Goal: Task Accomplishment & Management: Manage account settings

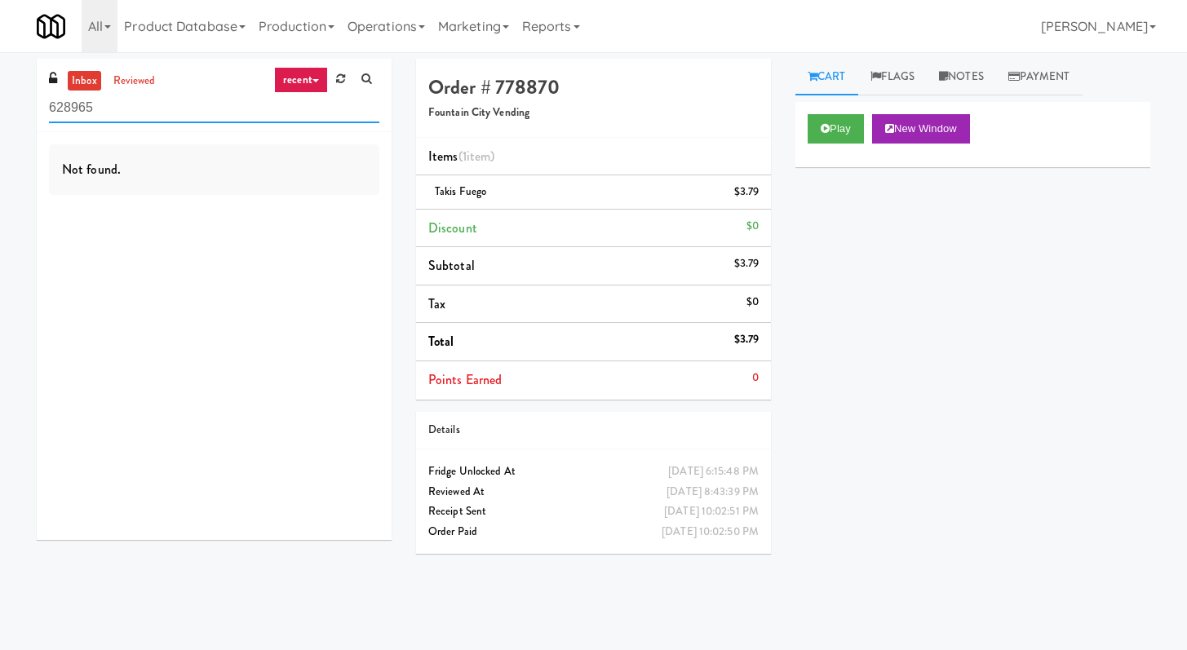
click at [305, 116] on input "628965" at bounding box center [214, 108] width 330 height 30
click at [304, 116] on input "628965" at bounding box center [214, 108] width 330 height 30
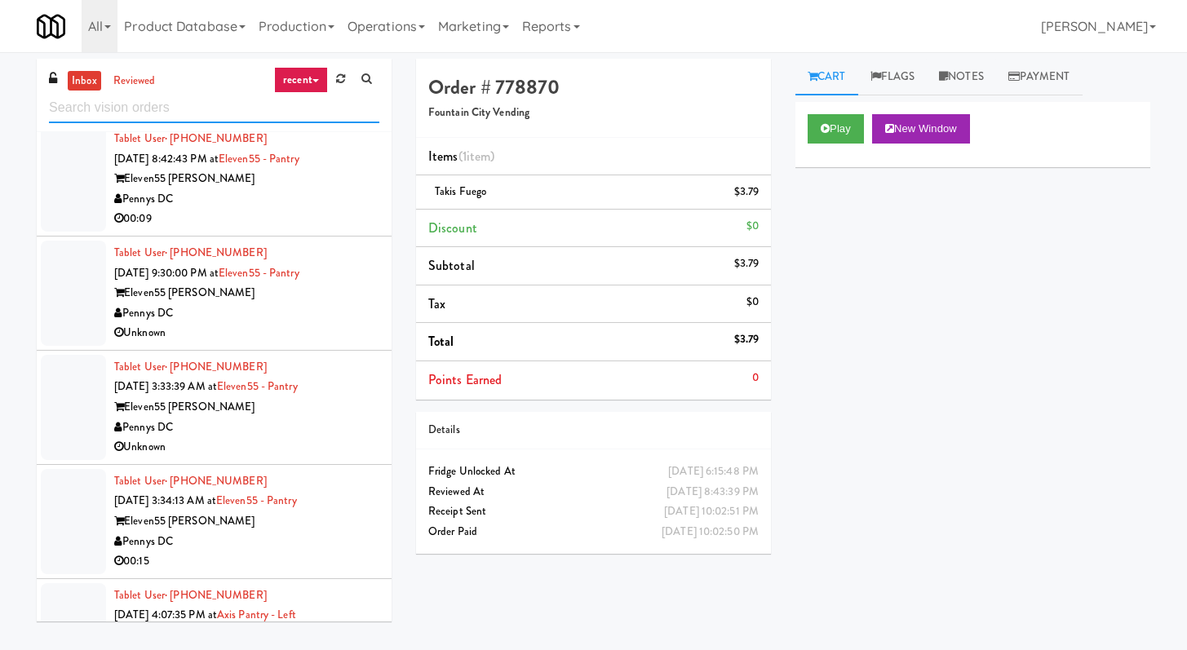
scroll to position [1222, 0]
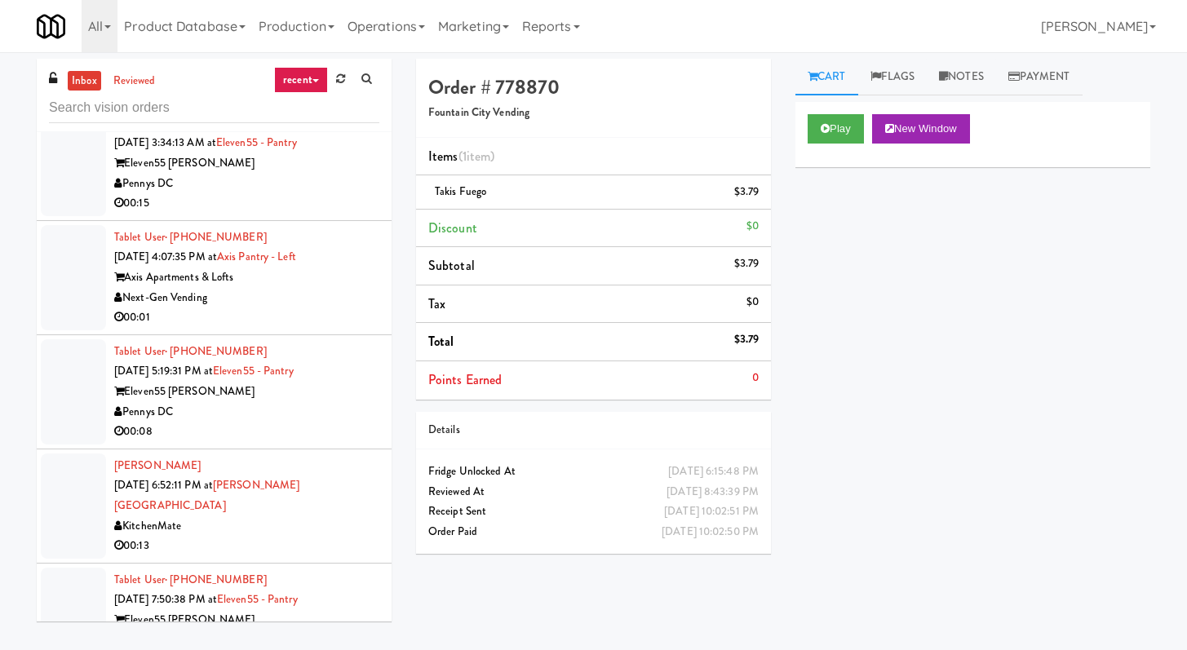
click at [327, 295] on div "Next-Gen Vending" at bounding box center [246, 298] width 265 height 20
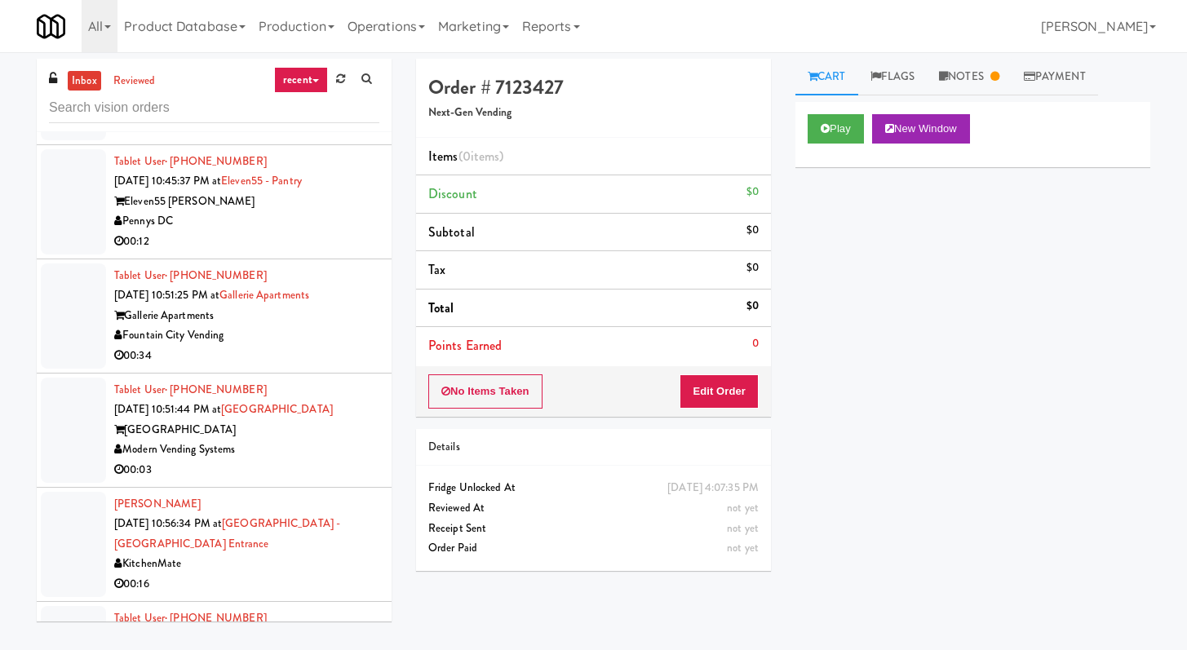
scroll to position [1894, 0]
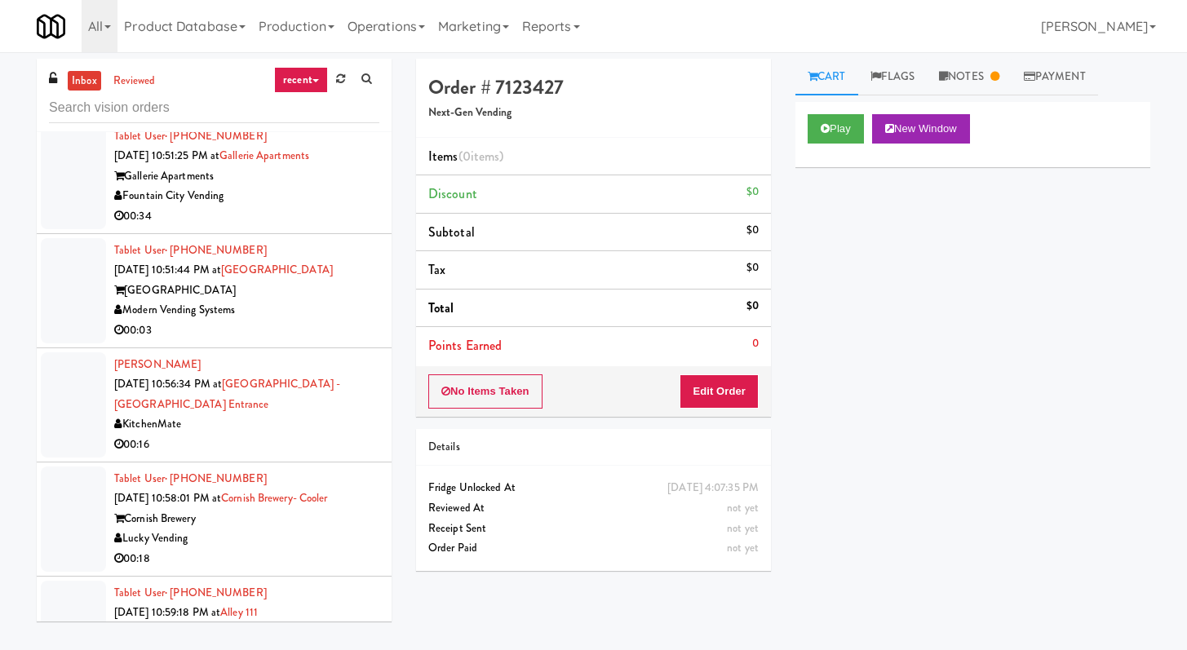
click at [265, 529] on div "Lucky Vending" at bounding box center [246, 539] width 265 height 20
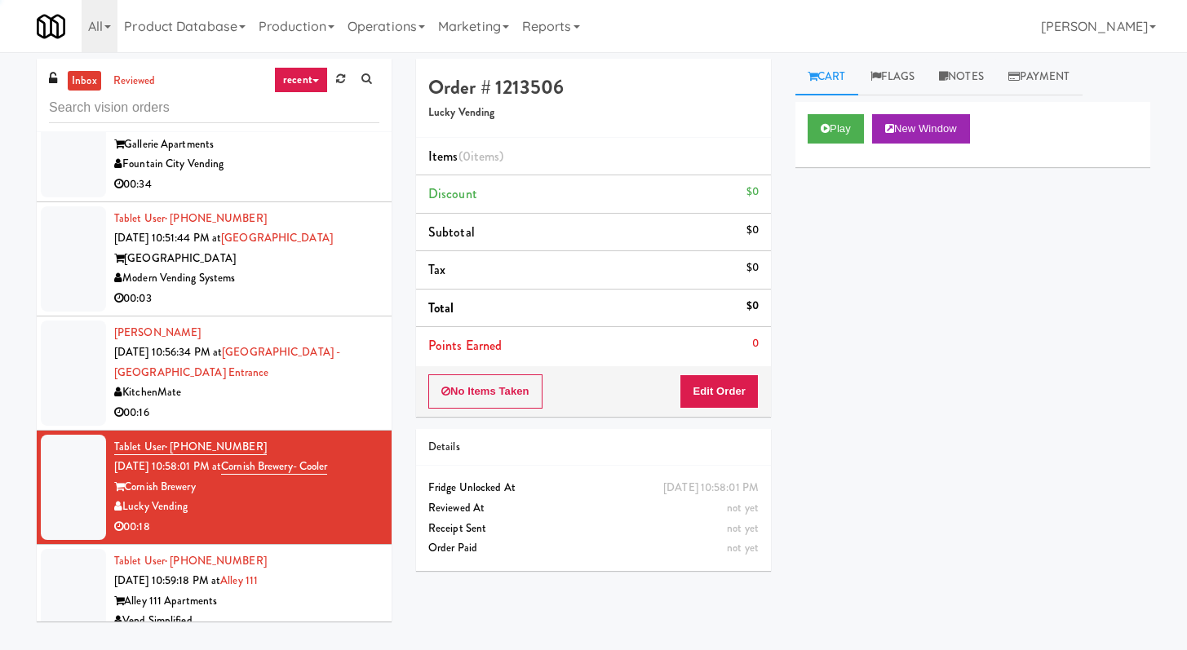
scroll to position [1930, 0]
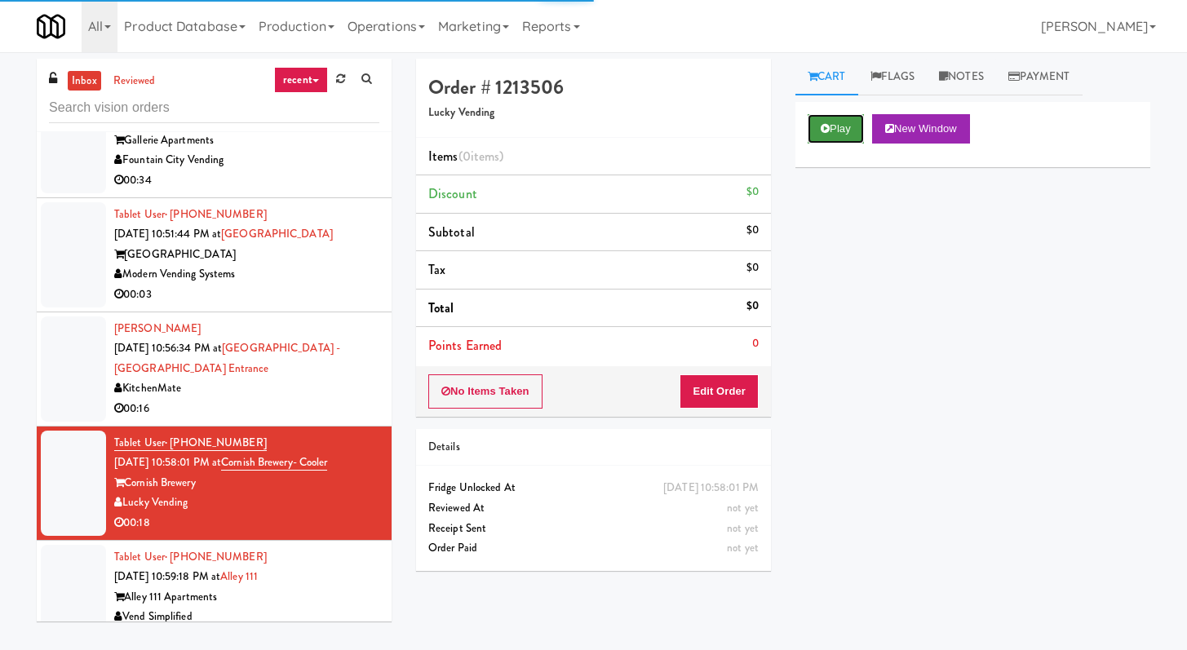
click at [819, 116] on button "Play" at bounding box center [836, 128] width 56 height 29
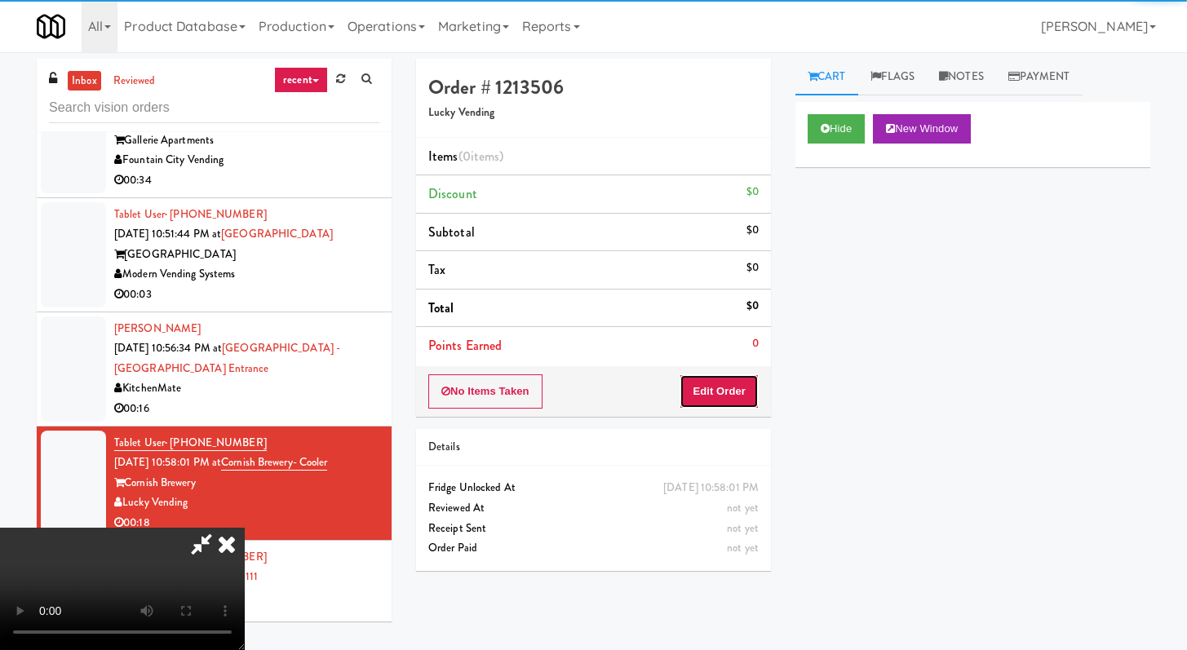
click at [695, 406] on button "Edit Order" at bounding box center [719, 392] width 79 height 34
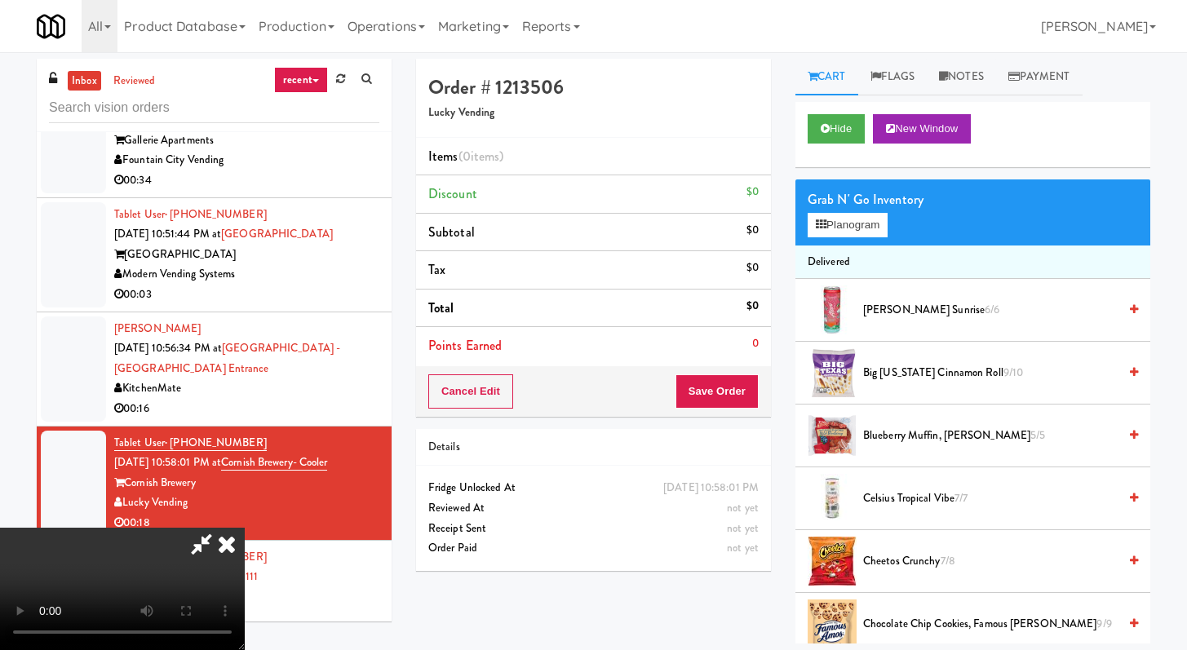
scroll to position [0, 0]
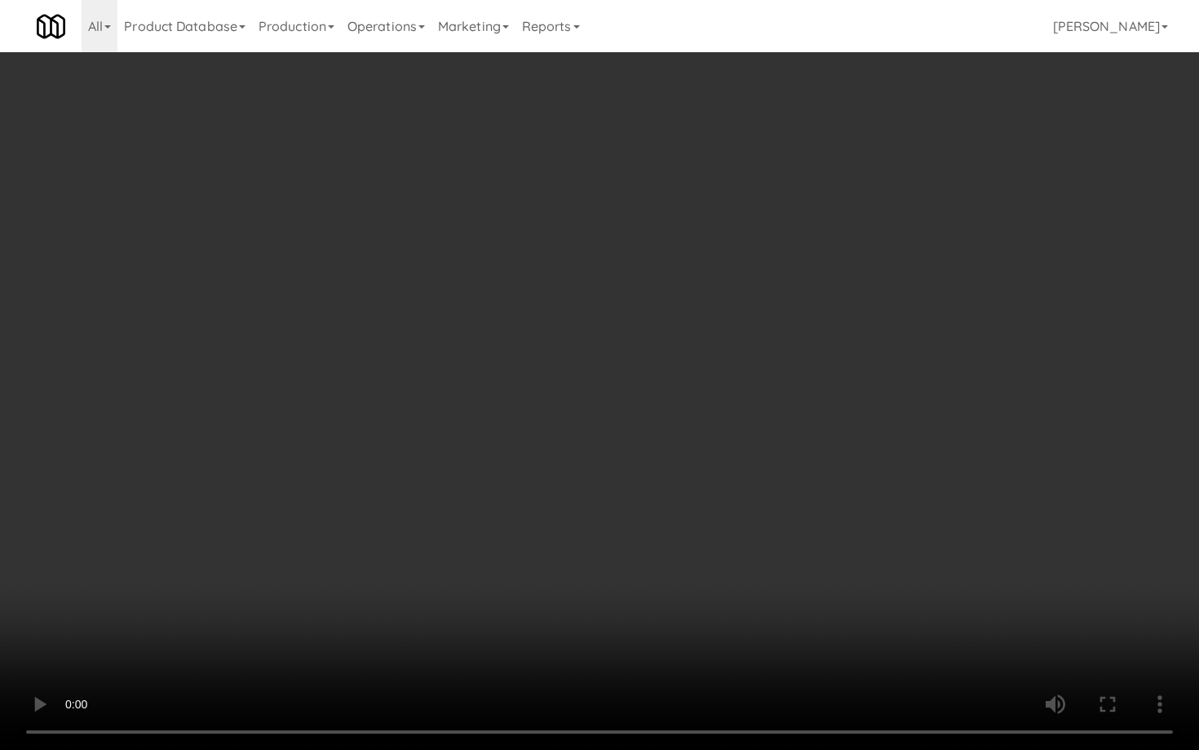
click at [621, 517] on video at bounding box center [599, 375] width 1199 height 750
click at [641, 490] on video at bounding box center [599, 375] width 1199 height 750
click at [644, 487] on video at bounding box center [599, 375] width 1199 height 750
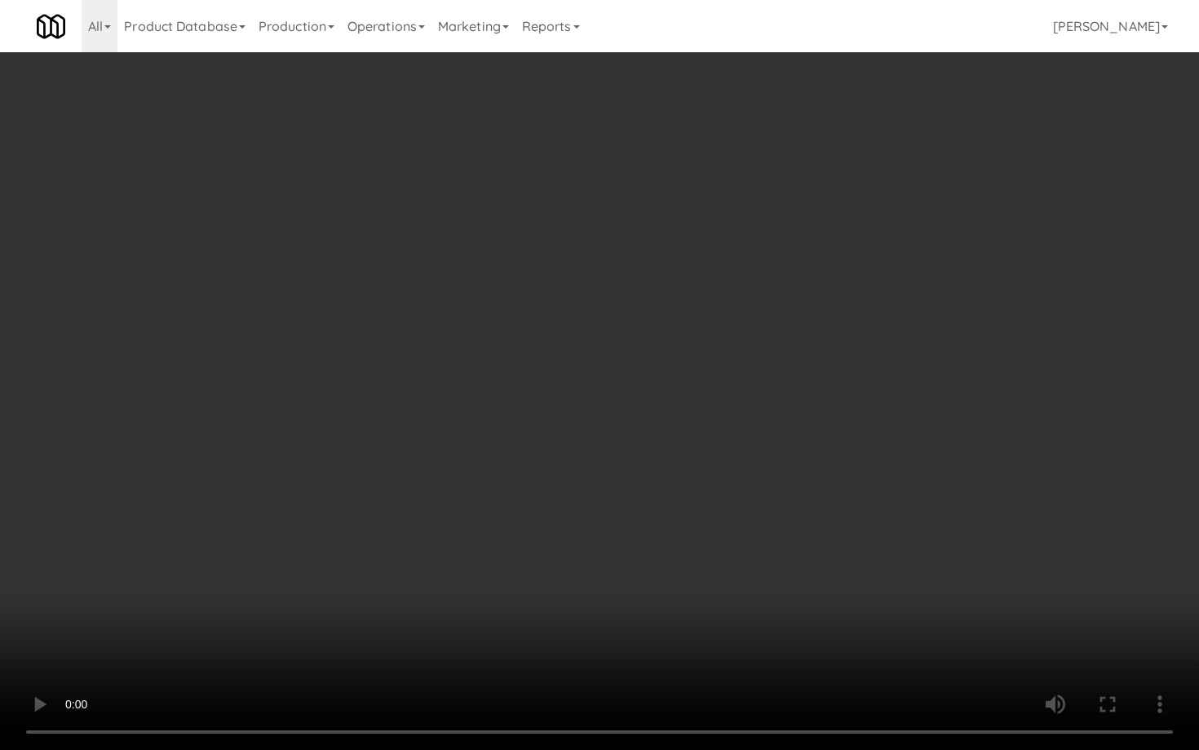
click at [644, 487] on video at bounding box center [599, 375] width 1199 height 750
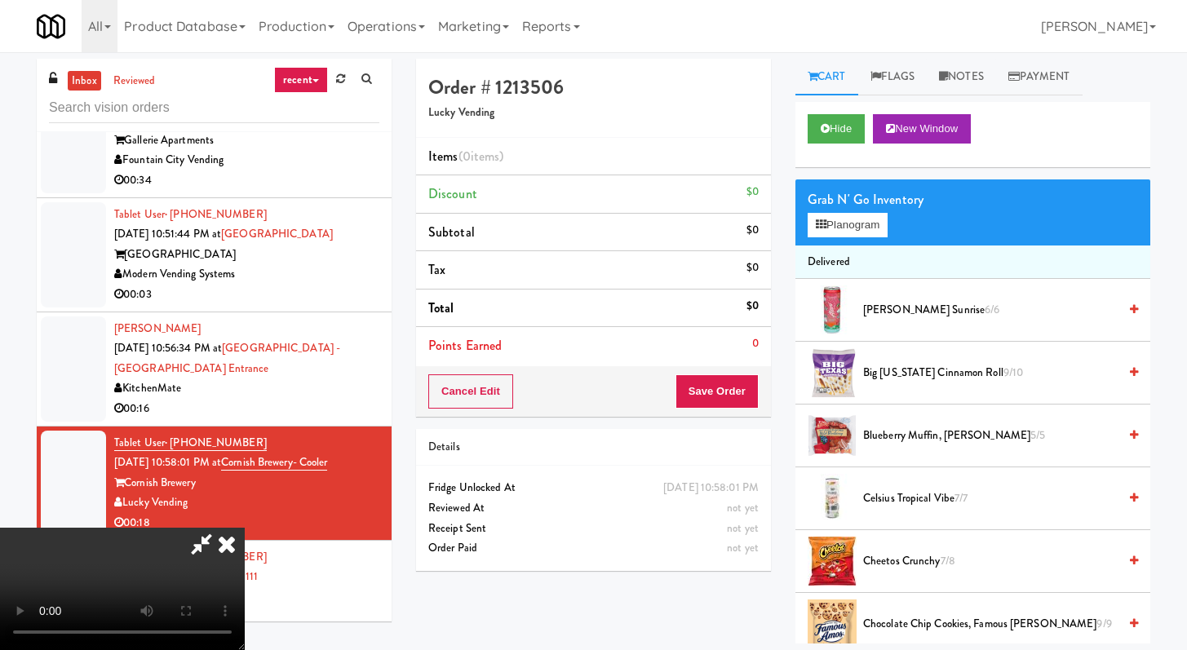
click at [245, 528] on video at bounding box center [122, 589] width 245 height 122
click at [813, 232] on button "Planogram" at bounding box center [848, 225] width 80 height 24
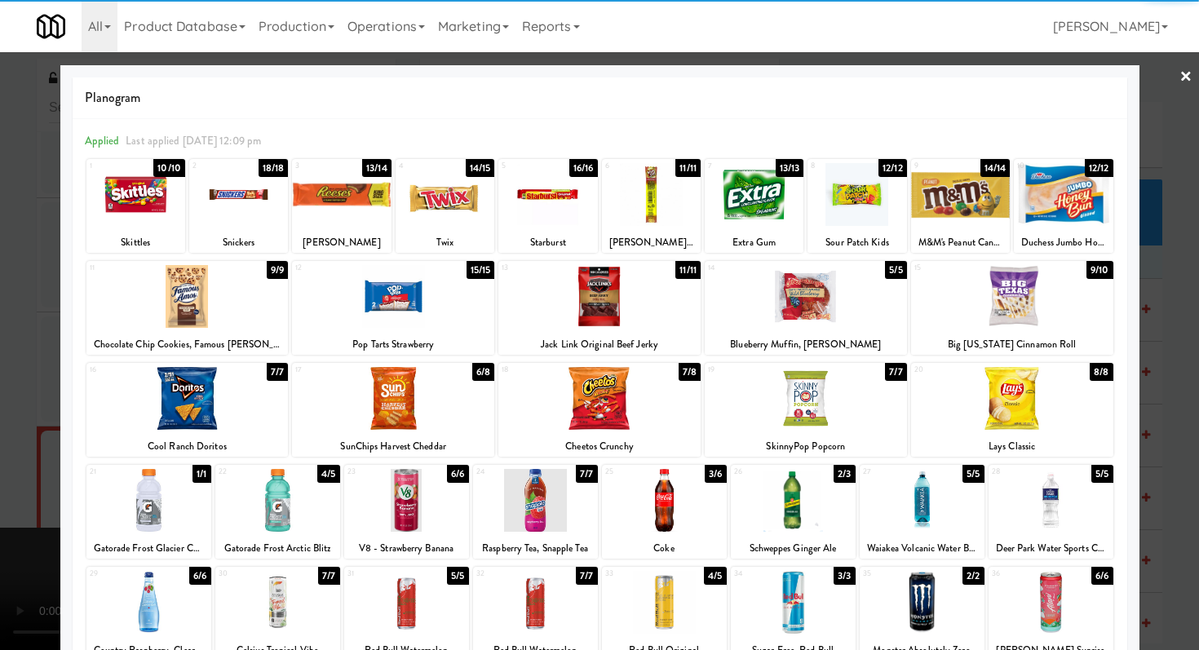
click at [198, 305] on div at bounding box center [187, 296] width 202 height 63
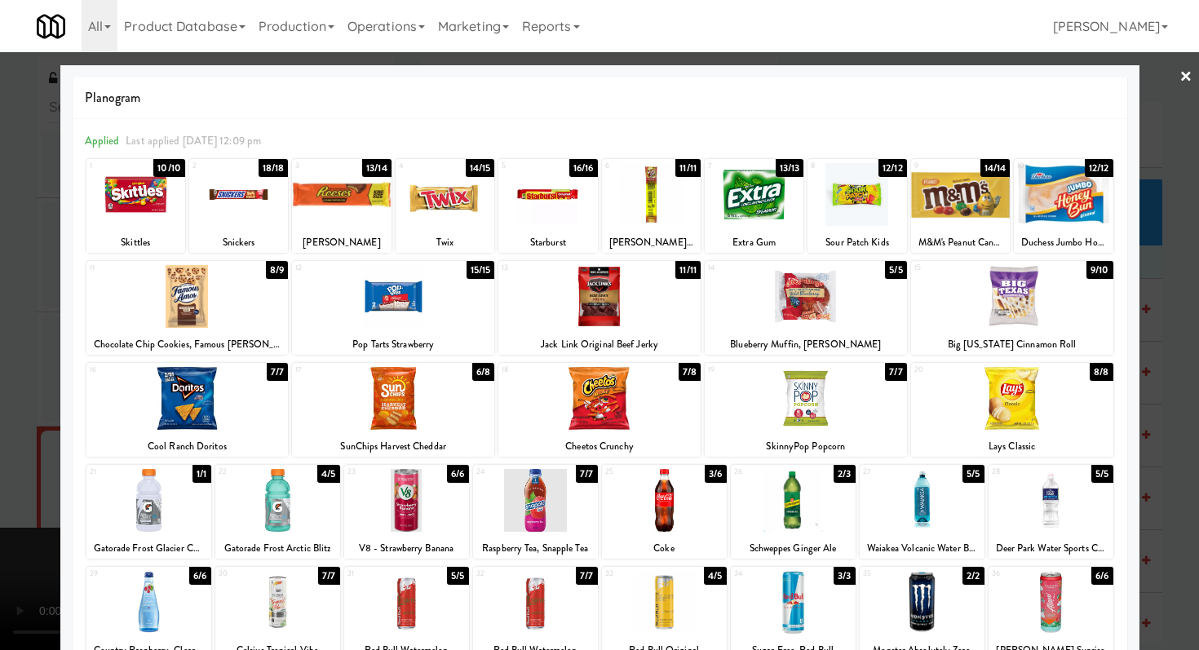
click at [820, 314] on div at bounding box center [806, 296] width 202 height 63
drag, startPoint x: 415, startPoint y: 417, endPoint x: 288, endPoint y: 446, distance: 129.8
click at [415, 416] on div at bounding box center [393, 398] width 202 height 63
click at [21, 438] on div at bounding box center [599, 325] width 1199 height 650
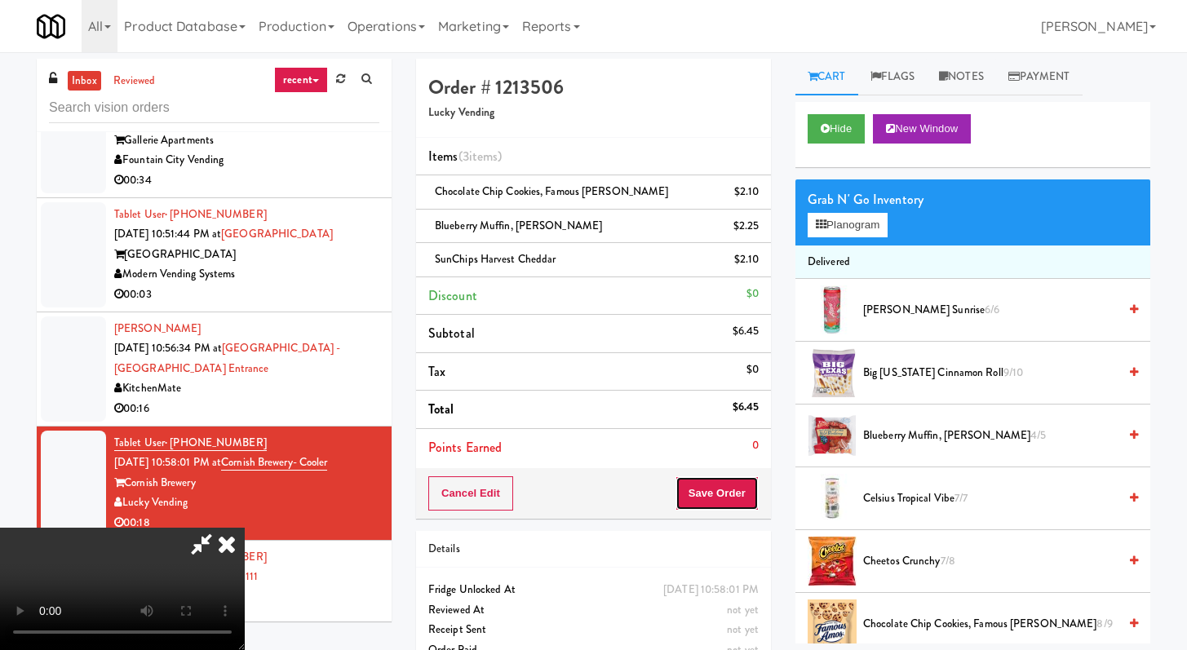
click at [749, 481] on button "Save Order" at bounding box center [717, 494] width 83 height 34
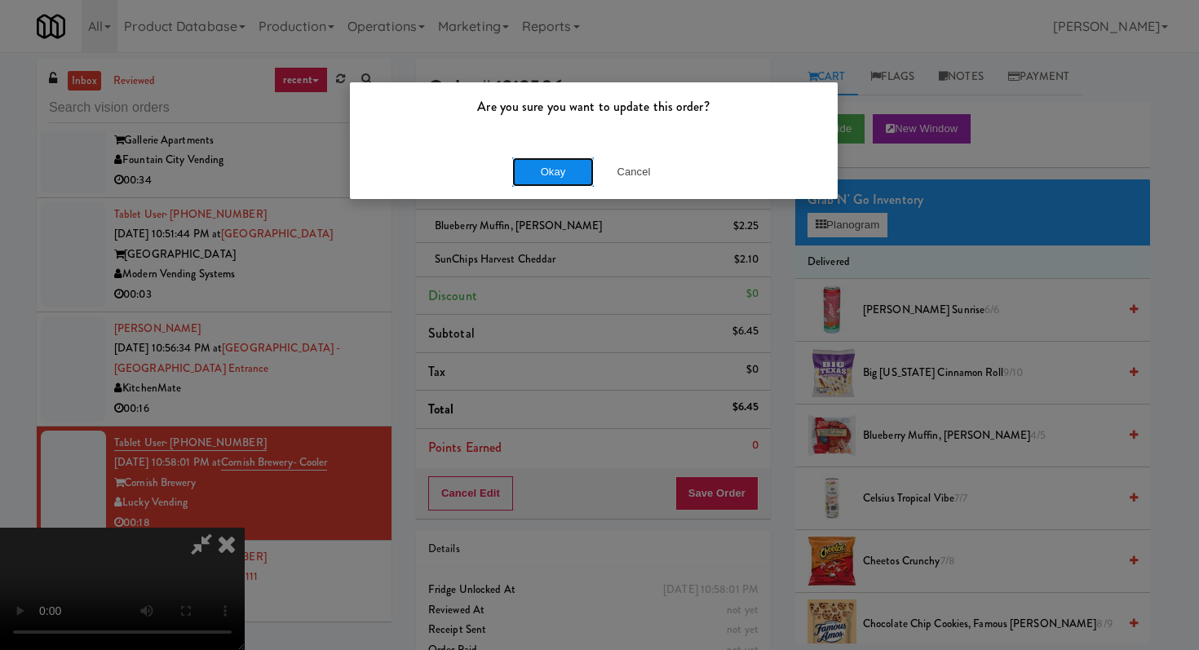
click at [571, 175] on button "Okay" at bounding box center [553, 171] width 82 height 29
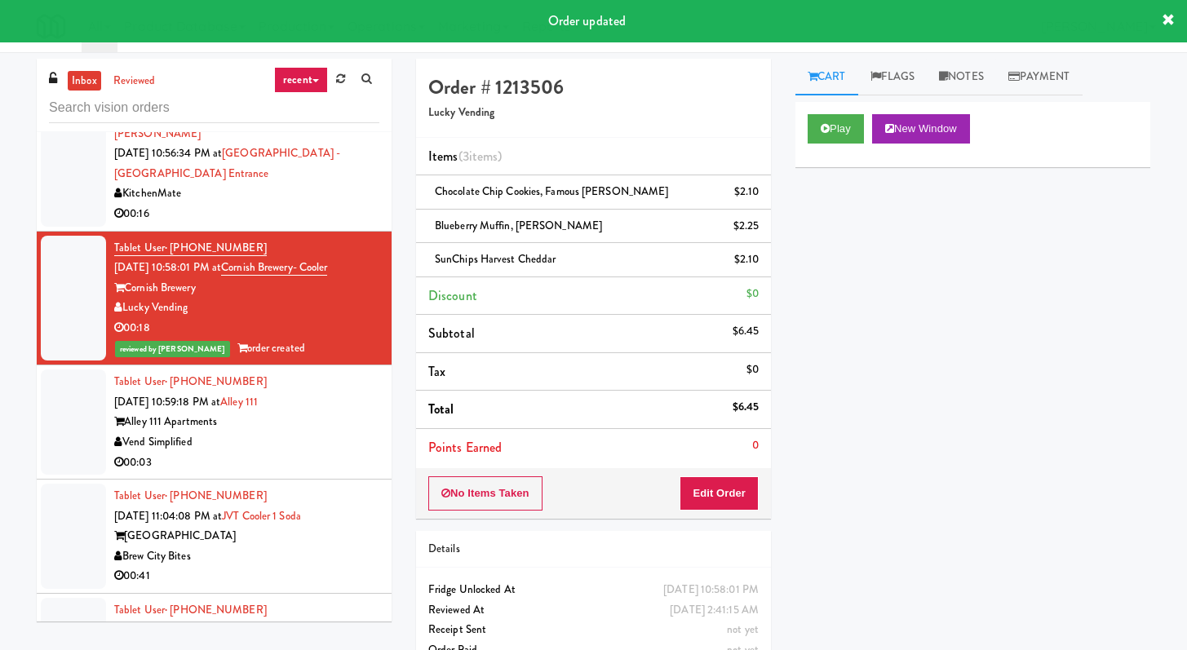
scroll to position [2173, 0]
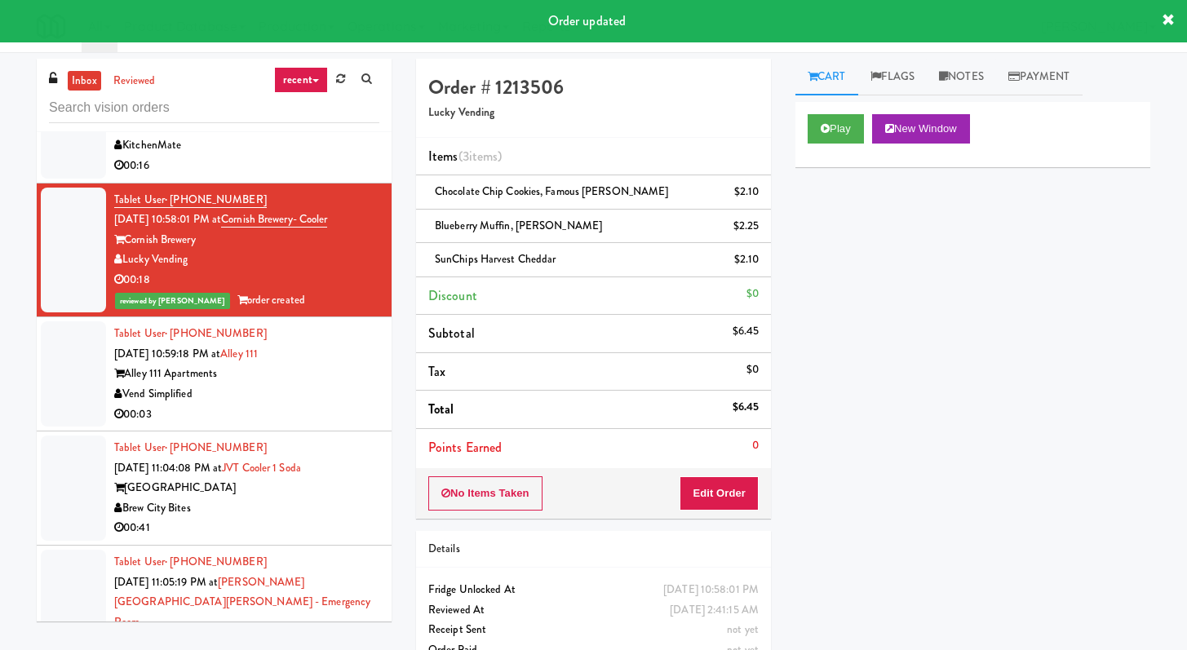
click at [307, 384] on div "Vend Simplified" at bounding box center [246, 394] width 265 height 20
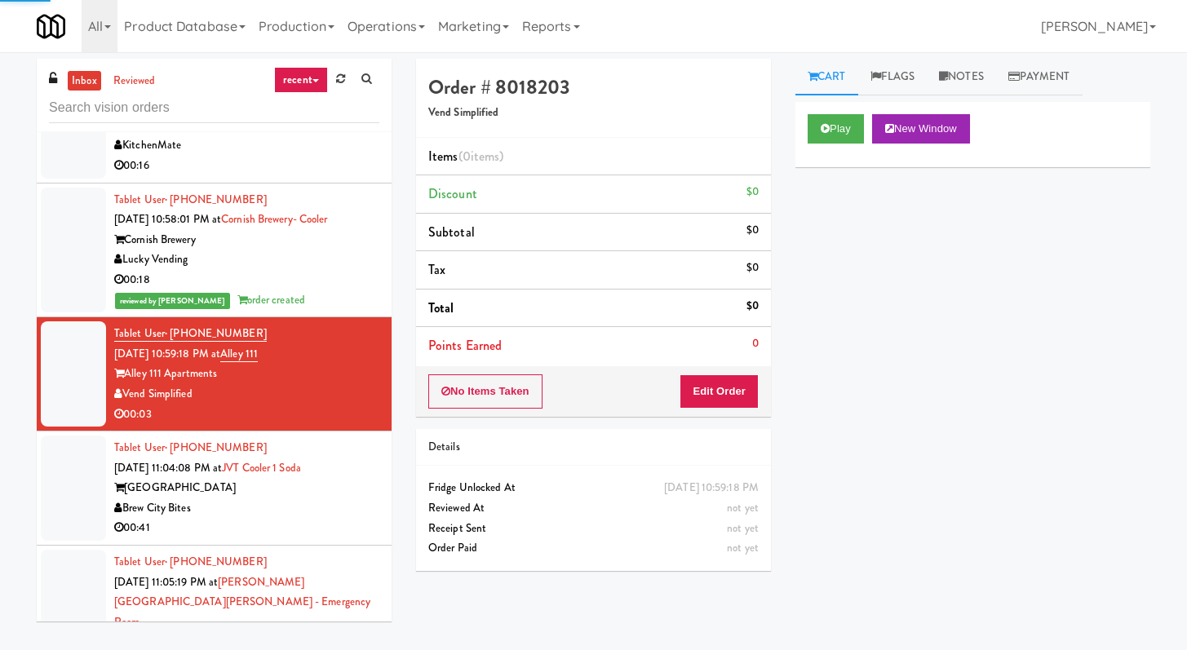
click at [827, 107] on div "Play New Window" at bounding box center [973, 134] width 355 height 65
click at [852, 119] on button "Play" at bounding box center [836, 128] width 56 height 29
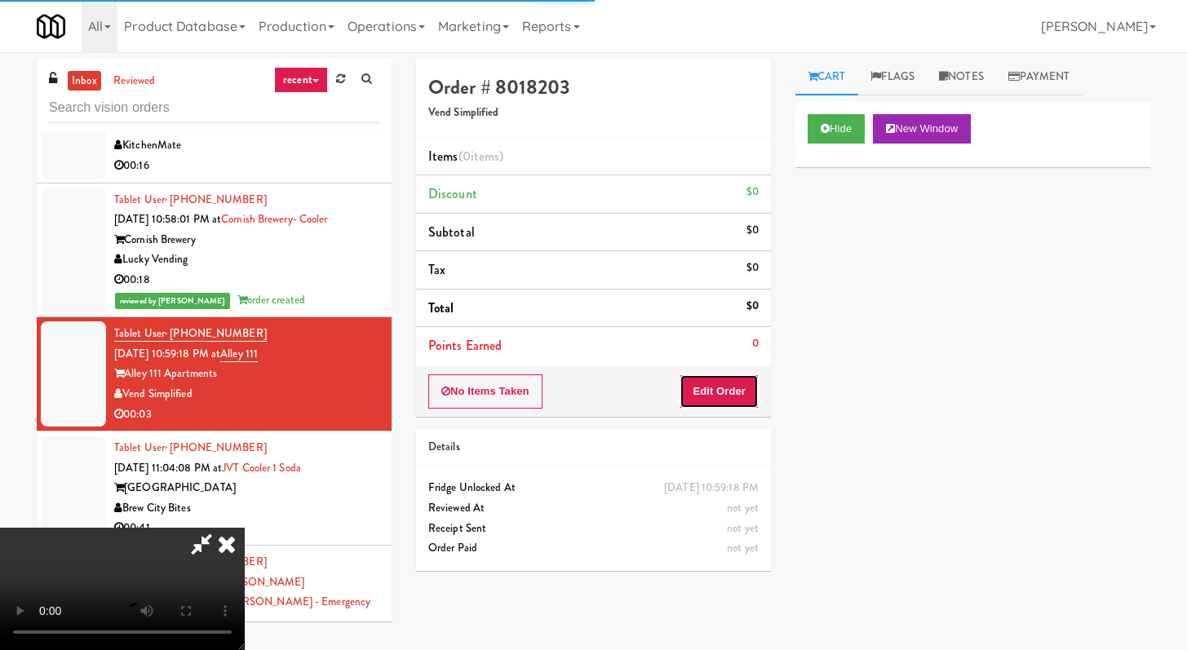
click at [705, 397] on button "Edit Order" at bounding box center [719, 392] width 79 height 34
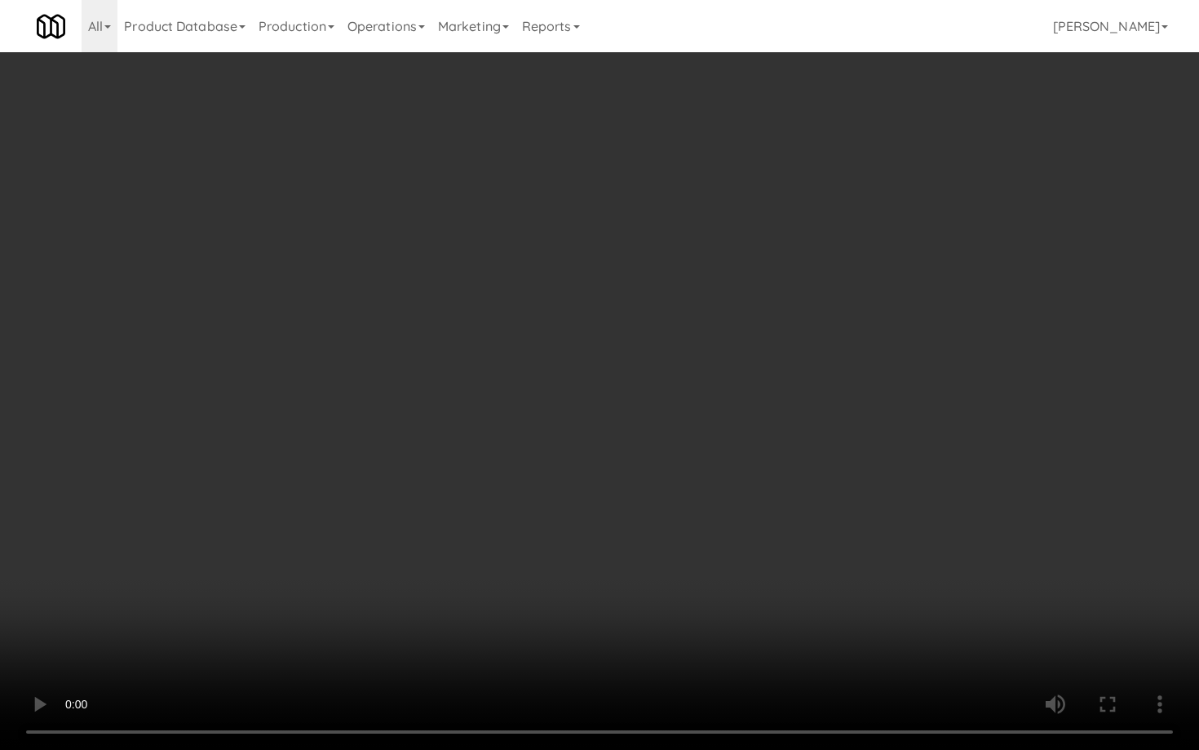
click at [598, 565] on video at bounding box center [599, 375] width 1199 height 750
click at [604, 551] on video at bounding box center [599, 375] width 1199 height 750
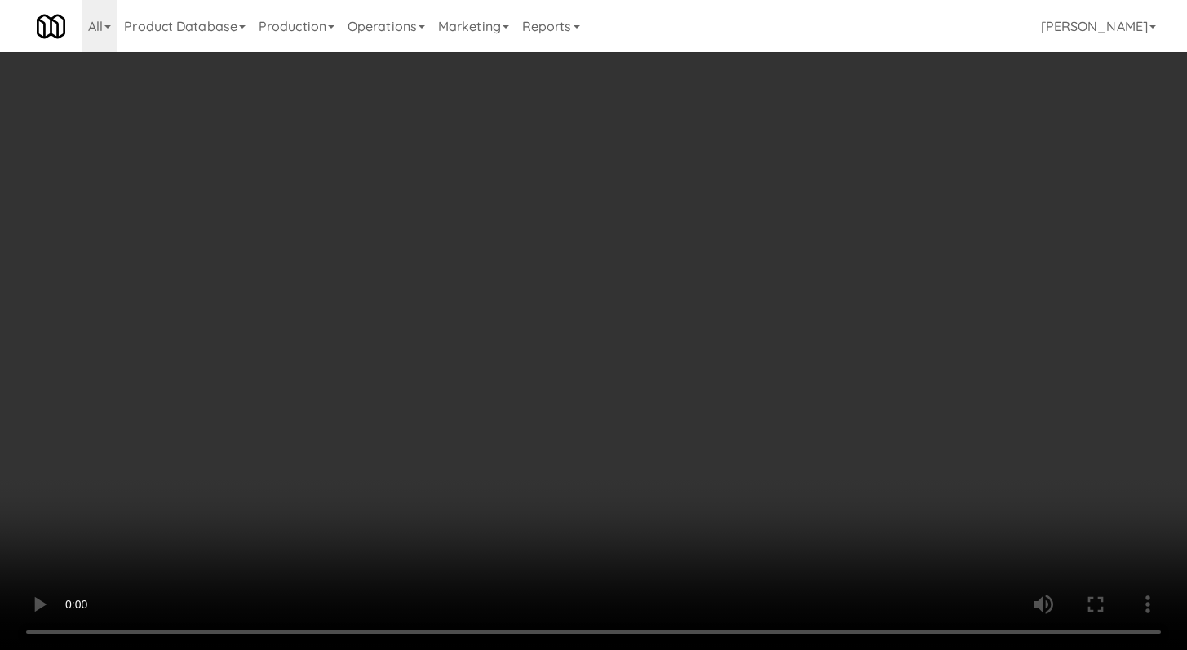
scroll to position [655, 0]
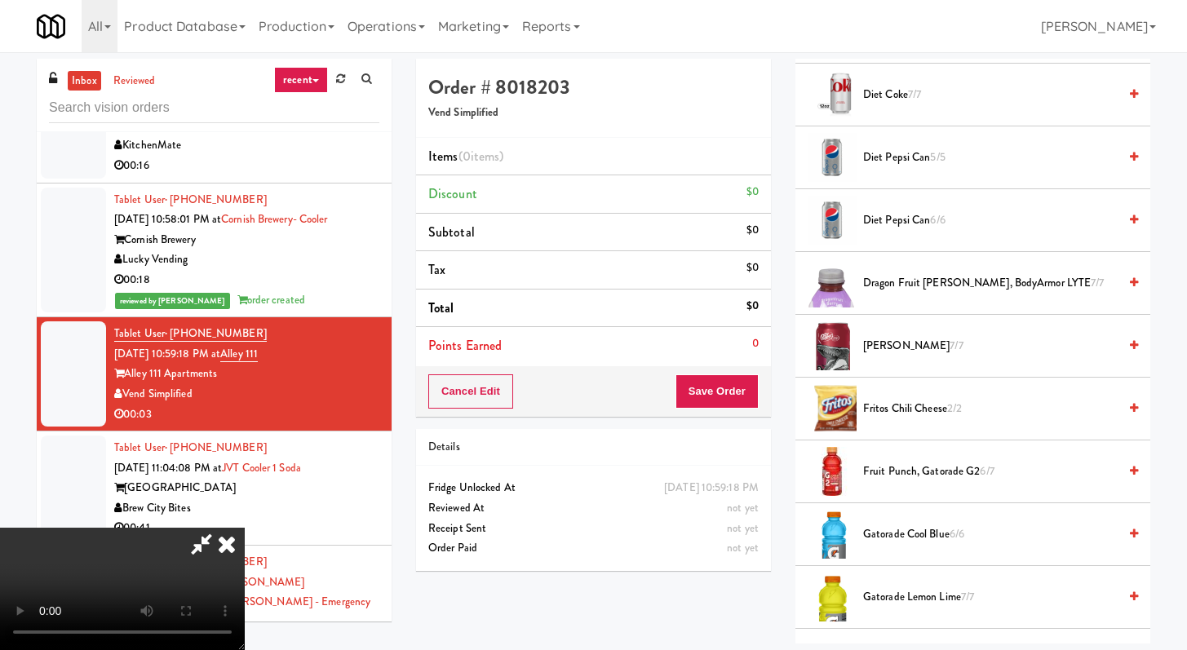
click at [894, 83] on li "Diet Coke 7/7" at bounding box center [973, 95] width 355 height 63
click at [879, 97] on span "Diet Coke 7/7" at bounding box center [990, 95] width 255 height 20
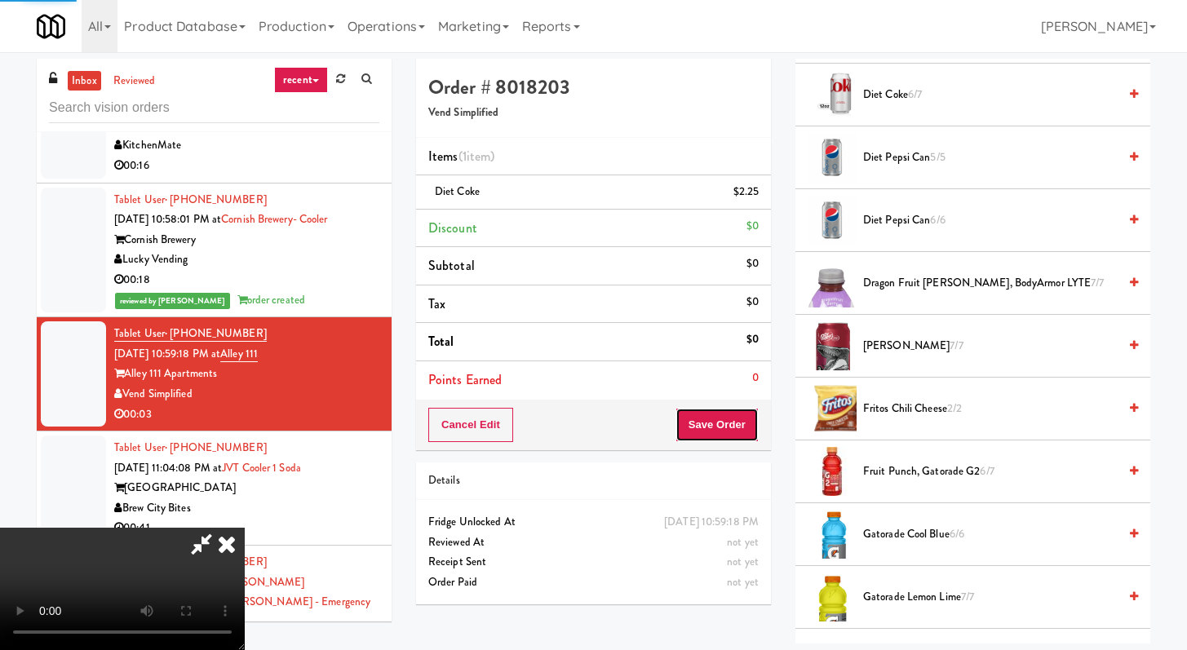
click at [749, 425] on button "Save Order" at bounding box center [717, 425] width 83 height 34
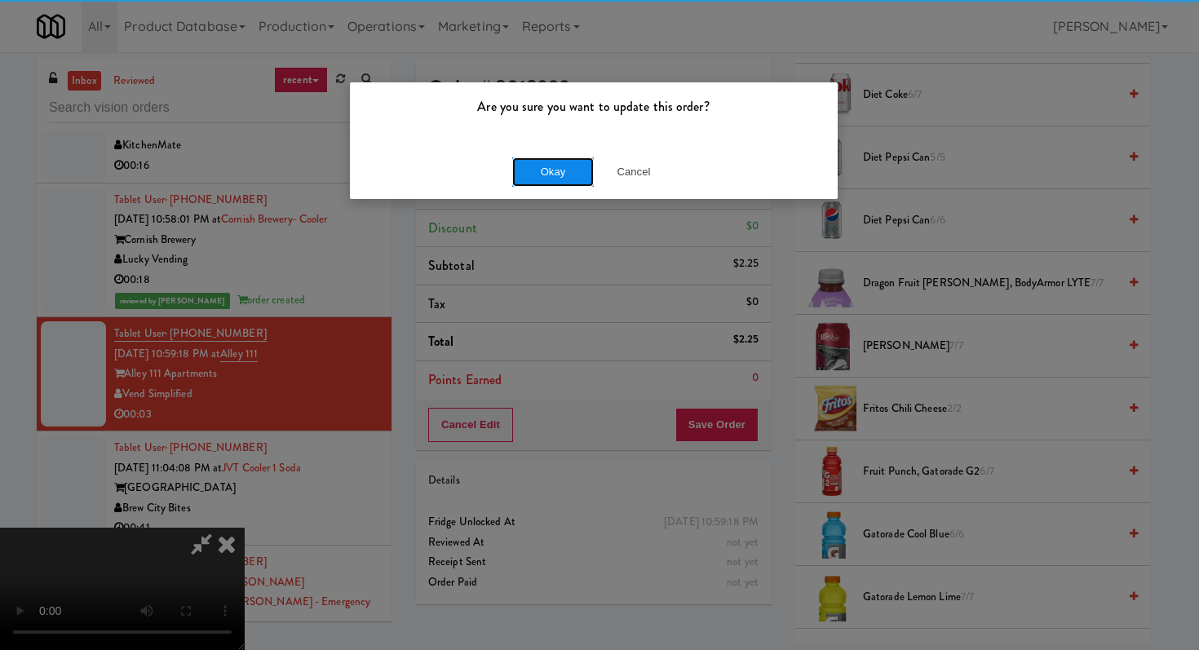
click at [535, 164] on button "Okay" at bounding box center [553, 171] width 82 height 29
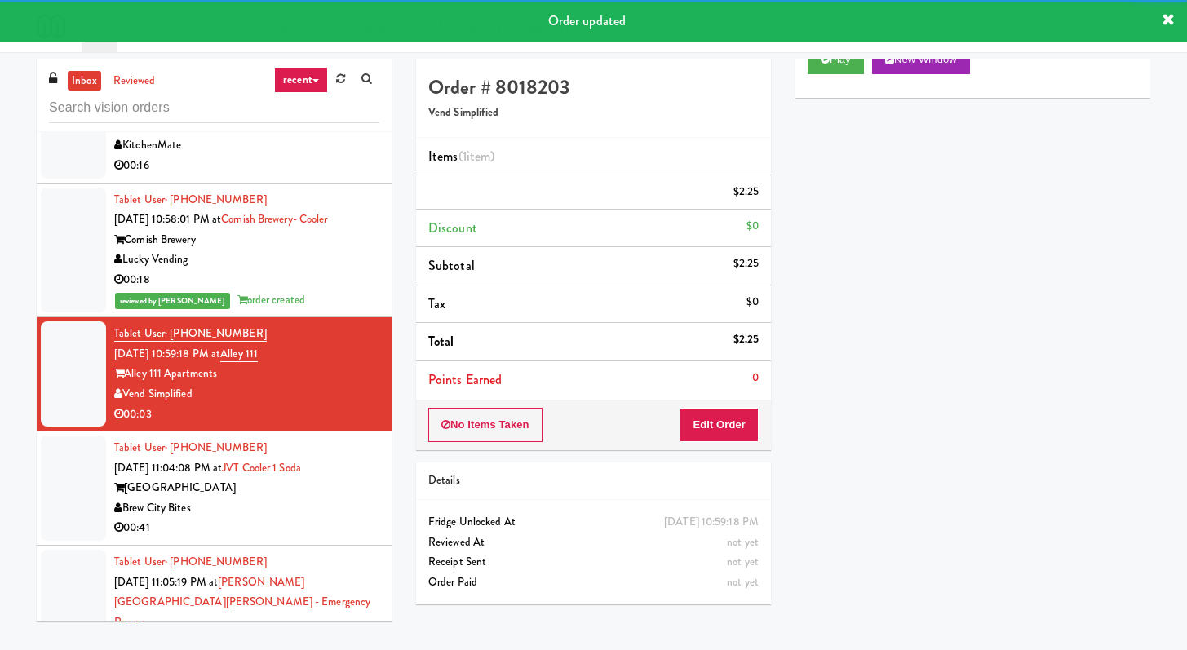
scroll to position [2218, 0]
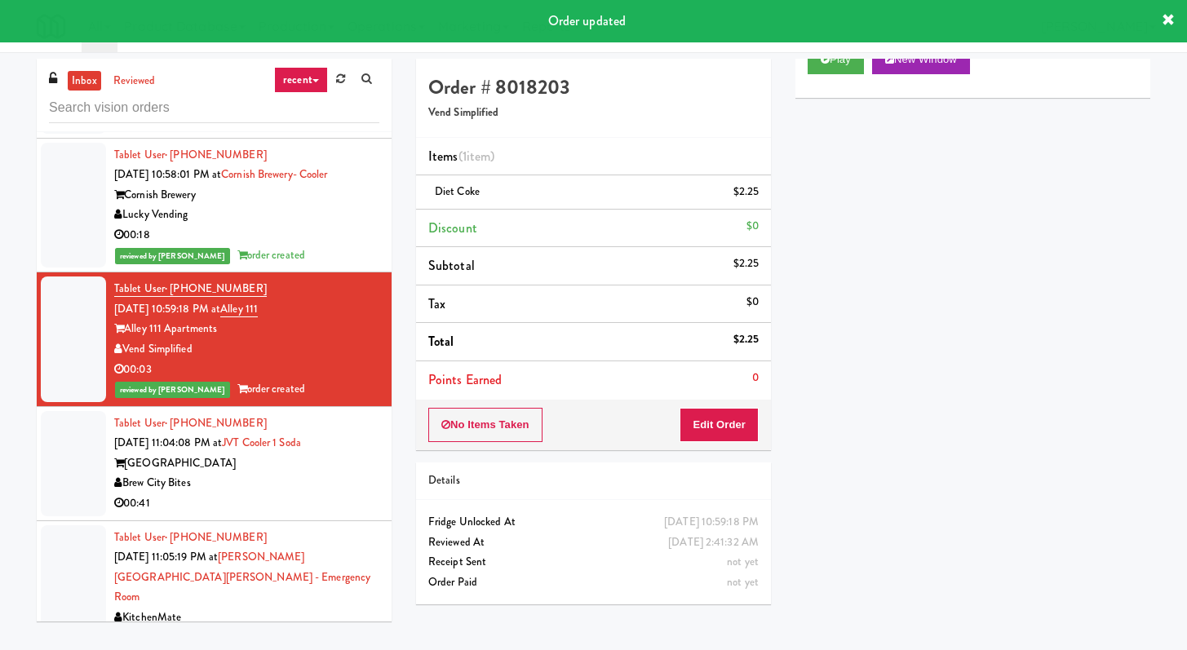
click at [315, 473] on div "Brew City Bites" at bounding box center [246, 483] width 265 height 20
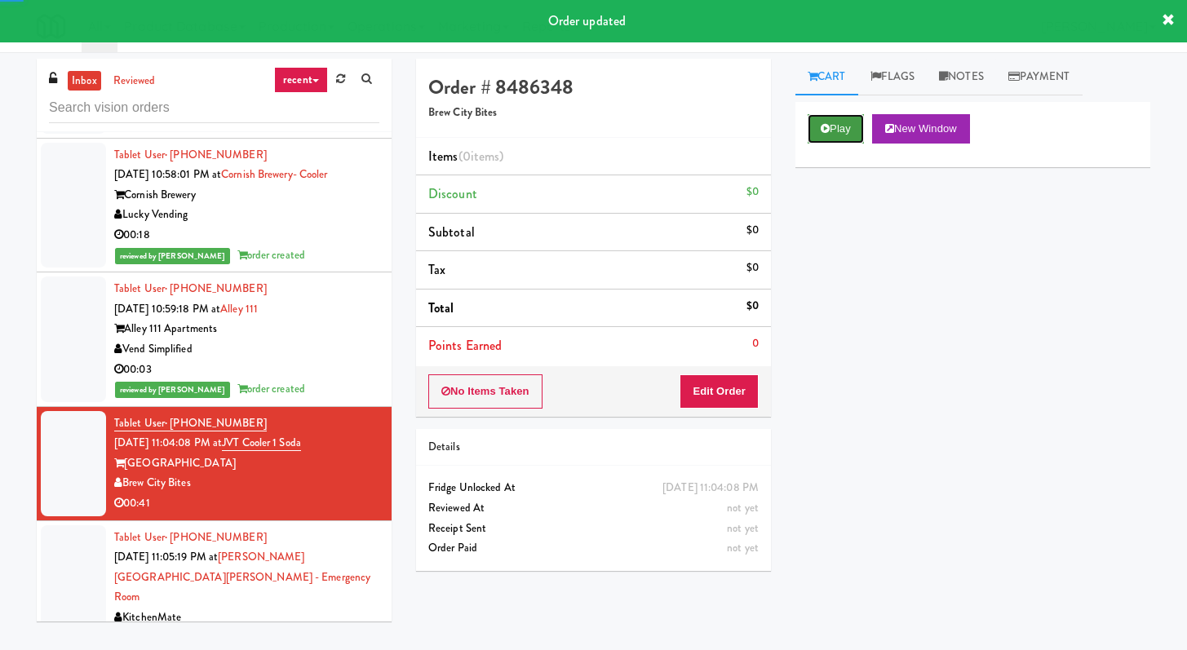
click at [822, 122] on button "Play" at bounding box center [836, 128] width 56 height 29
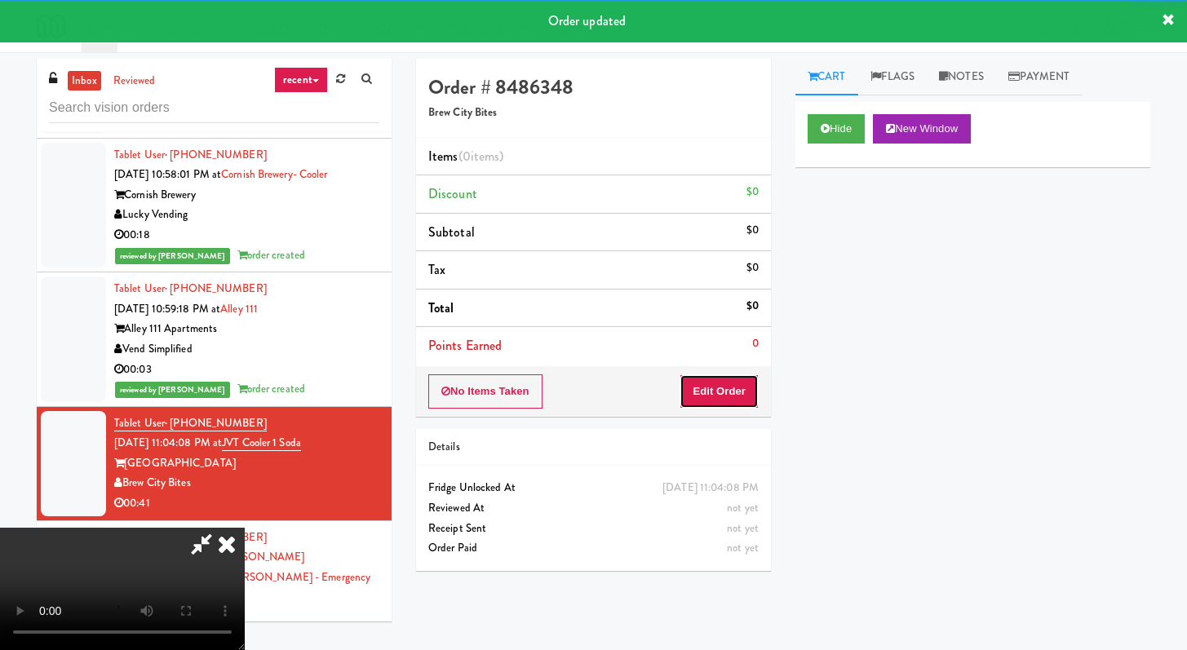
click at [710, 387] on button "Edit Order" at bounding box center [719, 392] width 79 height 34
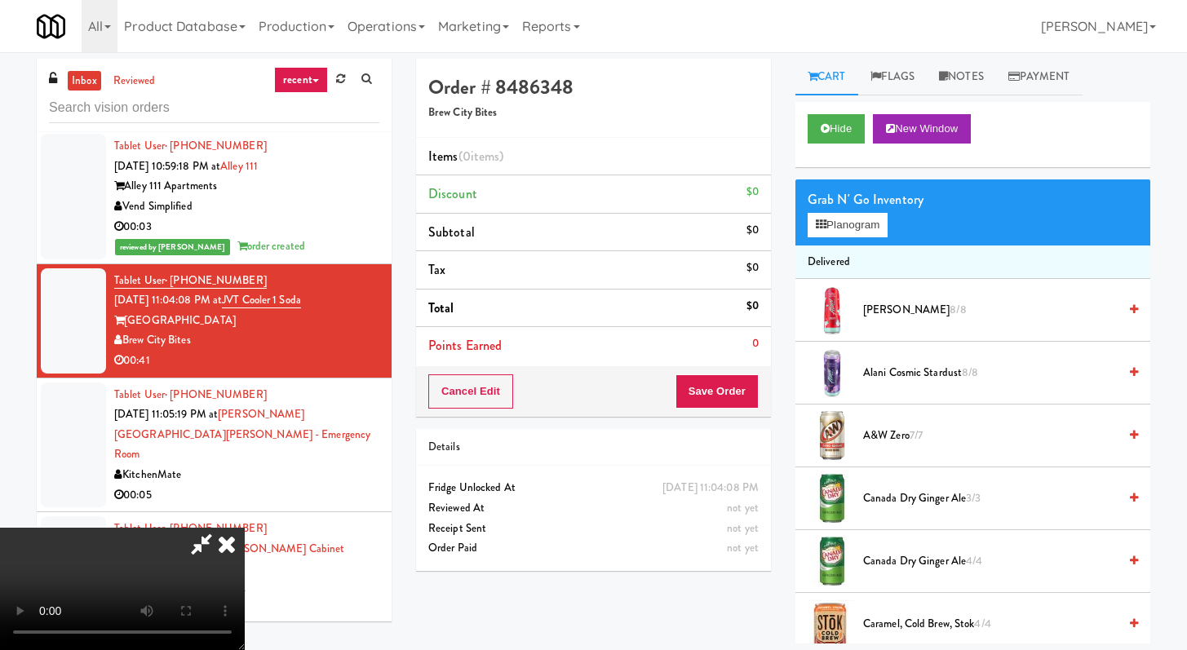
click at [873, 304] on span "Alani Cherry Slush 8/8" at bounding box center [990, 310] width 255 height 20
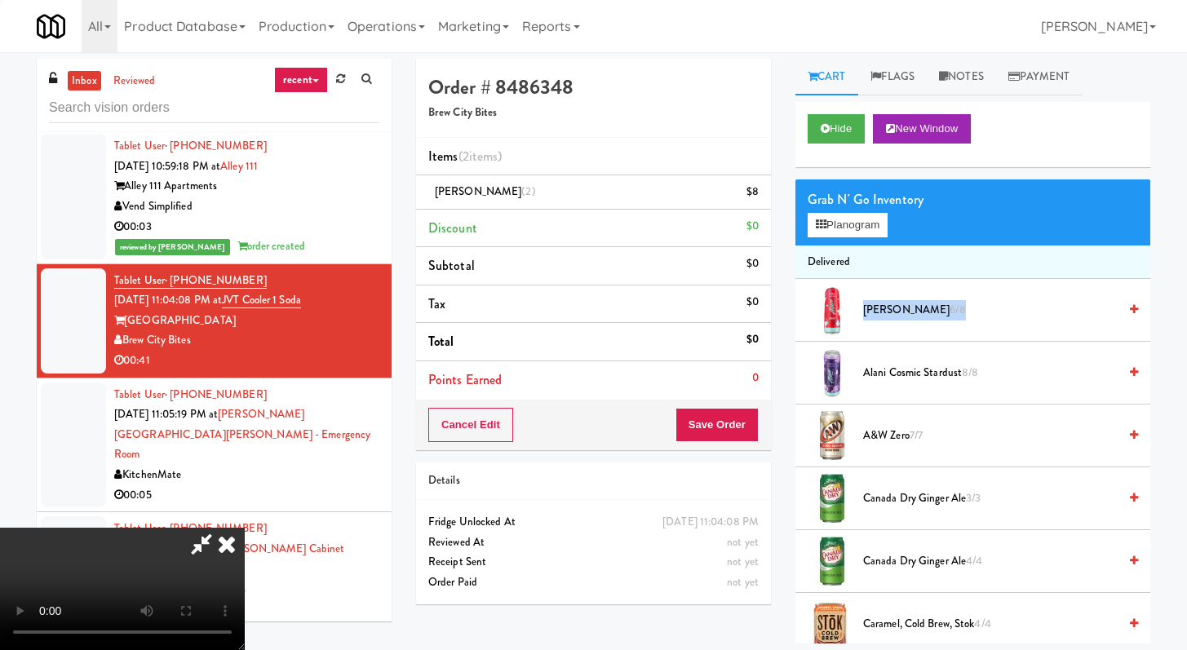
click at [873, 304] on span "Alani Cherry Slush 6/8" at bounding box center [990, 310] width 255 height 20
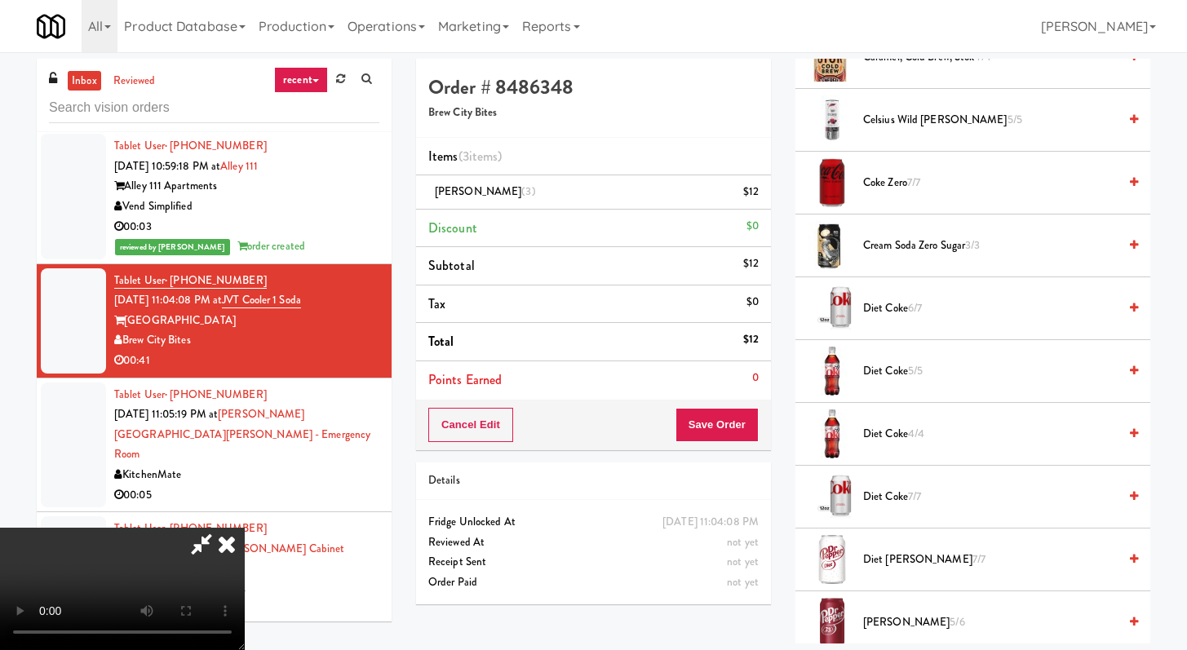
scroll to position [573, 0]
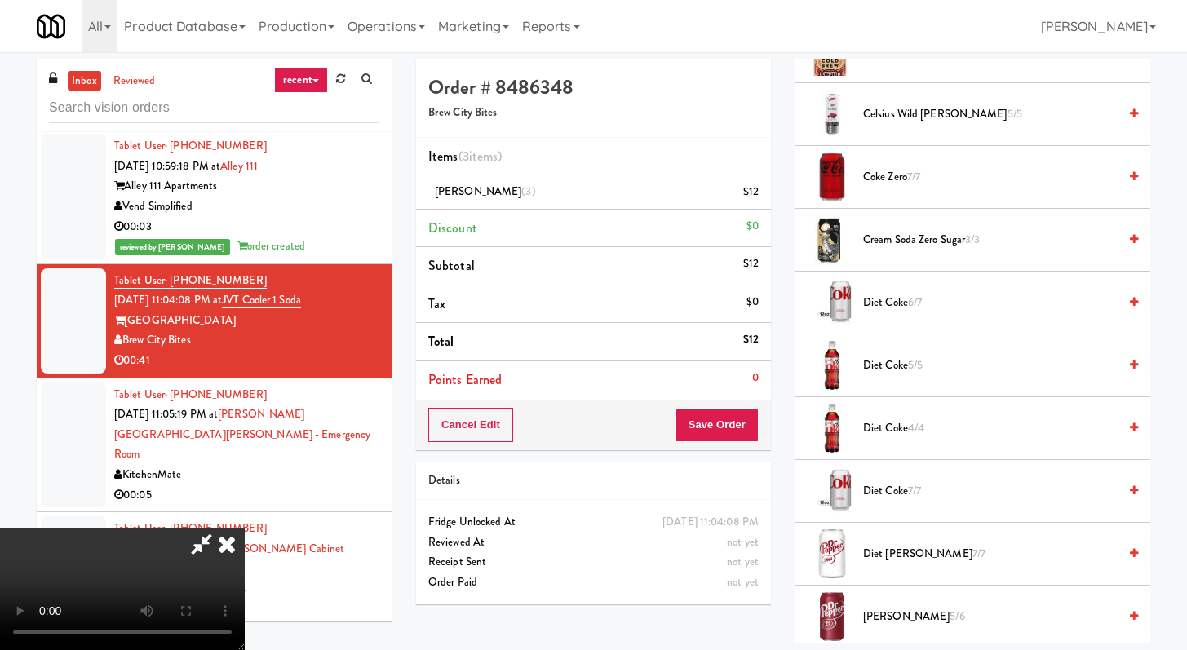
click at [894, 304] on span "Diet Coke 6/7" at bounding box center [990, 303] width 255 height 20
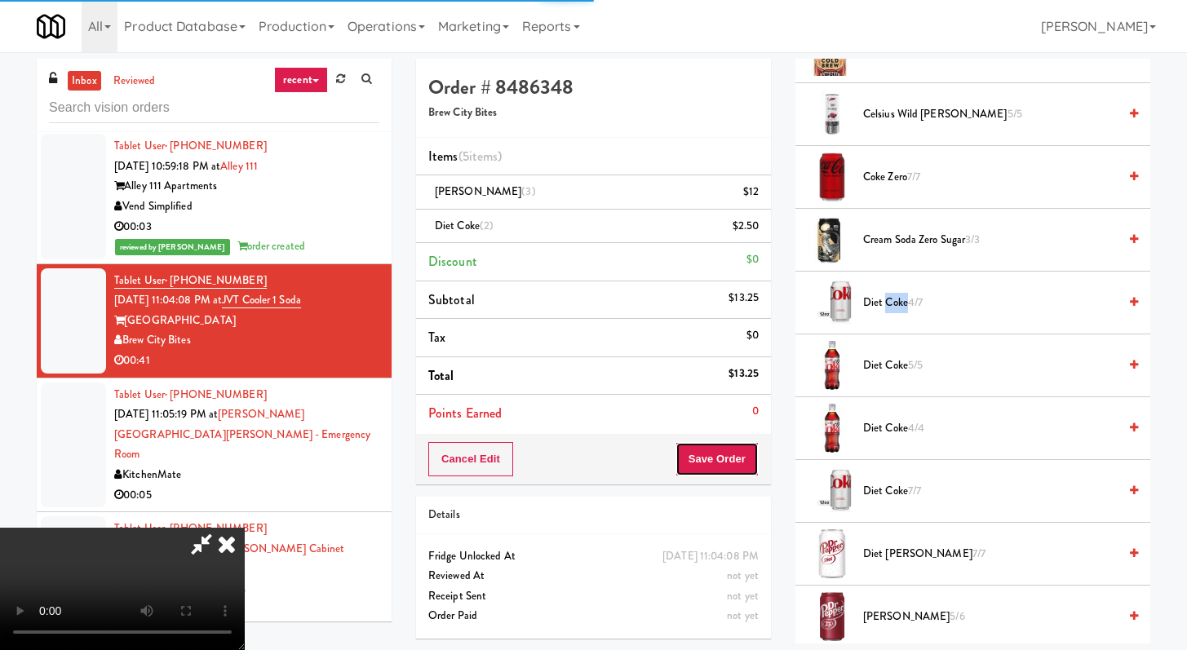
click at [742, 467] on button "Save Order" at bounding box center [717, 459] width 83 height 34
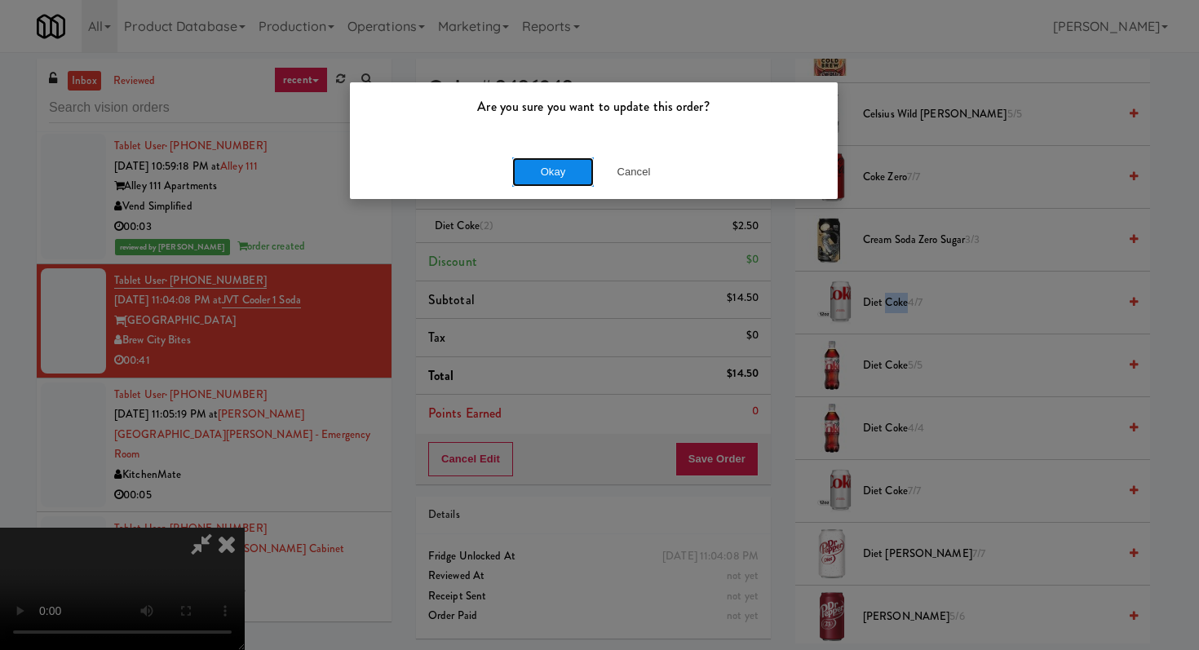
click at [557, 171] on button "Okay" at bounding box center [553, 171] width 82 height 29
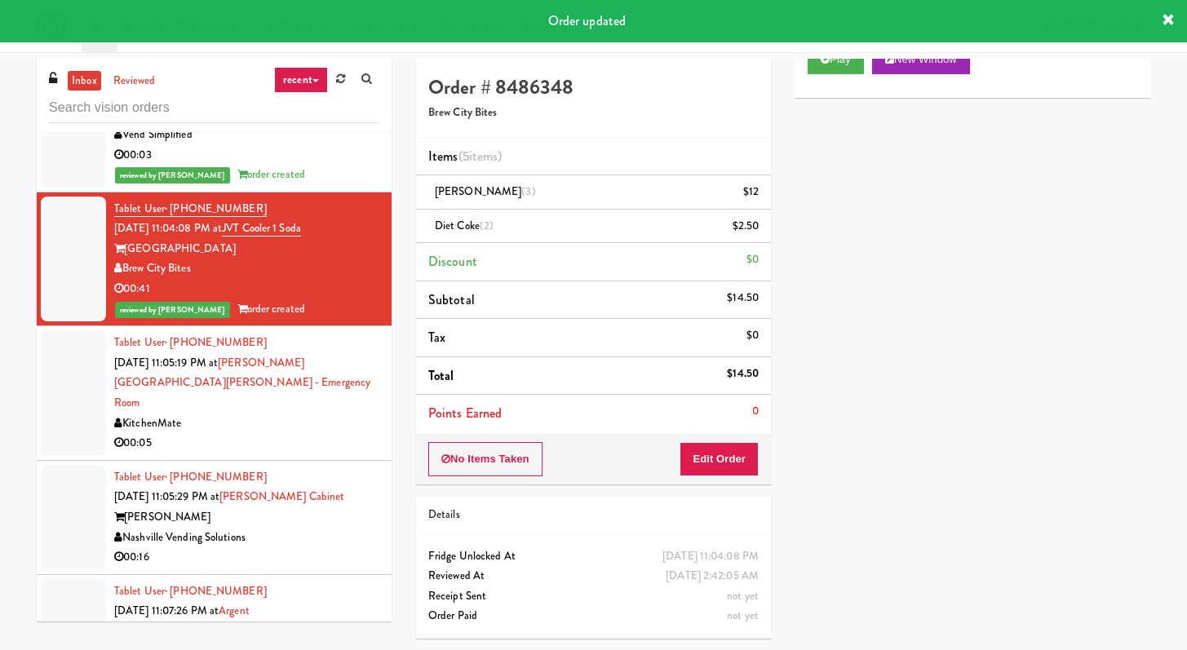
scroll to position [2450, 0]
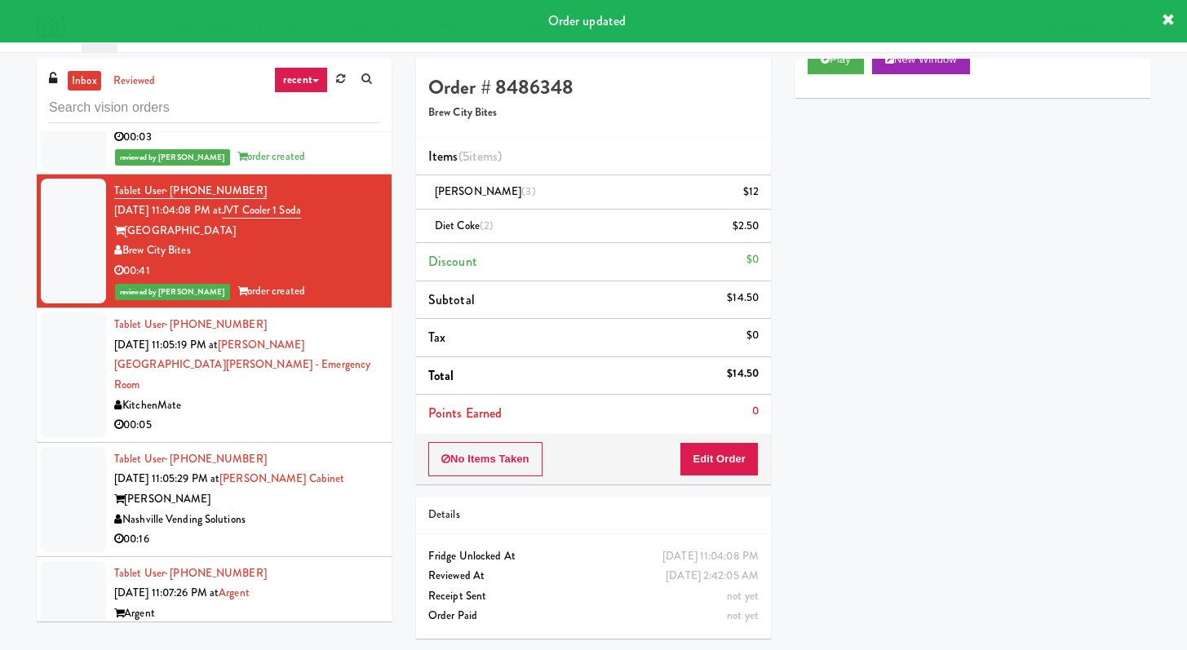
click at [316, 415] on div "00:05" at bounding box center [246, 425] width 265 height 20
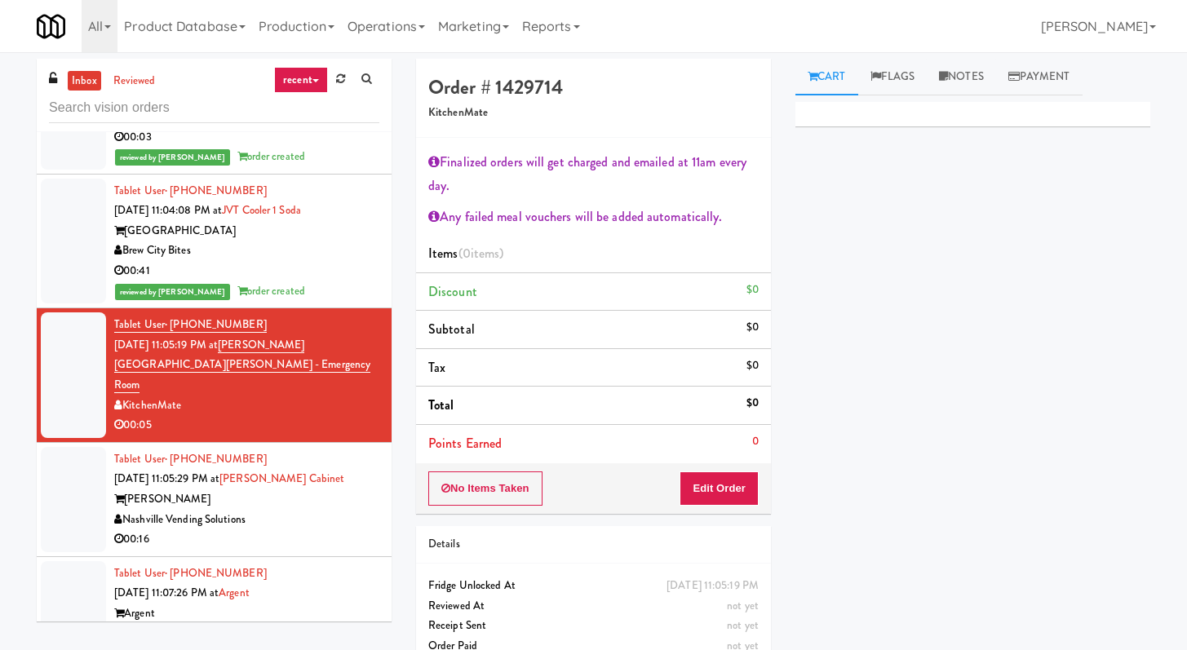
click at [334, 530] on div "00:16" at bounding box center [246, 540] width 265 height 20
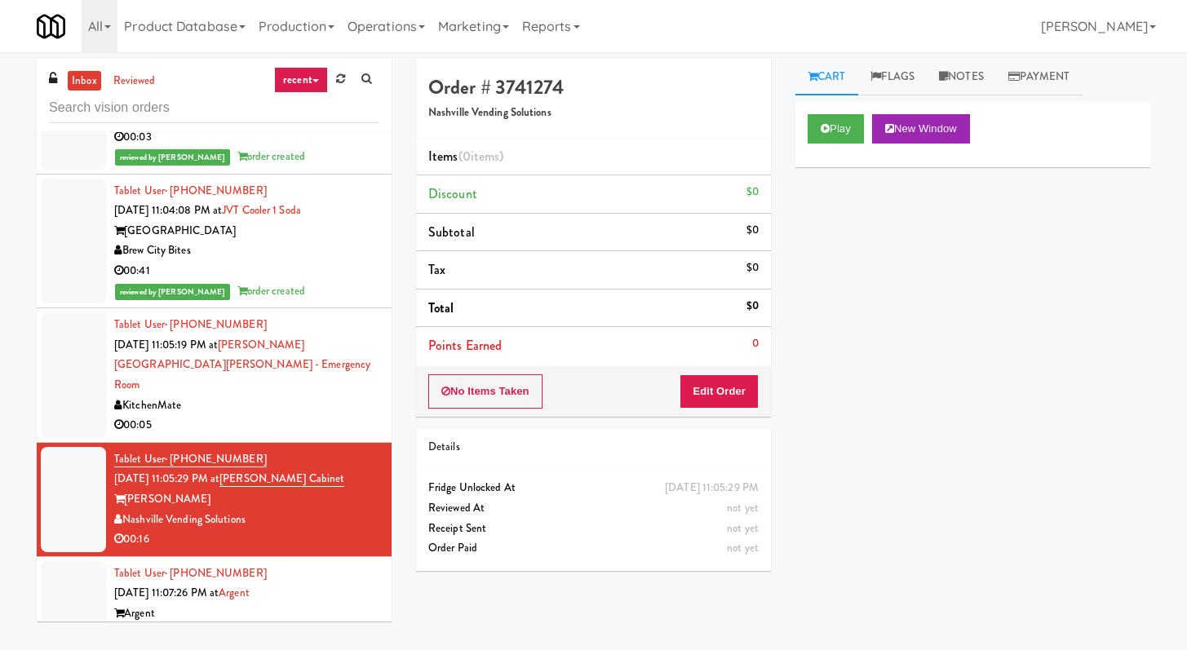
click at [842, 112] on div "Play New Window" at bounding box center [973, 134] width 355 height 65
click at [852, 129] on button "Play" at bounding box center [836, 128] width 56 height 29
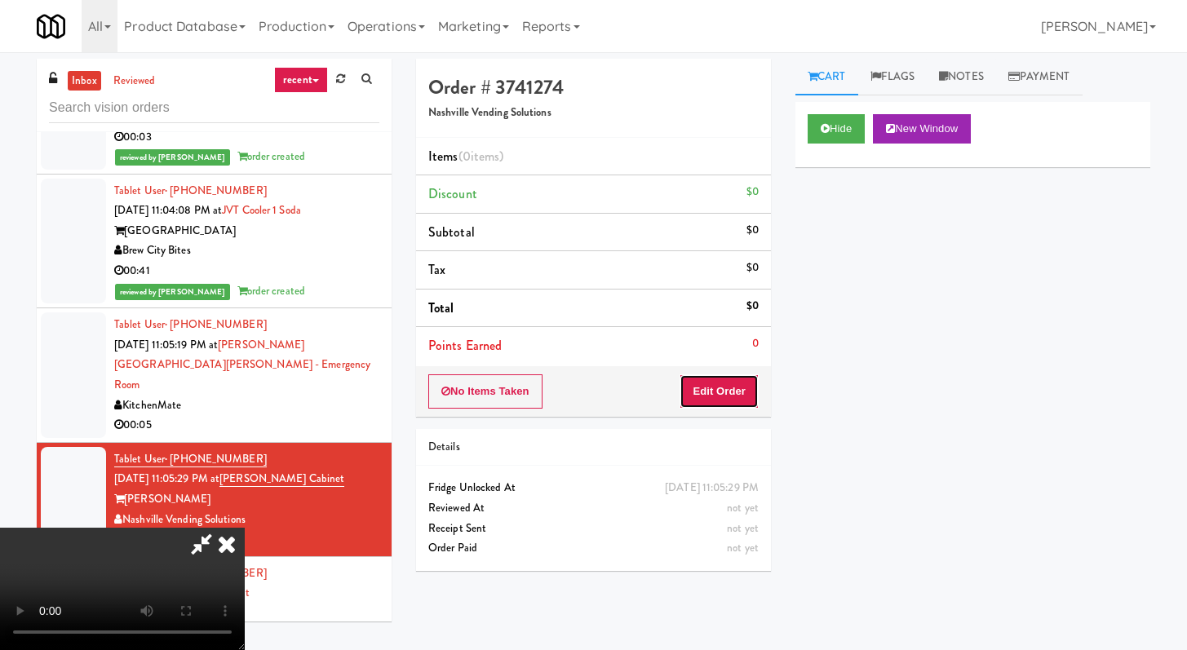
click at [738, 383] on button "Edit Order" at bounding box center [719, 392] width 79 height 34
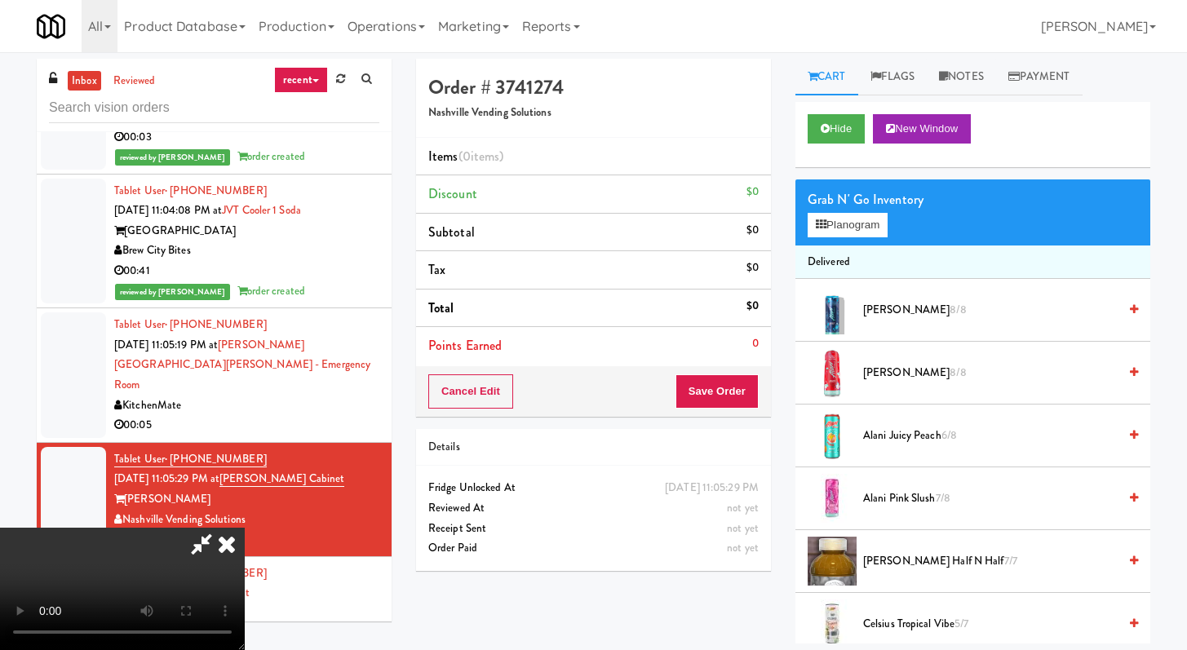
click at [245, 528] on video at bounding box center [122, 589] width 245 height 122
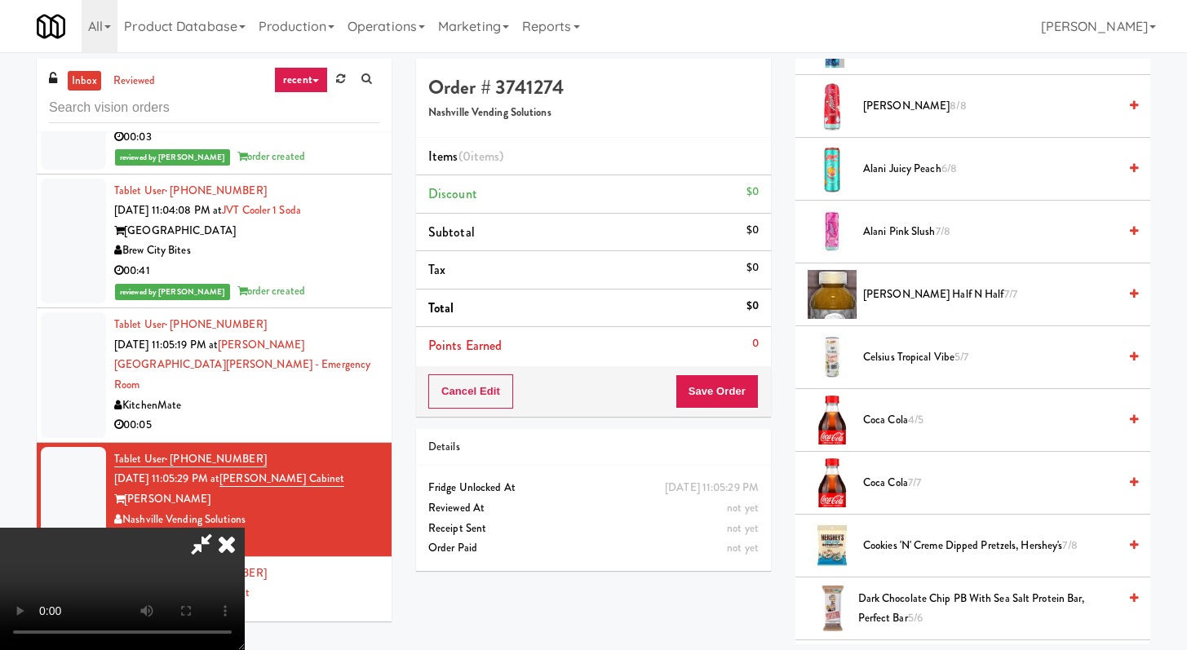
scroll to position [295, 0]
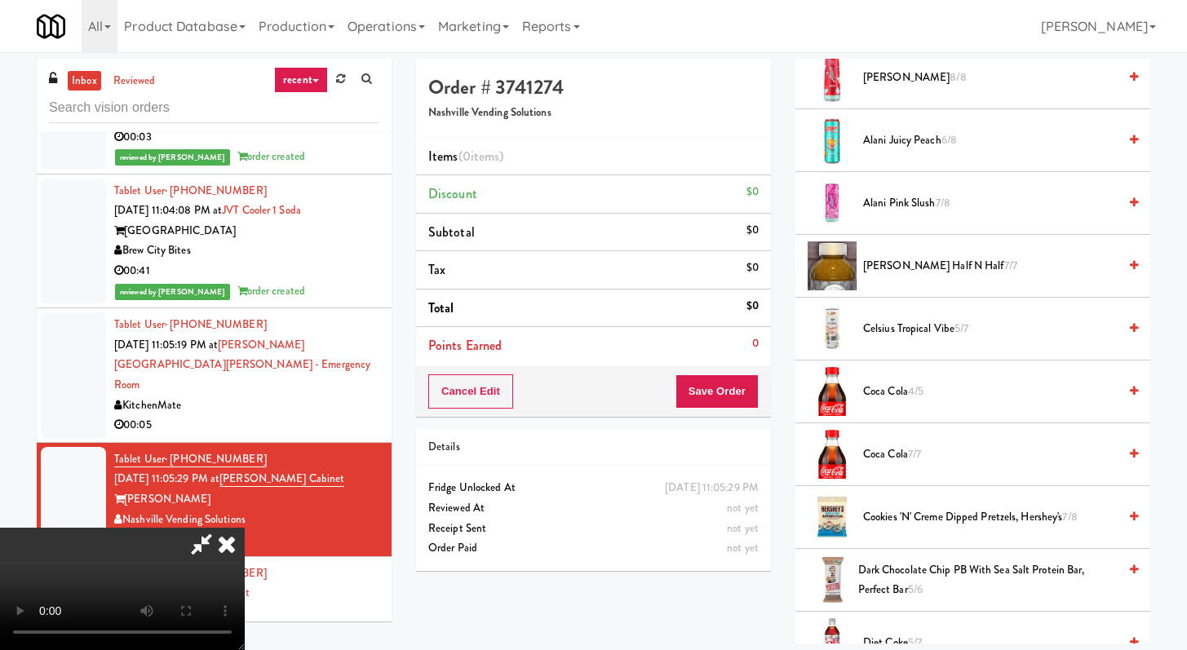
click at [245, 528] on video at bounding box center [122, 589] width 245 height 122
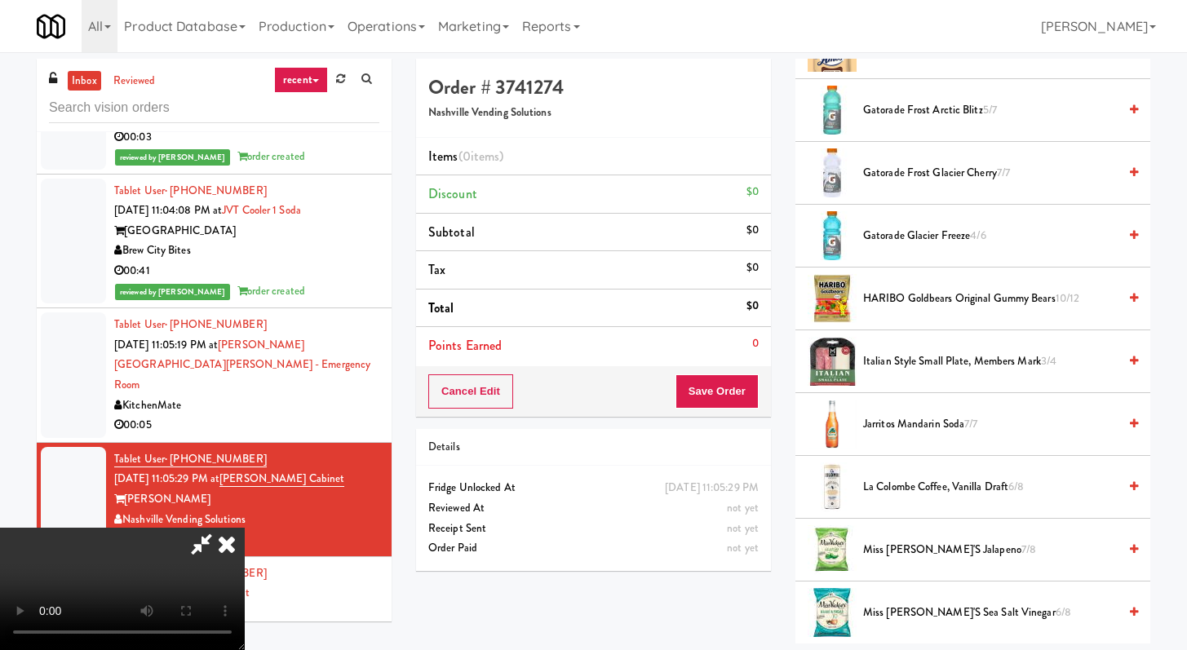
scroll to position [1218, 0]
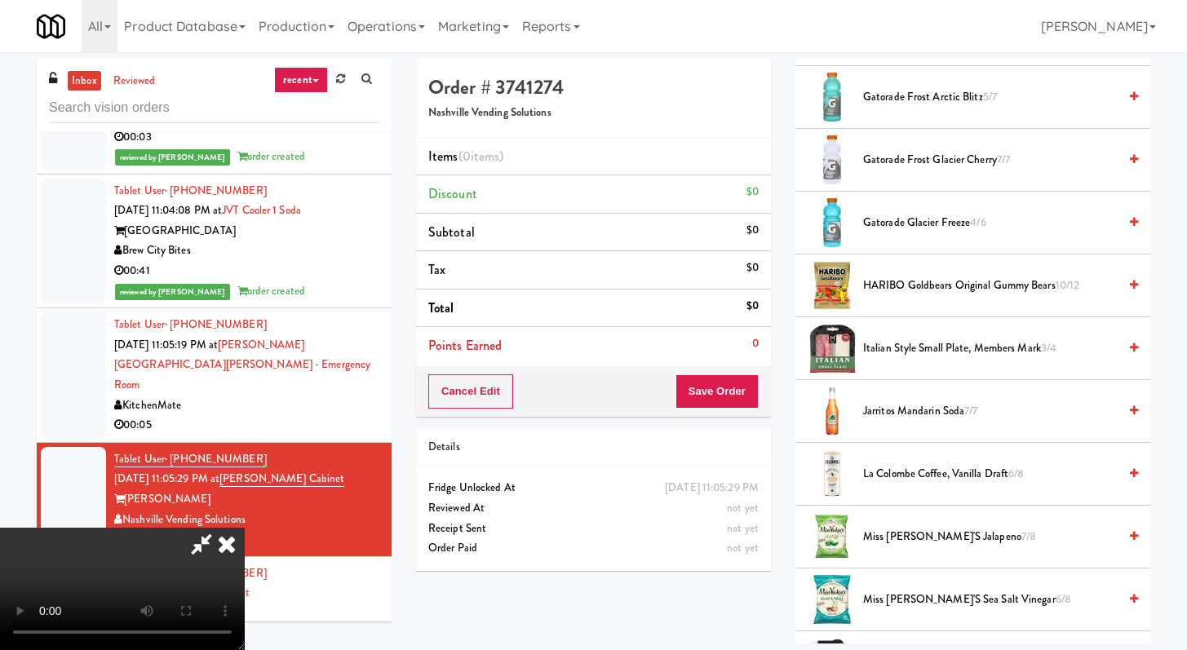
click at [245, 528] on video at bounding box center [122, 589] width 245 height 122
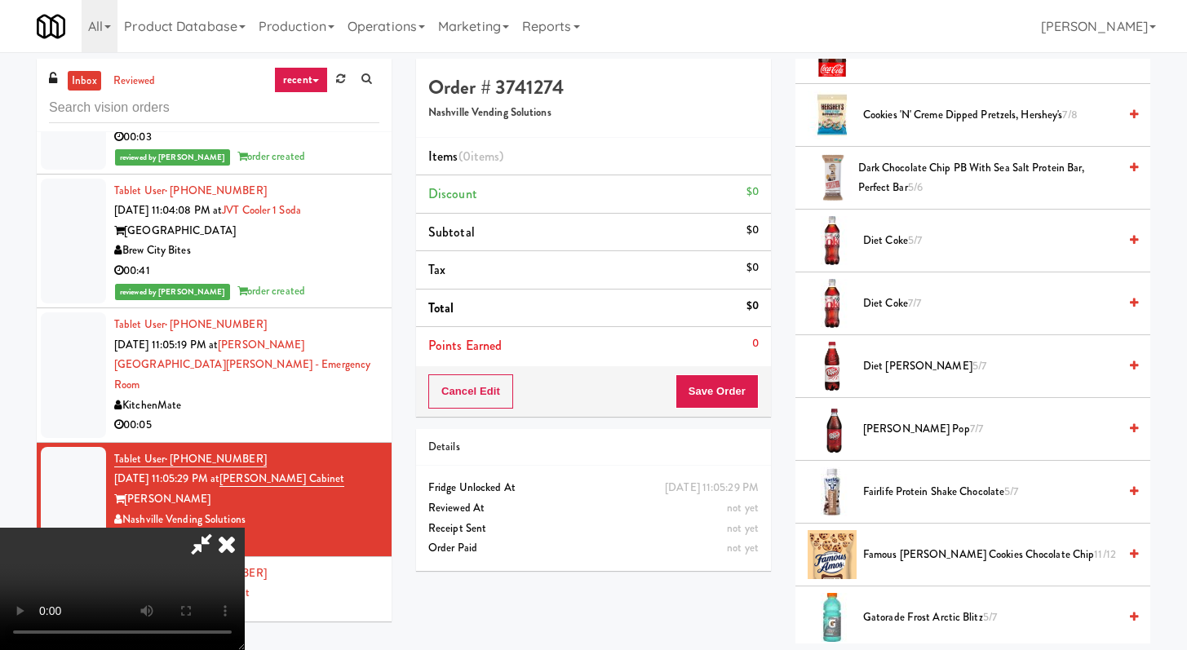
scroll to position [697, 0]
click at [902, 437] on span "Dr Pepper Soda Pop 7/7" at bounding box center [990, 430] width 255 height 20
click at [901, 435] on span "Dr Pepper Soda Pop 7/7" at bounding box center [990, 430] width 255 height 20
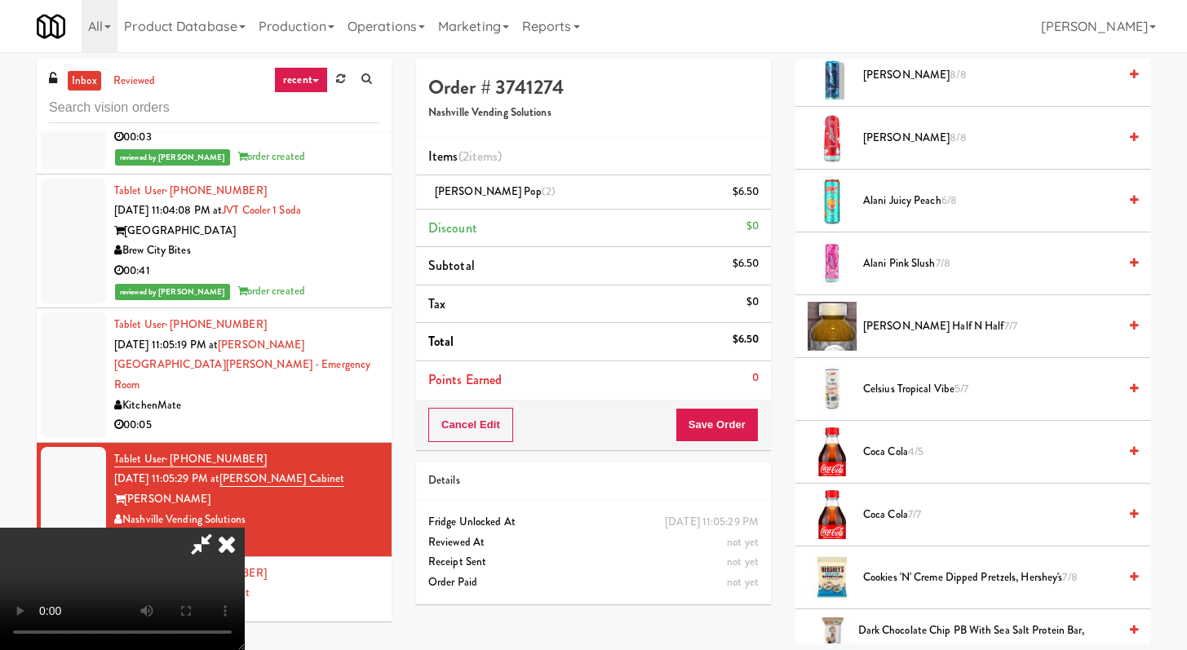
scroll to position [543, 0]
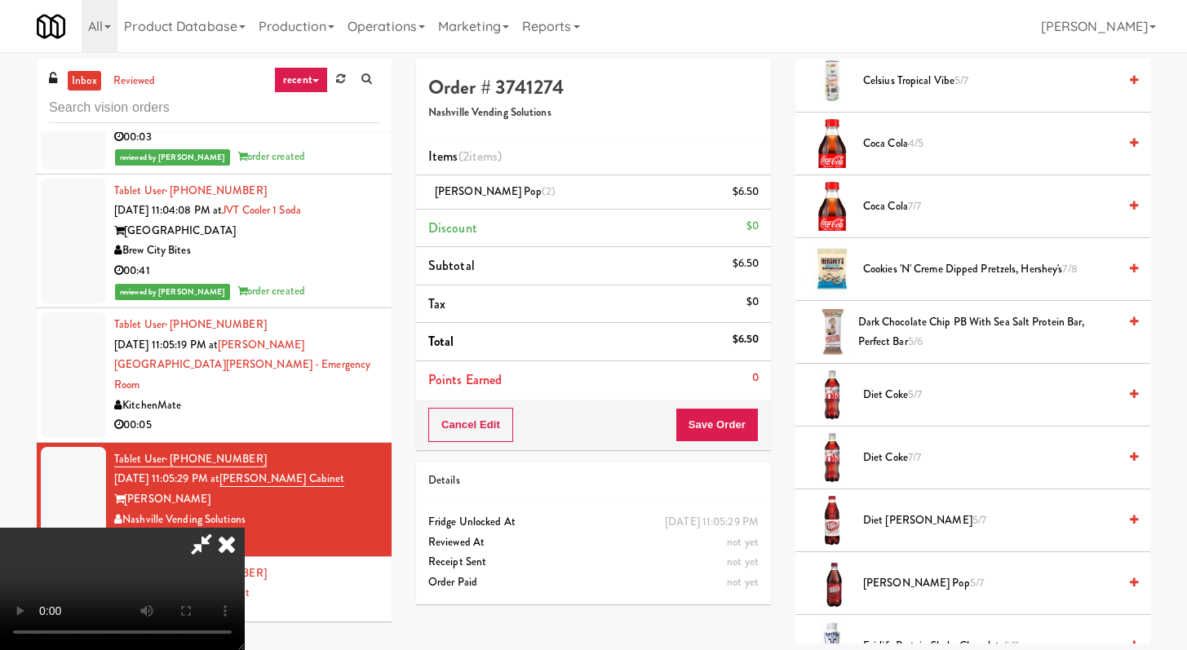
drag, startPoint x: 904, startPoint y: 322, endPoint x: 887, endPoint y: 352, distance: 34.0
click at [904, 322] on span "Dark Chocolate Chip PB with Sea Salt Protein Bar, Perfect Bar 5/6" at bounding box center [987, 333] width 259 height 40
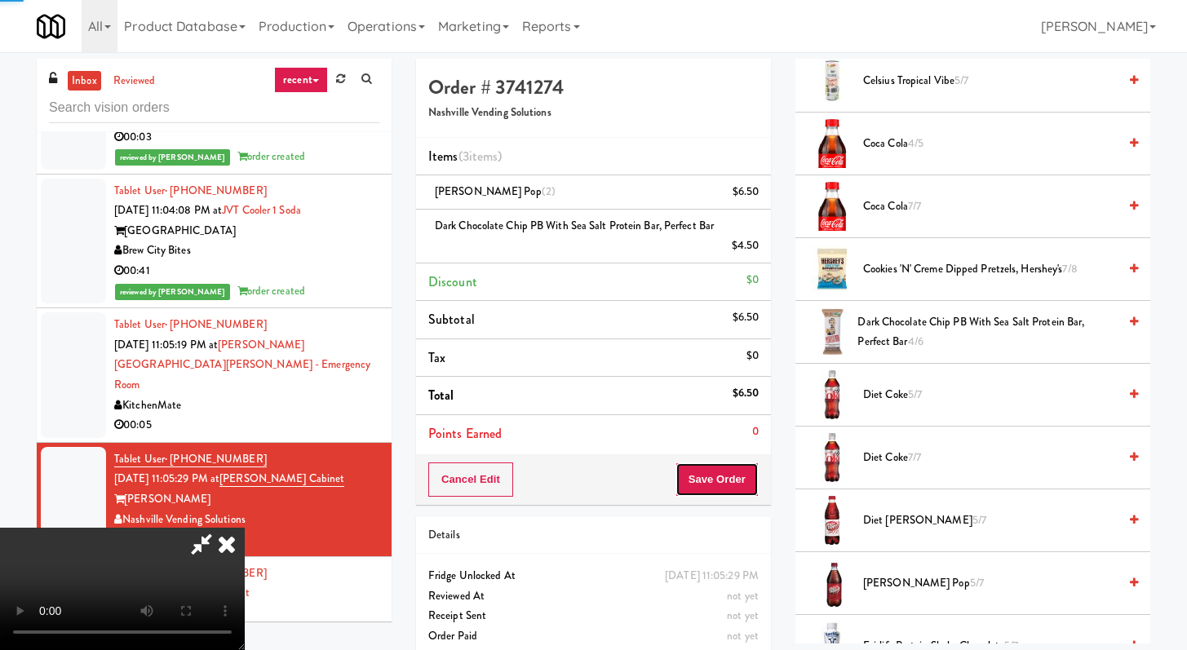
click at [726, 478] on button "Save Order" at bounding box center [717, 480] width 83 height 34
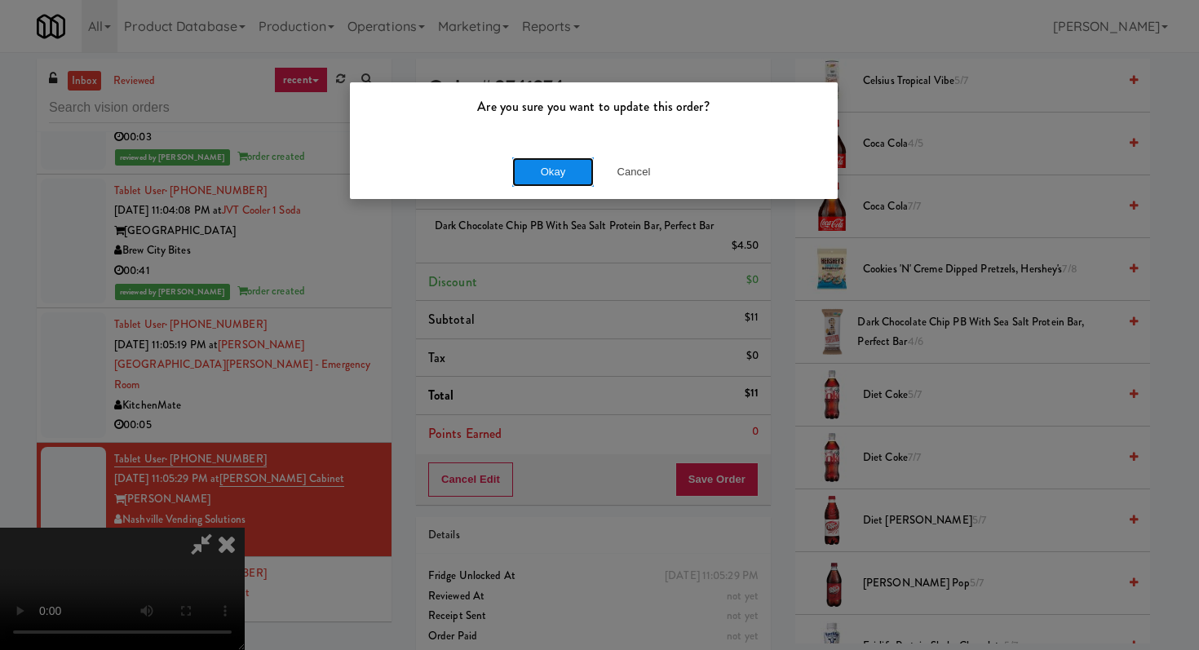
click at [543, 175] on button "Okay" at bounding box center [553, 171] width 82 height 29
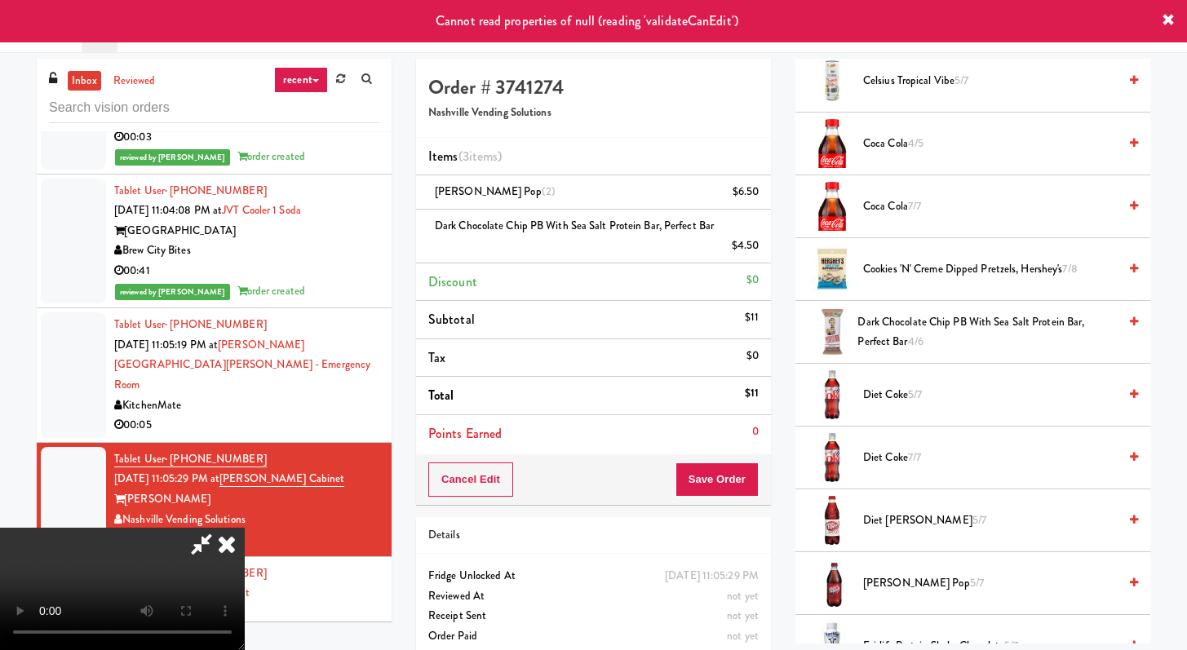
scroll to position [0, 0]
click at [245, 528] on icon at bounding box center [227, 544] width 36 height 33
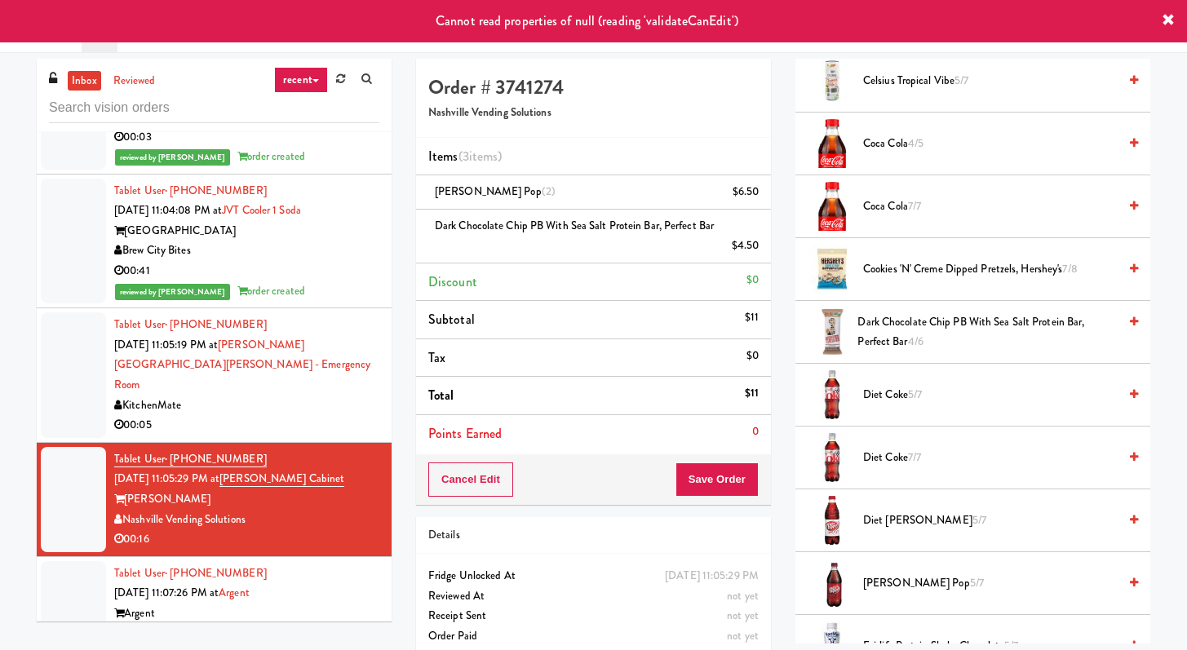
click at [314, 396] on div "KitchenMate" at bounding box center [246, 406] width 265 height 20
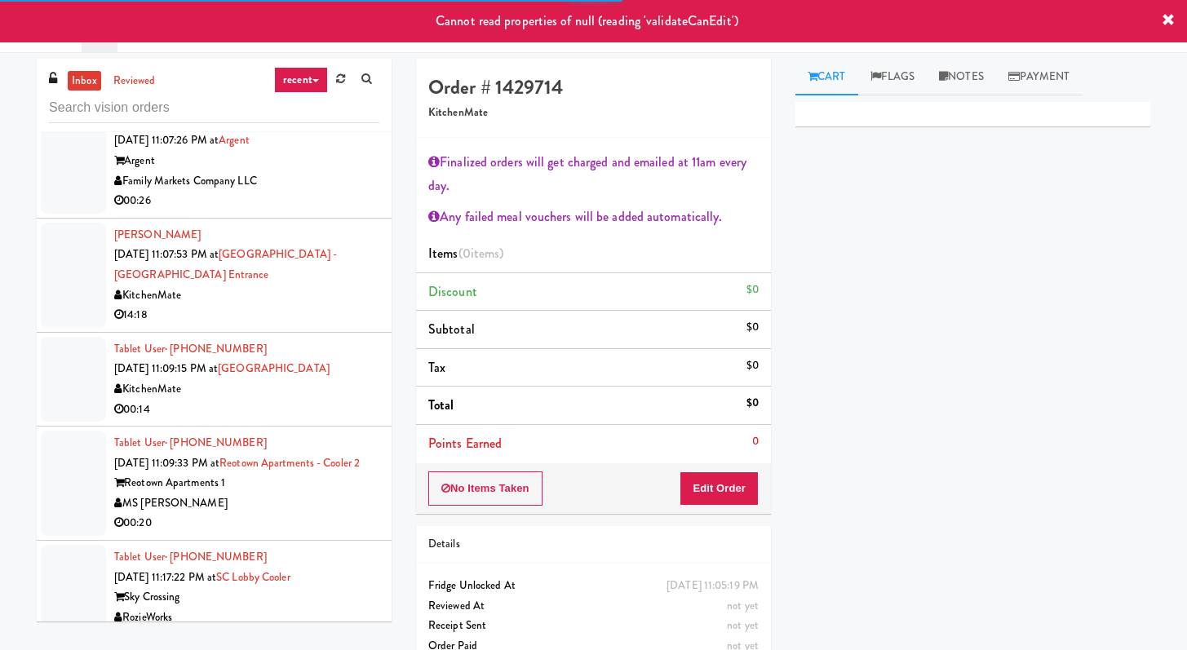
scroll to position [2942, 0]
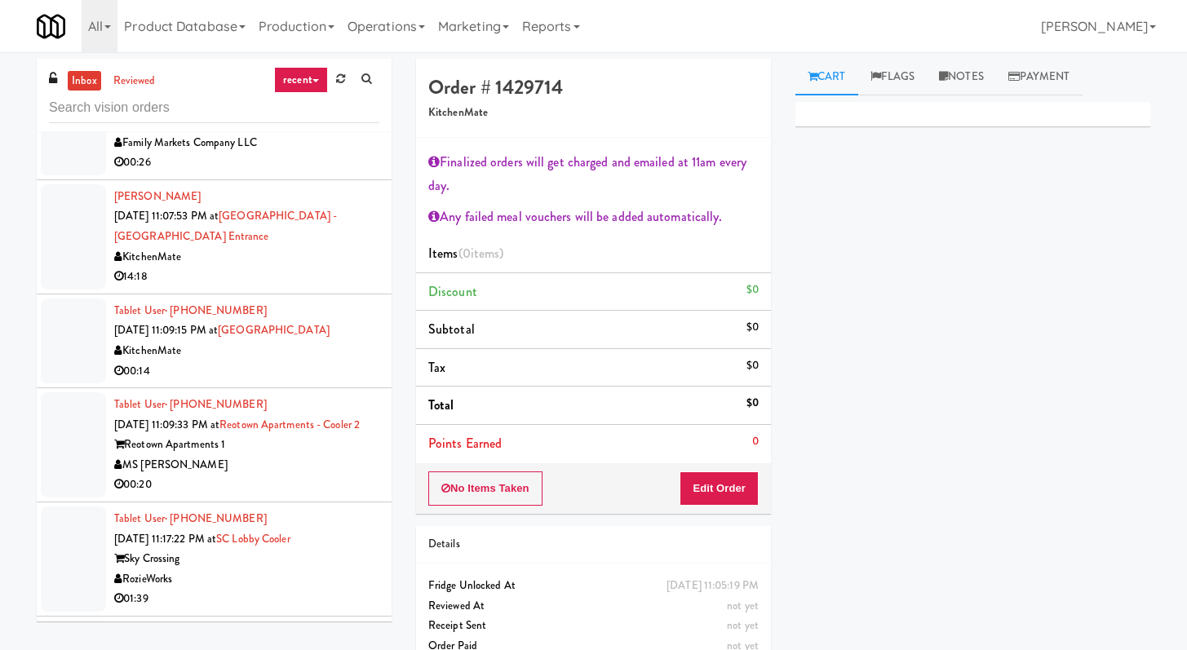
click at [313, 475] on div "00:20" at bounding box center [246, 485] width 265 height 20
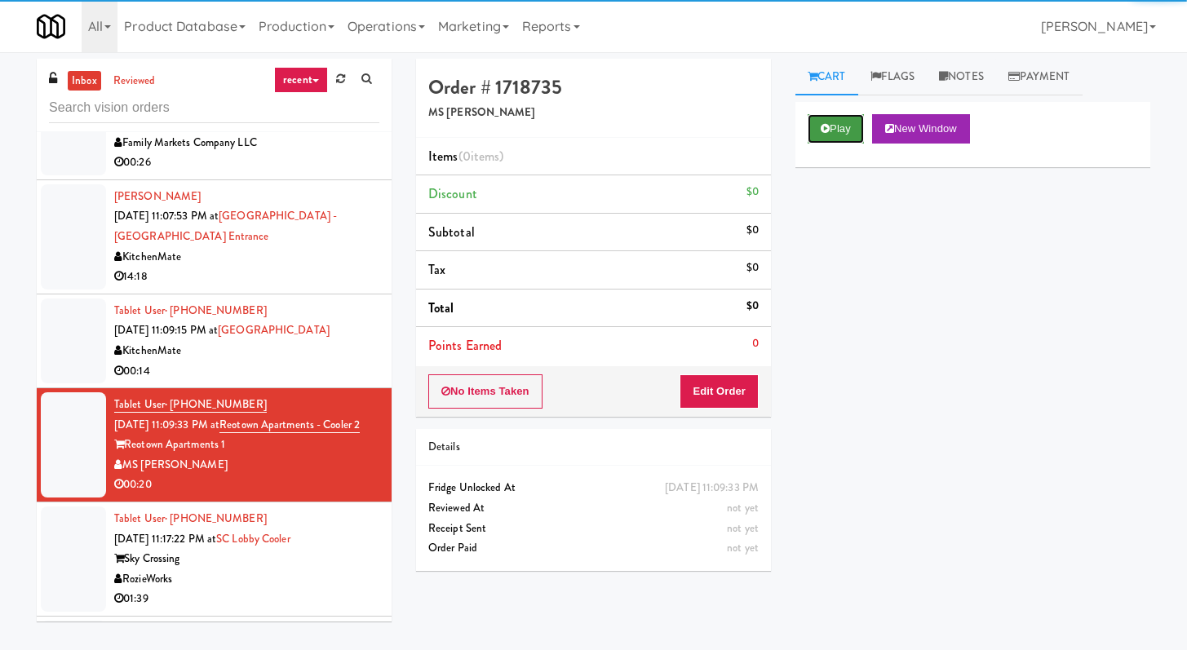
click at [845, 127] on button "Play" at bounding box center [836, 128] width 56 height 29
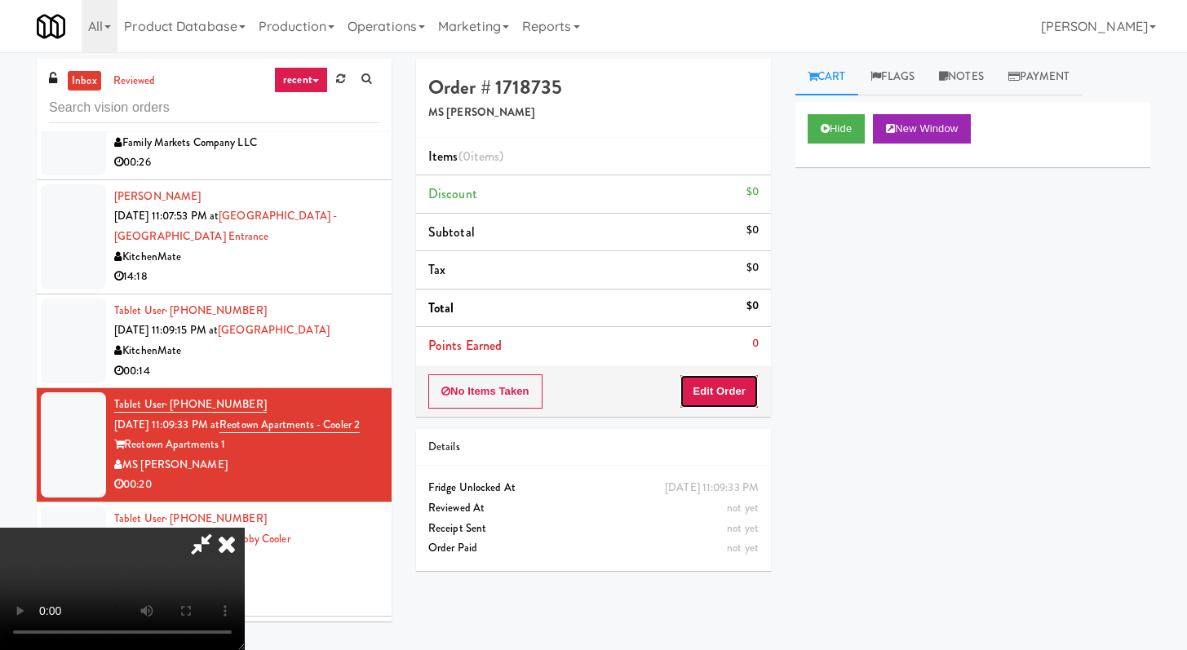
click at [714, 381] on button "Edit Order" at bounding box center [719, 392] width 79 height 34
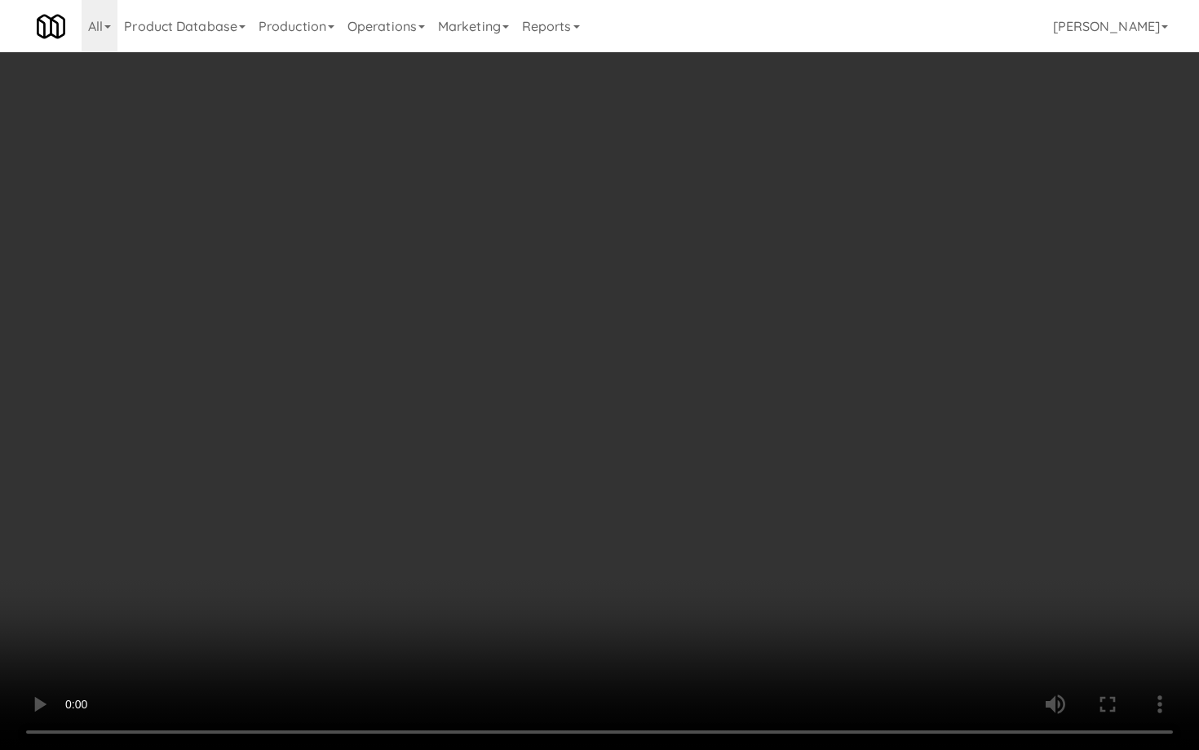
click at [588, 524] on video at bounding box center [599, 375] width 1199 height 750
click at [715, 570] on video at bounding box center [599, 375] width 1199 height 750
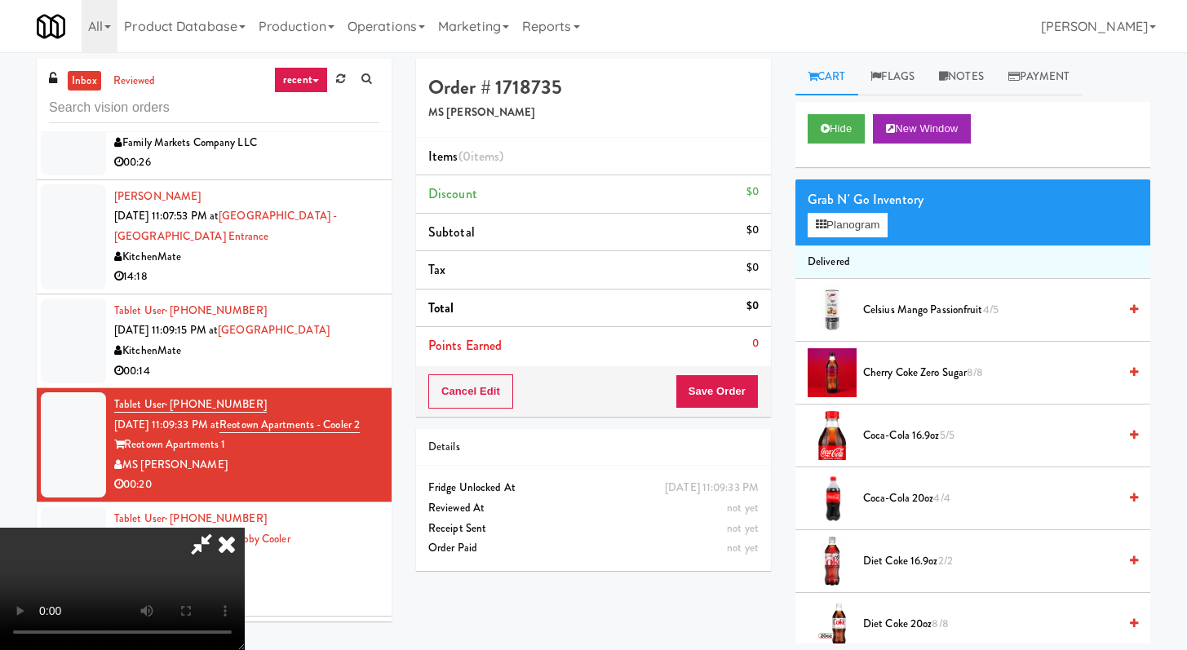
click at [866, 211] on div "Grab N' Go Inventory Planogram" at bounding box center [973, 213] width 355 height 66
click at [865, 220] on button "Planogram" at bounding box center [848, 225] width 80 height 24
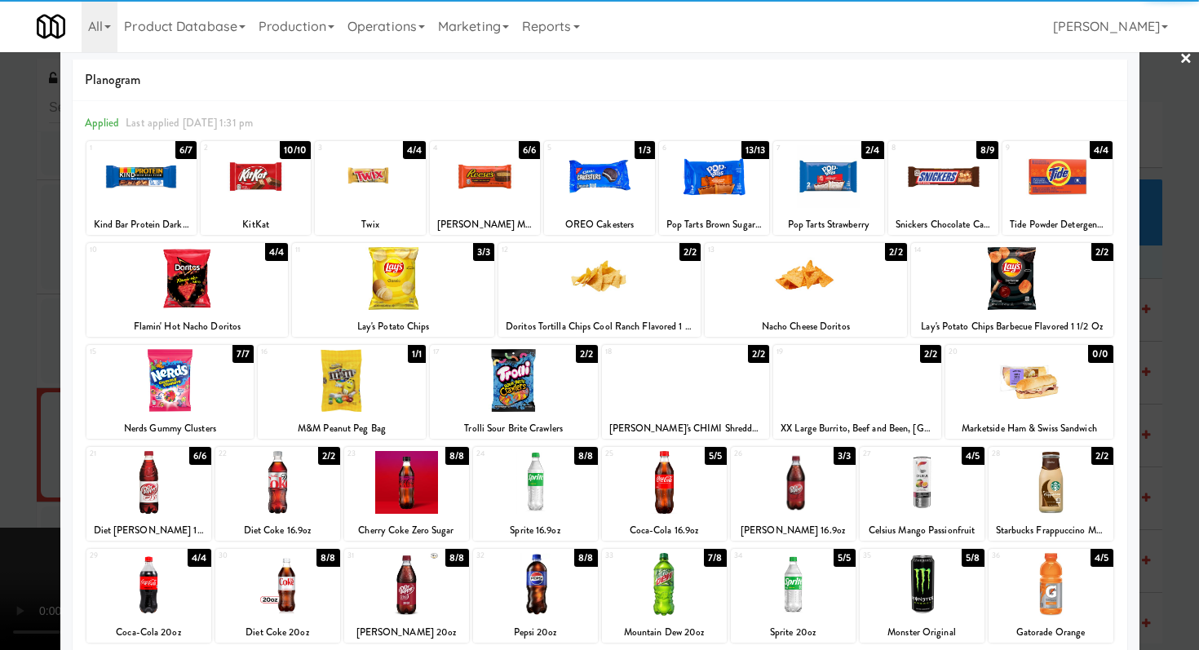
scroll to position [47, 0]
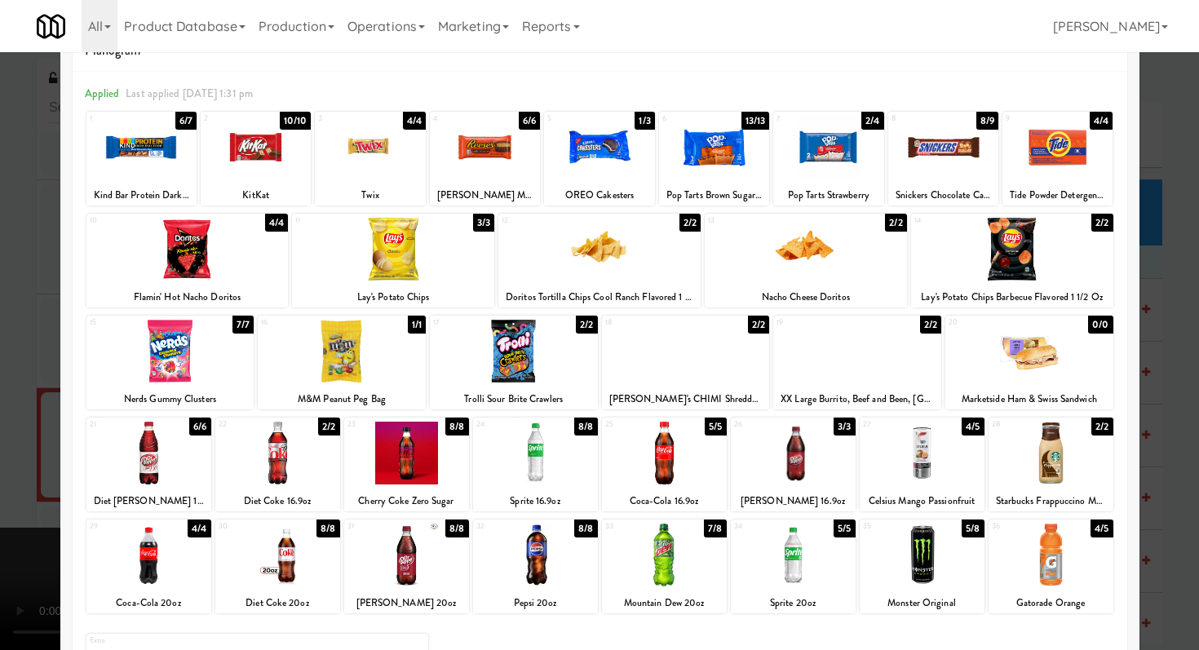
click at [0, 459] on div at bounding box center [599, 325] width 1199 height 650
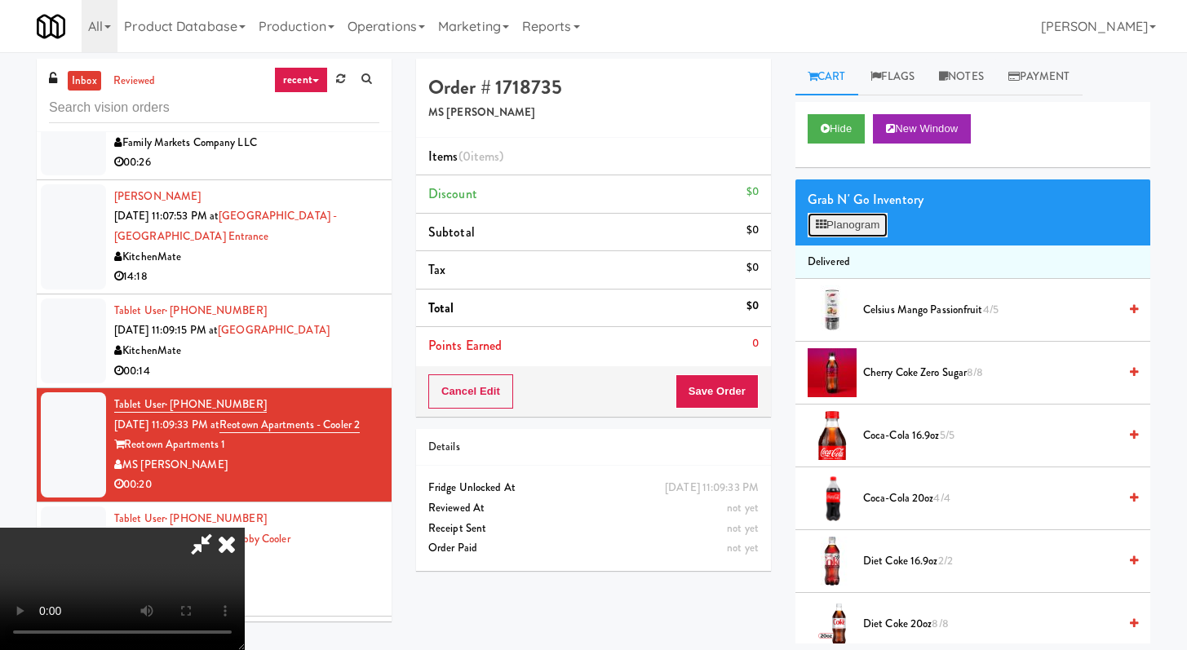
click at [880, 226] on button "Planogram" at bounding box center [848, 225] width 80 height 24
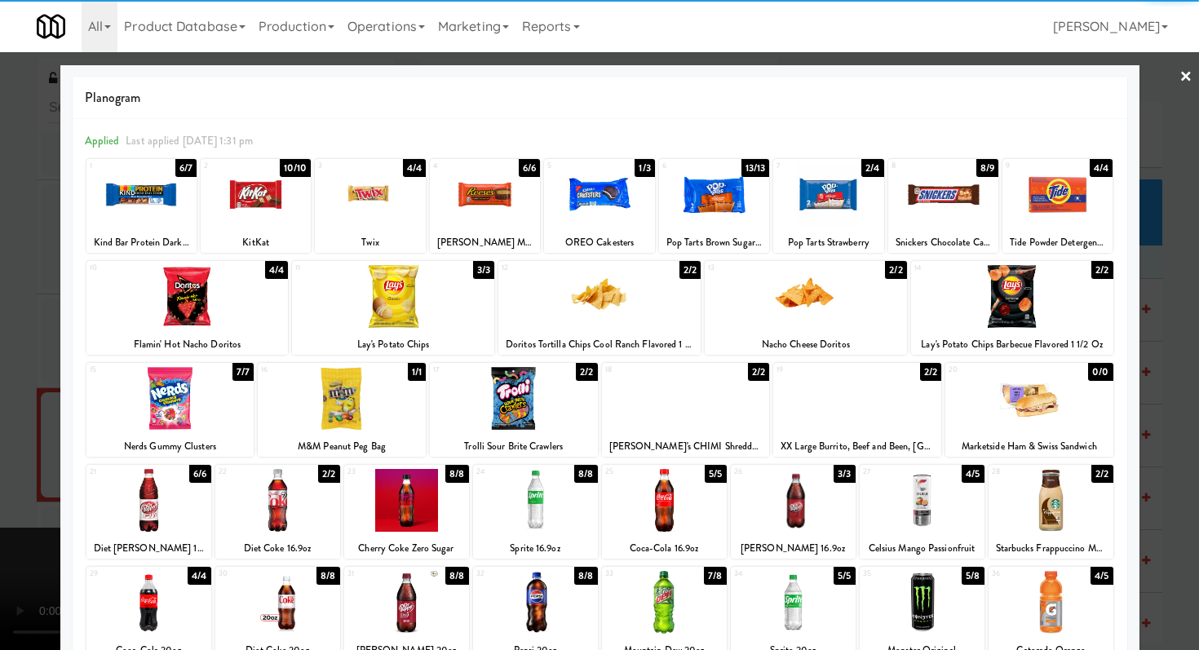
click at [403, 504] on div at bounding box center [406, 500] width 125 height 63
click at [469, 212] on div at bounding box center [485, 194] width 110 height 63
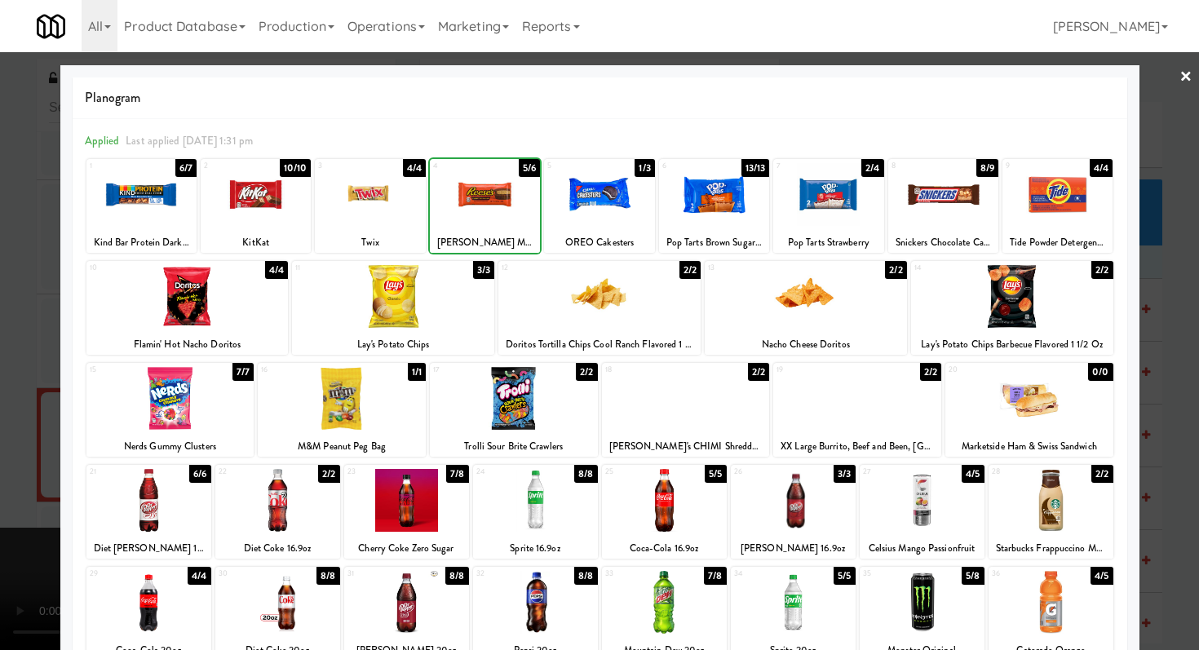
click at [469, 212] on div at bounding box center [485, 194] width 110 height 63
click at [0, 288] on div at bounding box center [599, 325] width 1199 height 650
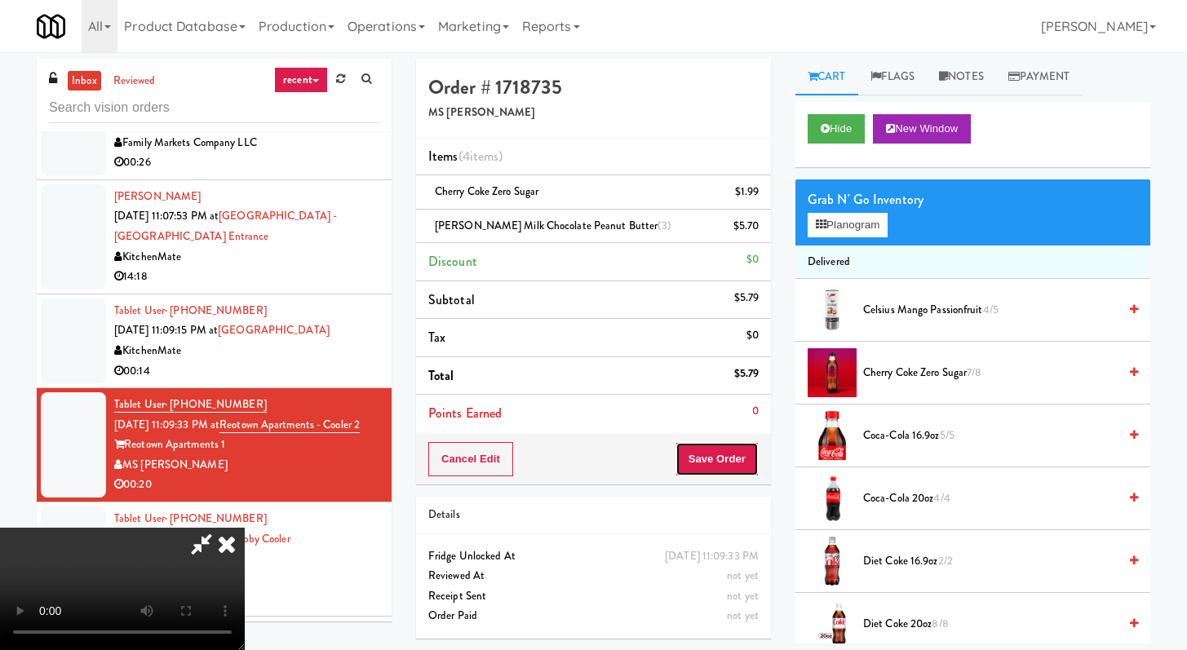
click at [742, 464] on button "Save Order" at bounding box center [717, 459] width 83 height 34
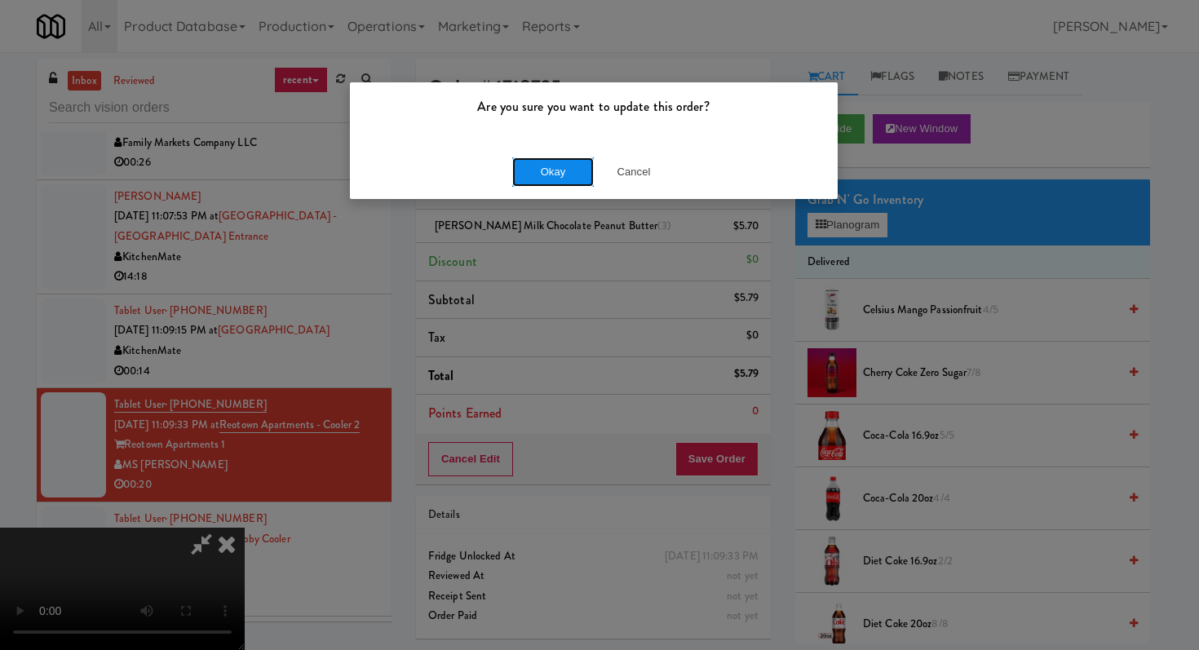
click at [517, 163] on button "Okay" at bounding box center [553, 171] width 82 height 29
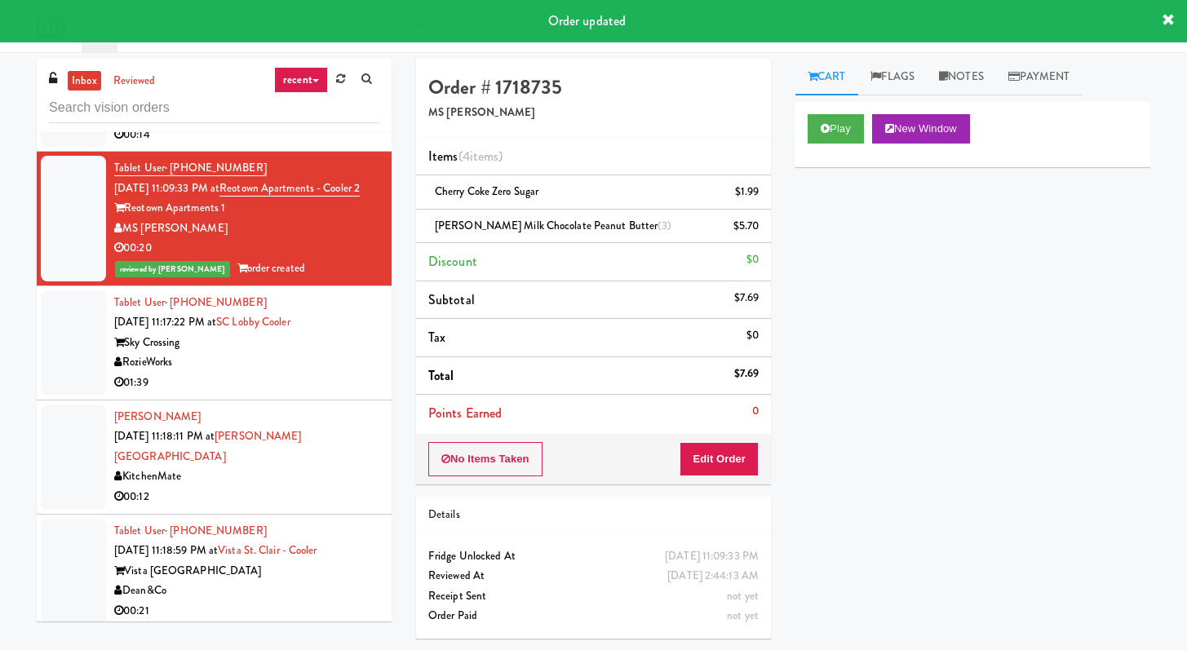
scroll to position [3201, 0]
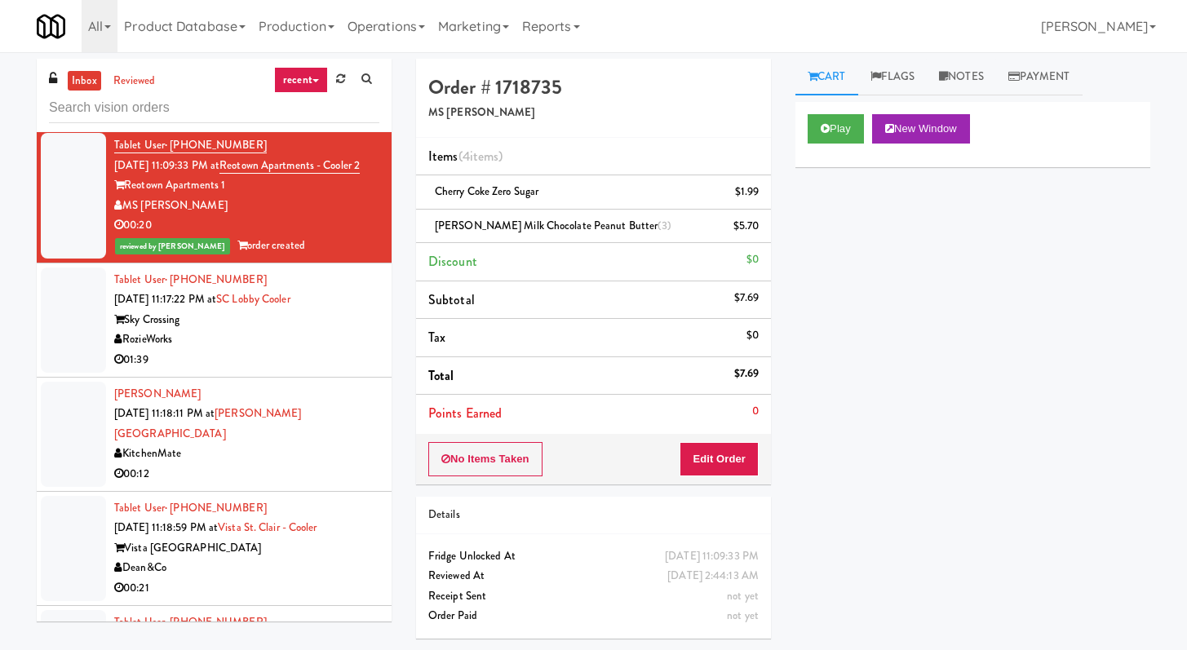
click at [246, 330] on div "RozieWorks" at bounding box center [246, 340] width 265 height 20
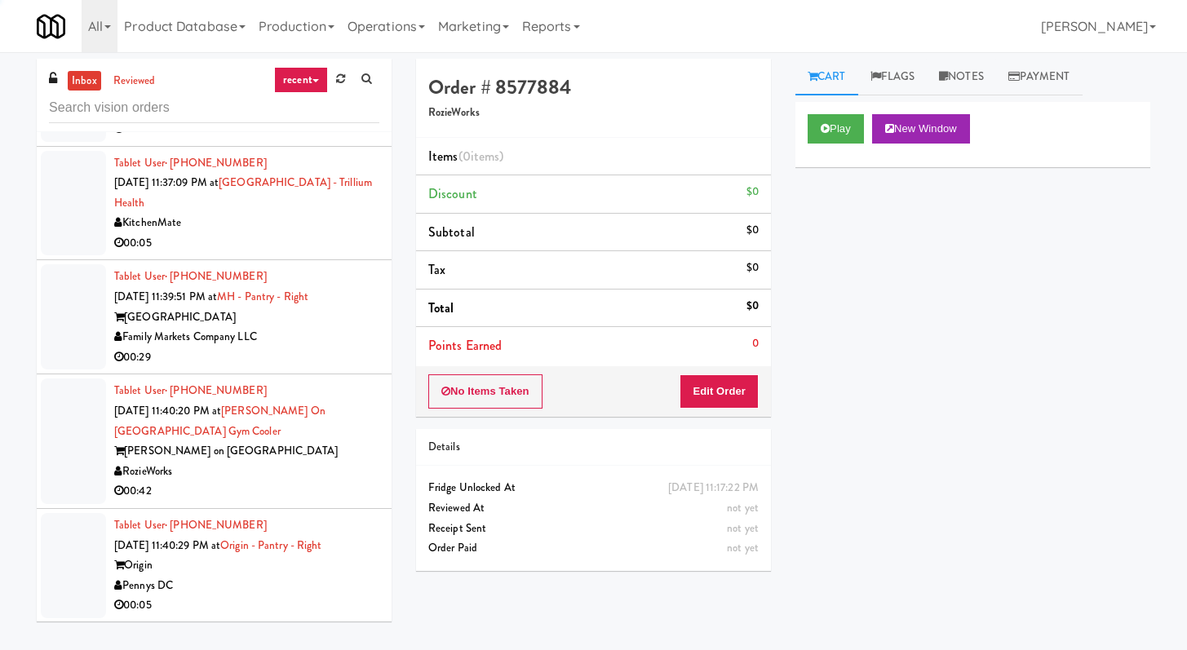
scroll to position [5274, 0]
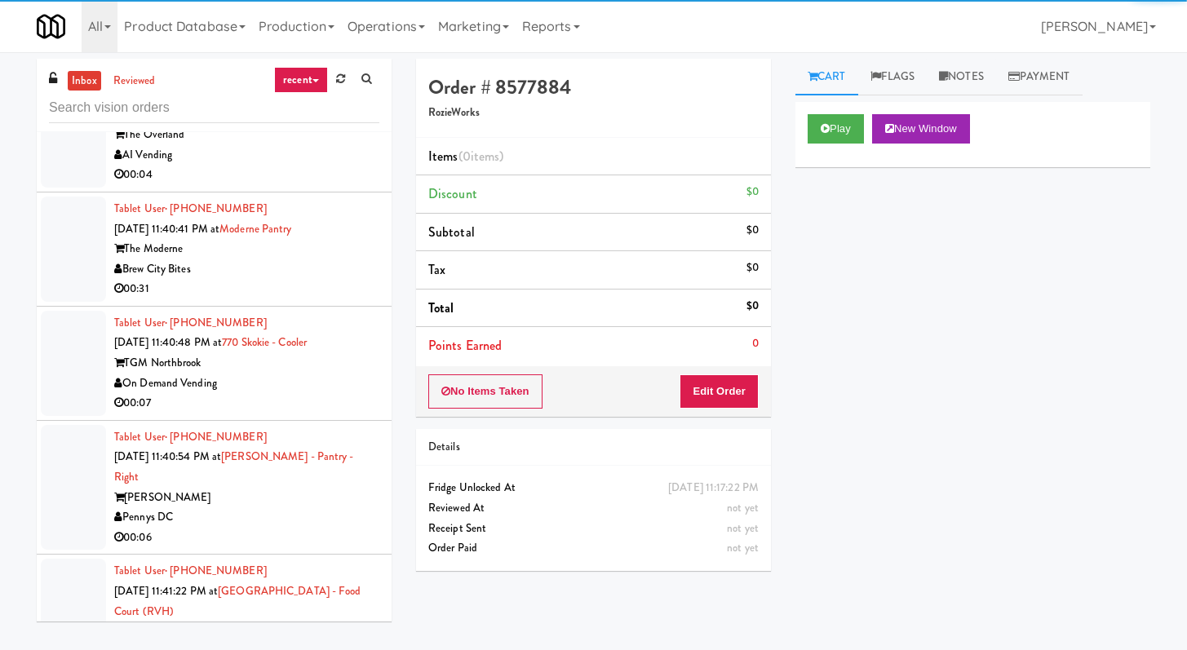
click at [305, 393] on div "00:07" at bounding box center [246, 403] width 265 height 20
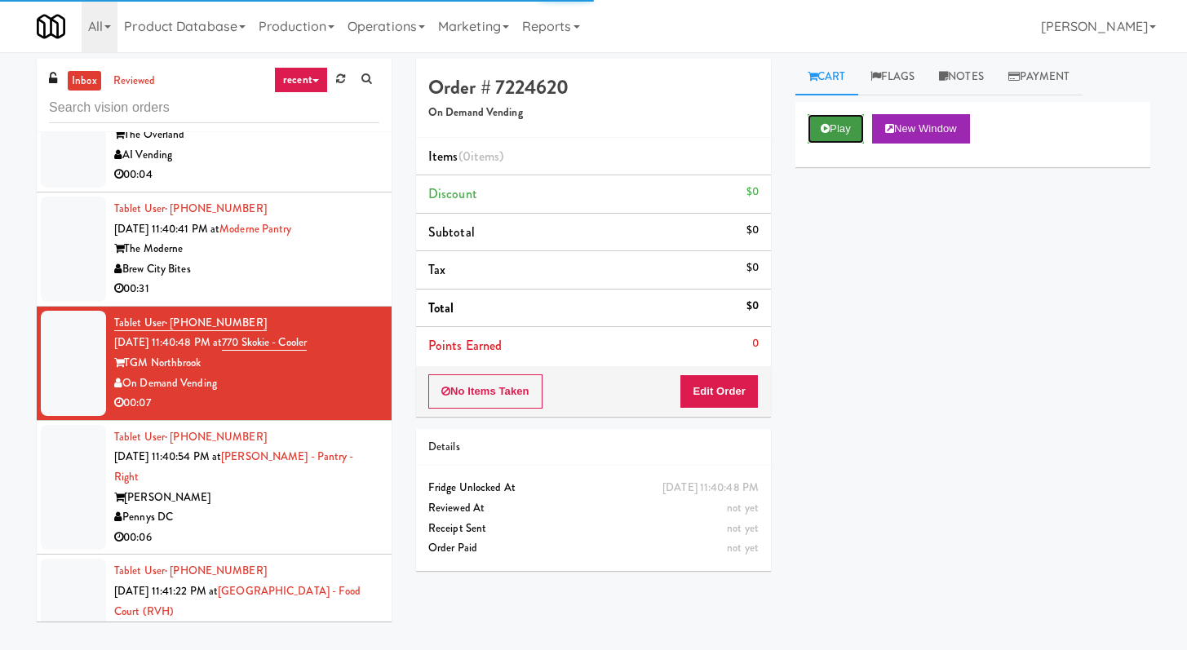
click at [828, 123] on icon at bounding box center [825, 128] width 9 height 11
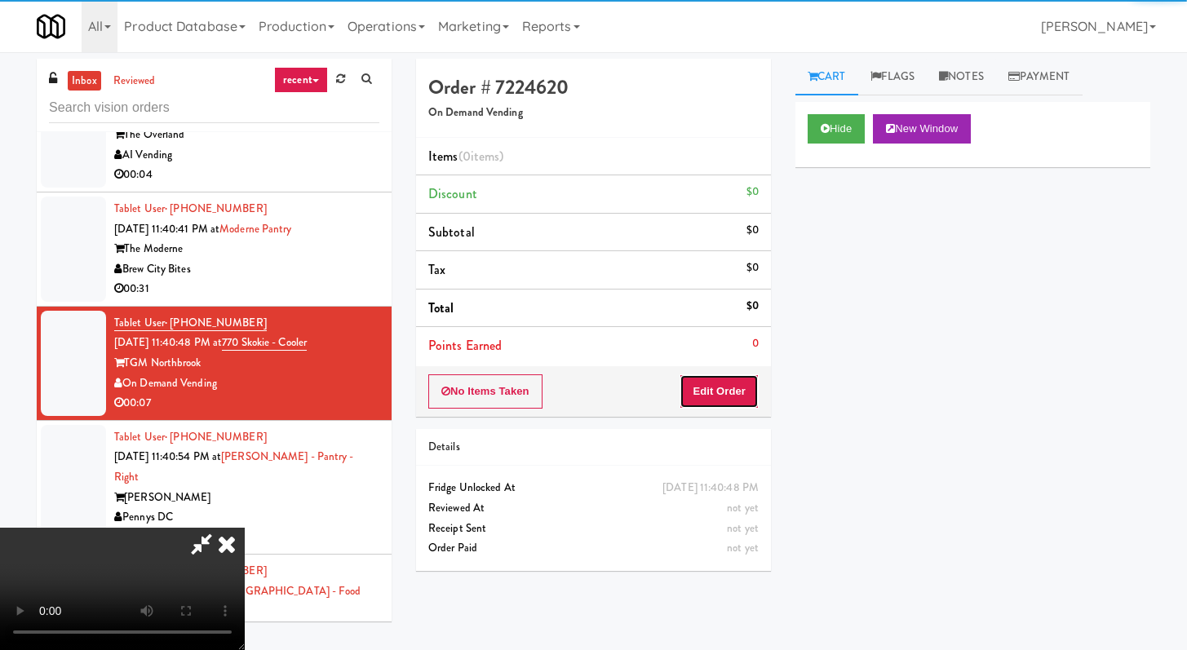
click at [695, 384] on button "Edit Order" at bounding box center [719, 392] width 79 height 34
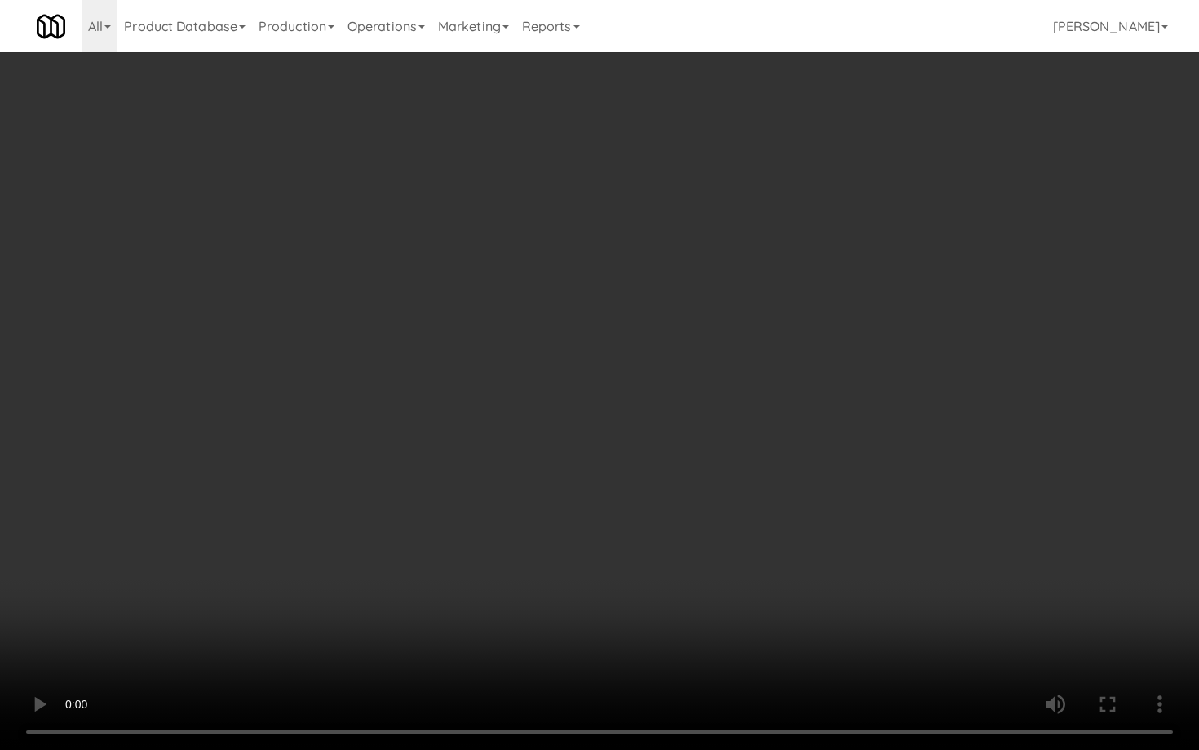
click at [671, 534] on video at bounding box center [599, 375] width 1199 height 750
click at [676, 527] on video at bounding box center [599, 375] width 1199 height 750
click at [680, 517] on video at bounding box center [599, 375] width 1199 height 750
click at [991, 593] on video at bounding box center [599, 375] width 1199 height 750
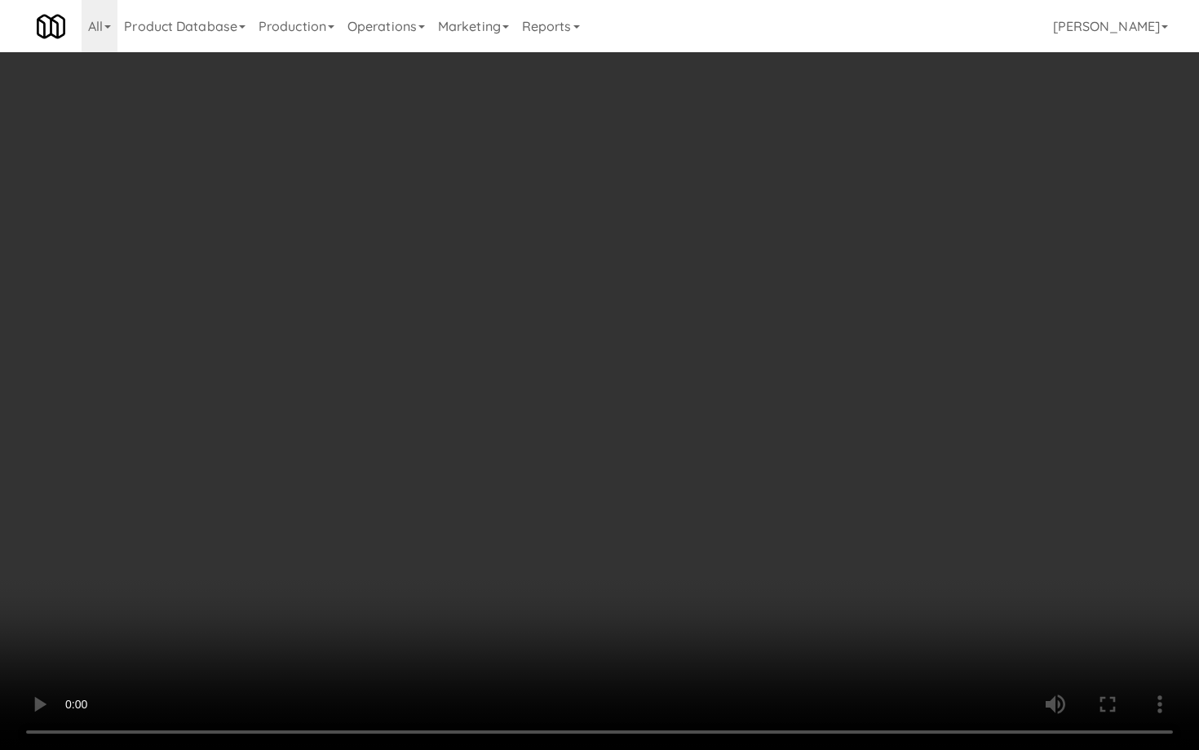
click at [991, 593] on video at bounding box center [599, 375] width 1199 height 750
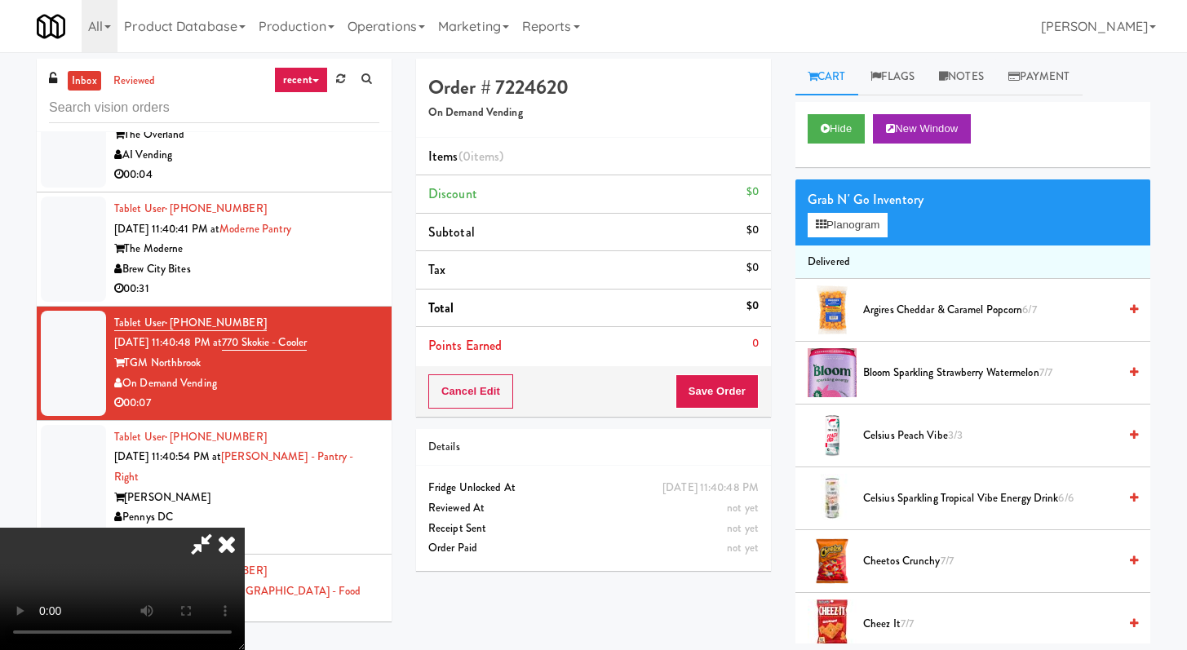
click at [886, 315] on span "Argires Cheddar & Caramel Popcorn 6/7" at bounding box center [990, 310] width 255 height 20
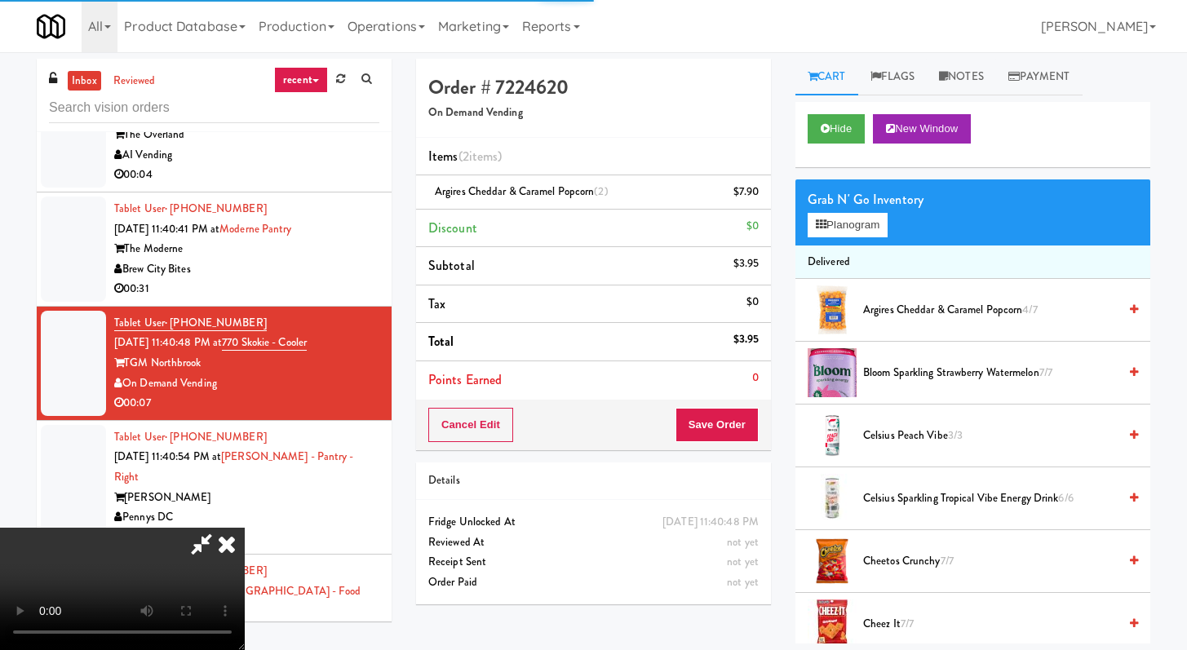
click at [757, 431] on div "Cancel Edit Save Order" at bounding box center [593, 425] width 355 height 51
click at [747, 432] on button "Save Order" at bounding box center [717, 425] width 83 height 34
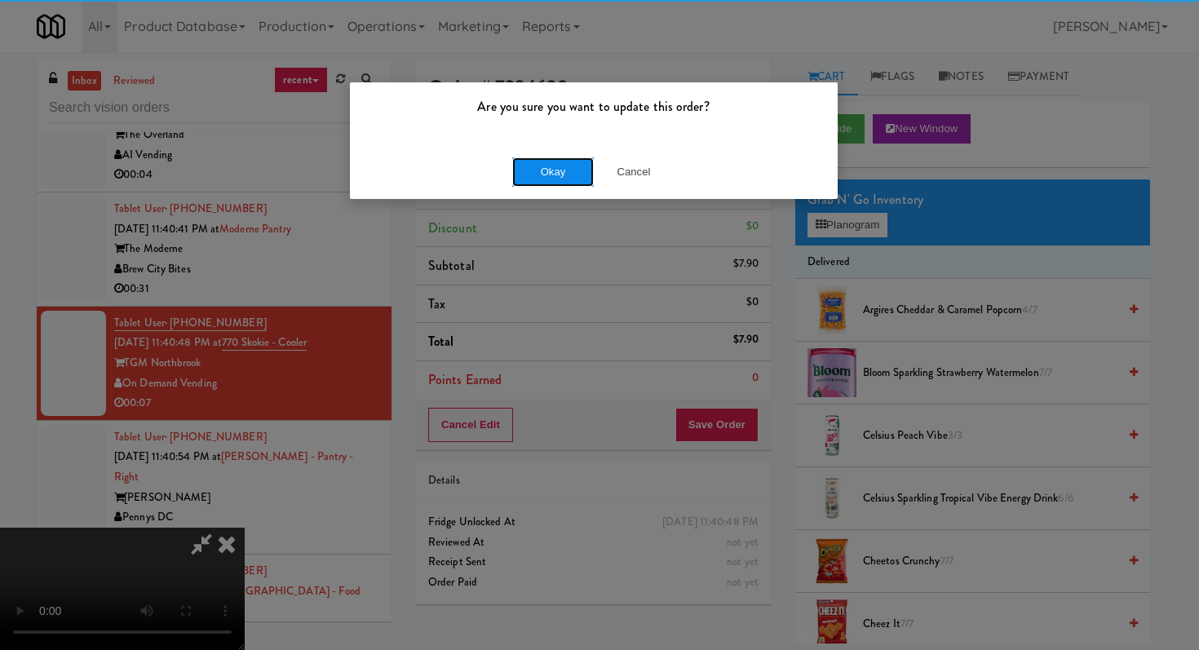
click at [563, 185] on button "Okay" at bounding box center [553, 171] width 82 height 29
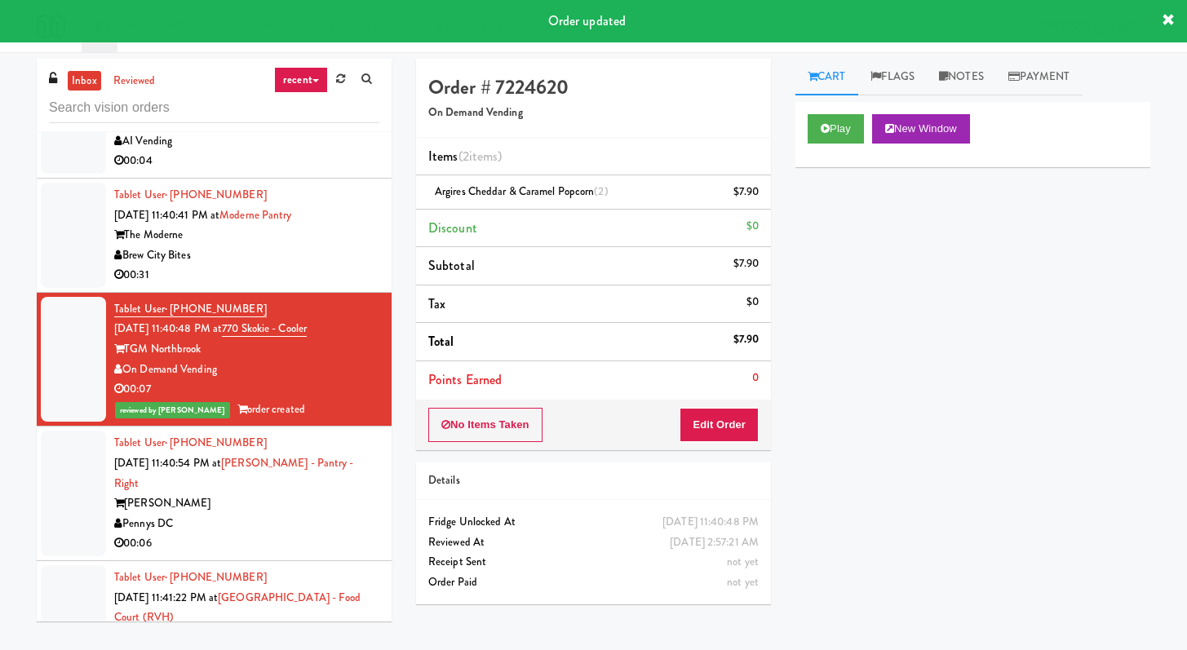
scroll to position [5290, 0]
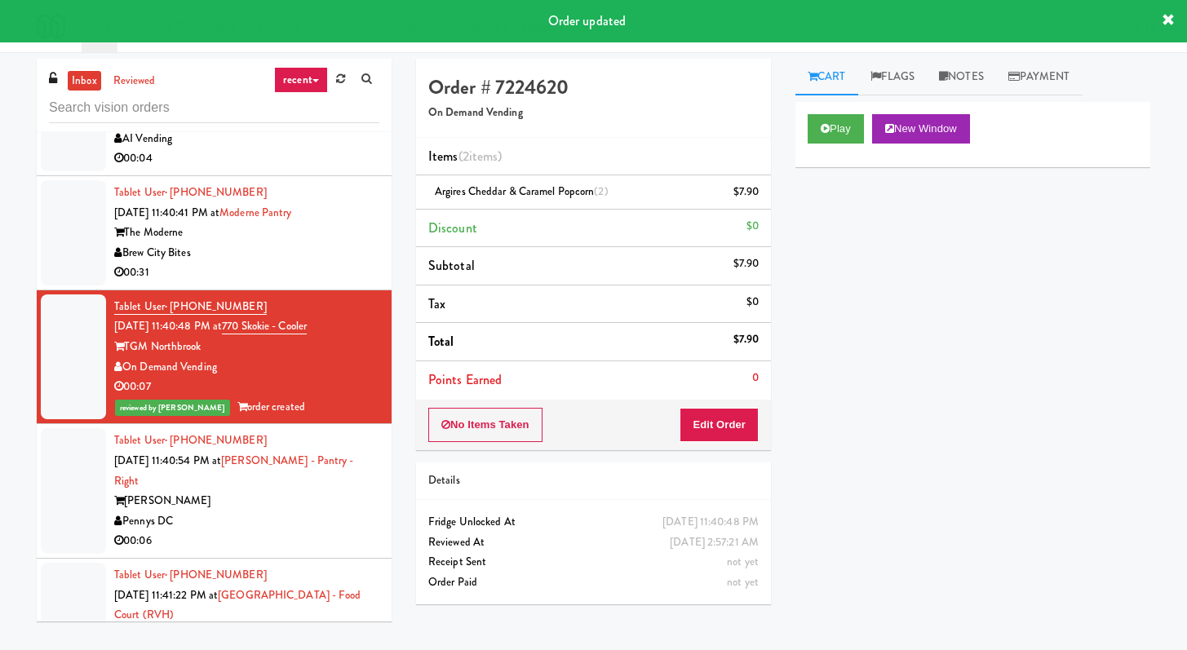
click at [285, 512] on div "Pennys DC" at bounding box center [246, 522] width 265 height 20
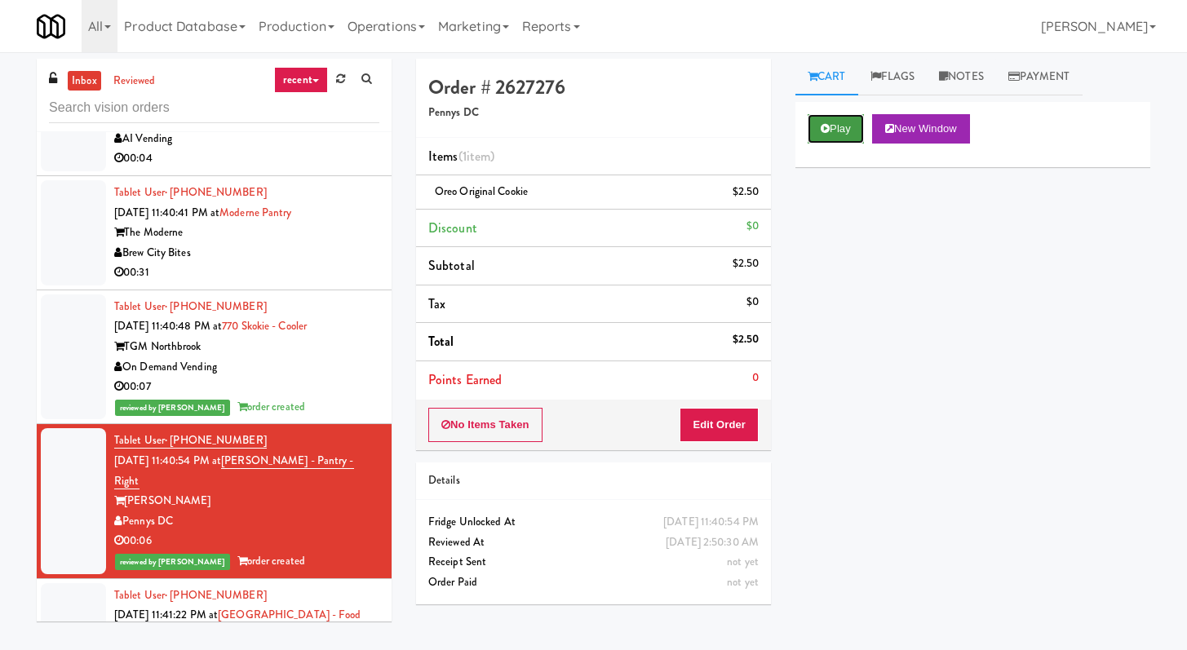
click at [846, 141] on button "Play" at bounding box center [836, 128] width 56 height 29
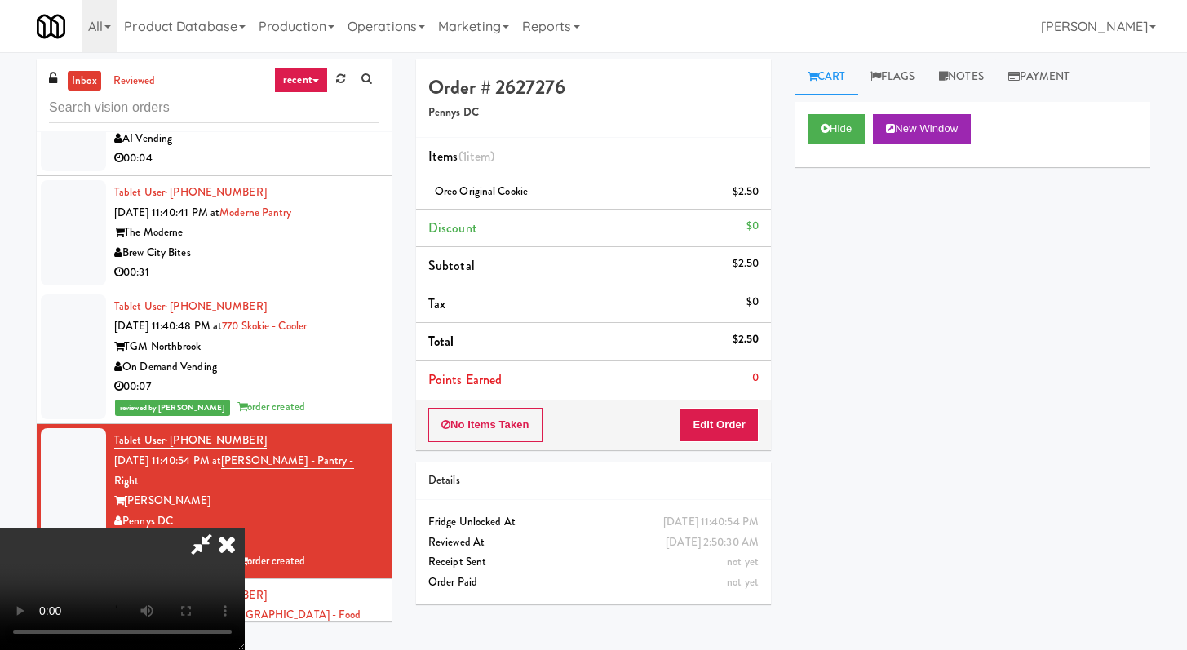
click at [255, 263] on div "00:31" at bounding box center [246, 273] width 265 height 20
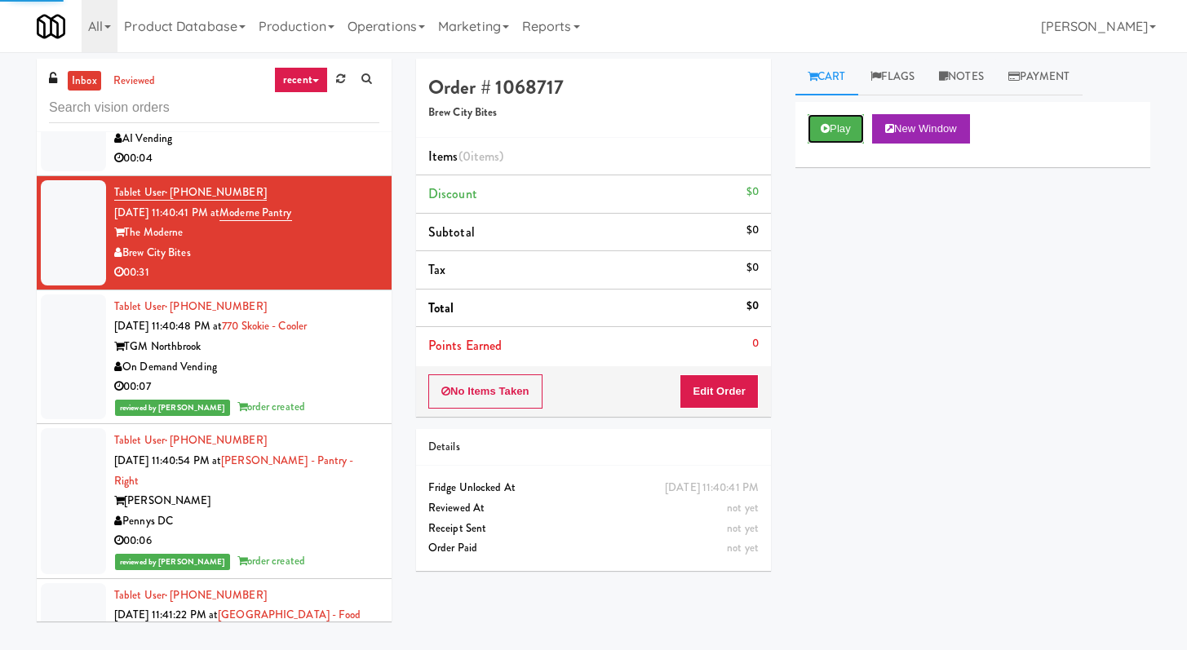
drag, startPoint x: 814, startPoint y: 123, endPoint x: 813, endPoint y: 154, distance: 31.1
click at [814, 123] on button "Play" at bounding box center [836, 128] width 56 height 29
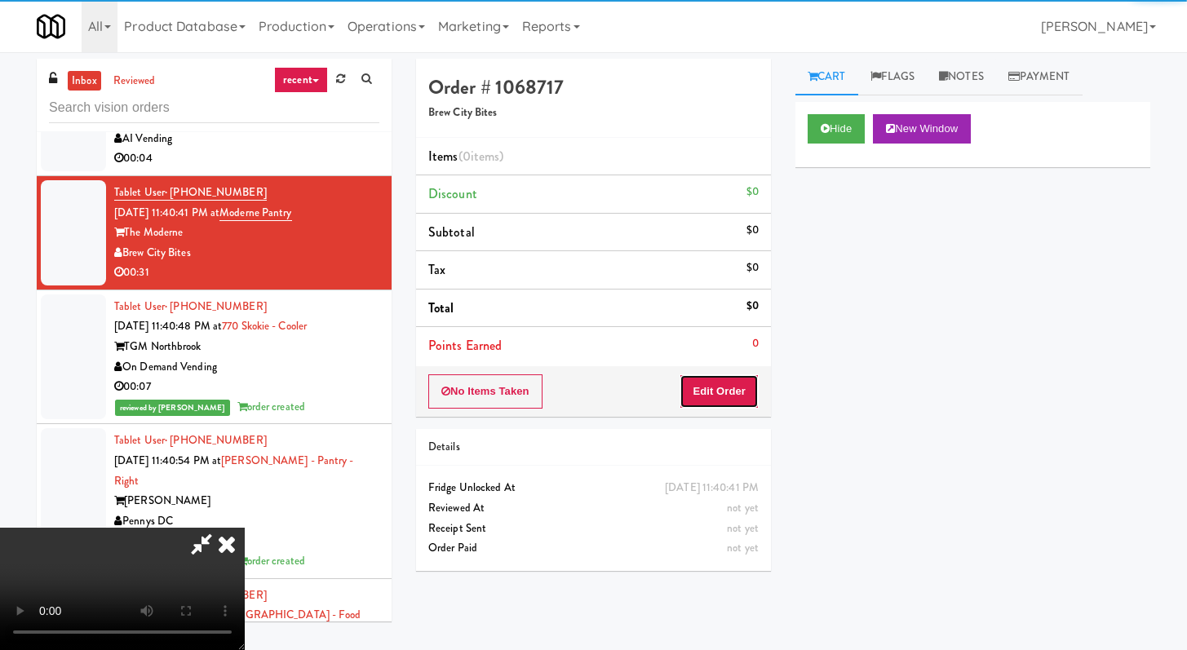
click at [696, 390] on button "Edit Order" at bounding box center [719, 392] width 79 height 34
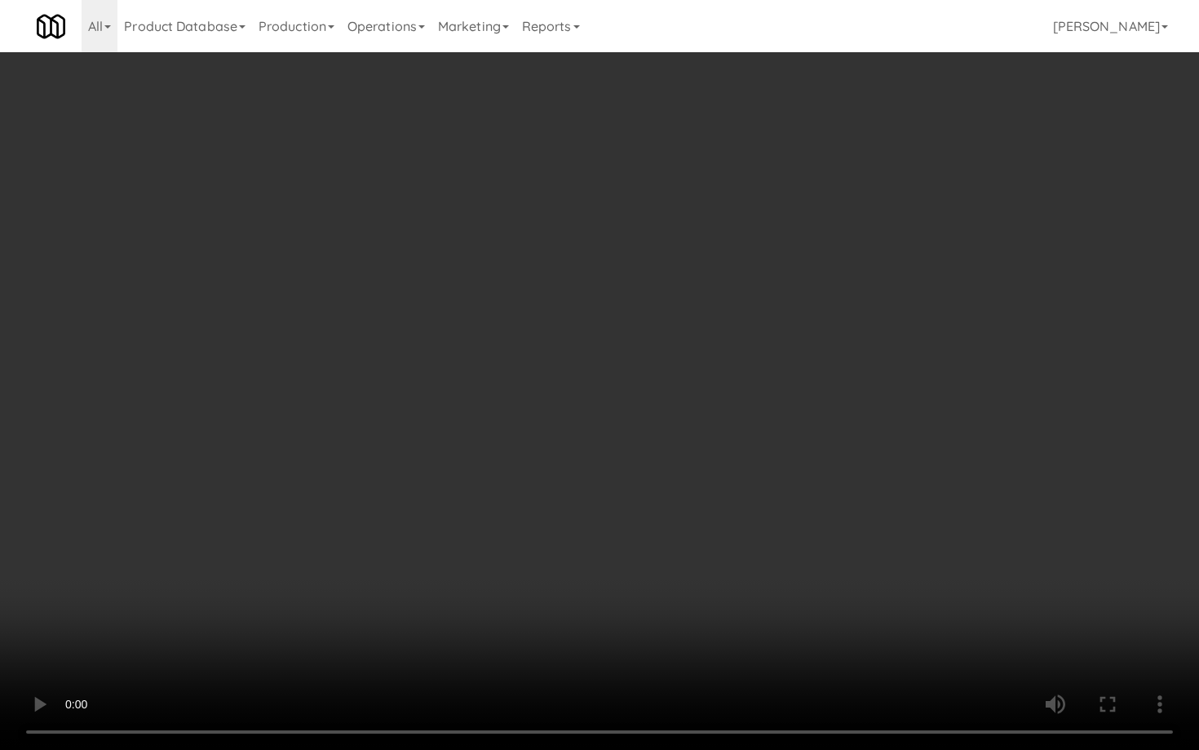
click at [507, 489] on video at bounding box center [599, 375] width 1199 height 750
click at [507, 488] on video at bounding box center [599, 375] width 1199 height 750
click at [551, 458] on video at bounding box center [599, 375] width 1199 height 750
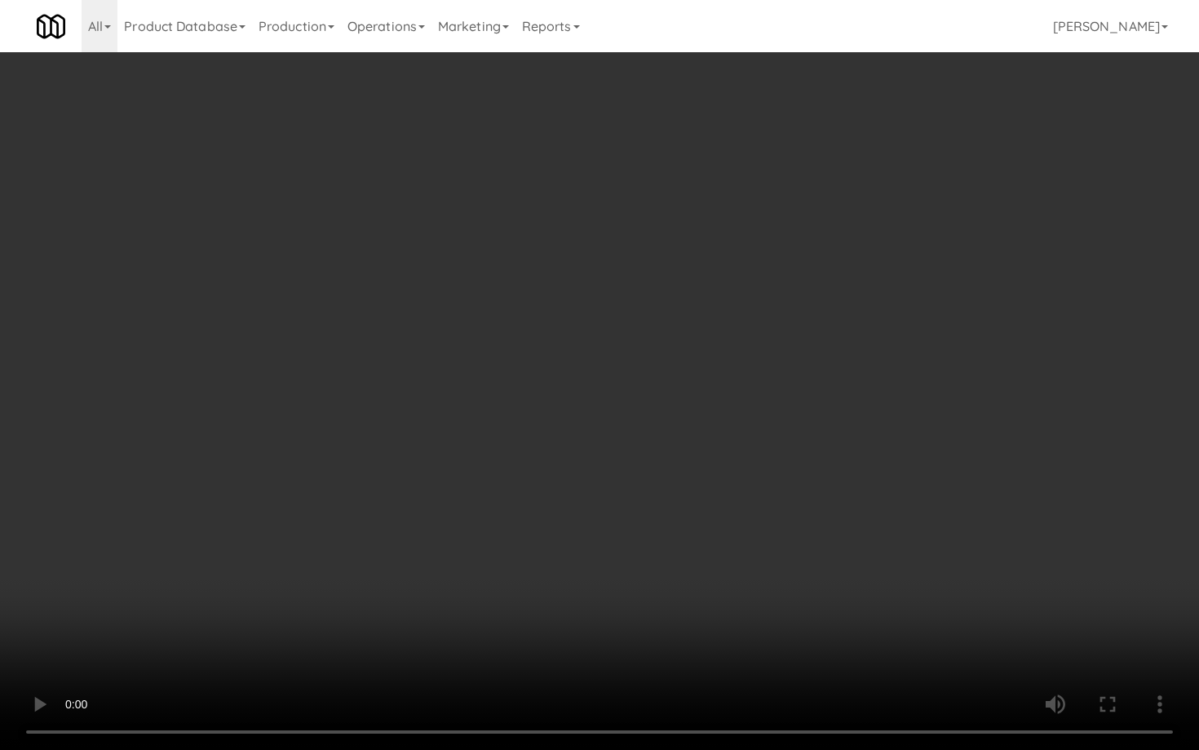
click at [551, 458] on video at bounding box center [599, 375] width 1199 height 750
click at [713, 458] on video at bounding box center [599, 375] width 1199 height 750
click at [712, 458] on video at bounding box center [599, 375] width 1199 height 750
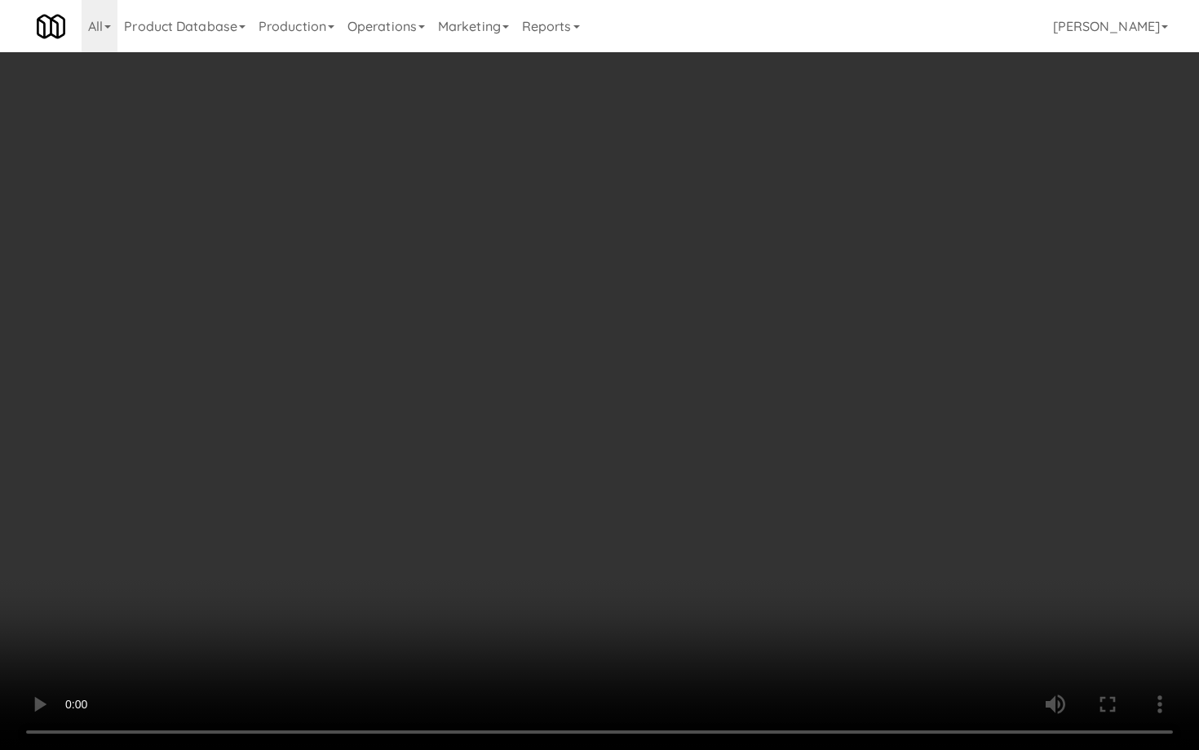
click at [714, 455] on video at bounding box center [599, 375] width 1199 height 750
click at [810, 610] on video at bounding box center [599, 375] width 1199 height 750
click at [812, 599] on video at bounding box center [599, 375] width 1199 height 750
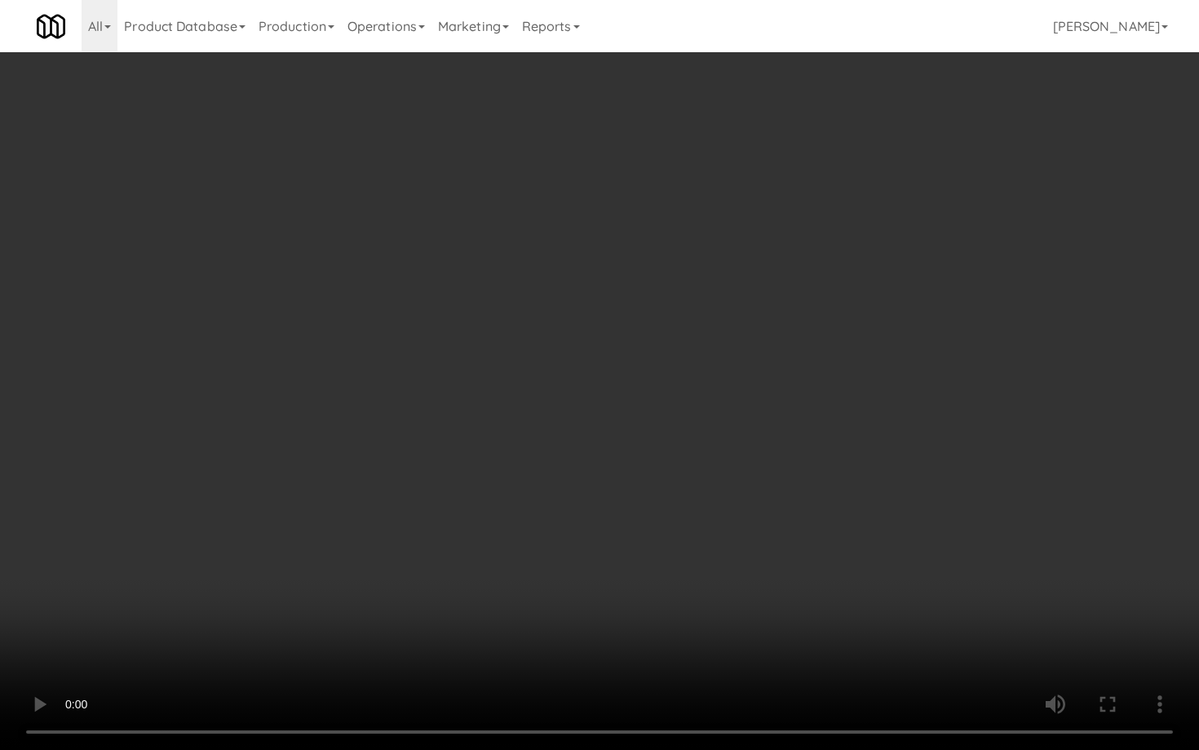
click at [812, 599] on video at bounding box center [599, 375] width 1199 height 750
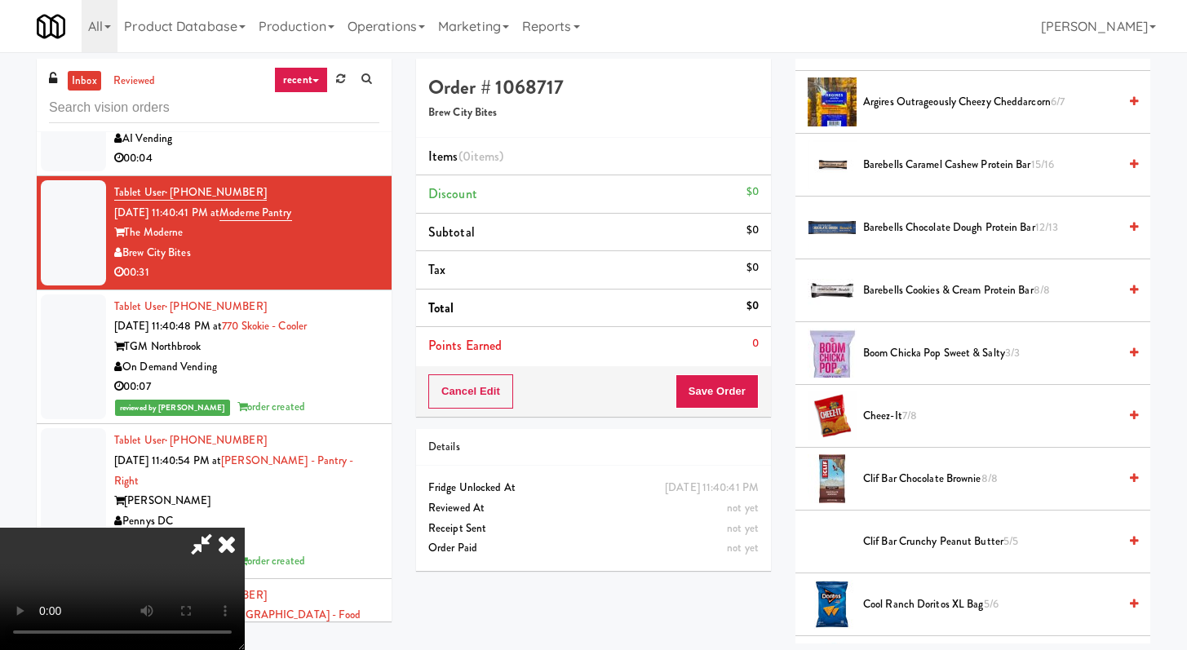
click at [904, 595] on span "Cool Ranch Doritos XL Bag 5/6" at bounding box center [990, 605] width 255 height 20
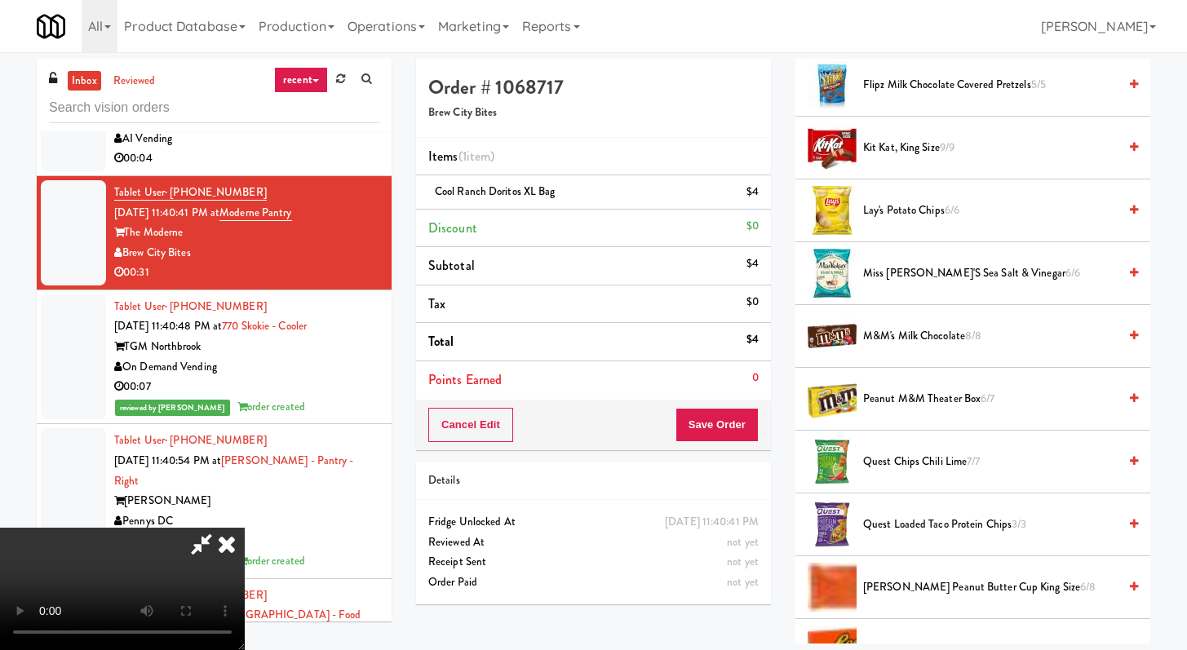
scroll to position [944, 0]
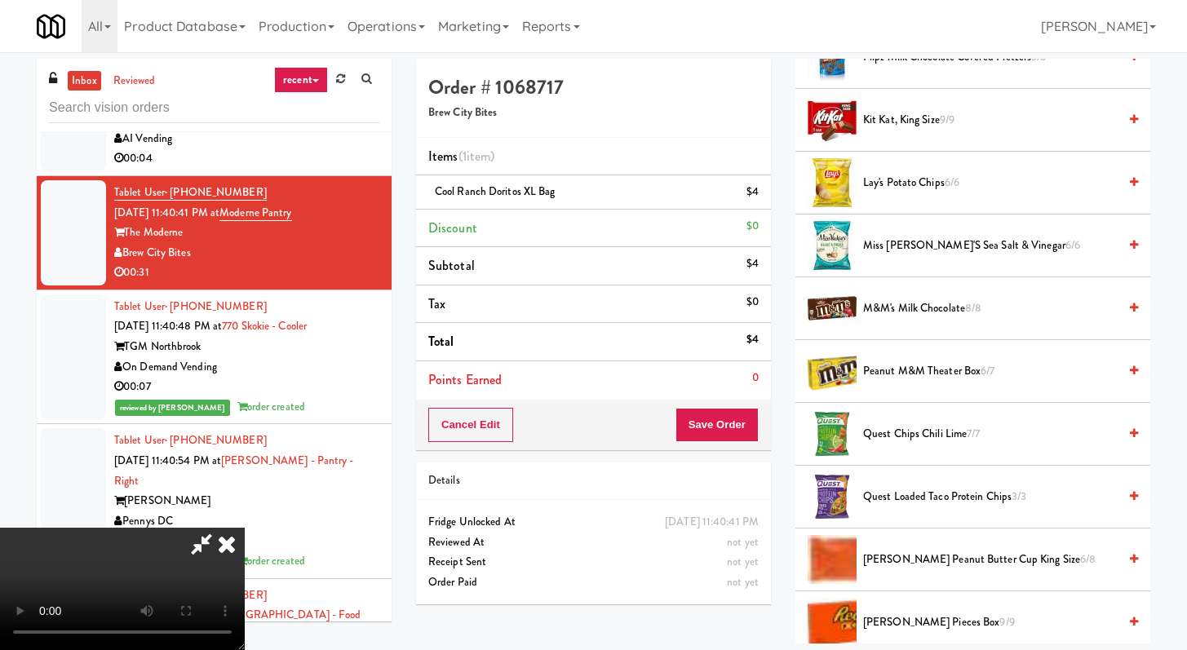
click at [890, 560] on span "Reese's Peanut Butter Cup King Size 6/8" at bounding box center [990, 560] width 255 height 20
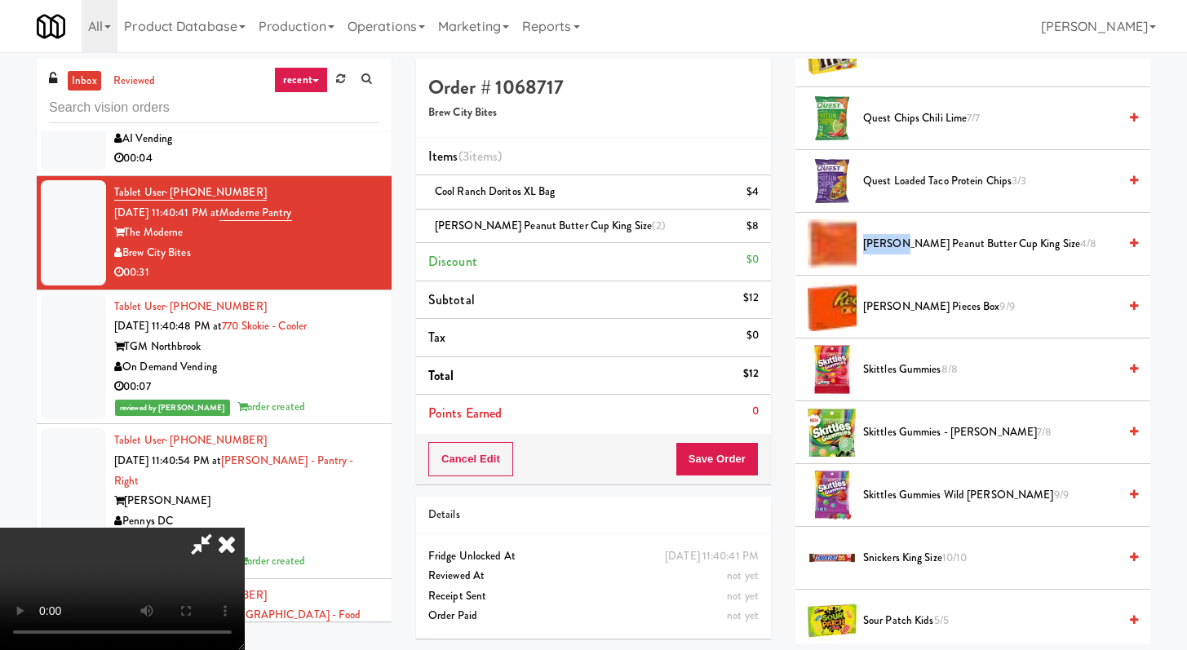
scroll to position [1519, 0]
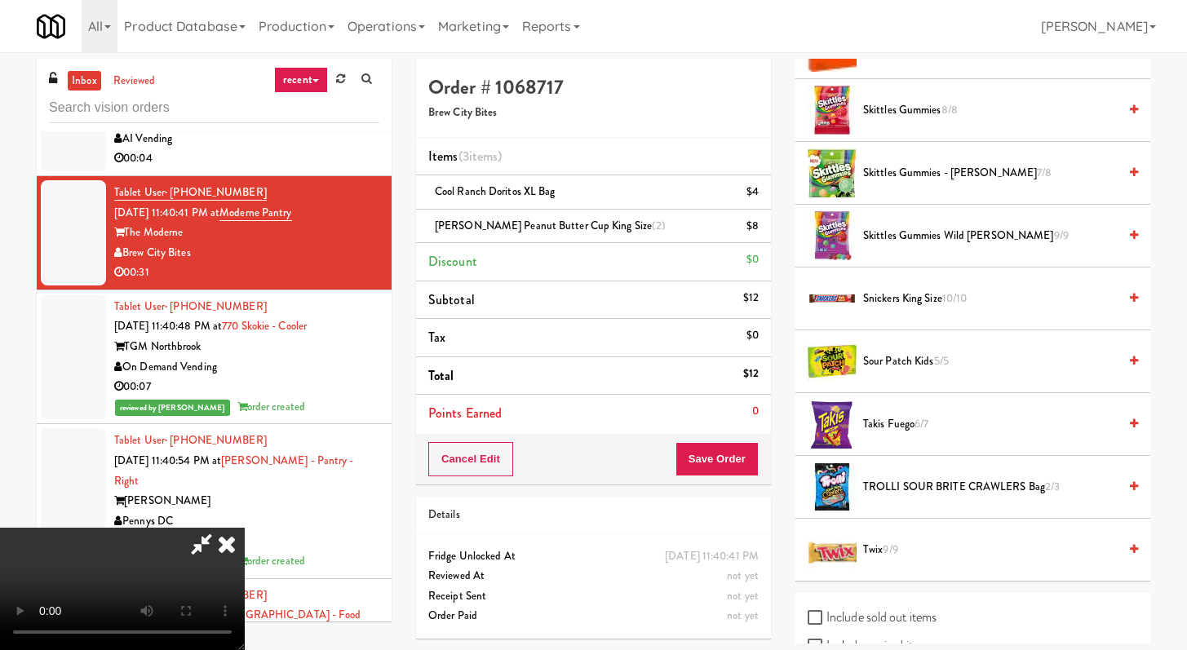
click at [914, 362] on span "Sour Patch Kids 5/5" at bounding box center [990, 362] width 255 height 20
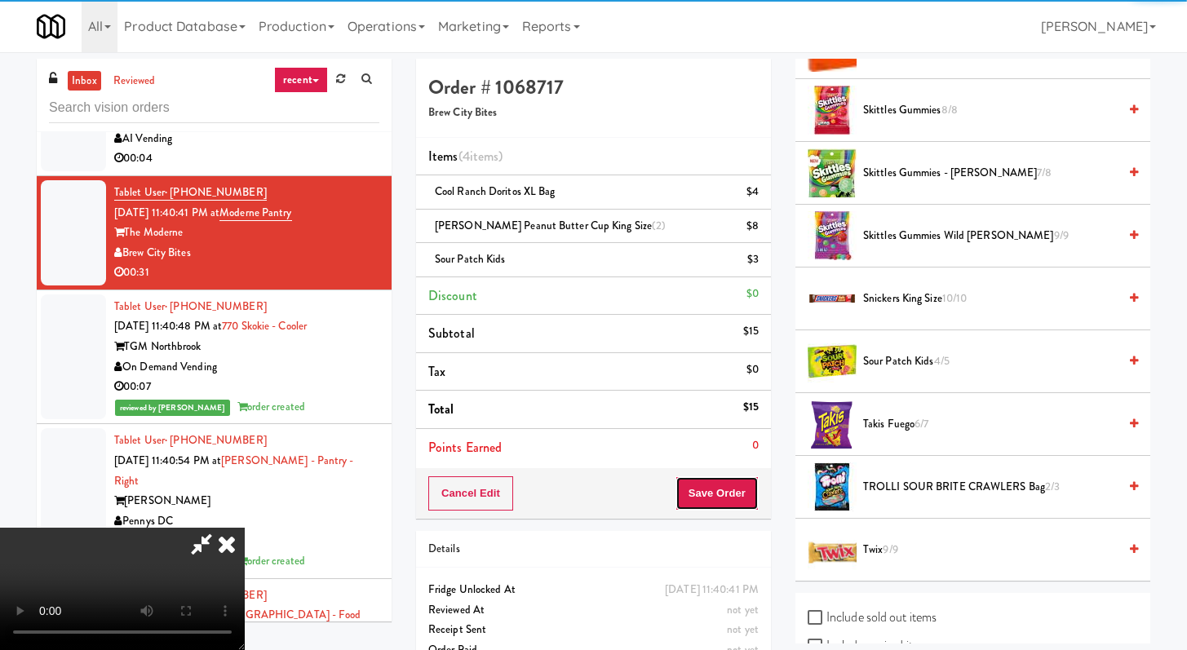
click at [745, 484] on button "Save Order" at bounding box center [717, 494] width 83 height 34
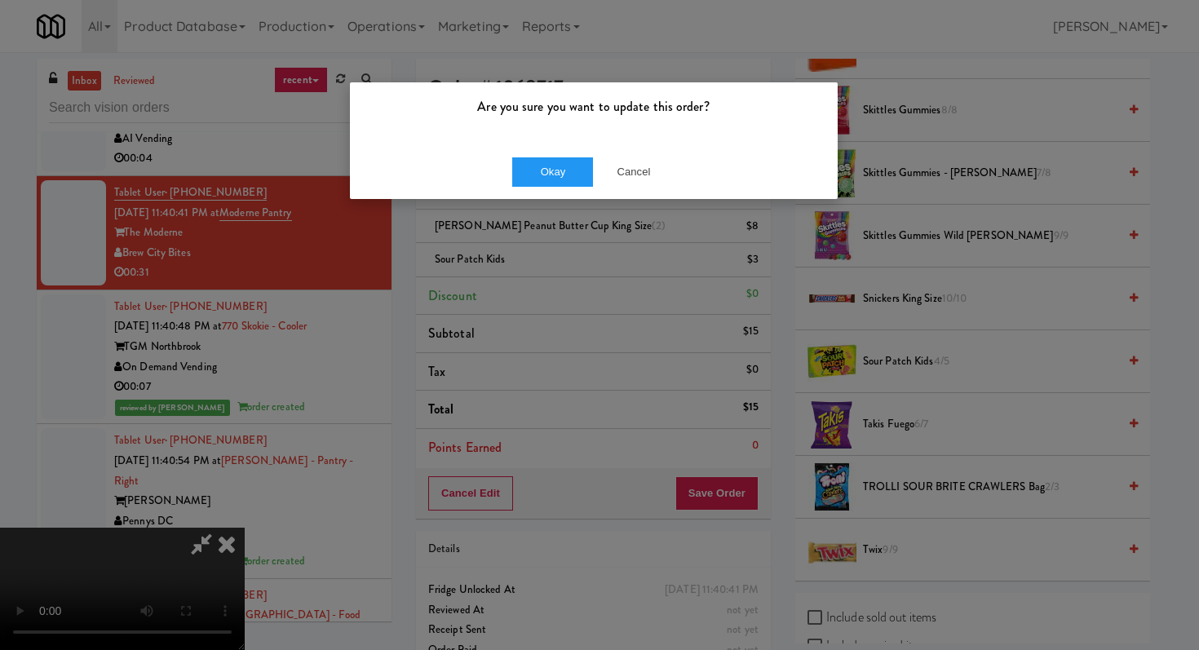
click at [525, 151] on div "Okay Cancel" at bounding box center [594, 171] width 488 height 55
click at [557, 206] on div "Are you sure you want to update this order? Okay Cancel" at bounding box center [599, 325] width 1199 height 650
click at [581, 168] on button "Okay" at bounding box center [553, 171] width 82 height 29
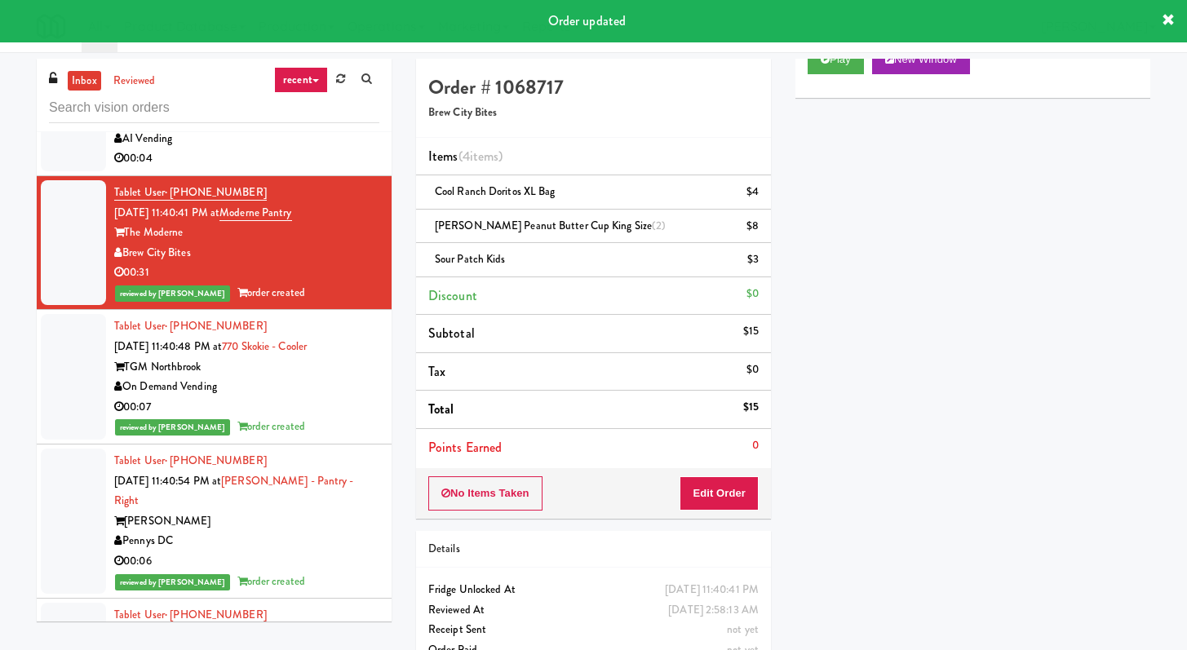
scroll to position [5065, 0]
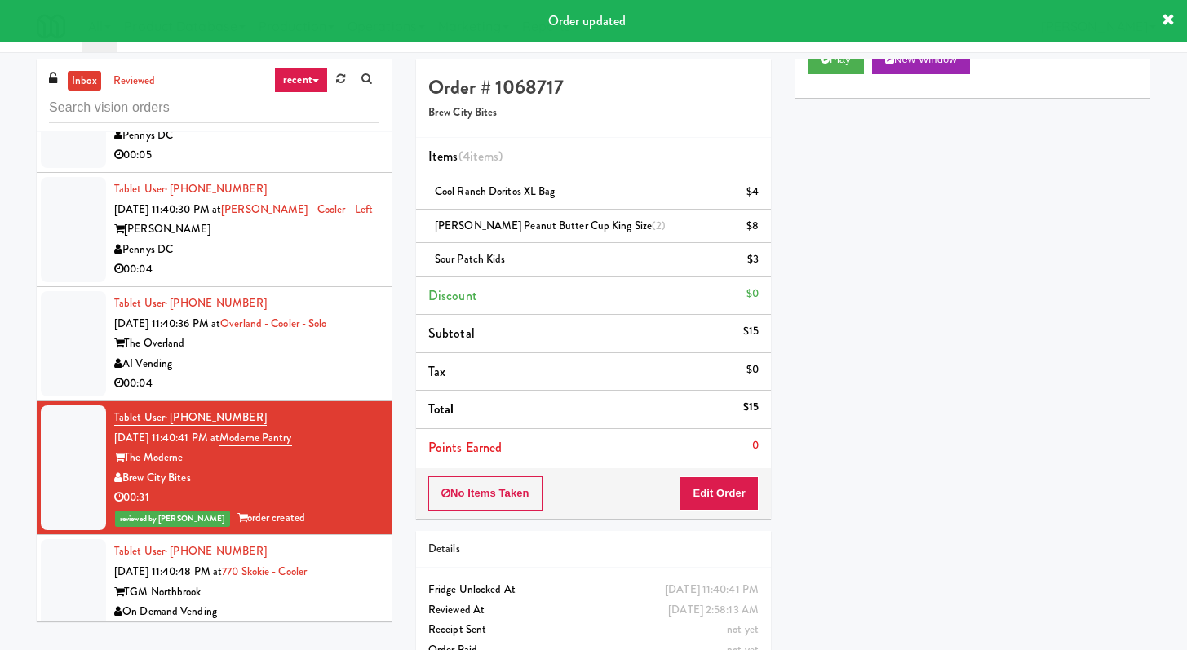
click at [295, 374] on div "00:04" at bounding box center [246, 384] width 265 height 20
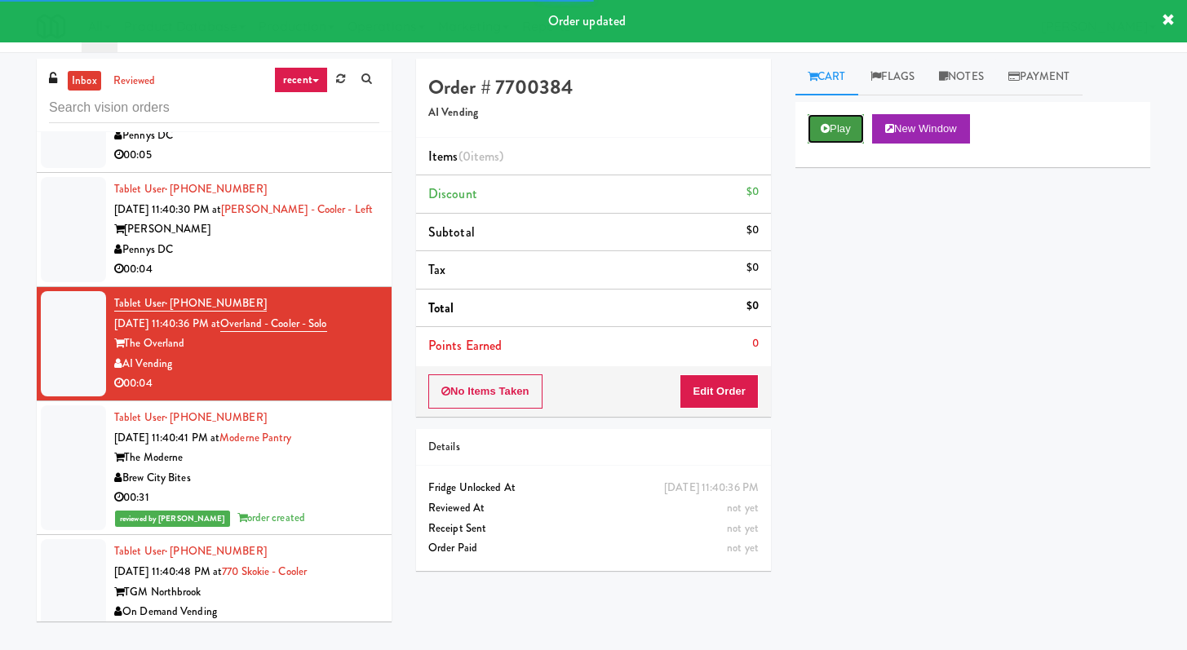
click at [838, 135] on button "Play" at bounding box center [836, 128] width 56 height 29
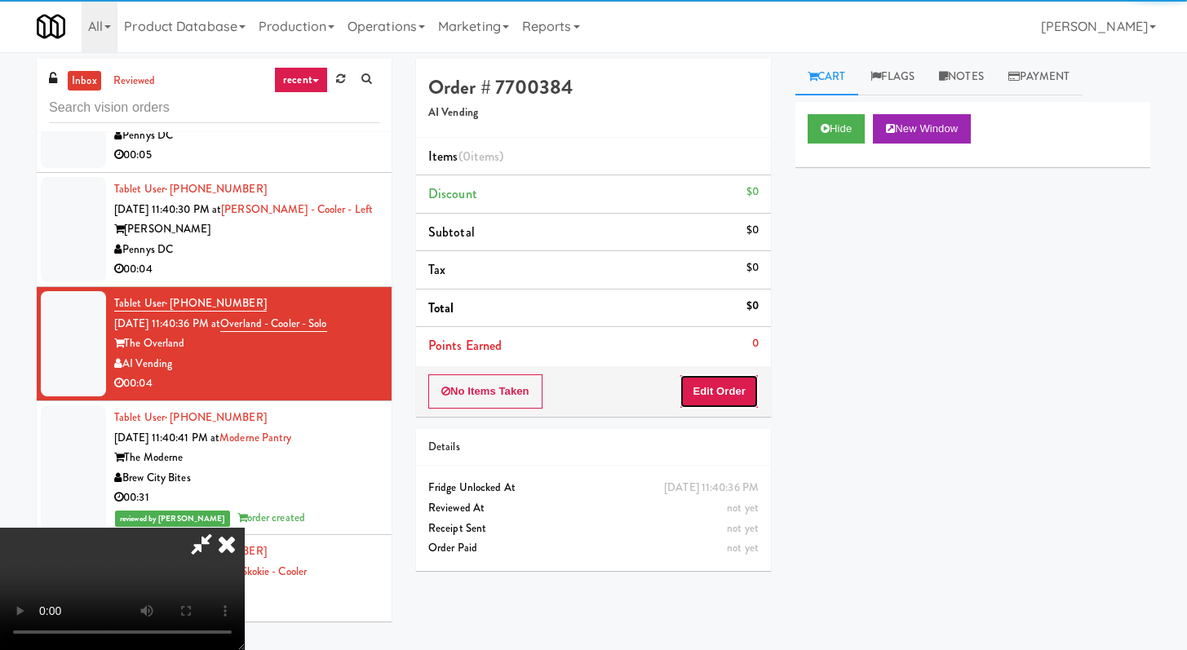
click at [734, 396] on button "Edit Order" at bounding box center [719, 392] width 79 height 34
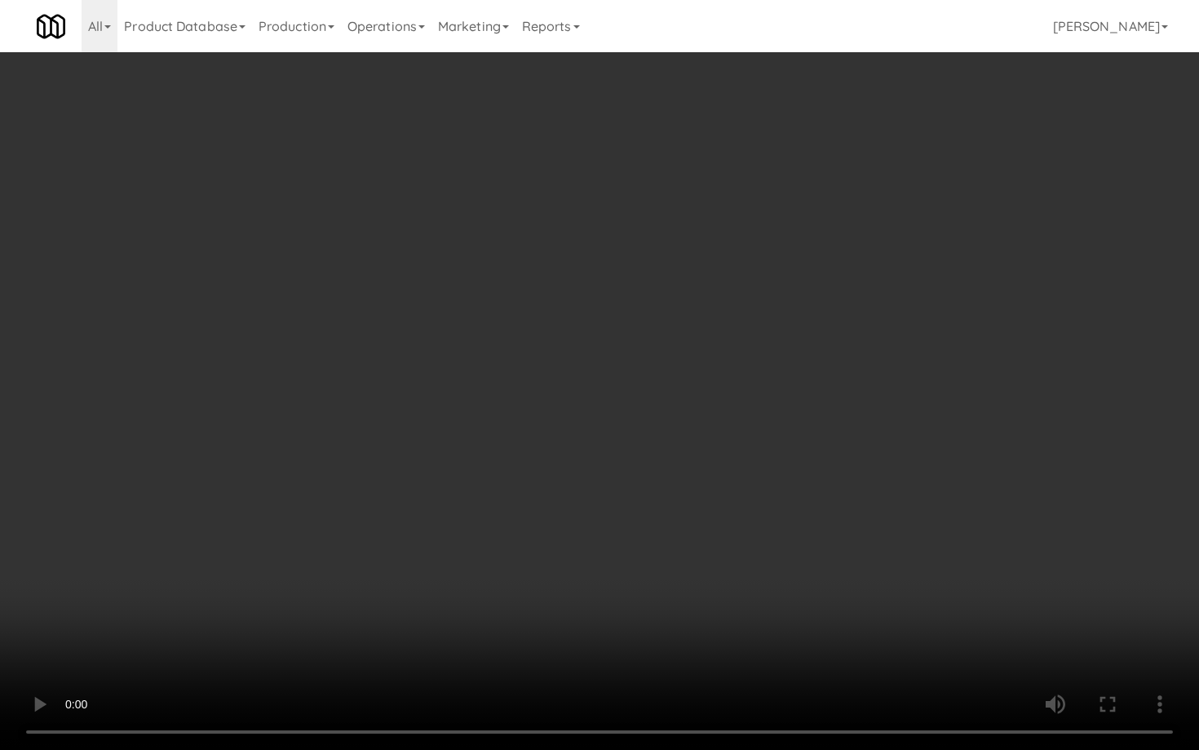
click at [598, 548] on video at bounding box center [599, 375] width 1199 height 750
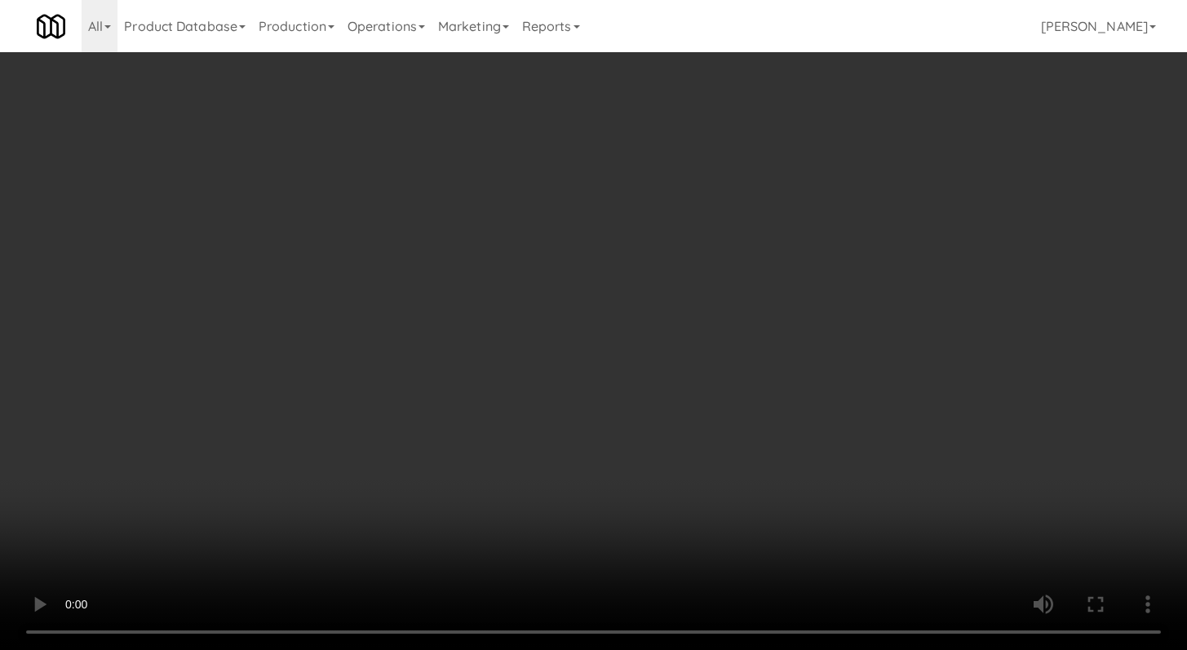
scroll to position [642, 0]
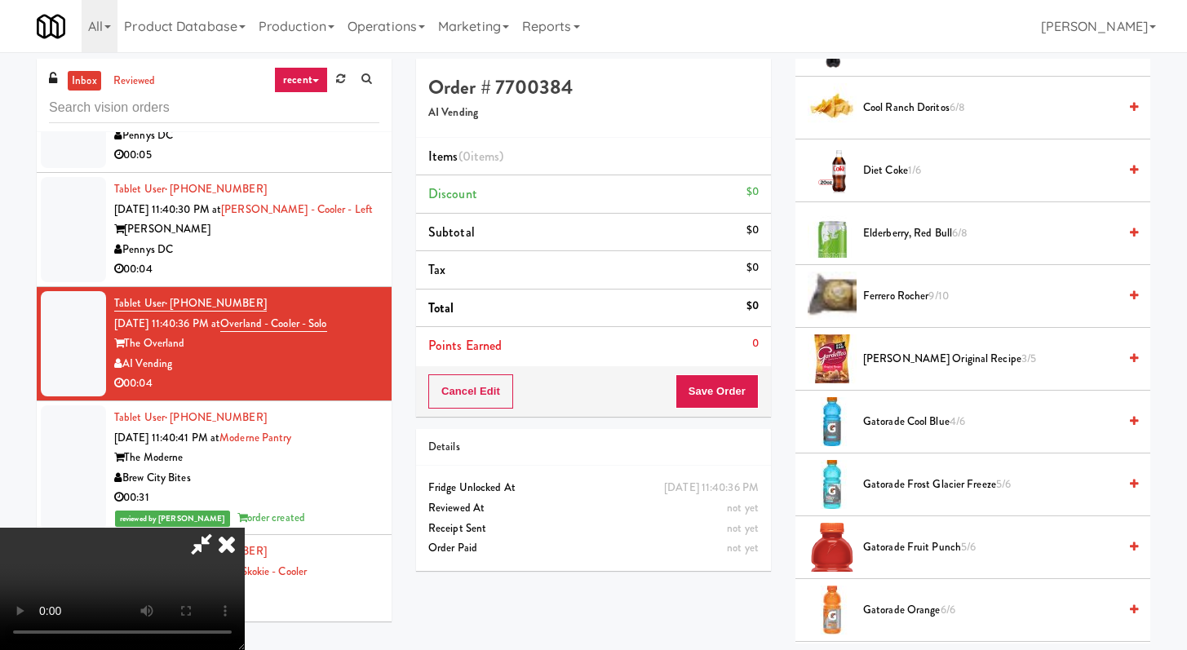
click at [891, 543] on span "Gatorade Fruit Punch 5/6" at bounding box center [990, 548] width 255 height 20
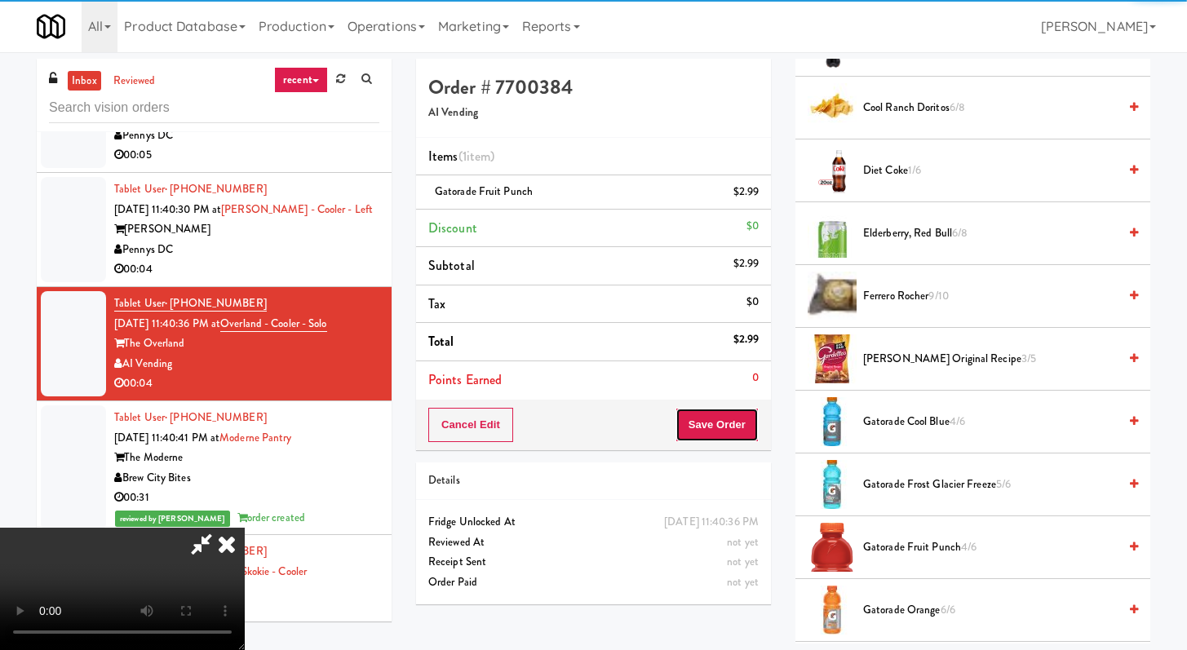
click at [735, 442] on button "Save Order" at bounding box center [717, 425] width 83 height 34
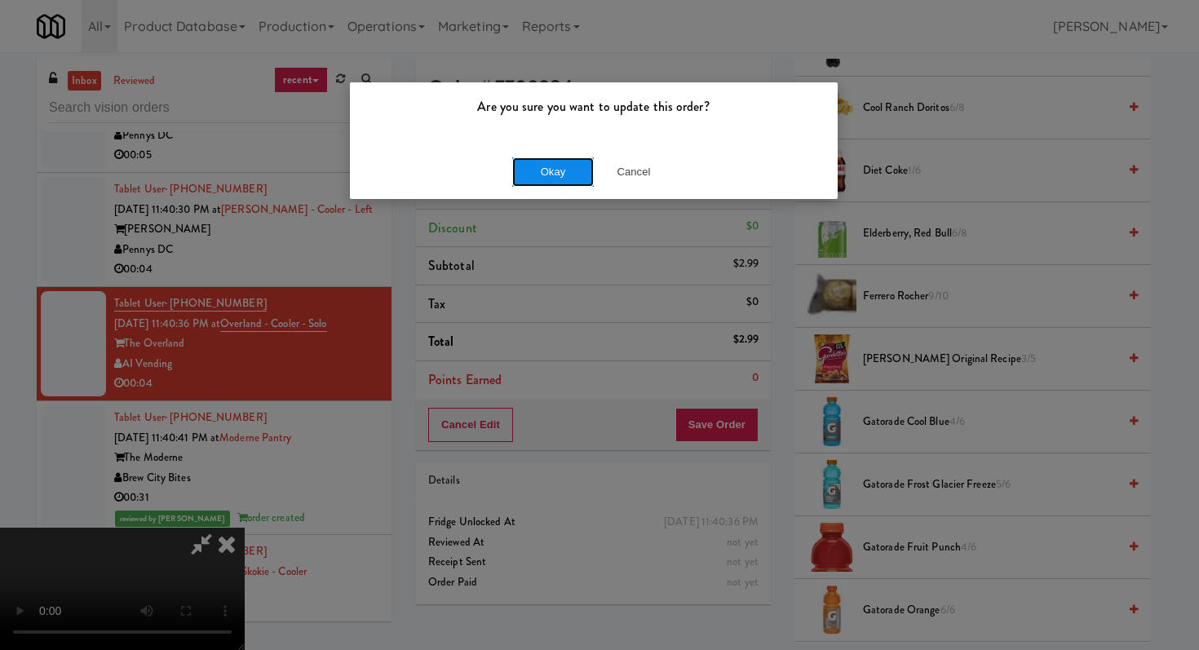
click at [541, 166] on button "Okay" at bounding box center [553, 171] width 82 height 29
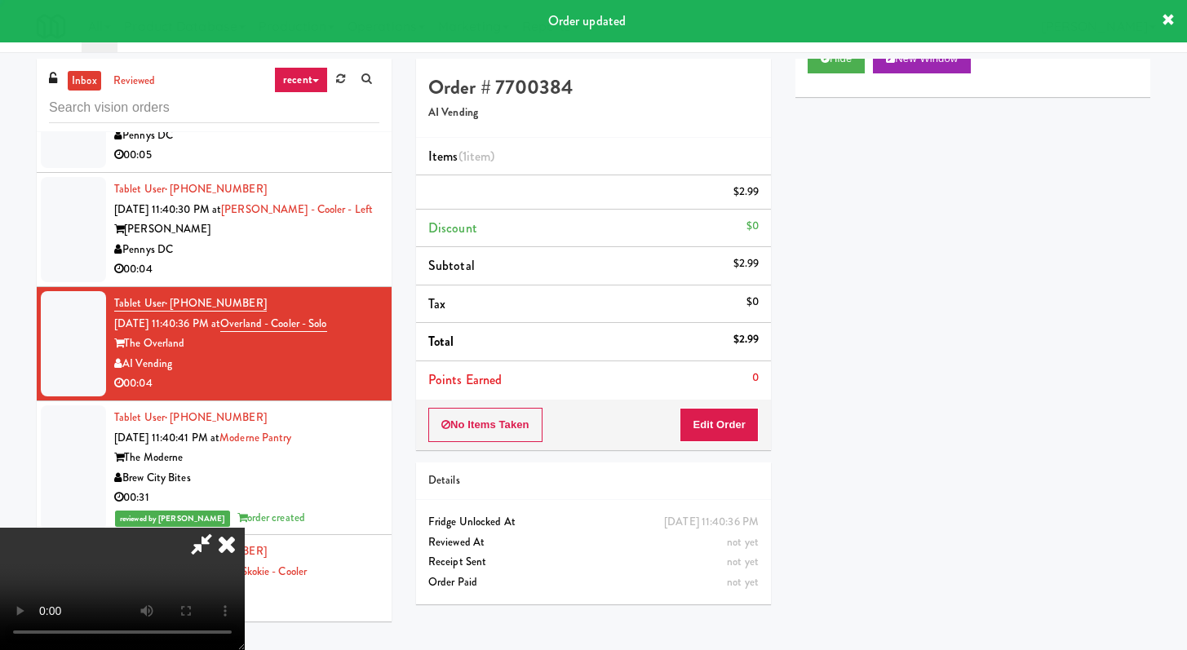
scroll to position [69, 0]
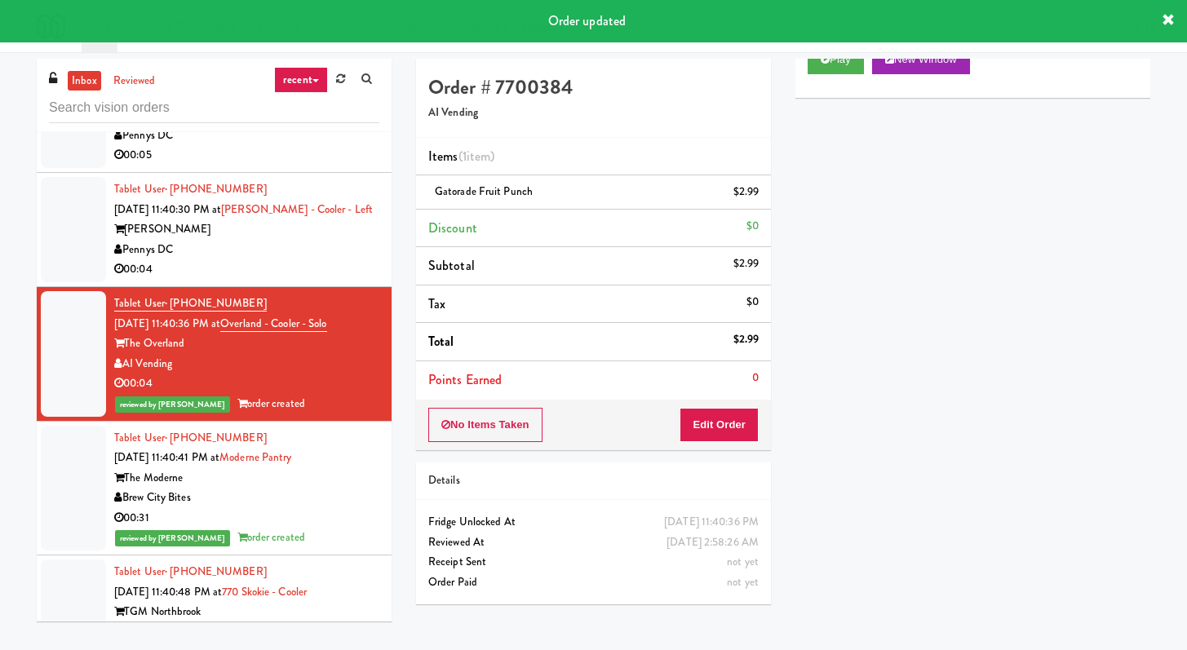
click at [329, 259] on div "00:04" at bounding box center [246, 269] width 265 height 20
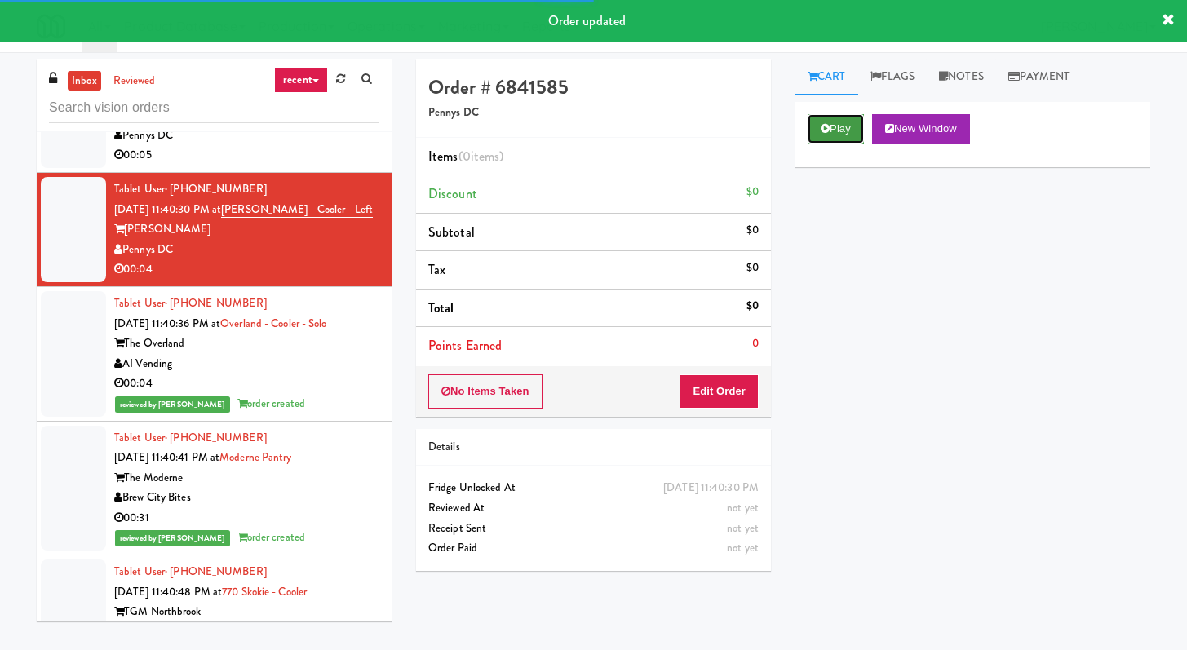
click at [818, 115] on button "Play" at bounding box center [836, 128] width 56 height 29
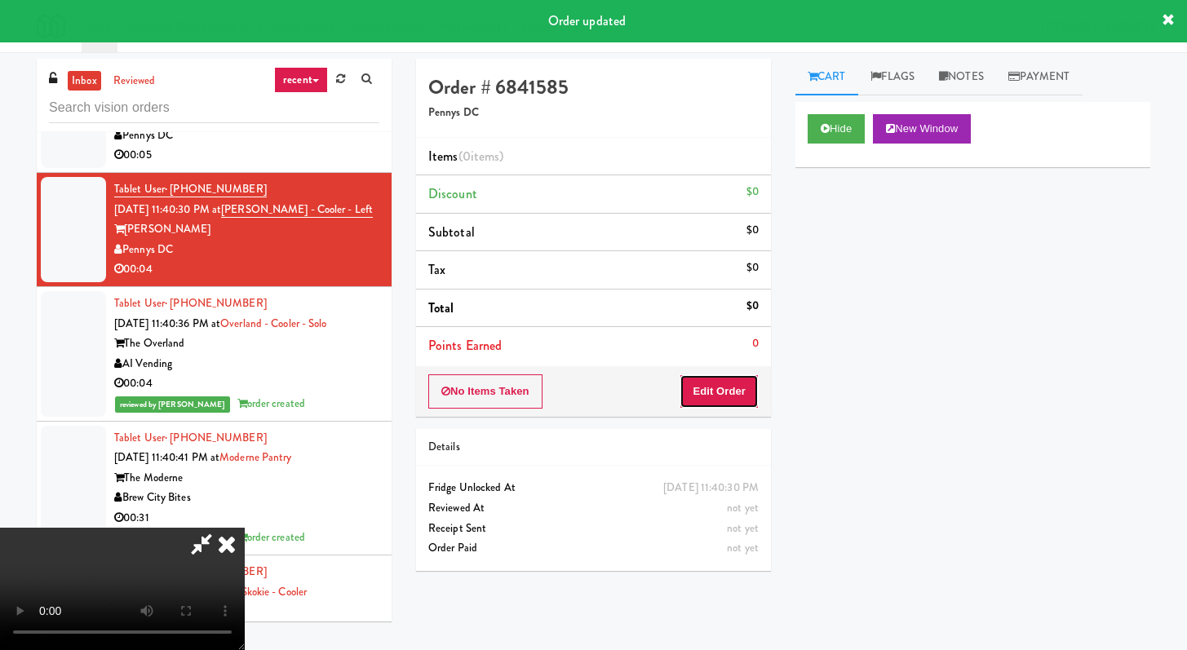
click at [694, 384] on button "Edit Order" at bounding box center [719, 392] width 79 height 34
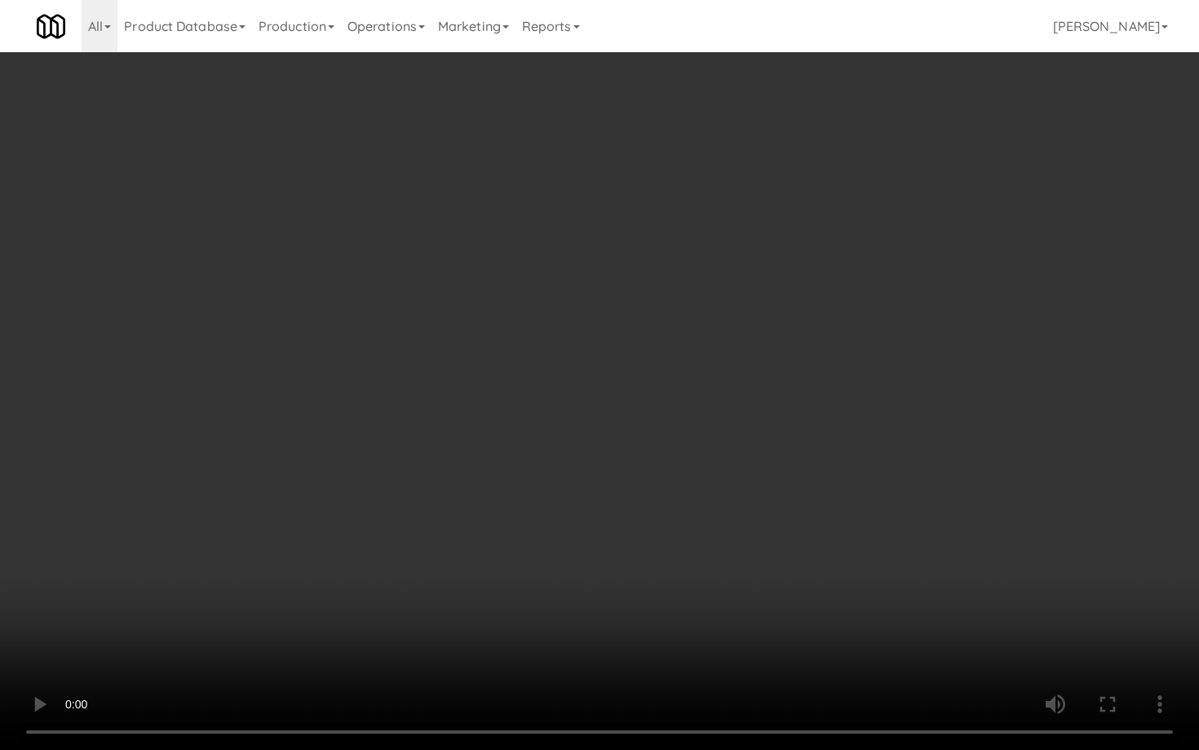
click at [646, 630] on video at bounding box center [599, 375] width 1199 height 750
click at [646, 625] on video at bounding box center [599, 375] width 1199 height 750
click at [650, 597] on video at bounding box center [599, 375] width 1199 height 750
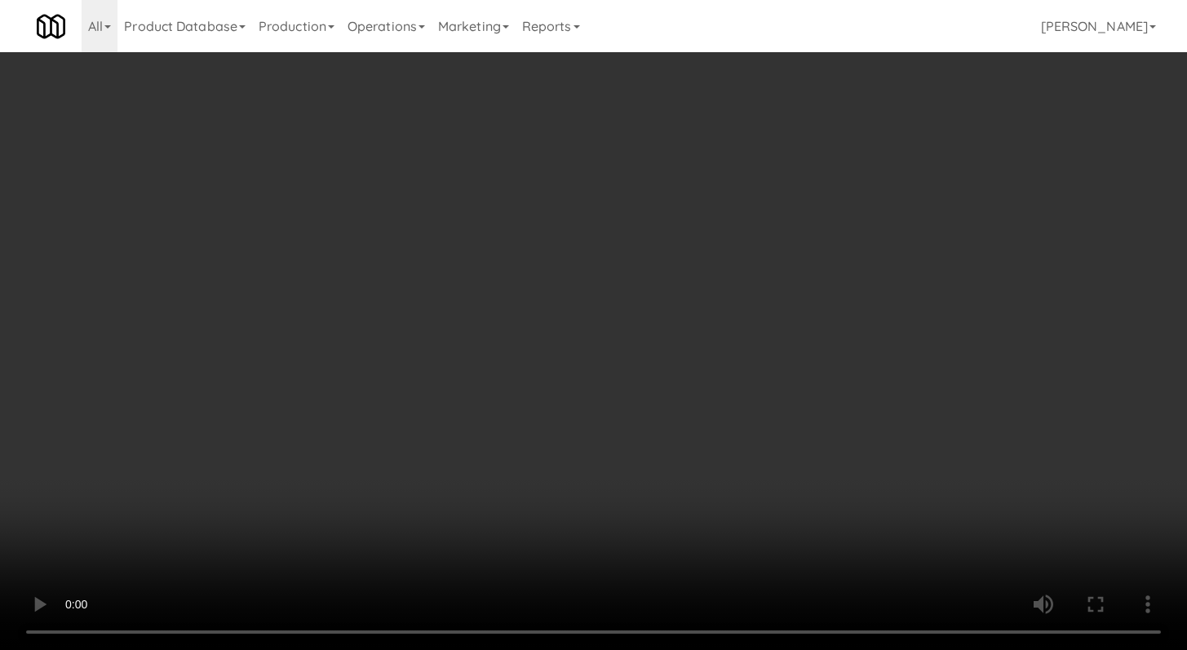
scroll to position [262, 0]
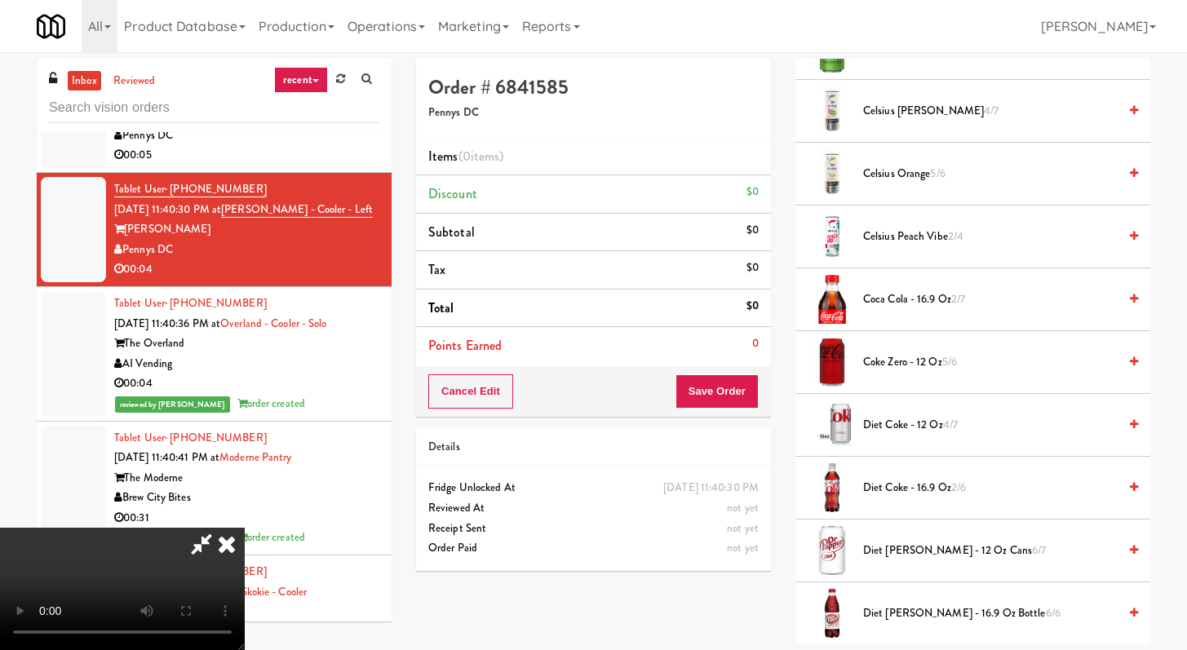
click at [894, 446] on li "Diet Coke - 12 oz 4/7" at bounding box center [973, 425] width 355 height 63
click at [897, 434] on span "Diet Coke - 12 oz 4/7" at bounding box center [990, 425] width 255 height 20
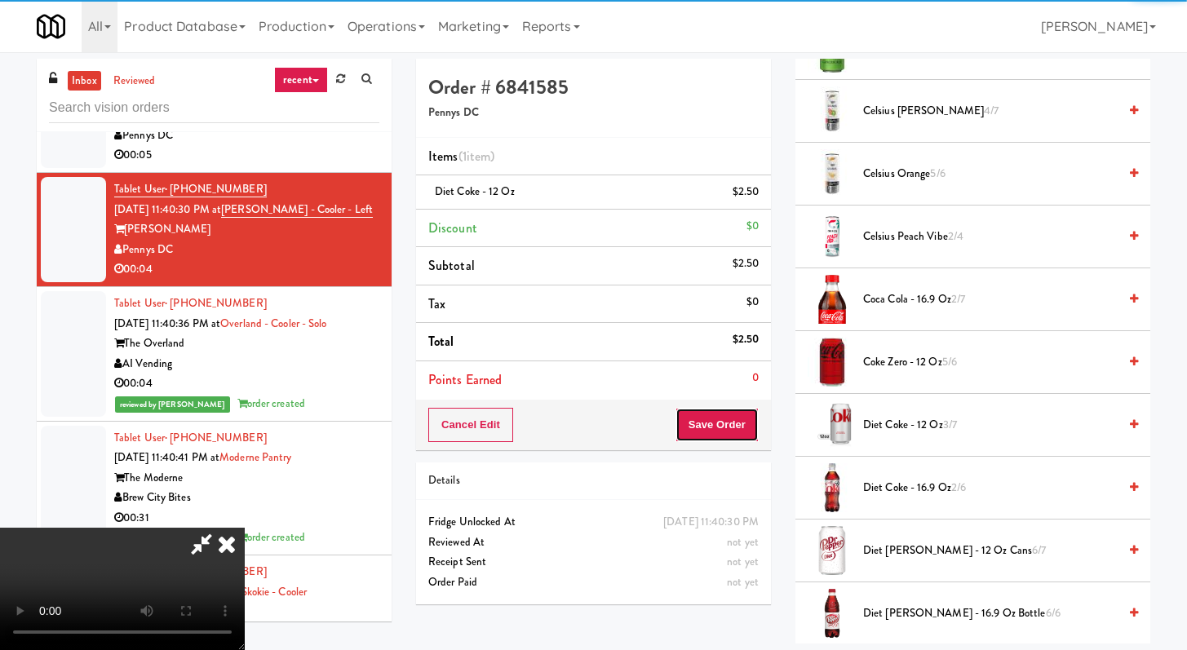
click at [729, 436] on button "Save Order" at bounding box center [717, 425] width 83 height 34
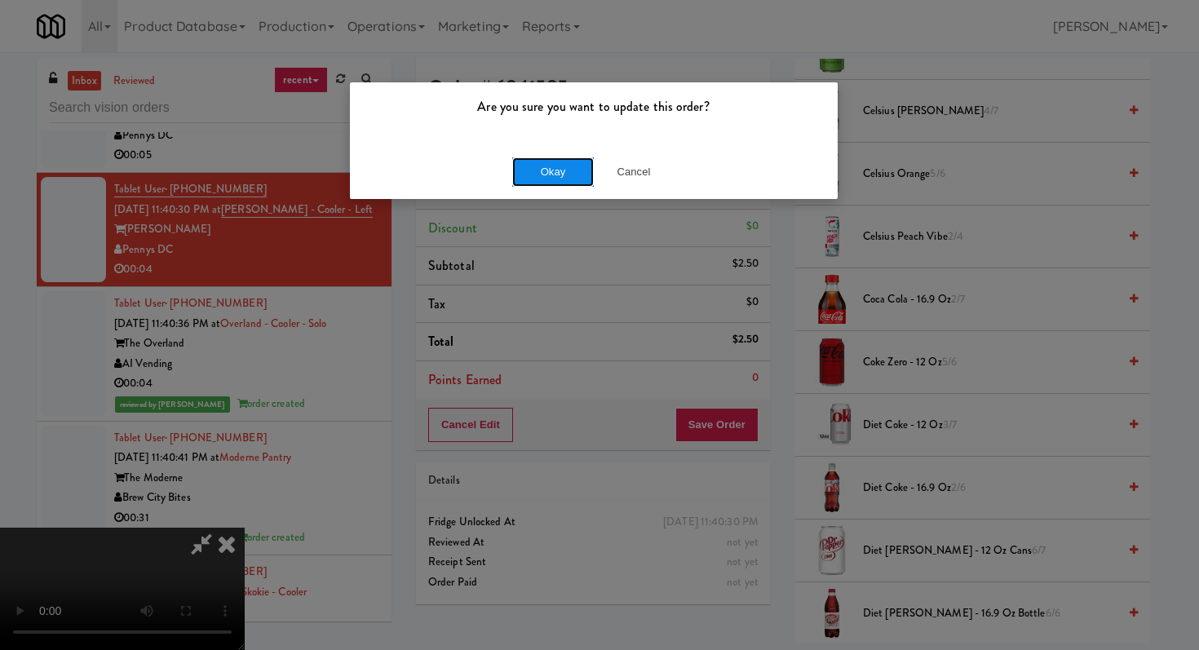
click at [529, 173] on button "Okay" at bounding box center [553, 171] width 82 height 29
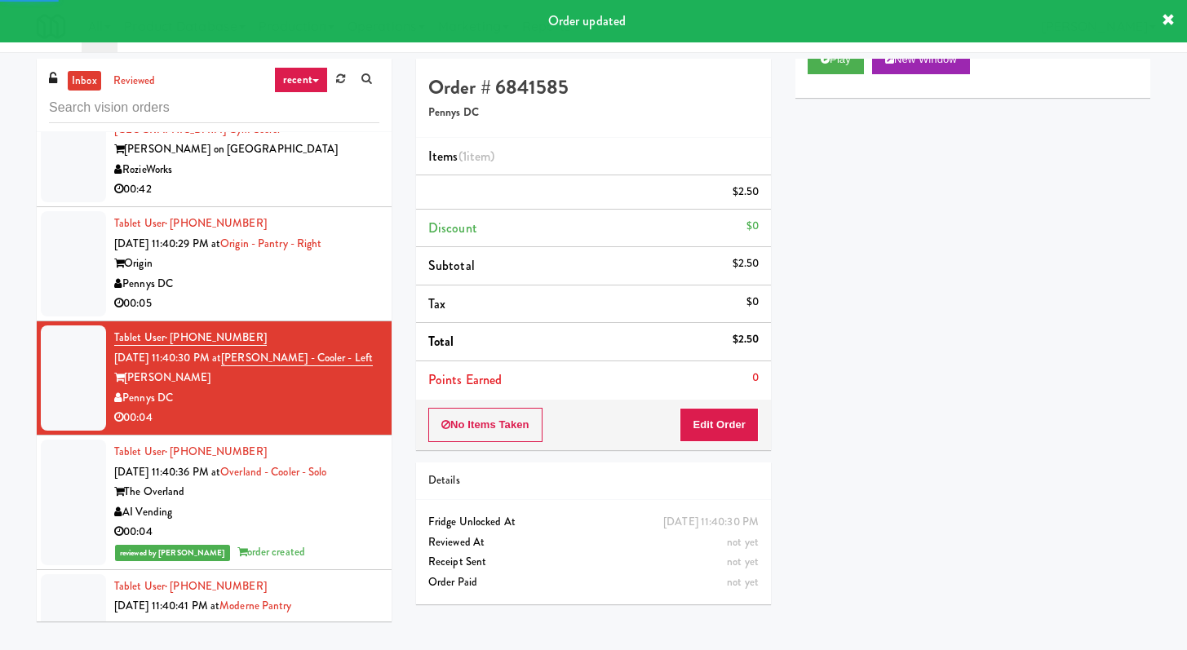
scroll to position [4792, 0]
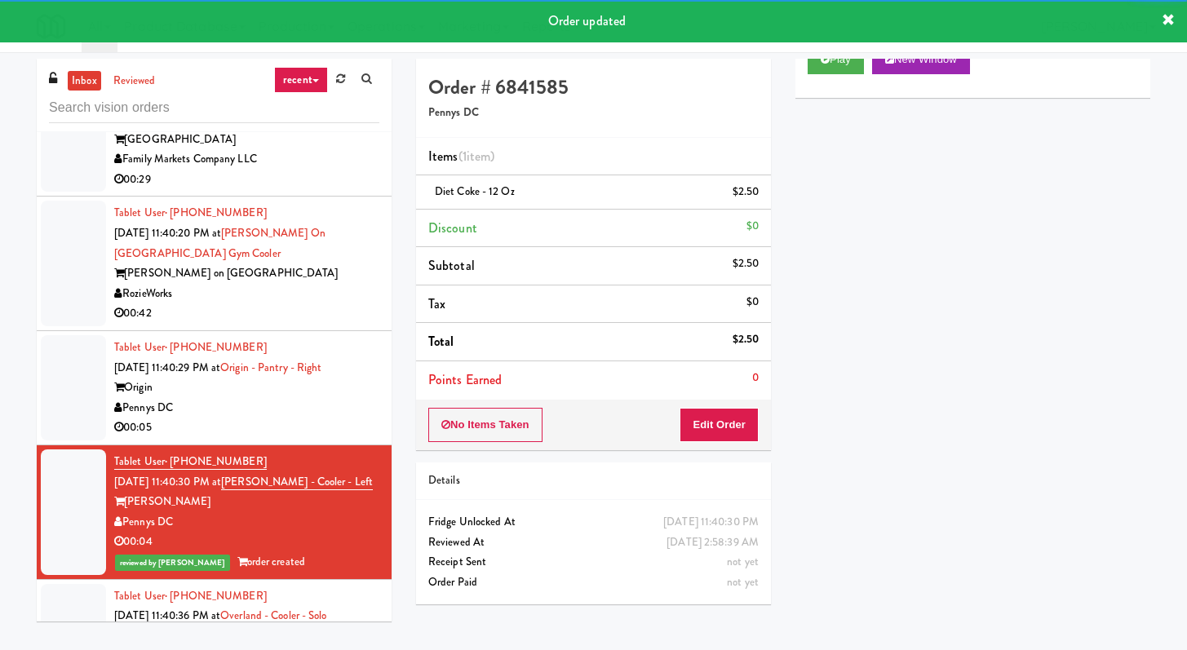
click at [224, 418] on div "00:05" at bounding box center [246, 428] width 265 height 20
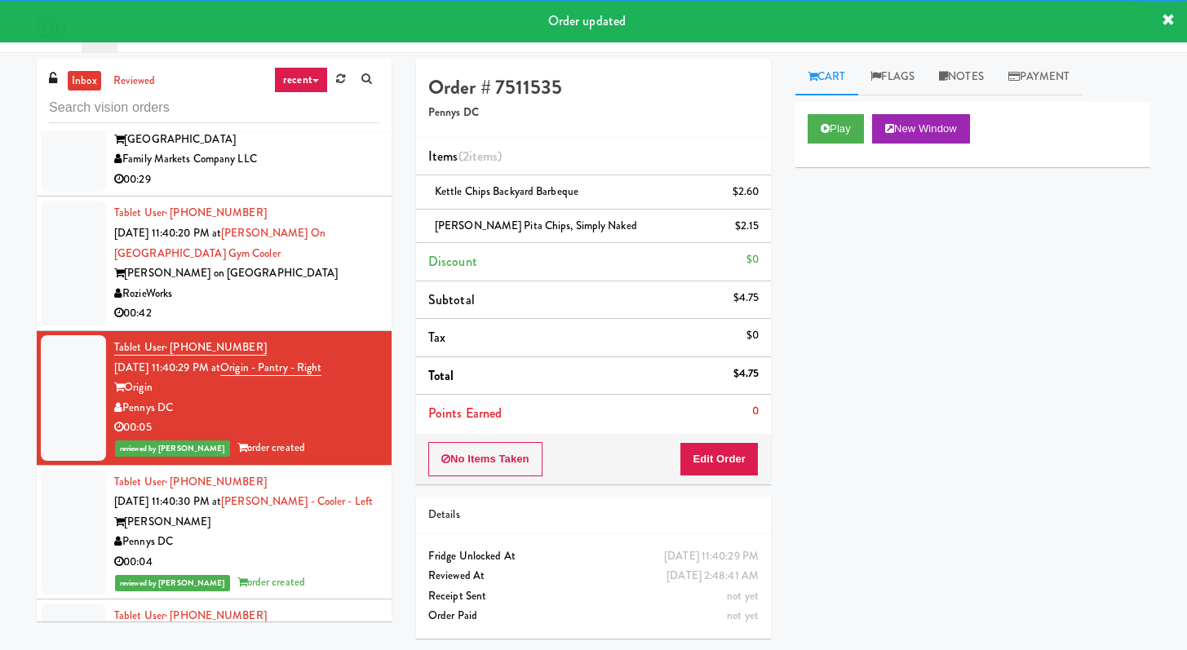
click at [247, 304] on div "00:42" at bounding box center [246, 314] width 265 height 20
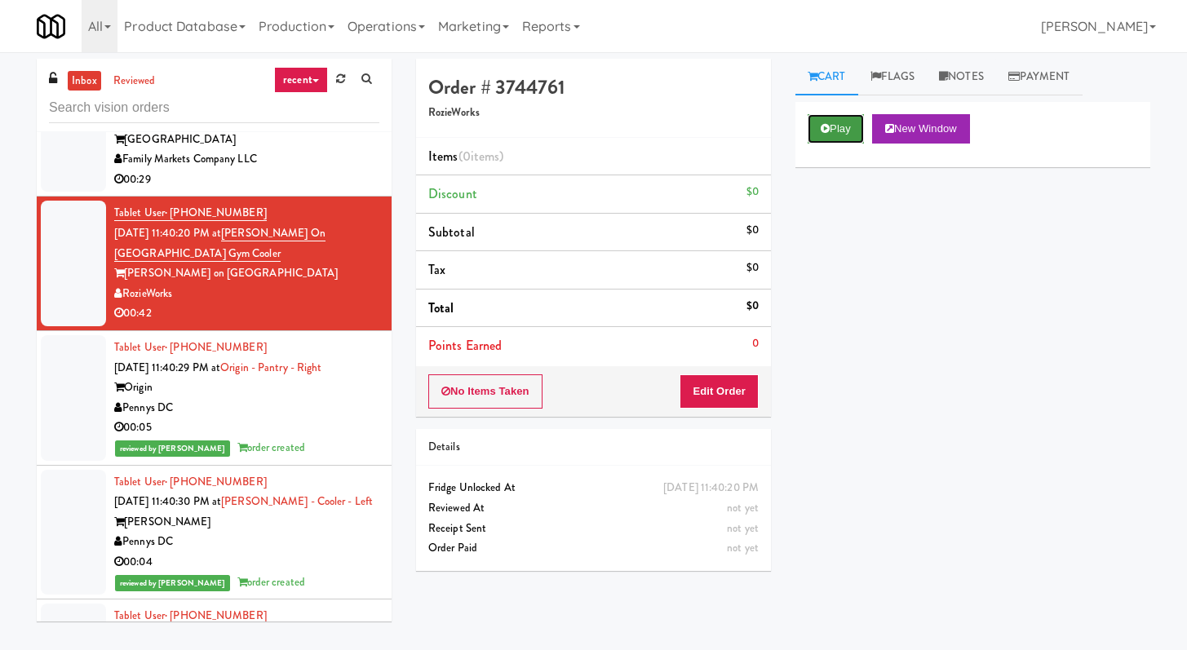
click at [840, 121] on button "Play" at bounding box center [836, 128] width 56 height 29
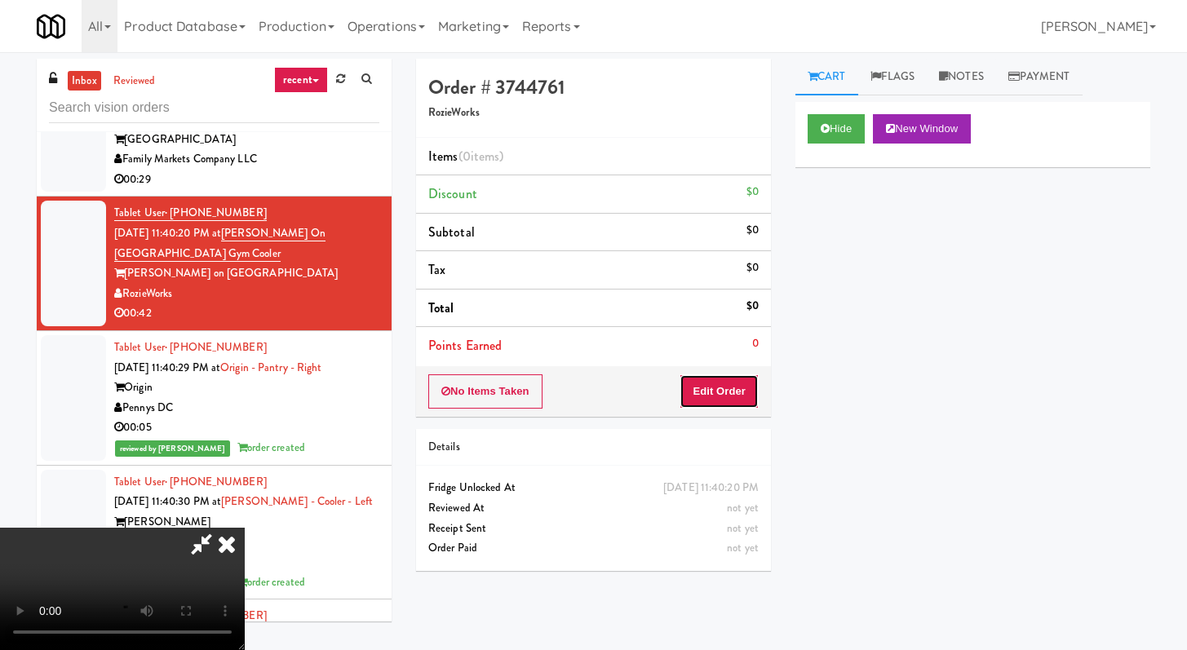
click at [707, 407] on button "Edit Order" at bounding box center [719, 392] width 79 height 34
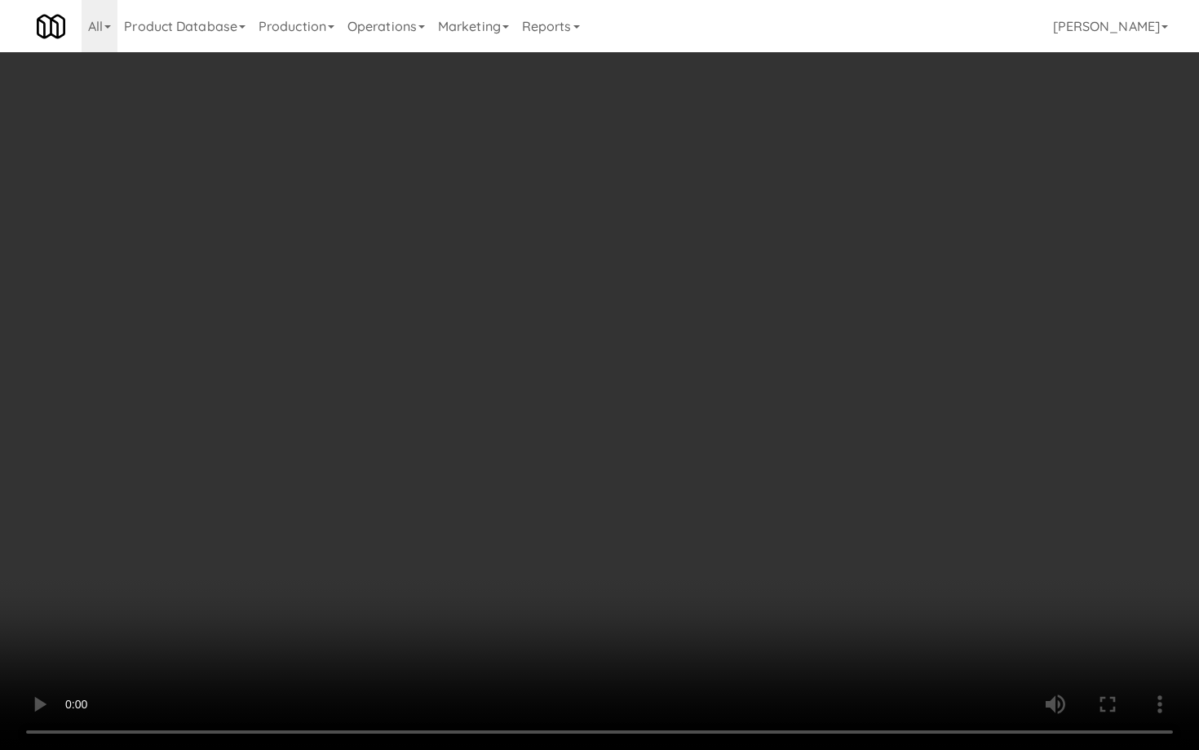
click at [601, 380] on video at bounding box center [599, 375] width 1199 height 750
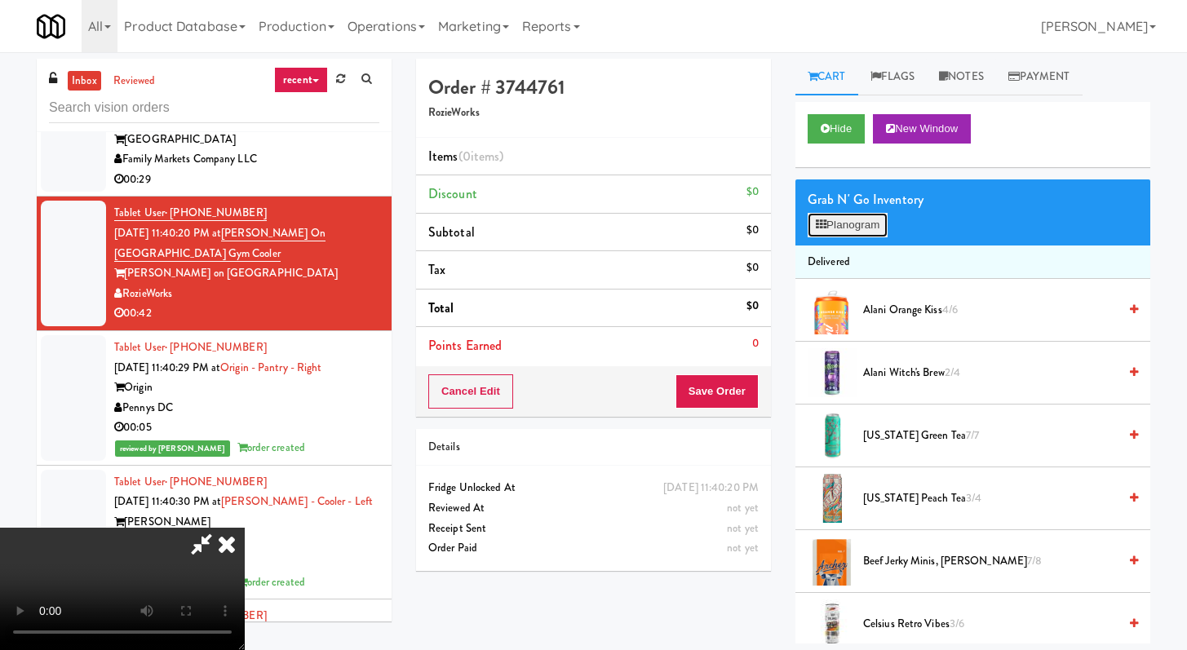
click at [873, 230] on button "Planogram" at bounding box center [848, 225] width 80 height 24
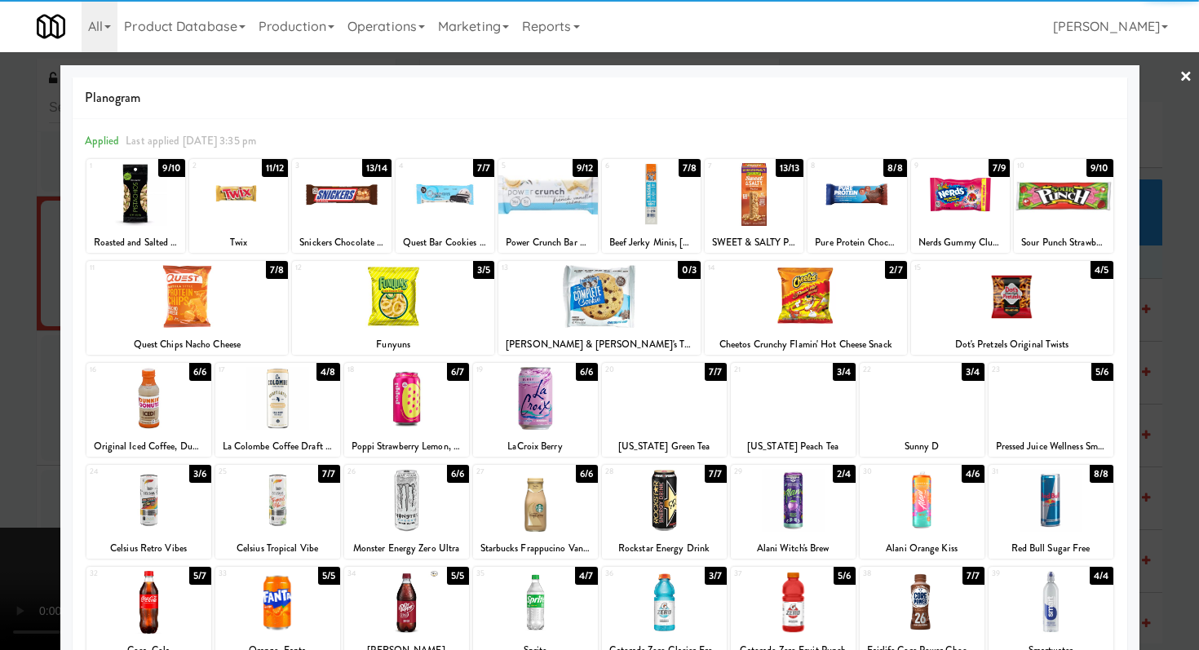
click at [1041, 407] on div at bounding box center [1051, 398] width 125 height 63
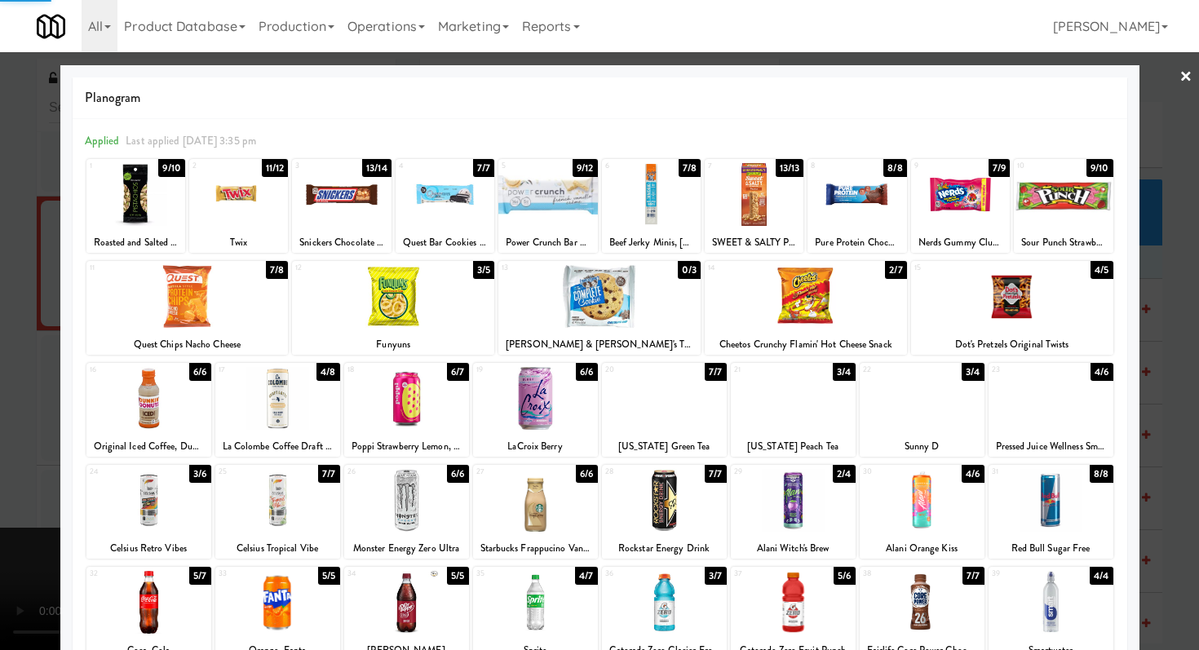
click at [642, 164] on div "6" at bounding box center [628, 166] width 47 height 14
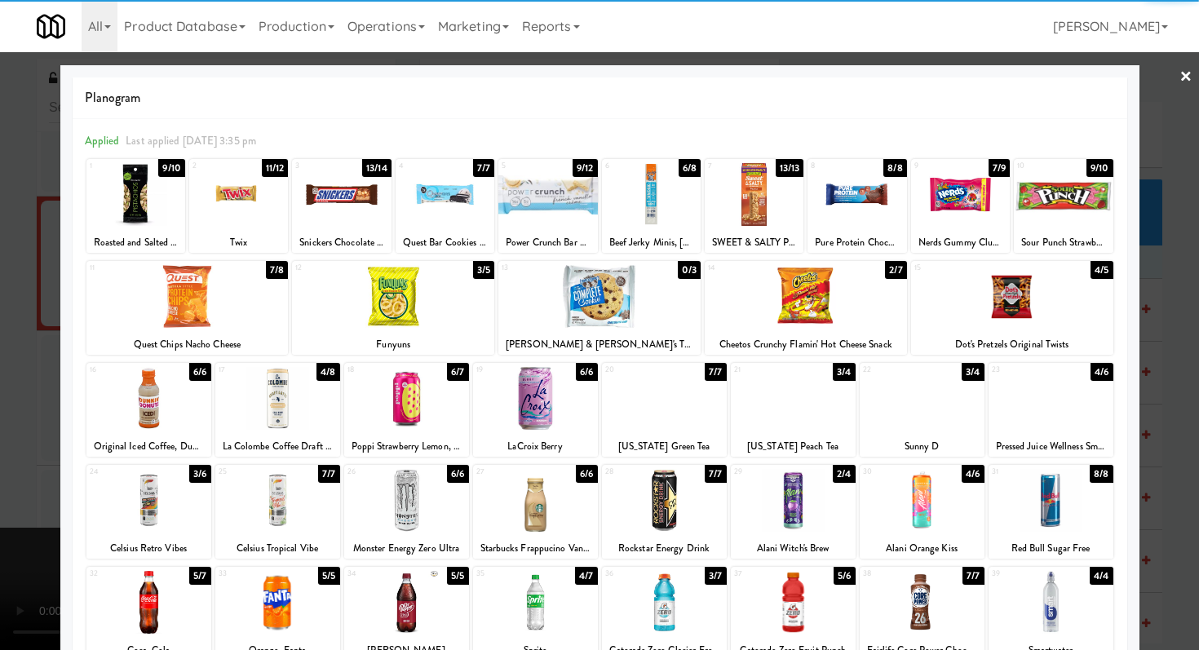
click at [0, 375] on div at bounding box center [599, 325] width 1199 height 650
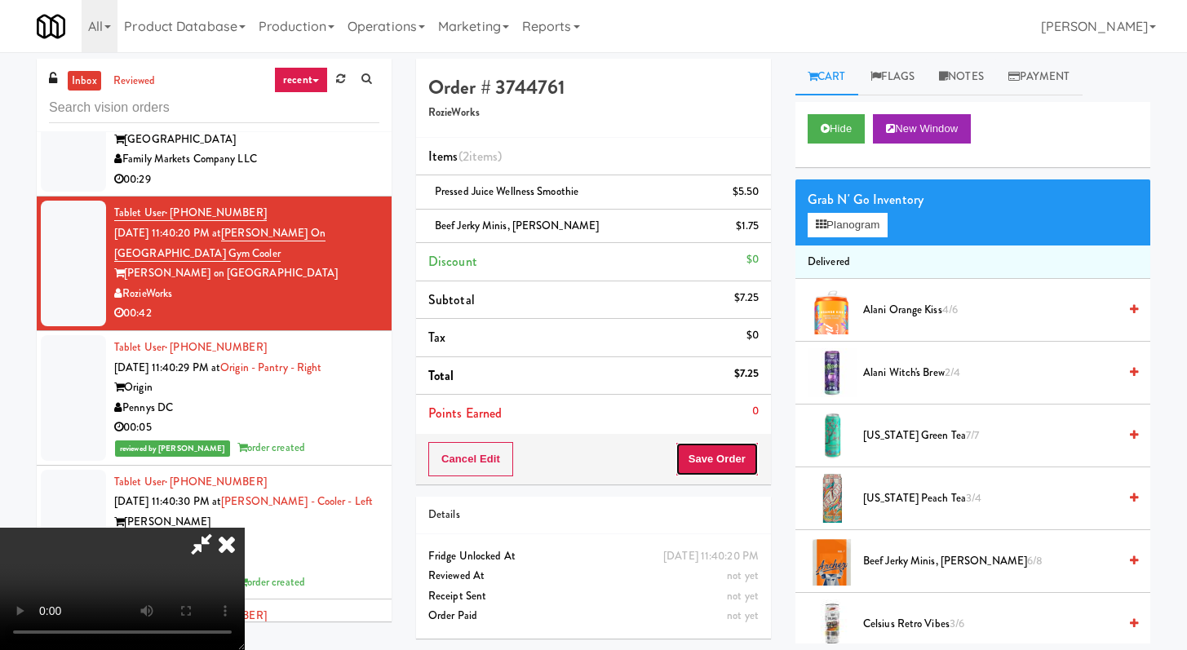
click at [726, 464] on button "Save Order" at bounding box center [717, 459] width 83 height 34
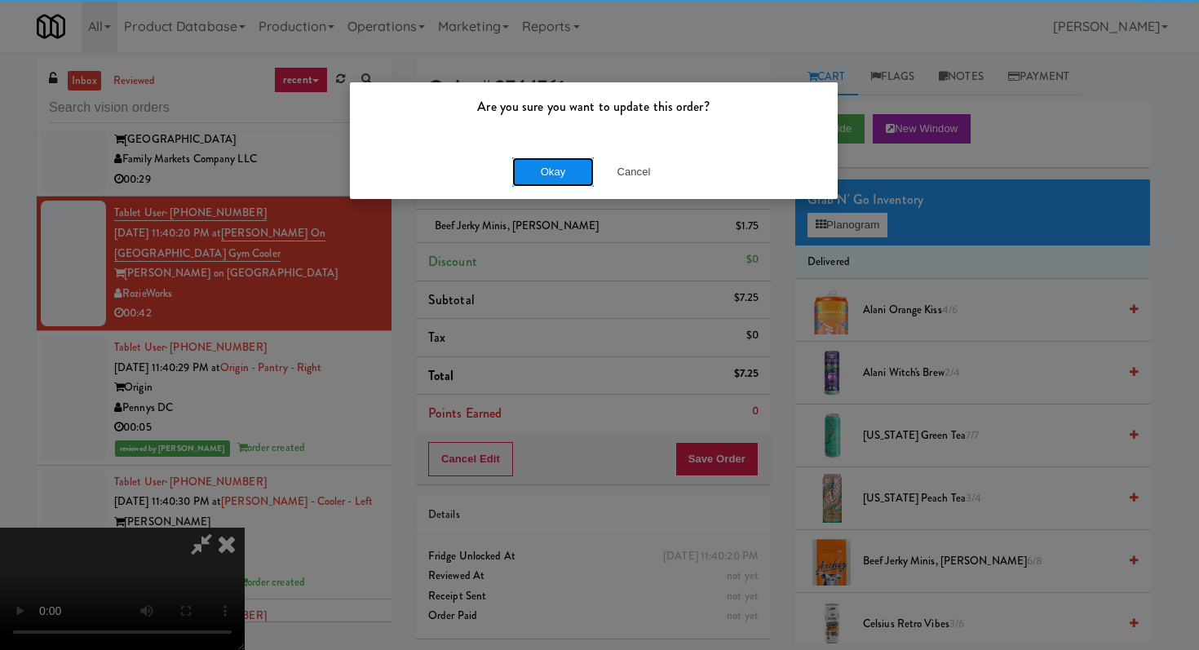
click at [573, 175] on button "Okay" at bounding box center [553, 171] width 82 height 29
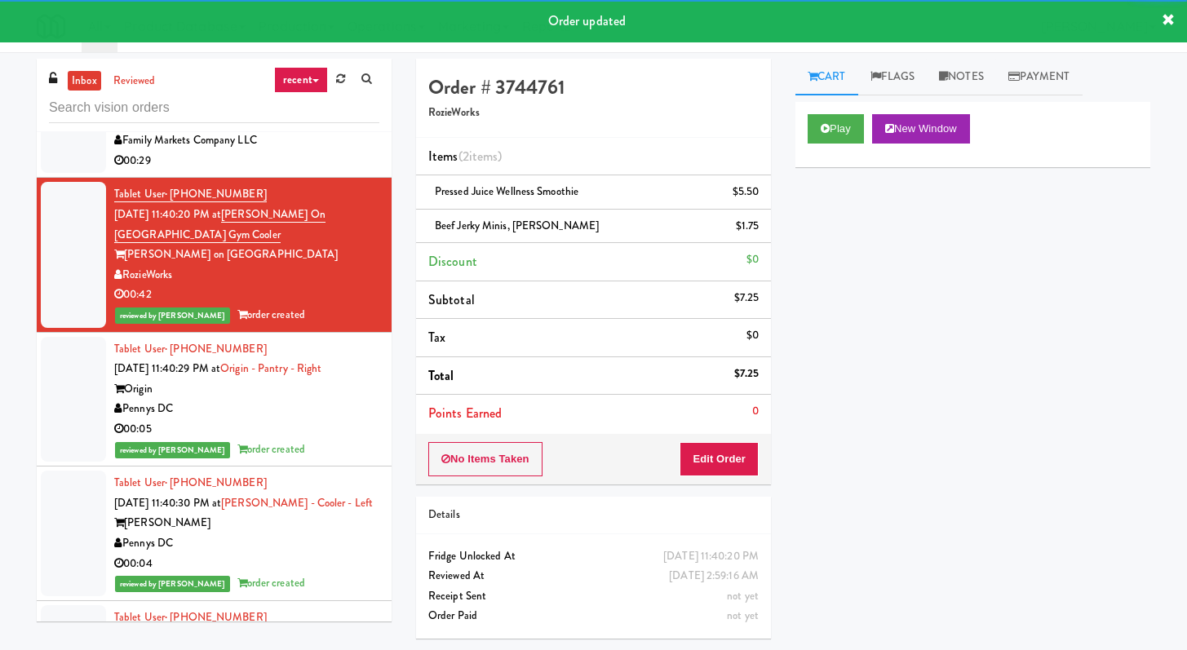
scroll to position [4792, 0]
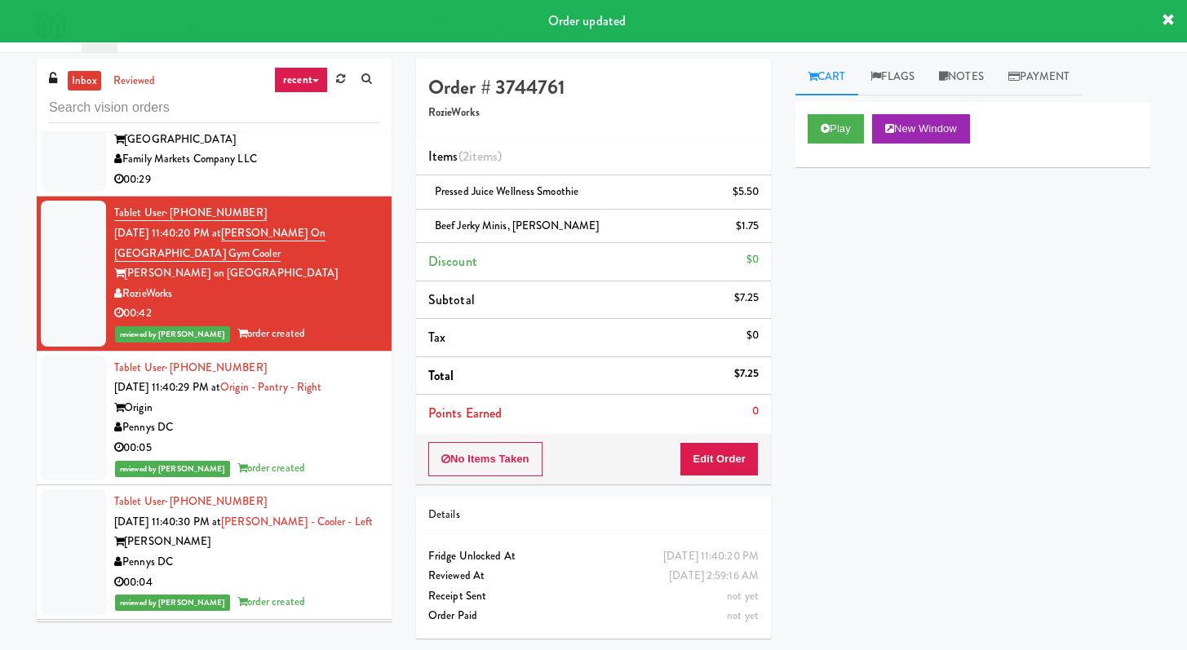
click at [337, 170] on div "00:29" at bounding box center [246, 180] width 265 height 20
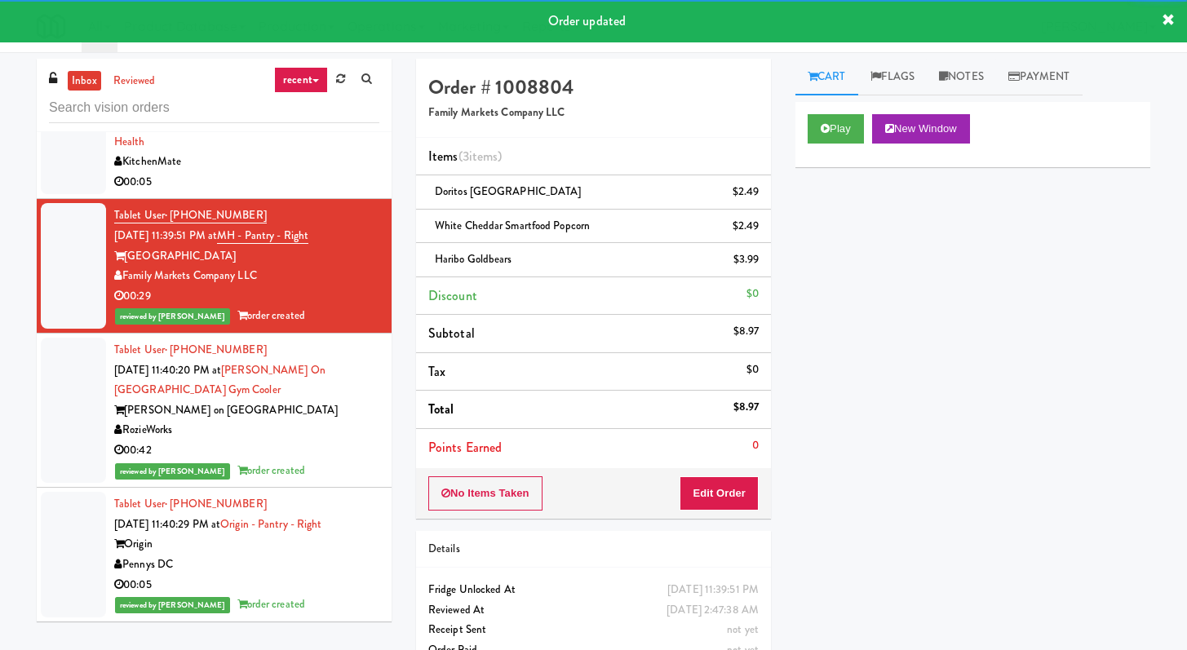
scroll to position [4576, 0]
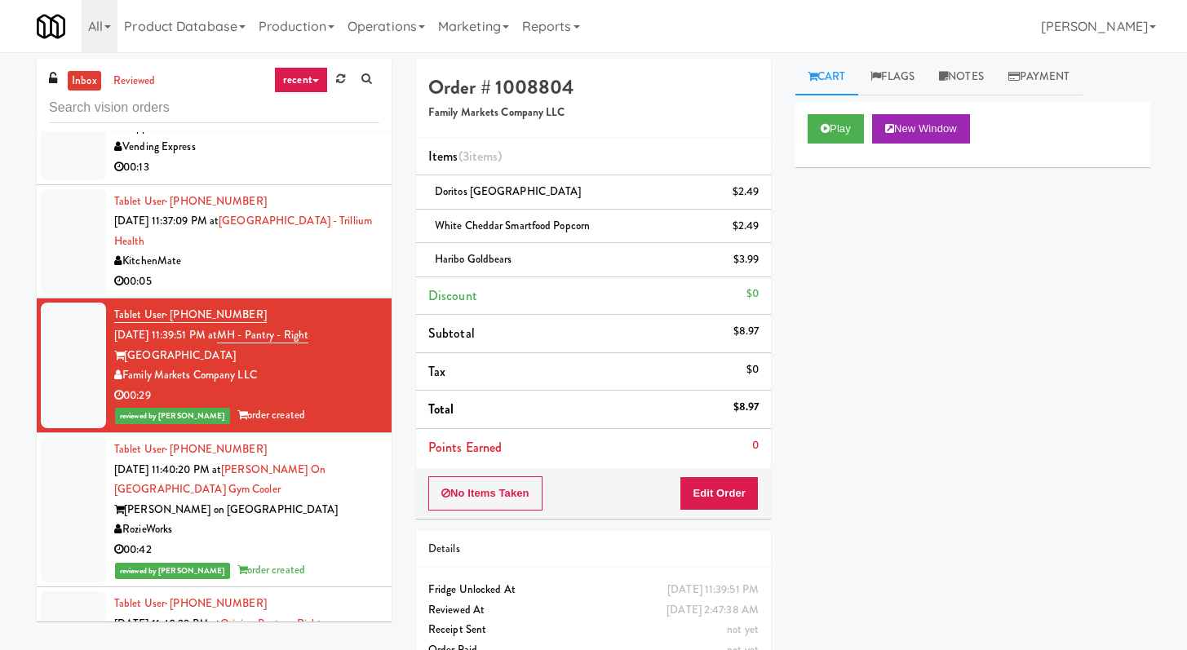
click at [314, 261] on li "Tablet User · (416) 278-0396 Sep 13, 2025 11:37:09 PM at Mississauga Hospital -…" at bounding box center [214, 242] width 355 height 114
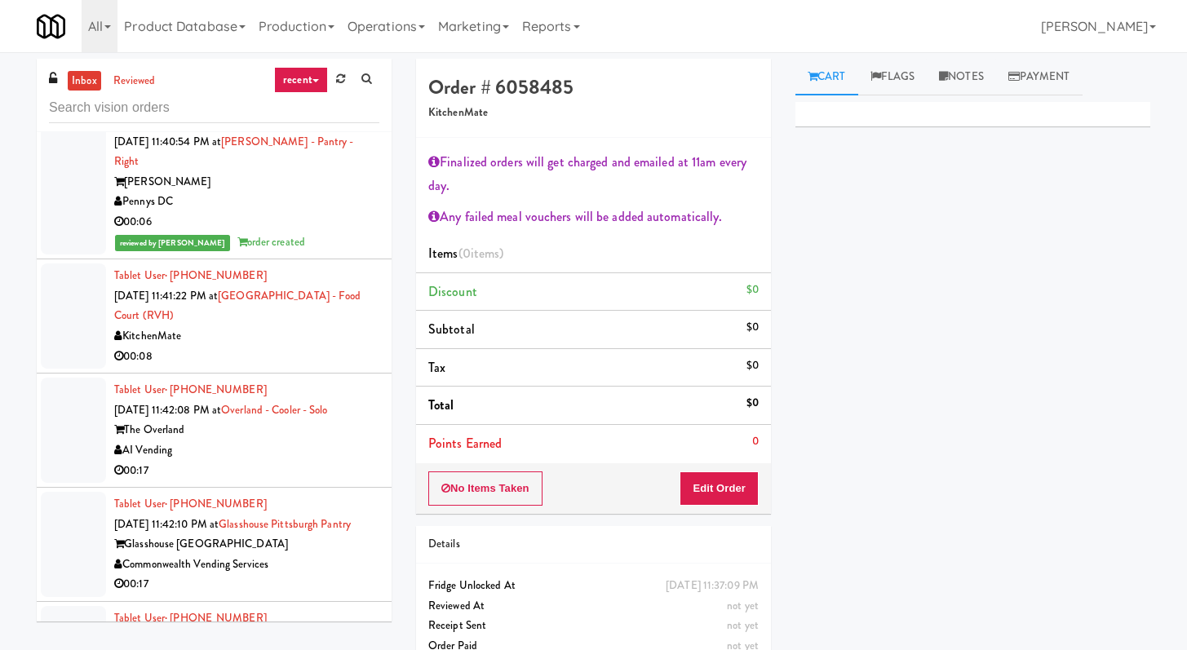
scroll to position [5784, 0]
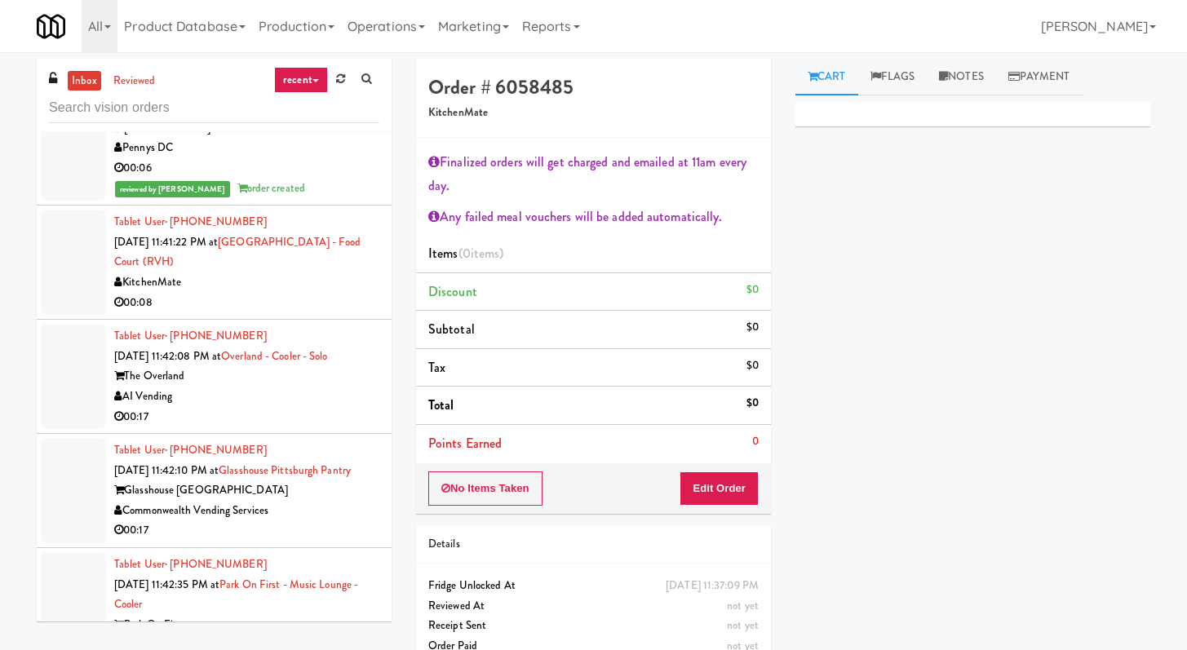
click at [307, 293] on div "00:08" at bounding box center [246, 303] width 265 height 20
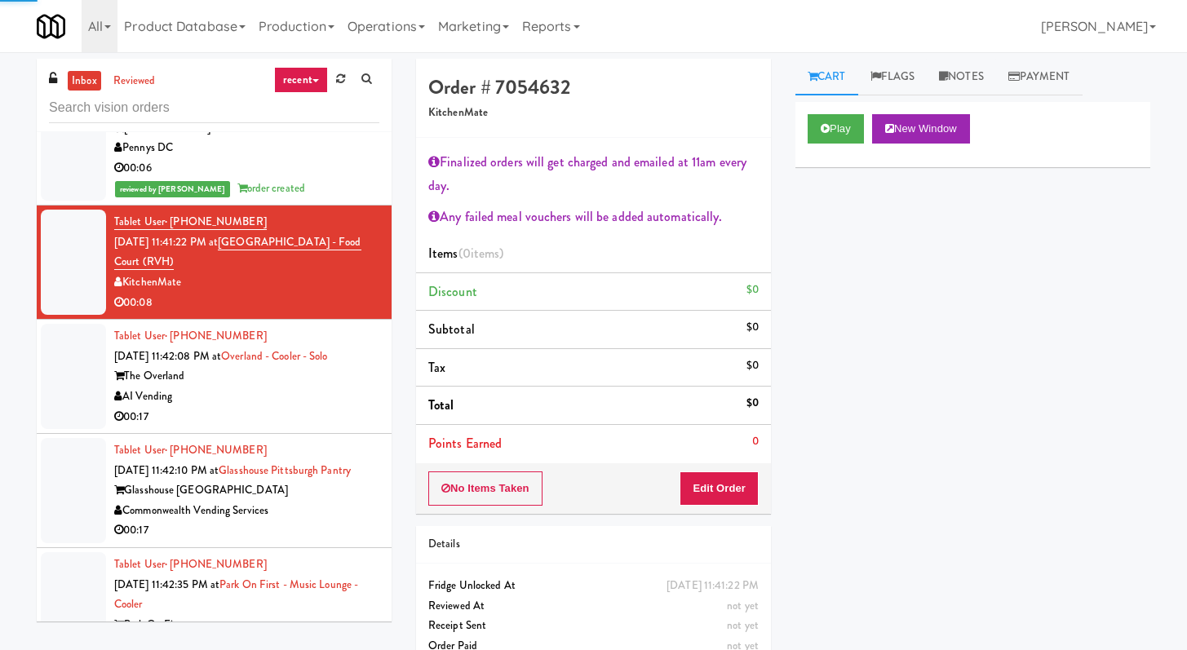
click at [308, 387] on div "AI Vending" at bounding box center [246, 397] width 265 height 20
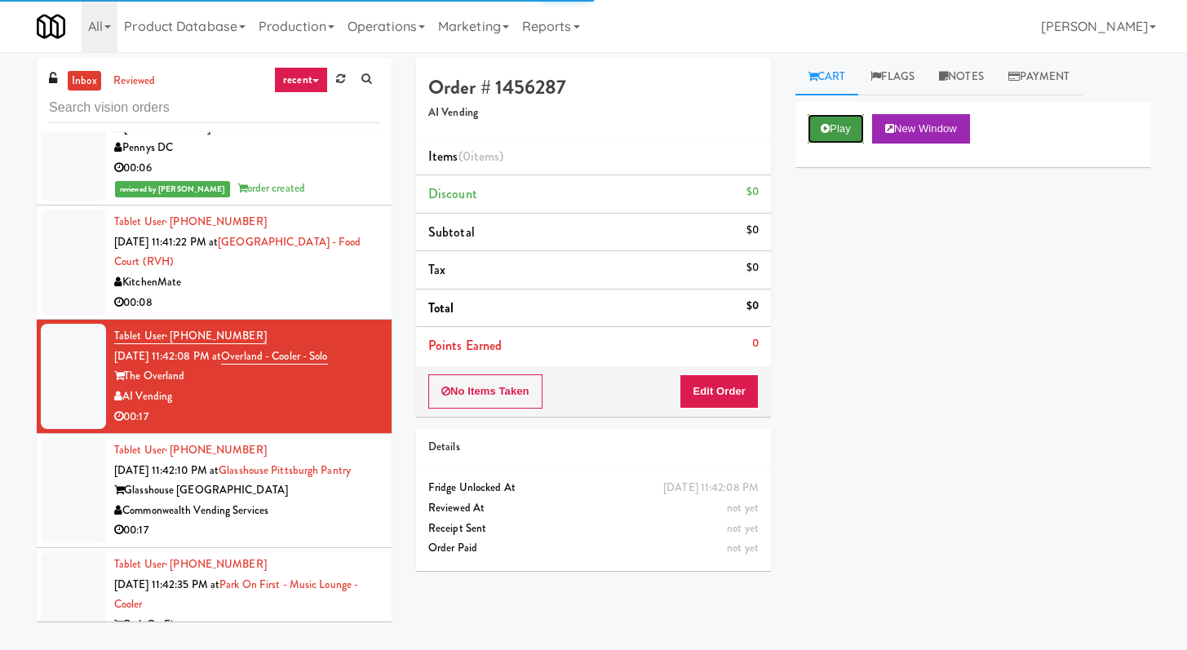
click at [827, 122] on button "Play" at bounding box center [836, 128] width 56 height 29
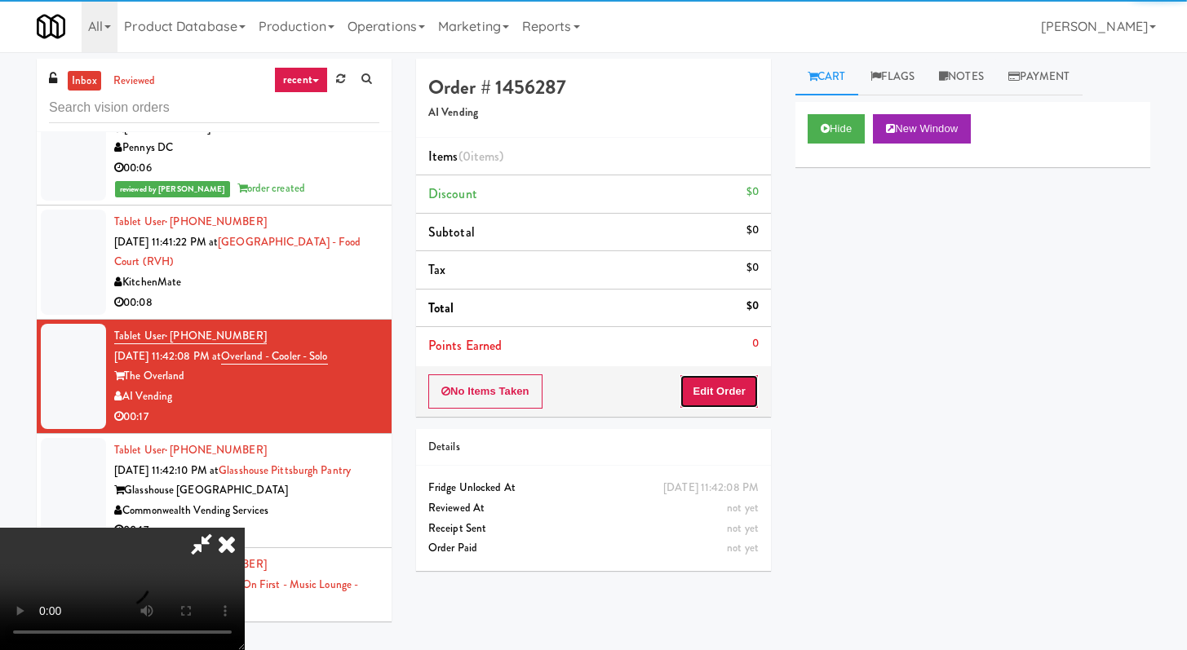
click at [699, 402] on button "Edit Order" at bounding box center [719, 392] width 79 height 34
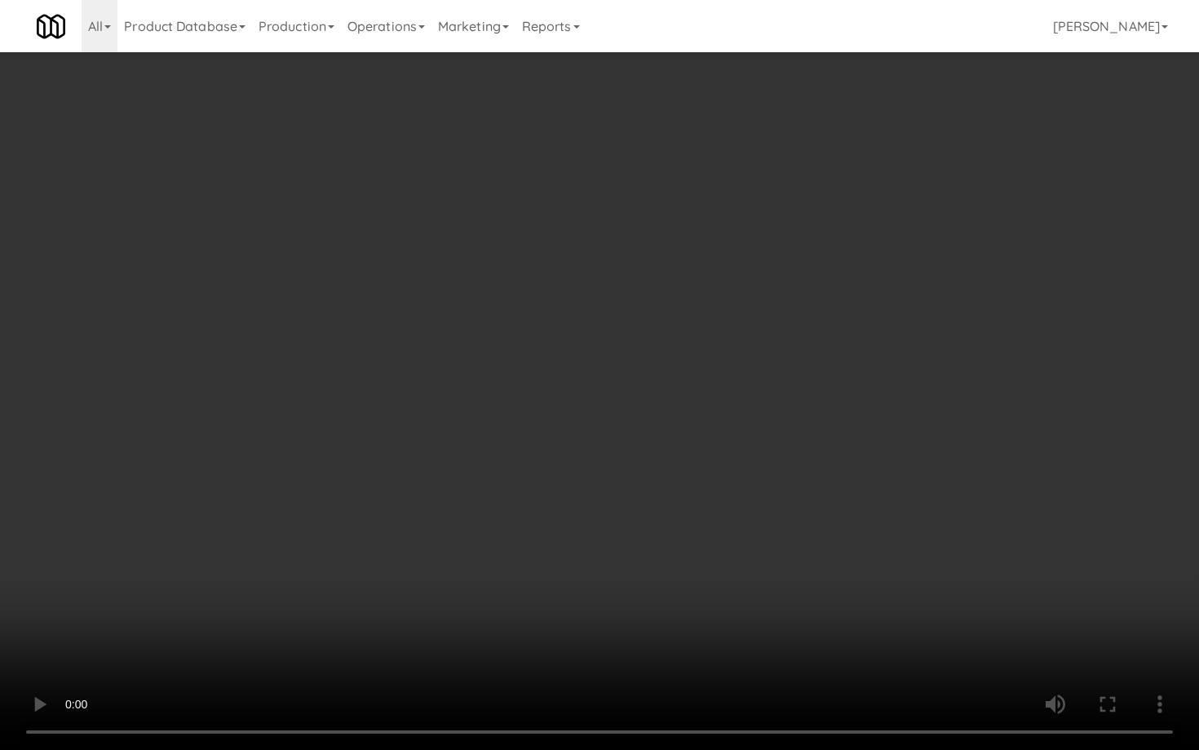
click at [591, 499] on video at bounding box center [599, 375] width 1199 height 750
click at [617, 451] on video at bounding box center [599, 375] width 1199 height 750
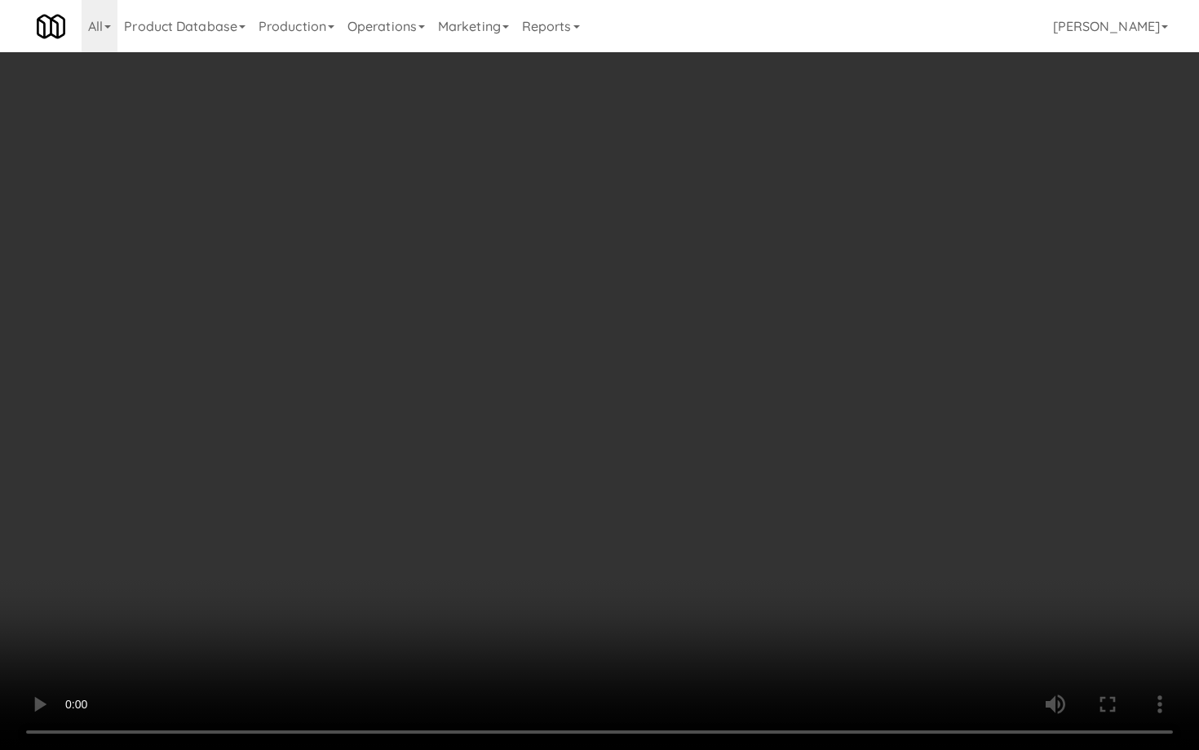
click at [617, 451] on video at bounding box center [599, 375] width 1199 height 750
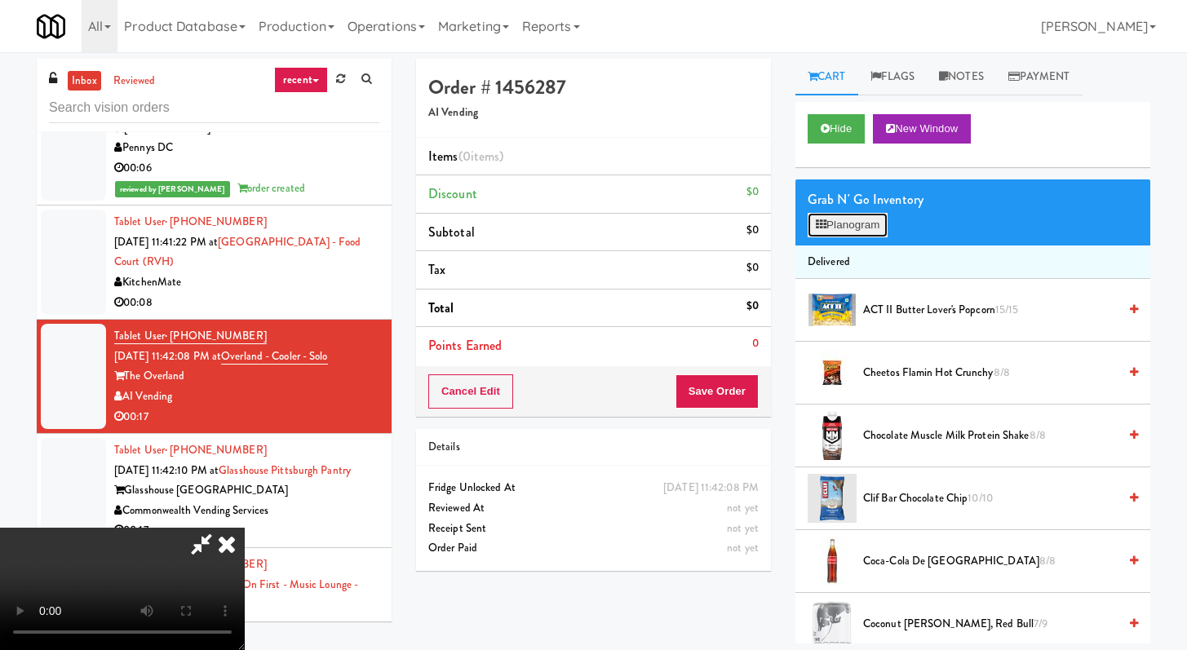
click at [857, 216] on button "Planogram" at bounding box center [848, 225] width 80 height 24
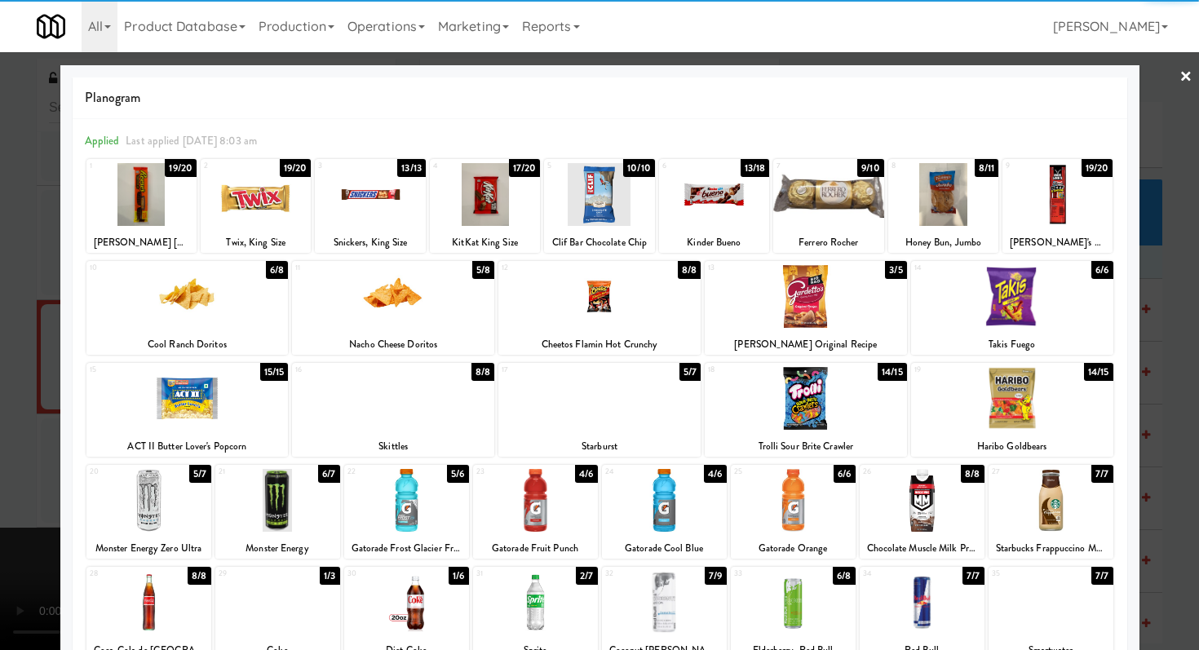
click at [787, 388] on div at bounding box center [806, 398] width 202 height 63
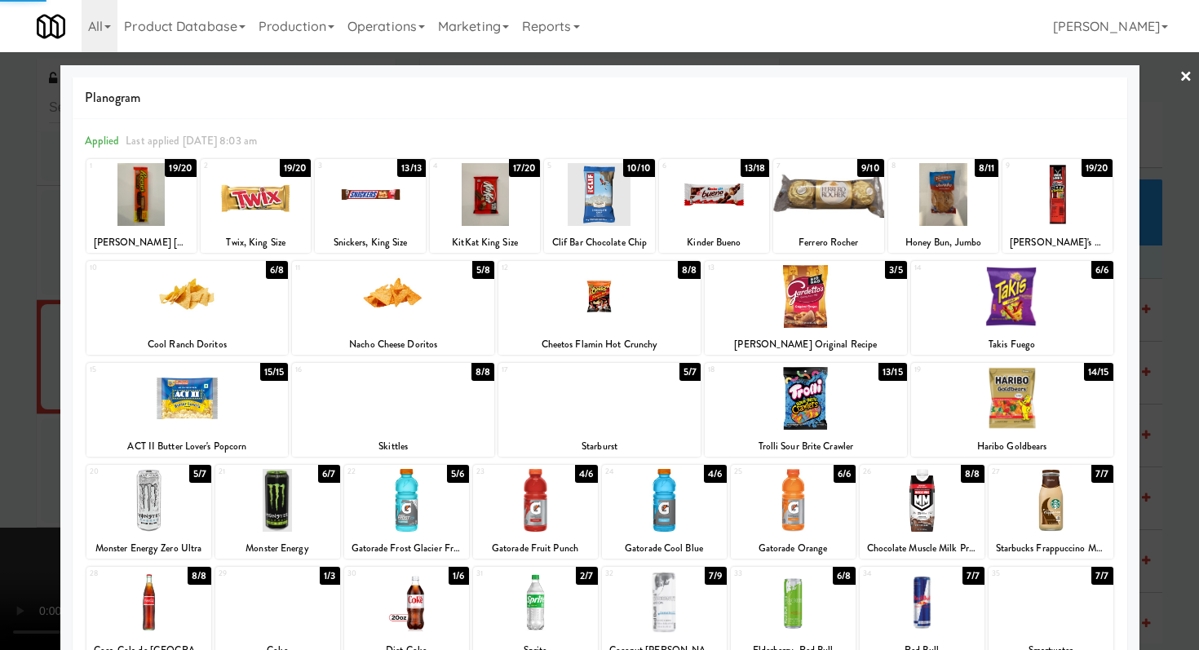
click at [968, 198] on div at bounding box center [944, 194] width 110 height 63
click at [0, 282] on div at bounding box center [599, 325] width 1199 height 650
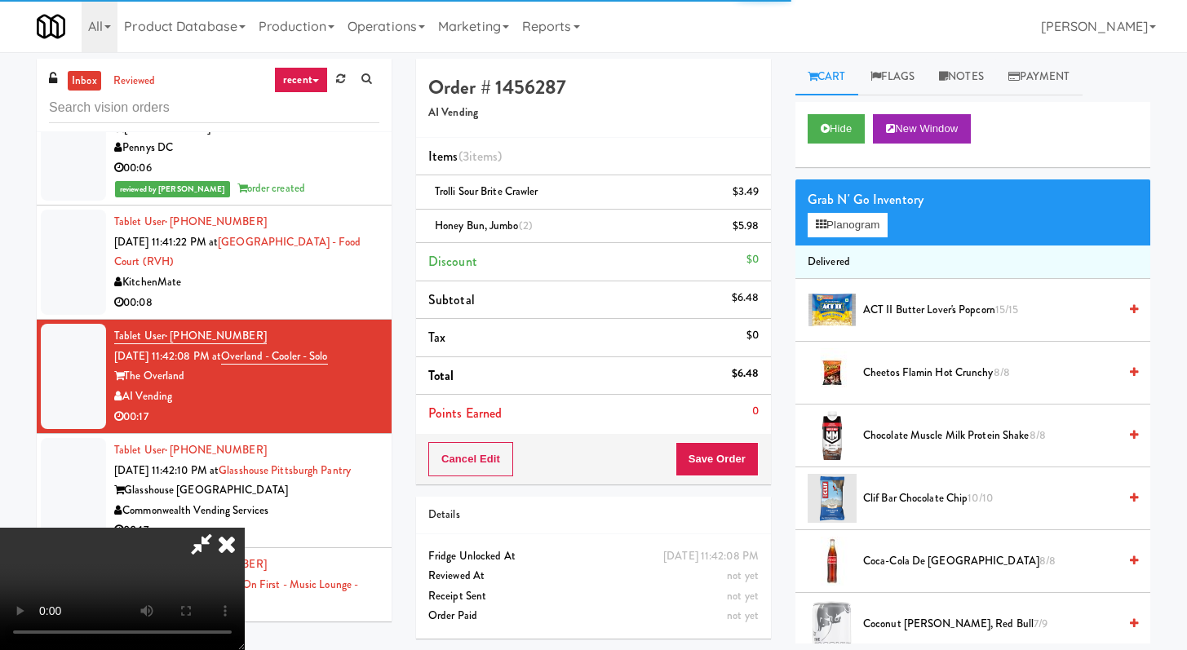
click at [721, 480] on div "Cancel Edit Save Order" at bounding box center [593, 459] width 355 height 51
click at [746, 452] on button "Save Order" at bounding box center [717, 459] width 83 height 34
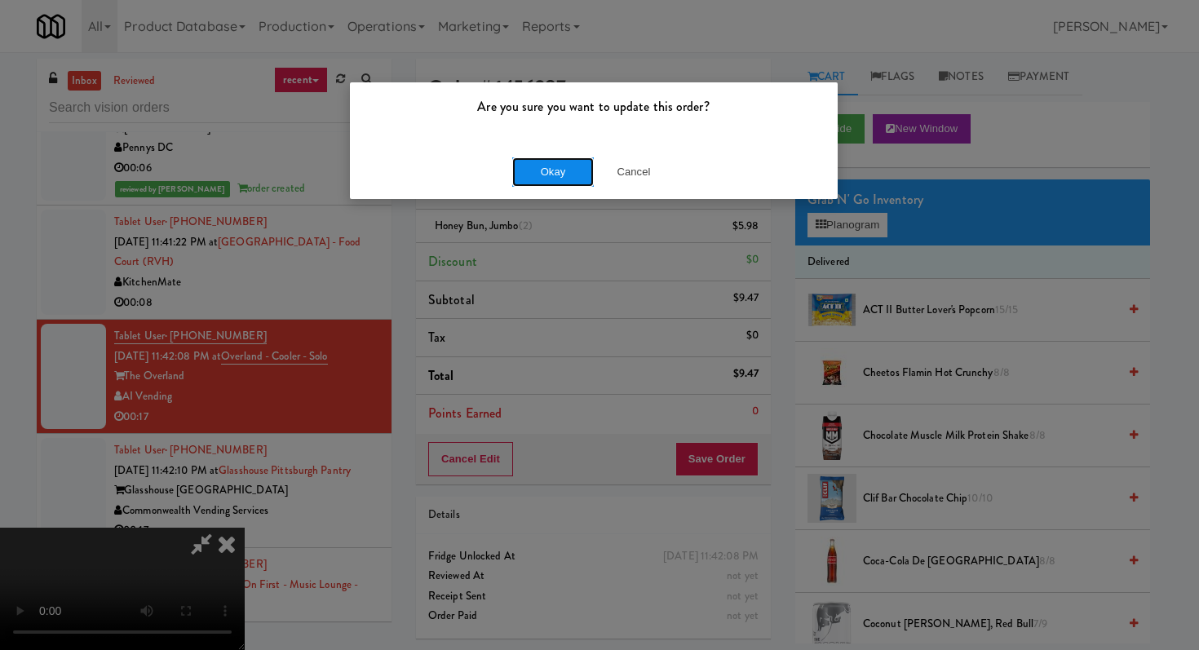
click at [566, 160] on button "Okay" at bounding box center [553, 171] width 82 height 29
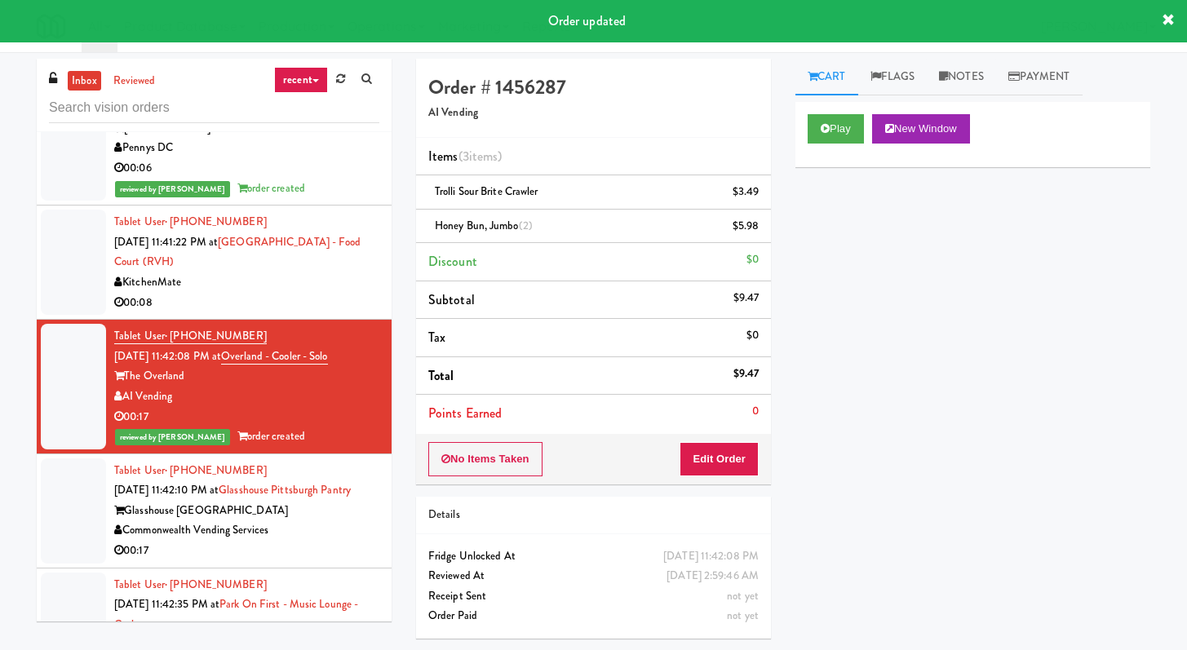
click at [303, 521] on div "Commonwealth Vending Services" at bounding box center [246, 531] width 265 height 20
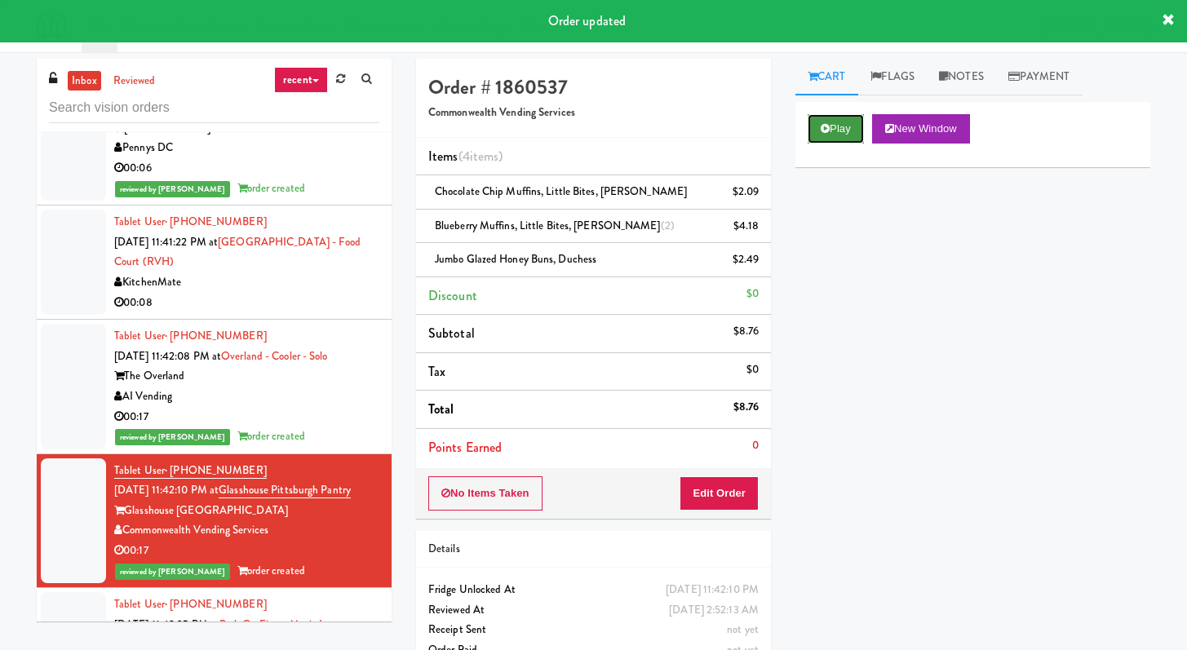
click at [836, 126] on button "Play" at bounding box center [836, 128] width 56 height 29
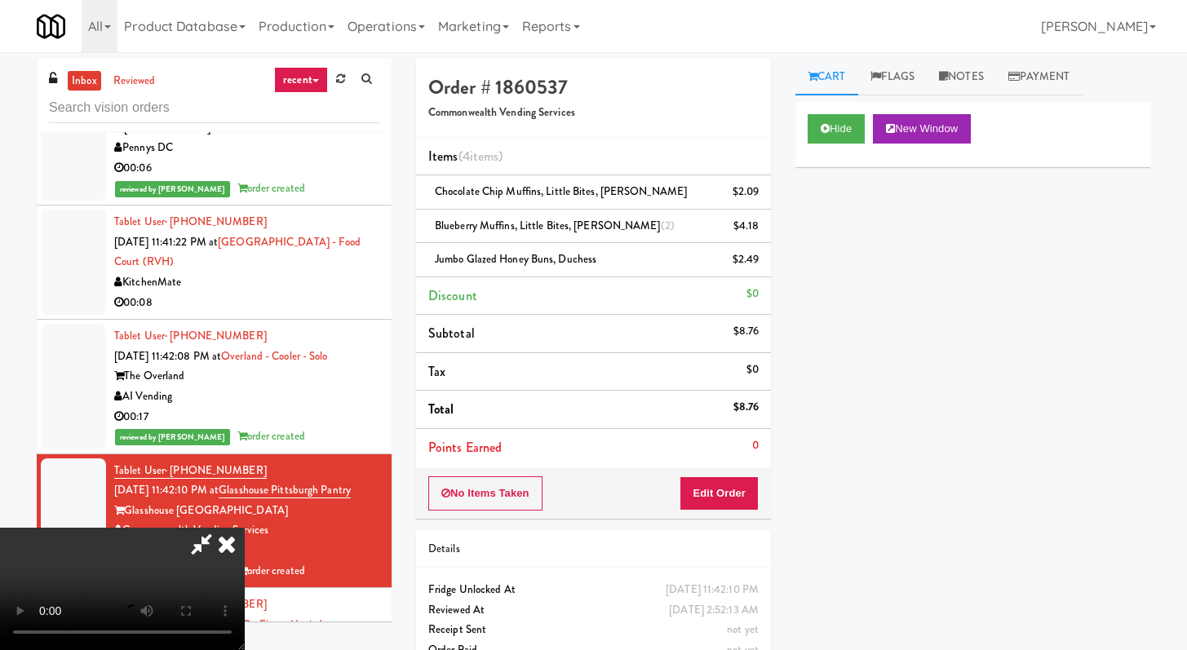
click at [234, 542] on icon at bounding box center [227, 544] width 36 height 33
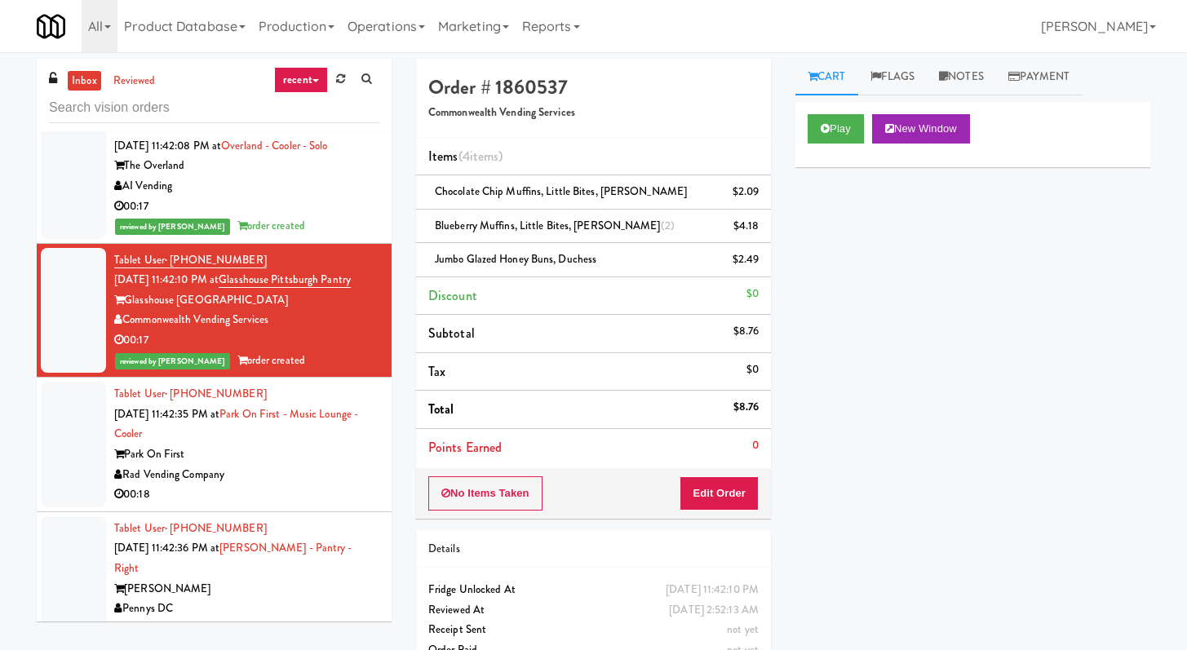
scroll to position [6053, 0]
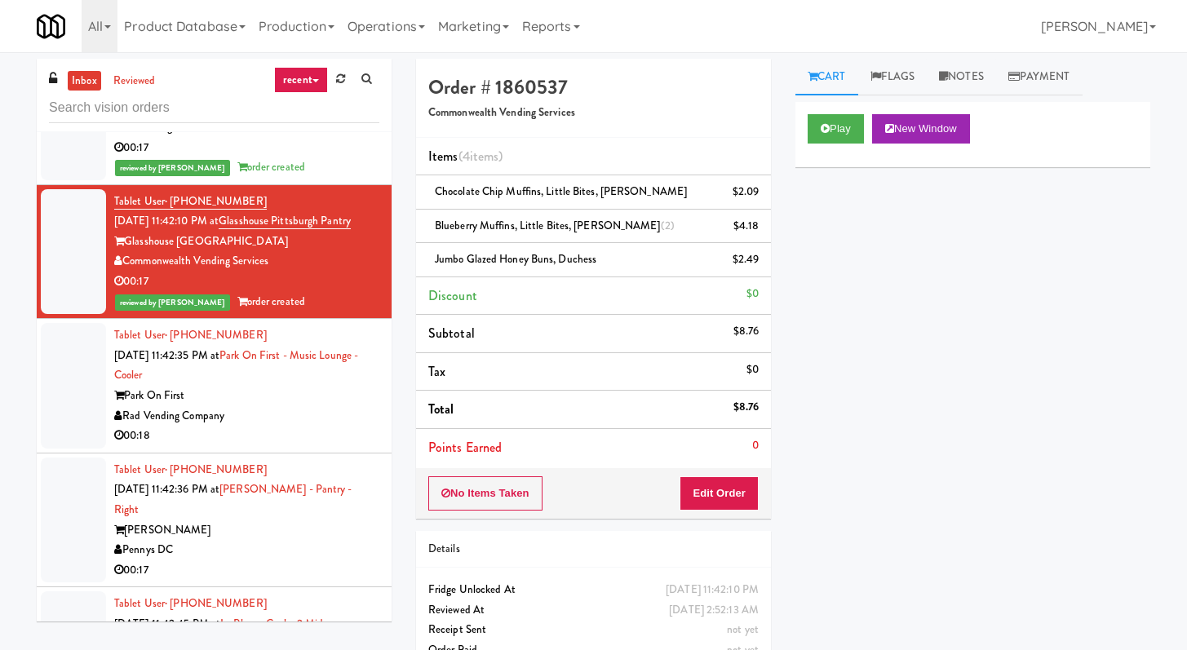
click at [347, 426] on div "00:18" at bounding box center [246, 436] width 265 height 20
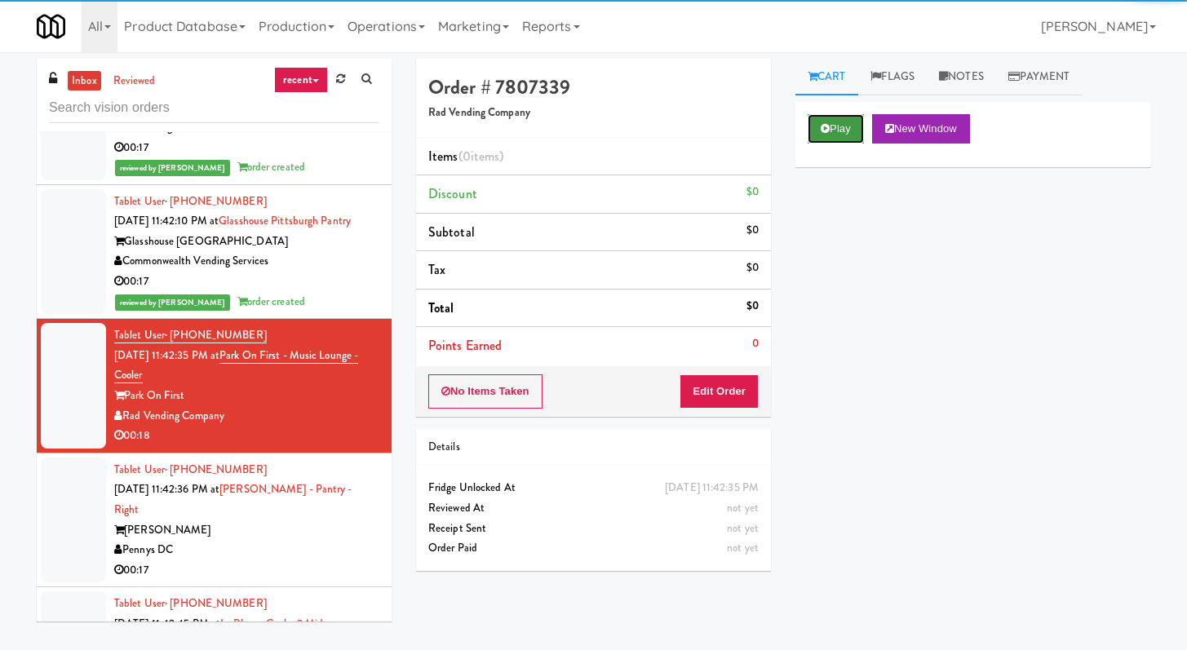
click at [858, 127] on button "Play" at bounding box center [836, 128] width 56 height 29
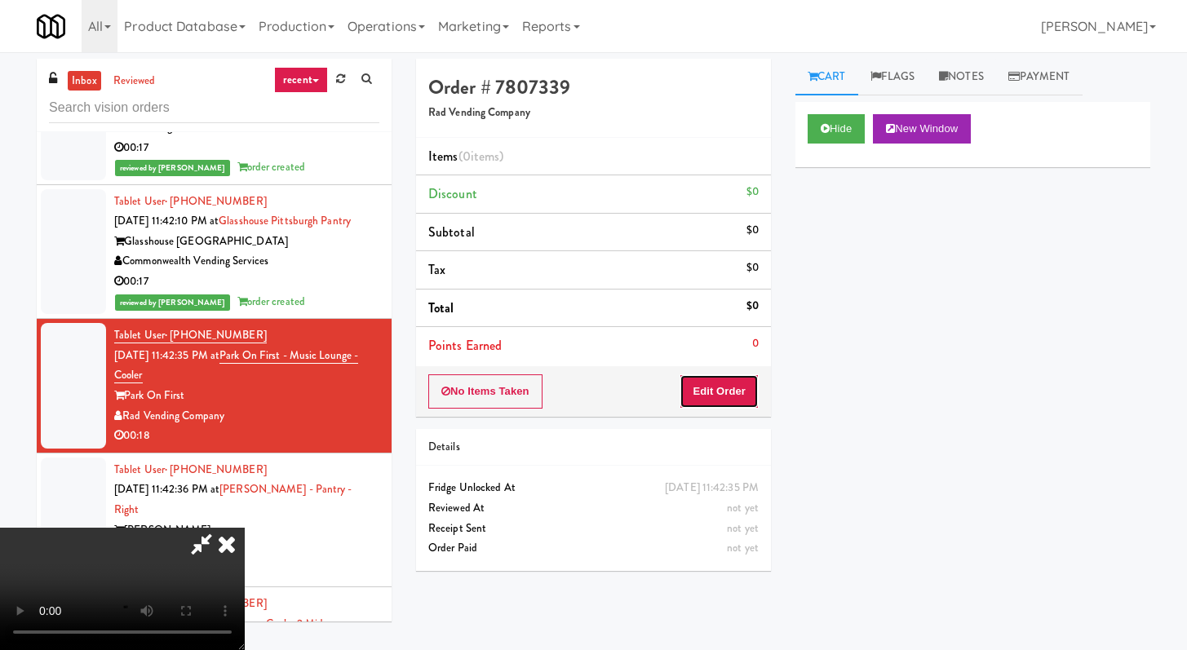
click at [697, 384] on button "Edit Order" at bounding box center [719, 392] width 79 height 34
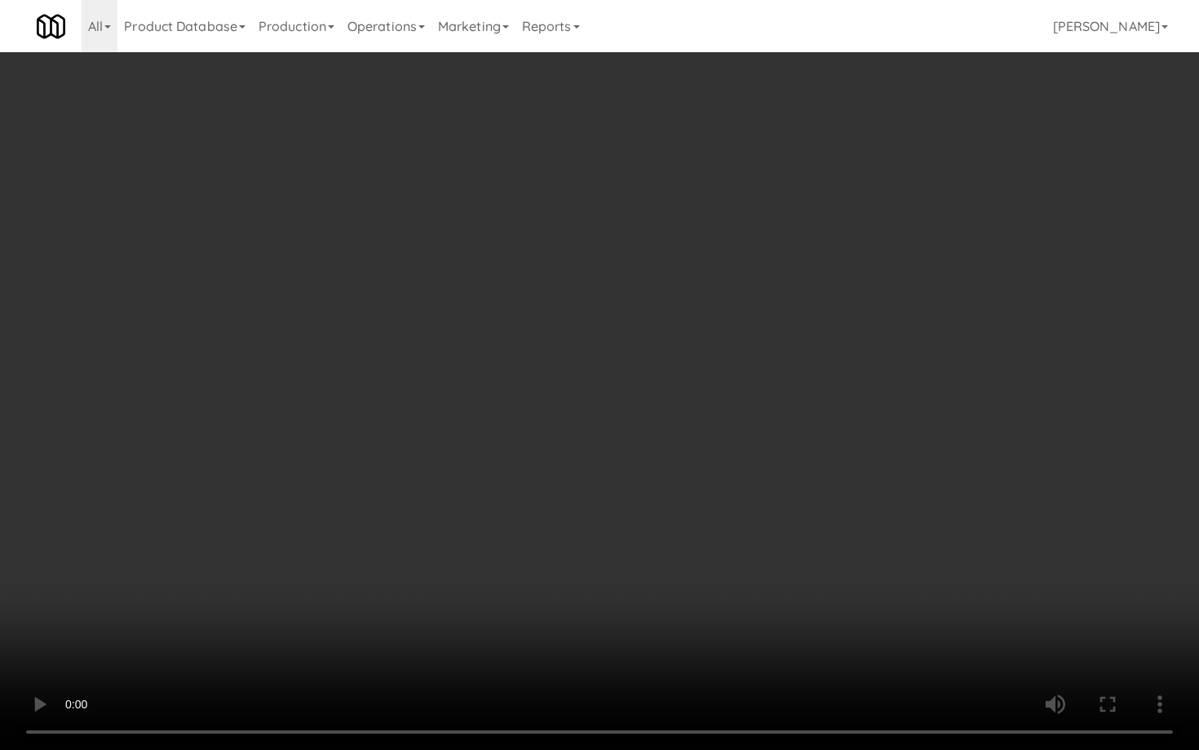
click at [526, 365] on video at bounding box center [599, 375] width 1199 height 750
click at [604, 499] on video at bounding box center [599, 375] width 1199 height 750
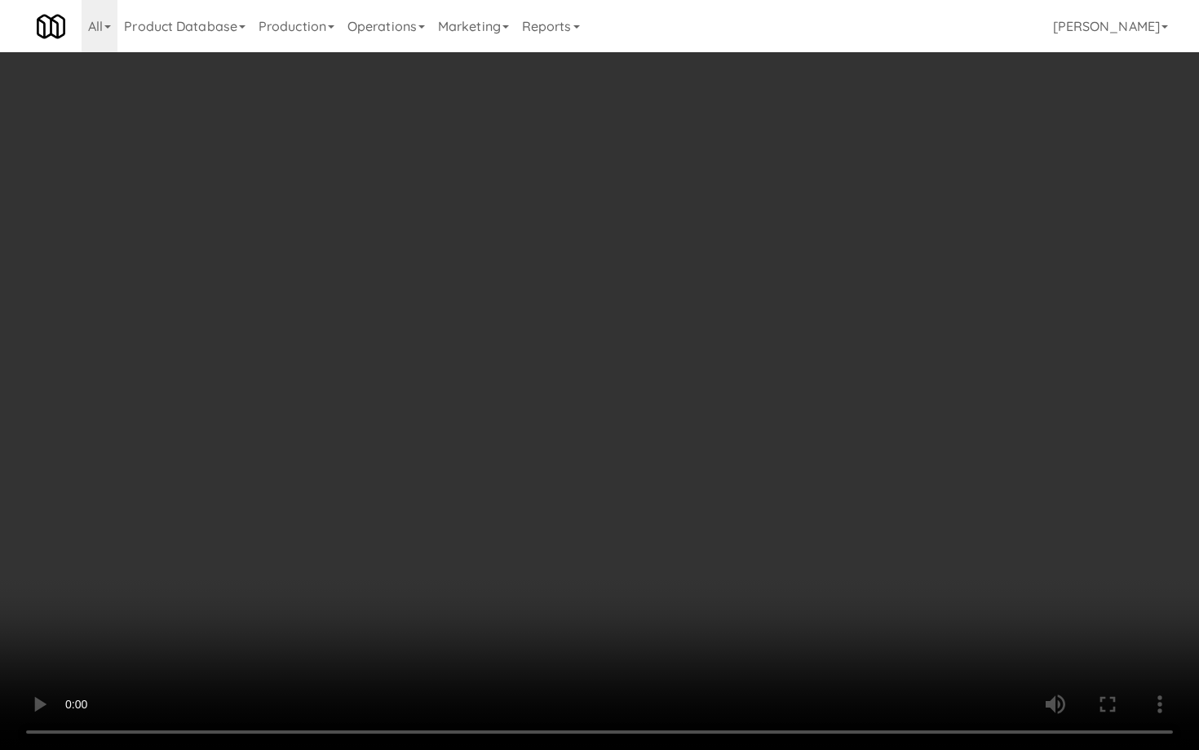
click at [604, 499] on video at bounding box center [599, 375] width 1199 height 750
click at [606, 495] on video at bounding box center [599, 375] width 1199 height 750
click at [688, 549] on video at bounding box center [599, 375] width 1199 height 750
click at [688, 548] on video at bounding box center [599, 375] width 1199 height 750
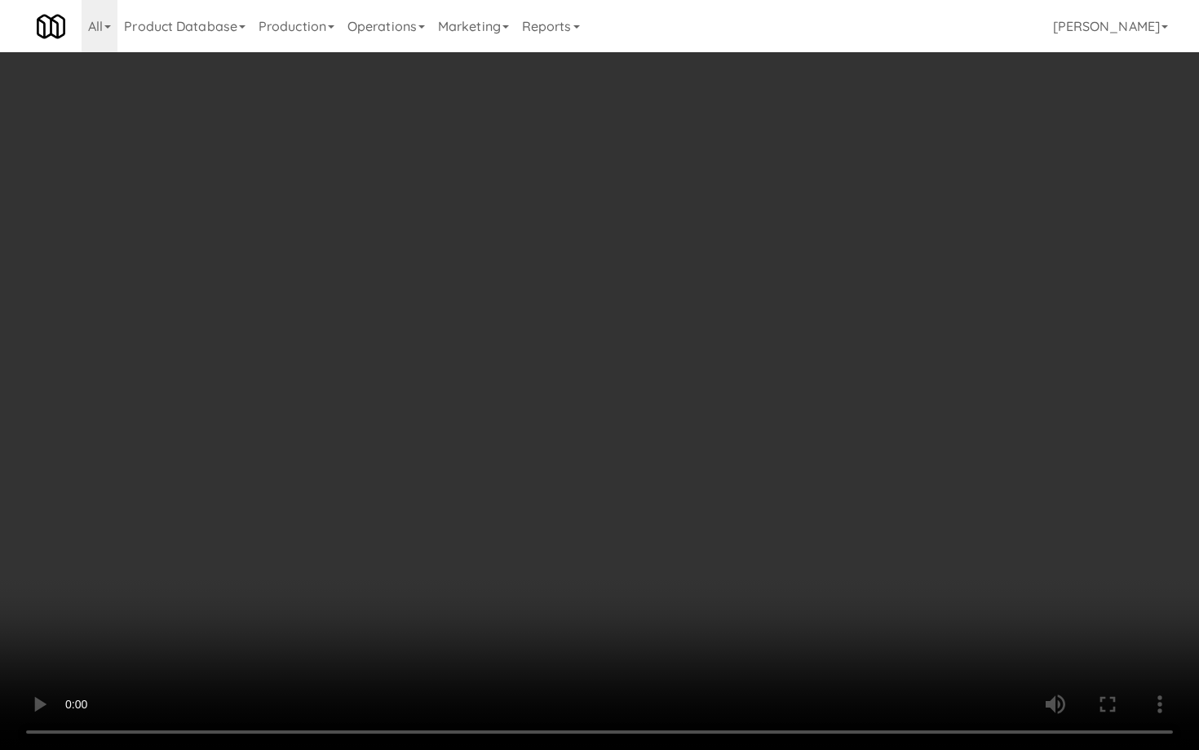
click at [688, 548] on video at bounding box center [599, 375] width 1199 height 750
click at [605, 538] on video at bounding box center [599, 375] width 1199 height 750
click at [605, 537] on video at bounding box center [599, 375] width 1199 height 750
click at [605, 534] on video at bounding box center [599, 375] width 1199 height 750
click at [610, 509] on video at bounding box center [599, 375] width 1199 height 750
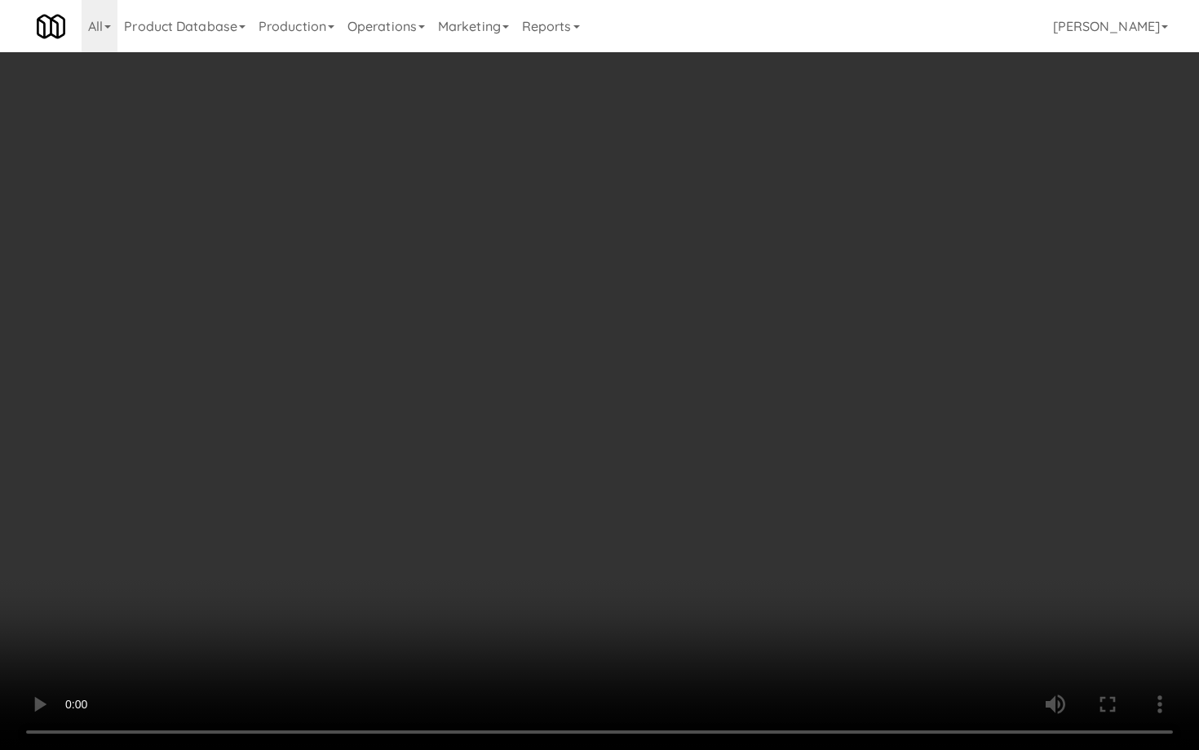
click at [610, 509] on video at bounding box center [599, 375] width 1199 height 750
click at [628, 488] on video at bounding box center [599, 375] width 1199 height 750
click at [627, 488] on video at bounding box center [599, 375] width 1199 height 750
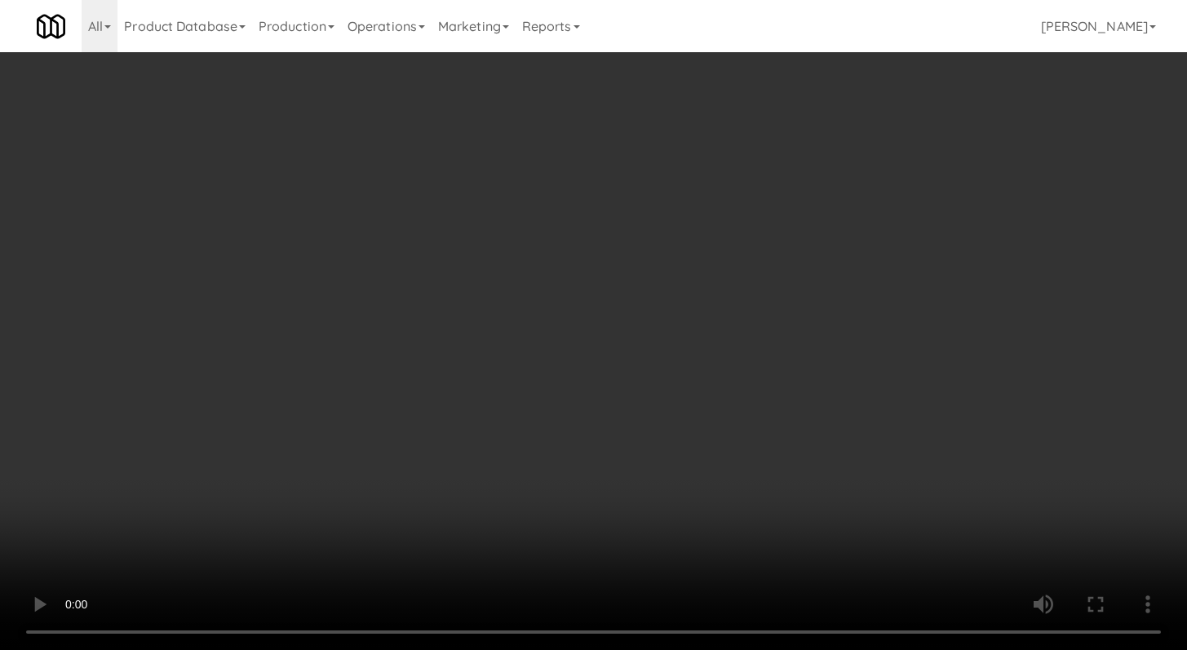
click at [259, 409] on video at bounding box center [593, 325] width 1187 height 650
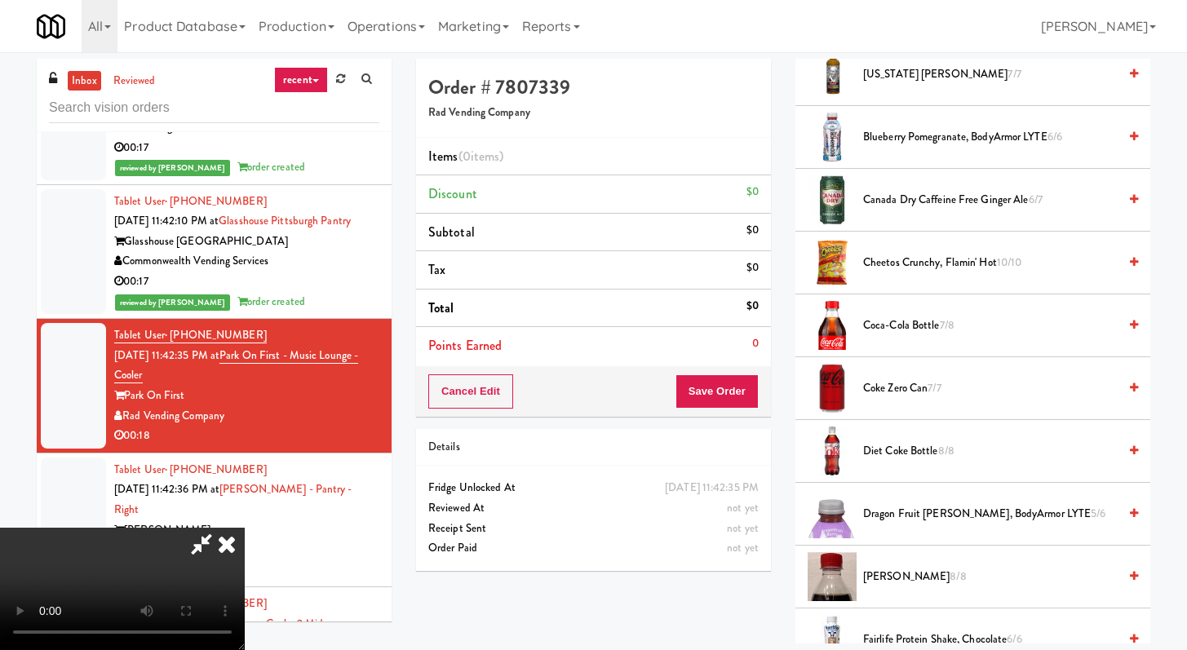
scroll to position [624, 0]
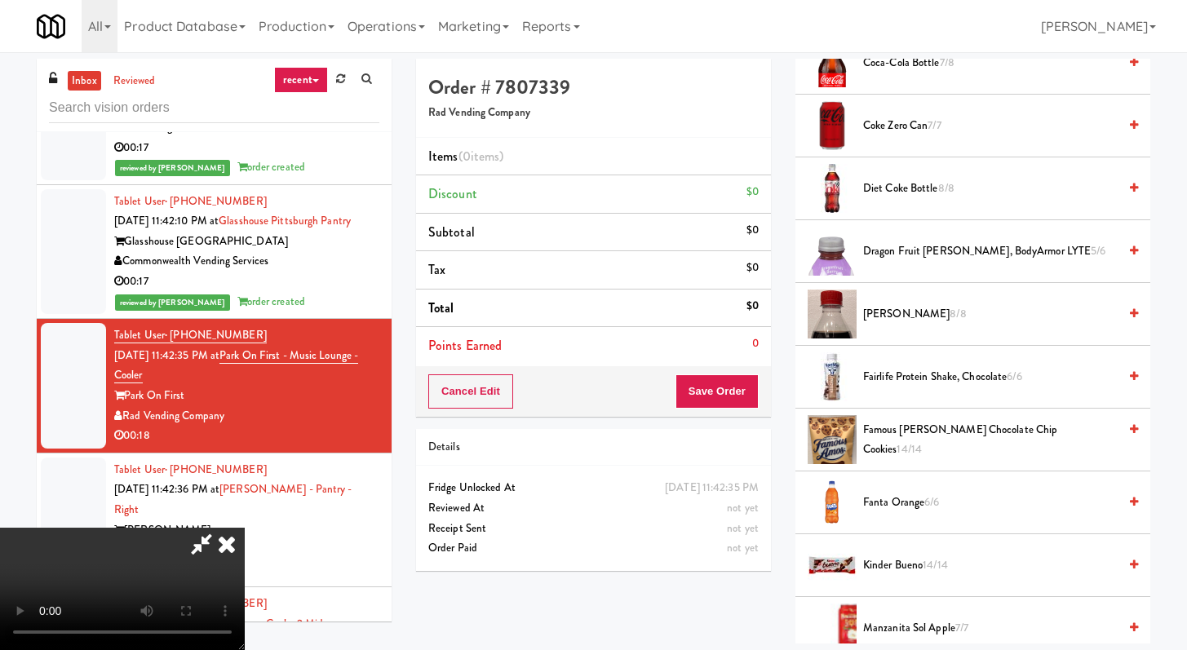
click at [918, 436] on span "Famous Amos Chocolate Chip Cookies 14/14" at bounding box center [990, 440] width 255 height 40
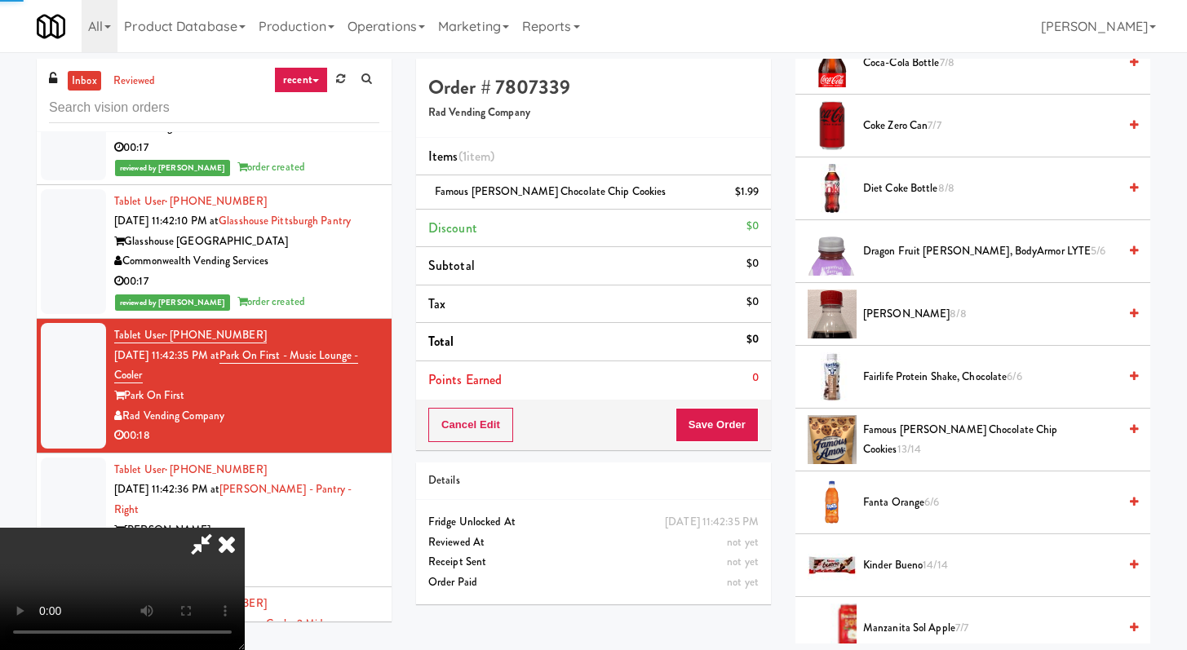
click at [245, 528] on video at bounding box center [122, 589] width 245 height 122
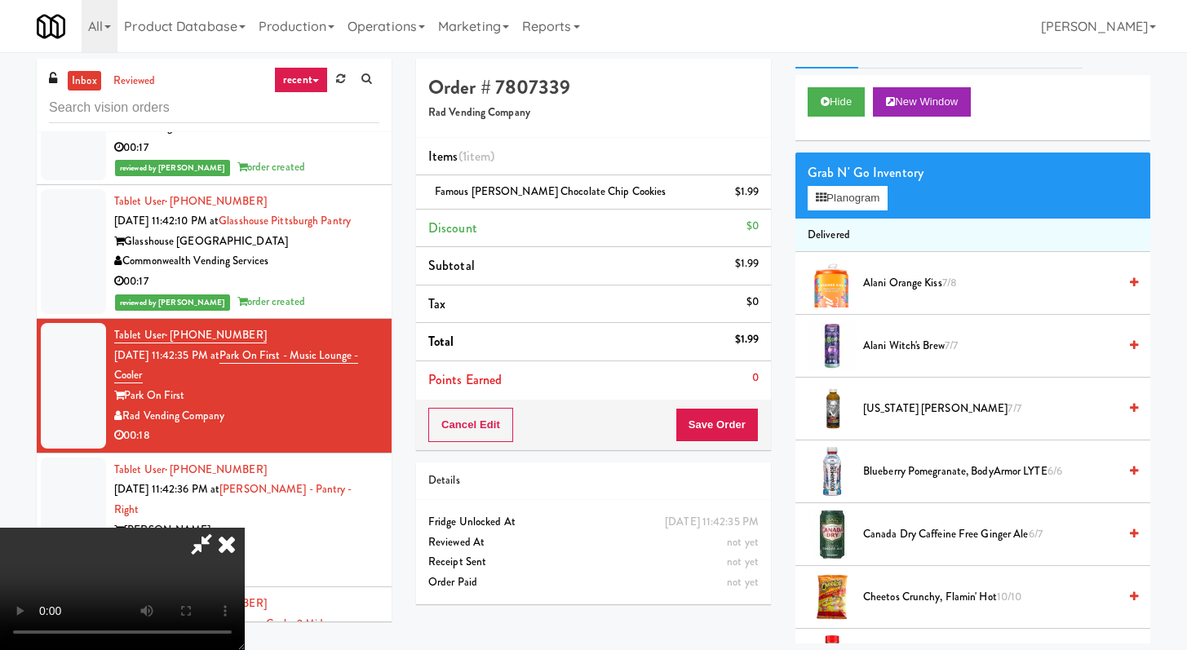
scroll to position [57, 0]
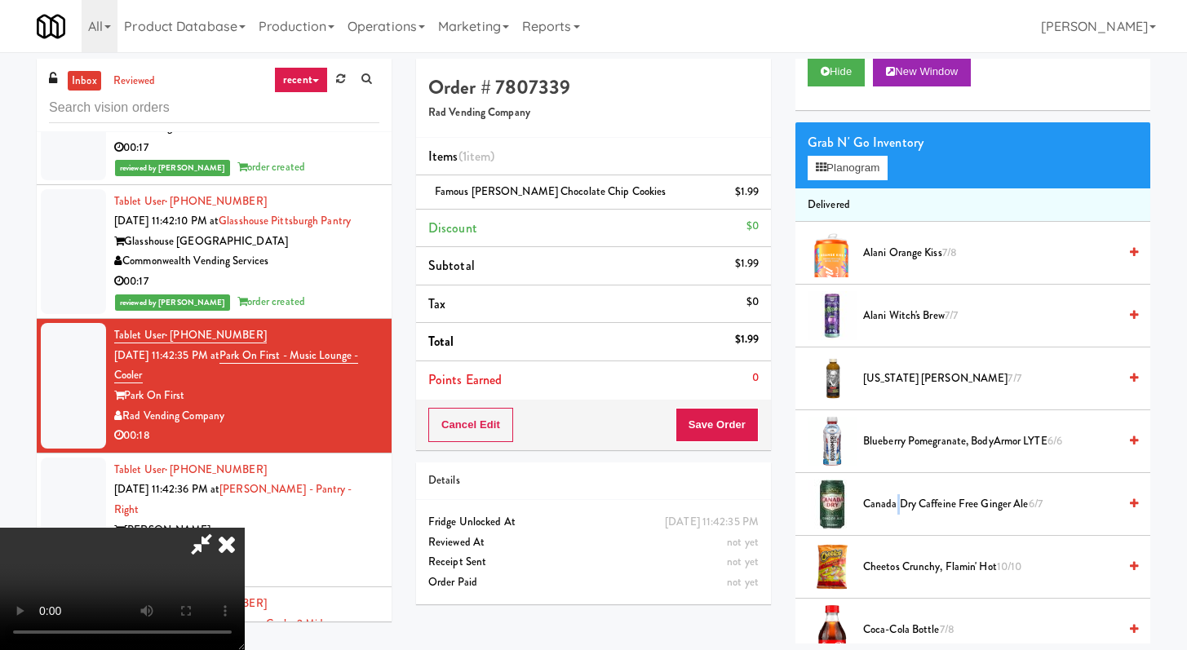
click at [896, 504] on span "Canada Dry Caffeine Free Ginger Ale 6/7" at bounding box center [990, 504] width 255 height 20
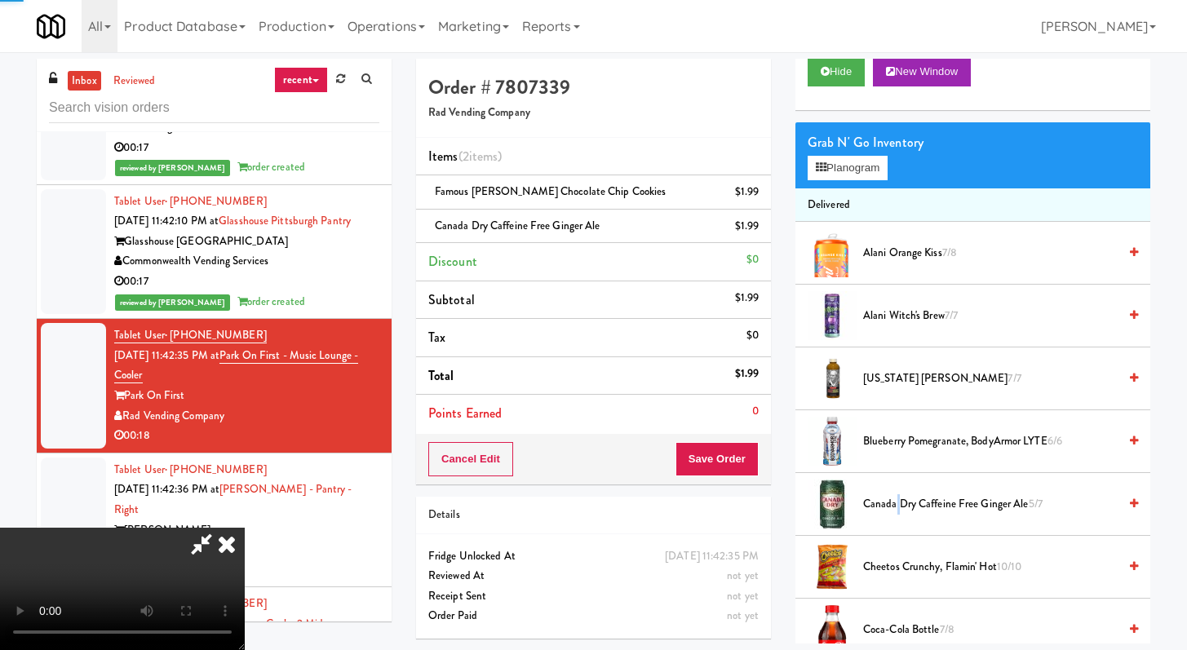
click at [245, 528] on video at bounding box center [122, 589] width 245 height 122
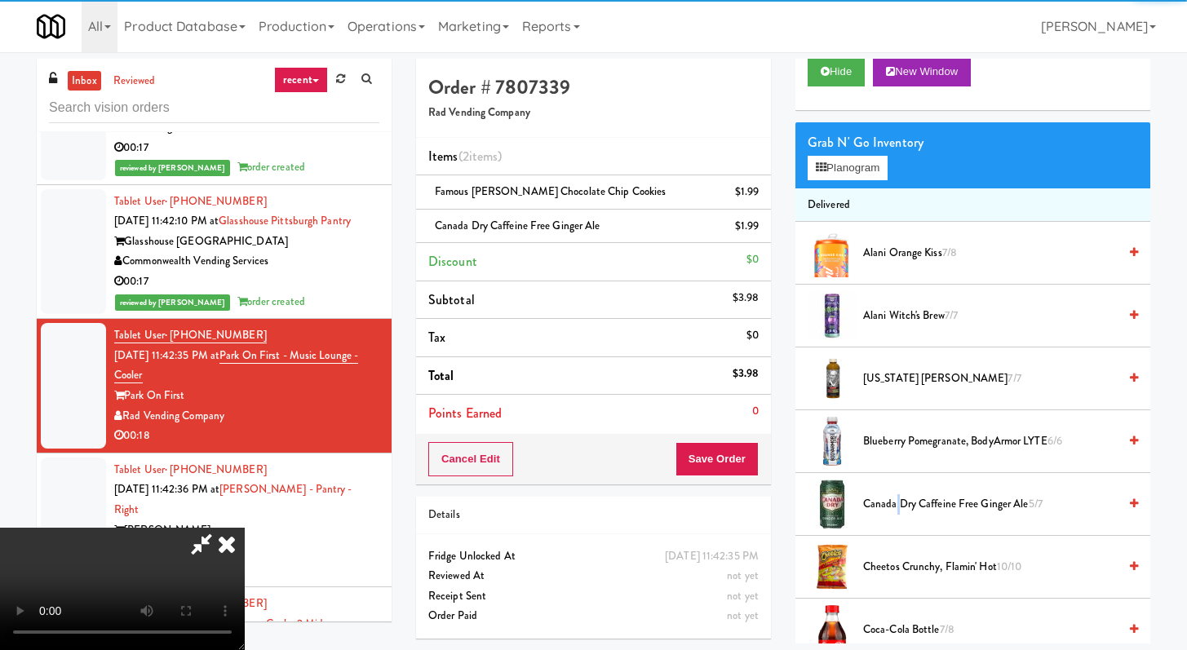
click at [245, 528] on video at bounding box center [122, 589] width 245 height 122
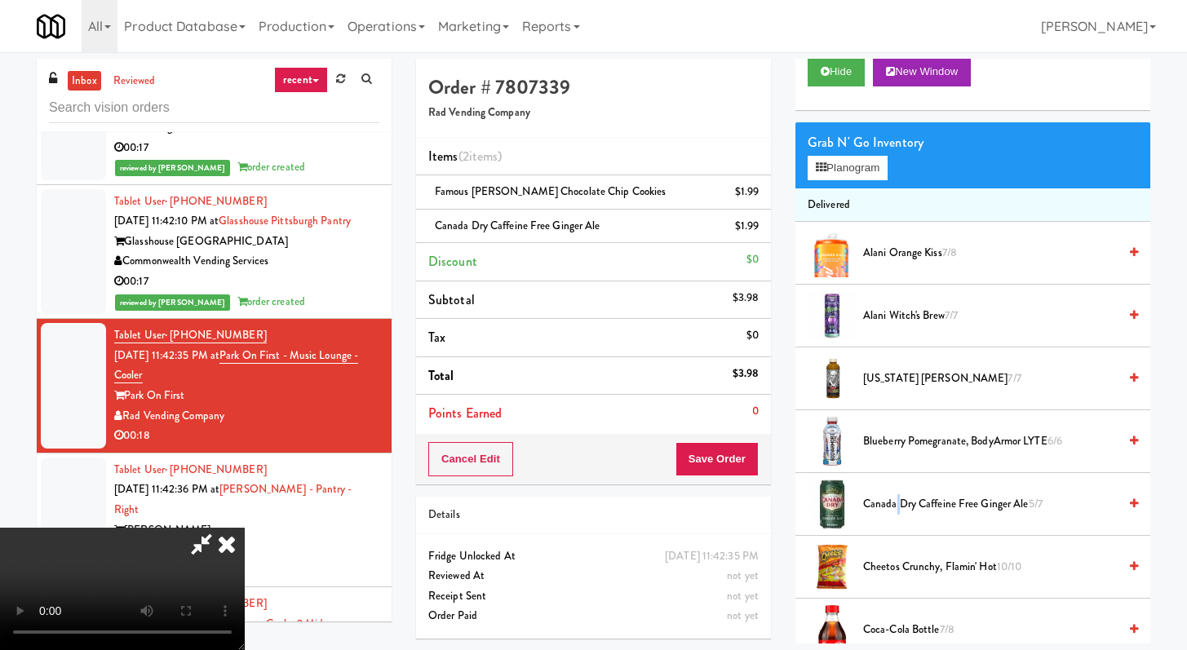
click at [245, 528] on video at bounding box center [122, 589] width 245 height 122
click at [245, 531] on video at bounding box center [122, 589] width 245 height 122
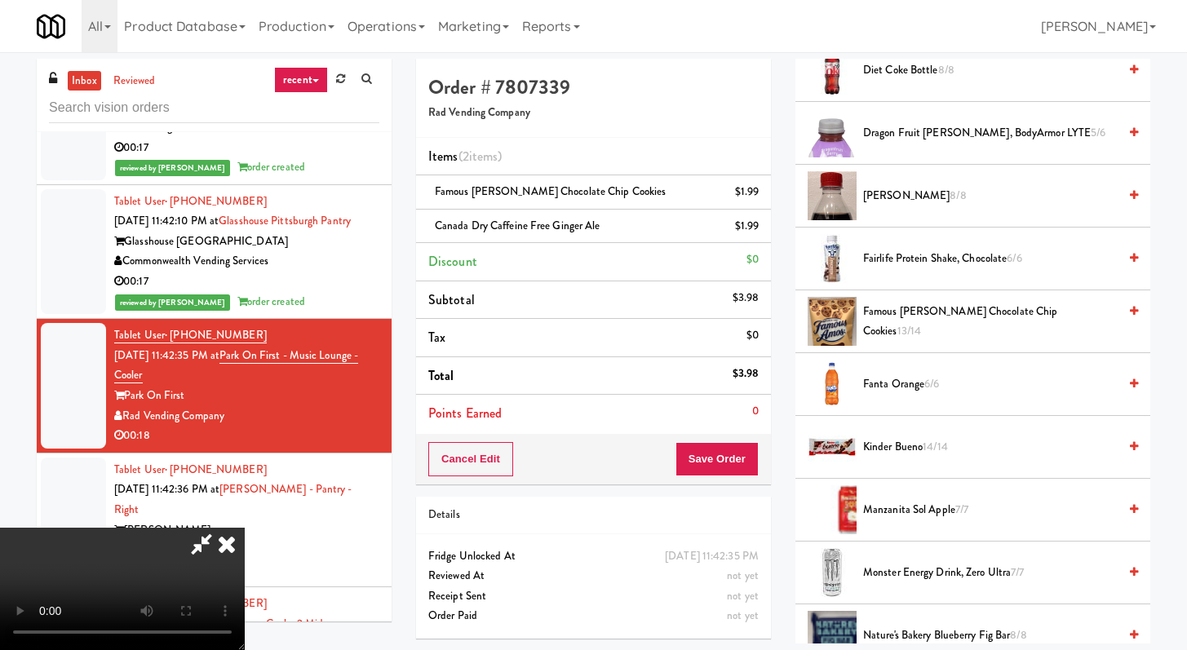
scroll to position [961, 0]
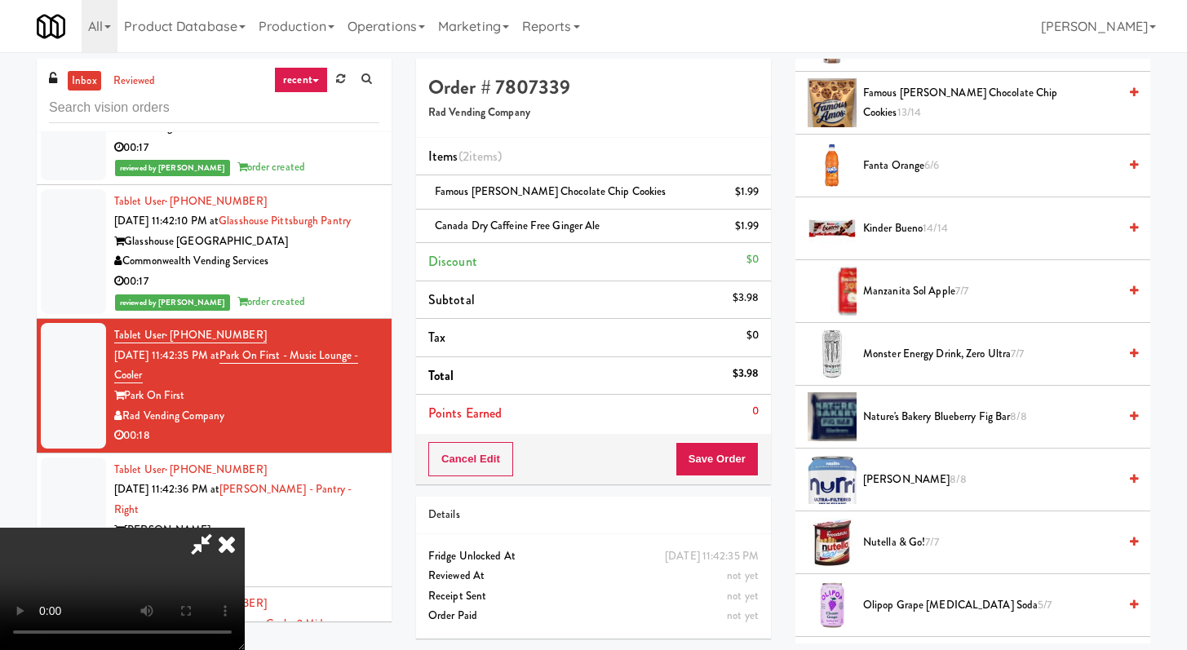
click at [245, 528] on video at bounding box center [122, 589] width 245 height 122
click at [916, 612] on span "Olipop Grape Prebiotic Soda 5/7" at bounding box center [990, 606] width 255 height 20
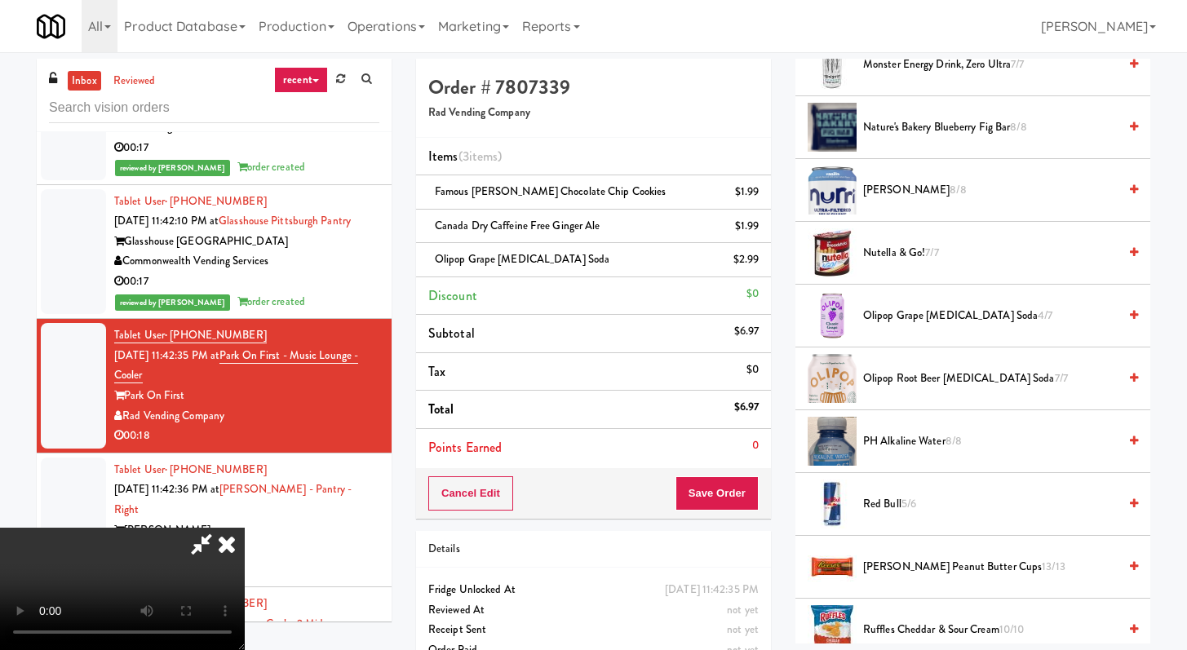
scroll to position [1266, 0]
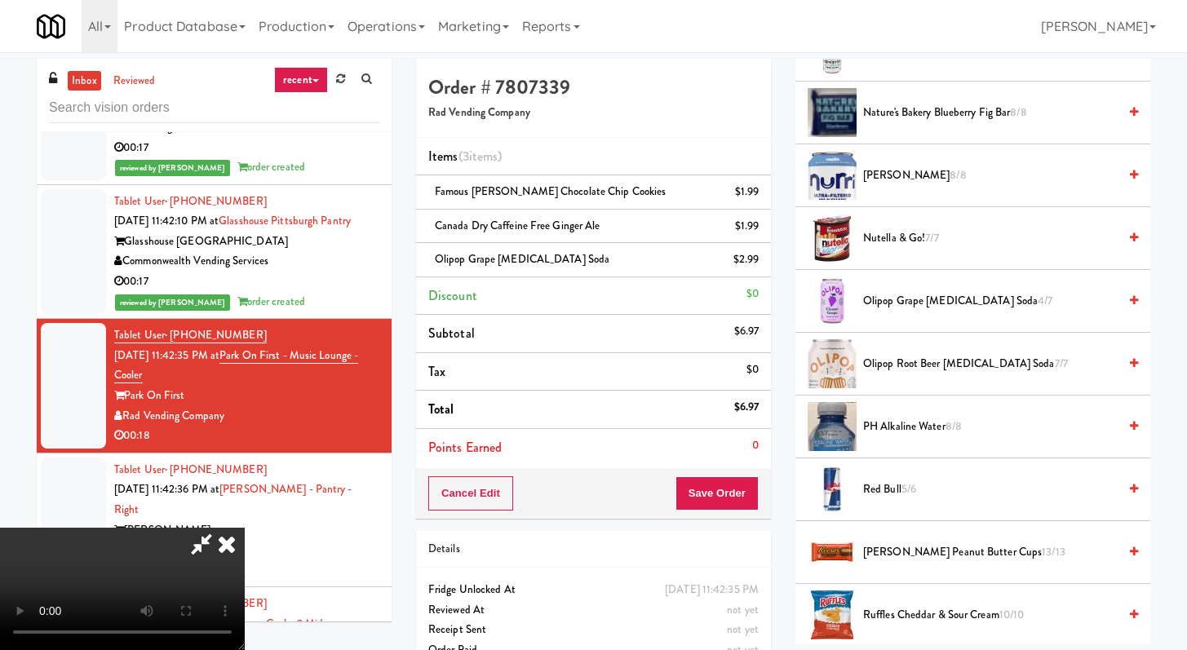
click at [245, 528] on video at bounding box center [122, 589] width 245 height 122
click at [973, 546] on span "Reese's Peanut Butter Cups 13/13" at bounding box center [990, 553] width 255 height 20
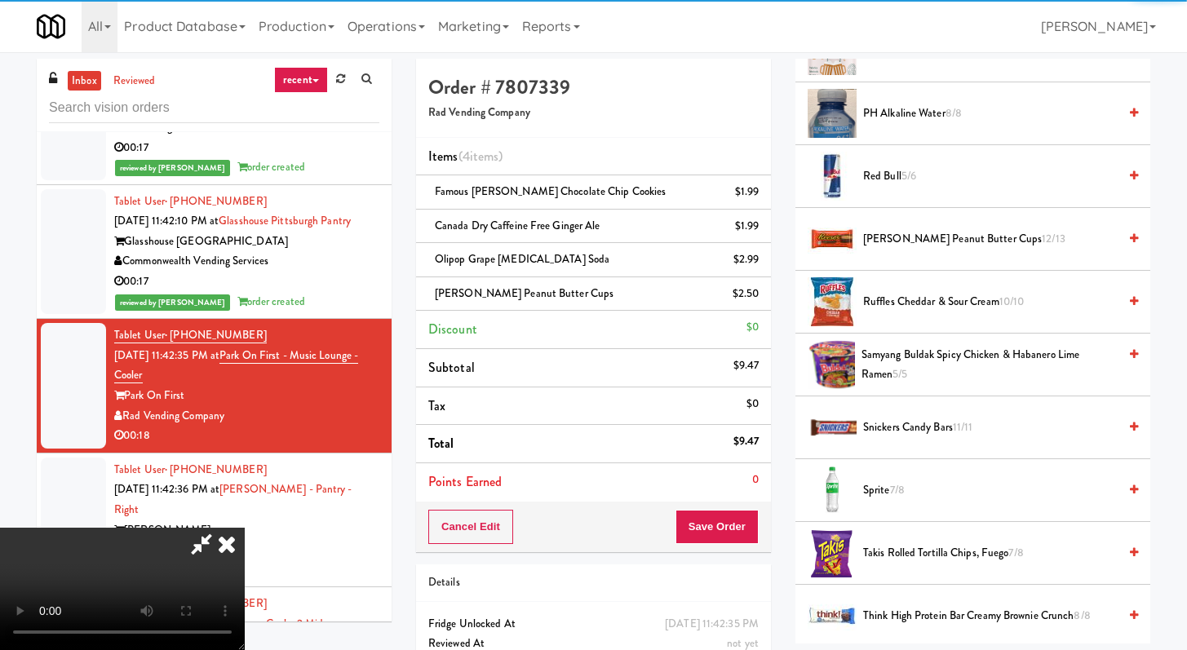
scroll to position [1607, 0]
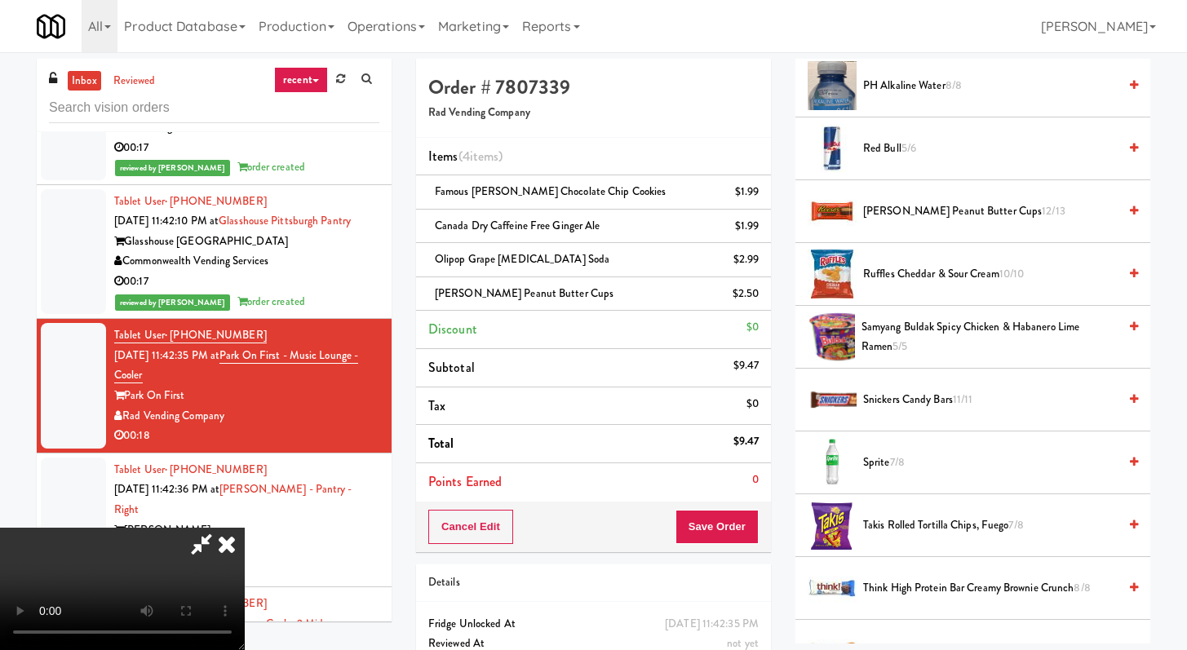
click at [925, 406] on span "Snickers Candy Bars 11/11" at bounding box center [990, 400] width 255 height 20
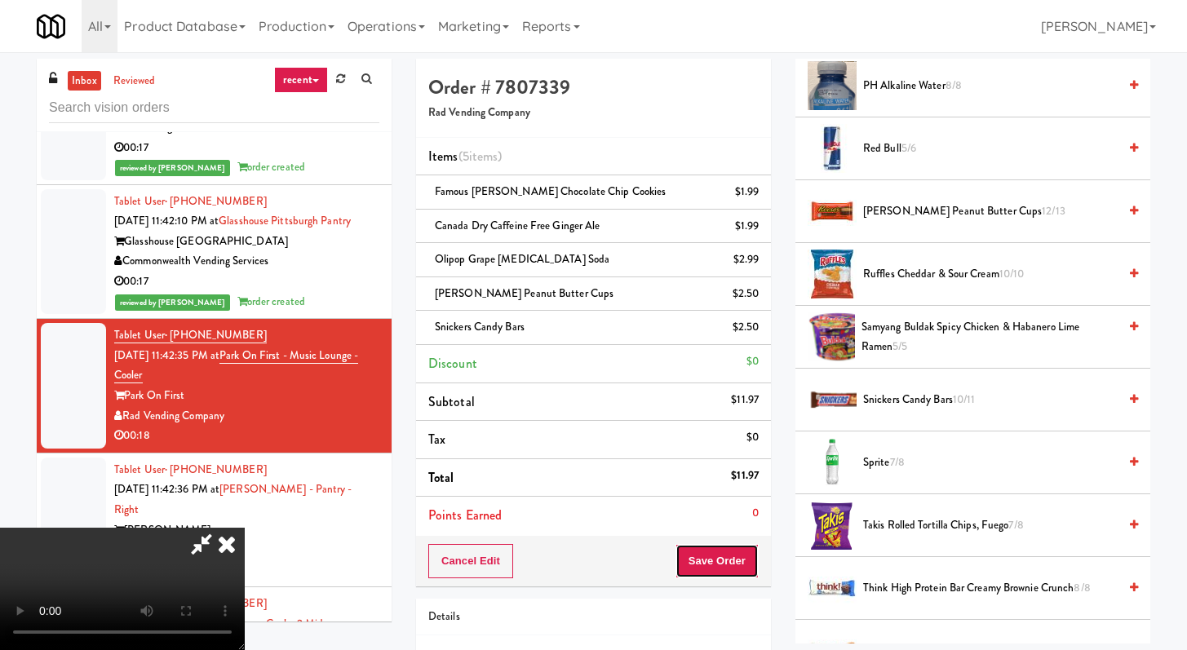
click at [728, 564] on button "Save Order" at bounding box center [717, 561] width 83 height 34
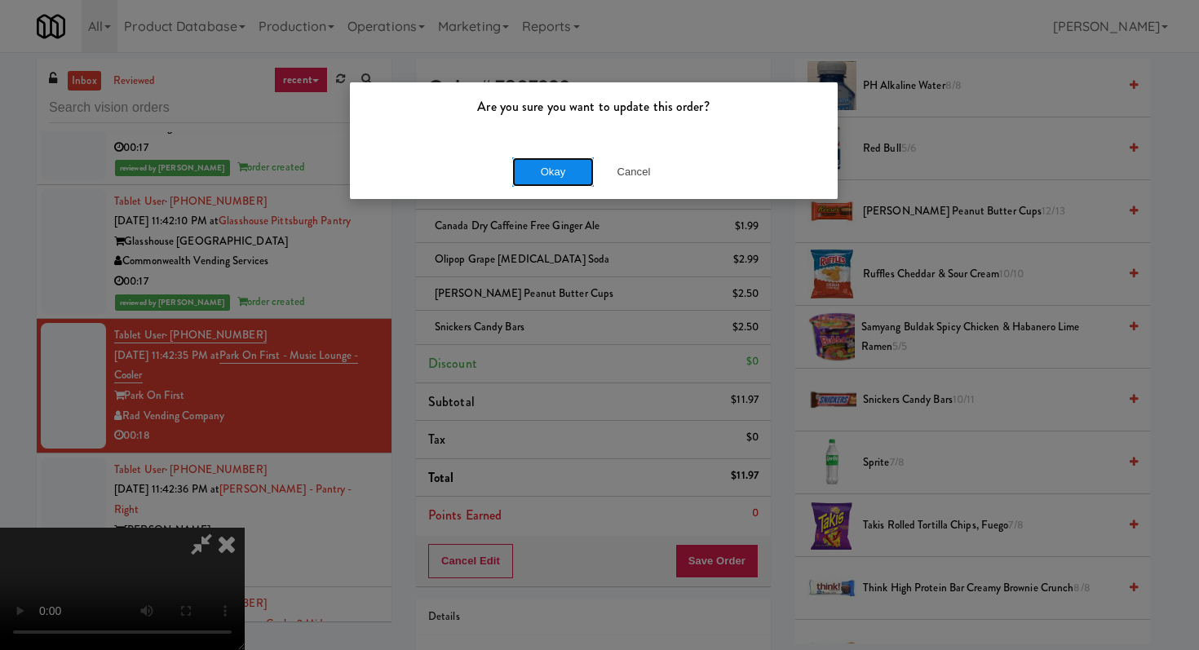
click at [564, 177] on button "Okay" at bounding box center [553, 171] width 82 height 29
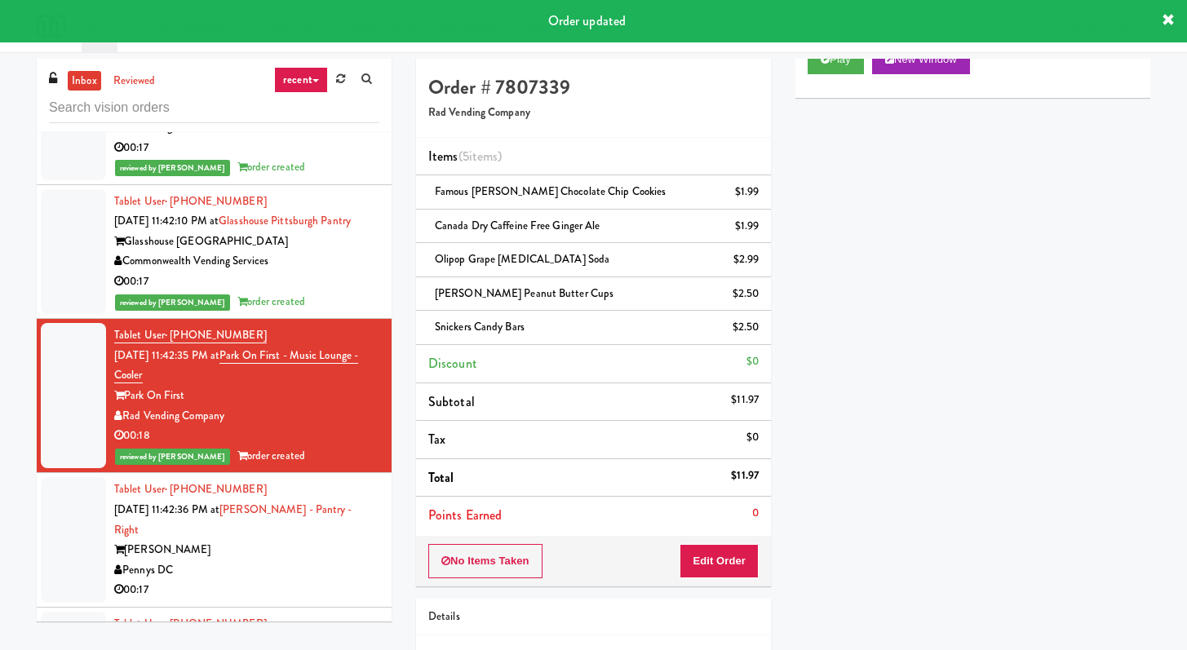
scroll to position [6093, 0]
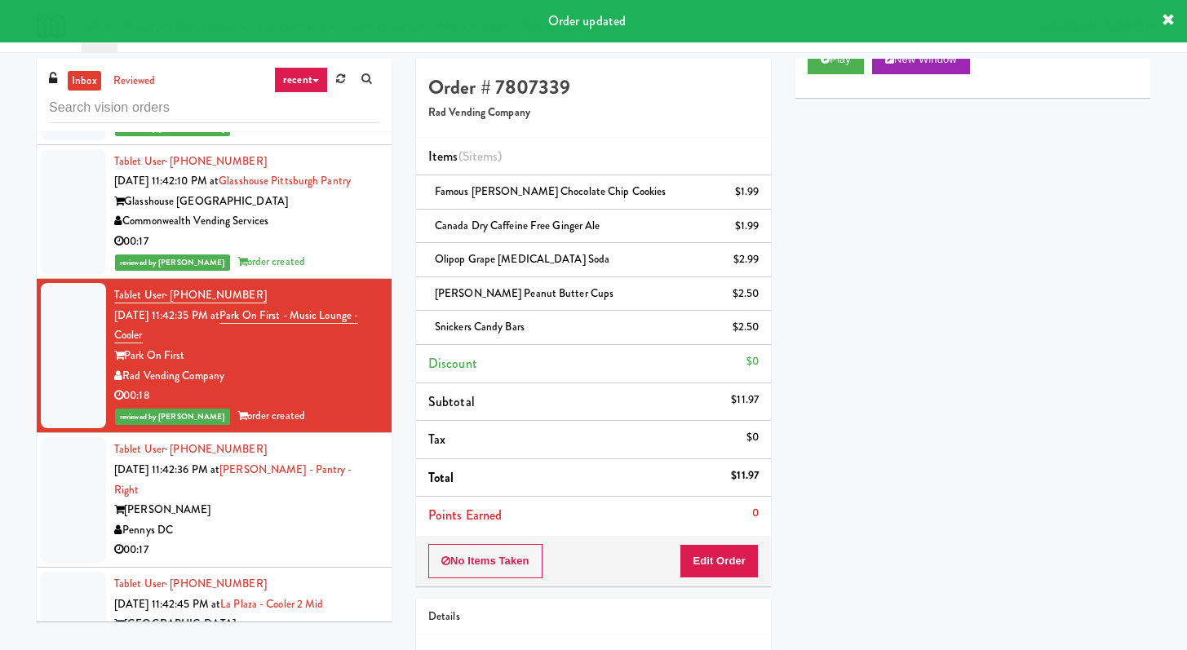
drag, startPoint x: 255, startPoint y: 501, endPoint x: 294, endPoint y: 481, distance: 43.4
click at [255, 540] on div "00:17" at bounding box center [246, 550] width 265 height 20
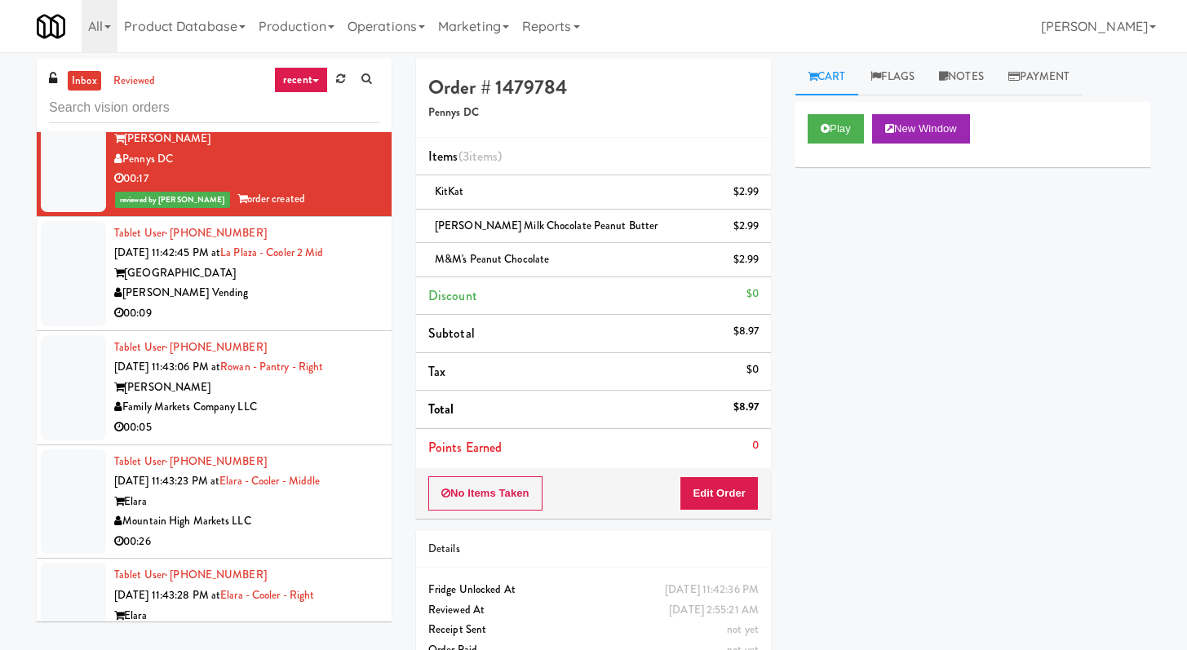
scroll to position [6448, 0]
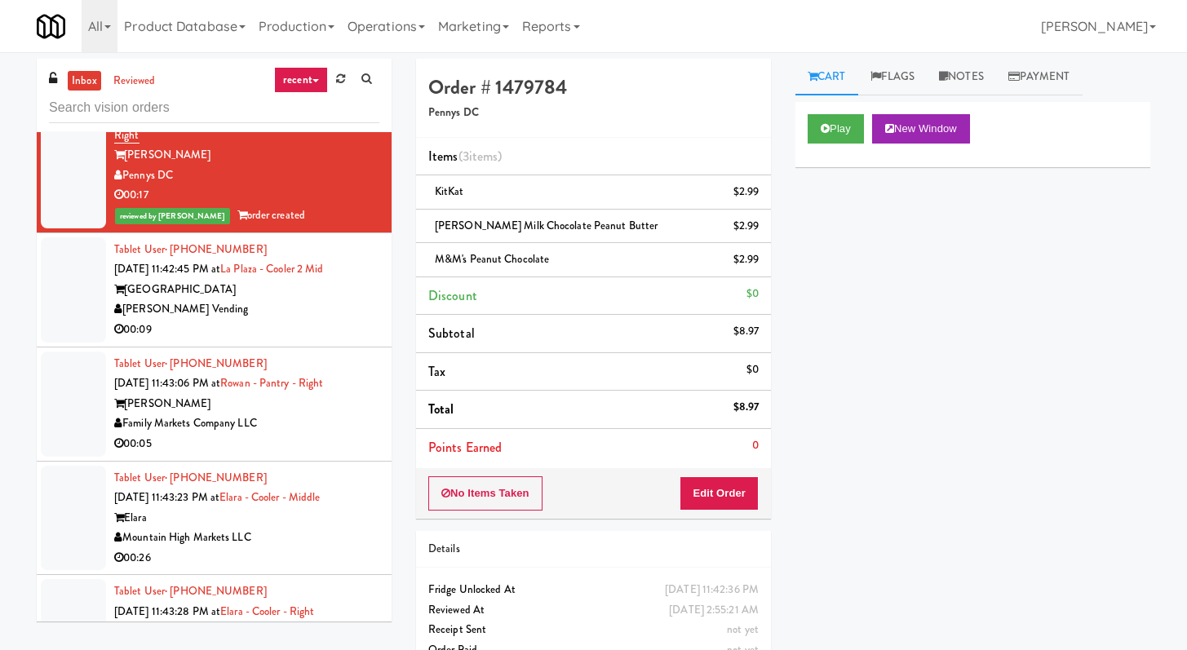
click at [314, 289] on li "Tablet User · (909) 215-0305 Sep 13, 2025 11:42:45 PM at La Plaza - Cooler 2 Mi…" at bounding box center [214, 290] width 355 height 114
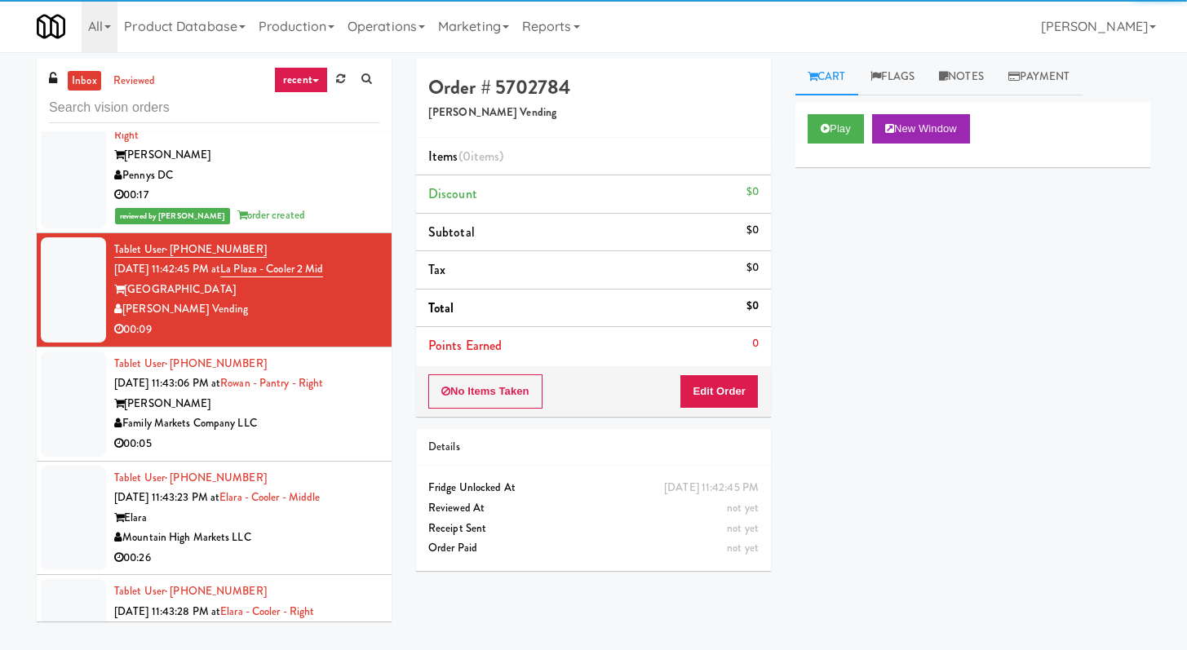
click at [811, 144] on div "Play New Window" at bounding box center [973, 134] width 355 height 65
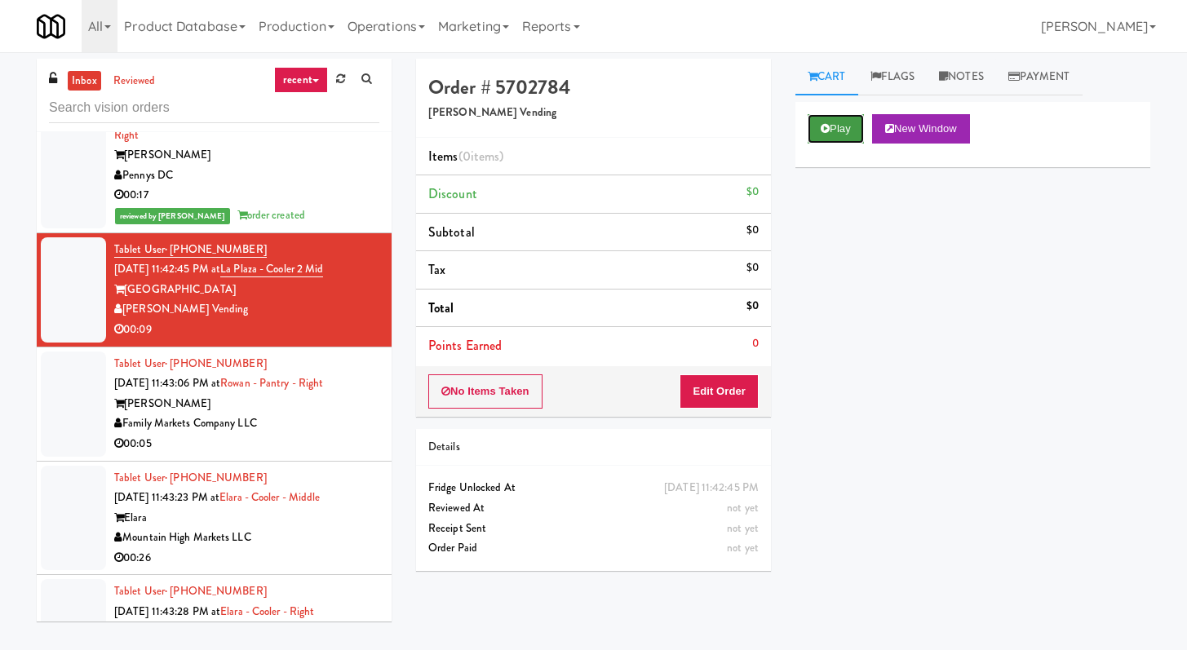
click at [823, 141] on button "Play" at bounding box center [836, 128] width 56 height 29
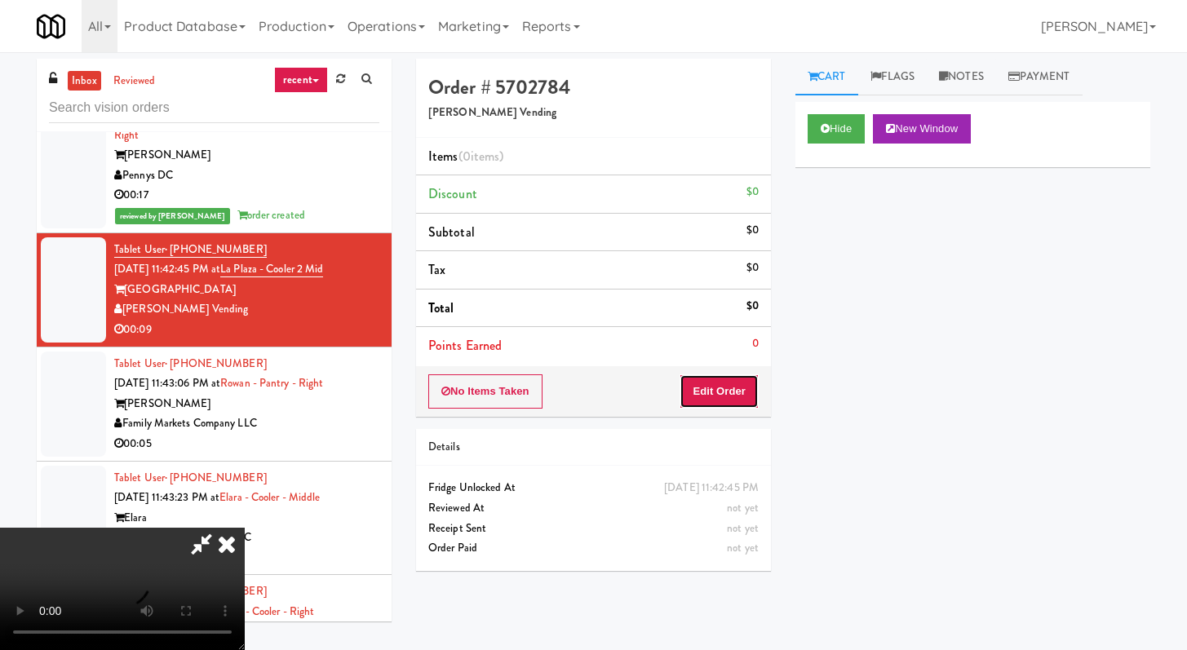
click at [728, 405] on button "Edit Order" at bounding box center [719, 392] width 79 height 34
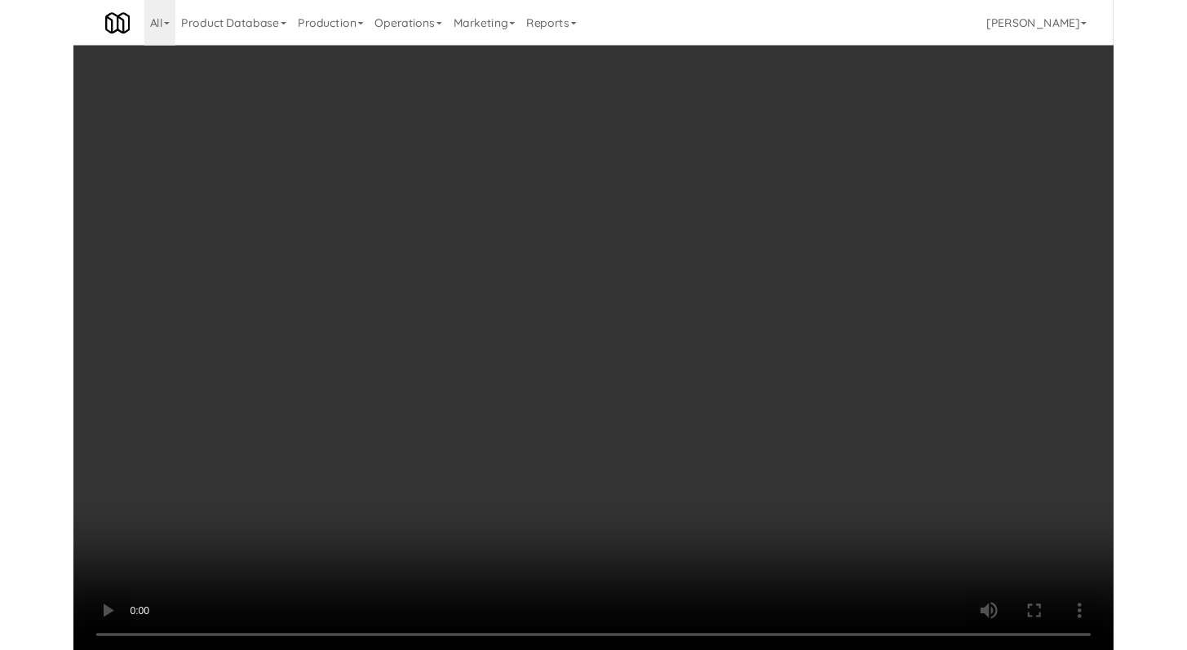
scroll to position [6427, 0]
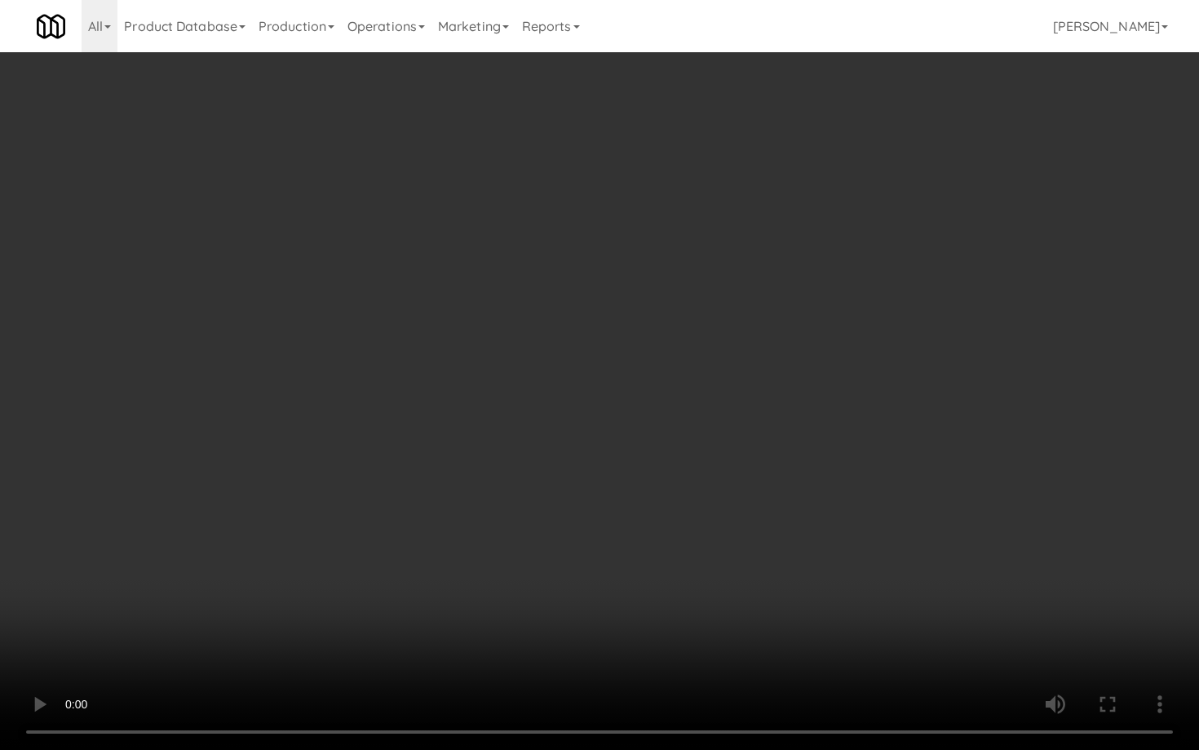
click at [599, 550] on video at bounding box center [599, 375] width 1199 height 750
click at [638, 524] on video at bounding box center [599, 375] width 1199 height 750
click at [638, 525] on video at bounding box center [599, 375] width 1199 height 750
click at [663, 520] on video at bounding box center [599, 375] width 1199 height 750
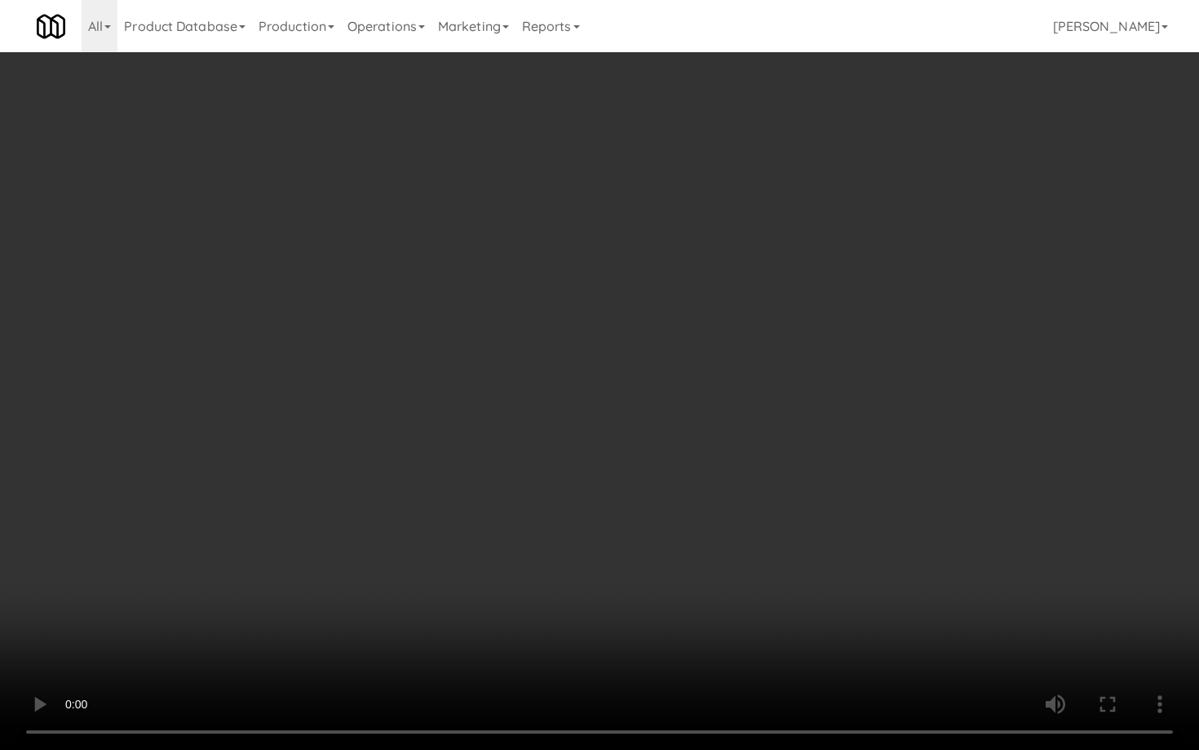
click at [663, 520] on video at bounding box center [599, 375] width 1199 height 750
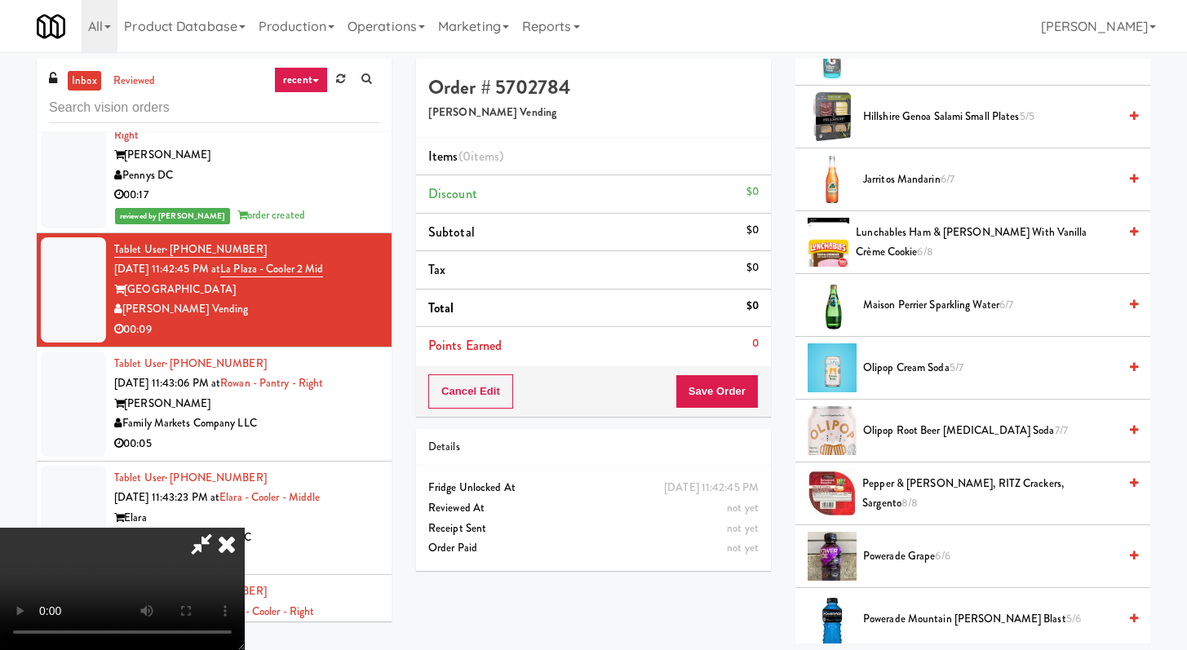
scroll to position [1499, 0]
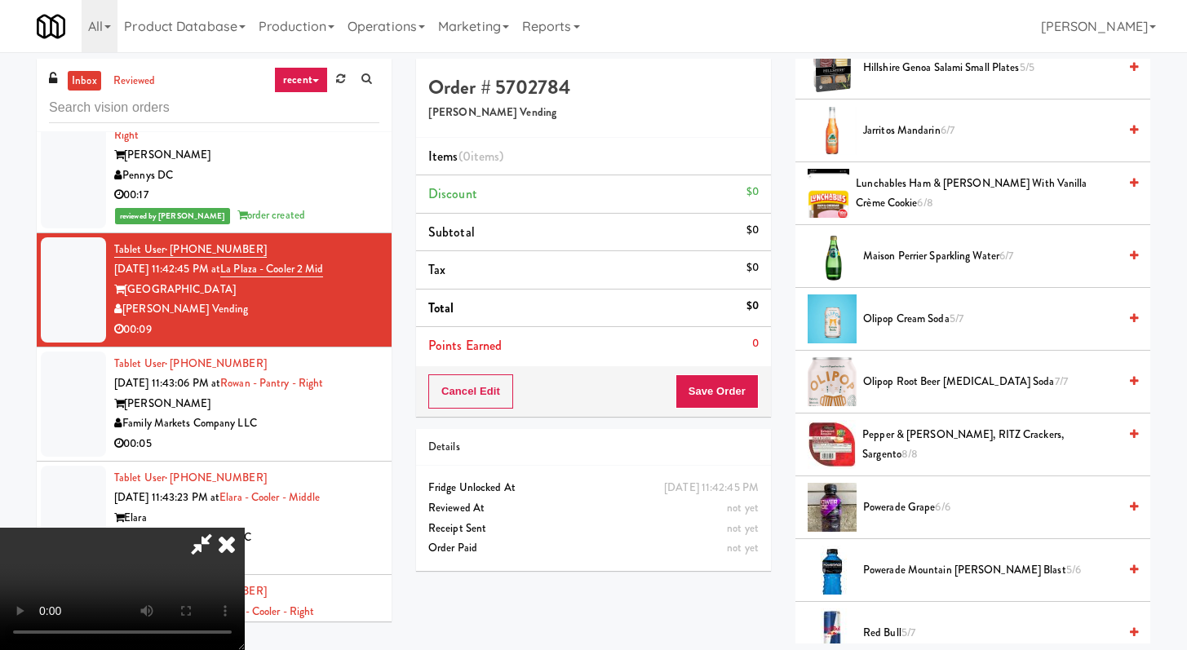
click at [245, 530] on video at bounding box center [122, 589] width 245 height 122
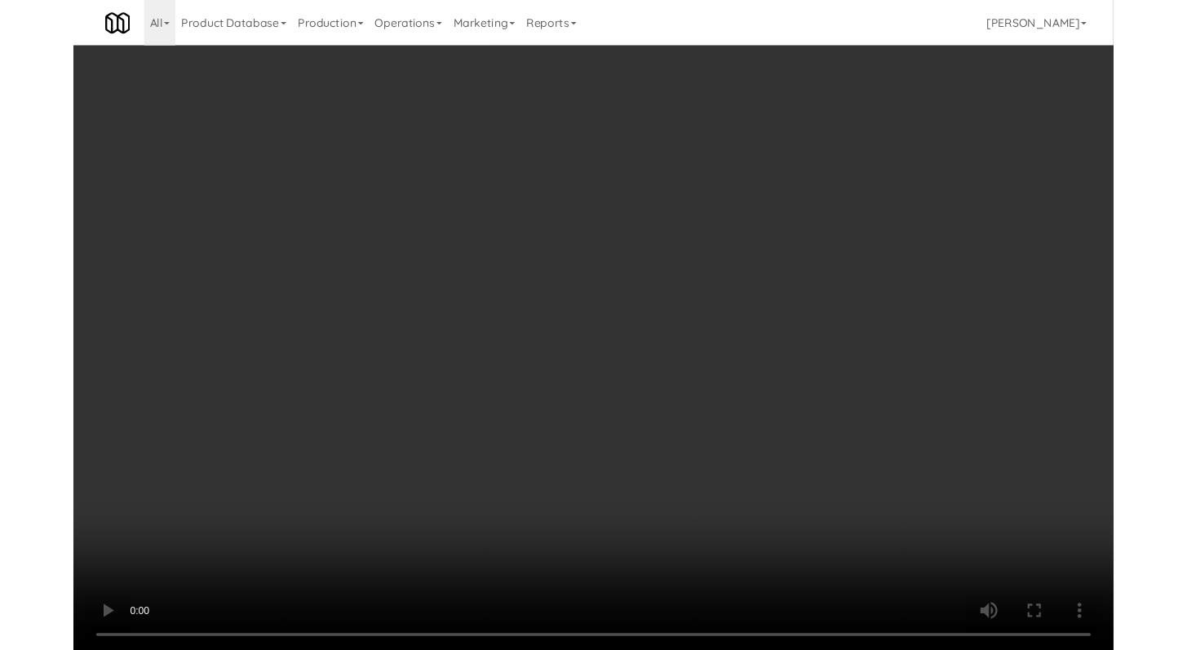
scroll to position [6427, 0]
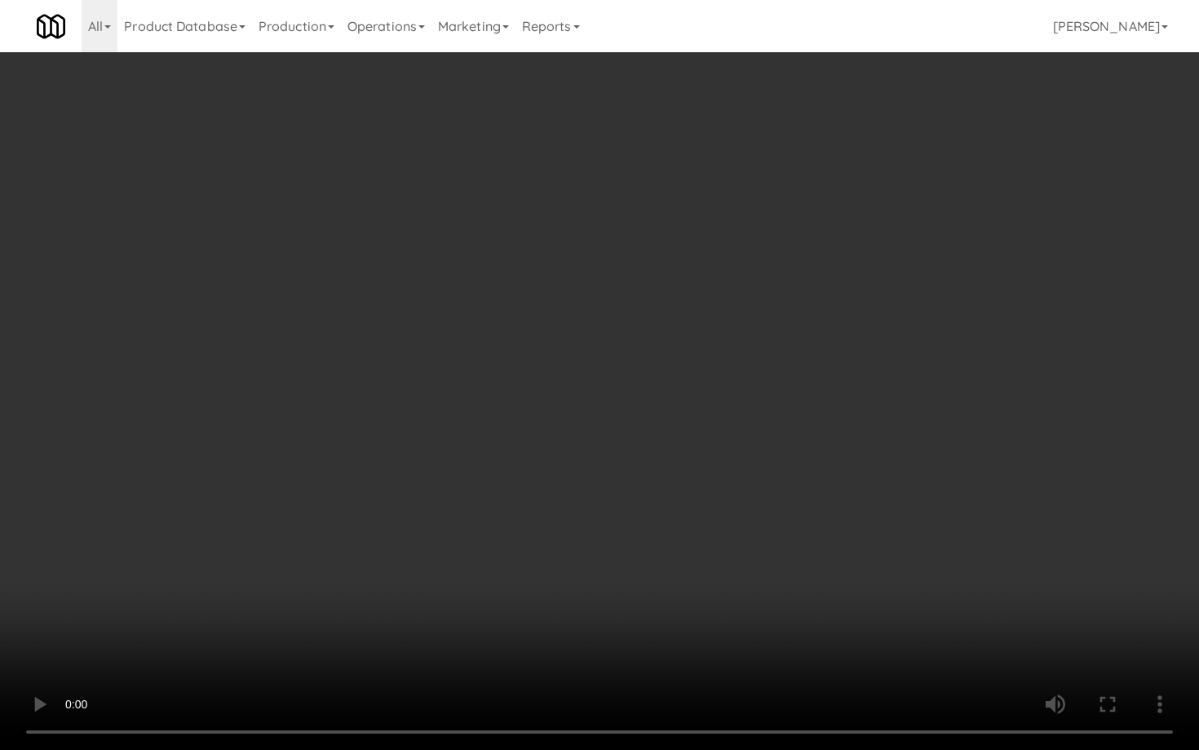
click at [886, 583] on video at bounding box center [599, 375] width 1199 height 750
click at [886, 584] on video at bounding box center [599, 375] width 1199 height 750
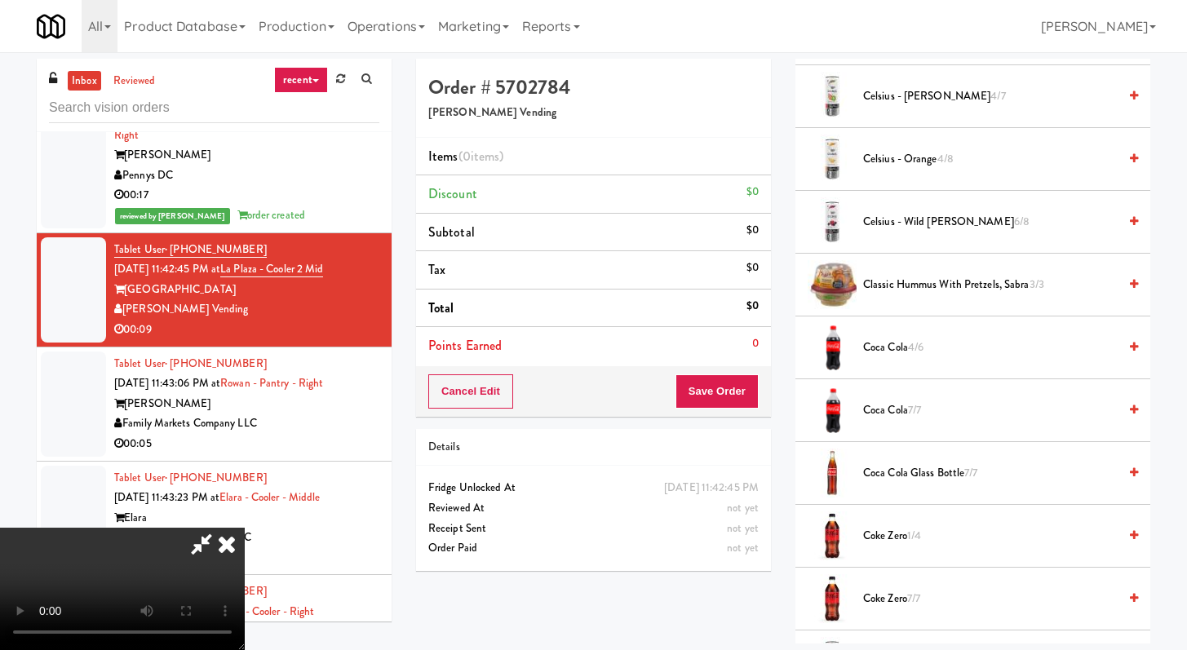
scroll to position [0, 0]
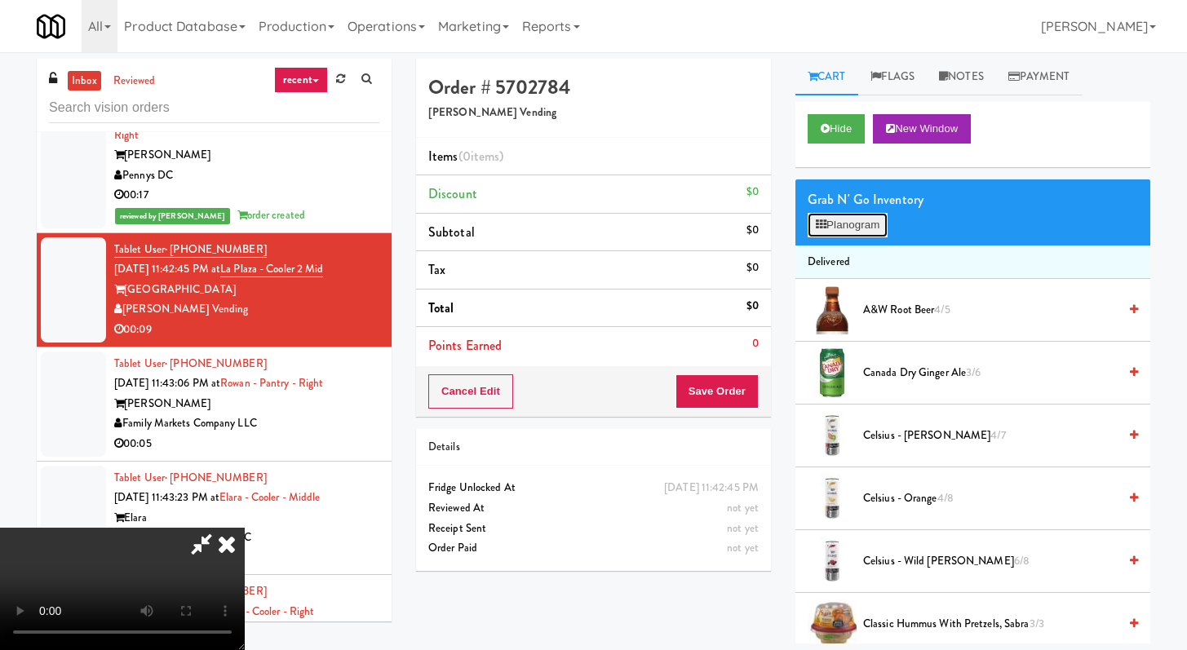
click at [857, 219] on button "Planogram" at bounding box center [848, 225] width 80 height 24
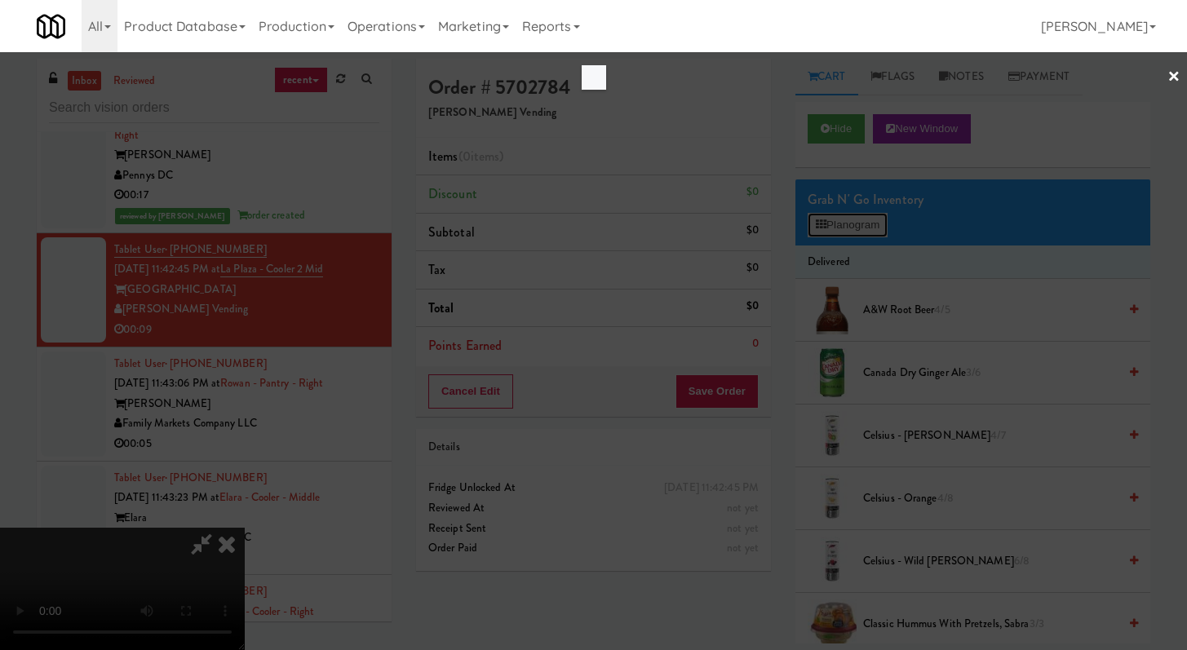
scroll to position [6427, 0]
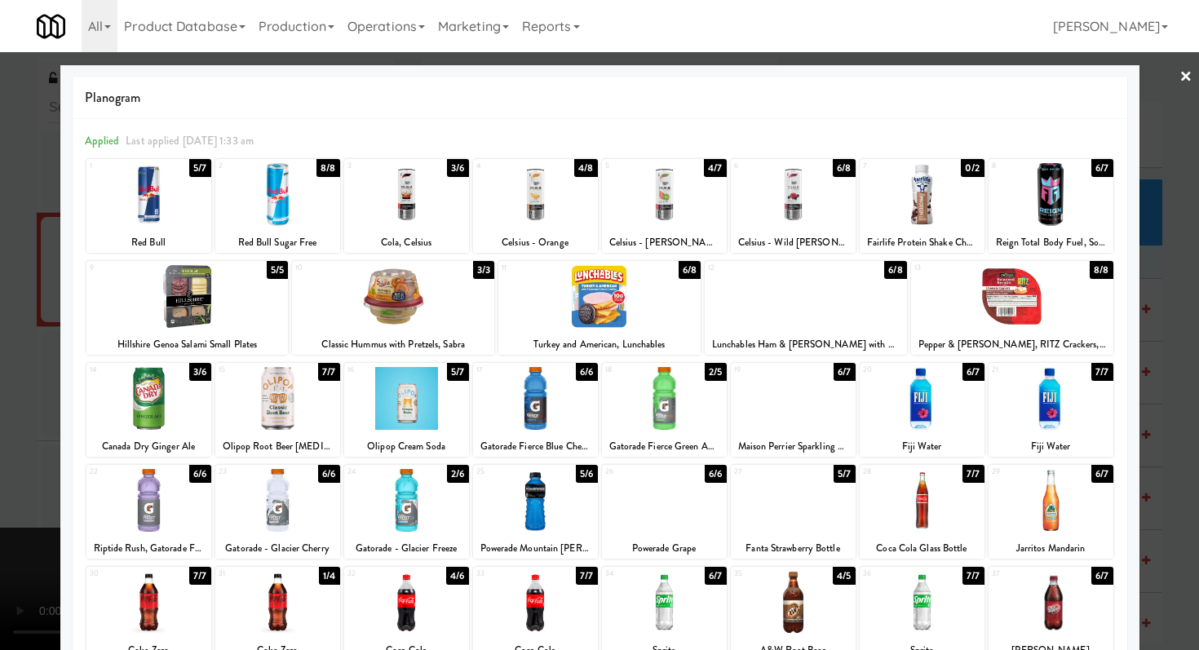
click at [817, 391] on div at bounding box center [793, 398] width 125 height 63
click at [0, 393] on div at bounding box center [599, 325] width 1199 height 650
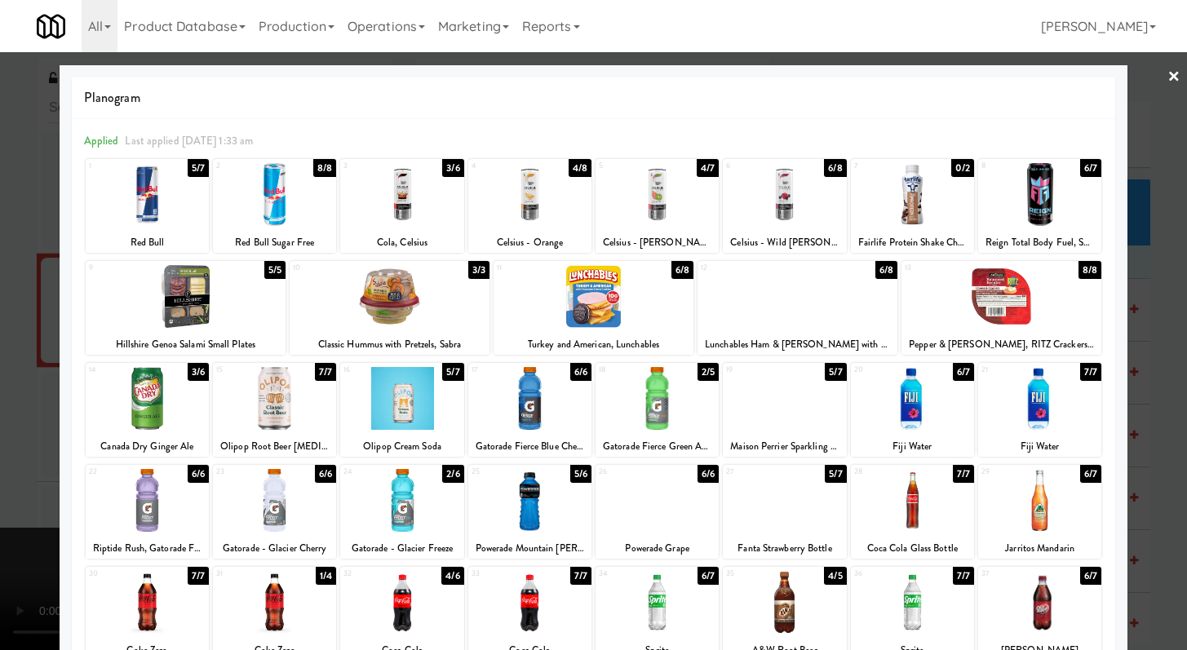
scroll to position [6448, 0]
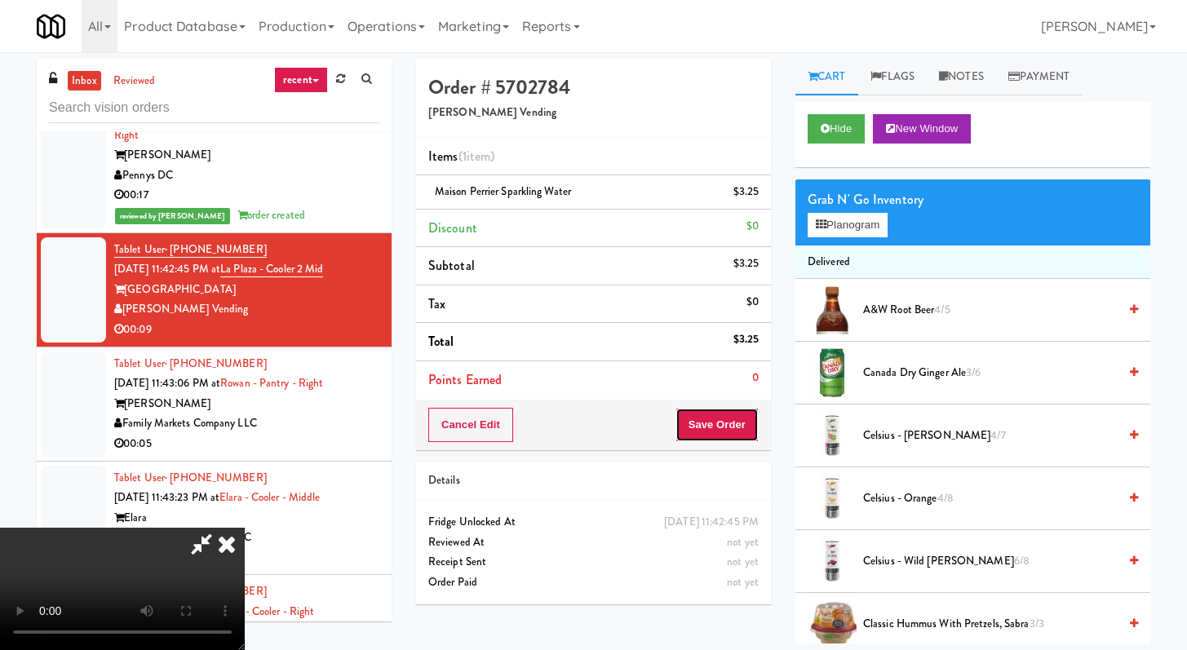
click at [735, 437] on button "Save Order" at bounding box center [717, 425] width 83 height 34
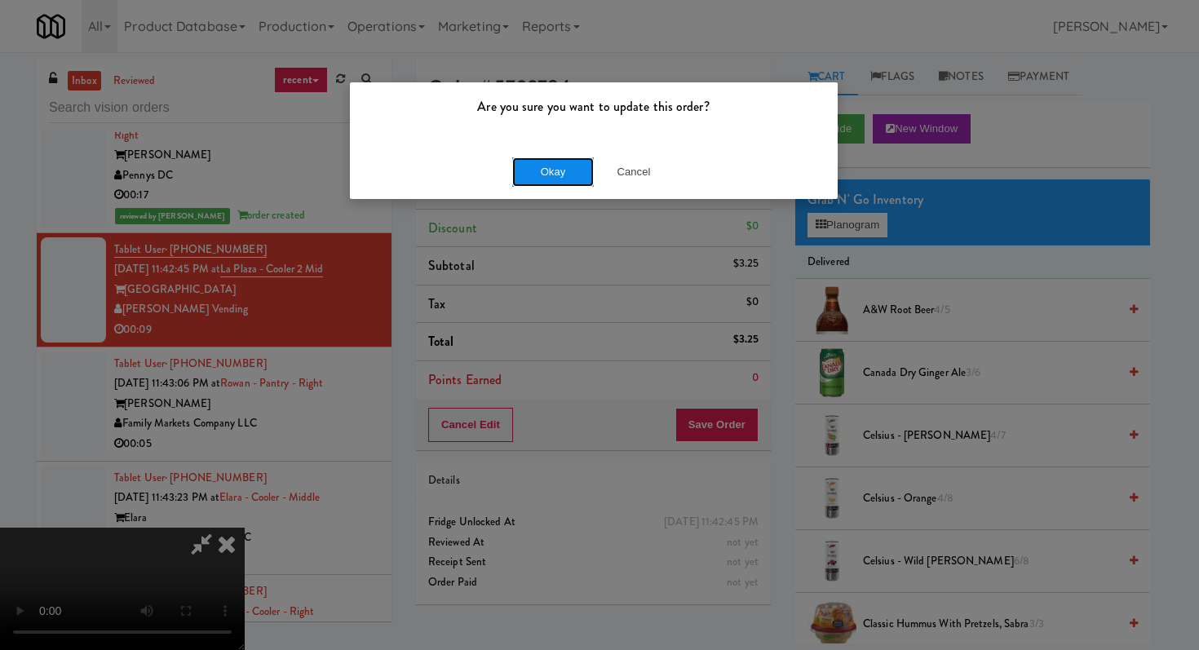
click at [554, 175] on button "Okay" at bounding box center [553, 171] width 82 height 29
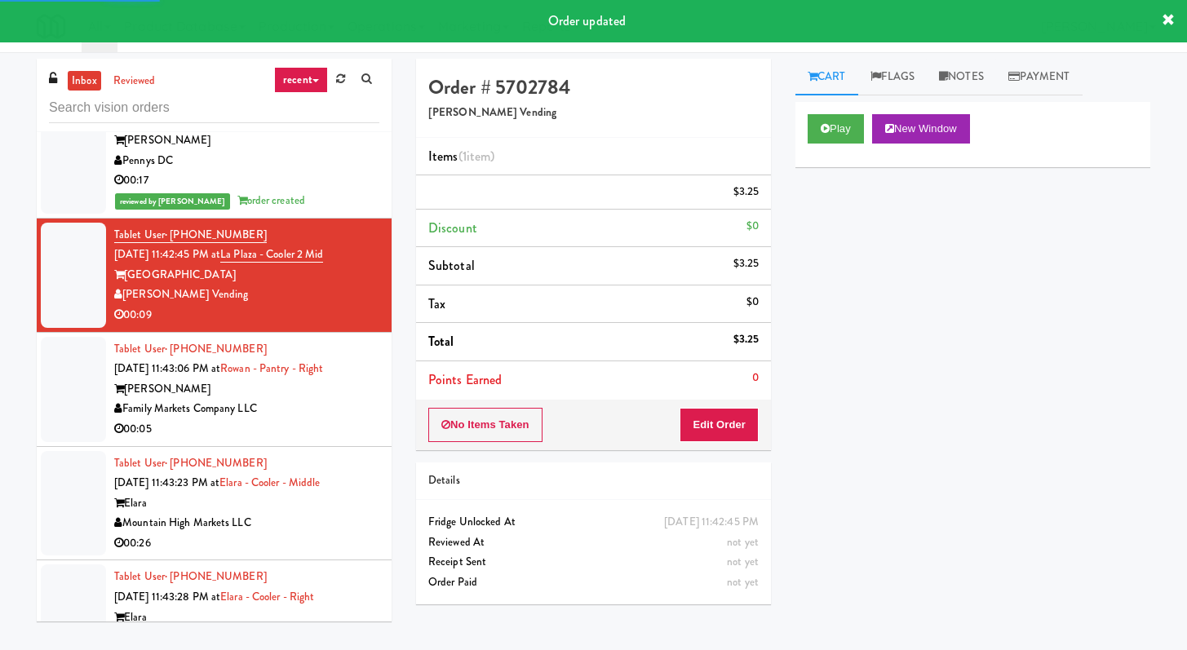
scroll to position [6496, 0]
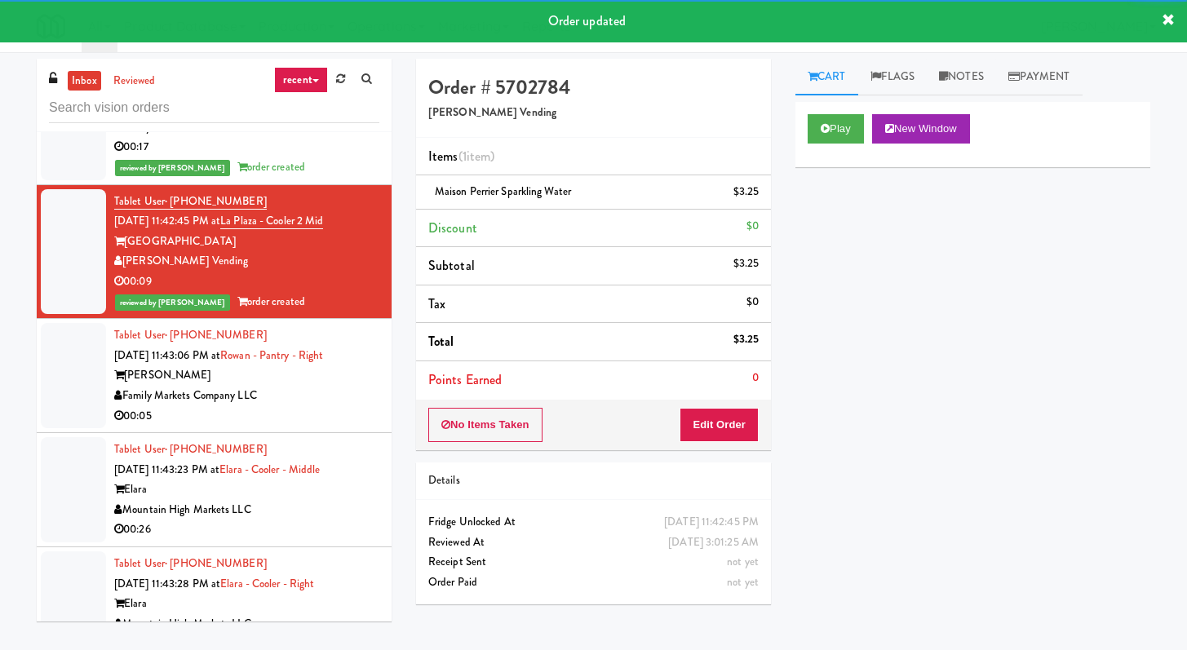
click at [339, 386] on div "Family Markets Company LLC" at bounding box center [246, 396] width 265 height 20
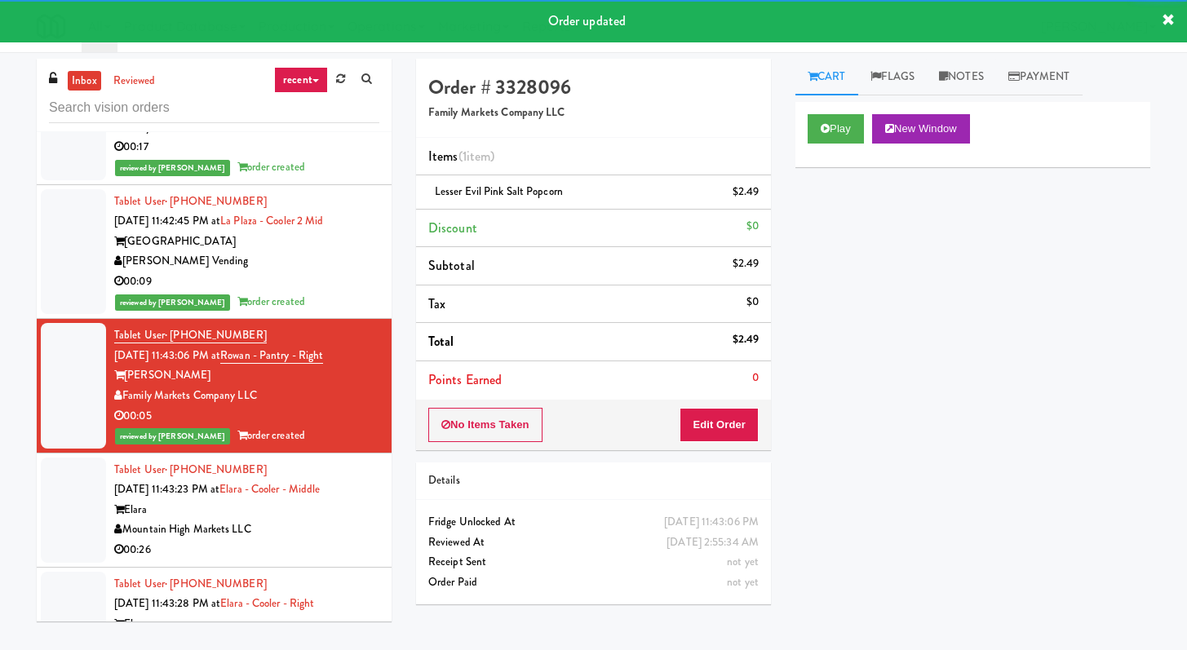
click at [327, 540] on div "00:26" at bounding box center [246, 550] width 265 height 20
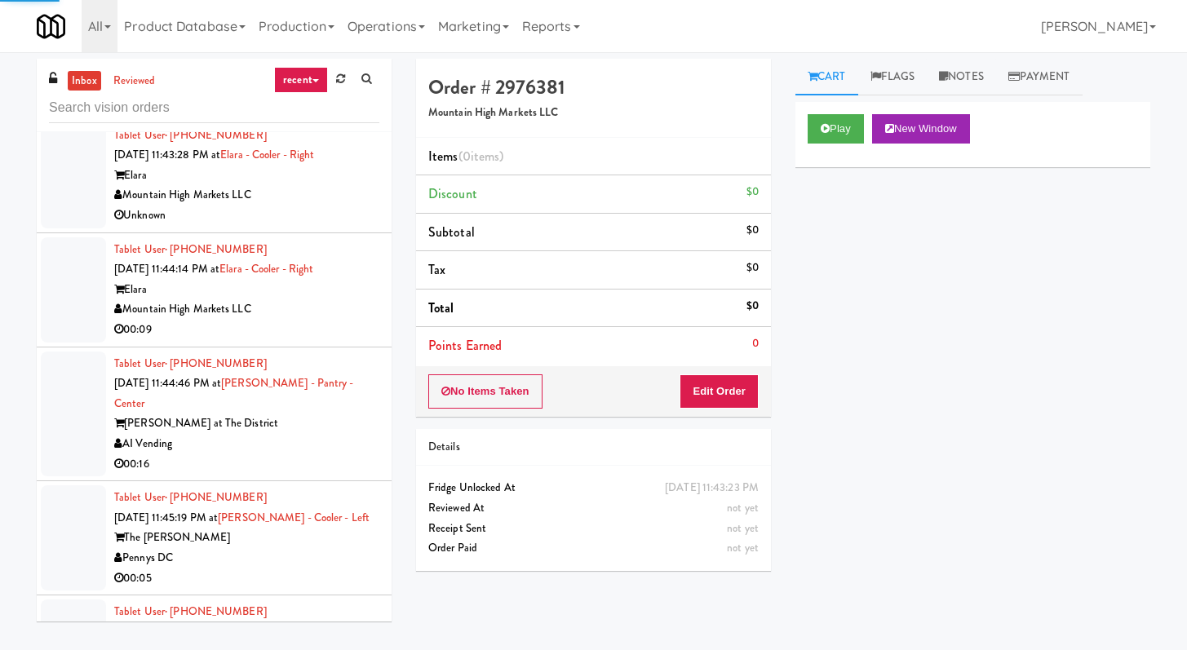
scroll to position [6946, 0]
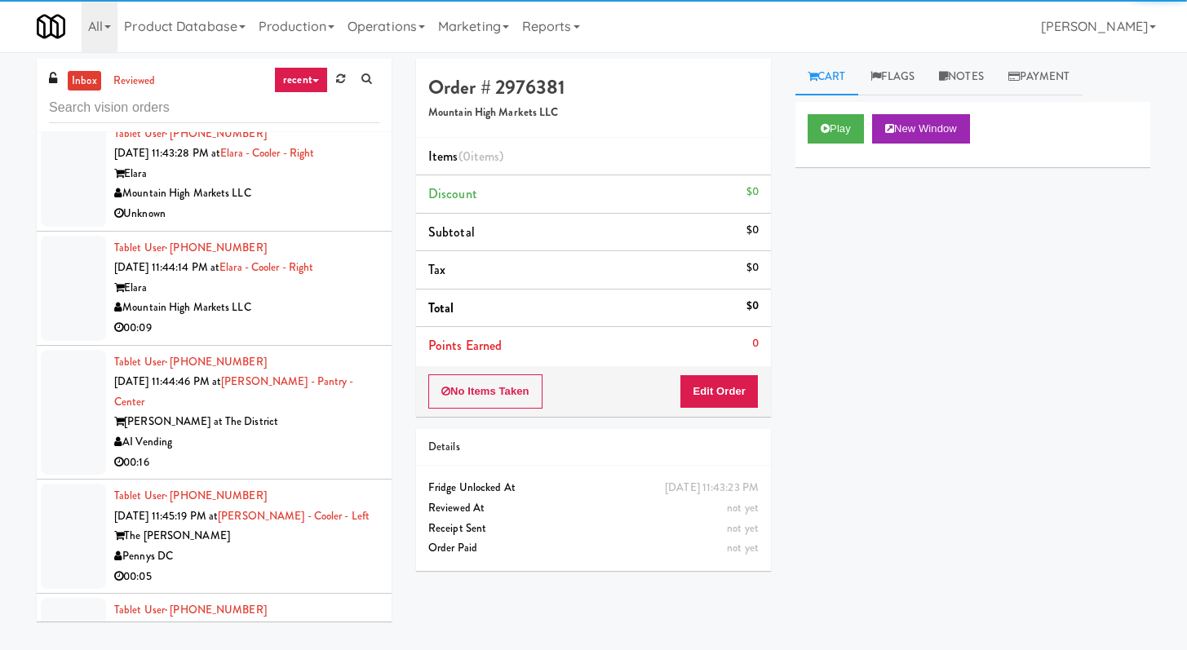
click at [818, 144] on div "Play New Window" at bounding box center [973, 134] width 355 height 65
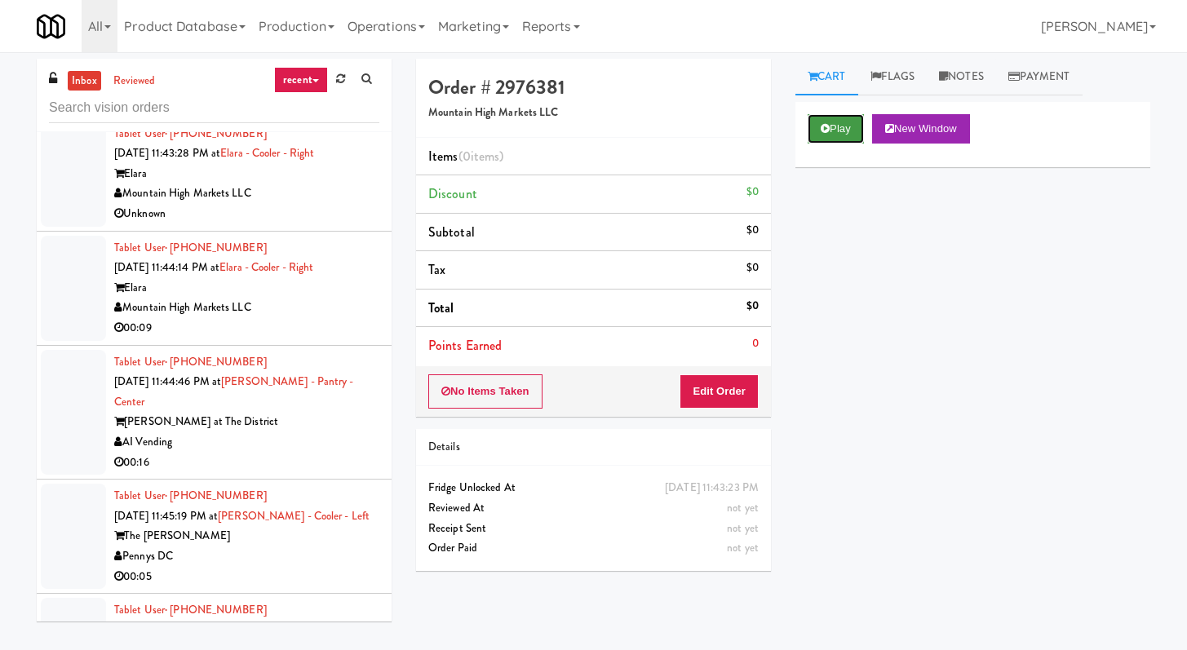
click at [844, 126] on button "Play" at bounding box center [836, 128] width 56 height 29
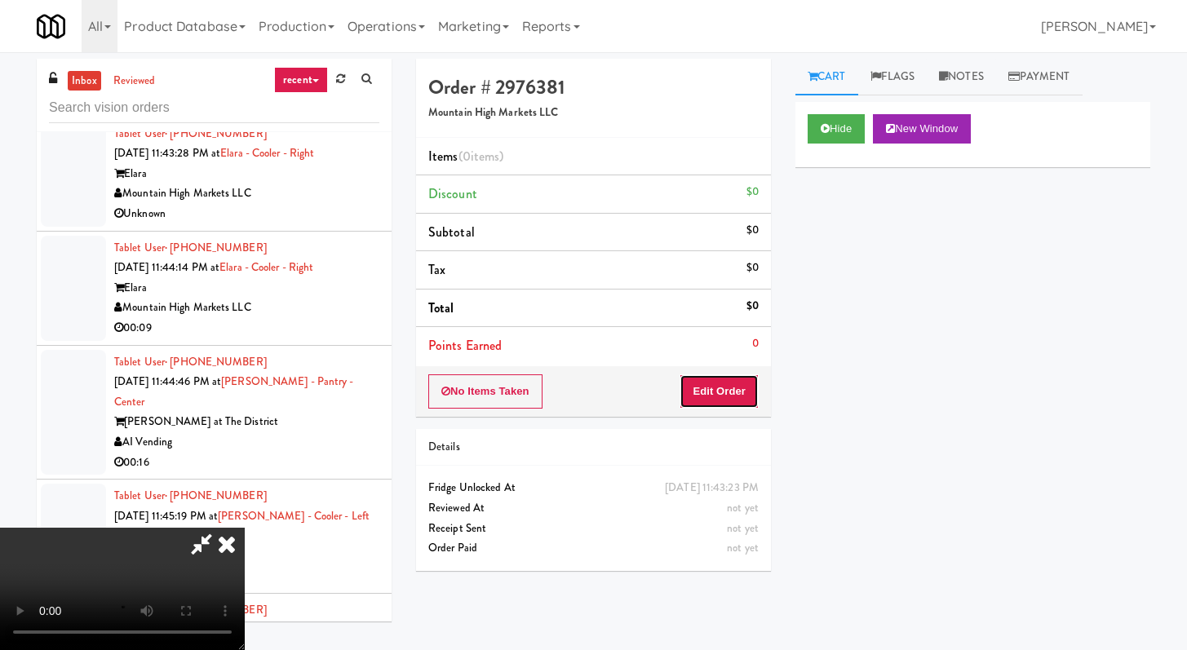
click at [720, 395] on button "Edit Order" at bounding box center [719, 392] width 79 height 34
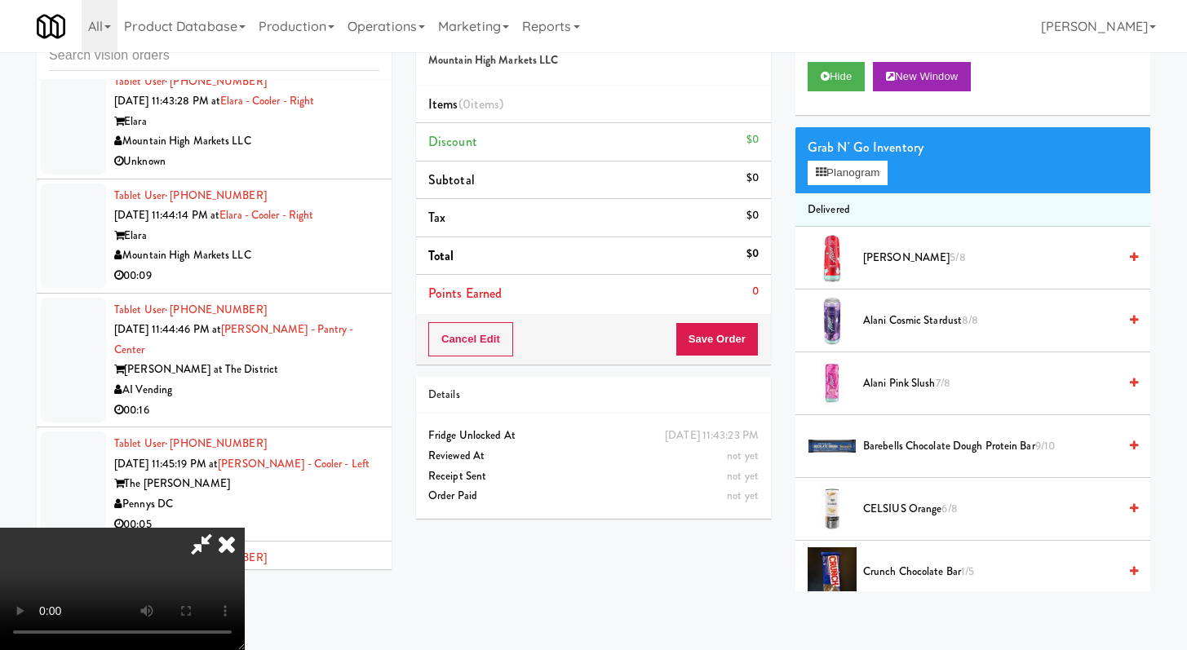
scroll to position [6926, 0]
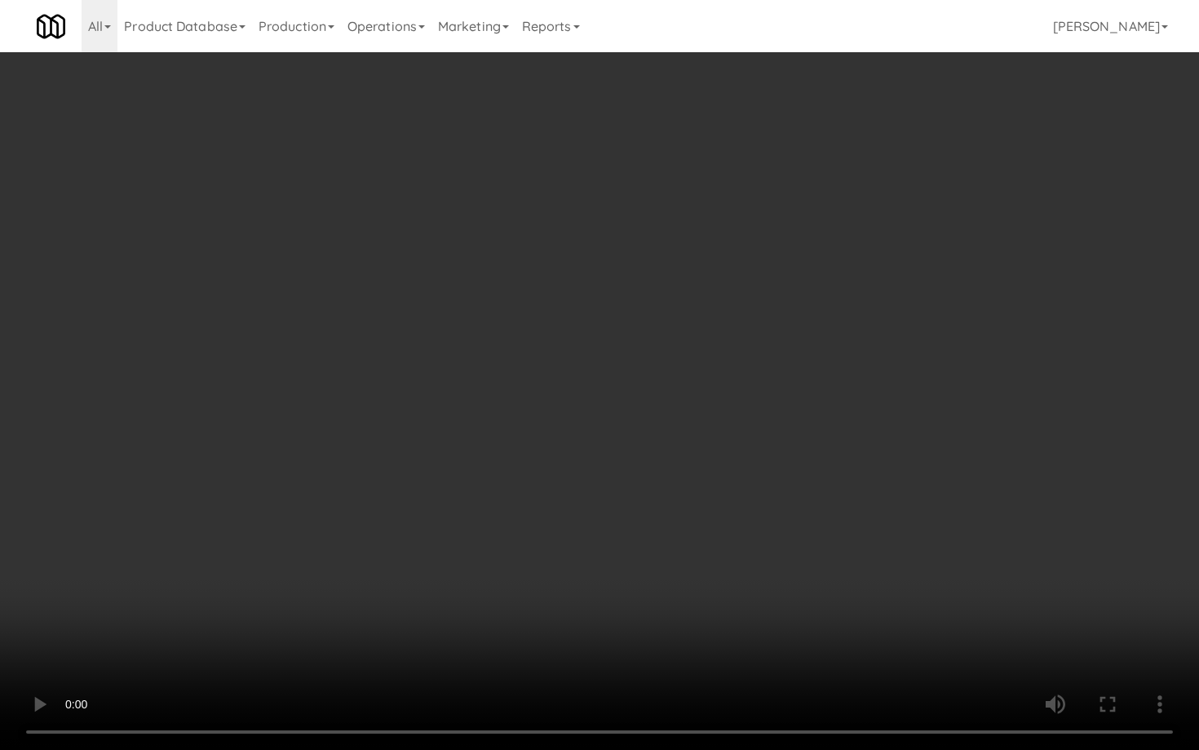
click at [631, 613] on video at bounding box center [599, 375] width 1199 height 750
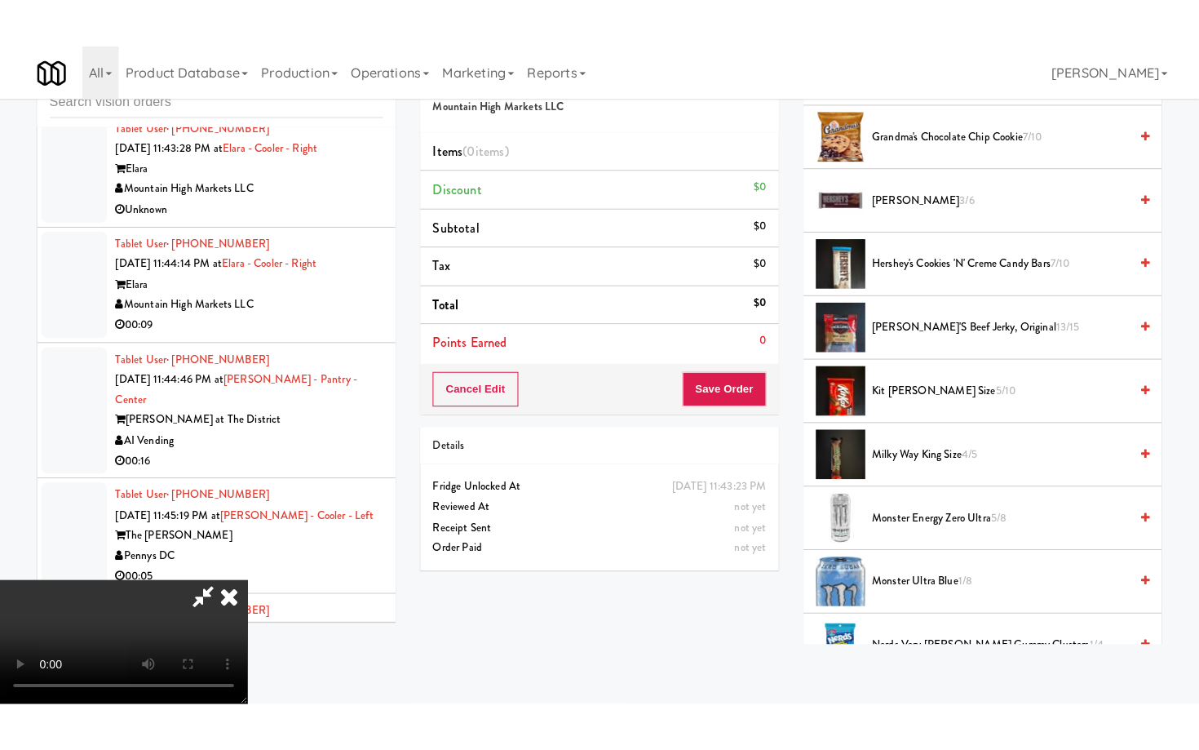
scroll to position [1075, 0]
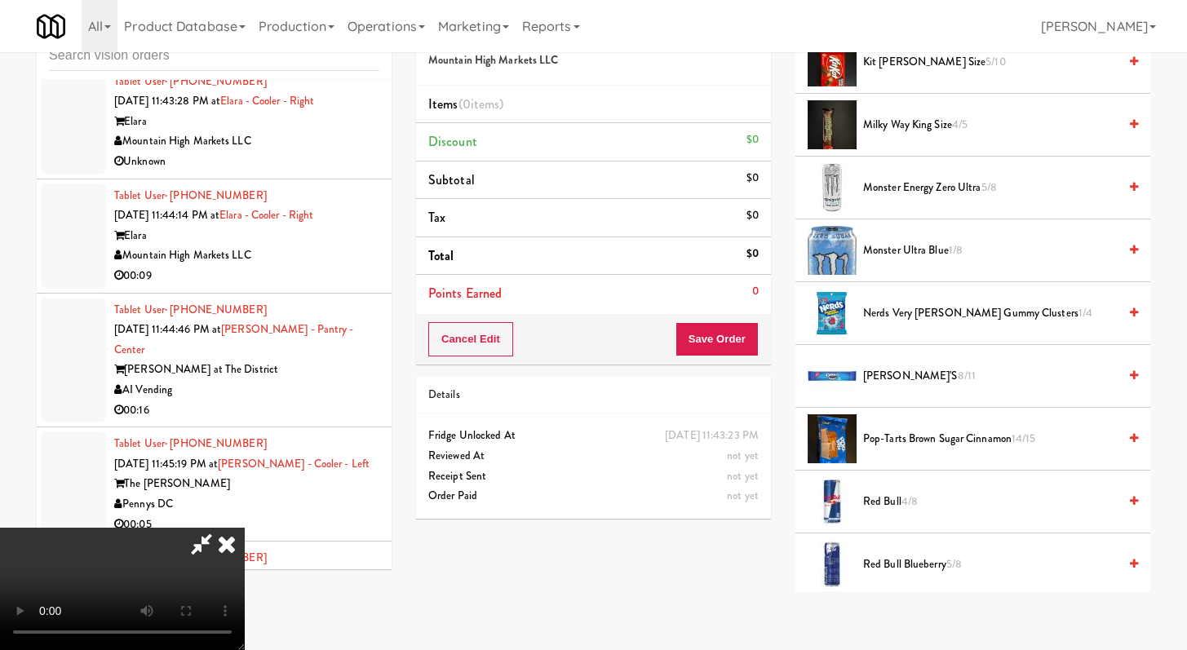
click at [911, 305] on span "Nerds Very Berry Gummy Clusters 1/4" at bounding box center [990, 314] width 255 height 20
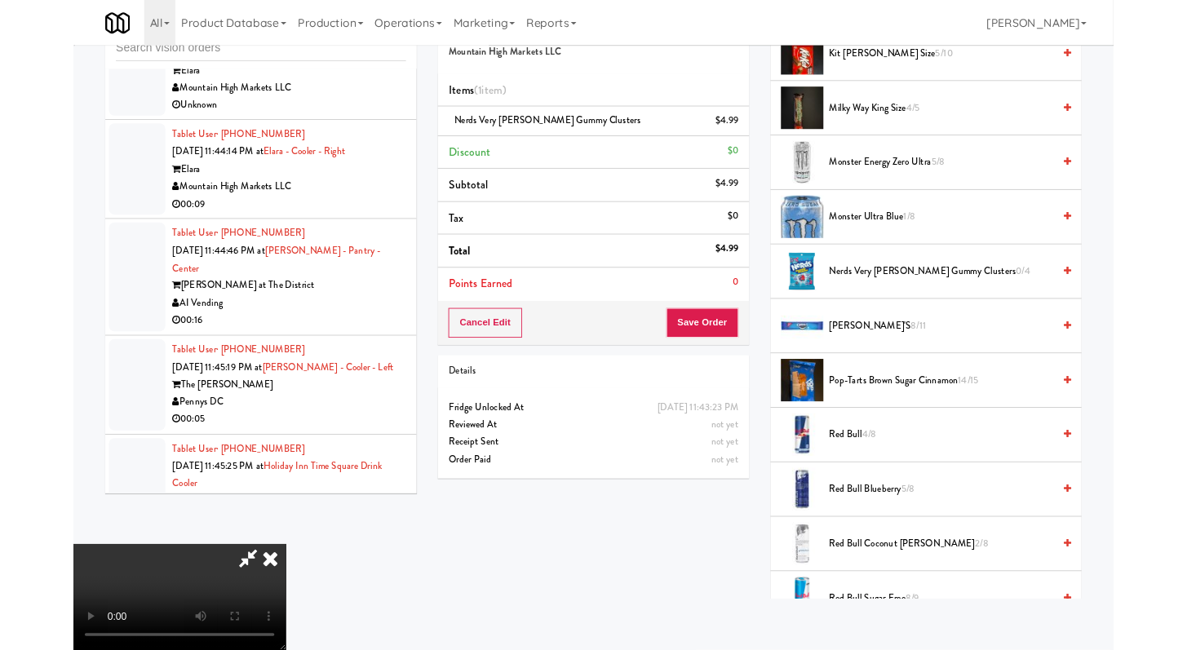
scroll to position [6926, 0]
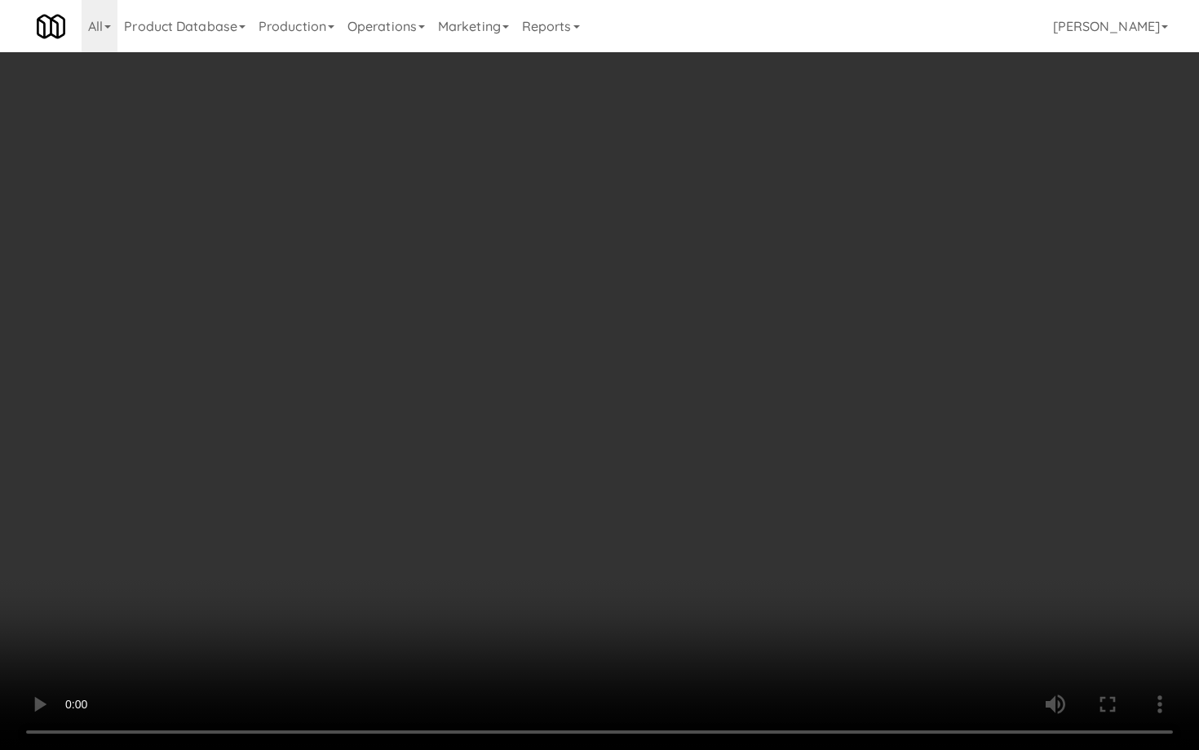
click at [662, 649] on video at bounding box center [599, 375] width 1199 height 750
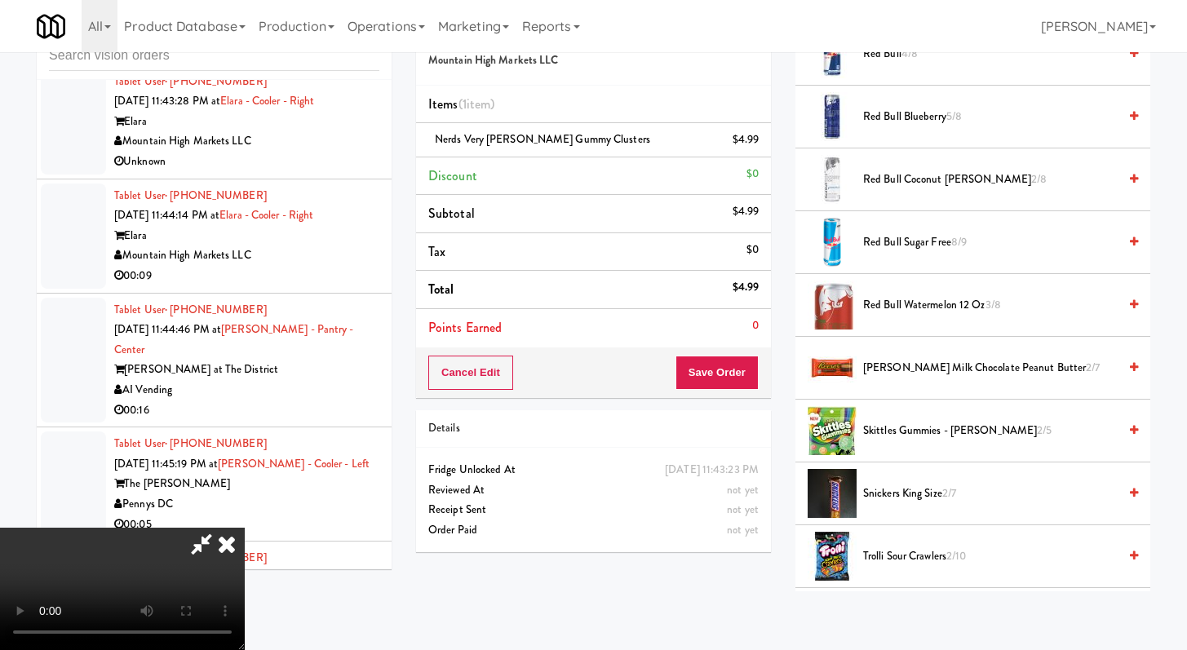
scroll to position [1835, 0]
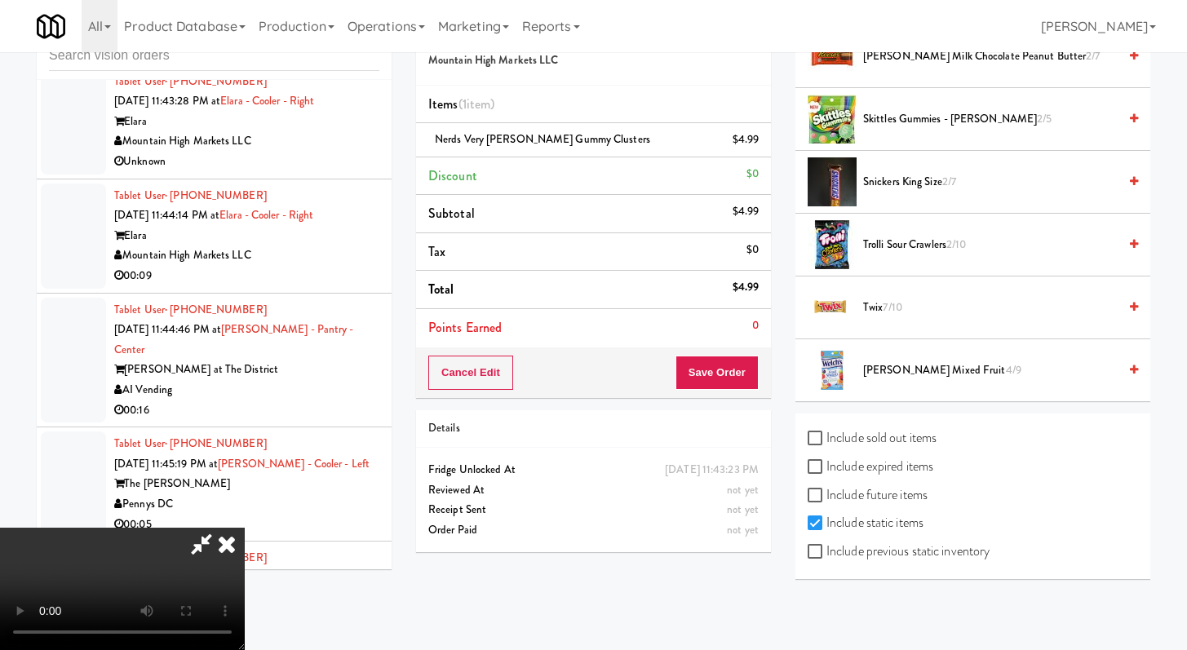
drag, startPoint x: 920, startPoint y: 115, endPoint x: 908, endPoint y: 130, distance: 18.6
click at [919, 115] on span "Skittles Gummies - Sours 2/5" at bounding box center [990, 119] width 255 height 20
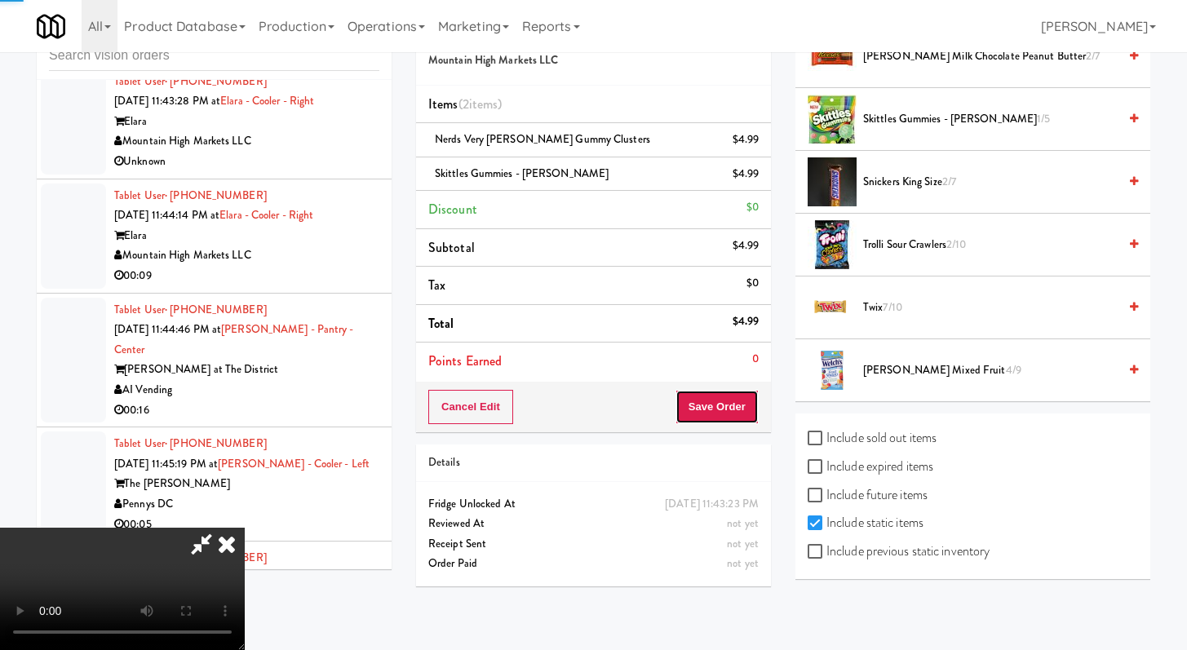
click at [720, 392] on button "Save Order" at bounding box center [717, 407] width 83 height 34
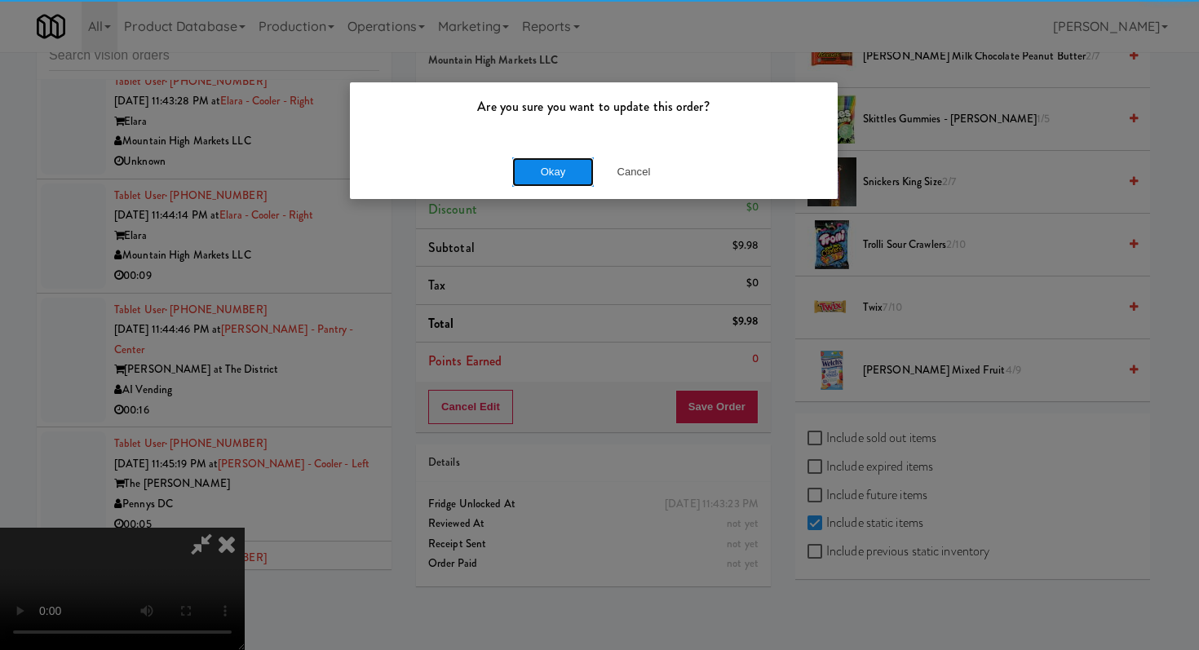
click at [555, 173] on button "Okay" at bounding box center [553, 171] width 82 height 29
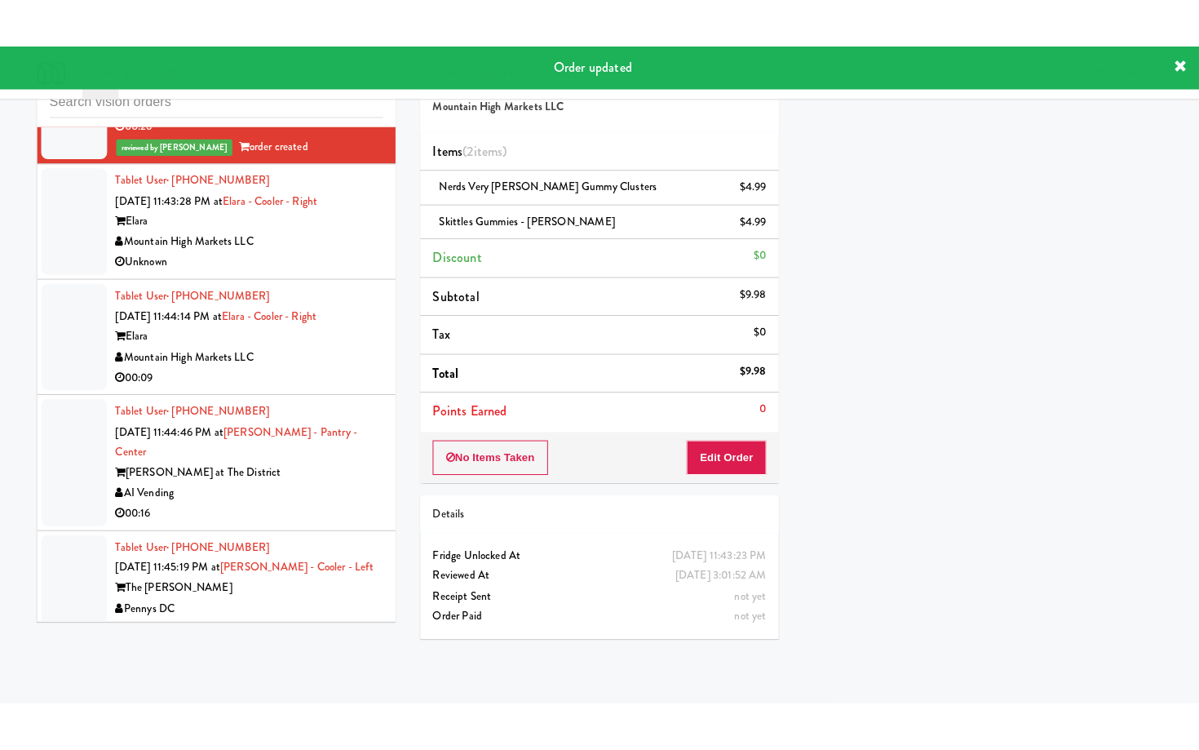
scroll to position [6652, 0]
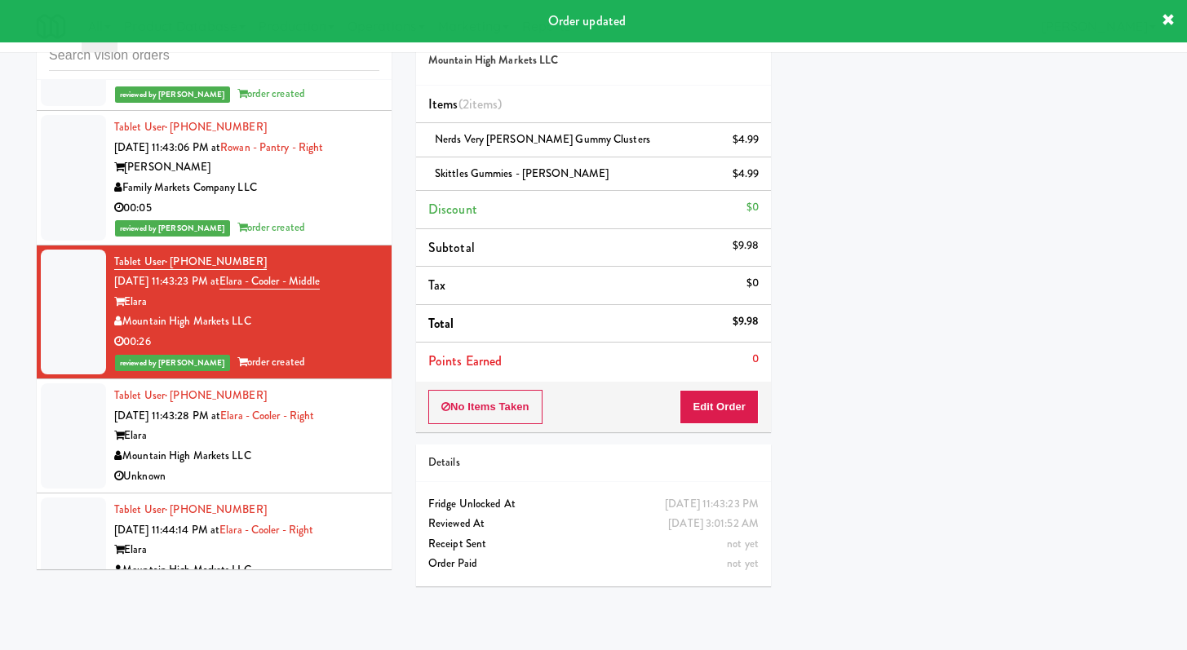
click at [319, 467] on div "Unknown" at bounding box center [246, 477] width 265 height 20
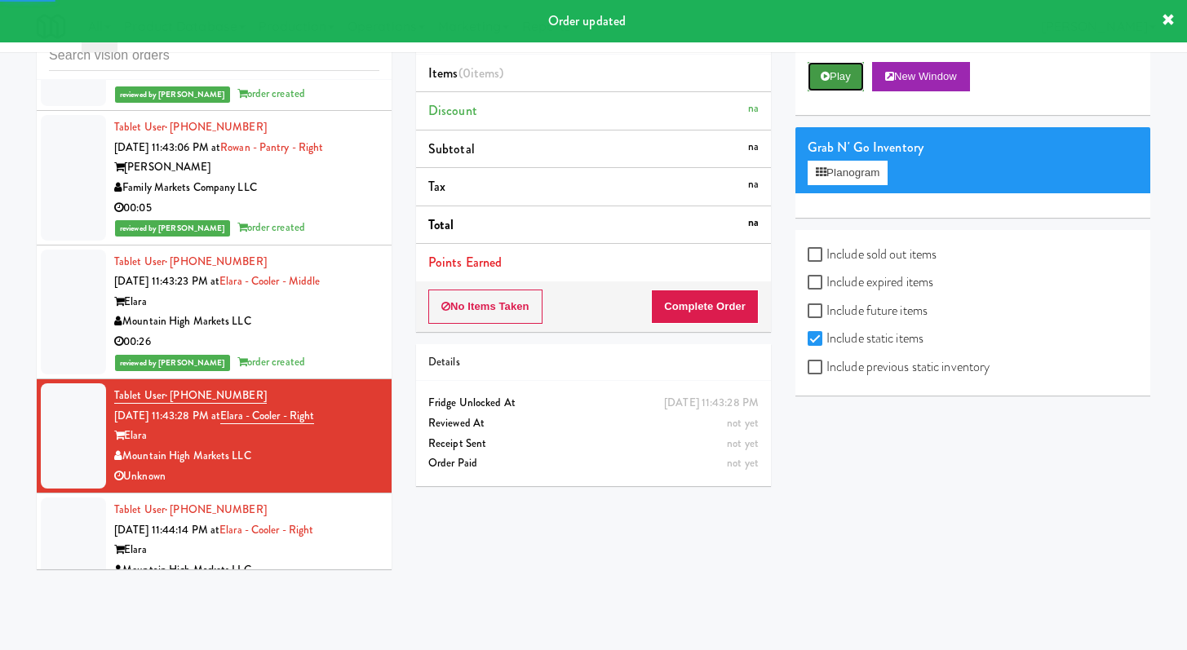
click at [828, 79] on icon at bounding box center [825, 76] width 9 height 11
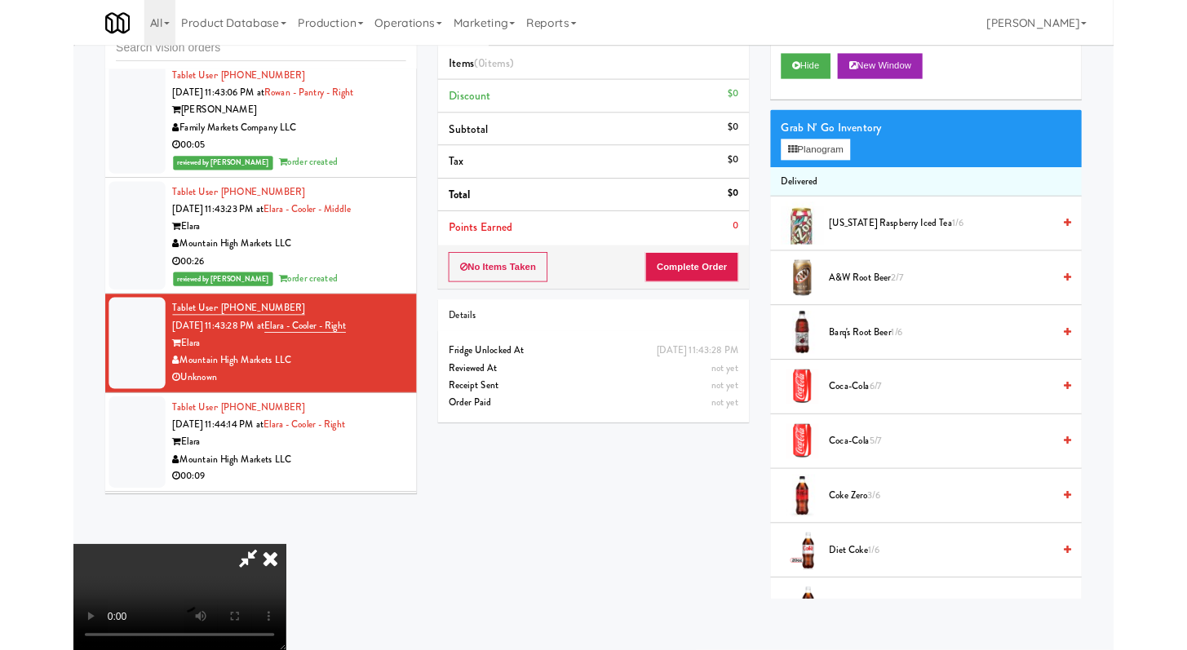
scroll to position [6631, 0]
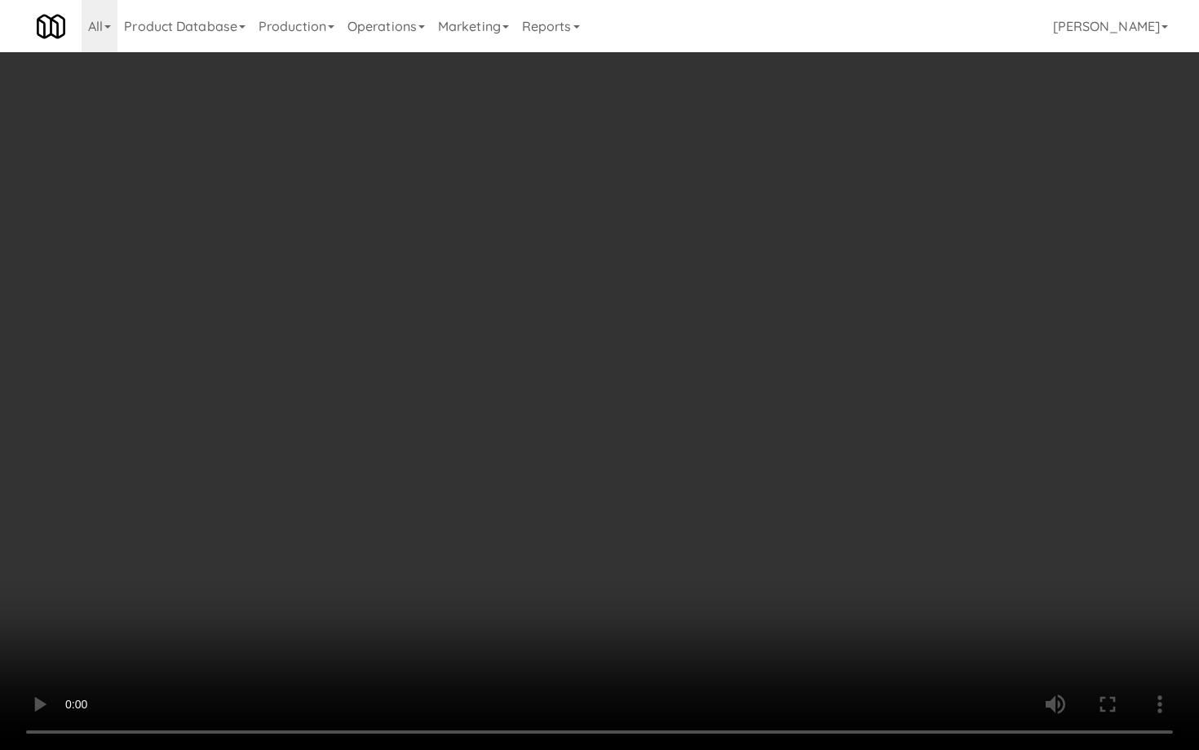
click at [645, 543] on video at bounding box center [599, 375] width 1199 height 750
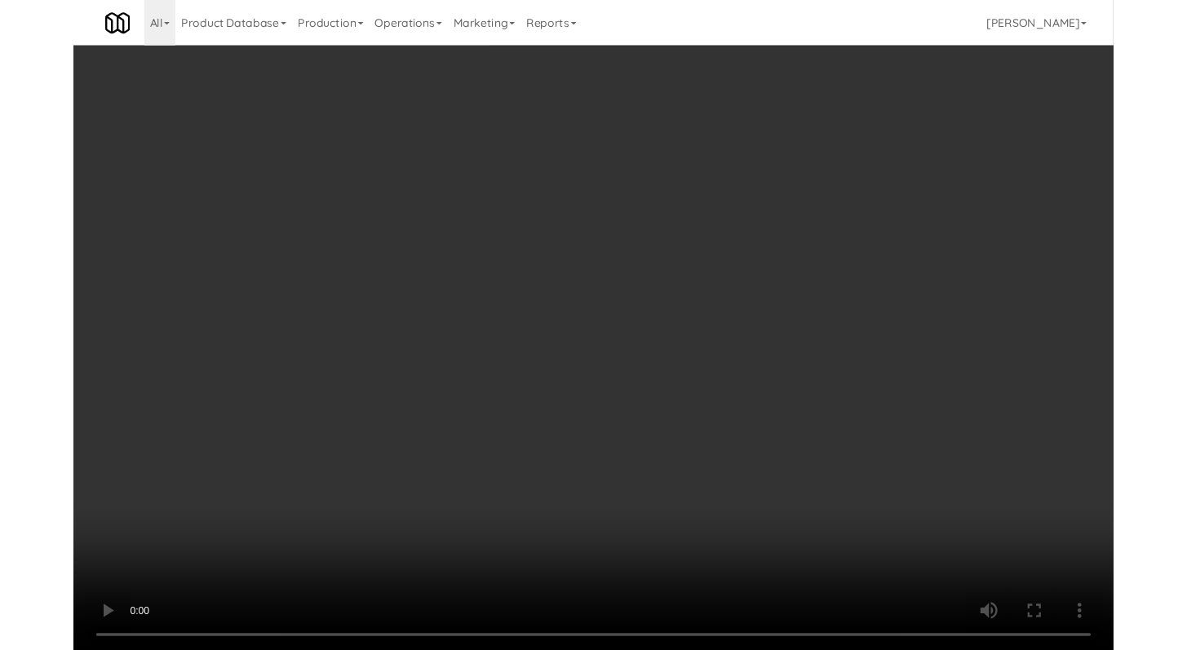
scroll to position [6652, 0]
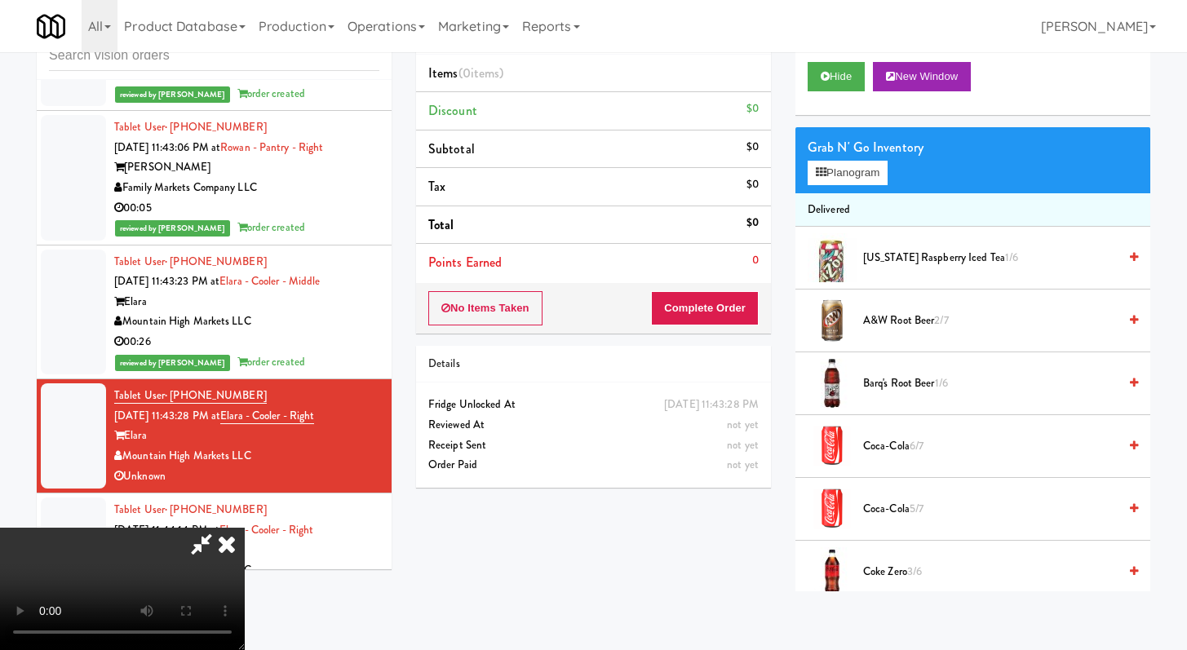
click at [245, 528] on icon at bounding box center [227, 544] width 36 height 33
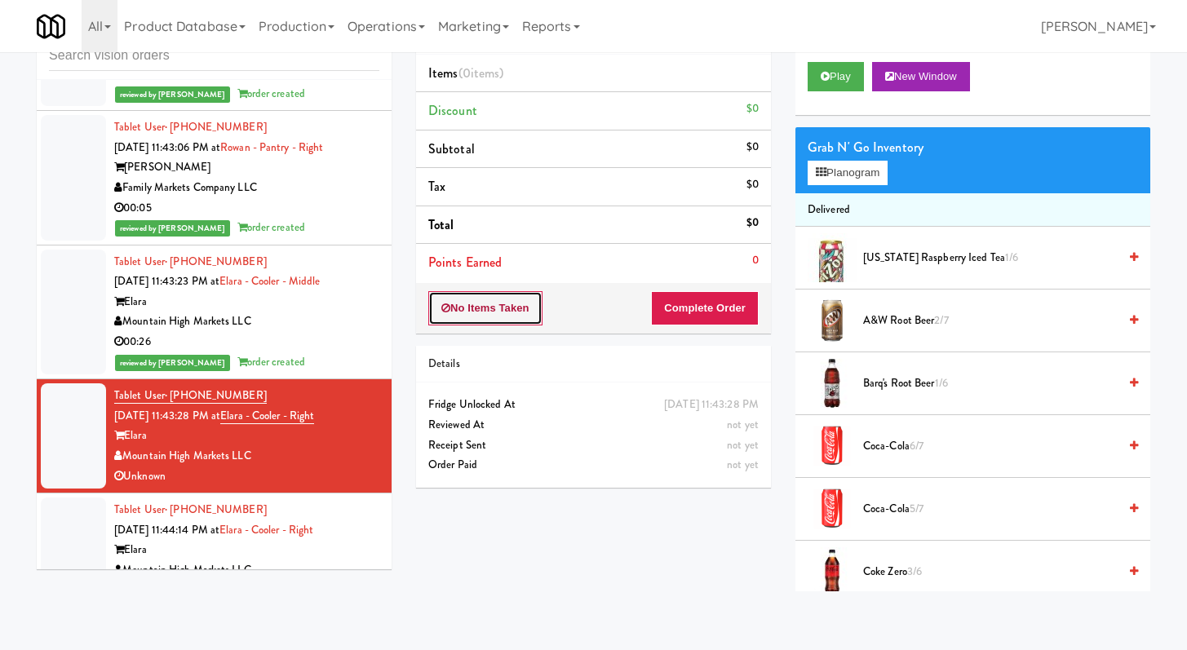
click at [484, 297] on button "No Items Taken" at bounding box center [485, 308] width 114 height 34
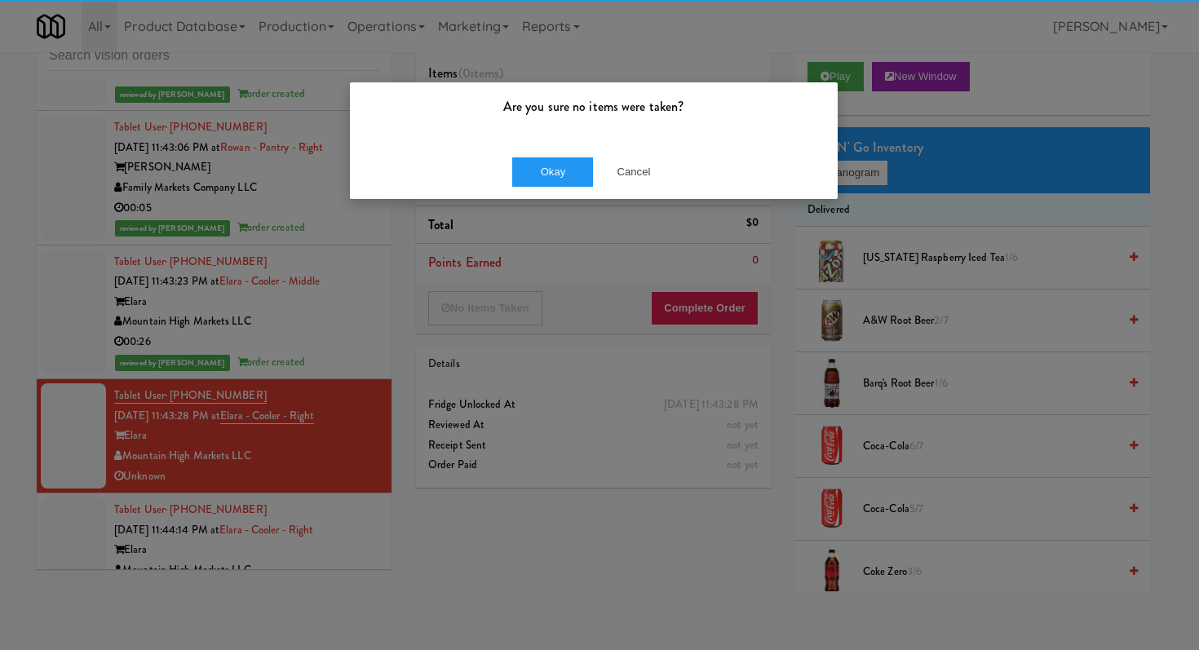
click at [562, 197] on div "Okay Cancel" at bounding box center [594, 171] width 488 height 55
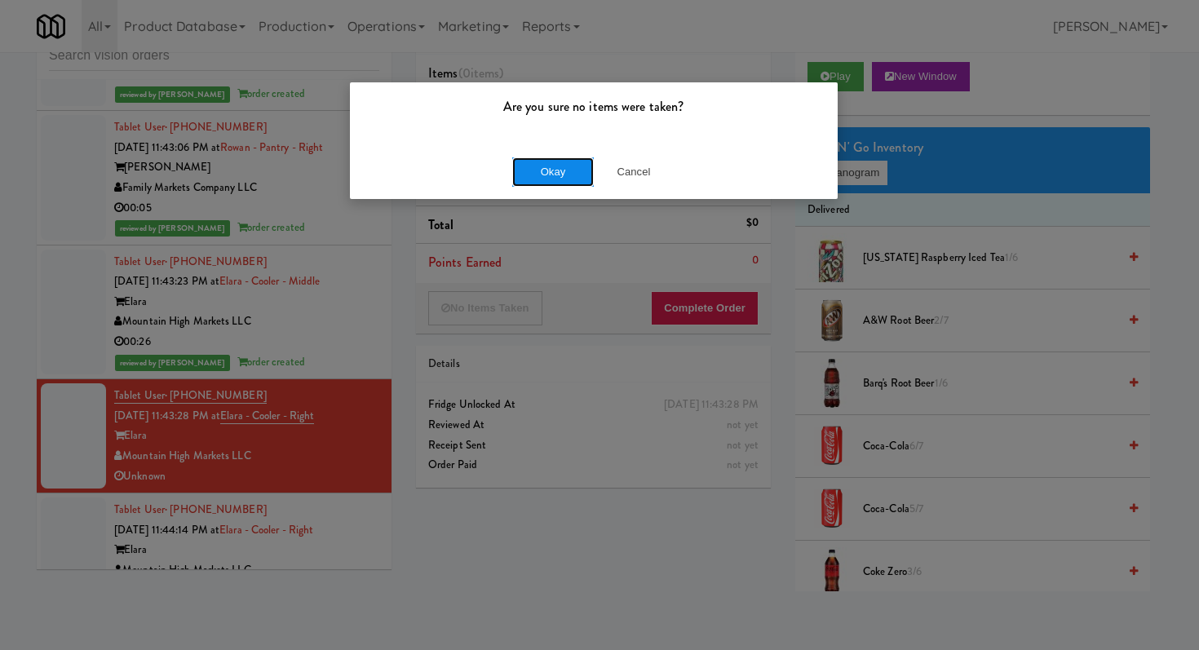
click at [576, 169] on button "Okay" at bounding box center [553, 171] width 82 height 29
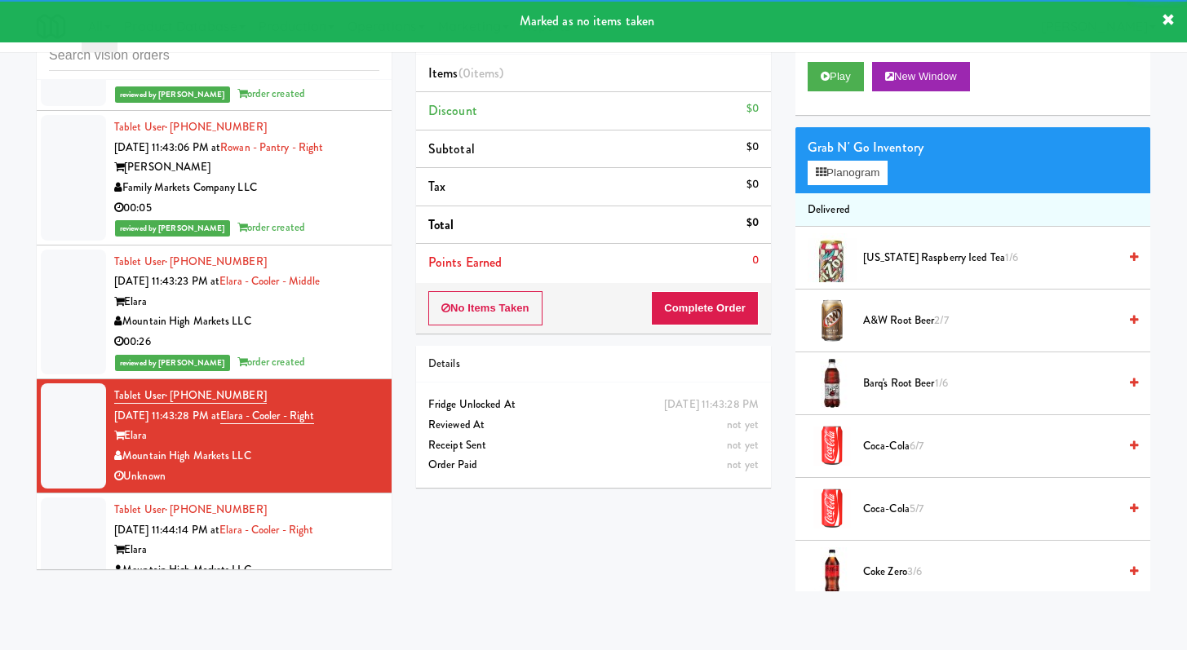
scroll to position [6915, 0]
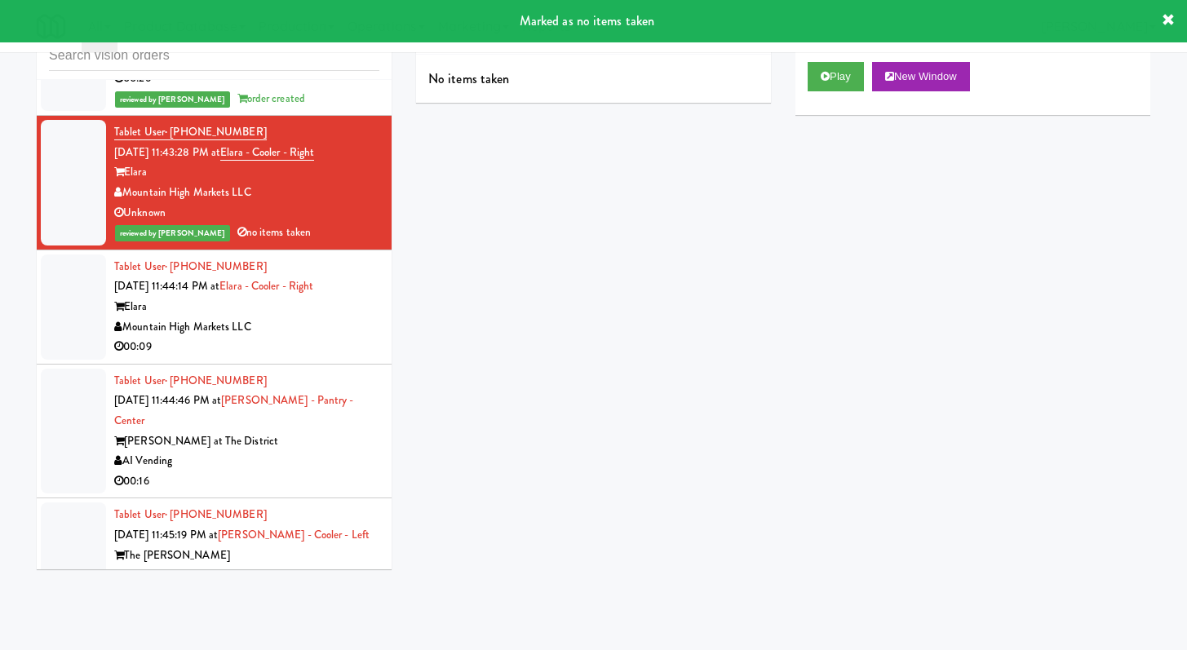
click at [337, 337] on div "00:09" at bounding box center [246, 347] width 265 height 20
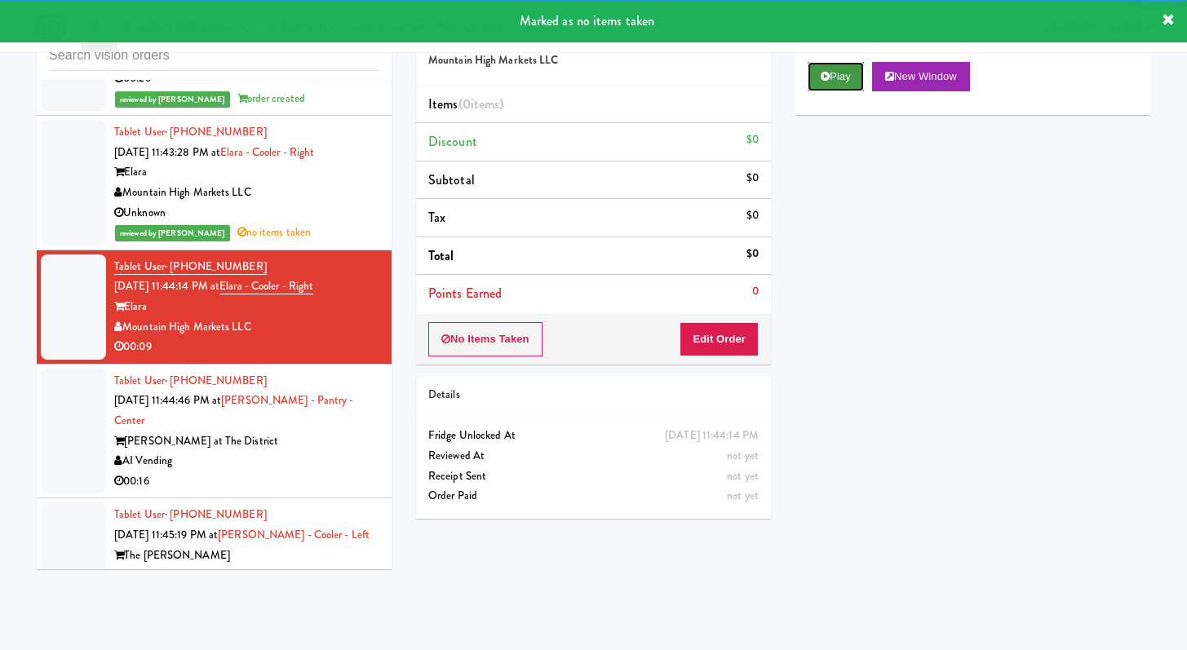
click at [836, 84] on button "Play" at bounding box center [836, 76] width 56 height 29
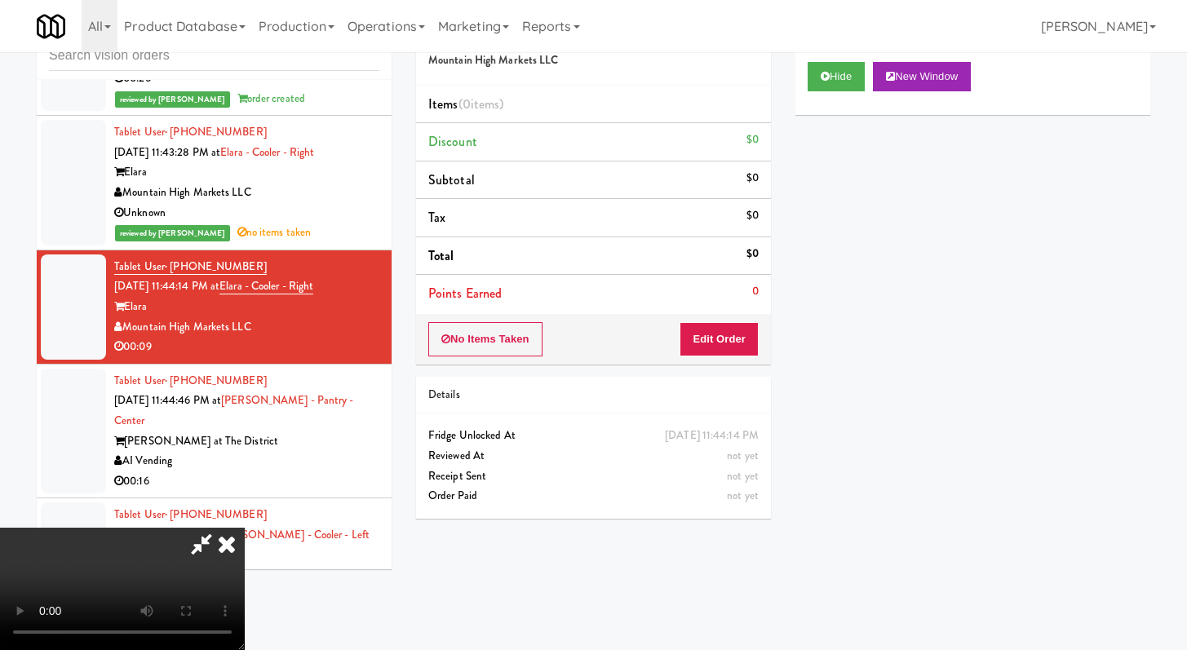
click at [220, 528] on icon at bounding box center [202, 544] width 38 height 33
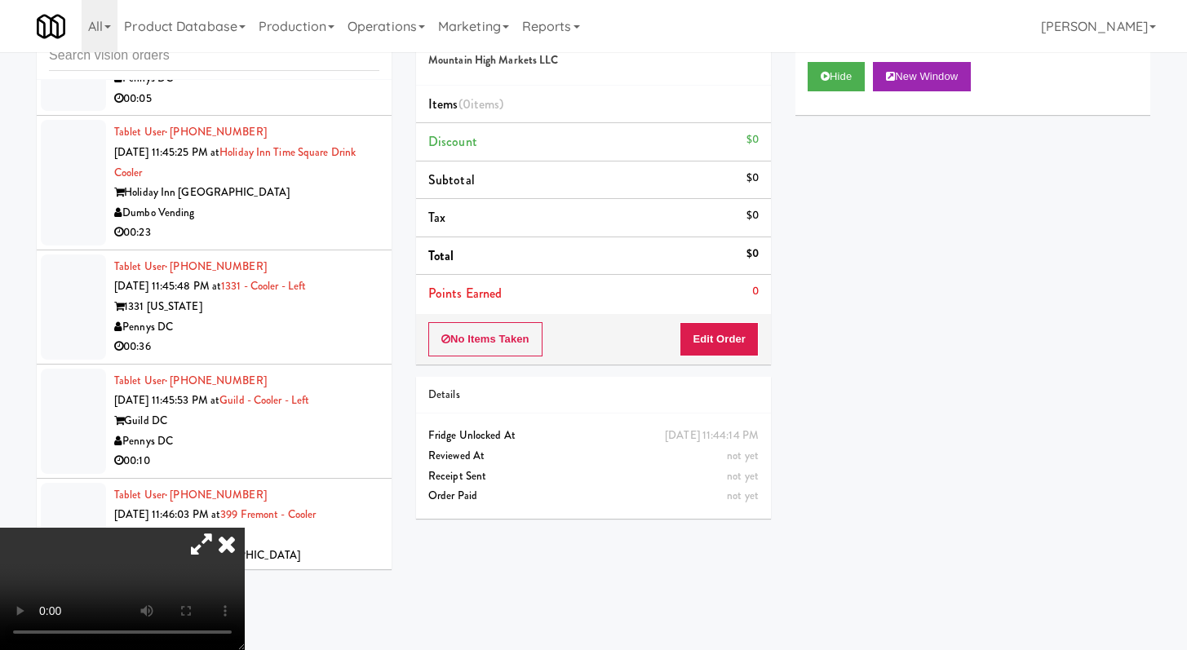
scroll to position [7582, 0]
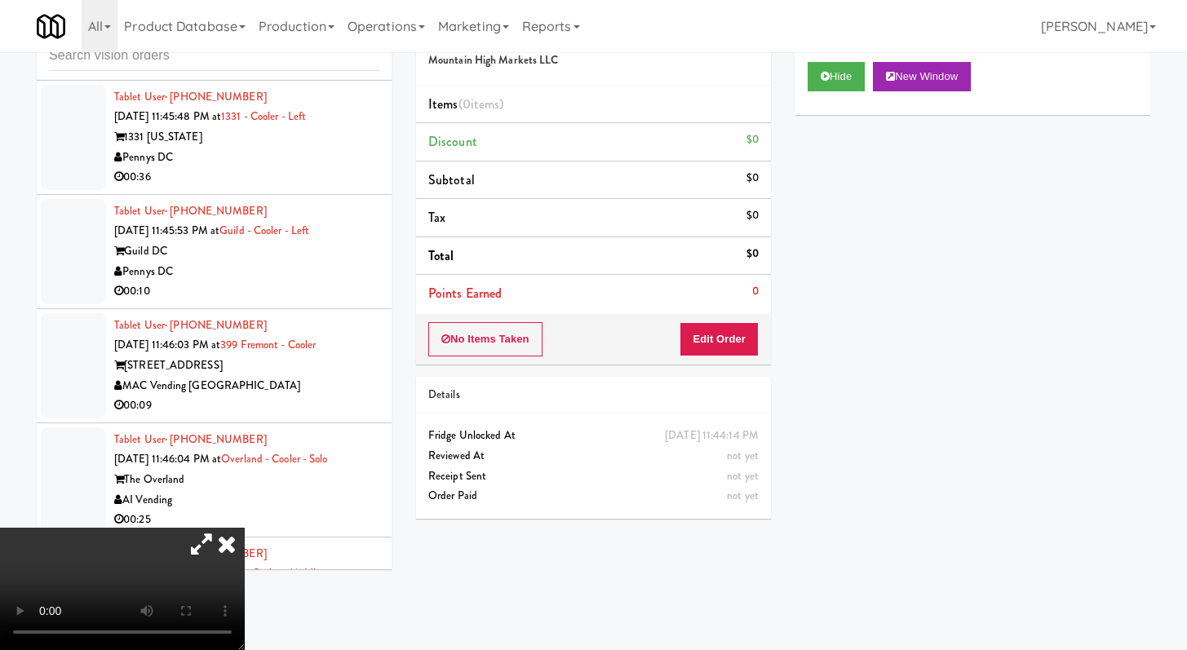
click at [245, 528] on icon at bounding box center [227, 544] width 36 height 33
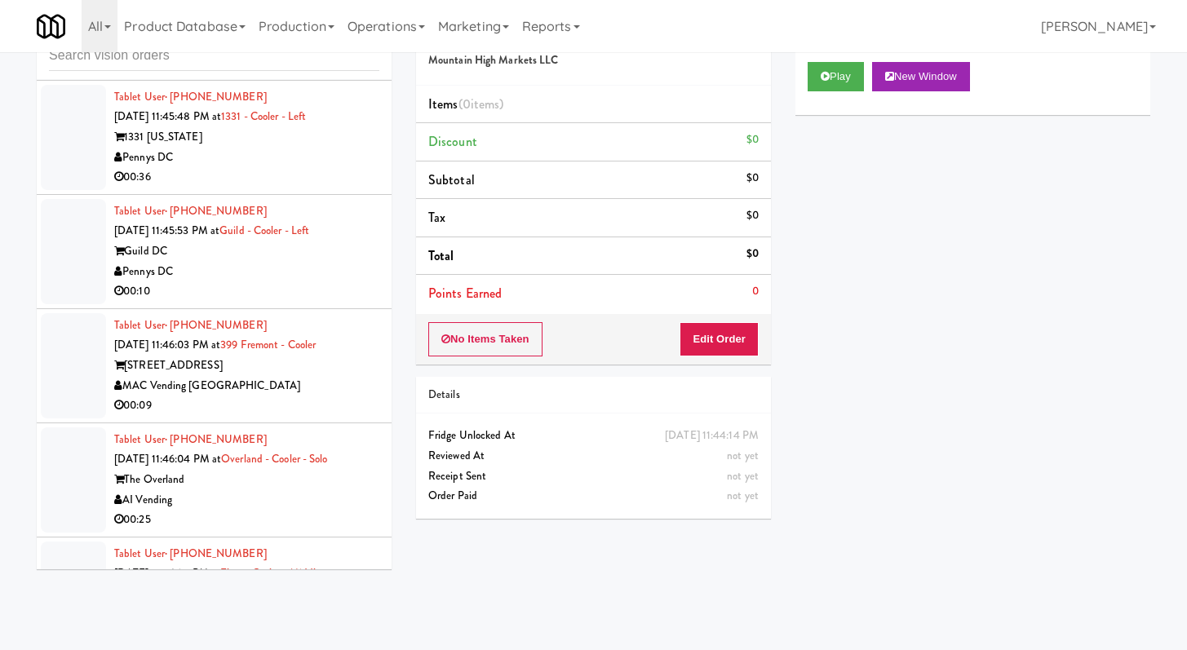
click at [320, 376] on div "MAC Vending [GEOGRAPHIC_DATA]" at bounding box center [246, 386] width 265 height 20
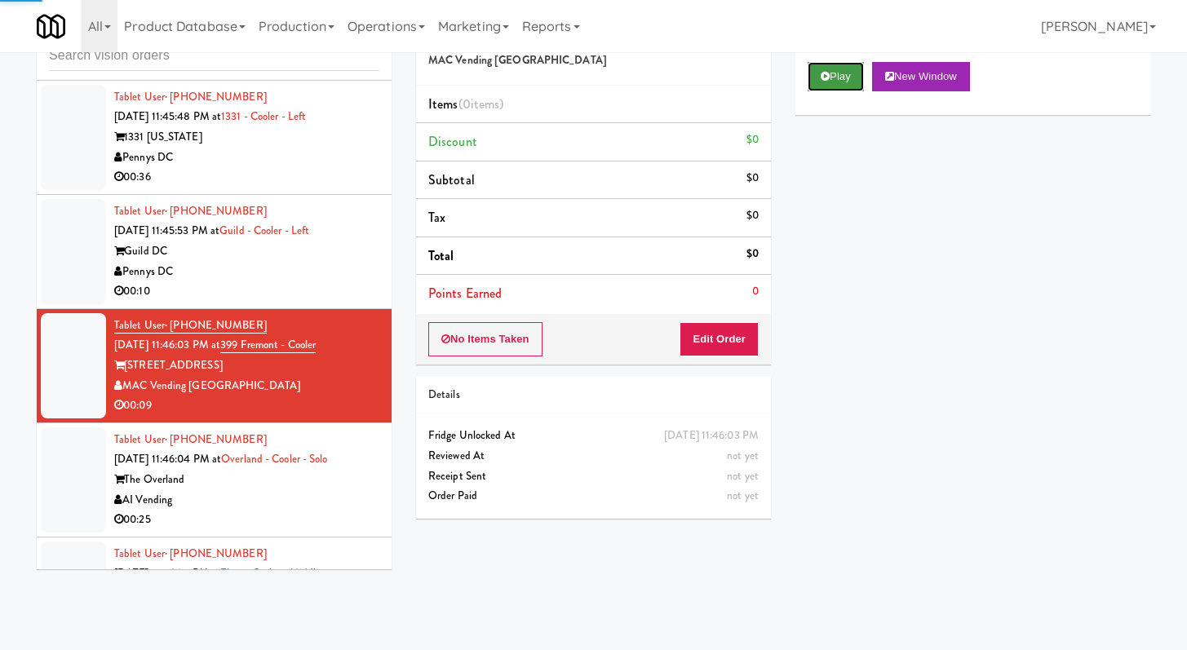
click at [826, 72] on icon at bounding box center [825, 76] width 9 height 11
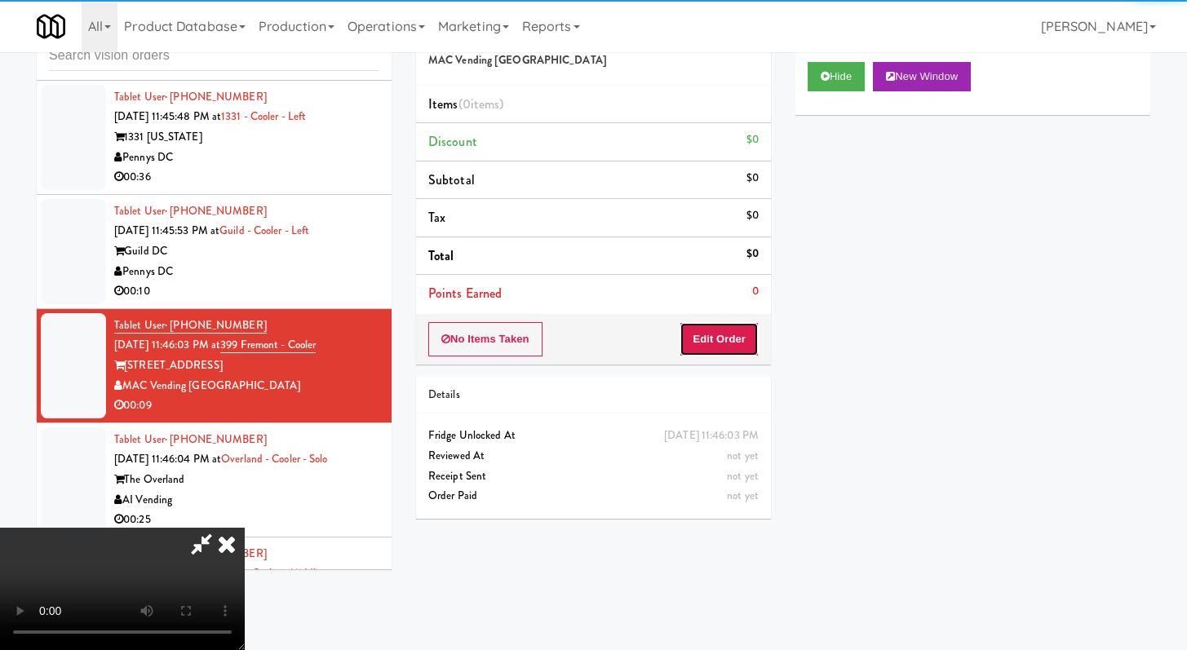
click at [721, 348] on button "Edit Order" at bounding box center [719, 339] width 79 height 34
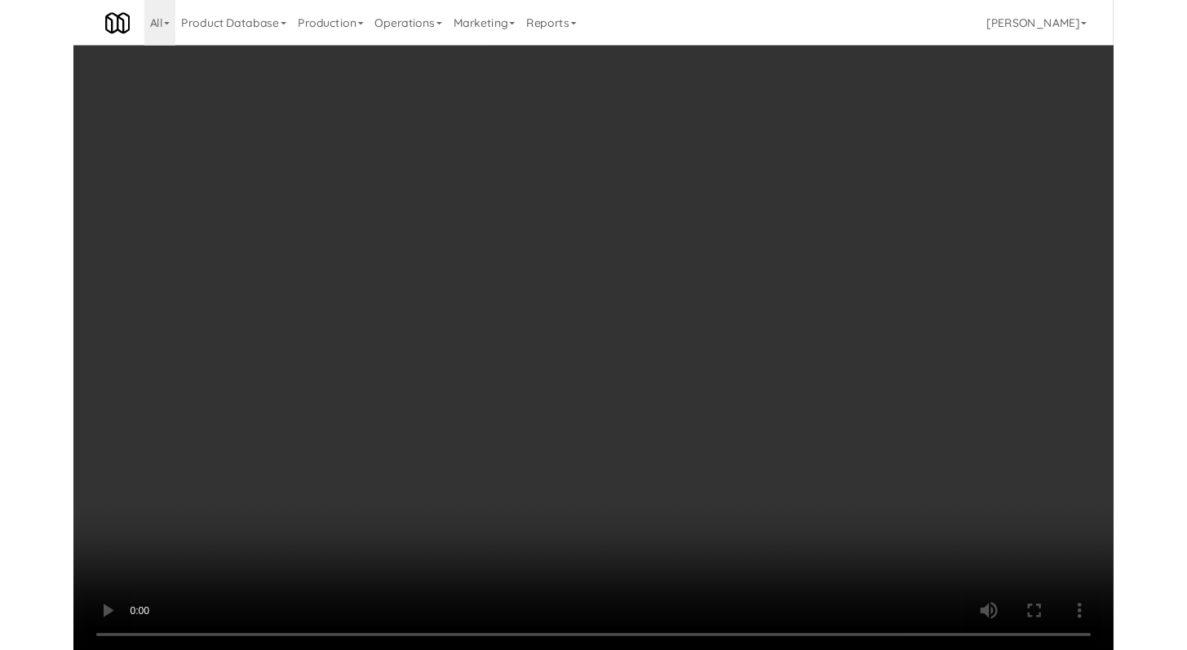
scroll to position [7563, 0]
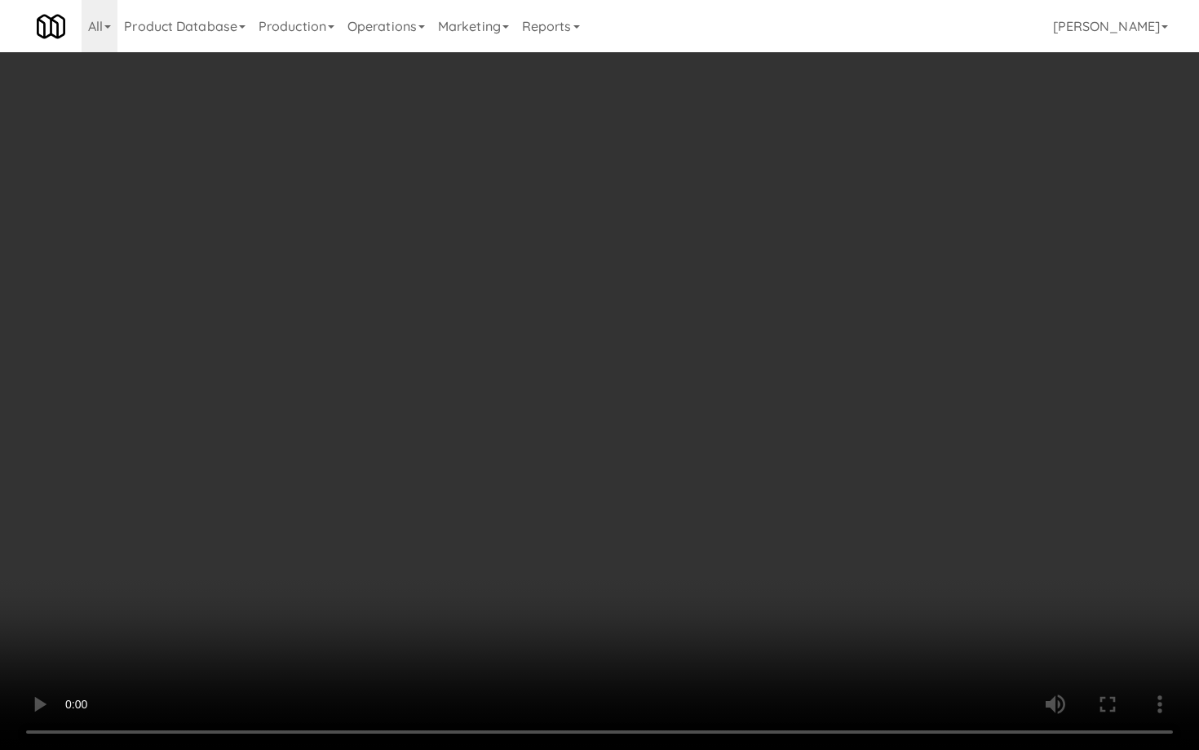
click at [622, 543] on video at bounding box center [599, 375] width 1199 height 750
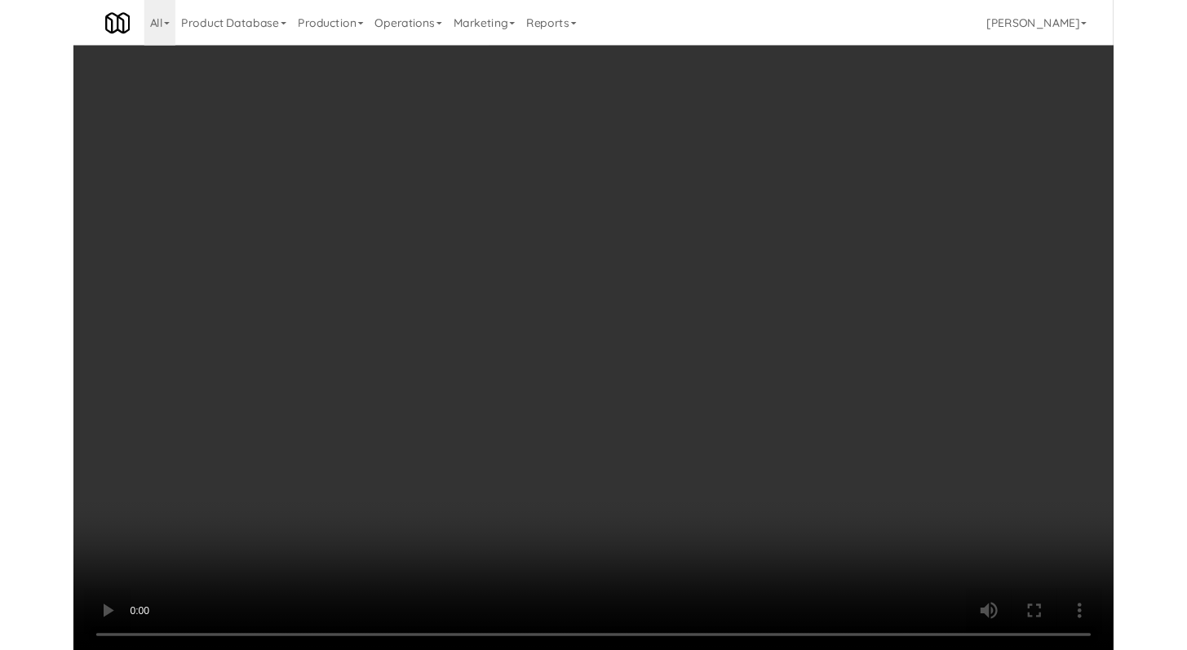
scroll to position [7582, 0]
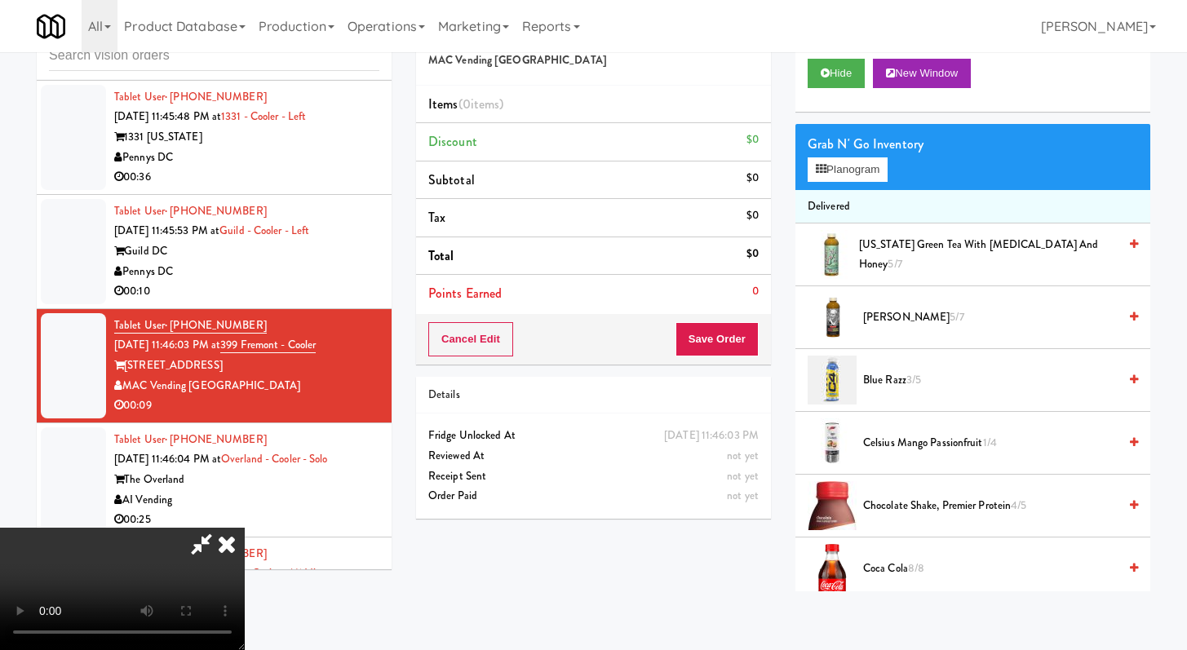
click at [883, 568] on span "Coca Cola 8/8" at bounding box center [990, 569] width 255 height 20
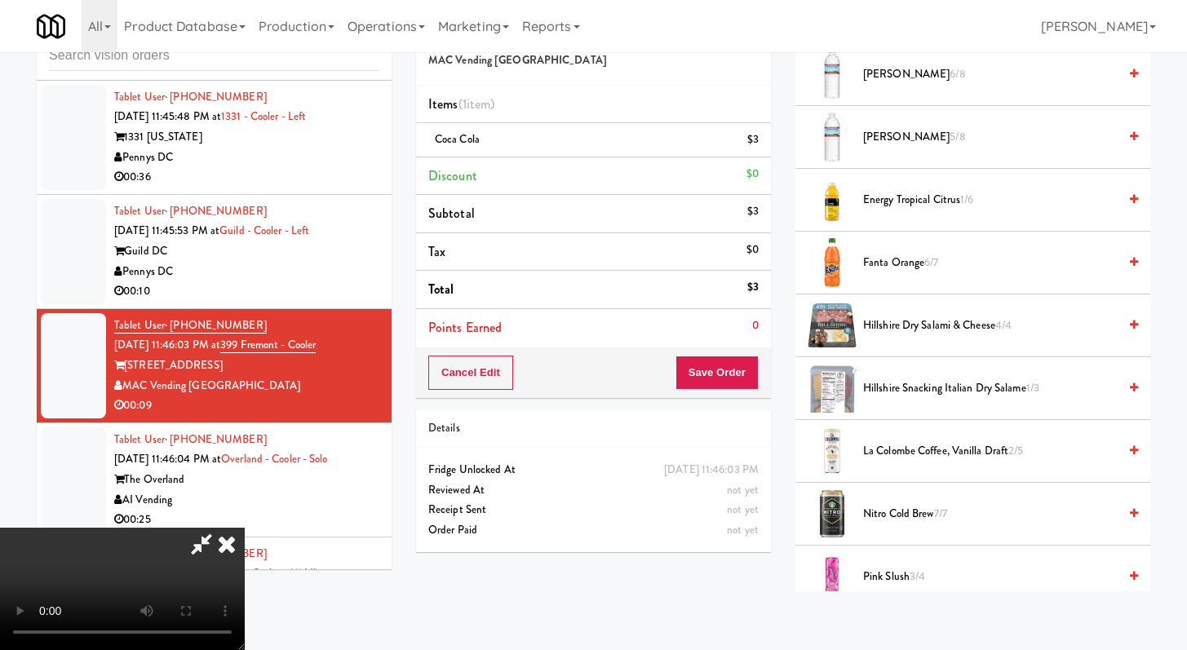
scroll to position [1051, 0]
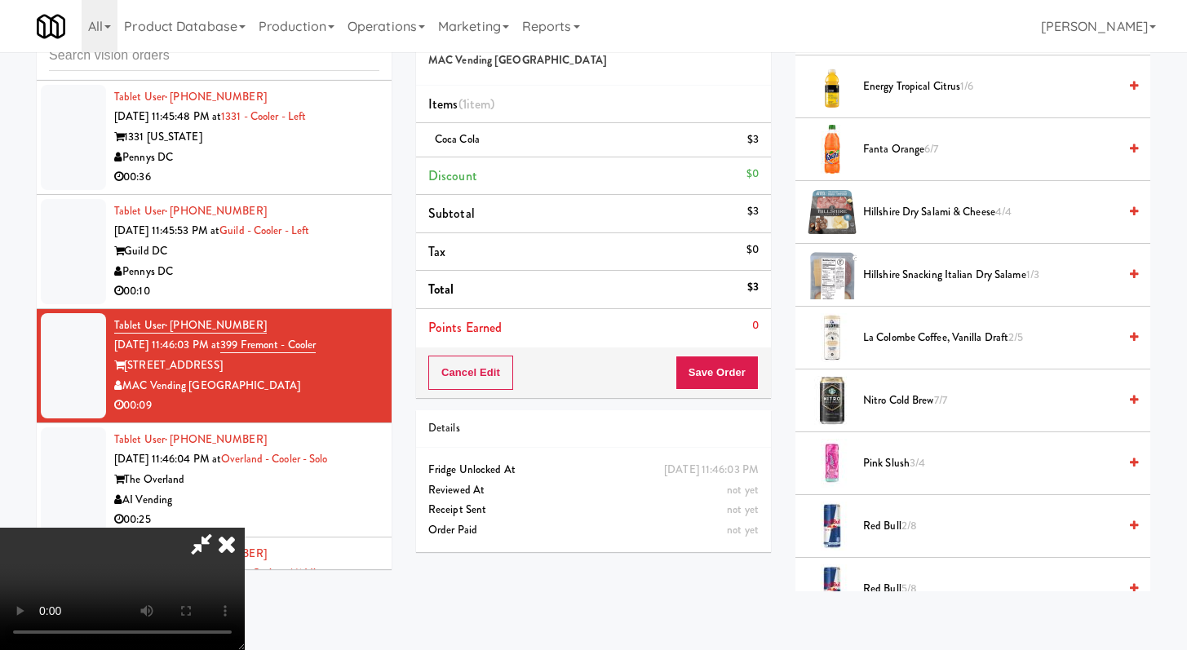
click at [916, 200] on li "Hillshire Dry Salami & Cheese 4/4" at bounding box center [973, 212] width 355 height 63
click at [916, 212] on span "Hillshire Dry Salami & Cheese 4/4" at bounding box center [990, 212] width 255 height 20
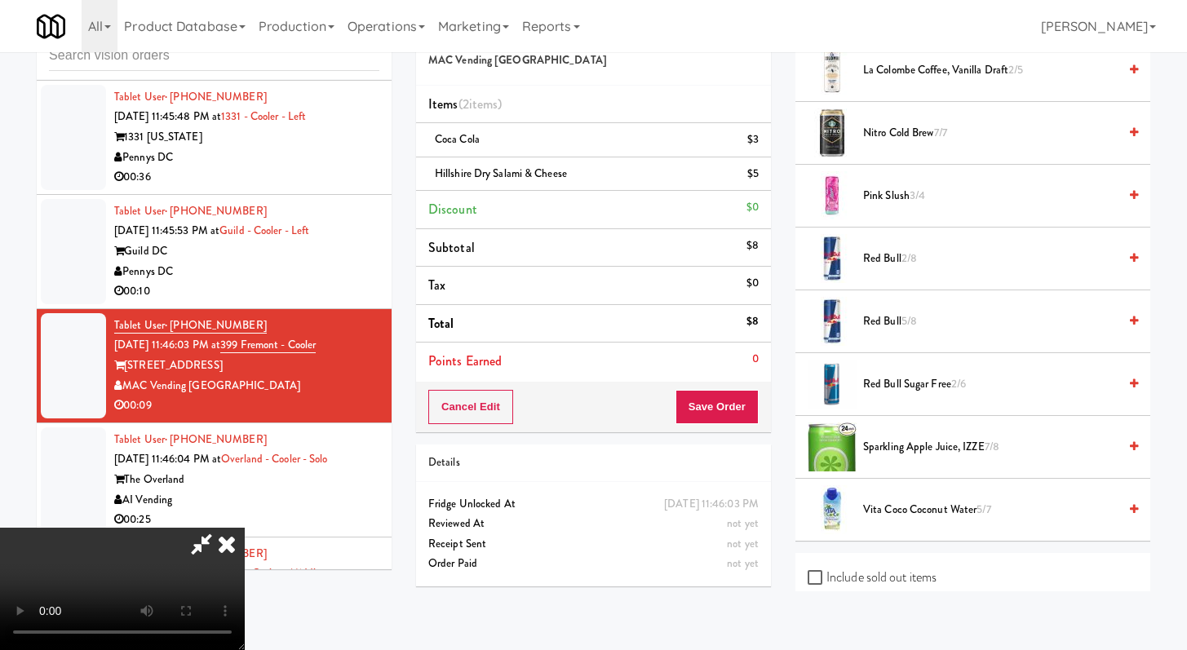
scroll to position [1458, 0]
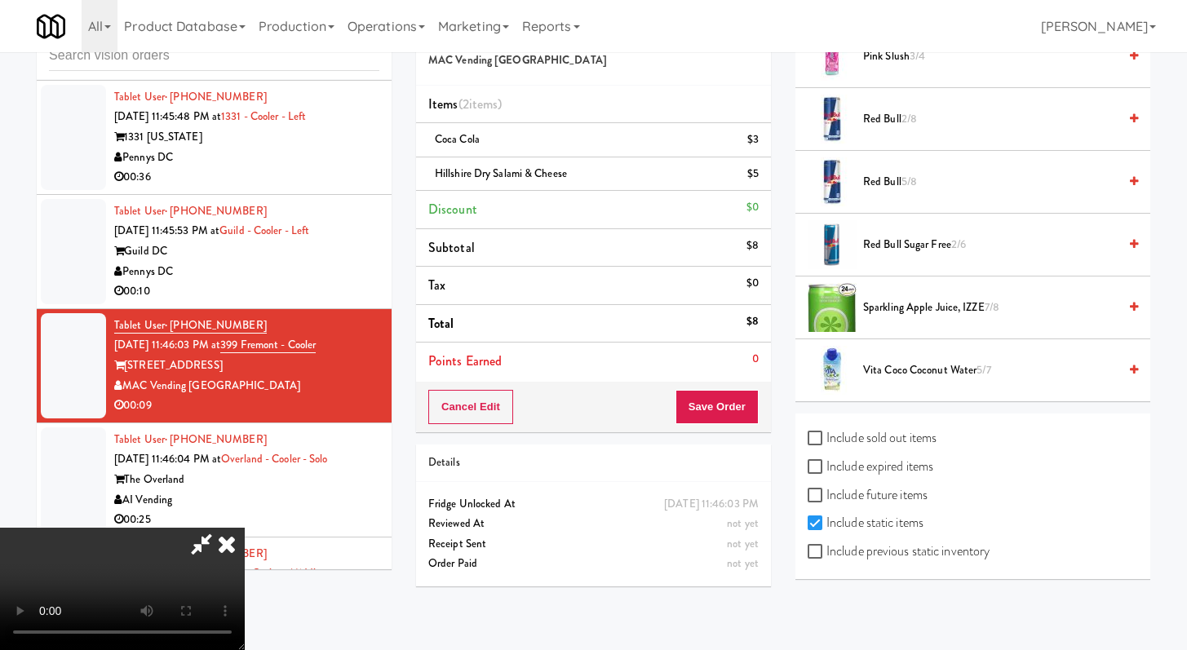
click at [765, 406] on div "Cancel Edit Save Order" at bounding box center [593, 407] width 355 height 51
click at [740, 413] on button "Save Order" at bounding box center [717, 407] width 83 height 34
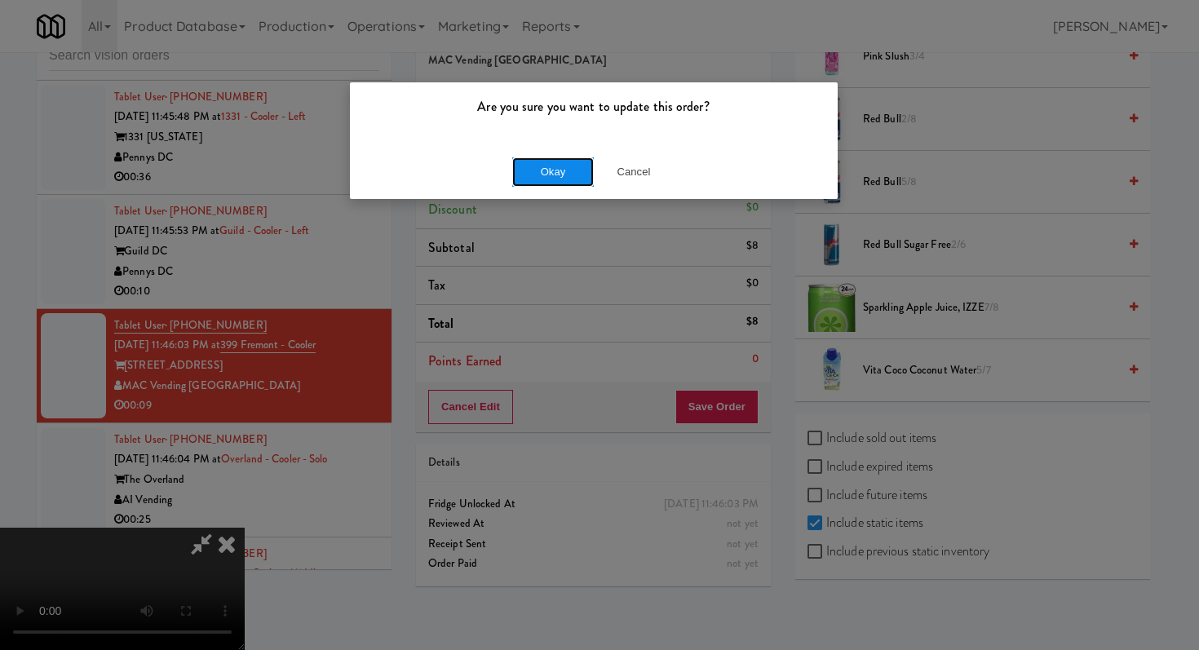
click at [582, 181] on button "Okay" at bounding box center [553, 171] width 82 height 29
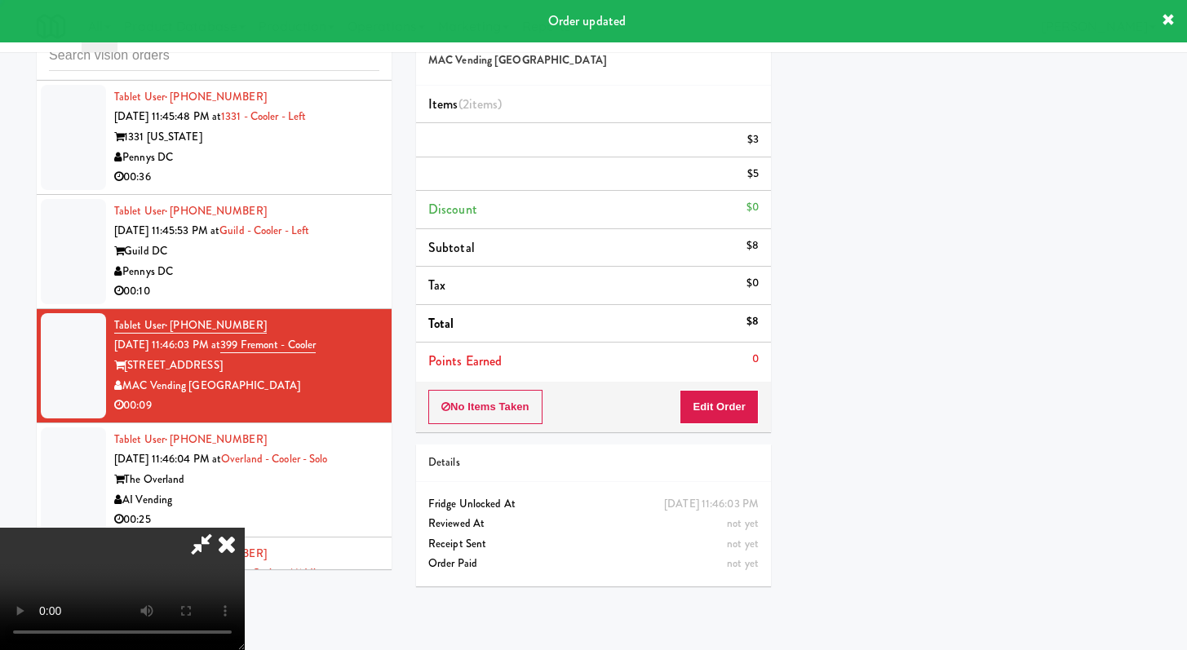
scroll to position [69, 0]
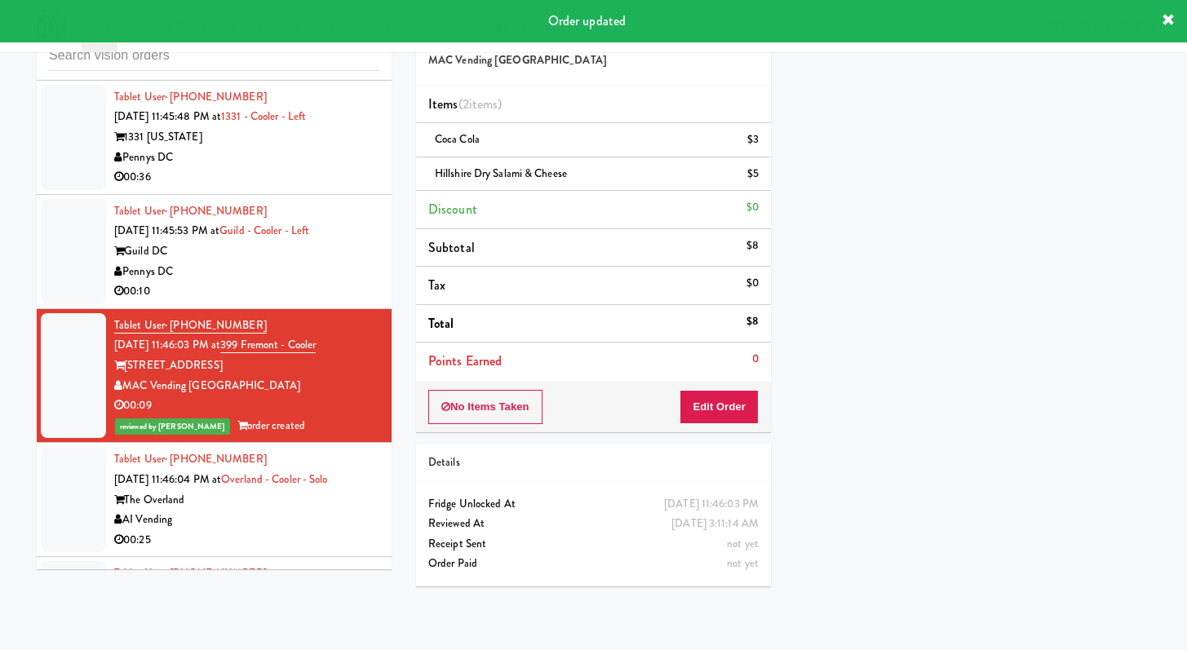
click at [291, 510] on div "AI Vending" at bounding box center [246, 520] width 265 height 20
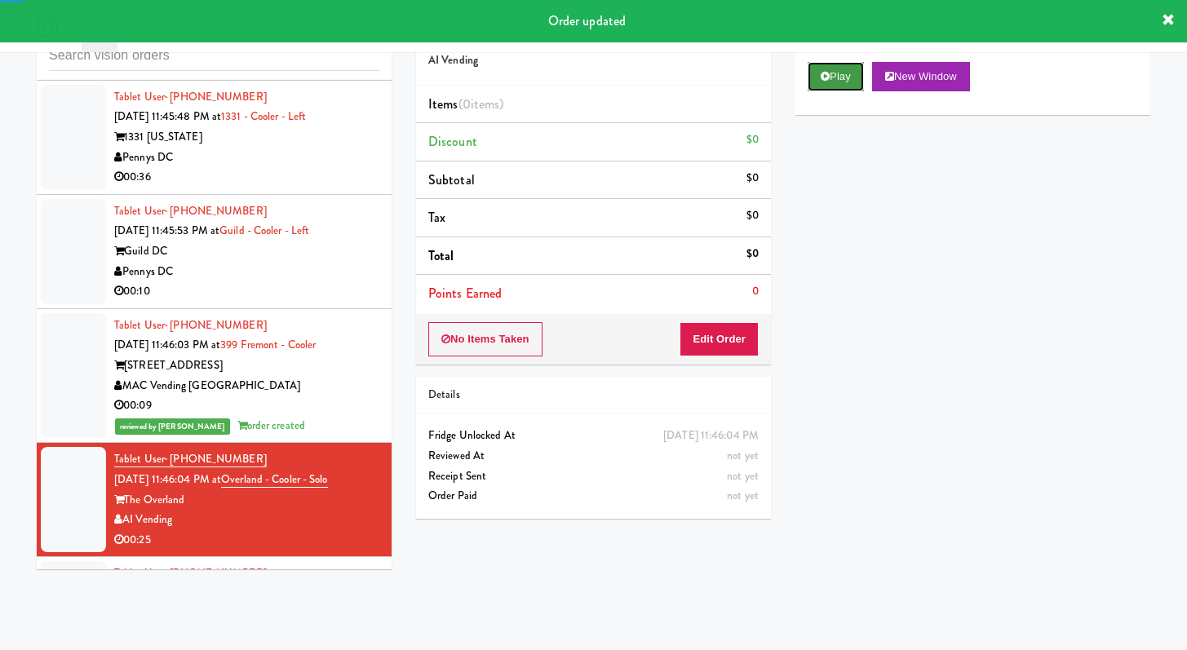
click at [840, 78] on button "Play" at bounding box center [836, 76] width 56 height 29
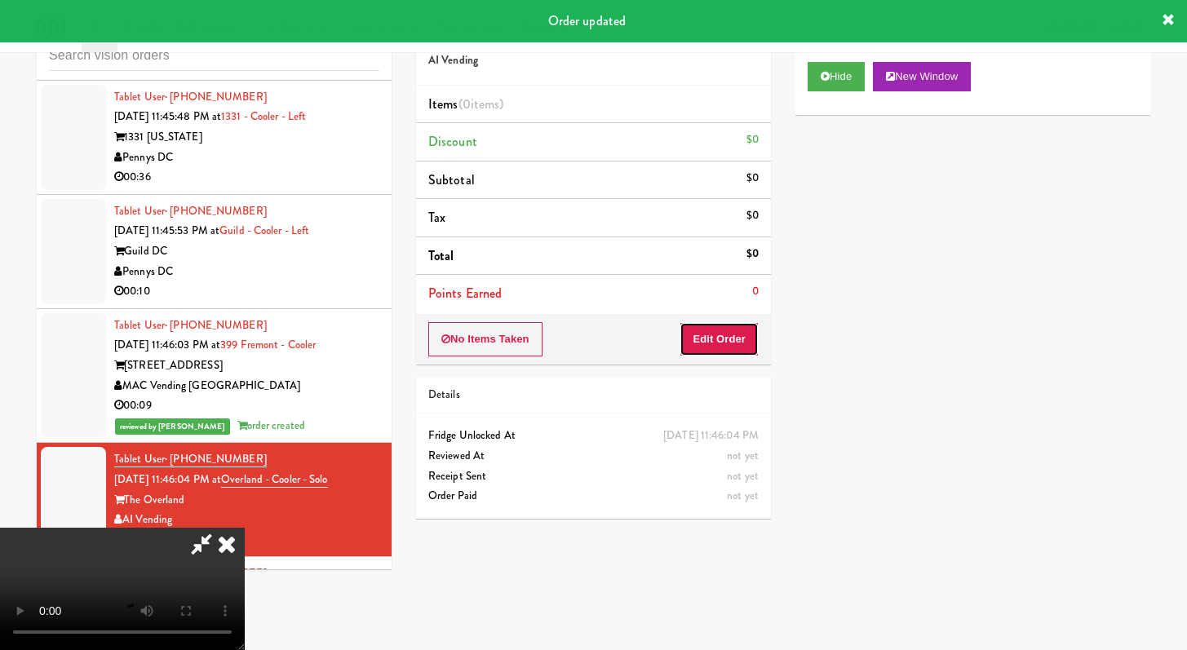
click at [693, 345] on button "Edit Order" at bounding box center [719, 339] width 79 height 34
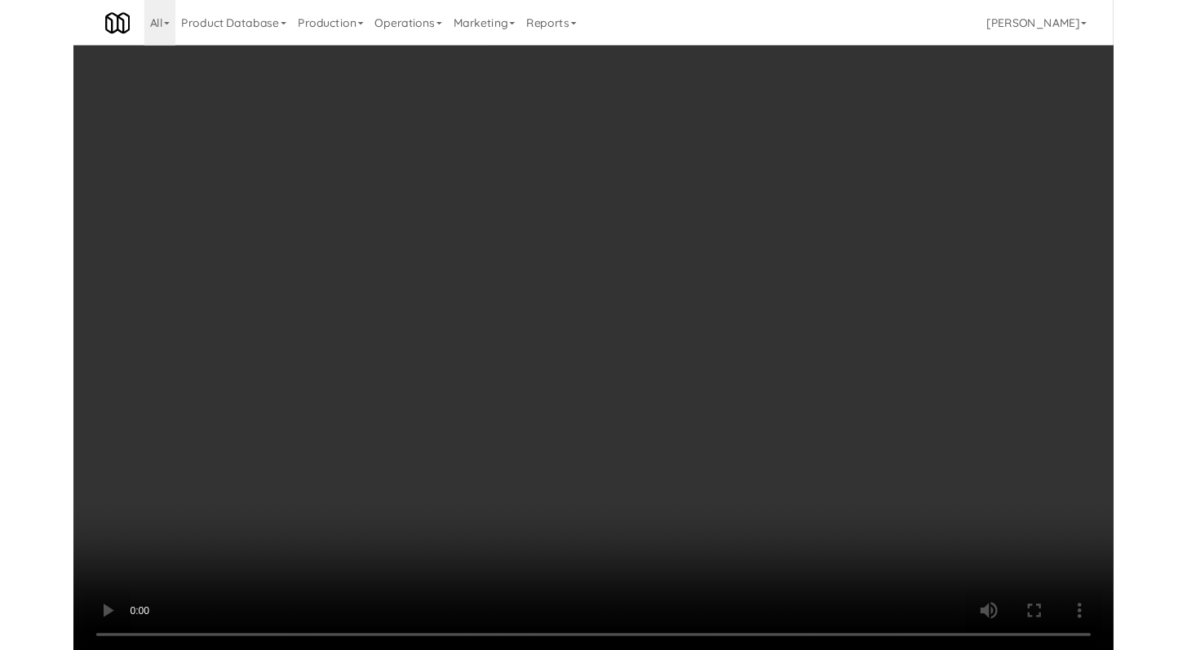
scroll to position [7563, 0]
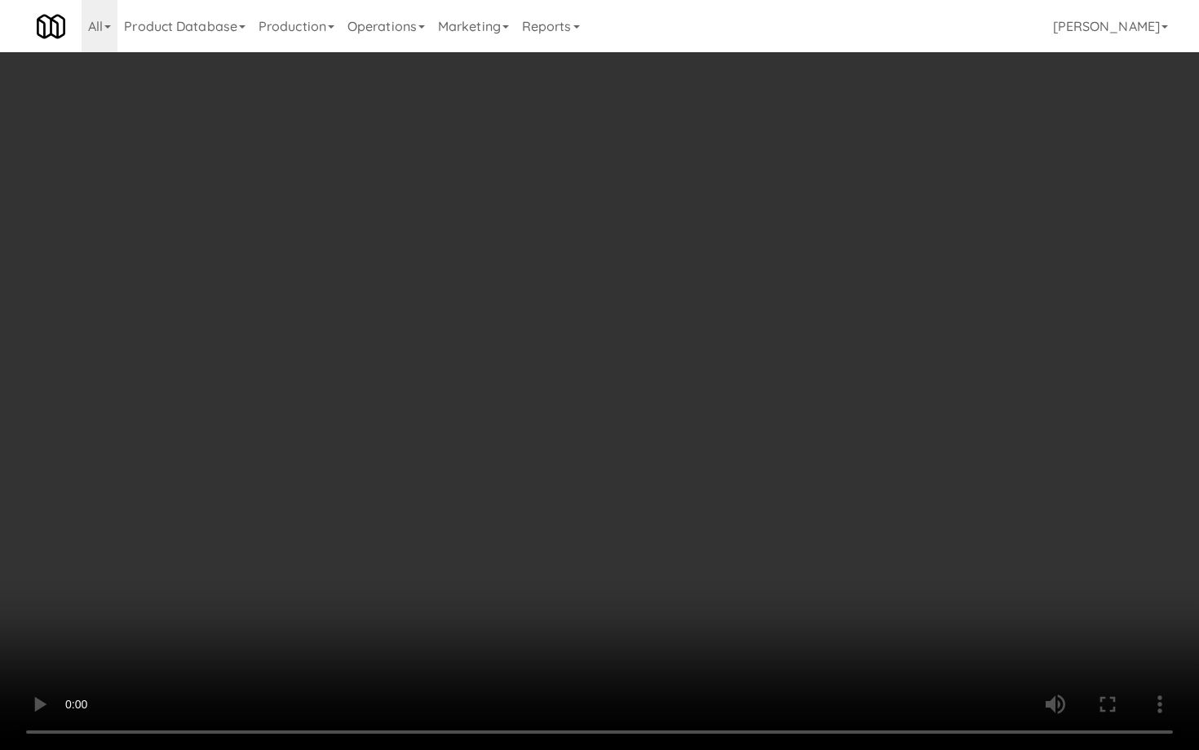
click at [590, 527] on video at bounding box center [599, 375] width 1199 height 750
click at [672, 569] on video at bounding box center [599, 375] width 1199 height 750
click at [682, 563] on video at bounding box center [599, 375] width 1199 height 750
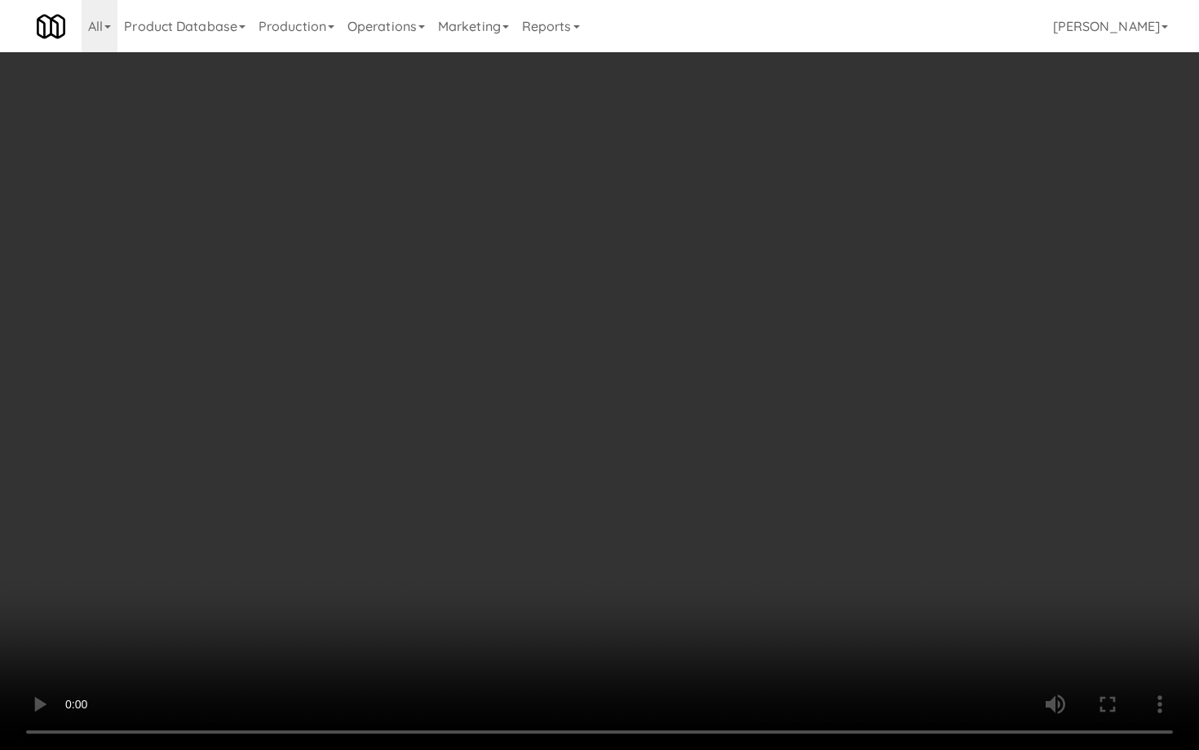
click at [682, 563] on video at bounding box center [599, 375] width 1199 height 750
click at [686, 556] on video at bounding box center [599, 375] width 1199 height 750
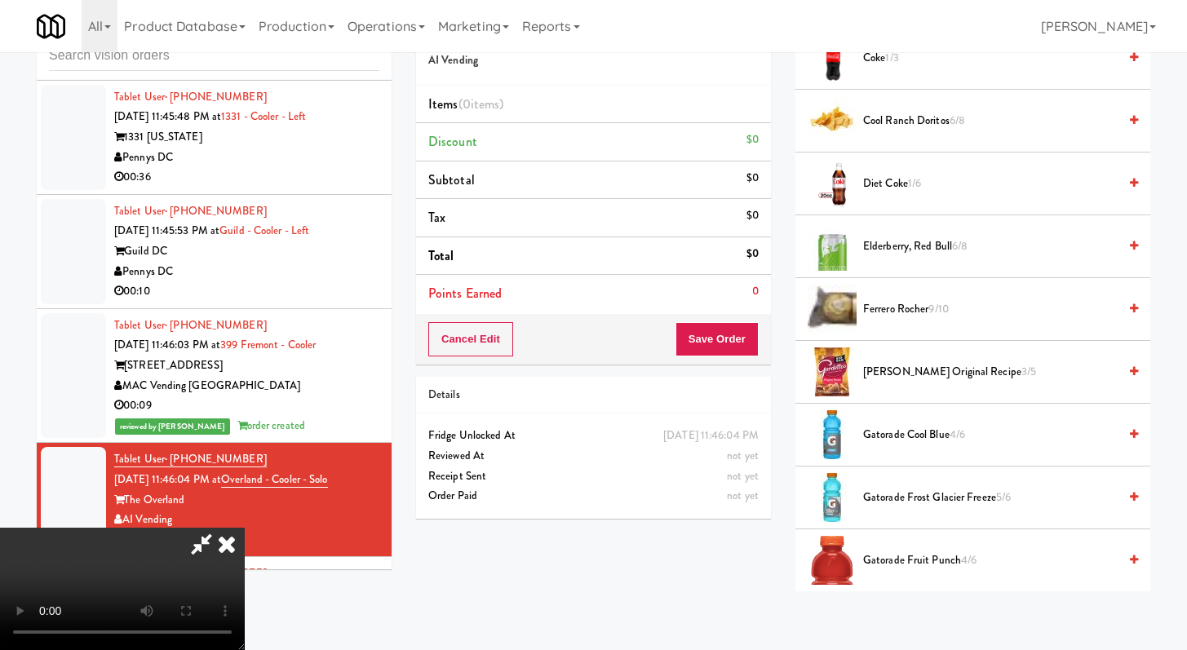
scroll to position [559, 0]
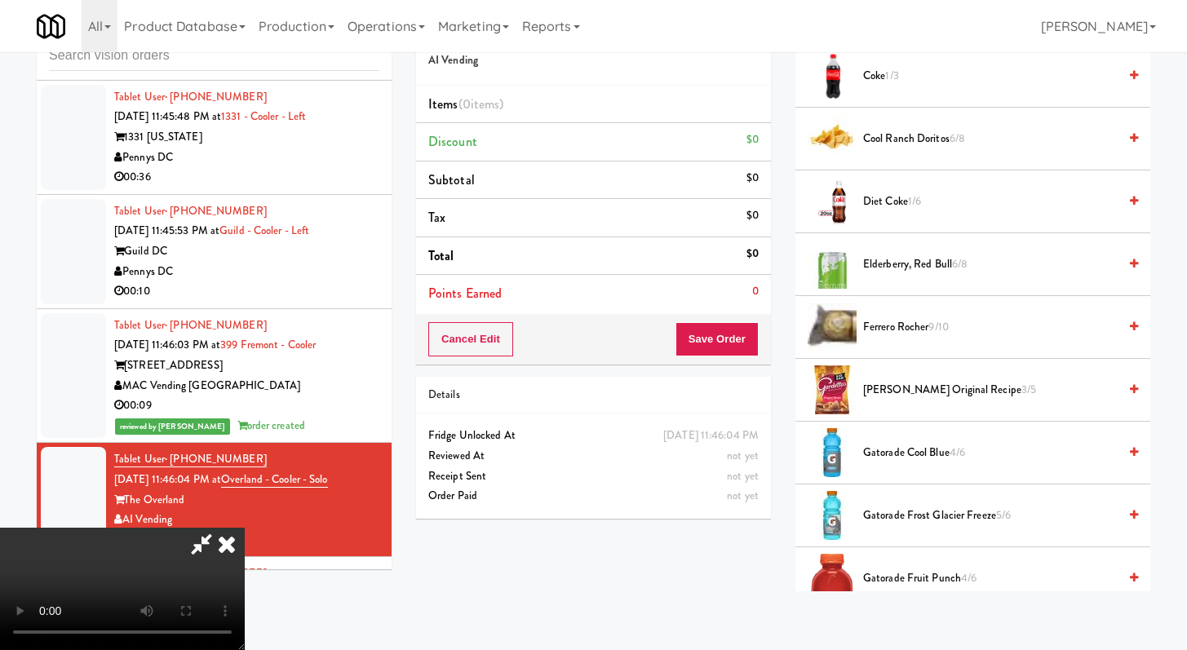
click at [895, 137] on span "Cool Ranch Doritos 6/8" at bounding box center [990, 139] width 255 height 20
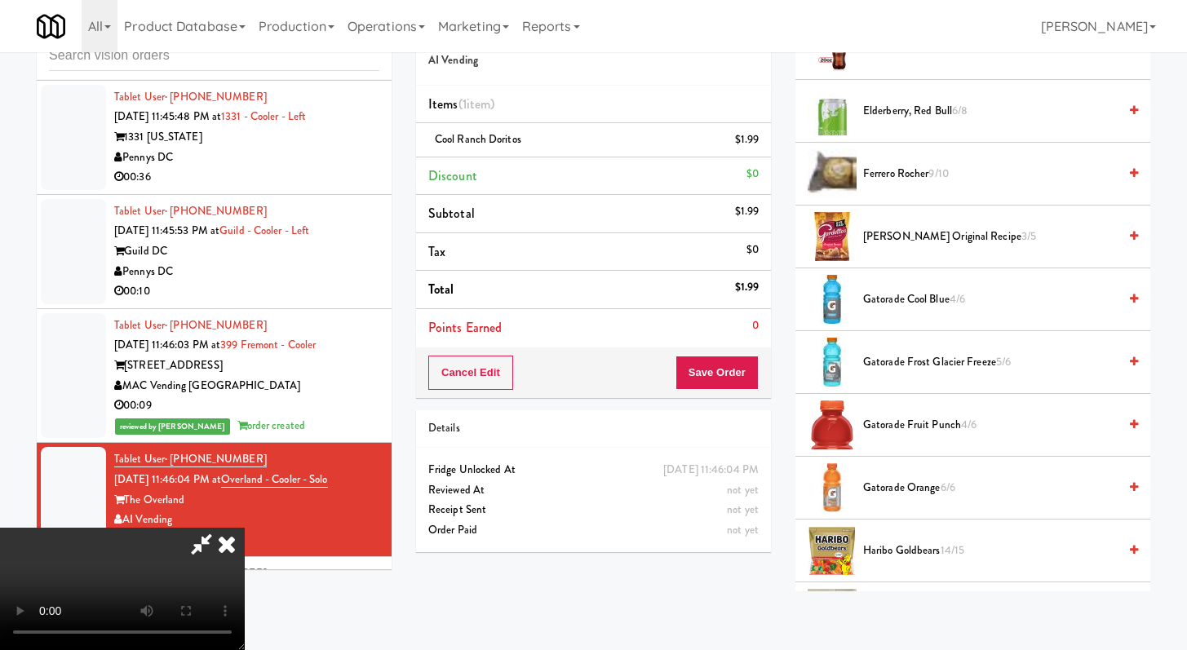
scroll to position [893, 0]
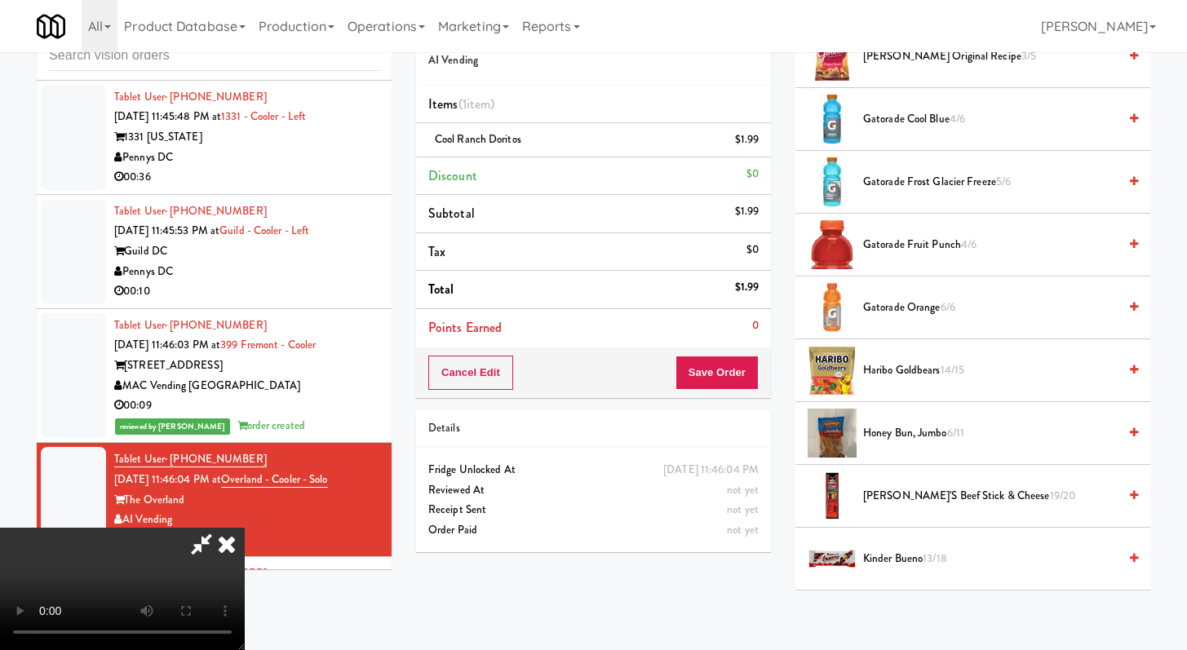
click at [903, 375] on span "Haribo Goldbears 14/15" at bounding box center [990, 371] width 255 height 20
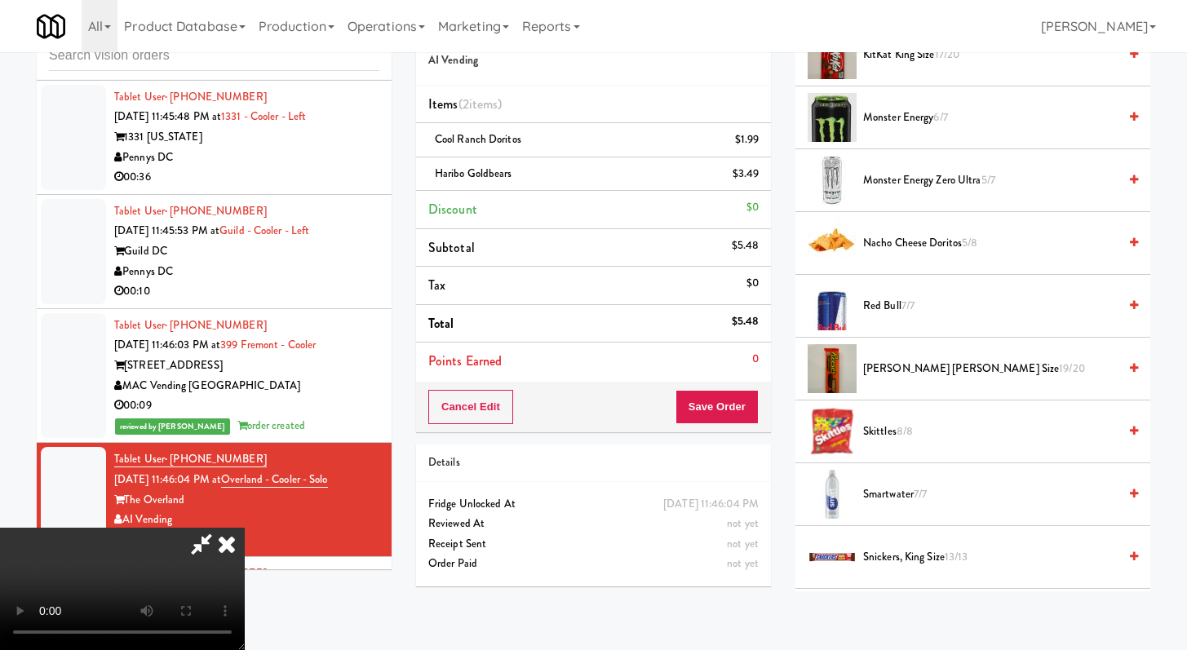
scroll to position [1264, 0]
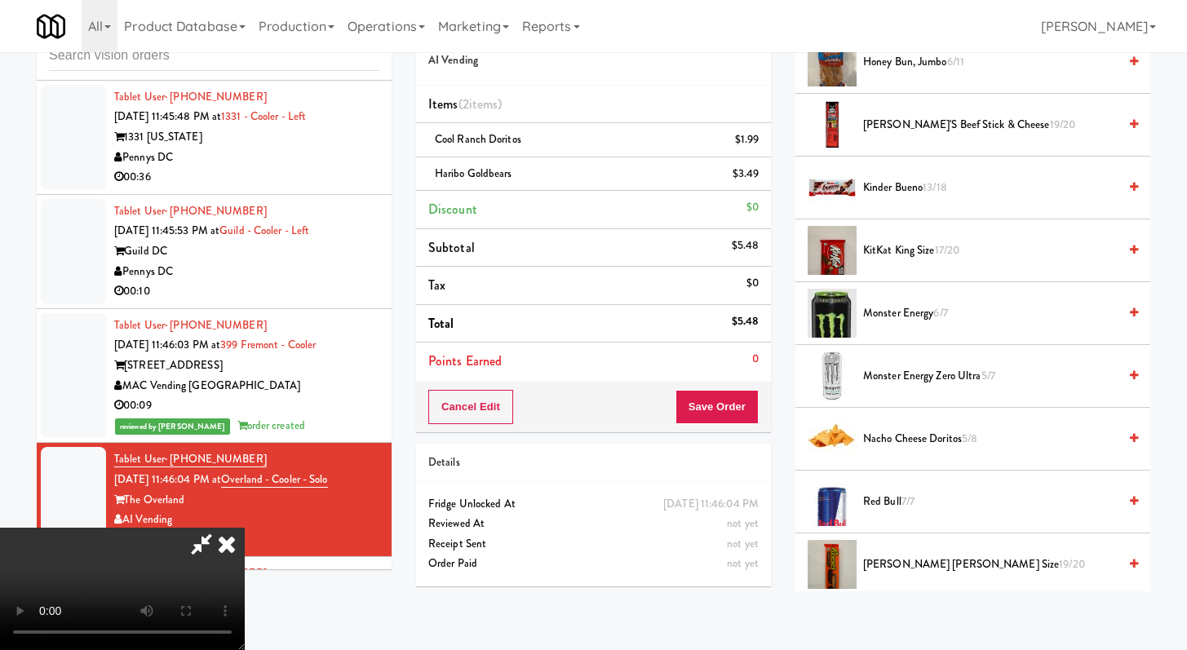
click at [893, 250] on span "KitKat King Size 17/20" at bounding box center [990, 251] width 255 height 20
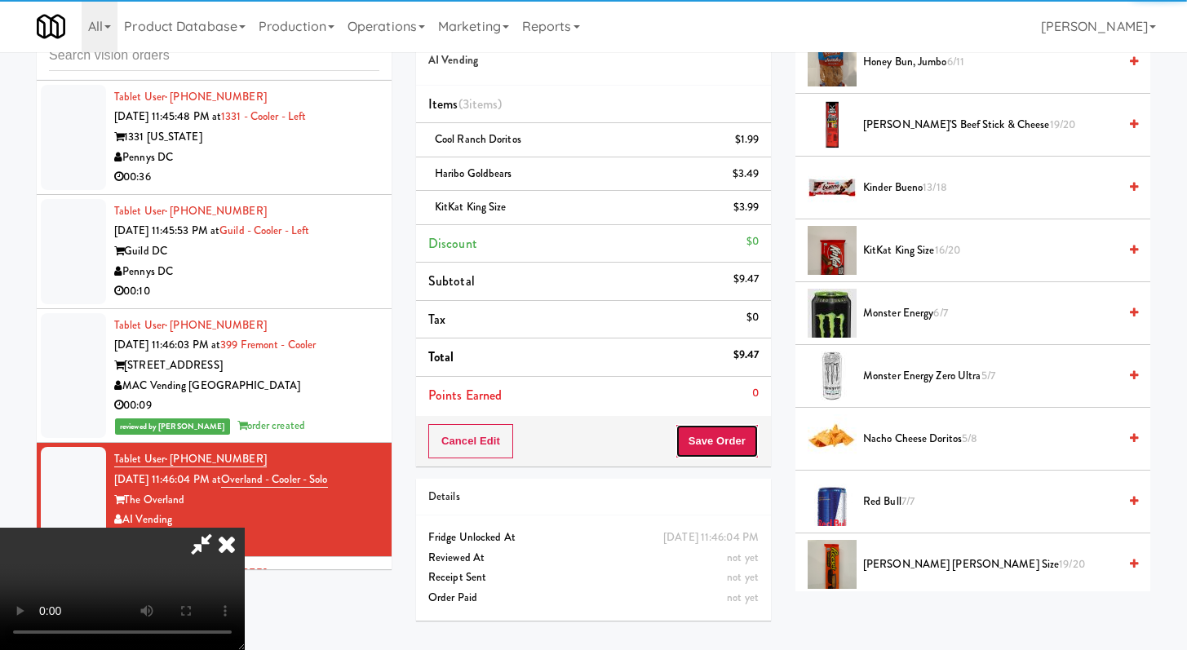
click at [731, 447] on button "Save Order" at bounding box center [717, 441] width 83 height 34
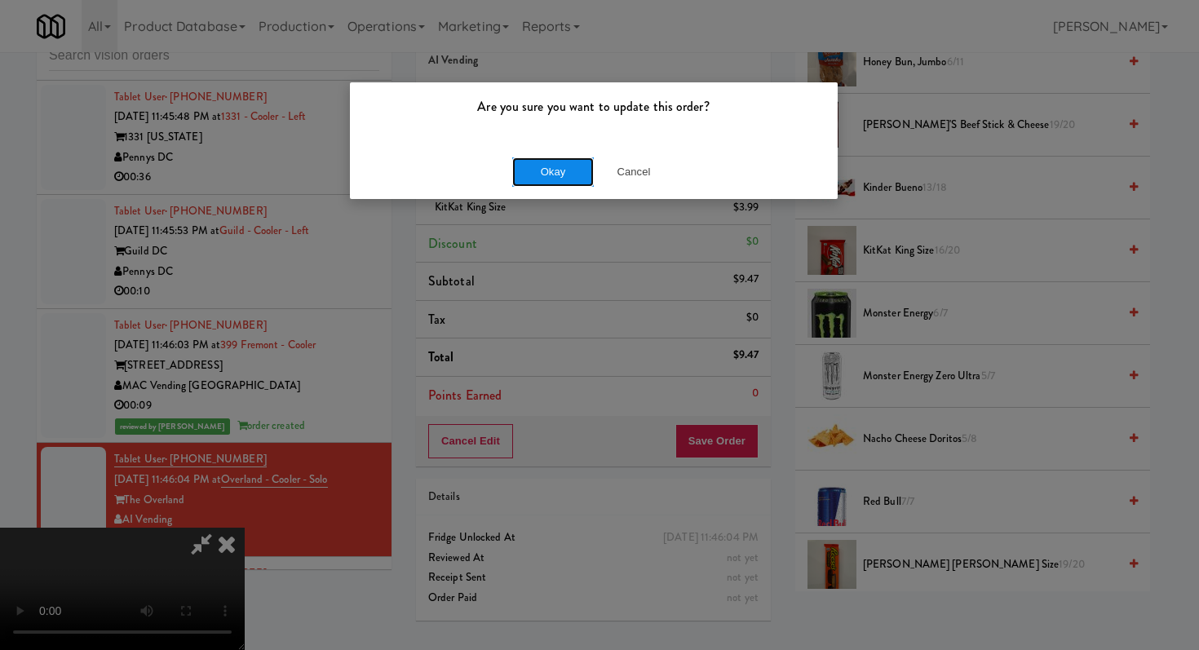
click at [571, 166] on button "Okay" at bounding box center [553, 171] width 82 height 29
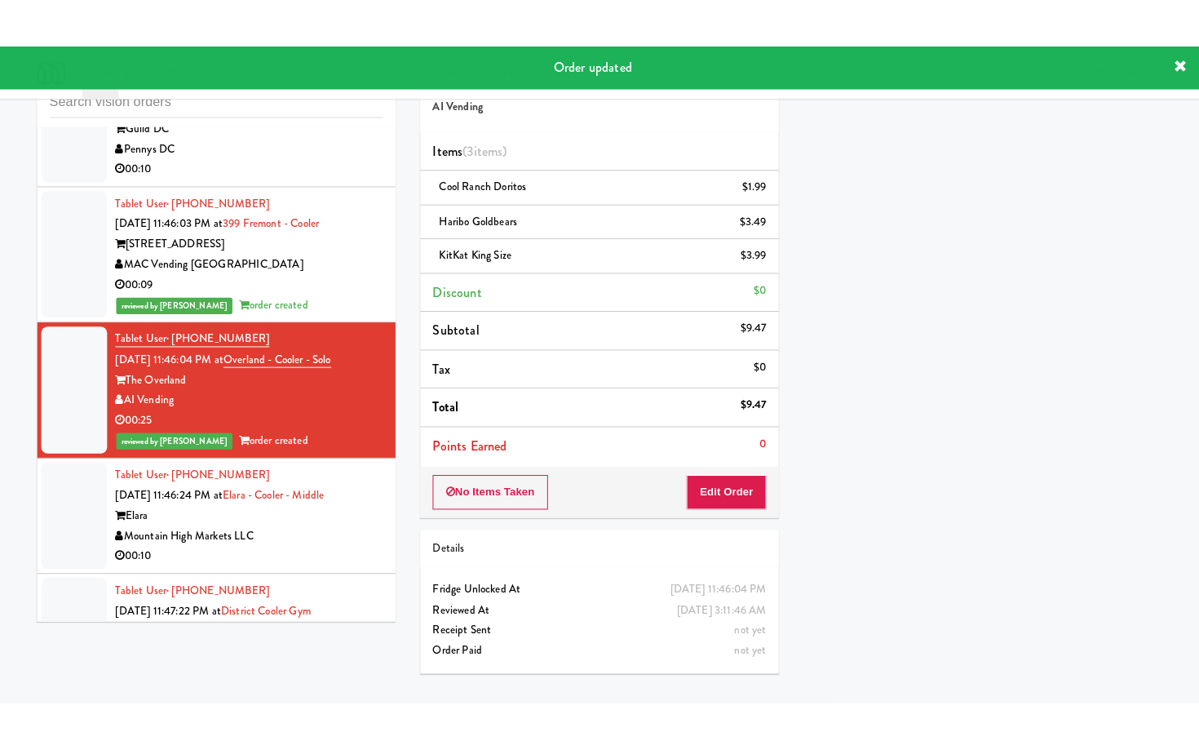
scroll to position [7843, 0]
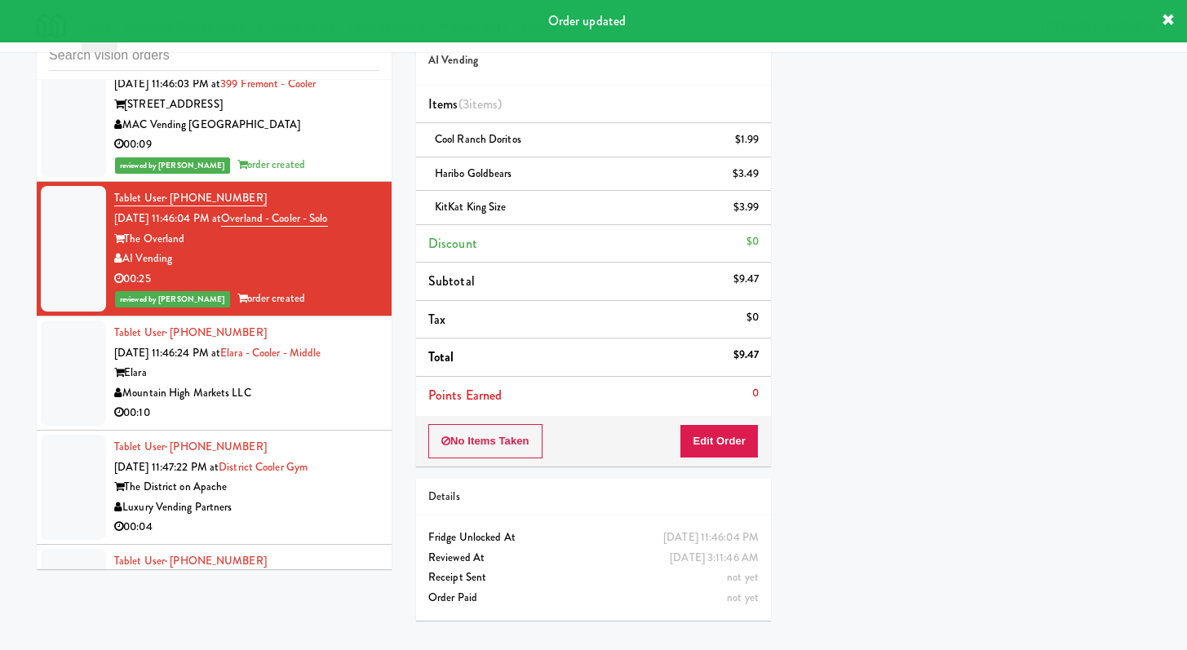
click at [321, 403] on div "00:10" at bounding box center [246, 413] width 265 height 20
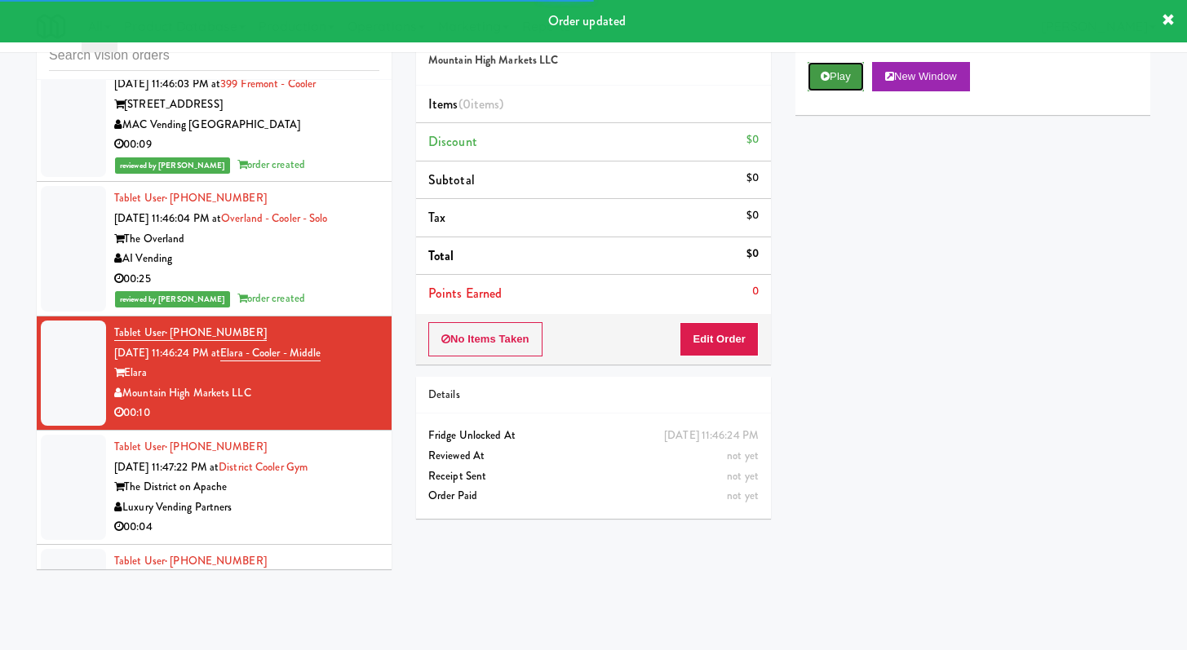
click at [819, 75] on button "Play" at bounding box center [836, 76] width 56 height 29
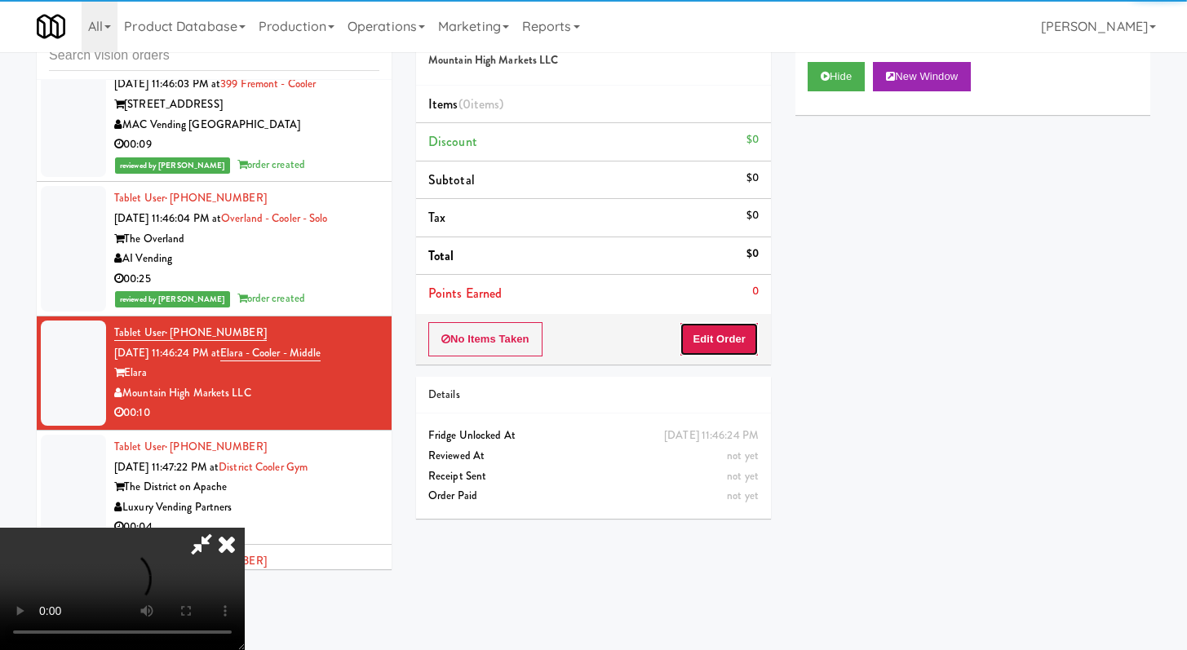
click at [749, 333] on button "Edit Order" at bounding box center [719, 339] width 79 height 34
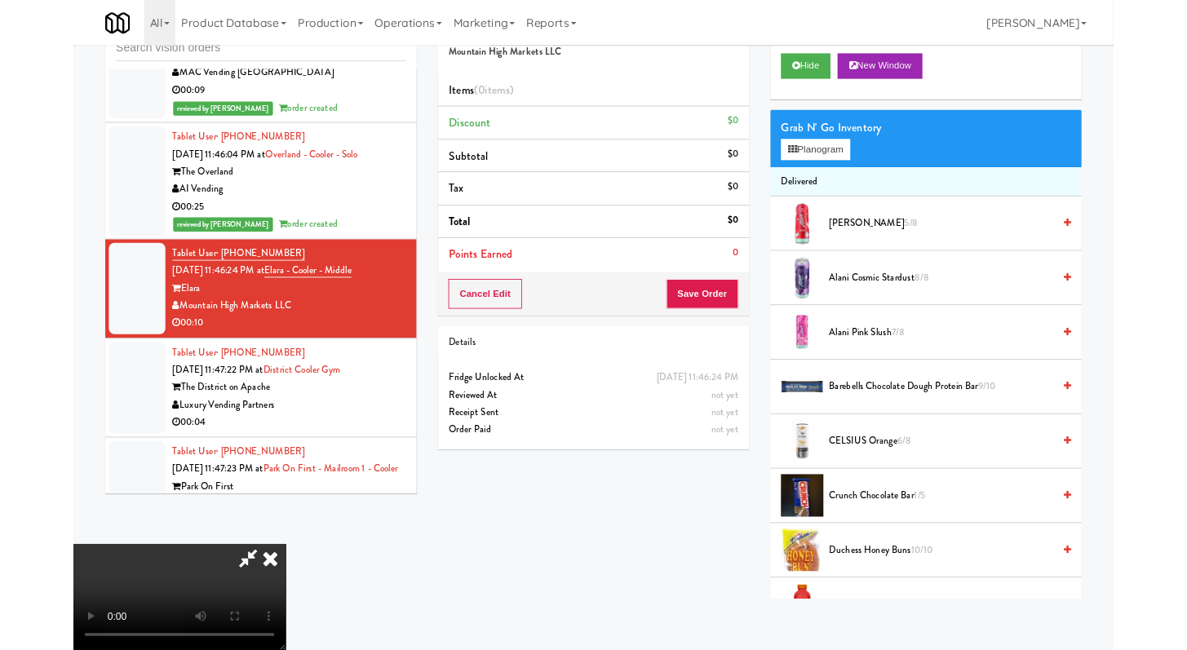
scroll to position [7824, 0]
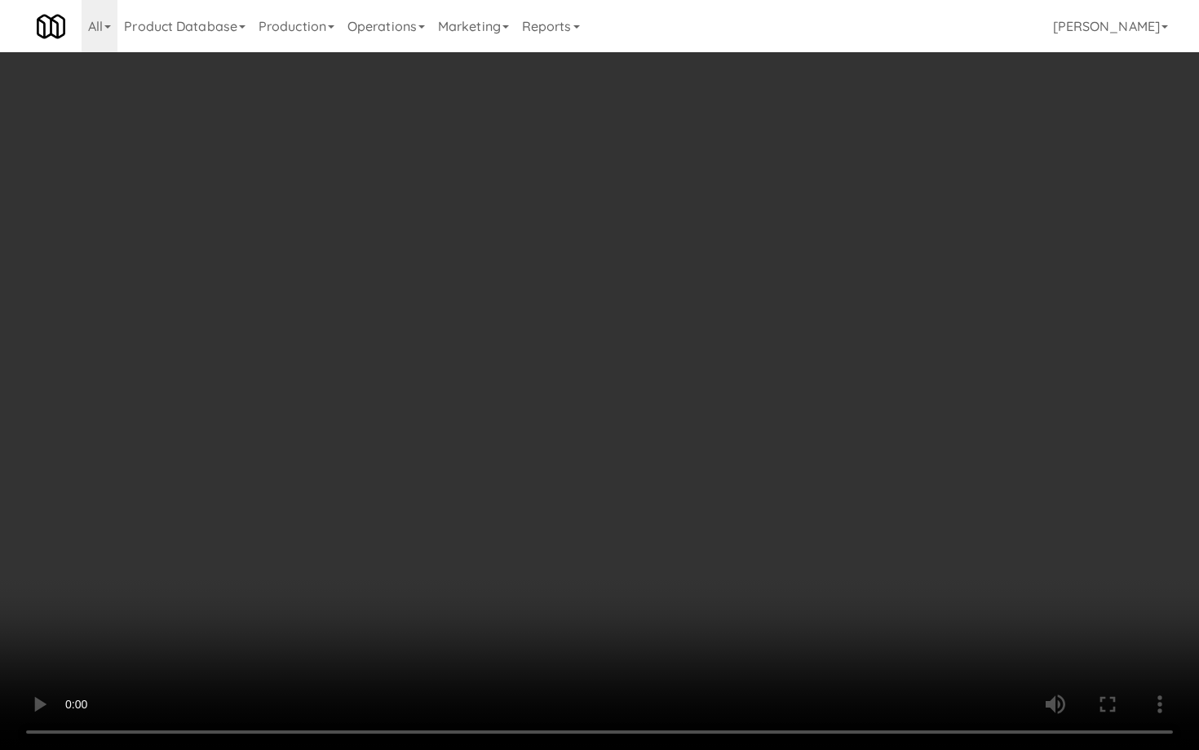
click at [492, 483] on video at bounding box center [599, 375] width 1199 height 750
click at [506, 490] on video at bounding box center [599, 375] width 1199 height 750
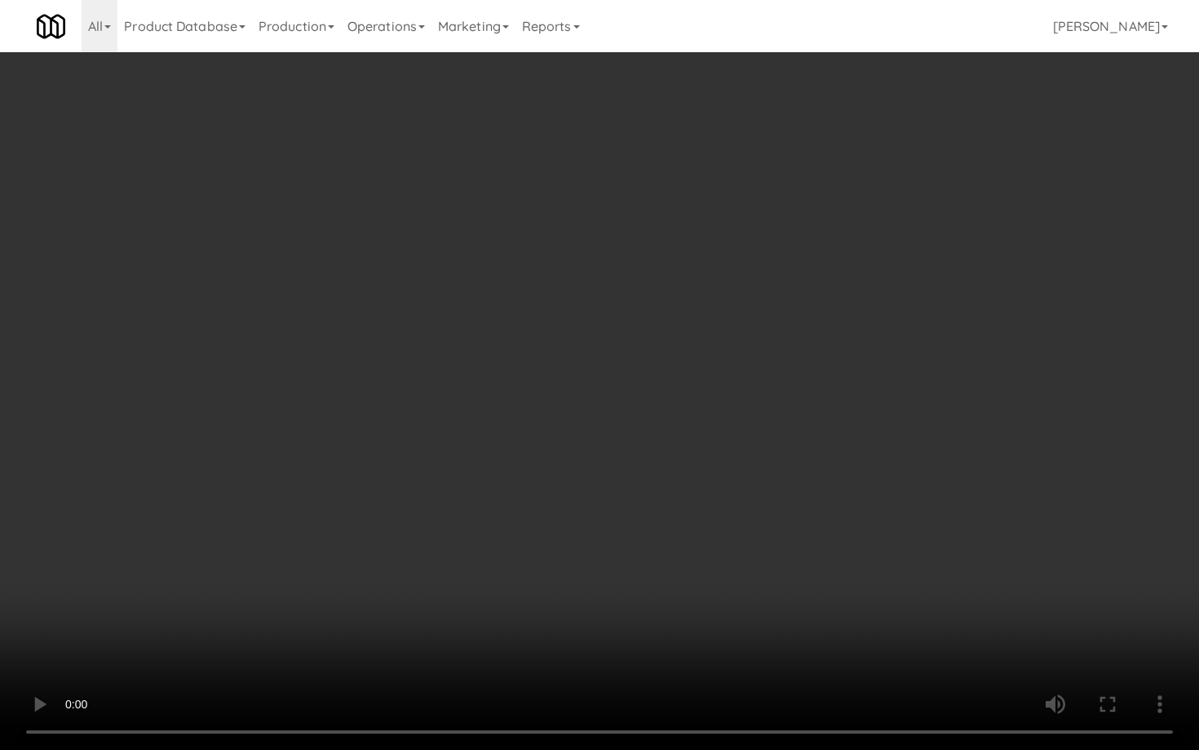
click at [506, 490] on video at bounding box center [599, 375] width 1199 height 750
click at [510, 486] on video at bounding box center [599, 375] width 1199 height 750
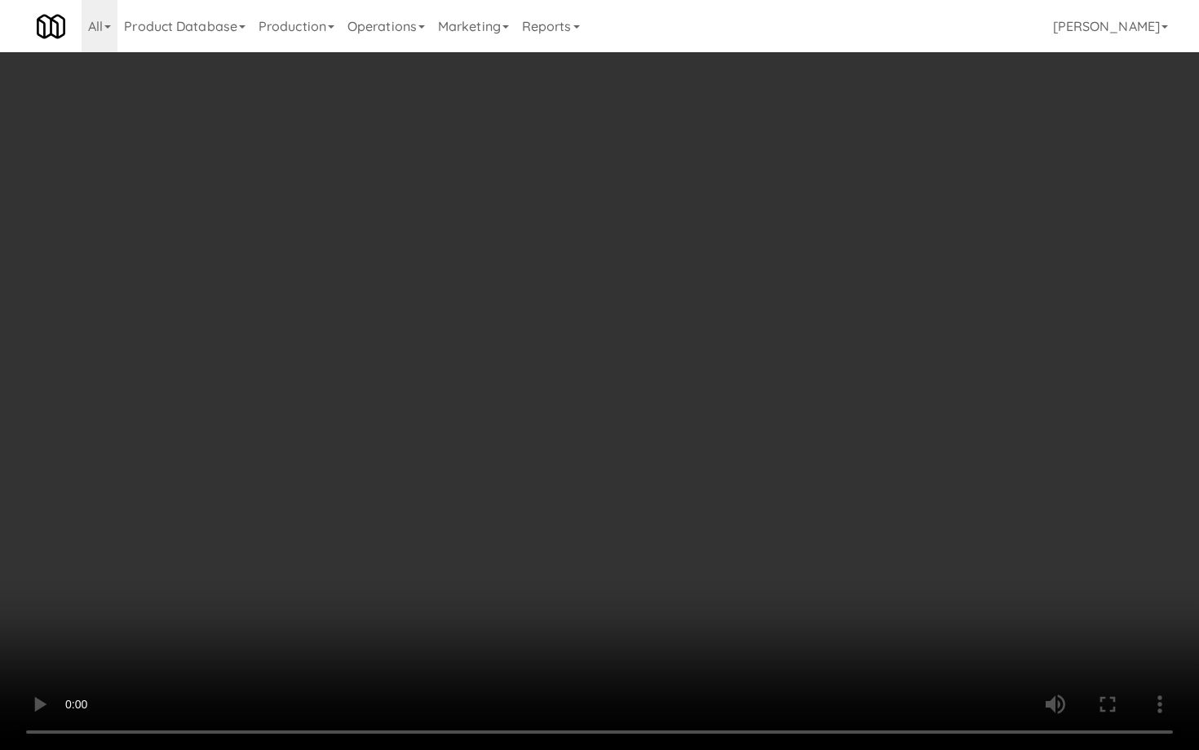
click at [510, 486] on video at bounding box center [599, 375] width 1199 height 750
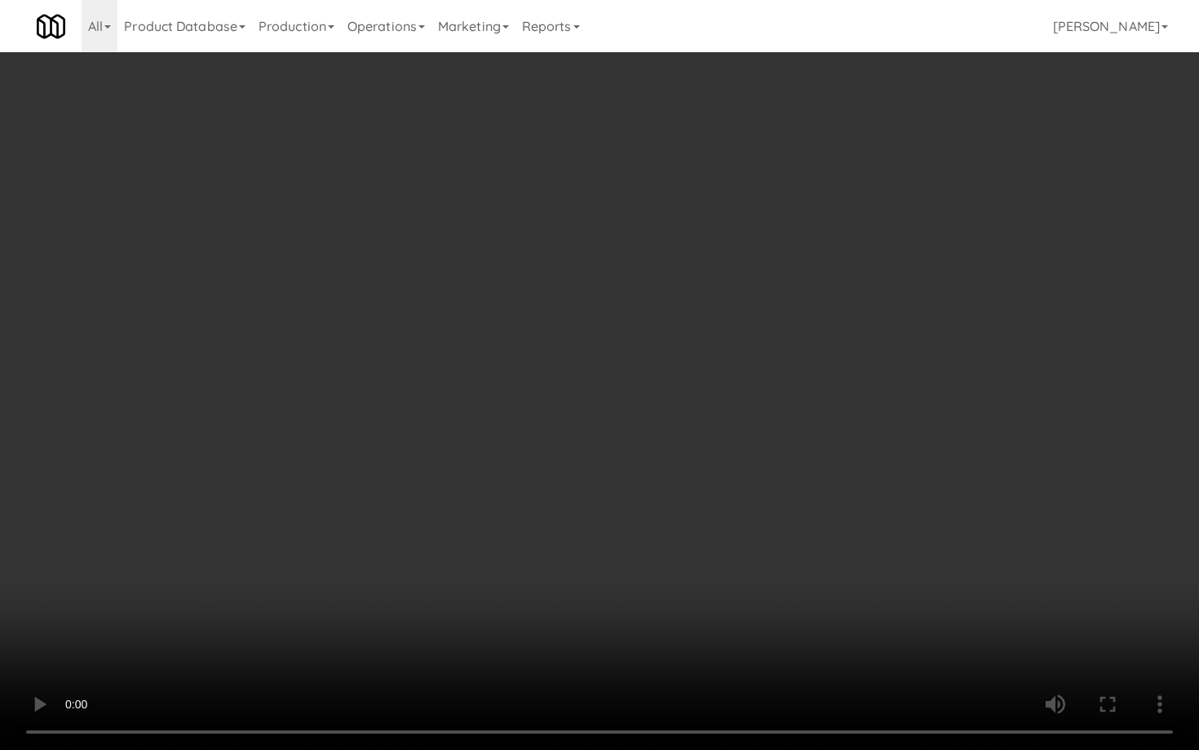
click at [510, 486] on video at bounding box center [599, 375] width 1199 height 750
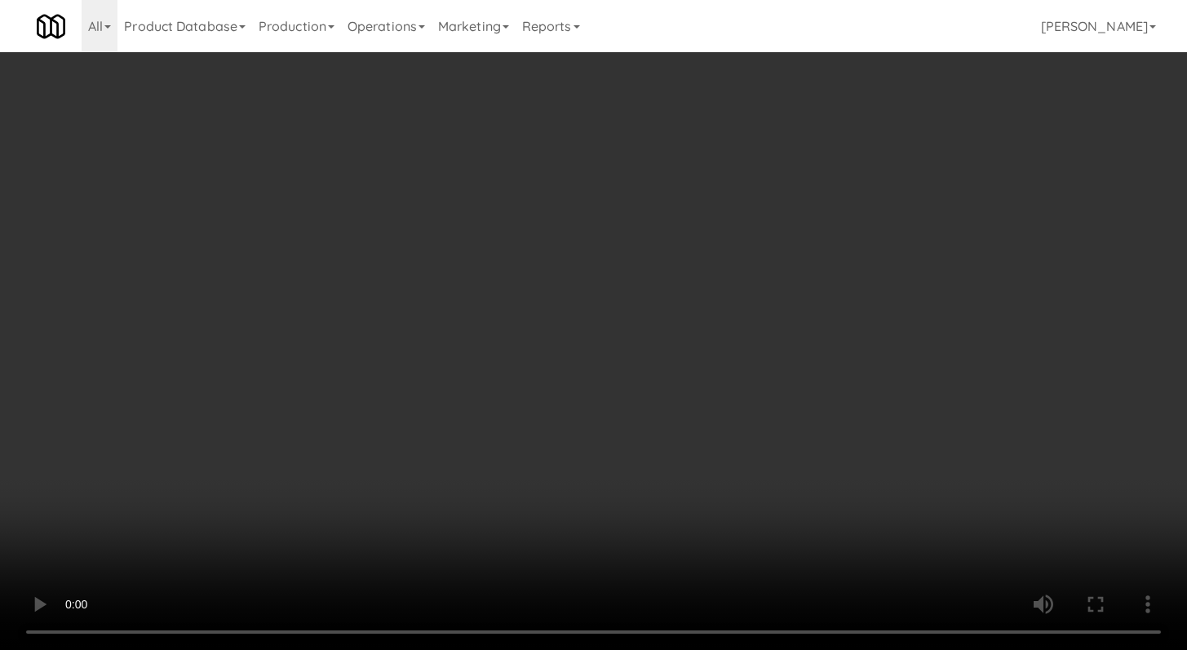
scroll to position [7843, 0]
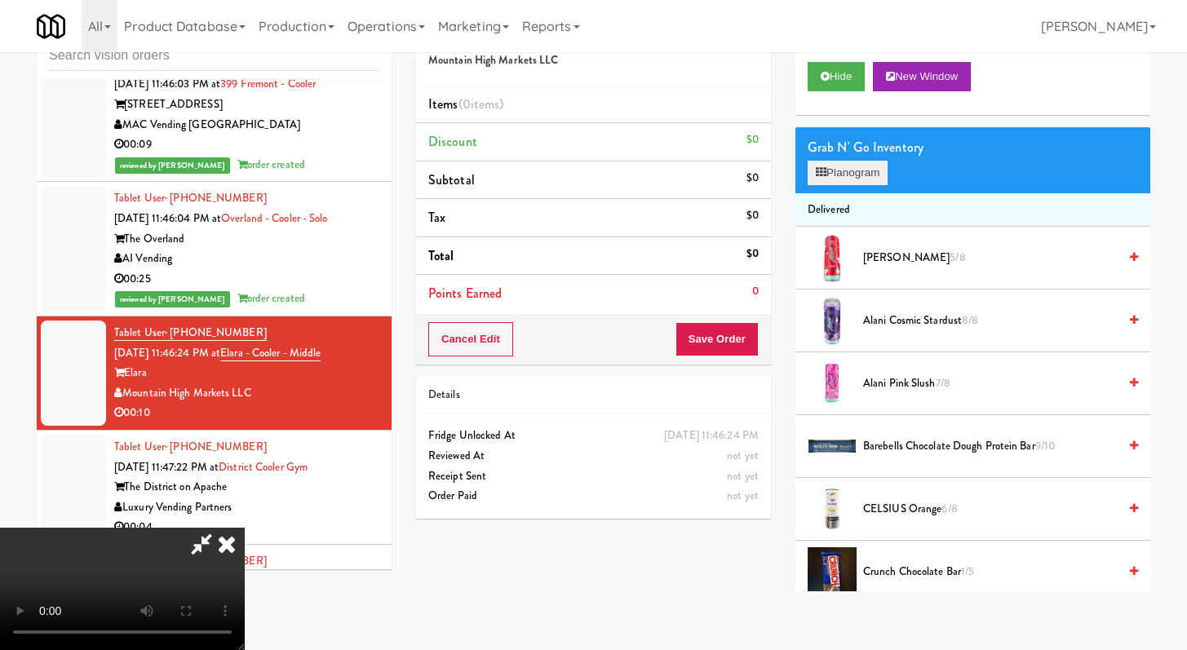
click at [860, 193] on li "Delivered" at bounding box center [973, 210] width 355 height 34
click at [863, 176] on button "Planogram" at bounding box center [848, 173] width 80 height 24
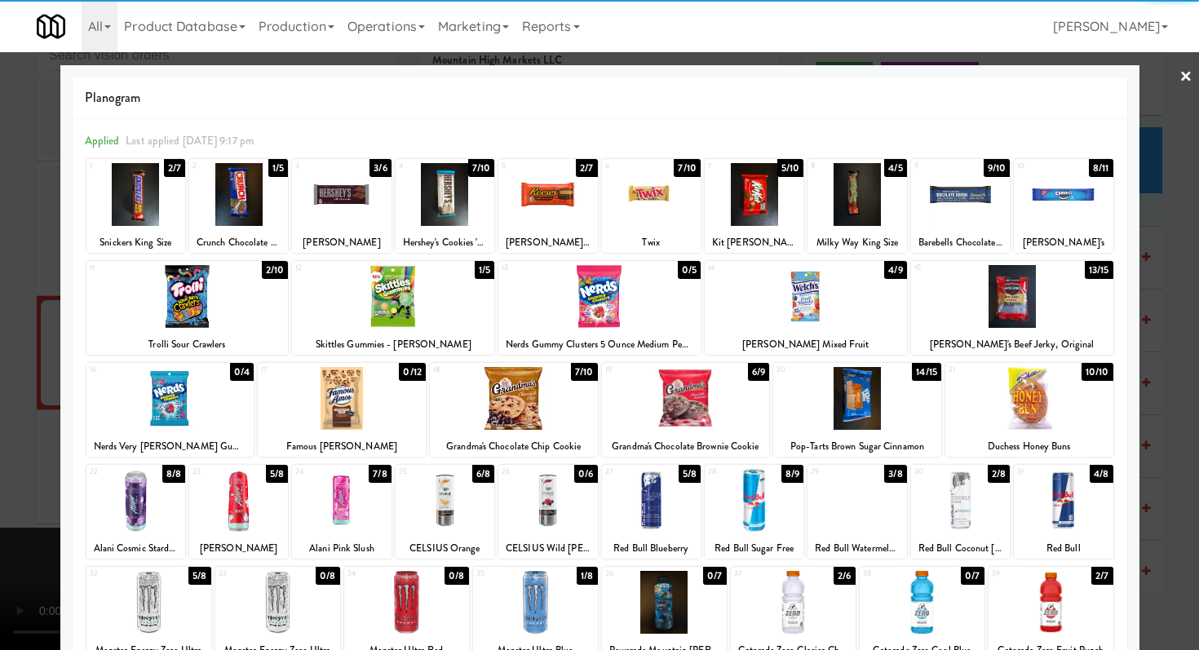
click at [292, 592] on div at bounding box center [277, 602] width 125 height 63
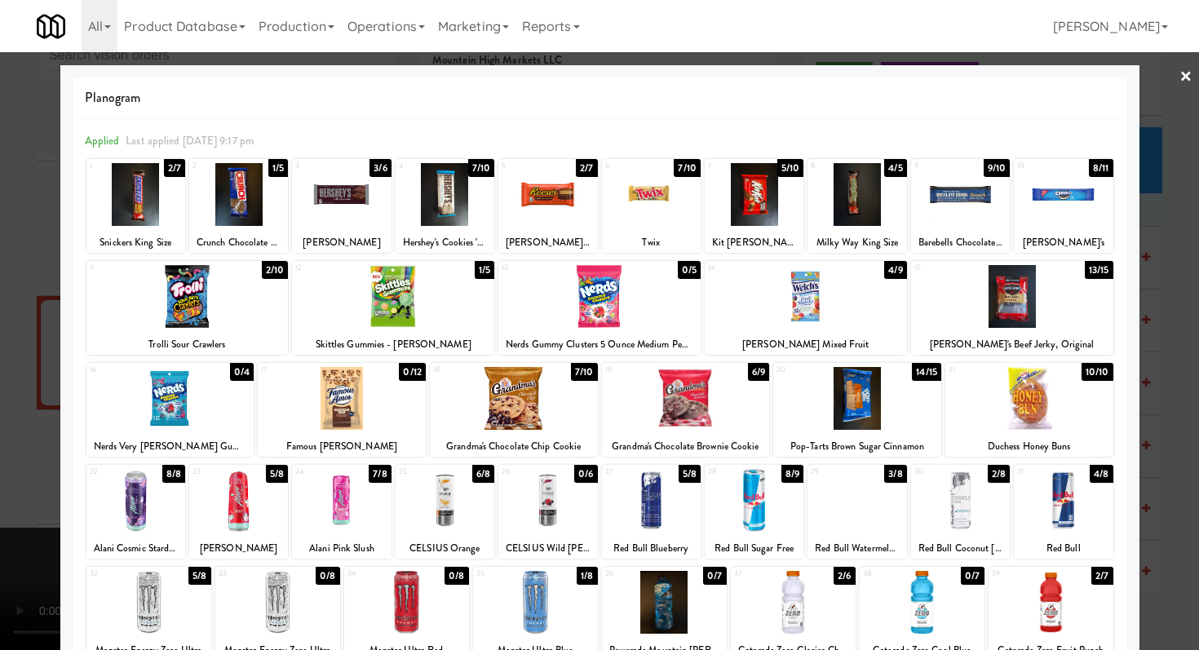
click at [196, 588] on div at bounding box center [148, 602] width 125 height 63
click at [162, 193] on div at bounding box center [135, 194] width 99 height 63
click at [532, 194] on div at bounding box center [548, 194] width 99 height 63
click at [717, 206] on div at bounding box center [754, 194] width 99 height 63
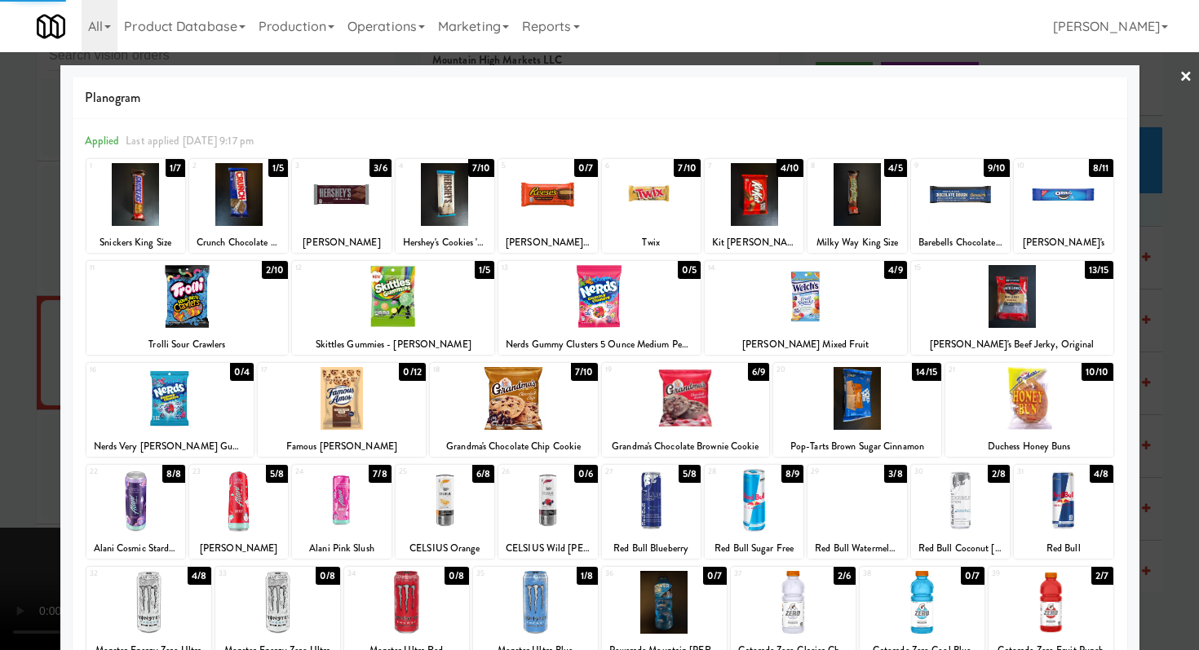
click at [0, 361] on div at bounding box center [599, 325] width 1199 height 650
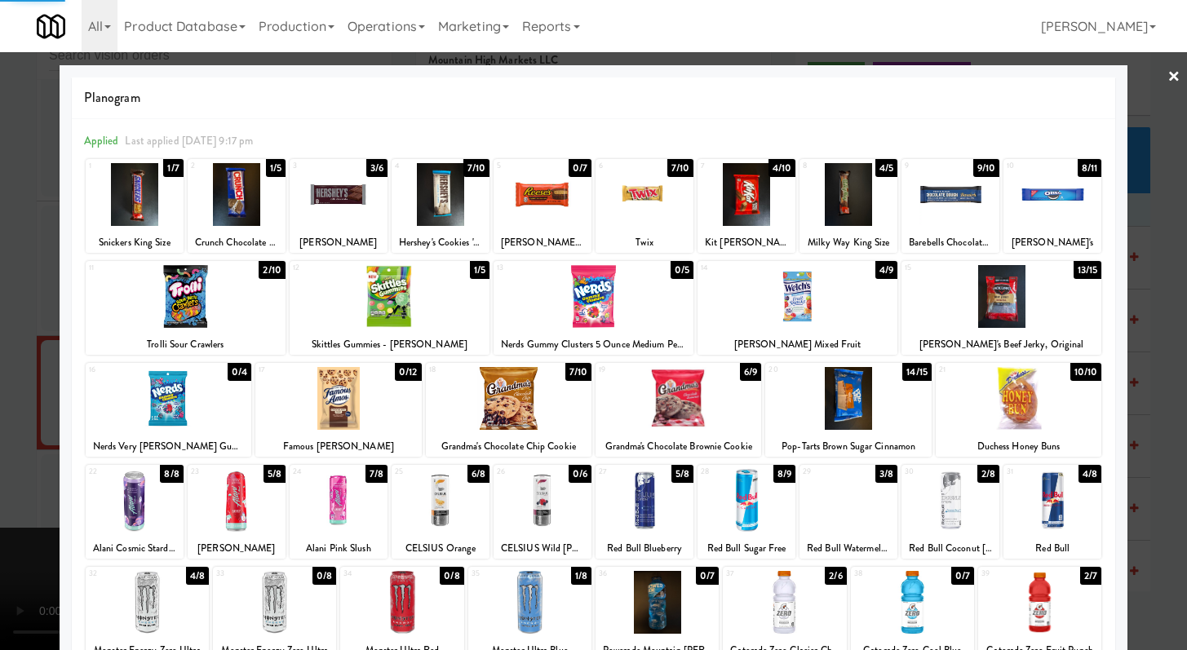
scroll to position [7843, 0]
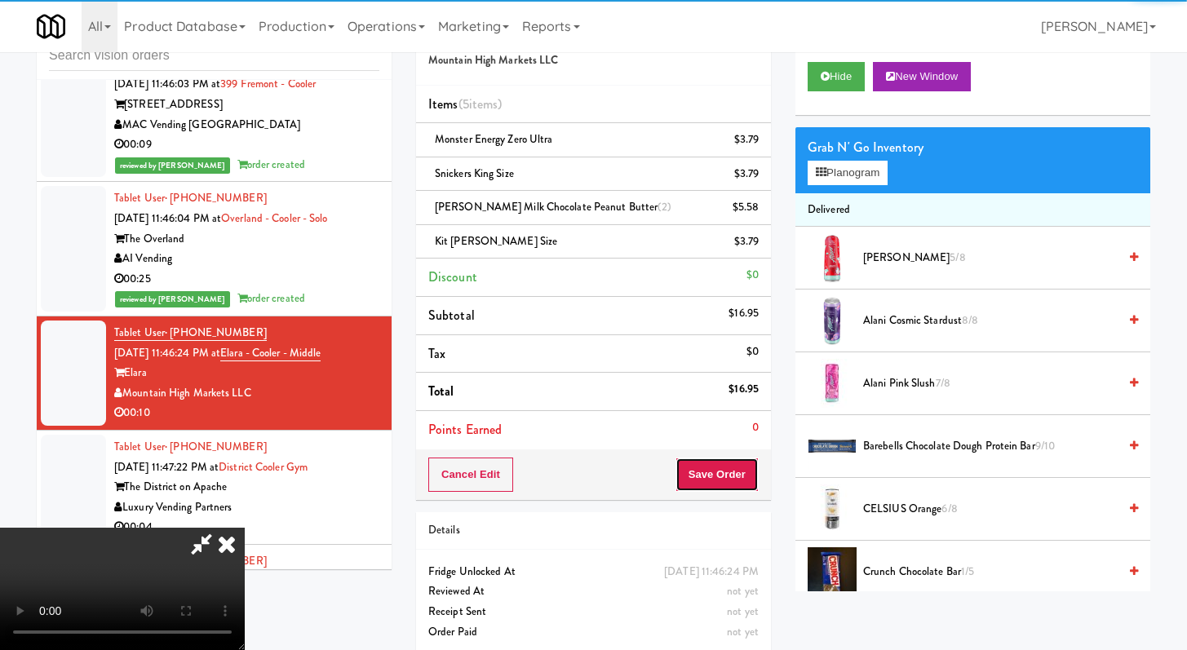
click at [755, 487] on button "Save Order" at bounding box center [717, 475] width 83 height 34
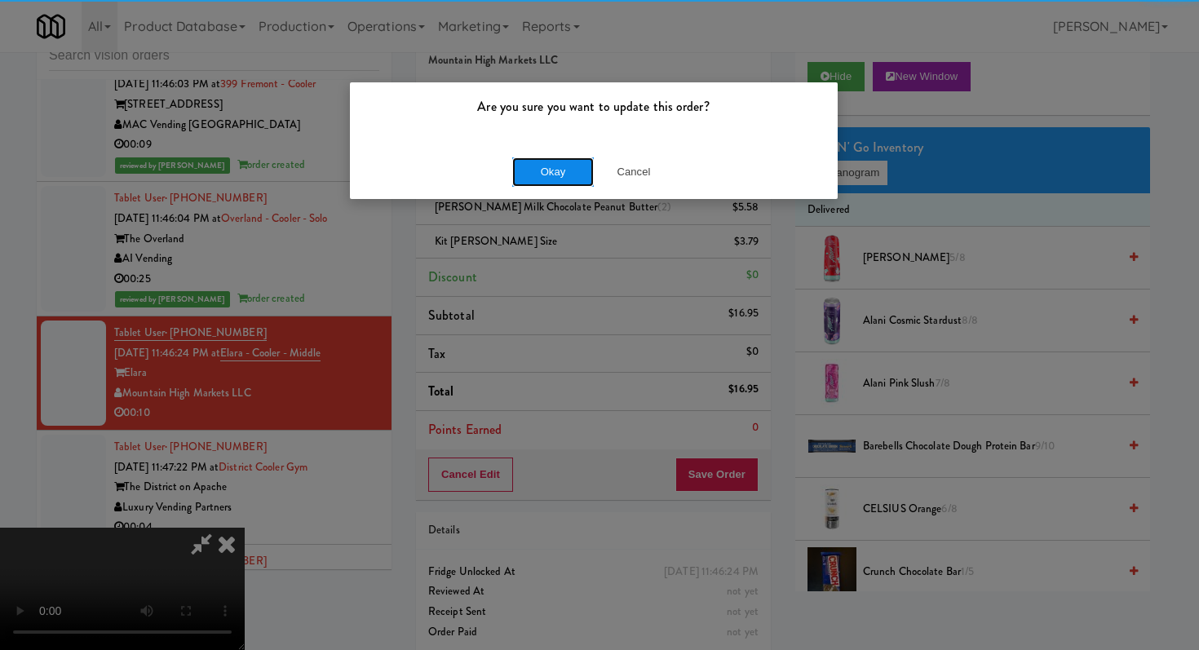
click at [536, 175] on button "Okay" at bounding box center [553, 171] width 82 height 29
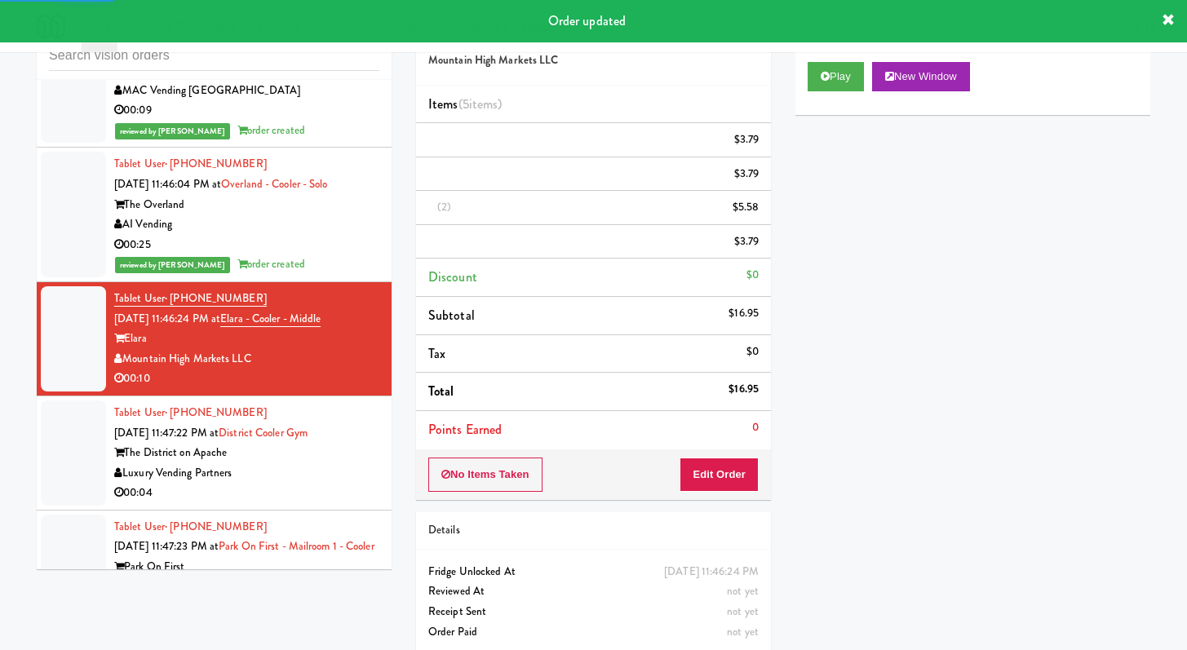
scroll to position [7895, 0]
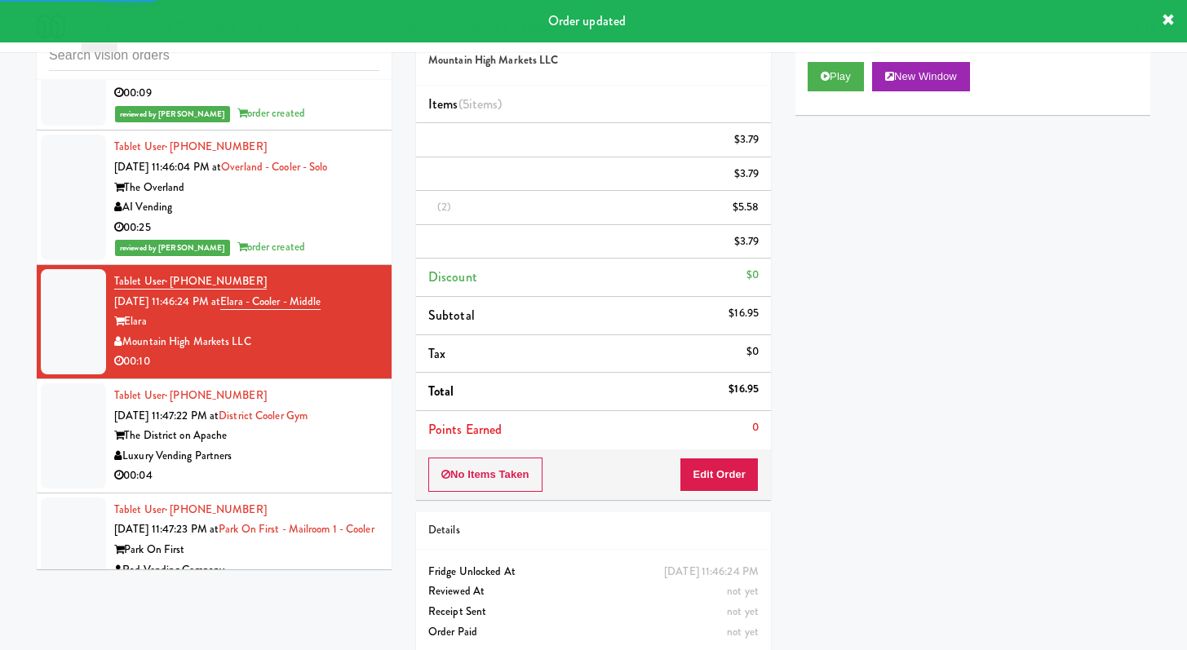
click at [337, 466] on div "00:04" at bounding box center [246, 476] width 265 height 20
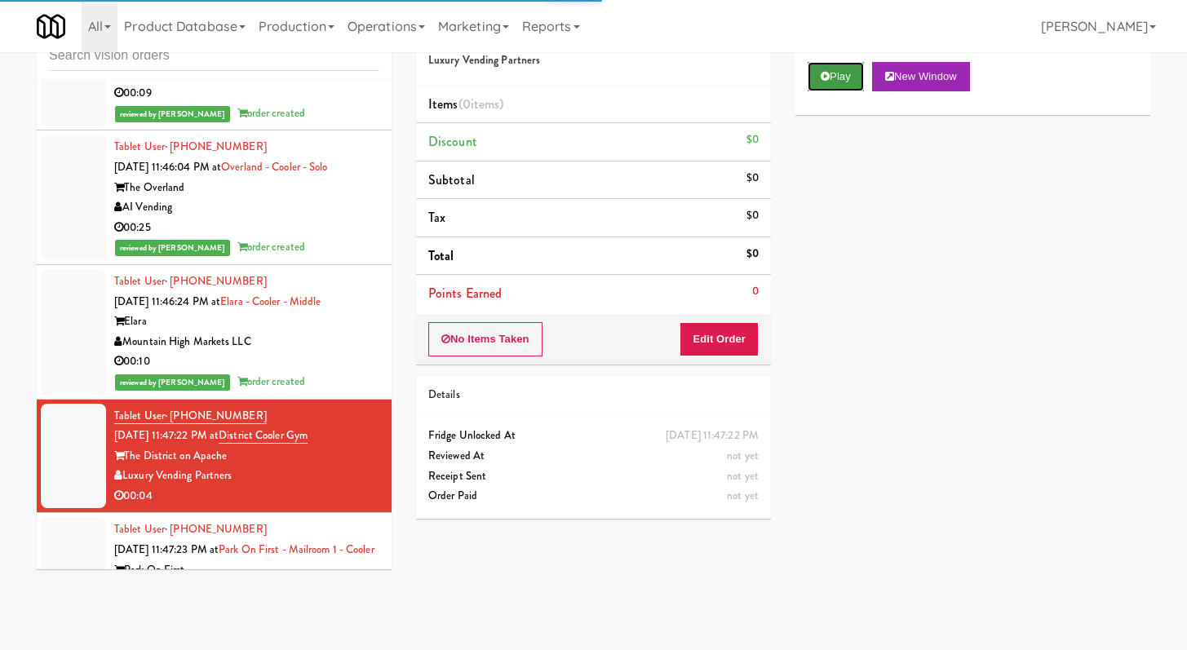
click at [813, 77] on button "Play" at bounding box center [836, 76] width 56 height 29
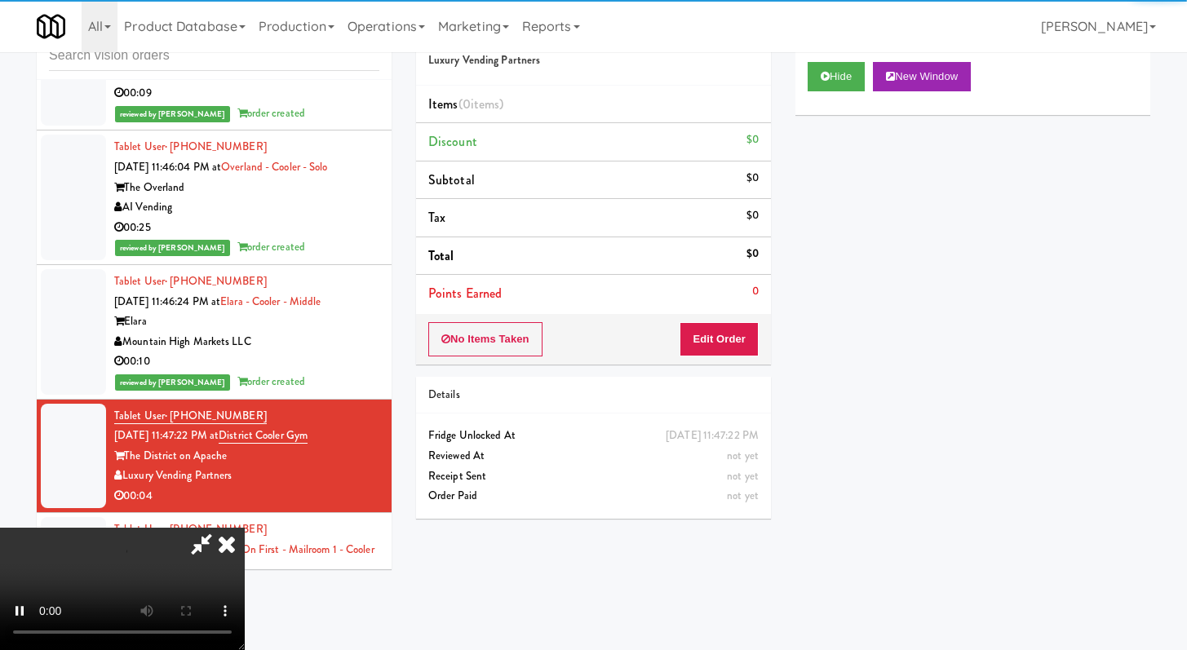
click at [721, 321] on div "No Items Taken Edit Order" at bounding box center [593, 339] width 355 height 51
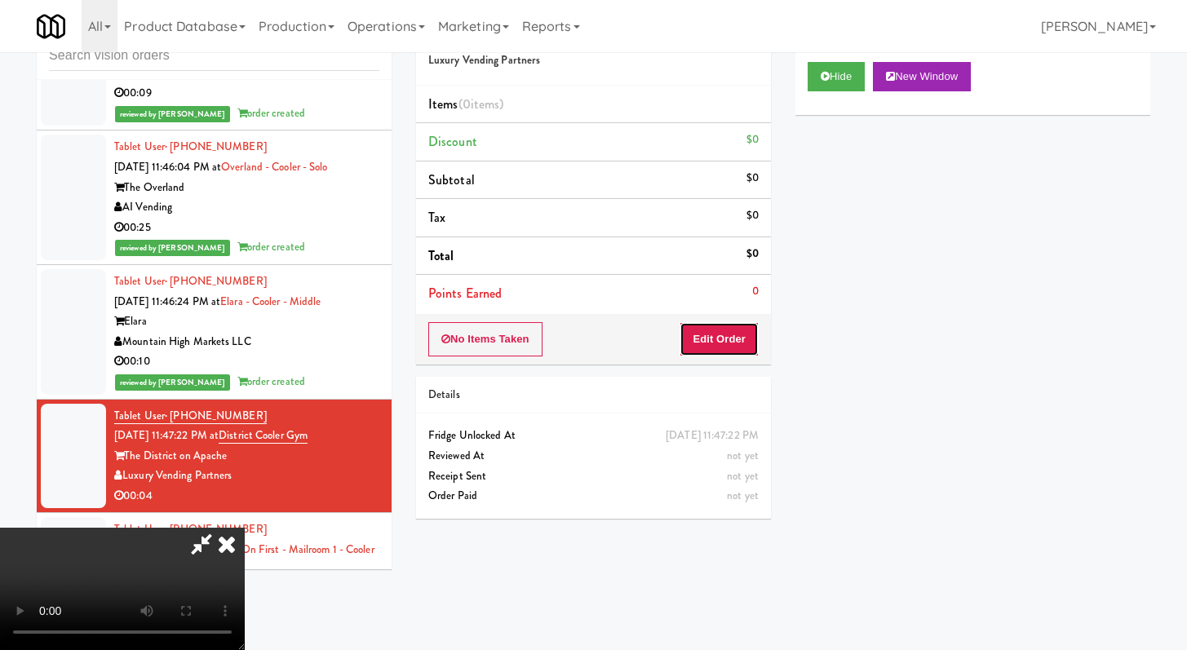
click at [712, 334] on button "Edit Order" at bounding box center [719, 339] width 79 height 34
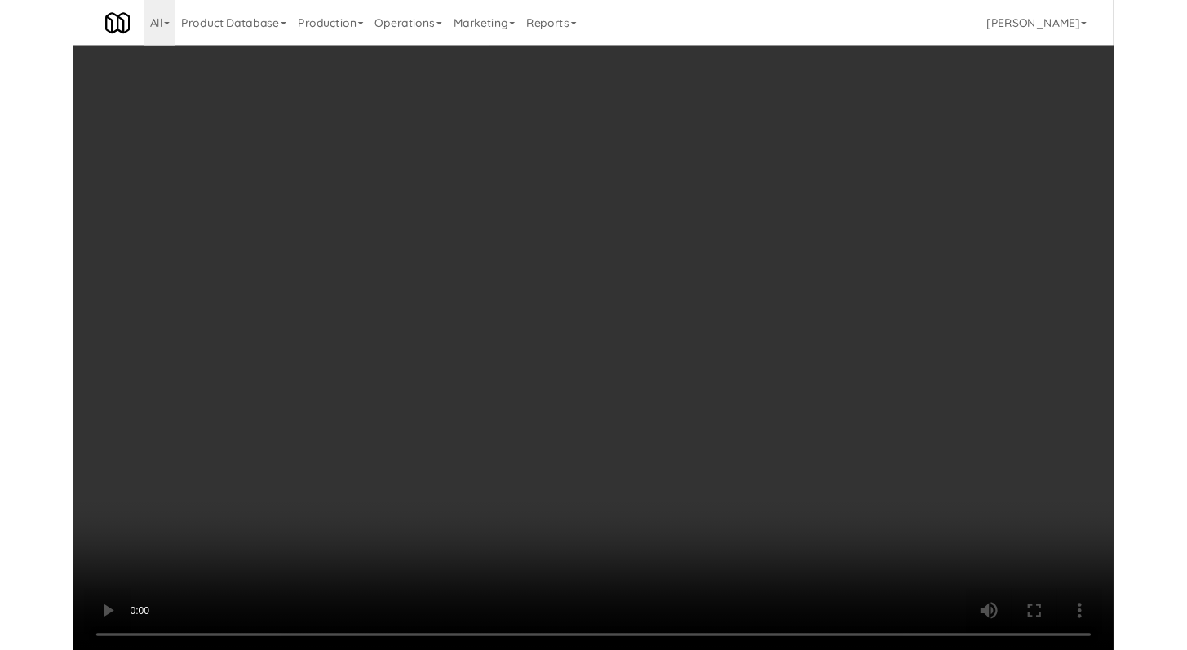
scroll to position [7875, 0]
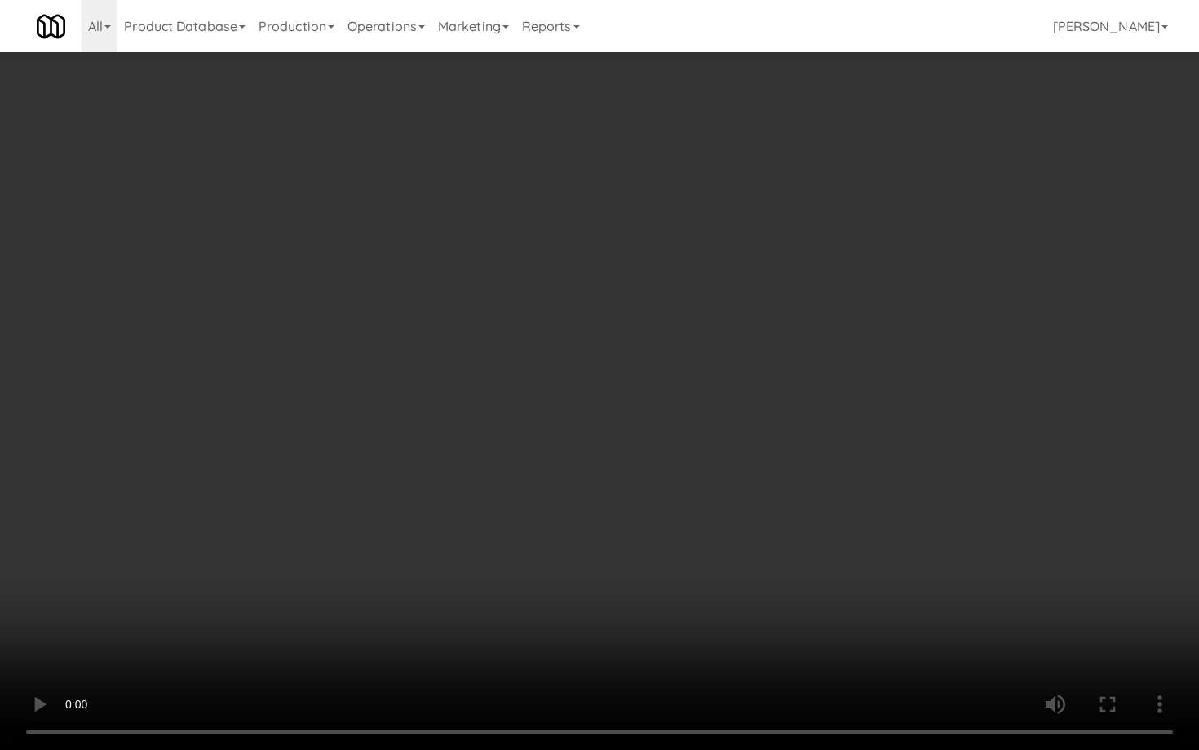
click at [581, 463] on video at bounding box center [599, 375] width 1199 height 750
click at [580, 463] on video at bounding box center [599, 375] width 1199 height 750
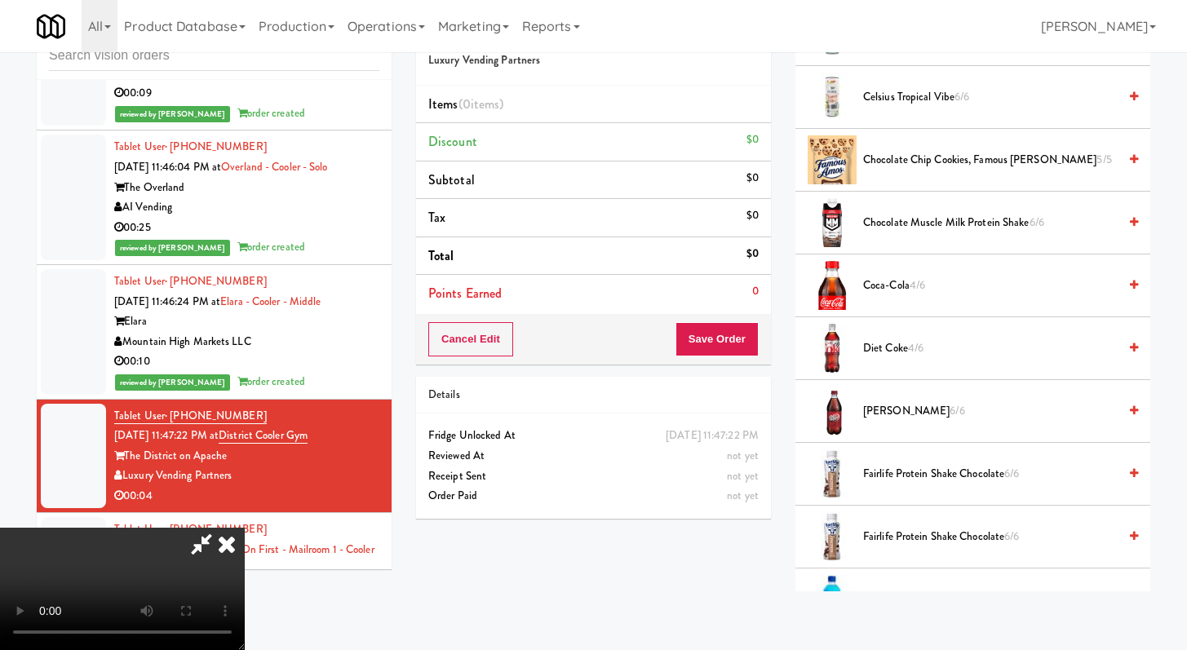
scroll to position [958, 0]
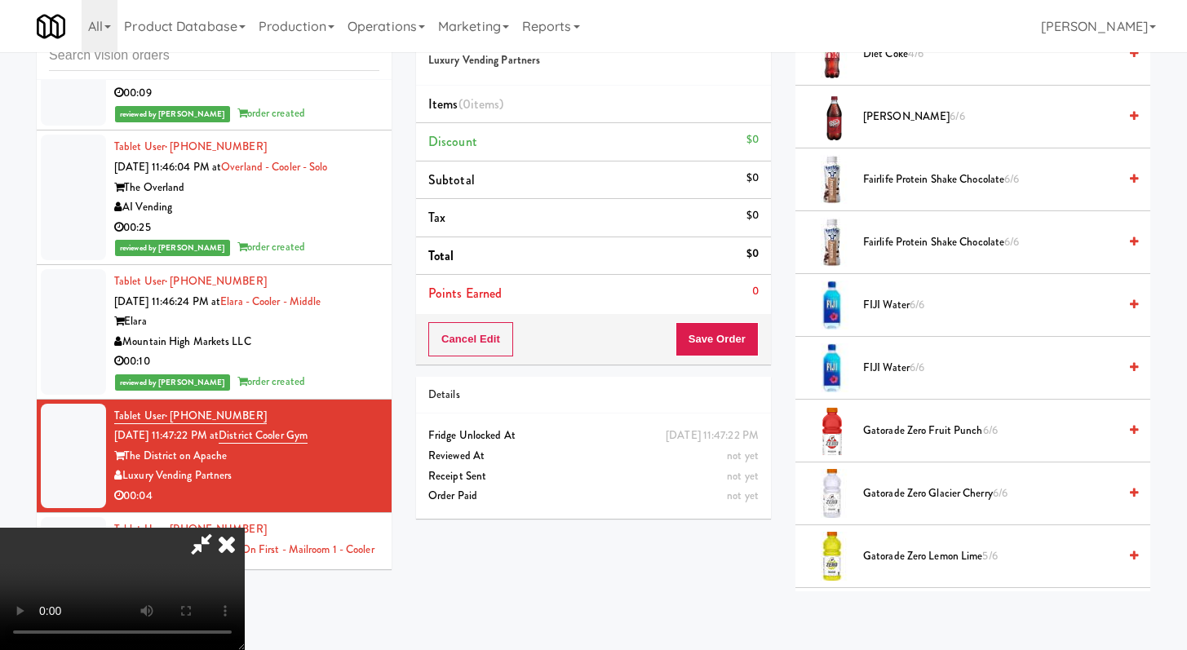
click at [875, 366] on span "FIJI Water 6/6" at bounding box center [990, 368] width 255 height 20
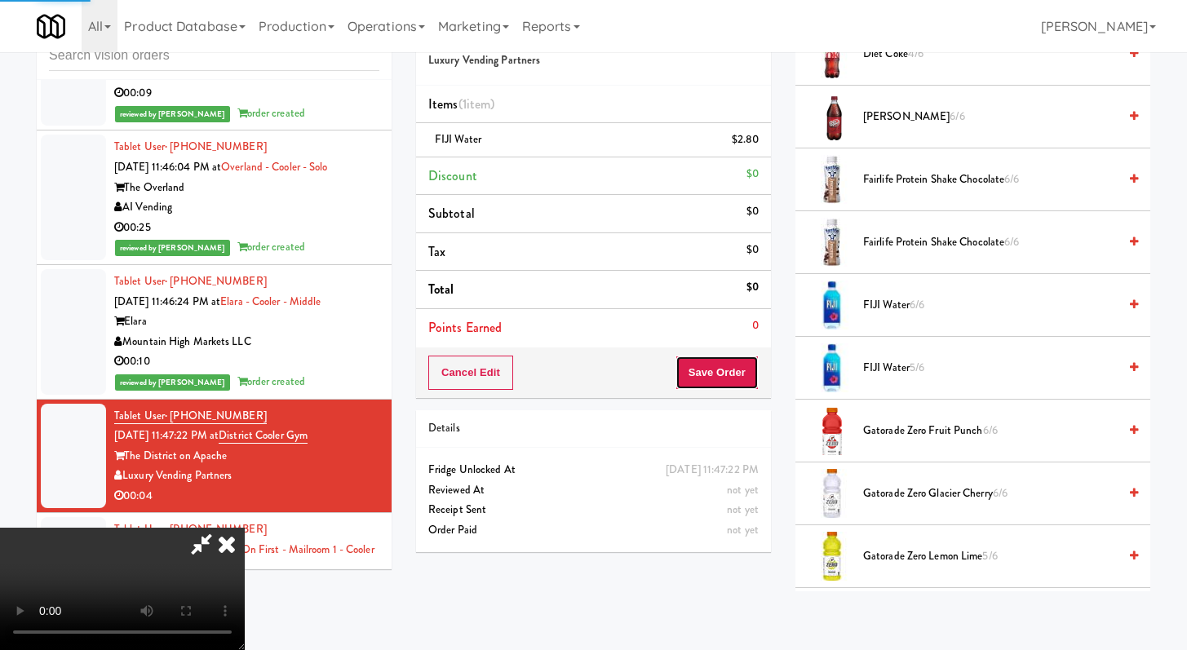
click at [736, 385] on button "Save Order" at bounding box center [717, 373] width 83 height 34
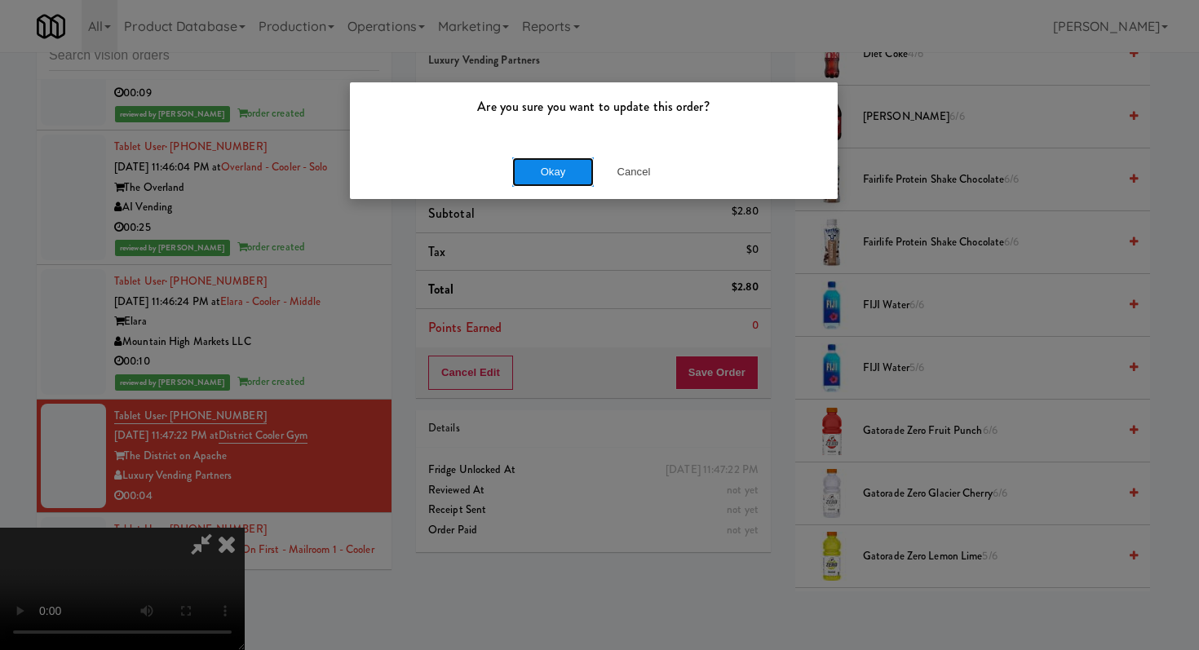
click at [556, 170] on button "Okay" at bounding box center [553, 171] width 82 height 29
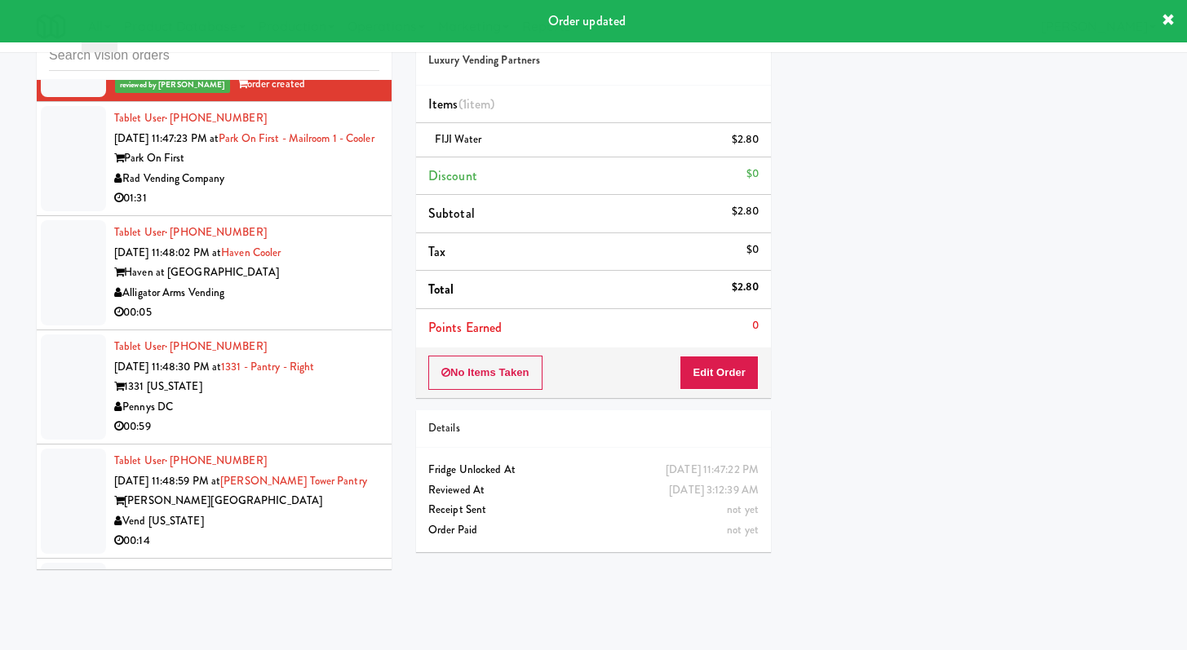
scroll to position [8268, 0]
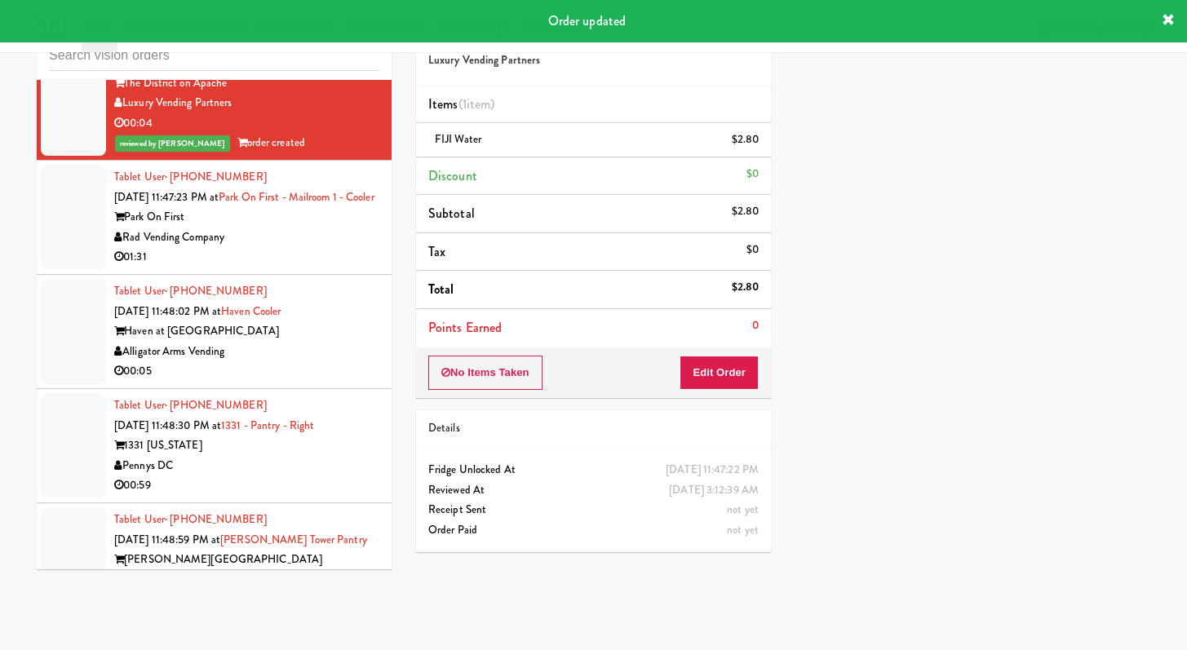
click at [314, 228] on div "Rad Vending Company" at bounding box center [246, 238] width 265 height 20
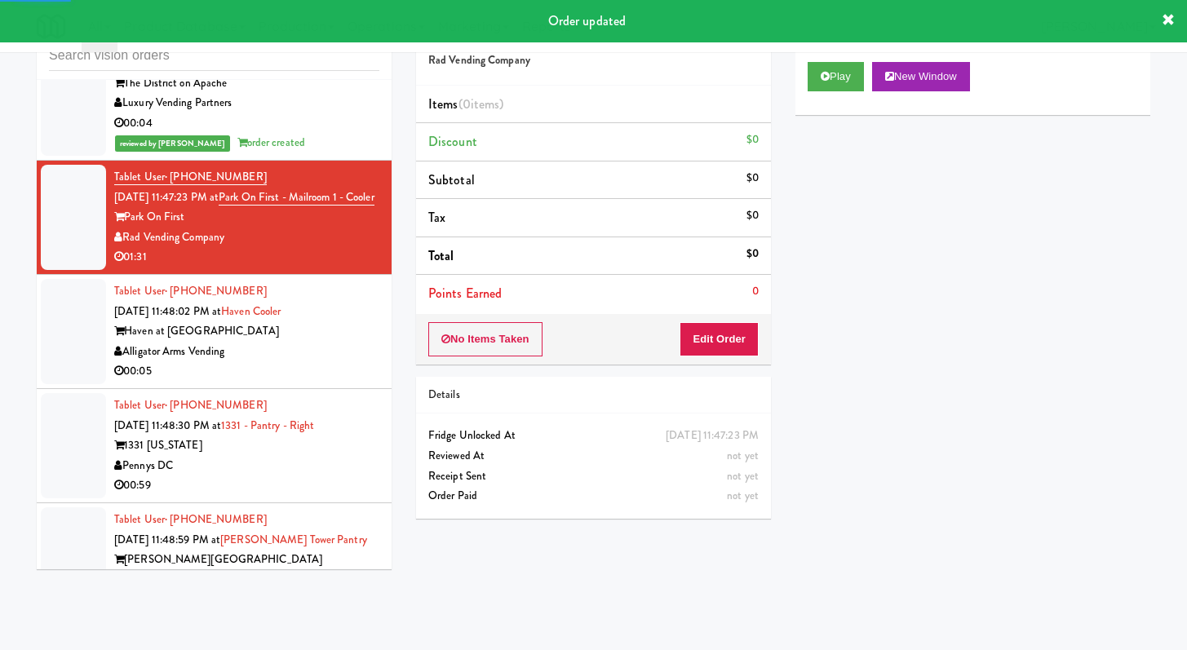
scroll to position [8219, 0]
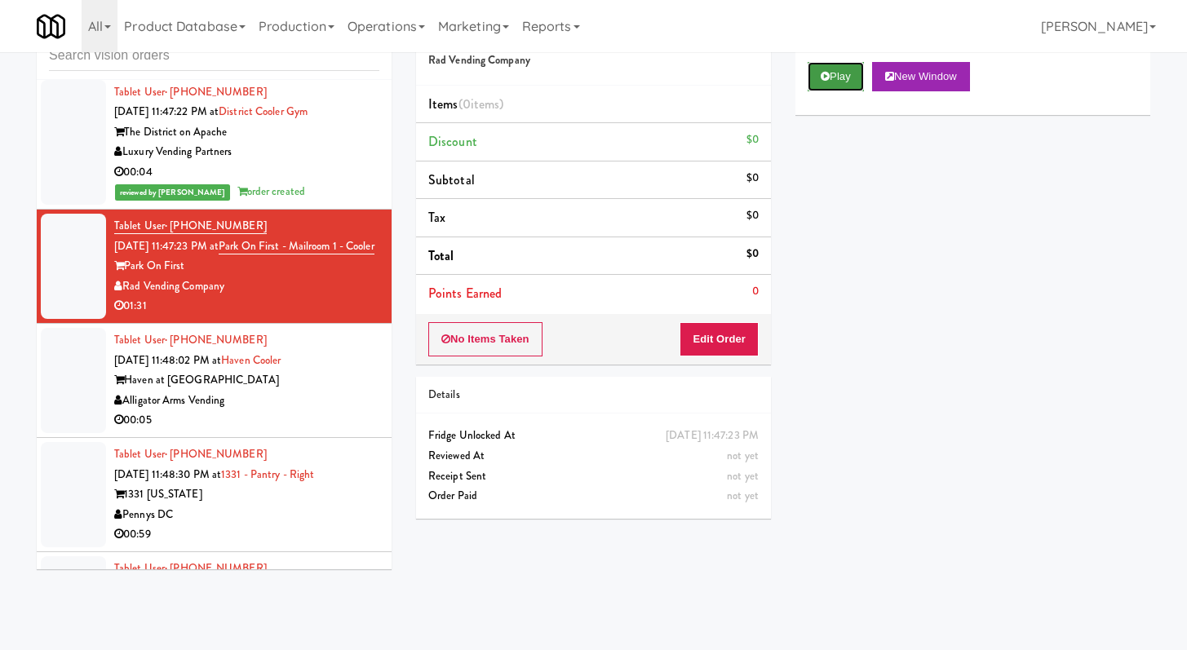
click at [824, 71] on icon at bounding box center [825, 76] width 9 height 11
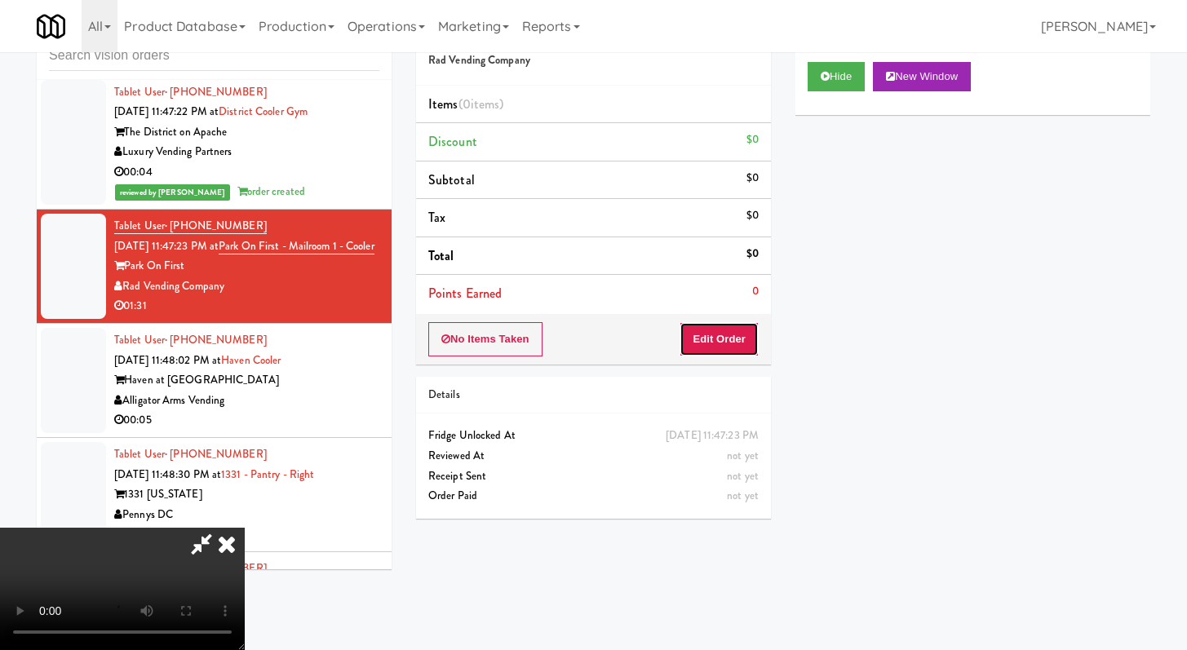
click at [709, 339] on button "Edit Order" at bounding box center [719, 339] width 79 height 34
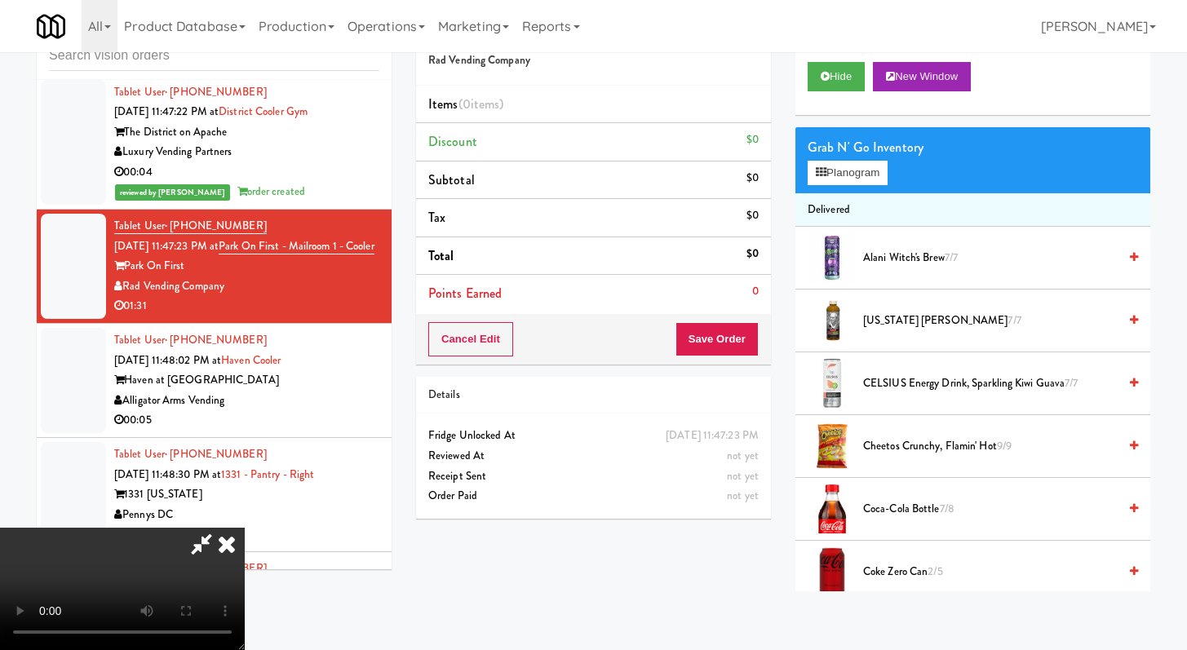
click at [245, 528] on icon at bounding box center [227, 544] width 36 height 33
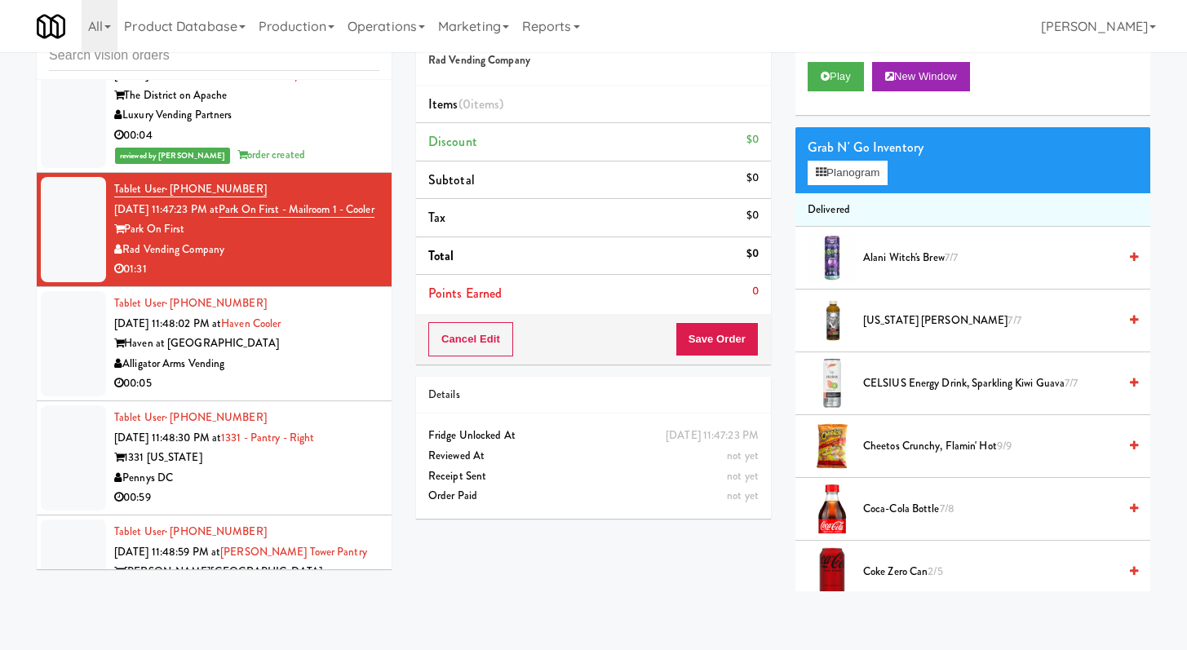
scroll to position [8271, 0]
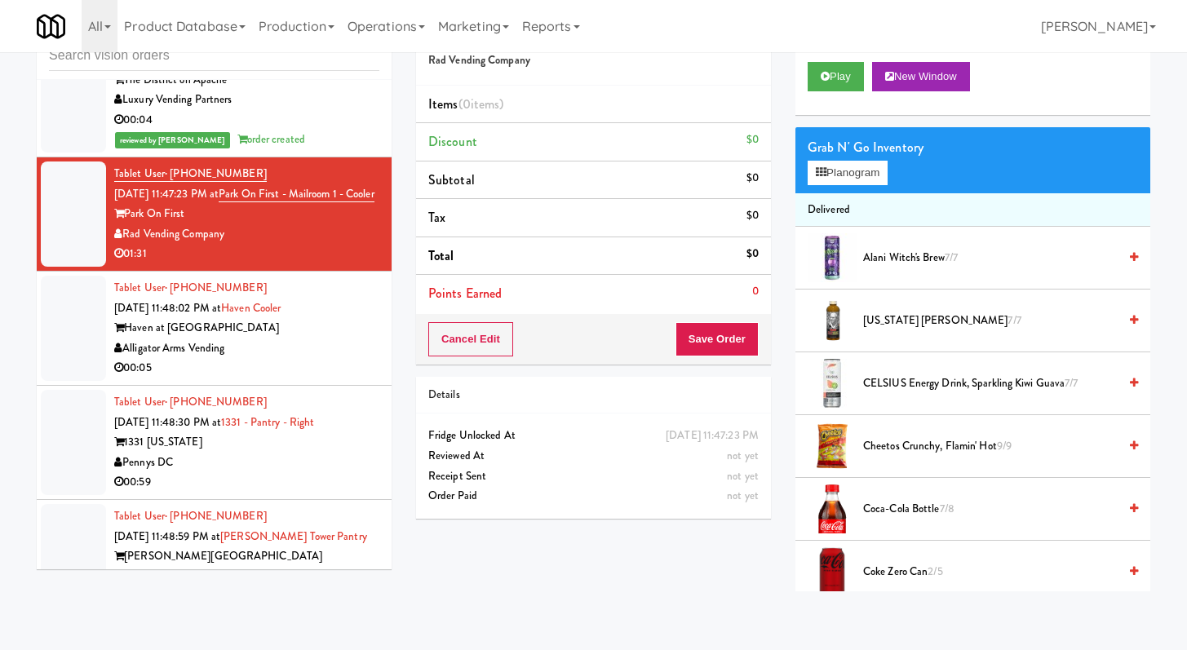
click at [304, 358] on div "00:05" at bounding box center [246, 368] width 265 height 20
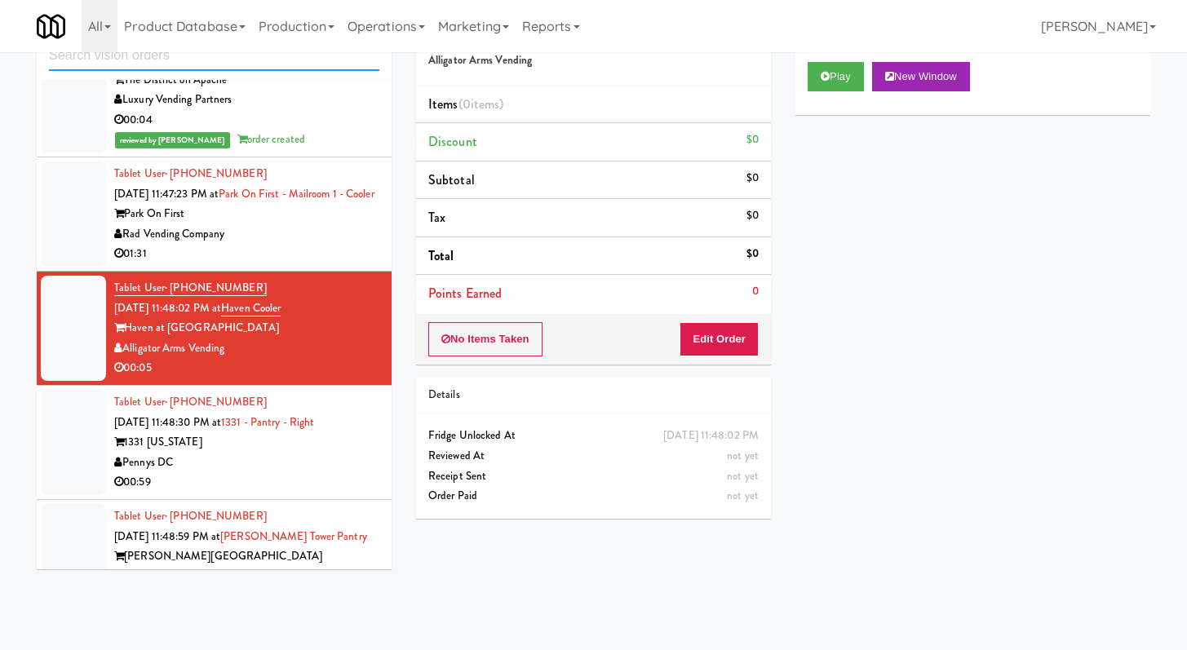
click at [264, 66] on input "text" at bounding box center [214, 56] width 330 height 30
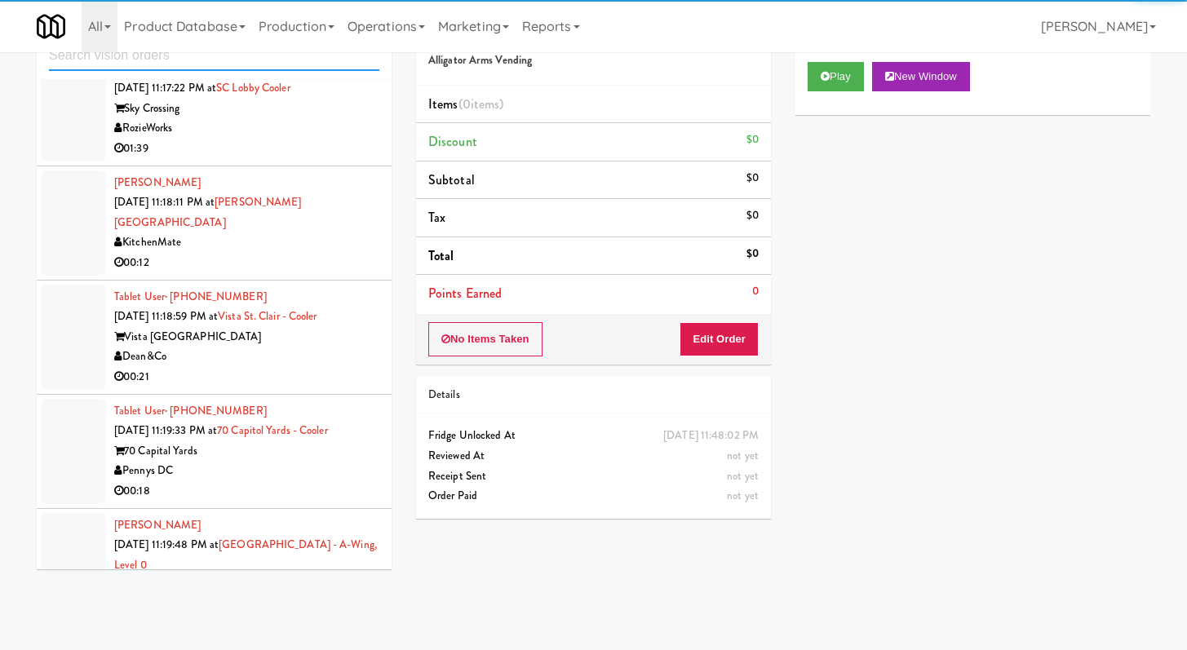
scroll to position [1908, 0]
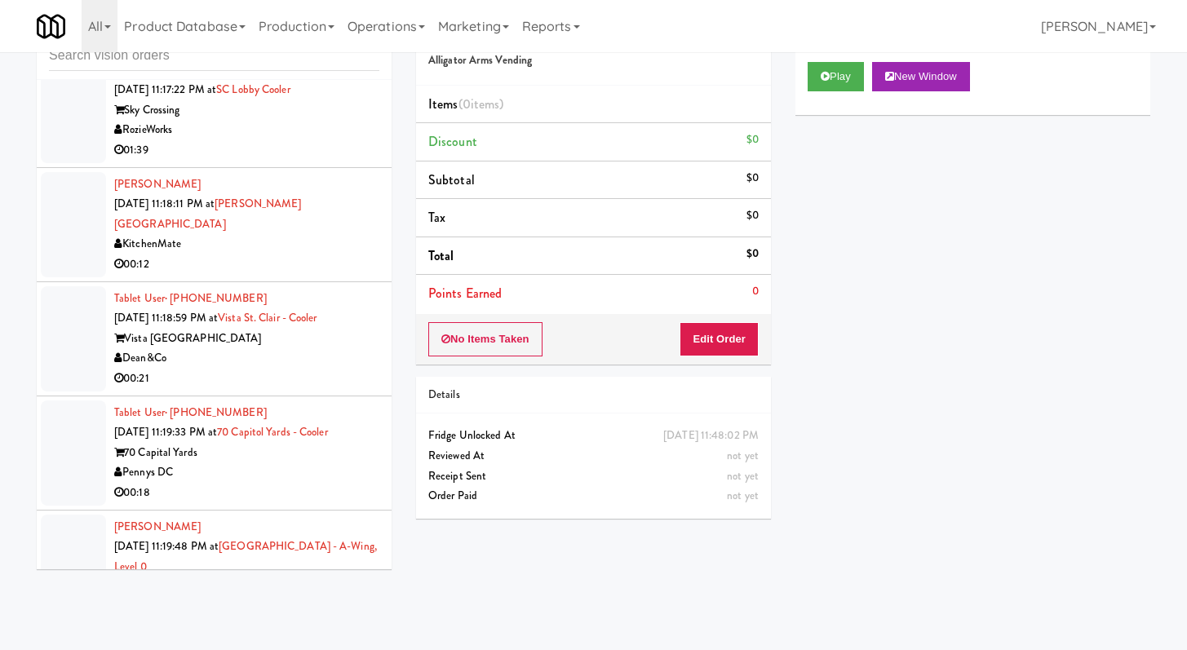
click at [311, 348] on div "Dean&Co" at bounding box center [246, 358] width 265 height 20
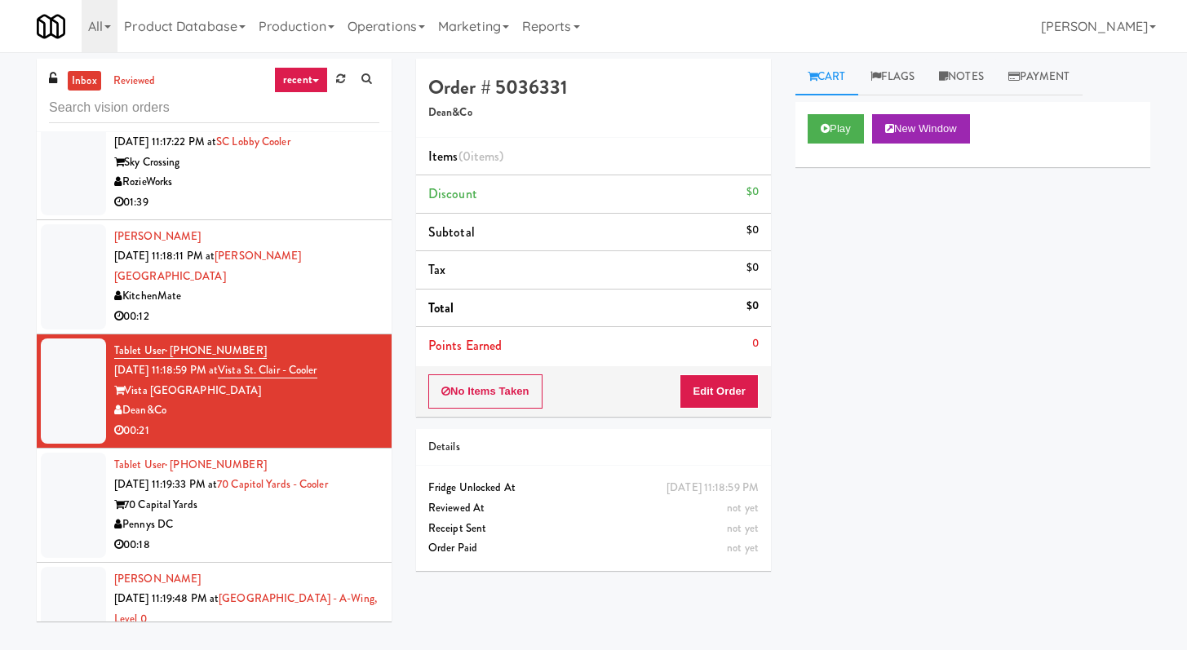
click at [833, 98] on div "Cart Flags Notes Payment Play New Window Primary Flag Clear Flag if unable to d…" at bounding box center [972, 351] width 379 height 585
click at [825, 128] on icon at bounding box center [825, 128] width 9 height 11
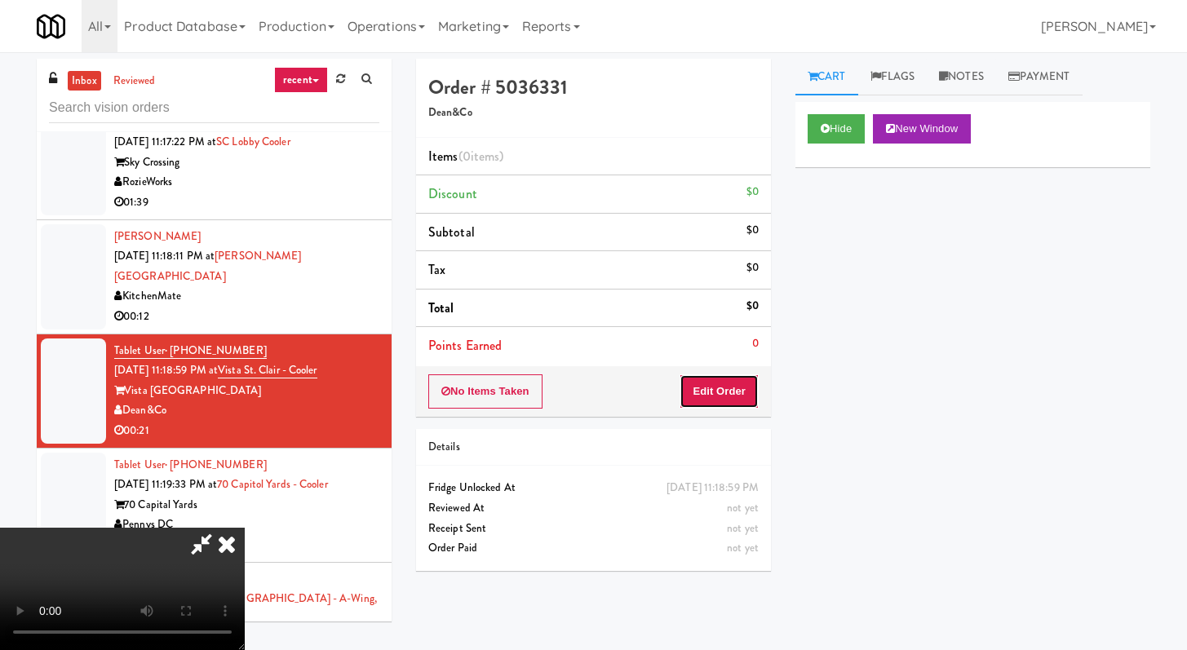
click at [720, 384] on button "Edit Order" at bounding box center [719, 392] width 79 height 34
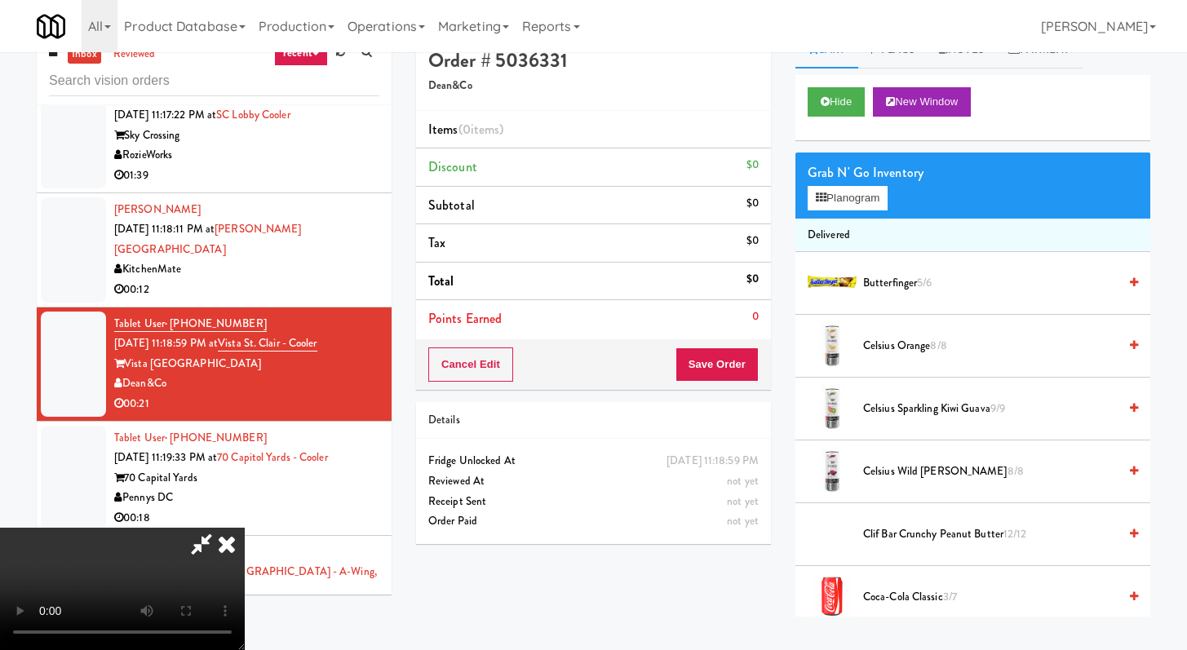
scroll to position [52, 0]
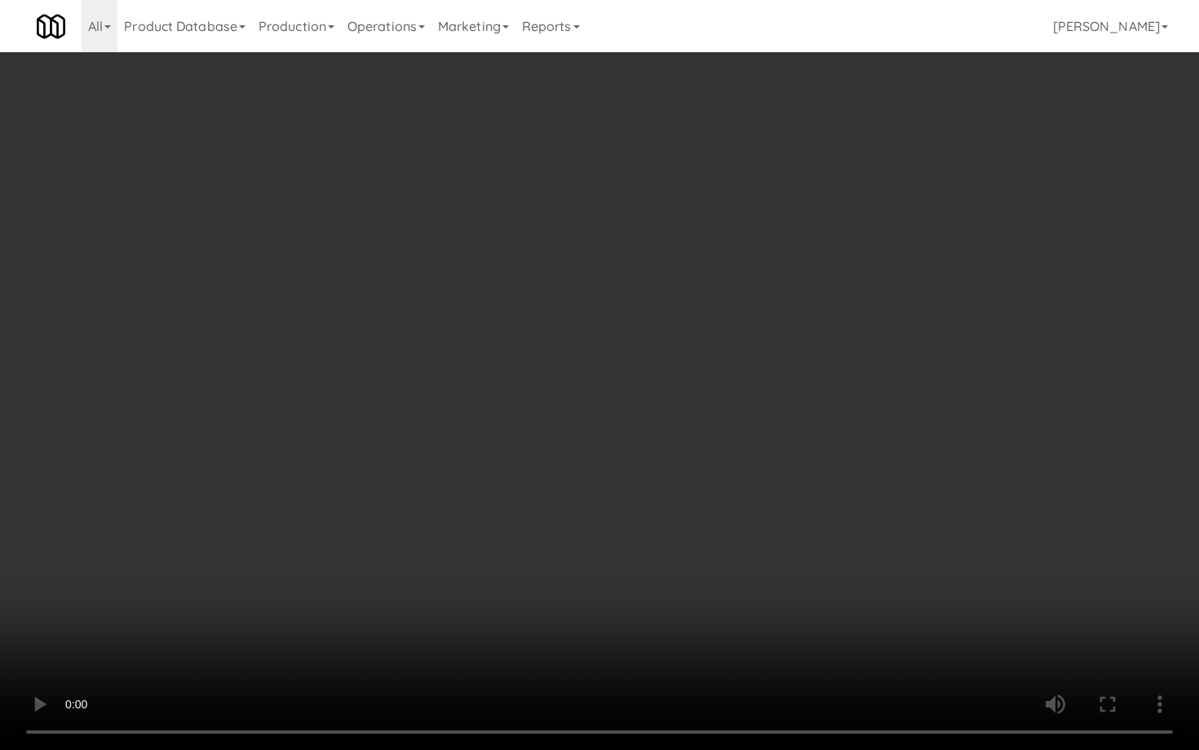
click at [668, 548] on video at bounding box center [599, 375] width 1199 height 750
click at [677, 525] on video at bounding box center [599, 375] width 1199 height 750
click at [676, 525] on video at bounding box center [599, 375] width 1199 height 750
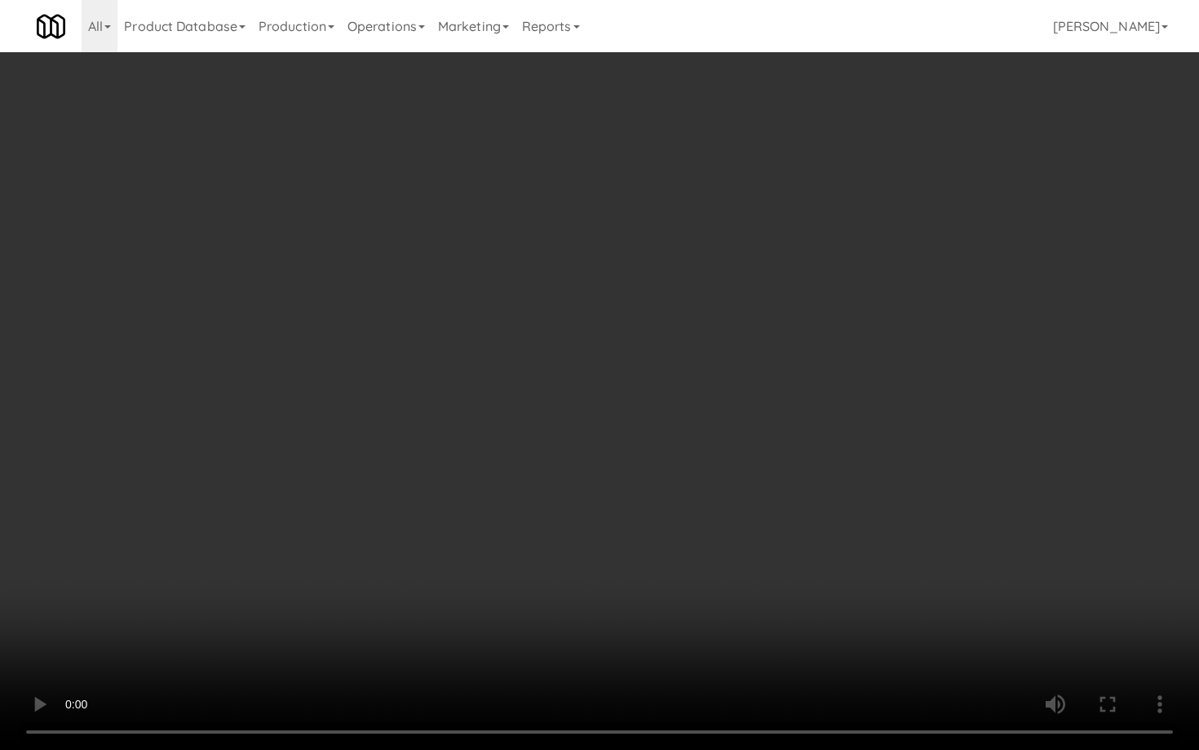
click at [676, 525] on video at bounding box center [599, 375] width 1199 height 750
click at [677, 519] on video at bounding box center [599, 375] width 1199 height 750
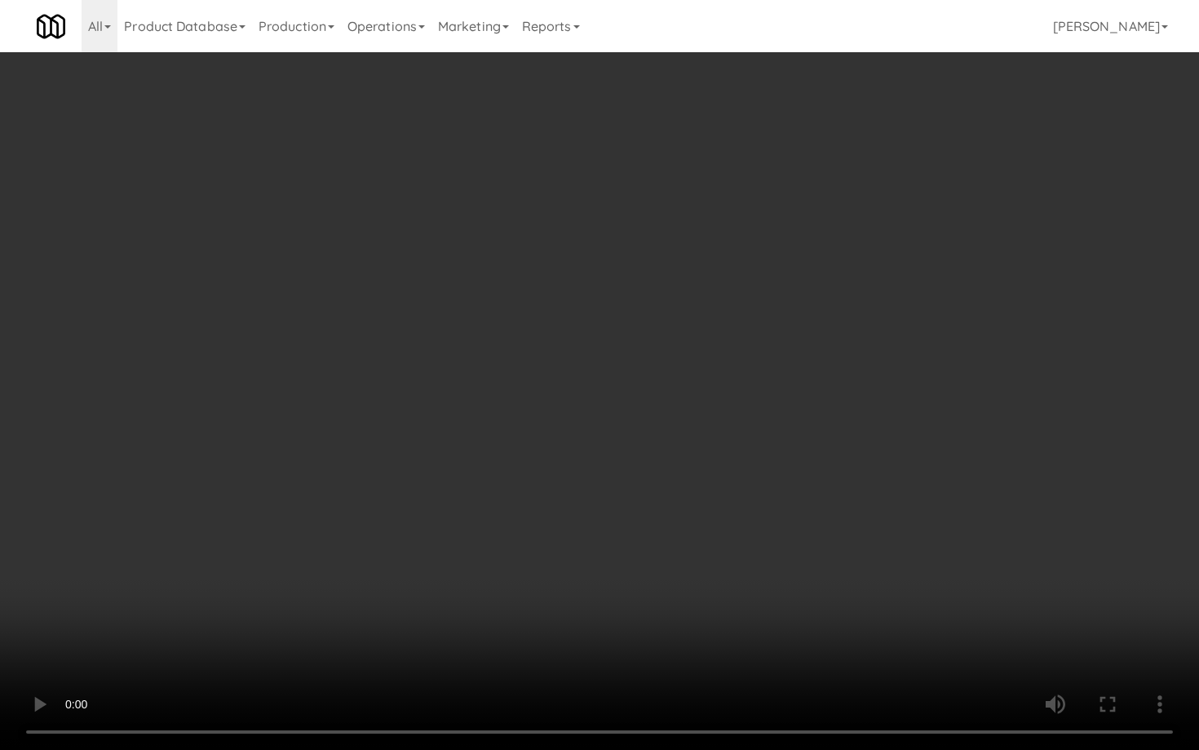
click at [747, 570] on video at bounding box center [599, 375] width 1199 height 750
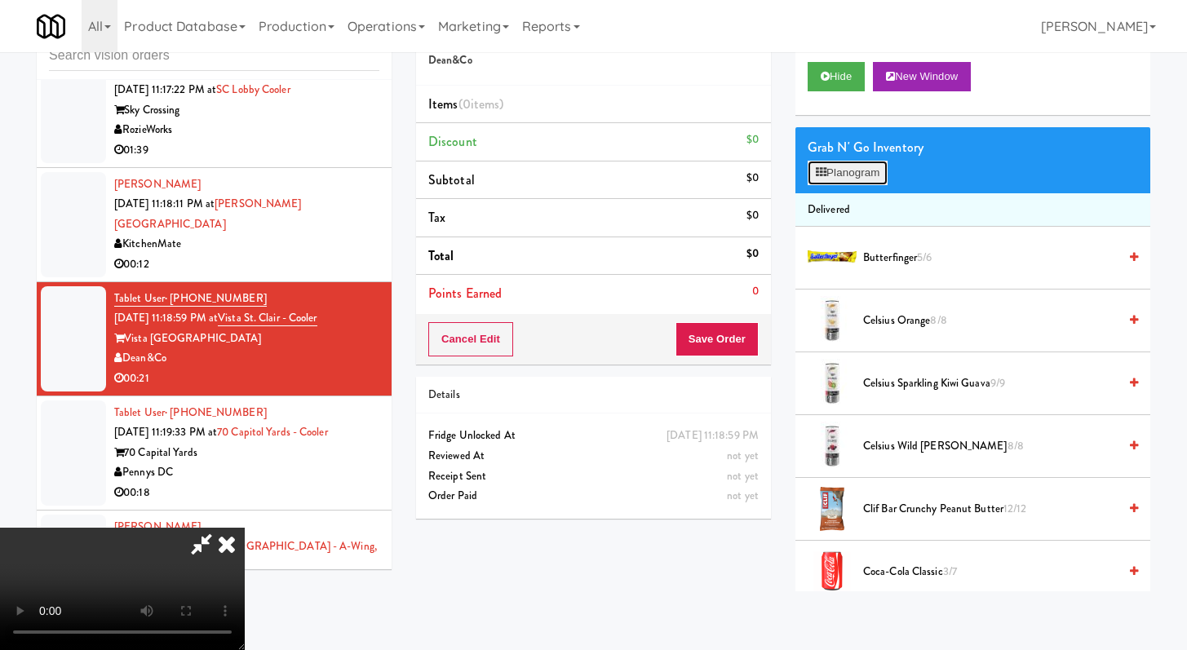
click at [843, 171] on button "Planogram" at bounding box center [848, 173] width 80 height 24
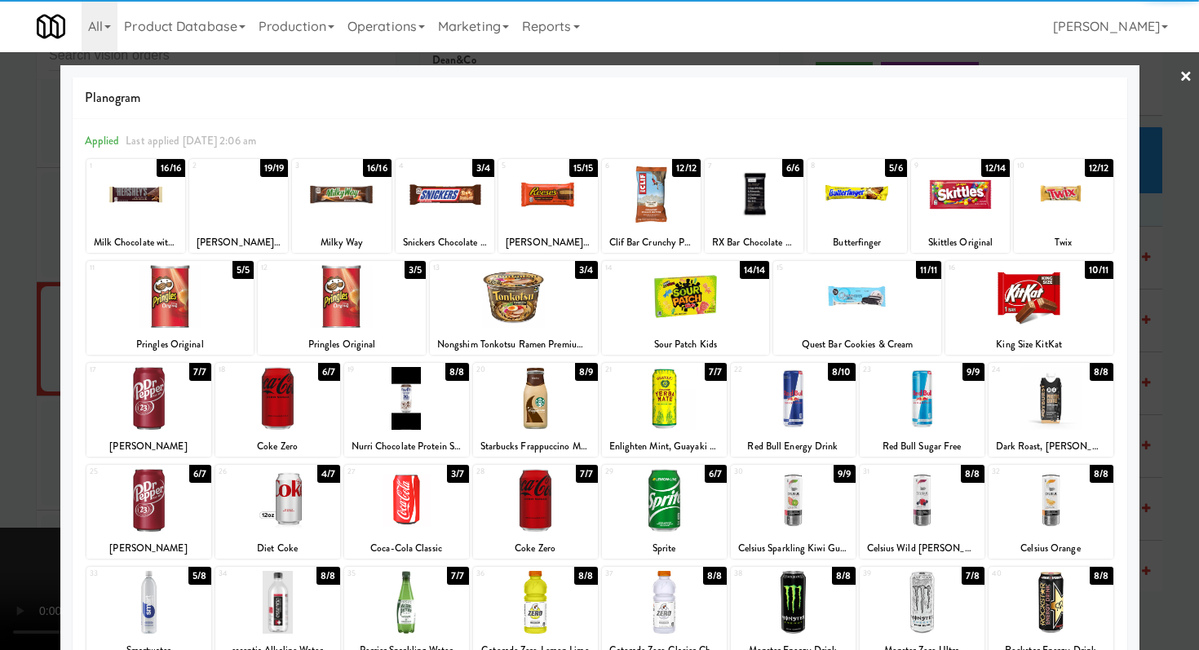
click at [423, 412] on div at bounding box center [406, 398] width 125 height 63
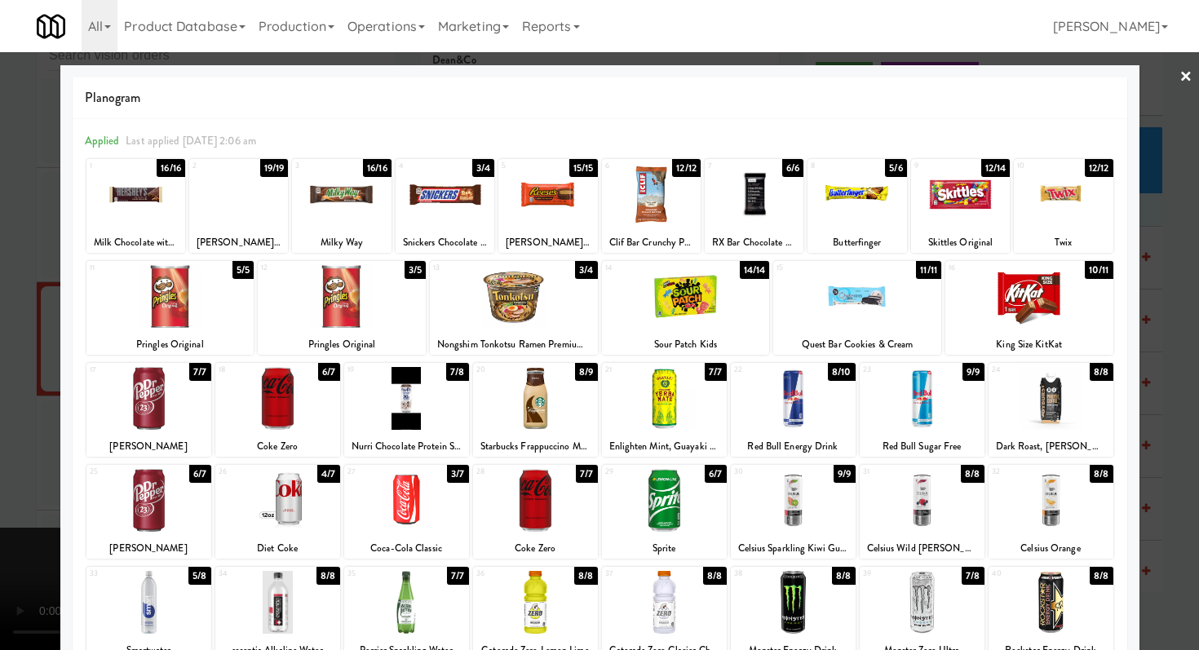
click at [858, 307] on div at bounding box center [858, 296] width 168 height 63
click at [964, 188] on div at bounding box center [960, 194] width 99 height 63
drag, startPoint x: 0, startPoint y: 268, endPoint x: 122, endPoint y: 267, distance: 122.4
click at [0, 267] on div at bounding box center [599, 325] width 1199 height 650
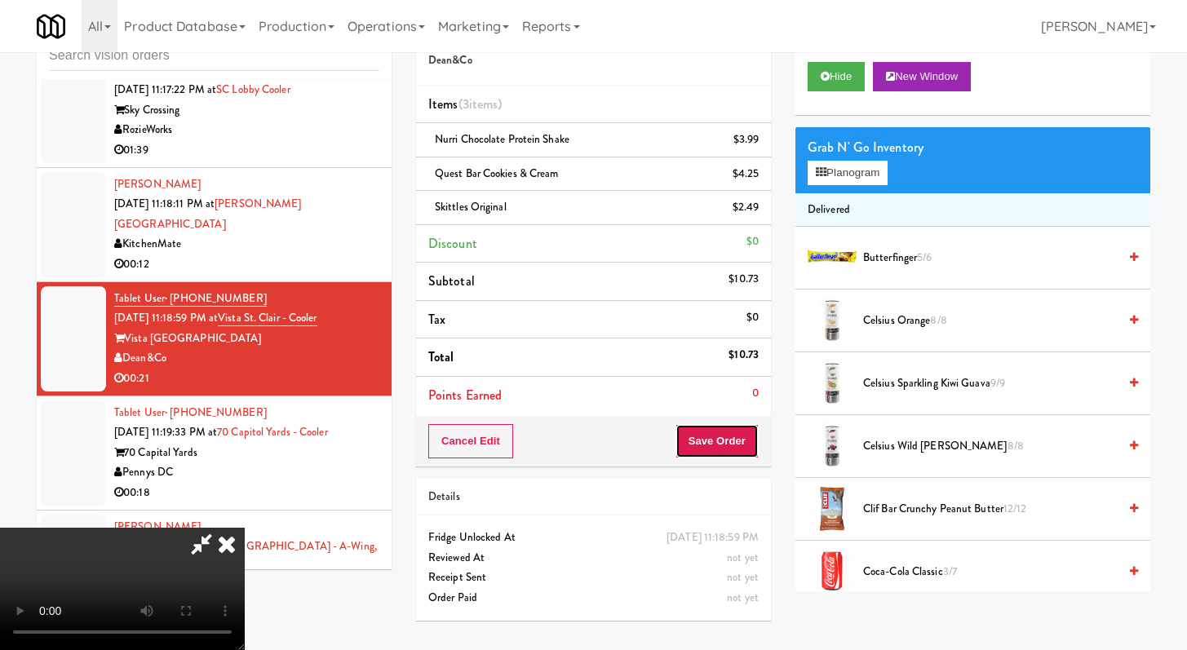
click at [740, 441] on button "Save Order" at bounding box center [717, 441] width 83 height 34
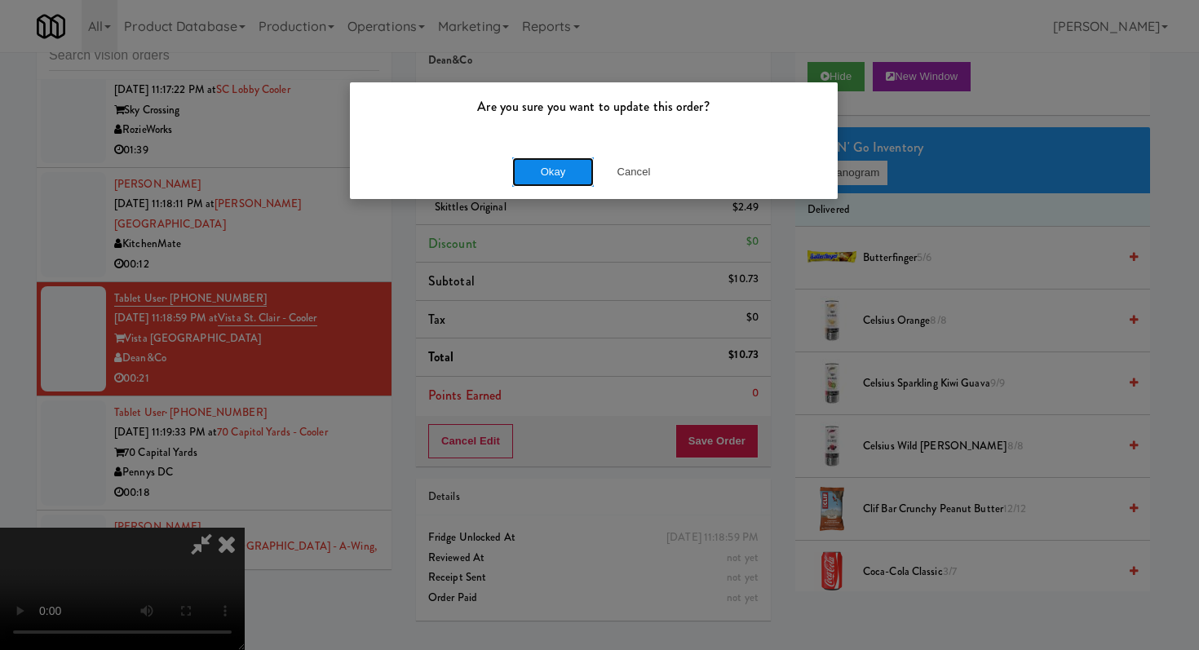
click at [568, 157] on button "Okay" at bounding box center [553, 171] width 82 height 29
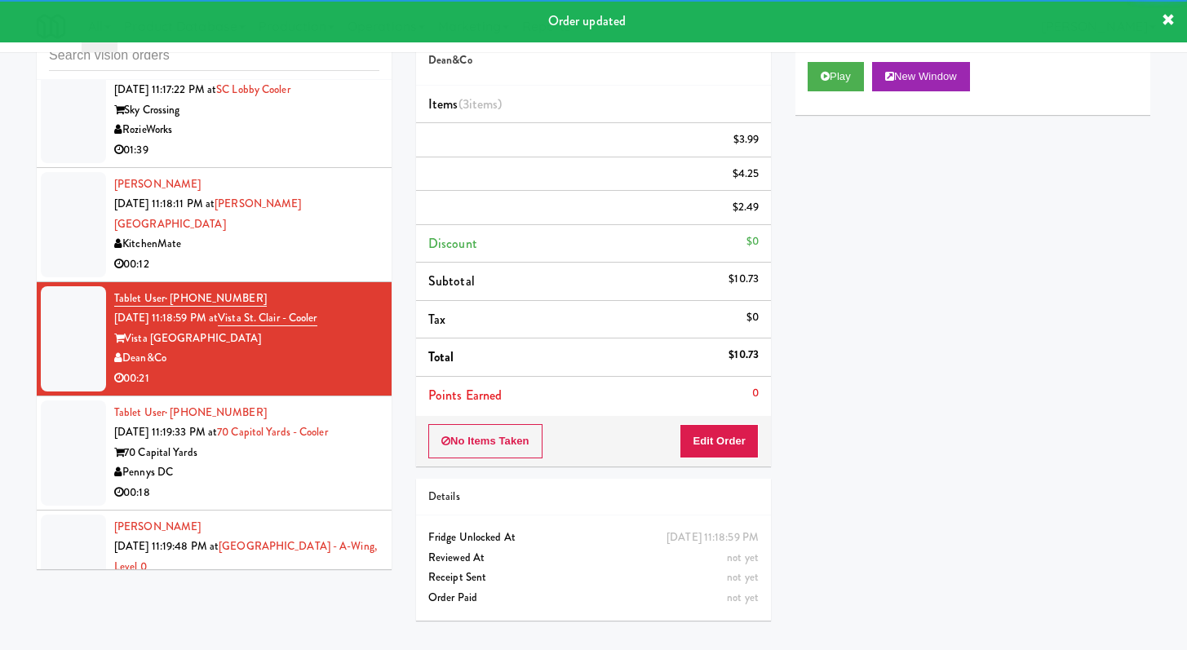
click at [273, 140] on div "01:39" at bounding box center [246, 150] width 265 height 20
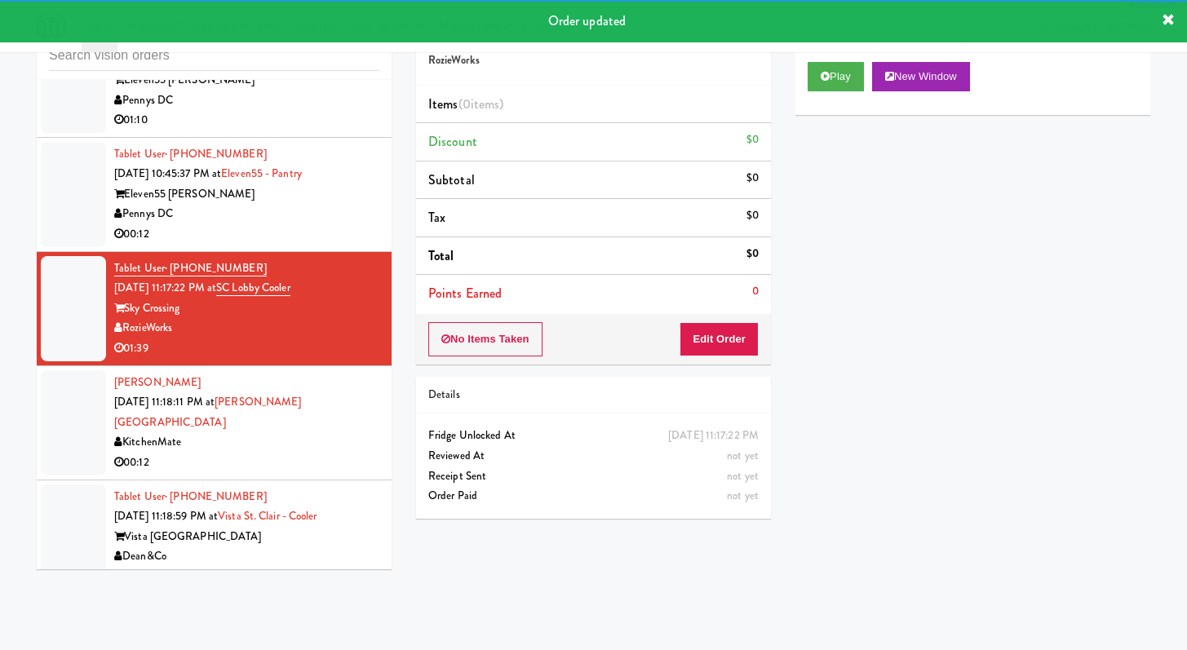
click at [303, 226] on li "Tablet User · (901) 268-1744 Sep 13, 2025 10:45:37 PM at Eleven55 - Pantry Elev…" at bounding box center [214, 195] width 355 height 114
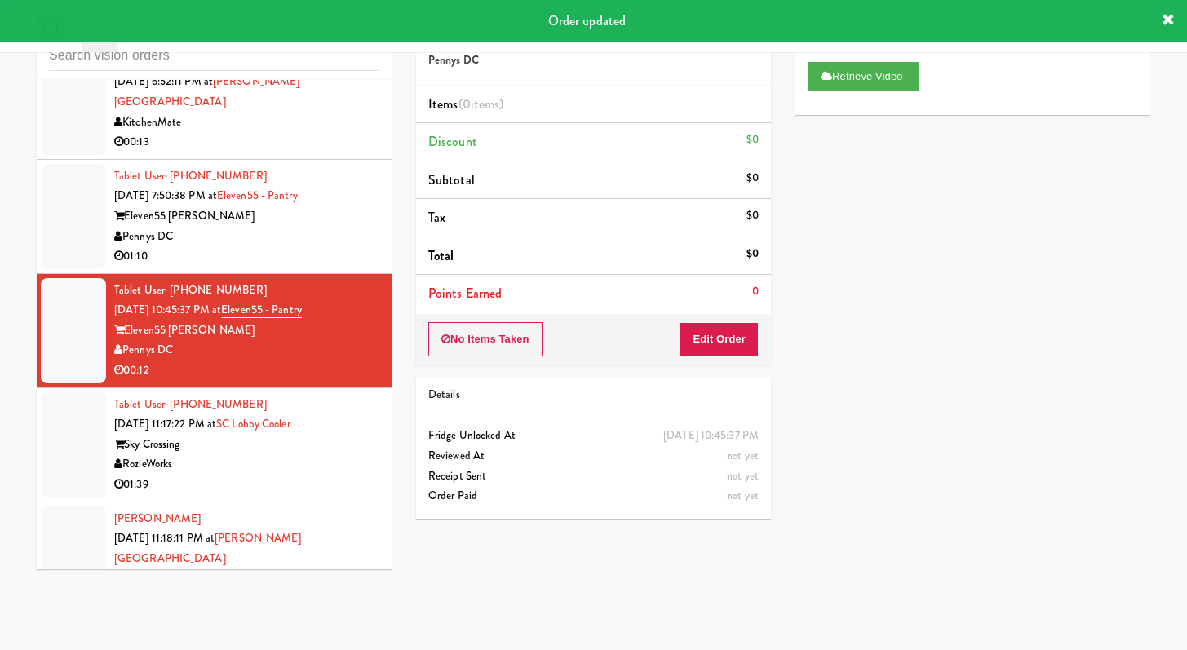
scroll to position [1226, 0]
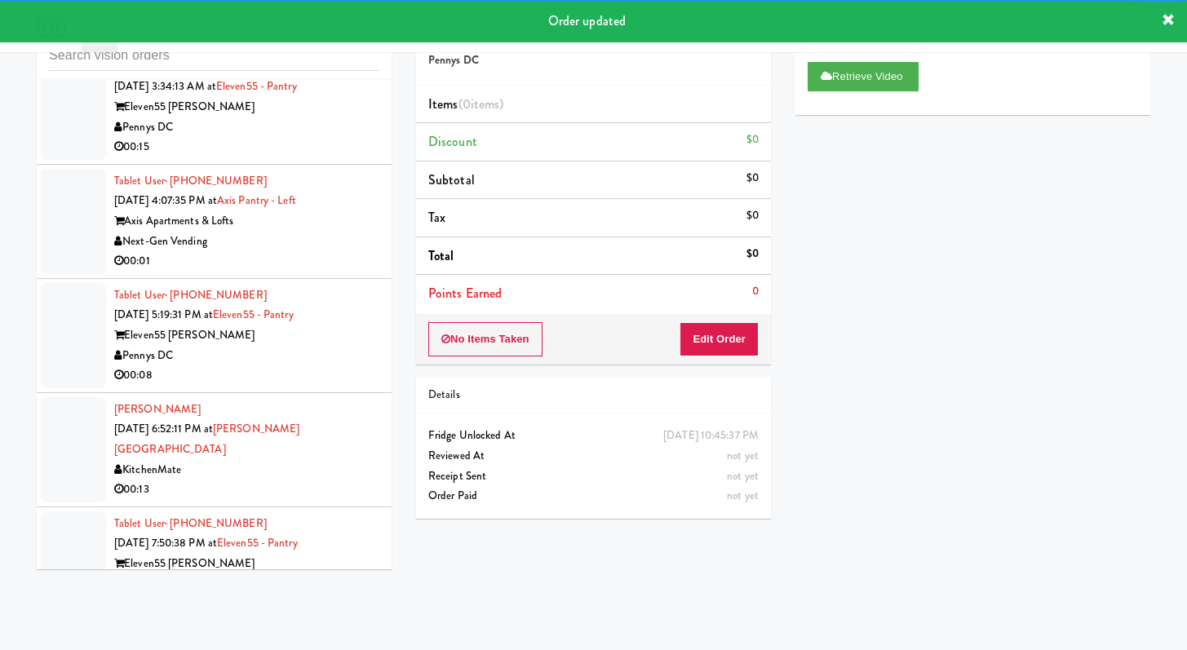
click at [308, 262] on div "00:01" at bounding box center [246, 261] width 265 height 20
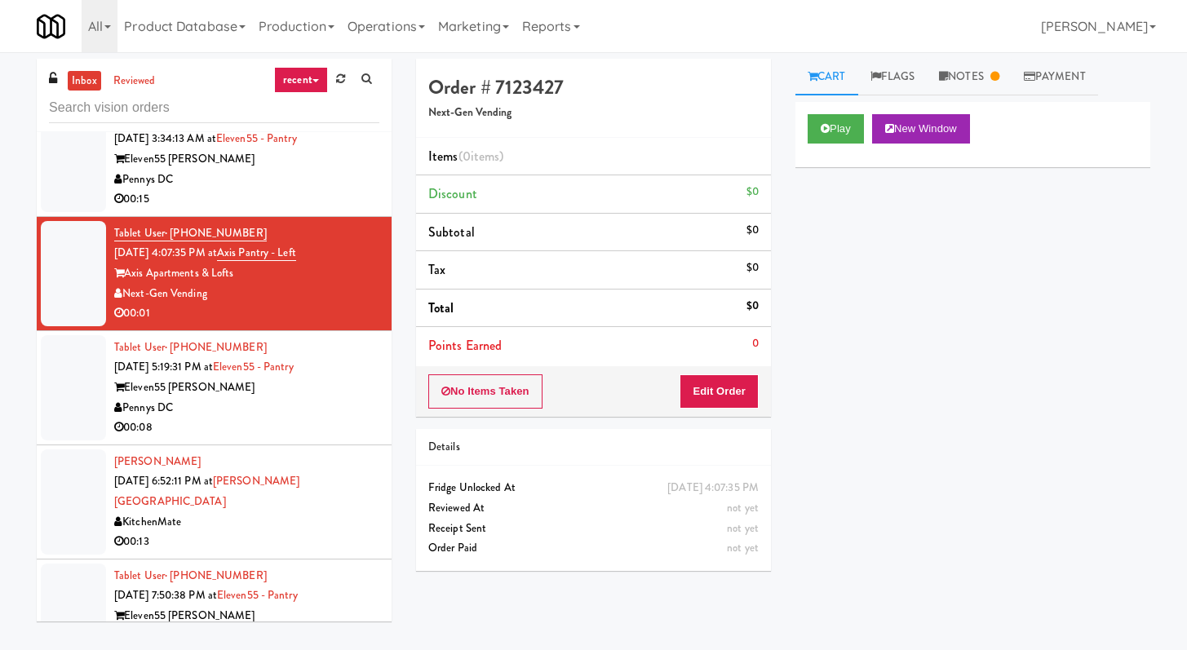
click at [348, 420] on div "00:08" at bounding box center [246, 428] width 265 height 20
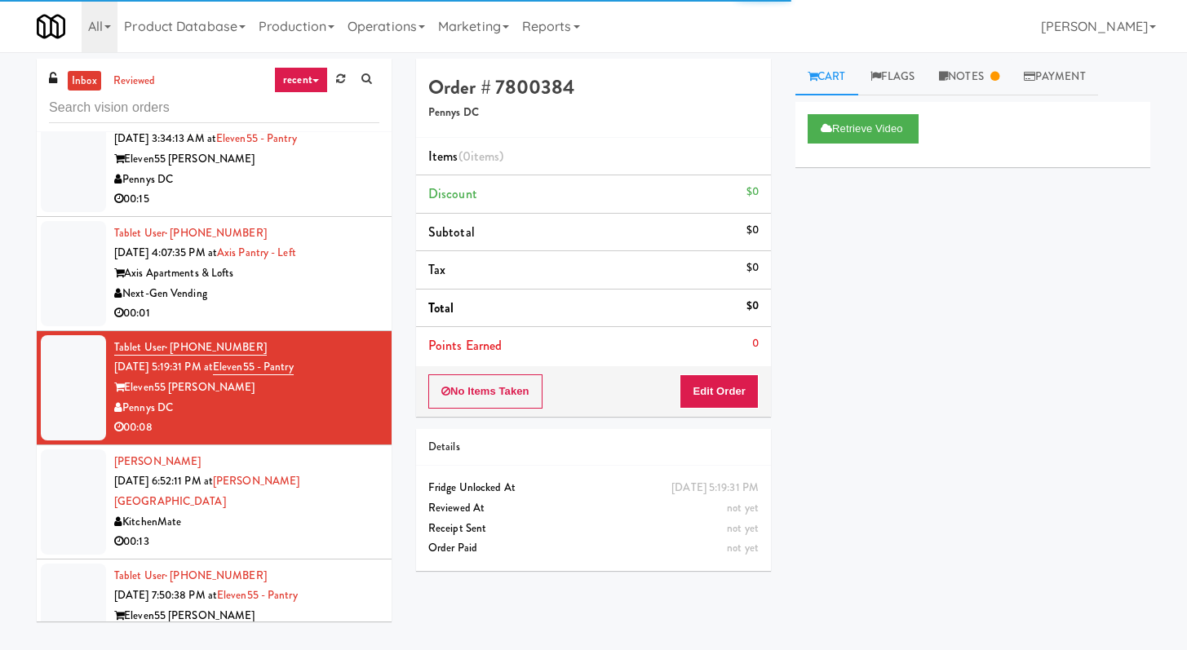
click at [313, 532] on div "00:13" at bounding box center [246, 542] width 265 height 20
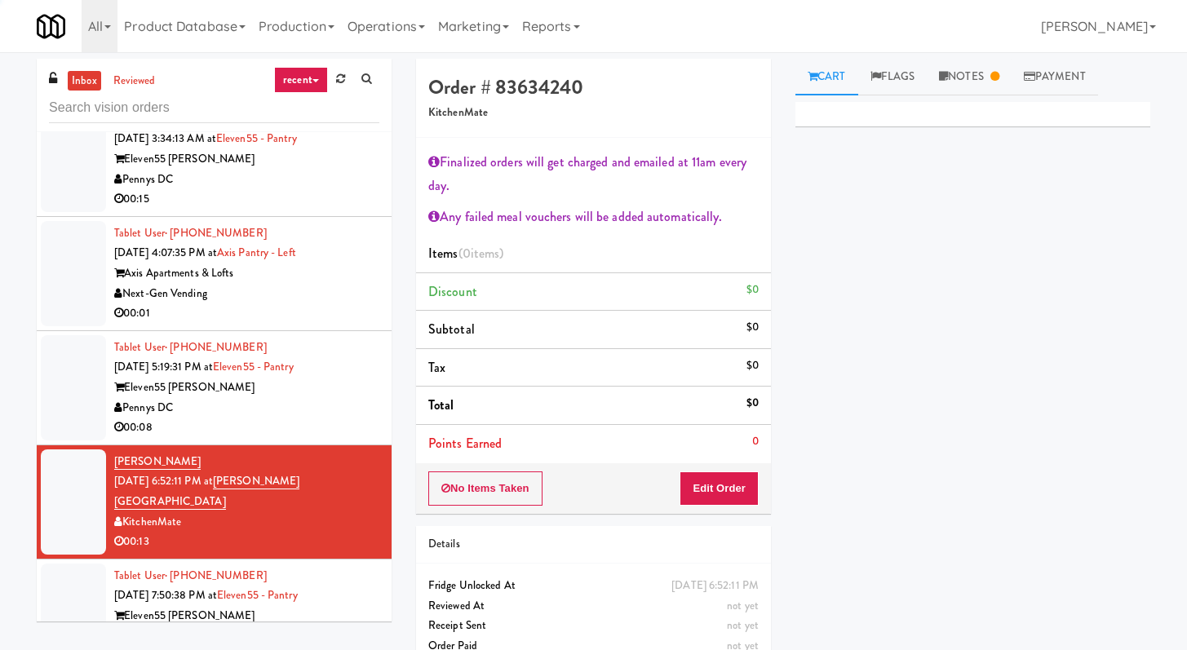
scroll to position [1229, 0]
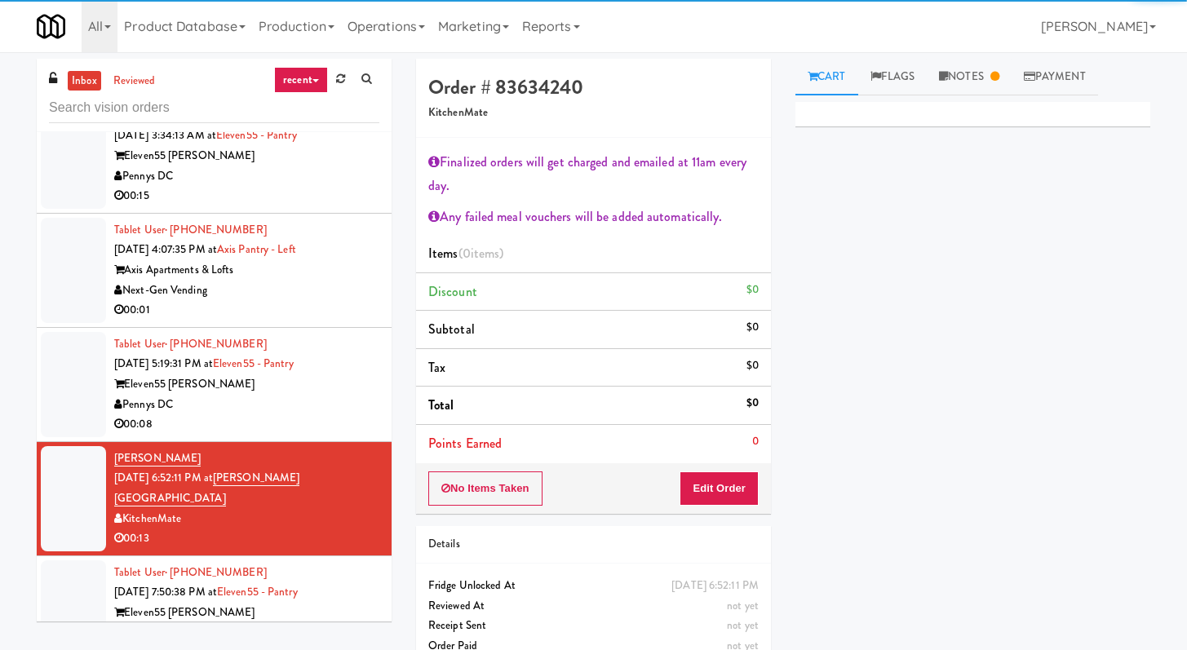
click at [292, 623] on div "Pennys DC" at bounding box center [246, 633] width 265 height 20
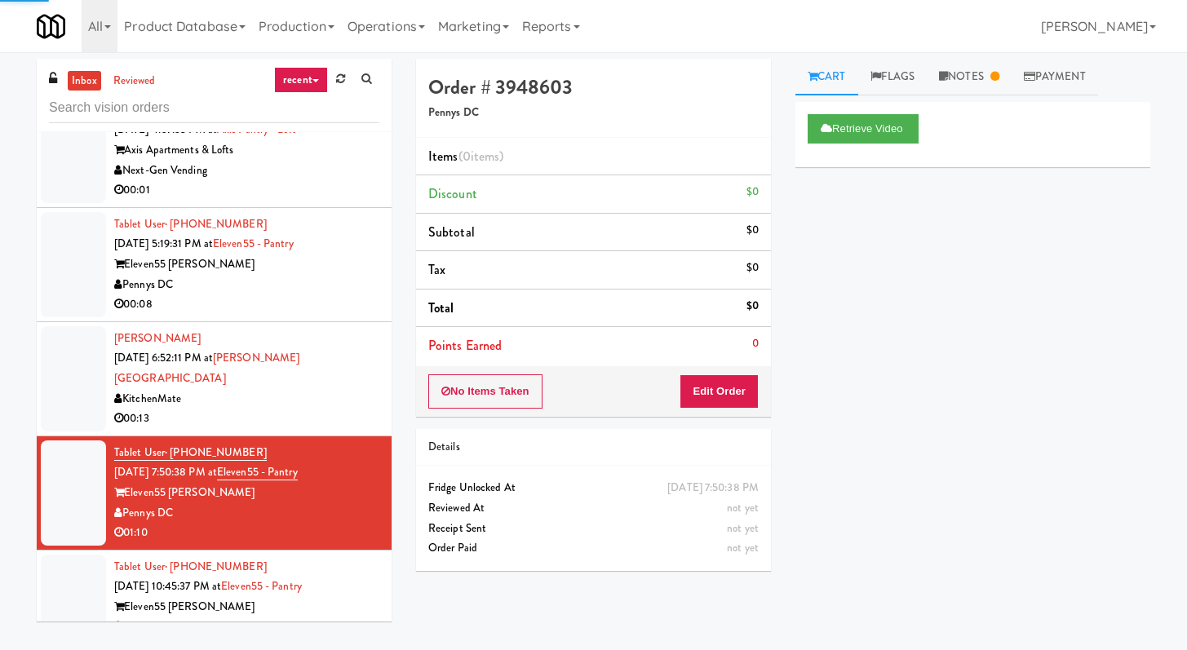
scroll to position [1449, 0]
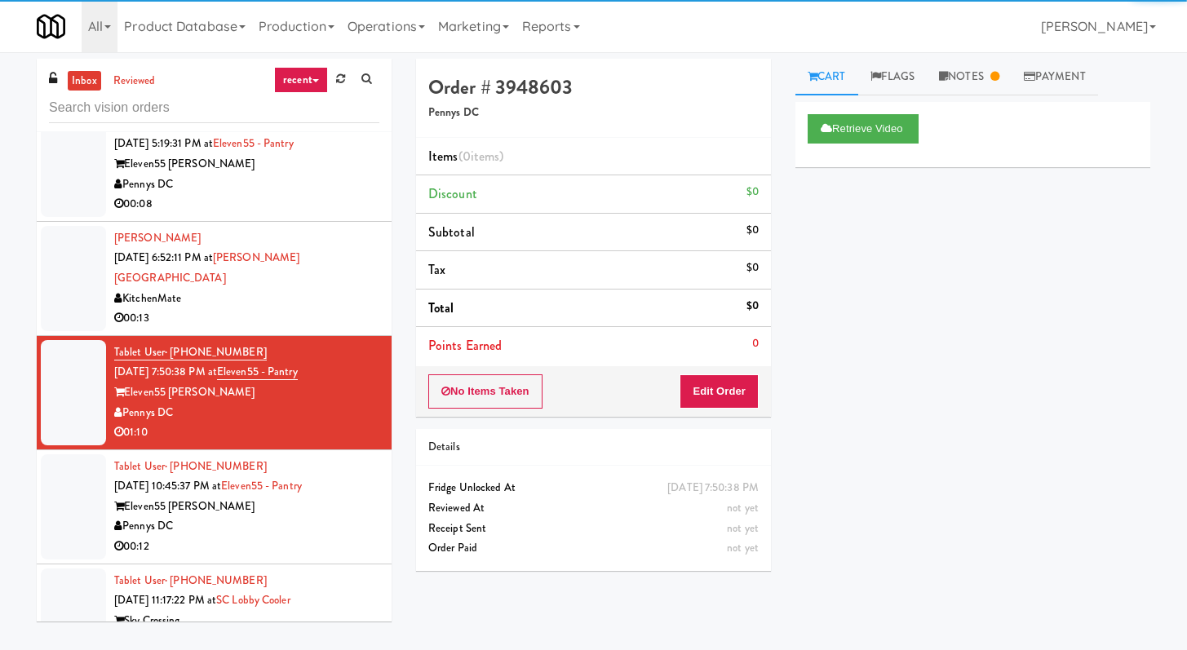
click at [315, 537] on div "00:12" at bounding box center [246, 547] width 265 height 20
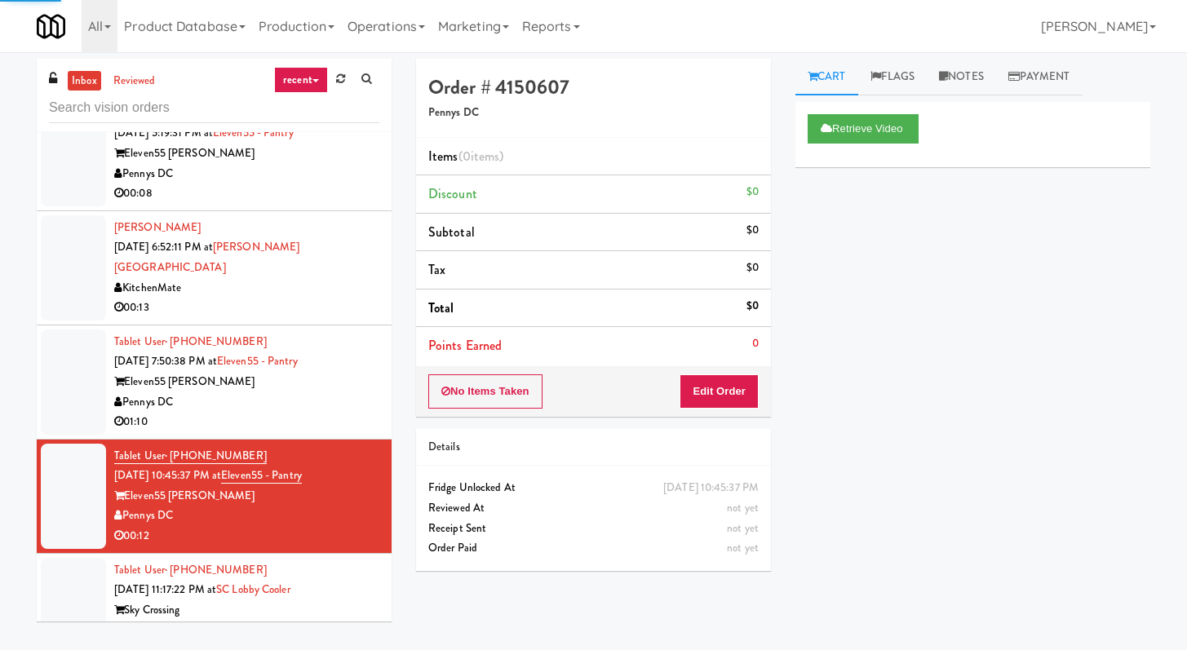
scroll to position [1482, 0]
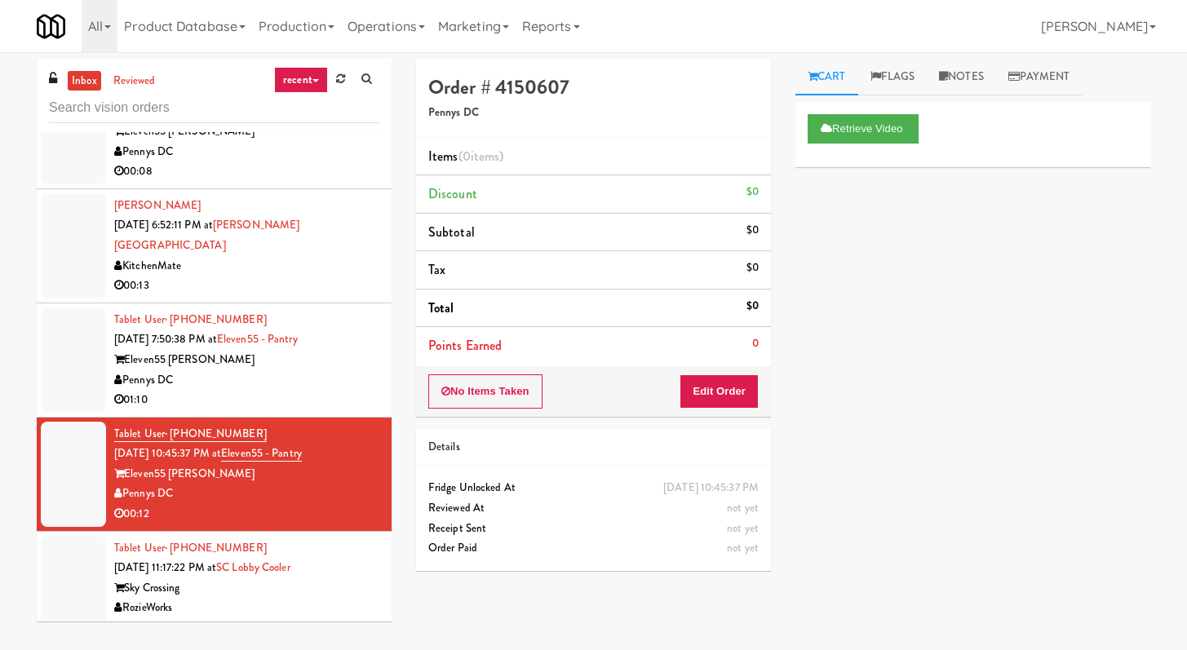
click at [352, 553] on div "Tablet User · (602) 920-5784 Sep 13, 2025 11:17:22 PM at SC Lobby Cooler Sky Cr…" at bounding box center [246, 589] width 265 height 100
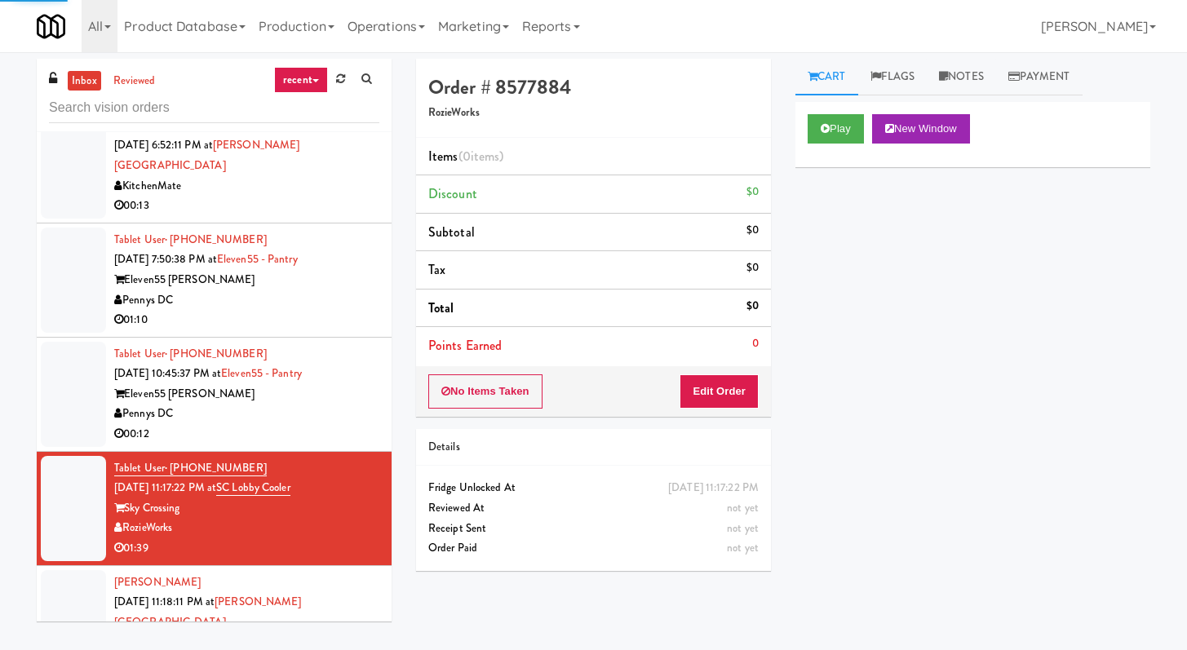
scroll to position [1603, 0]
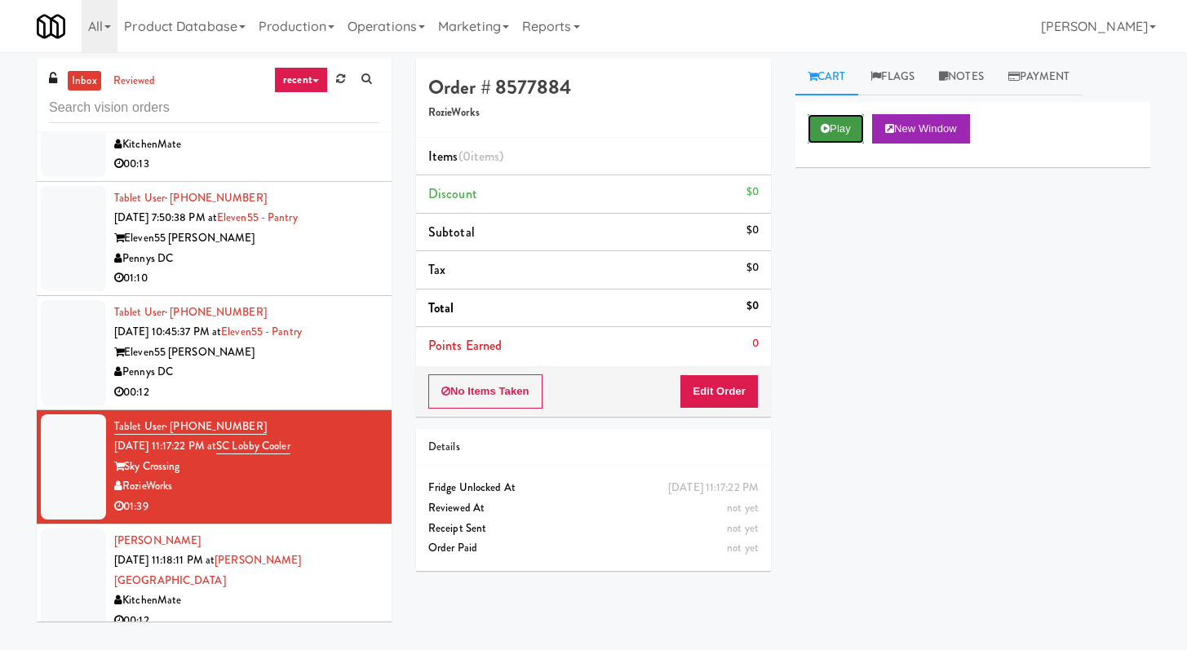
click at [833, 124] on button "Play" at bounding box center [836, 128] width 56 height 29
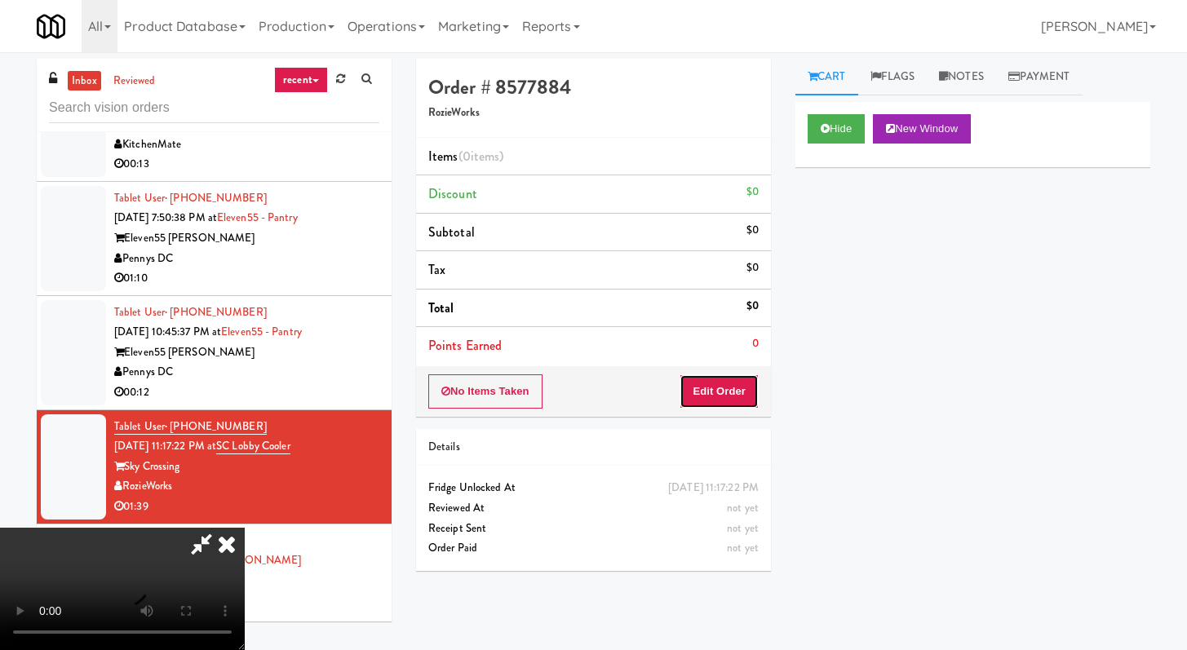
click at [698, 404] on button "Edit Order" at bounding box center [719, 392] width 79 height 34
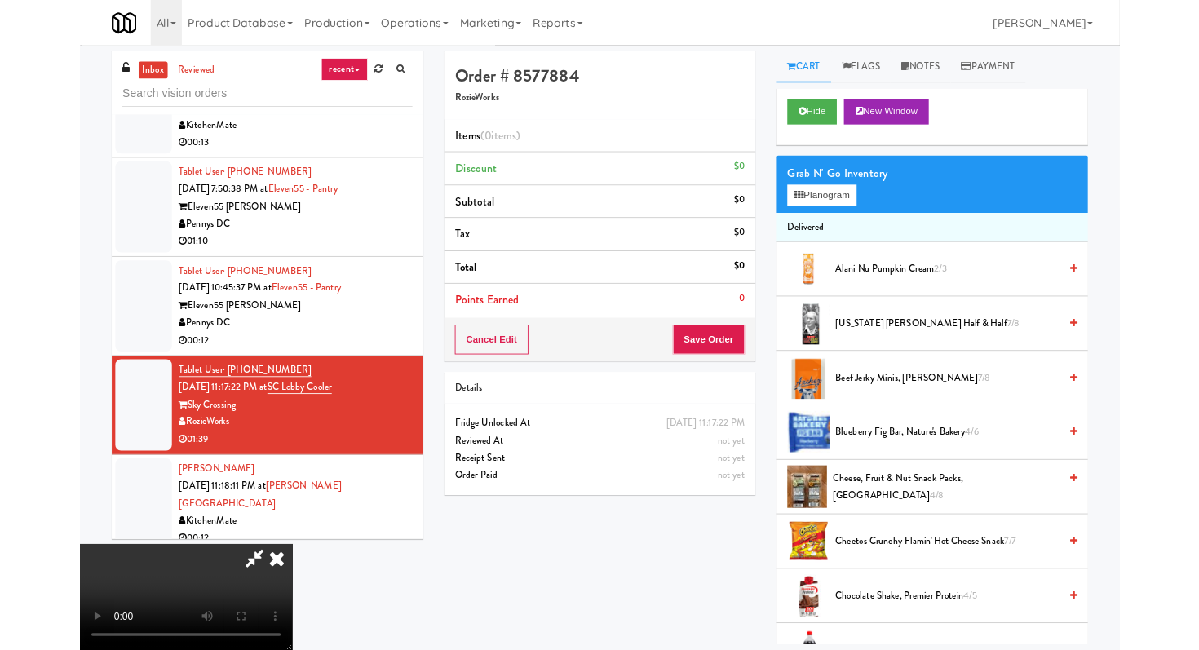
scroll to position [0, 0]
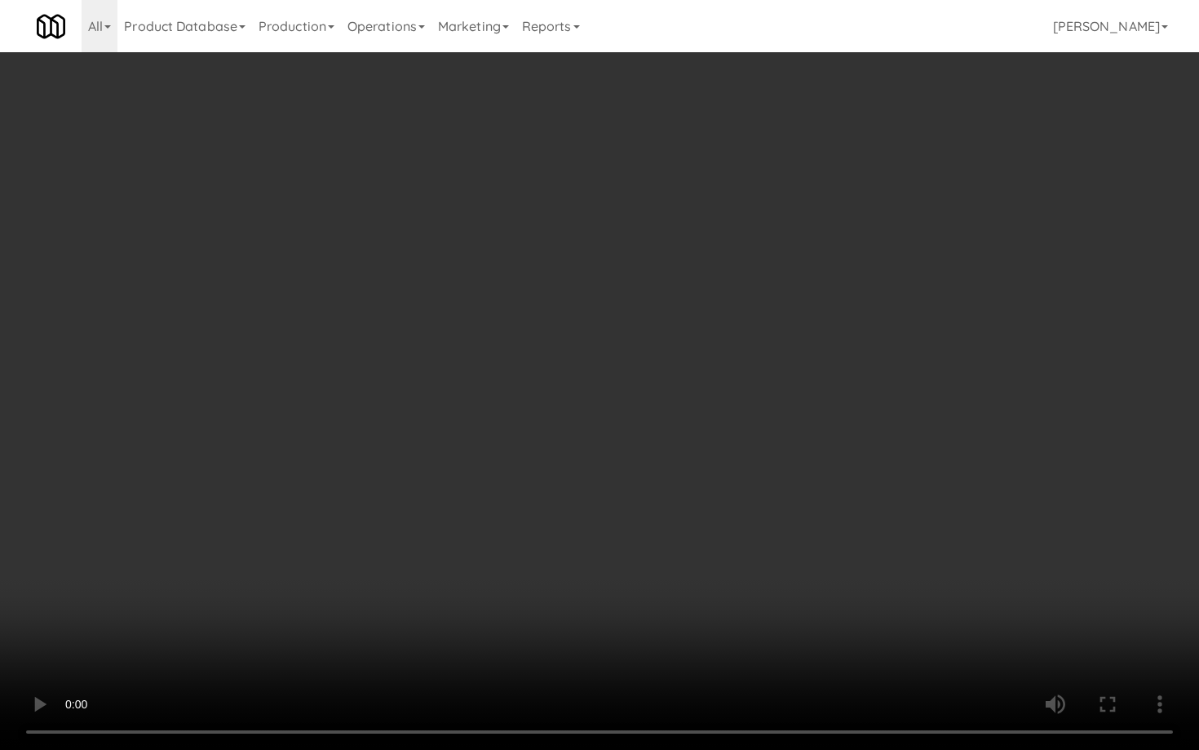
click at [686, 579] on video at bounding box center [599, 375] width 1199 height 750
click at [833, 632] on video at bounding box center [599, 375] width 1199 height 750
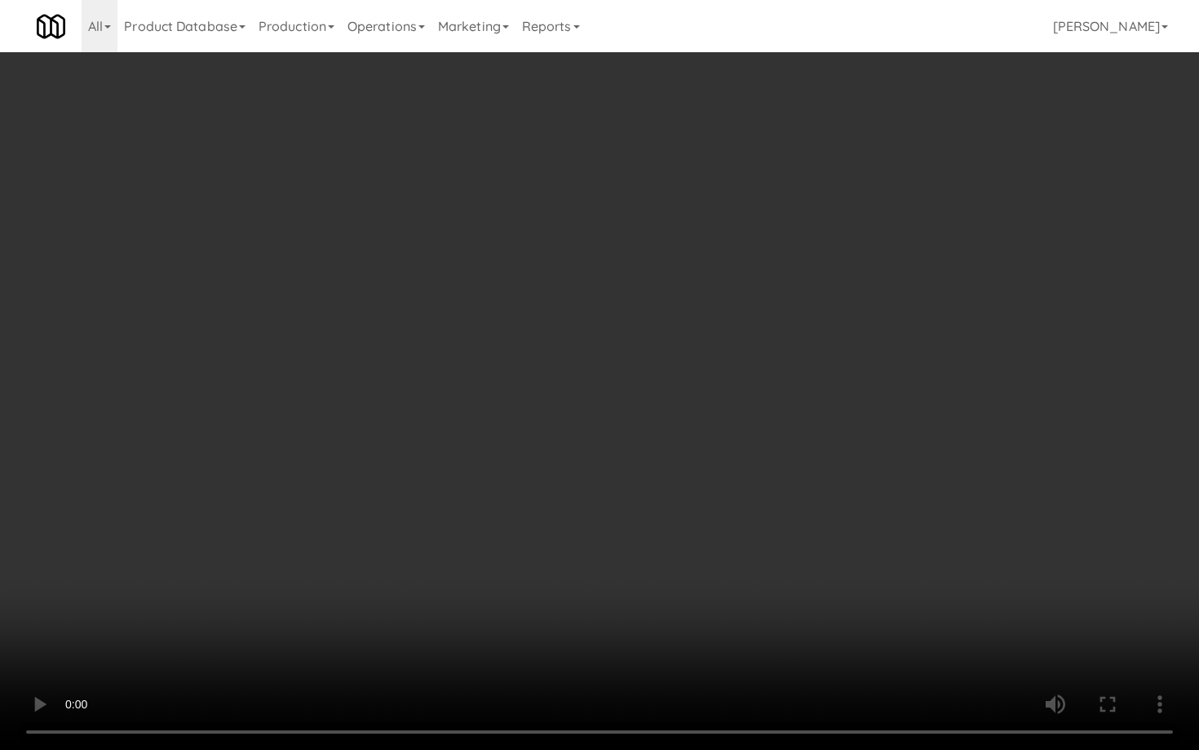
click at [833, 632] on video at bounding box center [599, 375] width 1199 height 750
click at [832, 631] on video at bounding box center [599, 375] width 1199 height 750
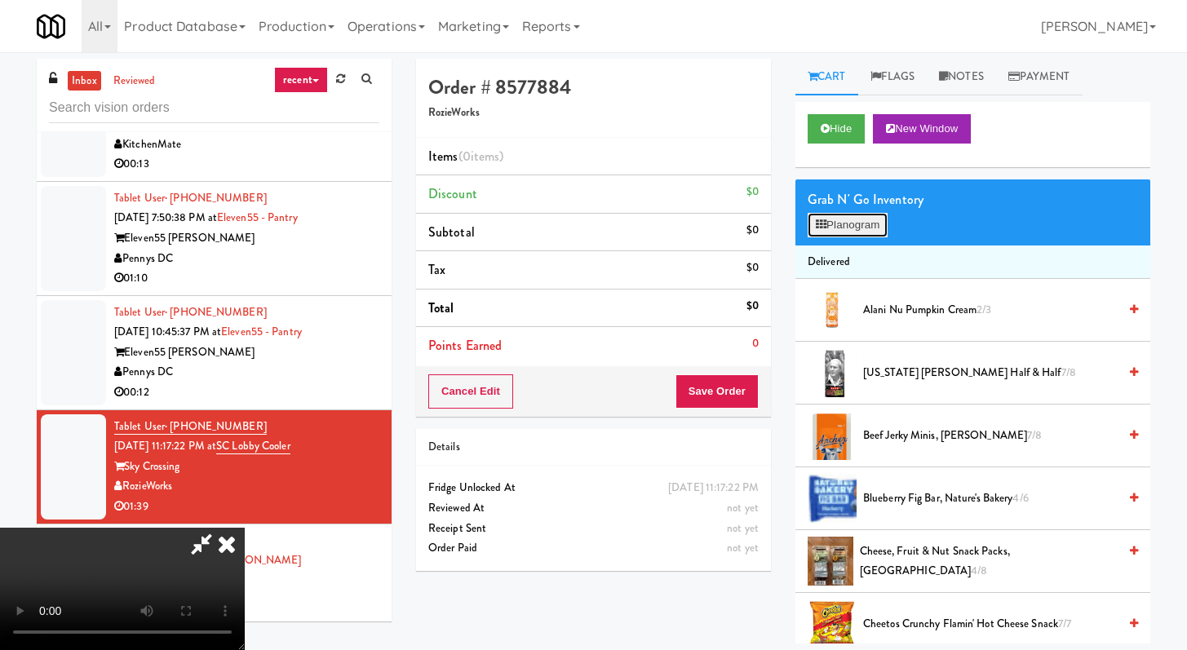
click at [858, 215] on button "Planogram" at bounding box center [848, 225] width 80 height 24
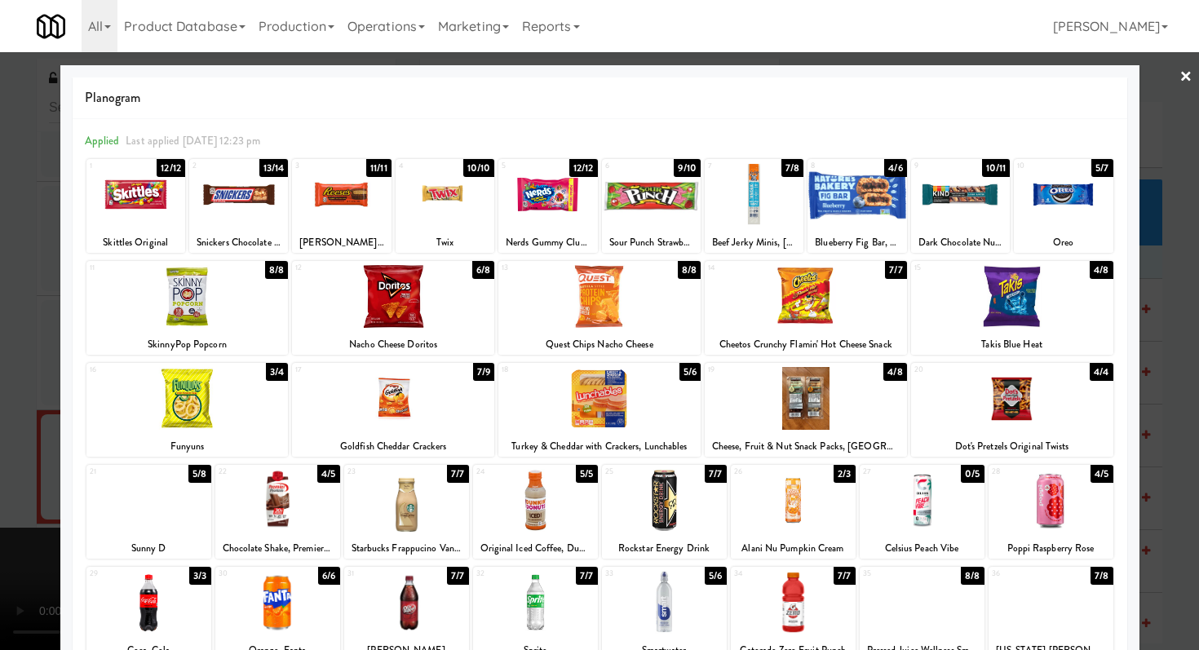
click at [433, 421] on div at bounding box center [393, 398] width 202 height 63
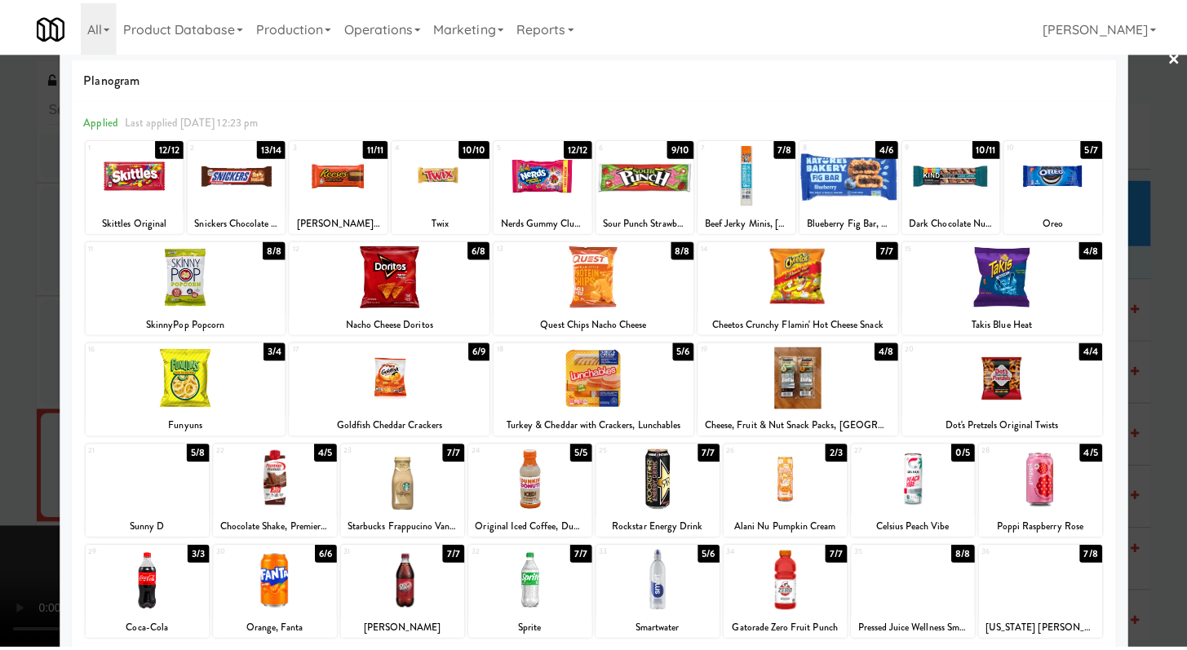
scroll to position [48, 0]
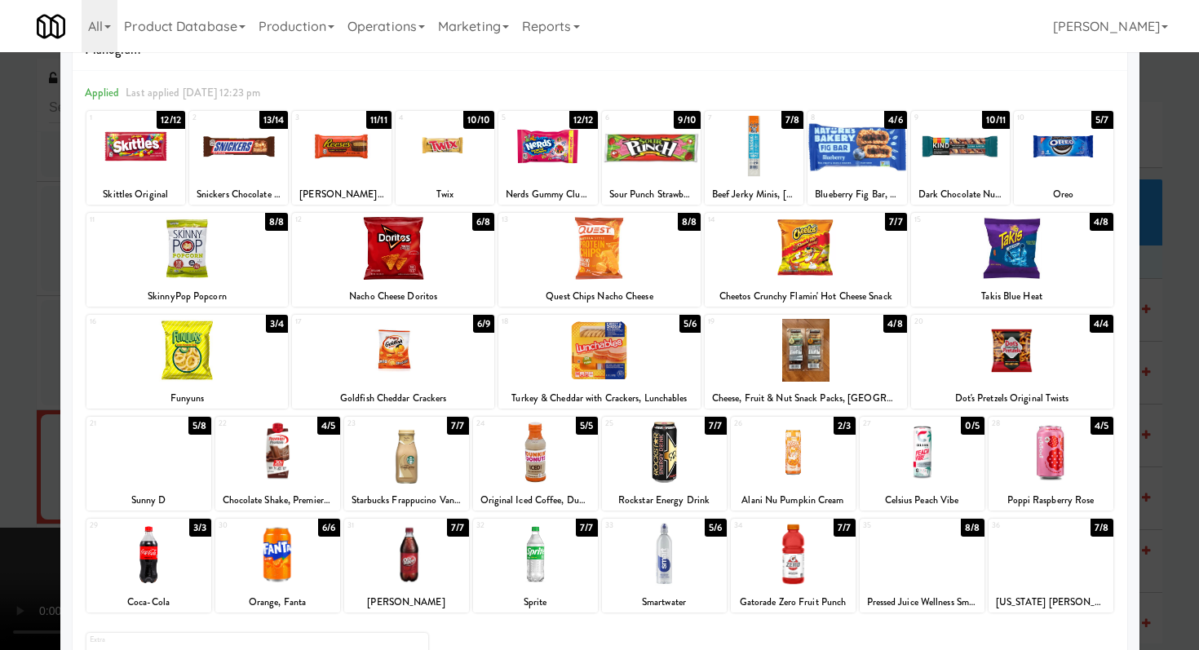
click at [1035, 552] on div at bounding box center [1051, 554] width 125 height 63
click at [550, 466] on div at bounding box center [535, 452] width 125 height 63
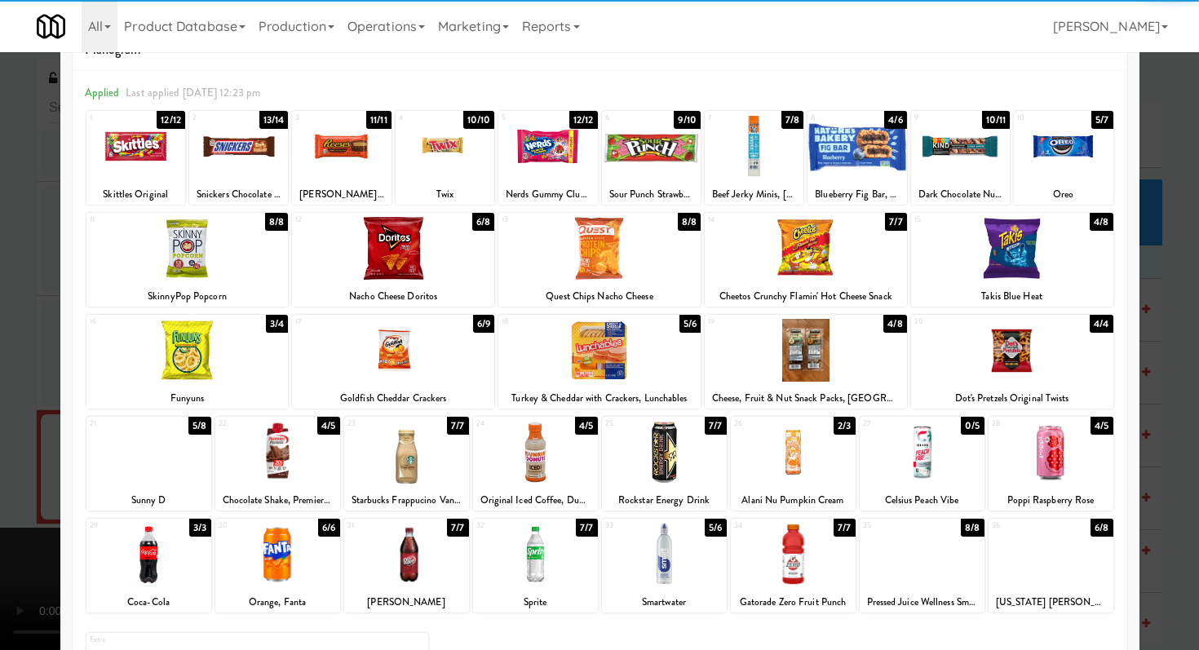
click at [207, 348] on div at bounding box center [187, 350] width 202 height 63
click at [629, 369] on div at bounding box center [600, 350] width 202 height 63
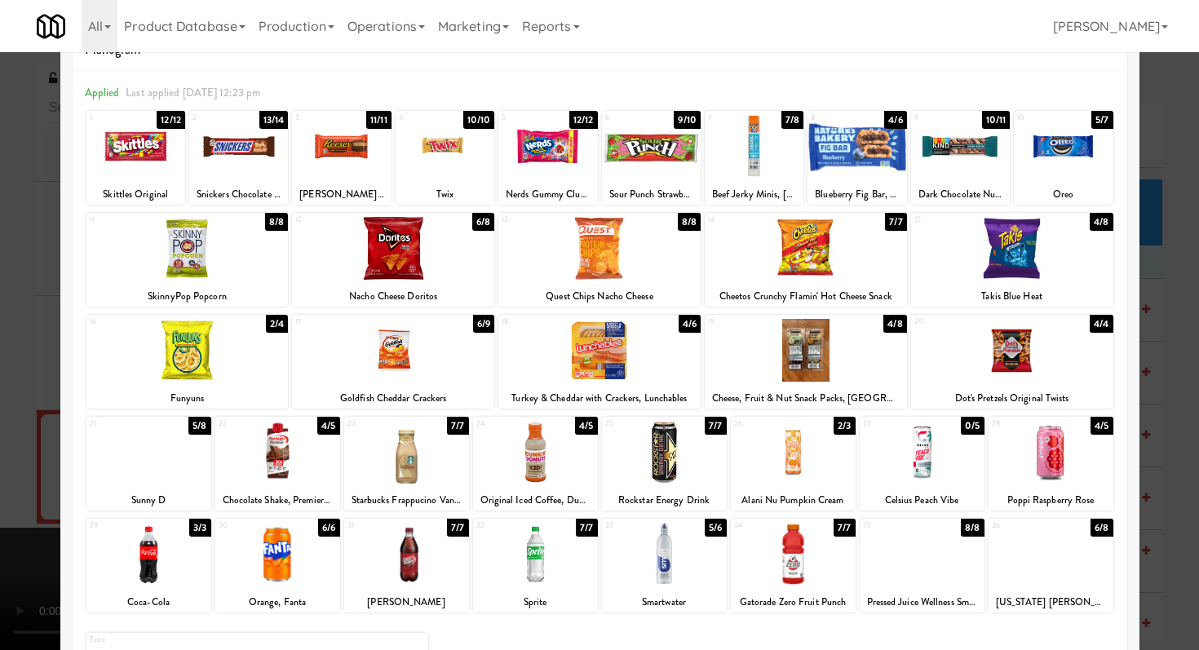
click at [0, 372] on div at bounding box center [599, 325] width 1199 height 650
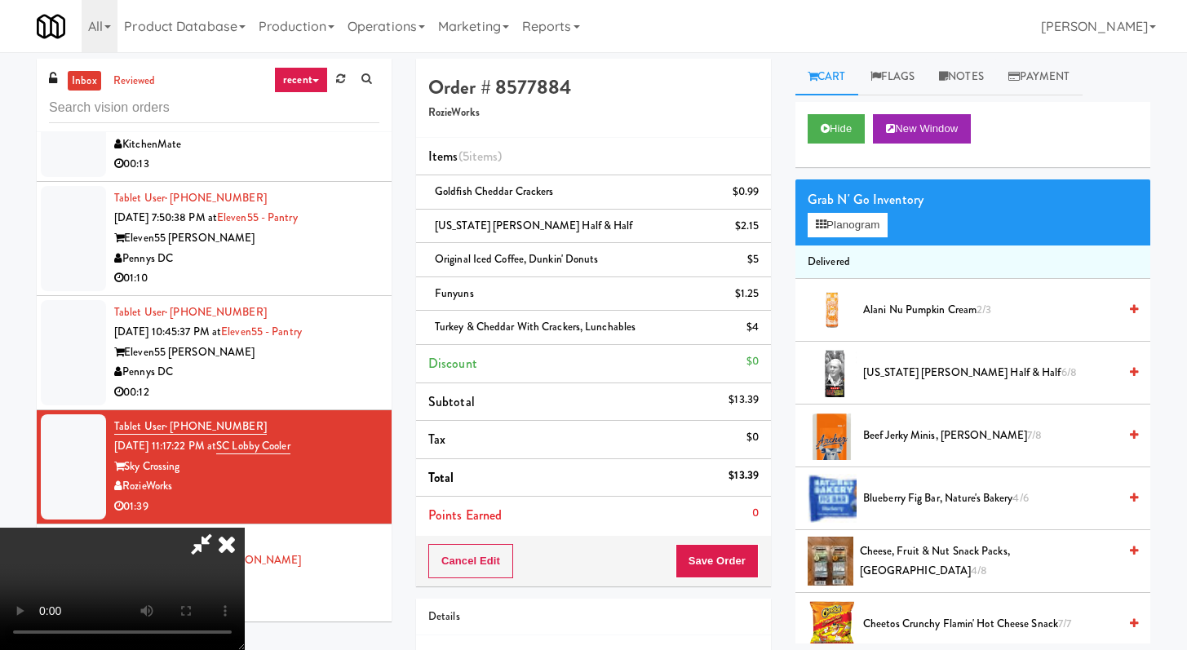
scroll to position [140, 0]
click at [245, 528] on video at bounding box center [122, 589] width 245 height 122
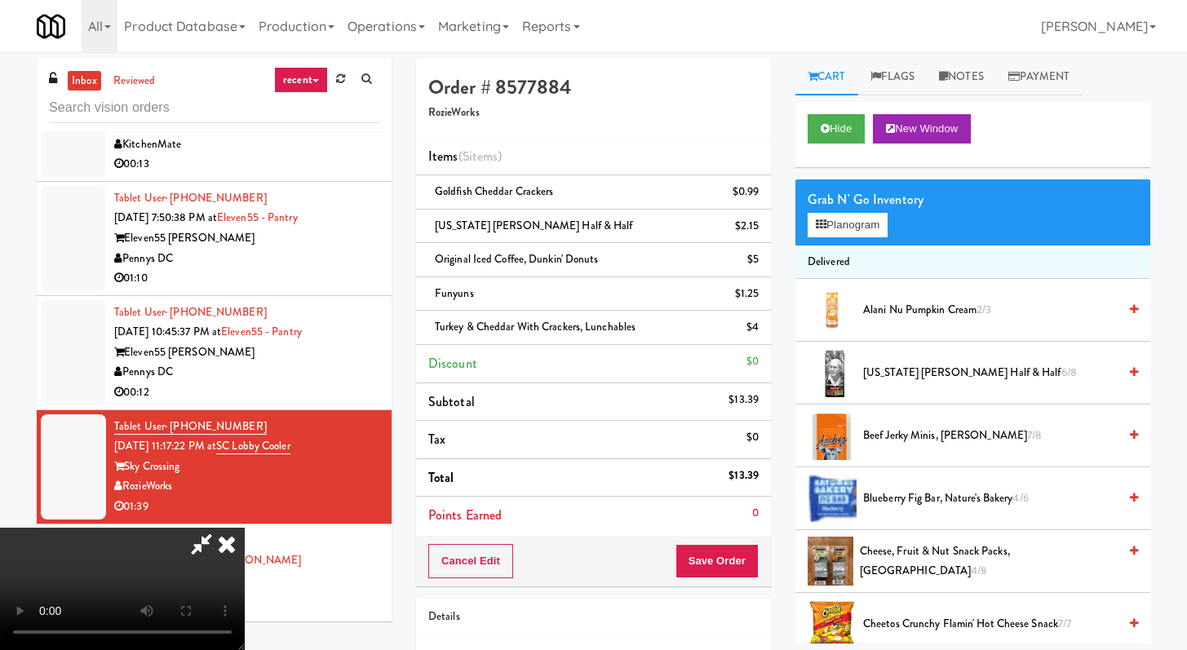
scroll to position [0, 0]
click at [245, 528] on video at bounding box center [122, 589] width 245 height 122
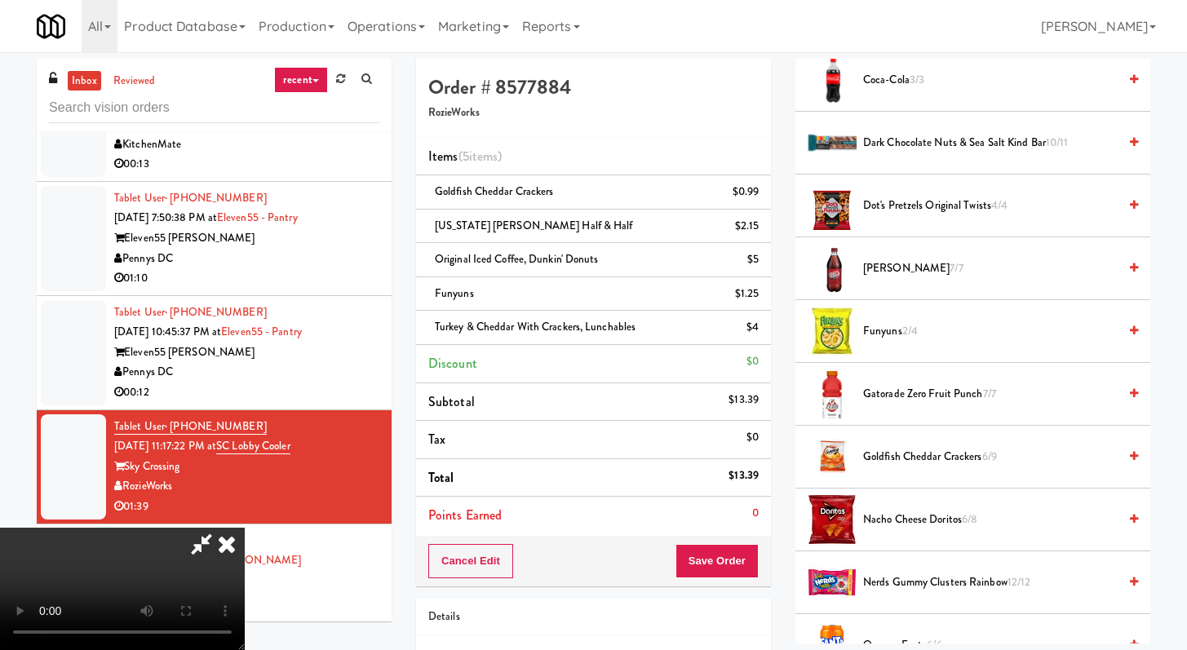
scroll to position [698, 0]
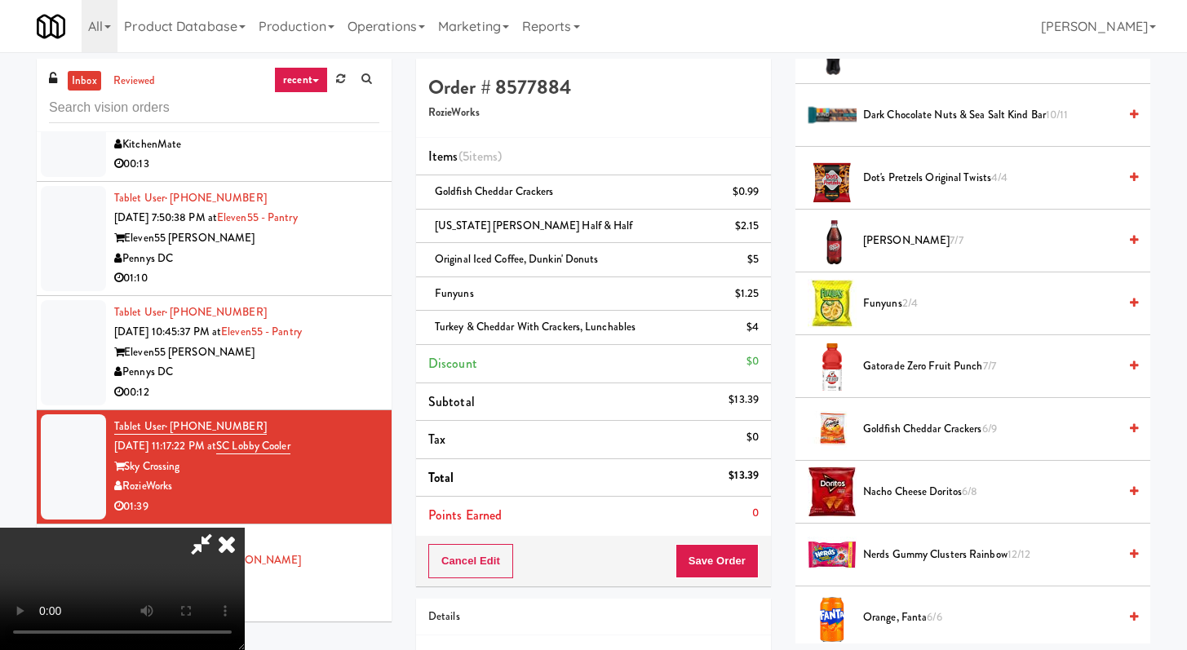
click at [903, 548] on span "Nerds Gummy Clusters Rainbow 12/12" at bounding box center [990, 555] width 255 height 20
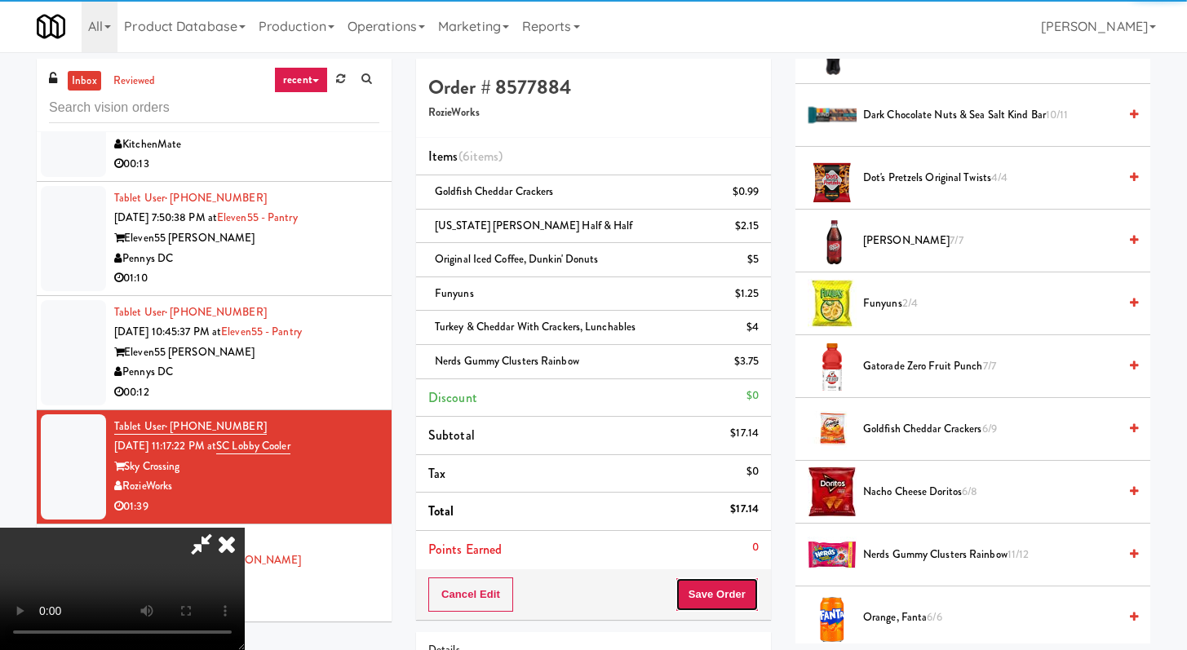
click at [732, 591] on button "Save Order" at bounding box center [717, 595] width 83 height 34
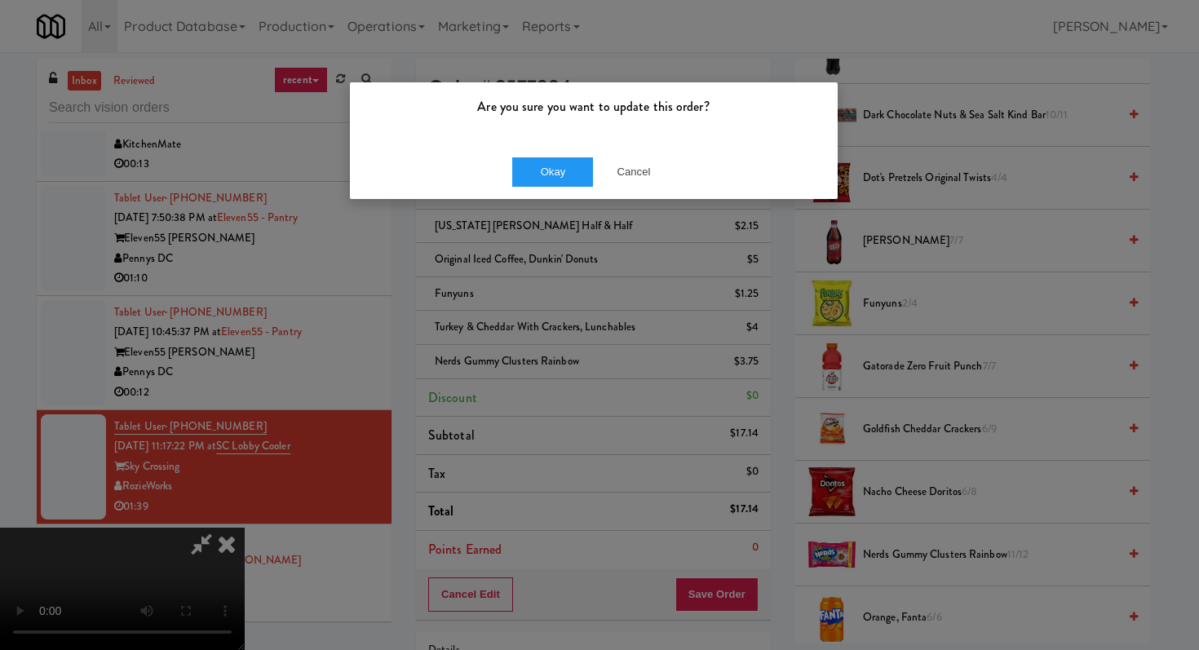
click at [561, 146] on div "Okay Cancel" at bounding box center [594, 171] width 488 height 55
click at [557, 179] on button "Okay" at bounding box center [553, 171] width 82 height 29
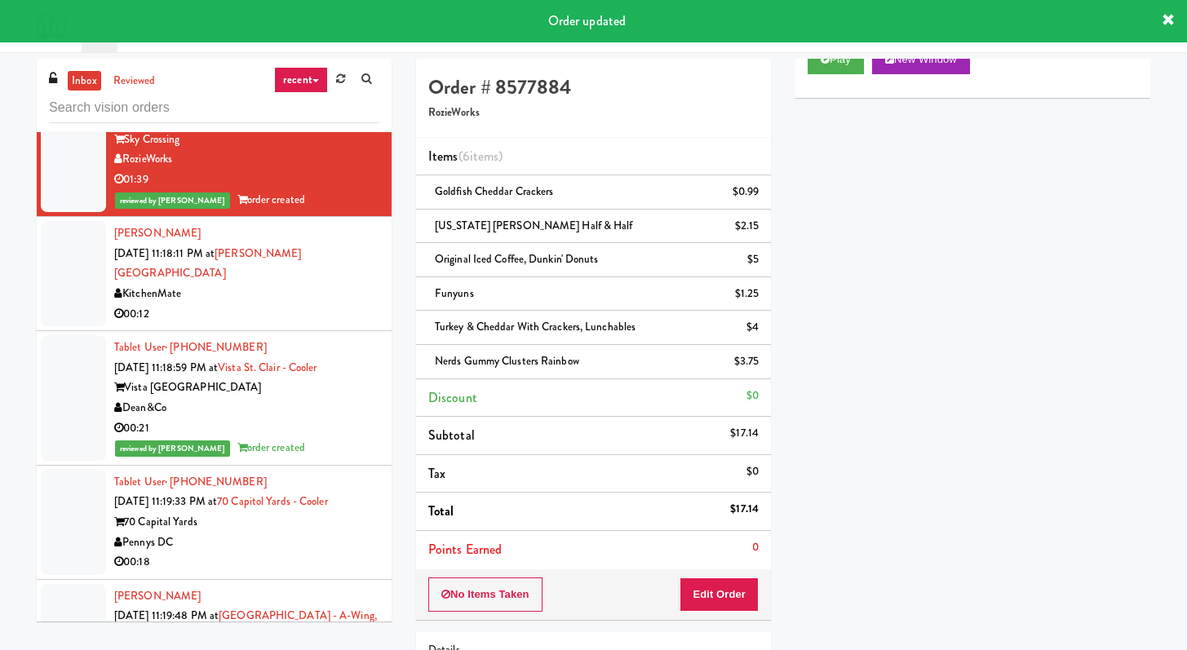
scroll to position [1979, 0]
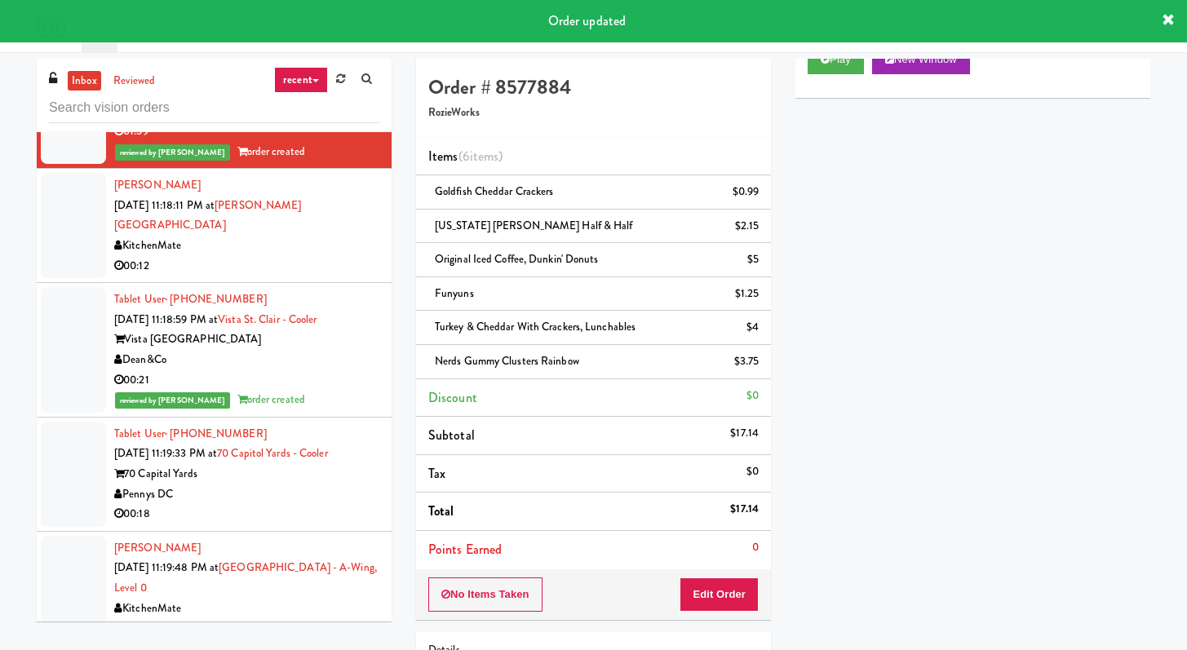
click at [283, 486] on li "Tablet User · (209) 608-6353 Sep 13, 2025 11:19:33 PM at 70 Capitol Yards - Coo…" at bounding box center [214, 475] width 355 height 114
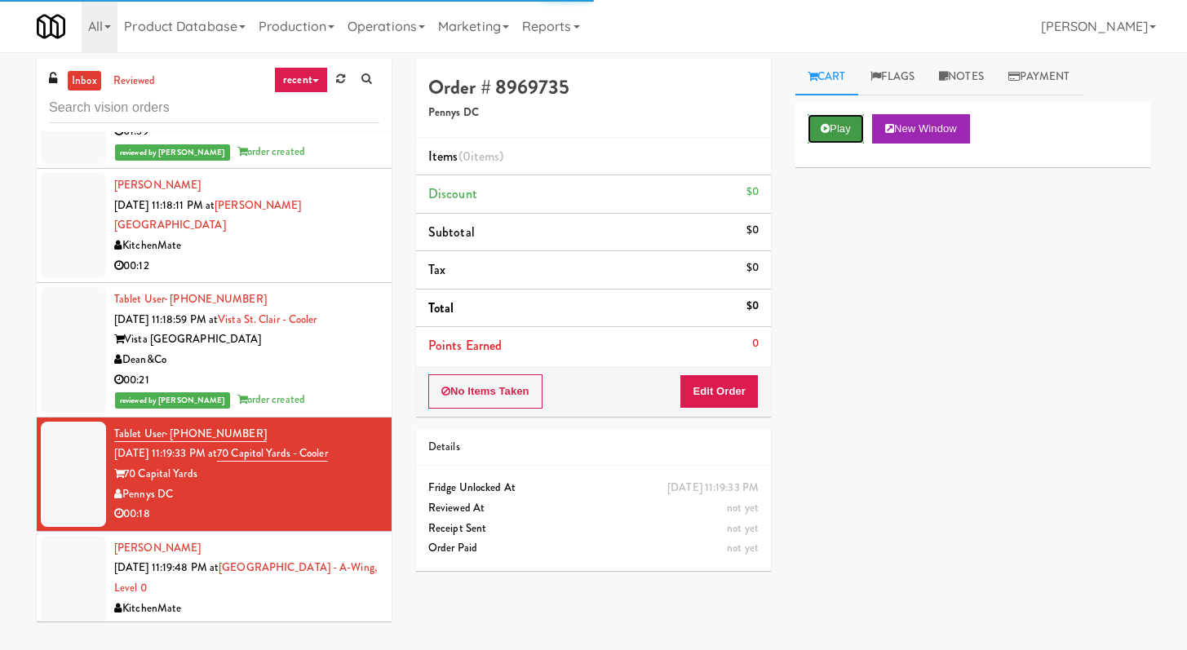
click at [818, 131] on button "Play" at bounding box center [836, 128] width 56 height 29
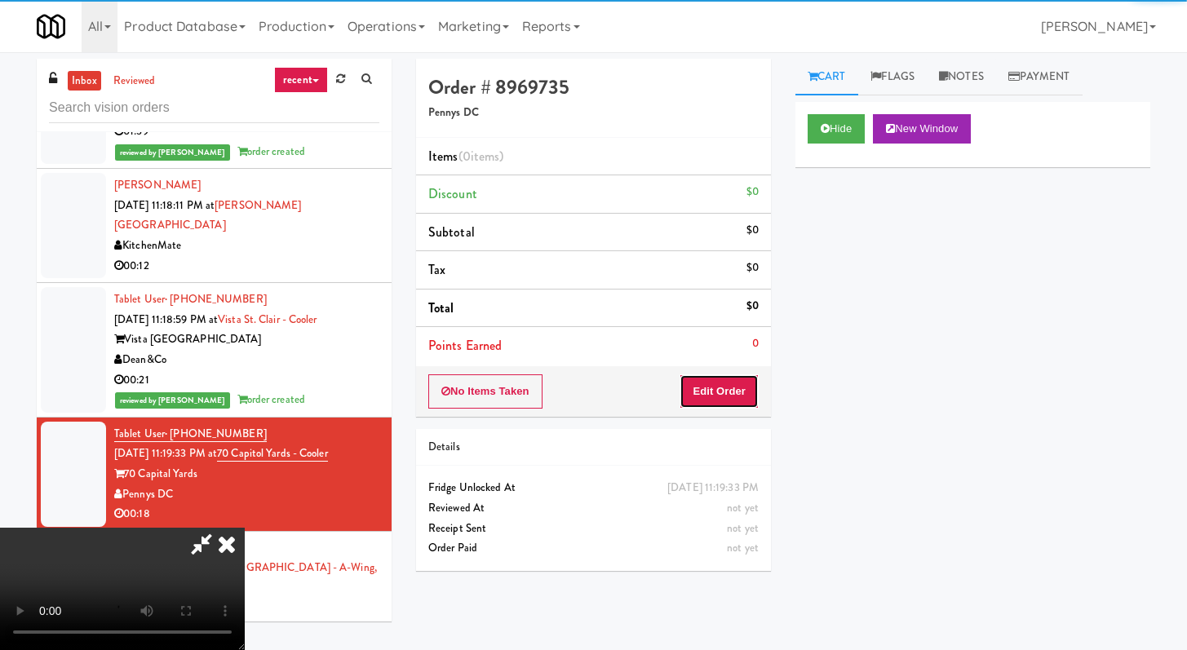
click at [721, 391] on button "Edit Order" at bounding box center [719, 392] width 79 height 34
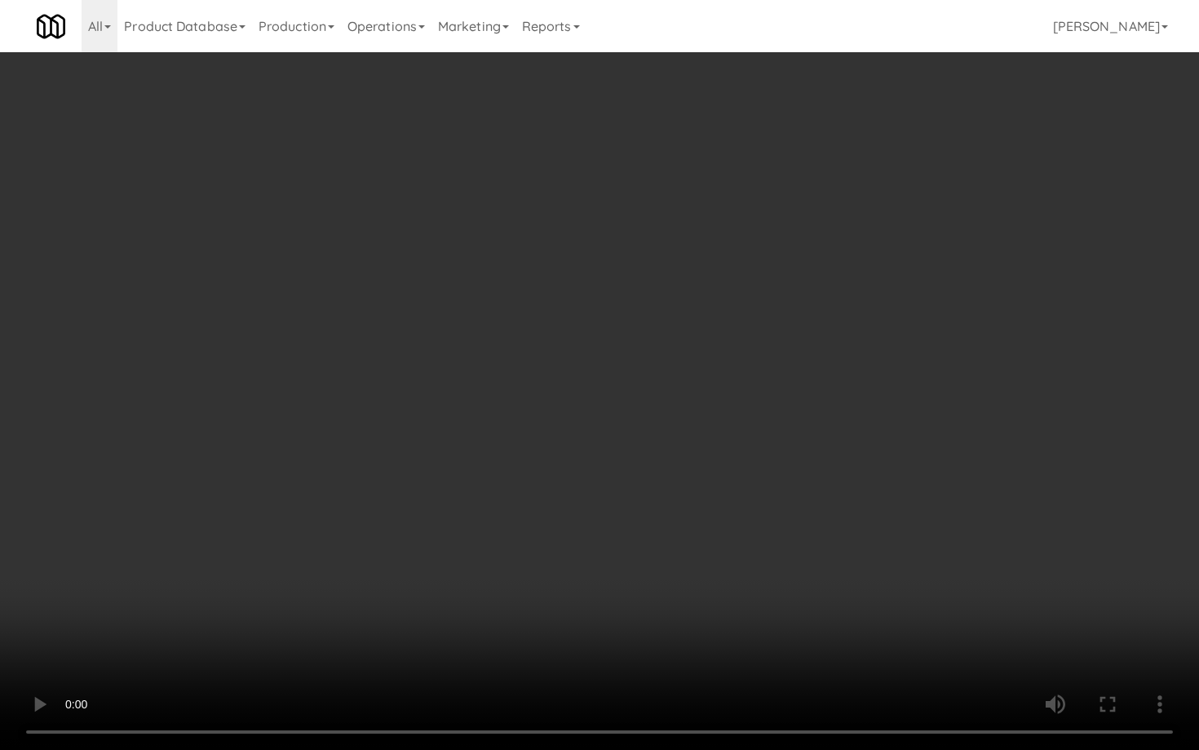
click at [648, 525] on video at bounding box center [599, 375] width 1199 height 750
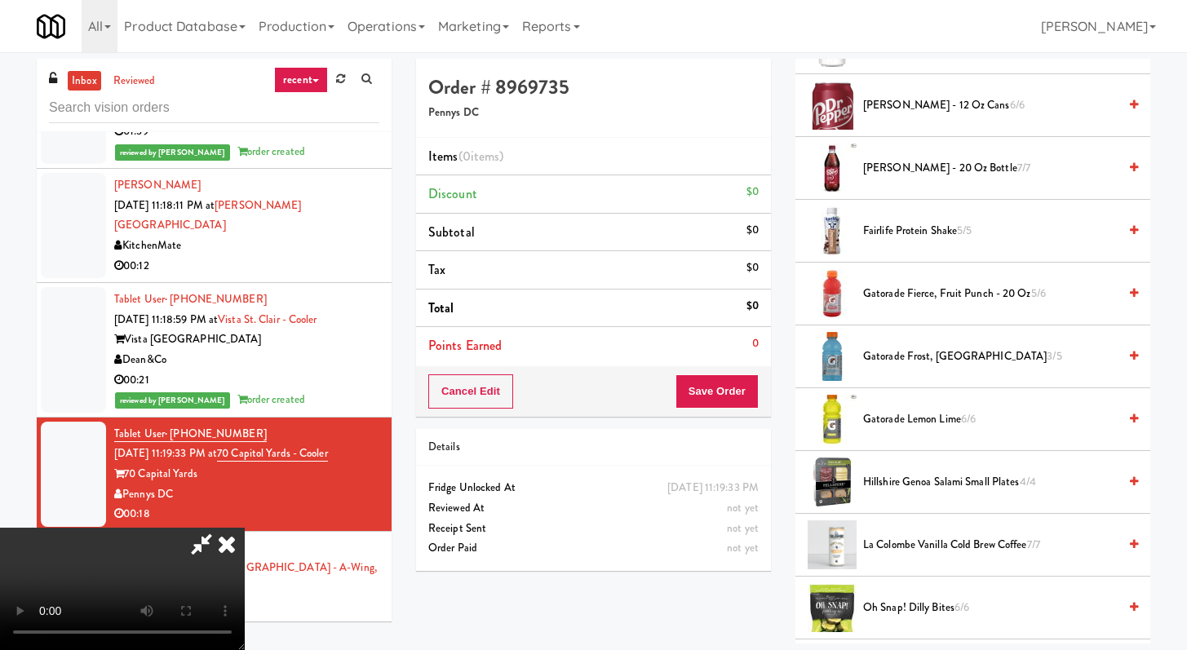
click at [896, 608] on span "Oh Snap! Dilly Bites 6/6" at bounding box center [990, 608] width 255 height 20
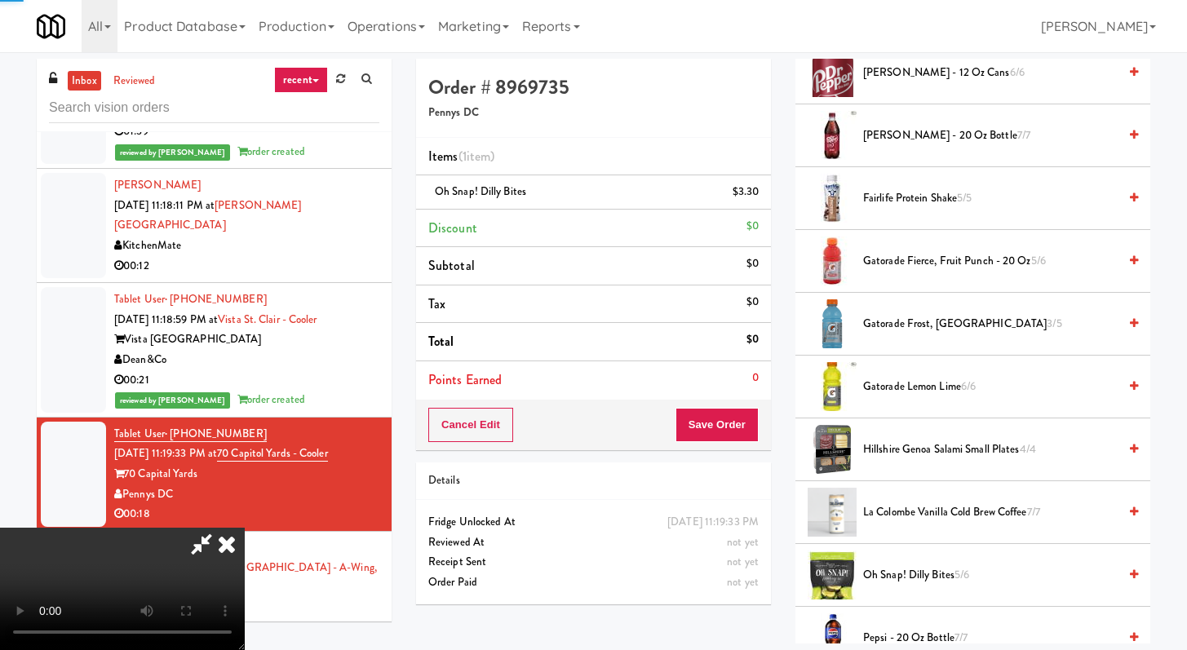
scroll to position [945, 0]
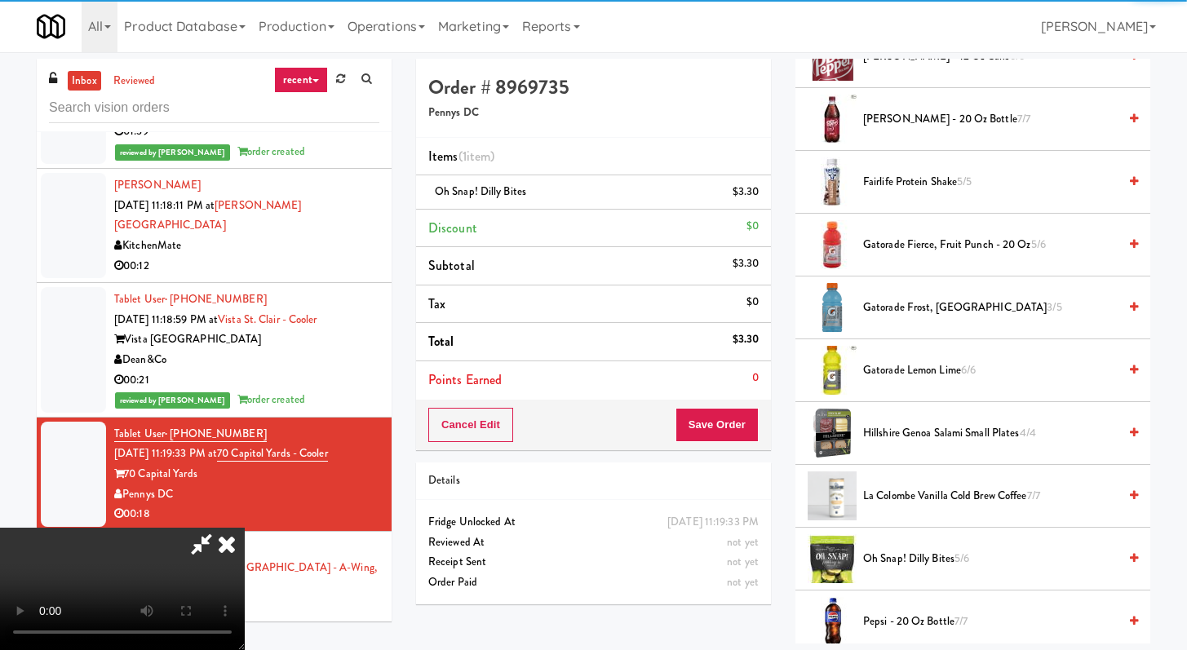
click at [890, 361] on span "Gatorade Lemon Lime 6/6" at bounding box center [990, 371] width 255 height 20
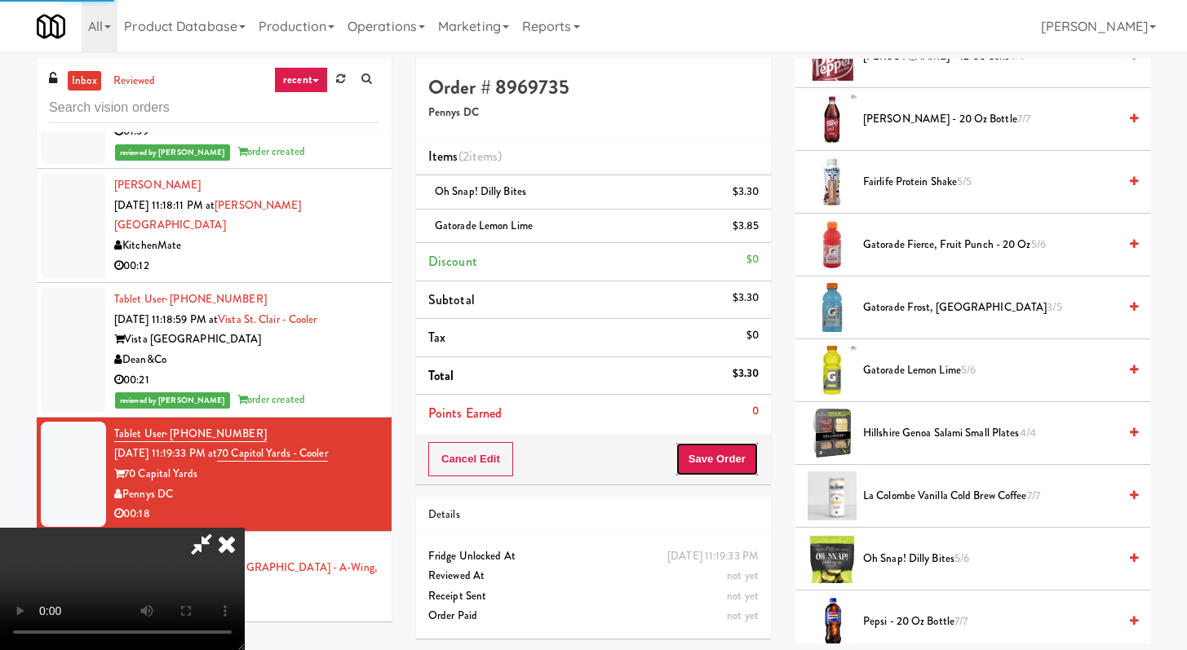
click at [734, 454] on button "Save Order" at bounding box center [717, 459] width 83 height 34
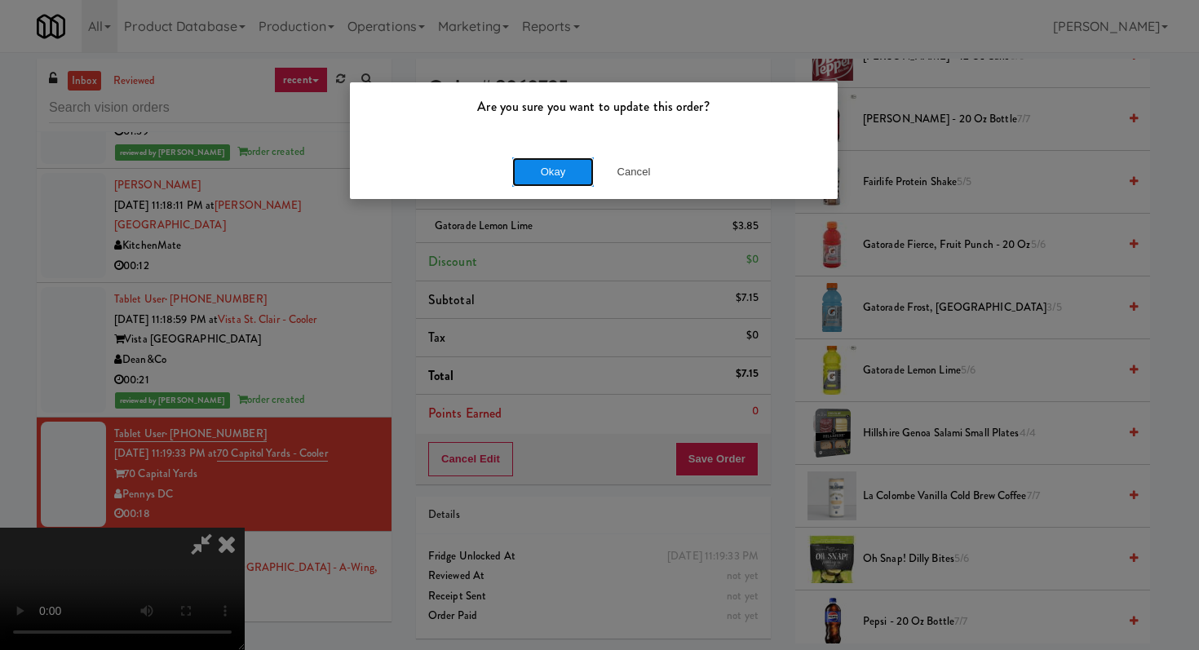
click at [571, 168] on button "Okay" at bounding box center [553, 171] width 82 height 29
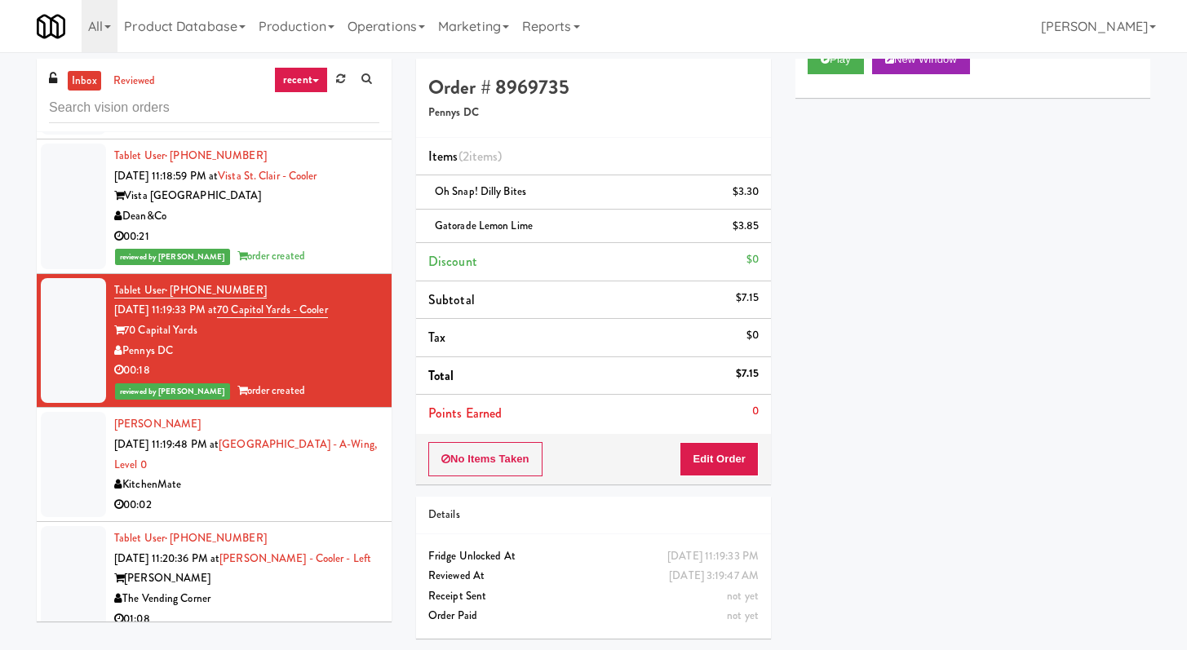
scroll to position [2246, 0]
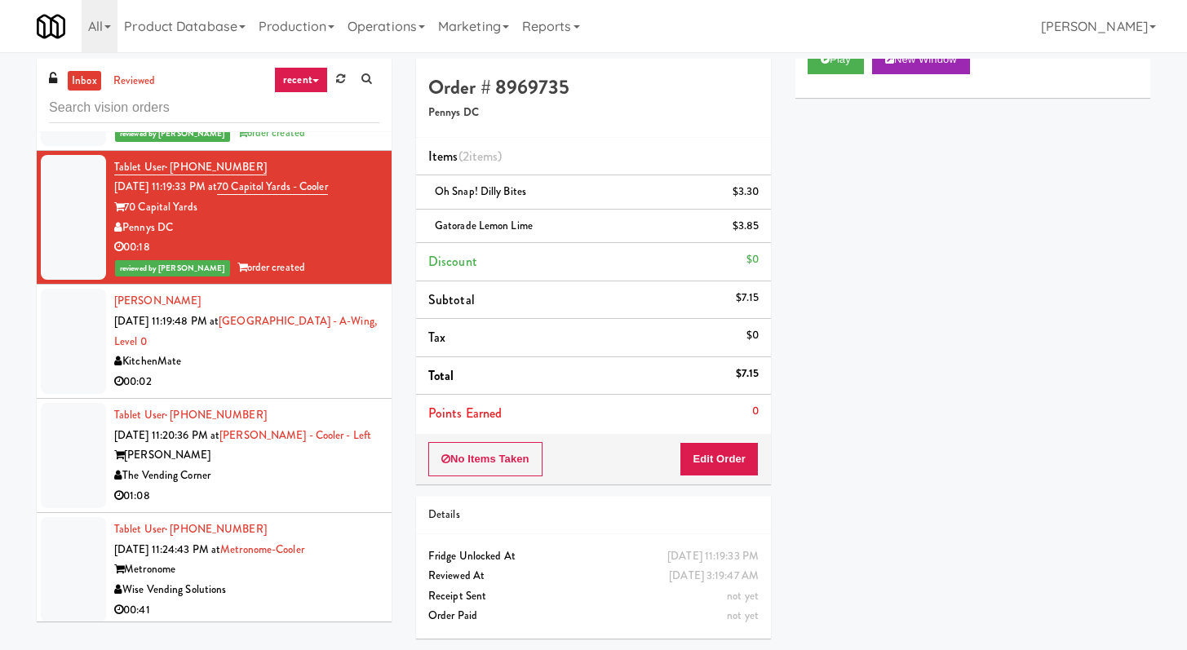
click at [351, 358] on li "Cassandra Holzhauser Sep 13, 2025 11:19:48 PM at Cambridge Memorial Hospital - …" at bounding box center [214, 342] width 355 height 114
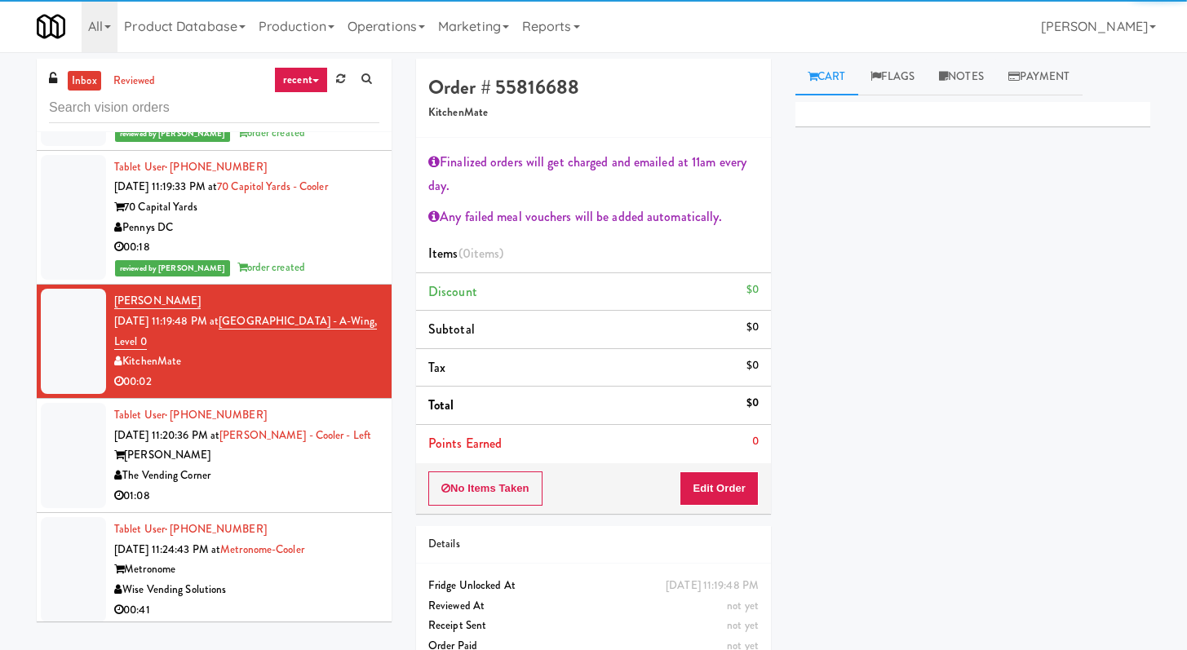
click at [330, 486] on div "01:08" at bounding box center [246, 496] width 265 height 20
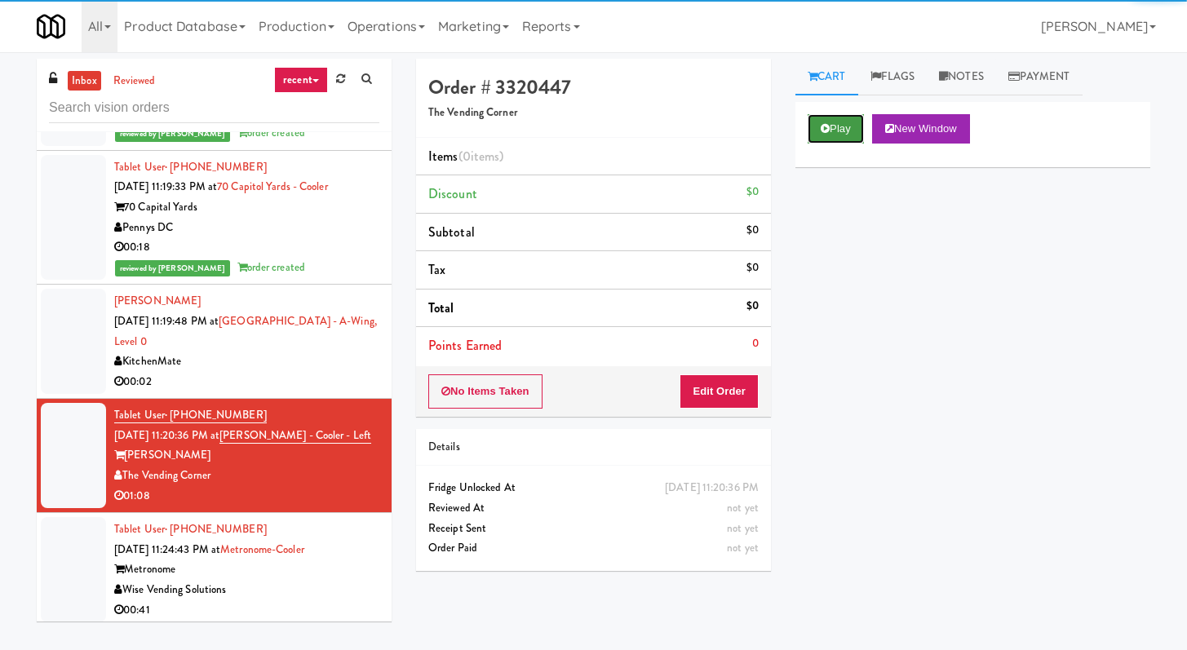
click at [831, 132] on button "Play" at bounding box center [836, 128] width 56 height 29
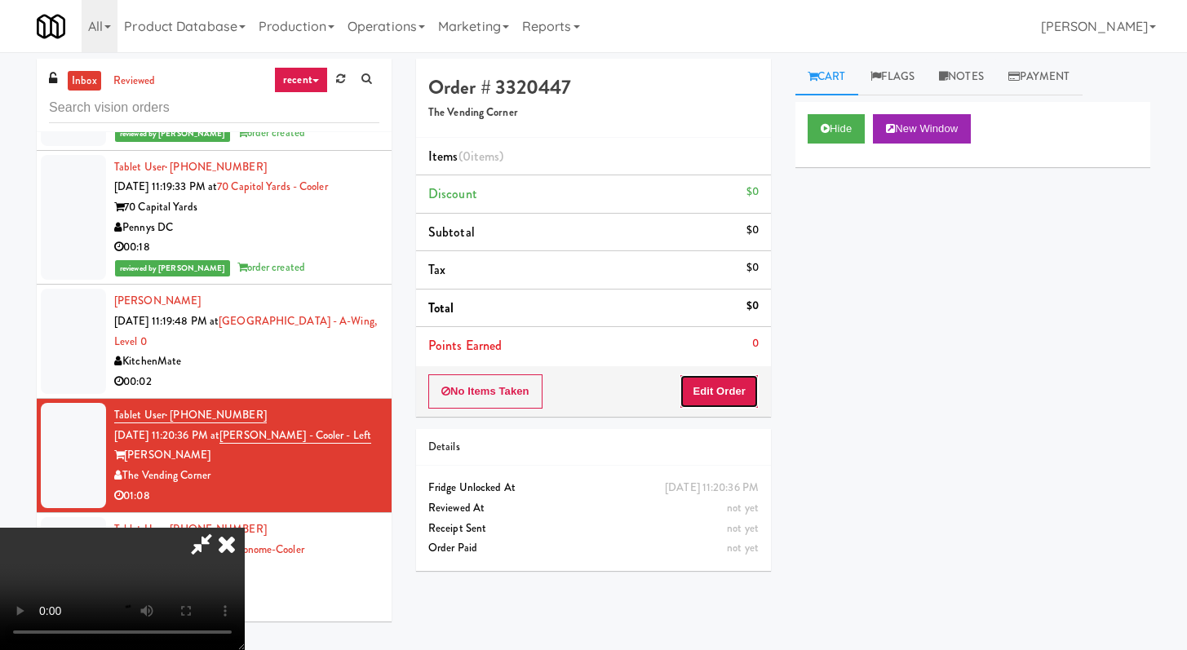
click at [720, 394] on button "Edit Order" at bounding box center [719, 392] width 79 height 34
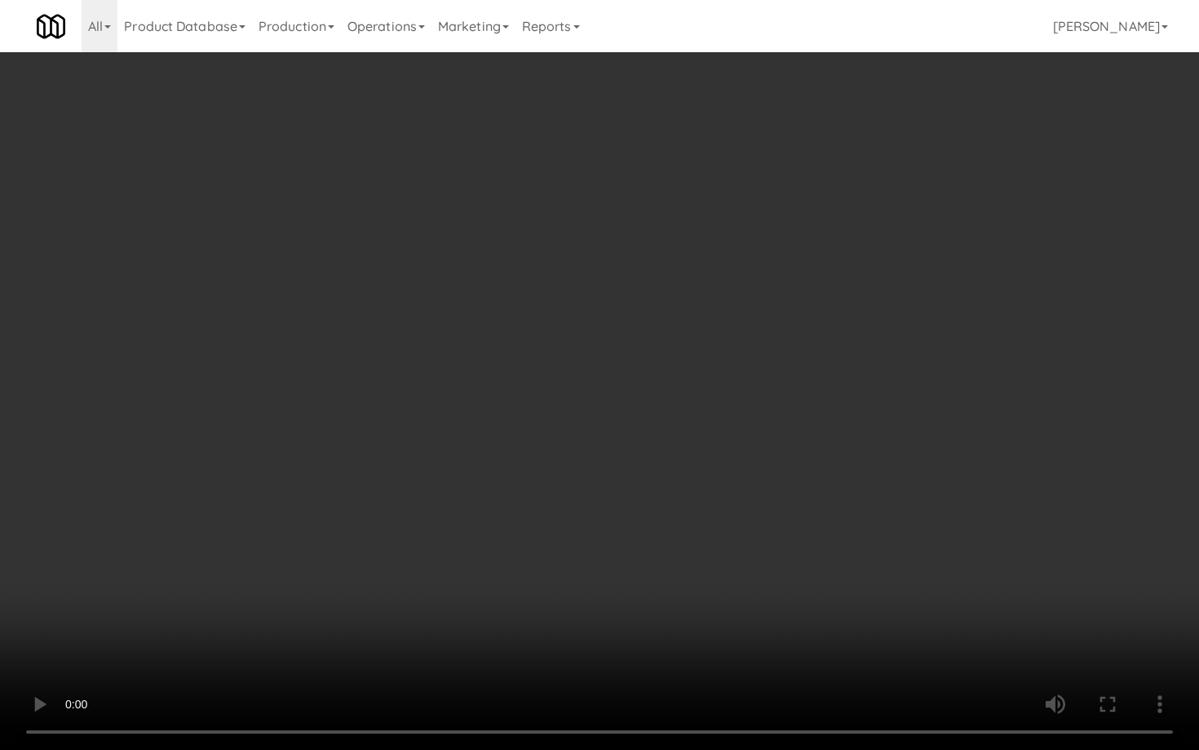
click at [627, 523] on video at bounding box center [599, 375] width 1199 height 750
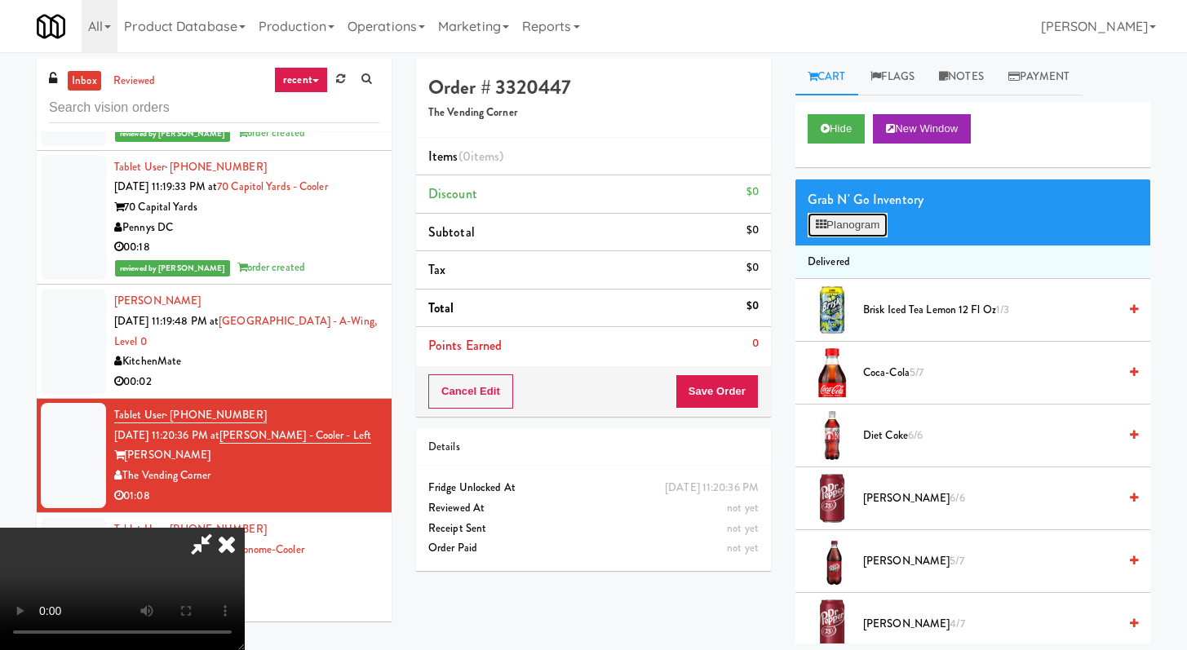
click at [855, 225] on button "Planogram" at bounding box center [848, 225] width 80 height 24
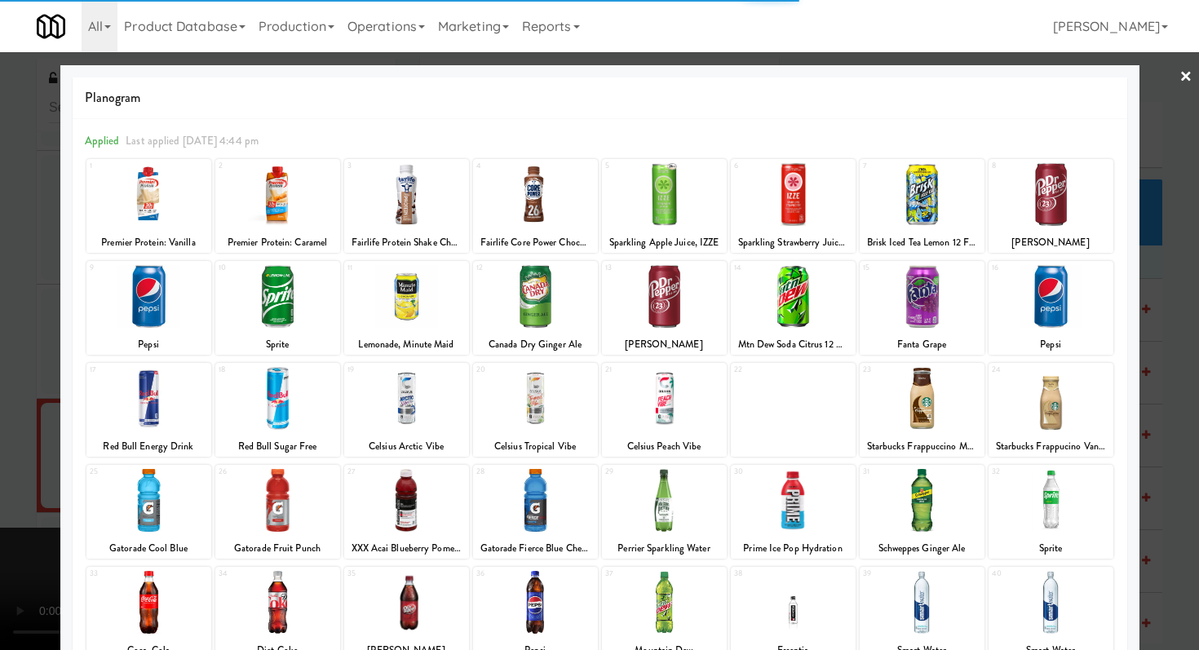
click at [413, 297] on div at bounding box center [406, 296] width 125 height 63
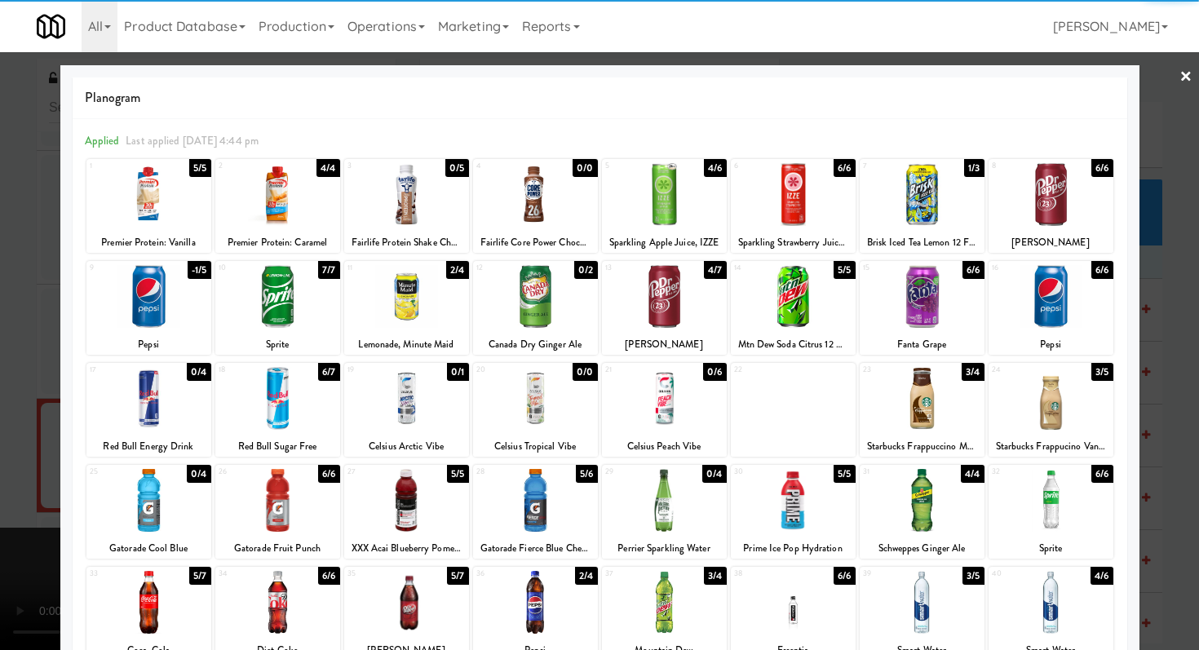
click at [0, 355] on div at bounding box center [599, 325] width 1199 height 650
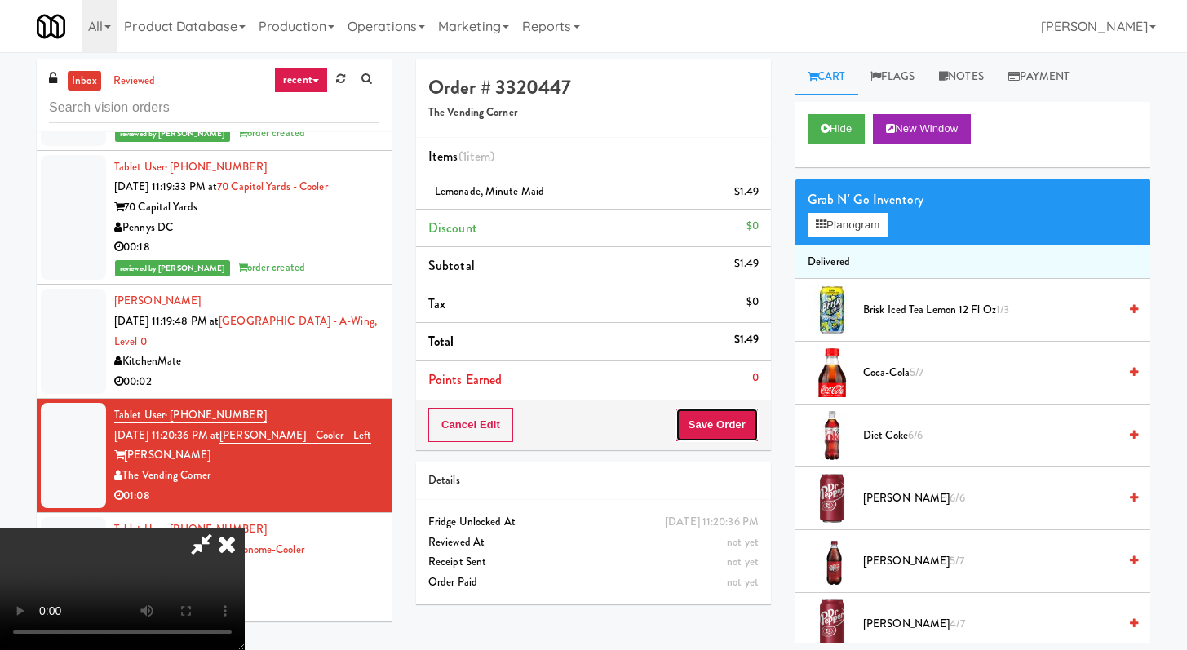
click at [756, 410] on button "Save Order" at bounding box center [717, 425] width 83 height 34
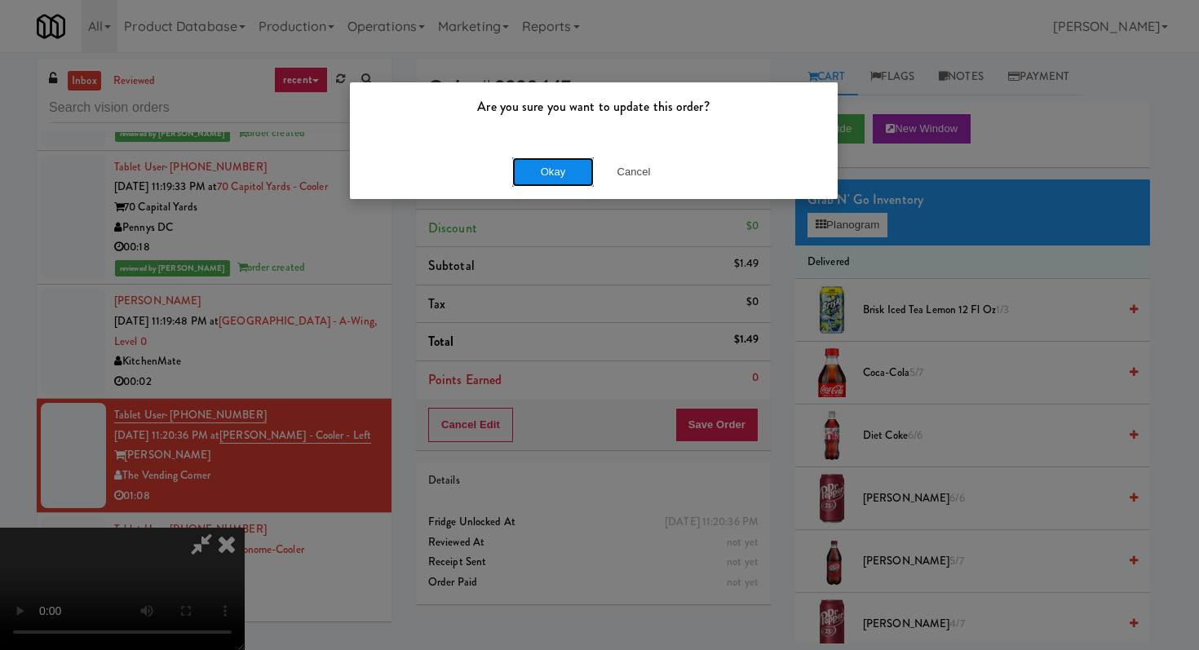
click at [577, 173] on button "Okay" at bounding box center [553, 171] width 82 height 29
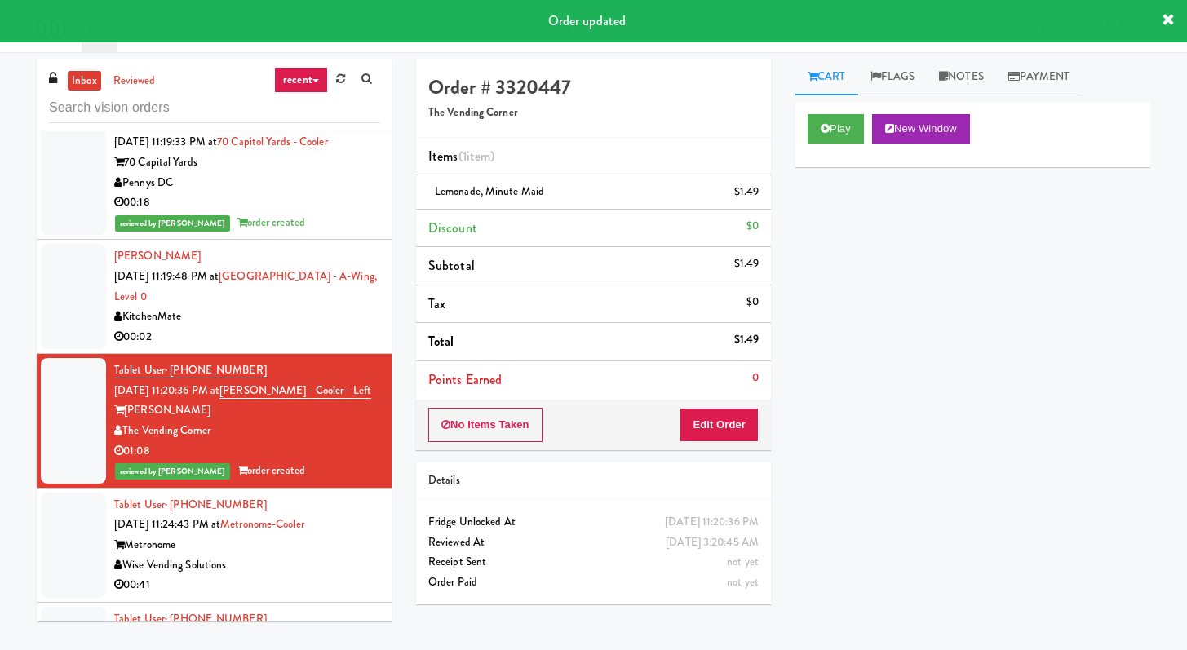
scroll to position [2565, 0]
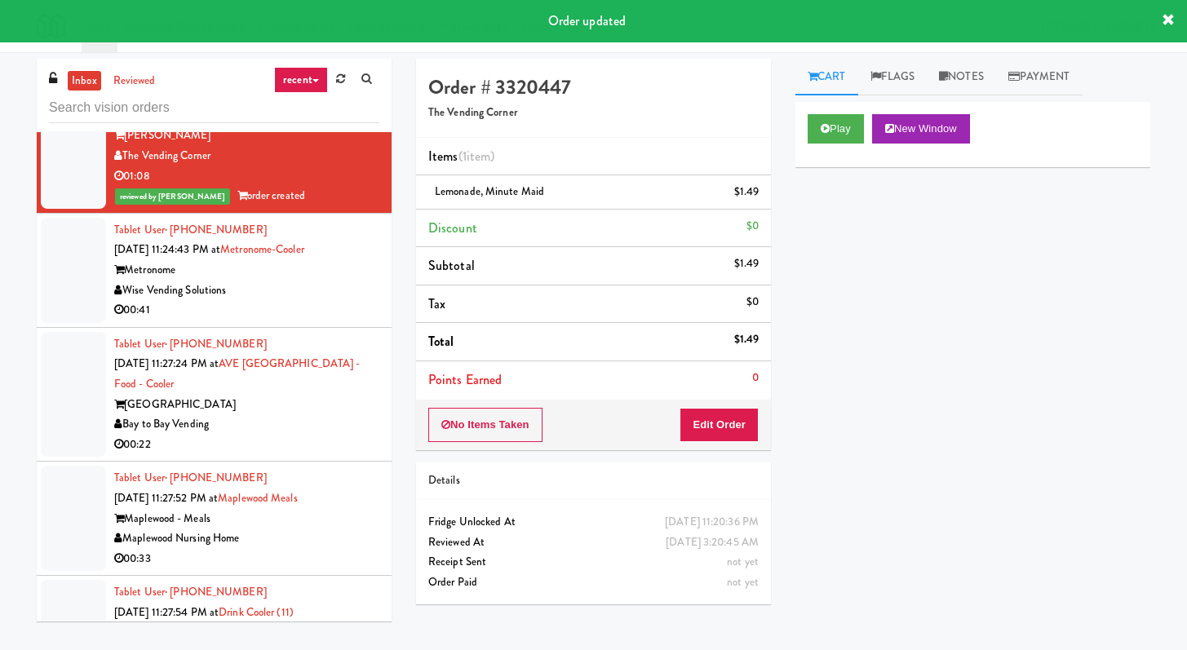
click at [348, 300] on div "00:41" at bounding box center [246, 310] width 265 height 20
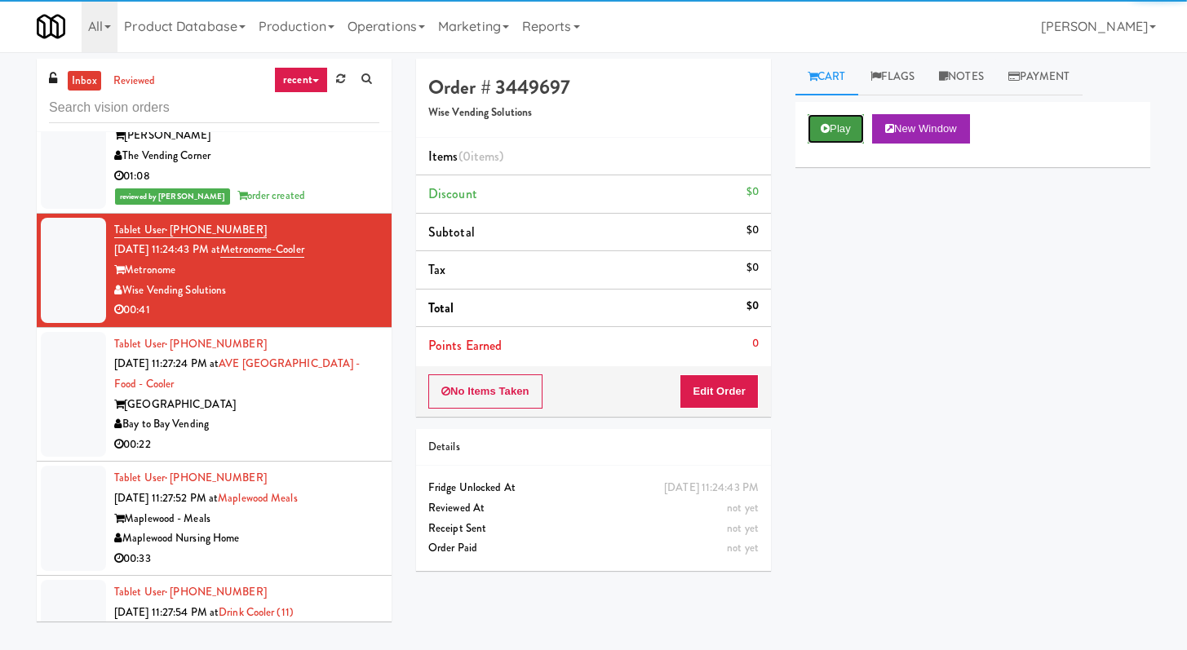
click at [844, 135] on button "Play" at bounding box center [836, 128] width 56 height 29
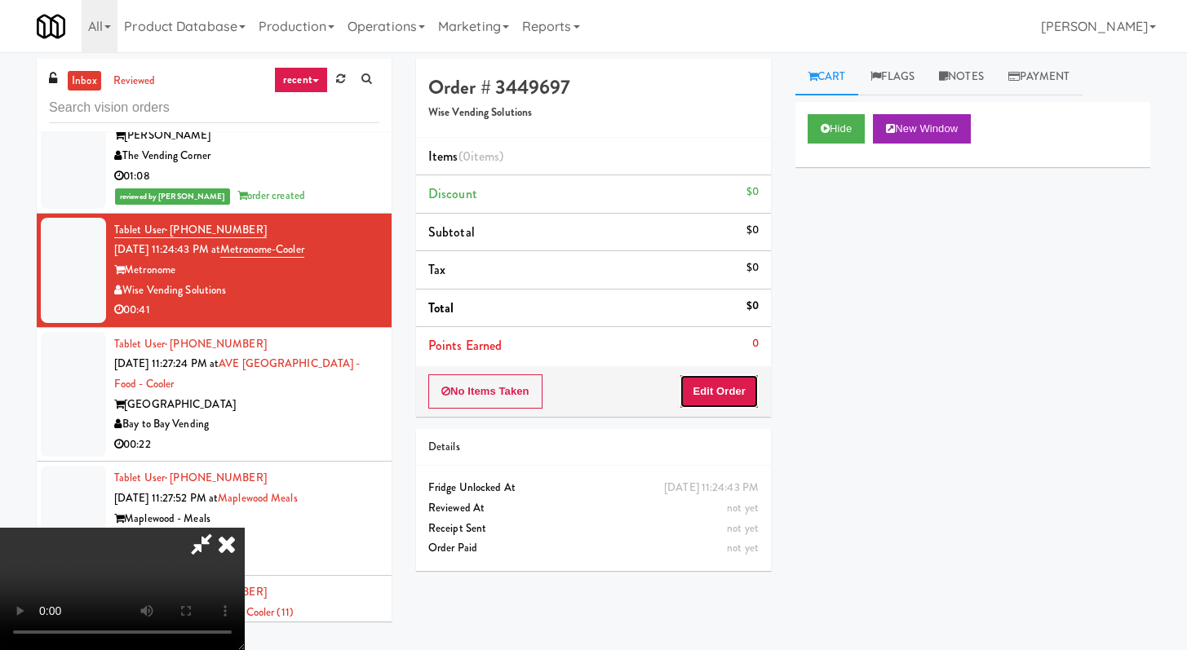
click at [724, 384] on button "Edit Order" at bounding box center [719, 392] width 79 height 34
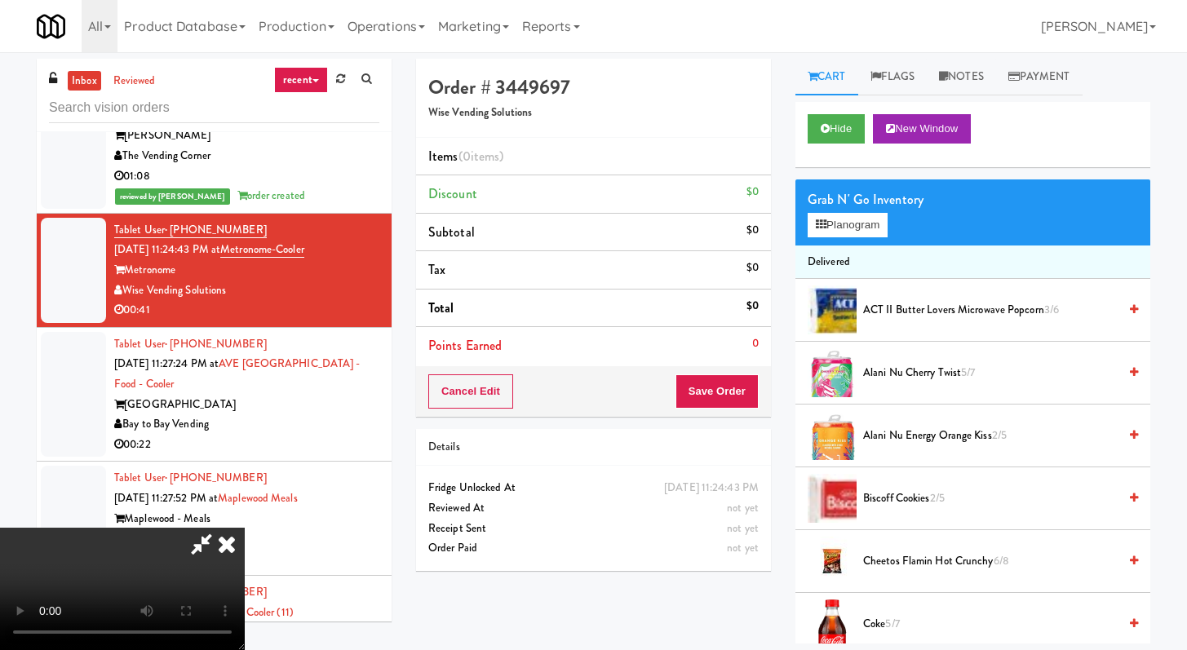
scroll to position [3, 0]
drag, startPoint x: 601, startPoint y: 260, endPoint x: 565, endPoint y: 435, distance: 178.4
click at [245, 528] on video at bounding box center [122, 589] width 245 height 122
drag, startPoint x: 758, startPoint y: 153, endPoint x: 738, endPoint y: 251, distance: 99.2
click at [738, 251] on div "Order # 3449697 Wise Vending Solutions Items (0 items ) Discount $0 Subtotal $0…" at bounding box center [593, 238] width 355 height 358
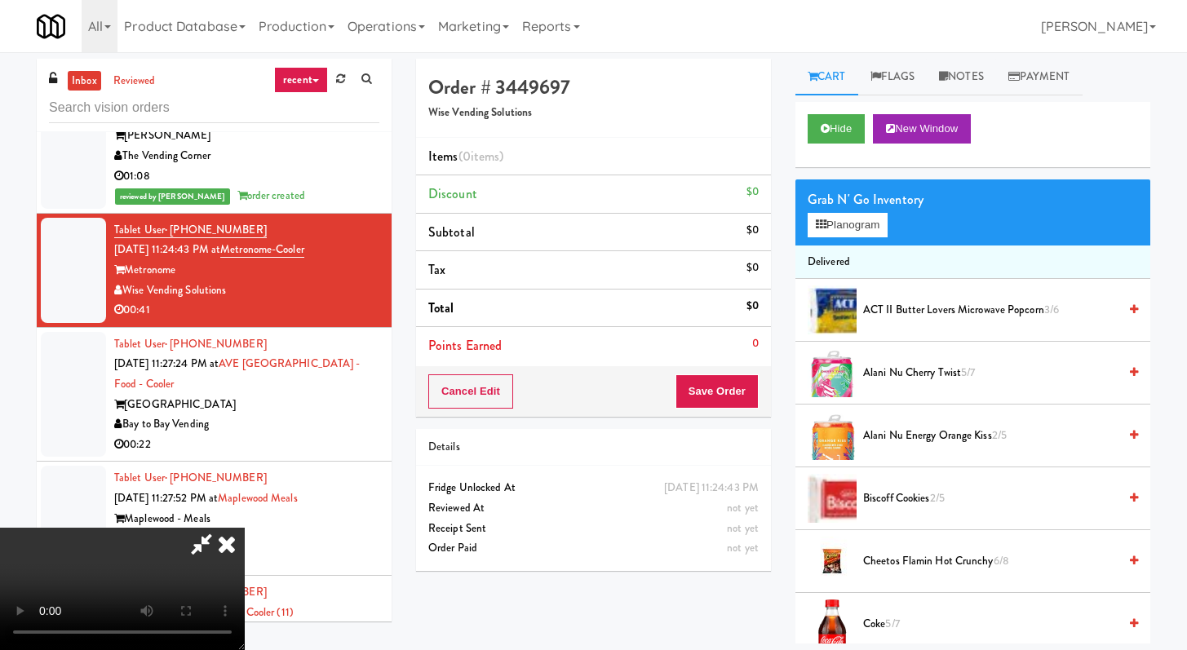
drag, startPoint x: 1186, startPoint y: 173, endPoint x: 1044, endPoint y: 111, distance: 154.9
click at [1186, 172] on div "inbox reviewed recent all unclear take inventory issue suspicious failed recent…" at bounding box center [593, 351] width 1187 height 585
click at [824, 109] on div "Hide New Window" at bounding box center [973, 134] width 355 height 65
click at [819, 118] on button "Hide" at bounding box center [836, 128] width 57 height 29
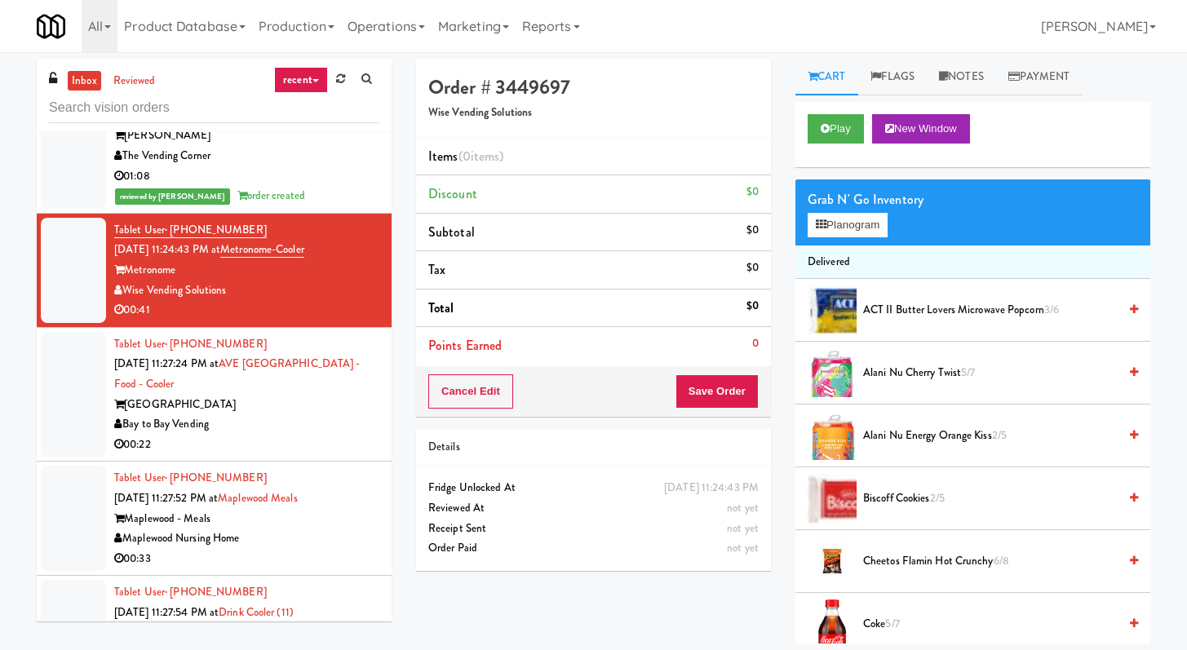
click at [835, 144] on div "Play New Window" at bounding box center [973, 134] width 355 height 65
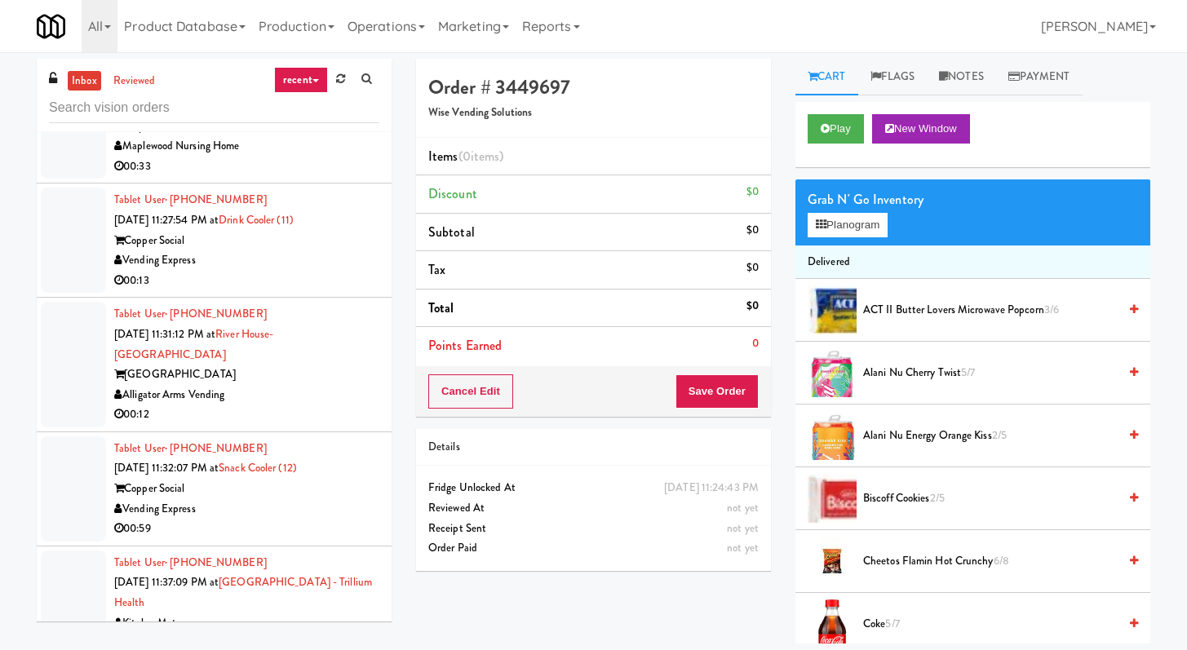
scroll to position [3663, 0]
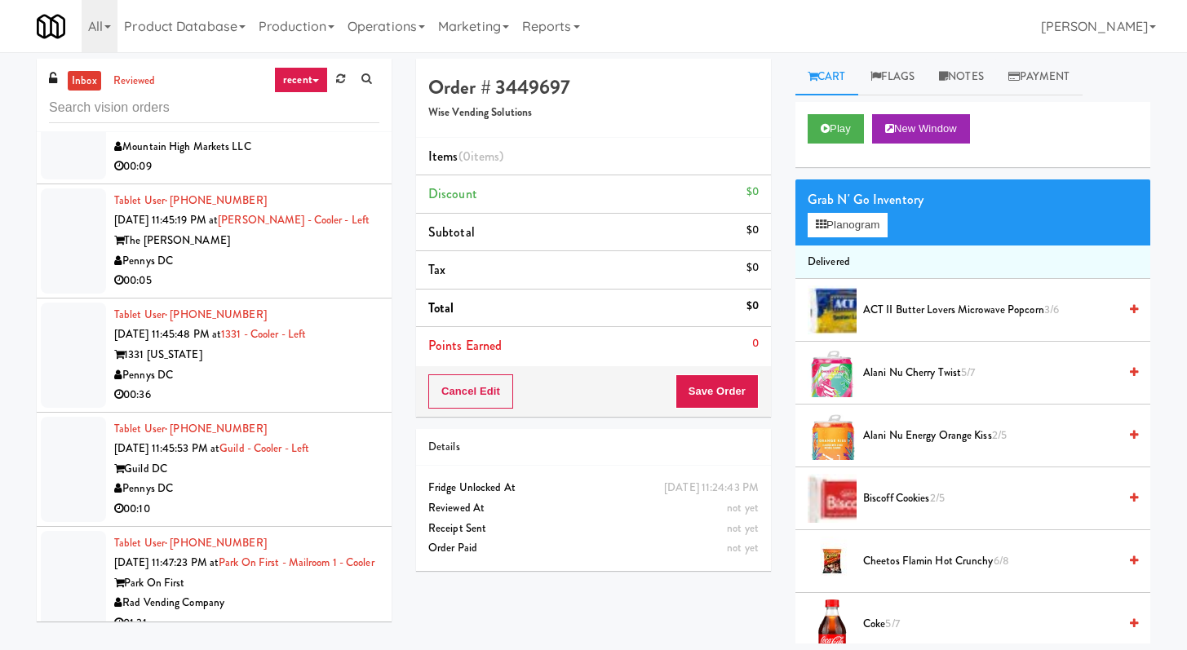
click at [309, 385] on div "00:36" at bounding box center [246, 395] width 265 height 20
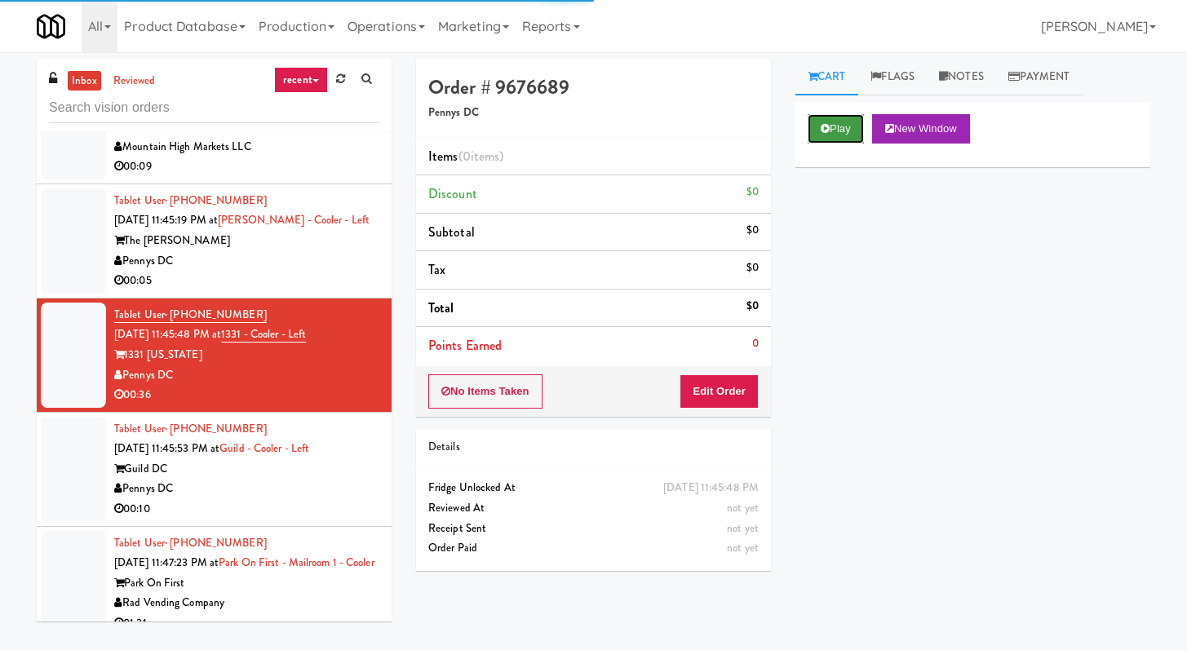
click at [827, 118] on button "Play" at bounding box center [836, 128] width 56 height 29
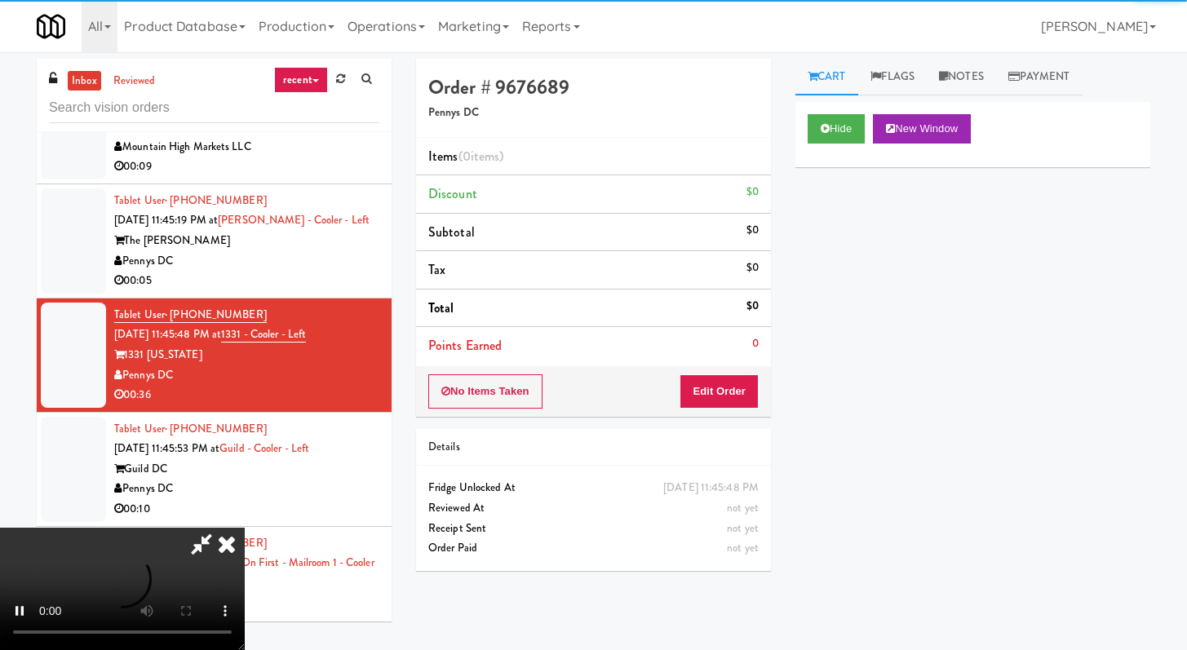
click at [751, 373] on div "No Items Taken Edit Order" at bounding box center [593, 391] width 355 height 51
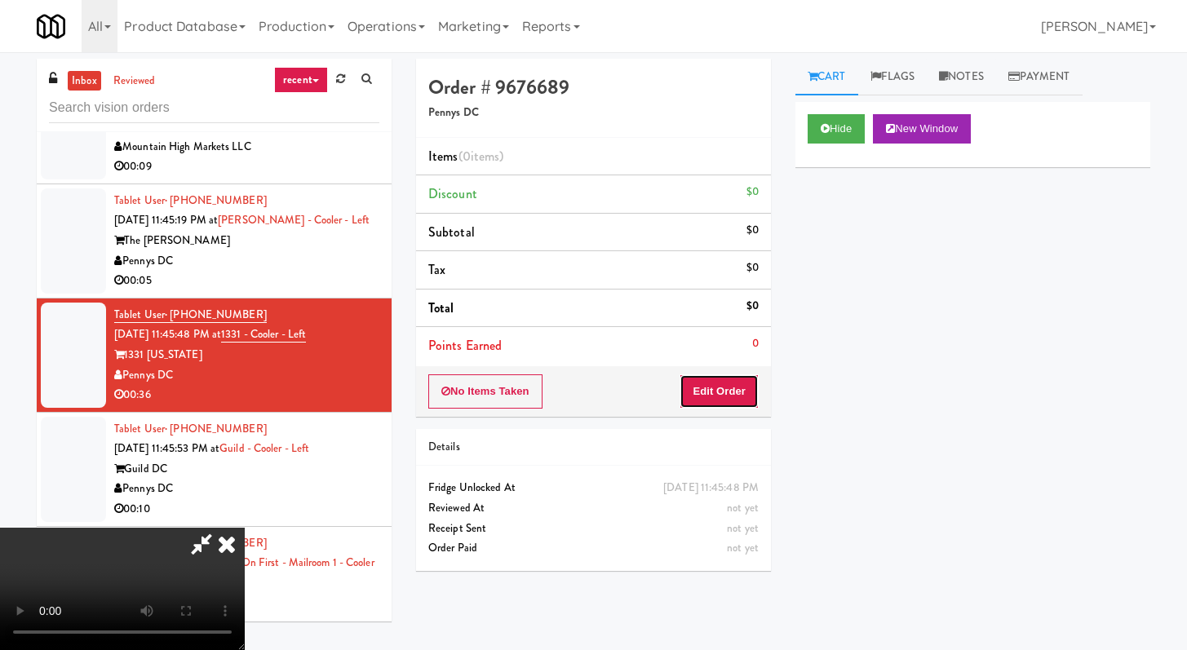
click at [738, 395] on button "Edit Order" at bounding box center [719, 392] width 79 height 34
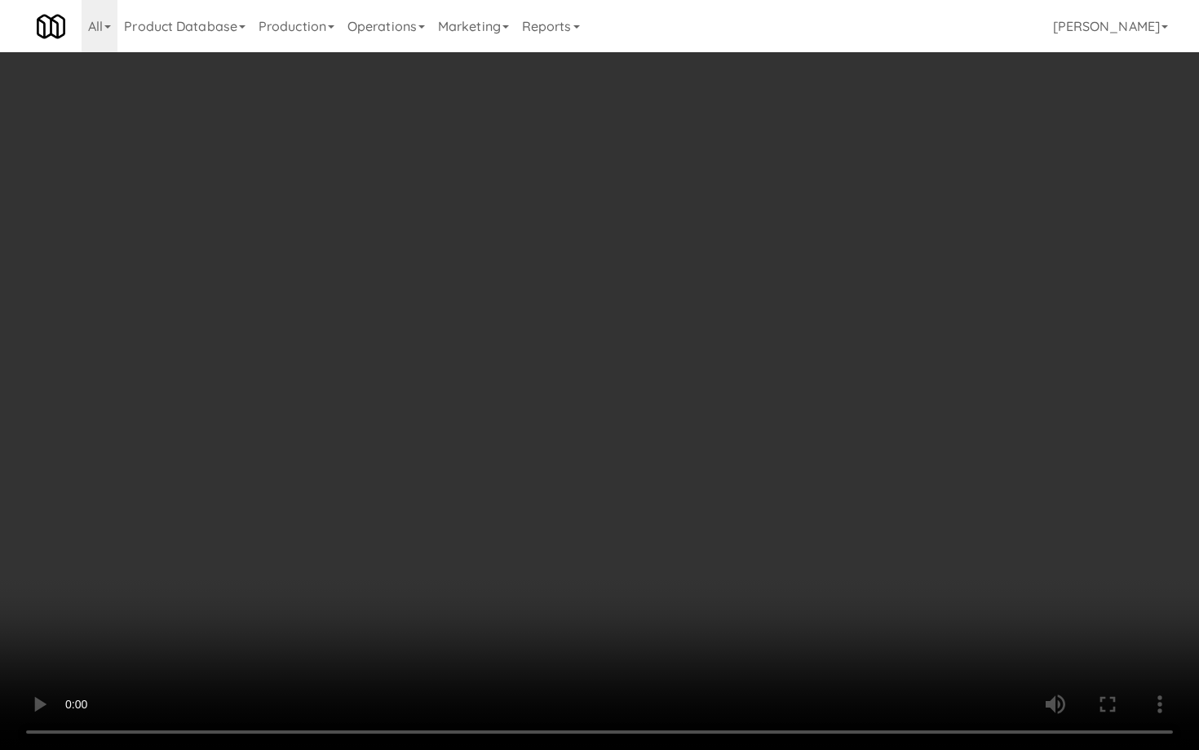
click at [650, 475] on video at bounding box center [599, 375] width 1199 height 750
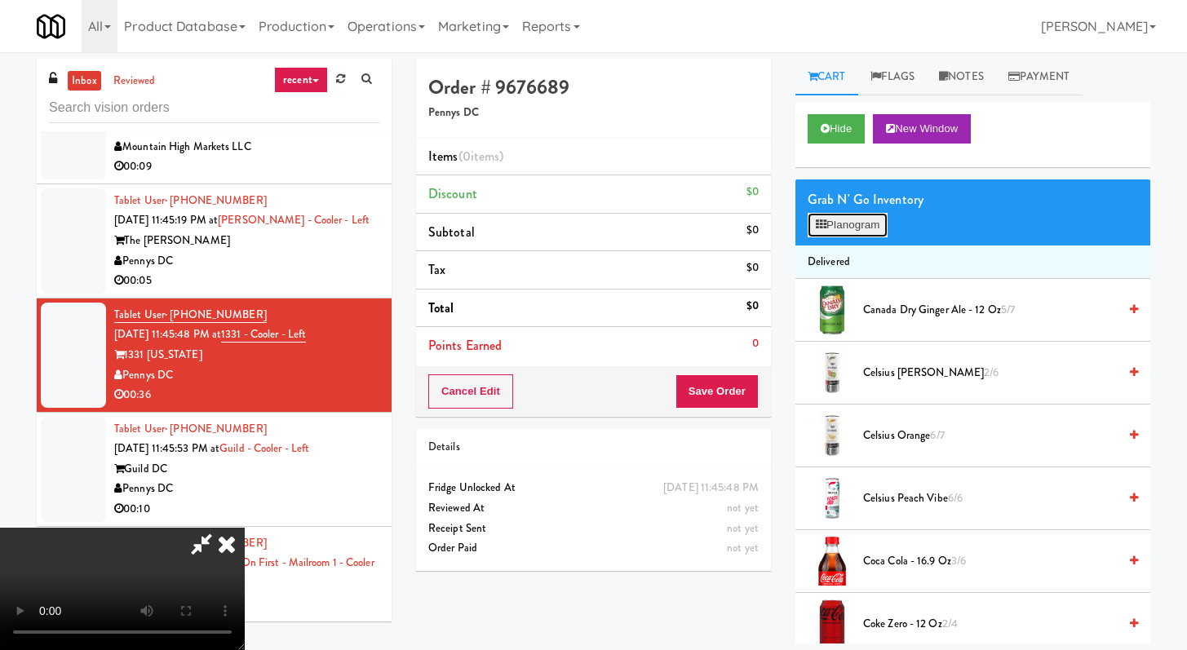
click at [864, 216] on button "Planogram" at bounding box center [848, 225] width 80 height 24
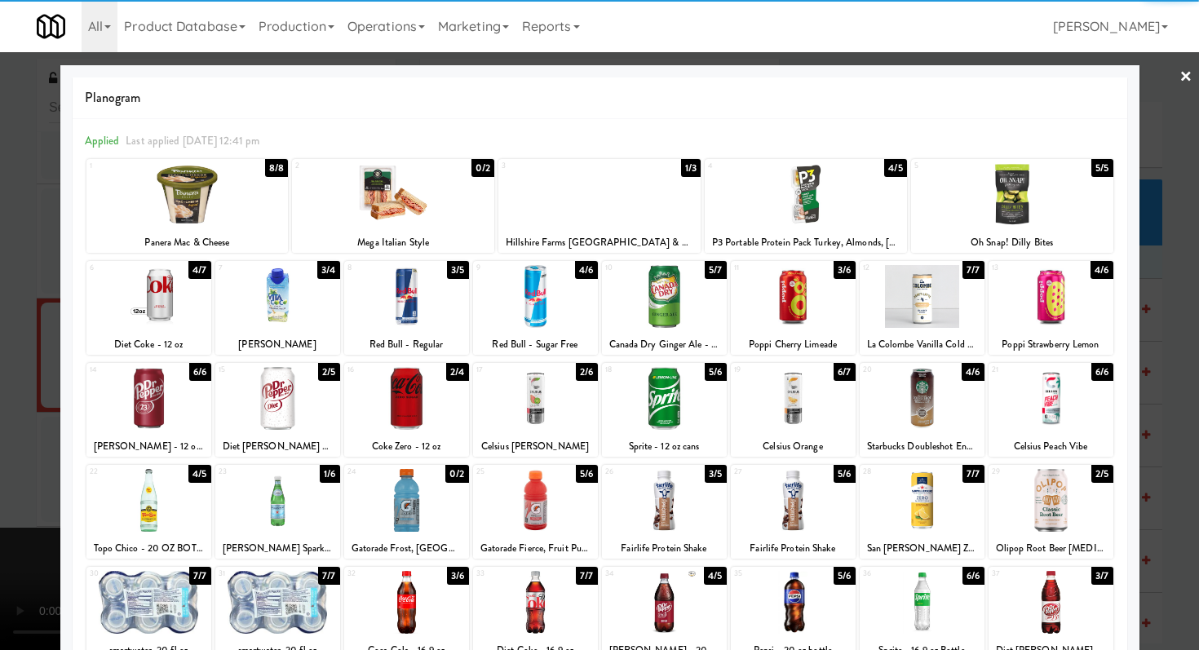
click at [234, 184] on div at bounding box center [187, 194] width 202 height 63
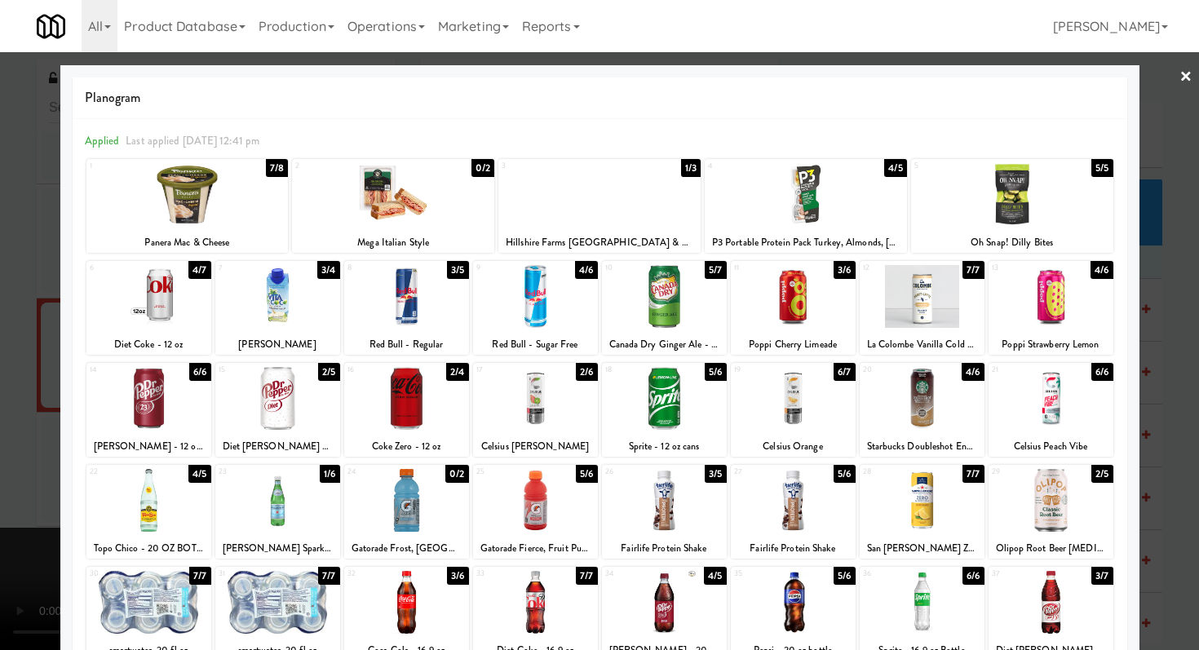
click at [560, 192] on div at bounding box center [600, 194] width 202 height 63
click at [769, 191] on div at bounding box center [806, 194] width 202 height 63
click at [798, 313] on div at bounding box center [793, 296] width 125 height 63
click at [1031, 291] on div at bounding box center [1051, 296] width 125 height 63
click at [703, 308] on div at bounding box center [664, 296] width 125 height 63
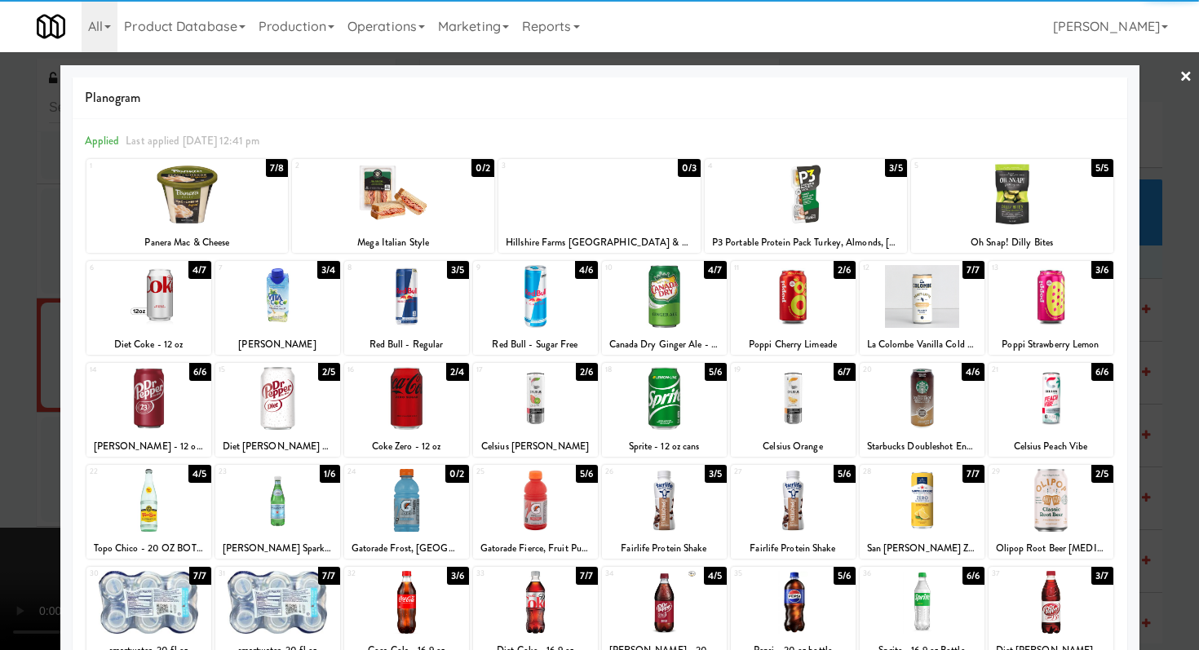
click at [0, 327] on div at bounding box center [599, 325] width 1199 height 650
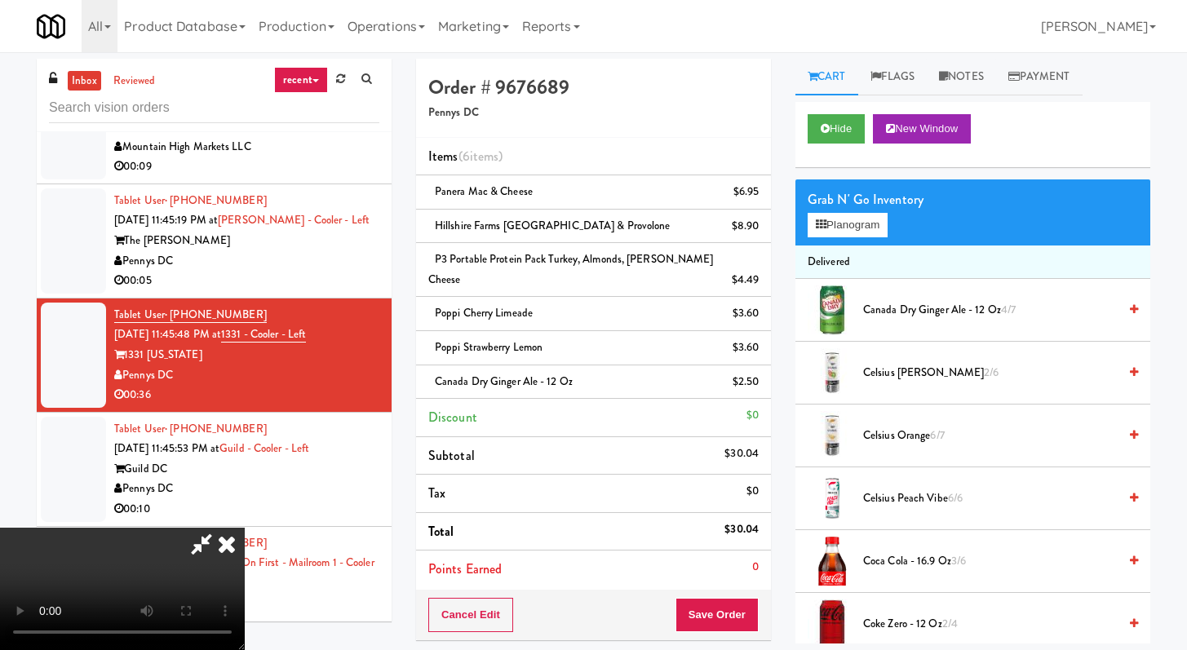
click at [245, 528] on icon at bounding box center [227, 544] width 36 height 33
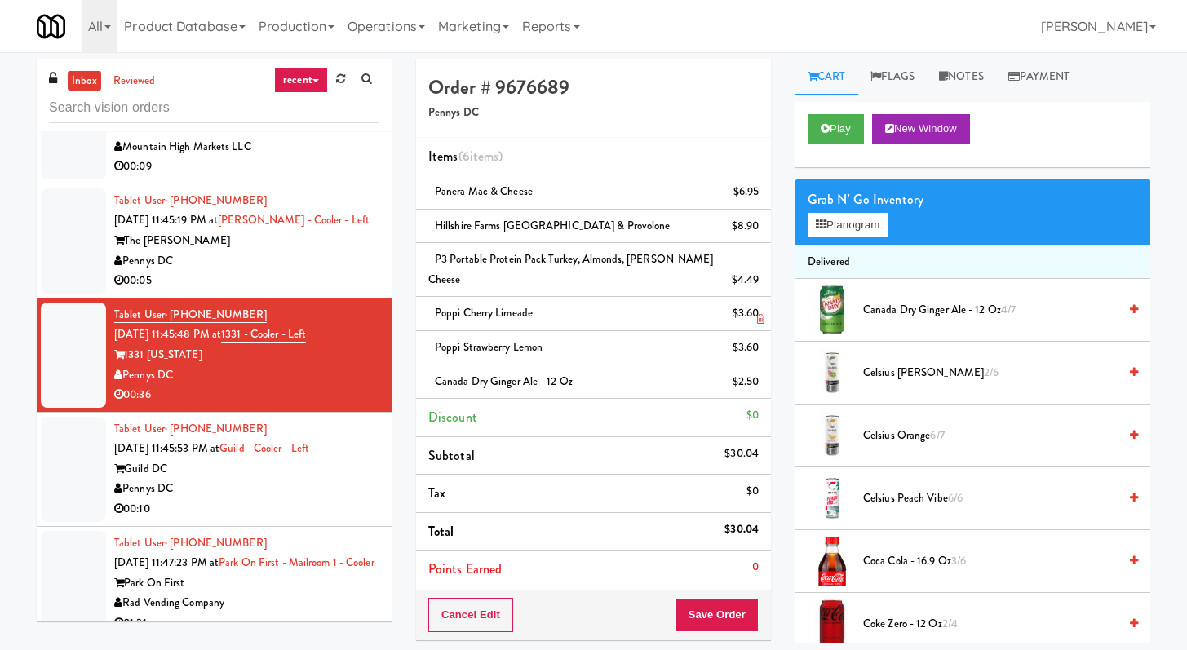
click at [760, 313] on link at bounding box center [757, 320] width 15 height 20
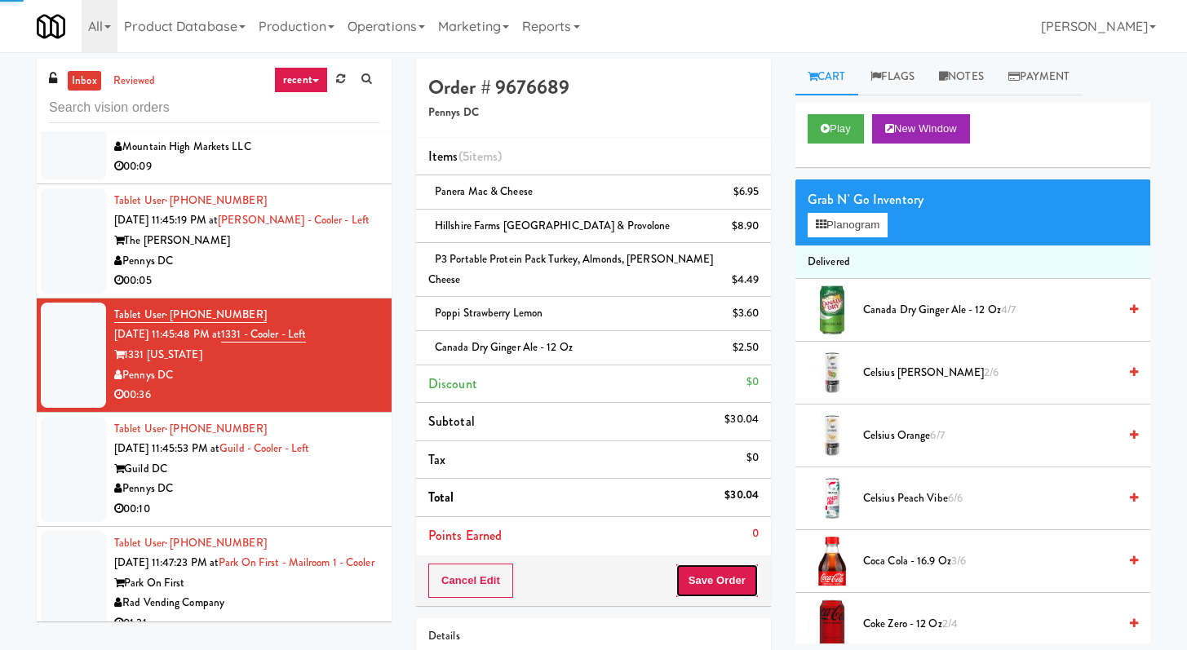
click at [702, 591] on button "Save Order" at bounding box center [717, 581] width 83 height 34
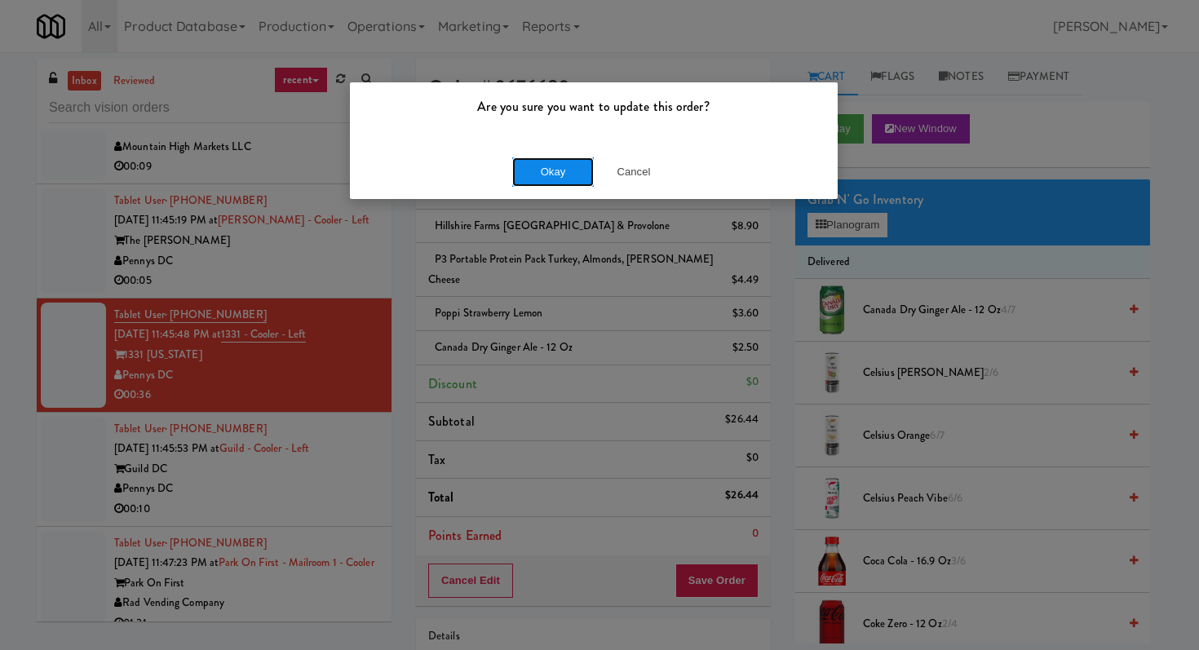
click at [525, 180] on button "Okay" at bounding box center [553, 171] width 82 height 29
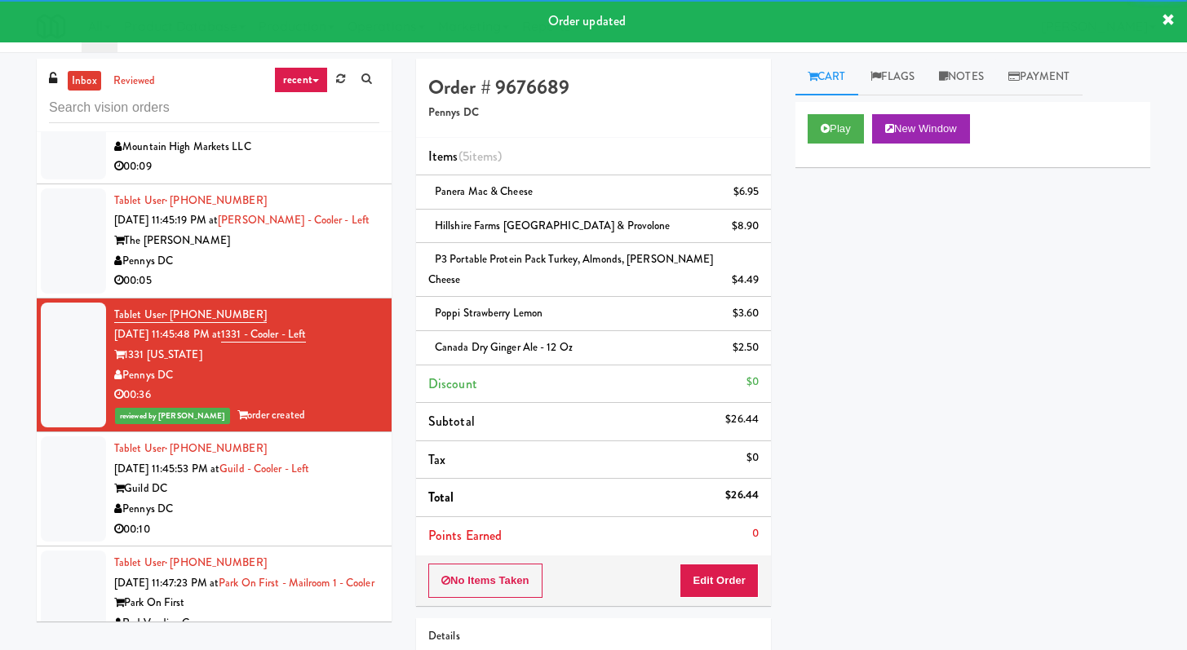
click at [286, 520] on div "00:10" at bounding box center [246, 530] width 265 height 20
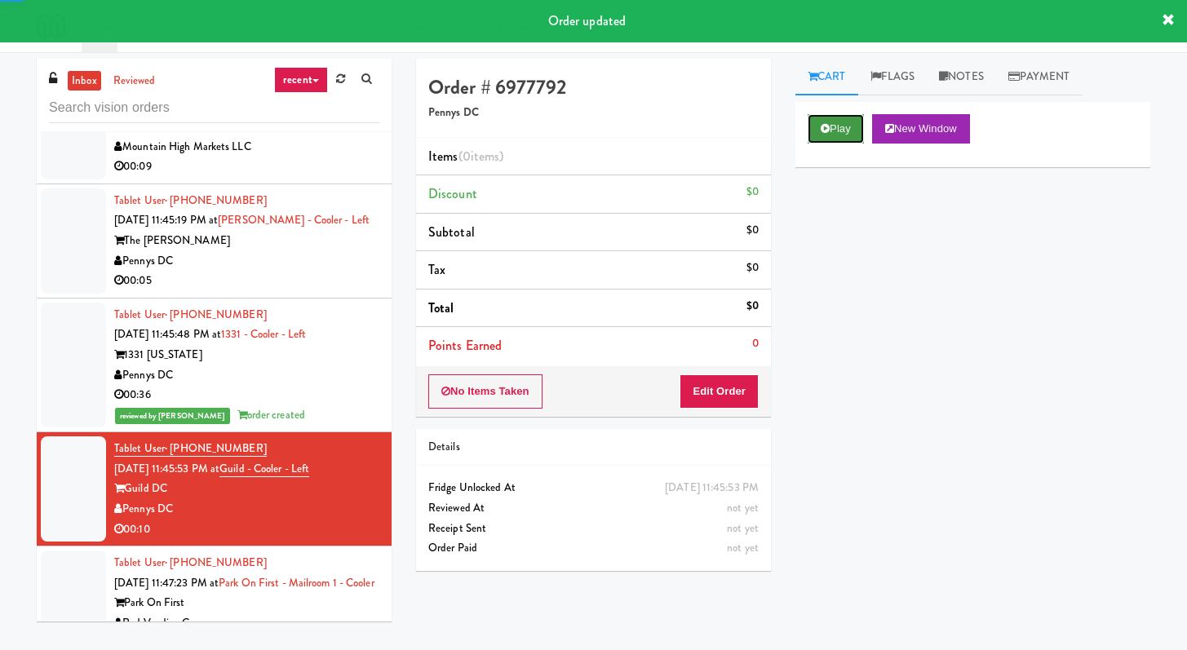
click at [838, 134] on button "Play" at bounding box center [836, 128] width 56 height 29
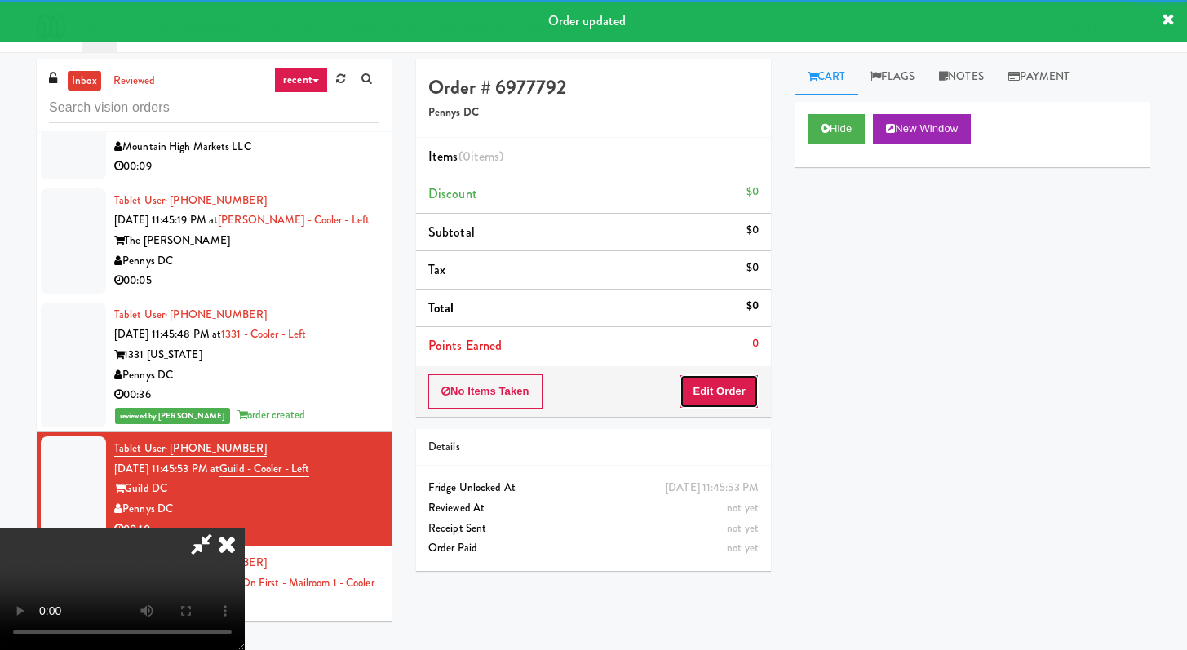
click at [707, 382] on button "Edit Order" at bounding box center [719, 392] width 79 height 34
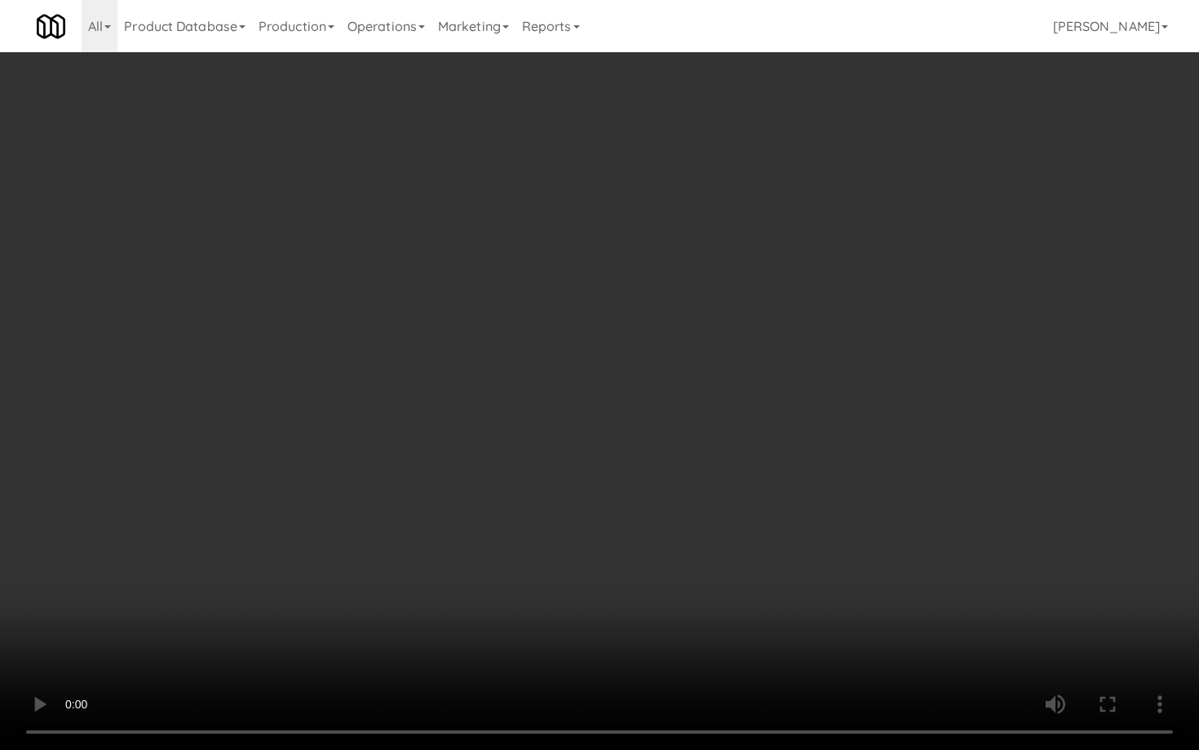
click at [450, 455] on video at bounding box center [599, 375] width 1199 height 750
click at [446, 454] on video at bounding box center [599, 375] width 1199 height 750
click at [562, 503] on video at bounding box center [599, 375] width 1199 height 750
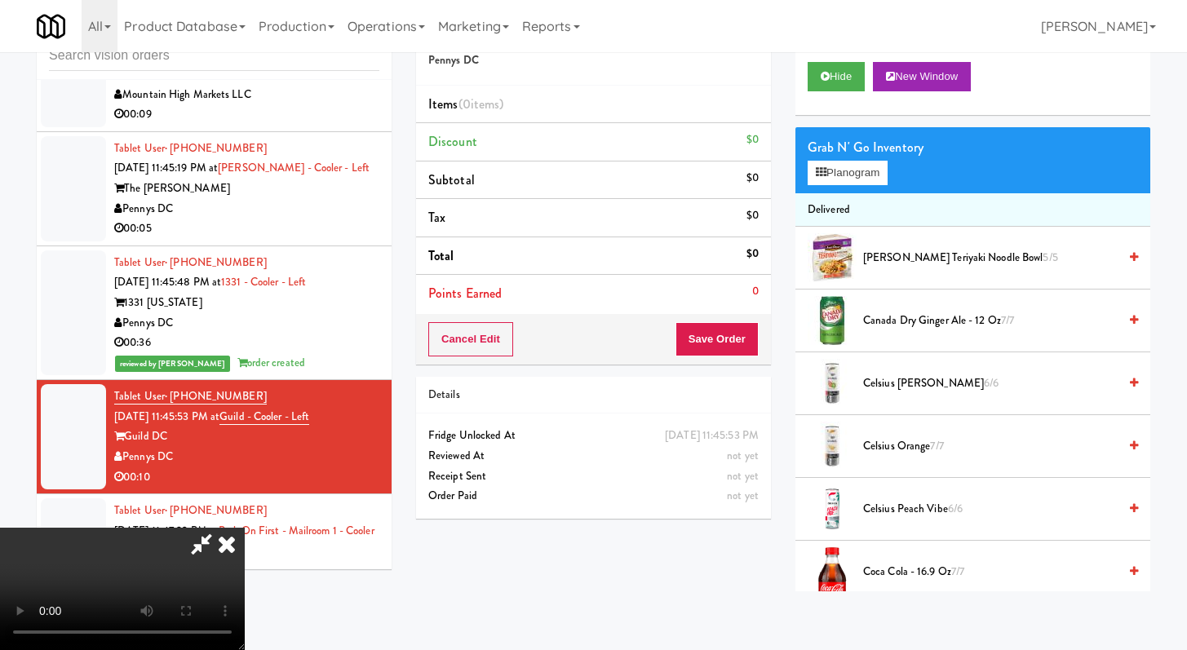
click at [245, 528] on icon at bounding box center [227, 544] width 36 height 33
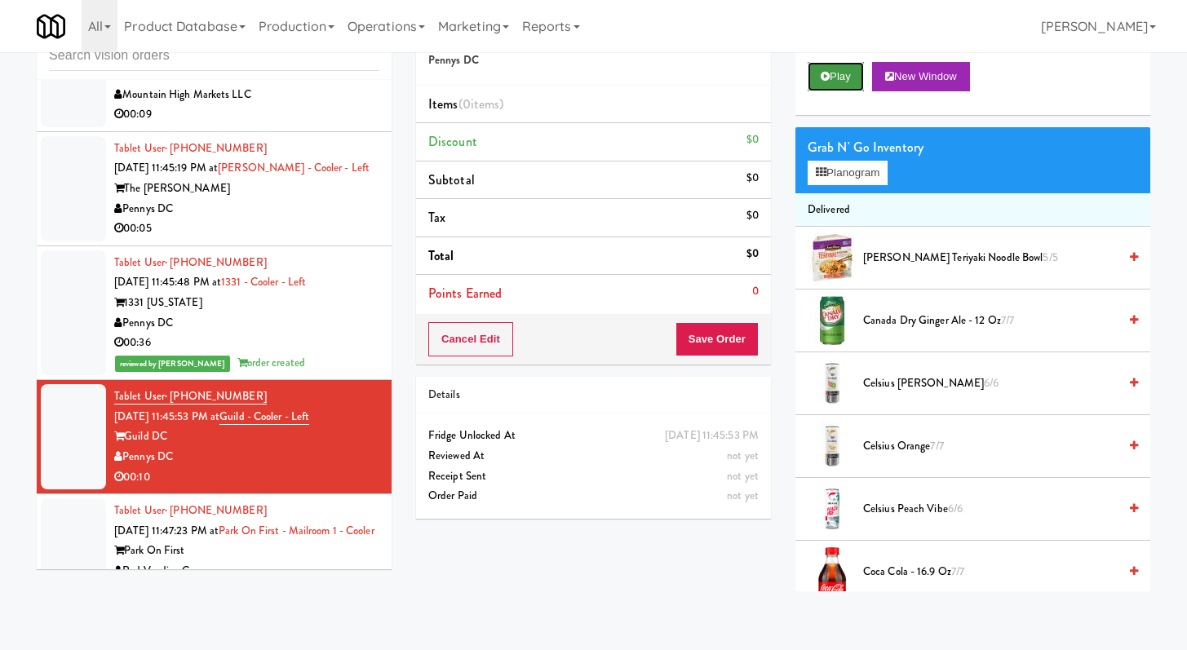
click at [836, 78] on button "Play" at bounding box center [836, 76] width 56 height 29
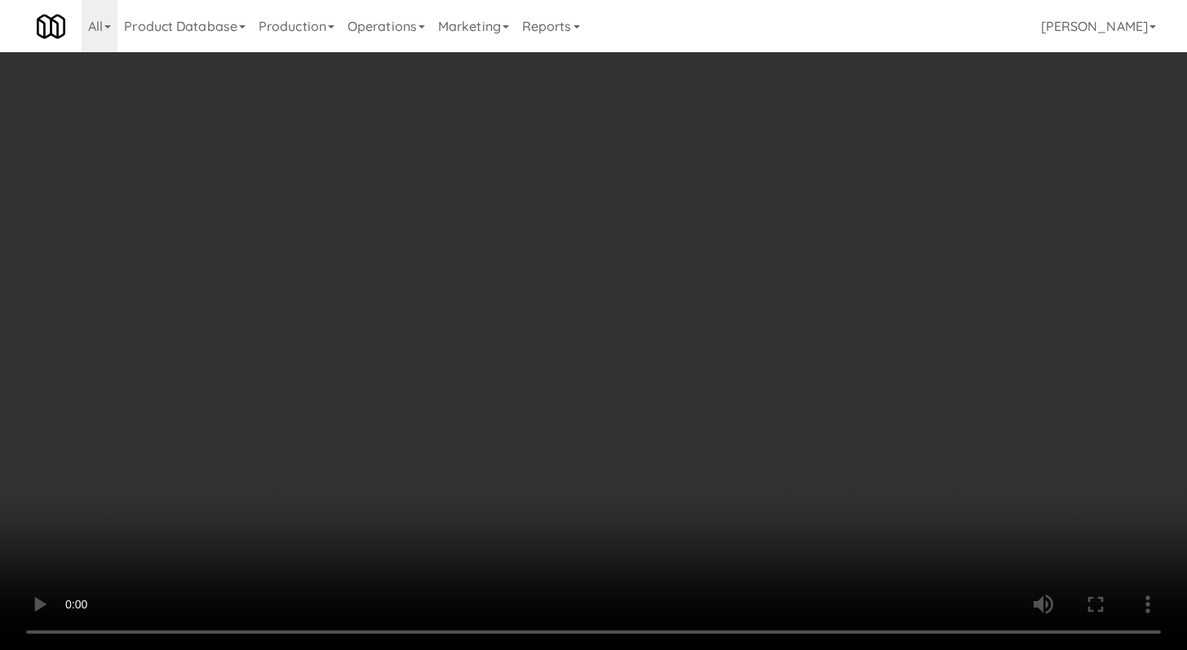
scroll to position [667, 0]
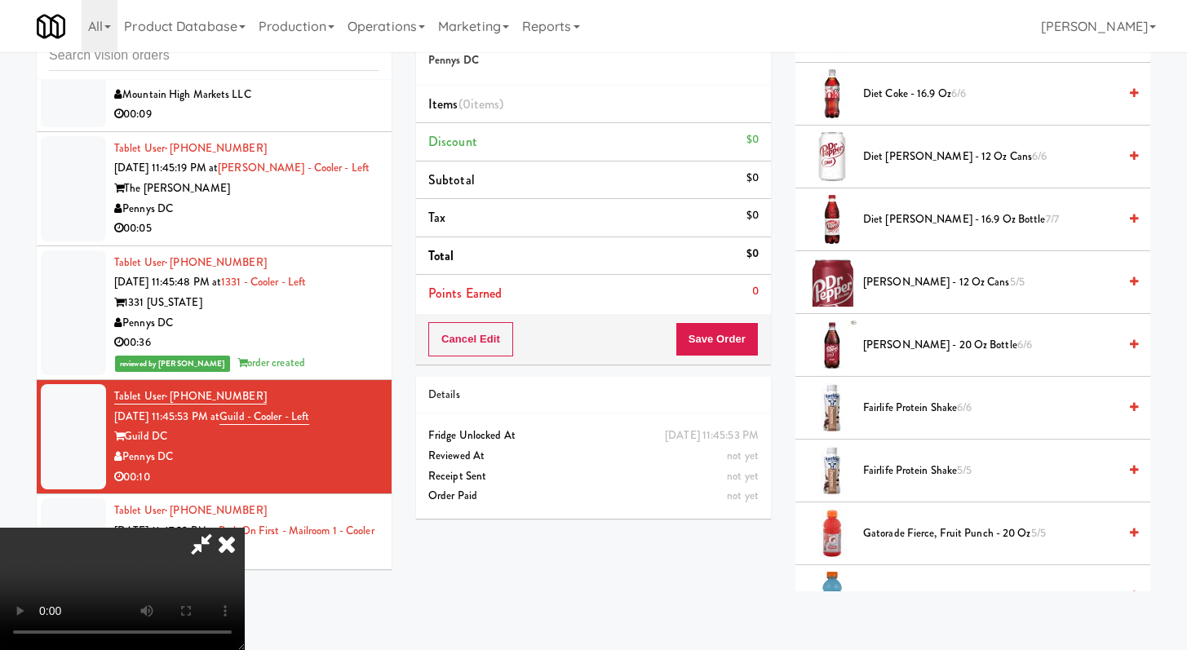
click at [916, 354] on span "Dr Pepper - 20 oz Bottle 6/6" at bounding box center [990, 345] width 255 height 20
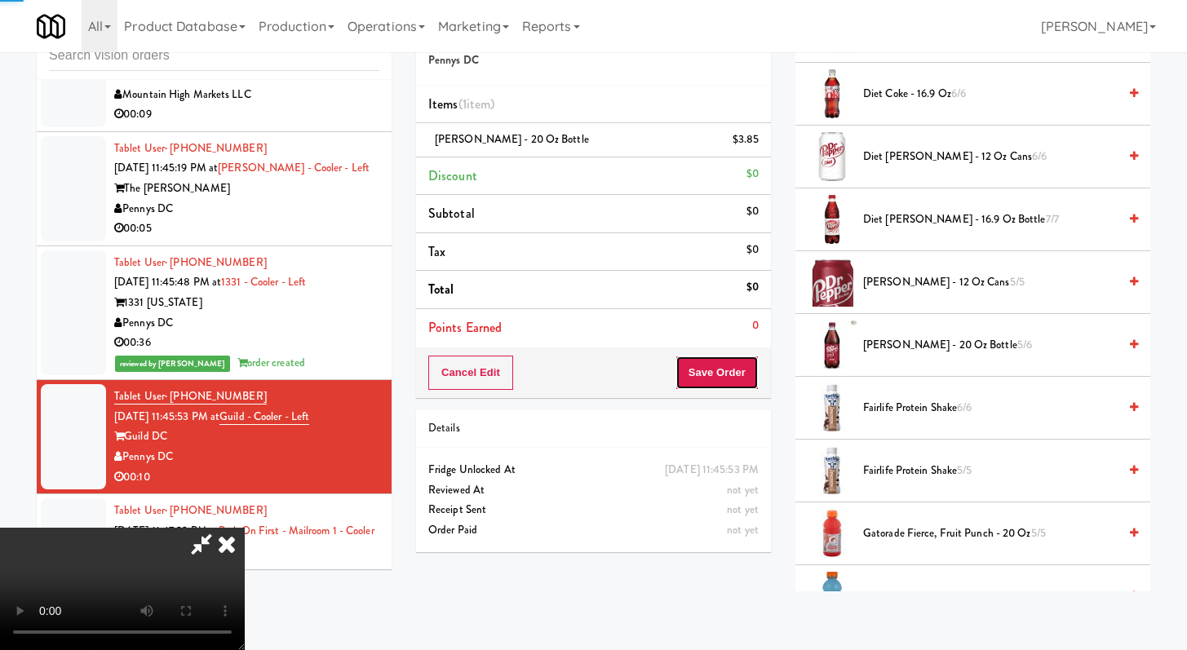
click at [751, 361] on button "Save Order" at bounding box center [717, 373] width 83 height 34
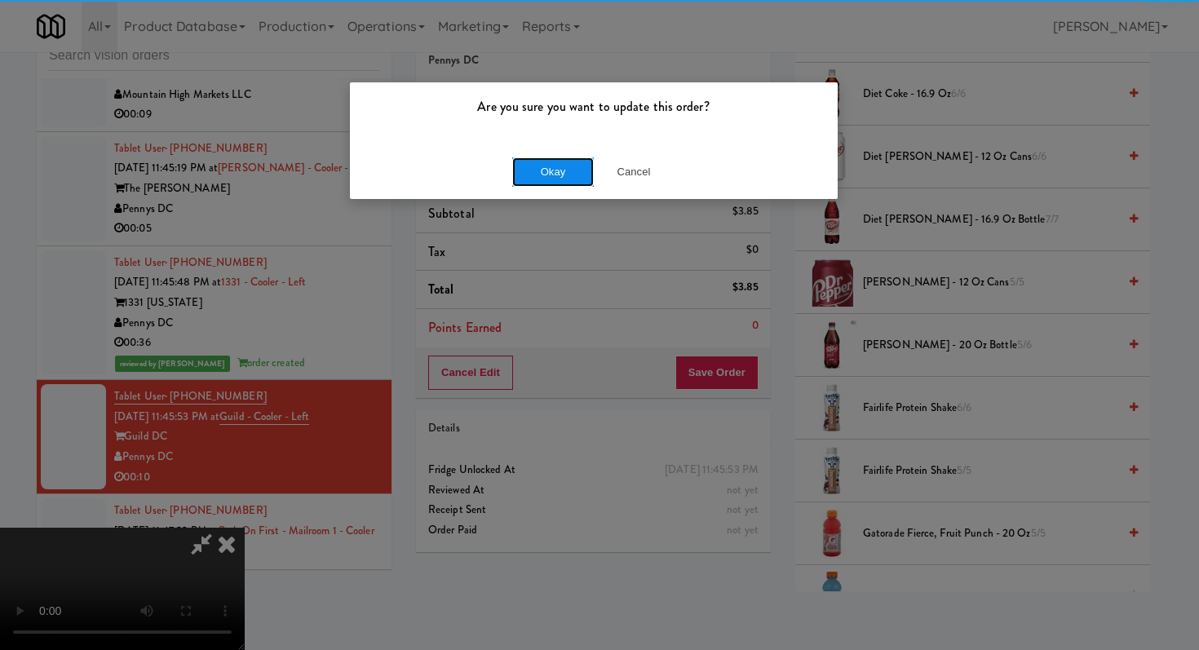
click at [521, 158] on button "Okay" at bounding box center [553, 171] width 82 height 29
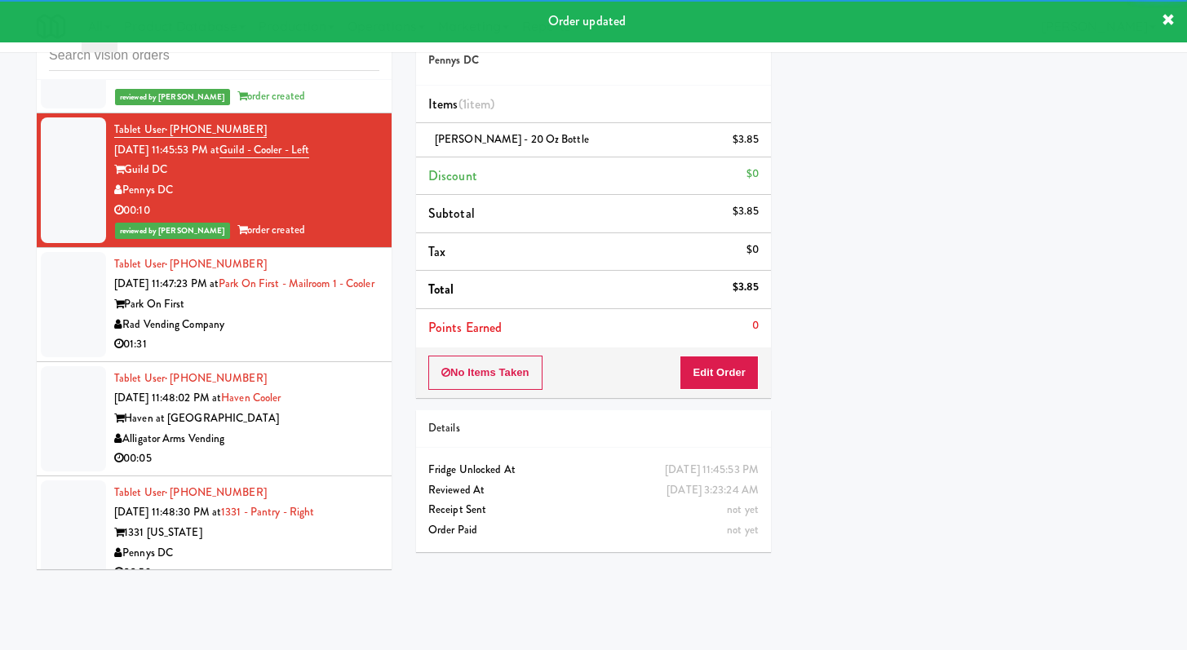
scroll to position [3953, 0]
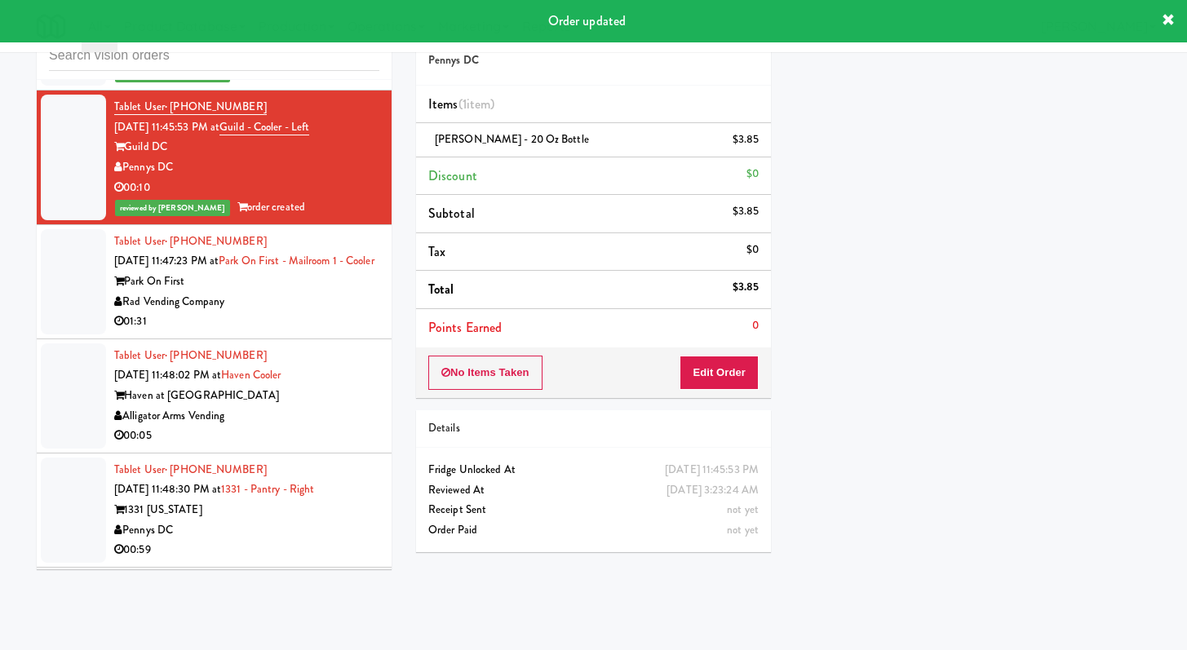
click at [321, 292] on div "Rad Vending Company" at bounding box center [246, 302] width 265 height 20
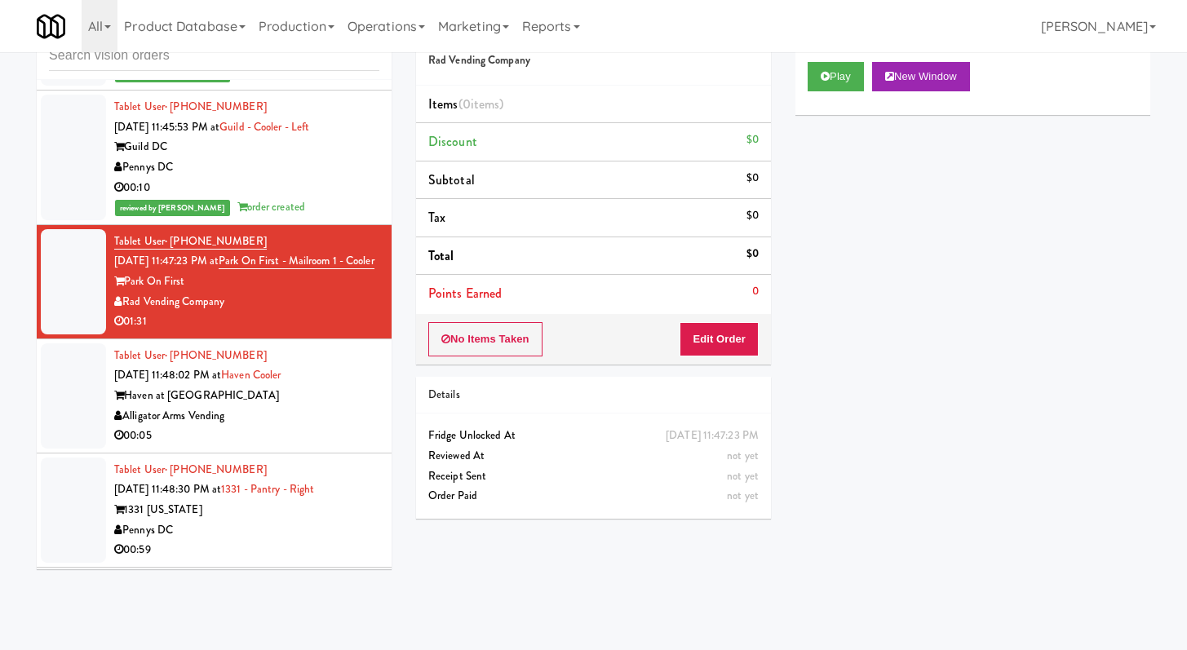
click at [314, 406] on div "Alligator Arms Vending" at bounding box center [246, 416] width 265 height 20
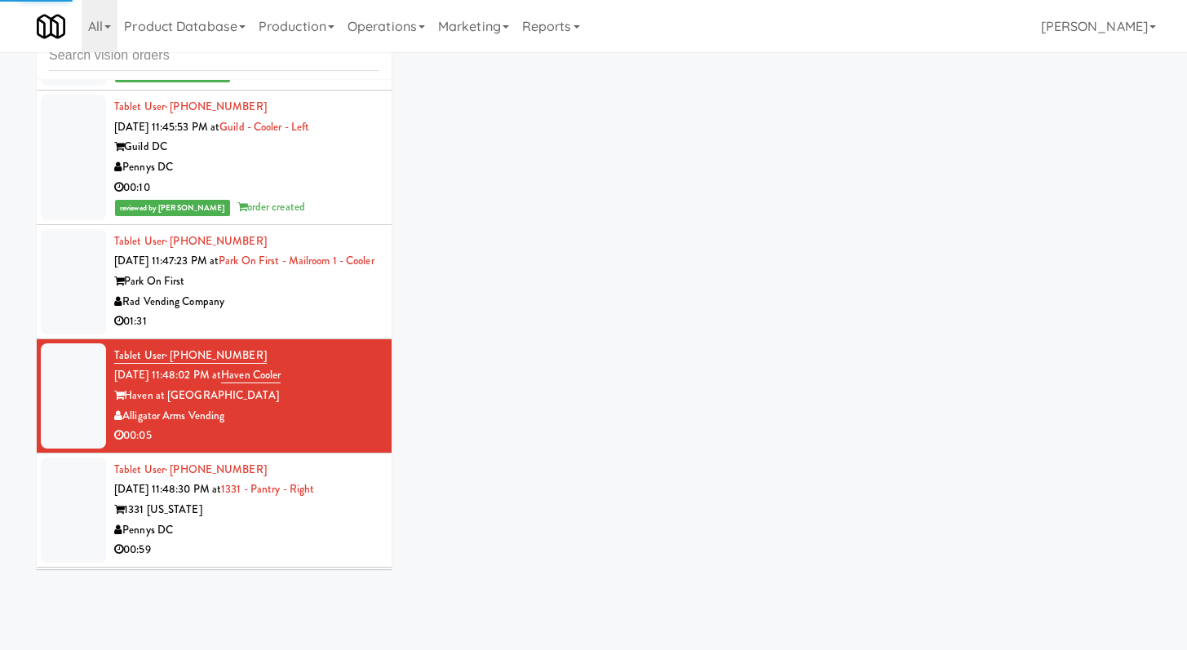
click at [295, 292] on div "Rad Vending Company" at bounding box center [246, 302] width 265 height 20
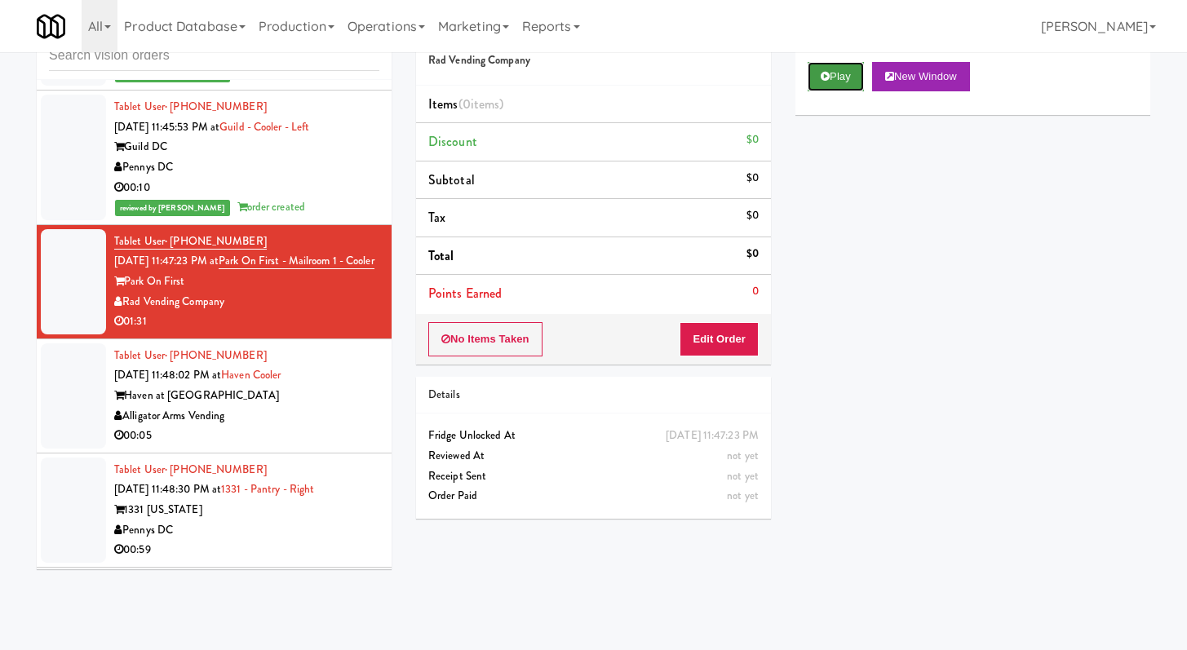
click at [830, 69] on button "Play" at bounding box center [836, 76] width 56 height 29
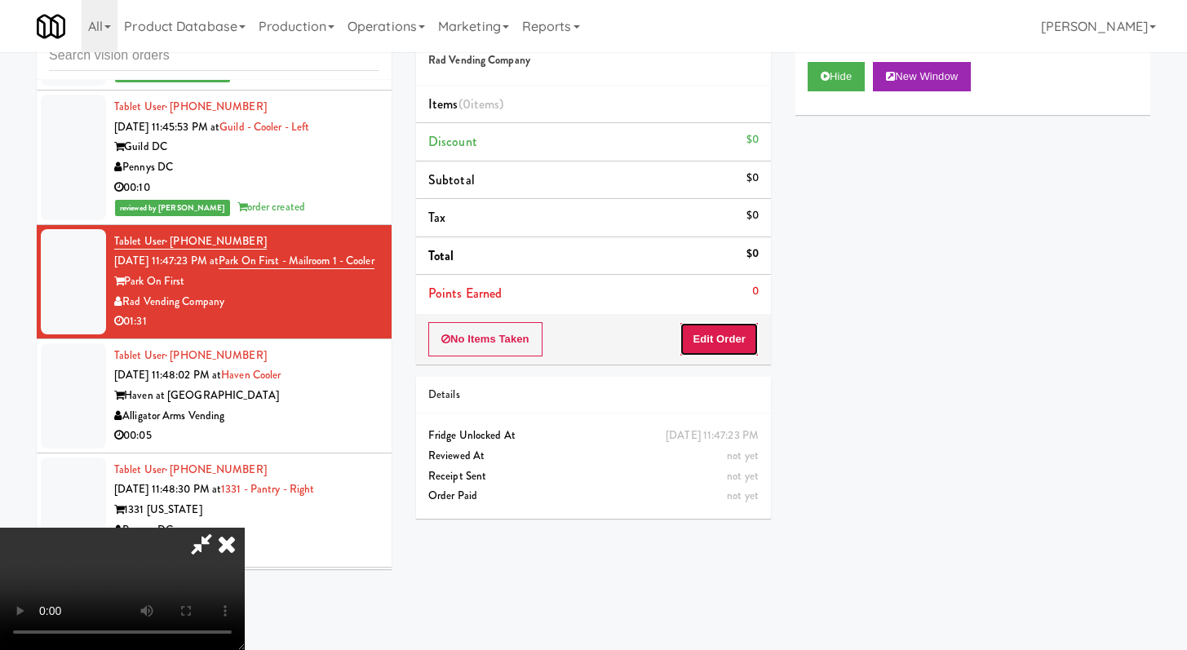
click at [753, 348] on button "Edit Order" at bounding box center [719, 339] width 79 height 34
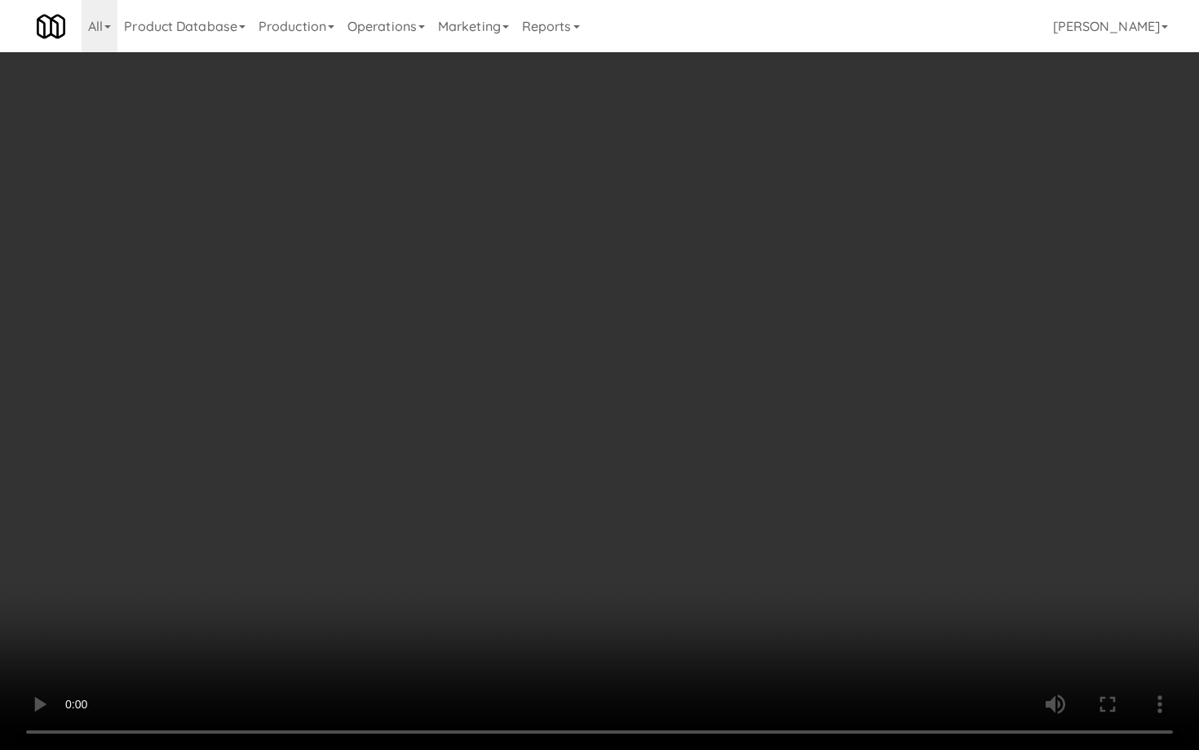
click at [425, 348] on video at bounding box center [599, 375] width 1199 height 750
click at [365, 364] on video at bounding box center [599, 375] width 1199 height 750
click at [470, 330] on video at bounding box center [599, 375] width 1199 height 750
click at [632, 354] on video at bounding box center [599, 375] width 1199 height 750
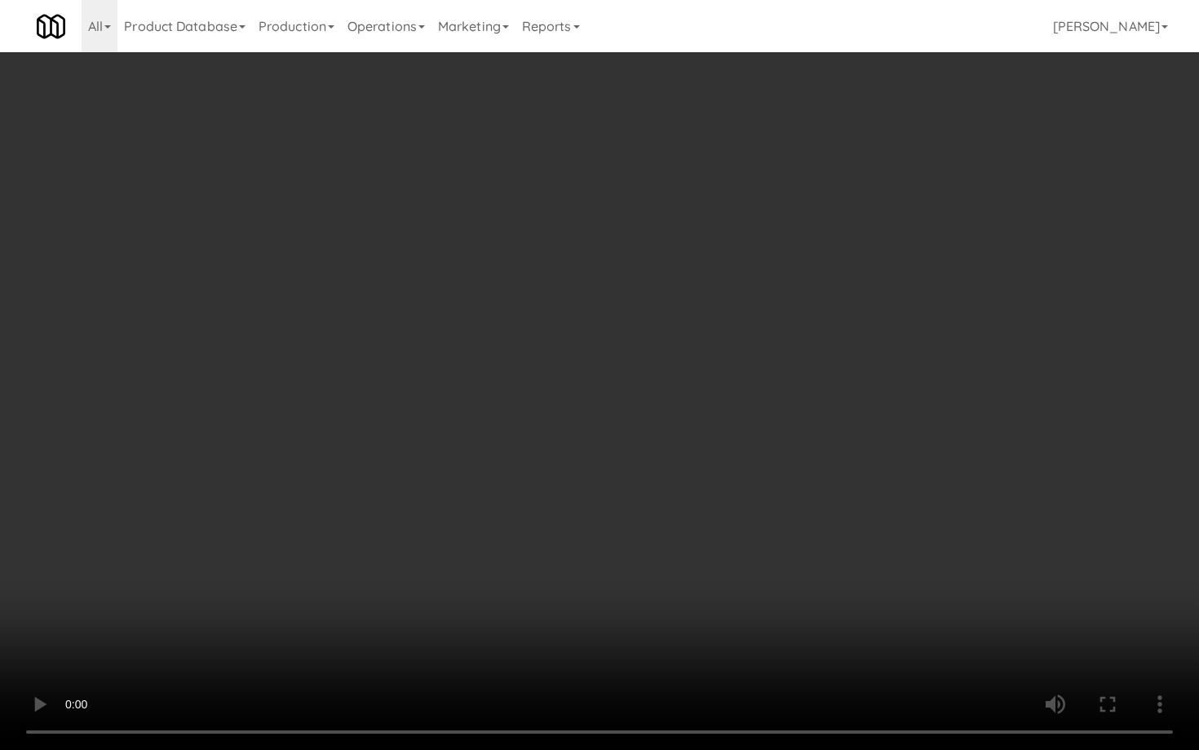
click at [363, 544] on video at bounding box center [599, 375] width 1199 height 750
click at [603, 521] on video at bounding box center [599, 375] width 1199 height 750
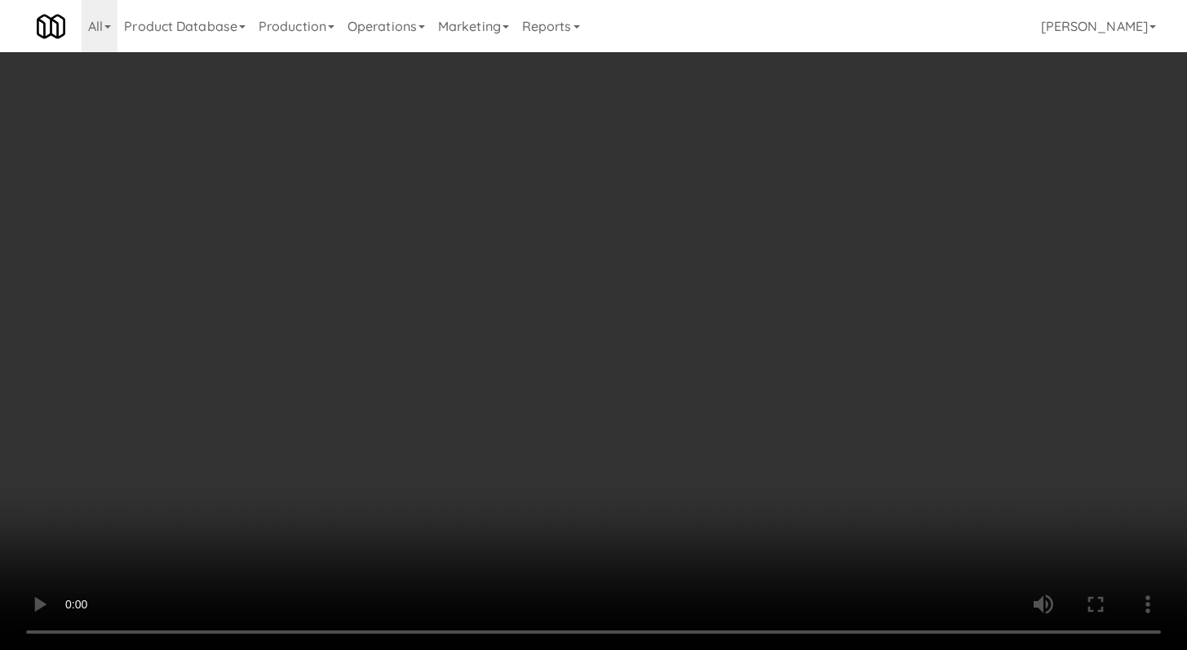
scroll to position [141, 0]
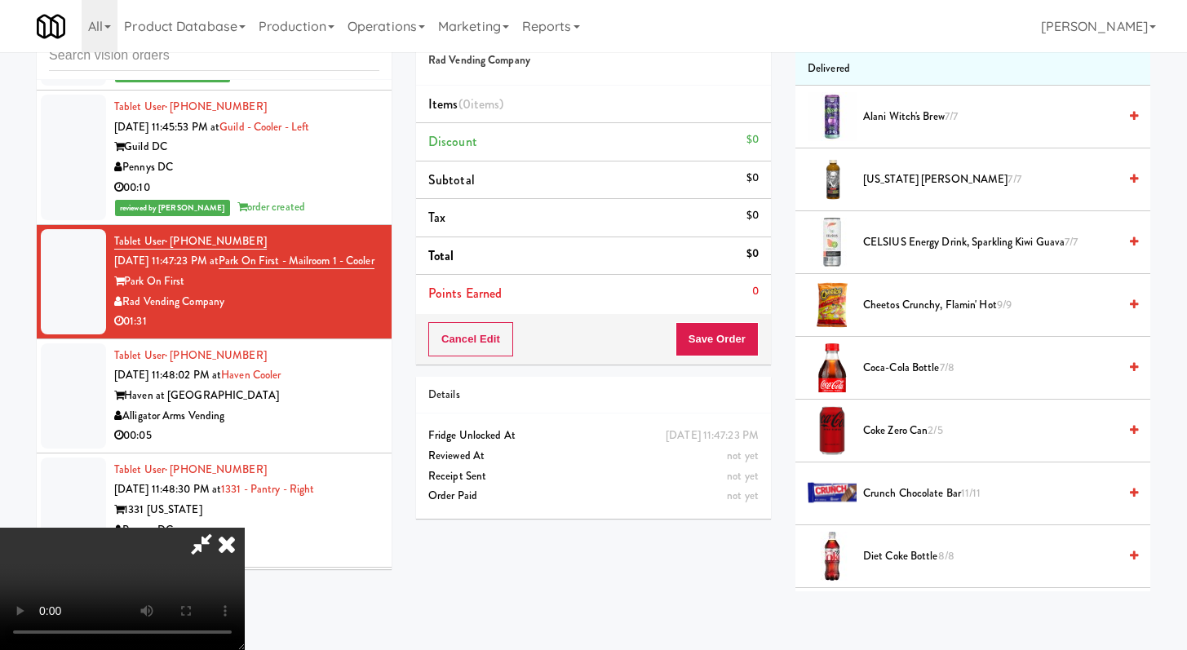
click at [903, 317] on li "Cheetos Crunchy, Flamin' Hot 9/9" at bounding box center [973, 305] width 355 height 63
click at [906, 311] on span "Cheetos Crunchy, Flamin' Hot 9/9" at bounding box center [990, 305] width 255 height 20
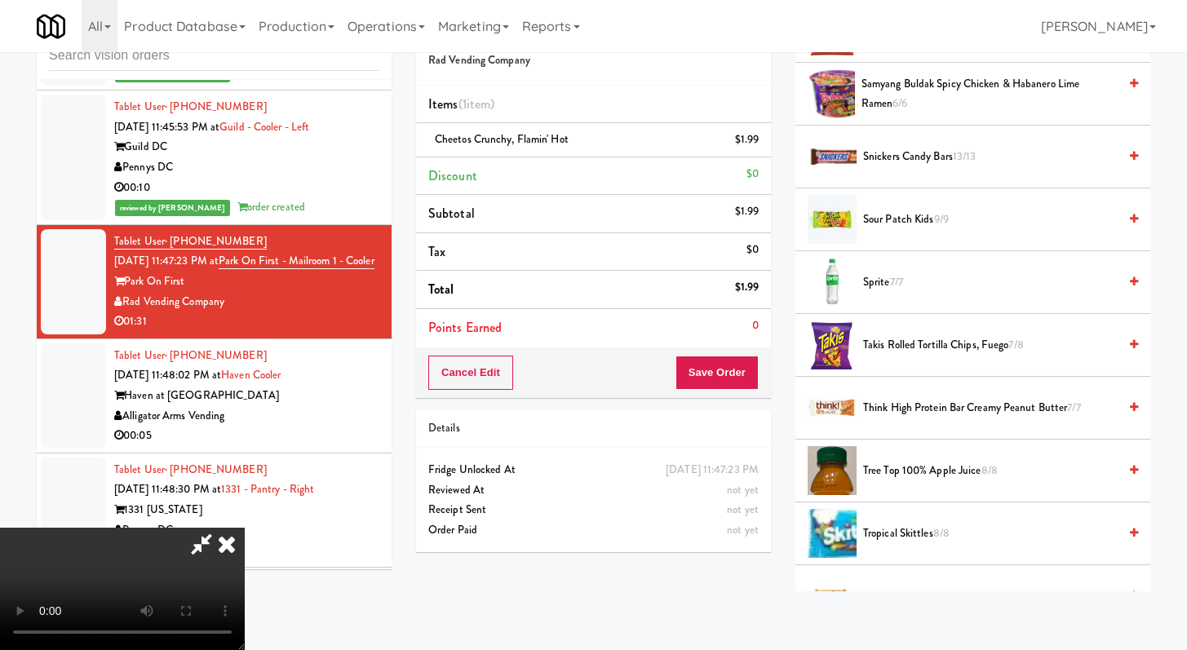
scroll to position [1867, 0]
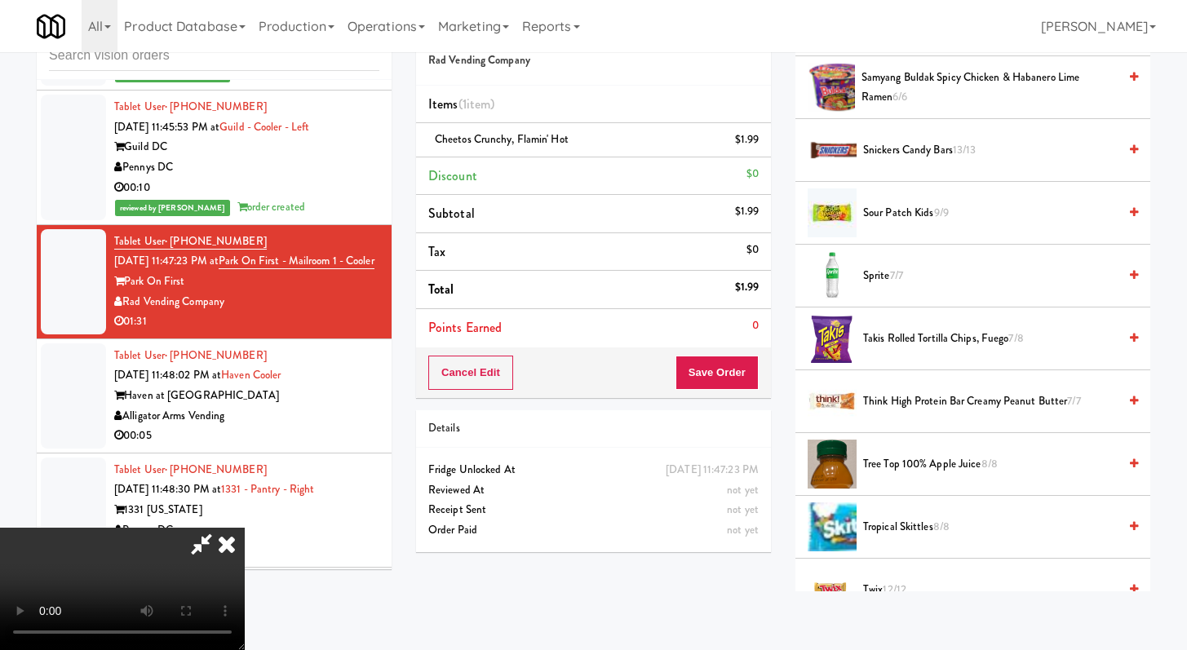
click at [881, 215] on span "Sour Patch Kids 9/9" at bounding box center [990, 213] width 255 height 20
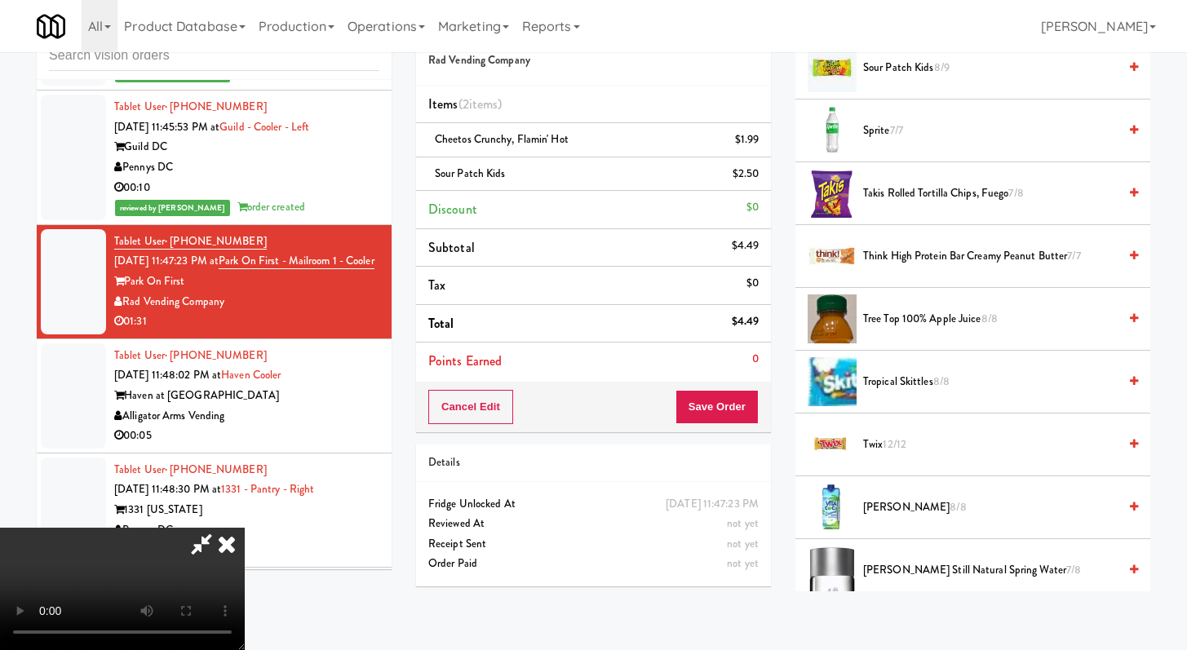
scroll to position [1921, 0]
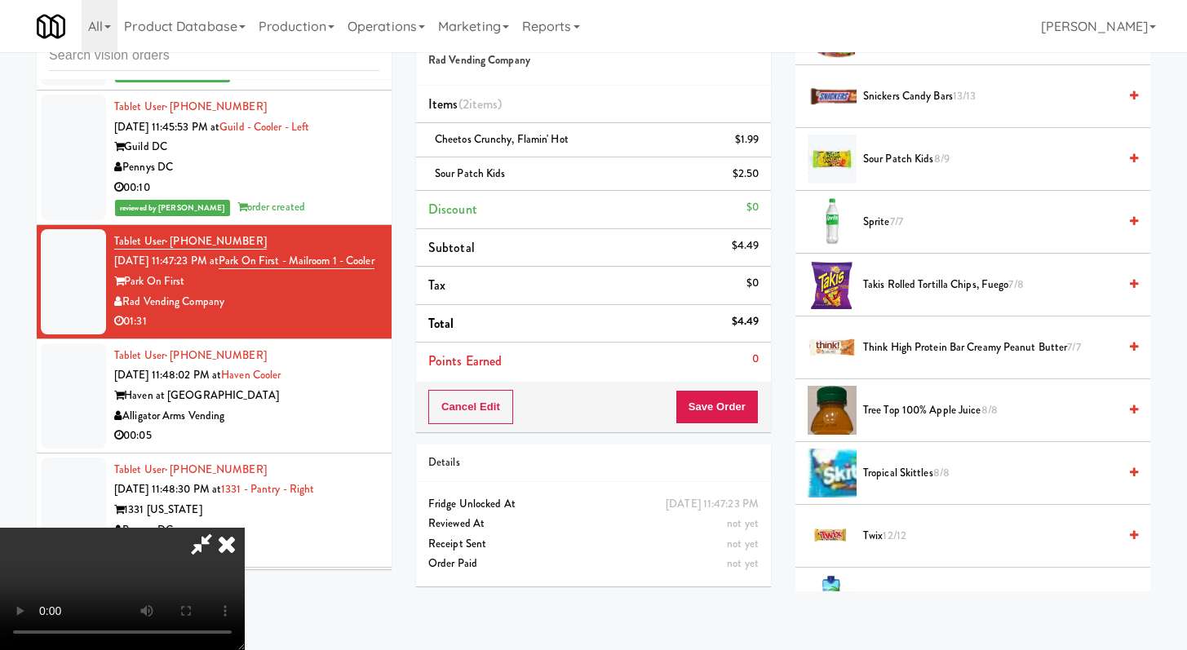
click at [245, 528] on video at bounding box center [122, 589] width 245 height 122
click at [974, 283] on span "Takis Rolled Tortilla Chips, Fuego 7/8" at bounding box center [990, 285] width 255 height 20
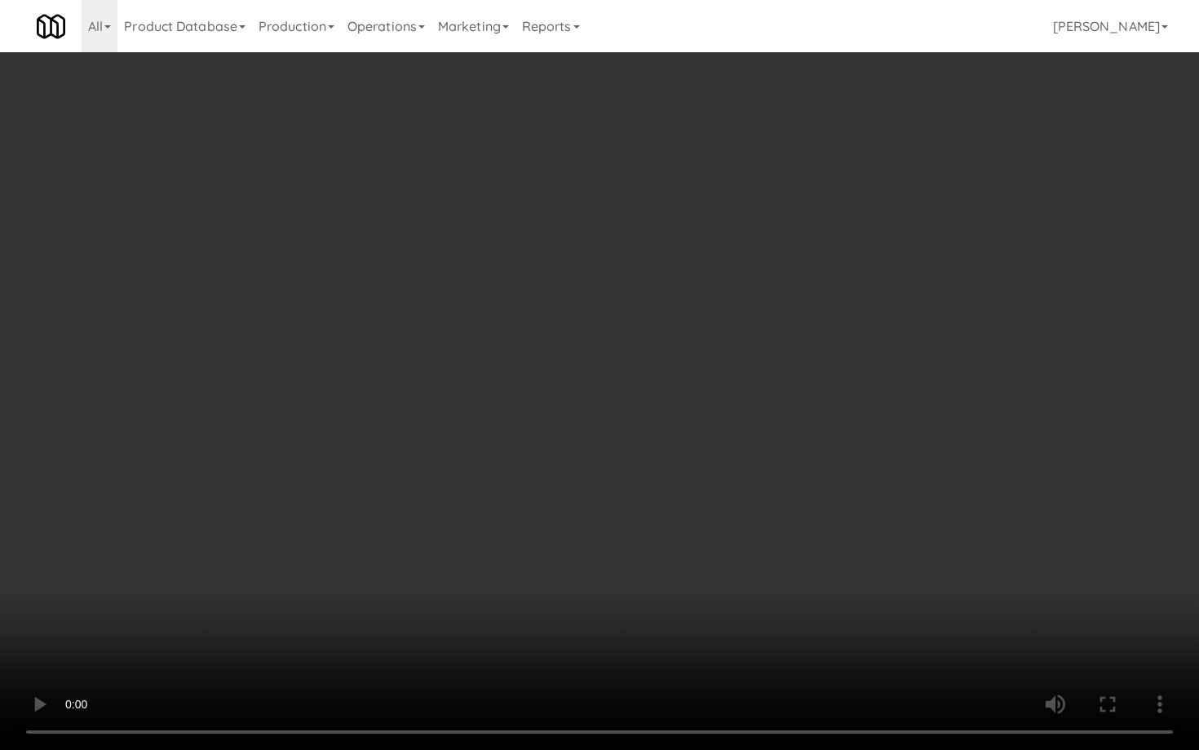
click at [827, 547] on video at bounding box center [599, 375] width 1199 height 750
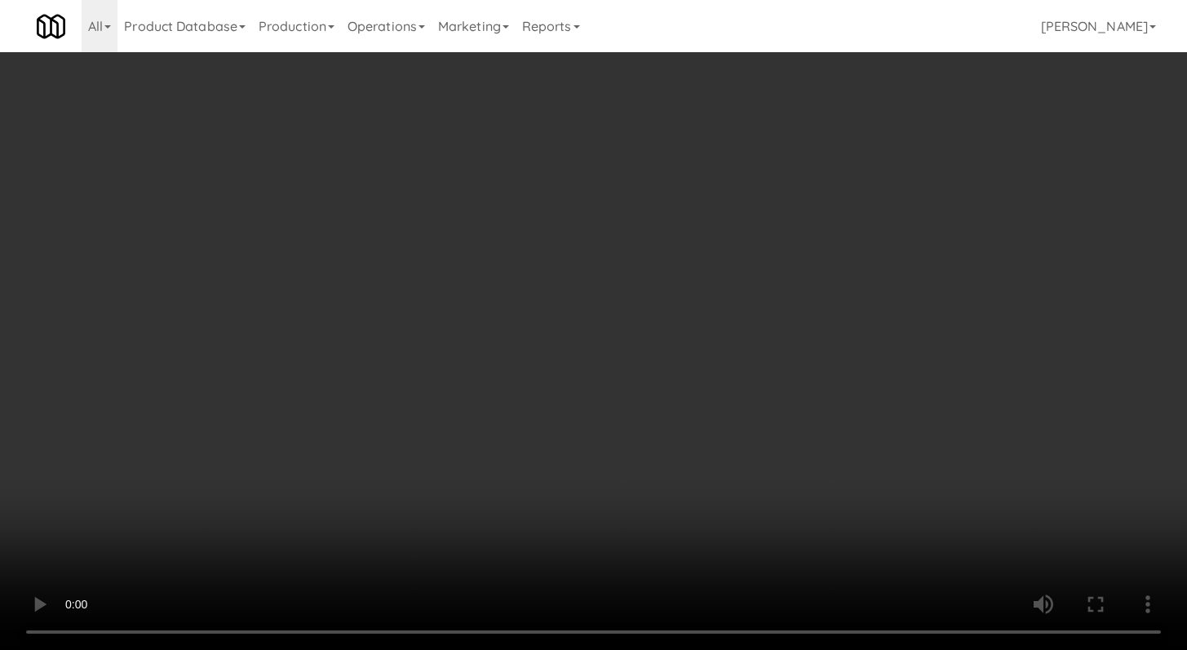
scroll to position [638, 0]
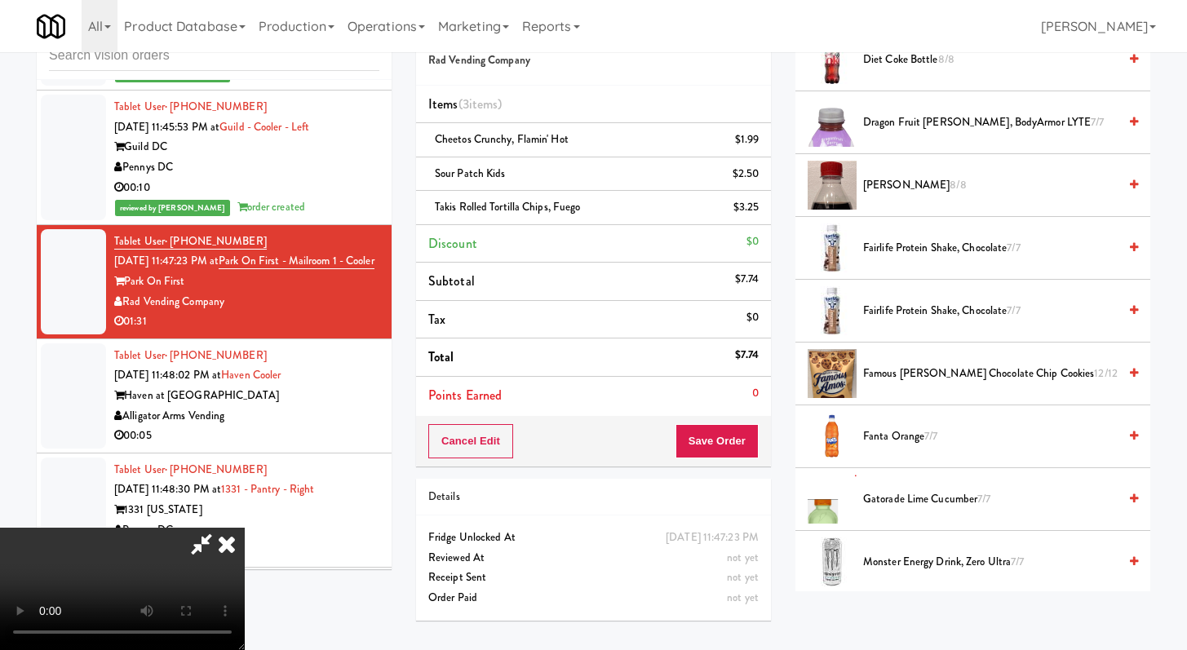
click at [947, 494] on span "Gatorade Lime Cucumber 7/7" at bounding box center [990, 500] width 255 height 20
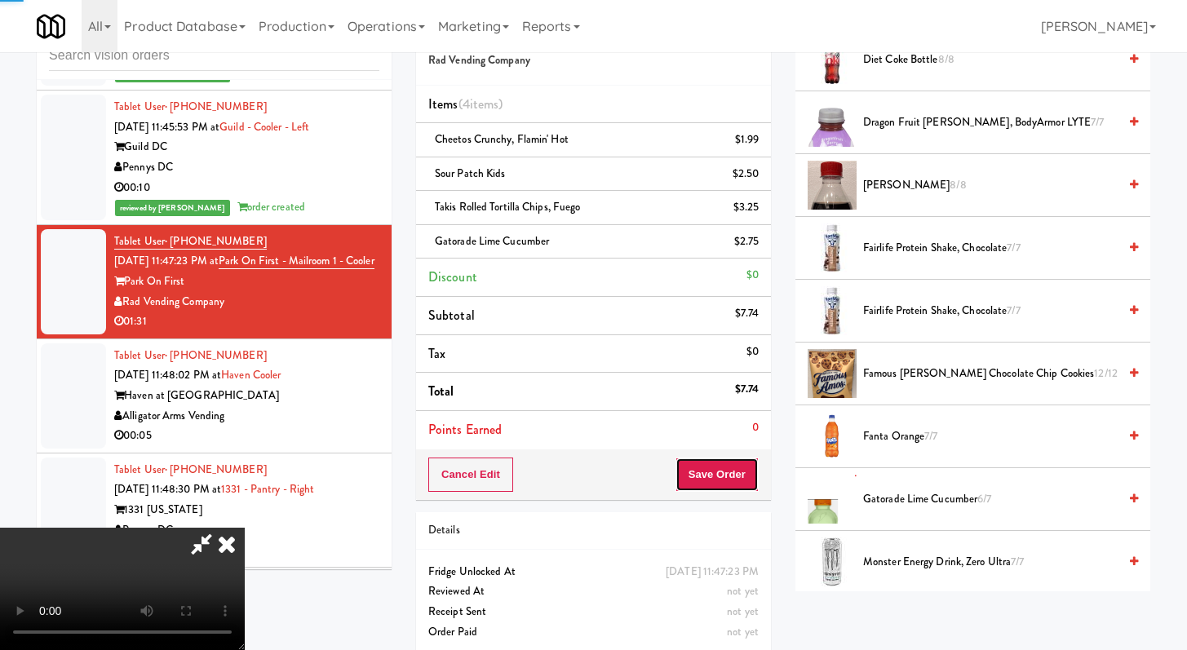
click at [730, 480] on button "Save Order" at bounding box center [717, 475] width 83 height 34
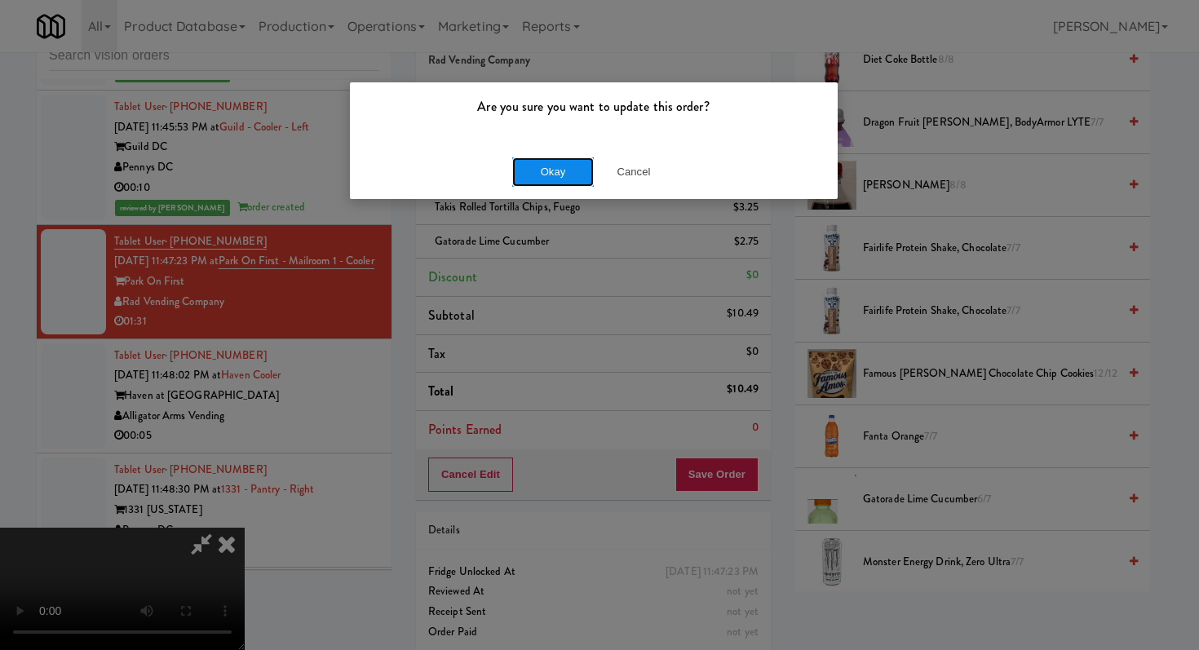
click at [542, 171] on button "Okay" at bounding box center [553, 171] width 82 height 29
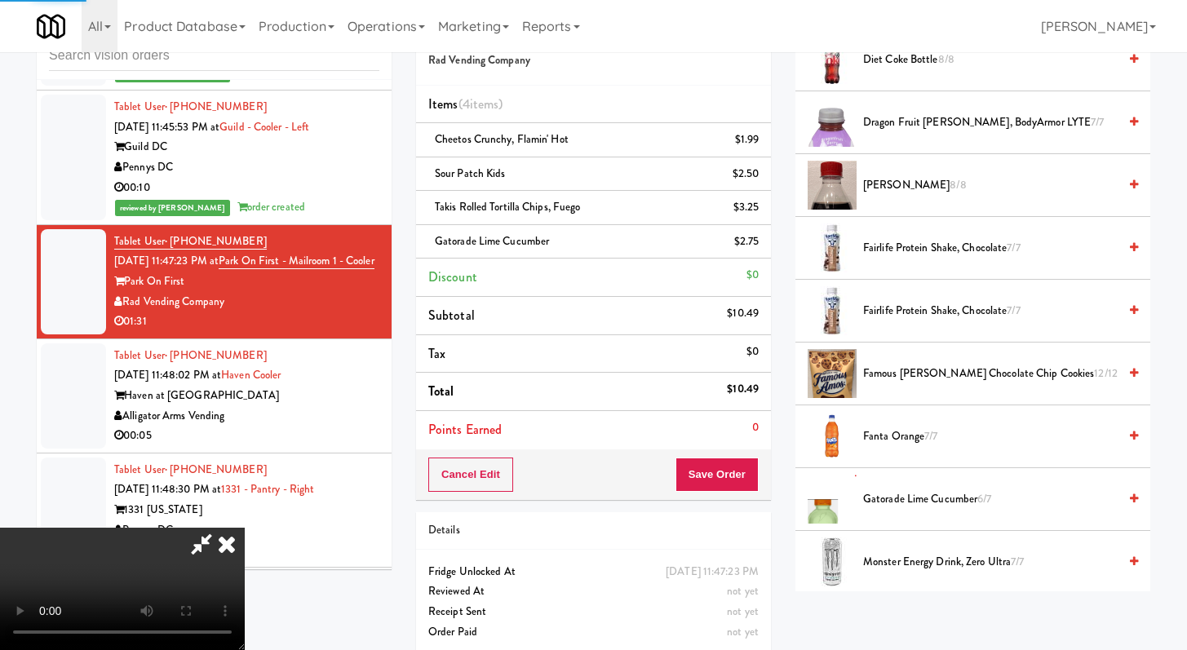
scroll to position [69, 0]
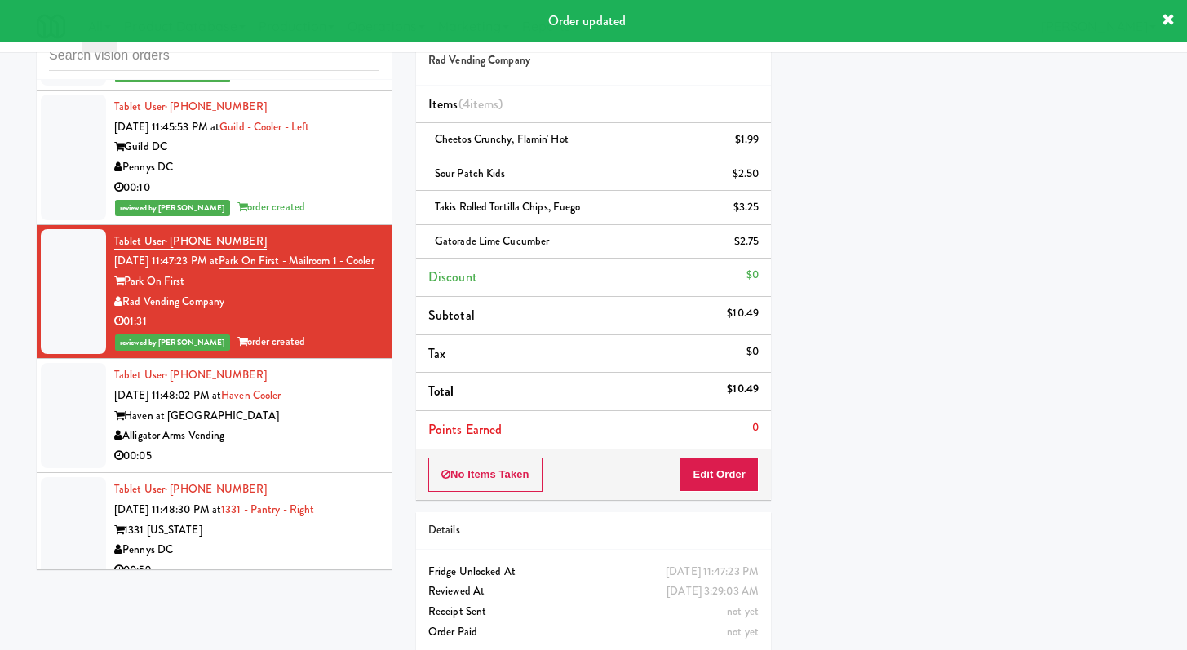
click at [312, 446] on div "00:05" at bounding box center [246, 456] width 265 height 20
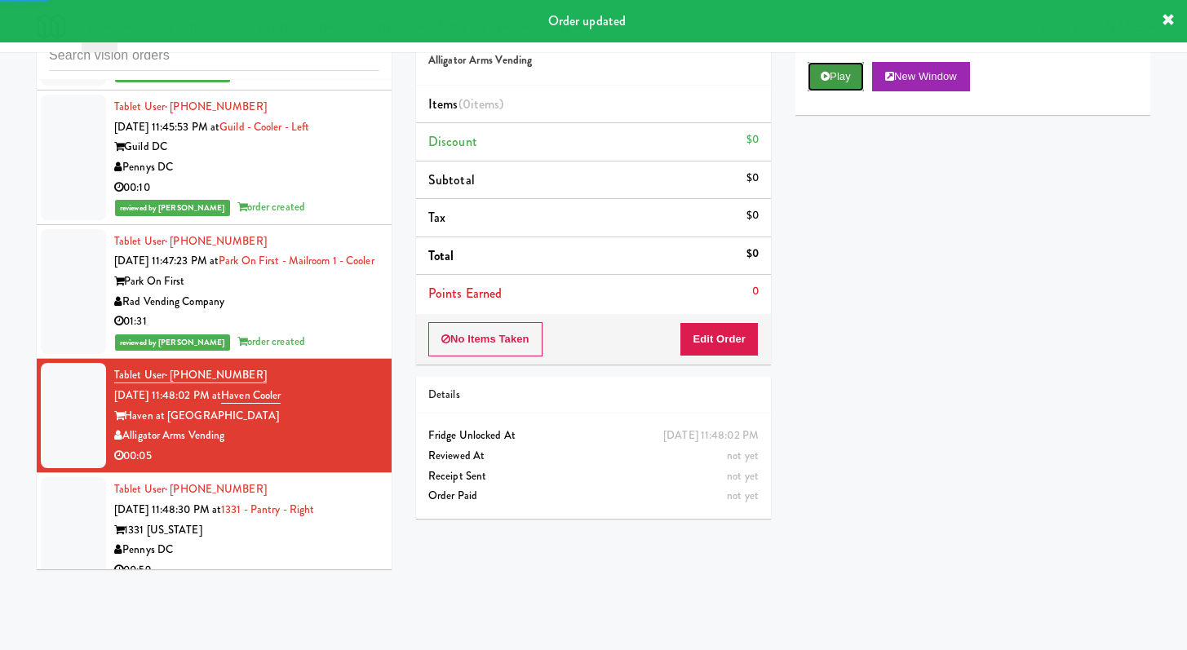
click at [841, 82] on button "Play" at bounding box center [836, 76] width 56 height 29
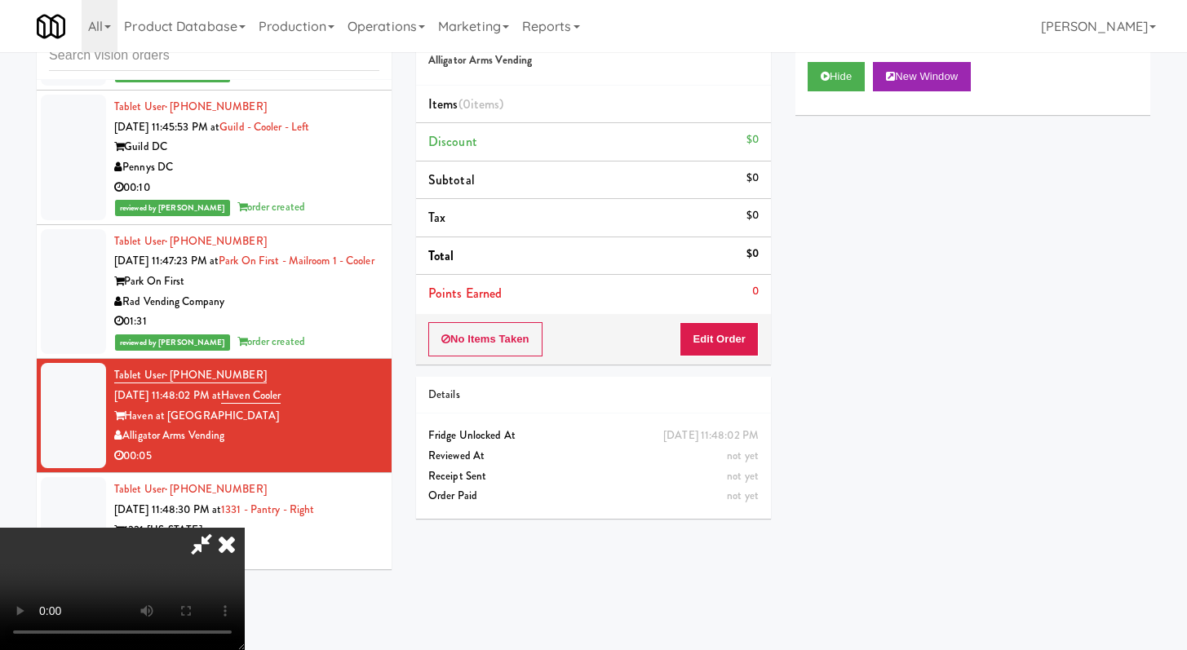
click at [748, 321] on div "No Items Taken Edit Order" at bounding box center [593, 339] width 355 height 51
click at [720, 352] on button "Edit Order" at bounding box center [719, 339] width 79 height 34
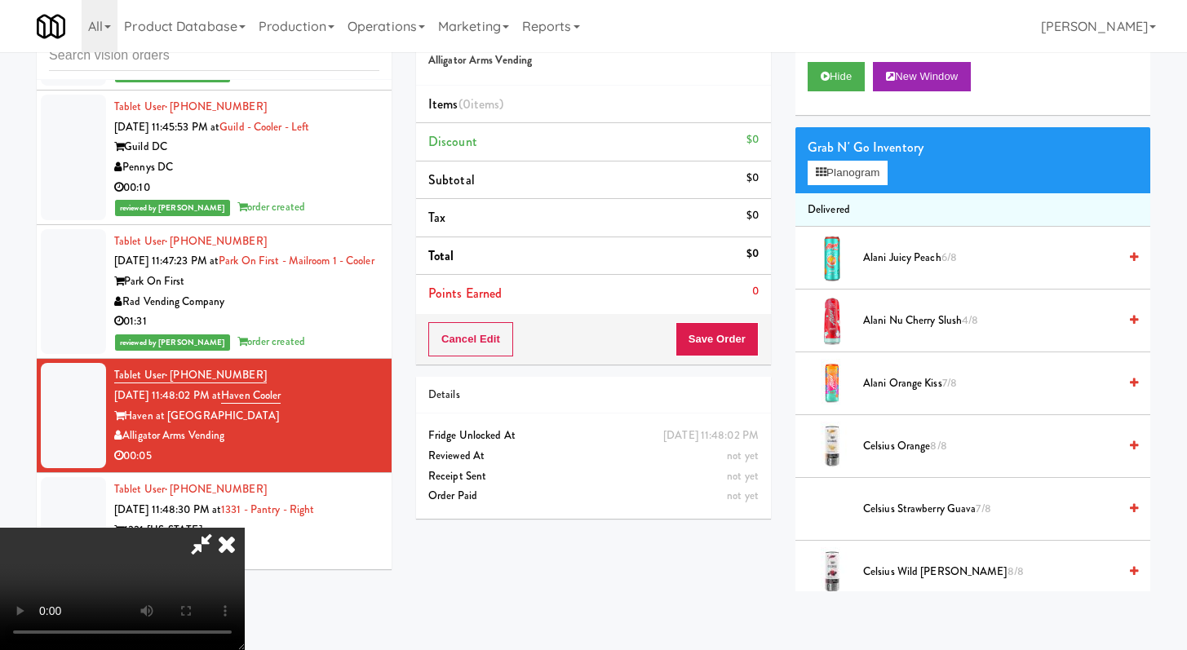
scroll to position [140, 0]
click at [245, 528] on video at bounding box center [122, 589] width 245 height 122
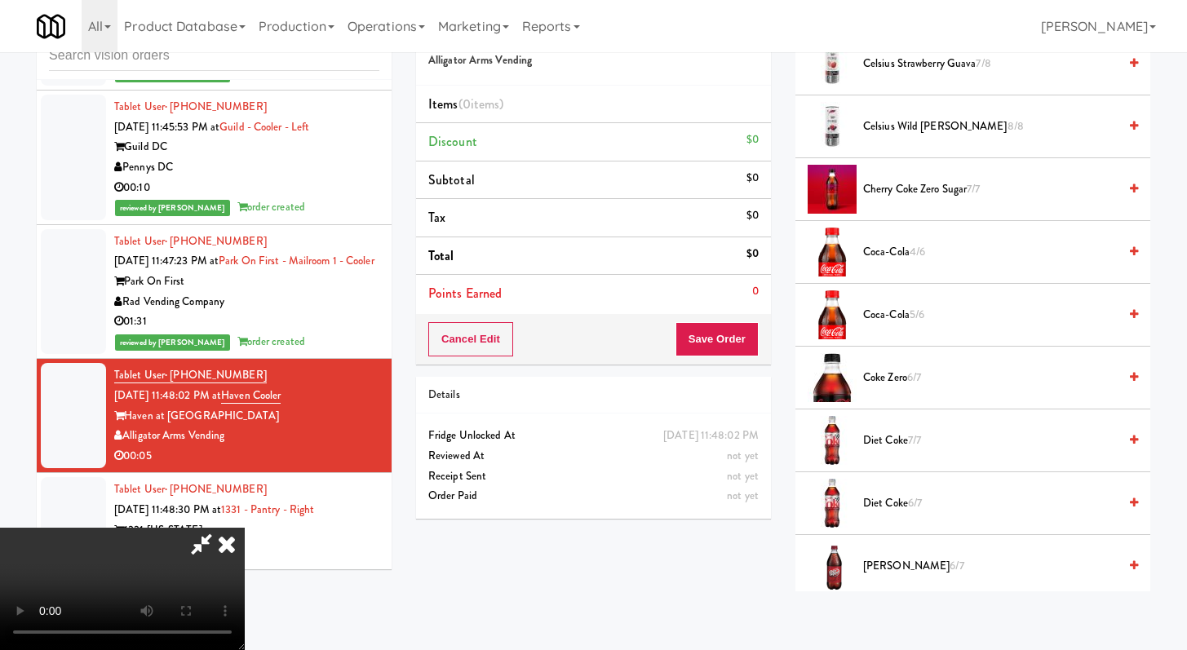
scroll to position [696, 0]
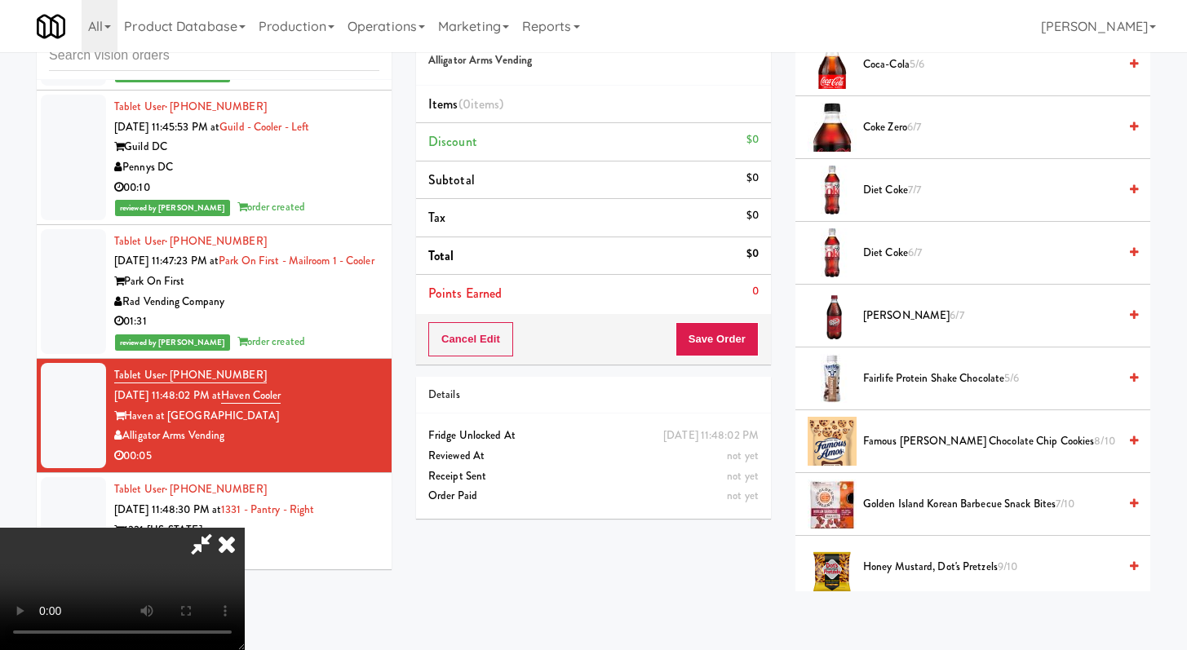
click at [862, 308] on div "Dr Pepper 6/7" at bounding box center [998, 316] width 282 height 20
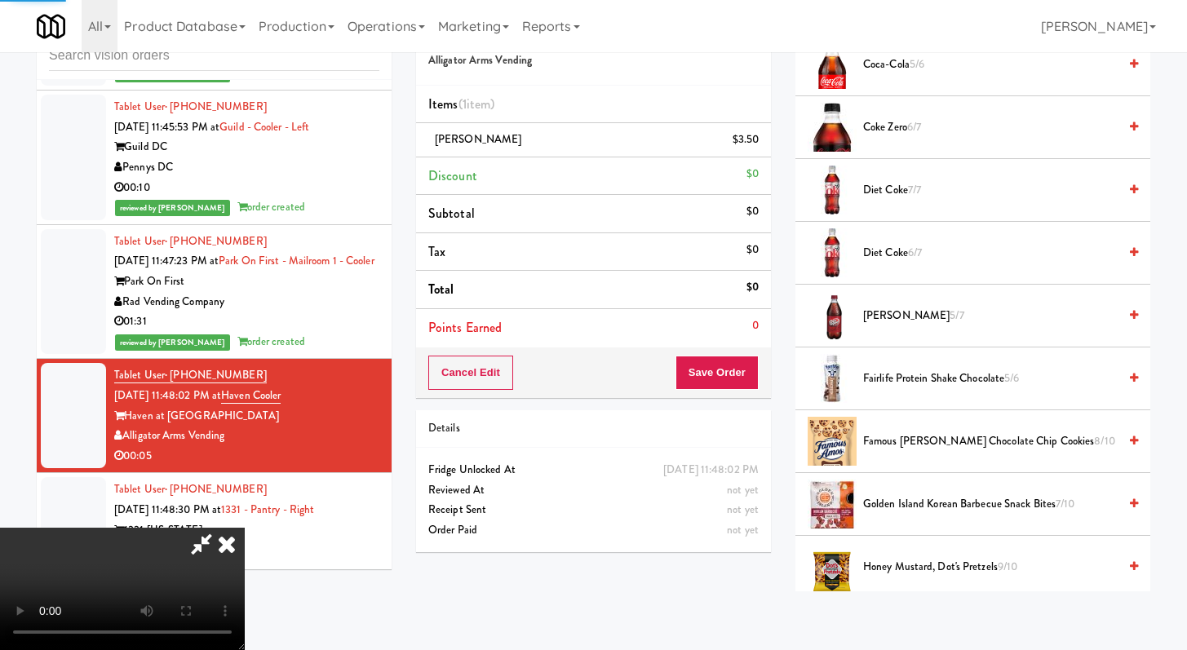
drag, startPoint x: 778, startPoint y: 370, endPoint x: 722, endPoint y: 370, distance: 56.3
click at [778, 370] on div "Order # 9187911 Alligator Arms Vending Items (1 item ) Dr Pepper $3.50 Discount…" at bounding box center [593, 286] width 379 height 558
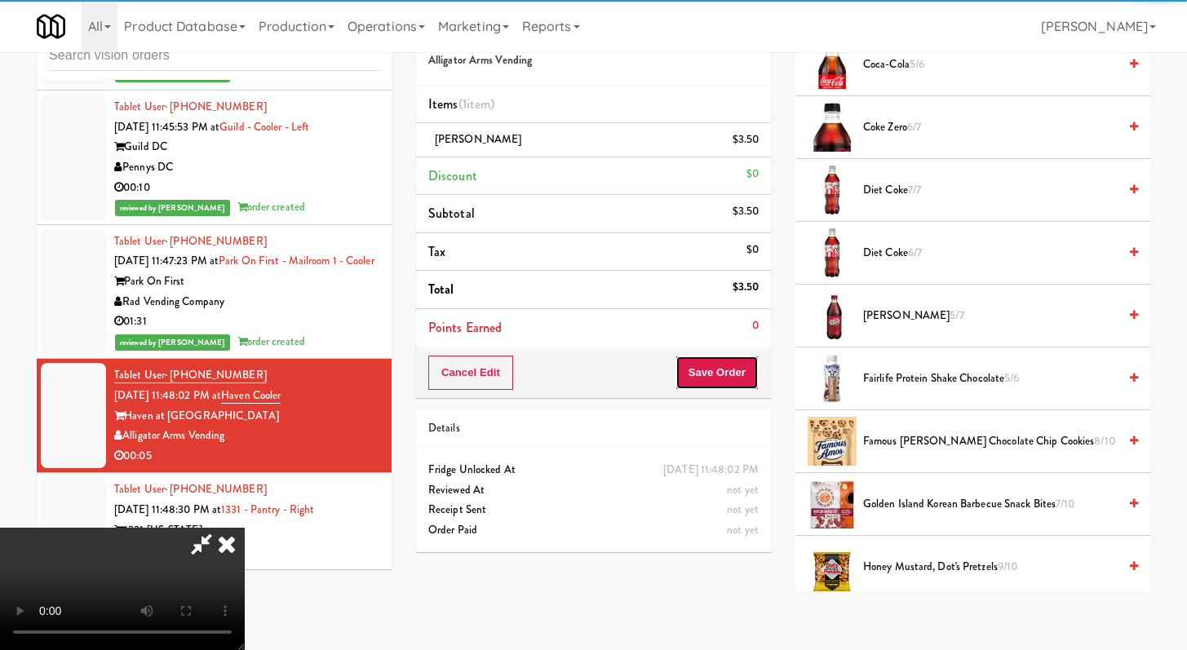
click at [721, 371] on button "Save Order" at bounding box center [717, 373] width 83 height 34
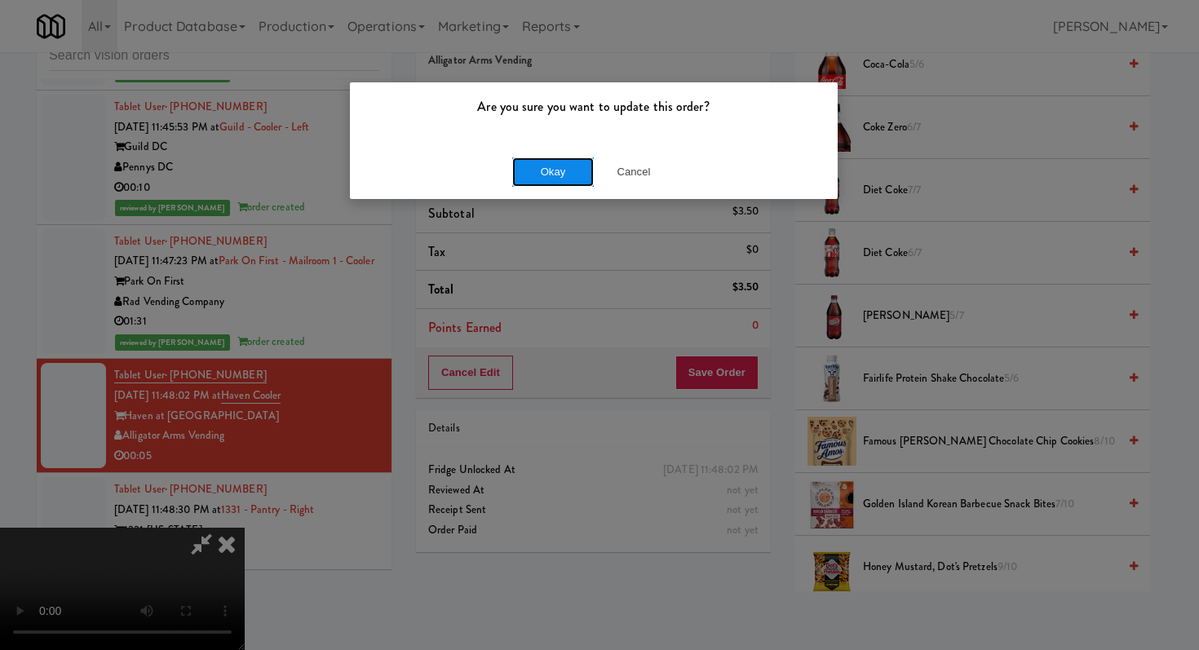
click at [565, 166] on button "Okay" at bounding box center [553, 171] width 82 height 29
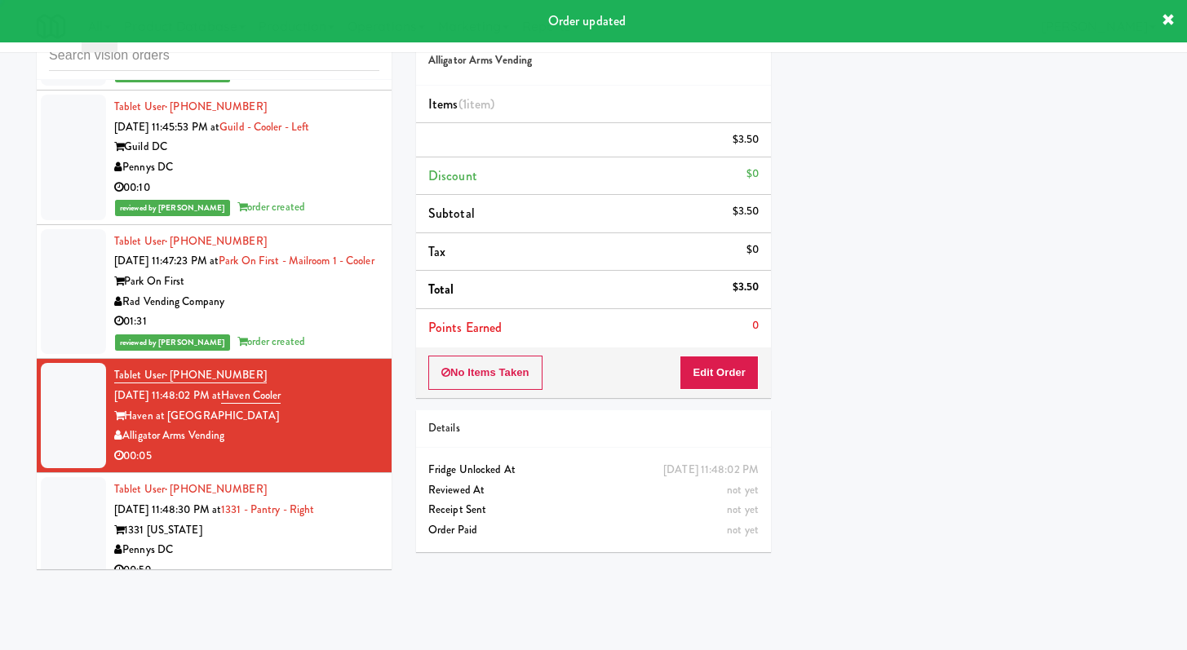
scroll to position [0, 0]
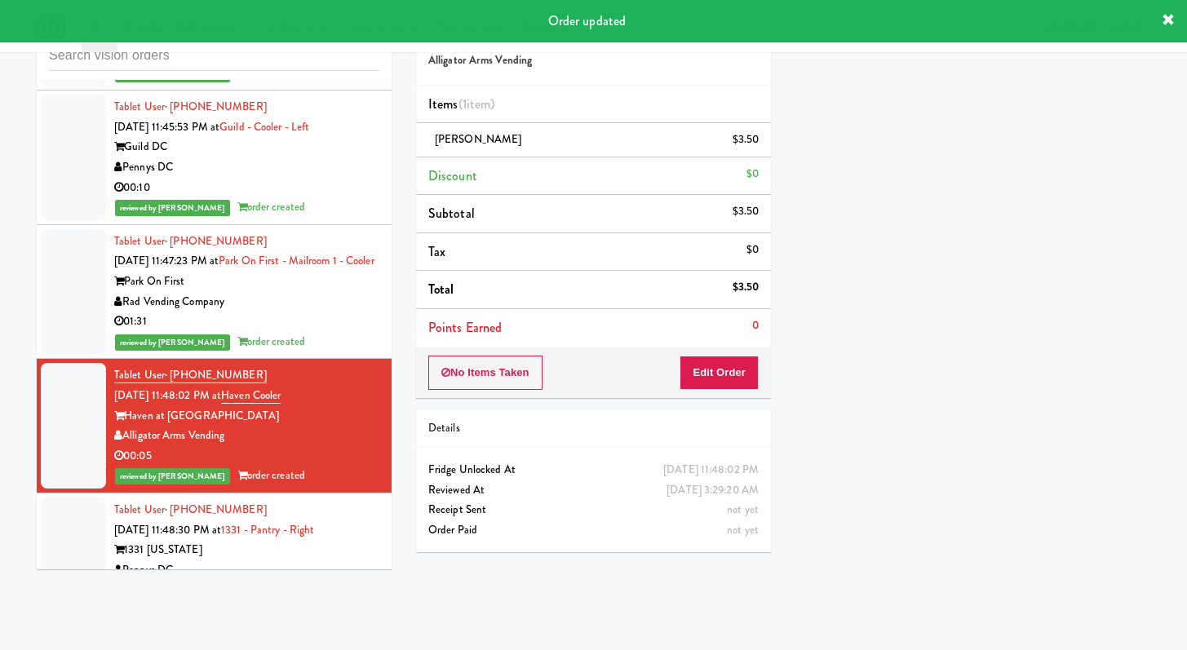
click at [295, 561] on div "Pennys DC" at bounding box center [246, 571] width 265 height 20
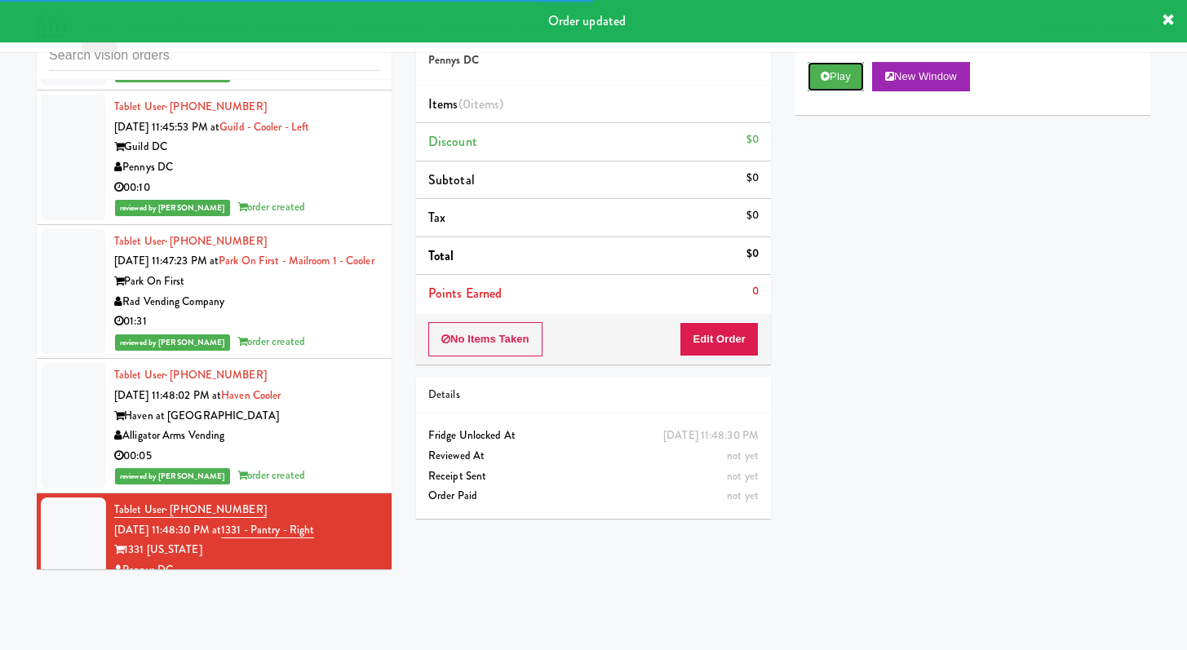
drag, startPoint x: 840, startPoint y: 62, endPoint x: 827, endPoint y: 104, distance: 44.2
click at [840, 63] on button "Play" at bounding box center [836, 76] width 56 height 29
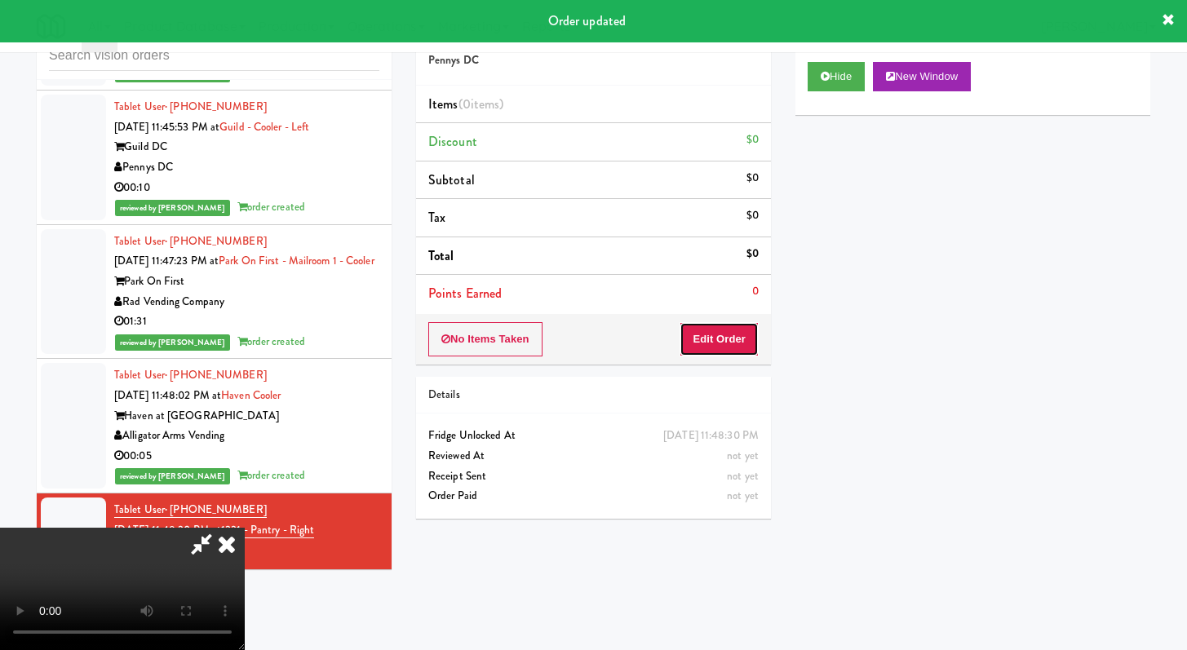
click at [711, 341] on button "Edit Order" at bounding box center [719, 339] width 79 height 34
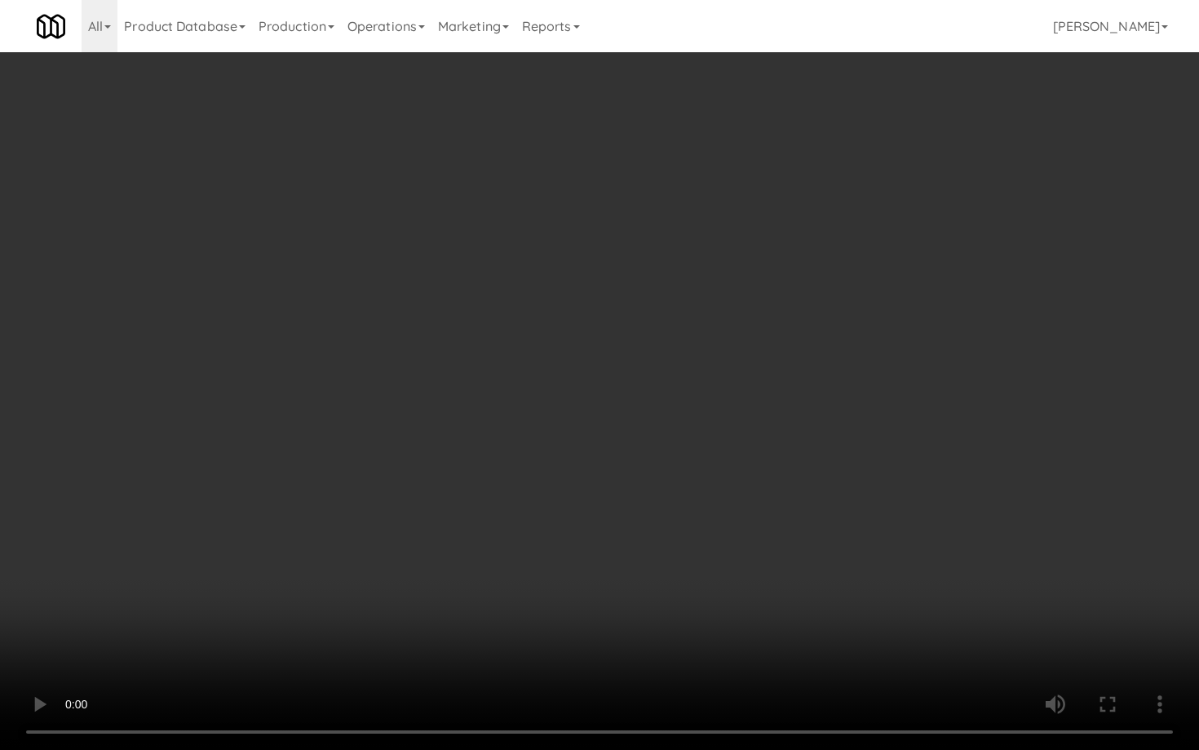
click at [427, 474] on video at bounding box center [599, 375] width 1199 height 750
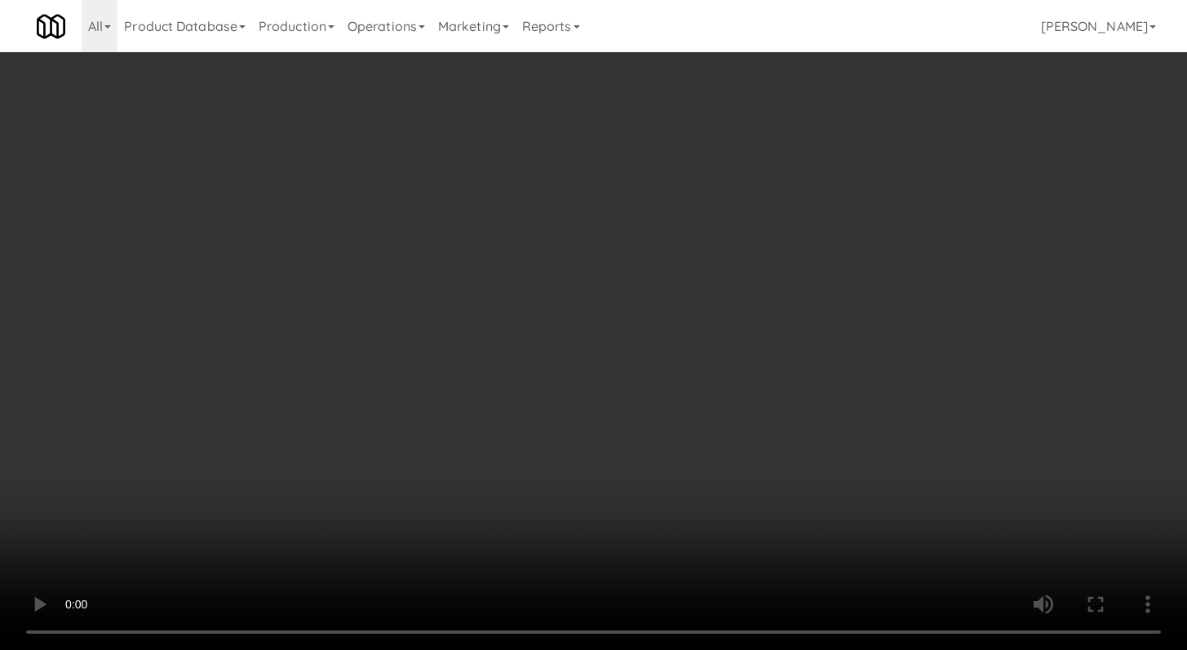
click at [693, 85] on video at bounding box center [593, 325] width 1187 height 650
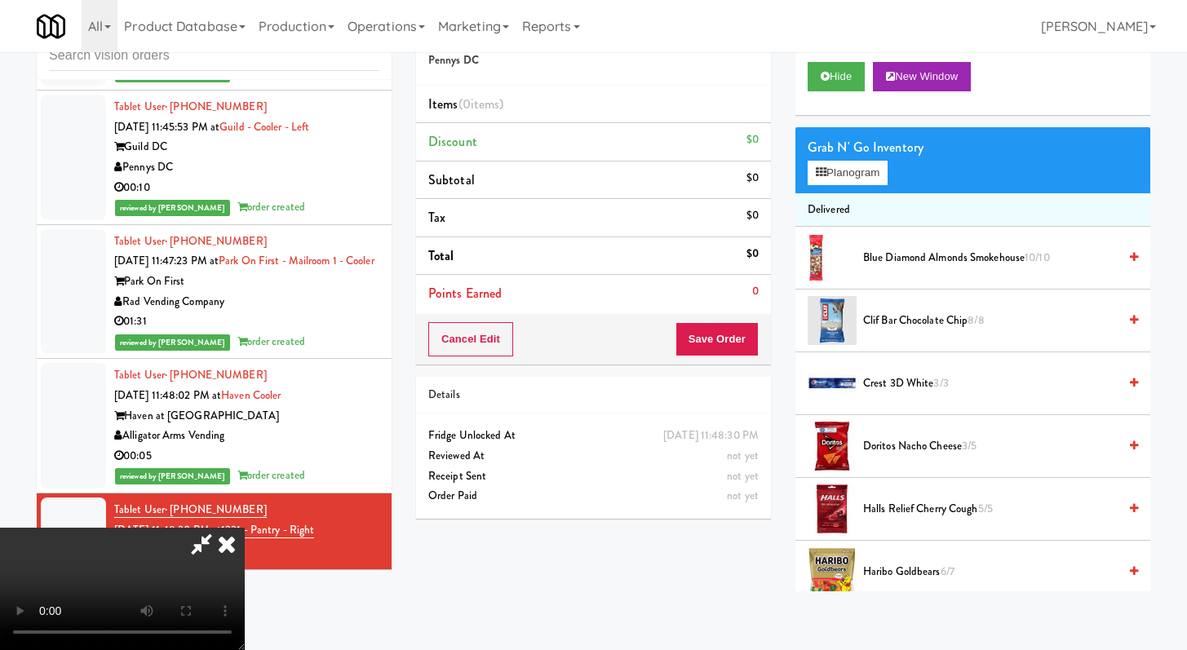
click at [245, 528] on icon at bounding box center [227, 544] width 36 height 33
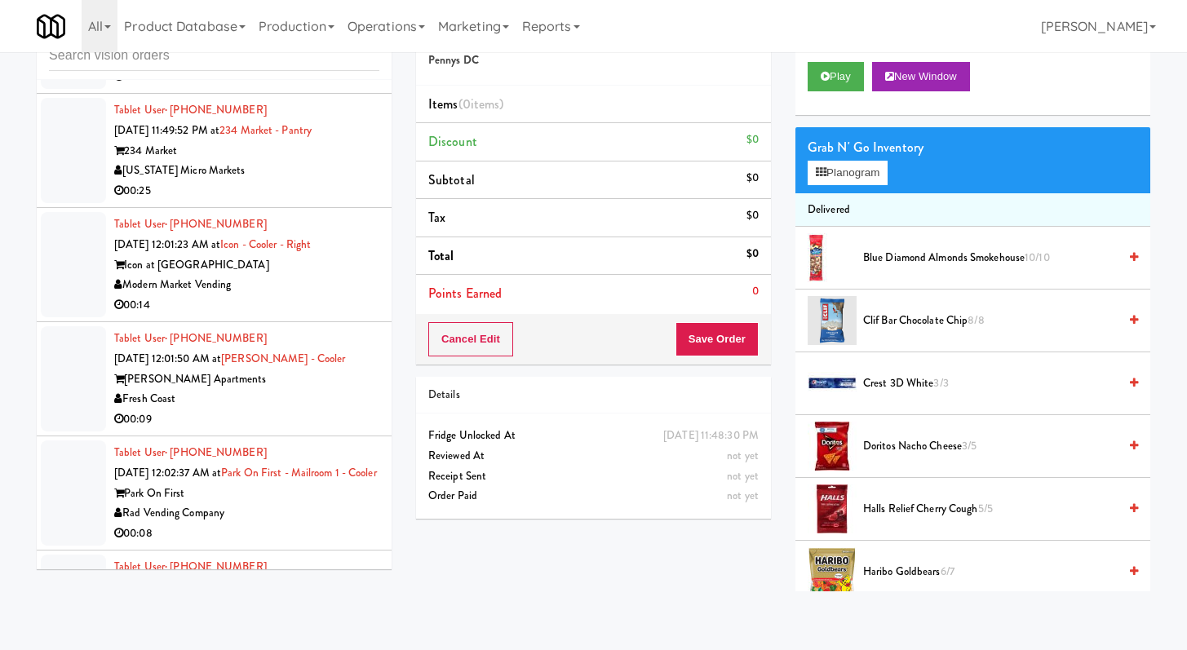
scroll to position [5063, 0]
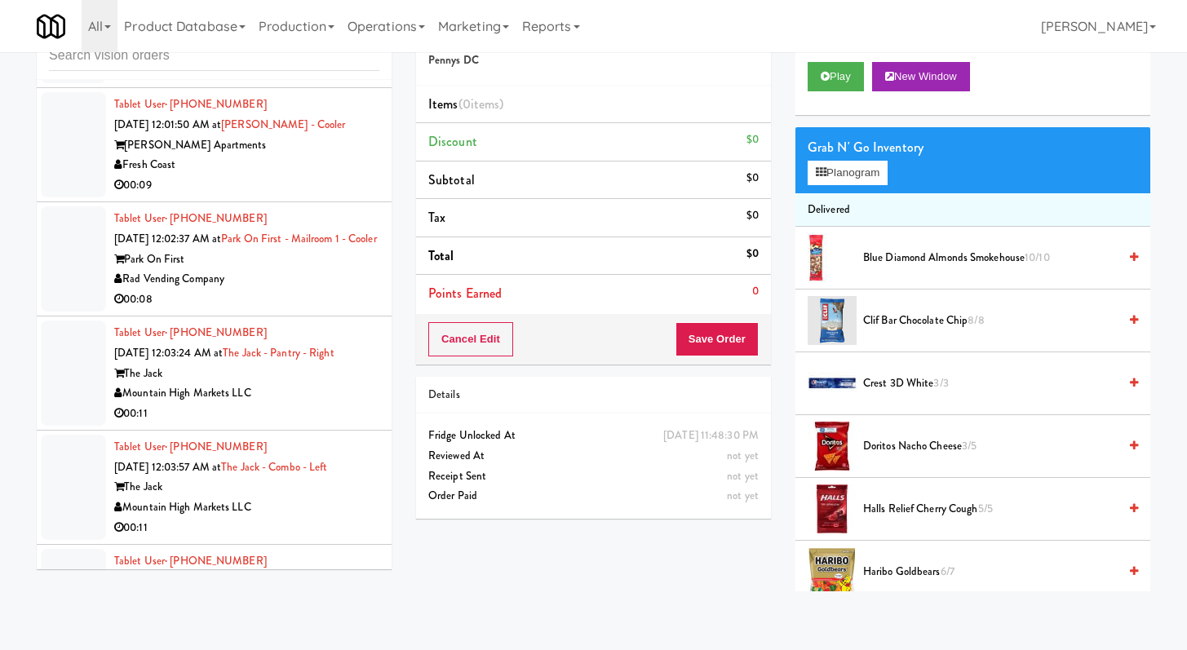
click at [330, 290] on div "00:08" at bounding box center [246, 300] width 265 height 20
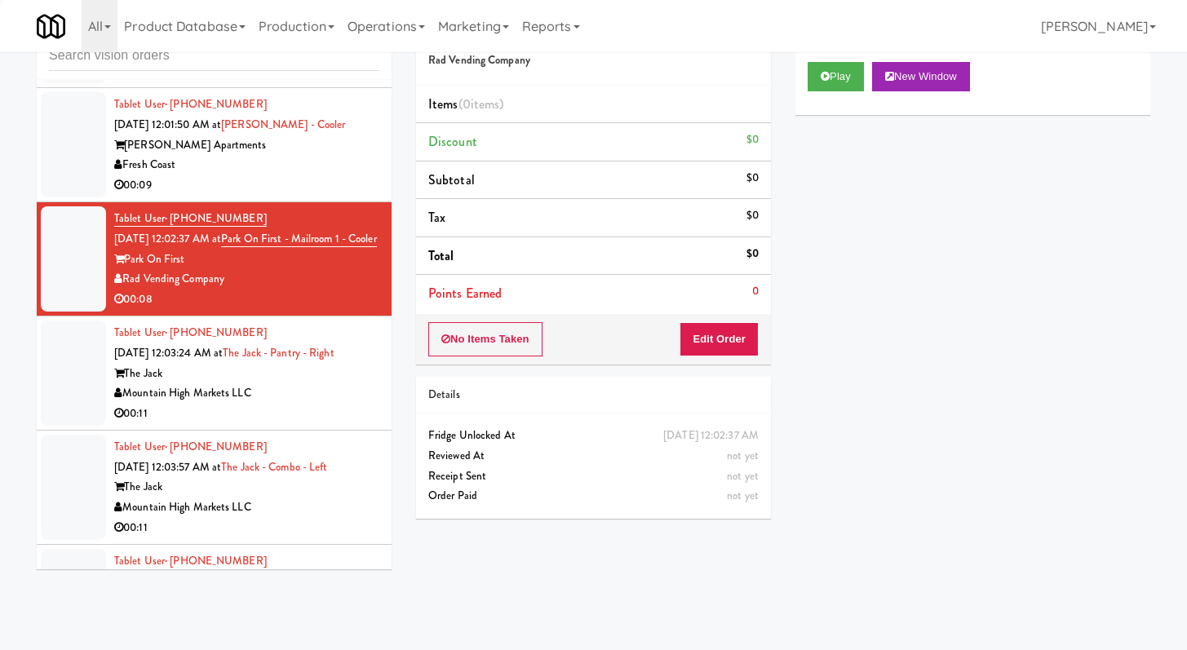
click at [845, 92] on div "Play New Window" at bounding box center [973, 82] width 355 height 65
click at [752, 345] on button "Edit Order" at bounding box center [719, 339] width 79 height 34
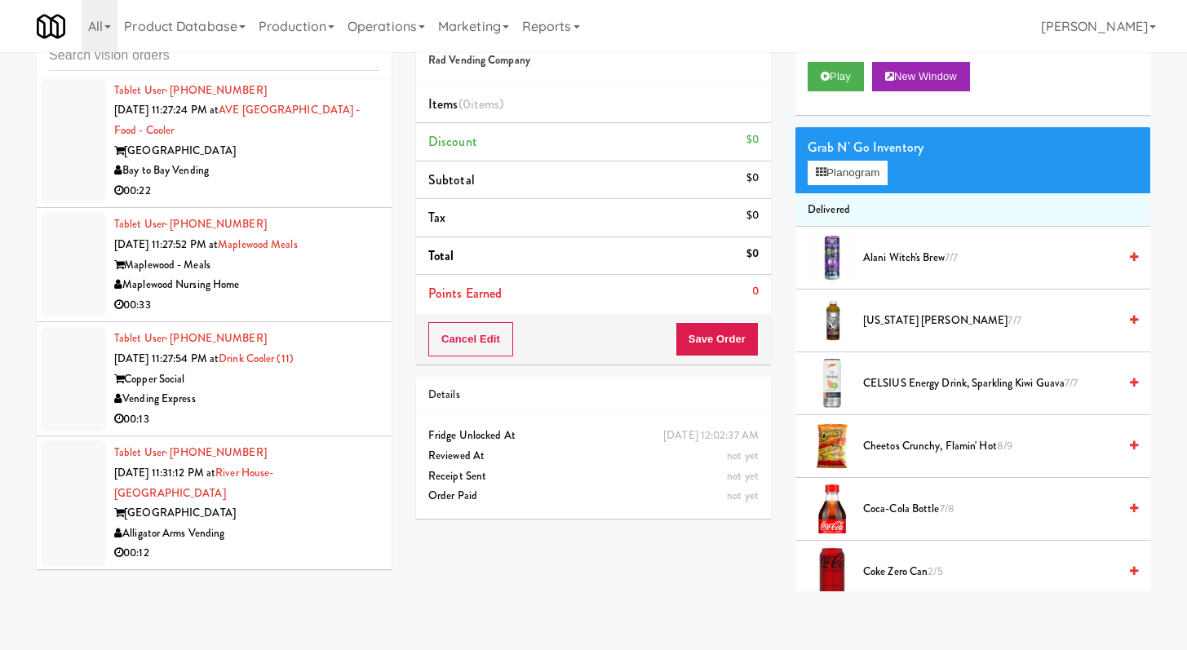
scroll to position [2487, 0]
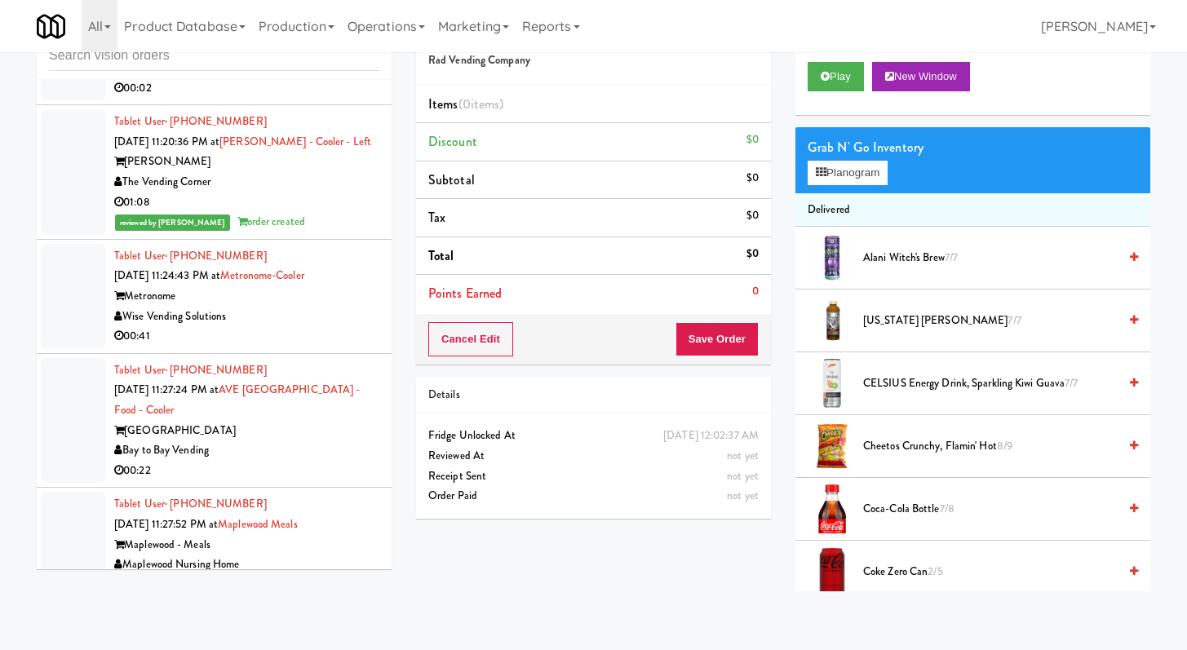
click at [308, 326] on div "00:41" at bounding box center [246, 336] width 265 height 20
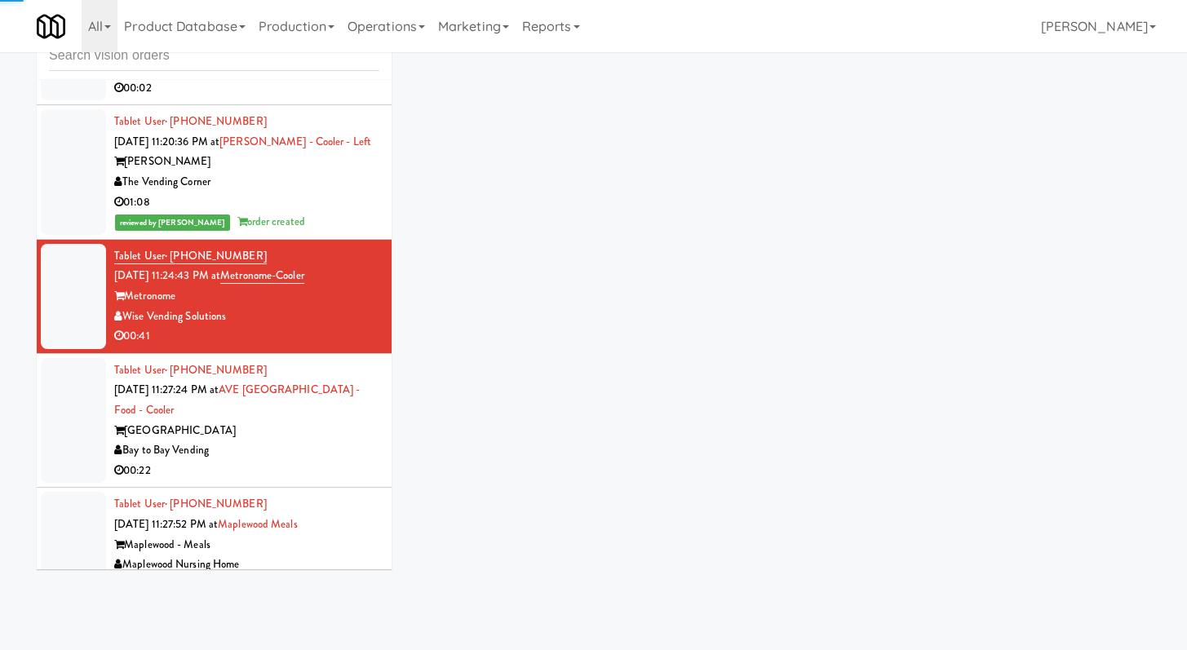
click at [317, 441] on div "Bay to Bay Vending" at bounding box center [246, 451] width 265 height 20
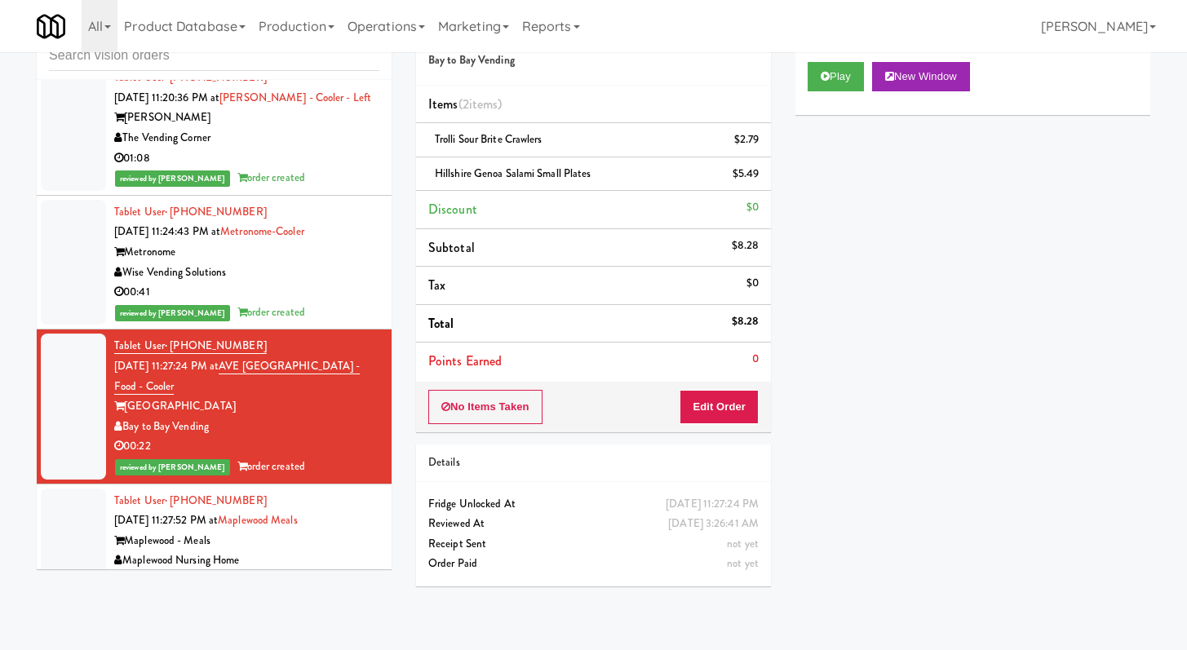
click at [307, 571] on div "00:33" at bounding box center [246, 581] width 265 height 20
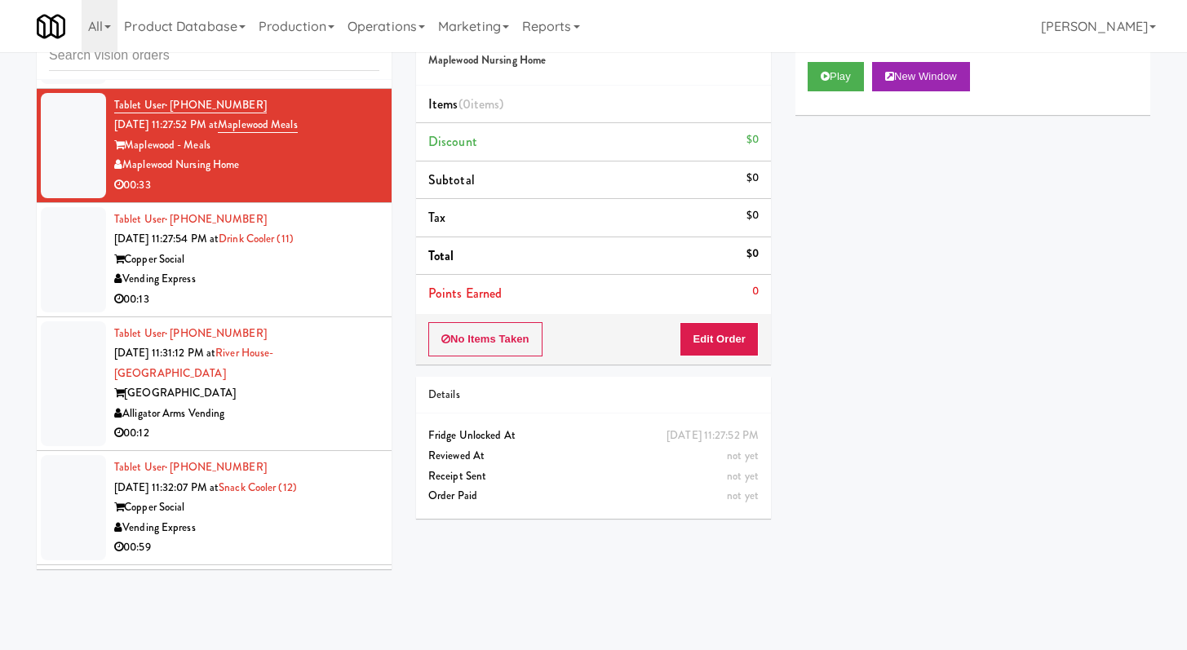
scroll to position [2867, 0]
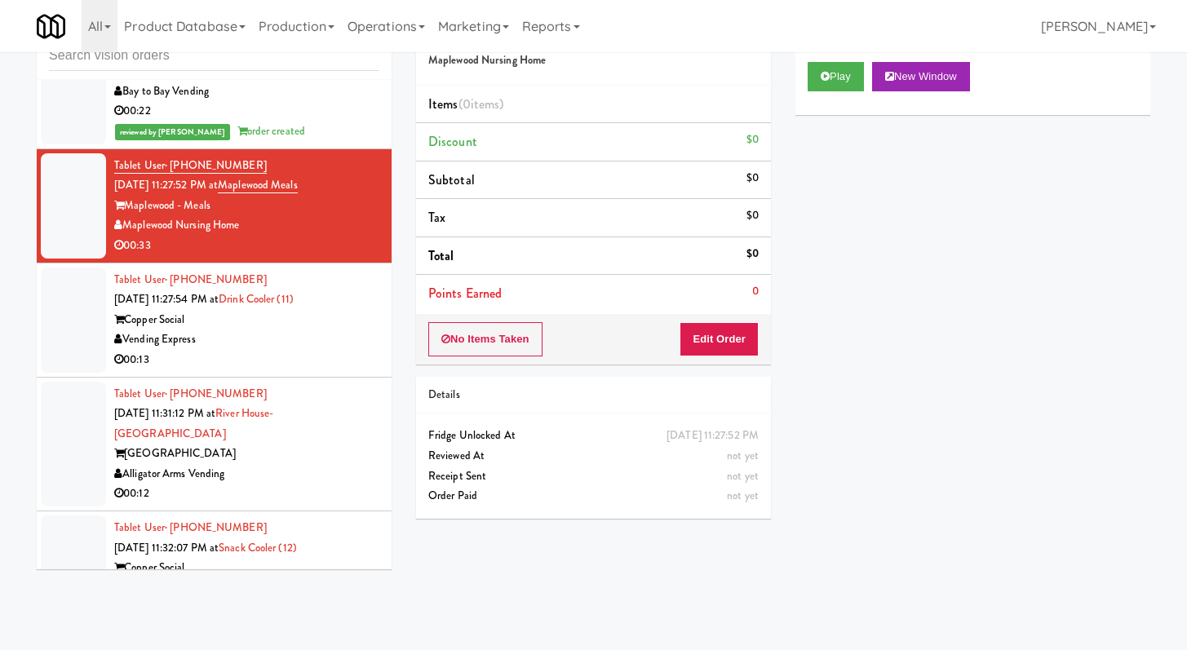
click at [326, 337] on li "Tablet User · (770) 362-3804 Sep 13, 2025 11:27:54 PM at Drink Cooler (11) Copp…" at bounding box center [214, 321] width 355 height 114
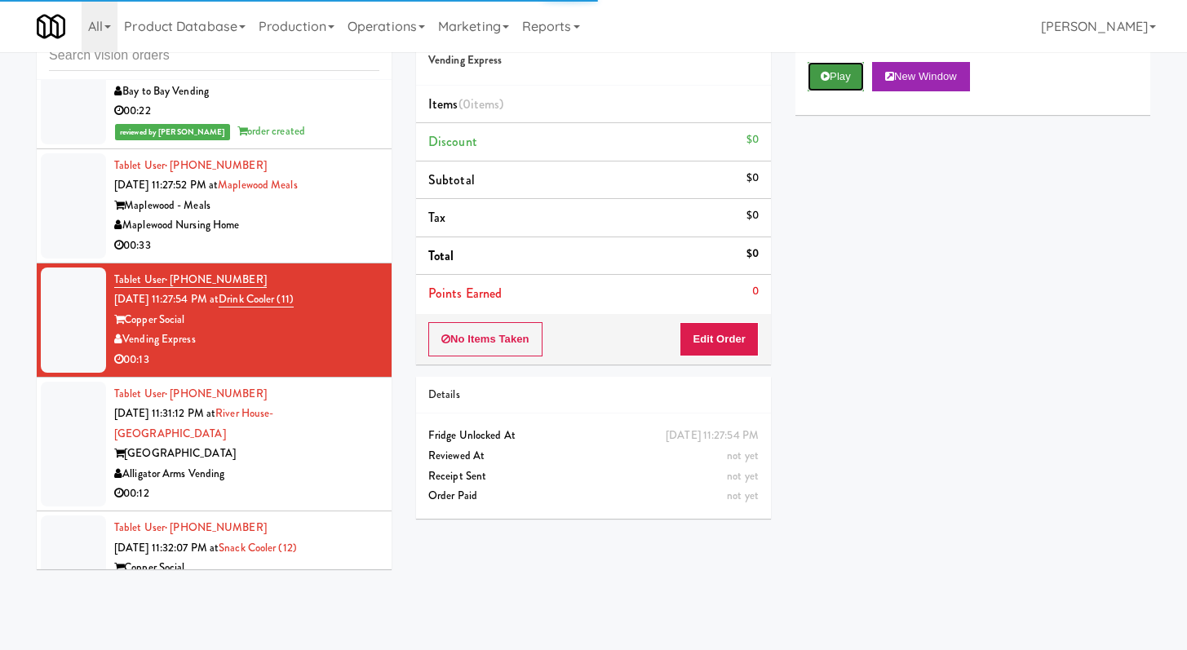
click at [849, 62] on button "Play" at bounding box center [836, 76] width 56 height 29
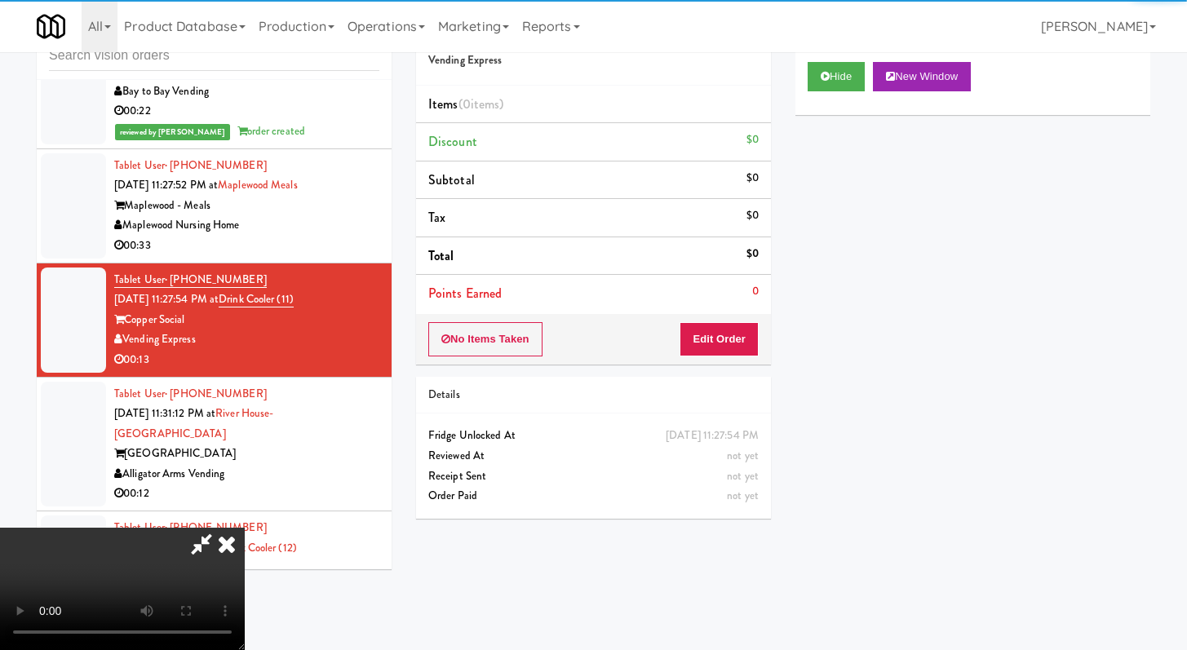
click at [718, 365] on div "Order # 3308833 Vending Express Items (0 items ) Discount $0 Subtotal $0 Tax $0…" at bounding box center [593, 269] width 379 height 525
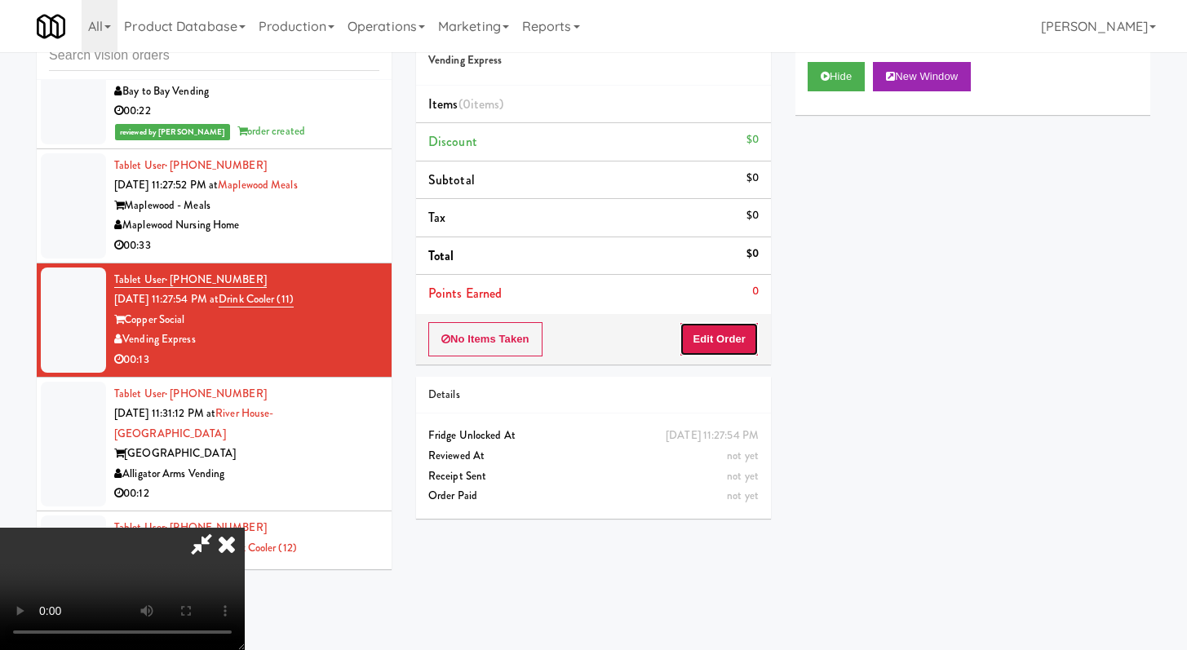
click at [727, 332] on button "Edit Order" at bounding box center [719, 339] width 79 height 34
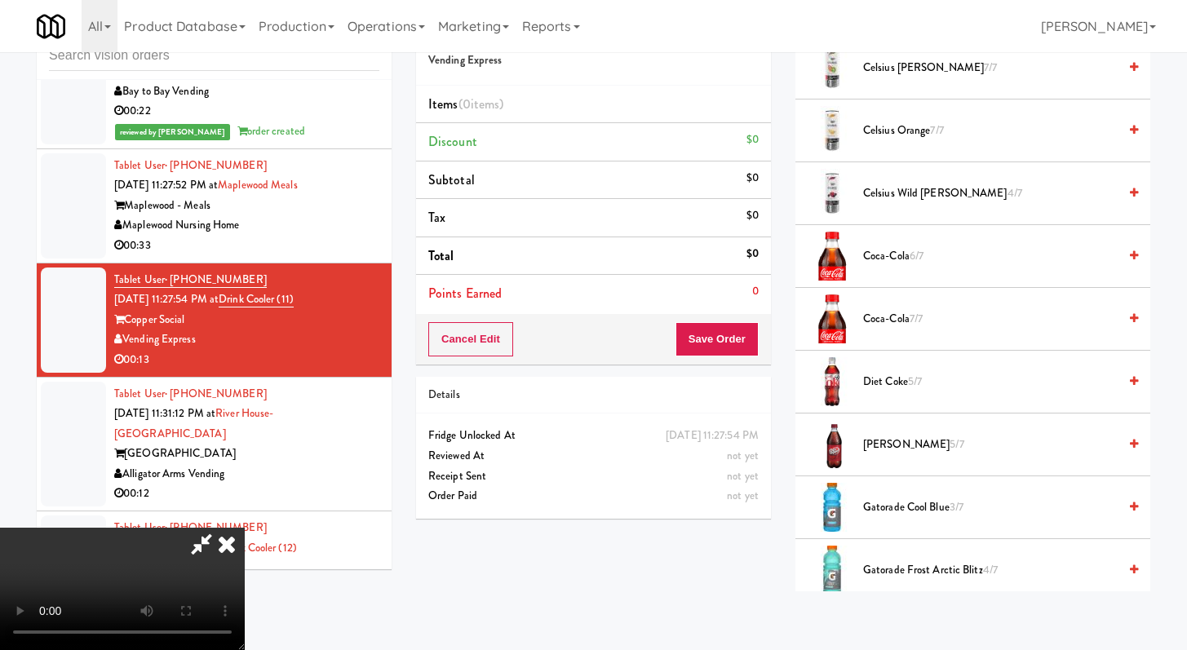
scroll to position [339, 0]
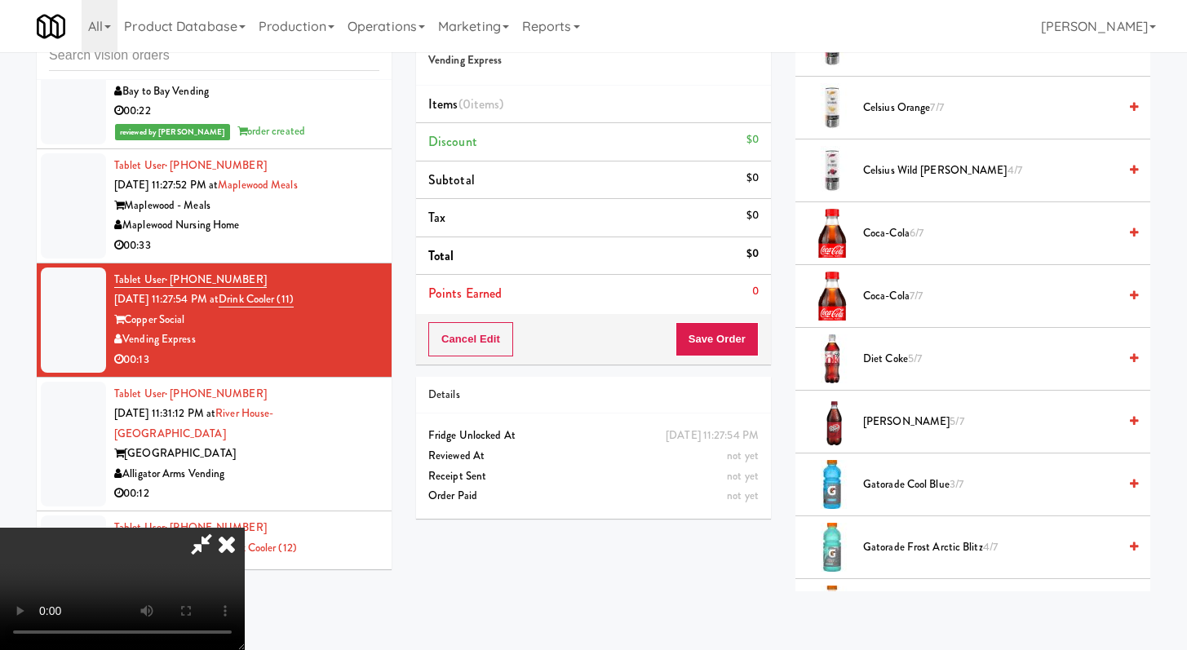
click at [894, 552] on span "Gatorade Frost Arctic Blitz 4/7" at bounding box center [990, 548] width 255 height 20
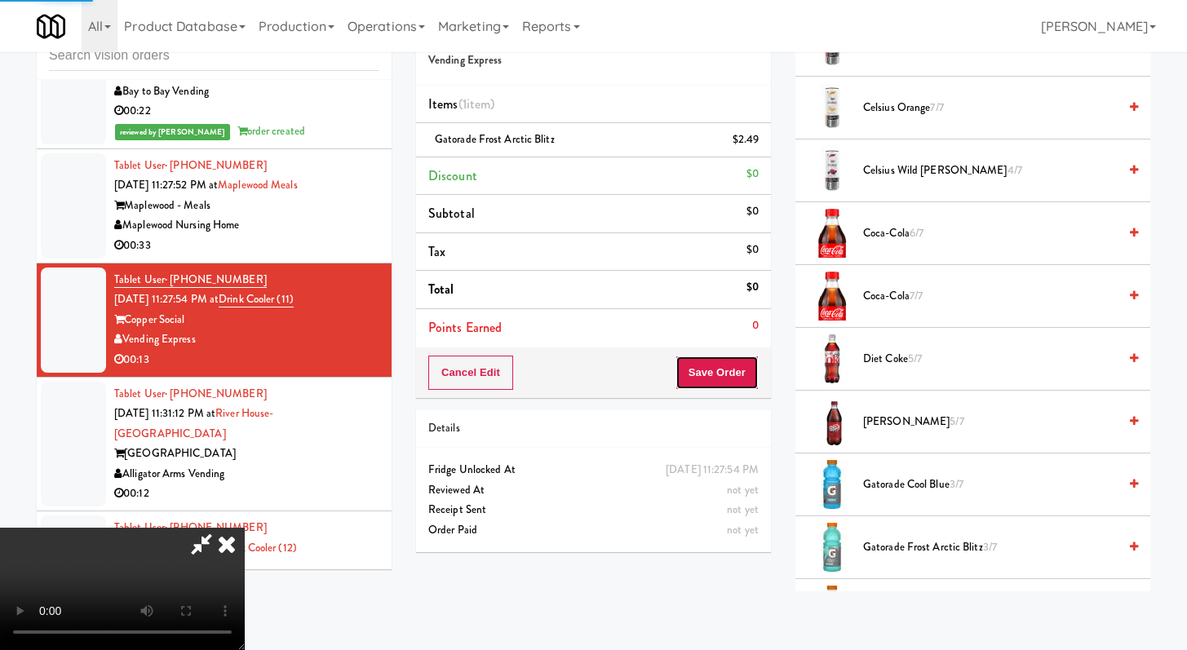
click at [743, 382] on button "Save Order" at bounding box center [717, 373] width 83 height 34
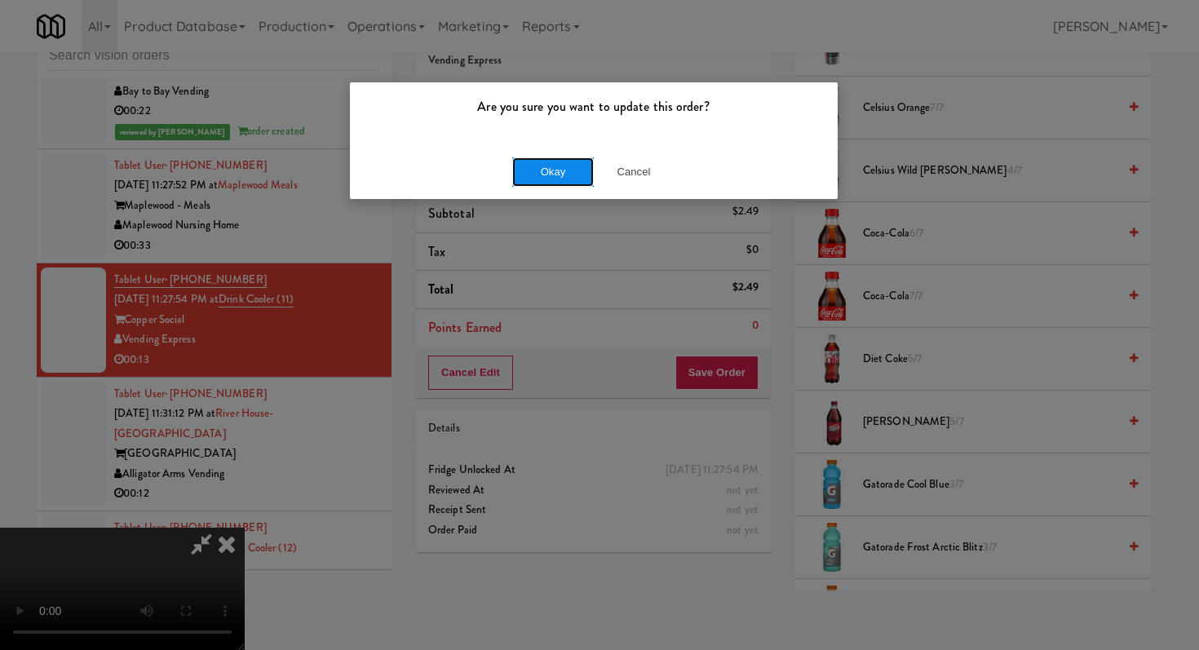
click at [528, 176] on button "Okay" at bounding box center [553, 171] width 82 height 29
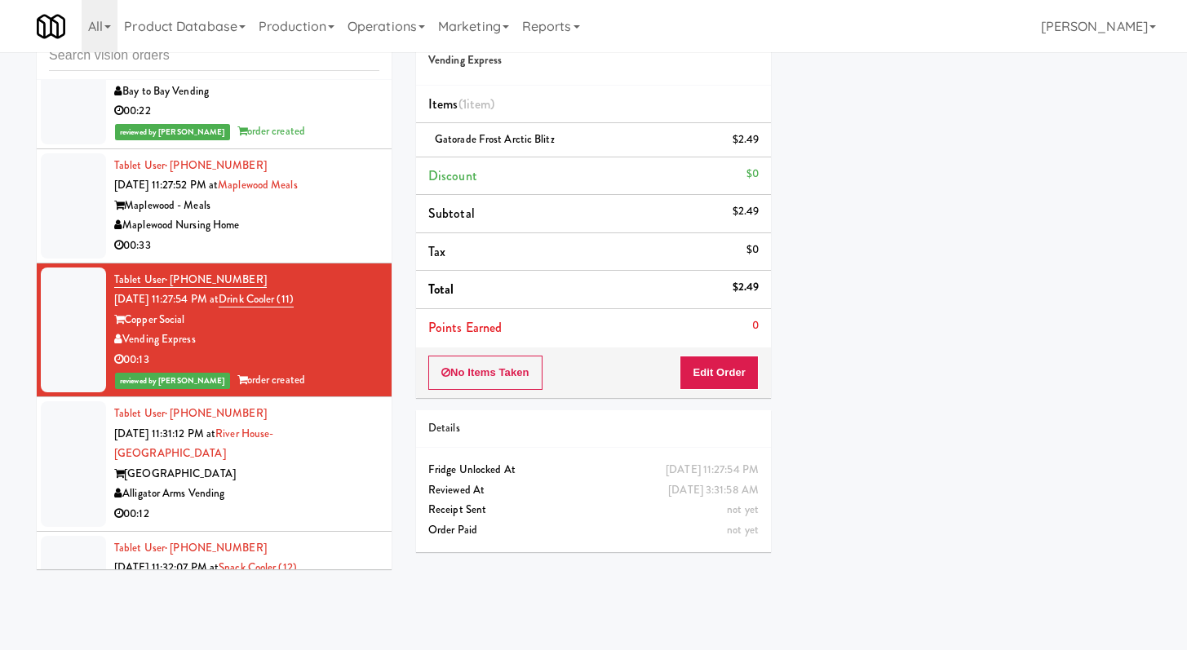
scroll to position [3813, 0]
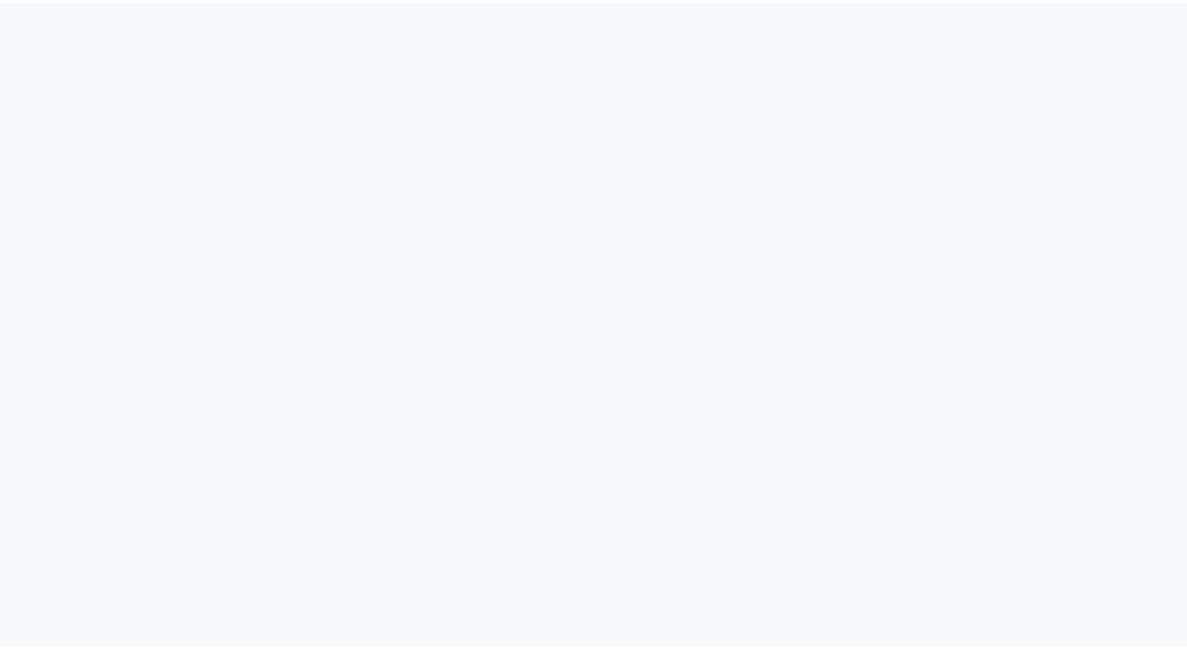
scroll to position [52, 0]
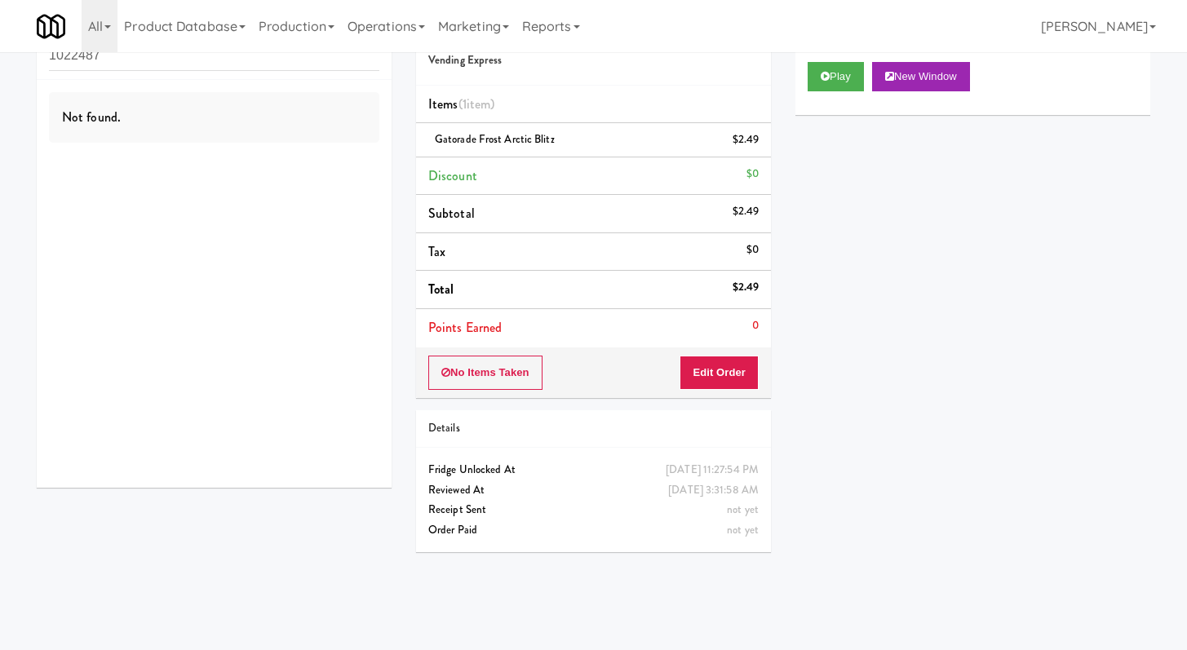
click at [302, 69] on input "1022487" at bounding box center [214, 56] width 330 height 30
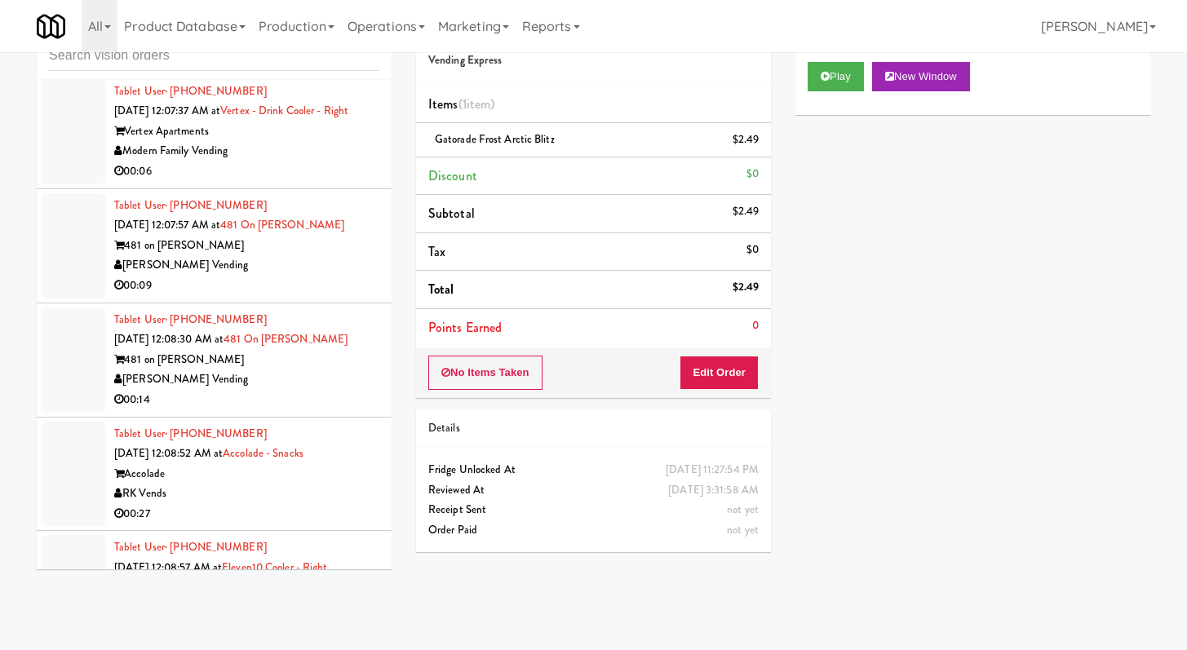
scroll to position [2312, 0]
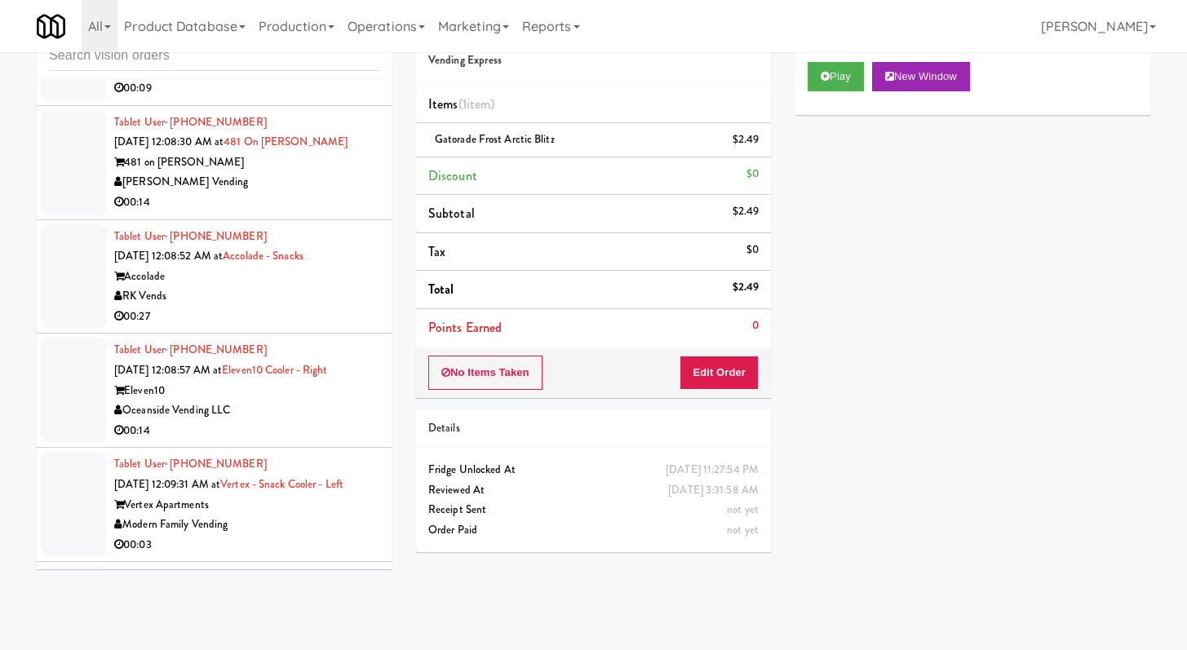
click at [319, 423] on li "Tablet User · (626) 610-5288 [DATE] 12:08:57 AM at Eleven10 Cooler - Right Elev…" at bounding box center [214, 391] width 355 height 114
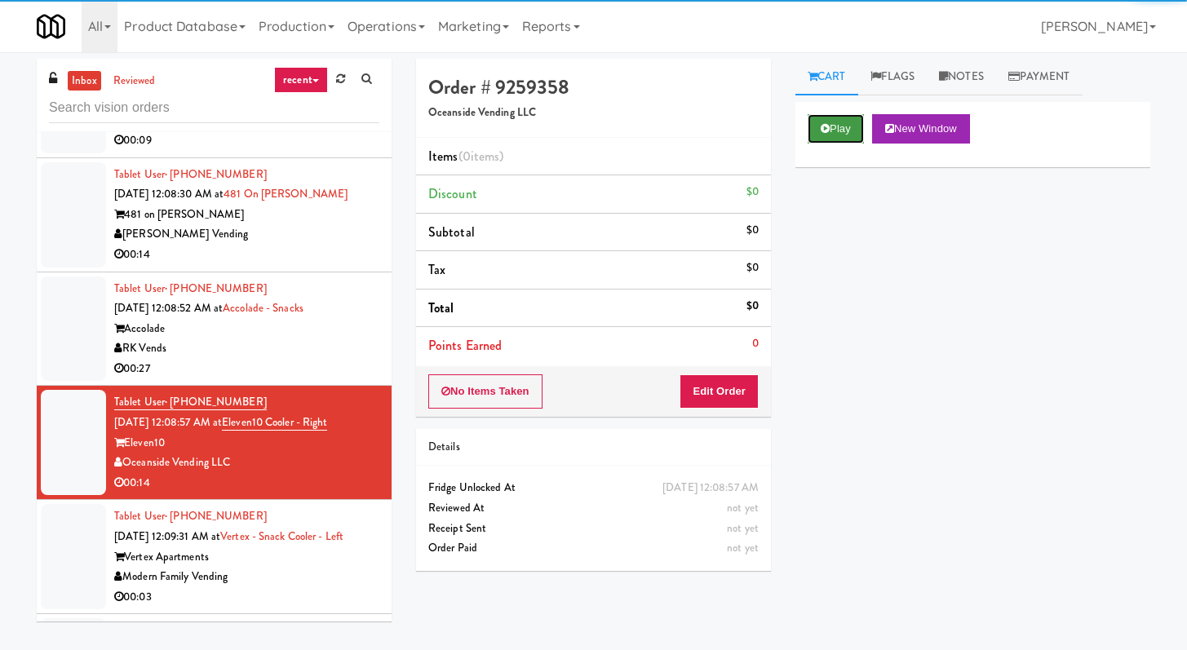
click at [821, 126] on icon at bounding box center [825, 128] width 9 height 11
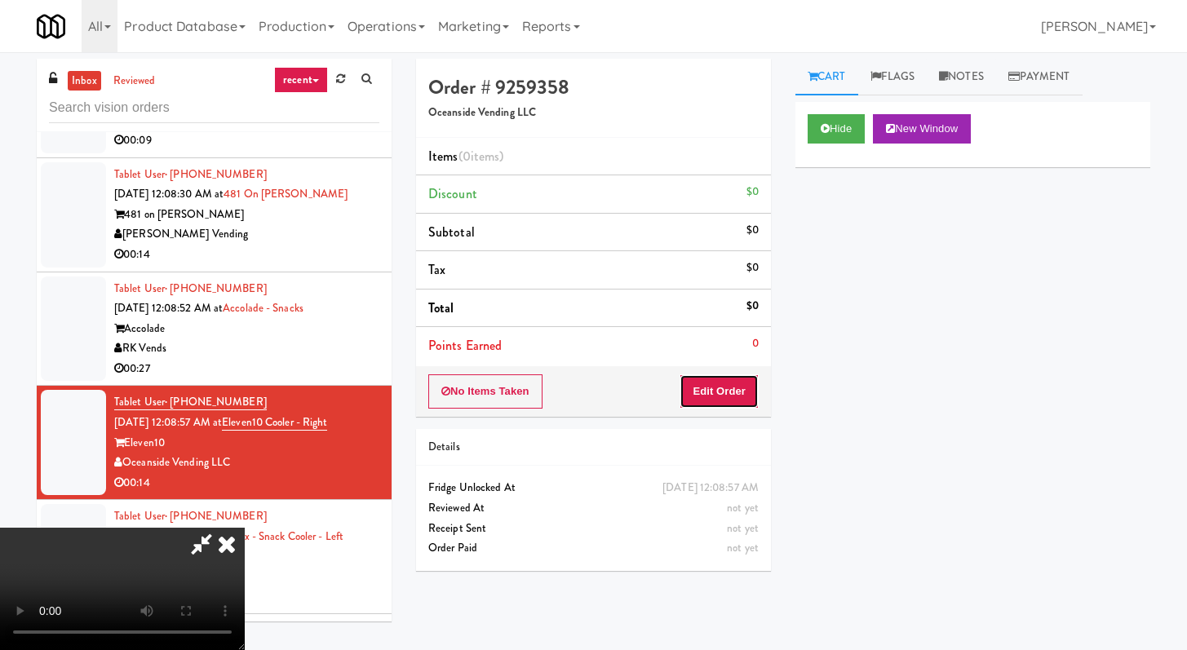
click at [734, 391] on button "Edit Order" at bounding box center [719, 392] width 79 height 34
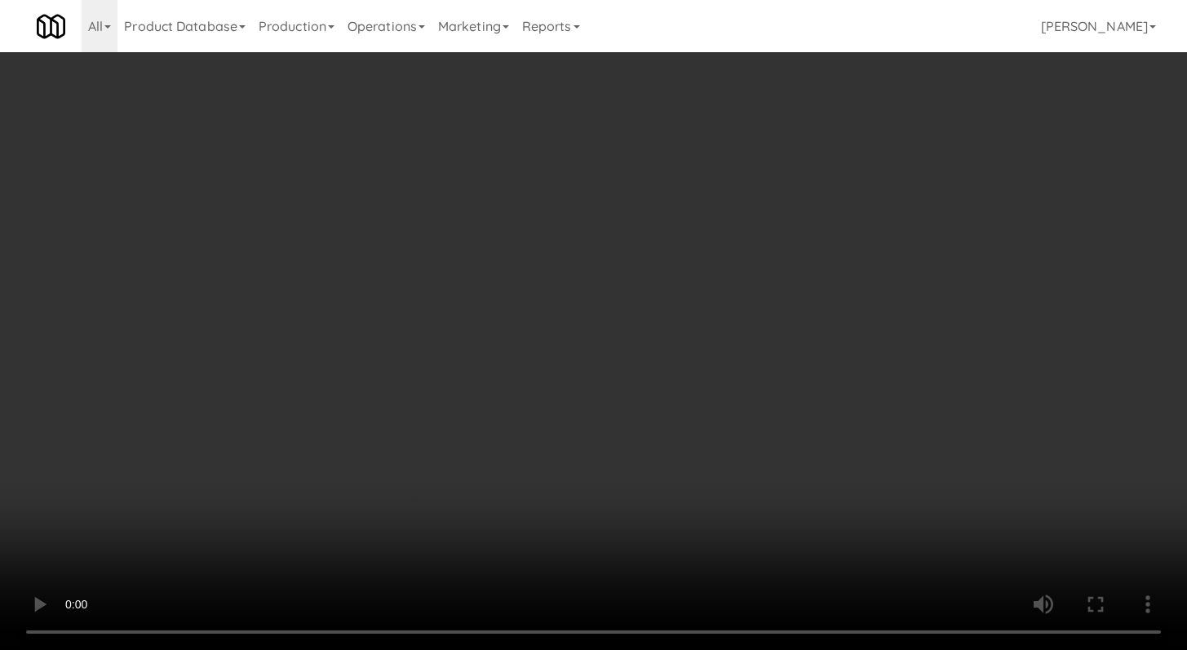
scroll to position [1921, 0]
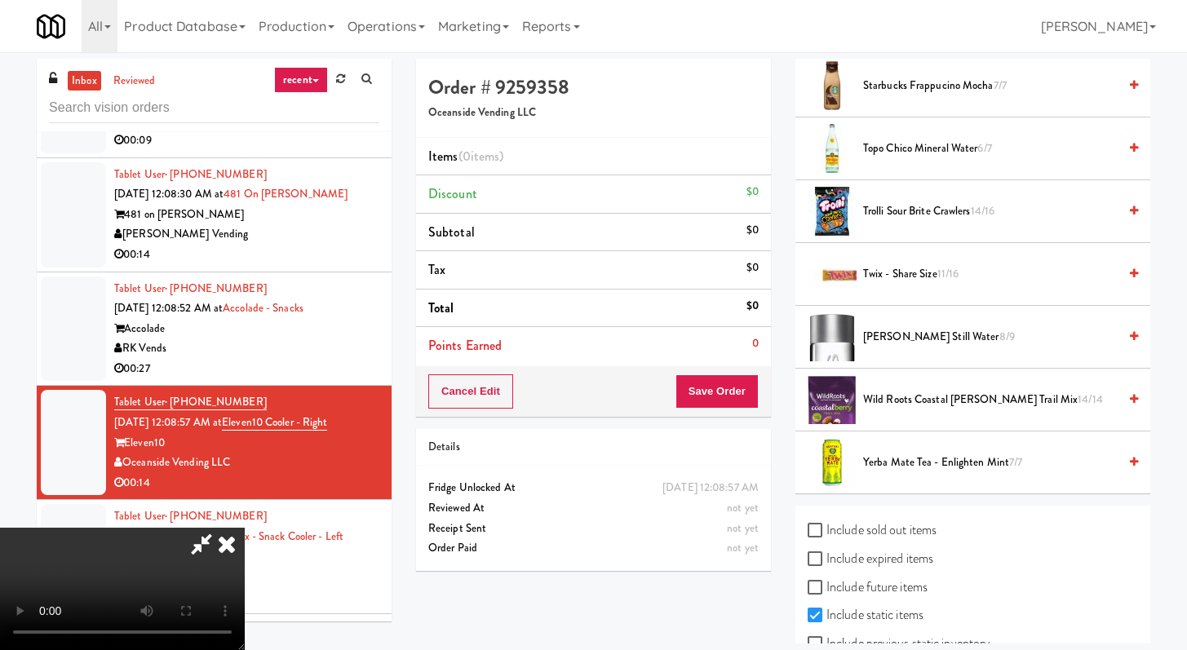
drag, startPoint x: 933, startPoint y: 161, endPoint x: 925, endPoint y: 163, distance: 9.3
click at [933, 161] on li "Topo Chico Mineral Water 6/7" at bounding box center [973, 149] width 355 height 63
click at [931, 144] on span "Topo Chico Mineral Water 6/7" at bounding box center [990, 149] width 255 height 20
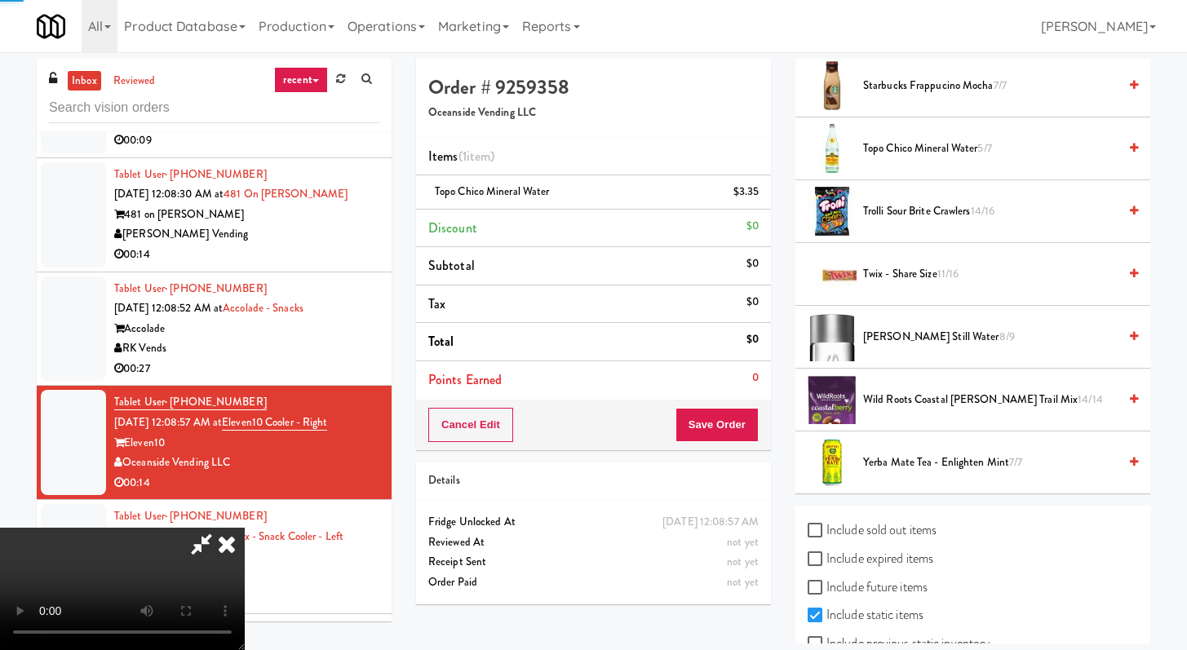
click at [738, 409] on div "Order # 9259358 Oceanside Vending LLC Items (1 item ) Topo Chico Mineral Water …" at bounding box center [593, 255] width 355 height 392
click at [729, 430] on button "Save Order" at bounding box center [717, 425] width 83 height 34
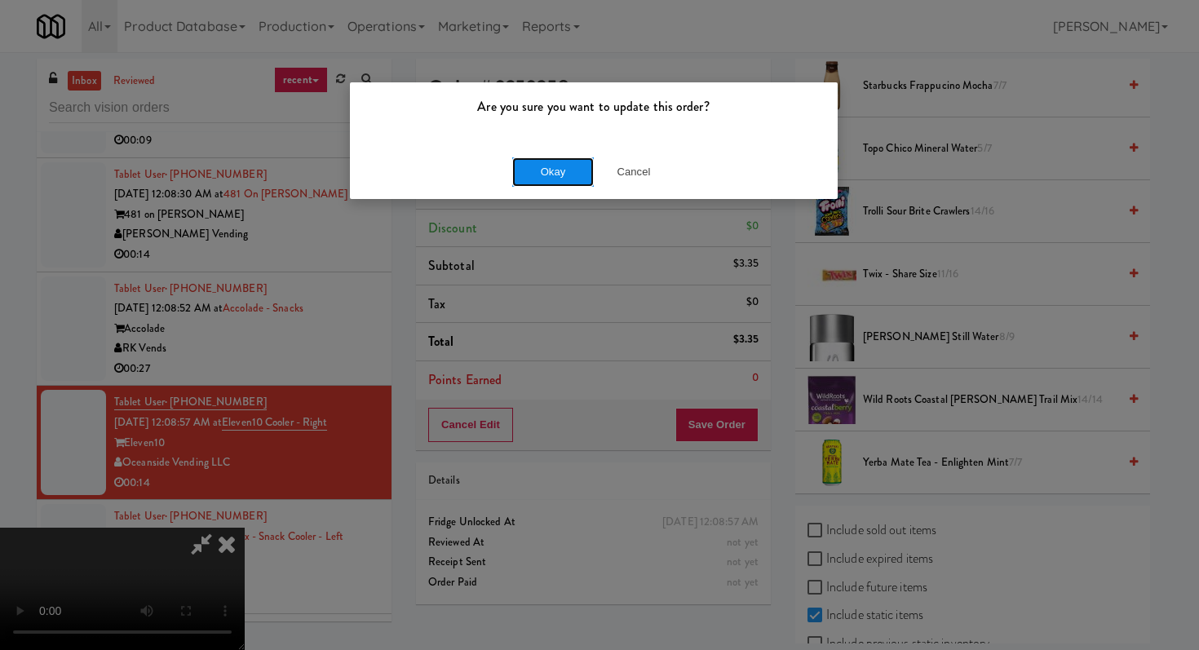
click at [534, 168] on button "Okay" at bounding box center [553, 171] width 82 height 29
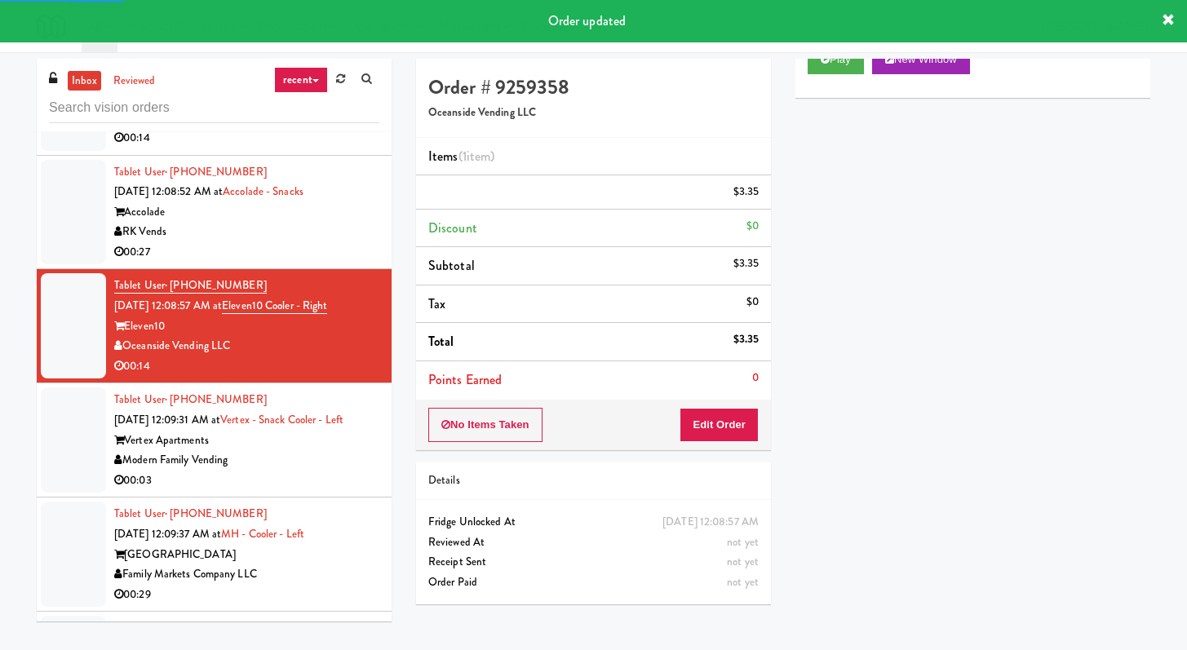
scroll to position [2583, 0]
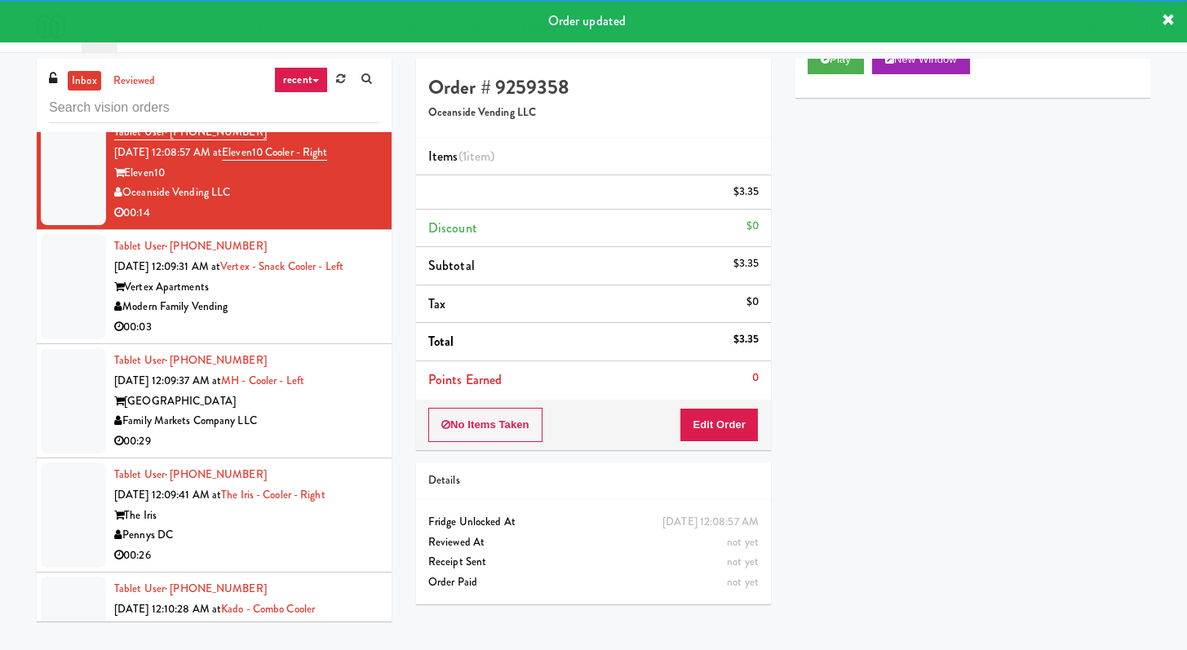
click at [346, 317] on div "Tablet User · (505) 217-6742 [DATE] 12:09:31 AM at Vertex - Snack Cooler - Left…" at bounding box center [246, 287] width 265 height 100
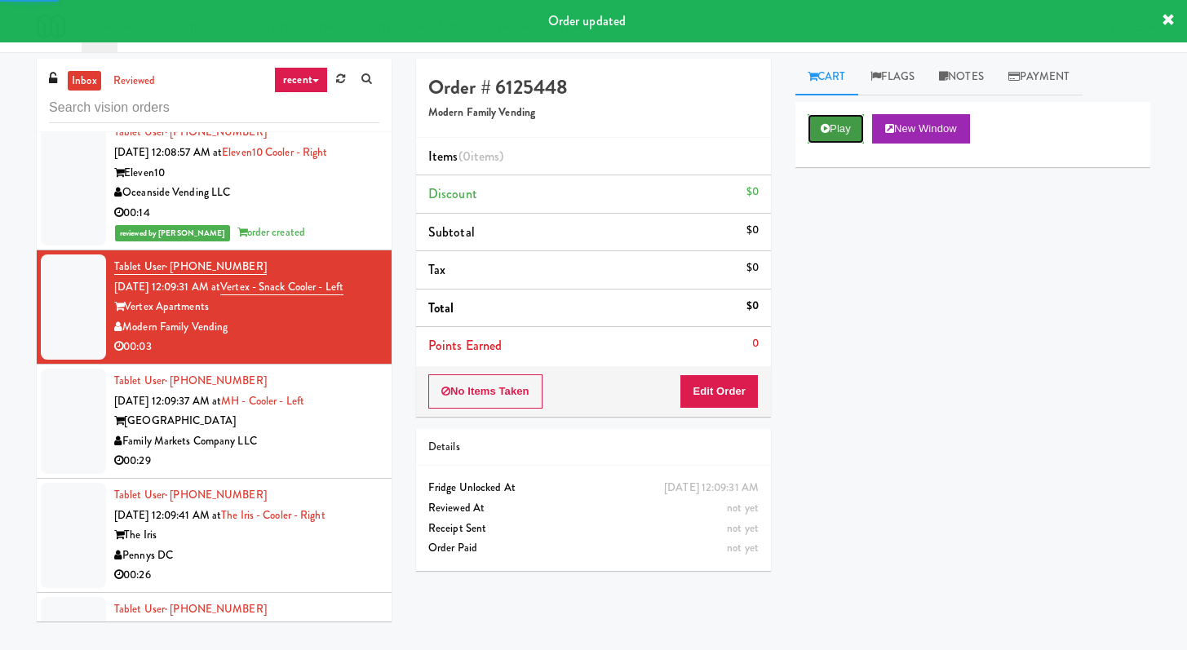
click at [835, 125] on button "Play" at bounding box center [836, 128] width 56 height 29
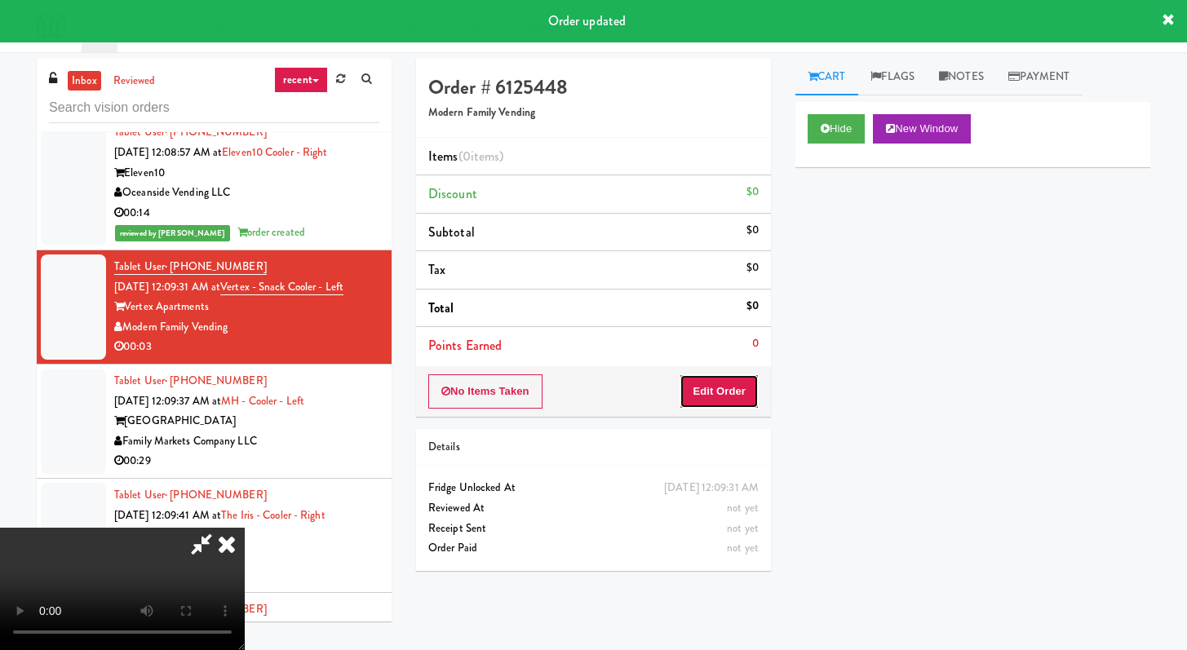
click at [734, 384] on button "Edit Order" at bounding box center [719, 392] width 79 height 34
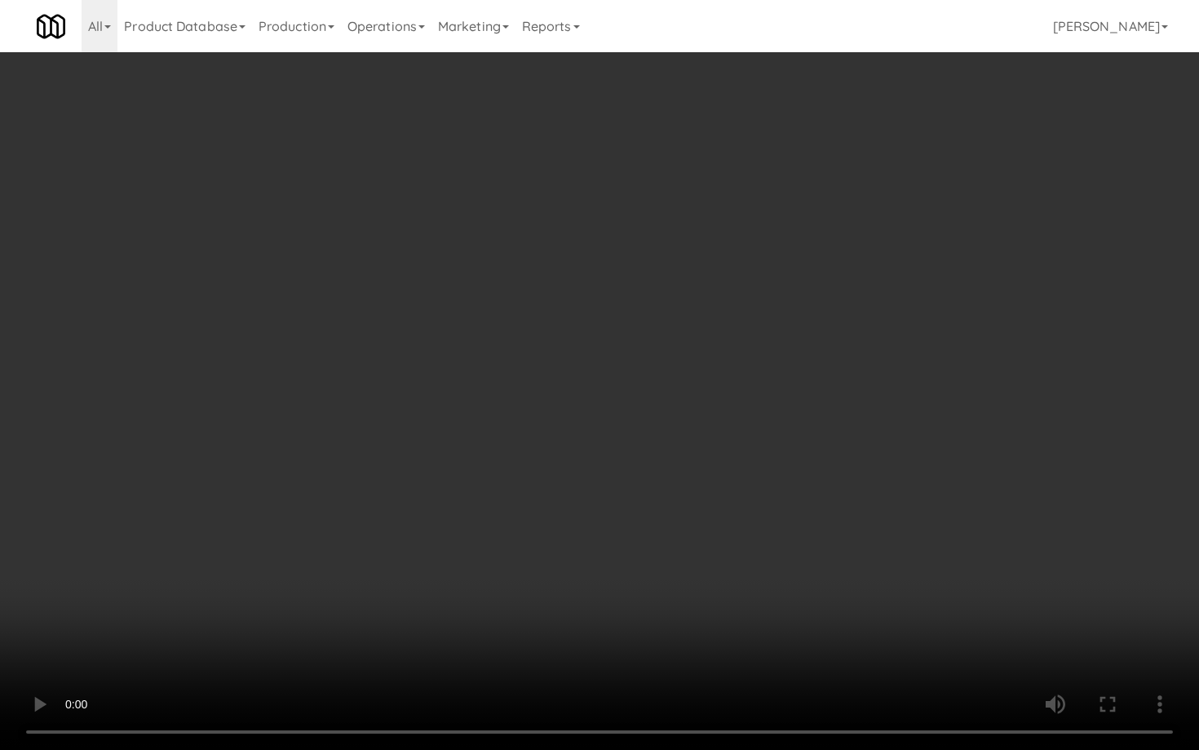
click at [635, 424] on video at bounding box center [599, 375] width 1199 height 750
click at [635, 504] on video at bounding box center [599, 375] width 1199 height 750
click at [672, 474] on video at bounding box center [599, 375] width 1199 height 750
click at [683, 450] on video at bounding box center [599, 375] width 1199 height 750
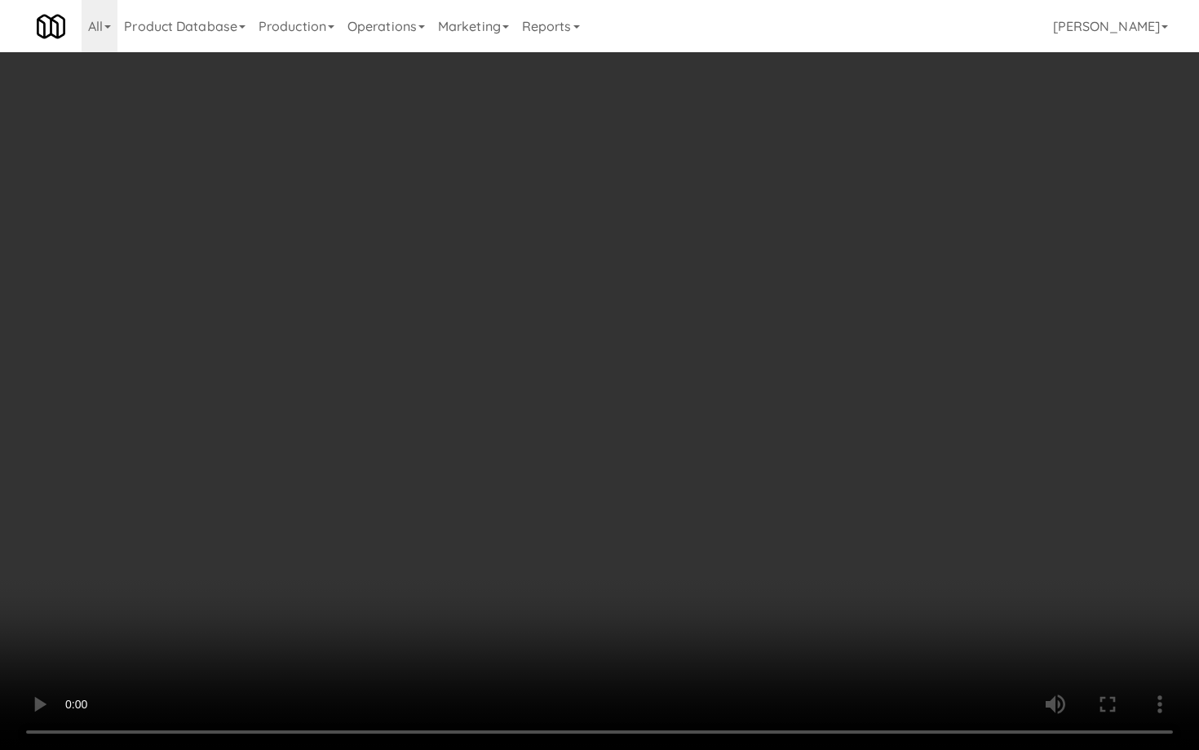
click at [683, 450] on video at bounding box center [599, 375] width 1199 height 750
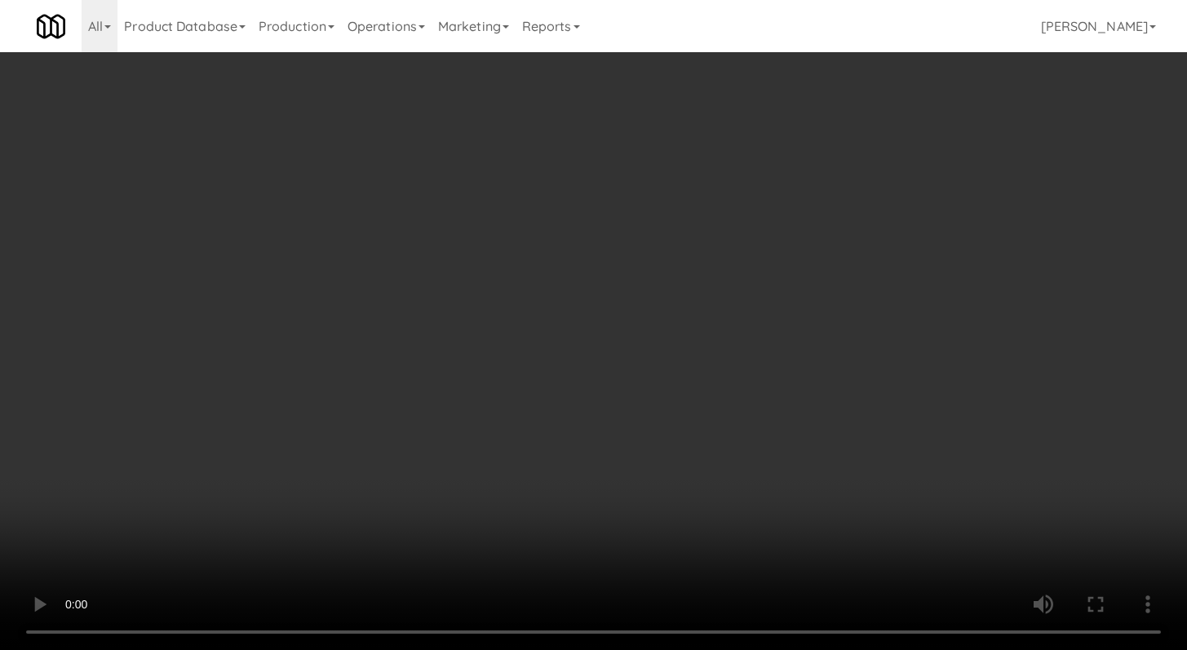
scroll to position [684, 0]
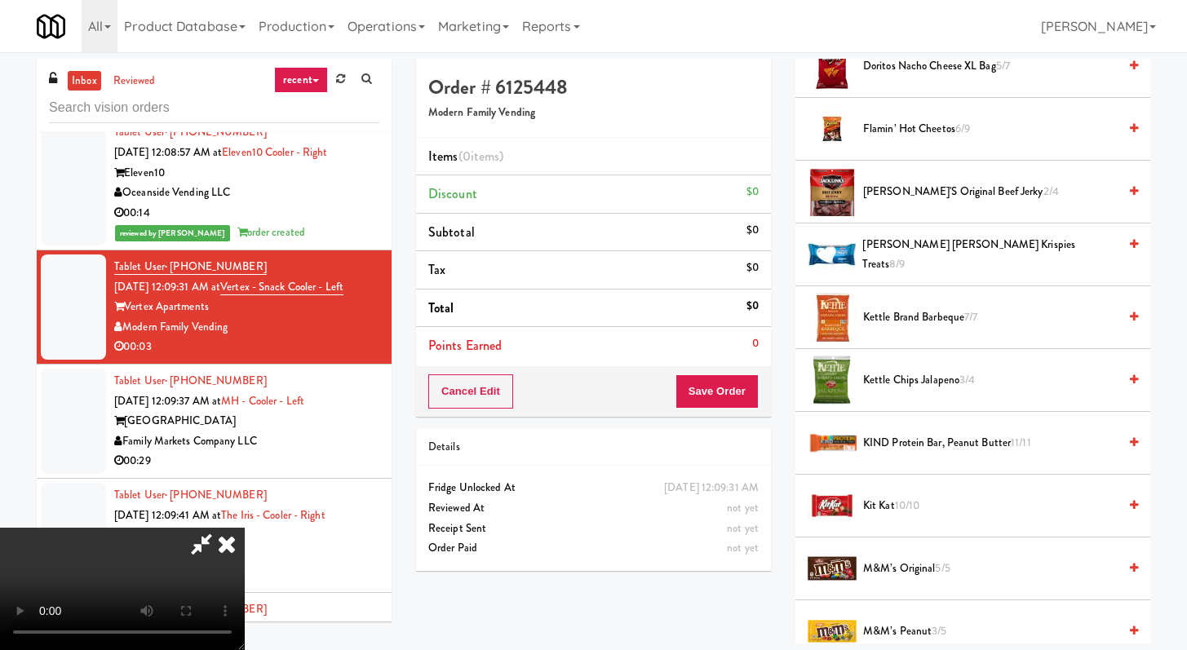
click at [913, 65] on span "Doritos Nacho Cheese XL Bag 5/7" at bounding box center [990, 66] width 255 height 20
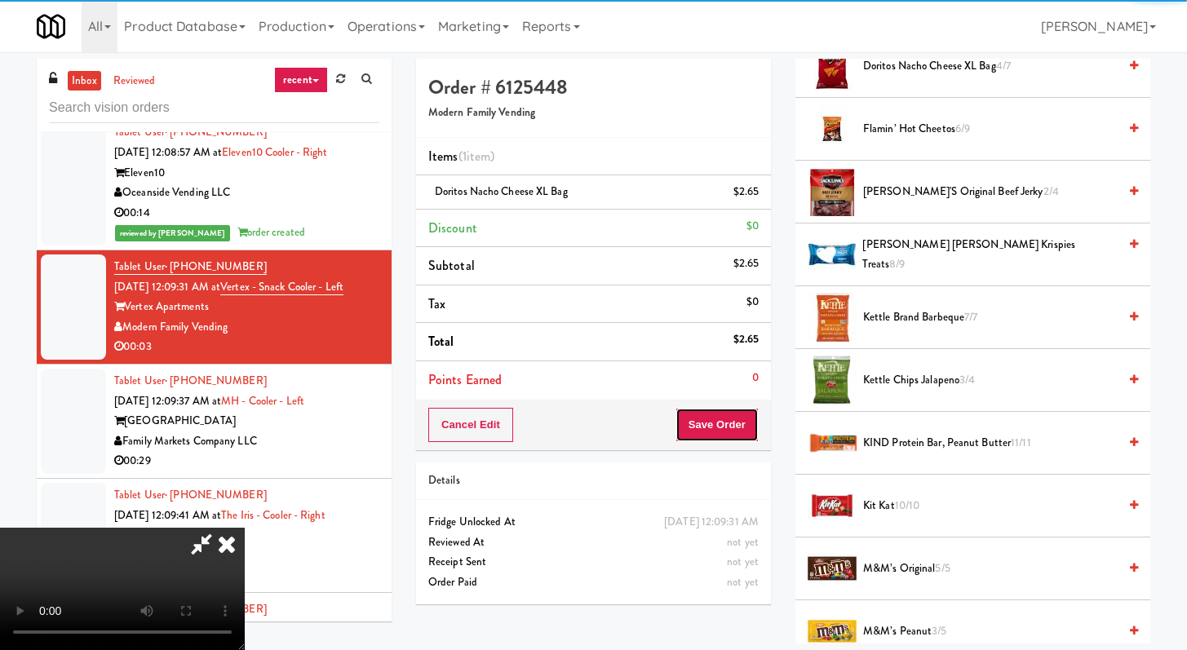
click at [747, 423] on button "Save Order" at bounding box center [717, 425] width 83 height 34
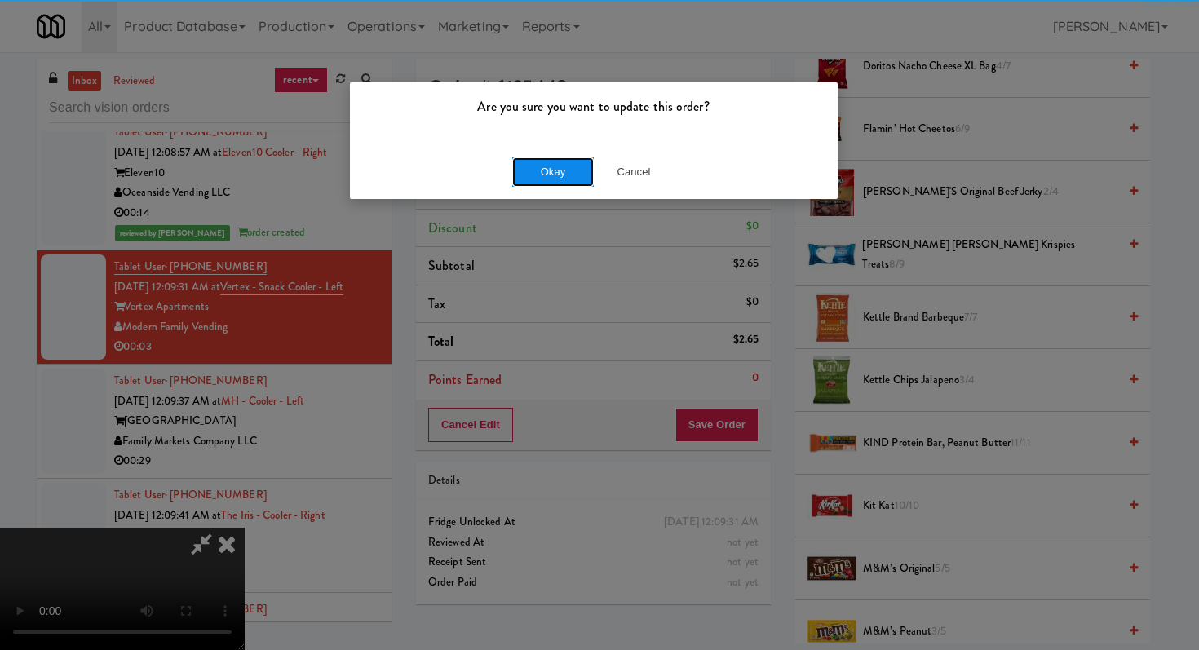
click at [564, 173] on button "Okay" at bounding box center [553, 171] width 82 height 29
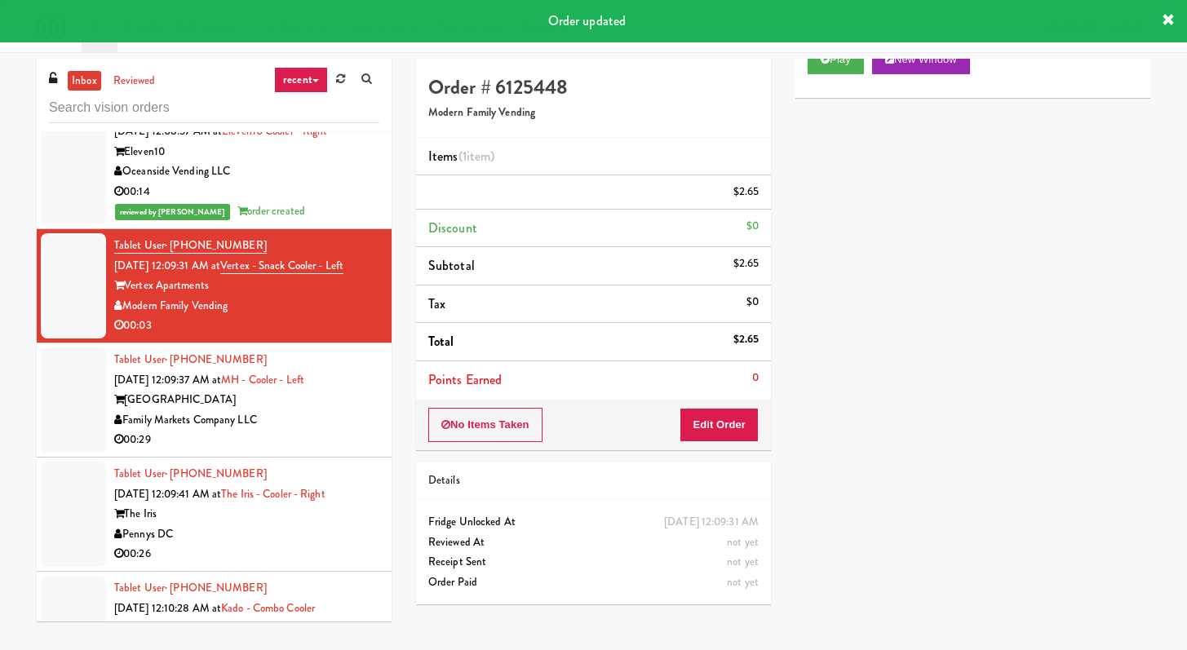
scroll to position [2623, 0]
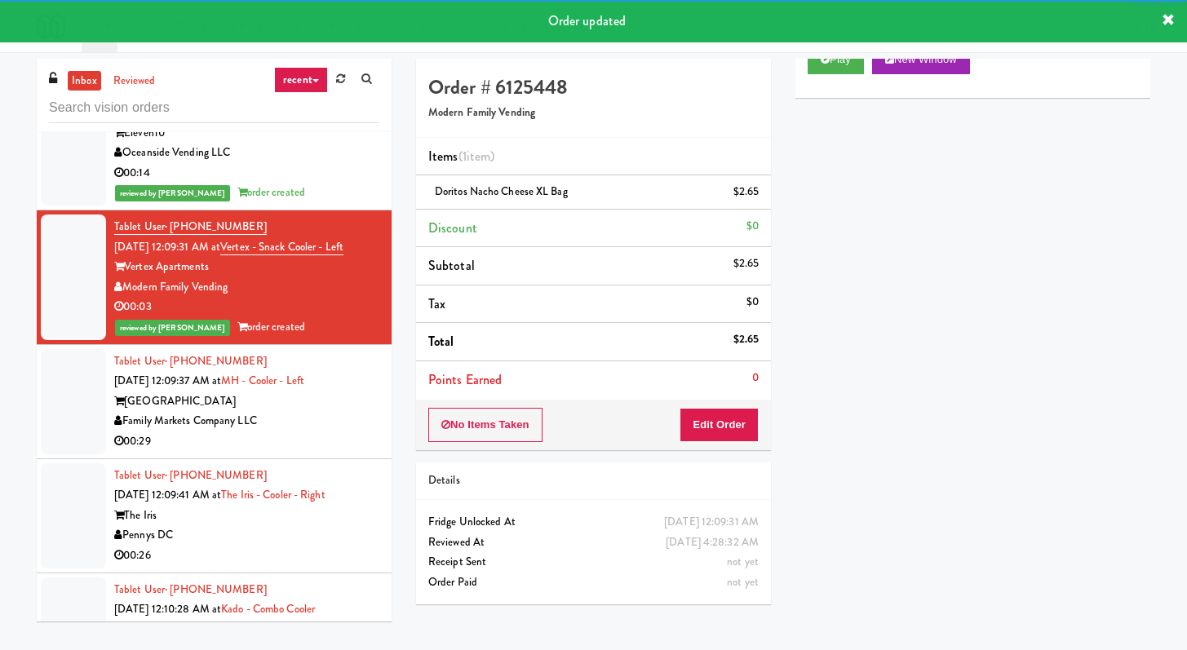
click at [315, 419] on div "Family Markets Company LLC" at bounding box center [246, 421] width 265 height 20
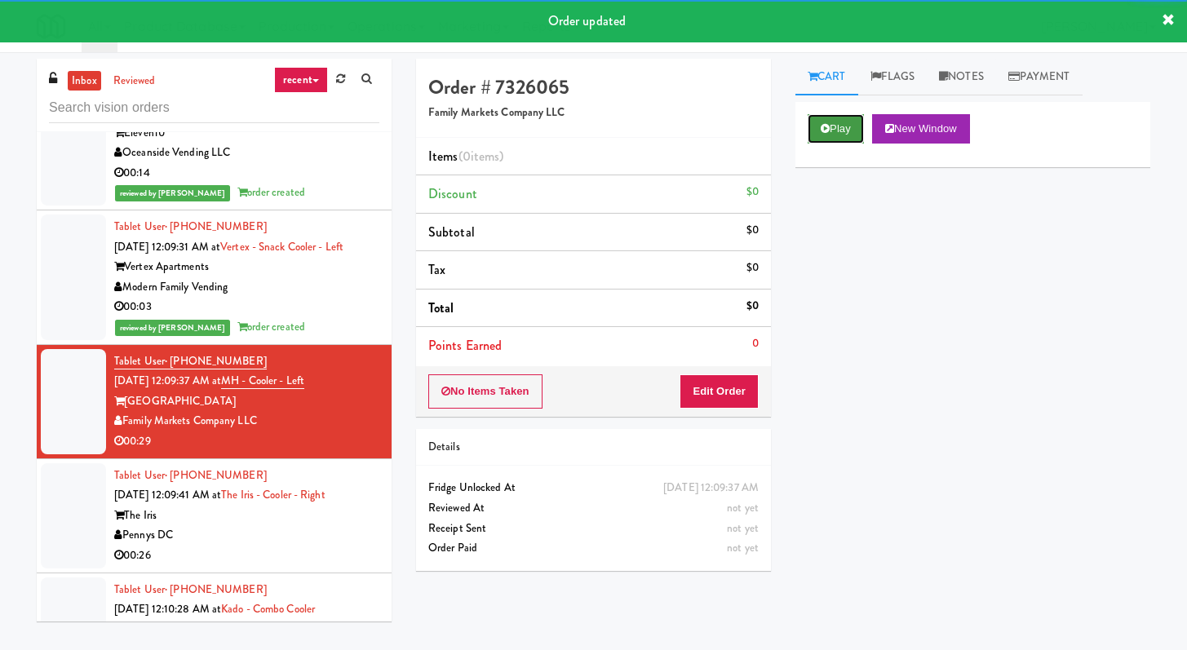
click at [835, 139] on button "Play" at bounding box center [836, 128] width 56 height 29
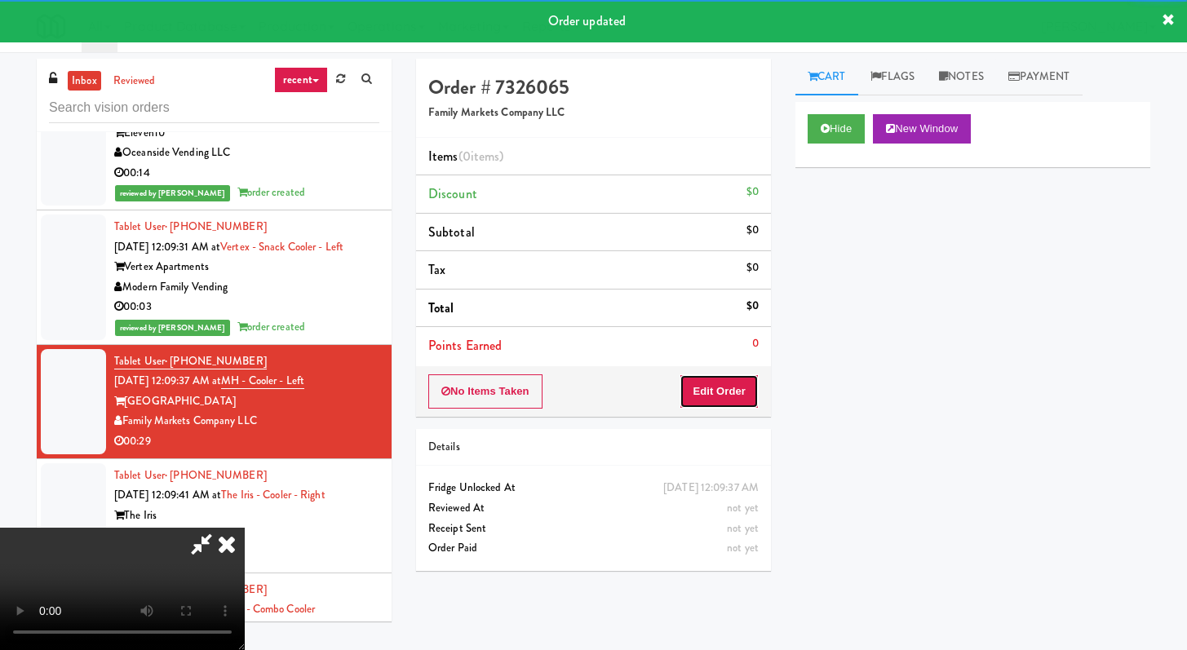
click at [709, 403] on button "Edit Order" at bounding box center [719, 392] width 79 height 34
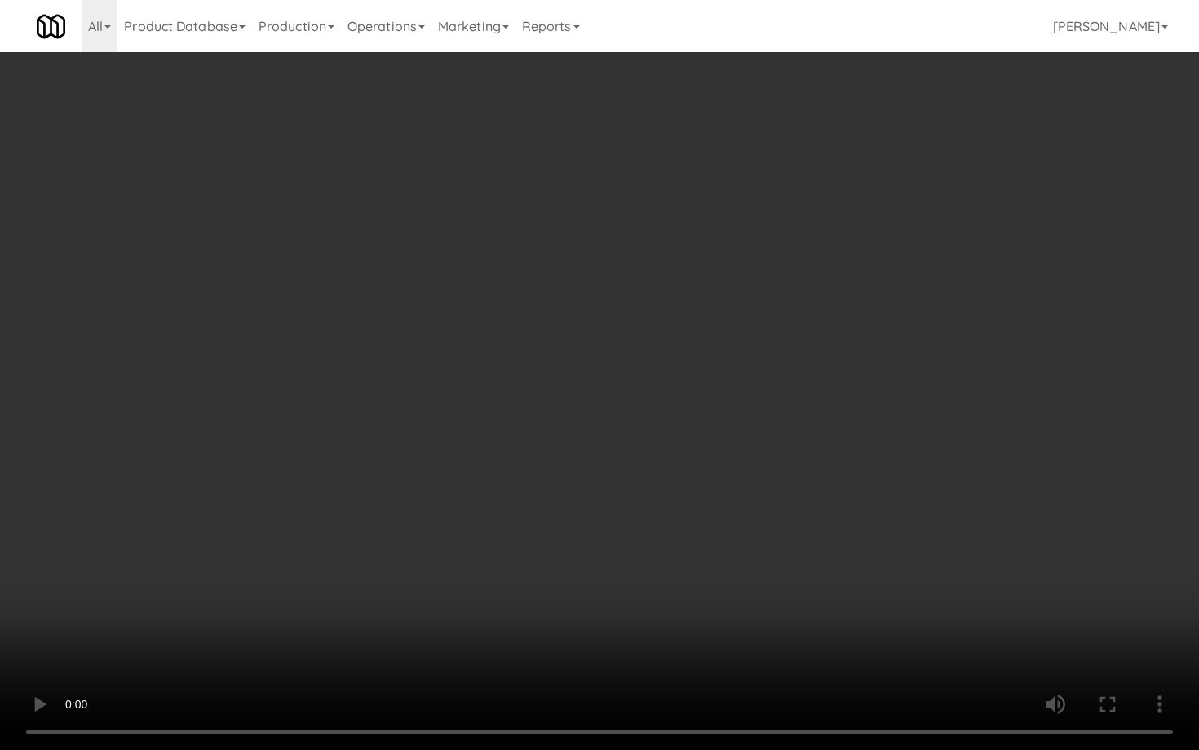
click at [450, 421] on video at bounding box center [599, 375] width 1199 height 750
click at [580, 457] on video at bounding box center [599, 375] width 1199 height 750
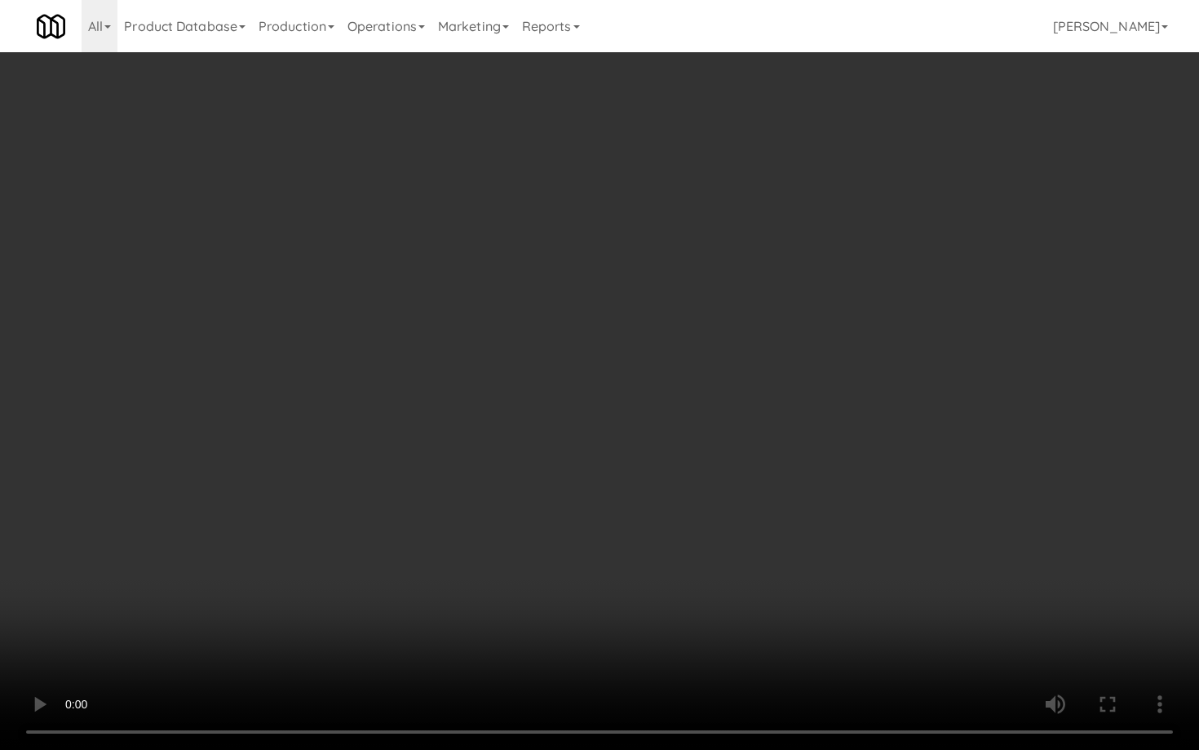
click at [580, 456] on video at bounding box center [599, 375] width 1199 height 750
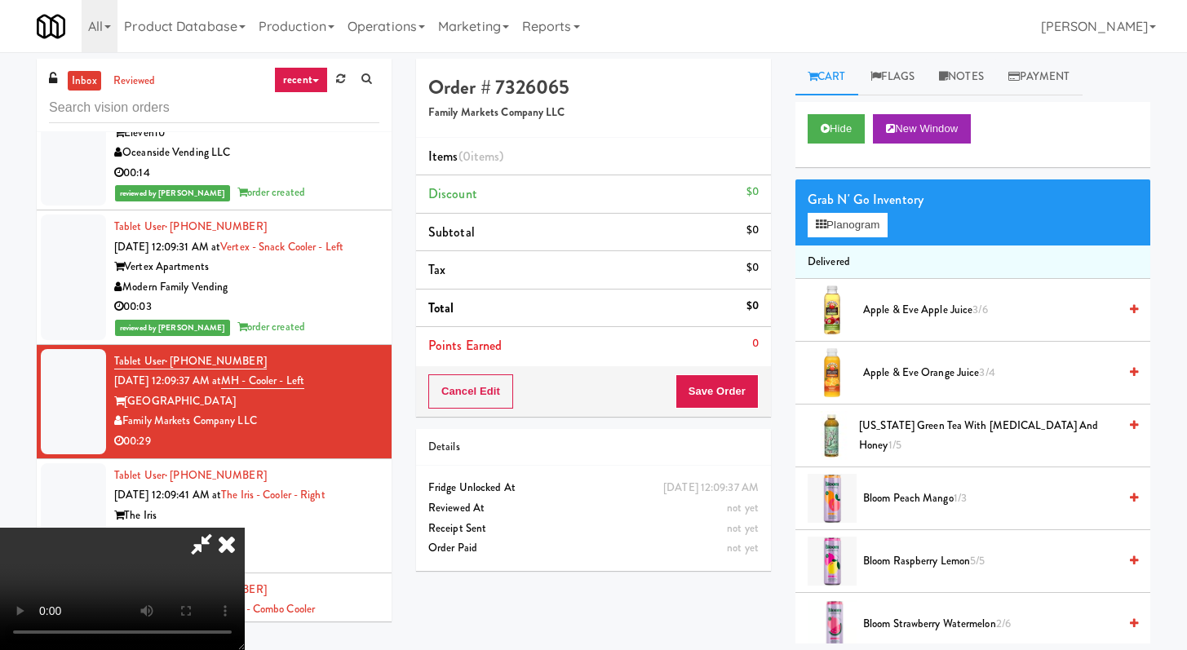
click at [905, 303] on span "Apple & Eve Apple Juice 3/6" at bounding box center [990, 310] width 255 height 20
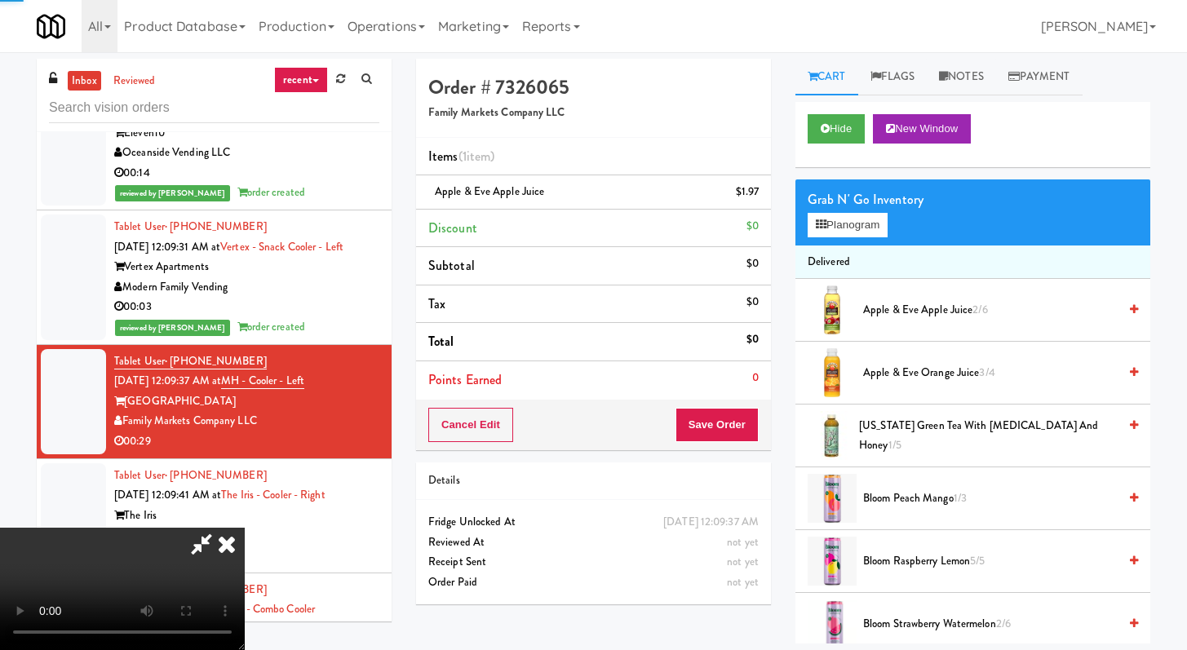
click at [907, 377] on span "Apple & Eve Orange Juice 3/4" at bounding box center [990, 373] width 255 height 20
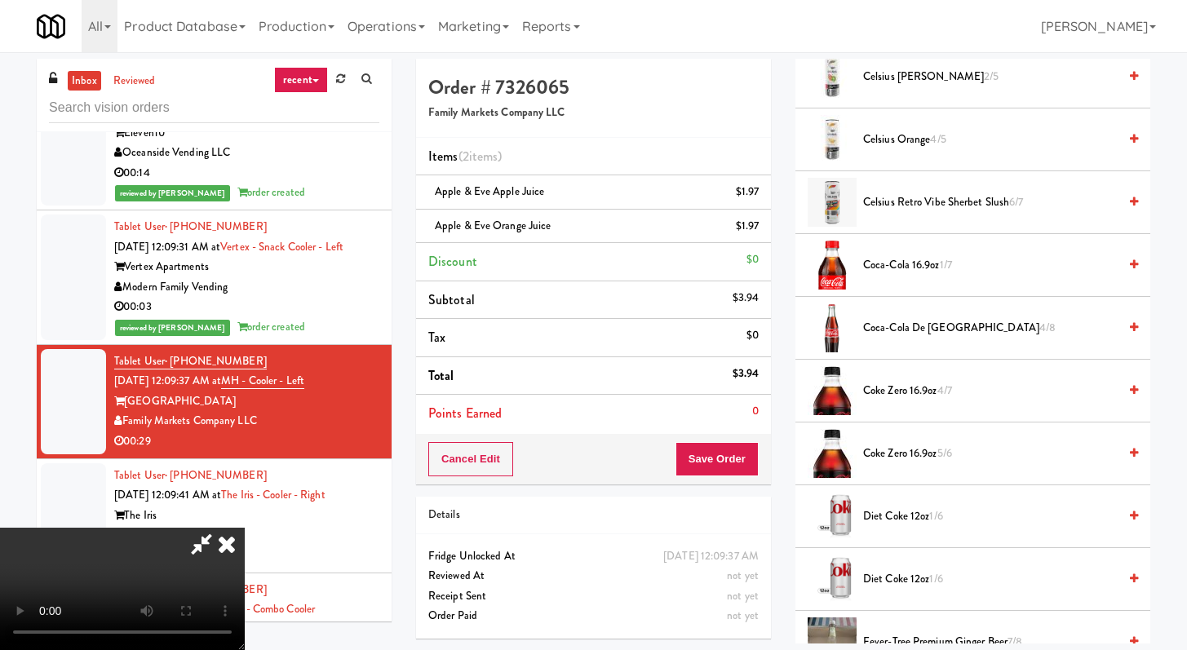
scroll to position [307, 0]
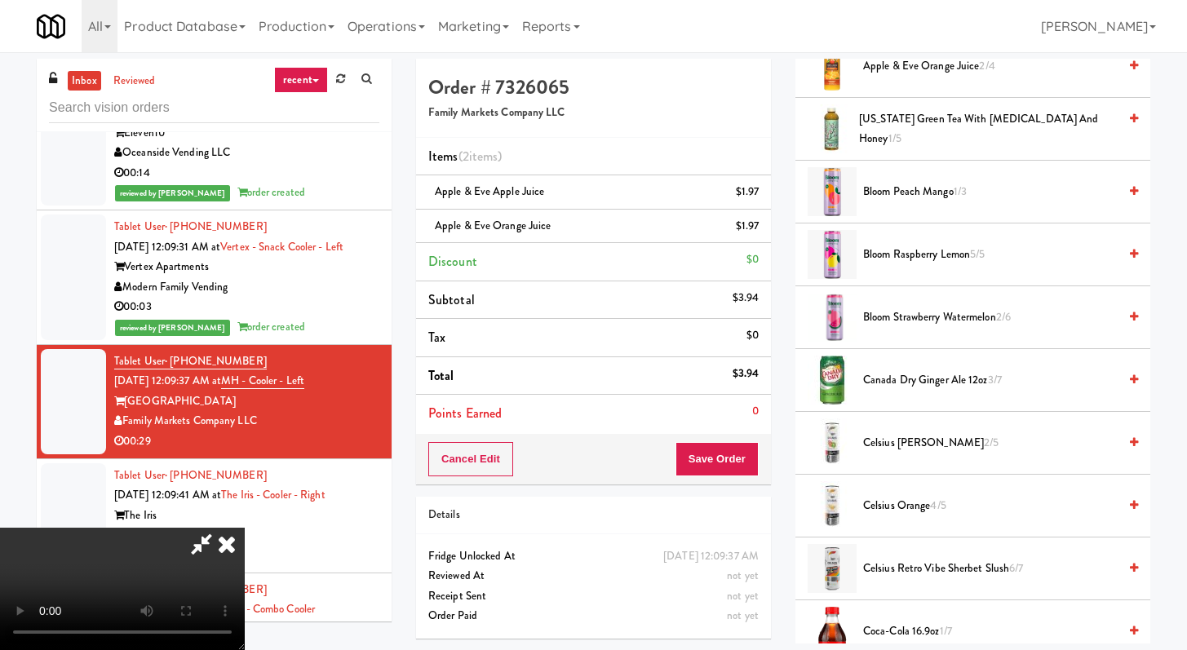
click at [901, 377] on span "Canada Dry Ginger Ale 12oz 3/7" at bounding box center [990, 380] width 255 height 20
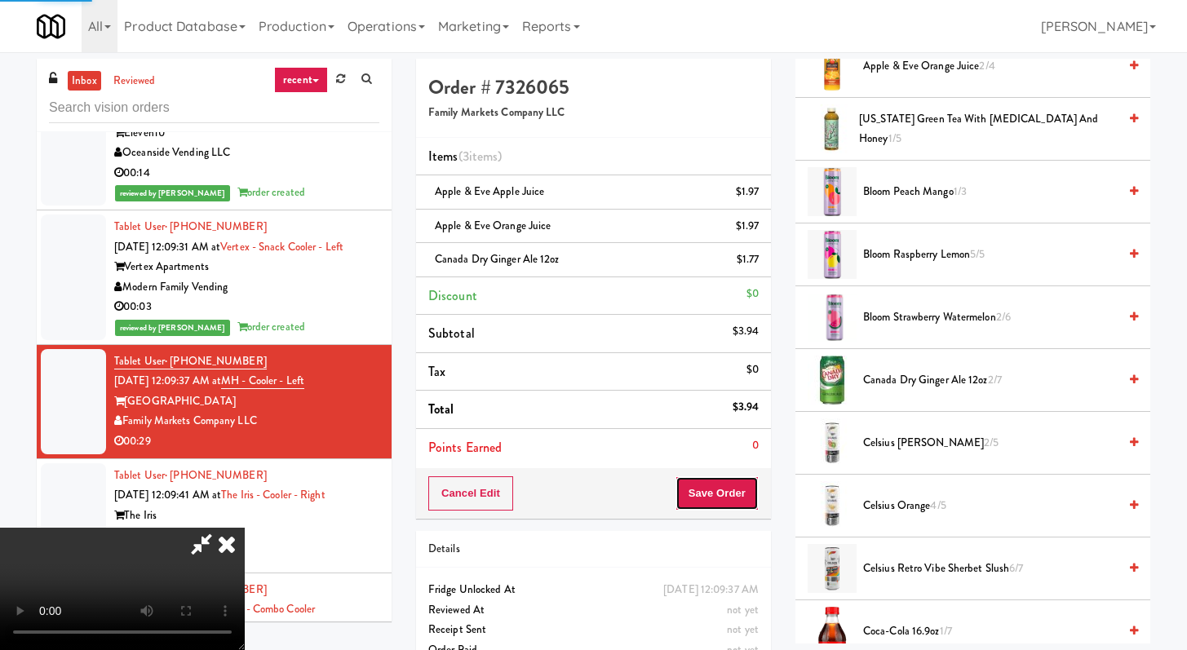
click at [730, 499] on button "Save Order" at bounding box center [717, 494] width 83 height 34
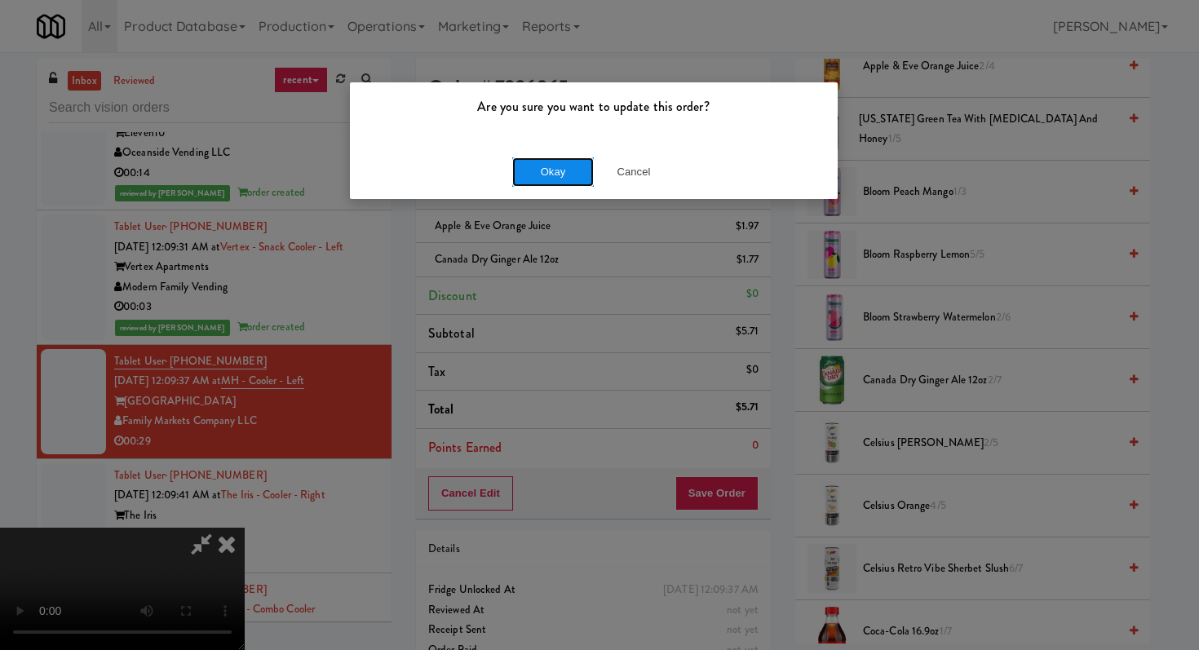
click at [563, 171] on button "Okay" at bounding box center [553, 171] width 82 height 29
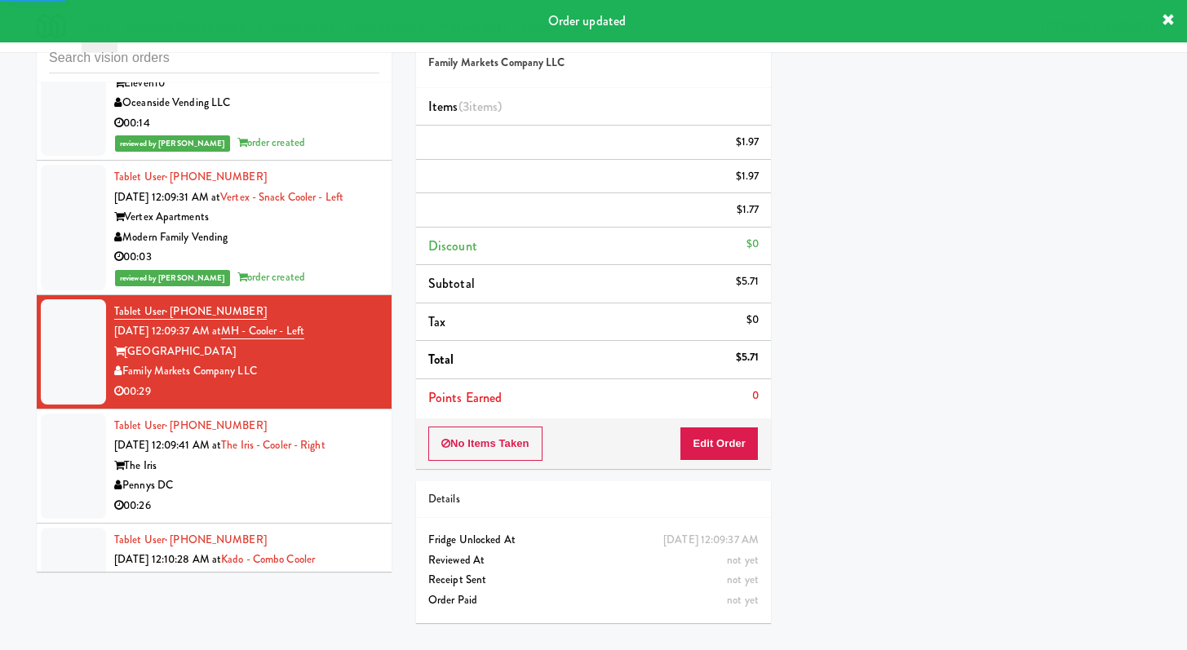
scroll to position [52, 0]
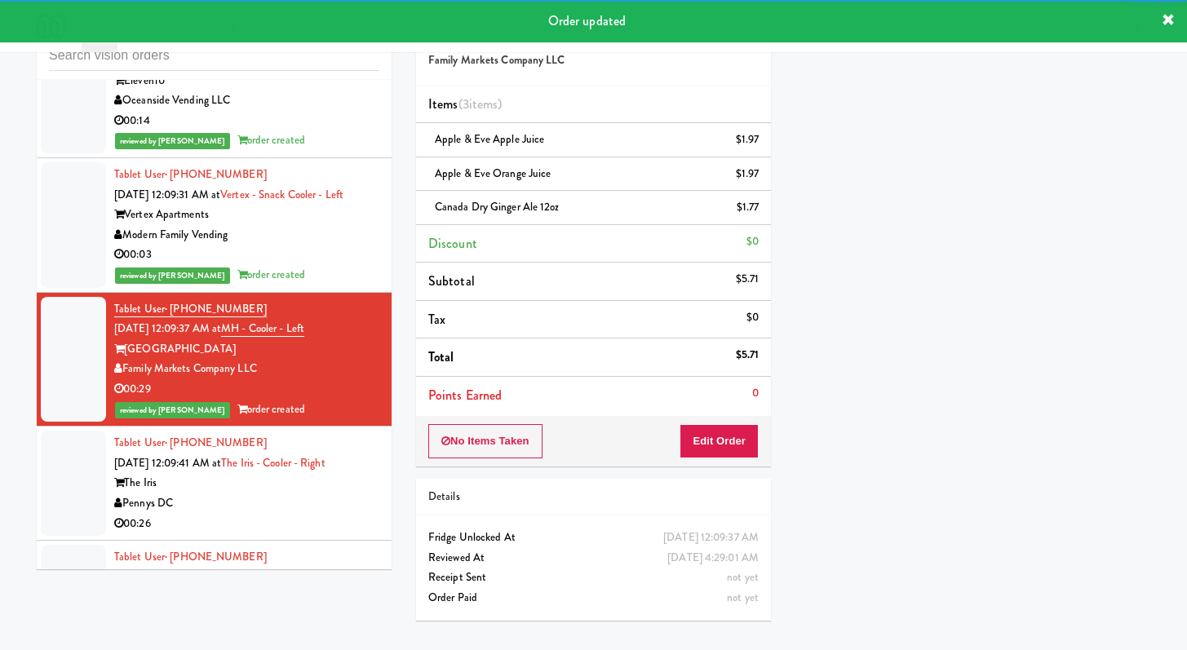
click at [308, 497] on div "Pennys DC" at bounding box center [246, 504] width 265 height 20
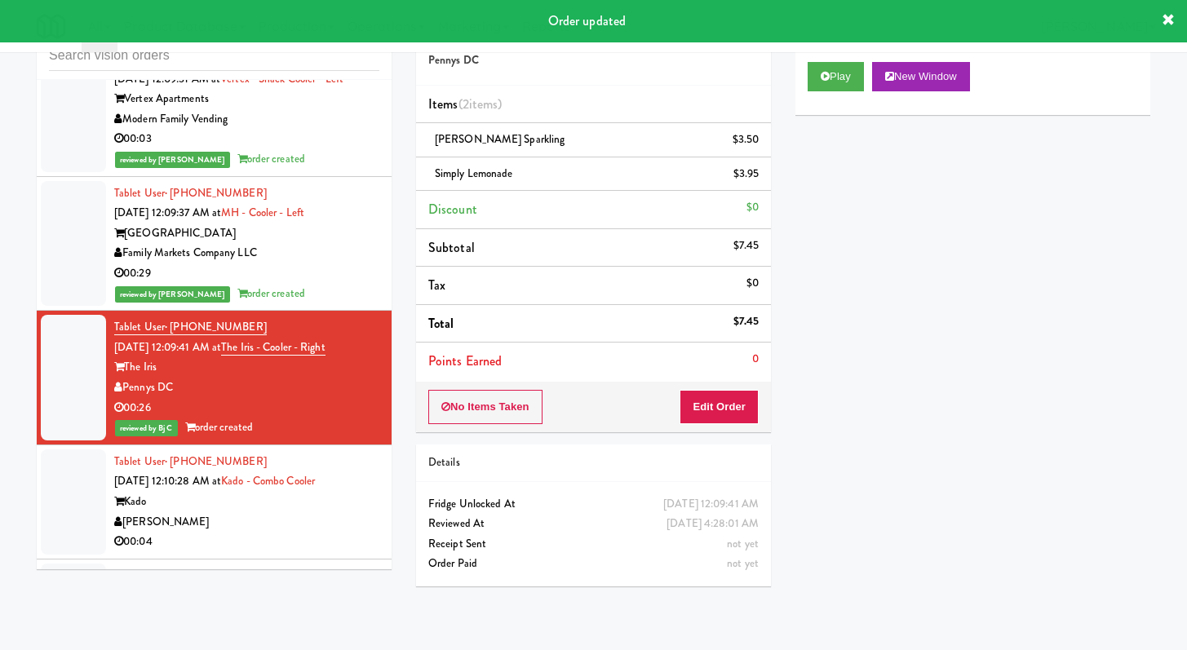
click at [314, 545] on div "00:04" at bounding box center [246, 542] width 265 height 20
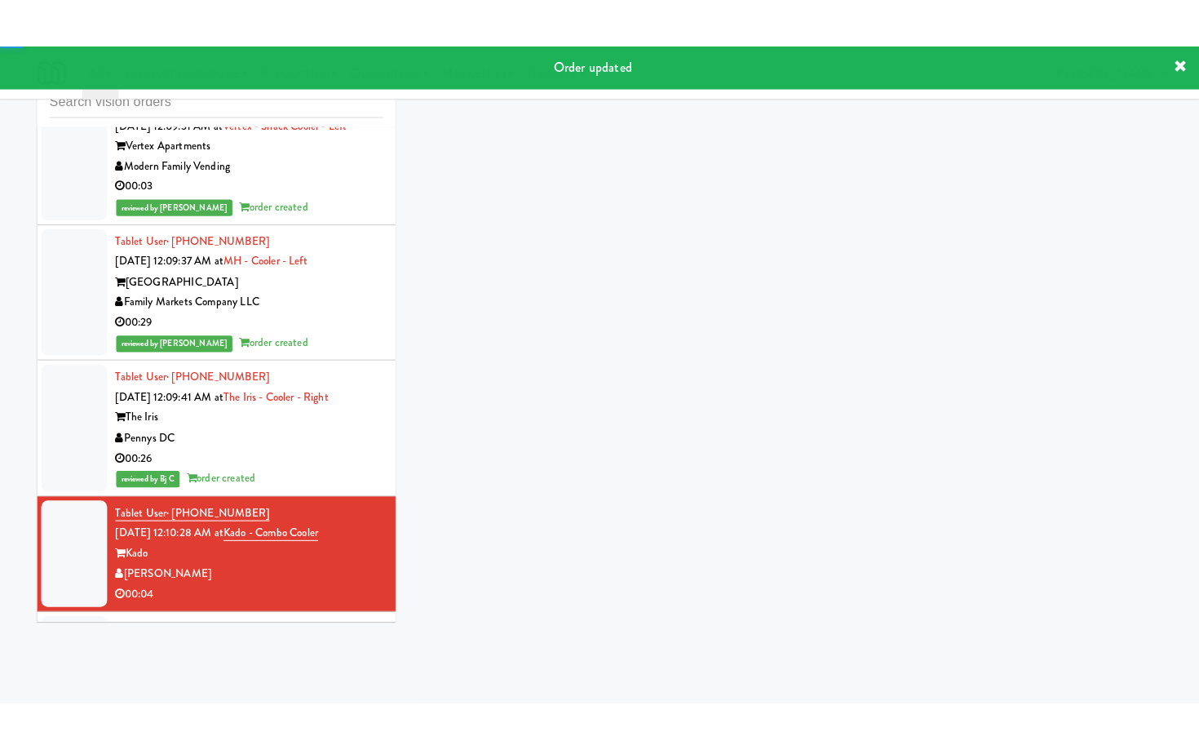
scroll to position [2999, 0]
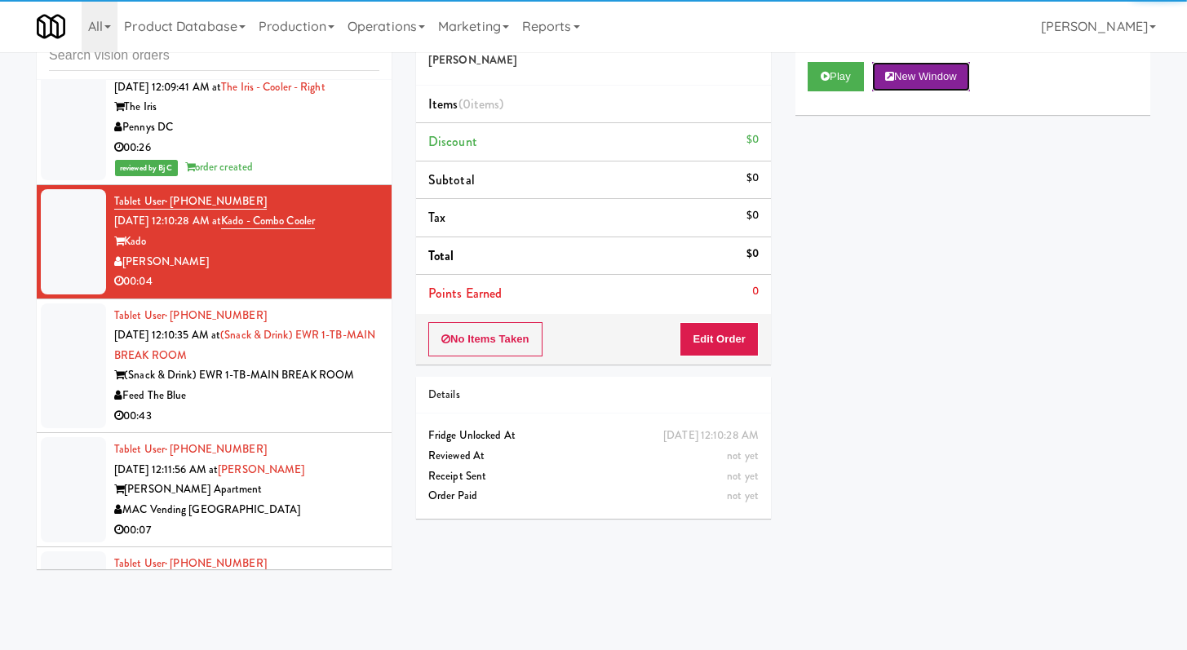
click at [878, 83] on button "New Window" at bounding box center [921, 76] width 98 height 29
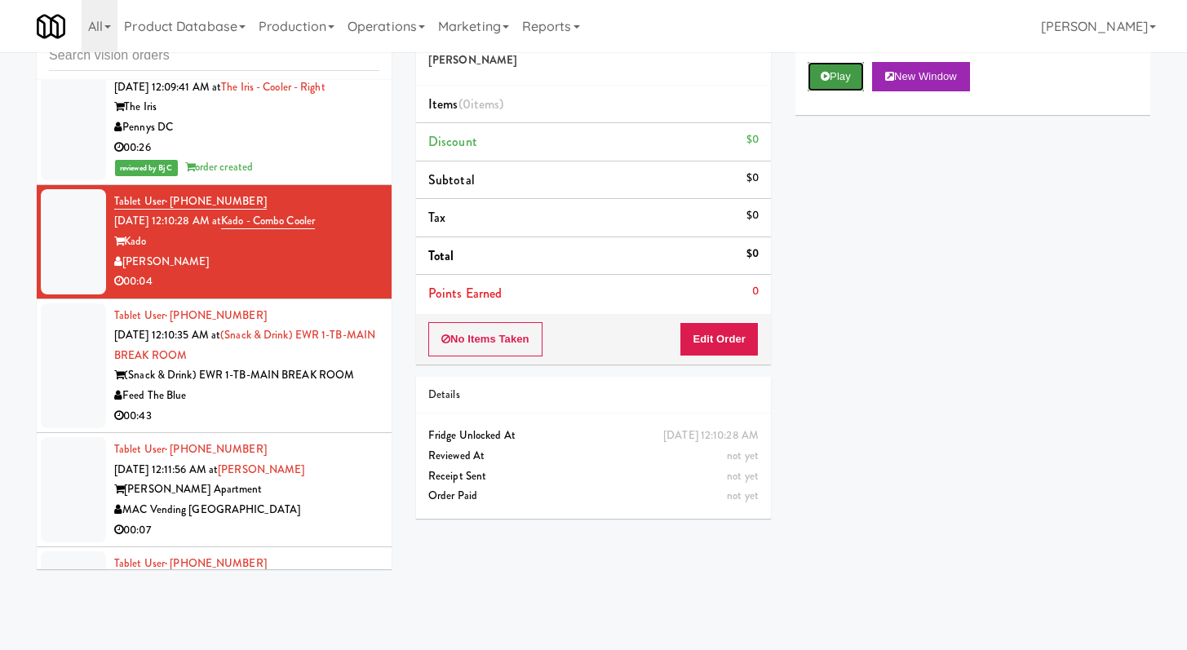
click at [863, 78] on button "Play" at bounding box center [836, 76] width 56 height 29
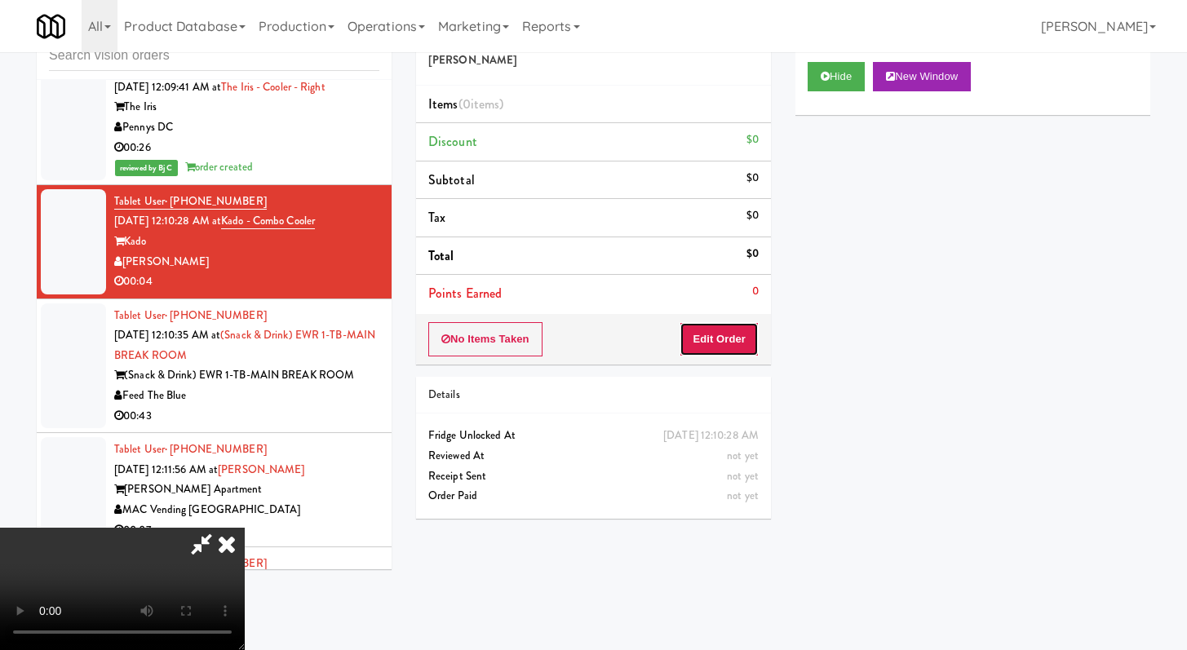
click at [744, 334] on button "Edit Order" at bounding box center [719, 339] width 79 height 34
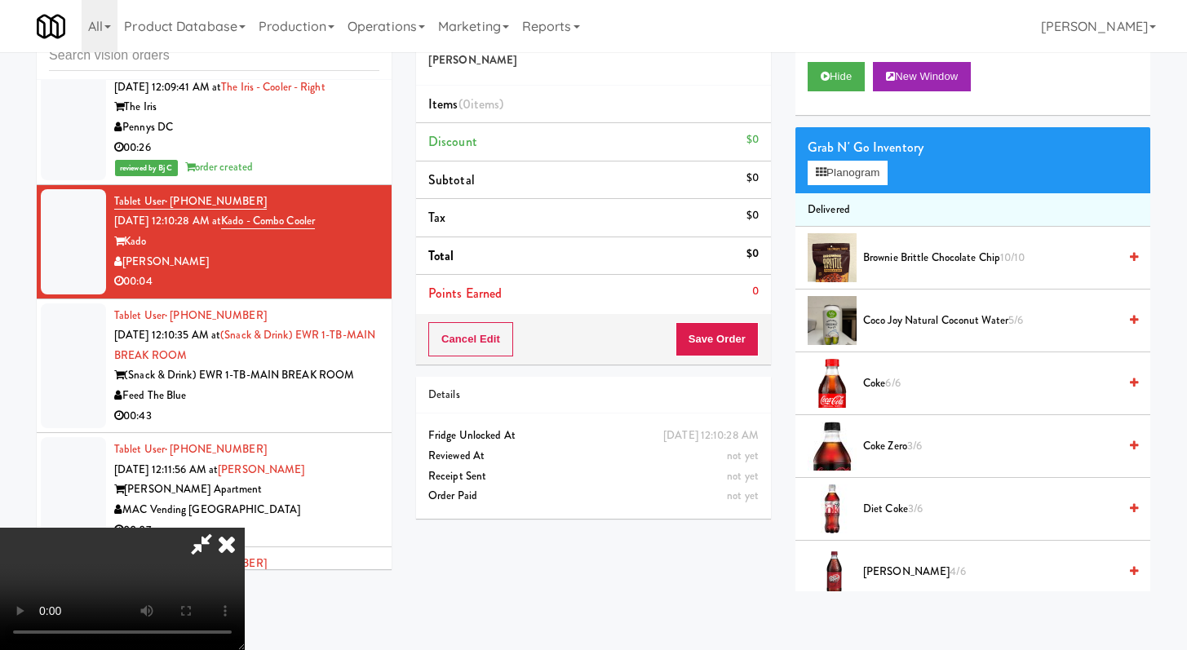
scroll to position [2978, 0]
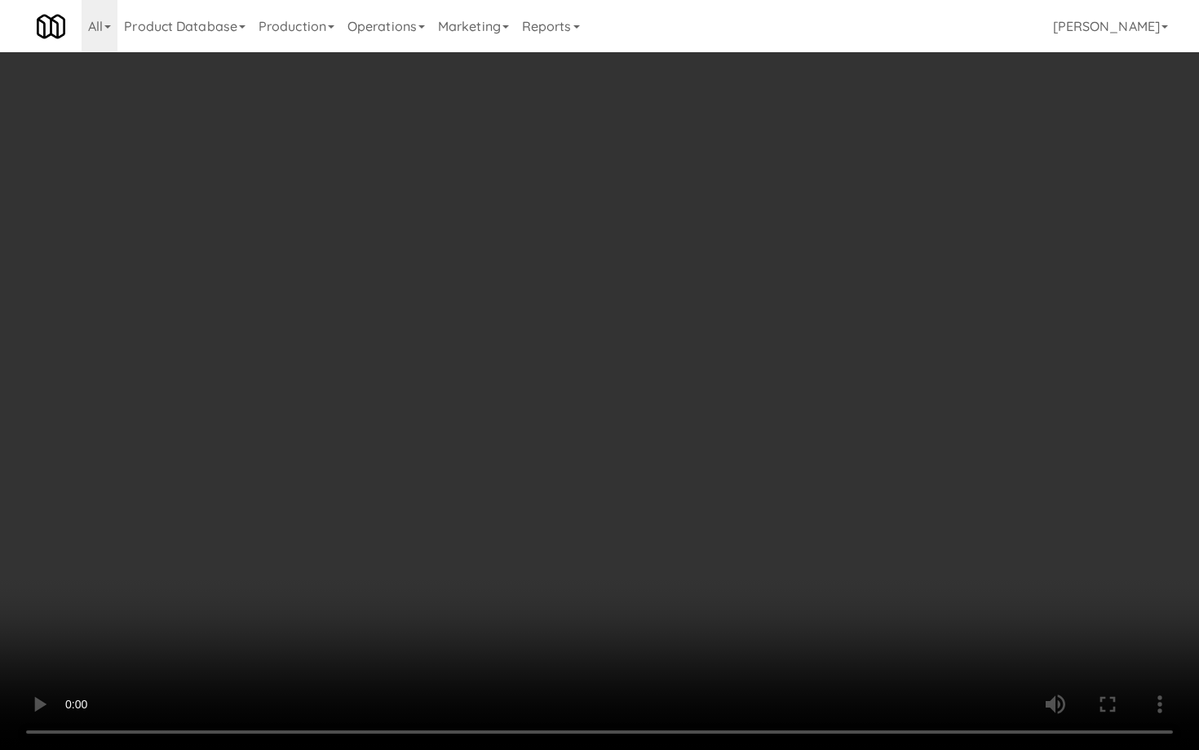
click at [530, 367] on video at bounding box center [599, 375] width 1199 height 750
click at [570, 503] on video at bounding box center [599, 375] width 1199 height 750
click at [585, 468] on video at bounding box center [599, 375] width 1199 height 750
click at [586, 468] on video at bounding box center [599, 375] width 1199 height 750
click at [616, 444] on video at bounding box center [599, 375] width 1199 height 750
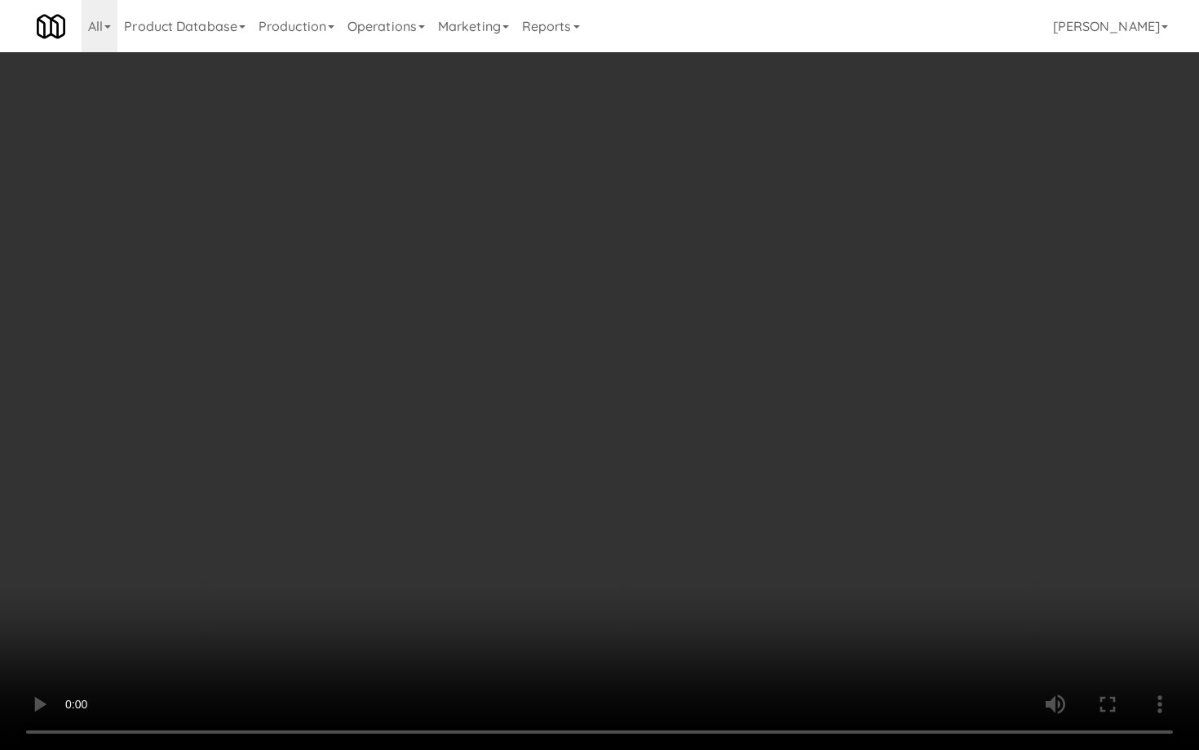
click at [616, 444] on video at bounding box center [599, 375] width 1199 height 750
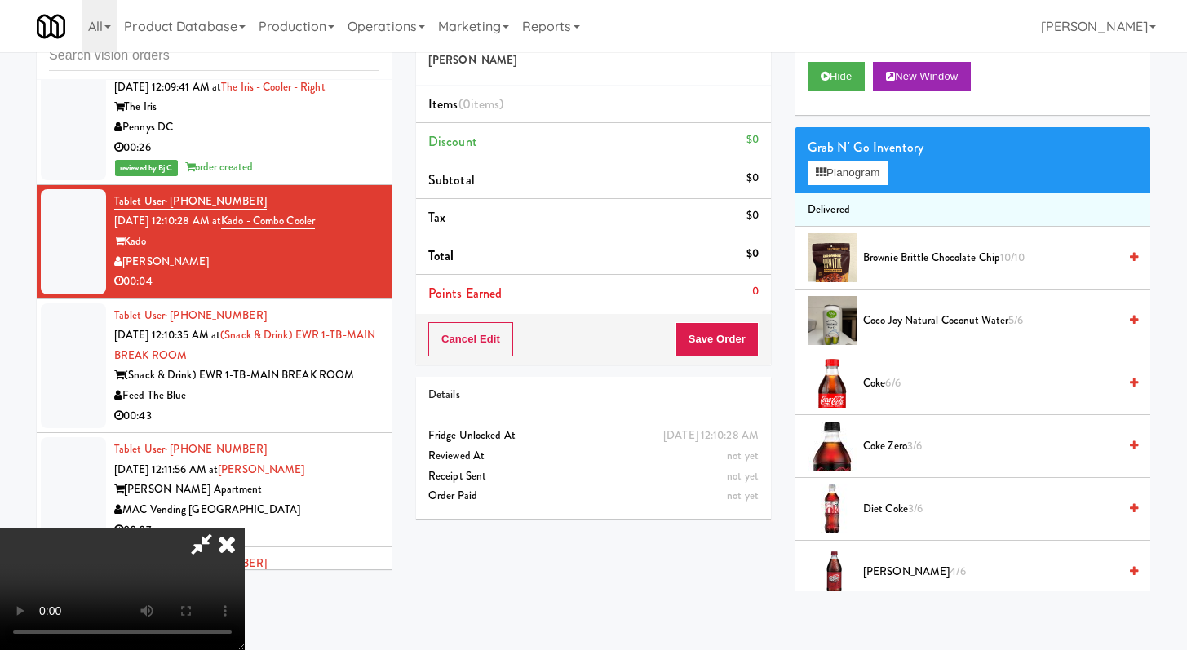
scroll to position [295, 0]
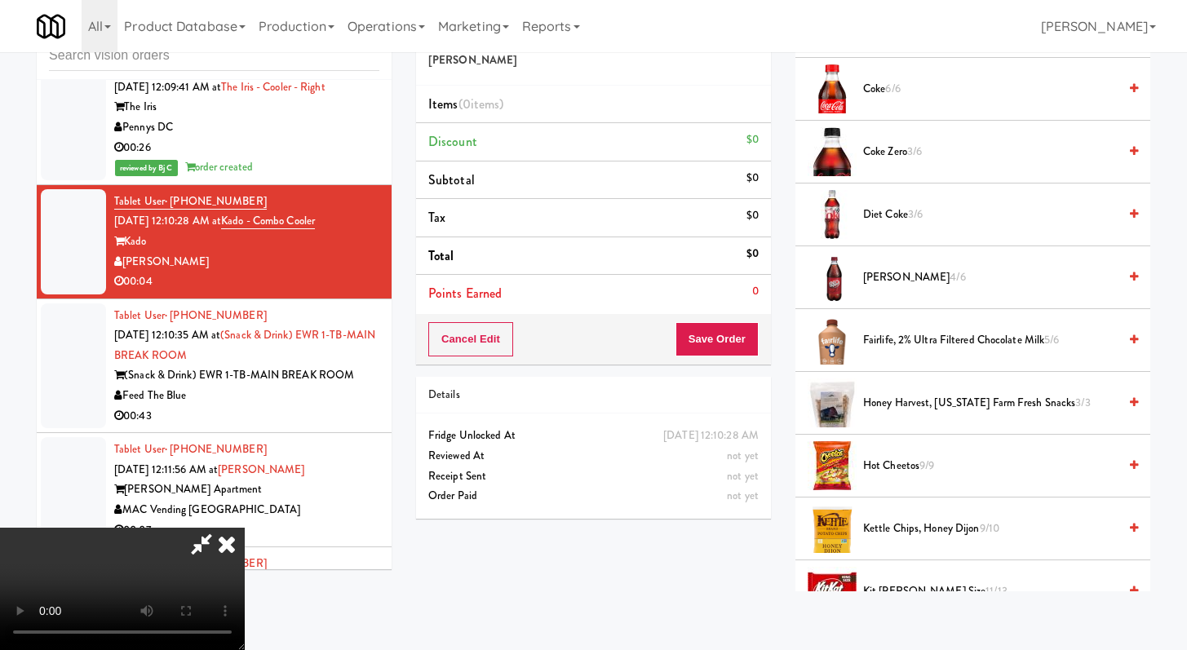
click at [864, 148] on span "Coke Zero 3/6" at bounding box center [990, 152] width 255 height 20
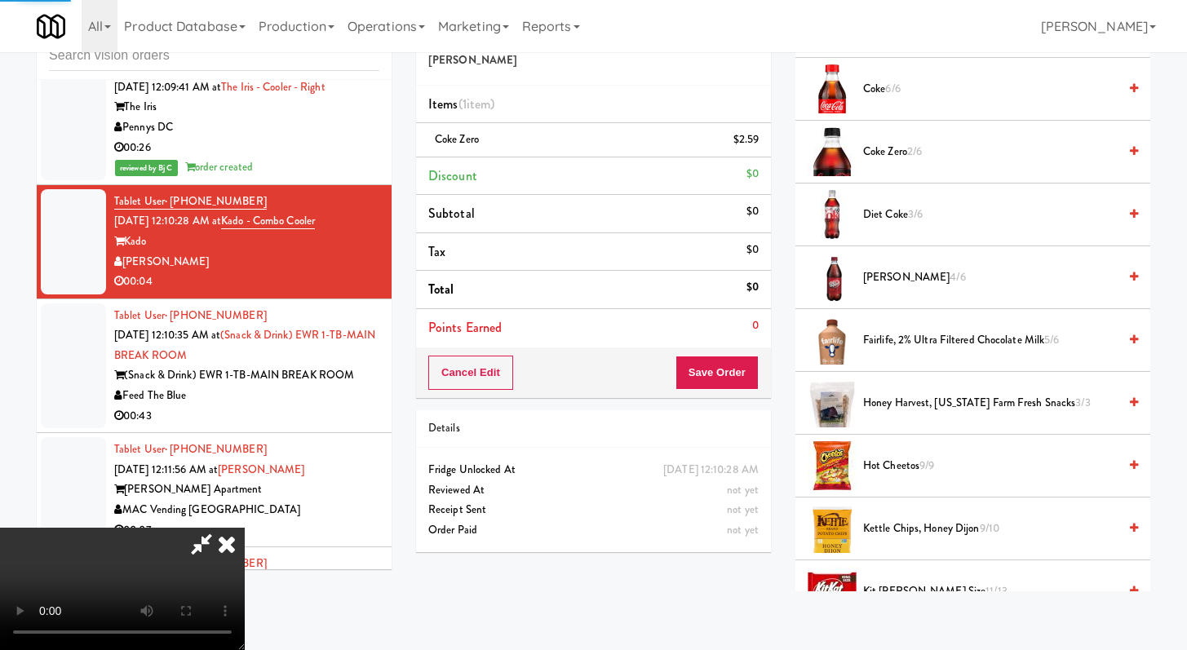
drag, startPoint x: 766, startPoint y: 361, endPoint x: 752, endPoint y: 364, distance: 15.0
click at [765, 361] on div "Cancel Edit Save Order" at bounding box center [593, 373] width 355 height 51
click at [737, 366] on button "Save Order" at bounding box center [717, 373] width 83 height 34
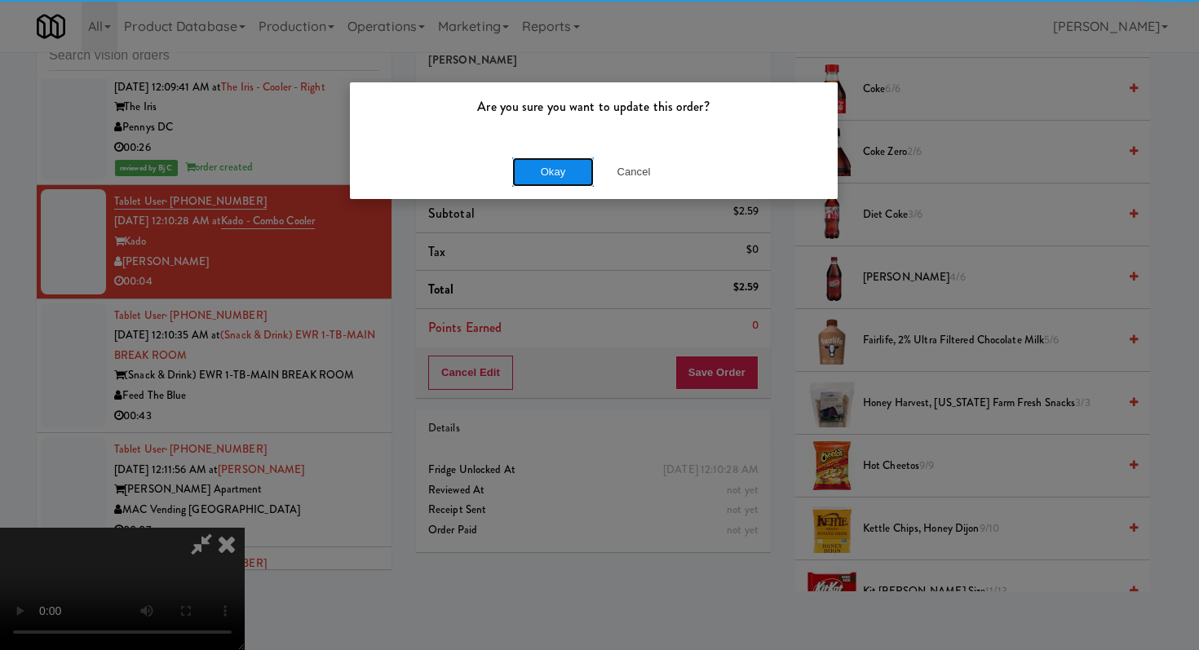
click at [553, 166] on button "Okay" at bounding box center [553, 171] width 82 height 29
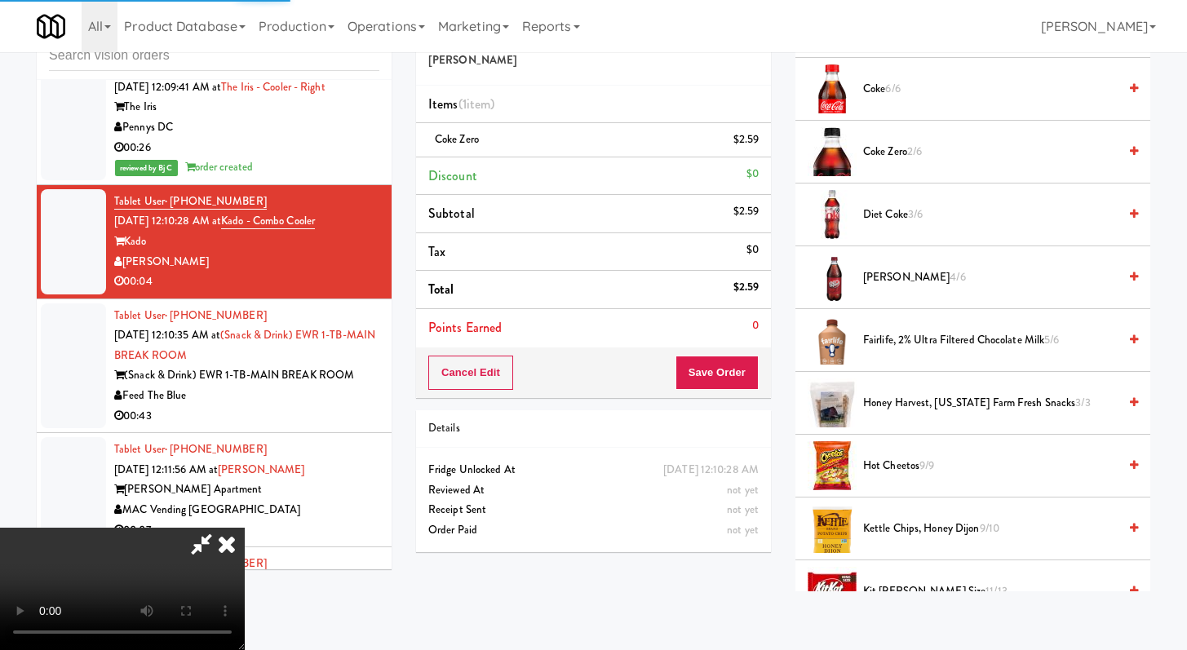
scroll to position [69, 0]
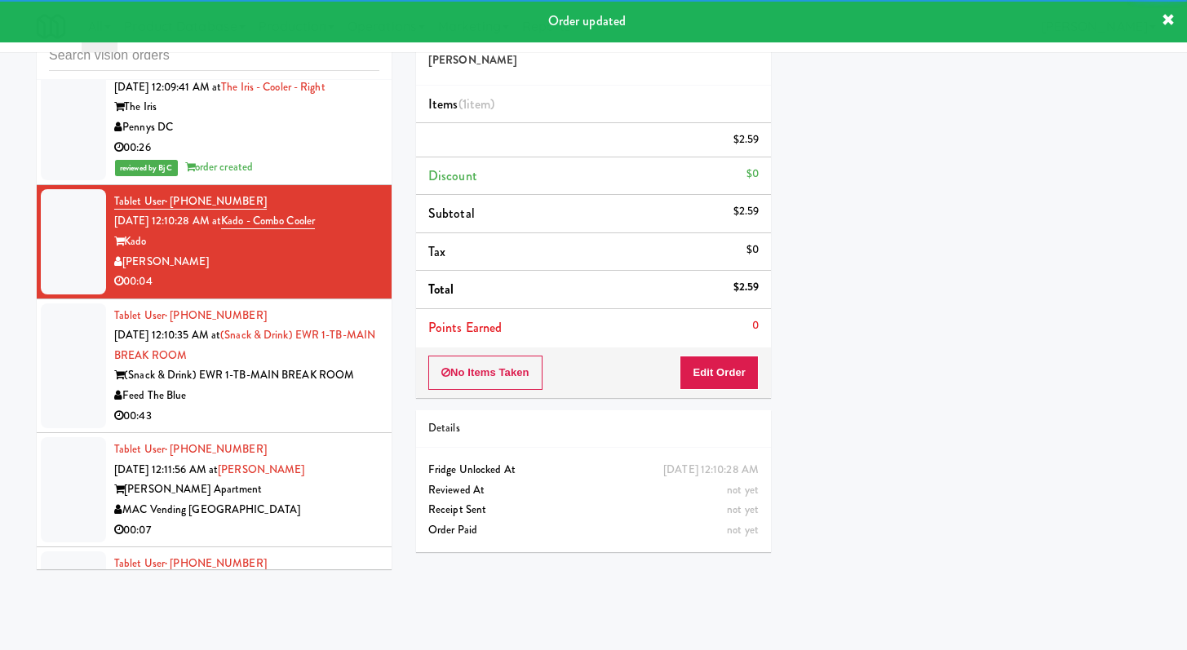
click at [275, 427] on div "00:43" at bounding box center [246, 416] width 265 height 20
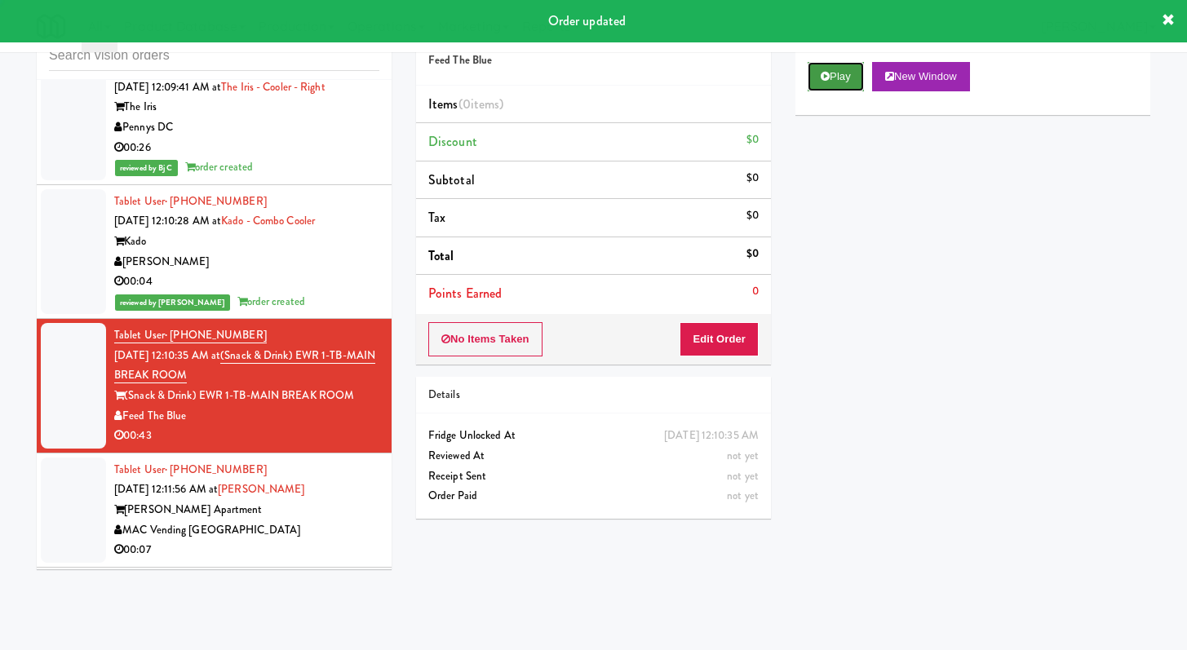
click at [838, 84] on button "Play" at bounding box center [836, 76] width 56 height 29
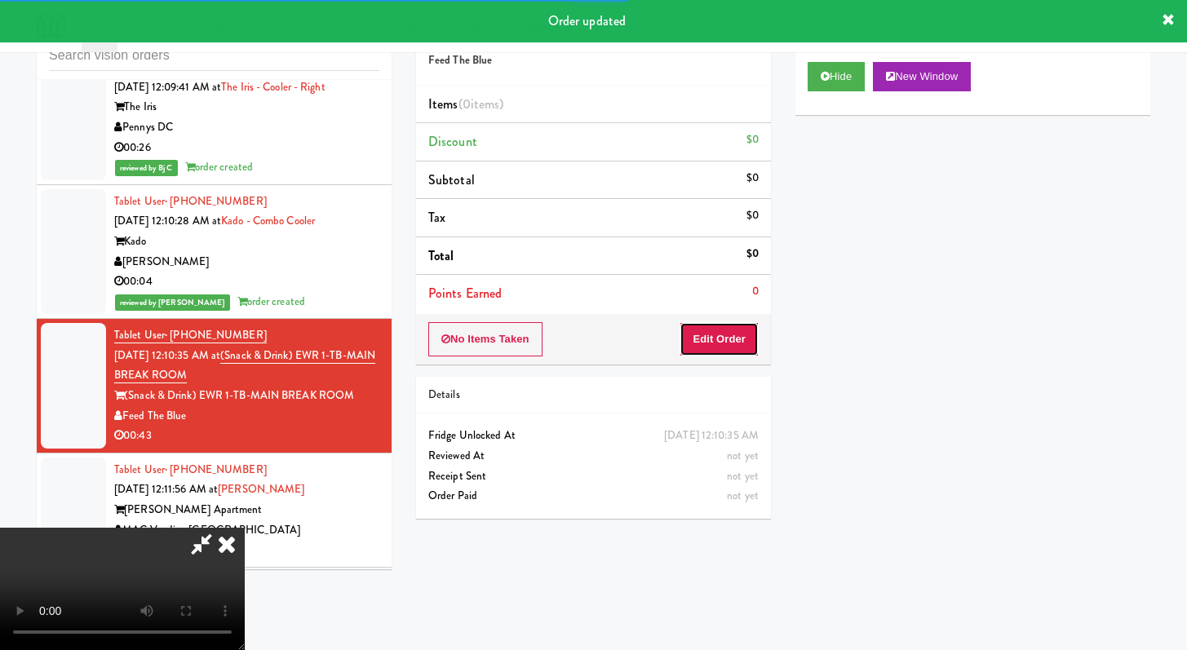
click at [696, 334] on button "Edit Order" at bounding box center [719, 339] width 79 height 34
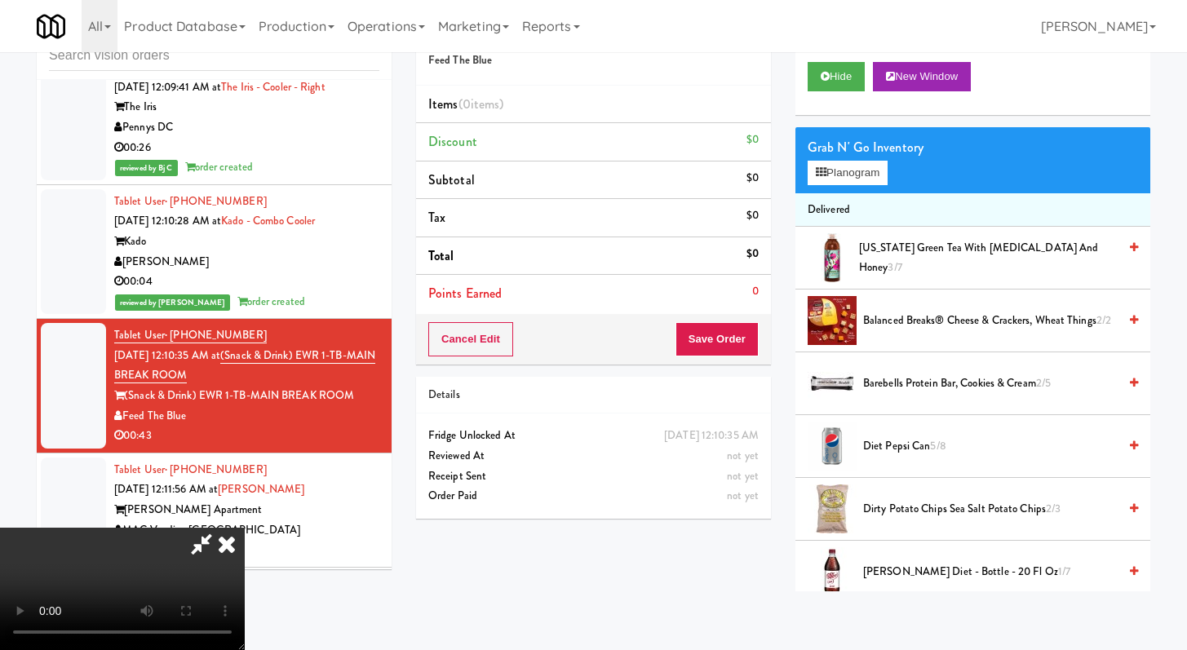
scroll to position [140, 0]
click at [245, 528] on video at bounding box center [122, 589] width 245 height 122
click at [245, 528] on icon at bounding box center [227, 544] width 36 height 33
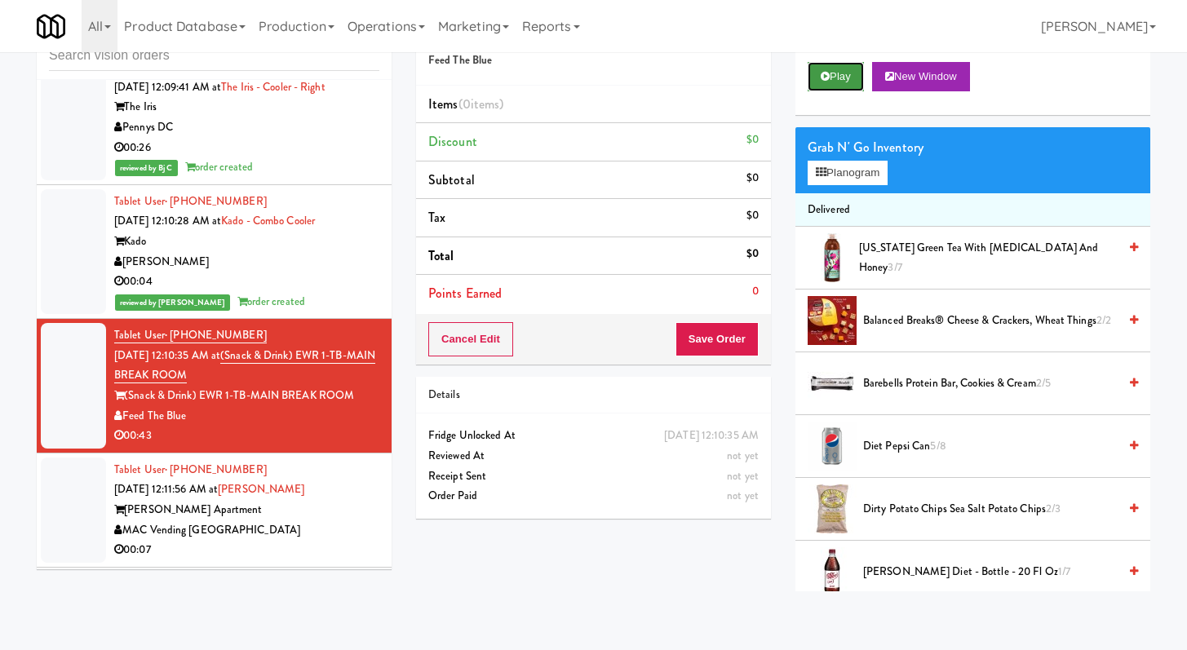
click at [844, 71] on button "Play" at bounding box center [836, 76] width 56 height 29
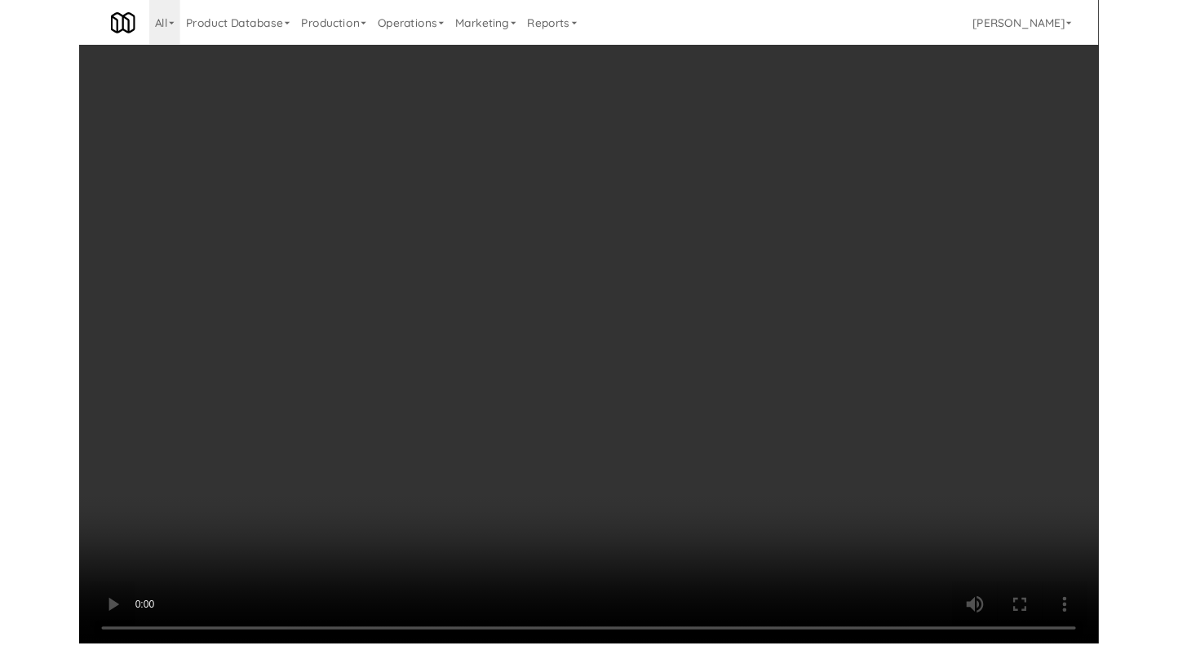
scroll to position [2978, 0]
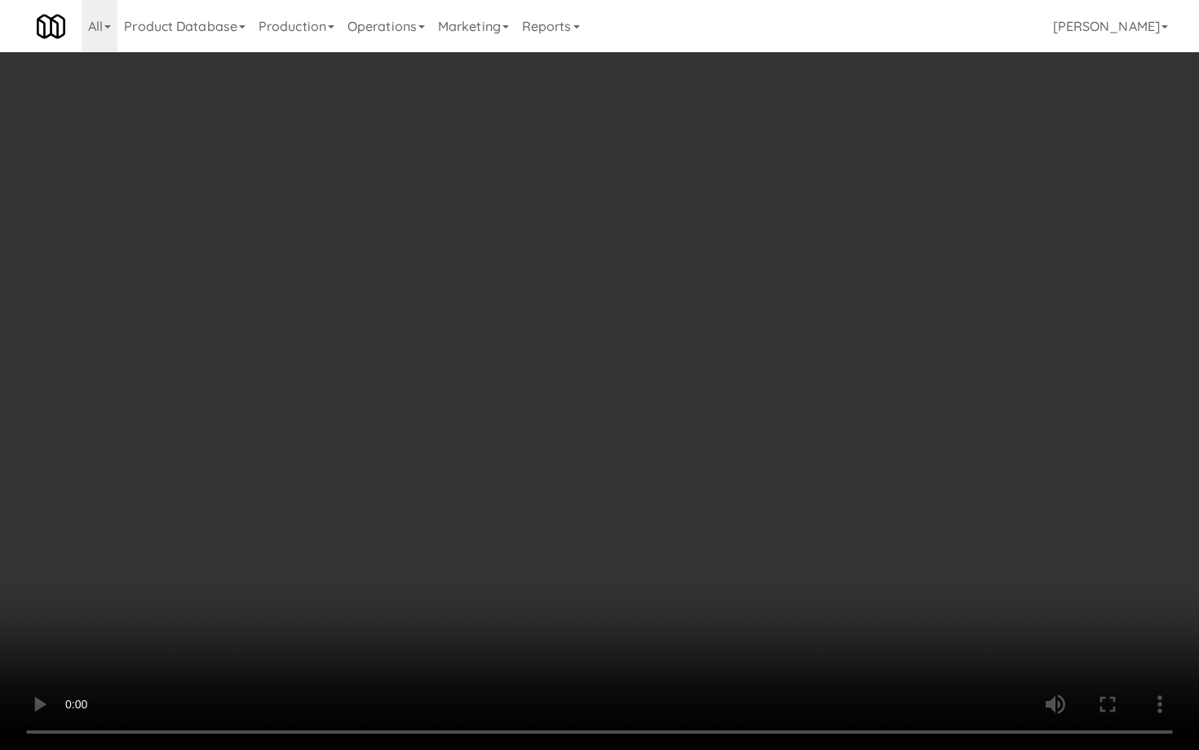
click at [596, 502] on video at bounding box center [599, 375] width 1199 height 750
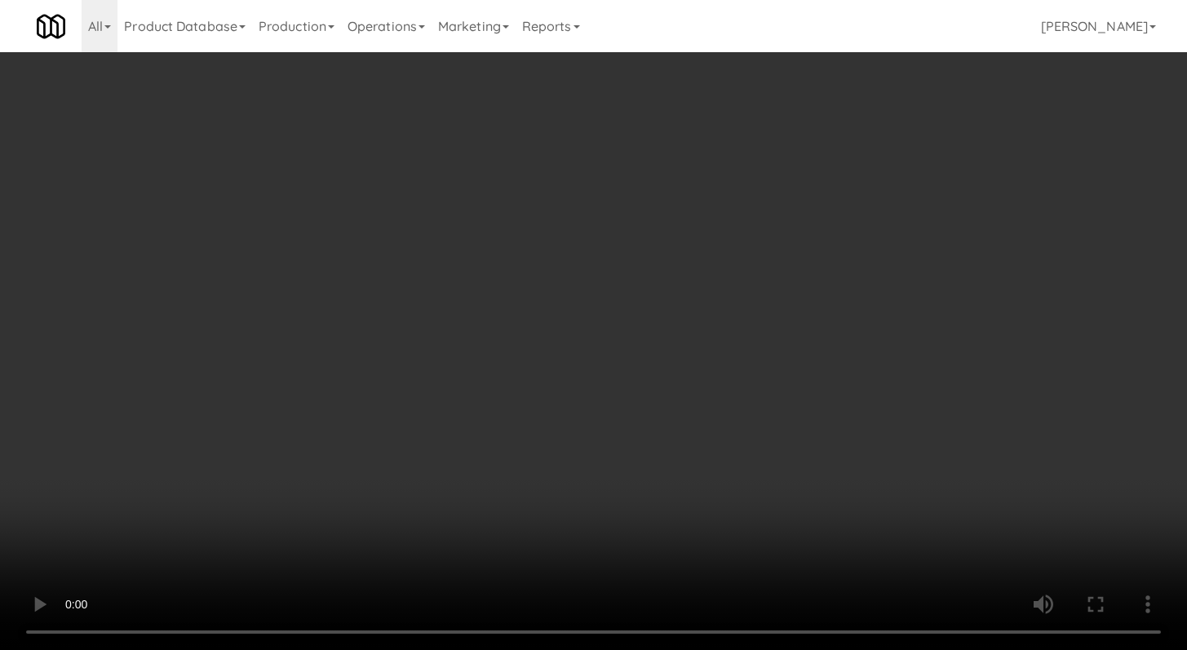
scroll to position [2999, 0]
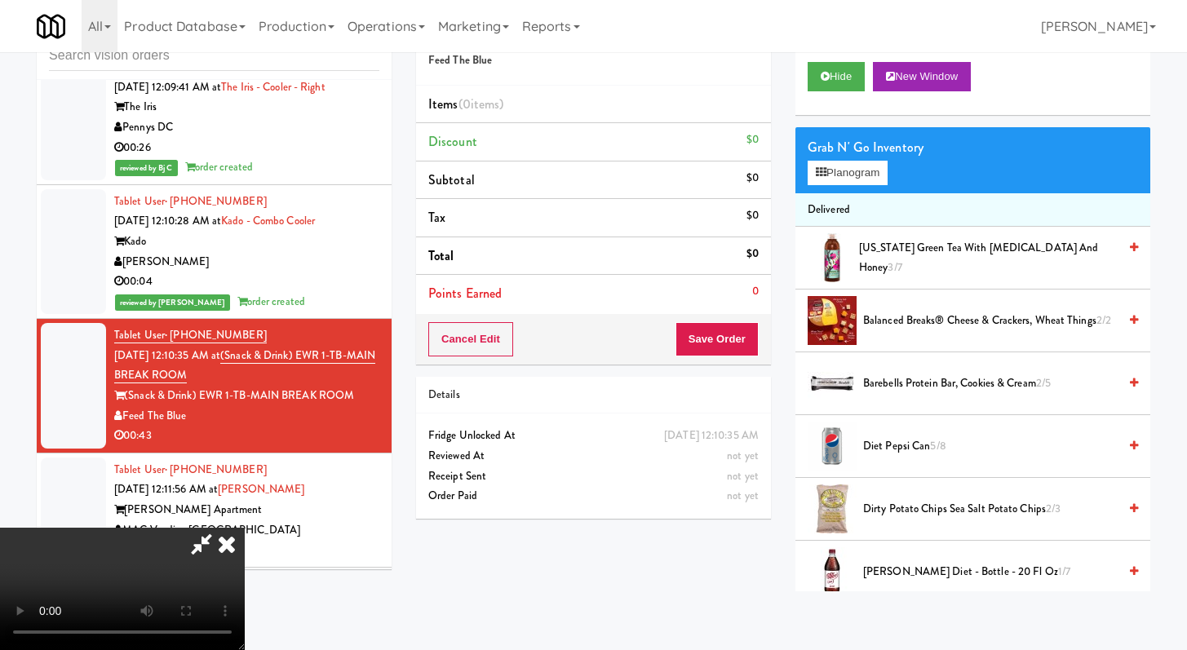
click at [844, 160] on div "Grab N' Go Inventory Planogram" at bounding box center [973, 160] width 355 height 66
click at [846, 190] on div "Grab N' Go Inventory Planogram" at bounding box center [973, 160] width 355 height 66
click at [846, 163] on button "Planogram" at bounding box center [848, 173] width 80 height 24
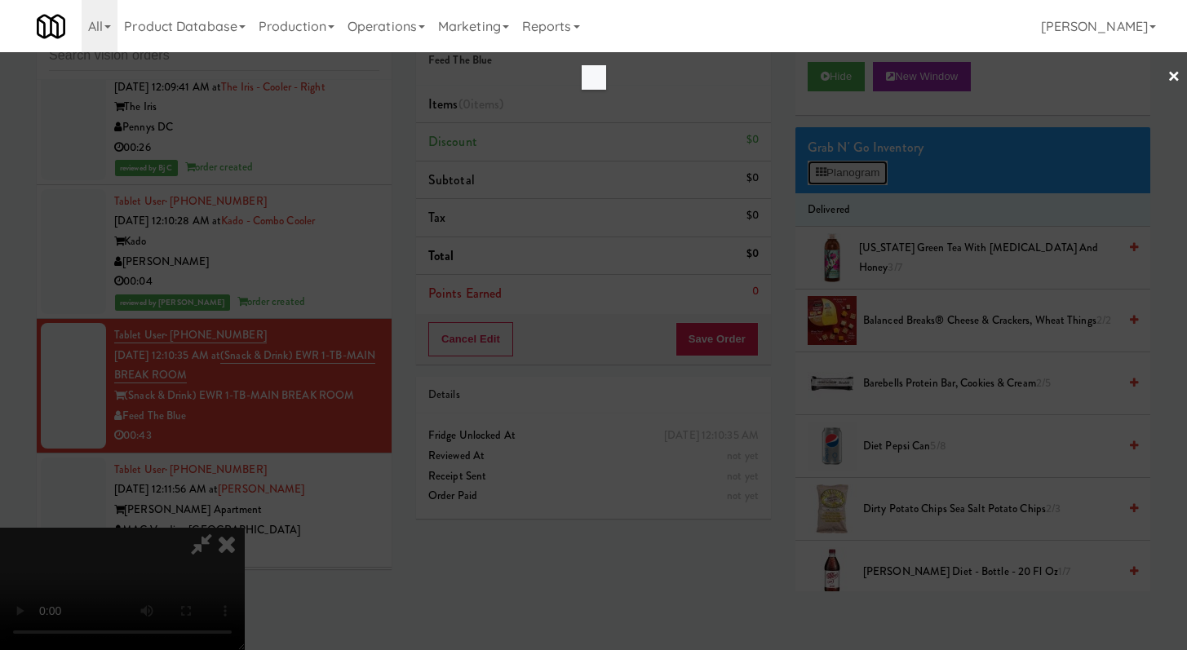
scroll to position [2978, 0]
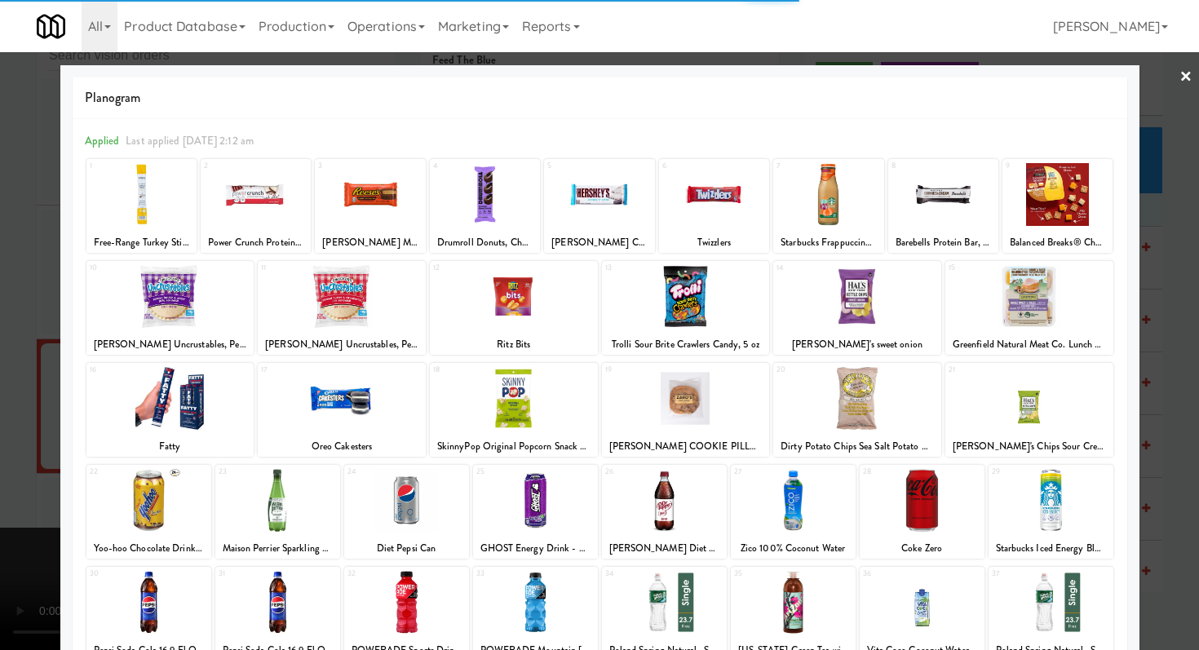
click at [861, 385] on div at bounding box center [858, 398] width 168 height 63
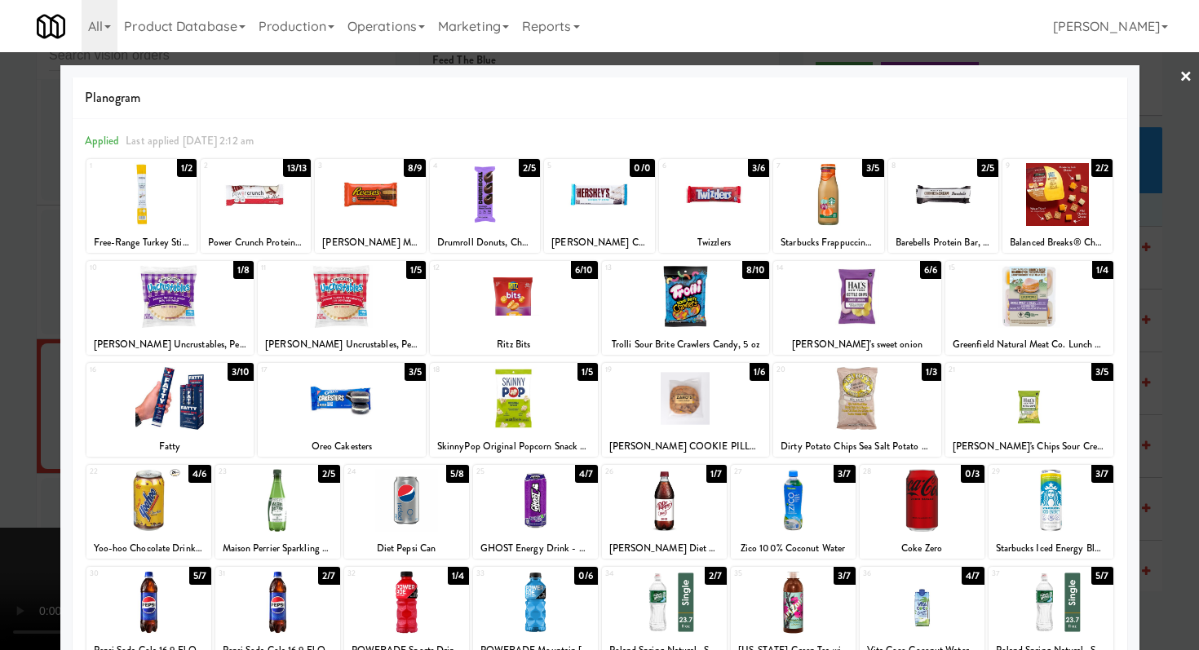
click at [0, 306] on div at bounding box center [599, 325] width 1199 height 650
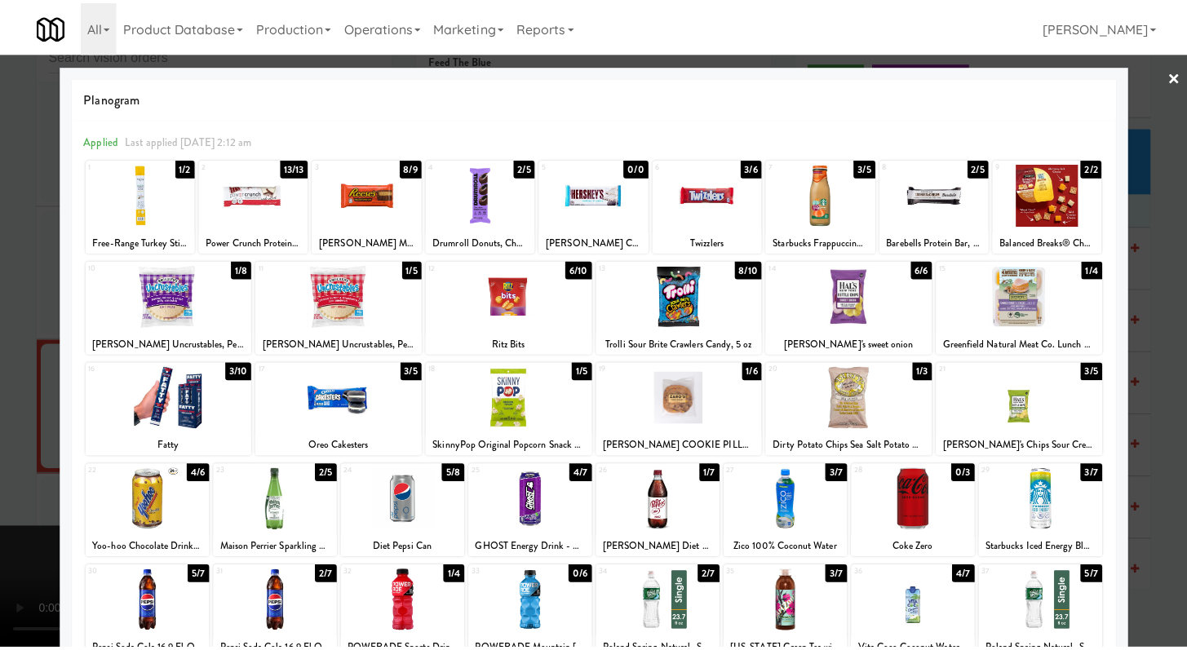
scroll to position [2999, 0]
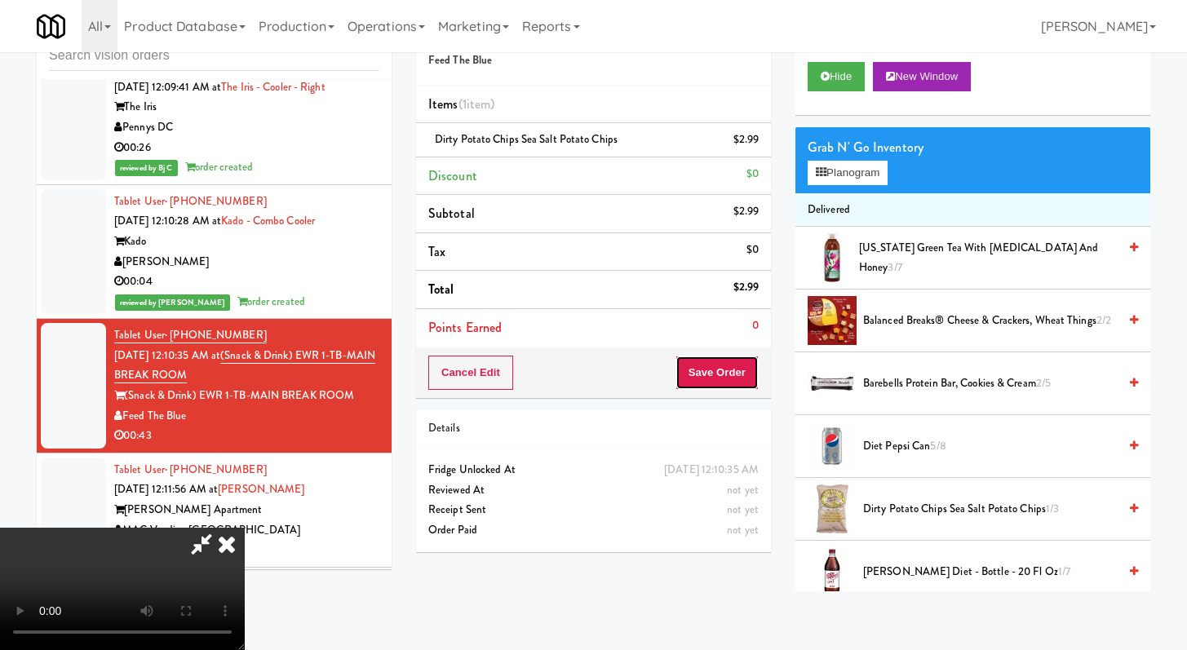
click at [758, 384] on button "Save Order" at bounding box center [717, 373] width 83 height 34
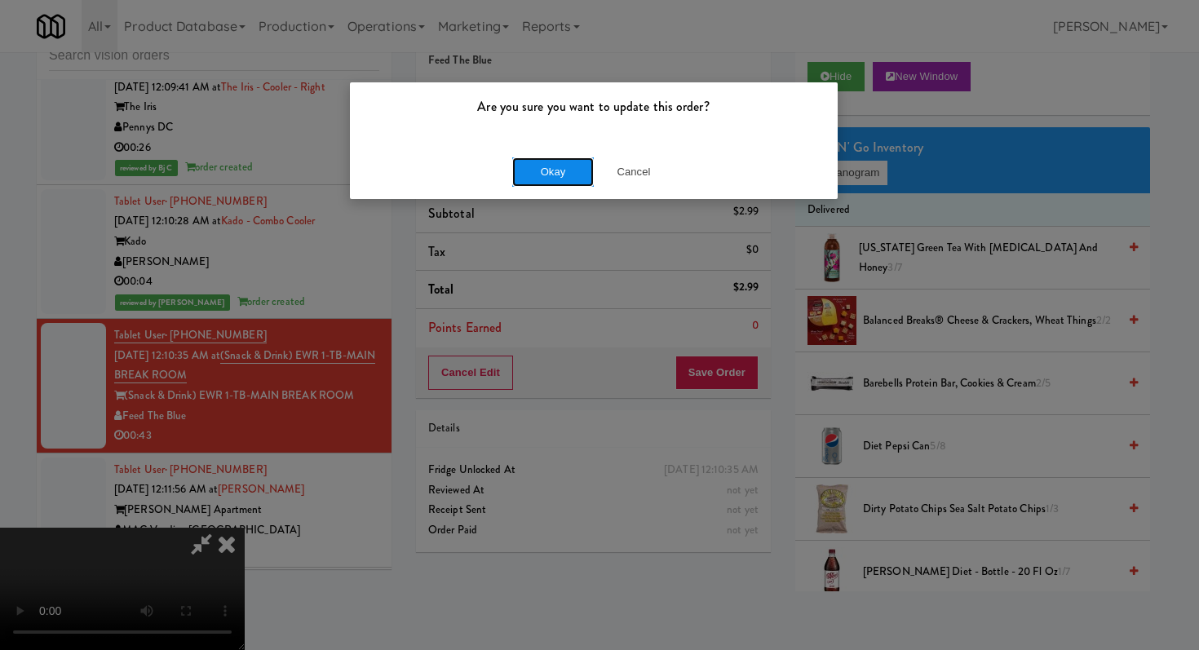
click at [556, 167] on button "Okay" at bounding box center [553, 171] width 82 height 29
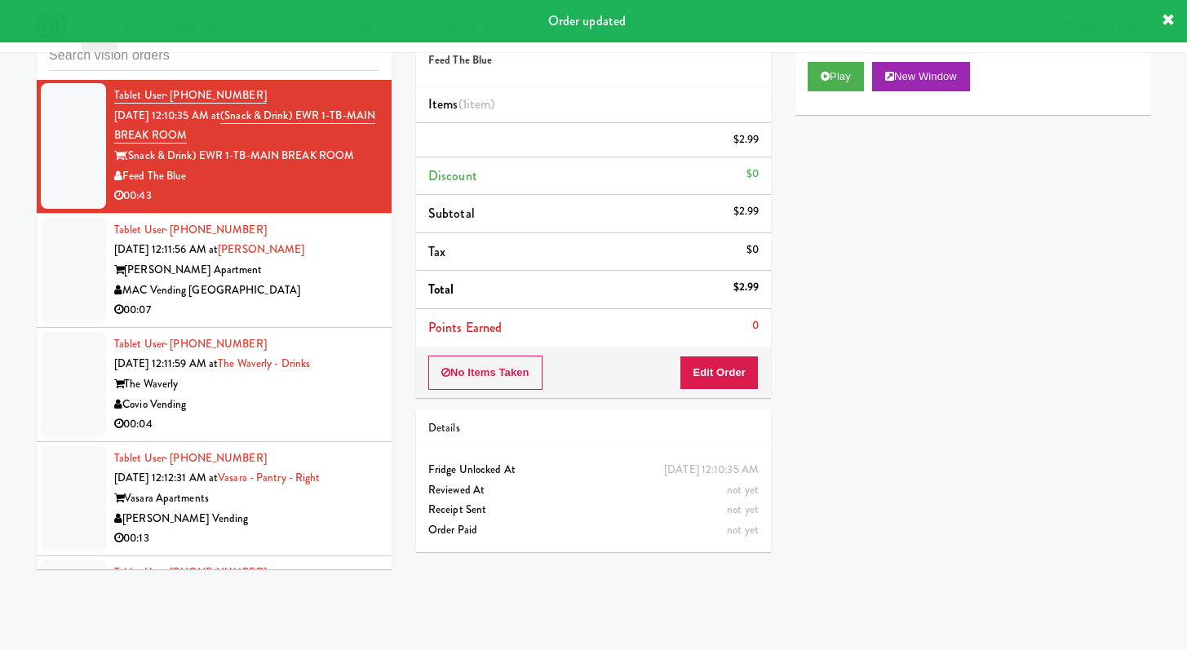
scroll to position [3302, 0]
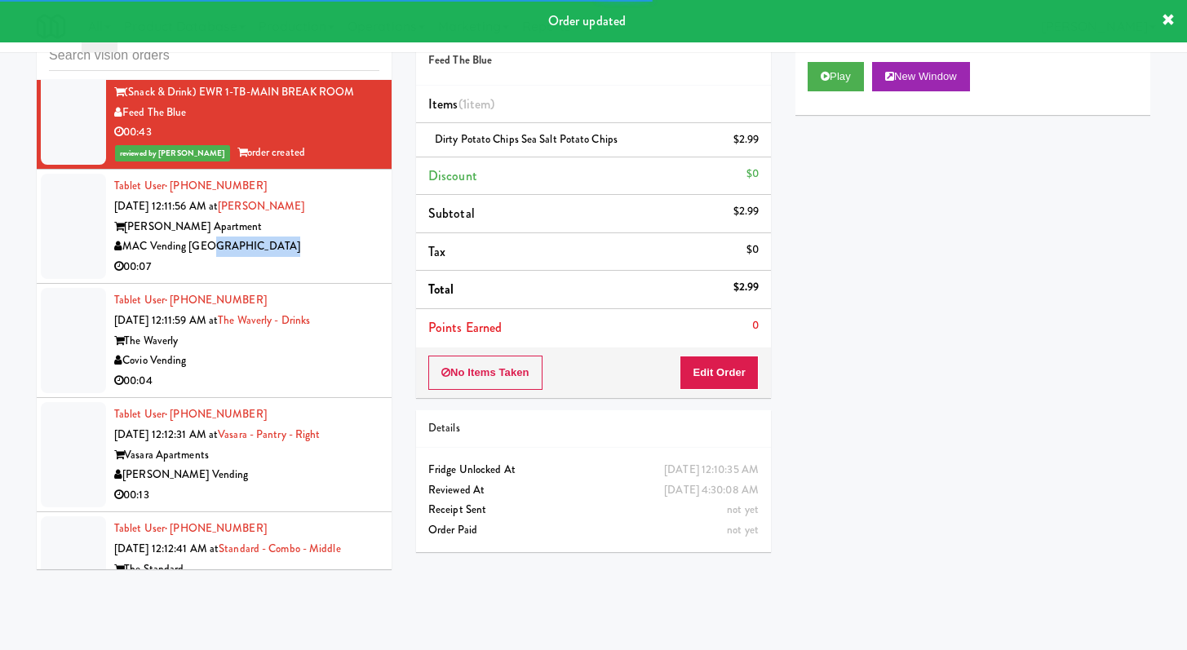
drag, startPoint x: 332, startPoint y: 259, endPoint x: 354, endPoint y: 254, distance: 22.6
click at [332, 259] on div "Tablet User · (360) 731-7732 [DATE] 12:11:56 AM at [PERSON_NAME] [PERSON_NAME] …" at bounding box center [246, 226] width 265 height 100
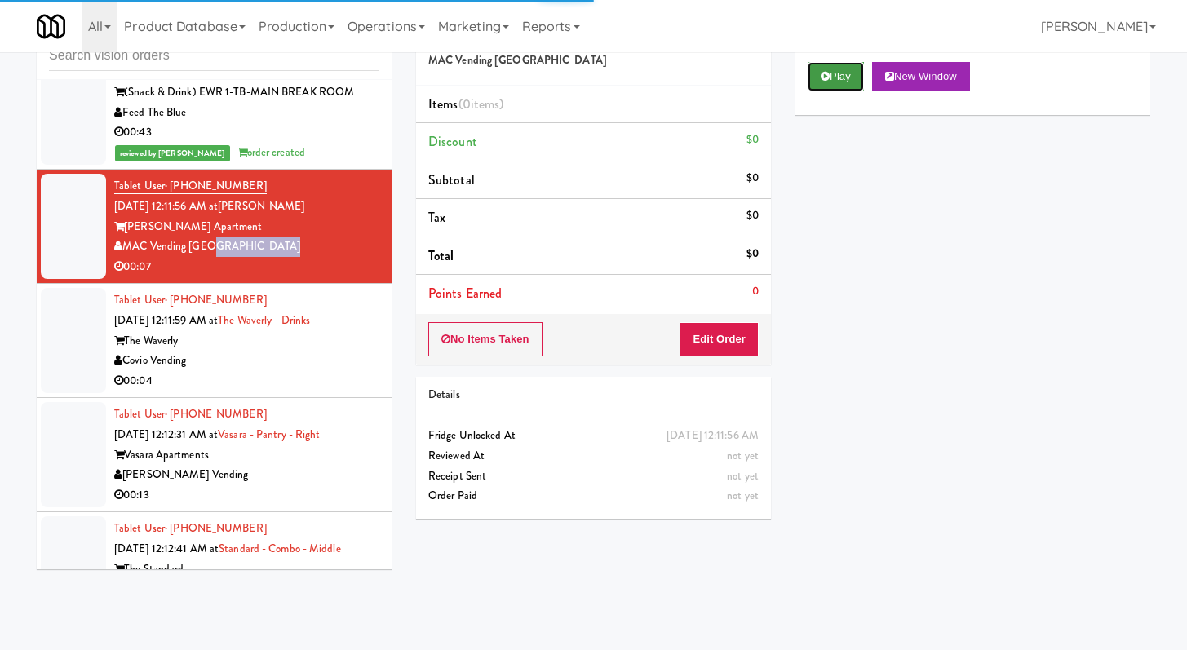
click at [822, 86] on button "Play" at bounding box center [836, 76] width 56 height 29
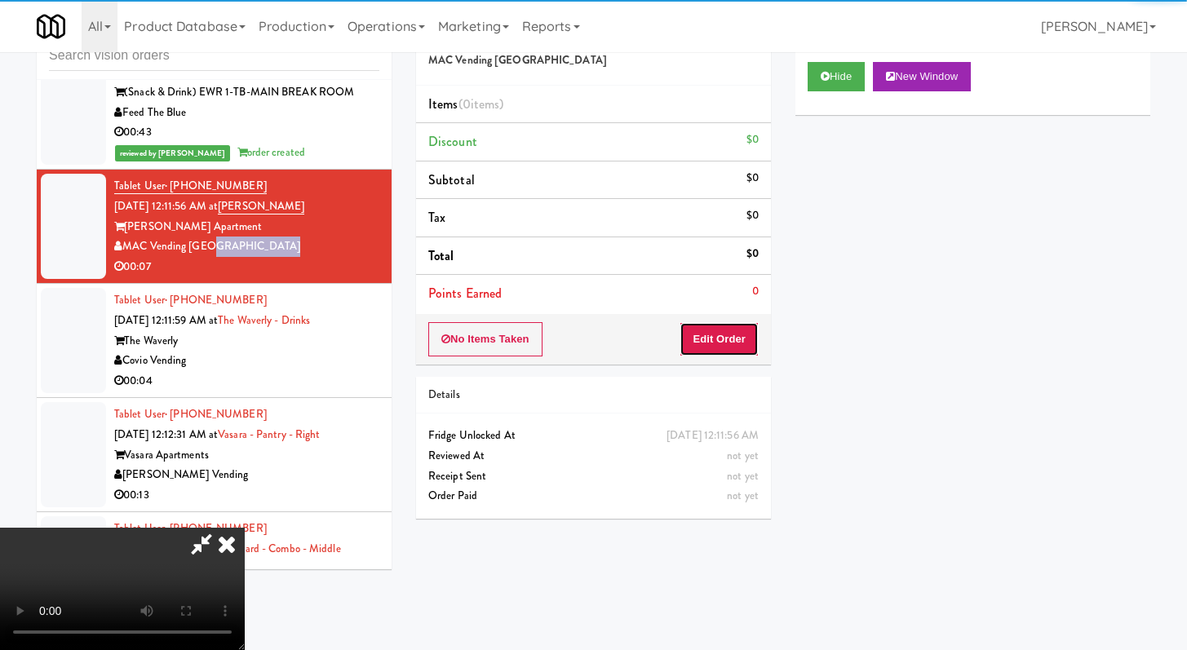
click at [687, 343] on button "Edit Order" at bounding box center [719, 339] width 79 height 34
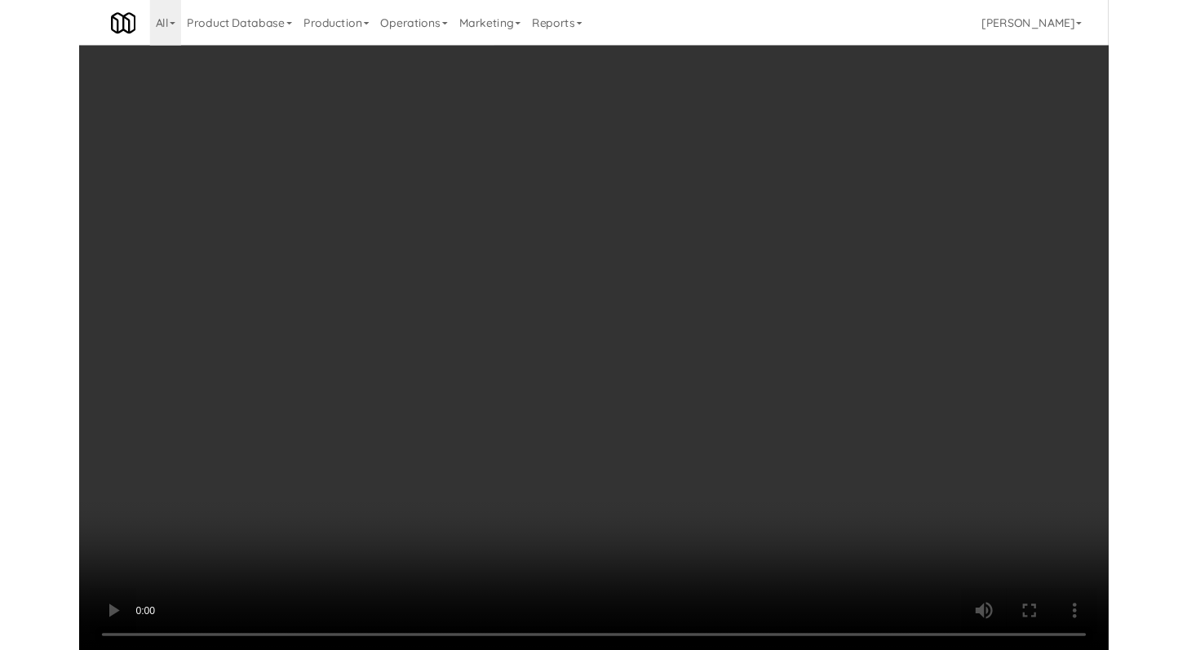
scroll to position [3282, 0]
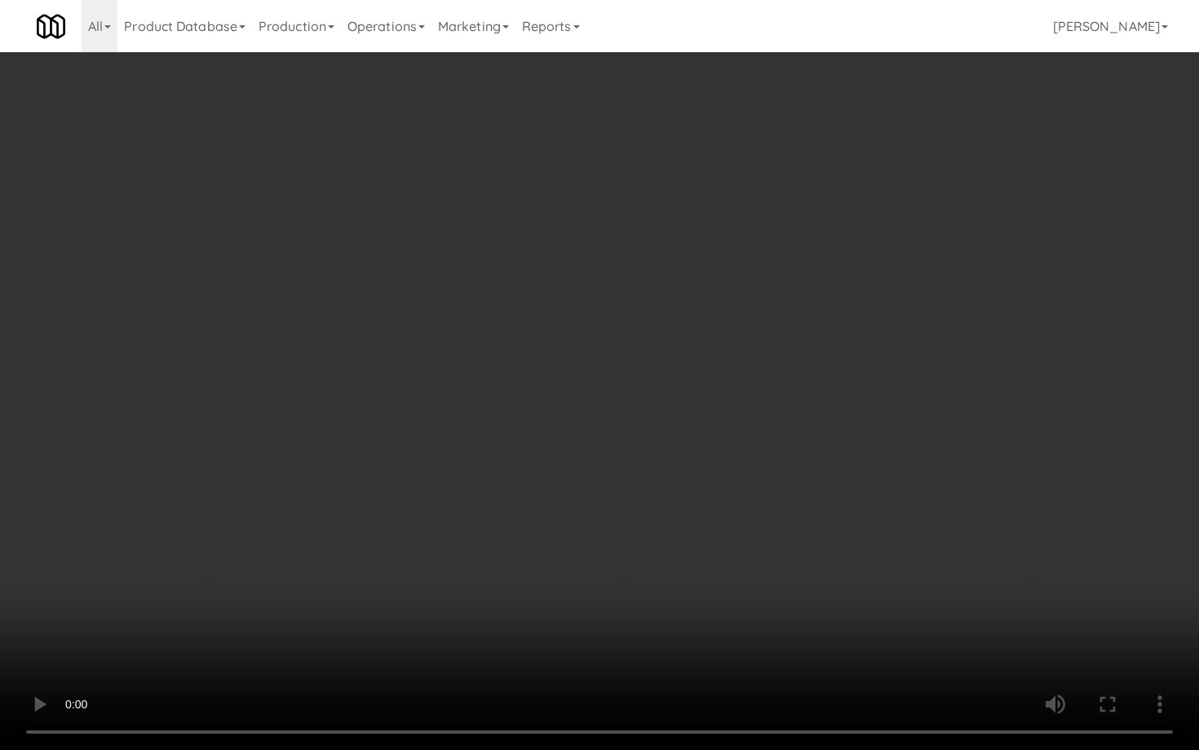
click at [933, 614] on video at bounding box center [599, 375] width 1199 height 750
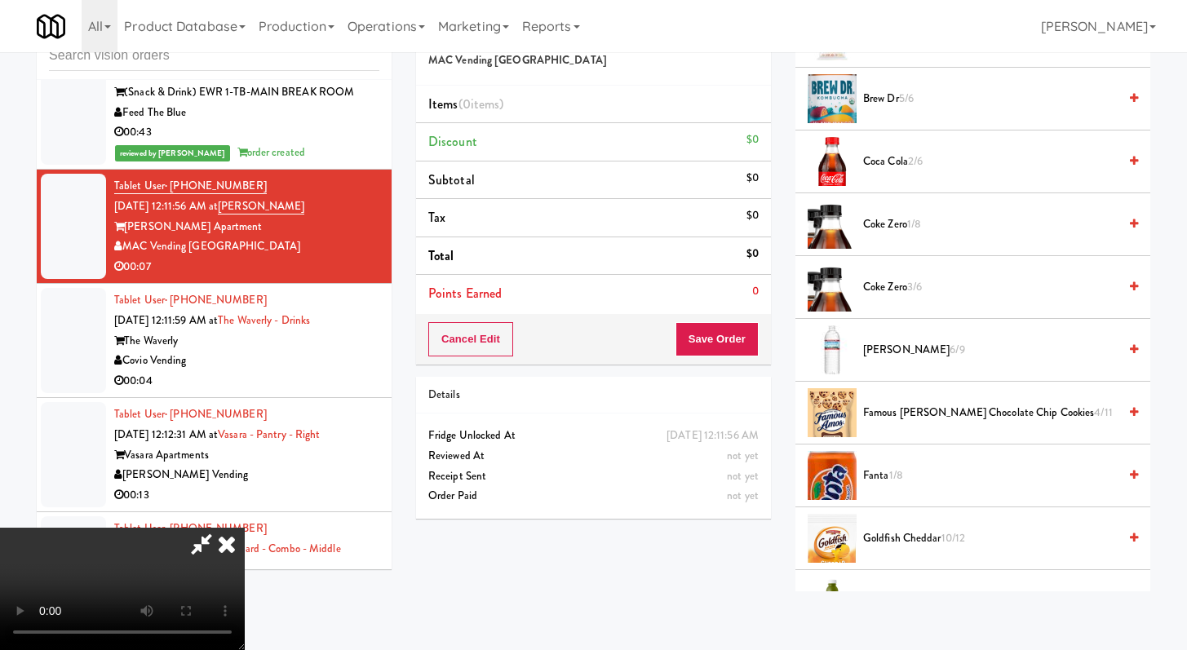
scroll to position [308, 0]
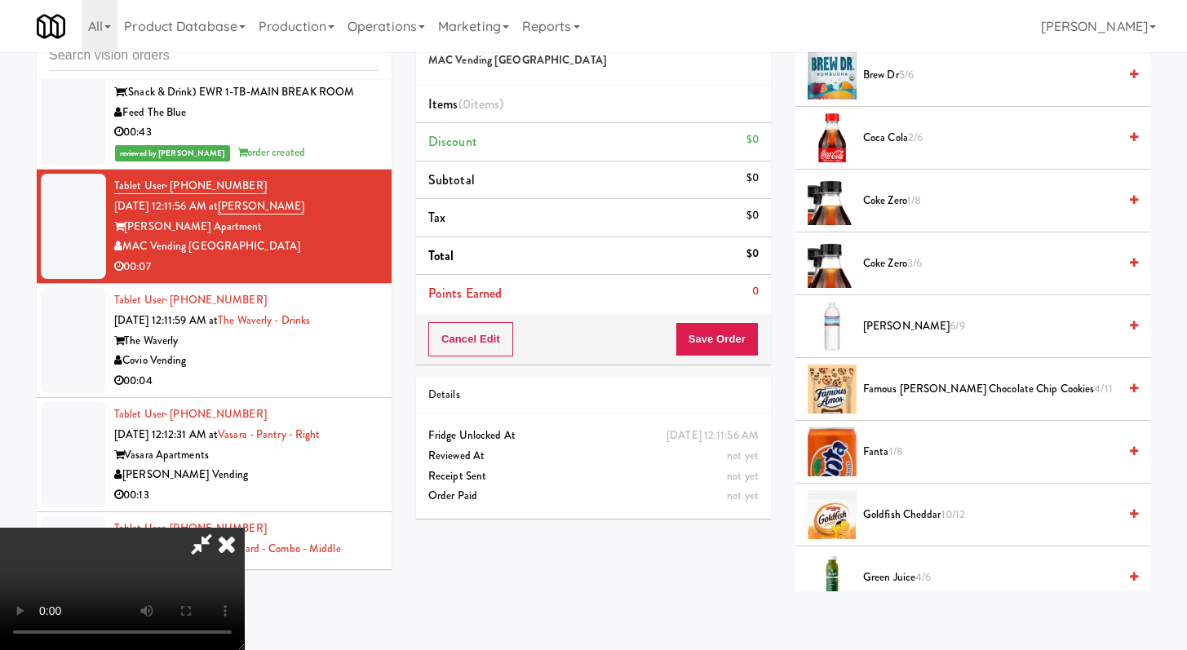
click at [907, 213] on li "Coke Zero 1/8" at bounding box center [973, 201] width 355 height 63
click at [903, 202] on span "Coke Zero 1/8" at bounding box center [990, 201] width 255 height 20
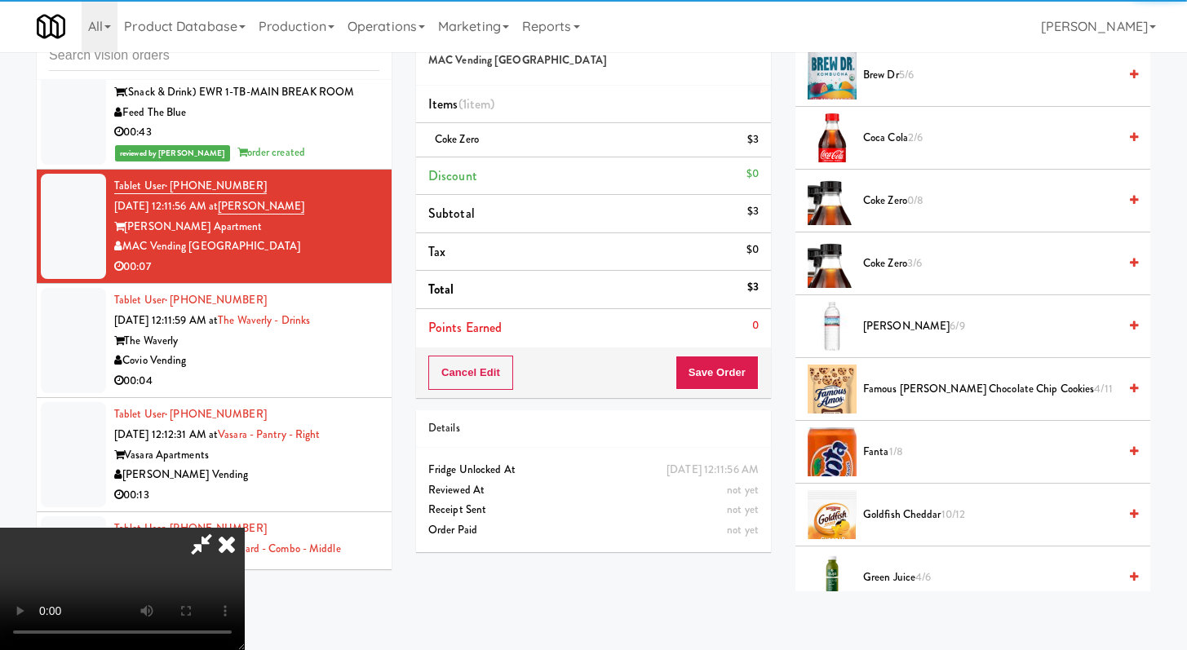
click at [728, 390] on div "Cancel Edit Save Order" at bounding box center [593, 373] width 355 height 51
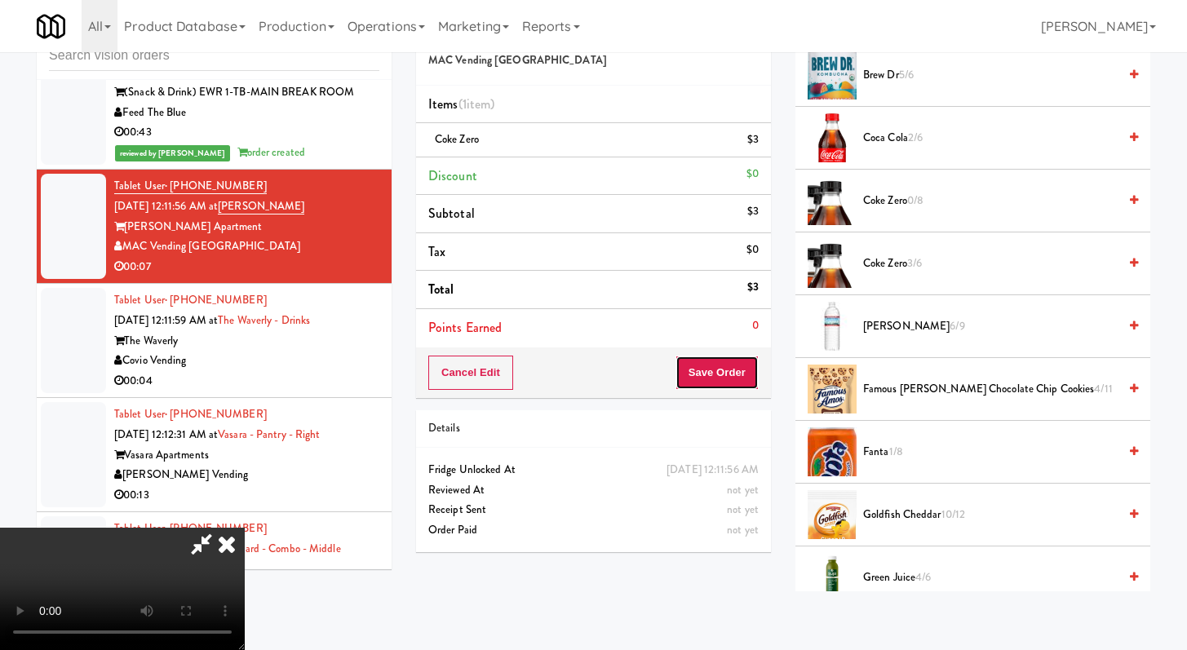
click at [737, 372] on button "Save Order" at bounding box center [717, 373] width 83 height 34
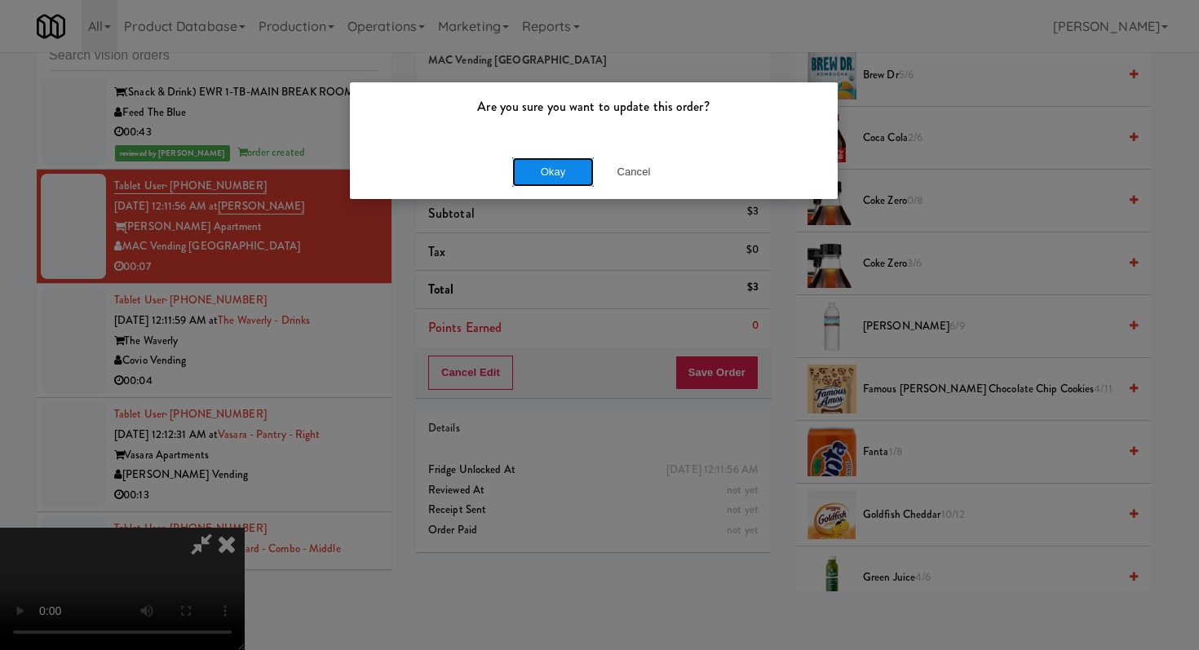
click at [565, 172] on button "Okay" at bounding box center [553, 171] width 82 height 29
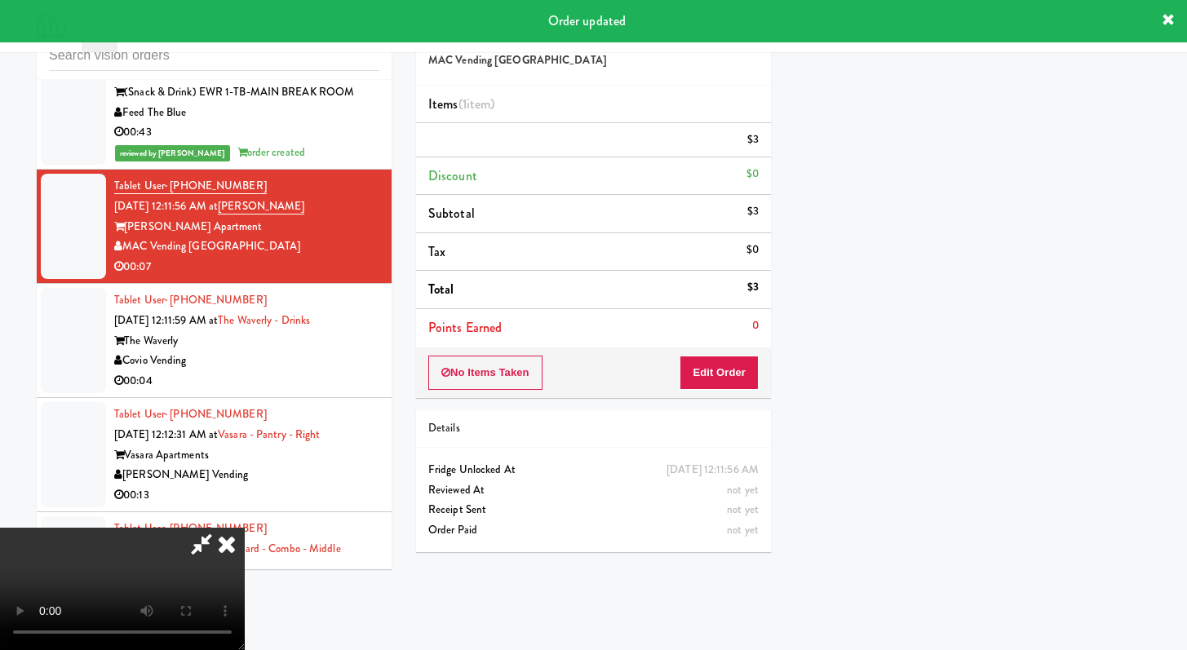
scroll to position [0, 0]
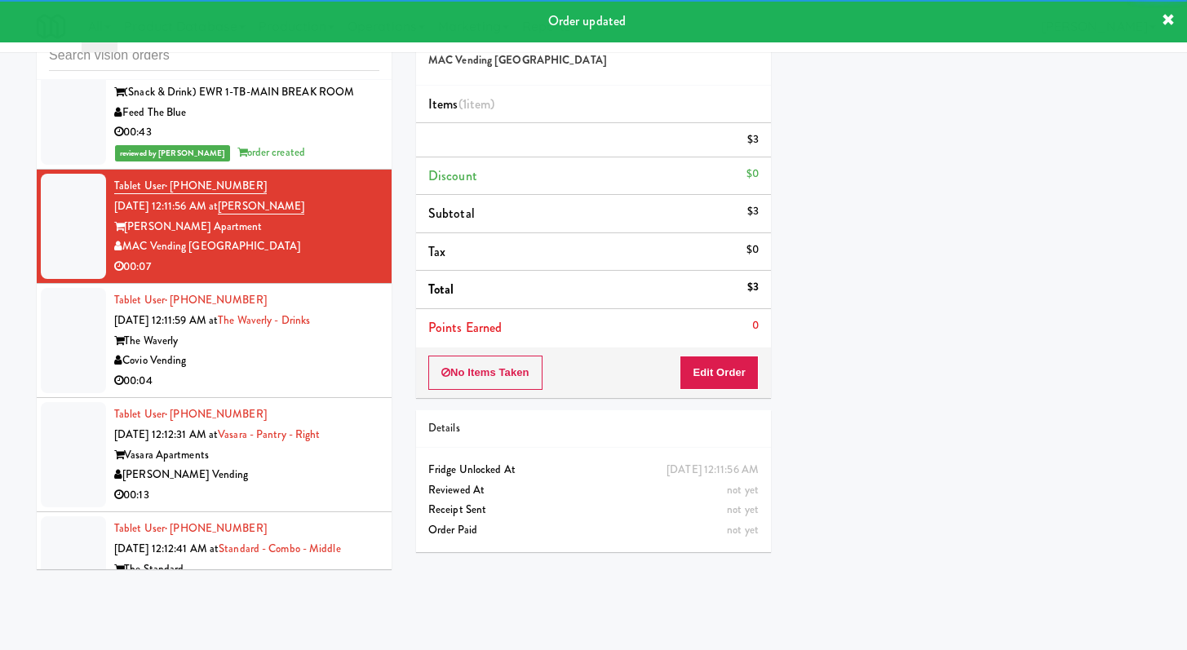
click at [324, 378] on div "Tablet User · (669) 467-0459 [DATE] 12:11:59 AM at [GEOGRAPHIC_DATA] - Drinks T…" at bounding box center [246, 340] width 265 height 100
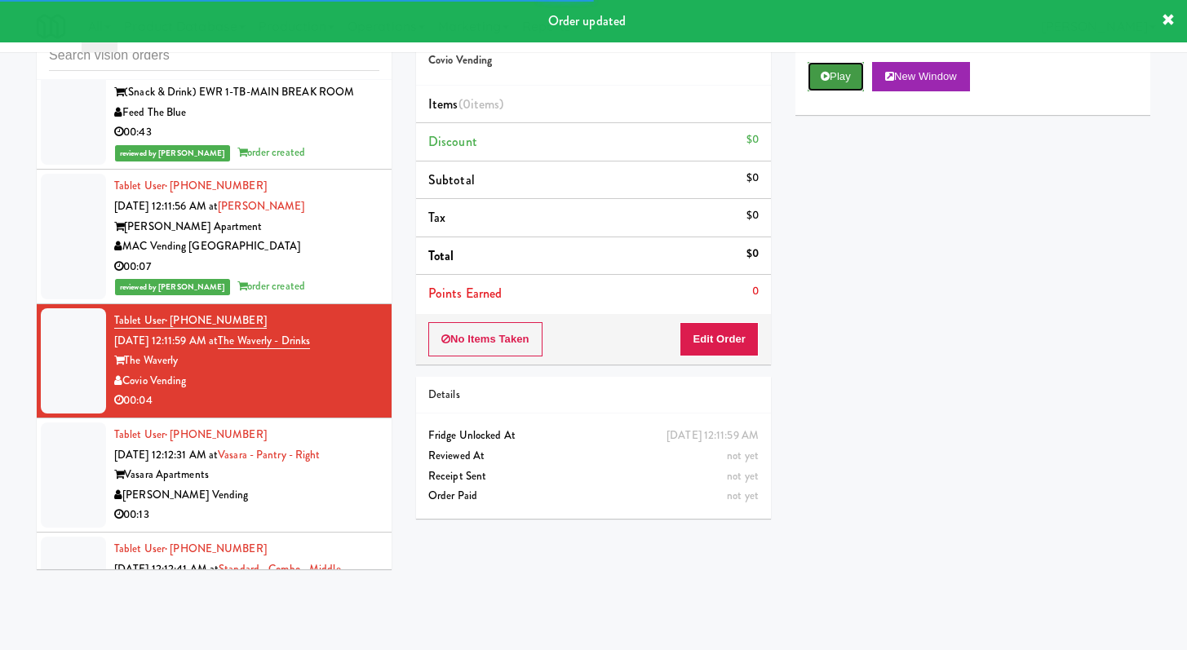
click at [813, 75] on button "Play" at bounding box center [836, 76] width 56 height 29
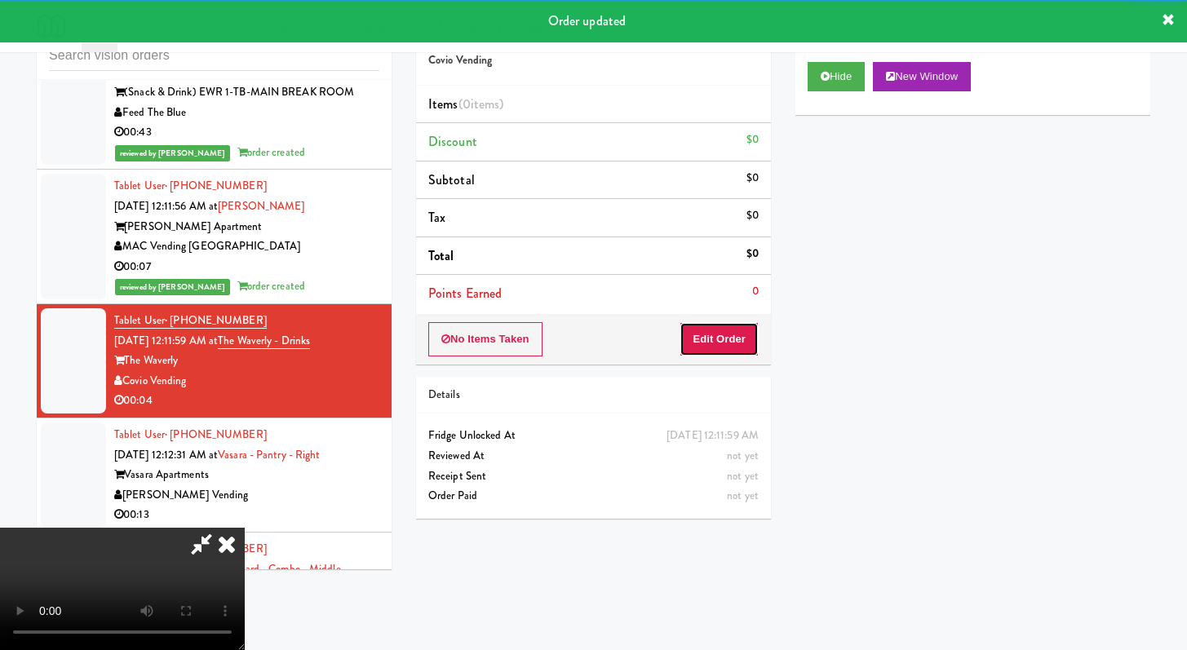
click at [711, 347] on button "Edit Order" at bounding box center [719, 339] width 79 height 34
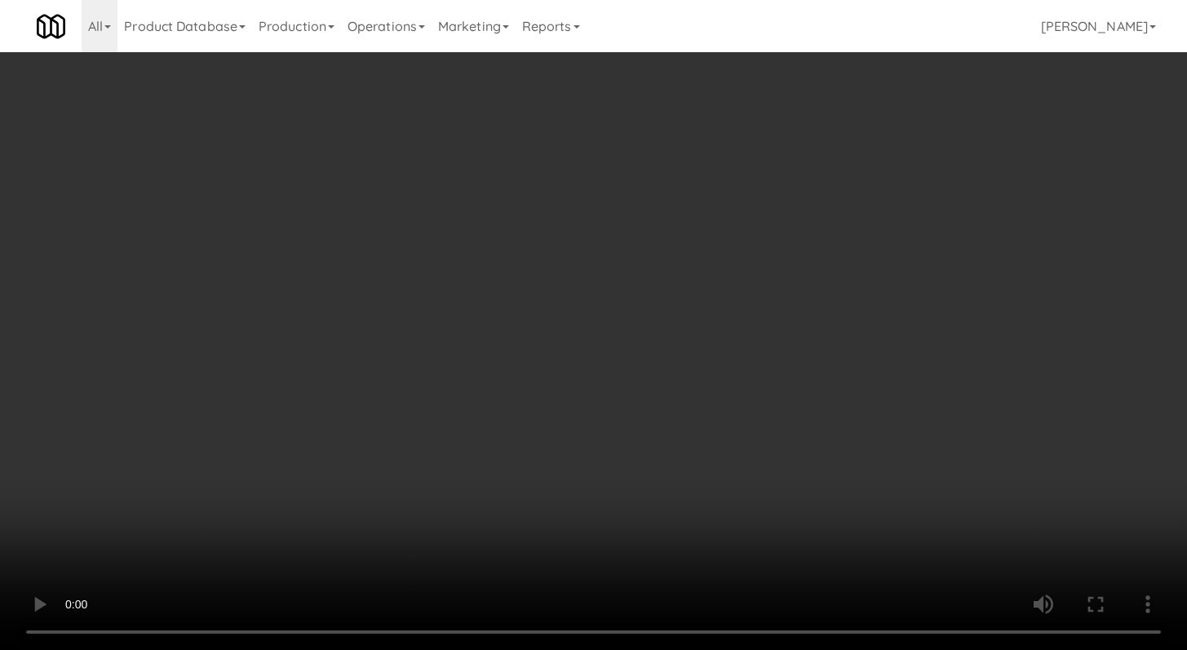
scroll to position [3450, 0]
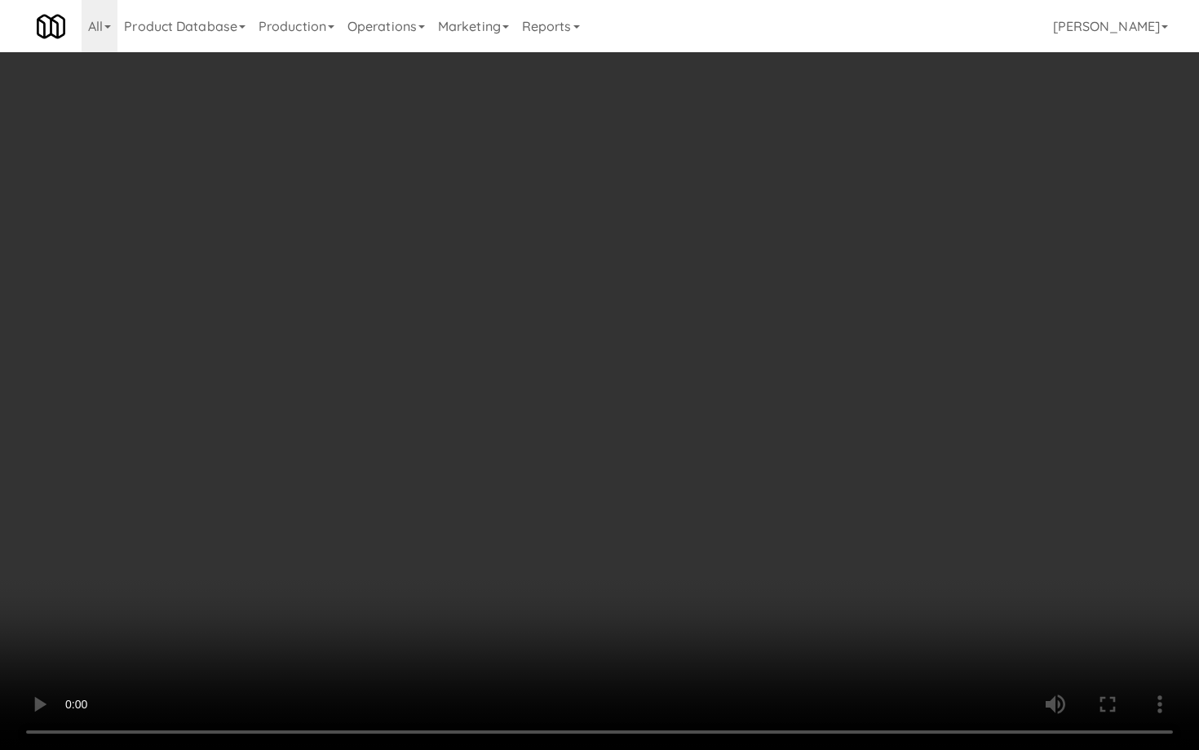
click at [601, 562] on video at bounding box center [599, 375] width 1199 height 750
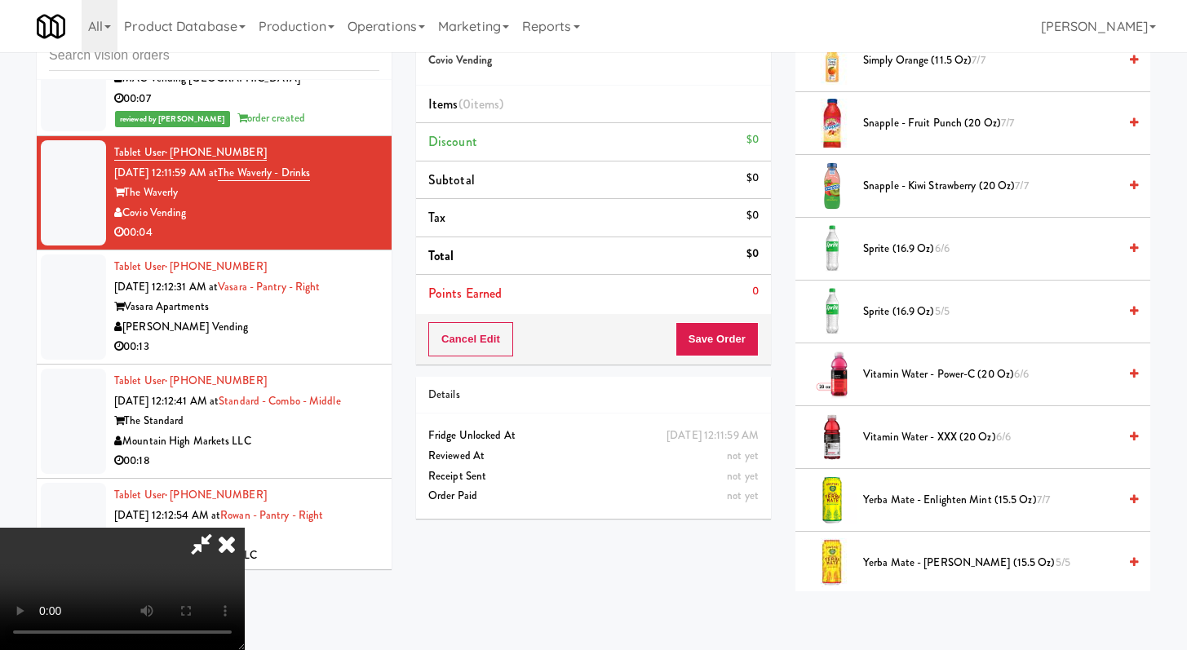
scroll to position [2083, 0]
click at [890, 317] on span "Sprite (16.9 oz) 5/5" at bounding box center [990, 311] width 255 height 20
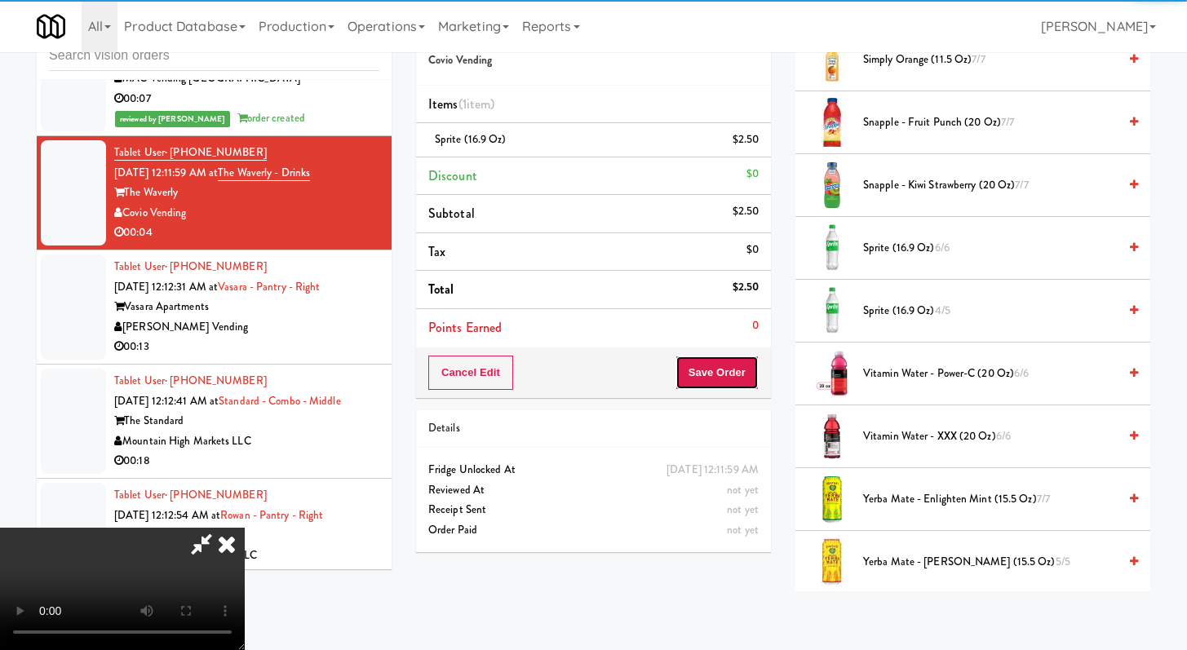
click at [743, 374] on button "Save Order" at bounding box center [717, 373] width 83 height 34
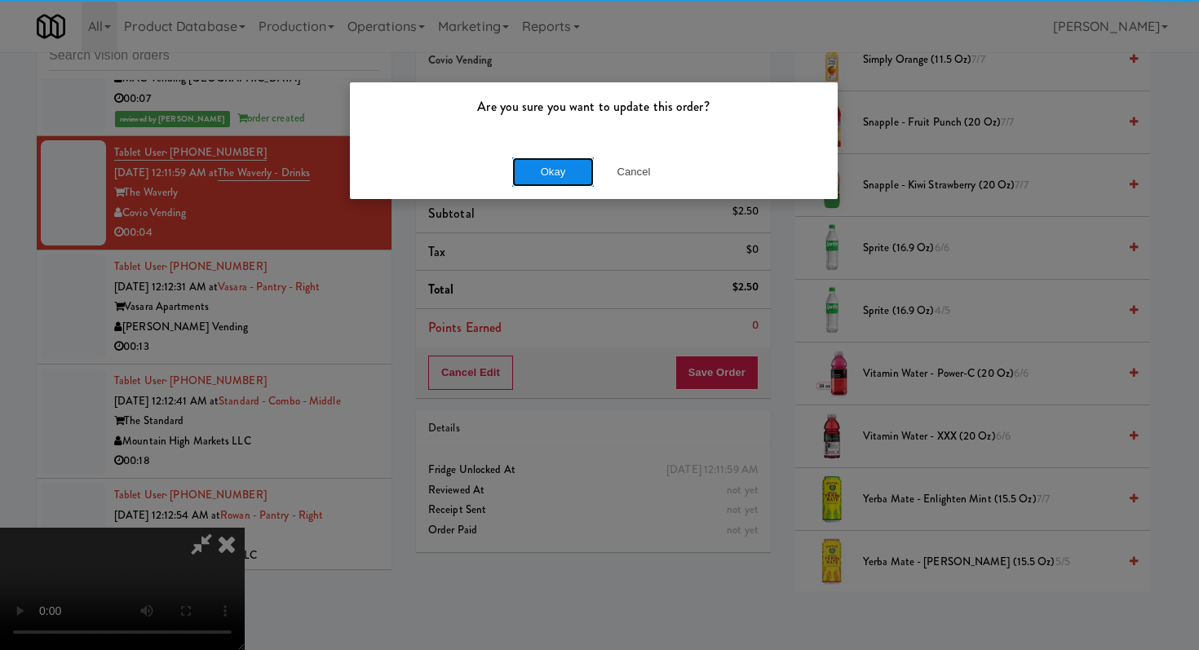
click at [548, 166] on button "Okay" at bounding box center [553, 171] width 82 height 29
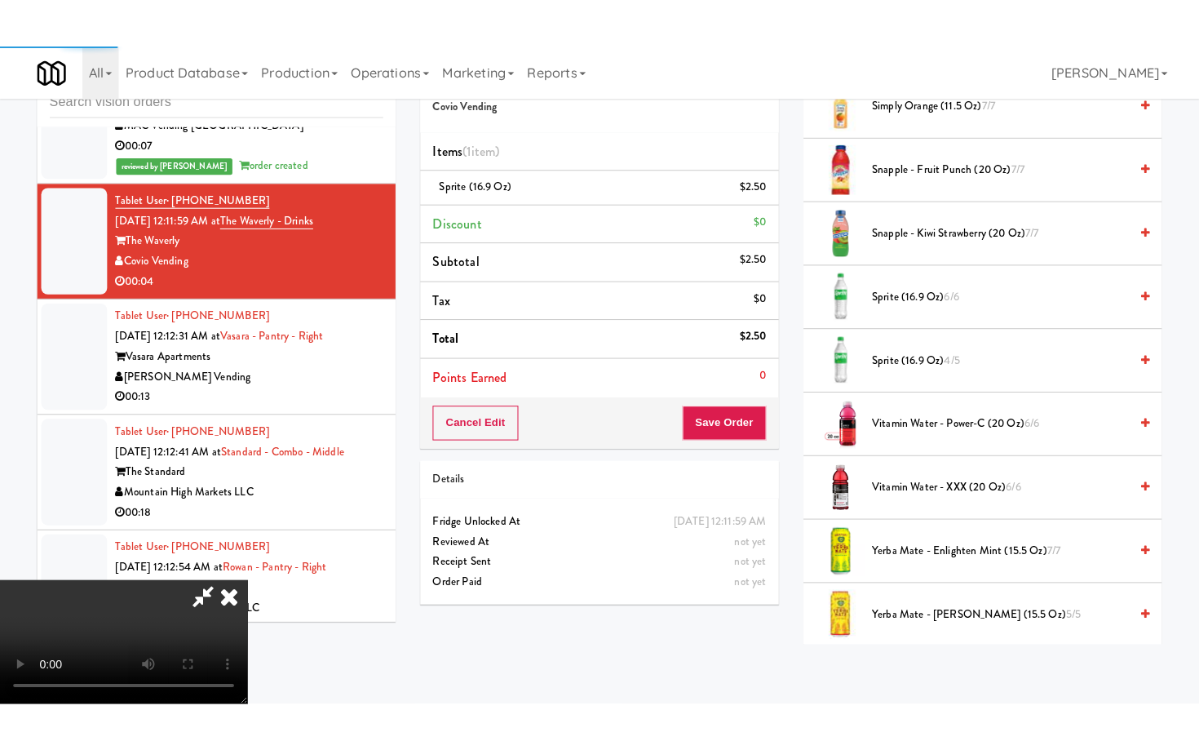
scroll to position [69, 0]
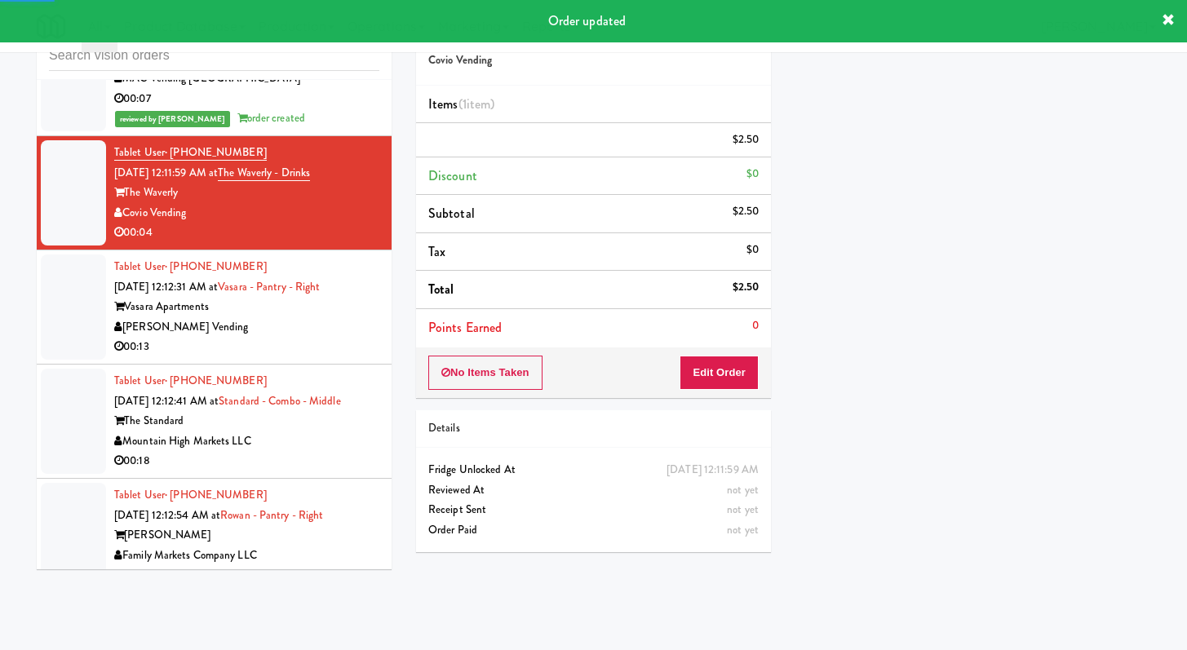
click at [290, 350] on div "00:13" at bounding box center [246, 347] width 265 height 20
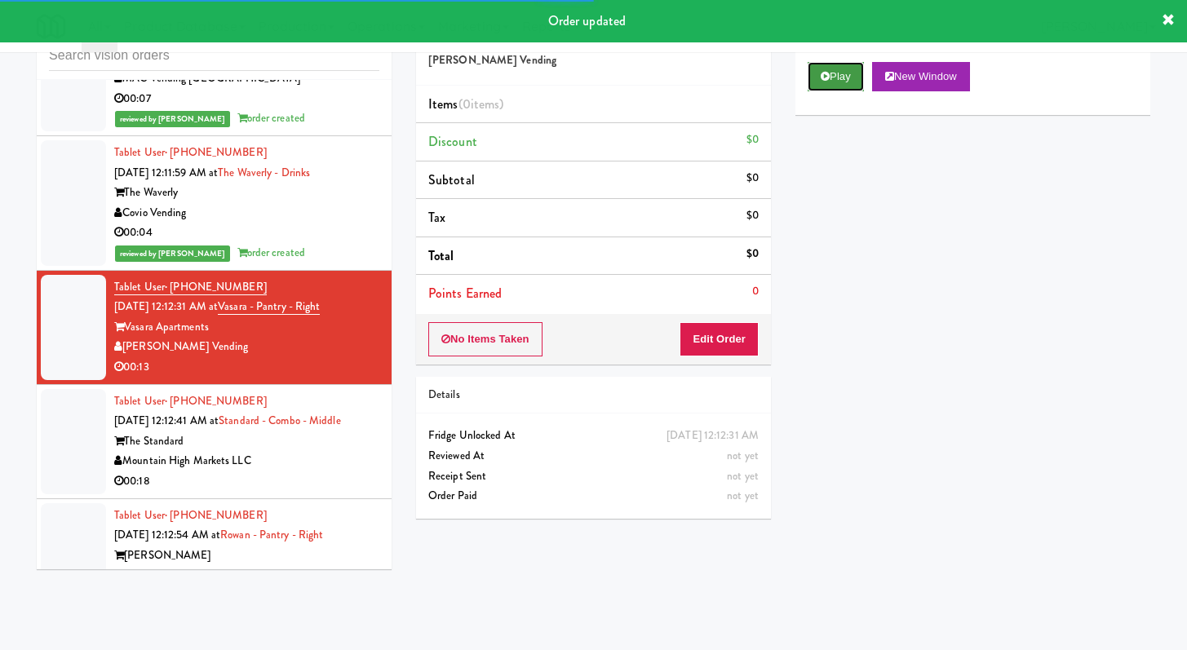
click at [827, 78] on icon at bounding box center [825, 76] width 9 height 11
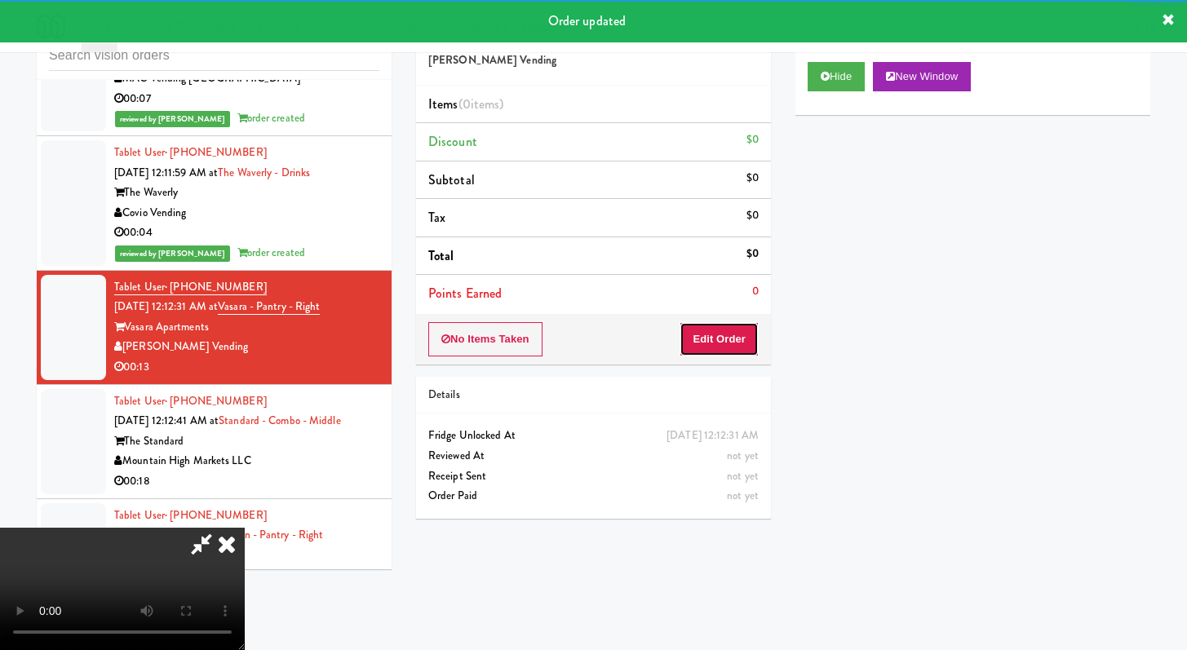
click at [690, 333] on button "Edit Order" at bounding box center [719, 339] width 79 height 34
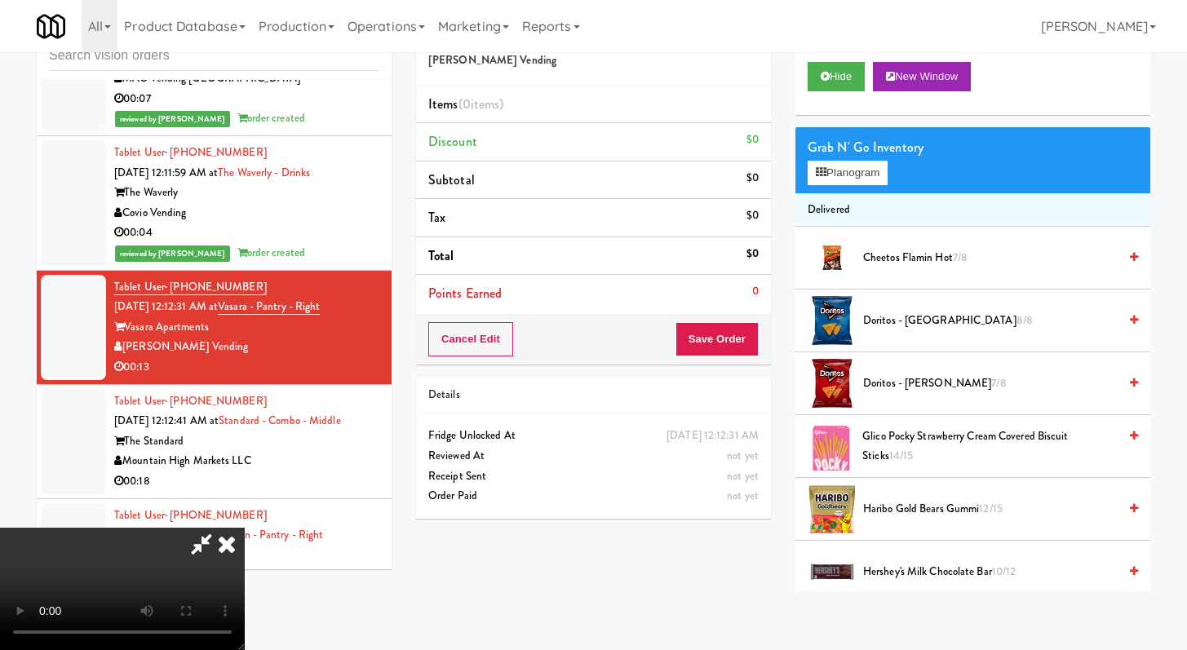
scroll to position [3450, 0]
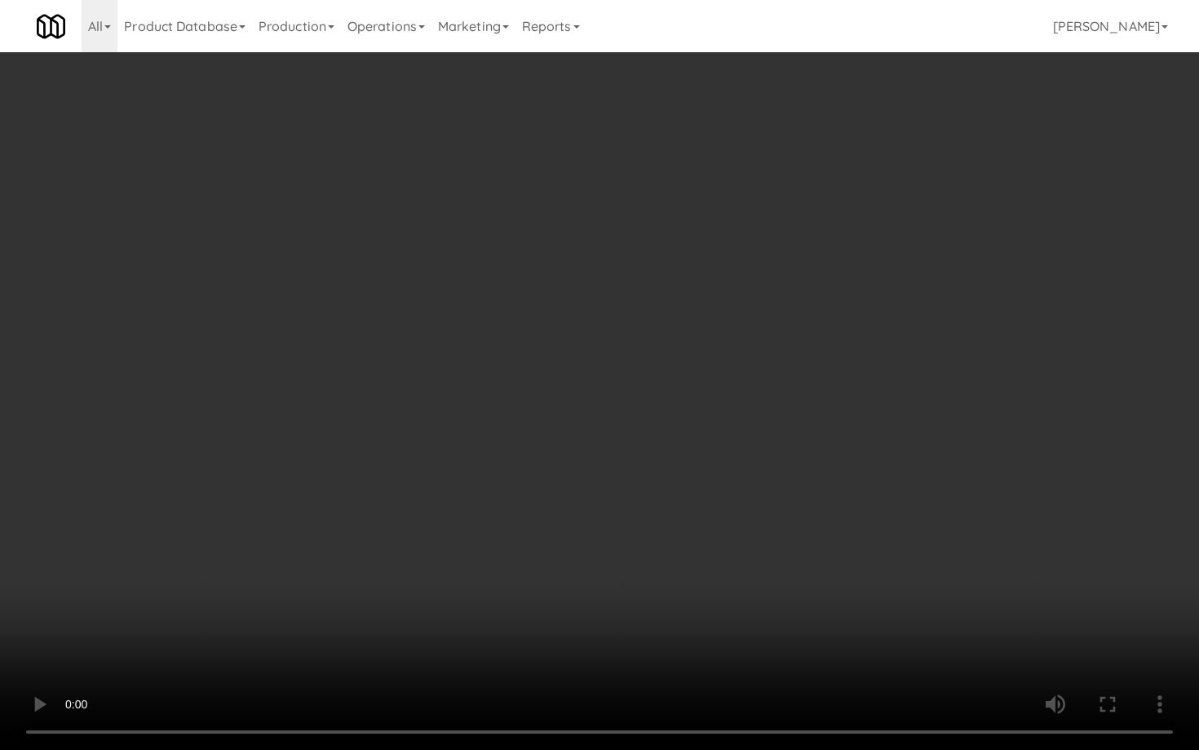
click at [342, 335] on video at bounding box center [599, 375] width 1199 height 750
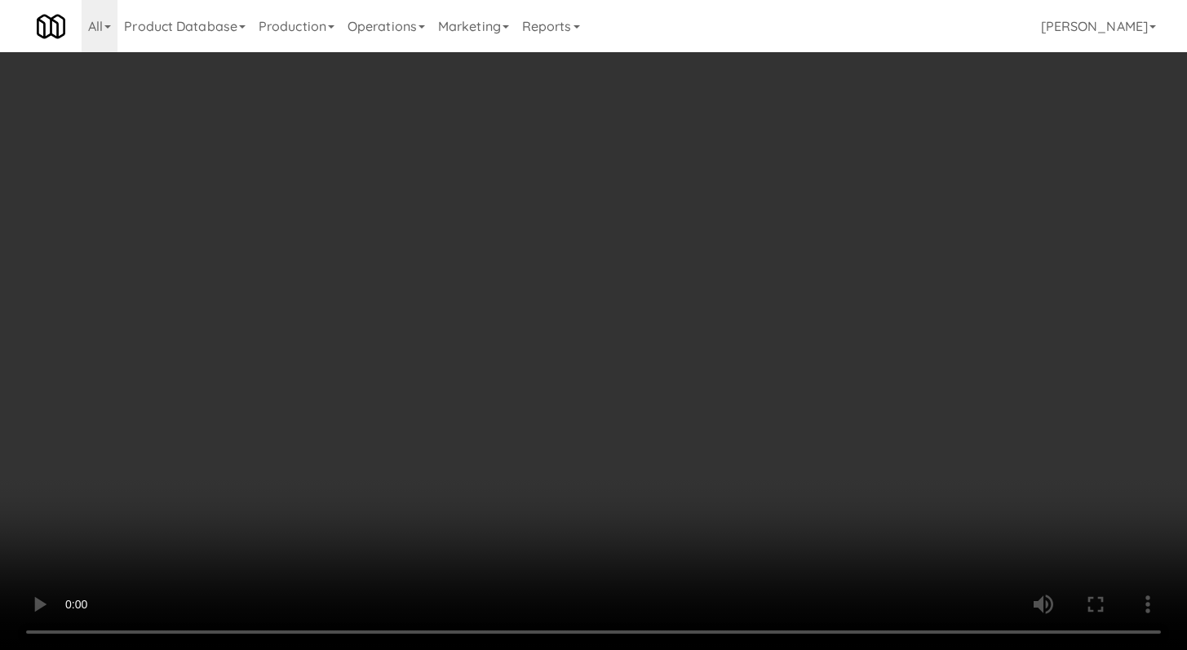
scroll to position [3470, 0]
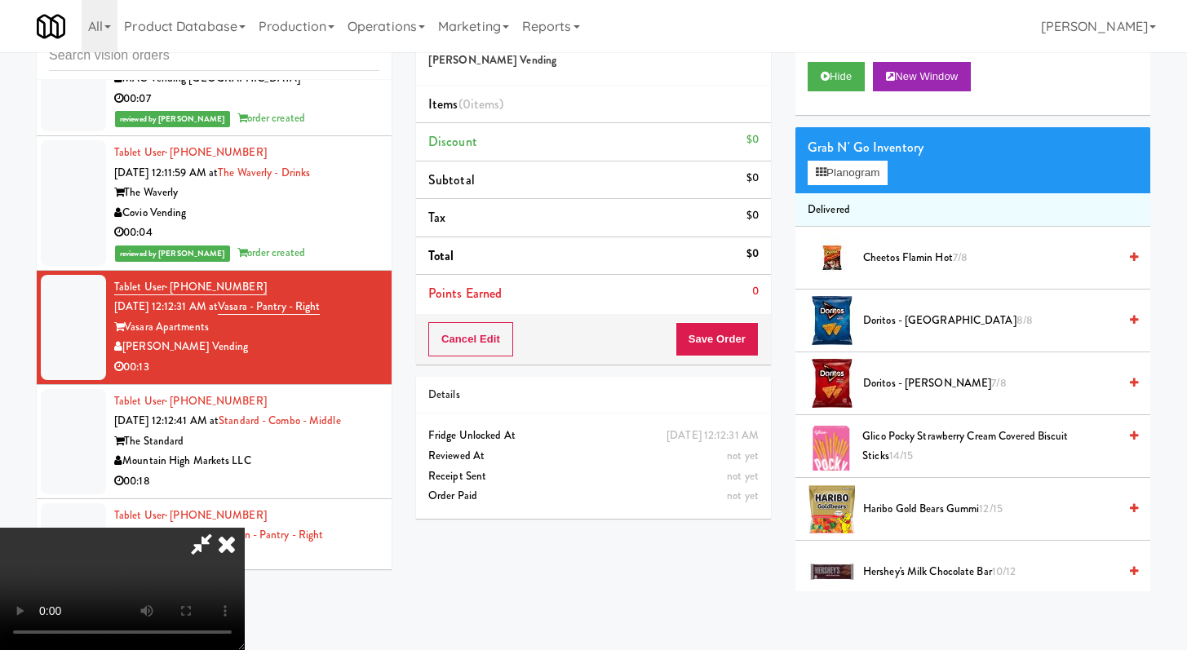
click at [245, 528] on video at bounding box center [122, 589] width 245 height 122
click at [245, 534] on video at bounding box center [122, 589] width 245 height 122
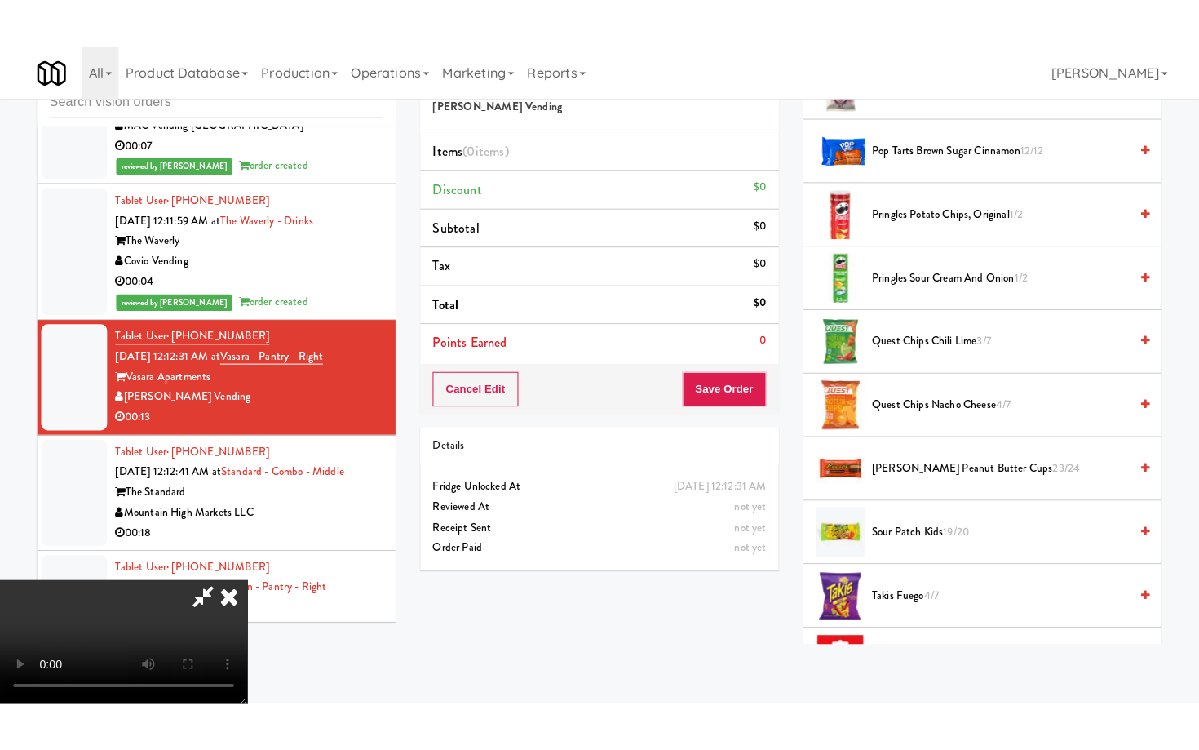
scroll to position [1584, 0]
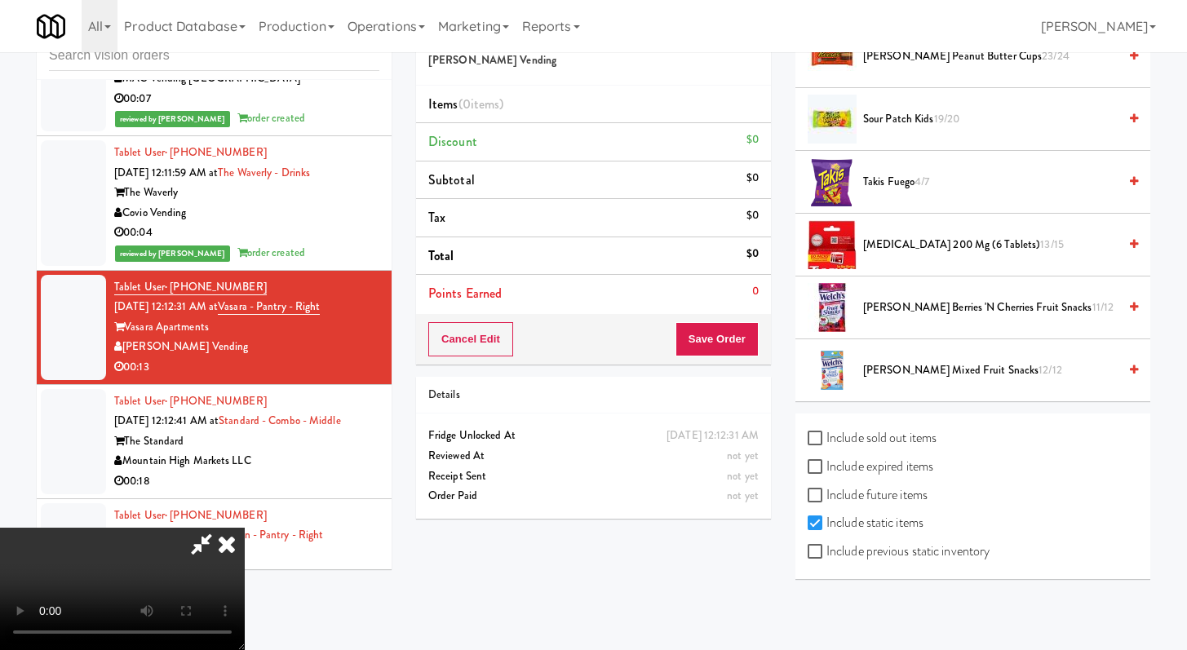
click at [889, 187] on span "Takis Fuego 4/7" at bounding box center [990, 182] width 255 height 20
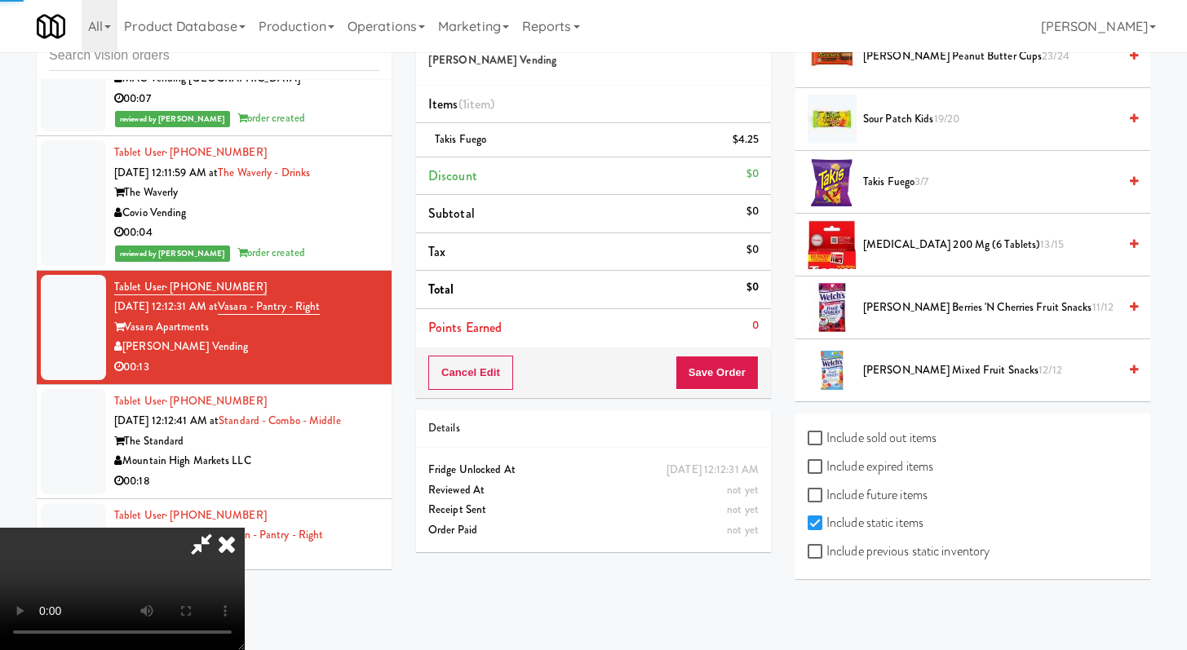
click at [245, 528] on video at bounding box center [122, 589] width 245 height 122
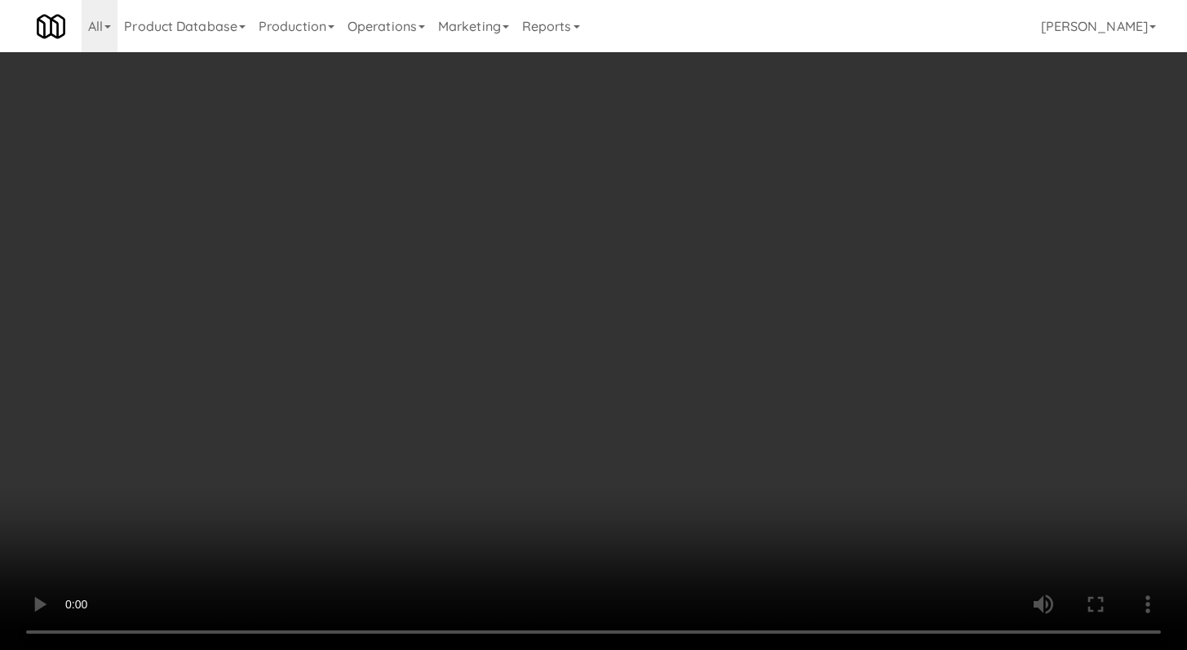
scroll to position [3470, 0]
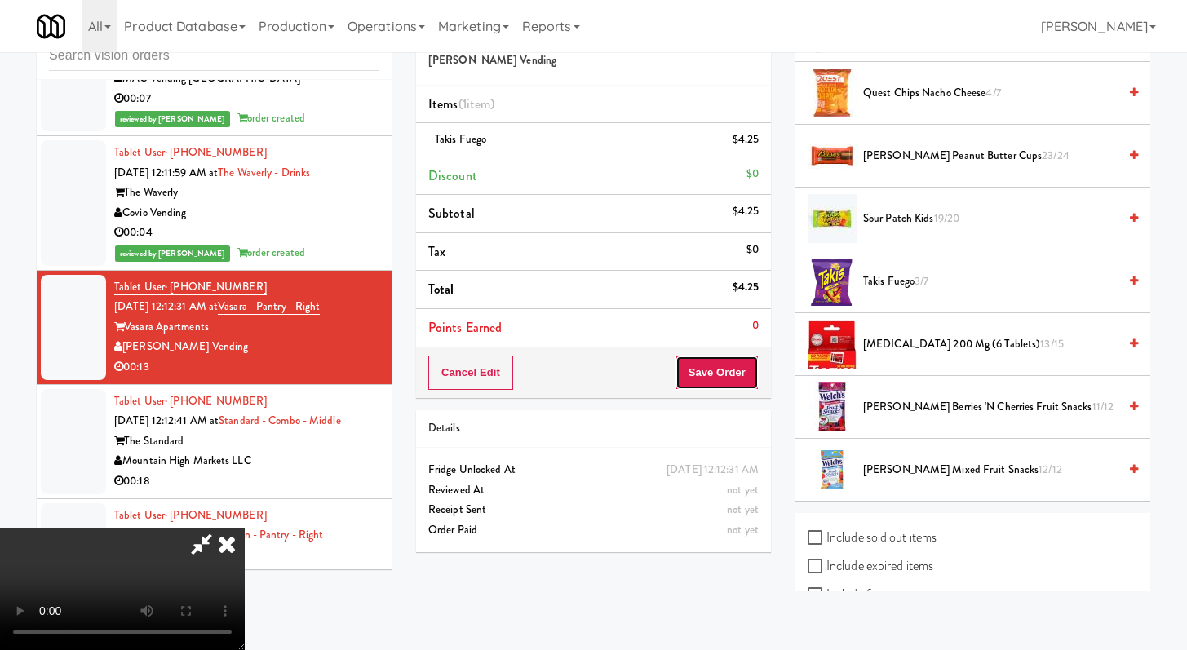
click at [746, 368] on button "Save Order" at bounding box center [717, 373] width 83 height 34
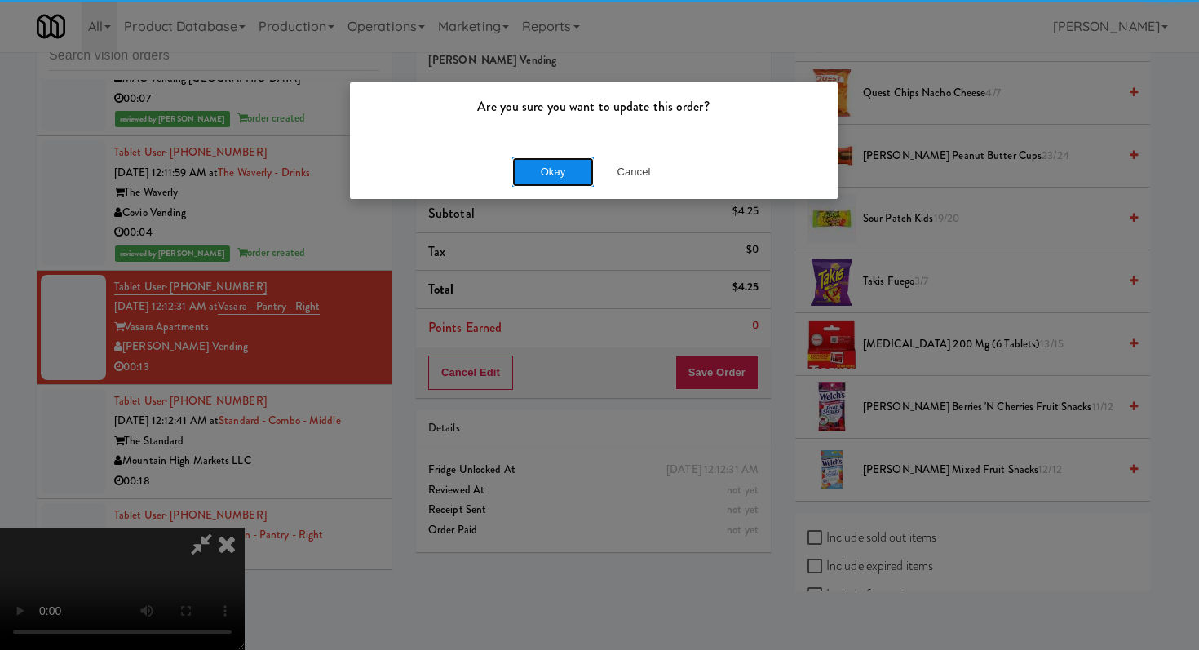
click at [556, 180] on button "Okay" at bounding box center [553, 171] width 82 height 29
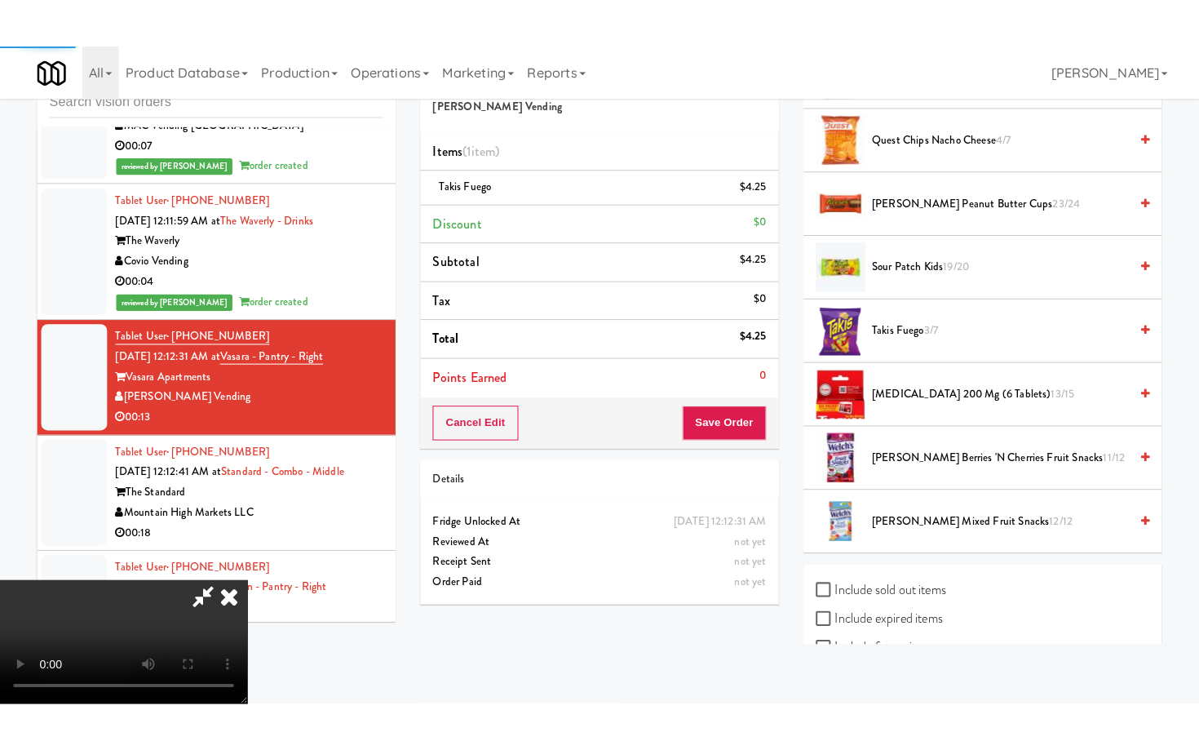
scroll to position [69, 0]
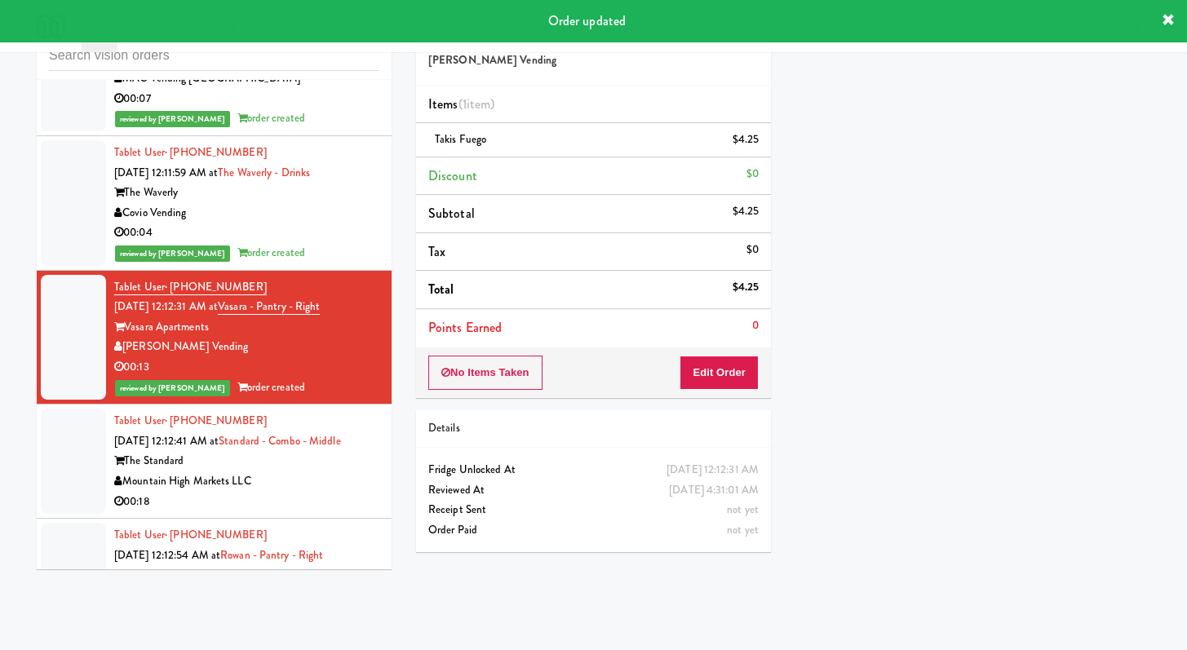
click at [278, 517] on li "Tablet User · (425) 623-8123 [DATE] 12:12:41 AM at Standard - Combo - Middle Th…" at bounding box center [214, 462] width 355 height 114
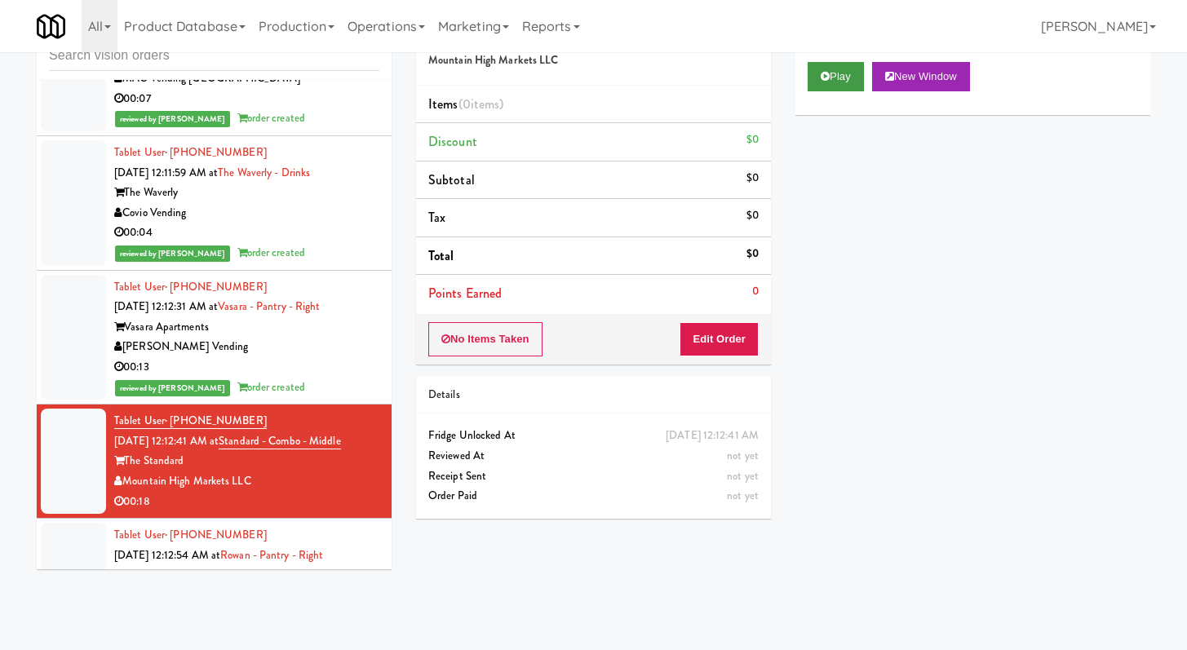
drag, startPoint x: 831, startPoint y: 60, endPoint x: 827, endPoint y: 75, distance: 15.2
click at [830, 60] on div "Play New Window" at bounding box center [973, 82] width 355 height 65
click at [846, 77] on button "Play" at bounding box center [836, 76] width 56 height 29
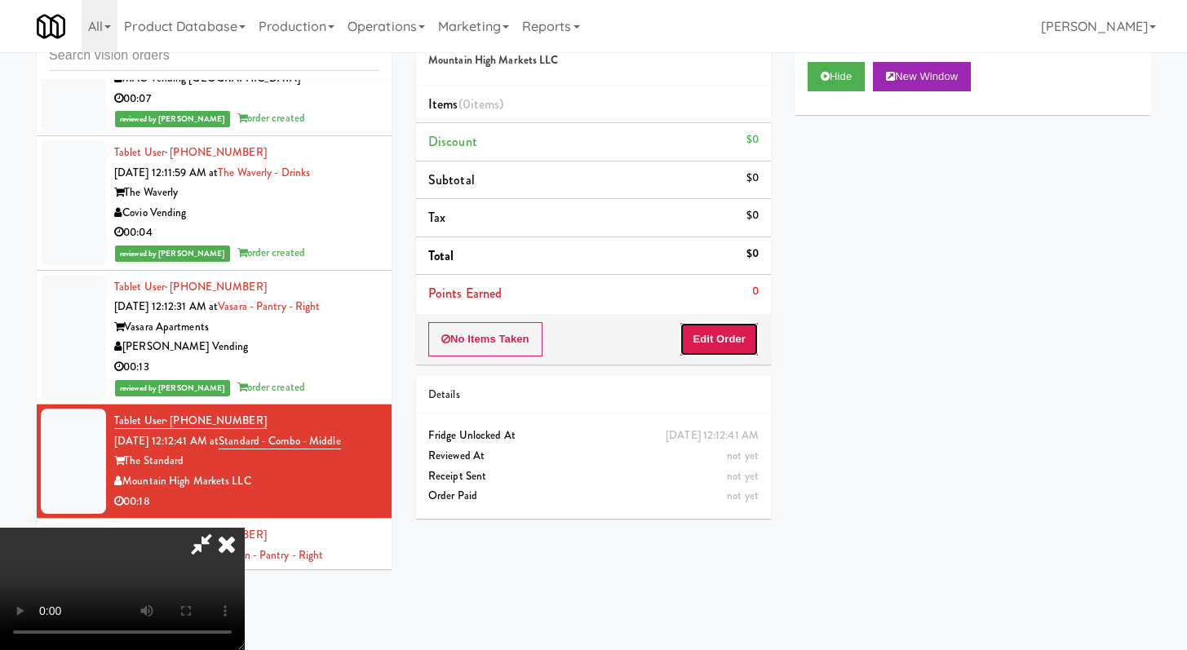
click at [719, 338] on button "Edit Order" at bounding box center [719, 339] width 79 height 34
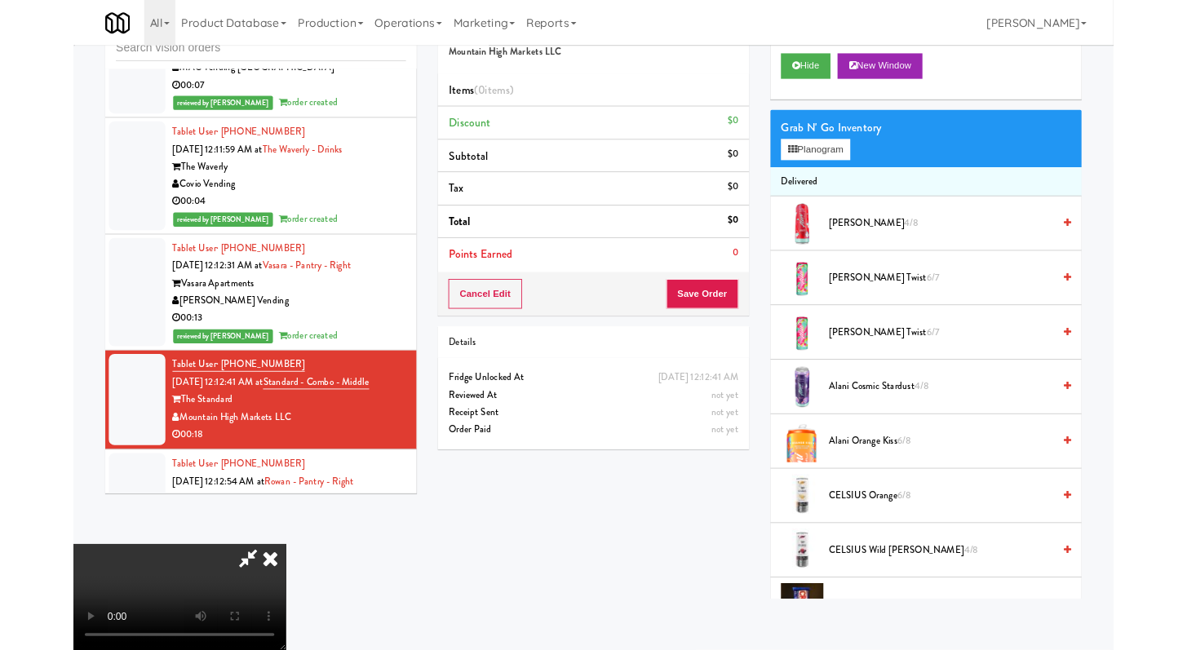
scroll to position [3450, 0]
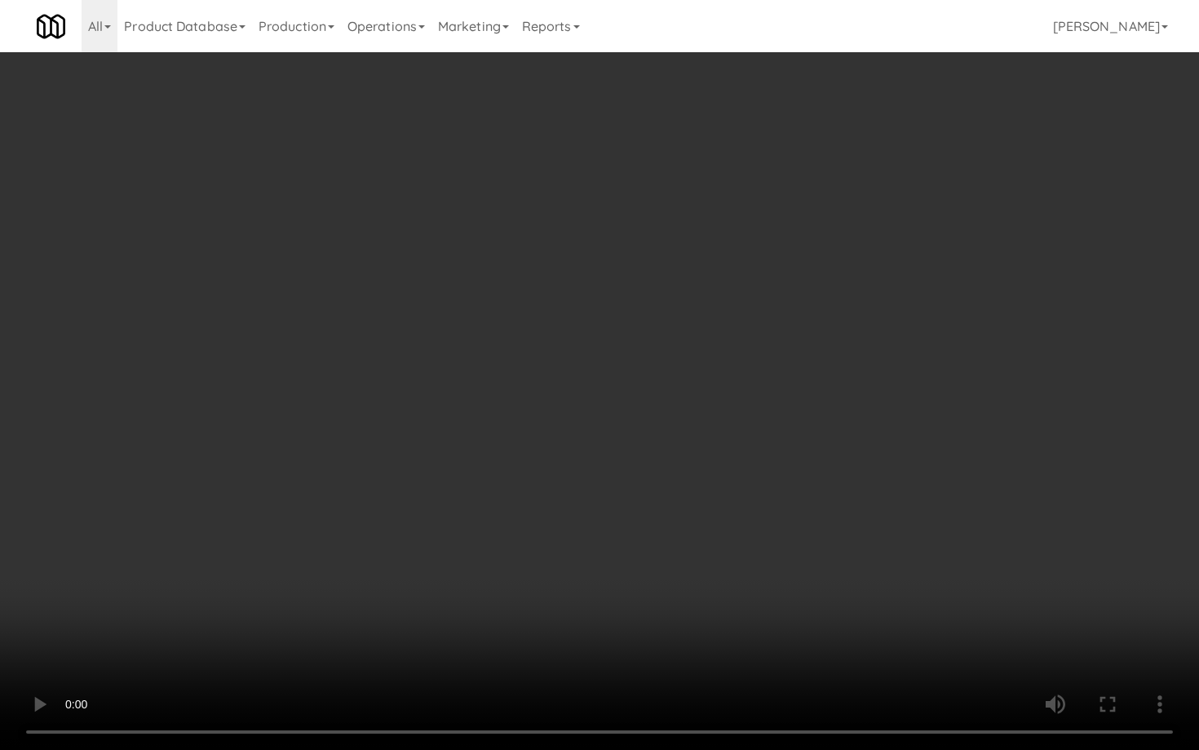
click at [867, 590] on video at bounding box center [599, 375] width 1199 height 750
click at [767, 525] on video at bounding box center [599, 375] width 1199 height 750
click at [998, 637] on video at bounding box center [599, 375] width 1199 height 750
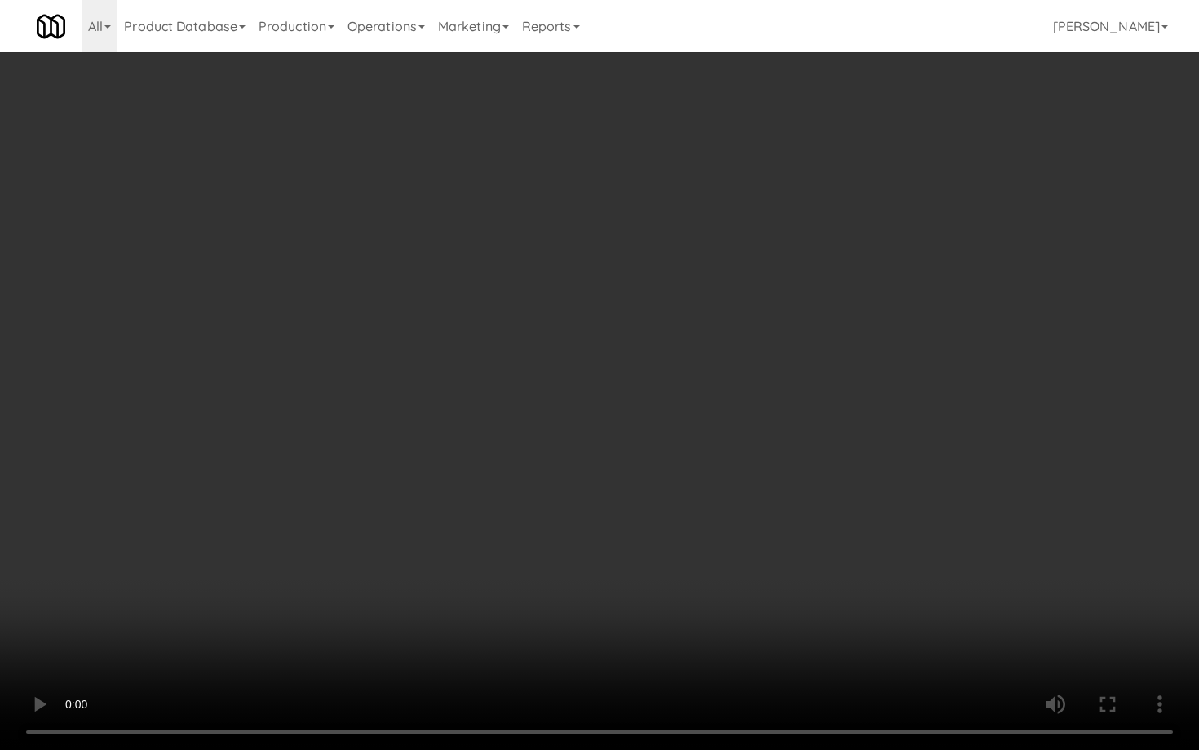
click at [992, 630] on video at bounding box center [599, 375] width 1199 height 750
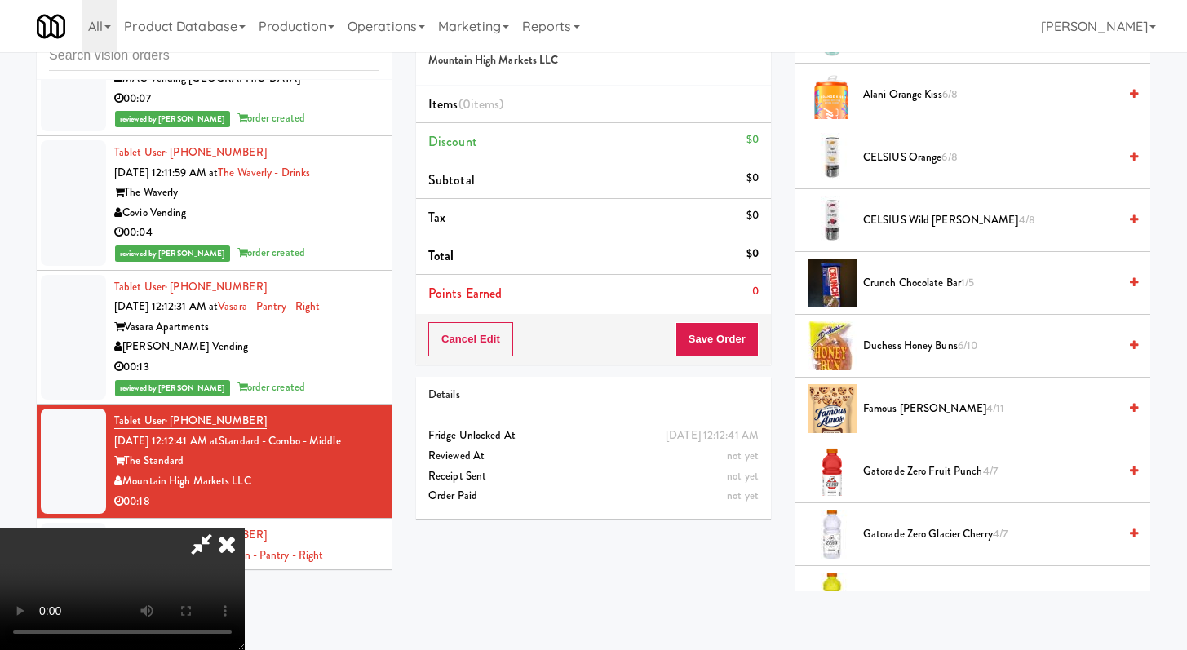
scroll to position [658, 0]
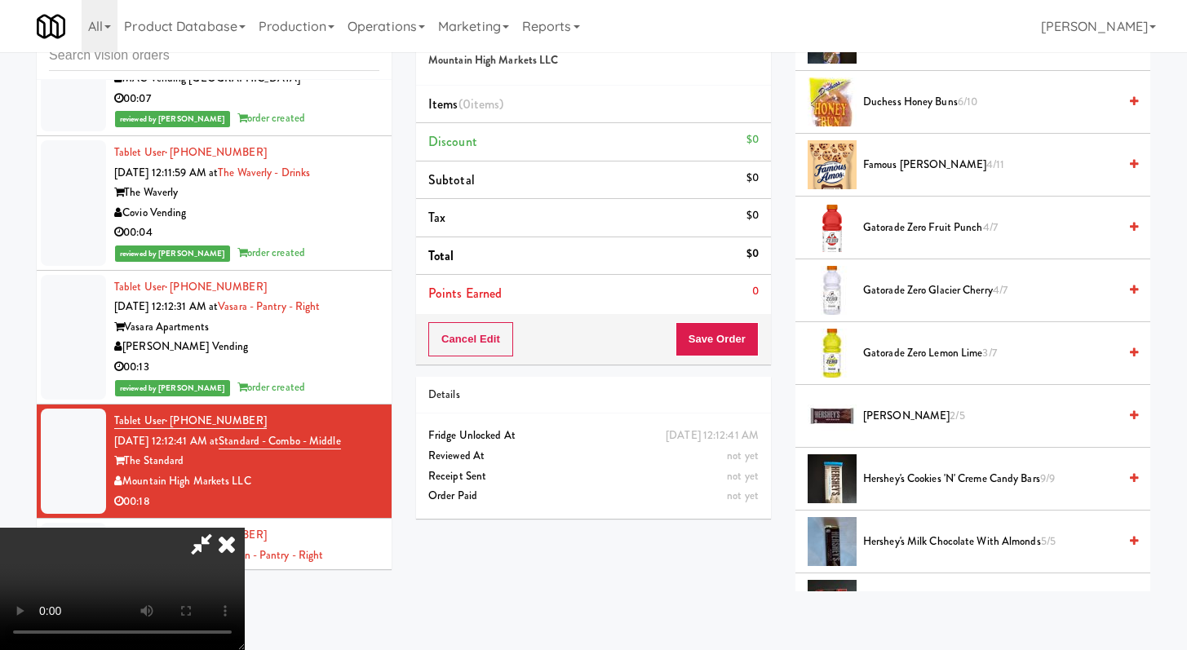
click at [901, 157] on span "Famous [PERSON_NAME] 4/11" at bounding box center [990, 165] width 255 height 20
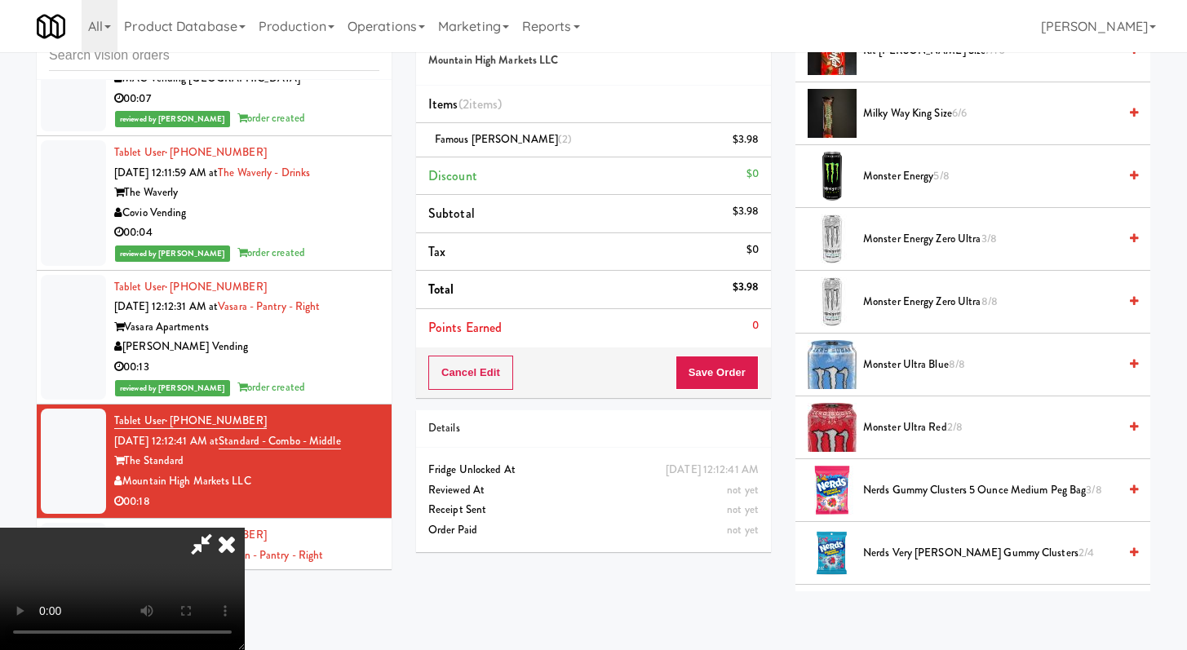
scroll to position [1860, 0]
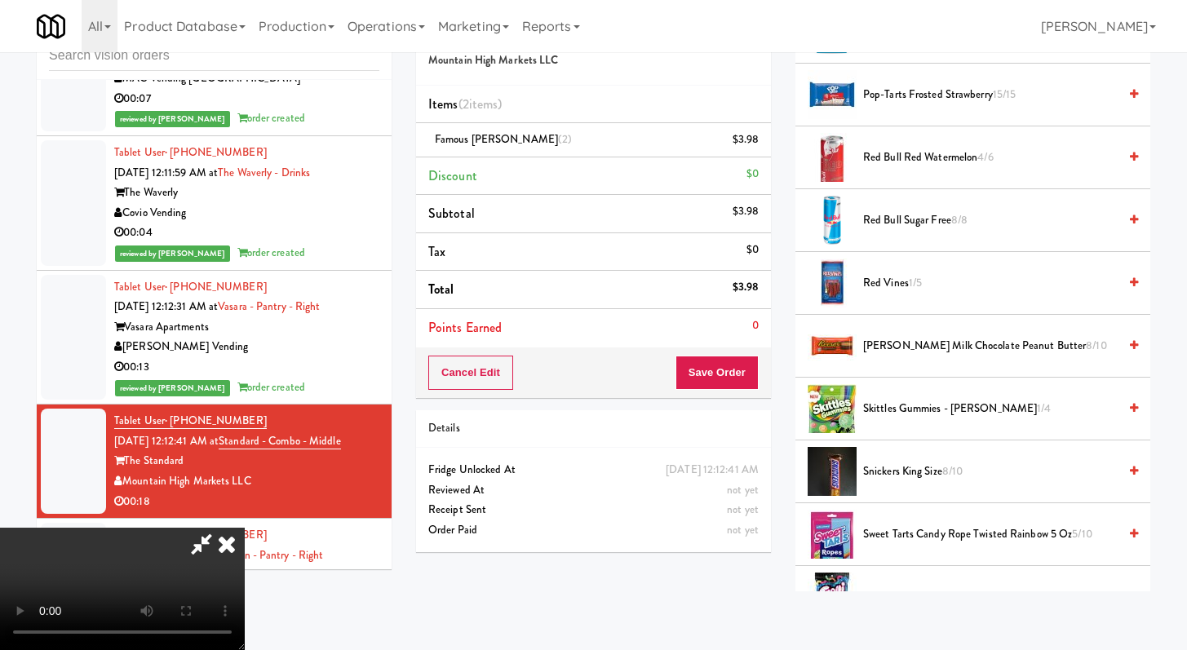
click at [890, 278] on span "Red Vines 1/5" at bounding box center [990, 283] width 255 height 20
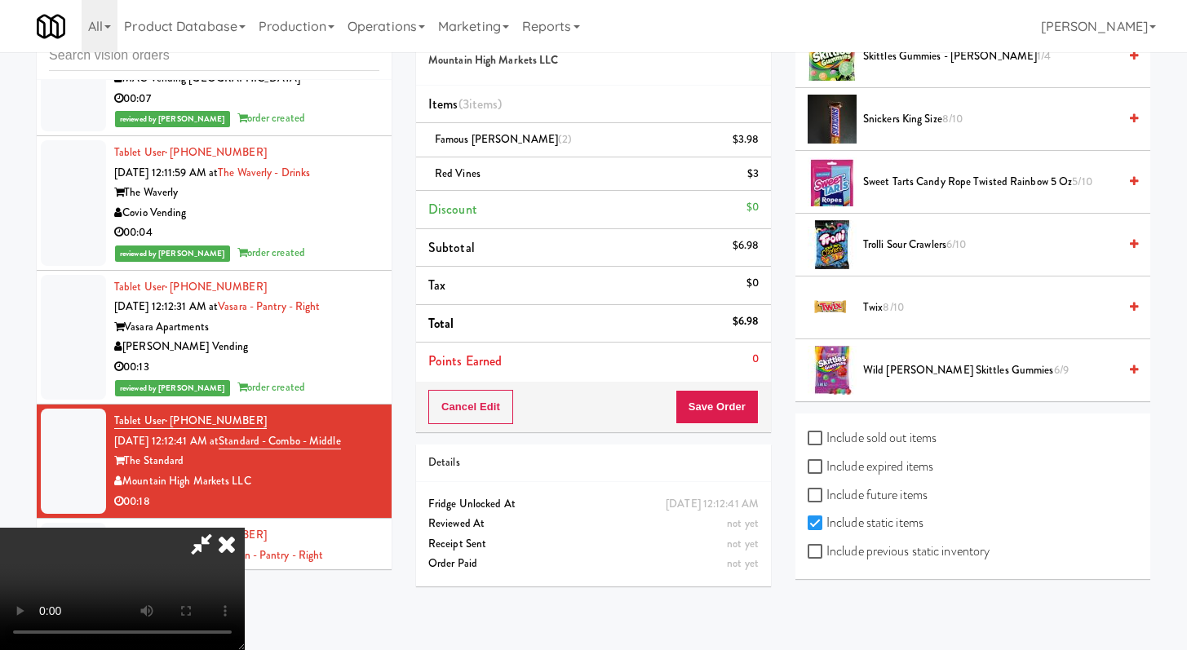
click at [900, 241] on span "Trolli Sour Crawlers 6/10" at bounding box center [990, 245] width 255 height 20
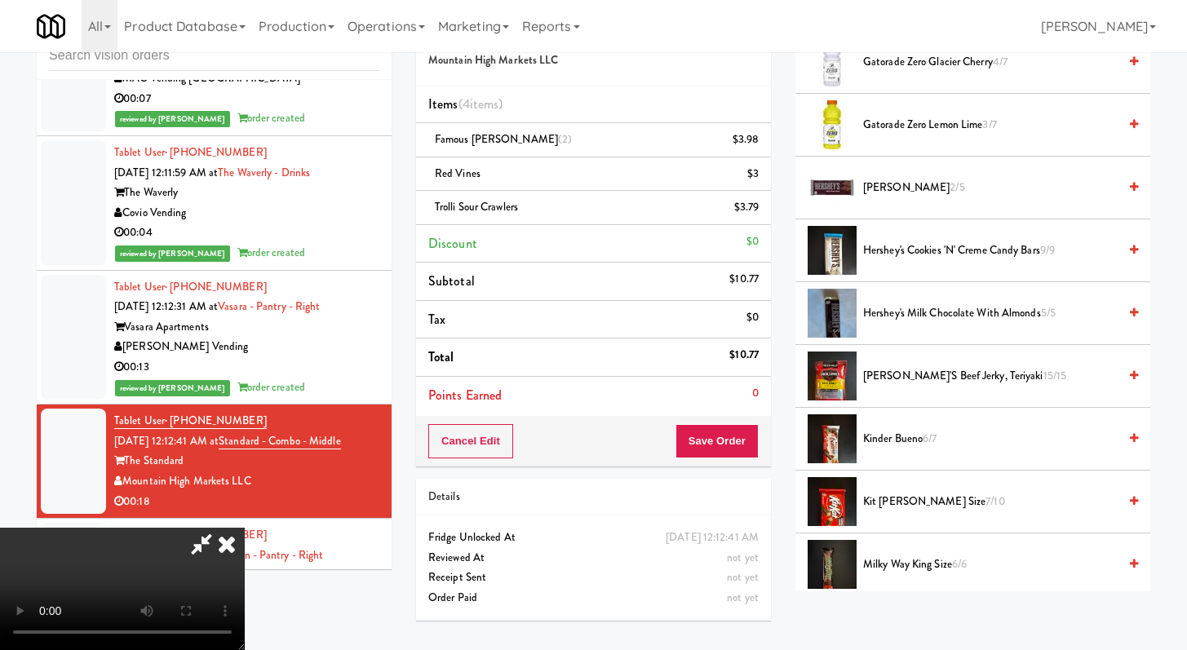
scroll to position [872, 0]
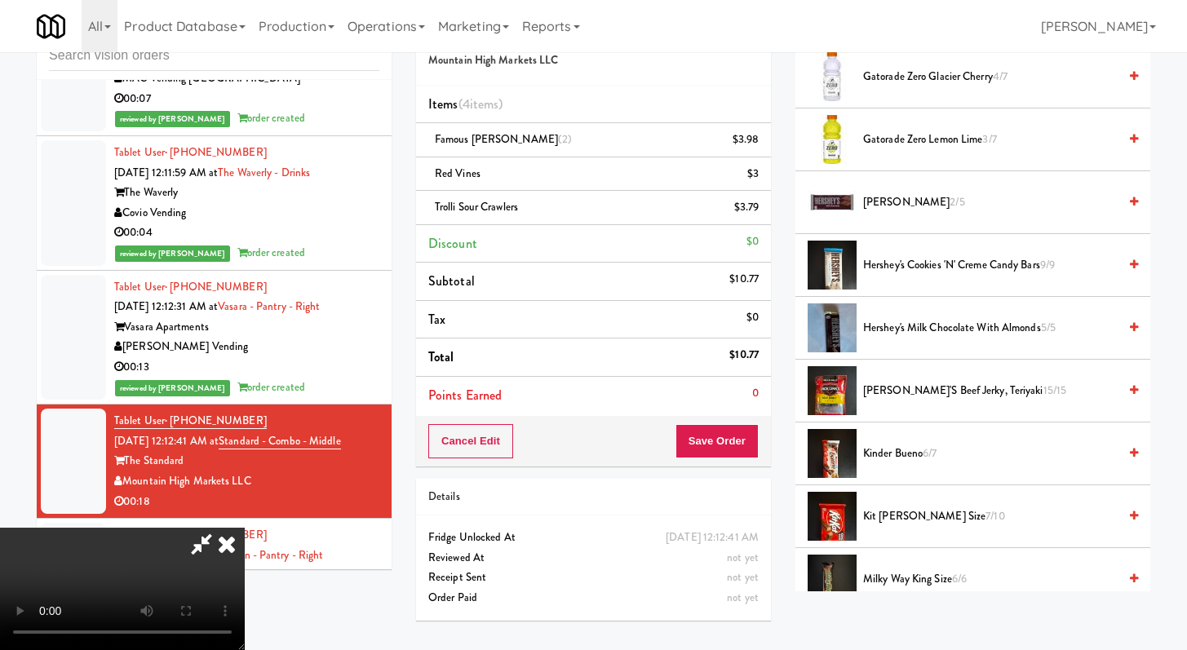
click at [906, 517] on span "Kit [PERSON_NAME] Size 7/10" at bounding box center [990, 517] width 255 height 20
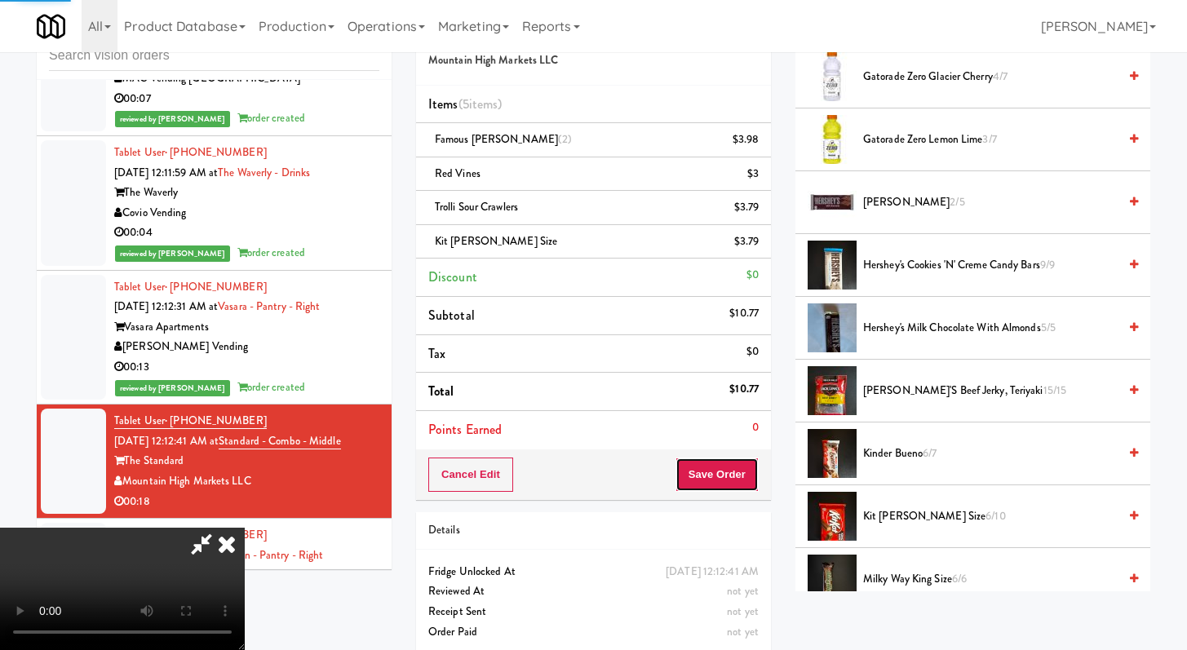
click at [748, 477] on button "Save Order" at bounding box center [717, 475] width 83 height 34
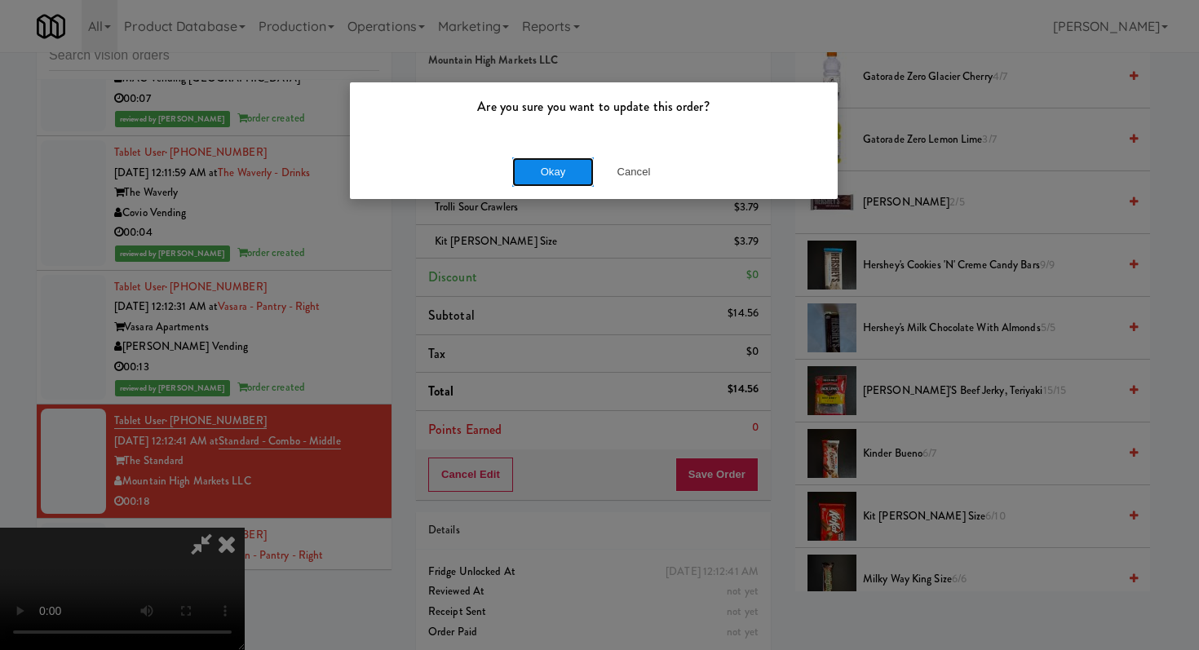
click at [570, 180] on button "Okay" at bounding box center [553, 171] width 82 height 29
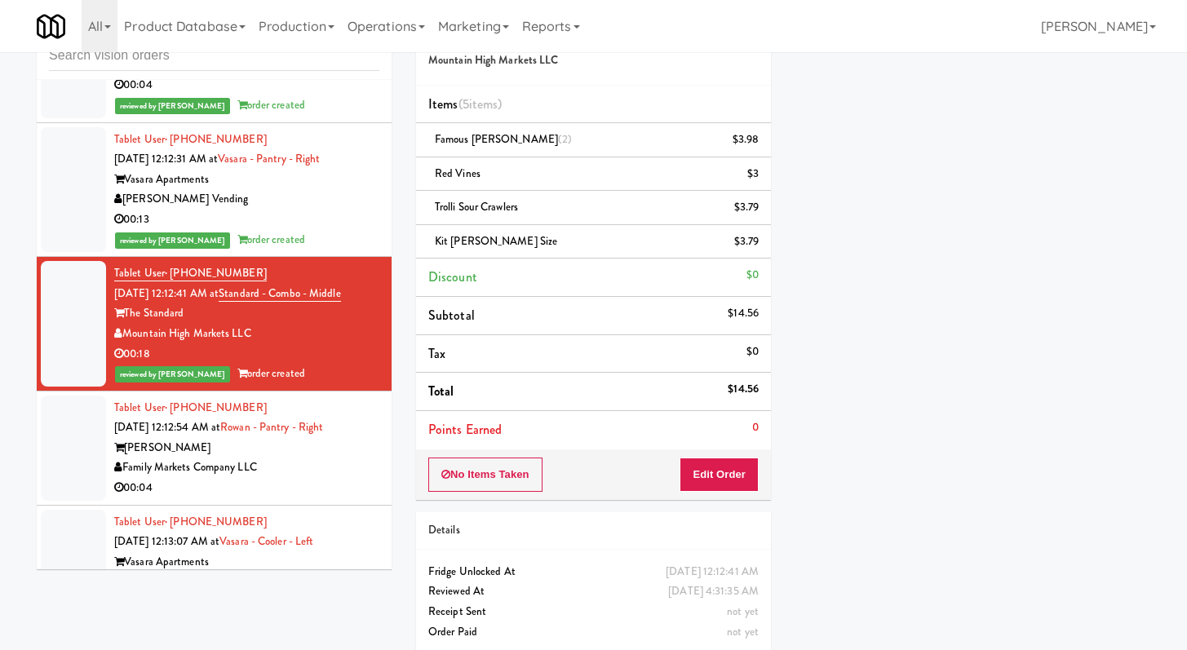
scroll to position [3738, 0]
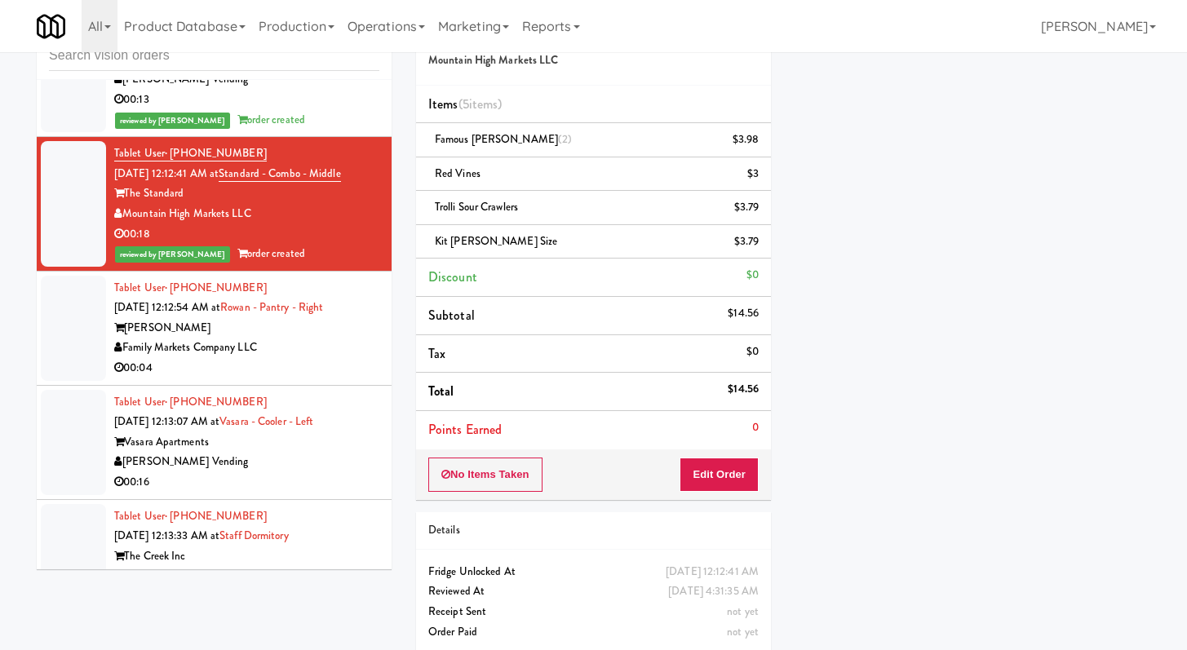
click at [319, 372] on div "00:04" at bounding box center [246, 368] width 265 height 20
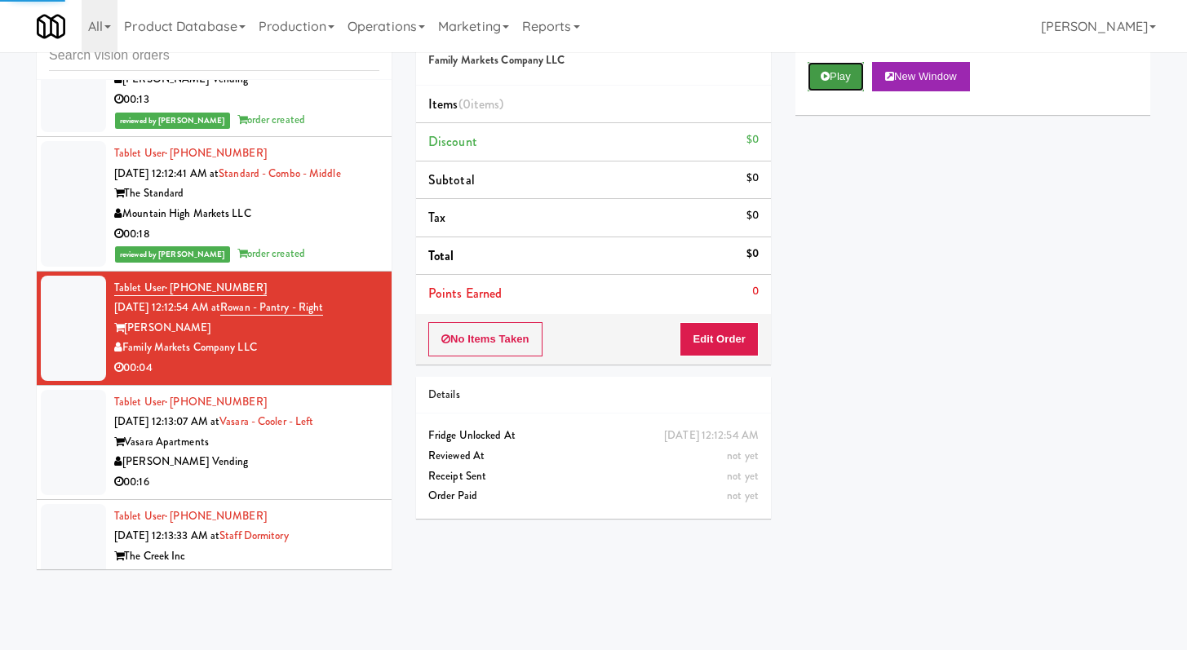
click at [823, 71] on icon at bounding box center [825, 76] width 9 height 11
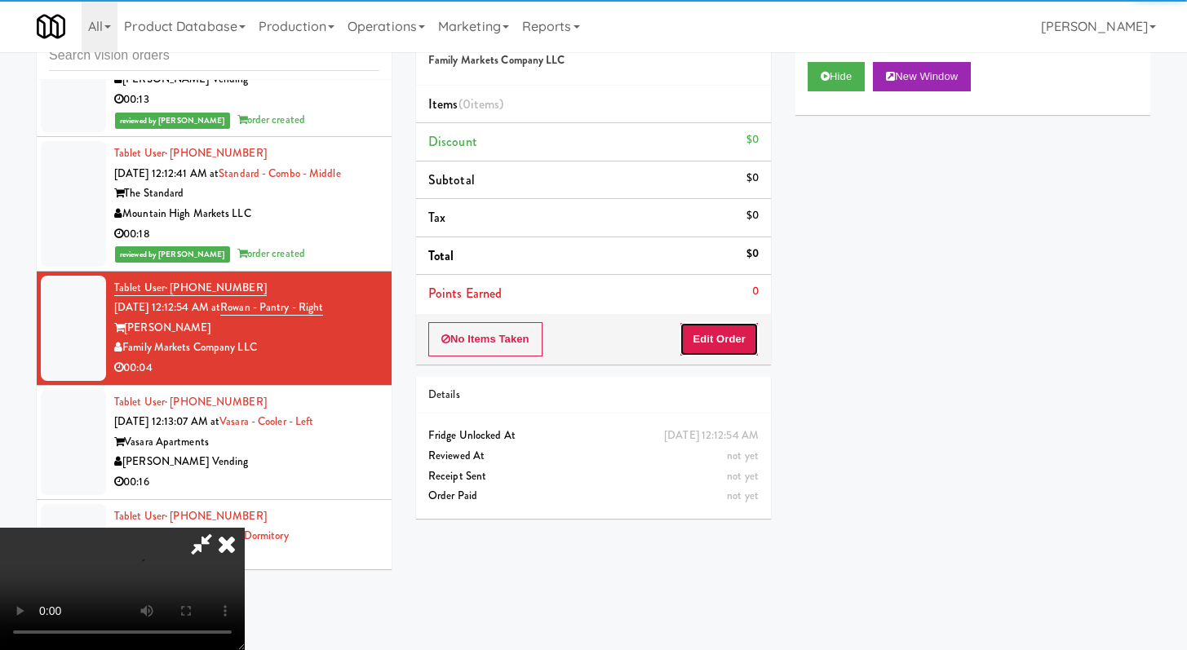
click at [717, 351] on button "Edit Order" at bounding box center [719, 339] width 79 height 34
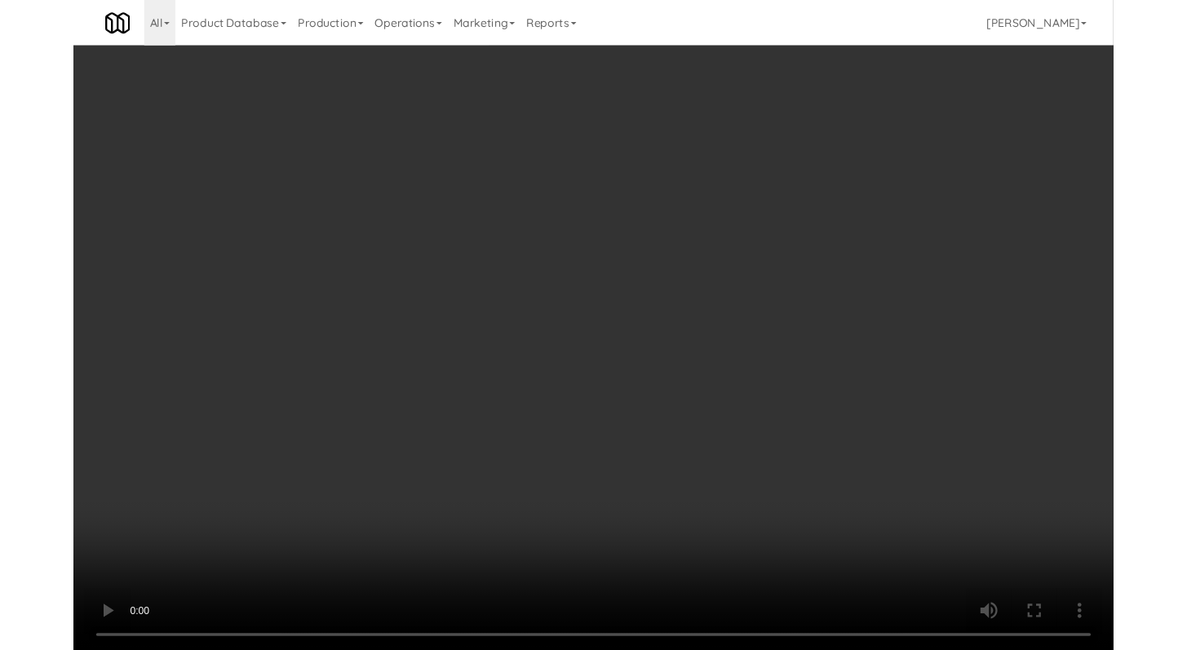
scroll to position [3718, 0]
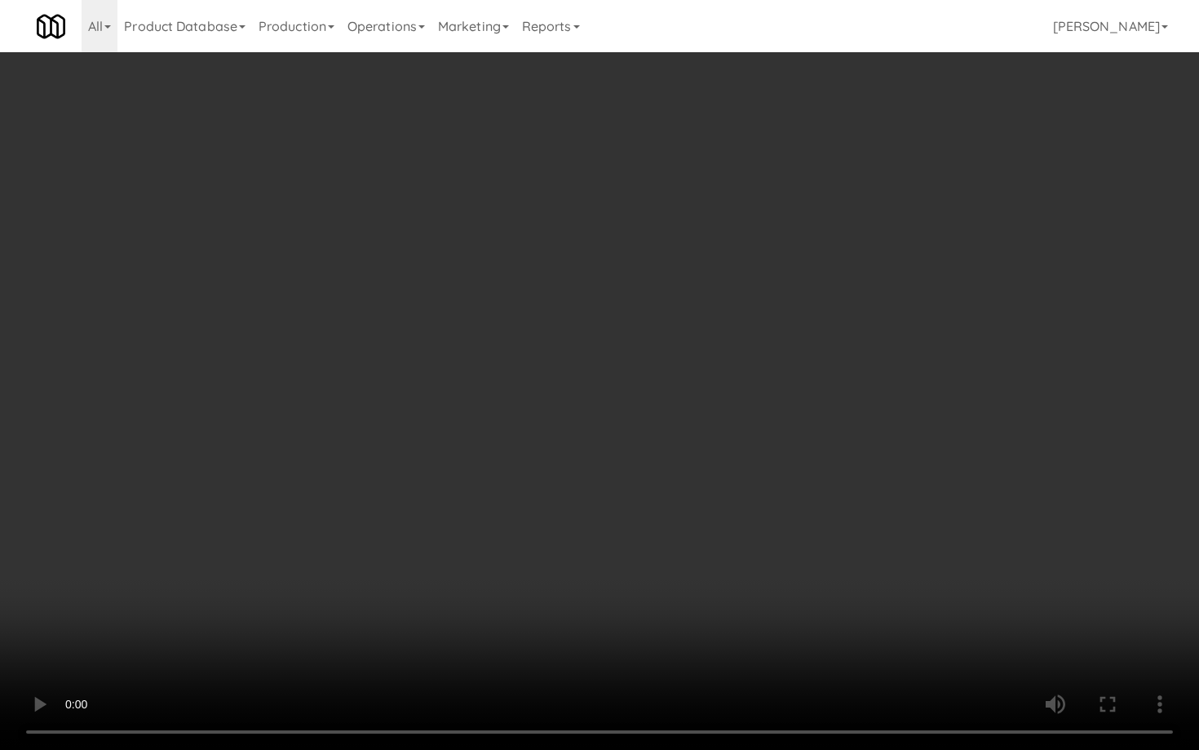
click at [705, 542] on video at bounding box center [599, 375] width 1199 height 750
click at [705, 541] on video at bounding box center [599, 375] width 1199 height 750
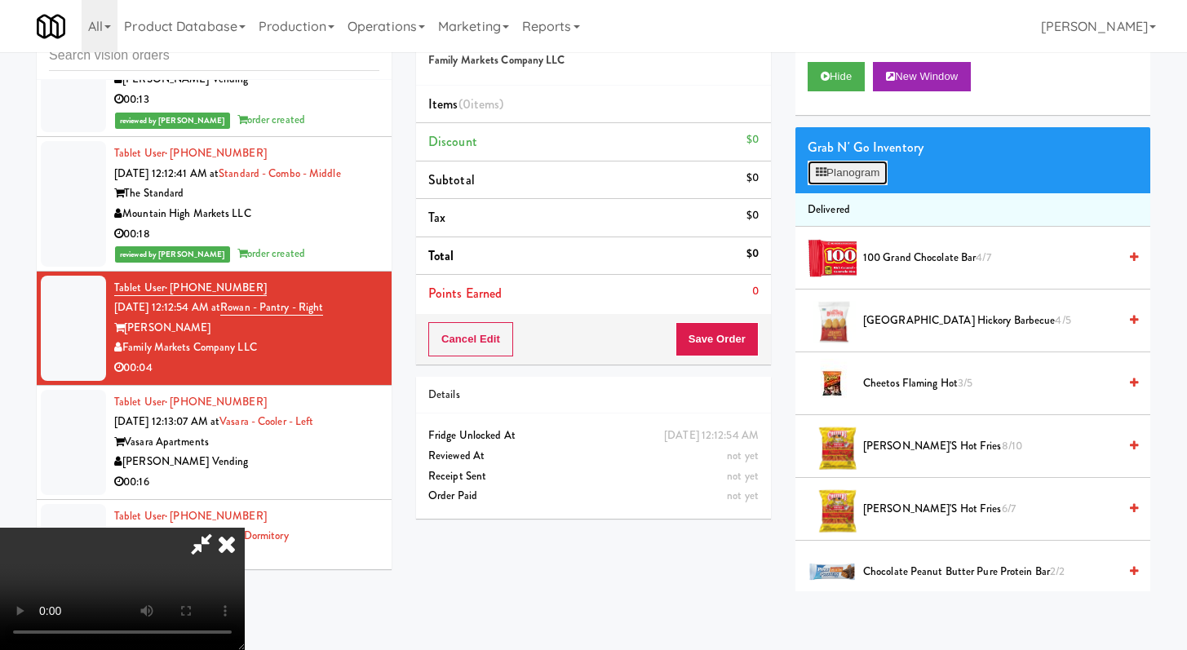
click at [848, 178] on button "Planogram" at bounding box center [848, 173] width 80 height 24
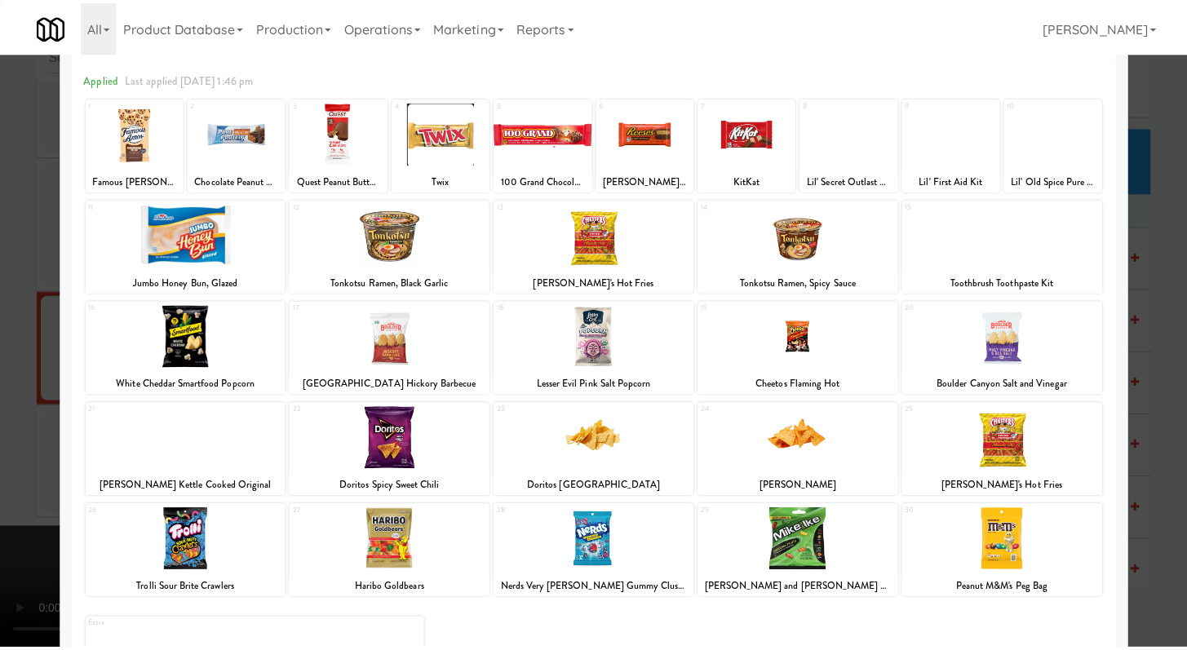
scroll to position [151, 0]
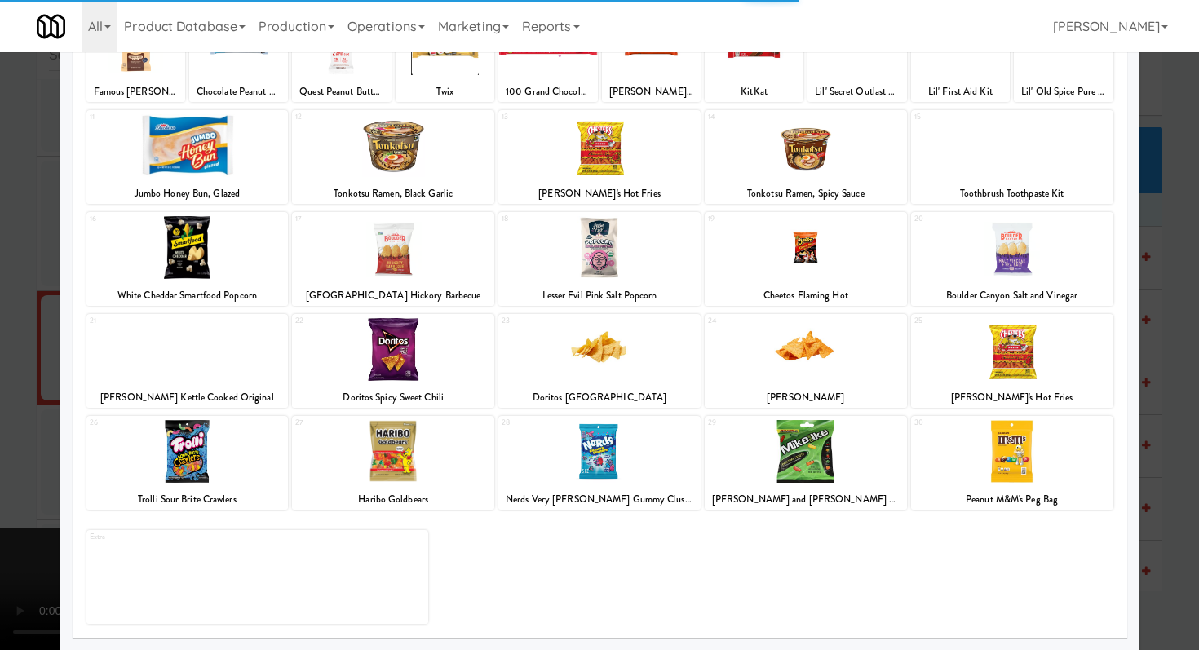
click at [809, 508] on div "[PERSON_NAME] and [PERSON_NAME] bag" at bounding box center [805, 500] width 197 height 20
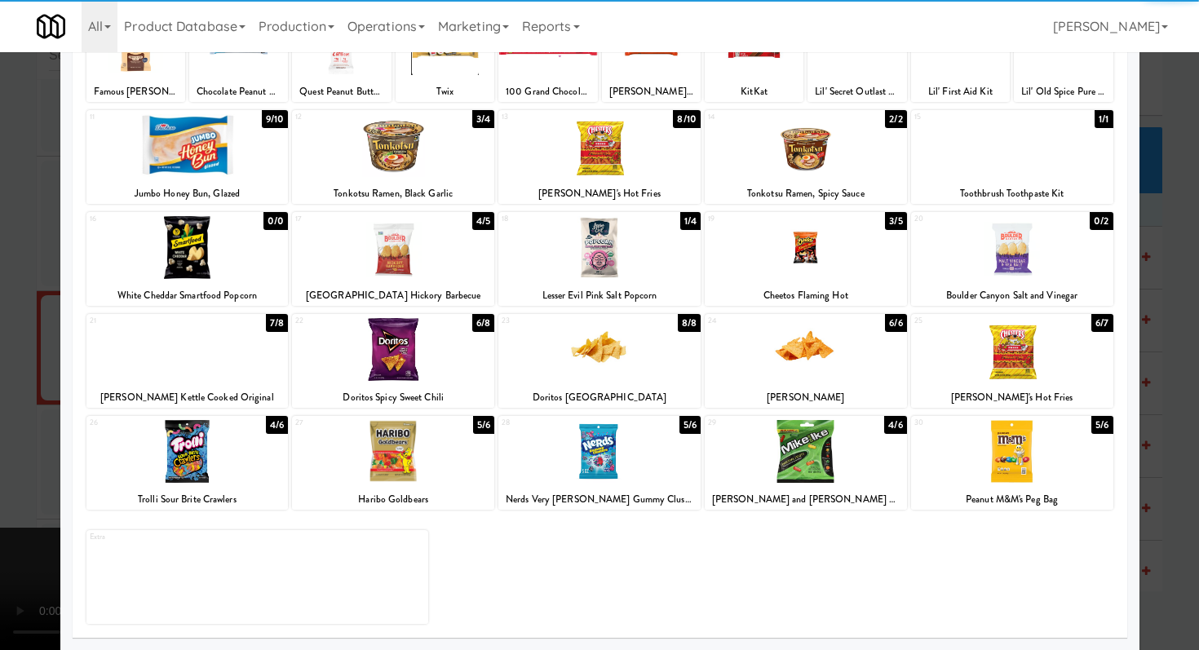
click at [804, 465] on div at bounding box center [806, 451] width 202 height 63
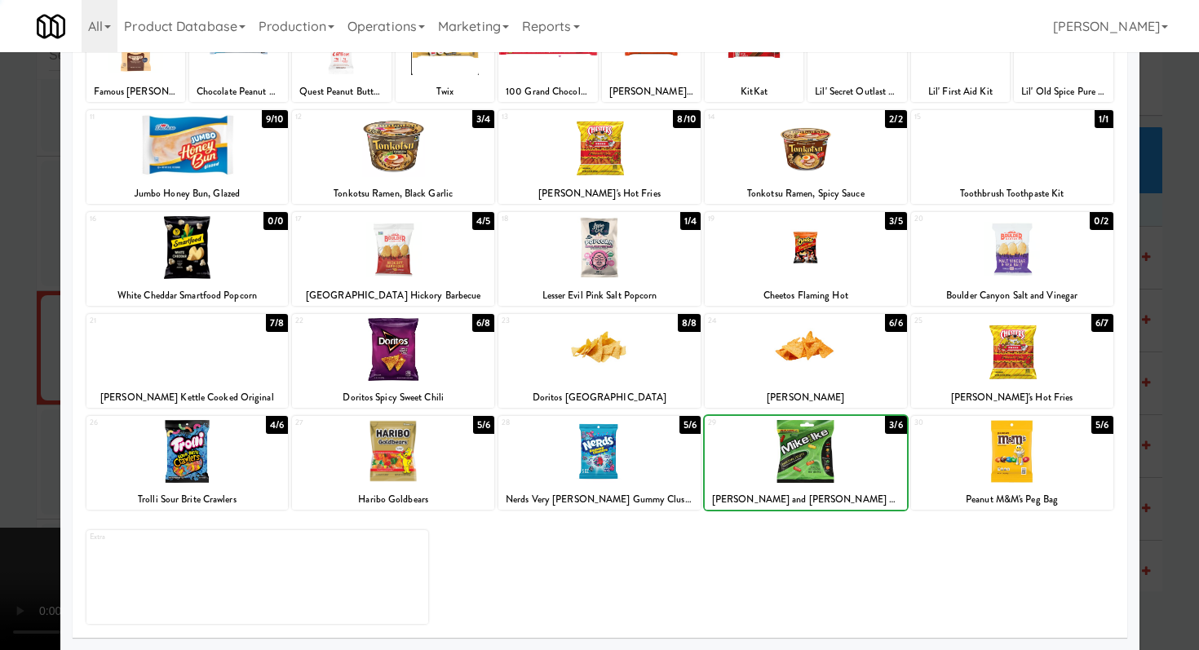
click at [0, 411] on div at bounding box center [599, 325] width 1199 height 650
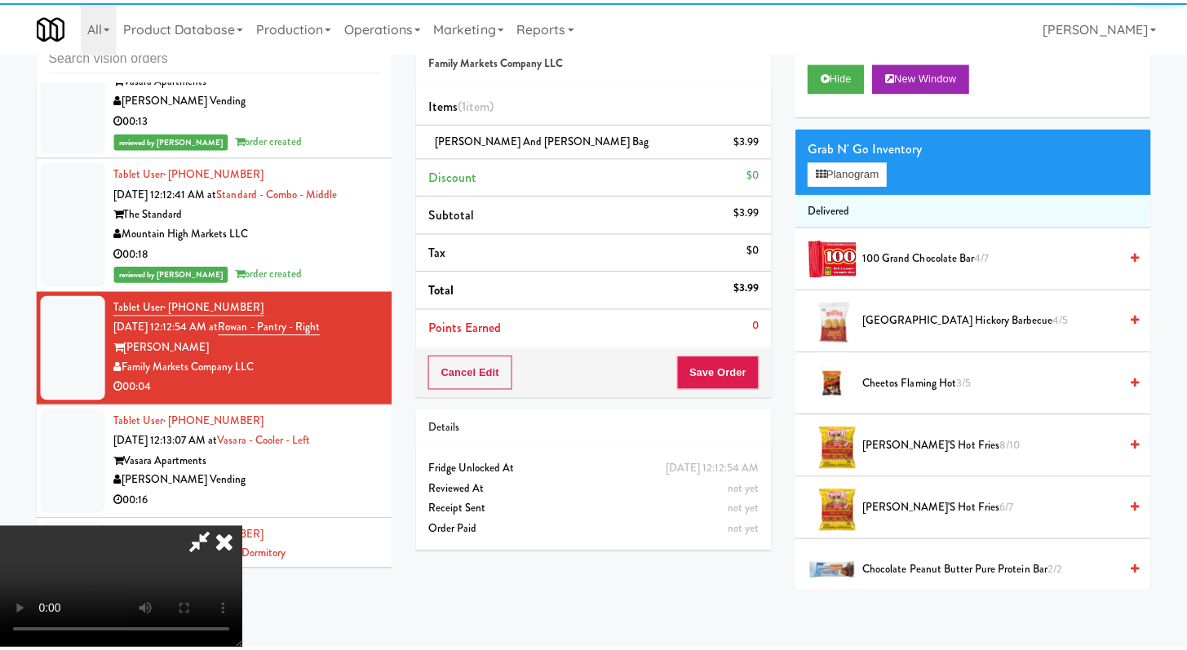
scroll to position [3738, 0]
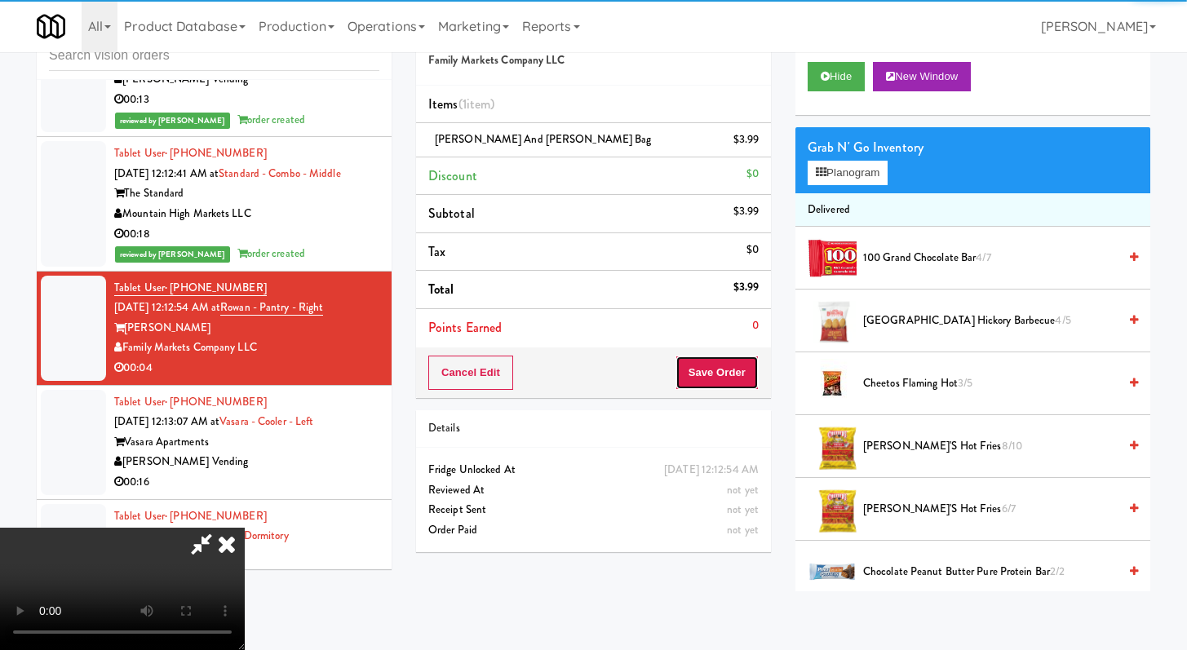
click at [746, 361] on button "Save Order" at bounding box center [717, 373] width 83 height 34
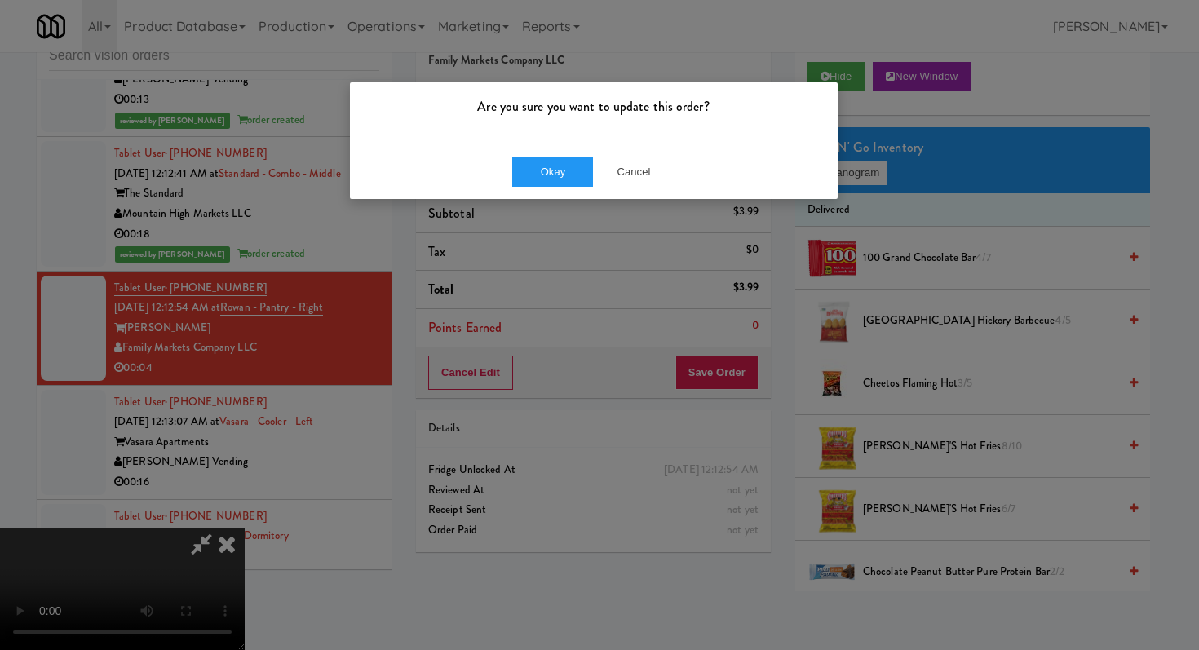
click at [532, 153] on div "Okay Cancel" at bounding box center [594, 171] width 488 height 55
click at [534, 160] on button "Okay" at bounding box center [553, 171] width 82 height 29
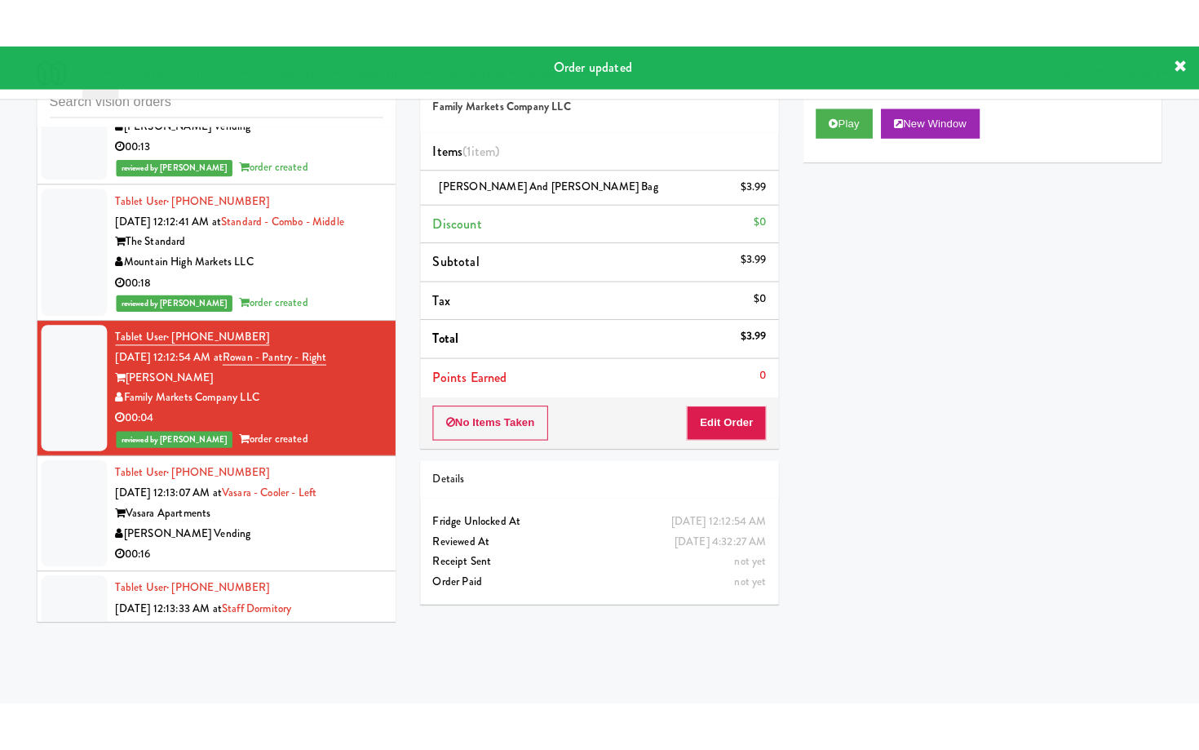
scroll to position [3926, 0]
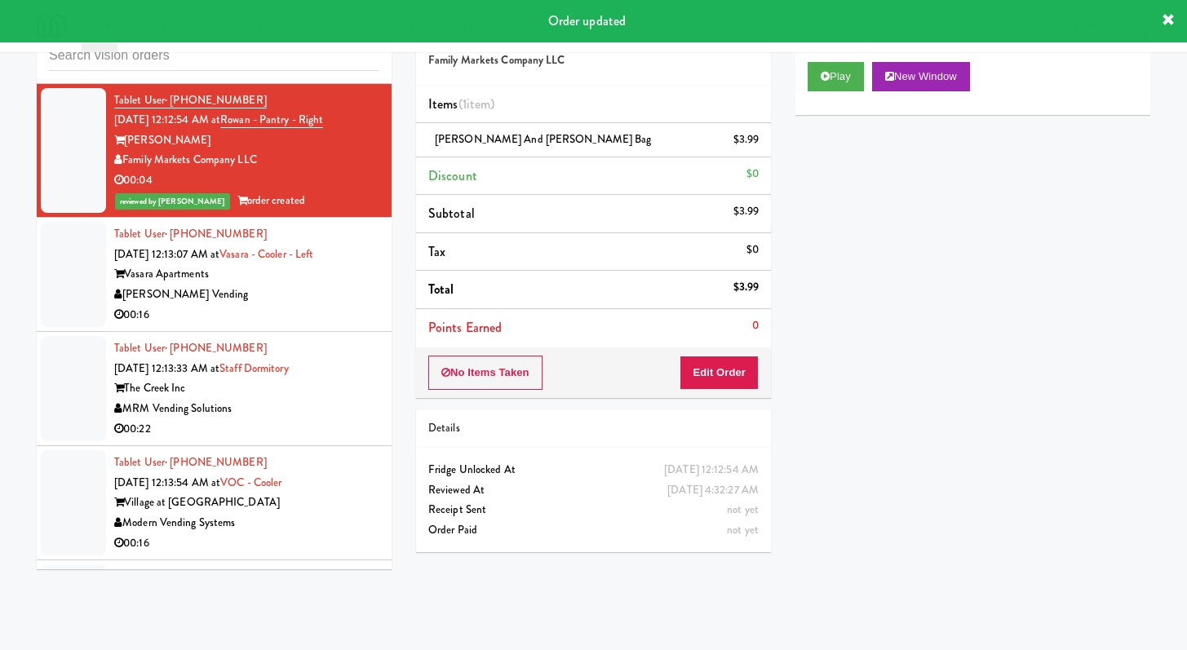
click at [335, 323] on div "00:16" at bounding box center [246, 315] width 265 height 20
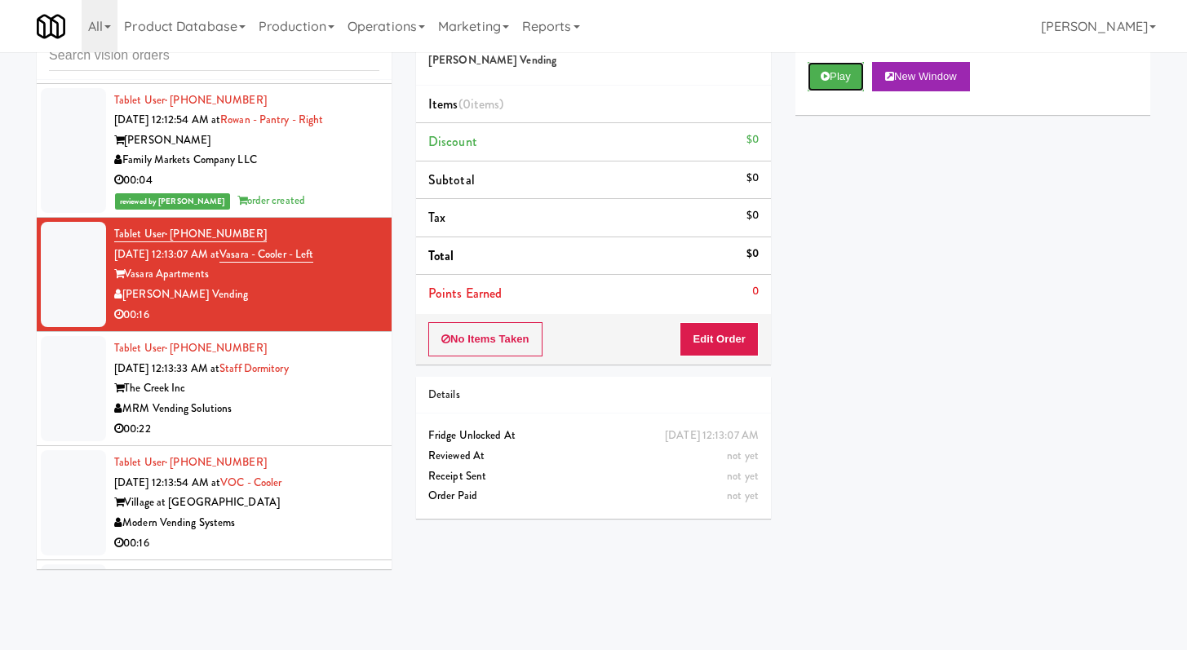
click at [824, 74] on icon at bounding box center [825, 76] width 9 height 11
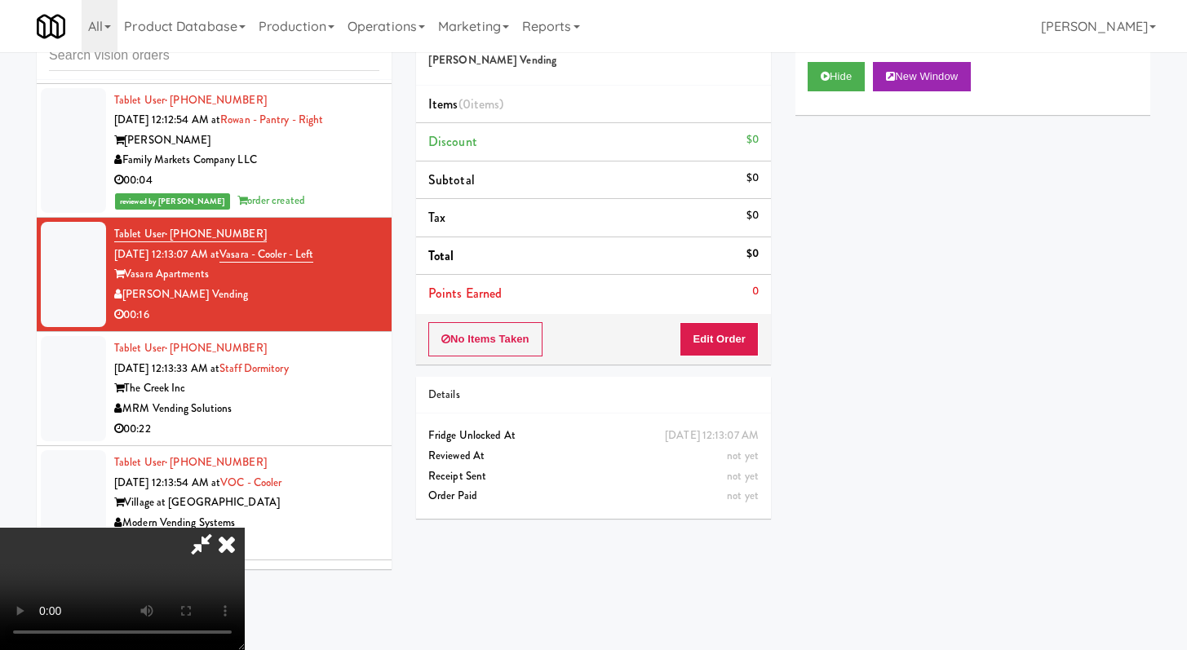
click at [710, 357] on div "No Items Taken Edit Order" at bounding box center [593, 339] width 355 height 51
click at [724, 331] on button "Edit Order" at bounding box center [719, 339] width 79 height 34
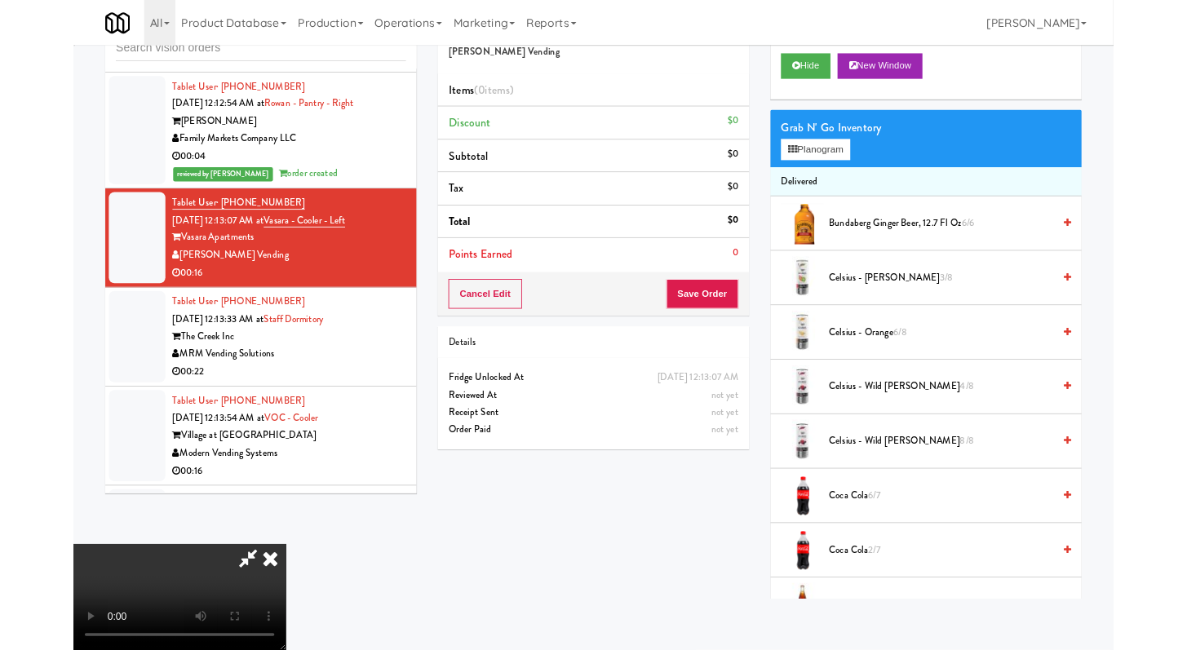
scroll to position [3905, 0]
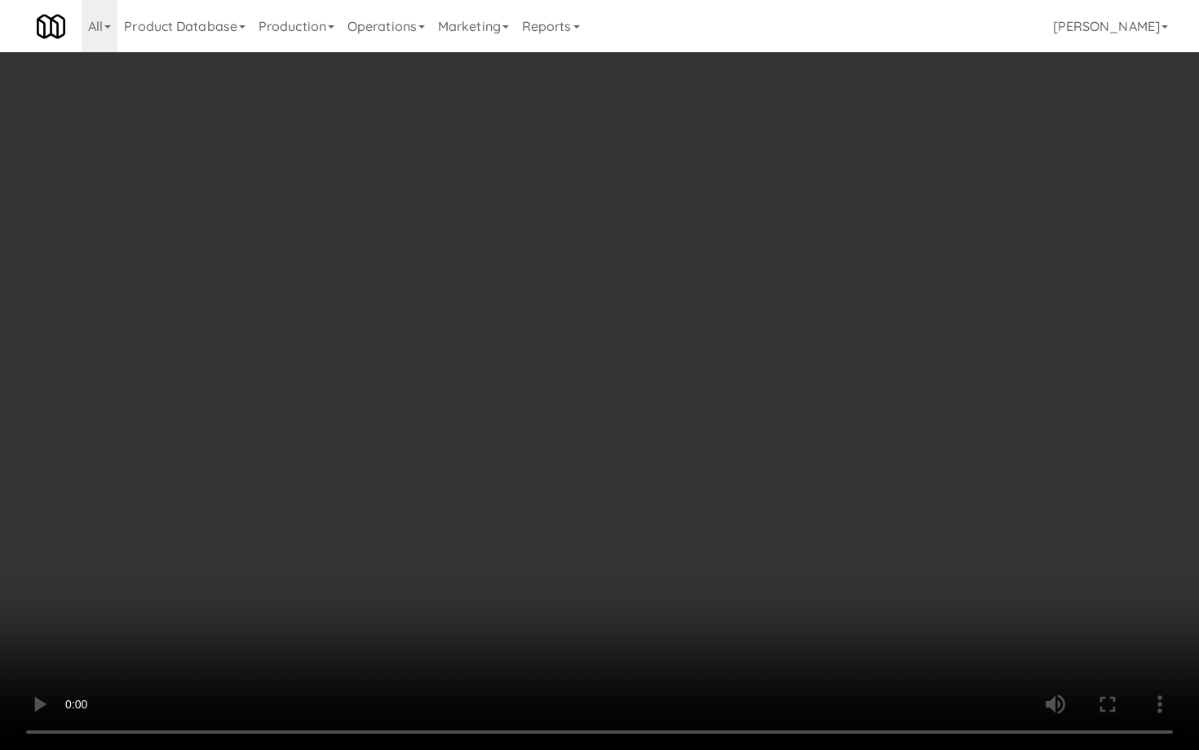
click at [917, 598] on video at bounding box center [599, 375] width 1199 height 750
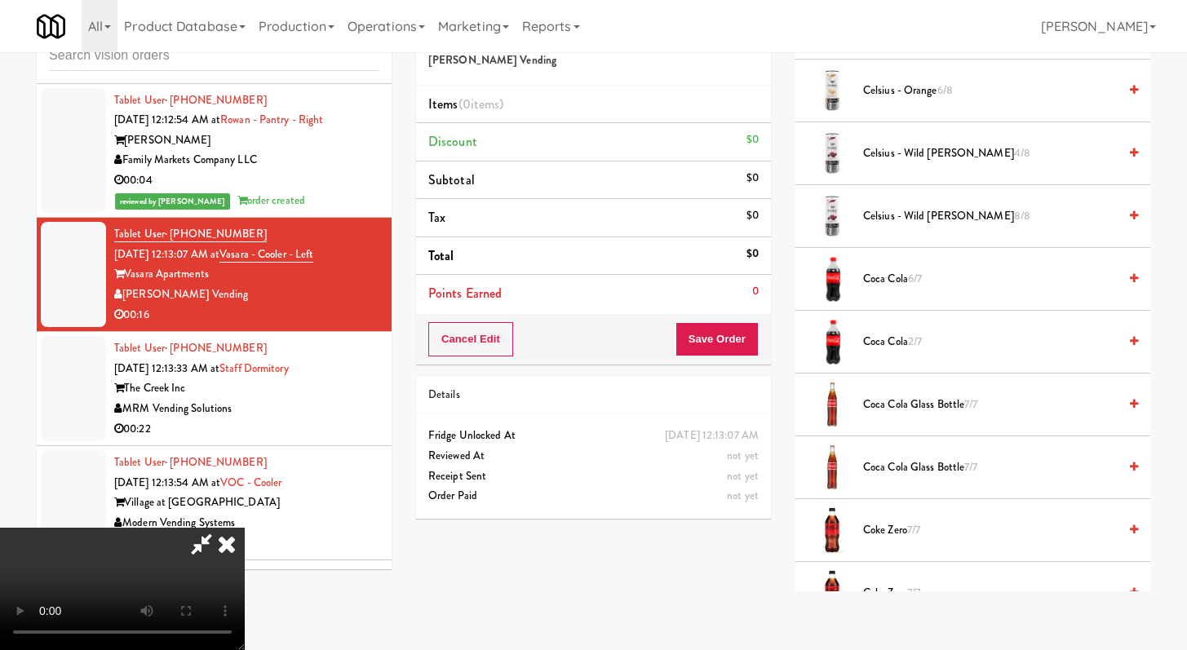
scroll to position [308, 0]
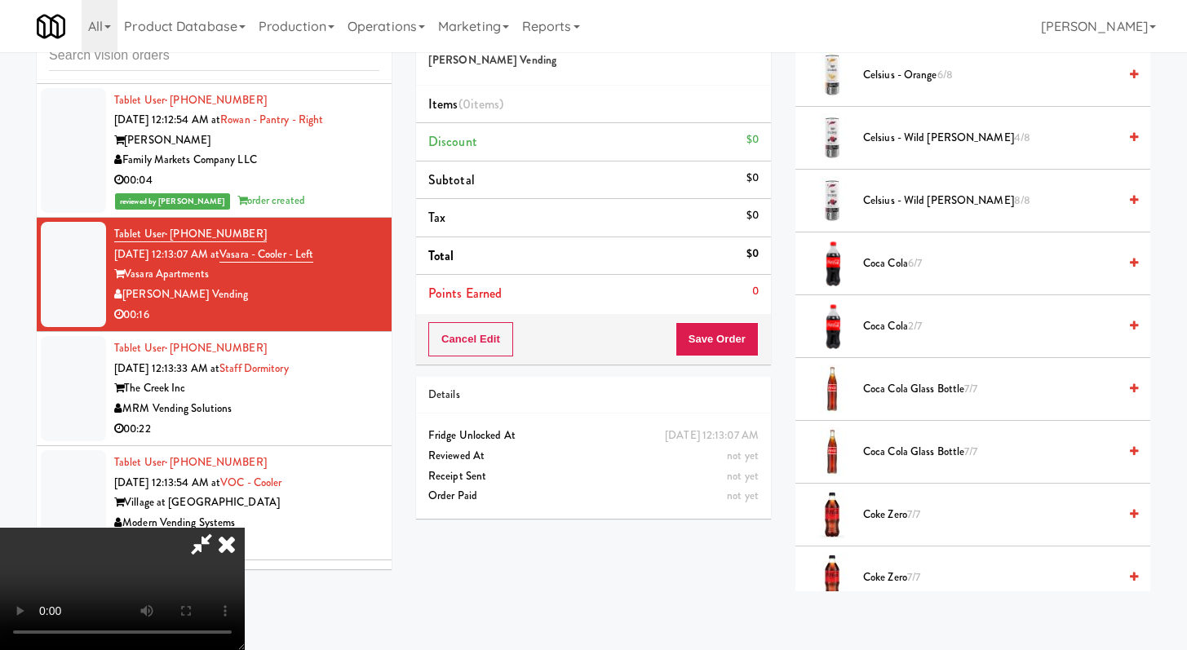
click at [887, 294] on li "Coca Cola 6/7" at bounding box center [973, 264] width 355 height 63
click at [891, 258] on span "Coca Cola 6/7" at bounding box center [990, 264] width 255 height 20
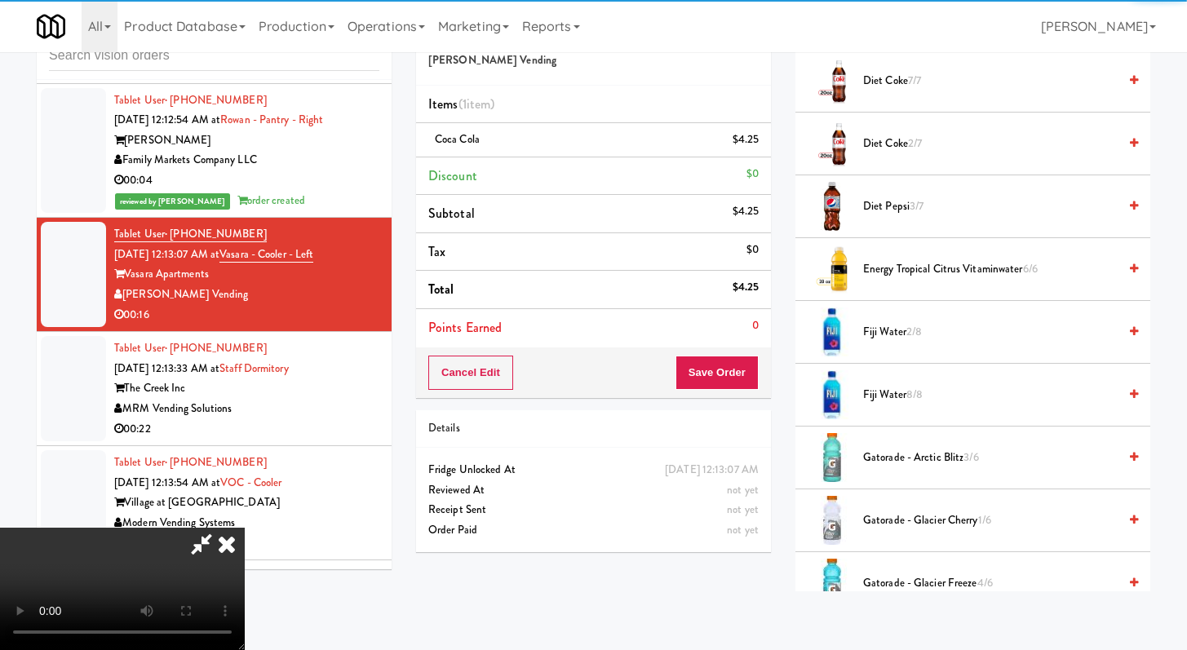
scroll to position [1003, 0]
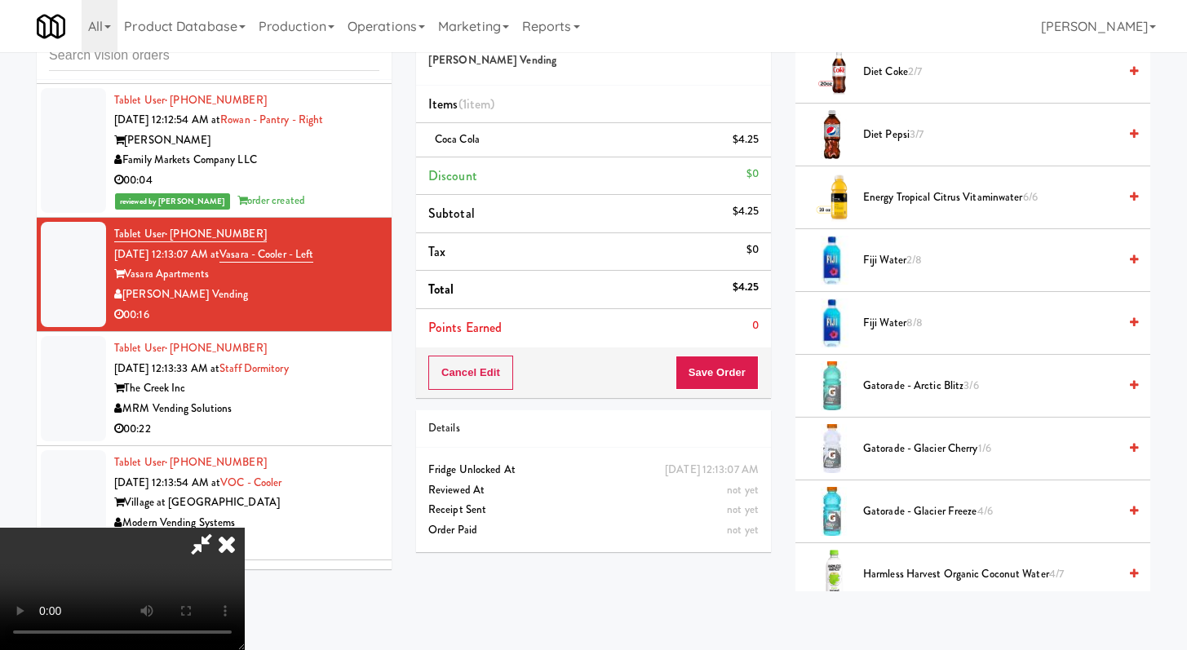
click at [916, 389] on span "Gatorade - Arctic Blitz 3/6" at bounding box center [990, 386] width 255 height 20
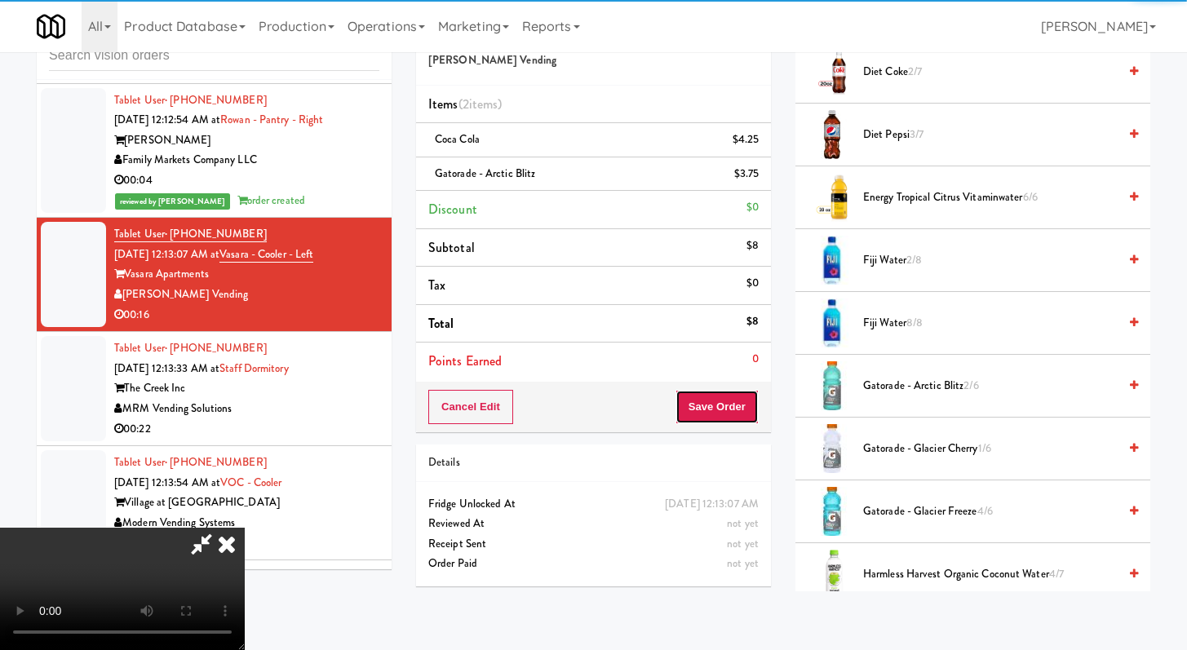
click at [727, 415] on button "Save Order" at bounding box center [717, 407] width 83 height 34
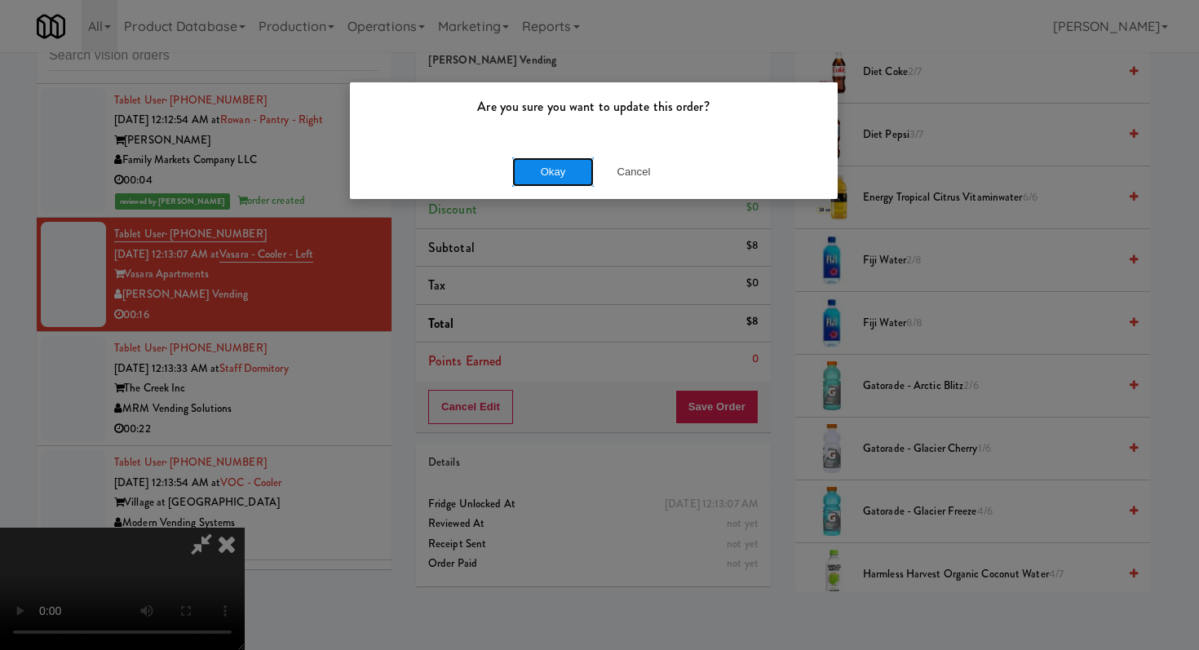
click at [521, 169] on button "Okay" at bounding box center [553, 171] width 82 height 29
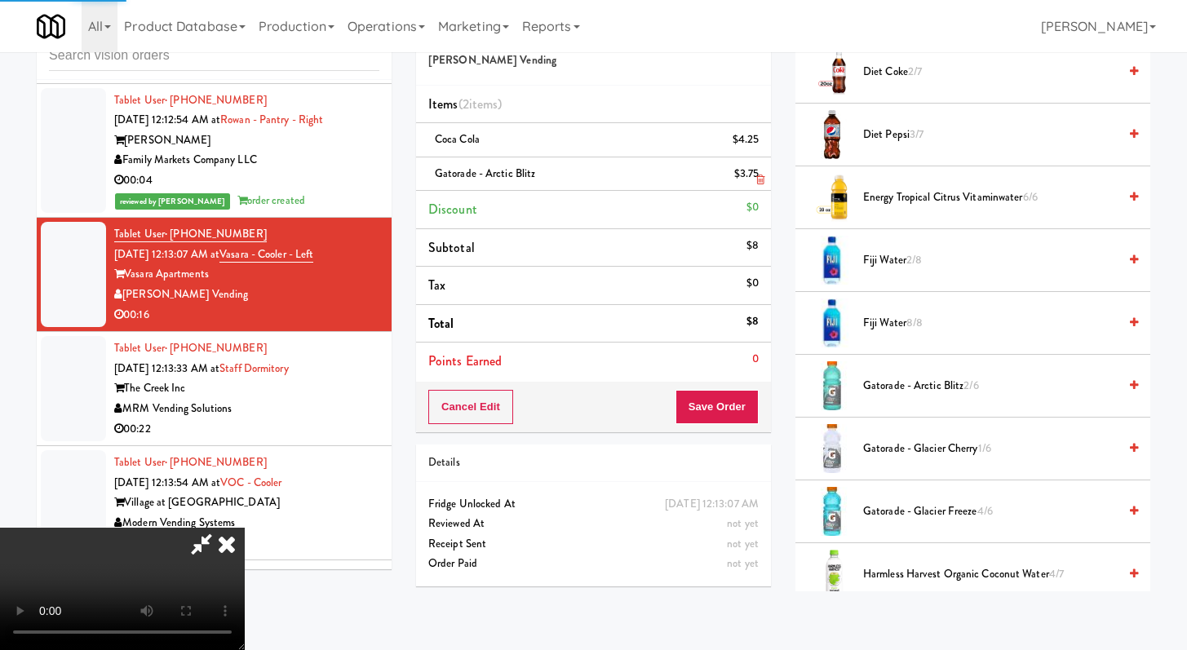
scroll to position [69, 0]
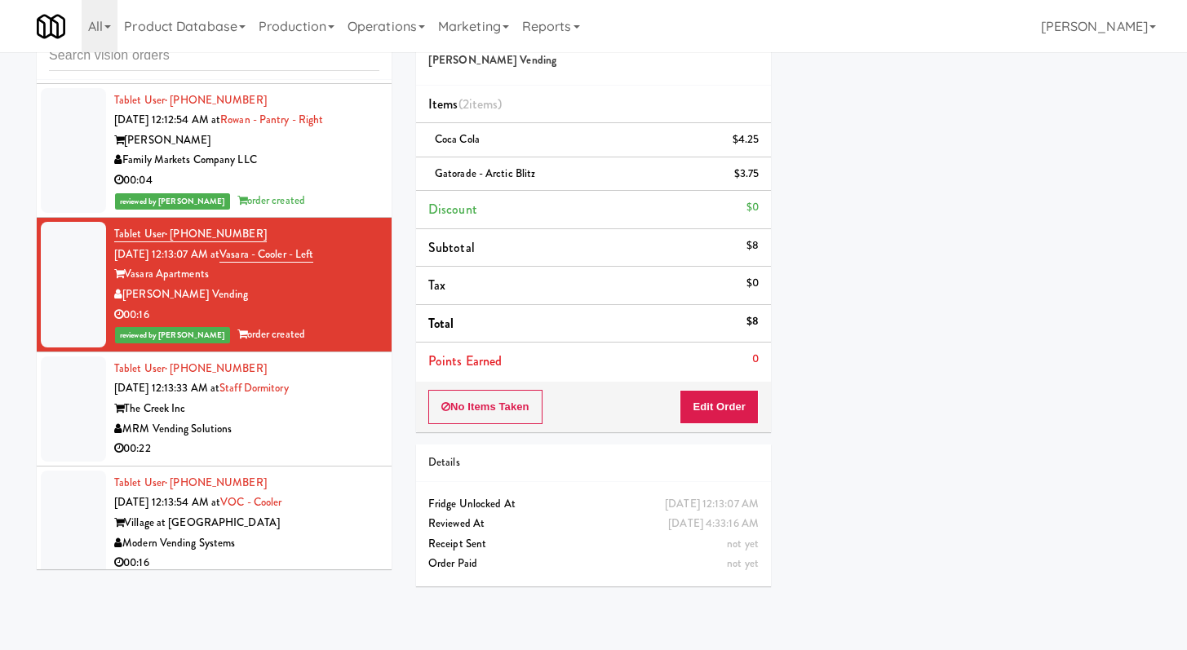
click at [317, 455] on div "00:22" at bounding box center [246, 449] width 265 height 20
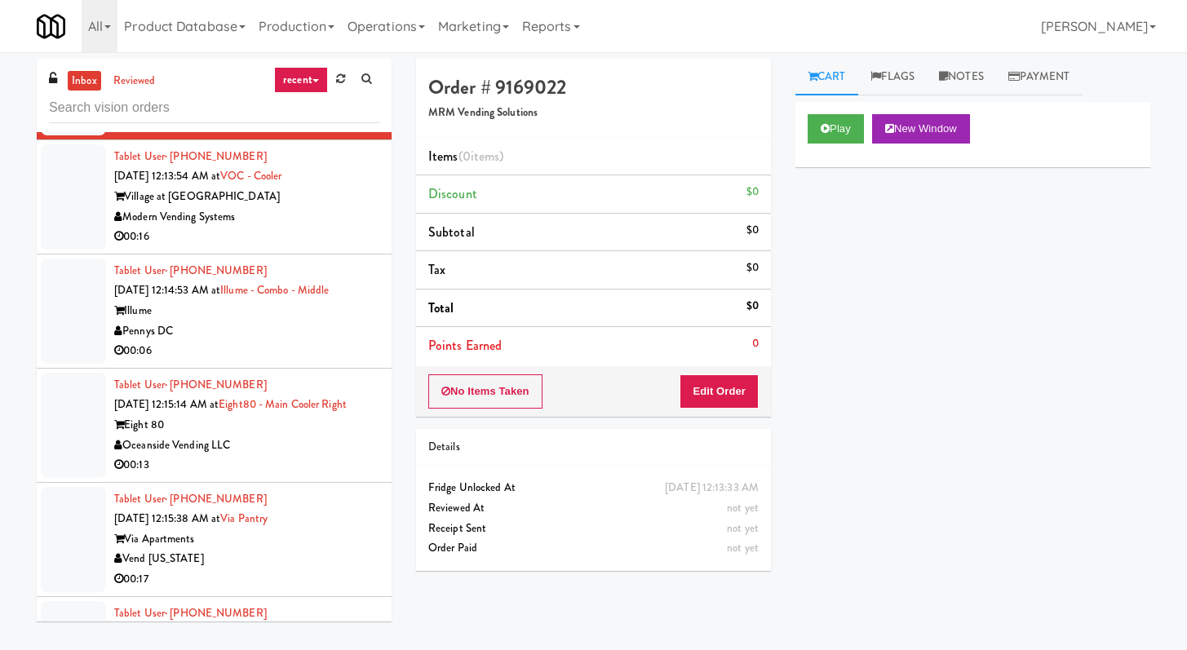
scroll to position [4210, 0]
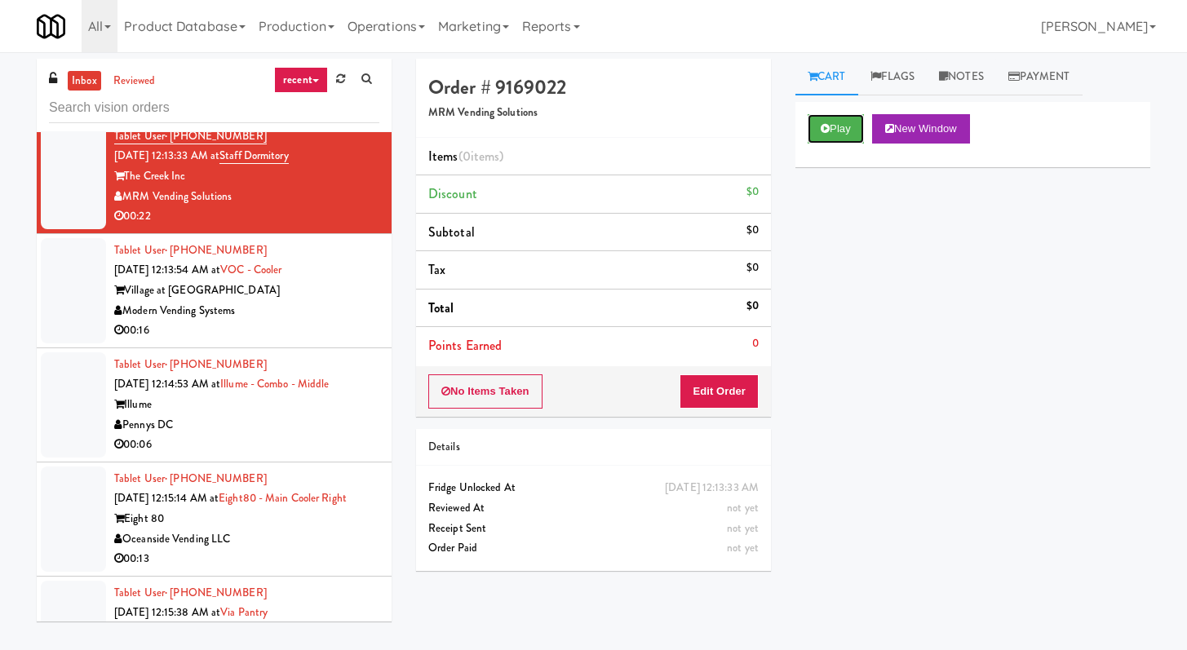
drag, startPoint x: 823, startPoint y: 122, endPoint x: 809, endPoint y: 254, distance: 132.0
click at [823, 123] on icon at bounding box center [825, 128] width 9 height 11
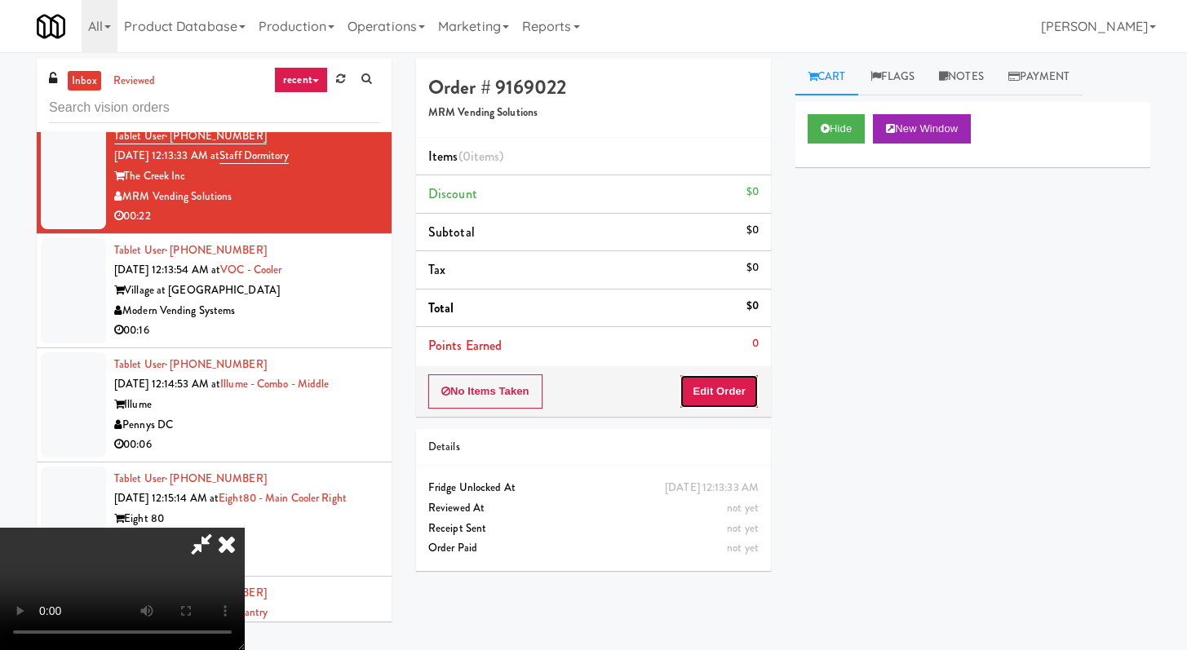
click at [750, 389] on button "Edit Order" at bounding box center [719, 392] width 79 height 34
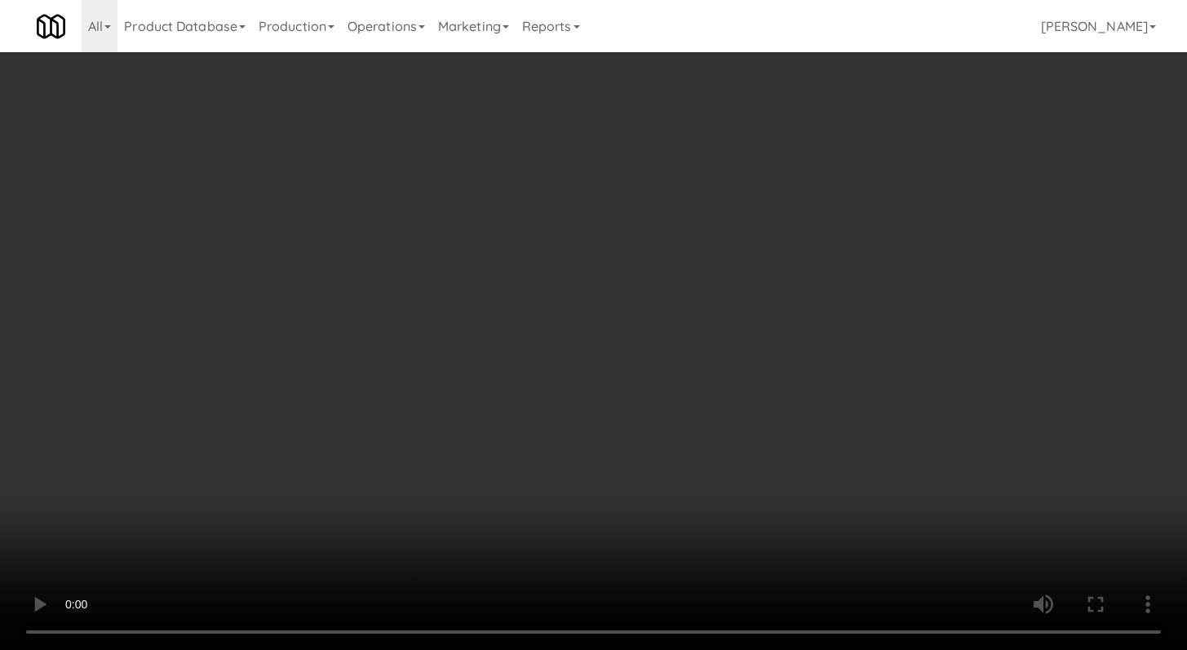
scroll to position [4190, 0]
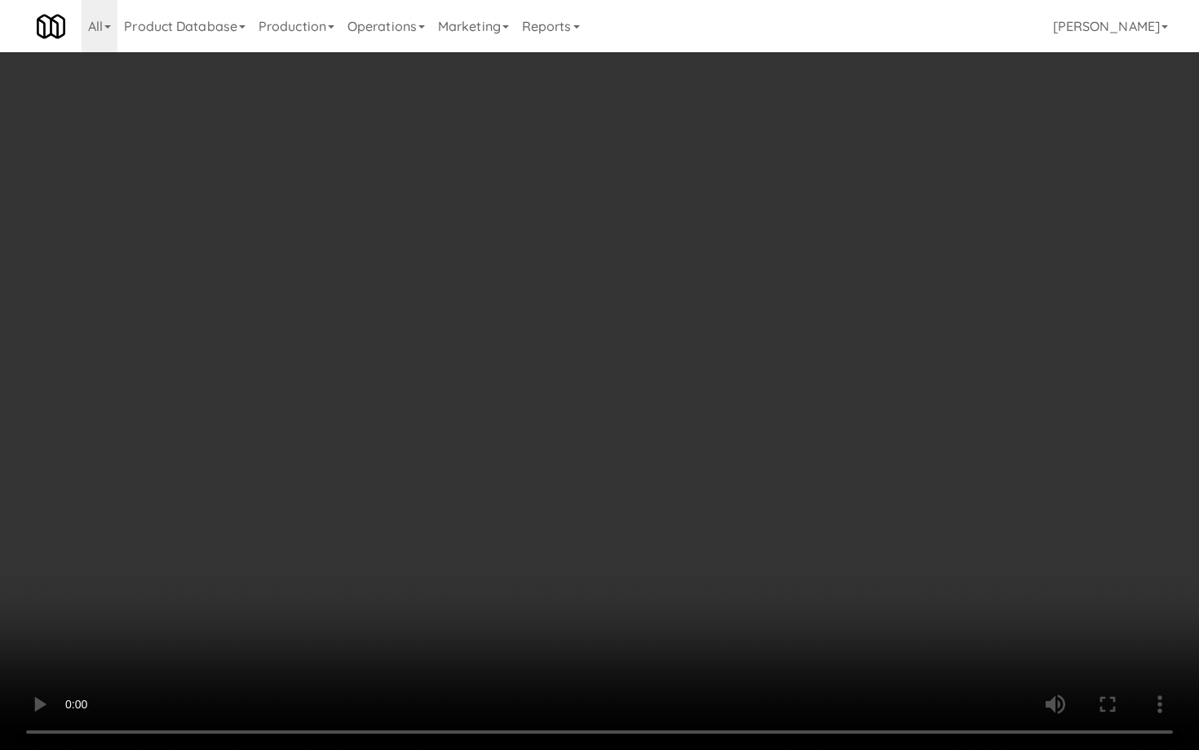
click at [621, 525] on video at bounding box center [599, 375] width 1199 height 750
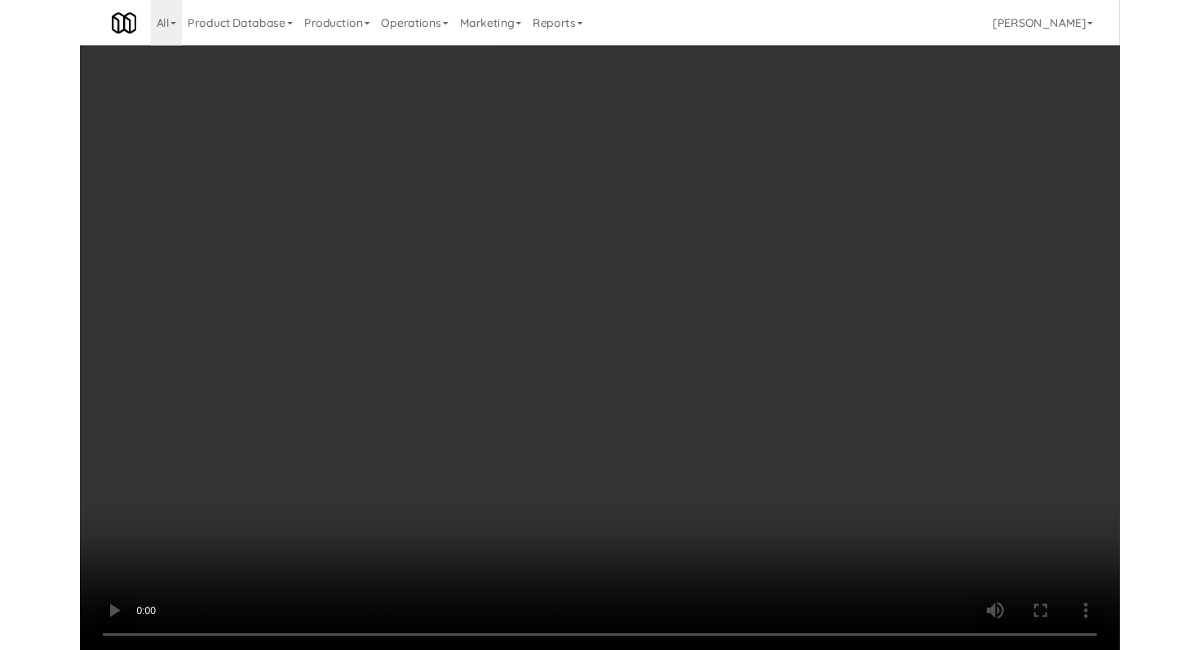
scroll to position [4210, 0]
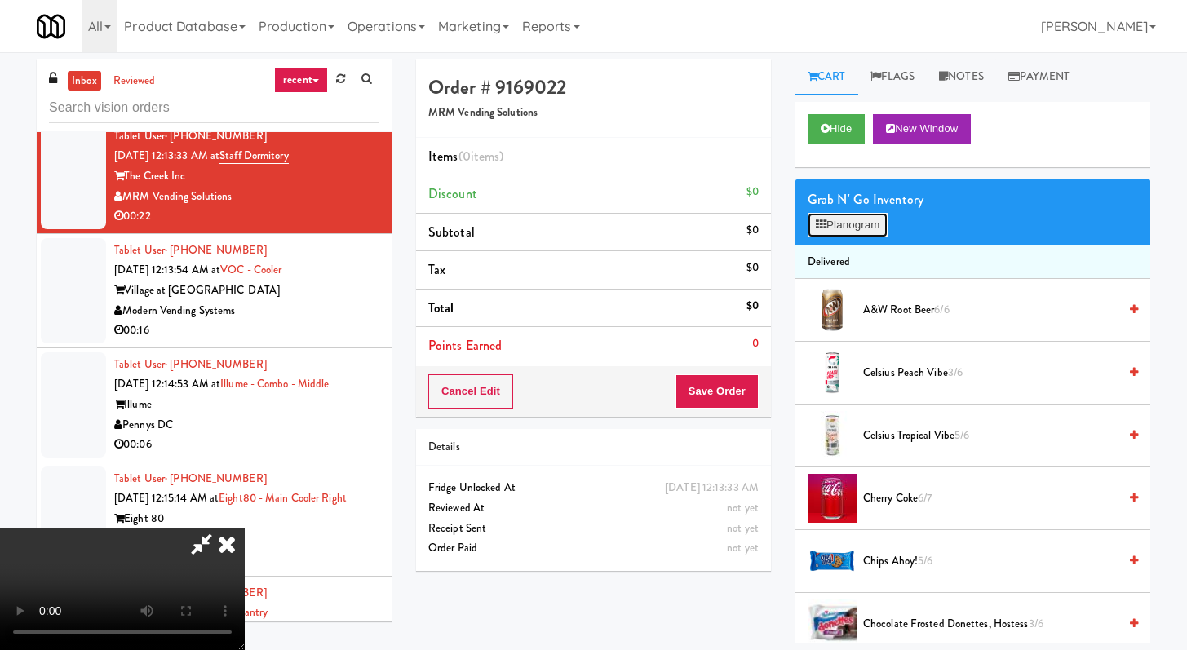
click at [867, 225] on button "Planogram" at bounding box center [848, 225] width 80 height 24
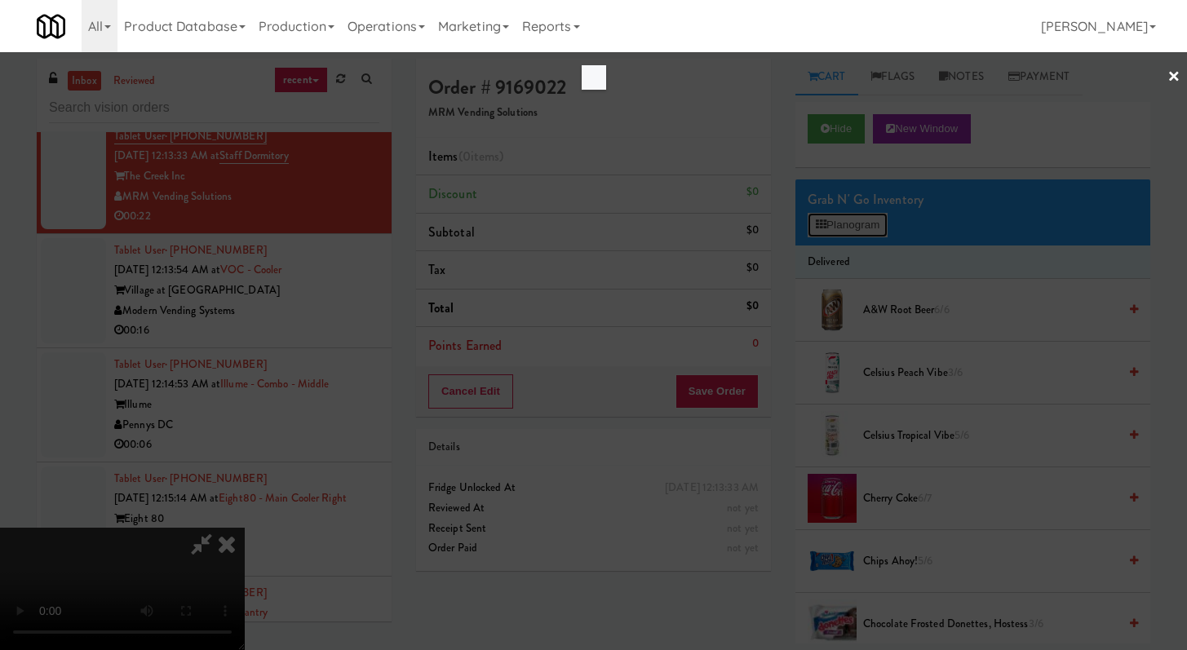
scroll to position [4190, 0]
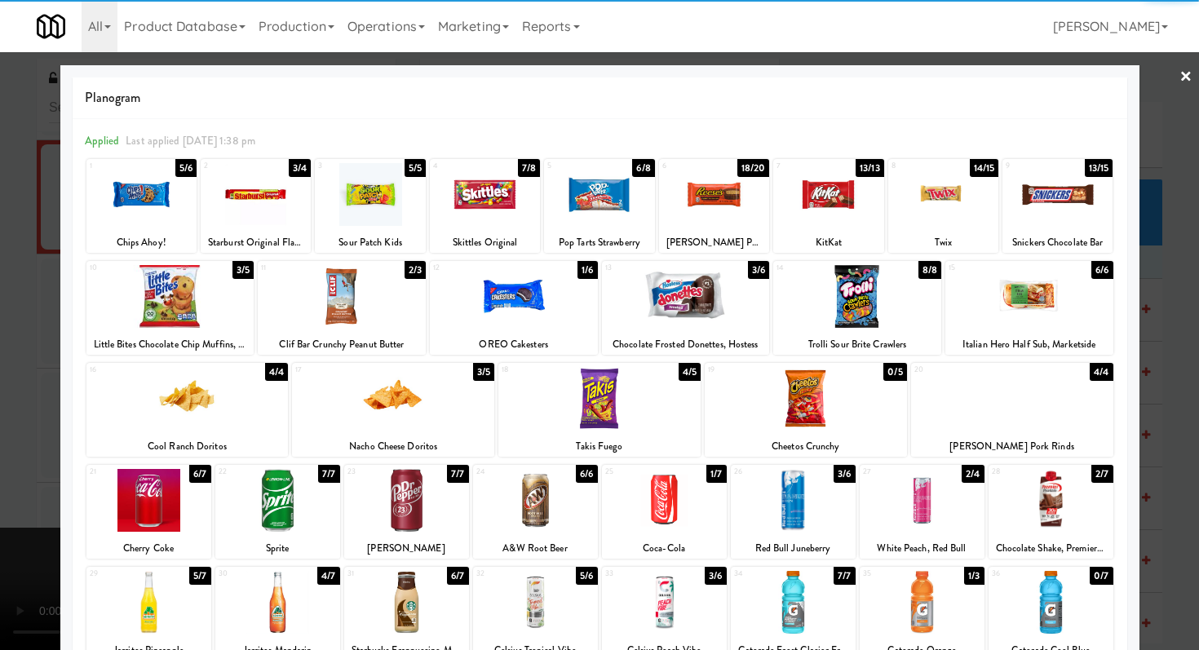
click at [987, 409] on div at bounding box center [1012, 398] width 202 height 63
click at [209, 390] on div at bounding box center [187, 398] width 202 height 63
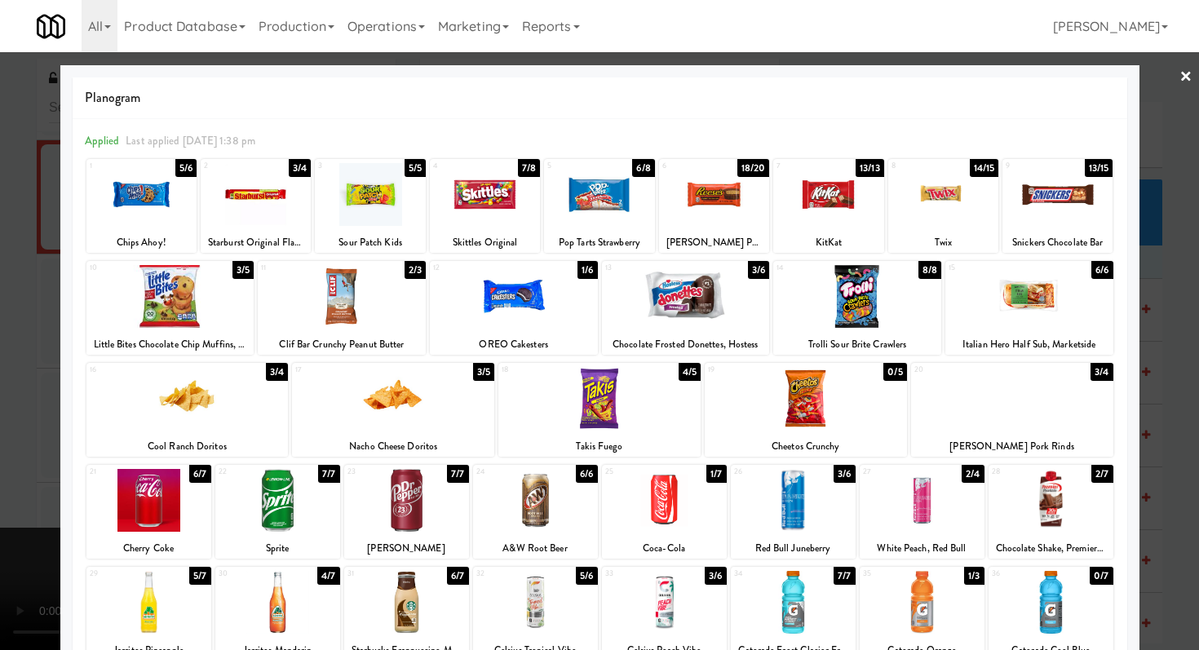
click at [821, 308] on div at bounding box center [858, 296] width 168 height 63
click at [0, 320] on div at bounding box center [599, 325] width 1199 height 650
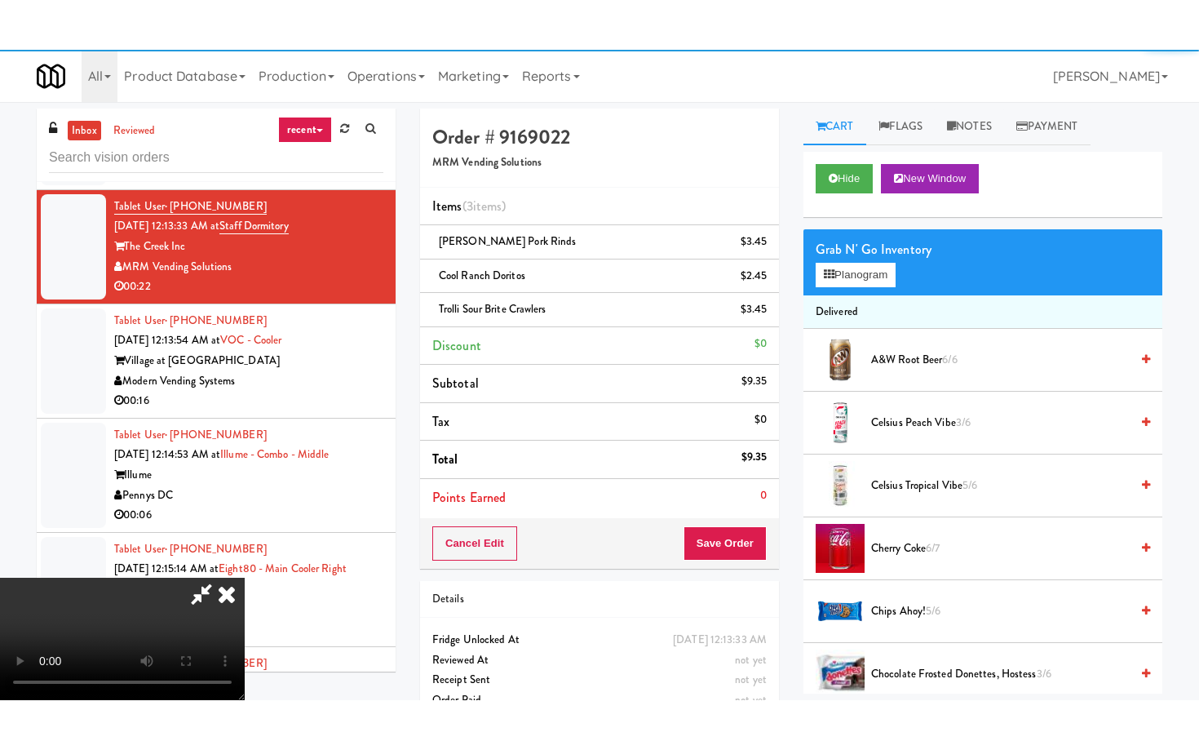
scroll to position [4210, 0]
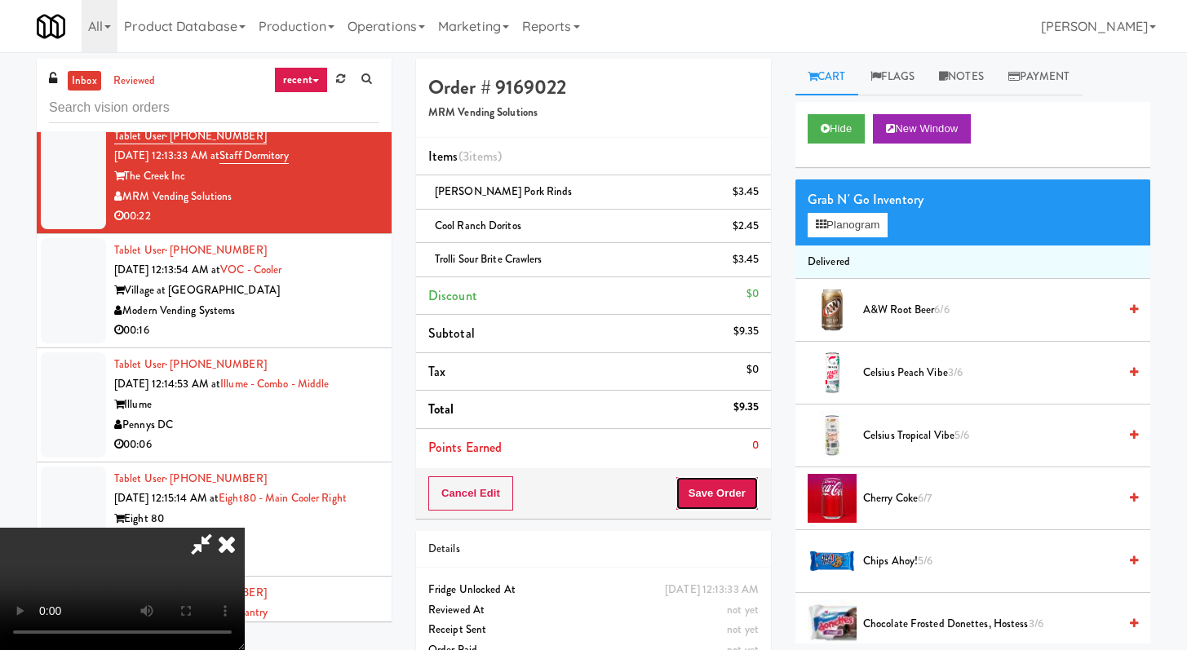
click at [730, 482] on button "Save Order" at bounding box center [717, 494] width 83 height 34
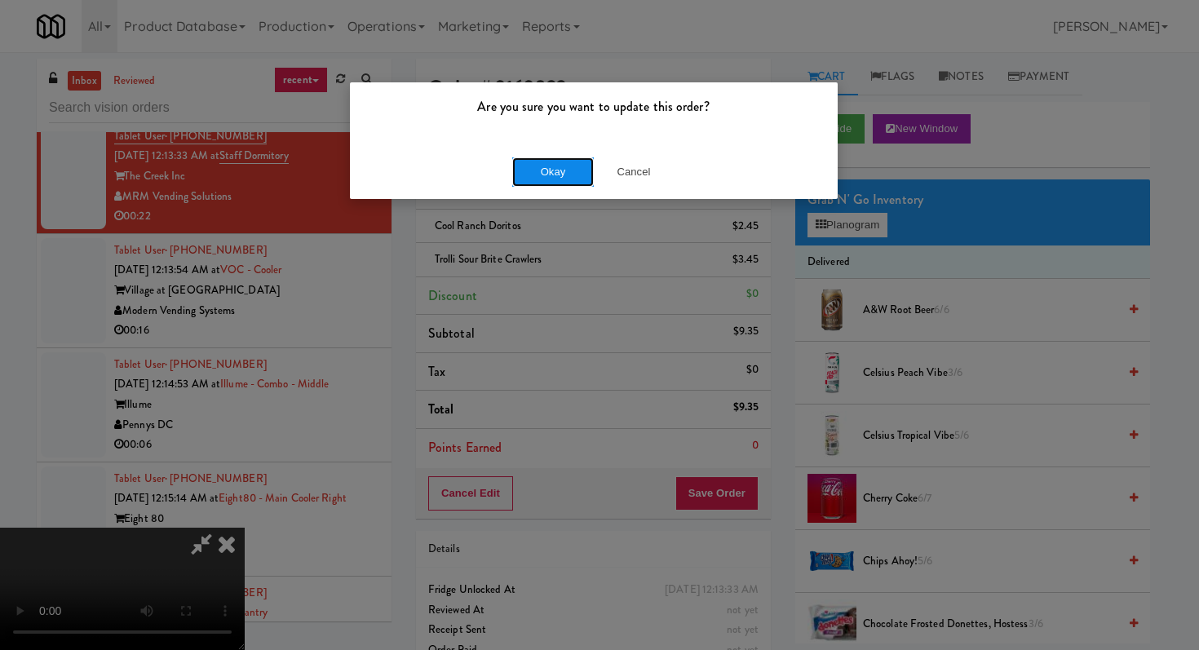
click at [534, 179] on button "Okay" at bounding box center [553, 171] width 82 height 29
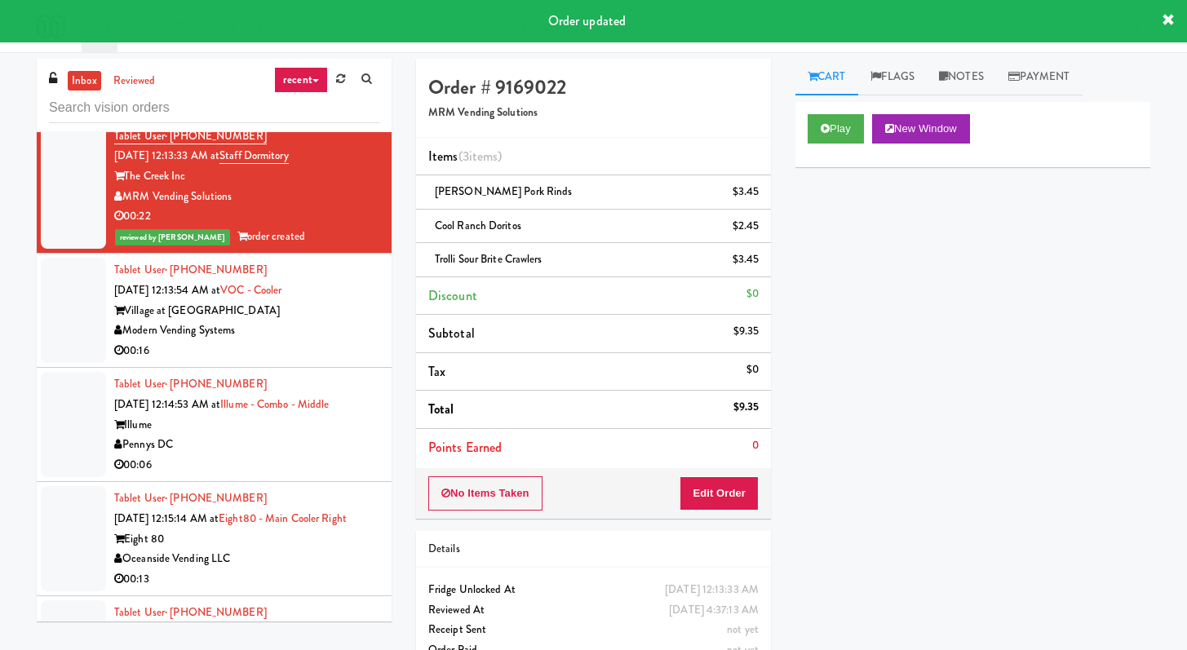
click at [329, 354] on div "00:16" at bounding box center [246, 351] width 265 height 20
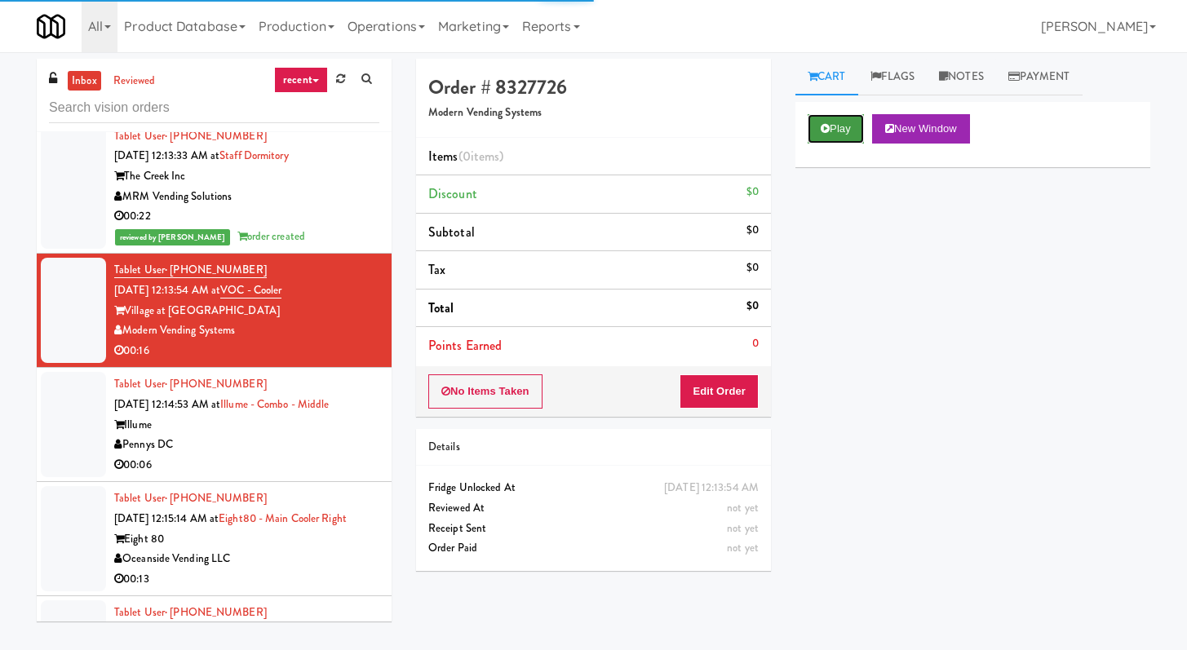
click at [821, 123] on icon at bounding box center [825, 128] width 9 height 11
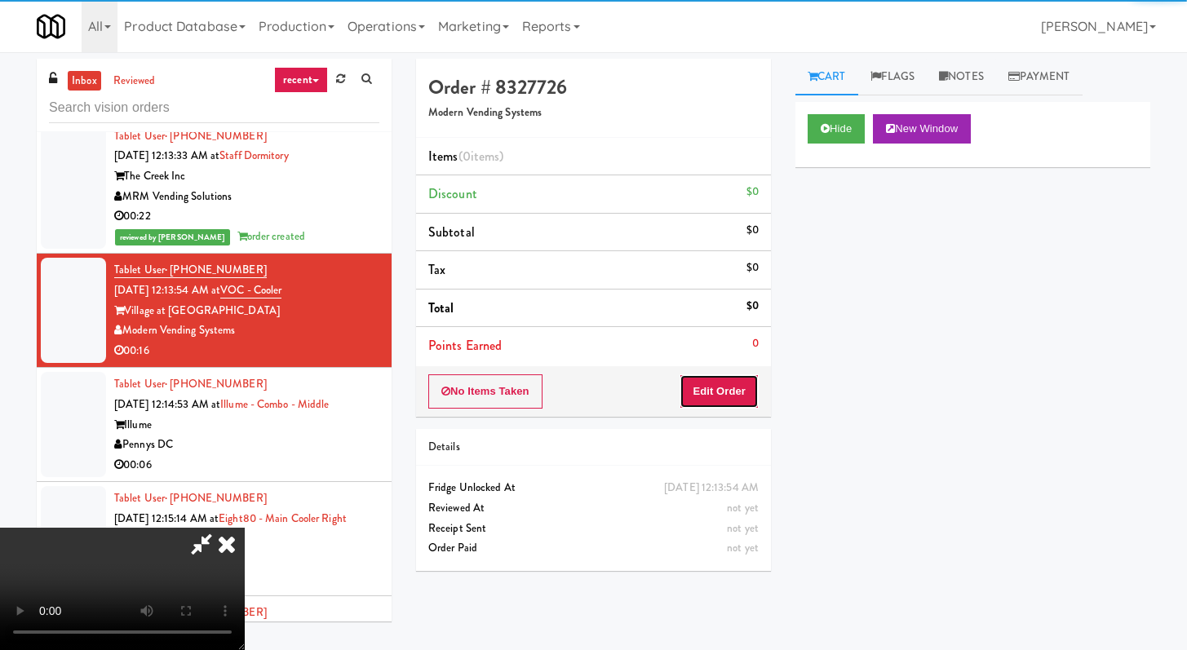
click at [752, 381] on button "Edit Order" at bounding box center [719, 392] width 79 height 34
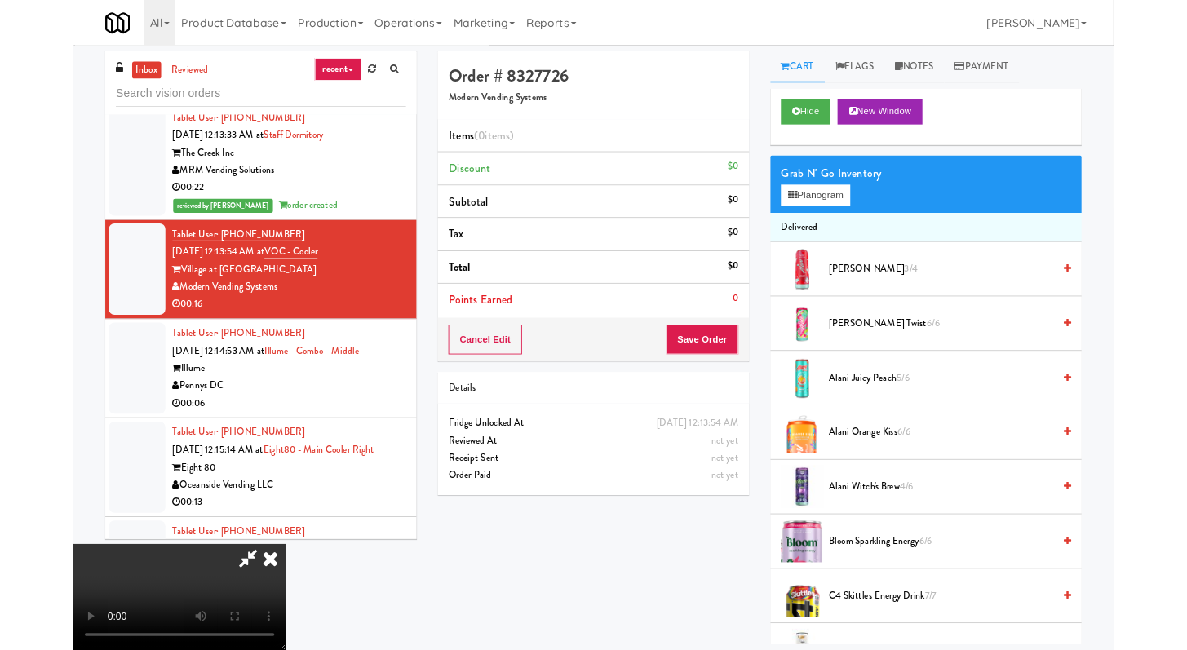
scroll to position [4190, 0]
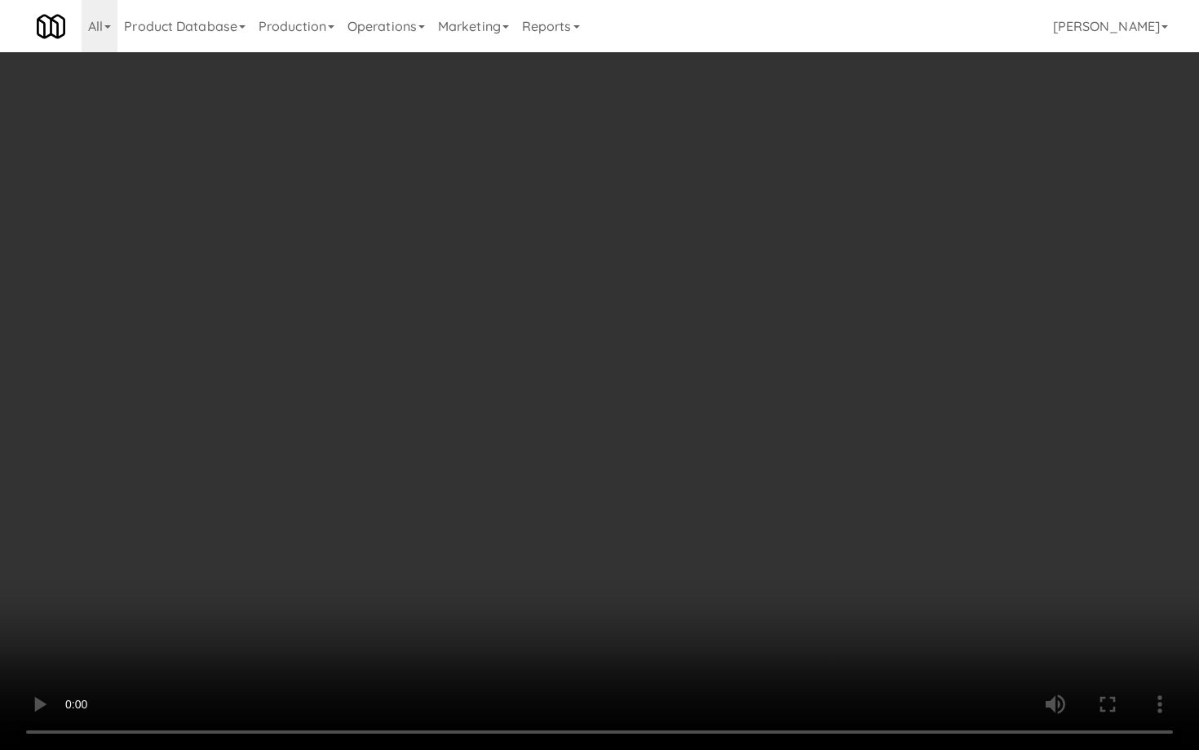
click at [724, 539] on video at bounding box center [599, 375] width 1199 height 750
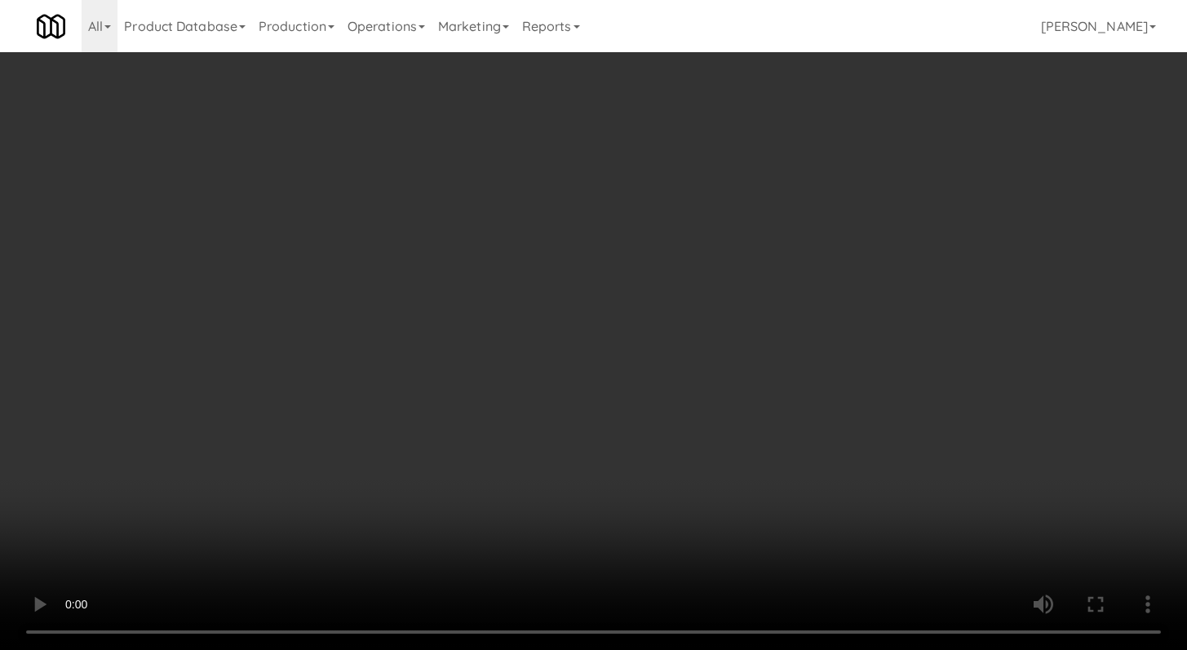
scroll to position [4210, 0]
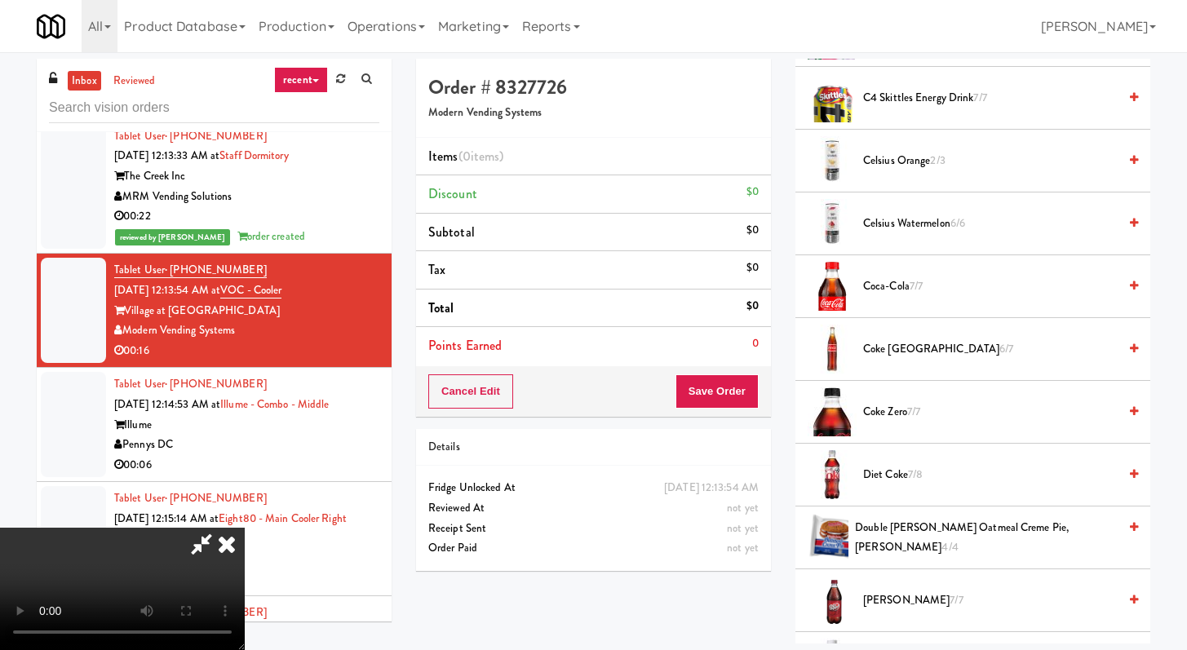
click at [892, 351] on span "Coke [GEOGRAPHIC_DATA] 6/7" at bounding box center [990, 349] width 255 height 20
click at [891, 350] on span "Coke [GEOGRAPHIC_DATA] 6/7" at bounding box center [990, 349] width 255 height 20
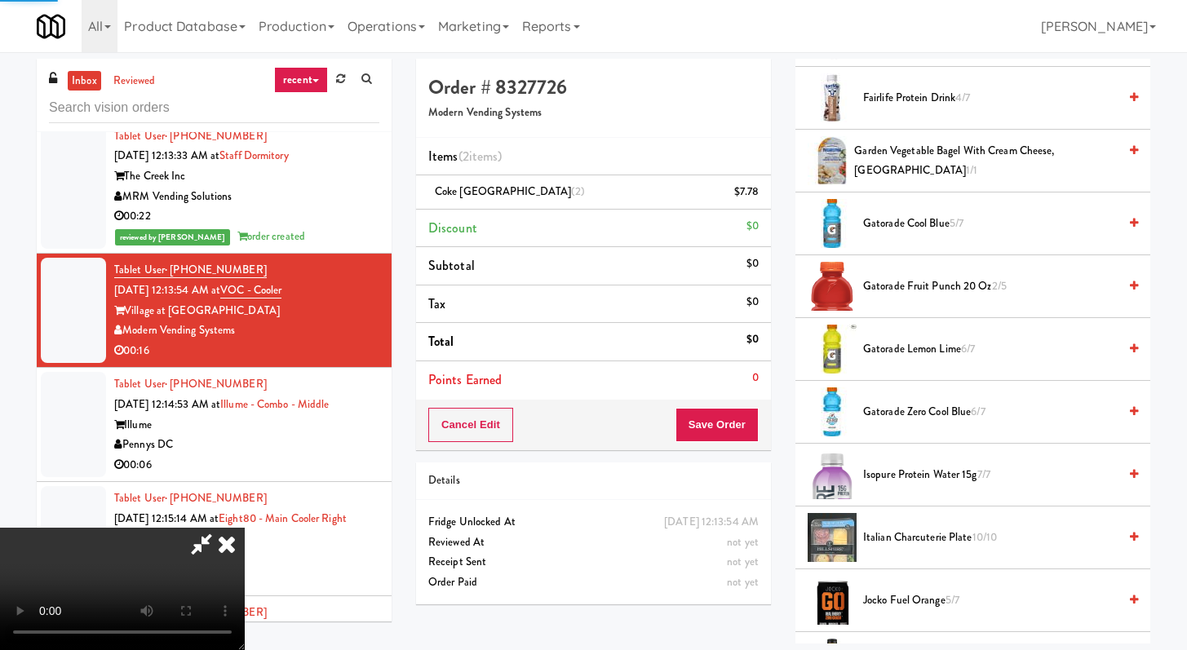
scroll to position [1270, 0]
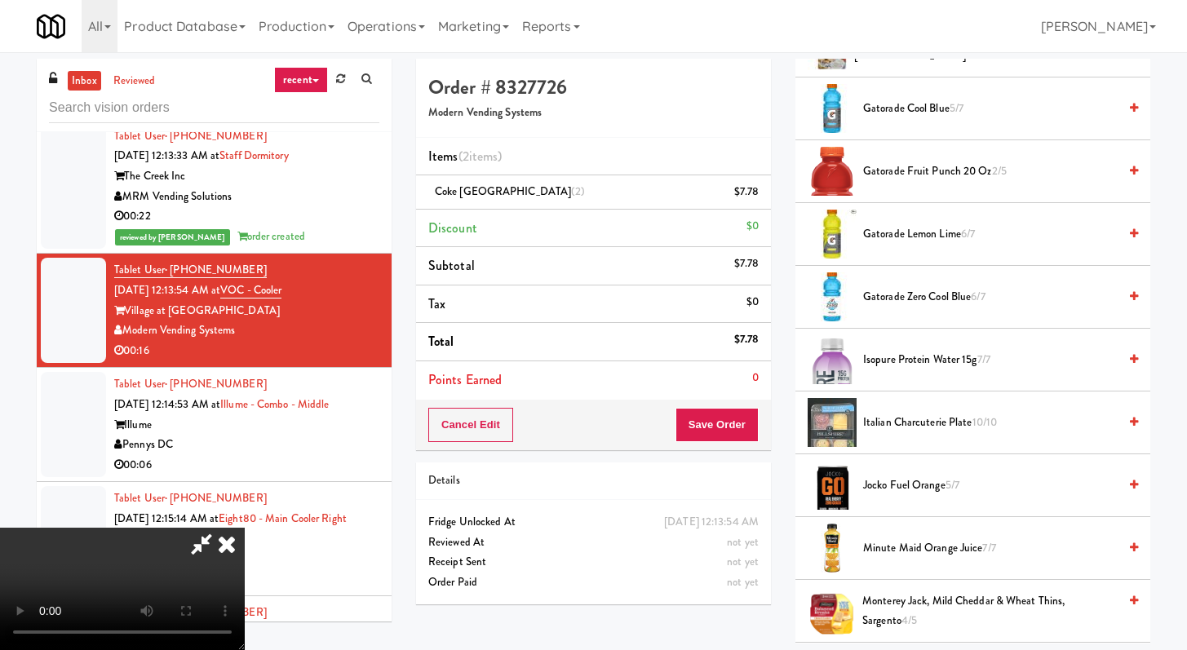
click at [895, 322] on li "Gatorade Zero Cool Blue 6/7" at bounding box center [973, 297] width 355 height 63
click at [895, 292] on span "Gatorade Zero Cool Blue 6/7" at bounding box center [990, 297] width 255 height 20
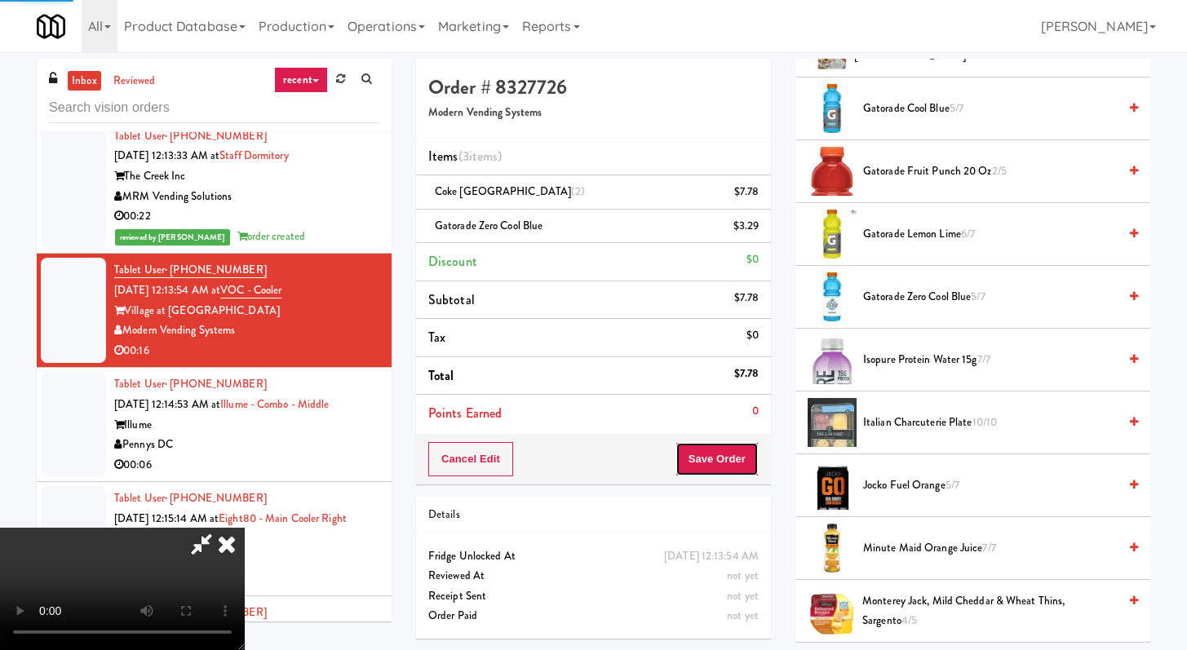
click at [738, 463] on button "Save Order" at bounding box center [717, 459] width 83 height 34
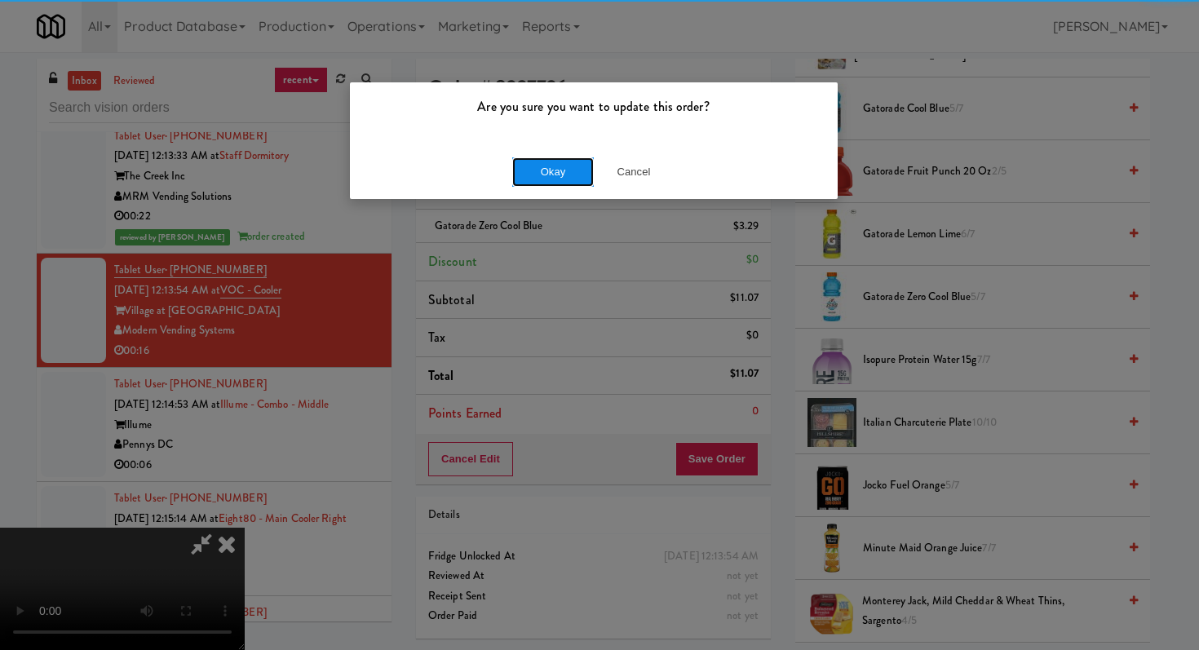
click at [548, 182] on button "Okay" at bounding box center [553, 171] width 82 height 29
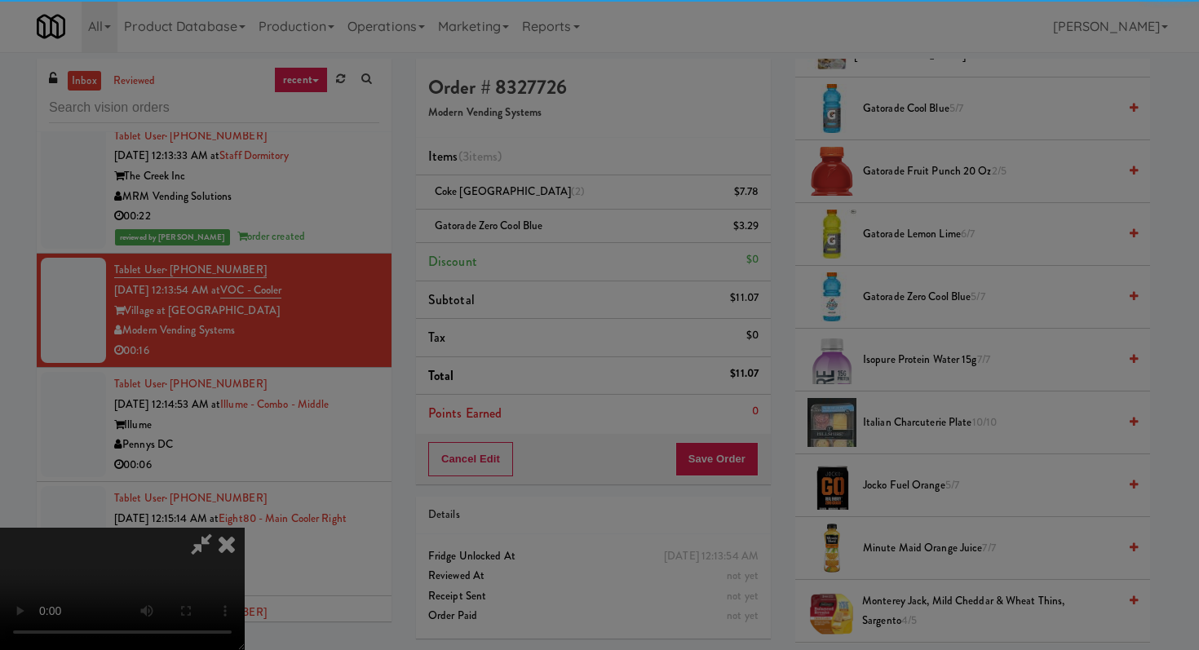
click at [550, 180] on body "Are you sure you want to update this order? Okay Cancel Okay Are you sure you w…" at bounding box center [599, 377] width 1199 height 650
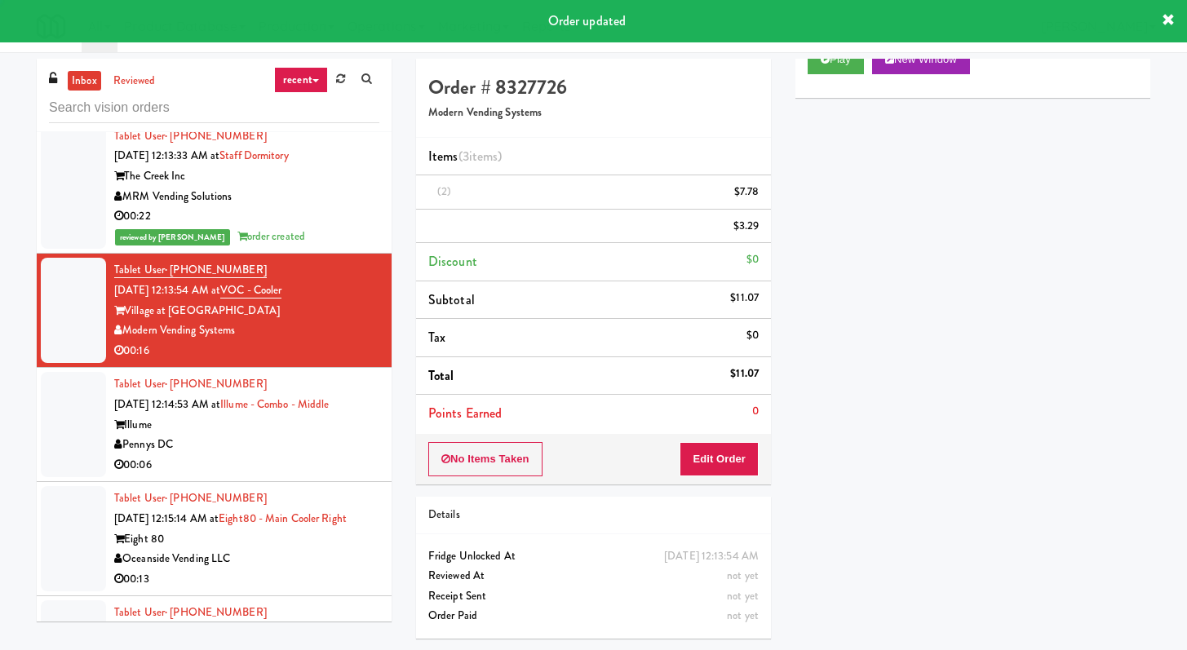
scroll to position [4406, 0]
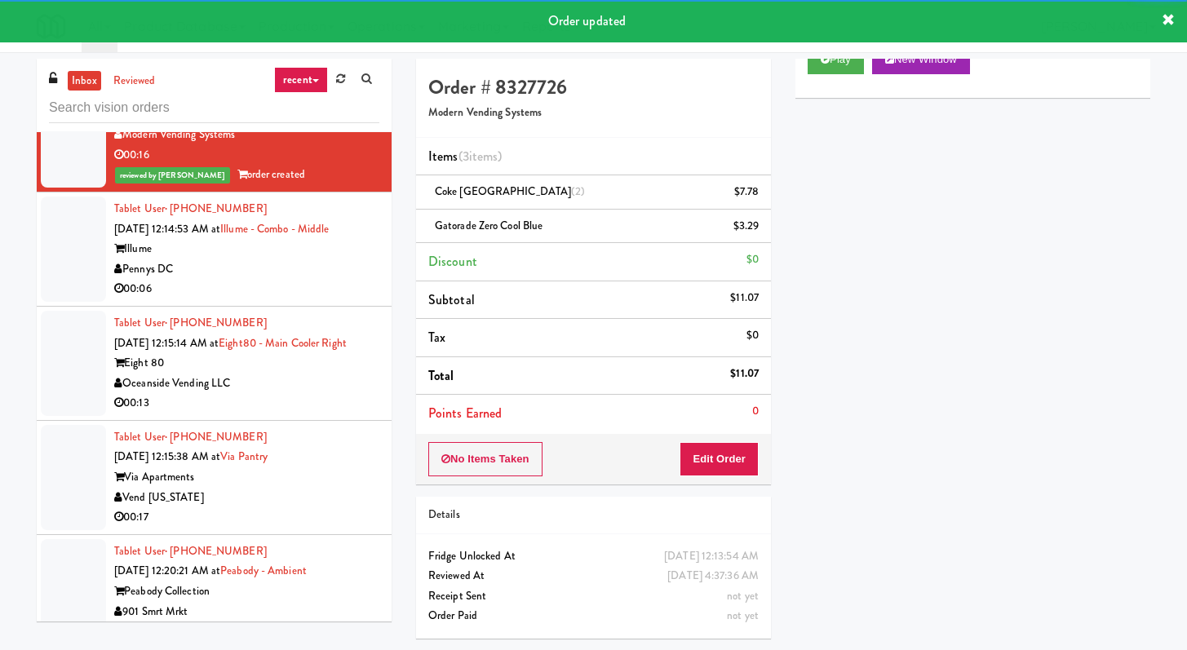
click at [315, 280] on div "Pennys DC" at bounding box center [246, 269] width 265 height 20
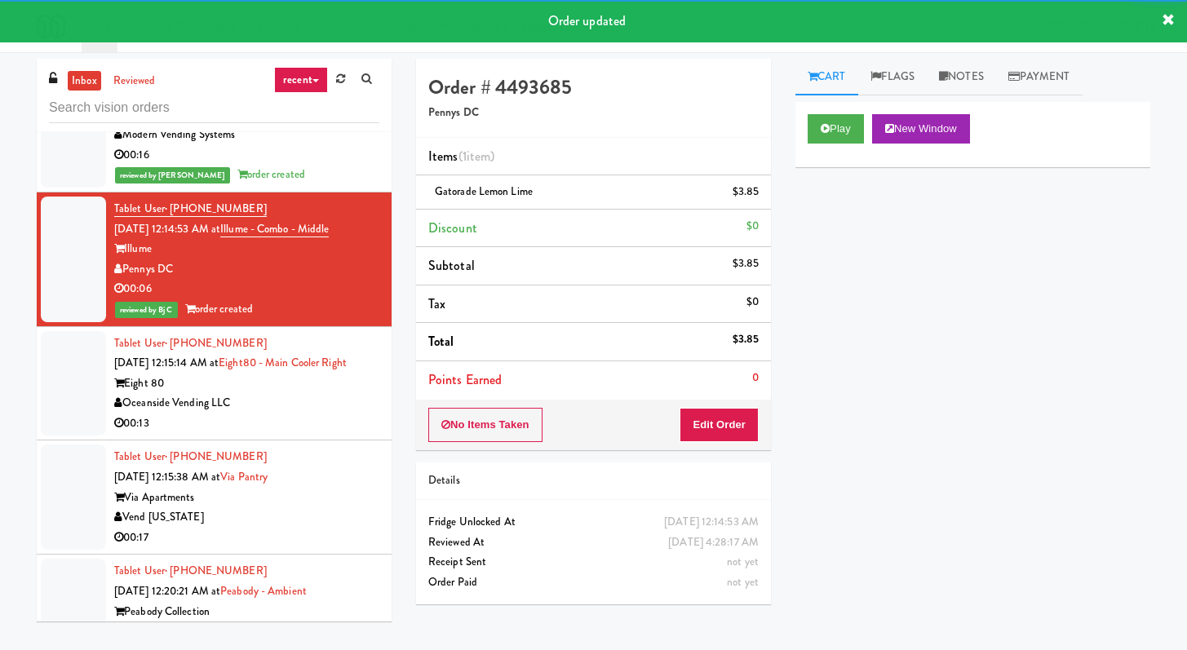
click at [265, 414] on div "Oceanside Vending LLC" at bounding box center [246, 403] width 265 height 20
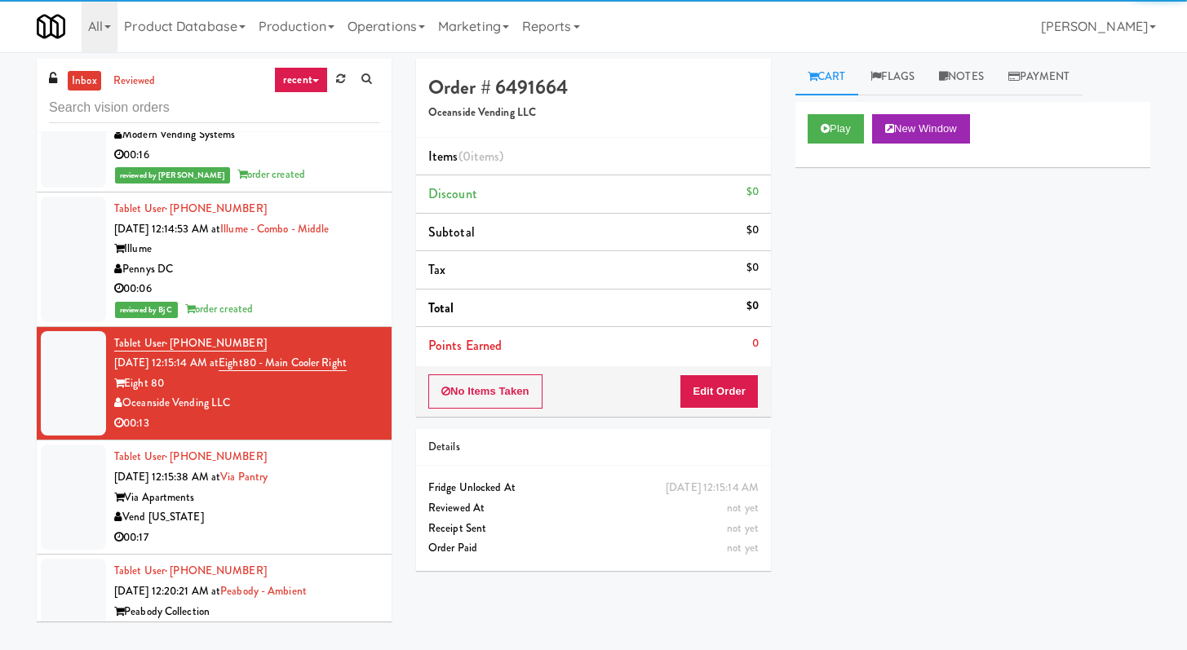
click at [835, 147] on div "Play New Window" at bounding box center [973, 134] width 355 height 65
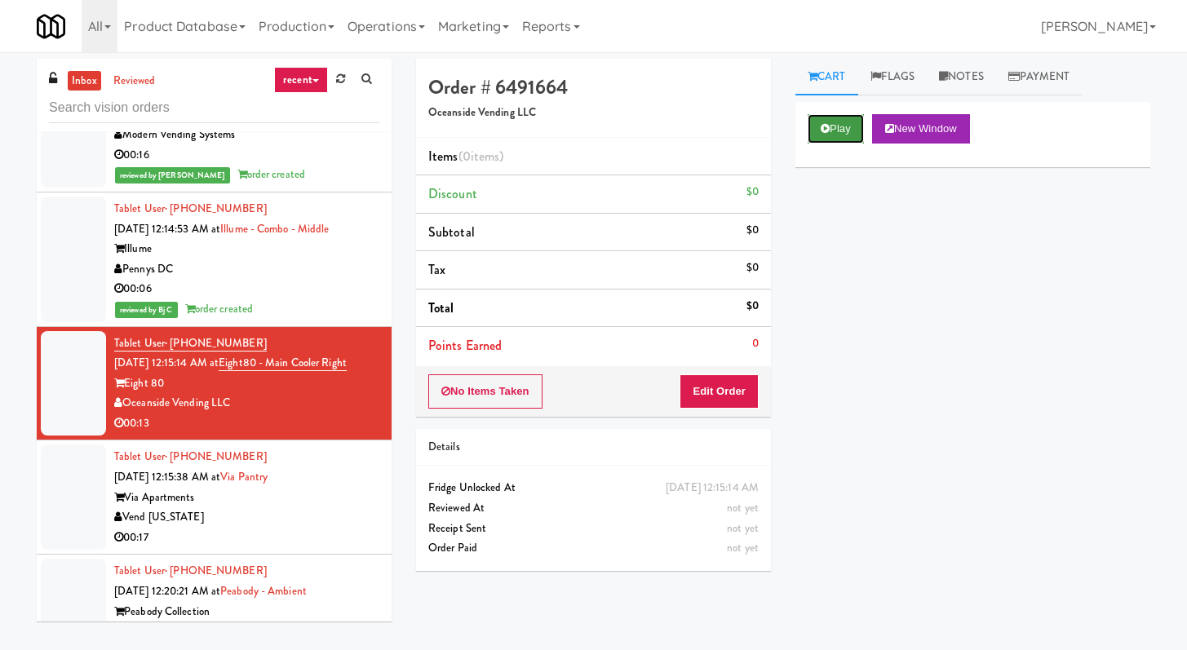
click at [830, 132] on button "Play" at bounding box center [836, 128] width 56 height 29
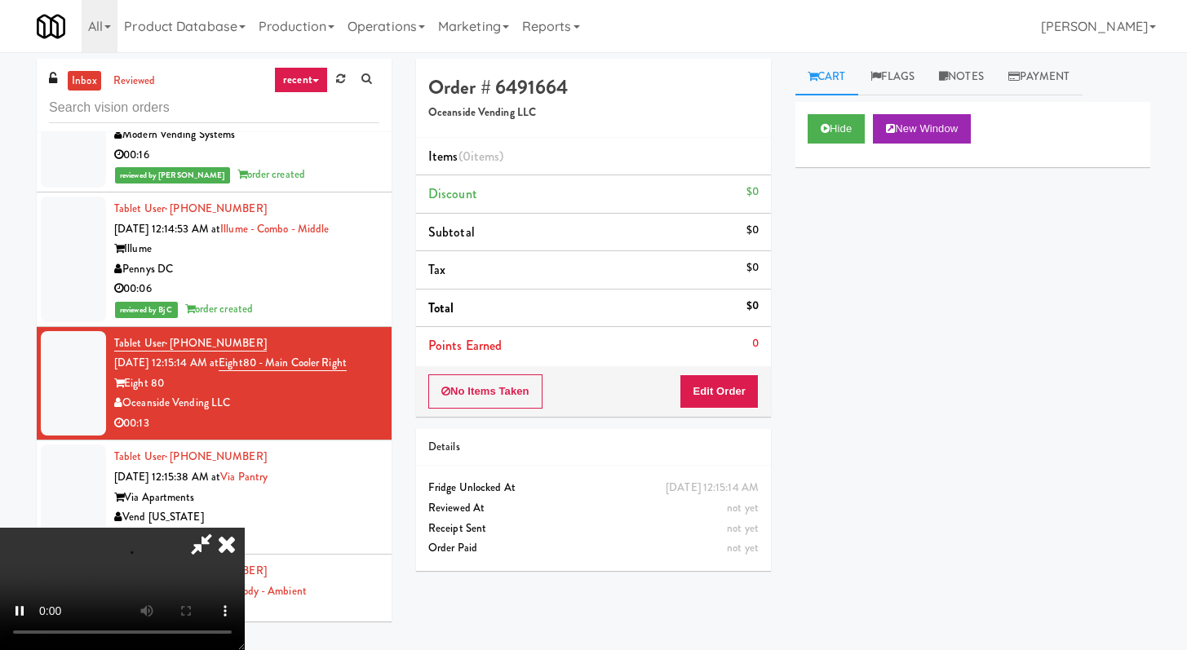
click at [748, 370] on div "No Items Taken Edit Order" at bounding box center [593, 391] width 355 height 51
click at [731, 396] on button "Edit Order" at bounding box center [719, 392] width 79 height 34
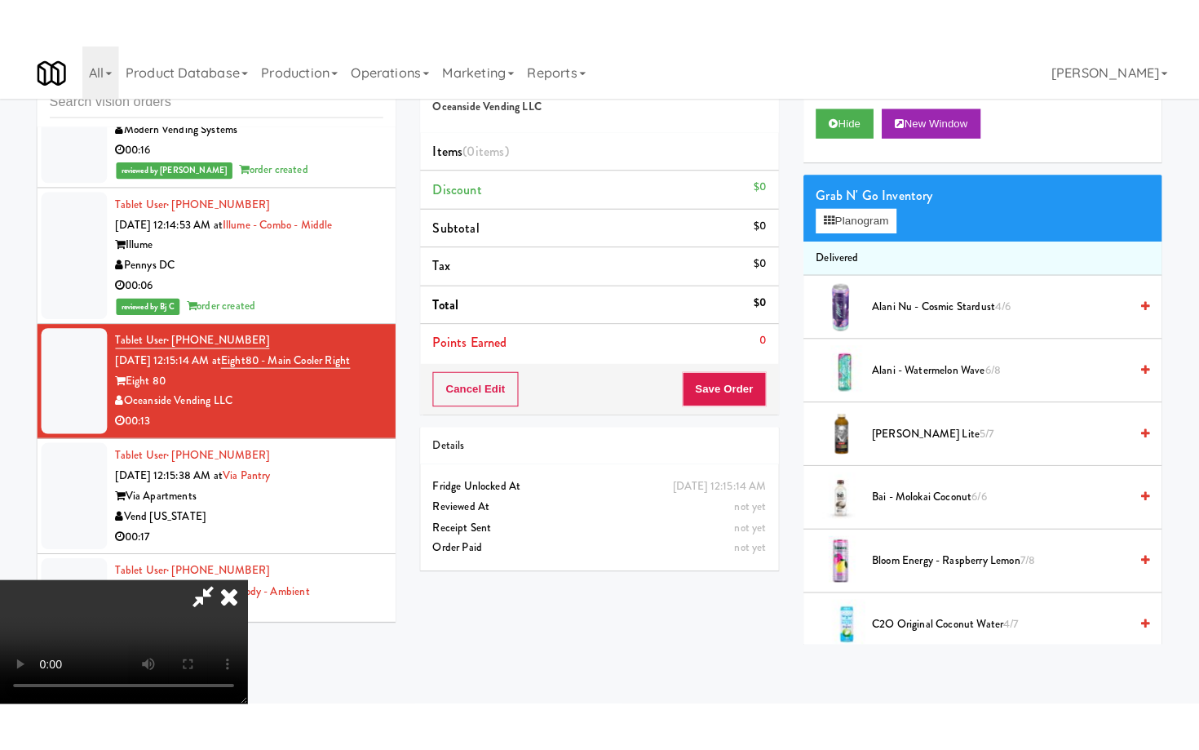
scroll to position [140, 0]
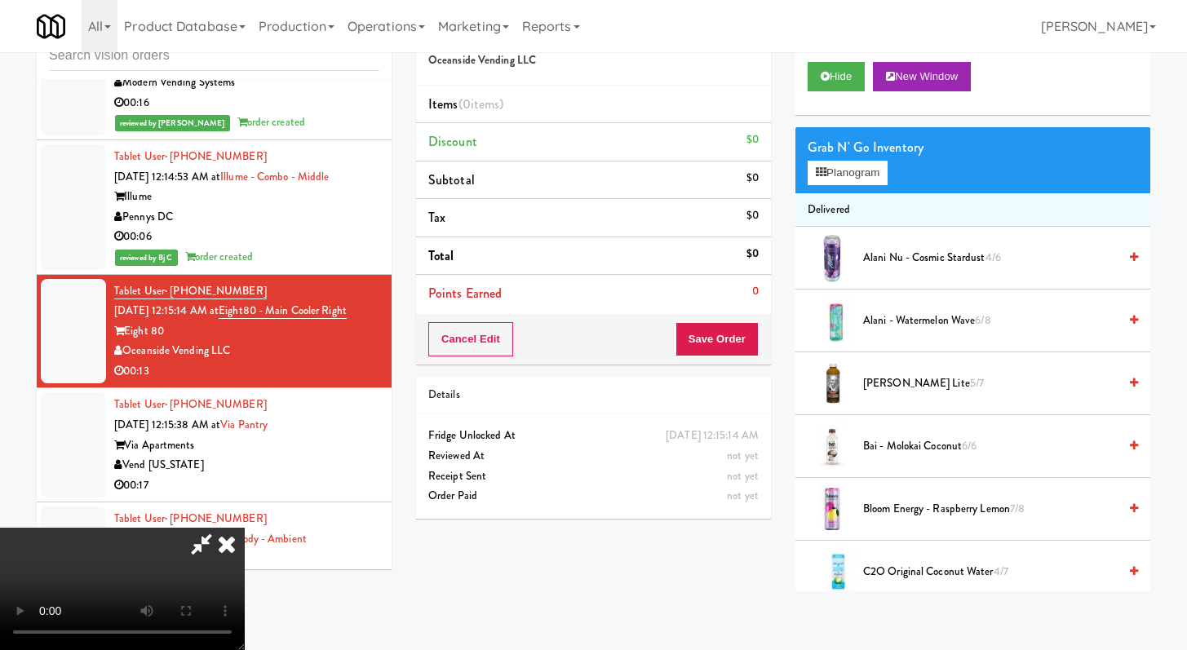
click at [245, 528] on video at bounding box center [122, 589] width 245 height 122
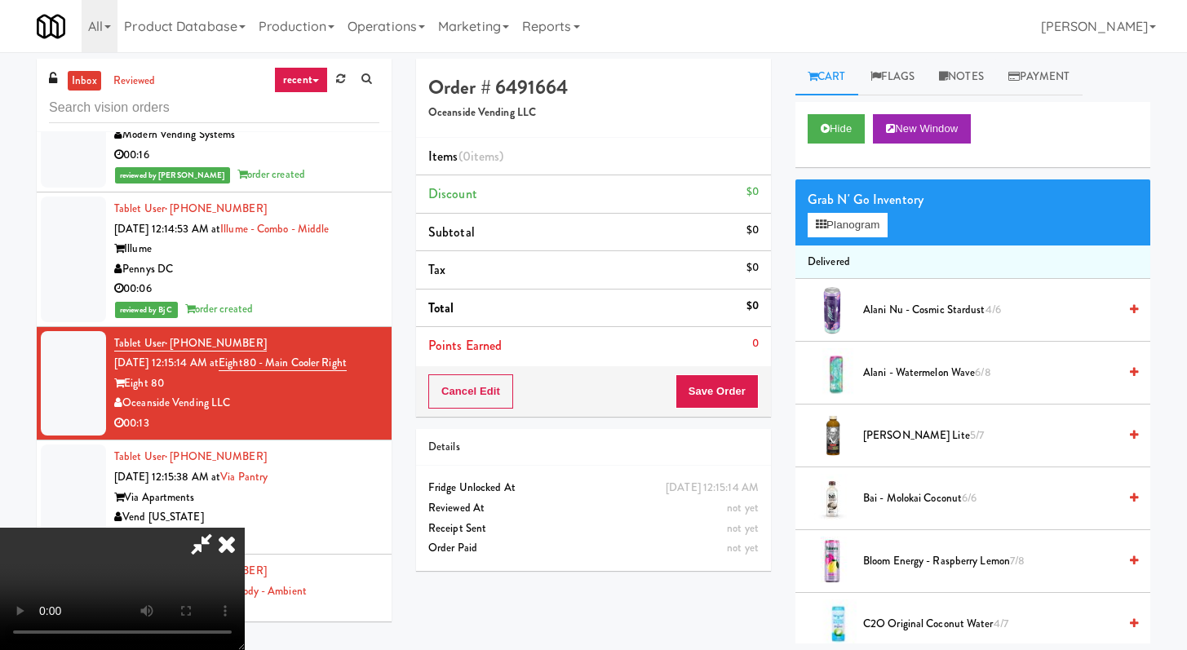
scroll to position [0, 0]
click at [811, 116] on button "Hide" at bounding box center [836, 128] width 57 height 29
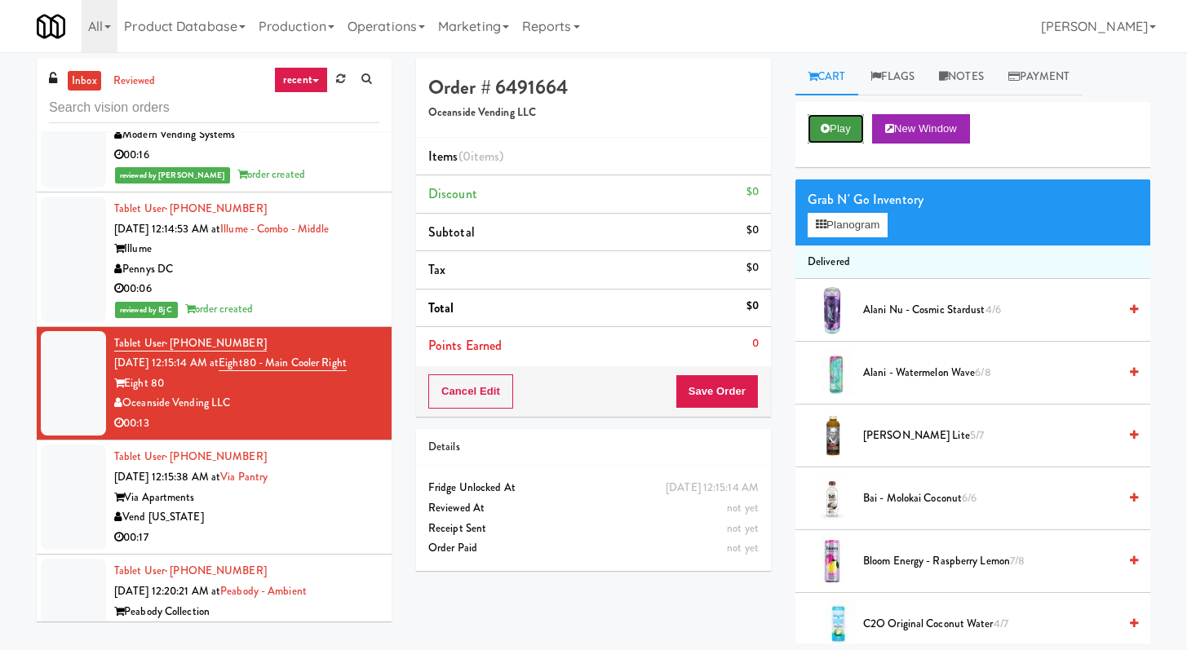
click at [829, 130] on icon at bounding box center [825, 128] width 9 height 11
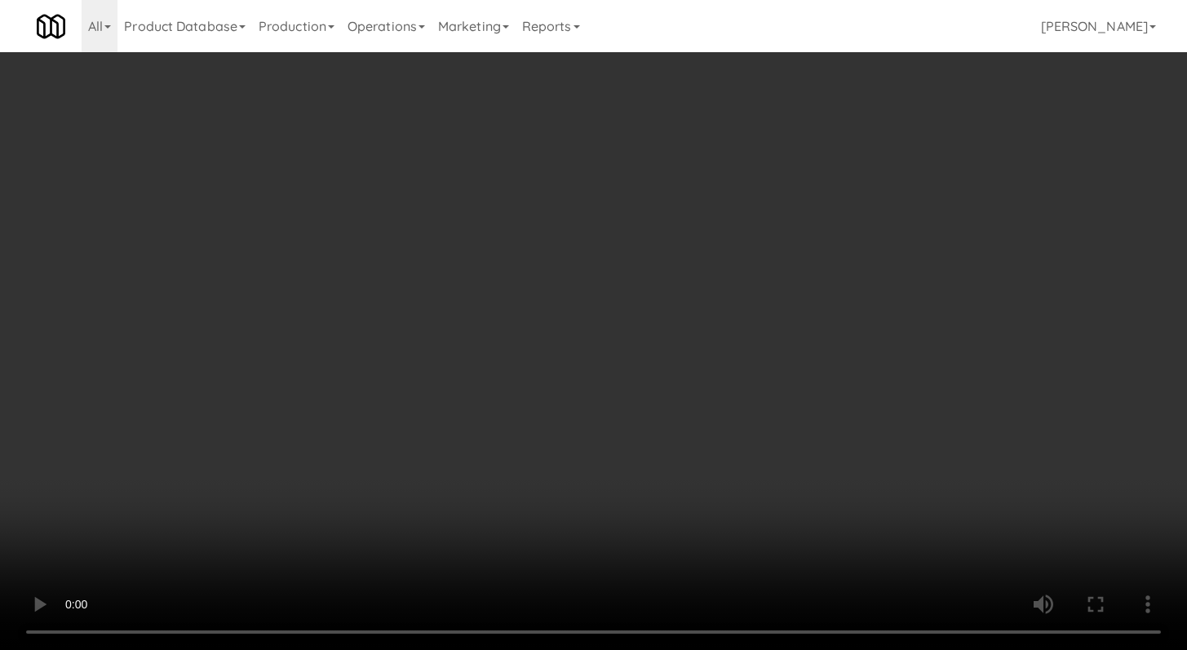
scroll to position [4386, 0]
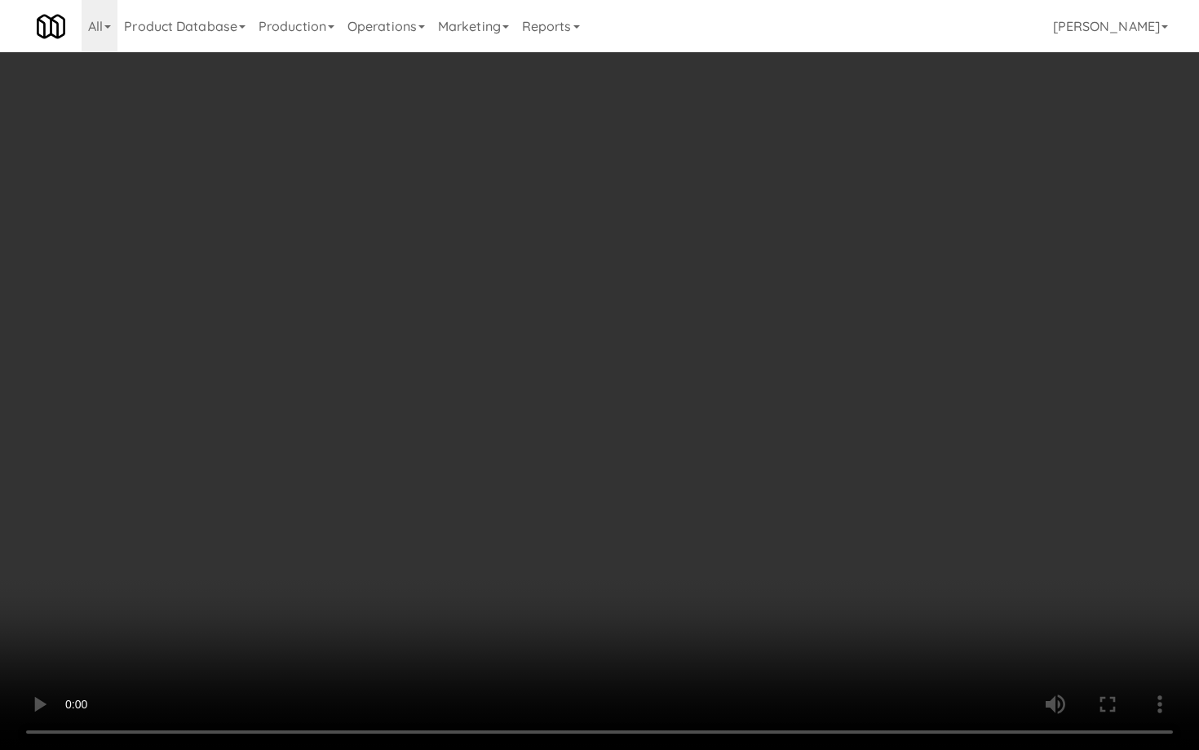
click at [621, 529] on video at bounding box center [599, 375] width 1199 height 750
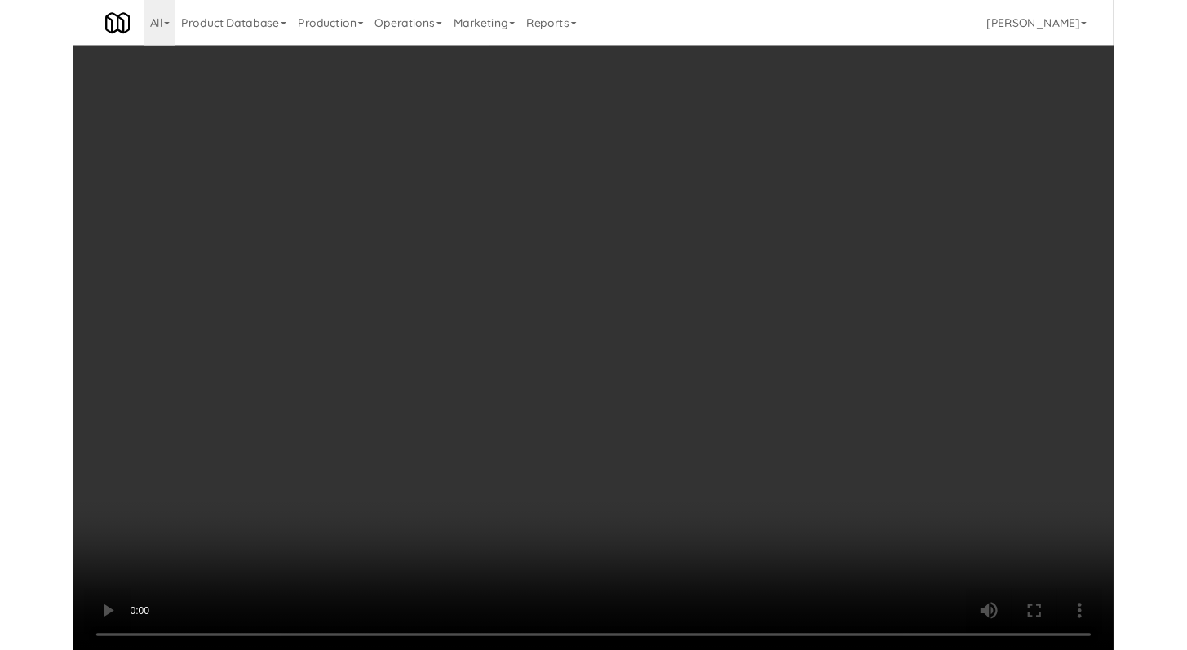
scroll to position [4406, 0]
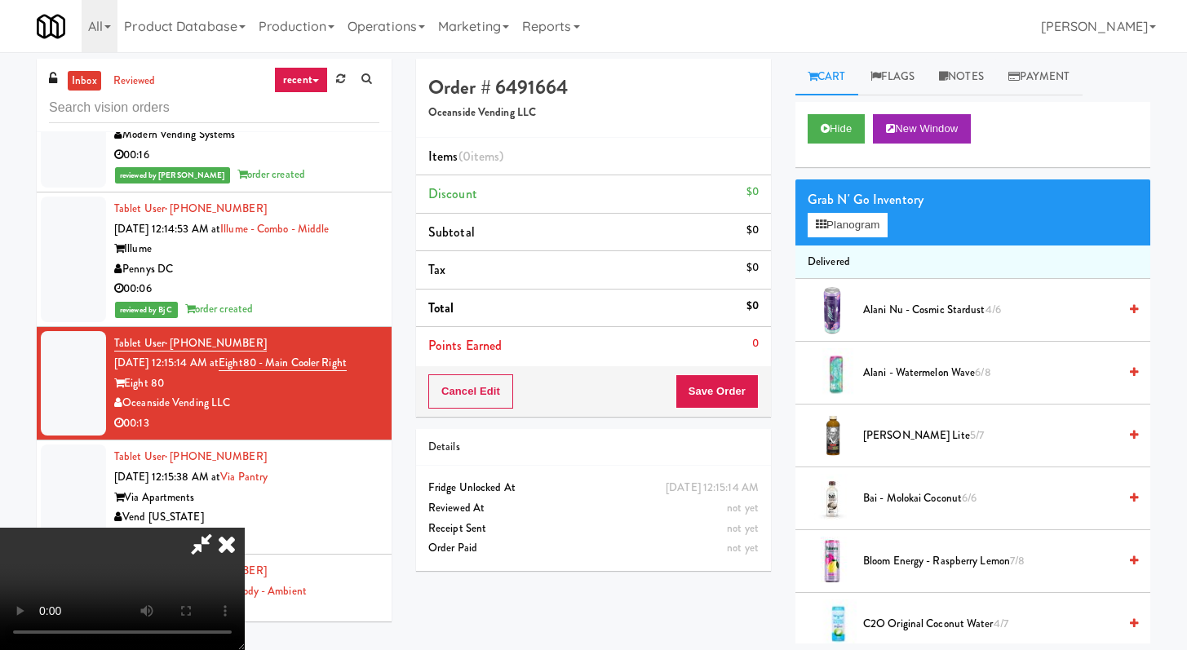
click at [245, 528] on video at bounding box center [122, 589] width 245 height 122
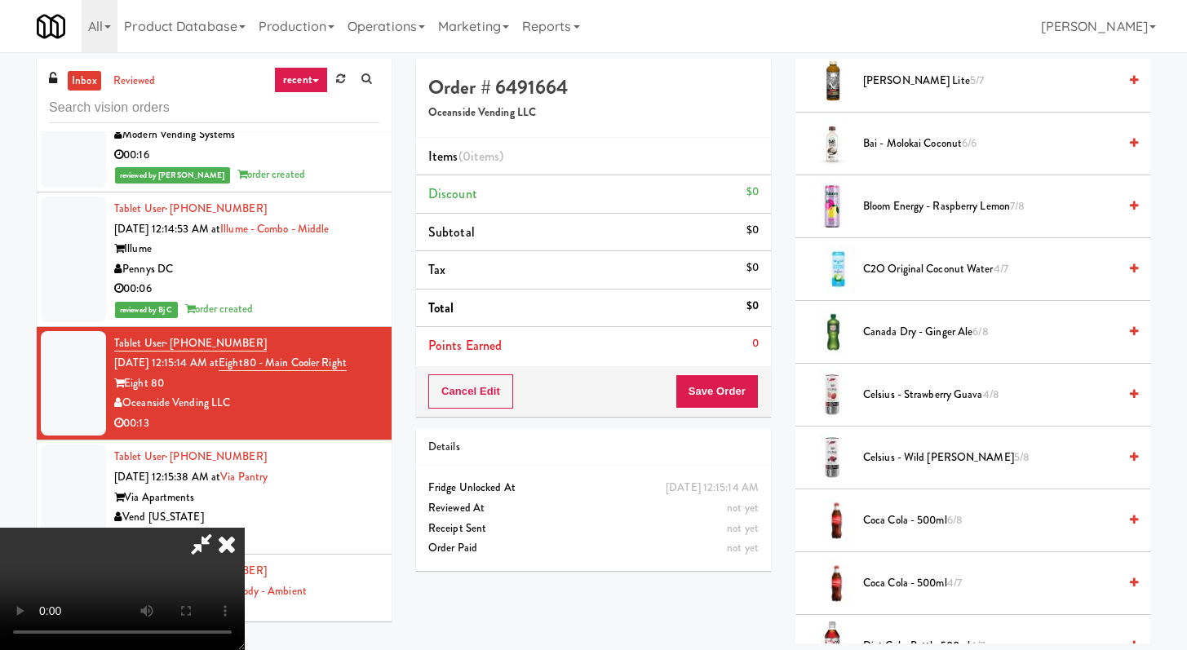
scroll to position [583, 0]
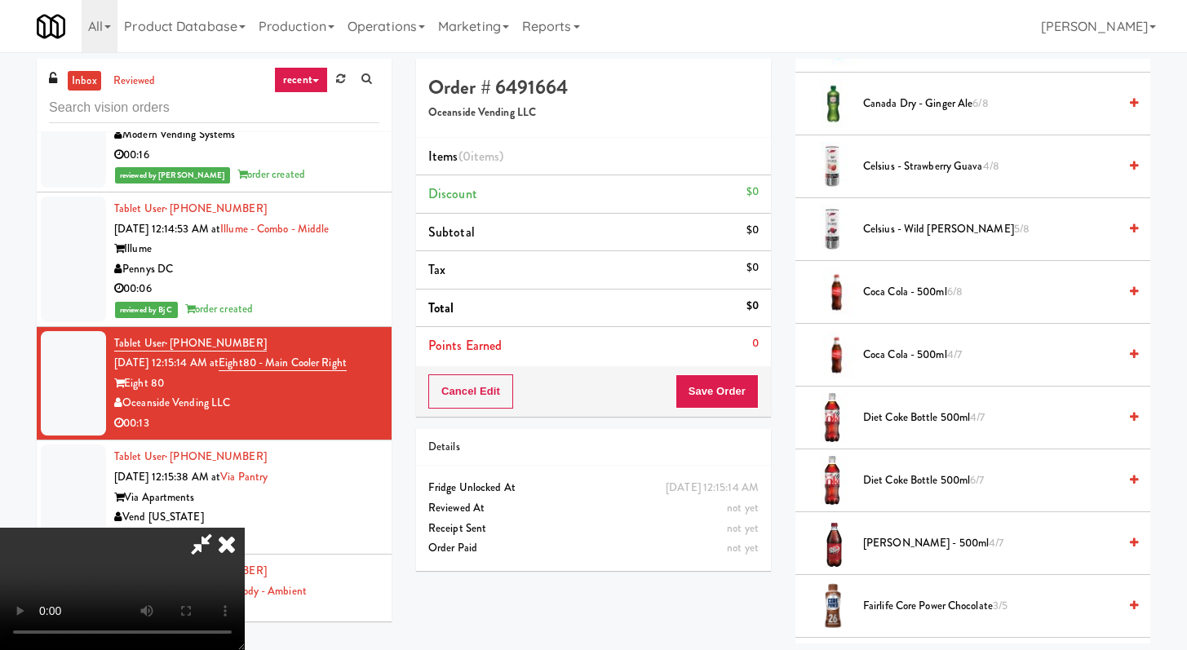
click at [883, 538] on span "[PERSON_NAME] - 500ml 4/7" at bounding box center [990, 544] width 255 height 20
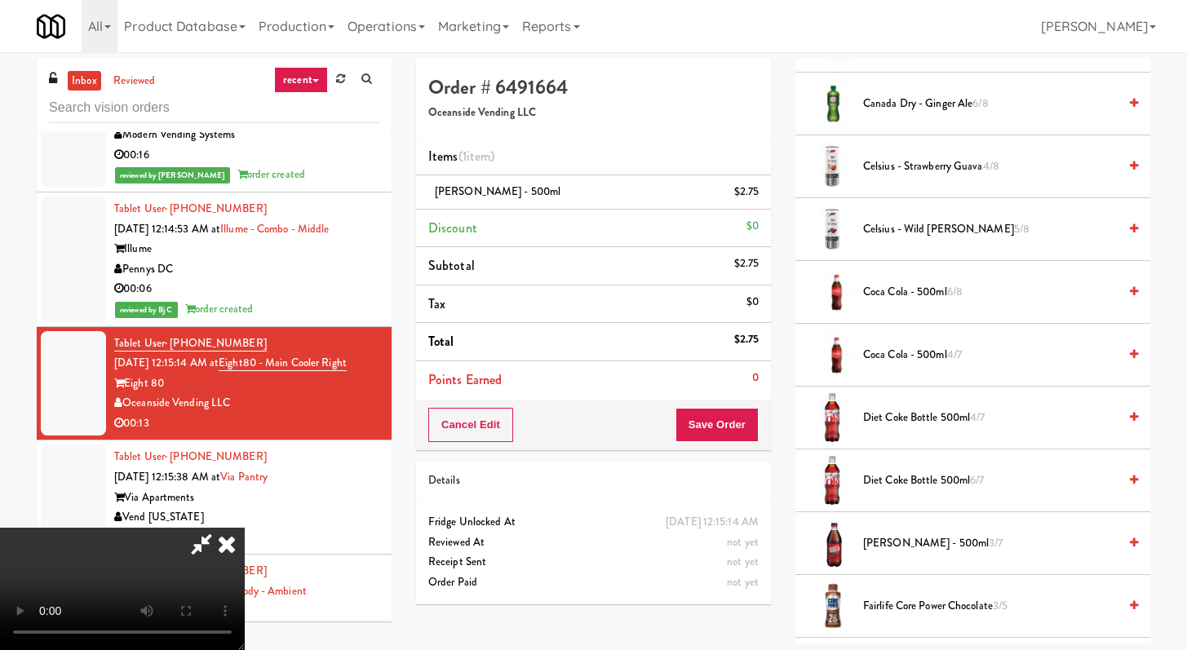
click at [245, 528] on video at bounding box center [122, 589] width 245 height 122
click at [918, 352] on span "Coca Cola - 500ml 4/7" at bounding box center [990, 355] width 255 height 20
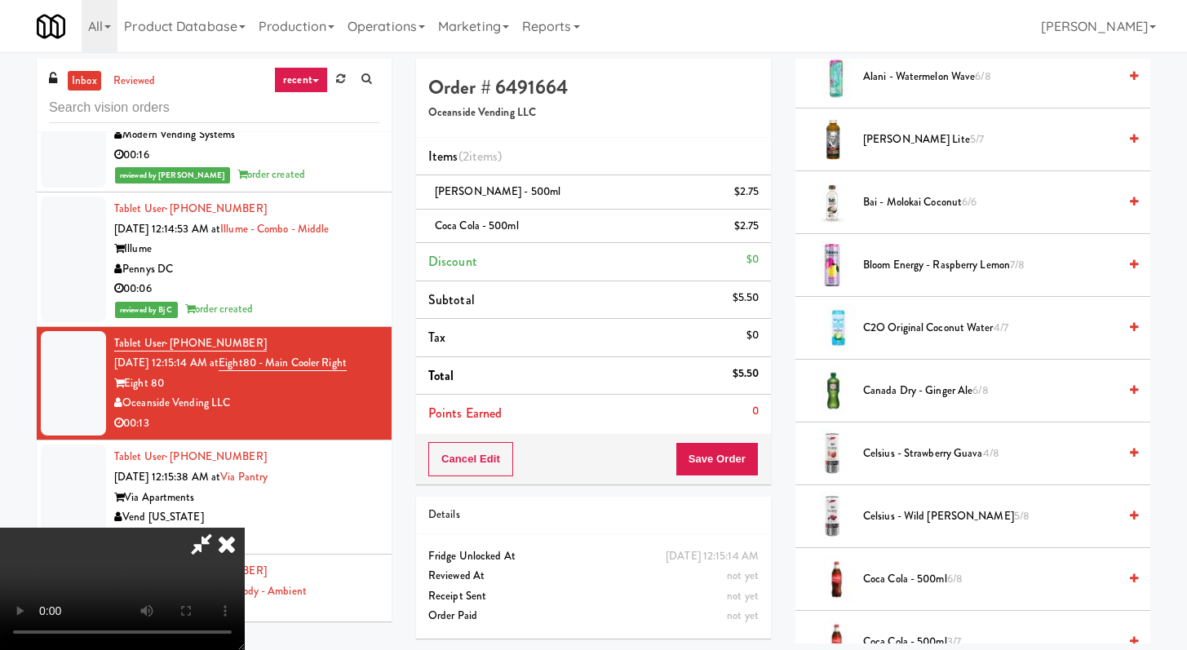
scroll to position [326, 0]
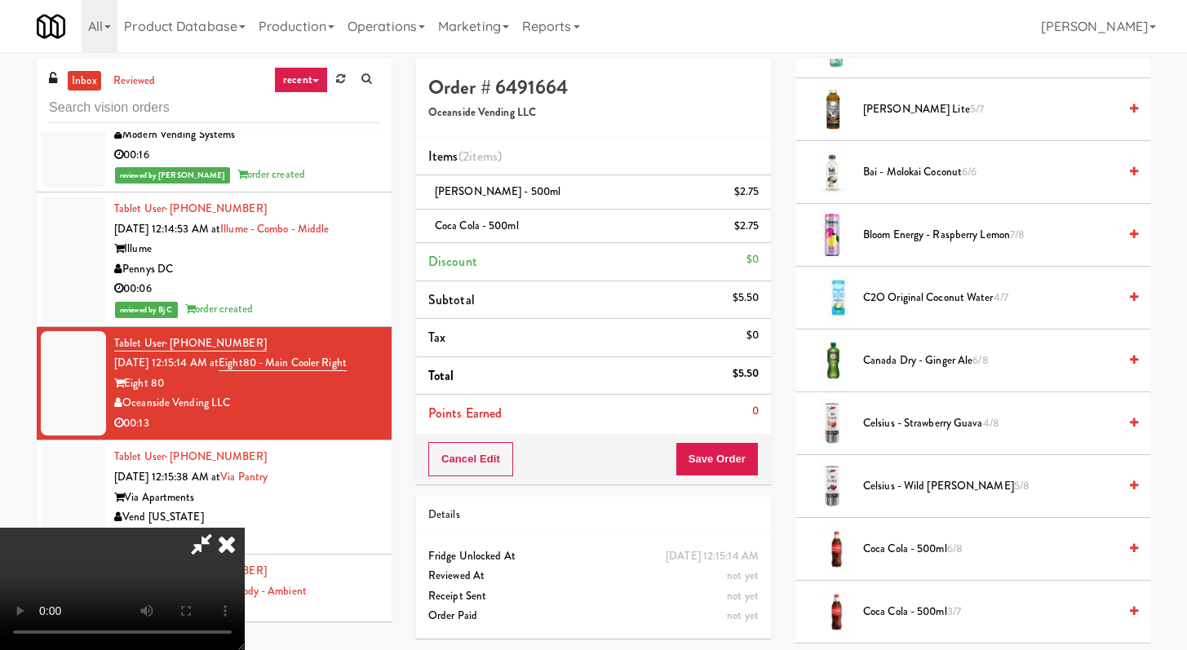
click at [911, 298] on span "C2O Original Coconut Water 4/7" at bounding box center [990, 298] width 255 height 20
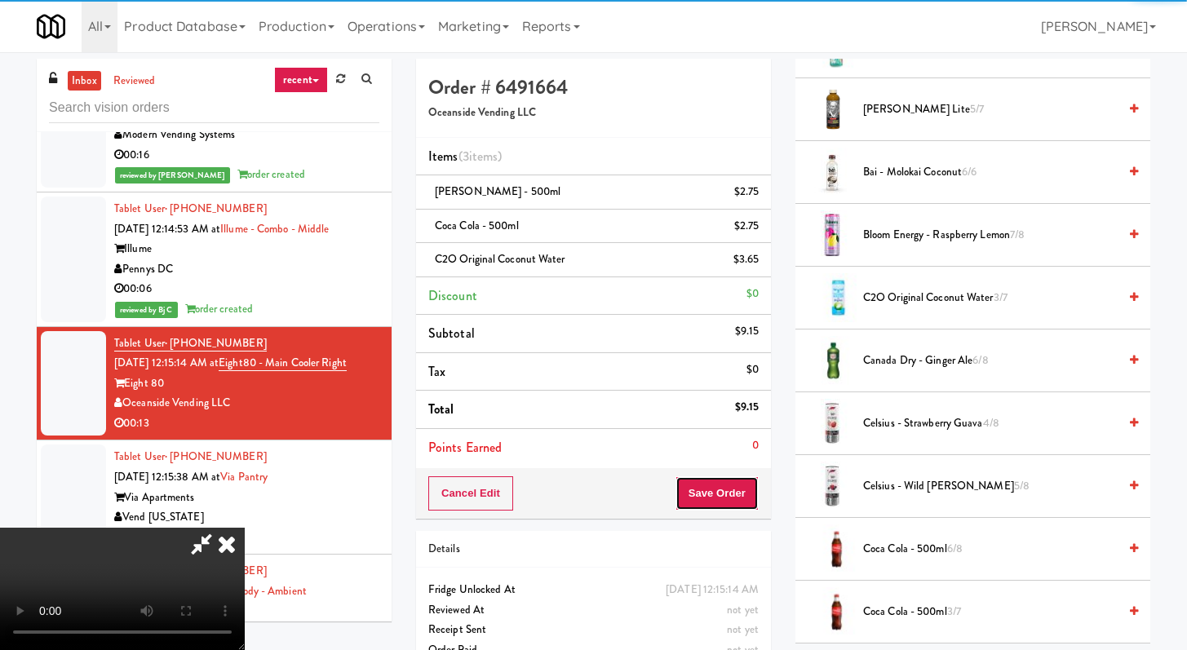
click at [756, 480] on button "Save Order" at bounding box center [717, 494] width 83 height 34
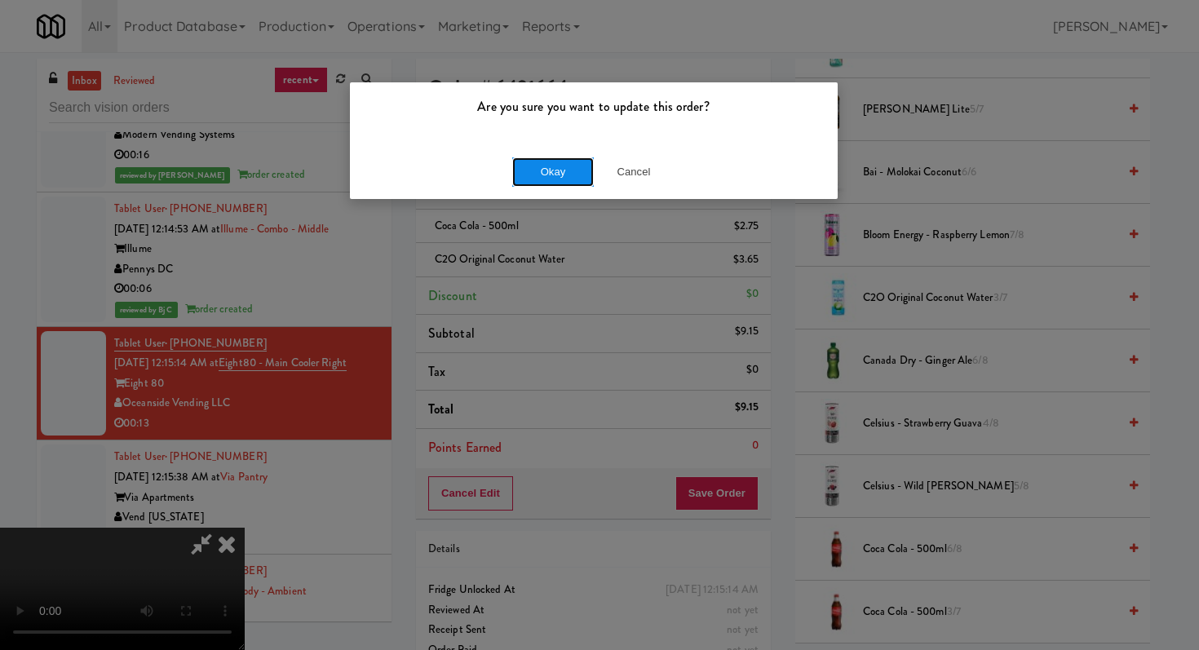
click at [576, 182] on button "Okay" at bounding box center [553, 171] width 82 height 29
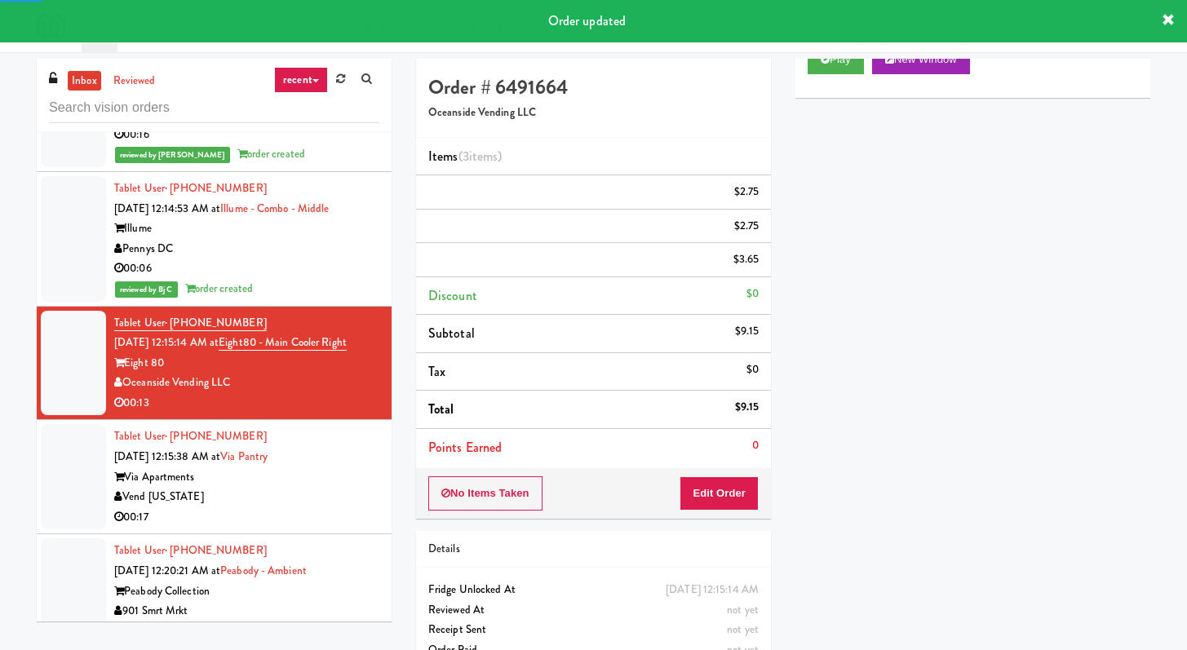
scroll to position [4450, 0]
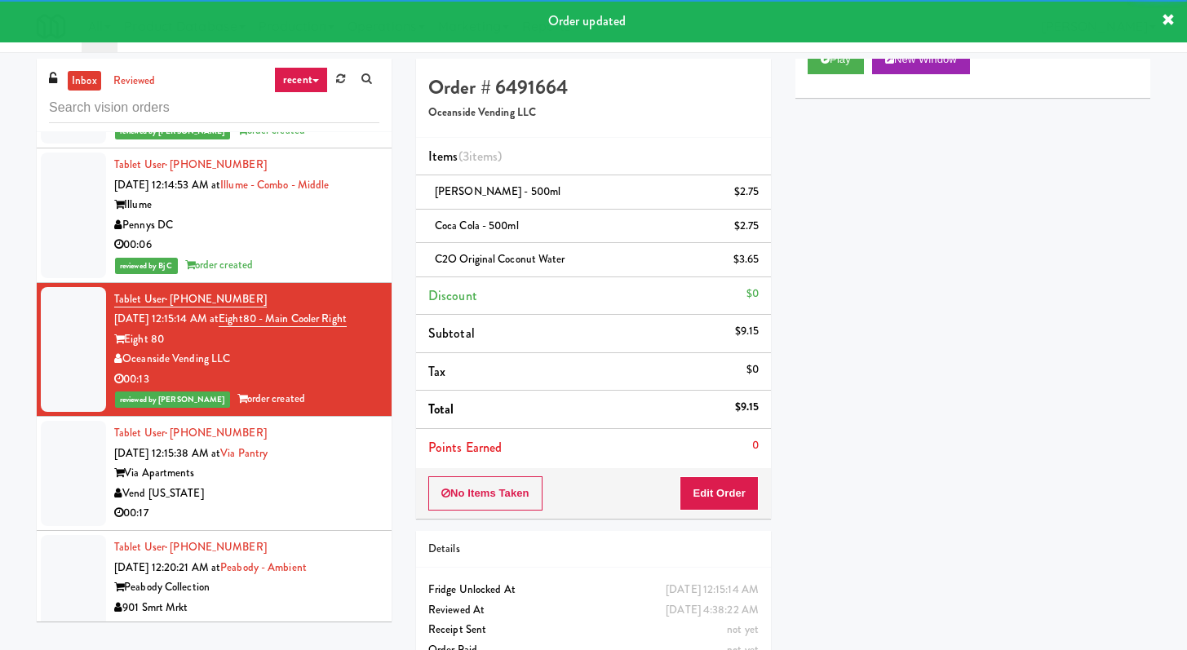
click at [332, 484] on div "Via Apartments" at bounding box center [246, 473] width 265 height 20
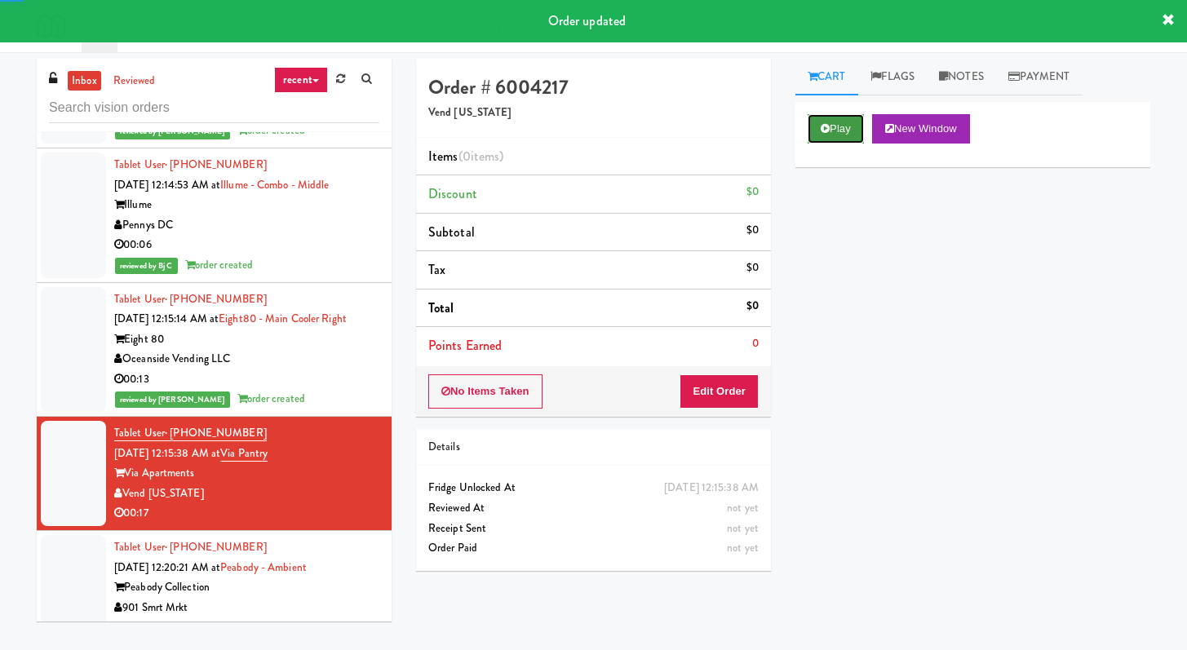
click at [838, 121] on button "Play" at bounding box center [836, 128] width 56 height 29
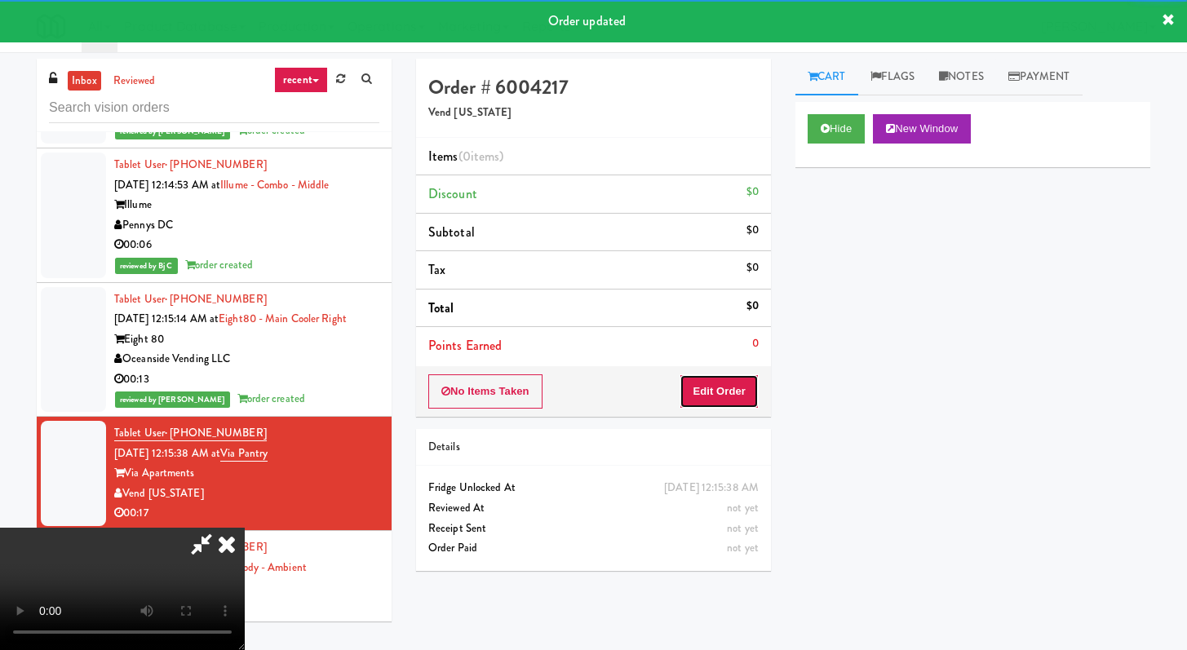
click at [723, 376] on button "Edit Order" at bounding box center [719, 392] width 79 height 34
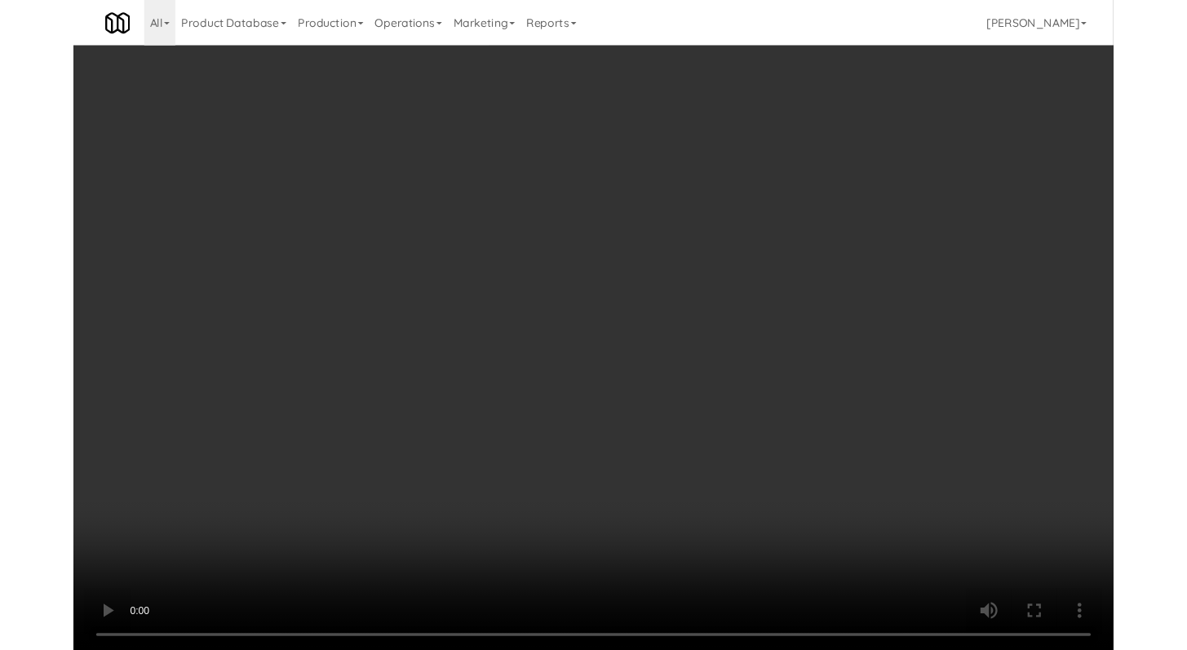
scroll to position [4431, 0]
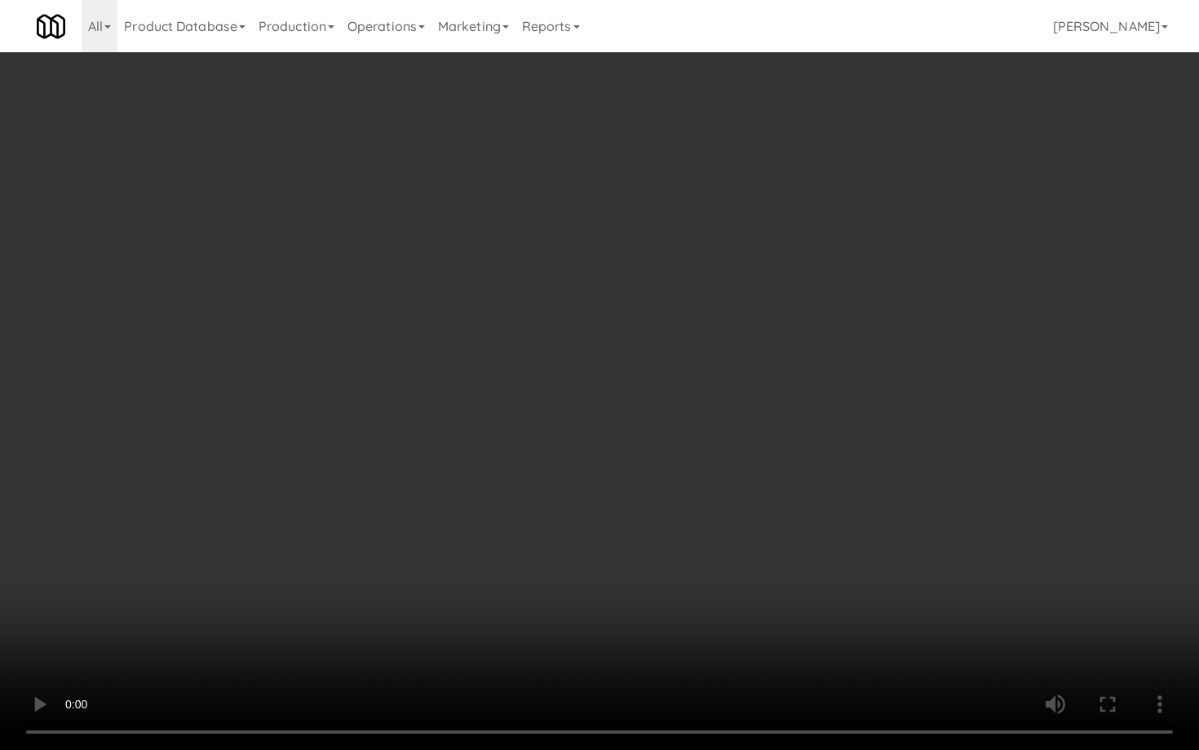
click at [632, 521] on video at bounding box center [599, 375] width 1199 height 750
click at [678, 480] on video at bounding box center [599, 375] width 1199 height 750
click at [970, 611] on video at bounding box center [599, 375] width 1199 height 750
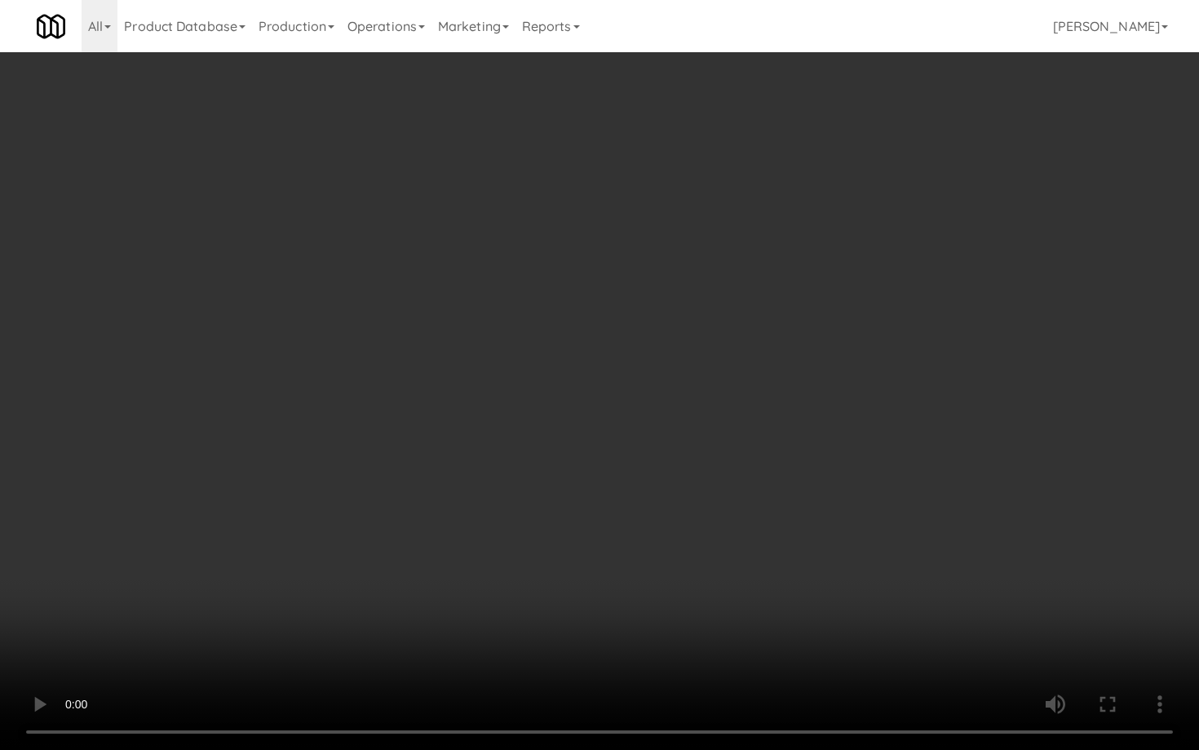
click at [969, 610] on video at bounding box center [599, 375] width 1199 height 750
click at [963, 589] on video at bounding box center [599, 375] width 1199 height 750
click at [964, 589] on video at bounding box center [599, 375] width 1199 height 750
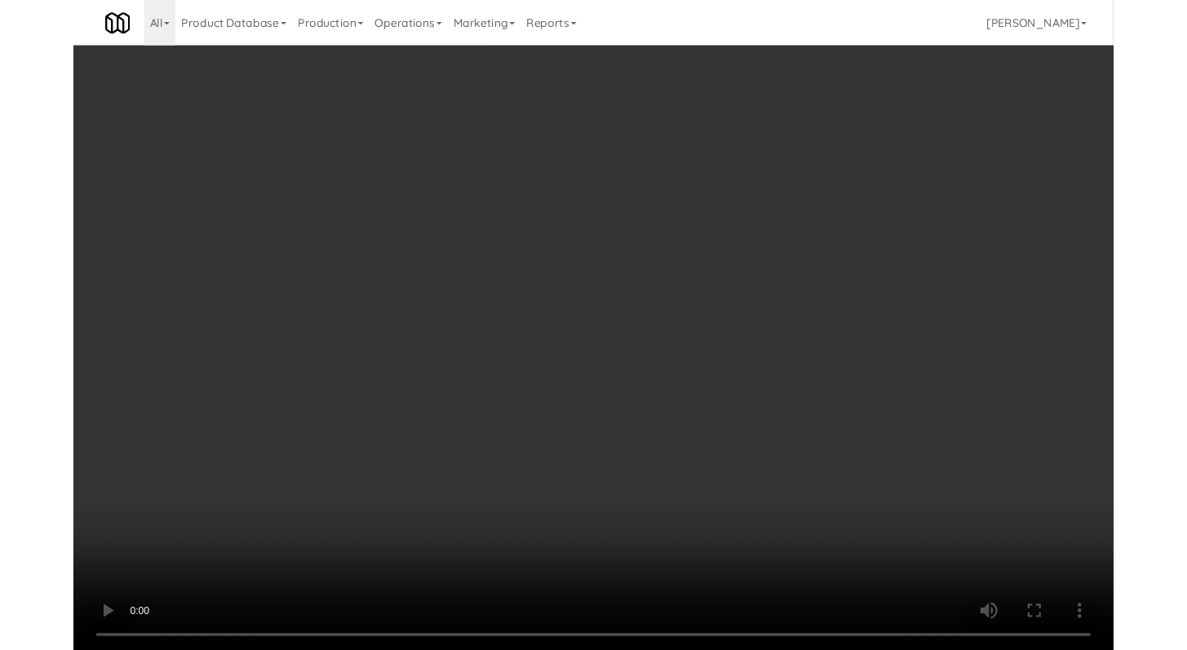
scroll to position [4450, 0]
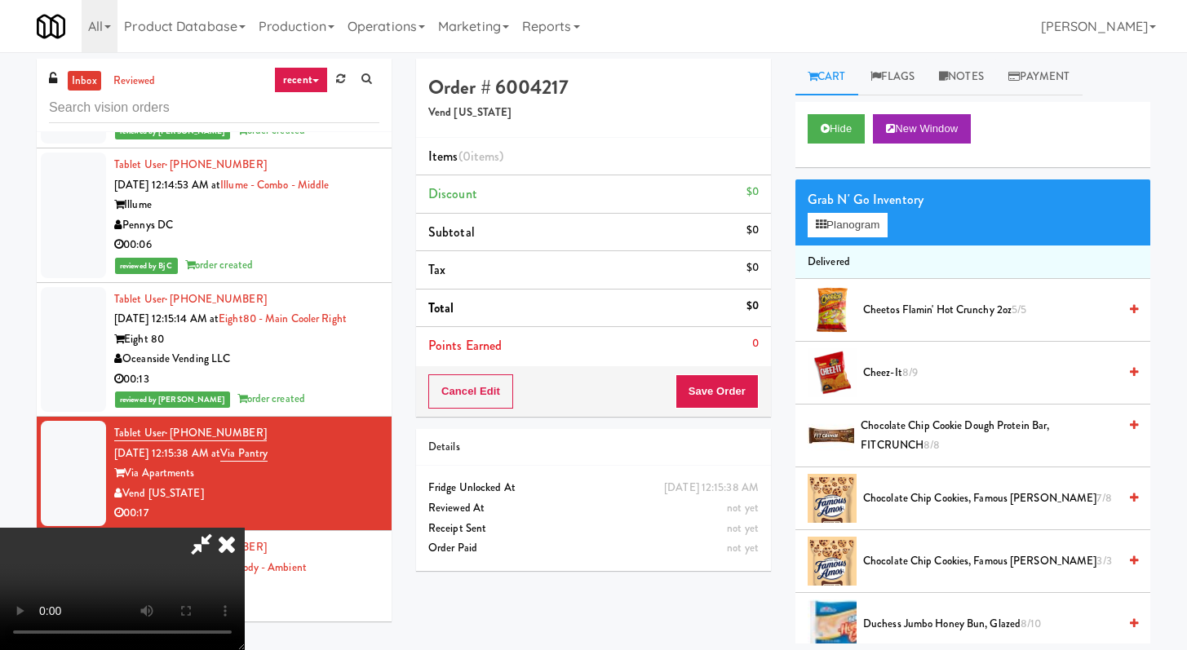
click at [915, 312] on span "Cheetos Flamin' Hot Crunchy 2oz 5/5" at bounding box center [990, 310] width 255 height 20
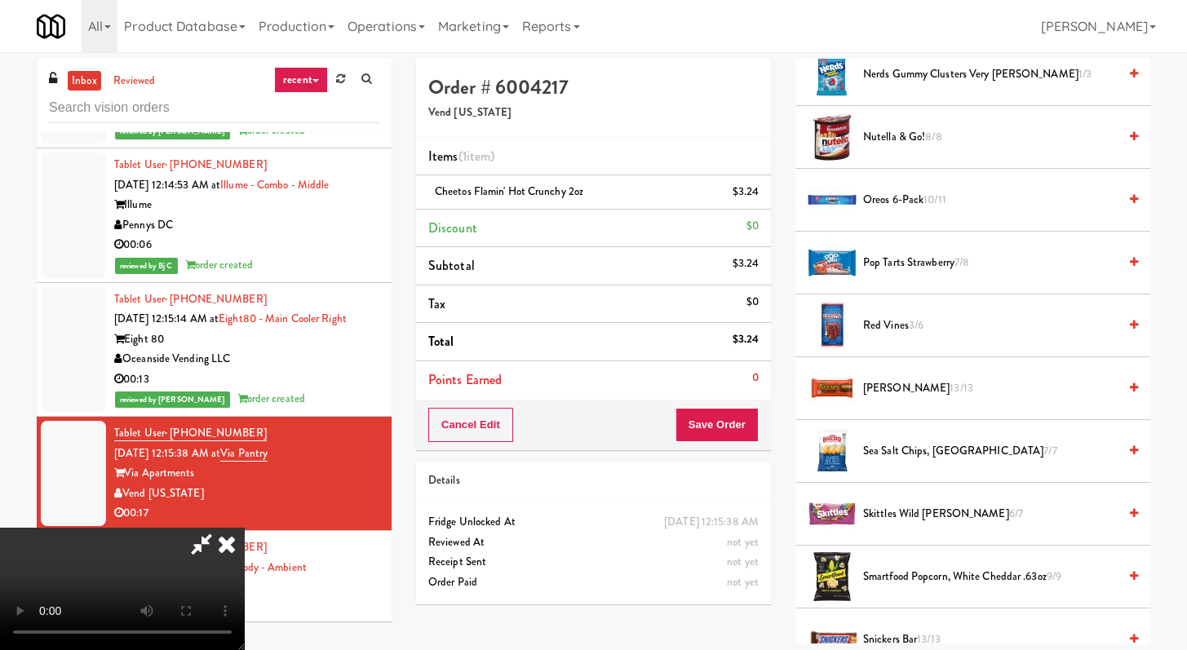
scroll to position [1835, 0]
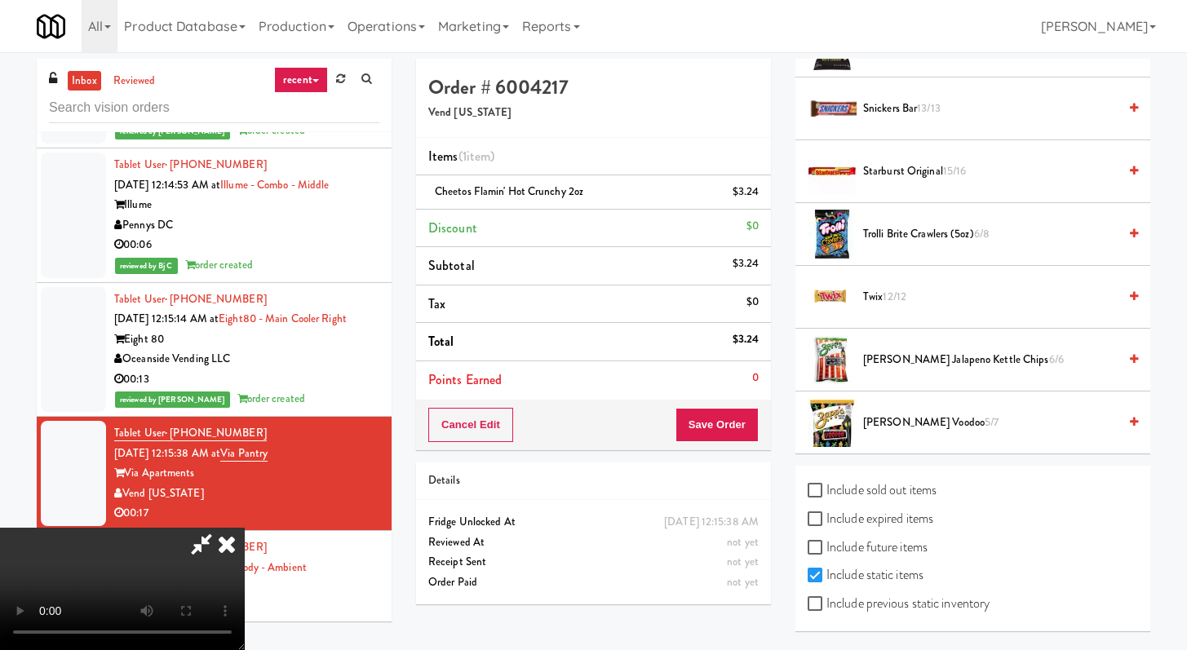
click at [921, 240] on span "Trolli Brite Crawlers (5oz) 6/8" at bounding box center [990, 234] width 255 height 20
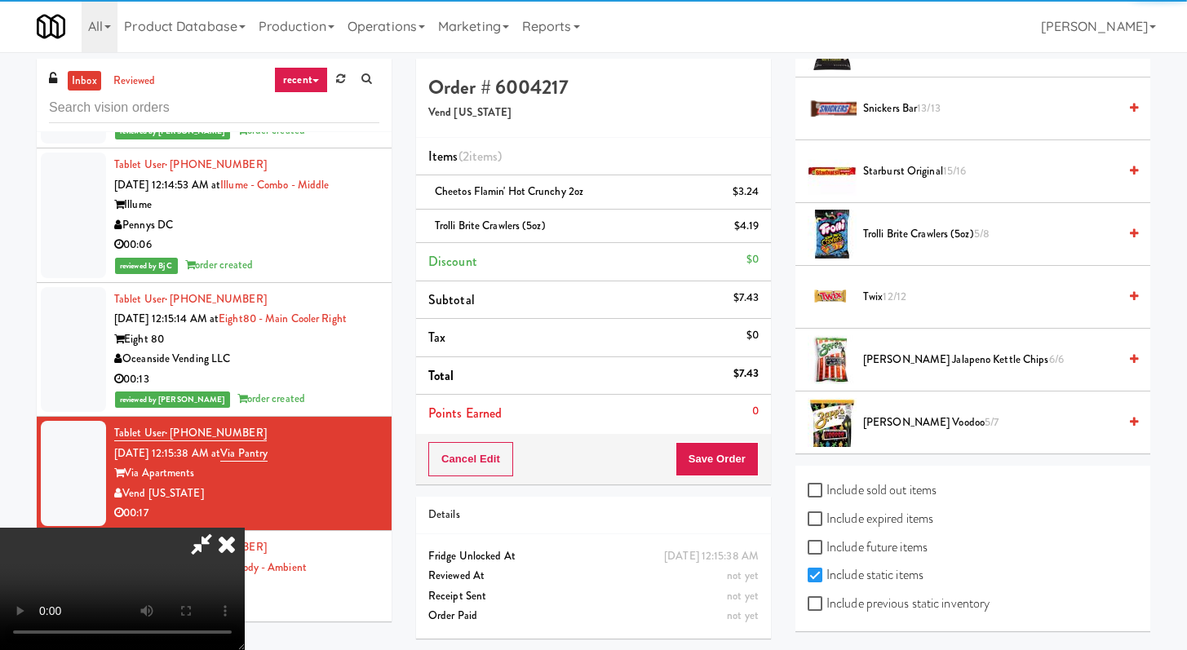
click at [906, 107] on span "Snickers Bar 13/13" at bounding box center [990, 109] width 255 height 20
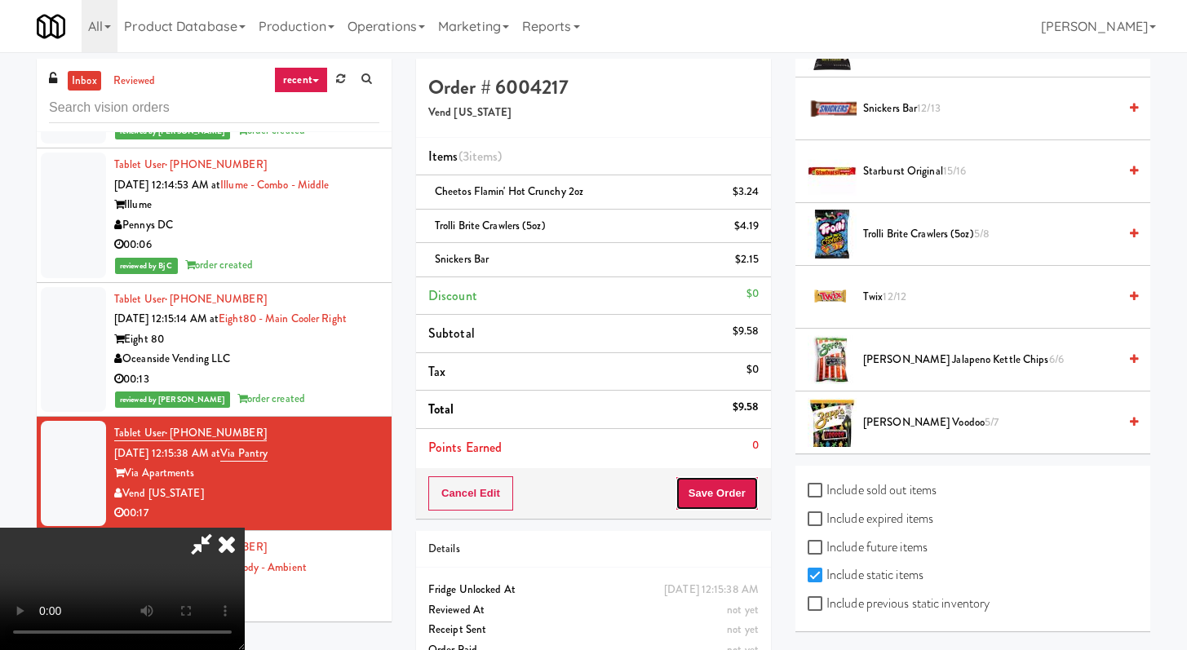
click at [738, 505] on button "Save Order" at bounding box center [717, 494] width 83 height 34
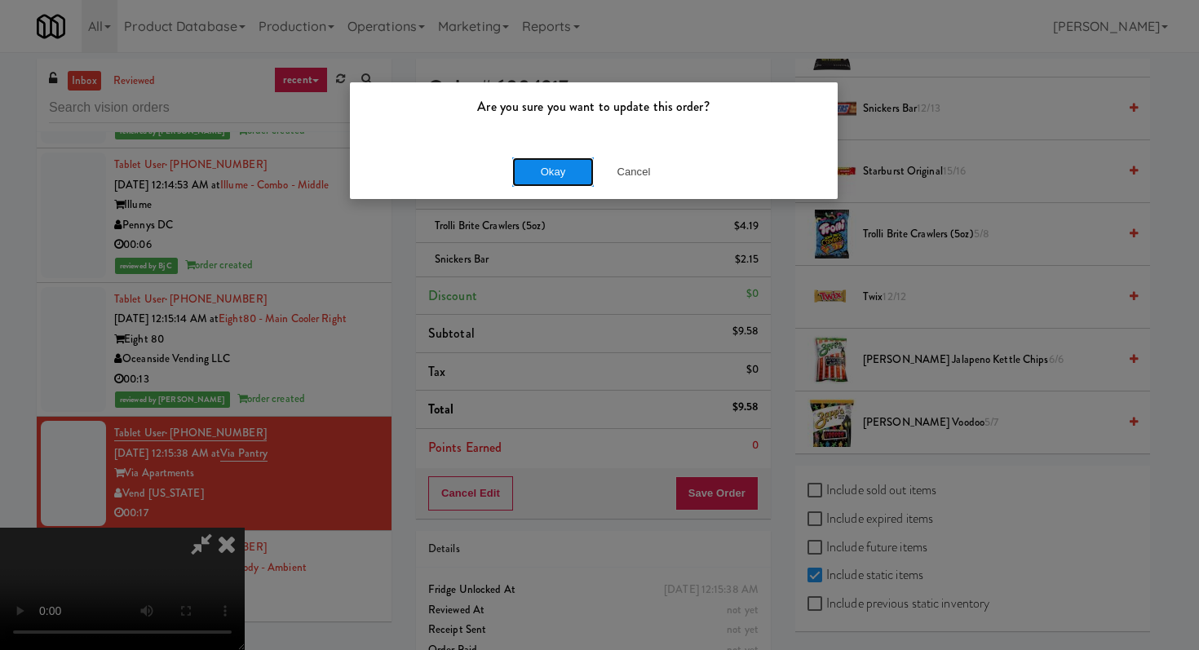
click at [570, 166] on button "Okay" at bounding box center [553, 171] width 82 height 29
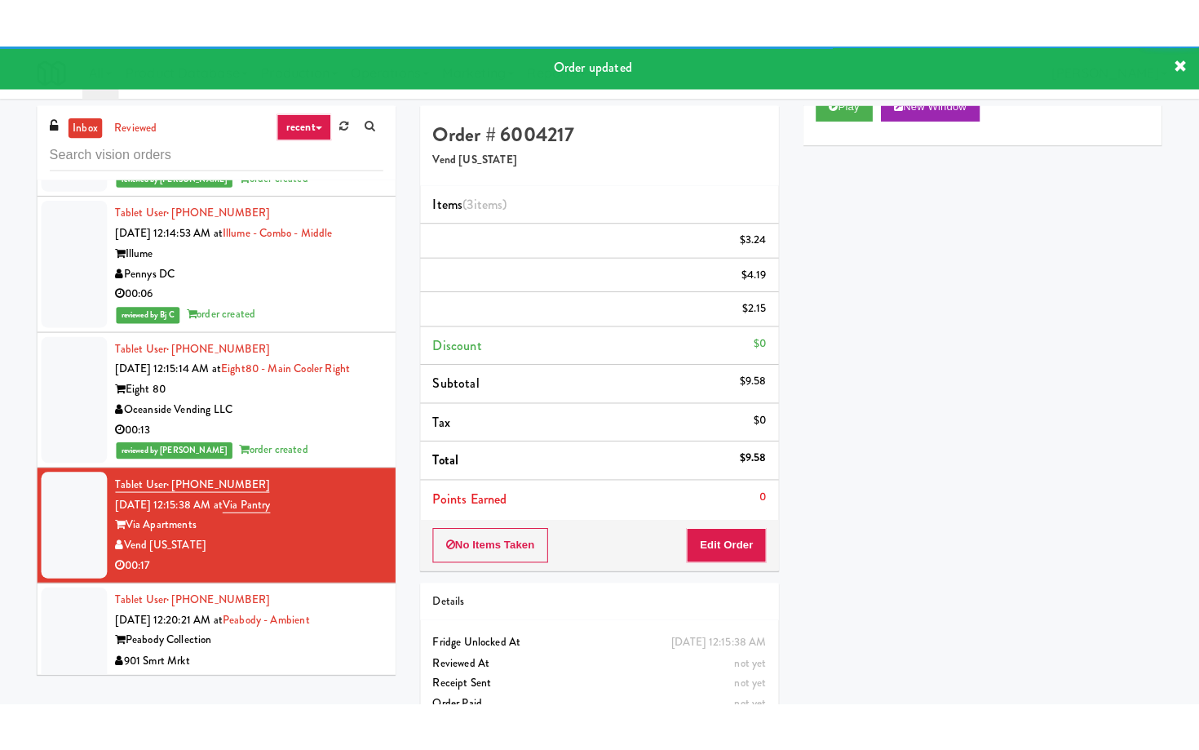
scroll to position [4697, 0]
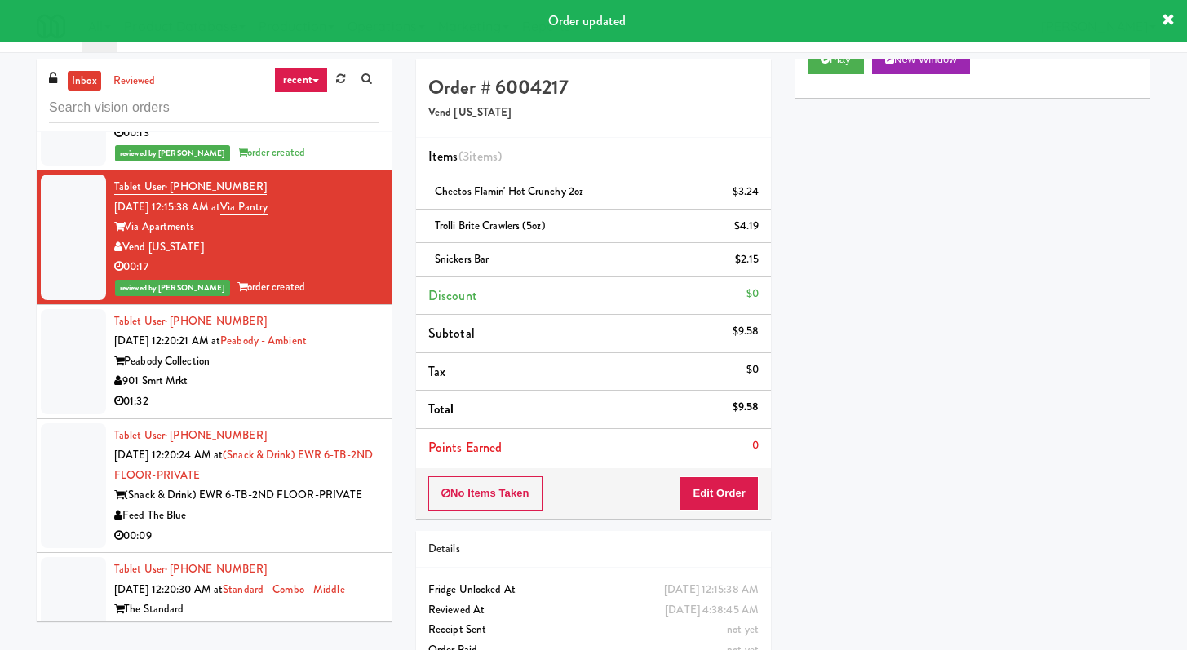
click at [330, 412] on div "01:32" at bounding box center [246, 402] width 265 height 20
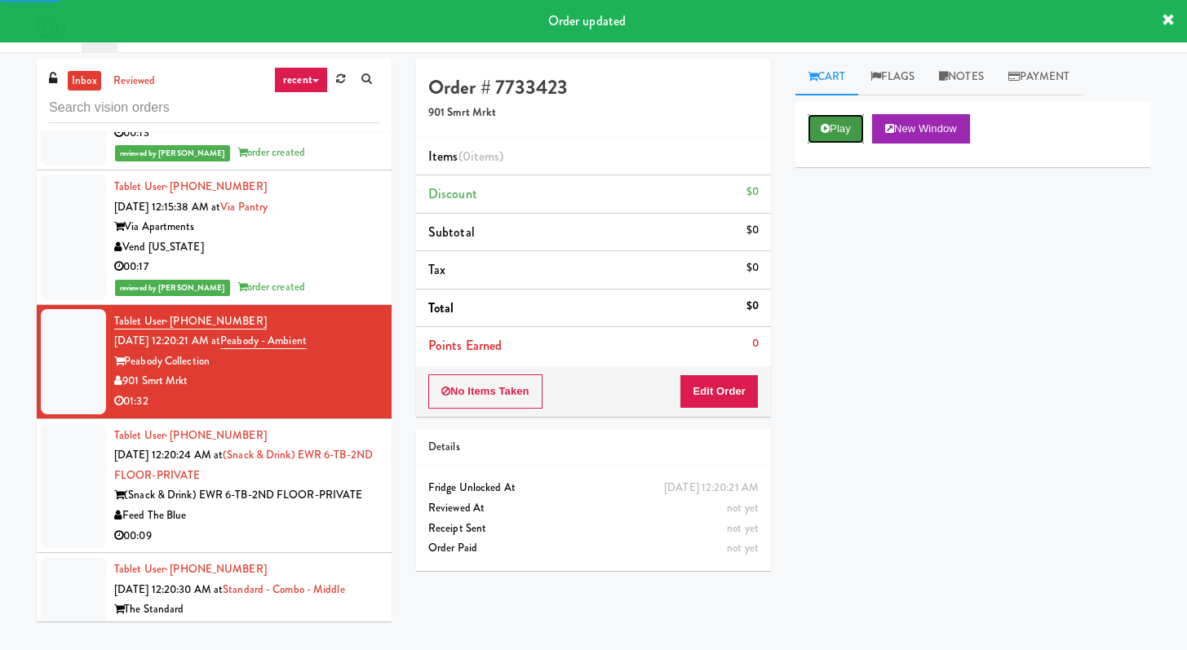
click at [814, 118] on button "Play" at bounding box center [836, 128] width 56 height 29
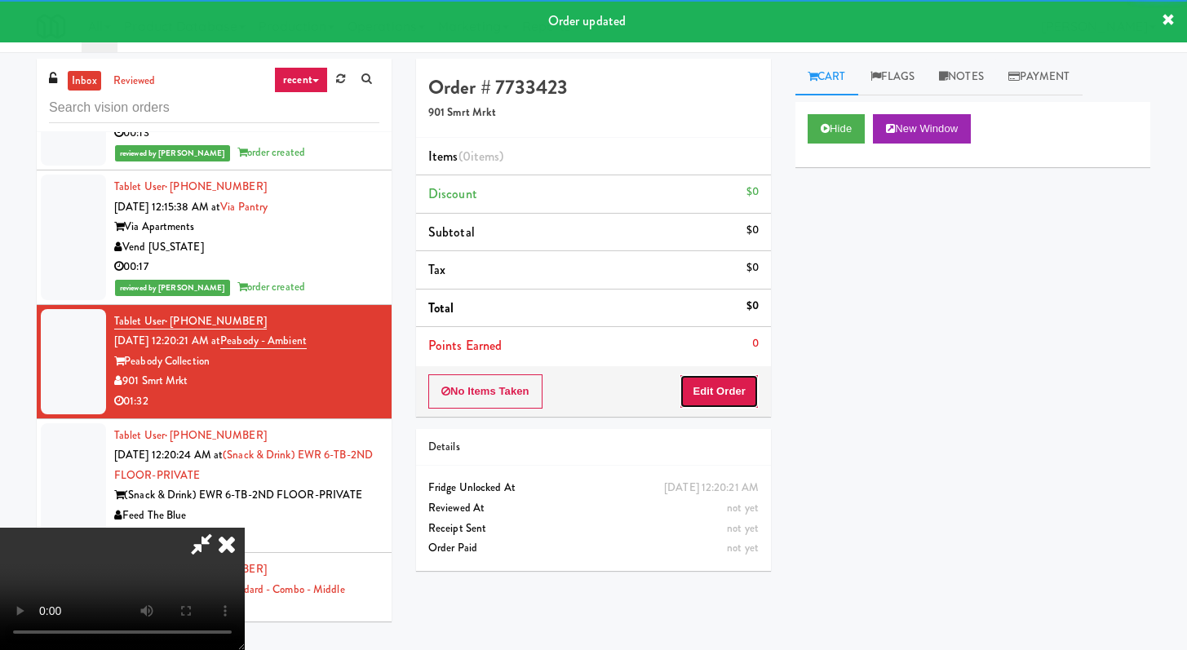
click at [715, 388] on button "Edit Order" at bounding box center [719, 392] width 79 height 34
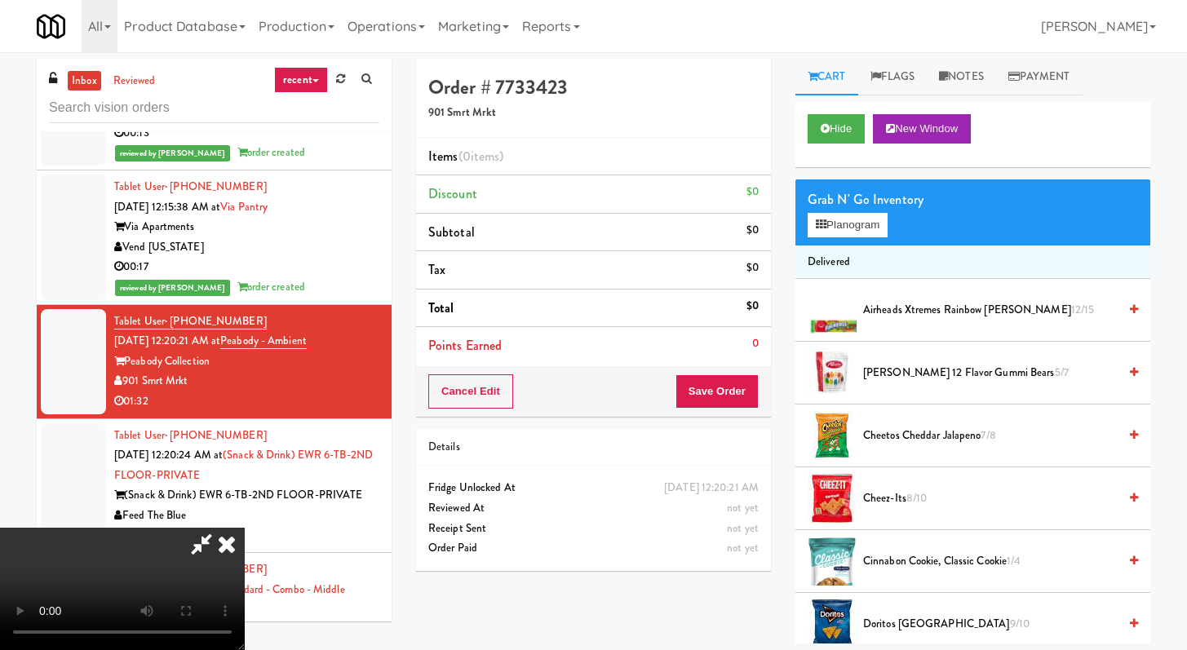
scroll to position [4656, 0]
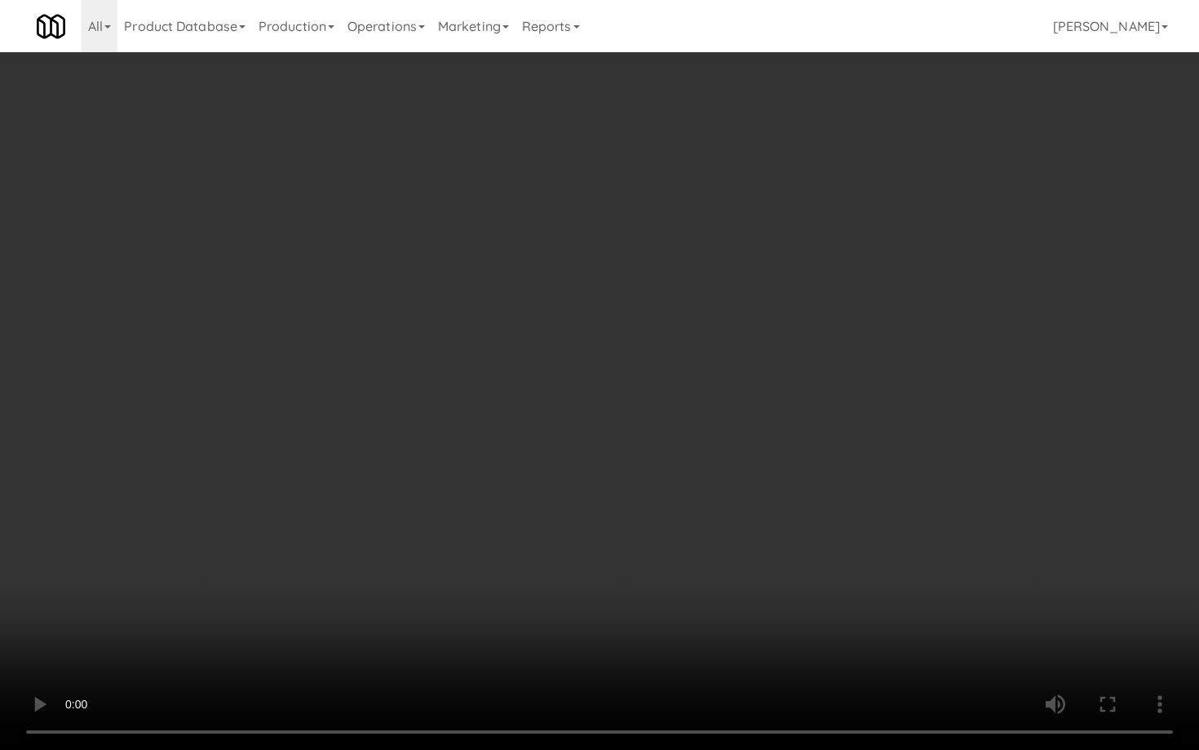
click at [943, 561] on video at bounding box center [599, 375] width 1199 height 750
click at [858, 415] on video at bounding box center [599, 375] width 1199 height 750
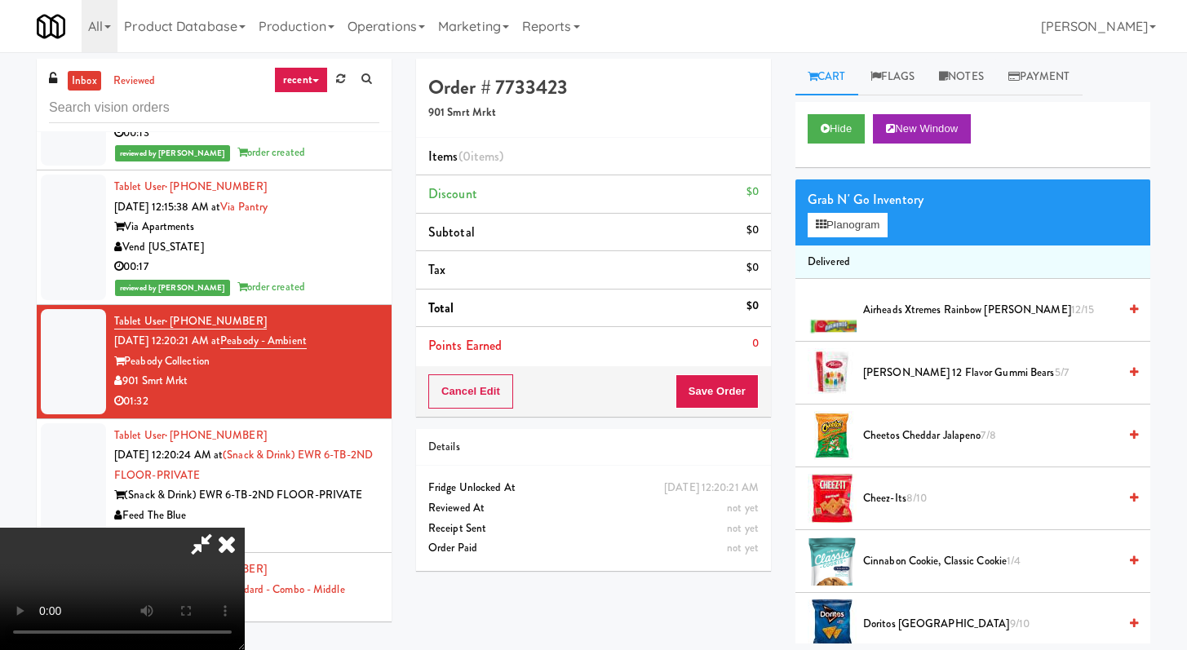
scroll to position [57, 0]
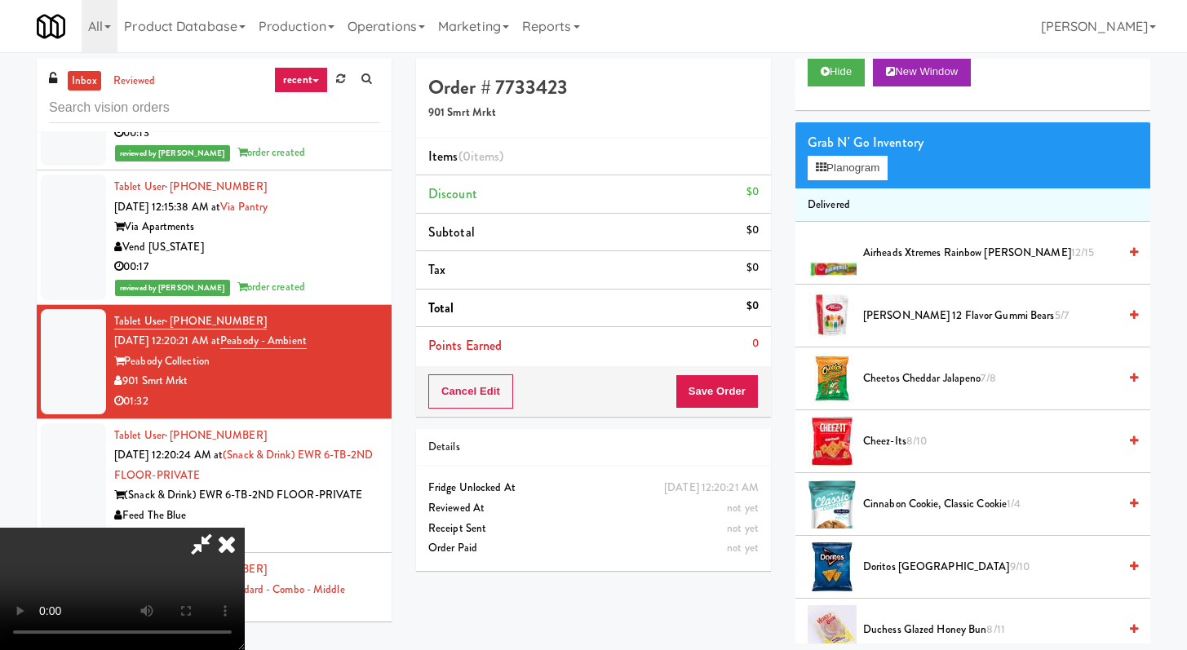
click at [245, 528] on video at bounding box center [122, 589] width 245 height 122
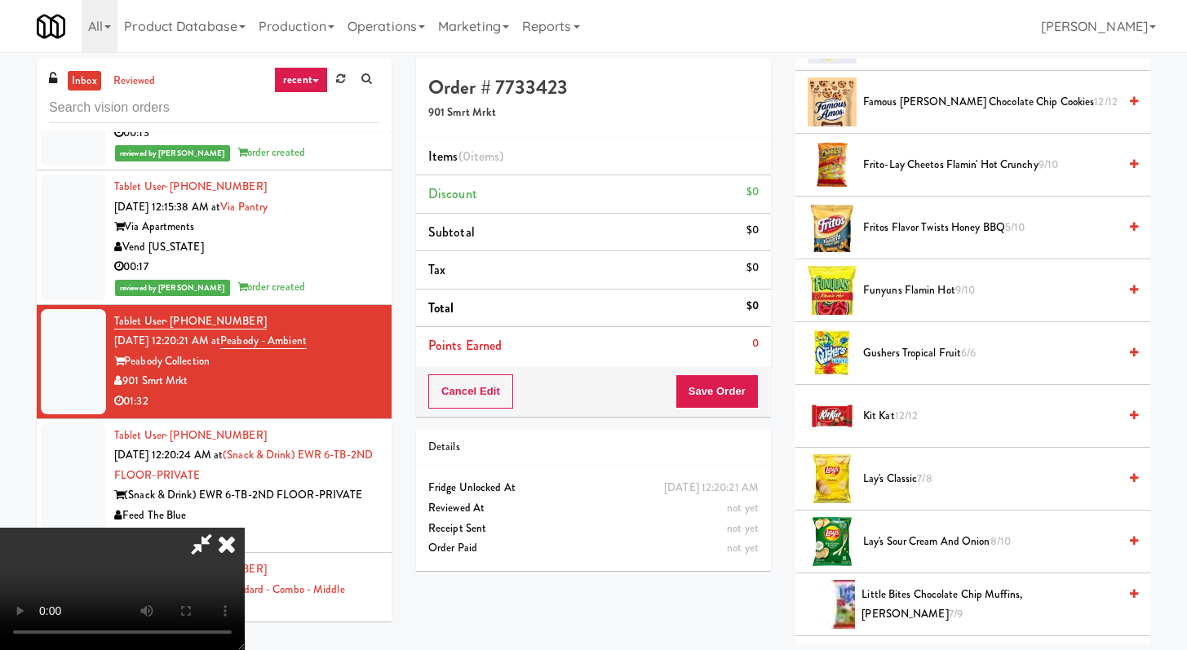
scroll to position [685, 0]
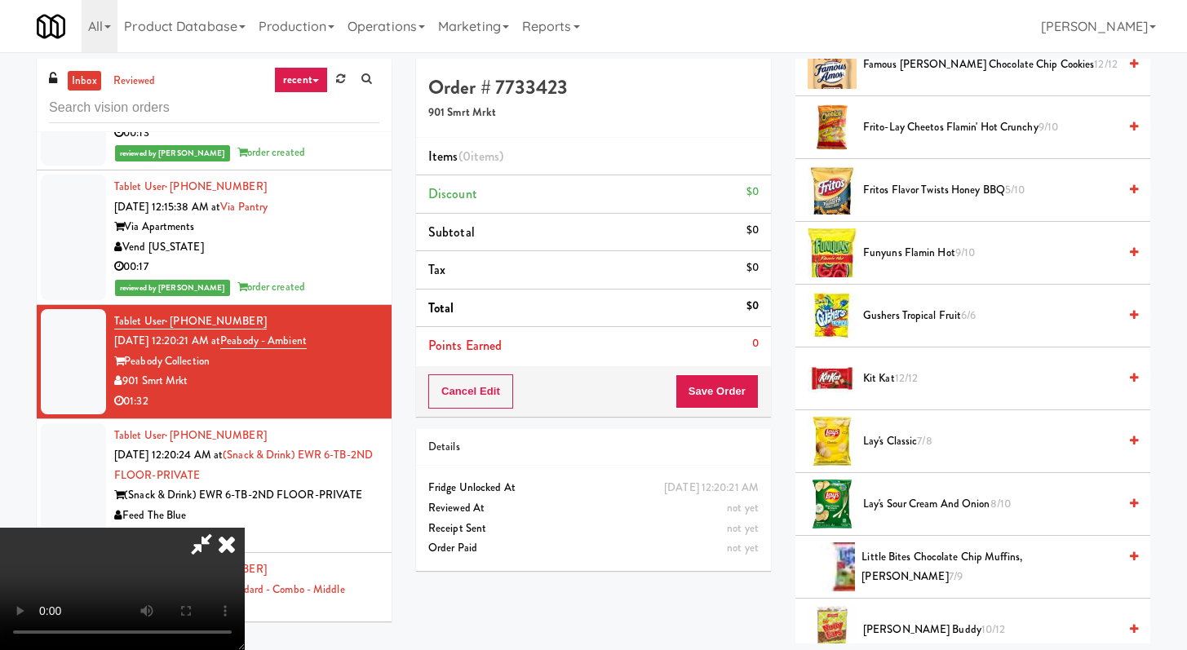
click at [898, 434] on span "Lay's Classic 7/8" at bounding box center [990, 442] width 255 height 20
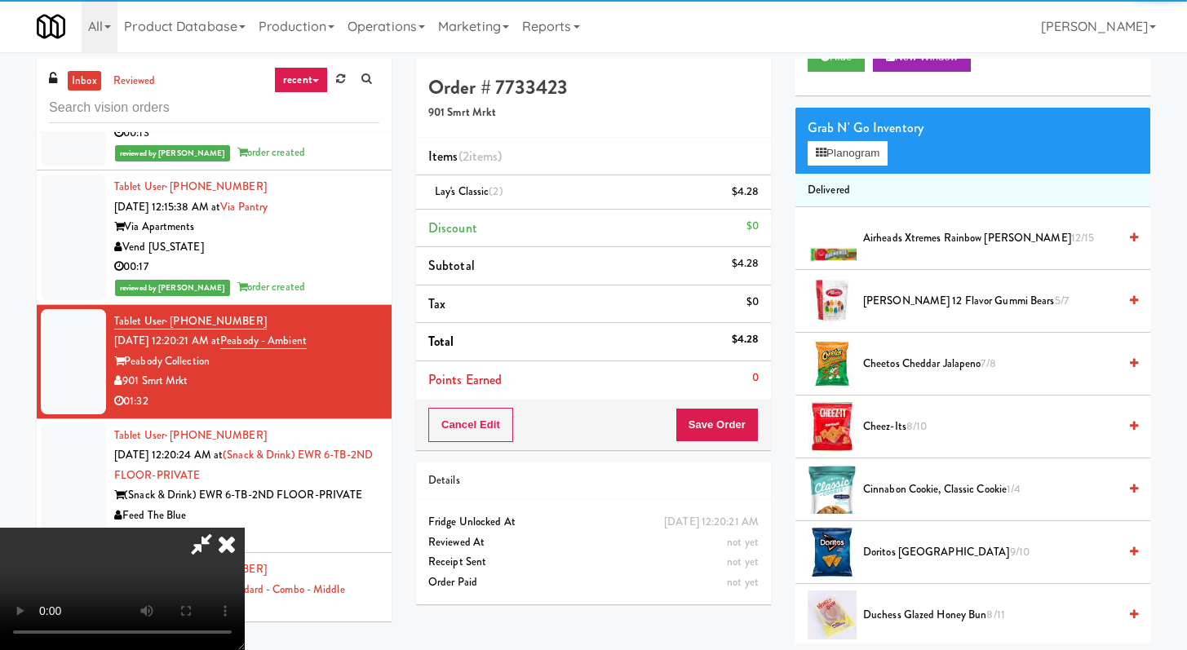
scroll to position [0, 0]
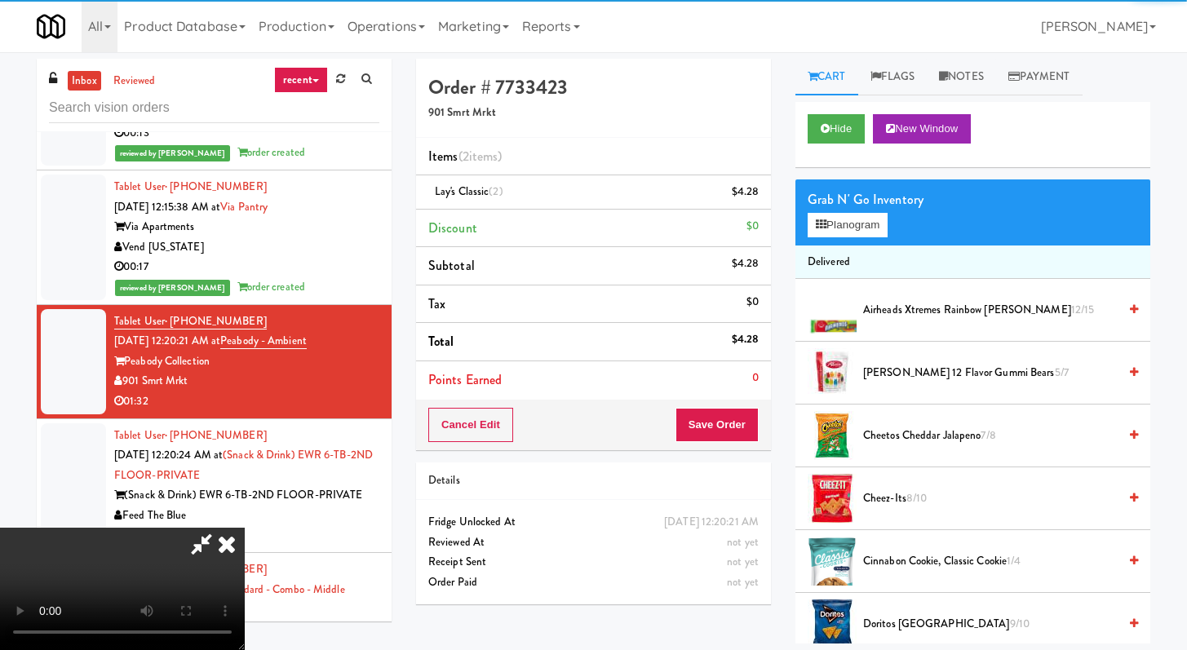
click at [918, 315] on span "Airheads Xtremes Rainbow [PERSON_NAME] 12/15" at bounding box center [990, 310] width 255 height 20
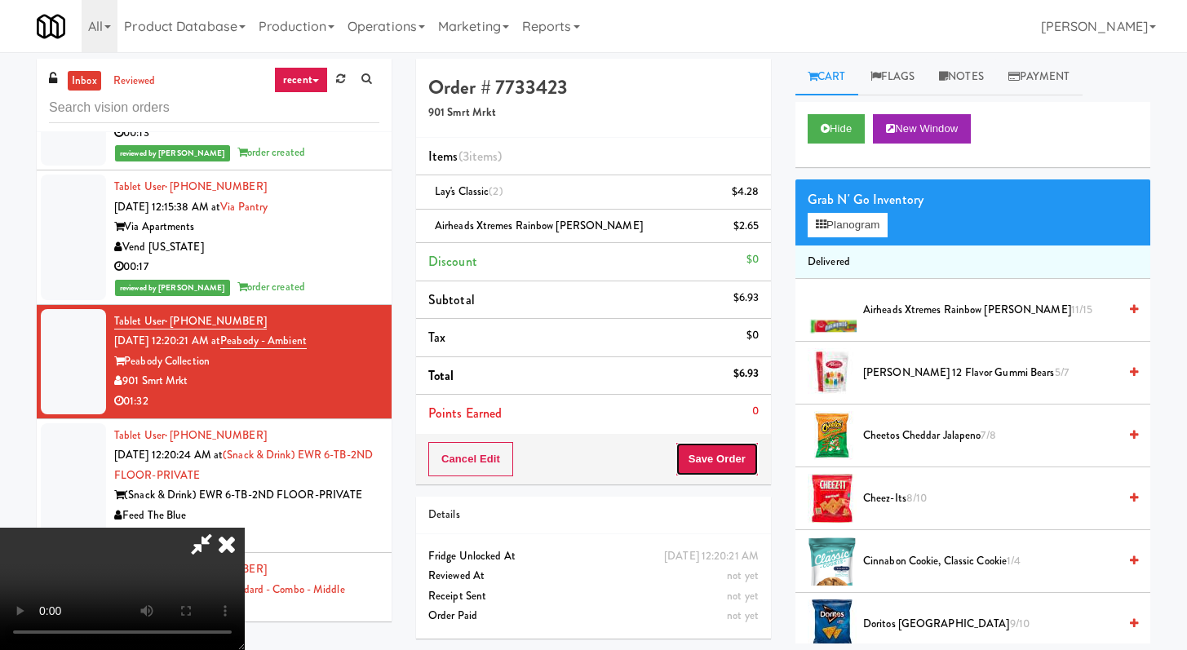
click at [739, 457] on button "Save Order" at bounding box center [717, 459] width 83 height 34
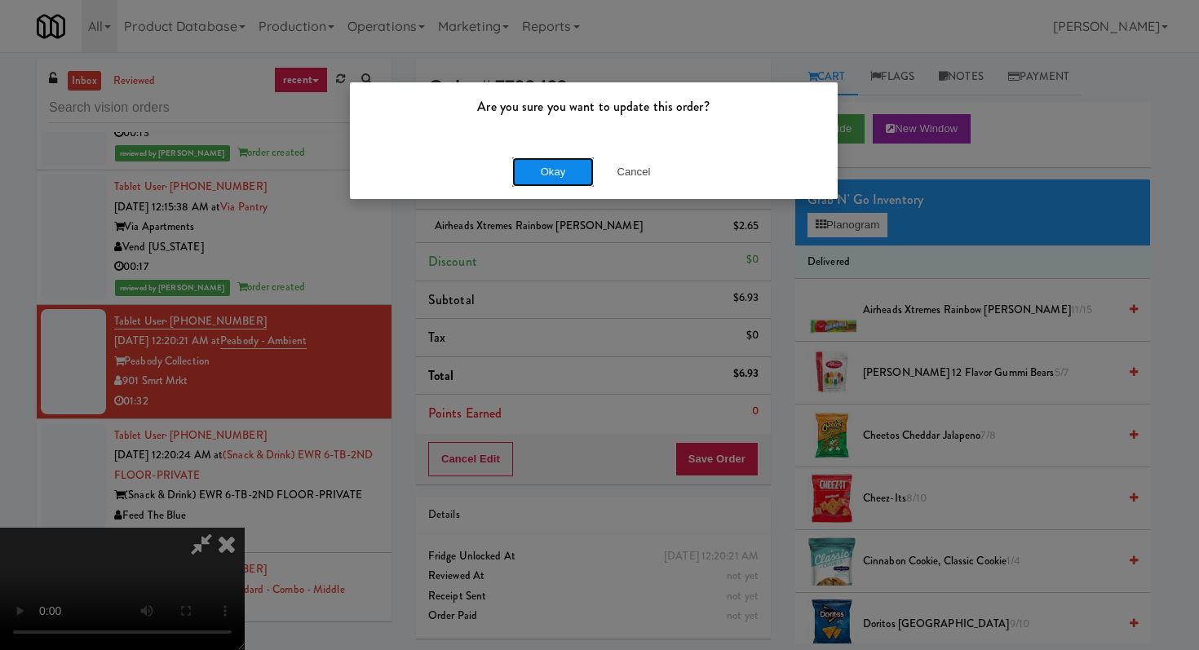
click at [528, 178] on button "Okay" at bounding box center [553, 171] width 82 height 29
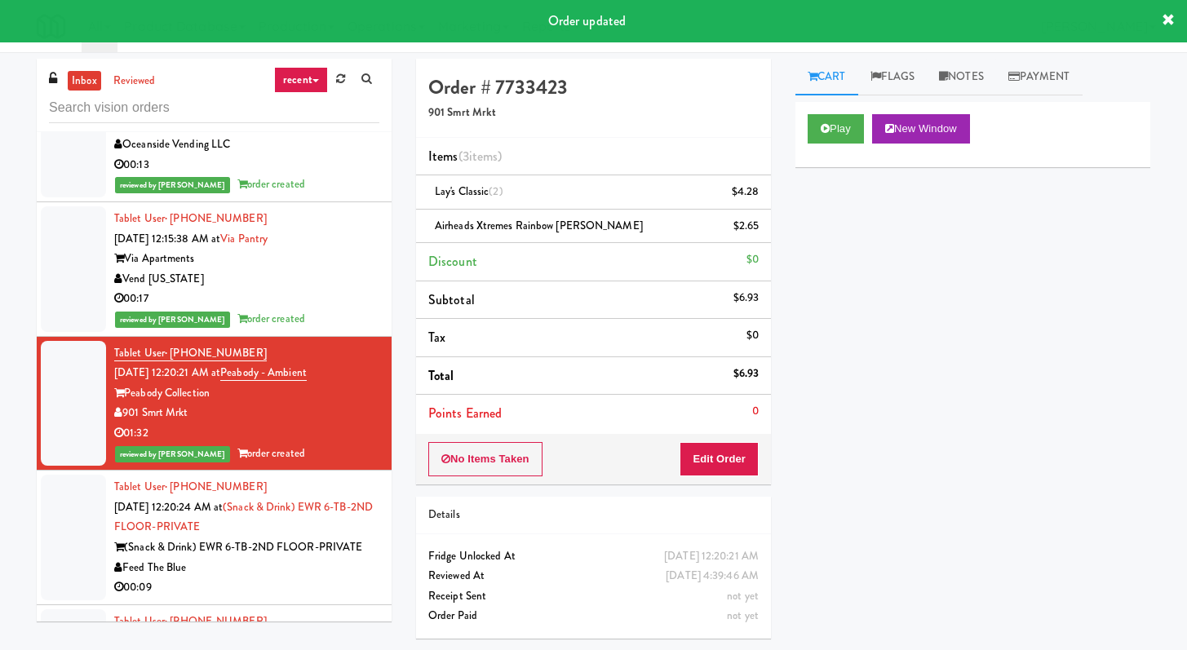
scroll to position [4970, 0]
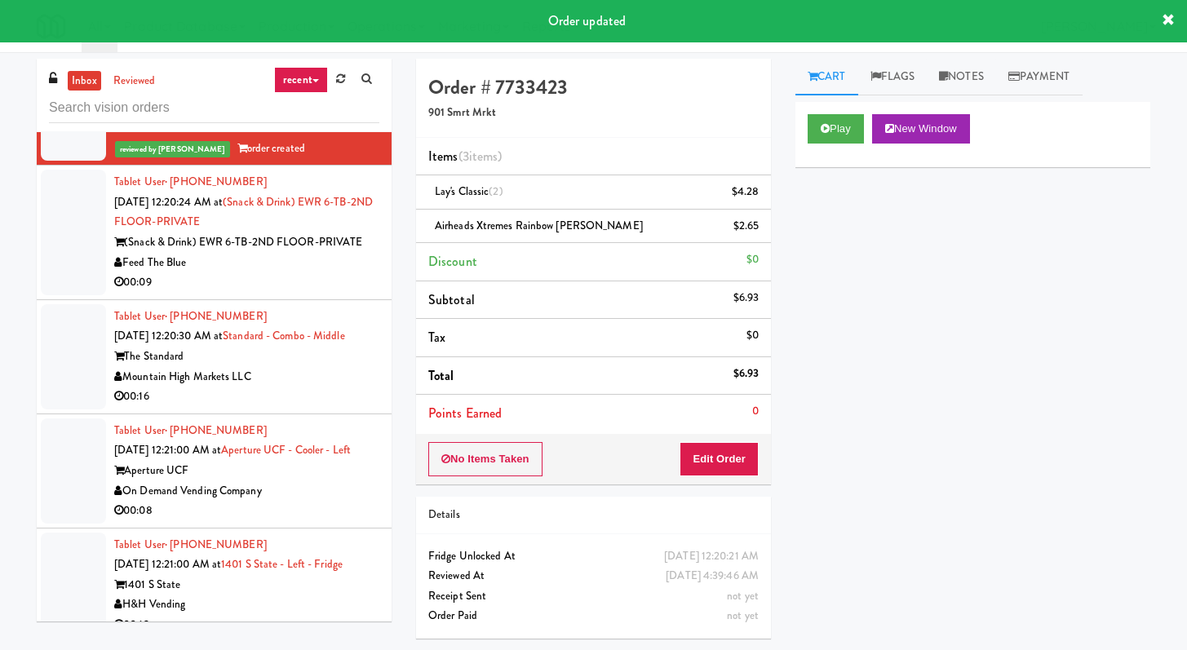
click at [348, 300] on li "Tablet User · (973) 536-4811 [DATE] 12:20:24 AM at (Snack & Drink) EWR 6-TB-2ND…" at bounding box center [214, 233] width 355 height 135
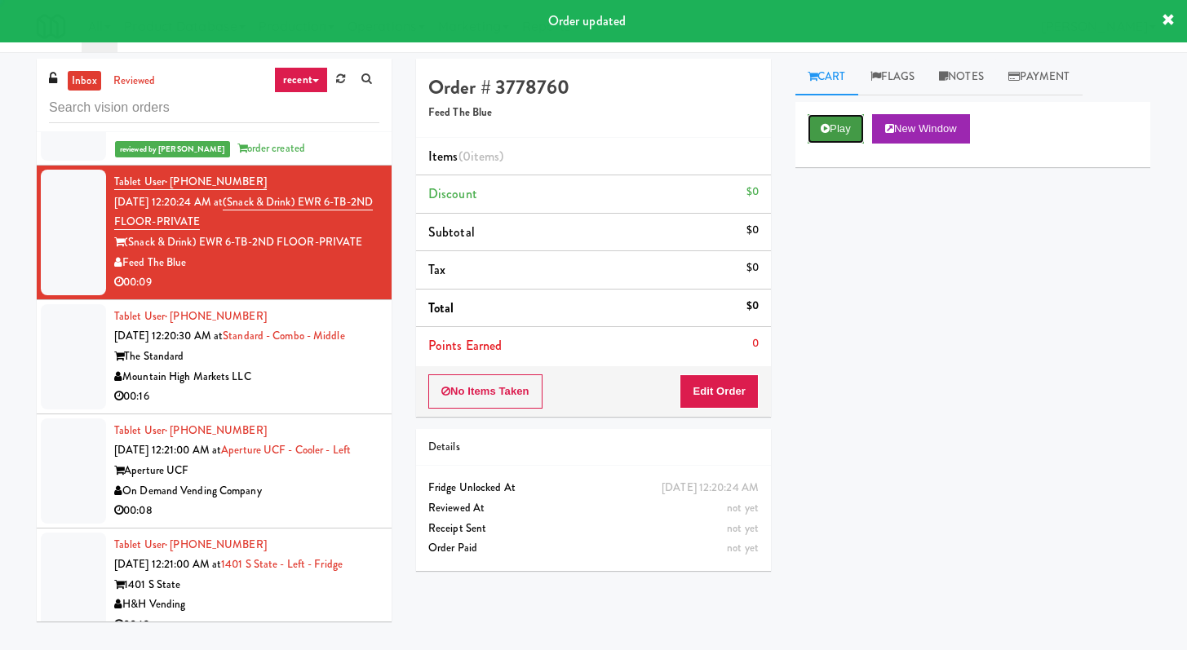
click at [842, 126] on button "Play" at bounding box center [836, 128] width 56 height 29
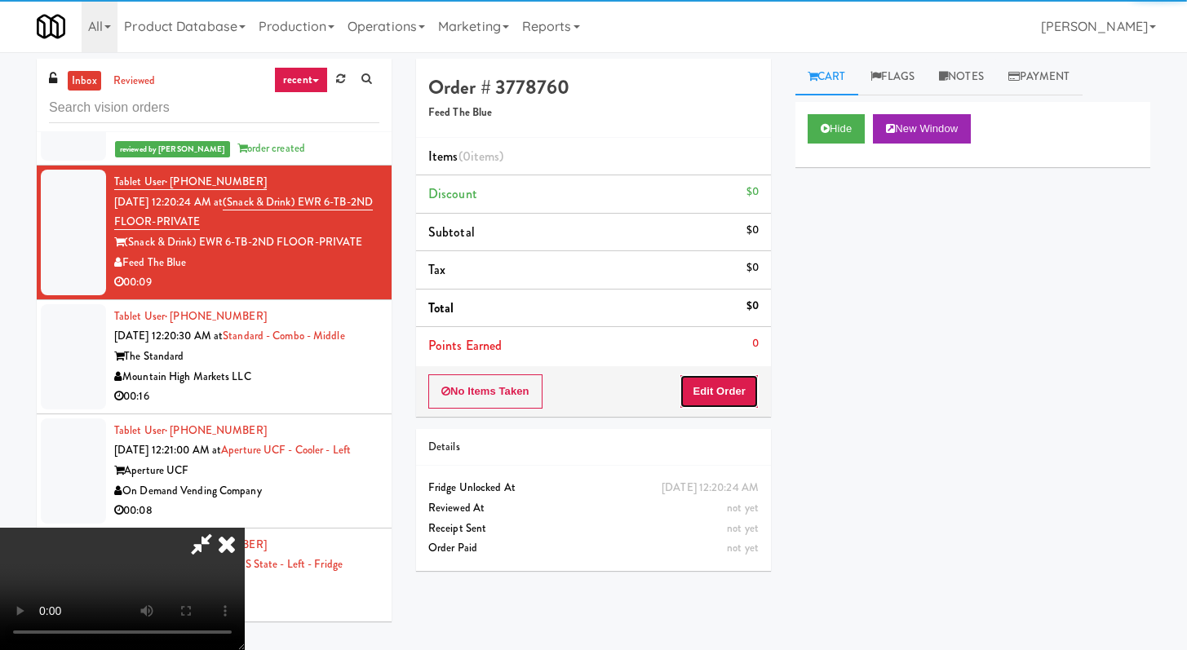
click at [743, 384] on button "Edit Order" at bounding box center [719, 392] width 79 height 34
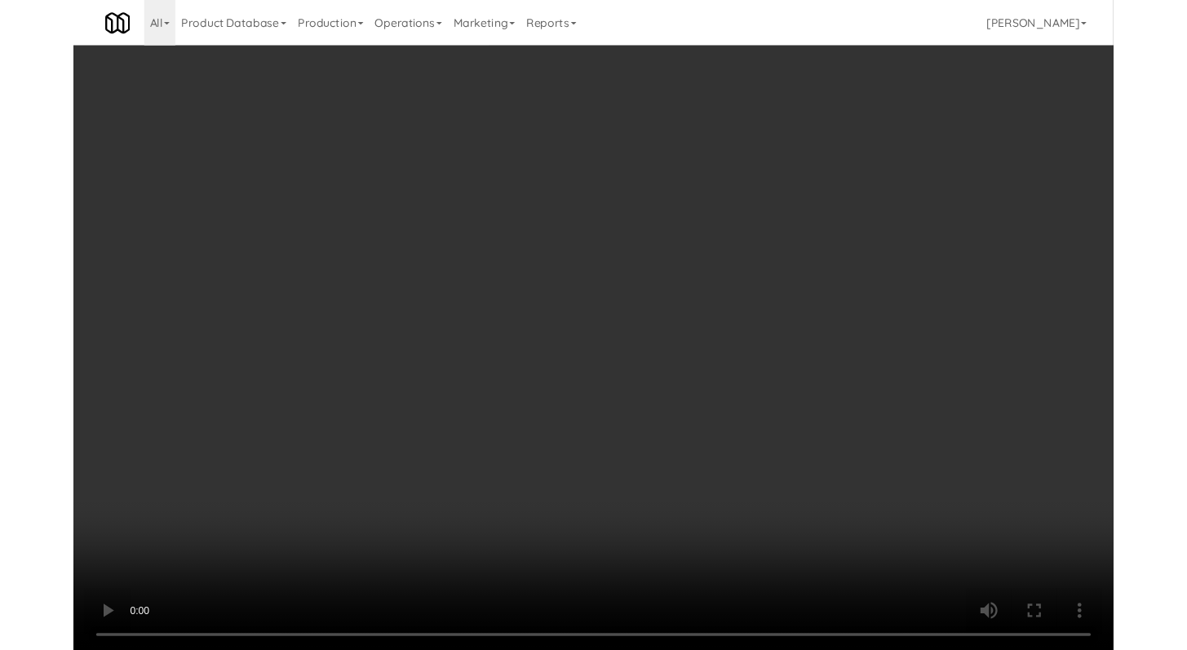
scroll to position [4930, 0]
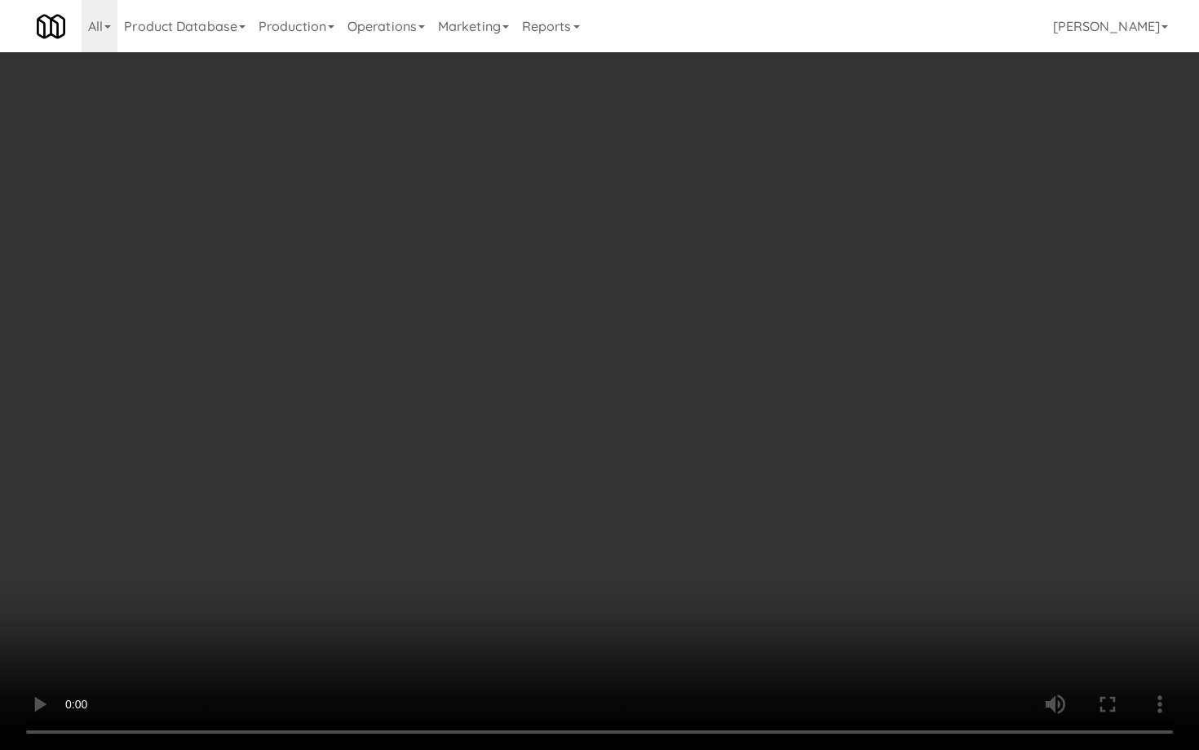
click at [782, 514] on video at bounding box center [599, 375] width 1199 height 750
click at [675, 512] on video at bounding box center [599, 375] width 1199 height 750
click at [683, 487] on video at bounding box center [599, 375] width 1199 height 750
click at [703, 469] on video at bounding box center [599, 375] width 1199 height 750
click at [721, 452] on video at bounding box center [599, 375] width 1199 height 750
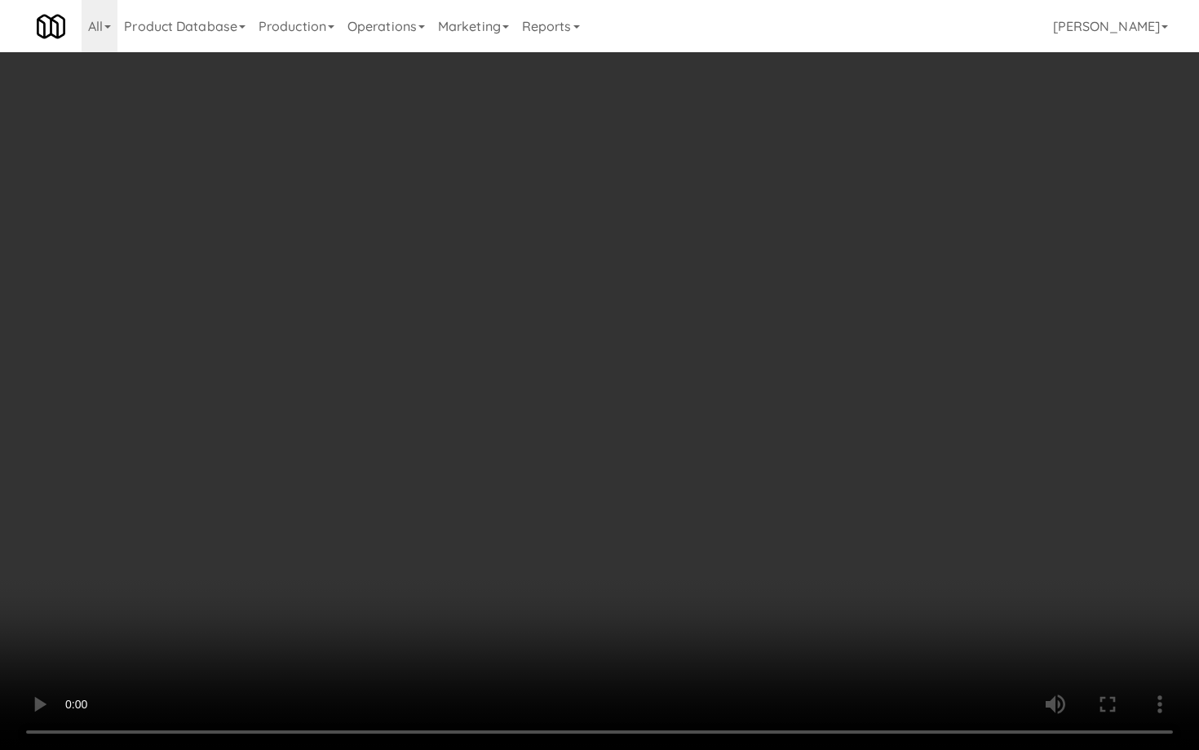
click at [721, 452] on video at bounding box center [599, 375] width 1199 height 750
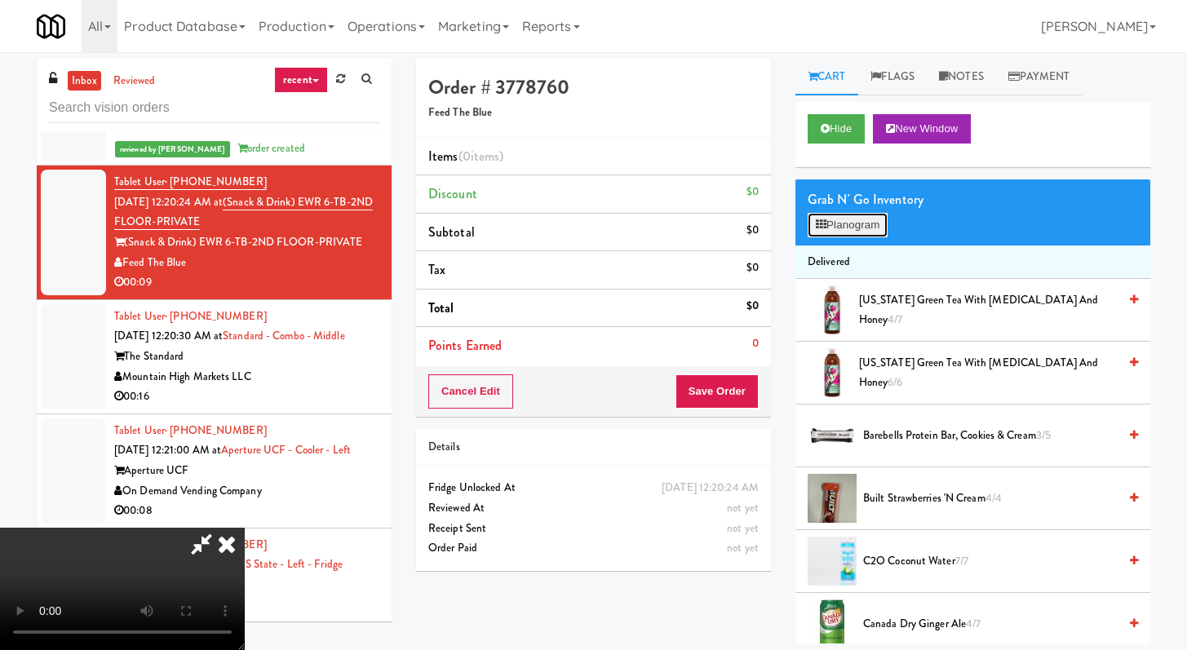
click at [839, 224] on button "Planogram" at bounding box center [848, 225] width 80 height 24
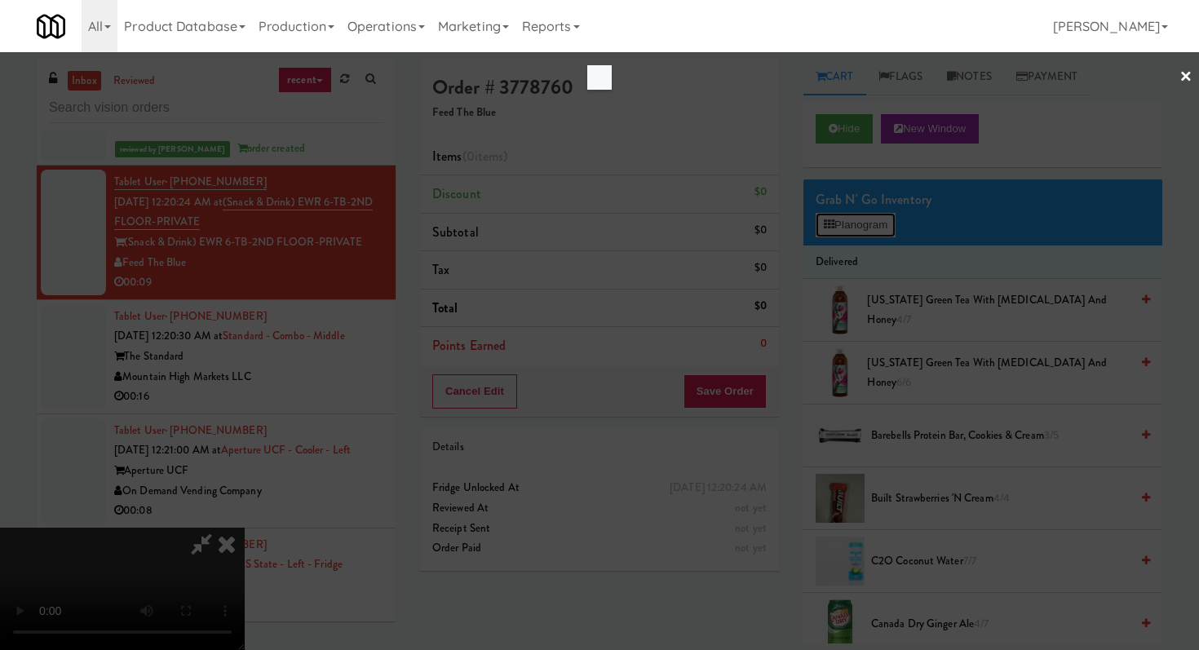
scroll to position [4930, 0]
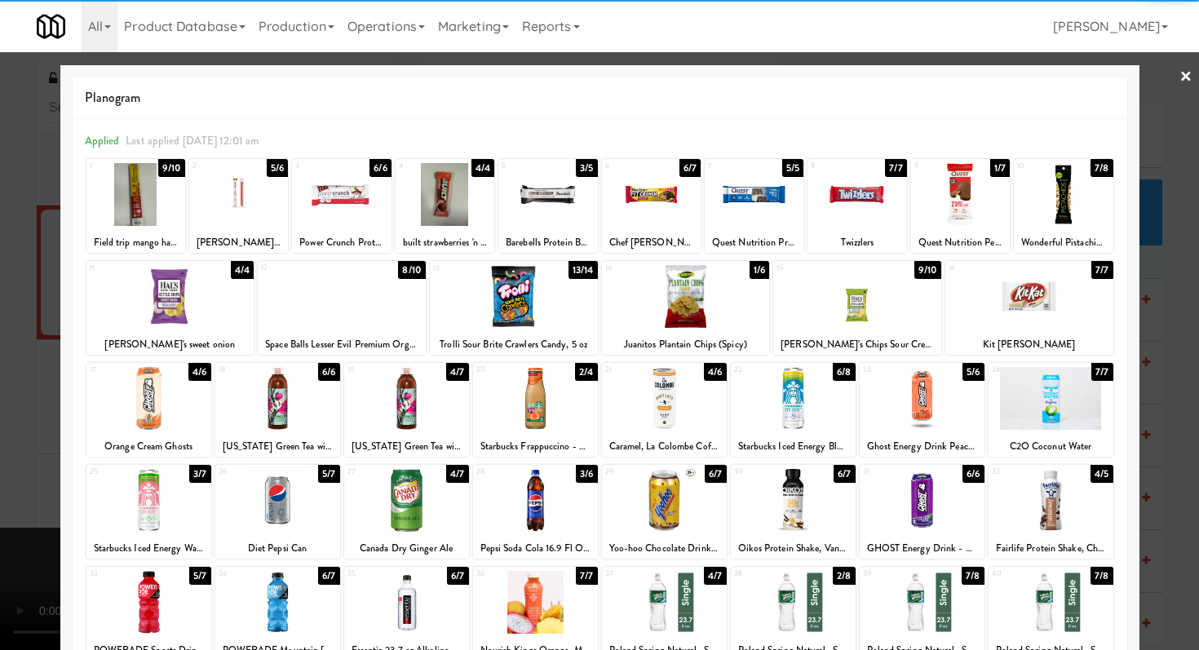
drag, startPoint x: 155, startPoint y: 400, endPoint x: 174, endPoint y: 411, distance: 22.0
click at [154, 400] on div at bounding box center [148, 398] width 125 height 63
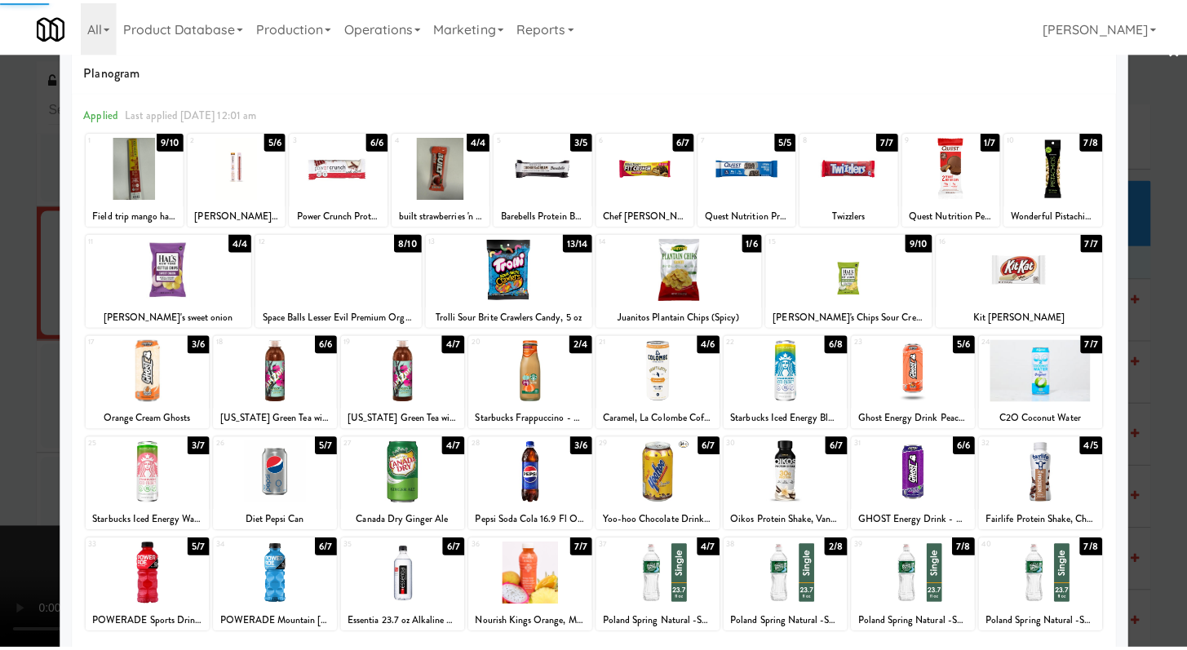
scroll to position [151, 0]
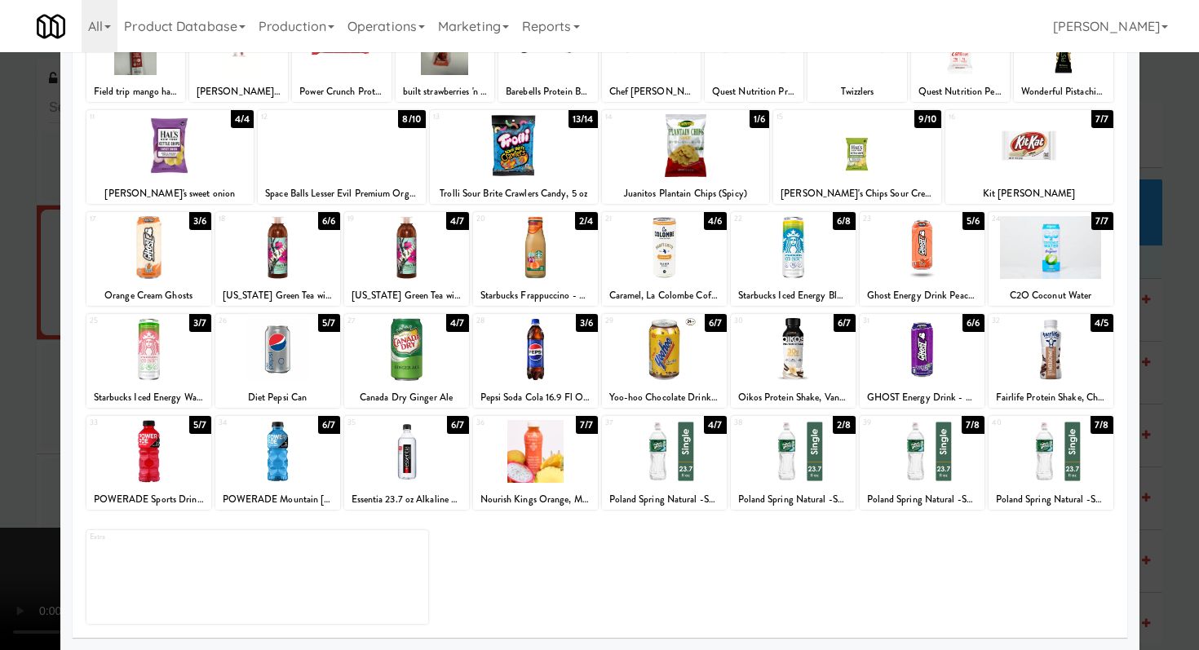
click at [654, 454] on div at bounding box center [664, 451] width 125 height 63
click at [0, 424] on div at bounding box center [599, 325] width 1199 height 650
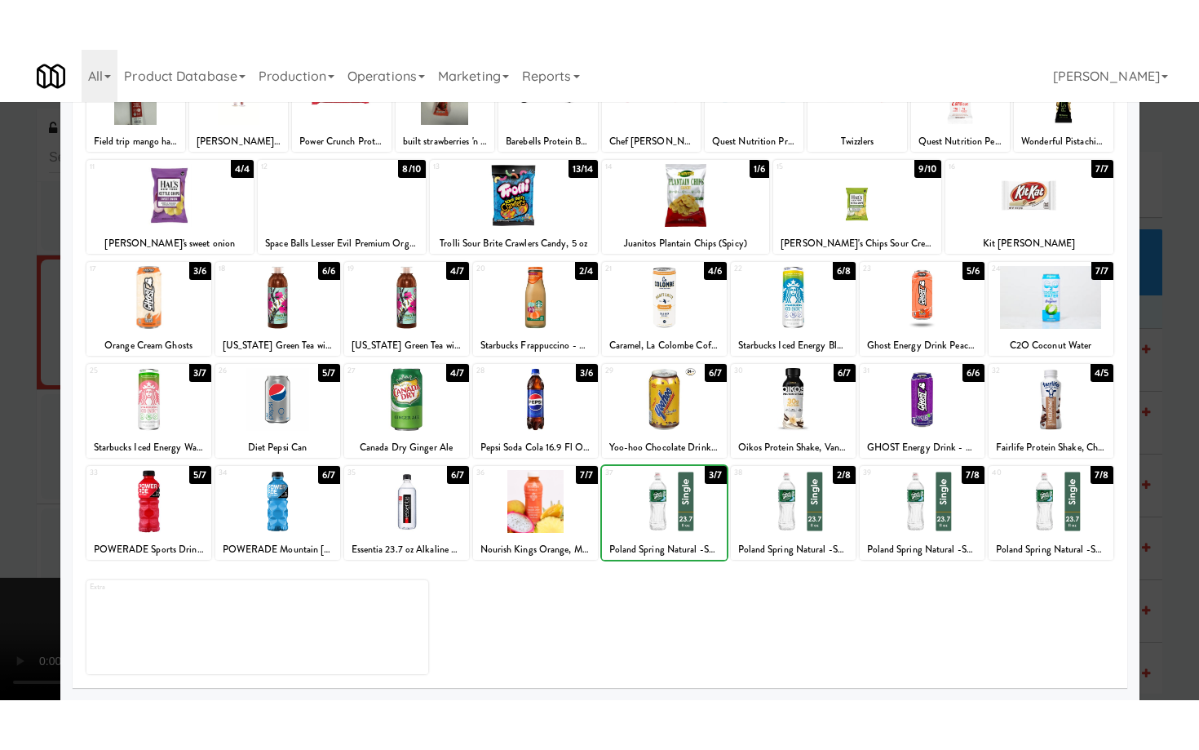
scroll to position [4970, 0]
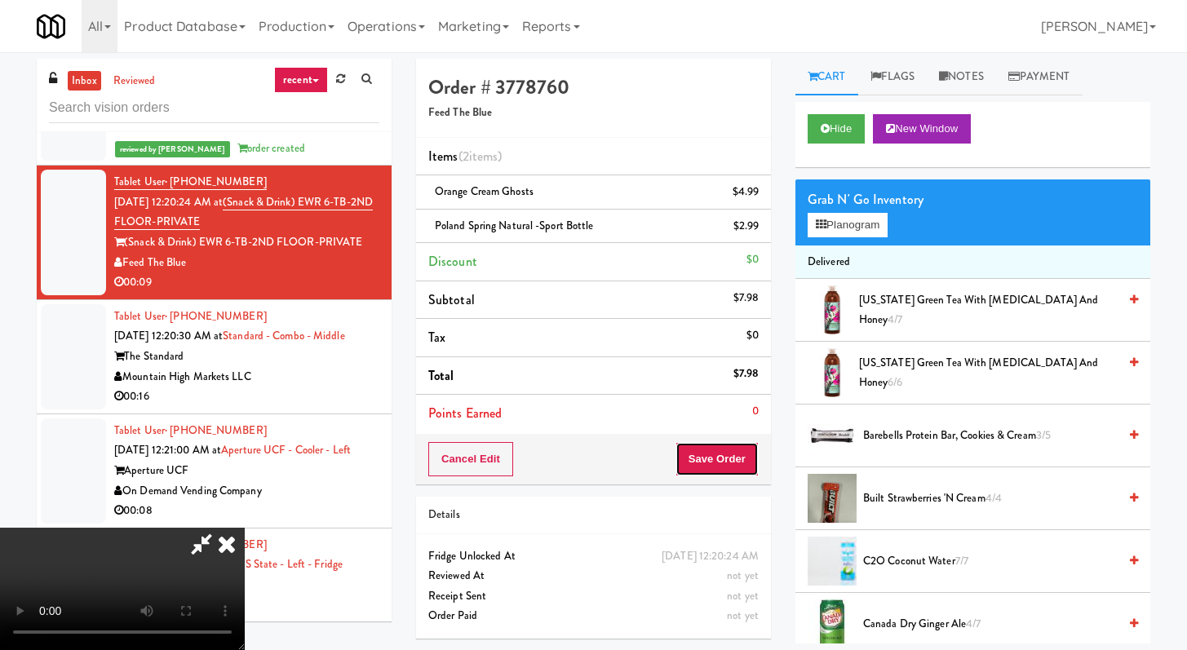
click at [756, 470] on button "Save Order" at bounding box center [717, 459] width 83 height 34
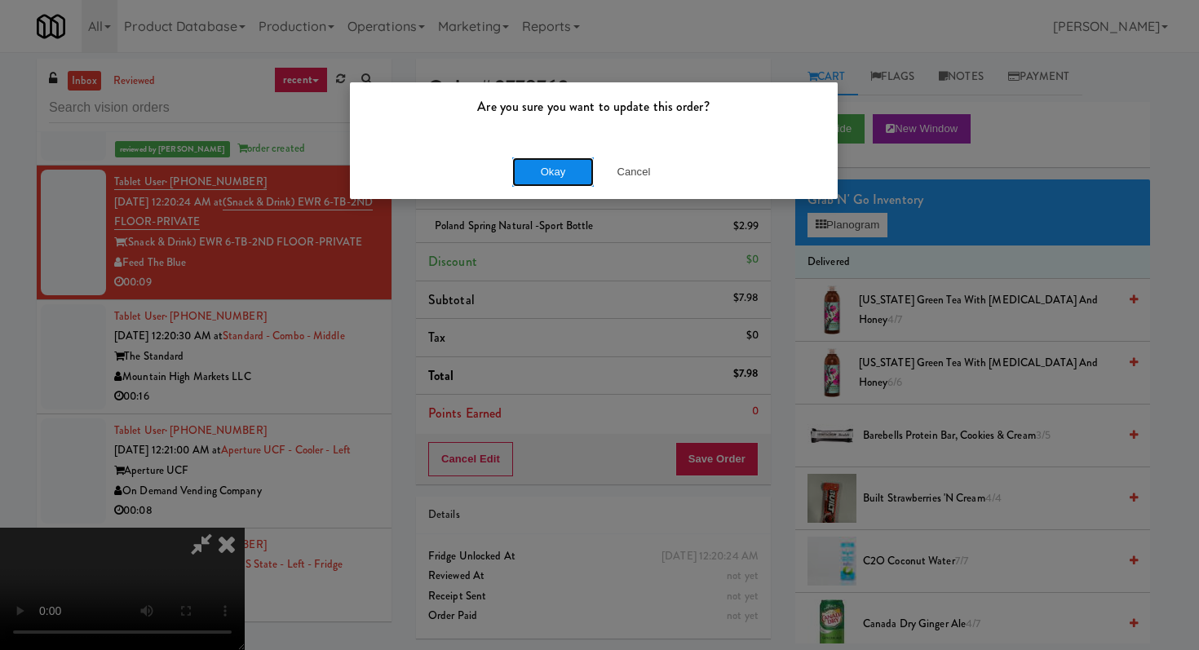
click at [570, 163] on button "Okay" at bounding box center [553, 171] width 82 height 29
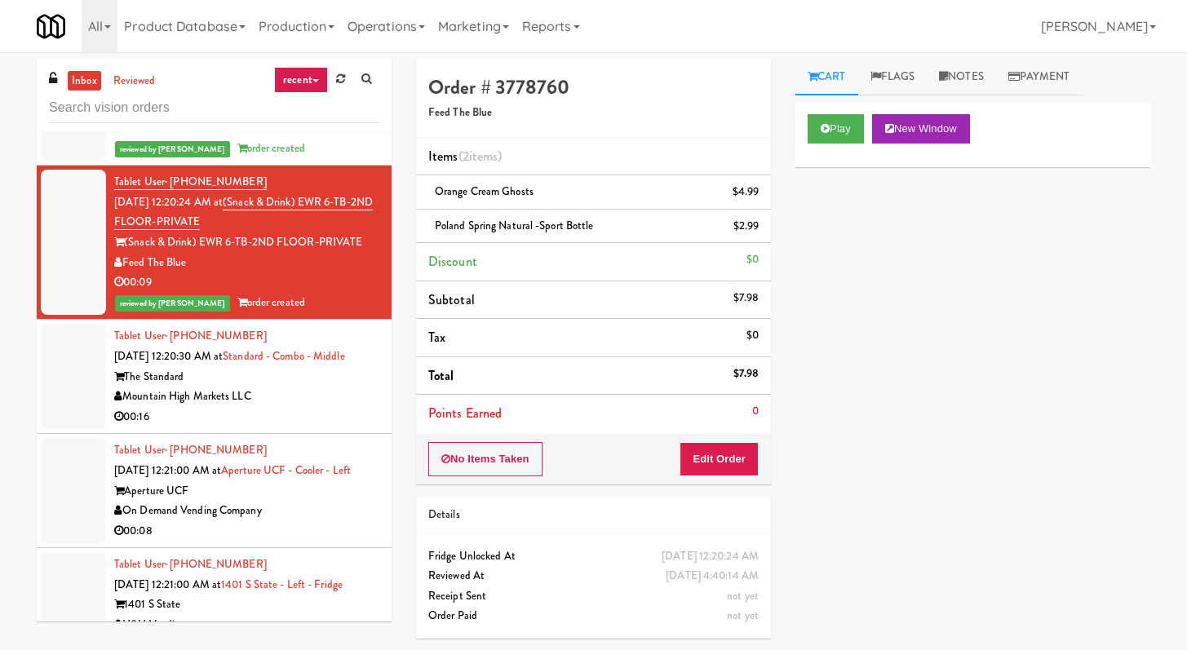
click at [308, 388] on div "The Standard" at bounding box center [246, 377] width 265 height 20
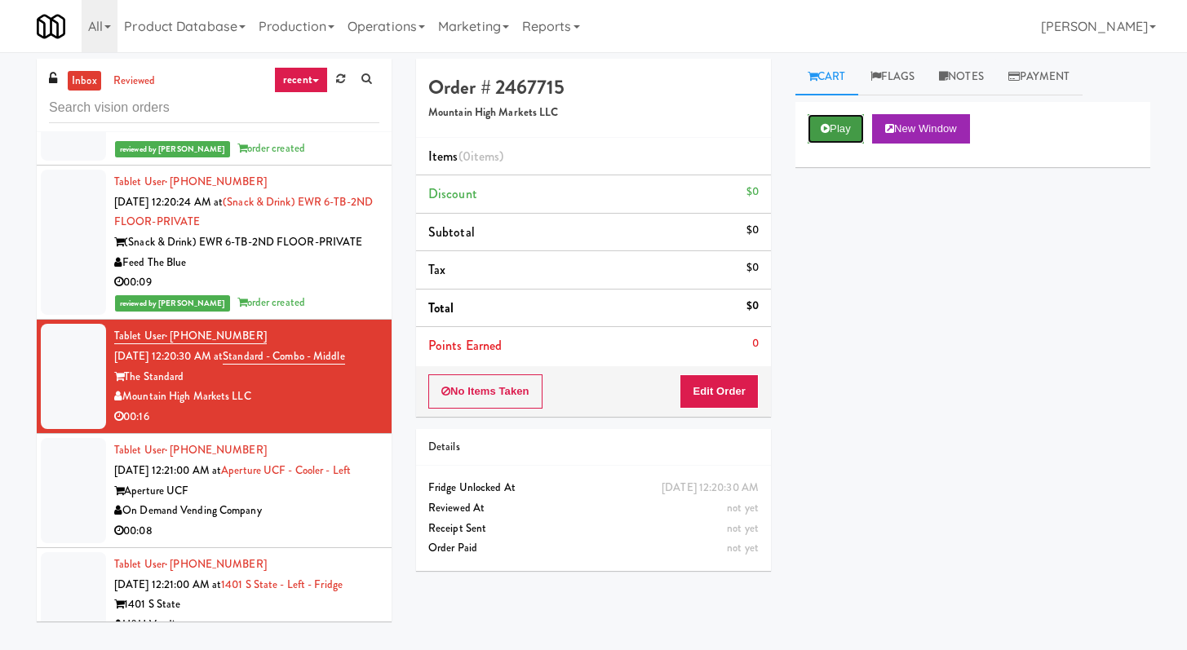
click at [826, 136] on button "Play" at bounding box center [836, 128] width 56 height 29
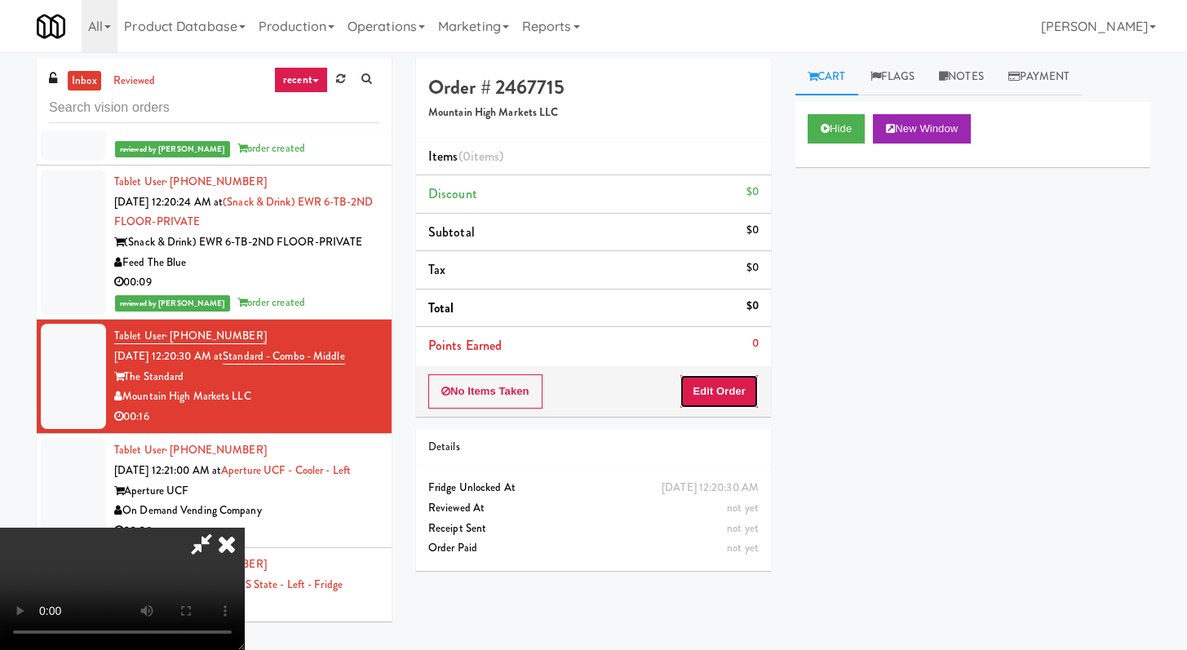
click at [747, 404] on button "Edit Order" at bounding box center [719, 392] width 79 height 34
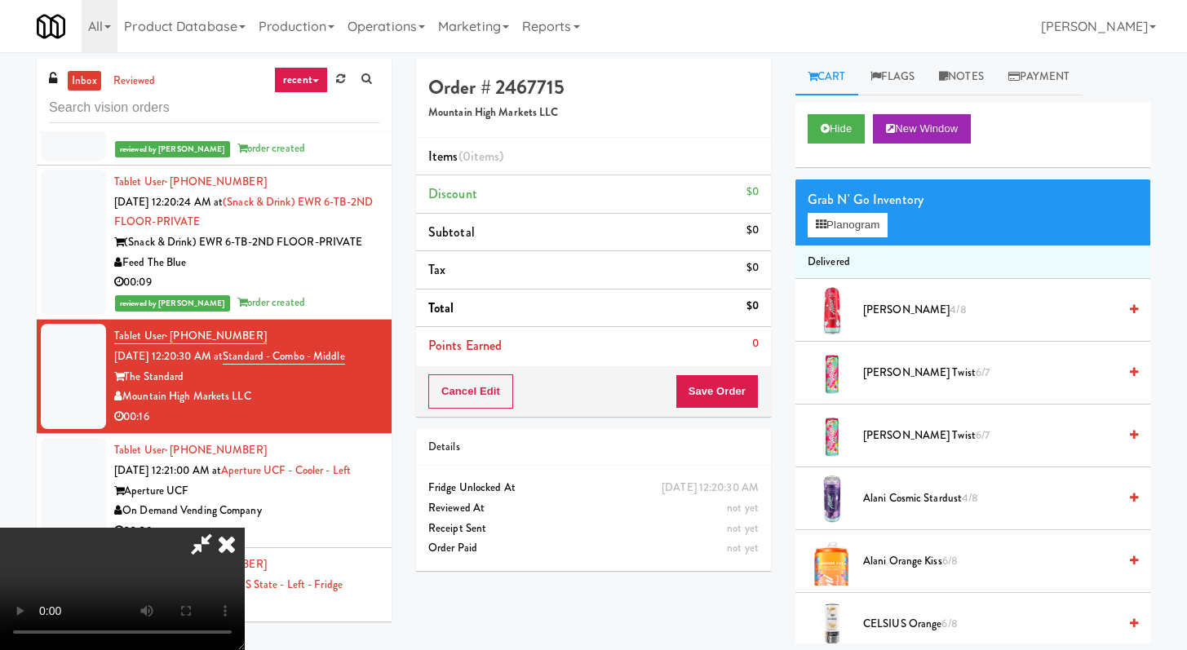
scroll to position [4930, 0]
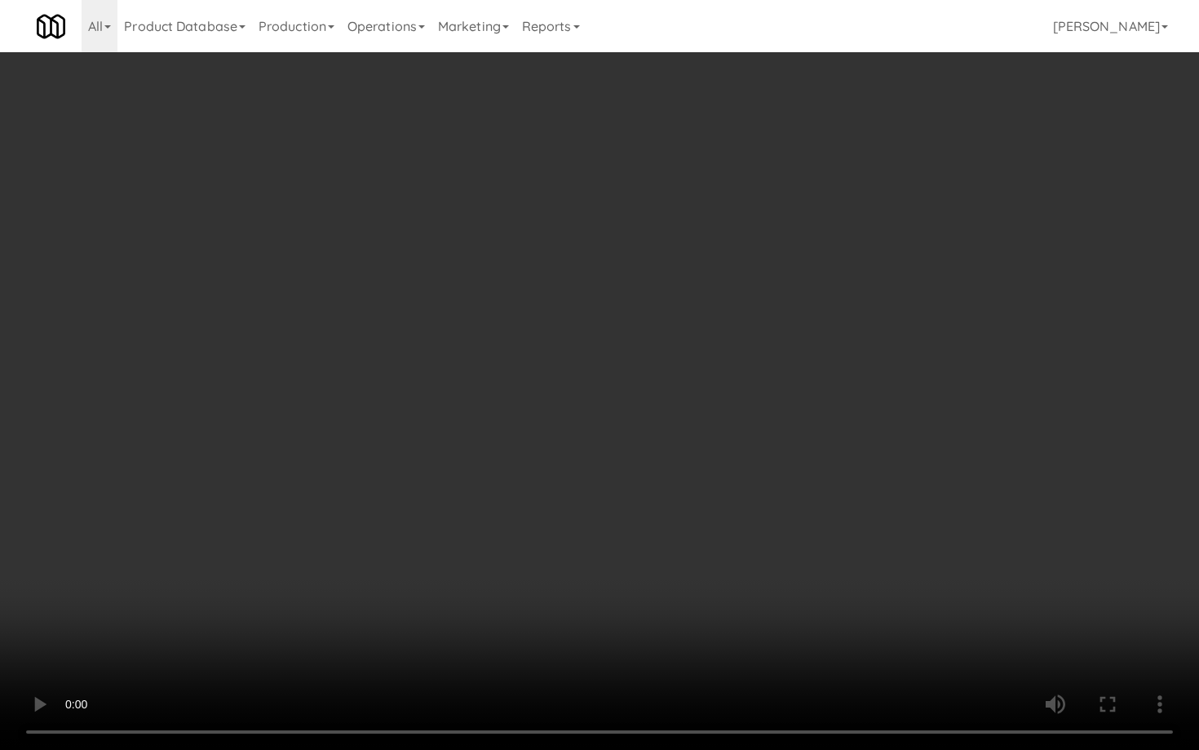
click at [747, 558] on video at bounding box center [599, 375] width 1199 height 750
click at [747, 556] on video at bounding box center [599, 375] width 1199 height 750
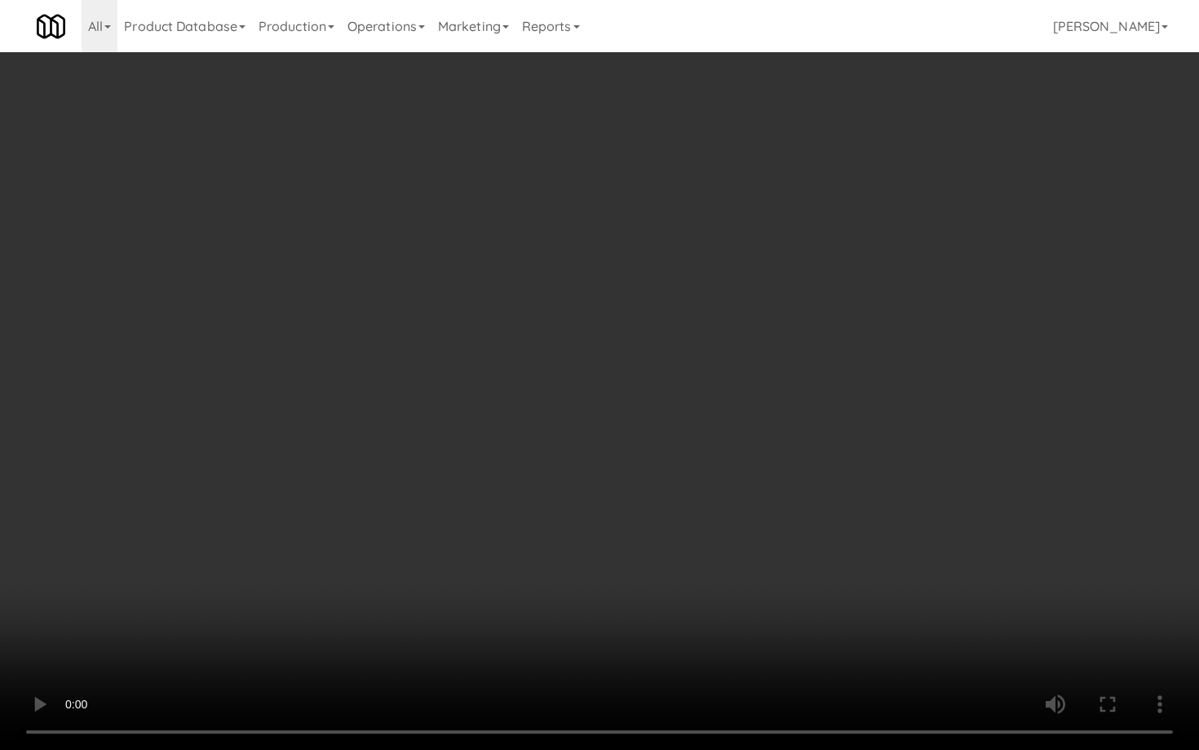
click at [747, 556] on video at bounding box center [599, 375] width 1199 height 750
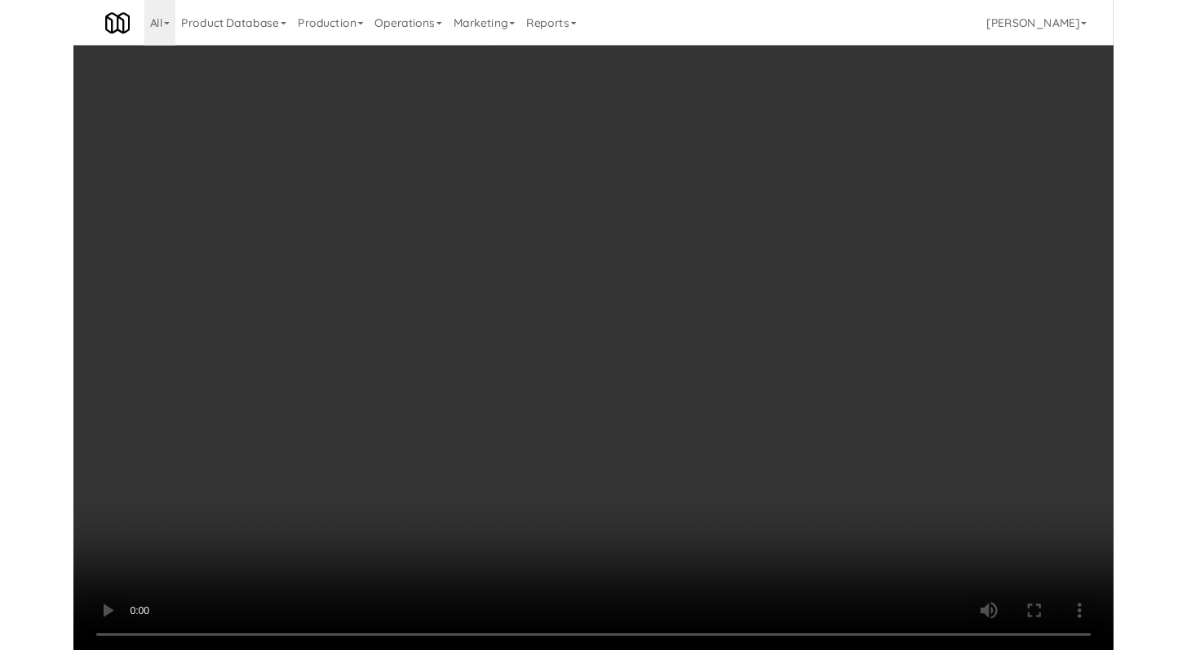
scroll to position [4970, 0]
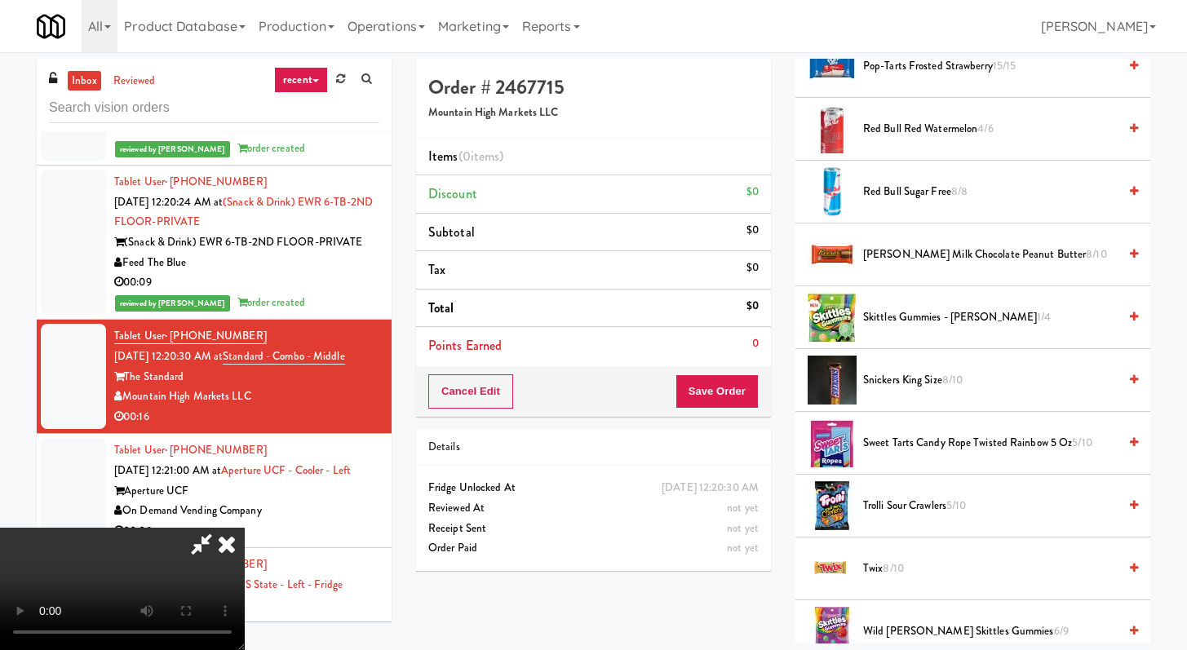
click at [915, 507] on span "Trolli Sour Crawlers 5/10" at bounding box center [990, 506] width 255 height 20
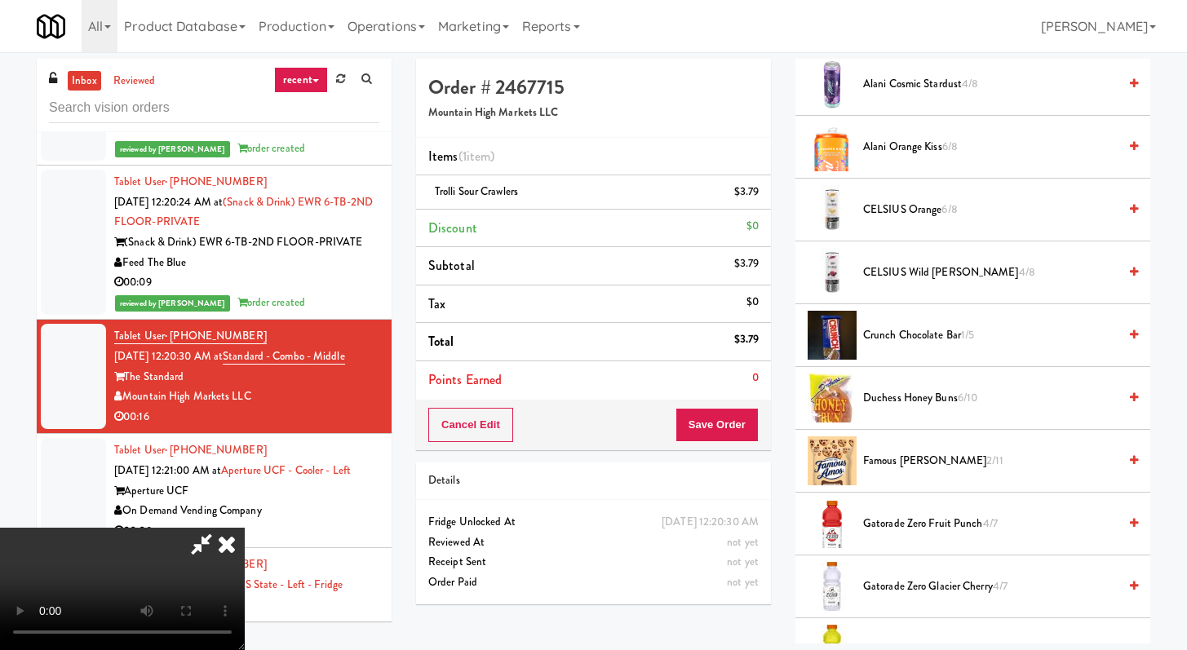
scroll to position [687, 0]
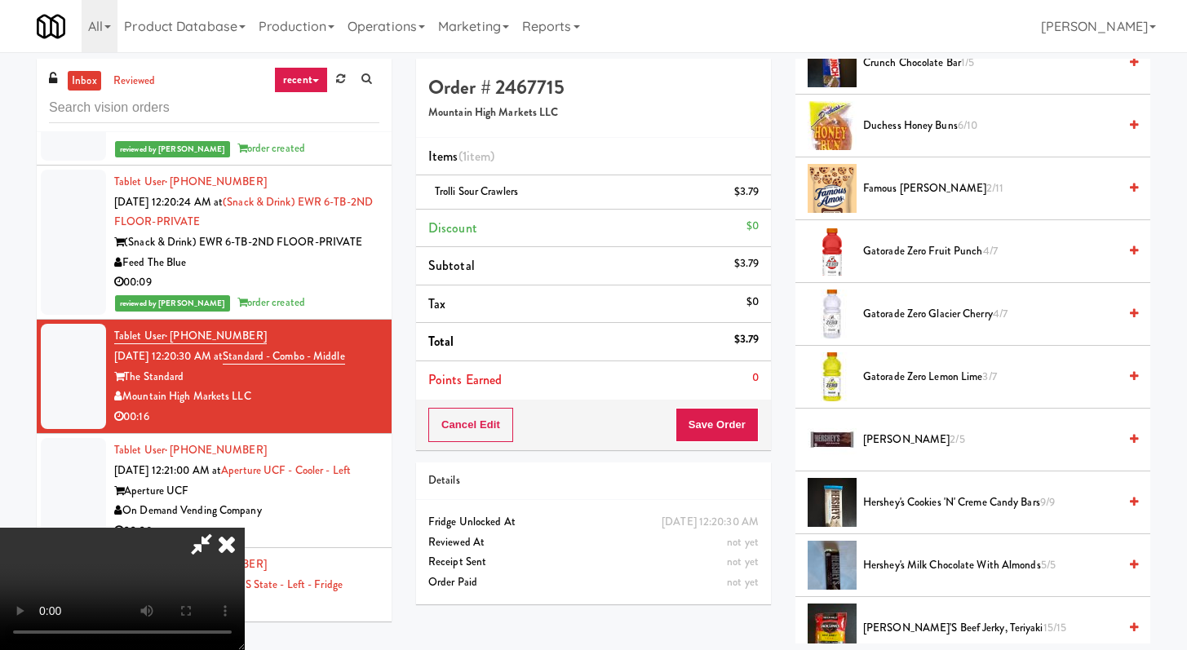
click at [922, 385] on span "Gatorade Zero Lemon Lime 3/7" at bounding box center [990, 377] width 255 height 20
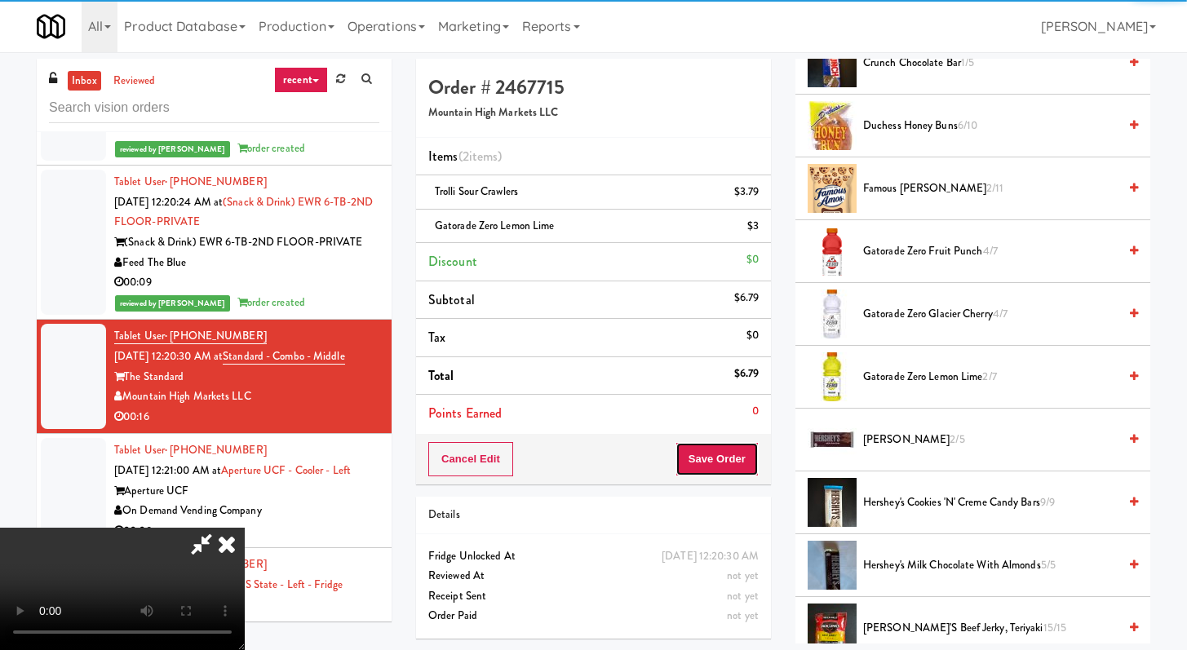
click at [741, 446] on button "Save Order" at bounding box center [717, 459] width 83 height 34
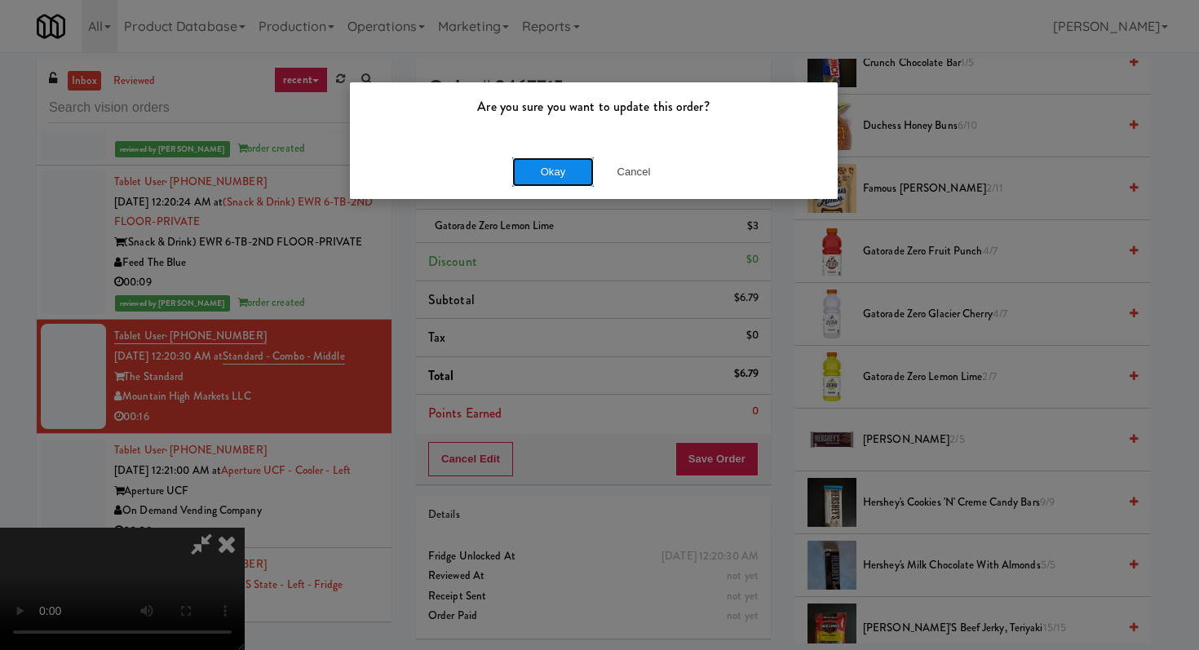
click at [557, 162] on button "Okay" at bounding box center [553, 171] width 82 height 29
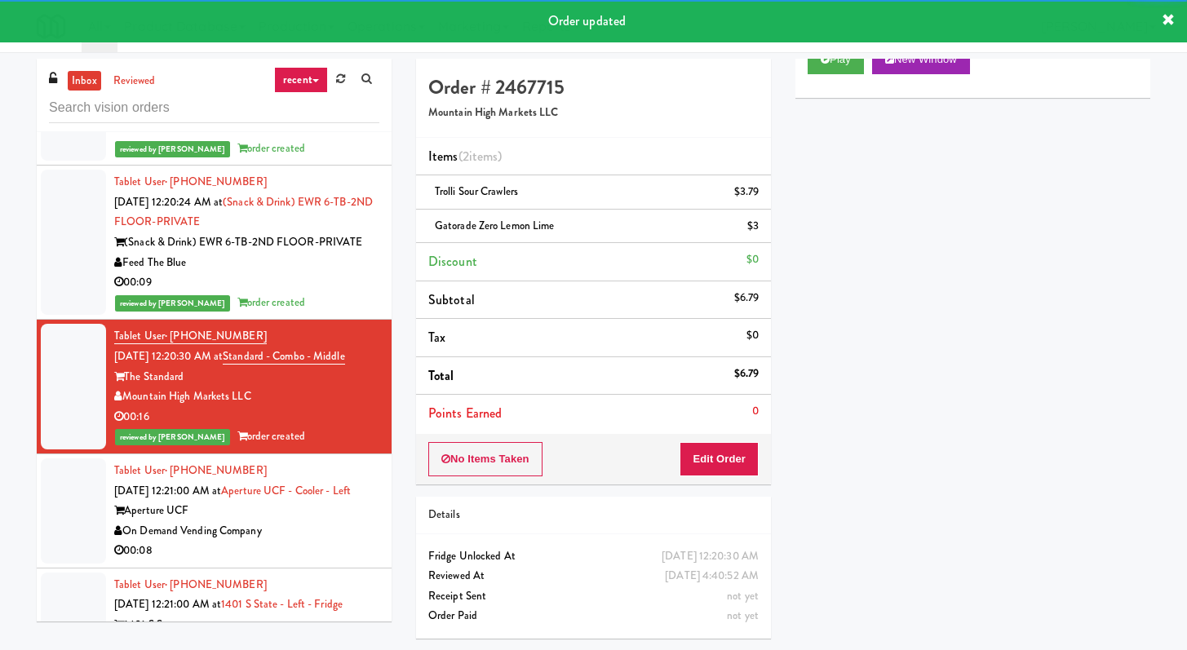
scroll to position [5230, 0]
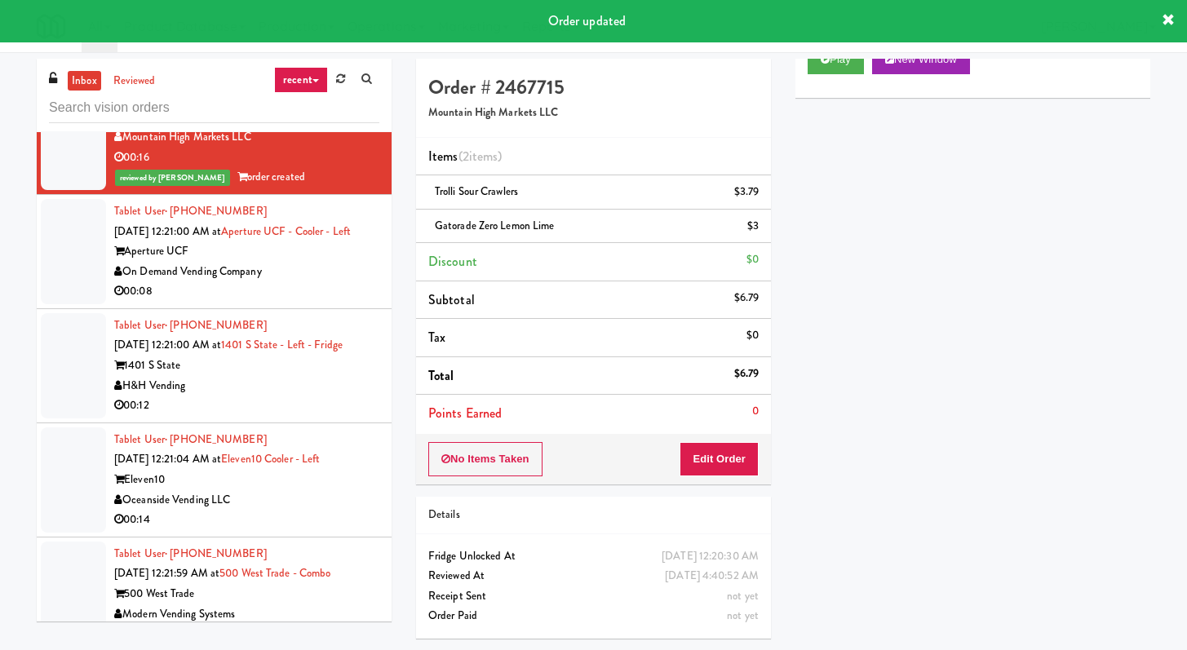
click at [312, 302] on div "00:08" at bounding box center [246, 292] width 265 height 20
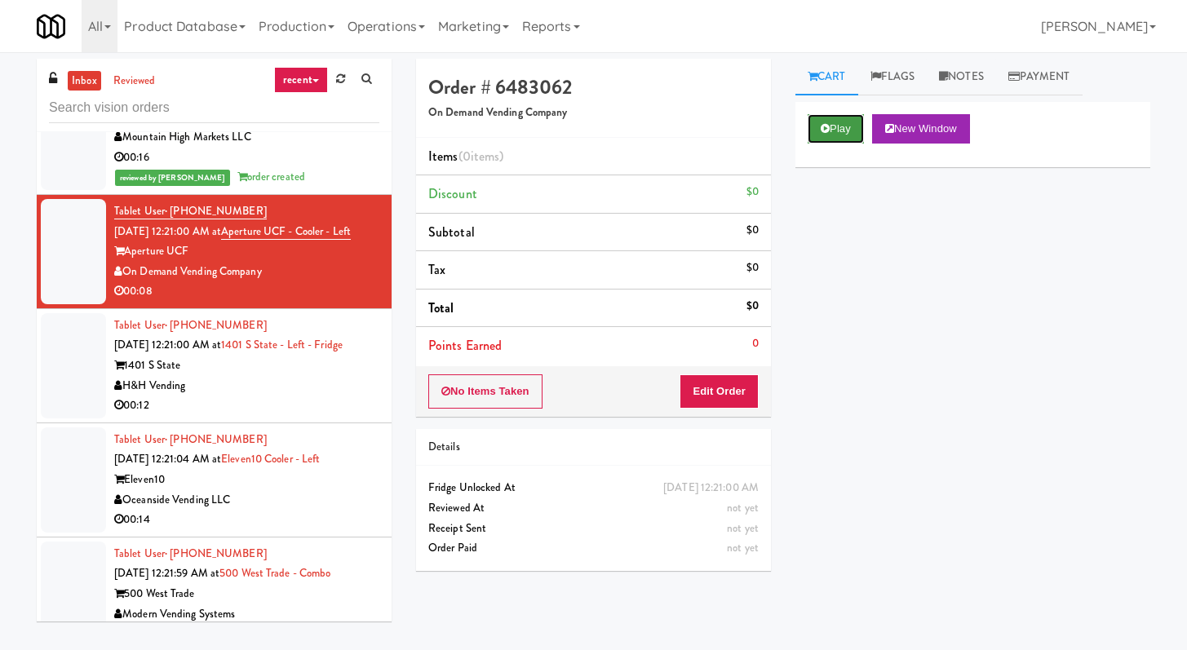
click at [850, 125] on button "Play" at bounding box center [836, 128] width 56 height 29
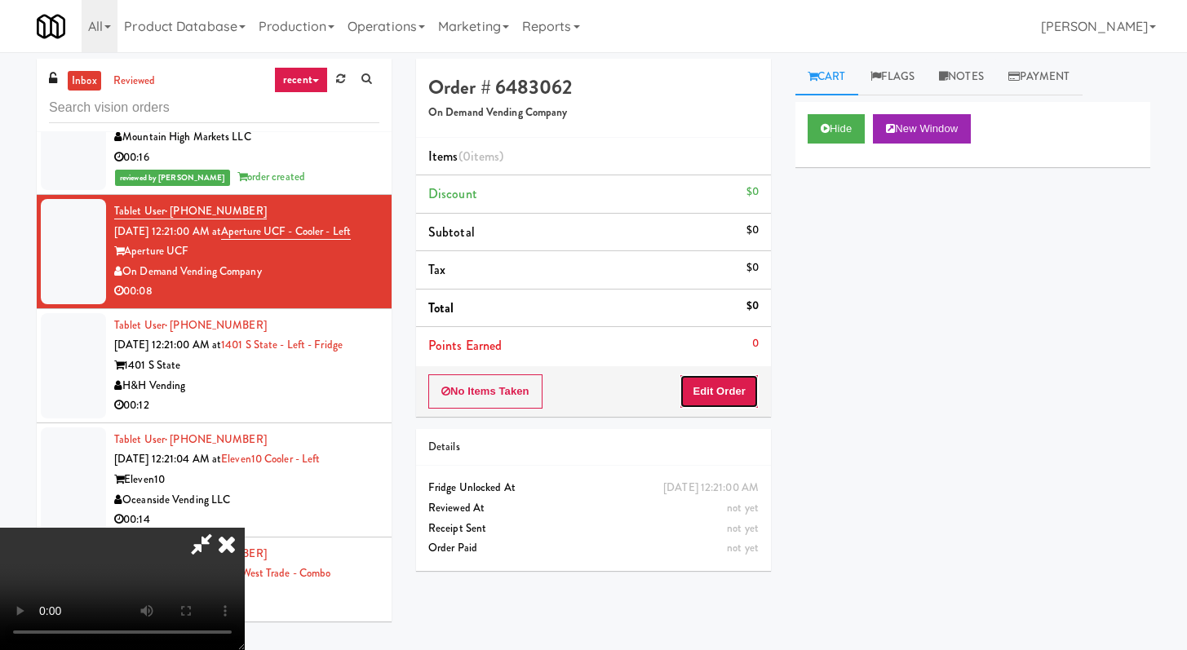
click at [725, 379] on button "Edit Order" at bounding box center [719, 392] width 79 height 34
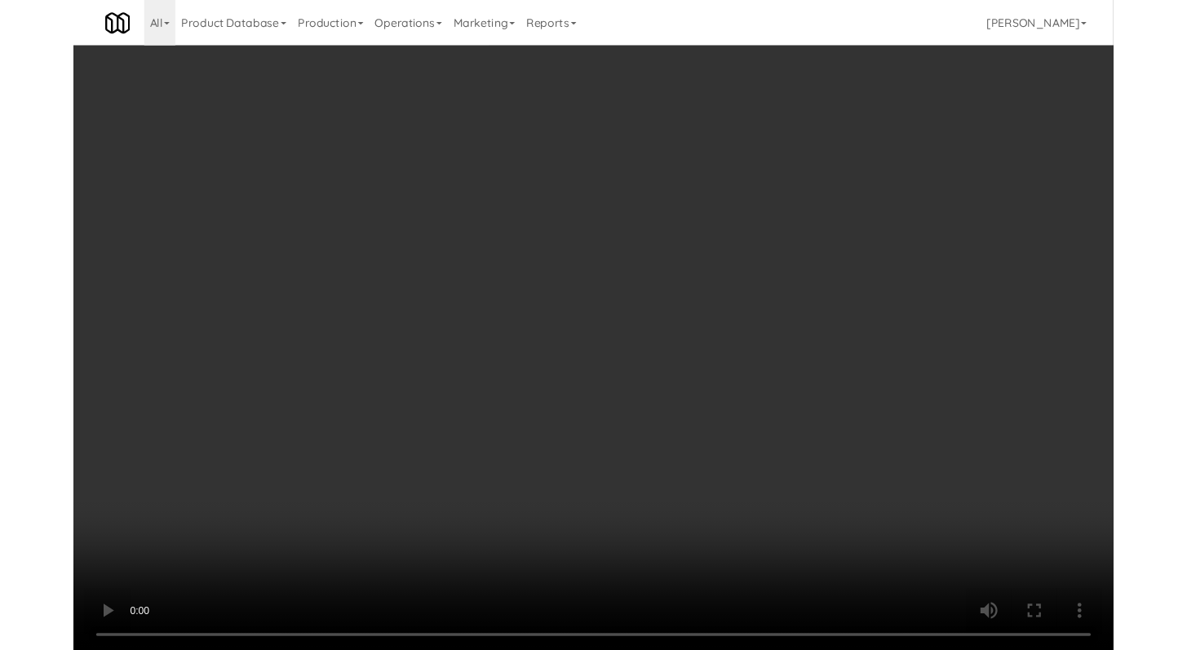
scroll to position [5190, 0]
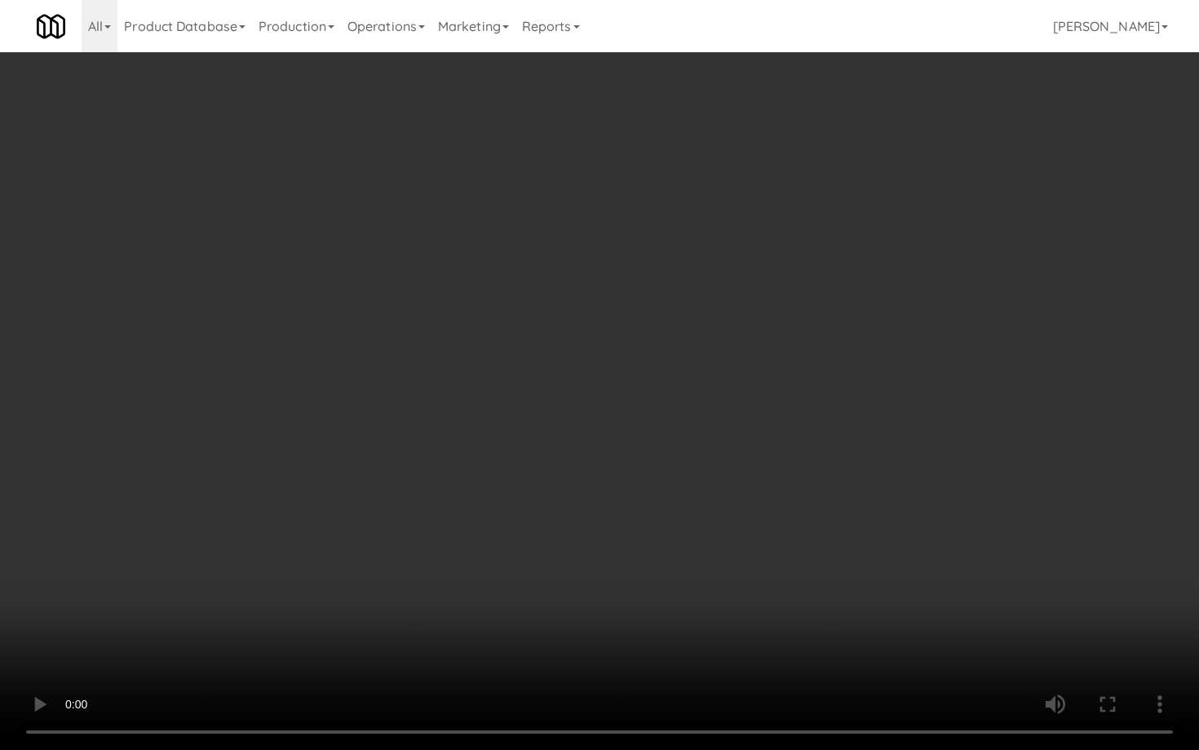
click at [641, 543] on video at bounding box center [599, 375] width 1199 height 750
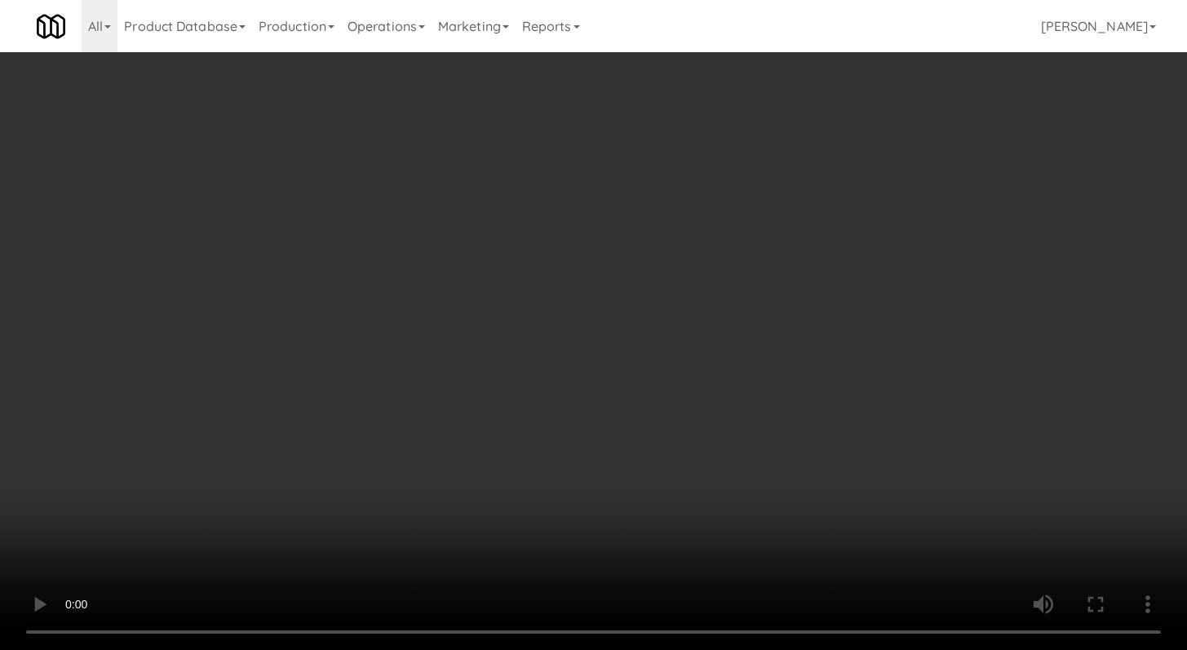
scroll to position [5230, 0]
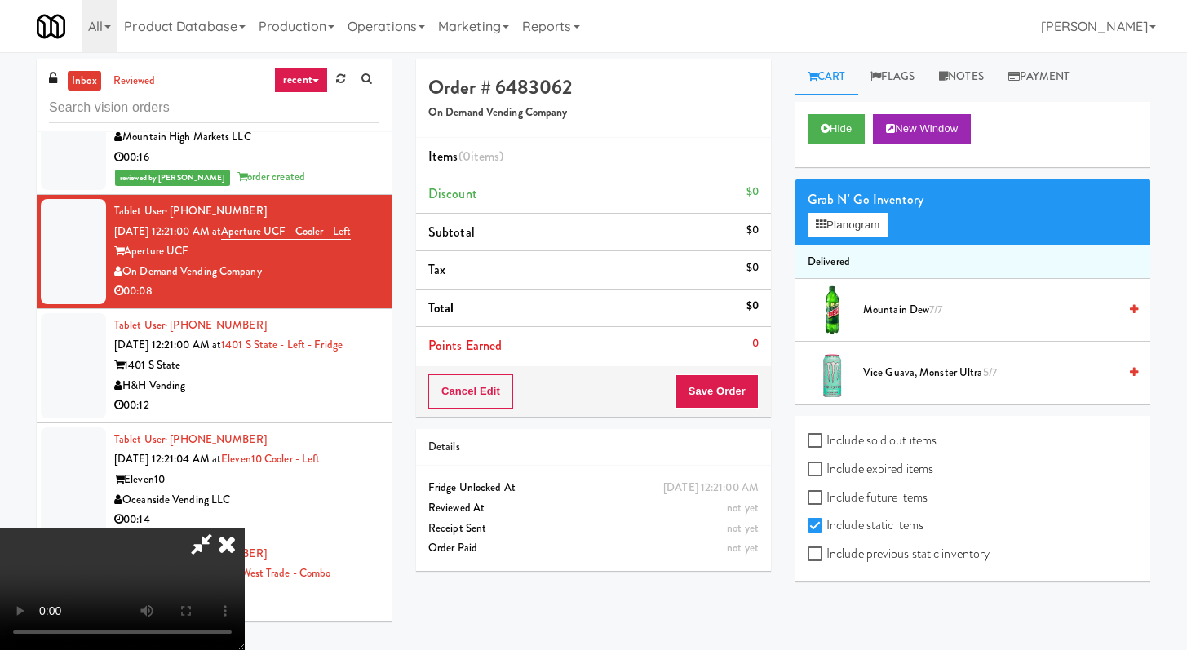
click at [820, 570] on div "Include sold out items Include expired items Include future items Include stati…" at bounding box center [973, 499] width 355 height 166
click at [820, 561] on label "Include previous static inventory" at bounding box center [899, 554] width 182 height 24
click at [820, 561] on input "Include previous static inventory" at bounding box center [817, 554] width 19 height 13
checkbox input "true"
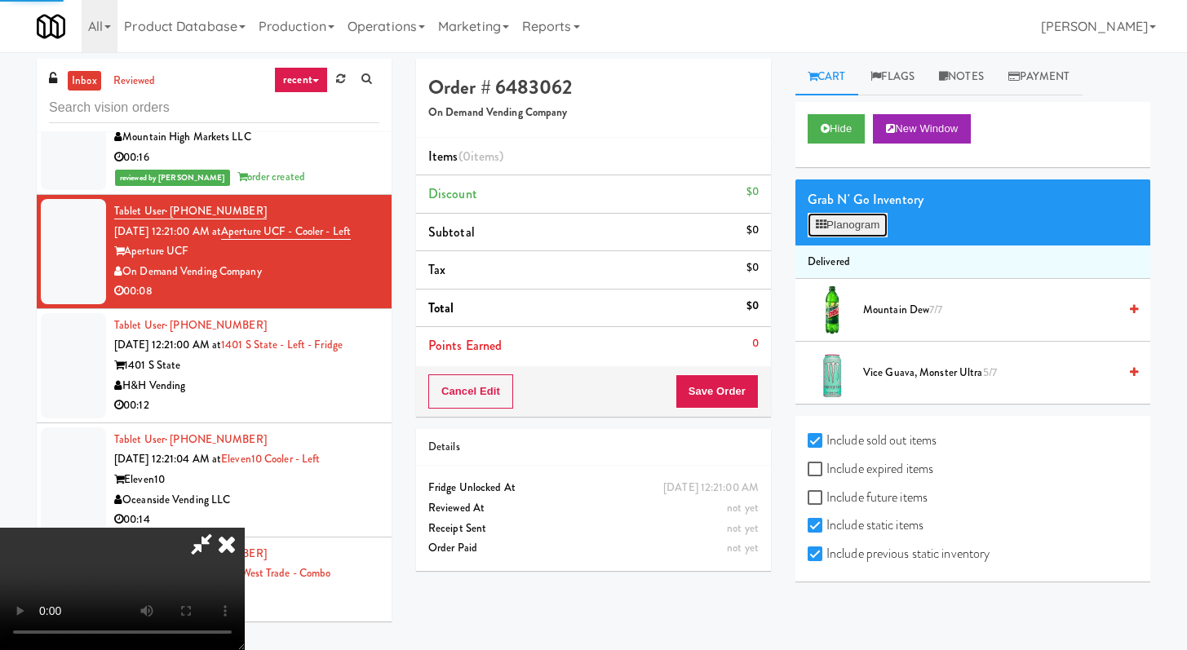
click at [817, 215] on button "Planogram" at bounding box center [848, 225] width 80 height 24
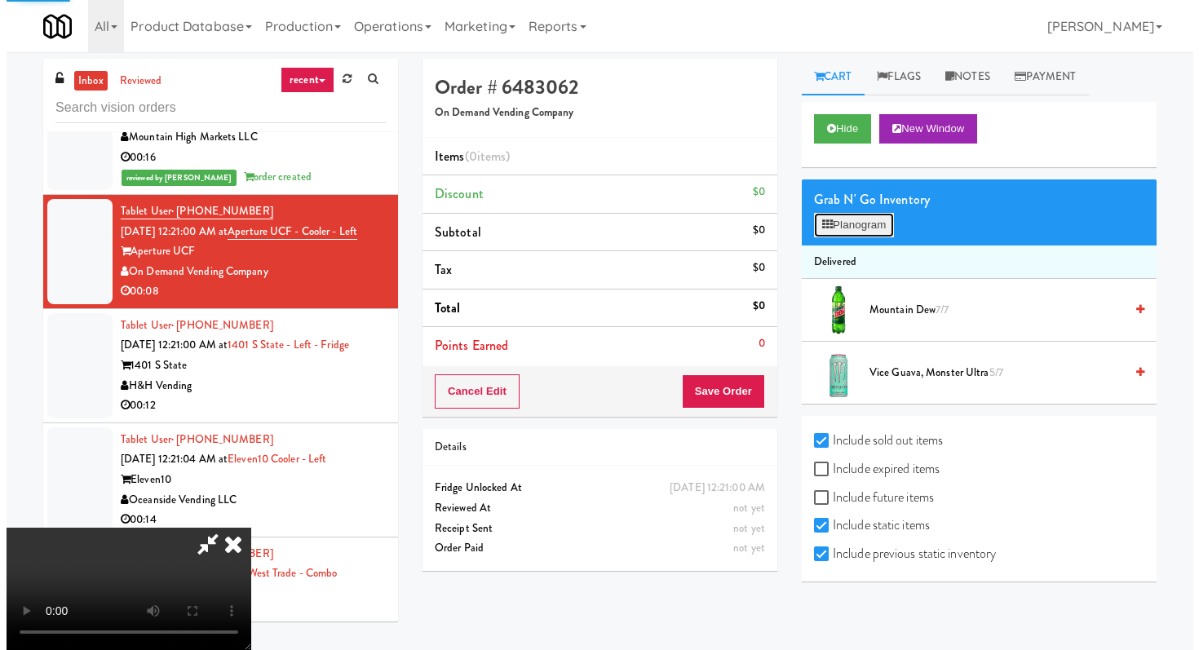
scroll to position [5190, 0]
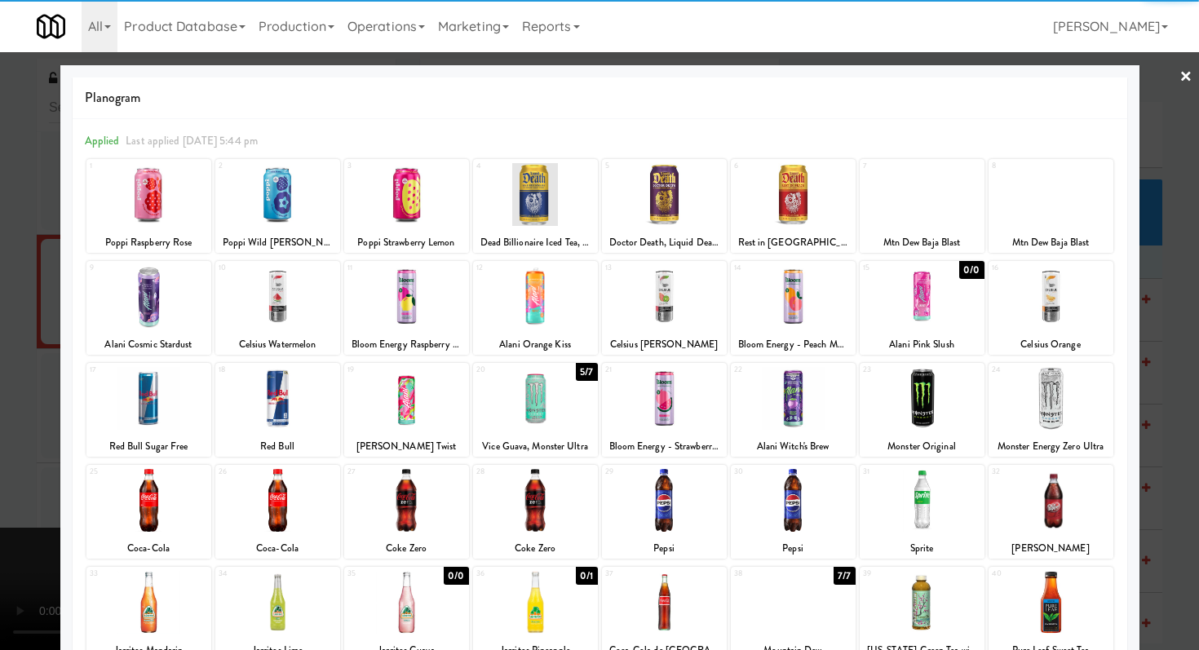
click at [286, 512] on div at bounding box center [277, 500] width 125 height 63
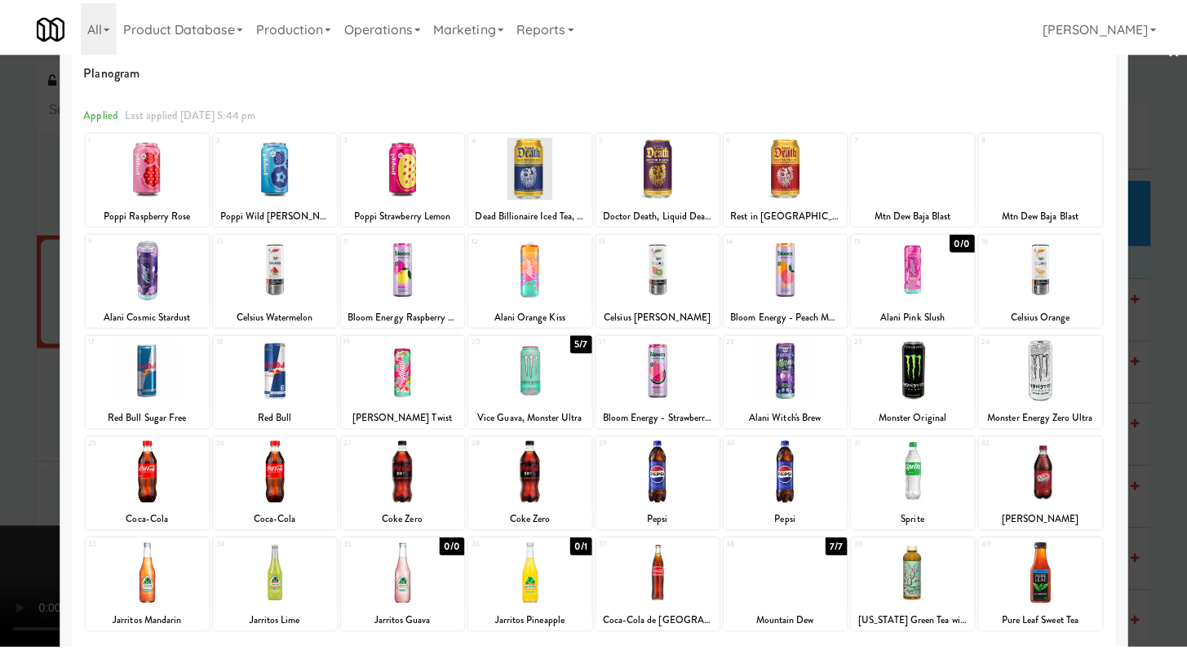
scroll to position [0, 0]
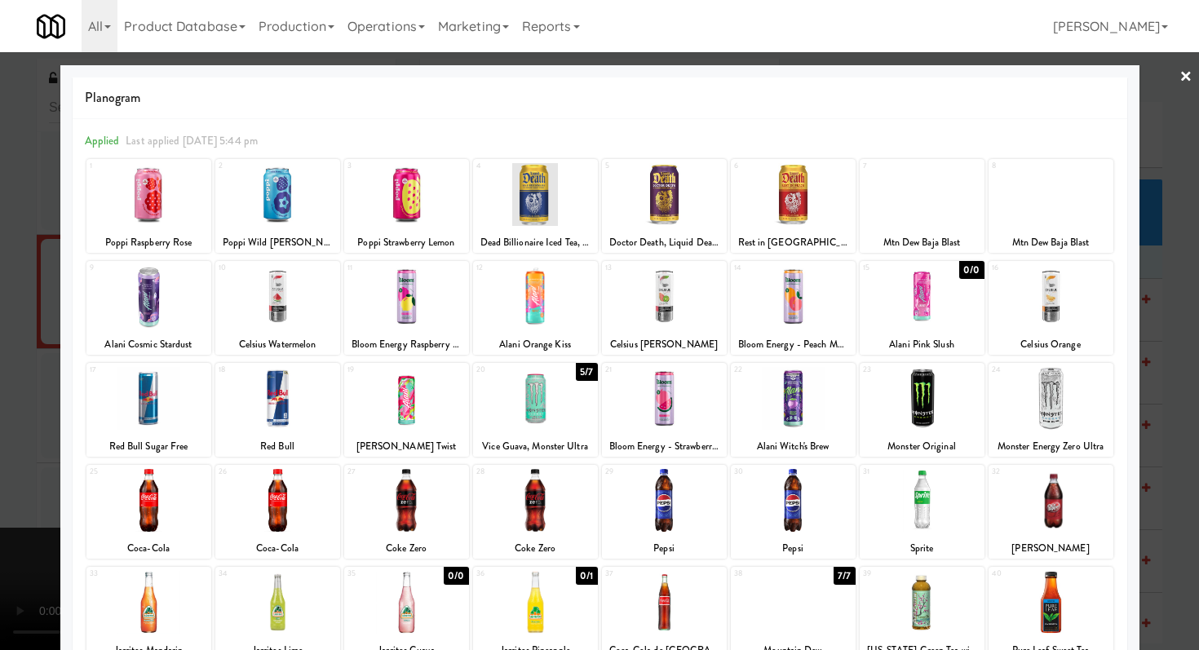
click at [224, 501] on div at bounding box center [277, 500] width 125 height 63
click at [40, 450] on div at bounding box center [599, 325] width 1199 height 650
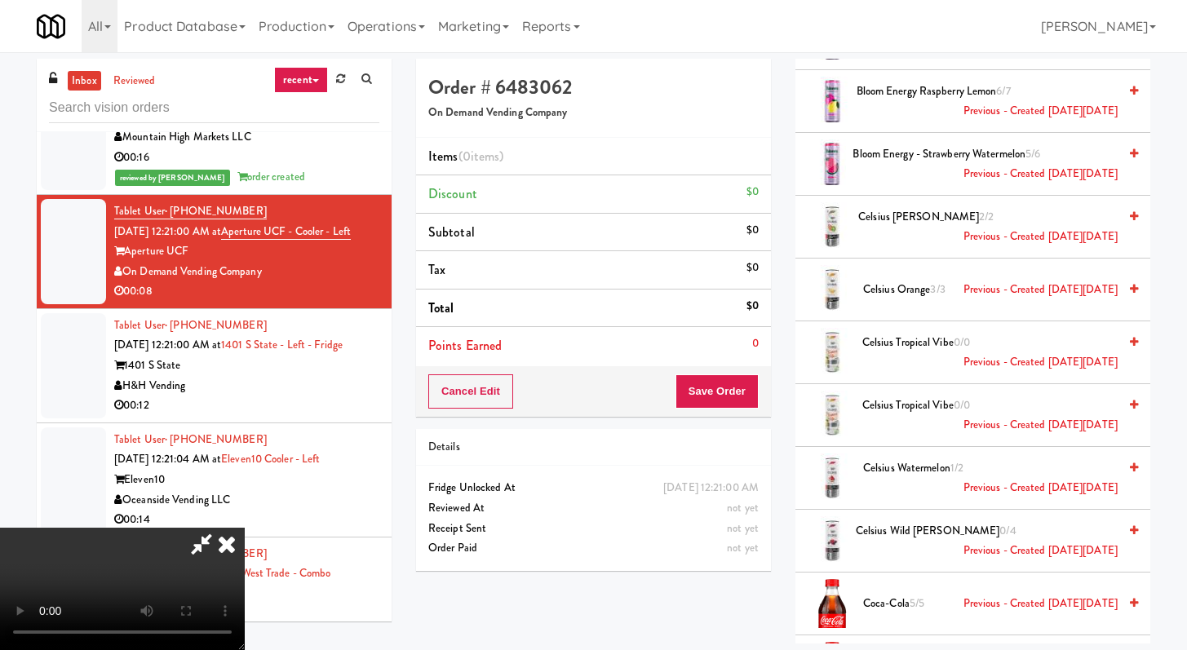
scroll to position [1305, 0]
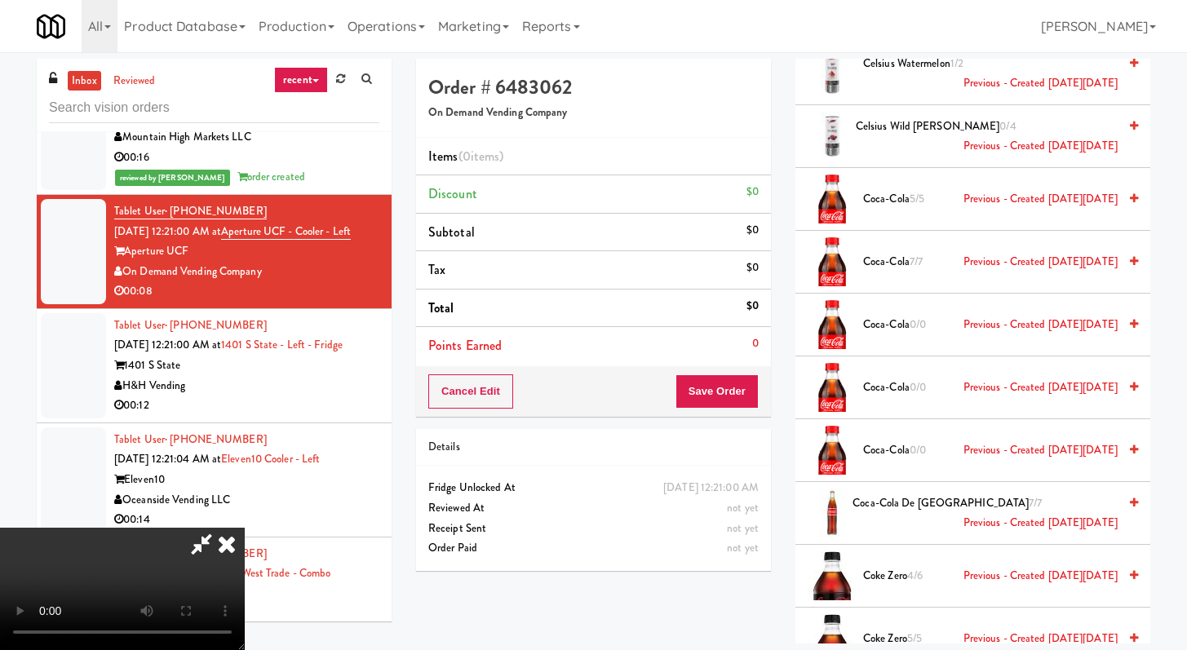
click at [881, 316] on span "Coca-Cola 0/0 Previous - Created [DATE][DATE]" at bounding box center [990, 325] width 255 height 20
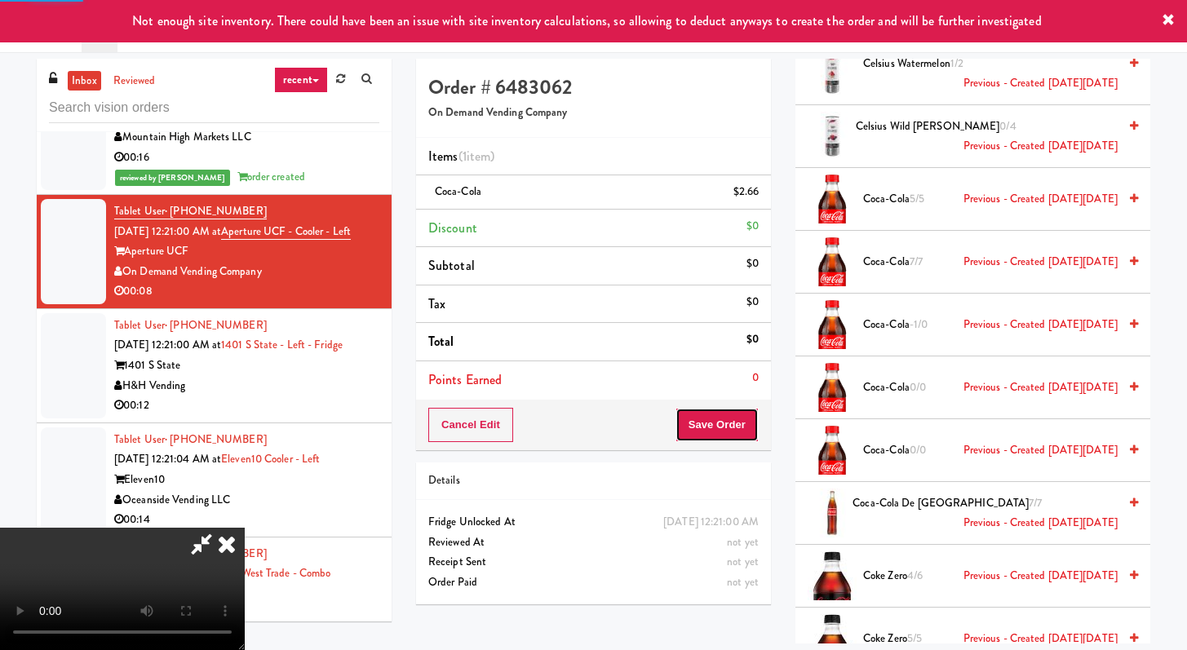
click at [725, 425] on button "Save Order" at bounding box center [717, 425] width 83 height 34
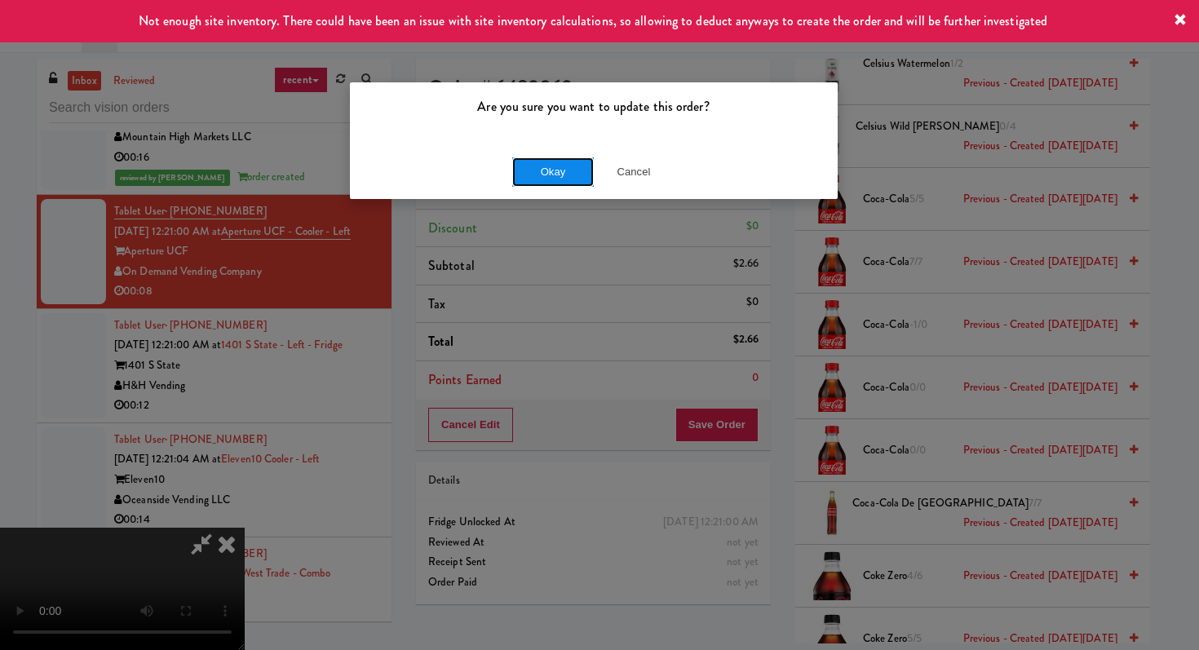
click at [530, 172] on button "Okay" at bounding box center [553, 171] width 82 height 29
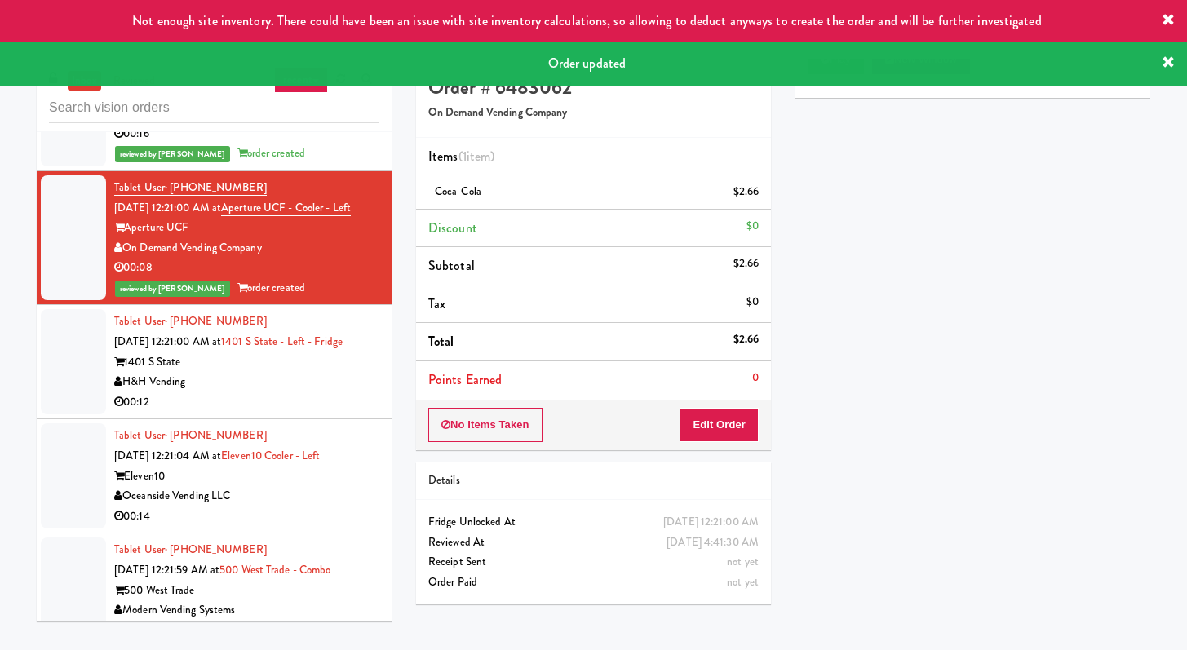
scroll to position [5274, 0]
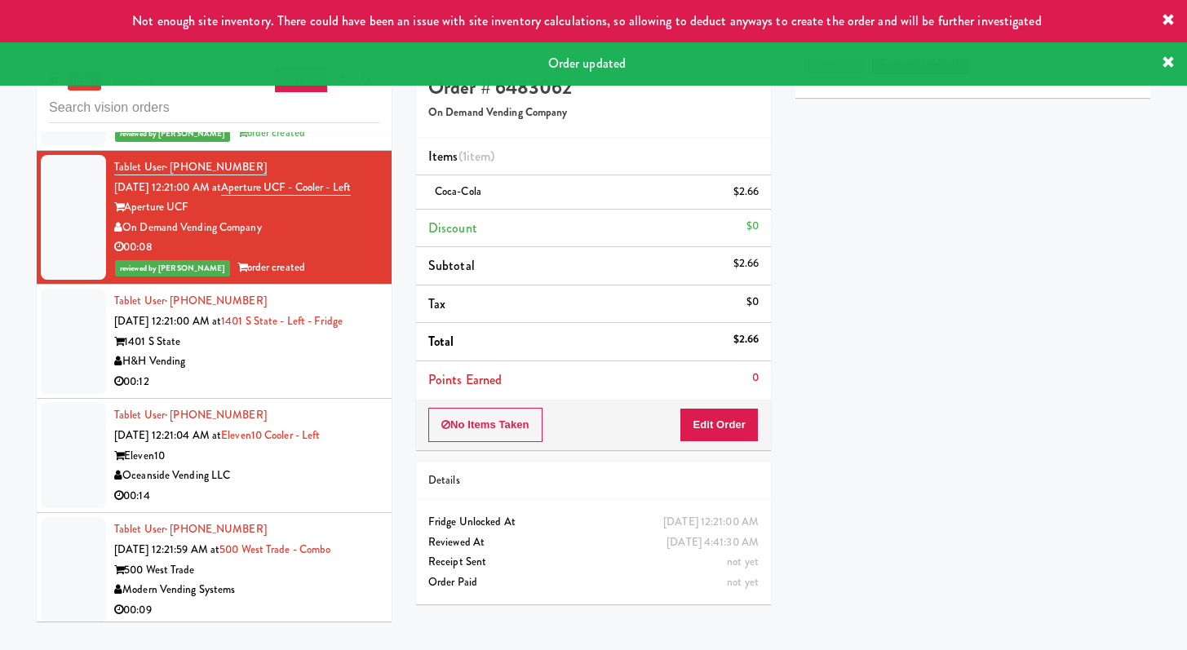
click at [286, 463] on li "Tablet User · (657) 505-5886 [DATE] 12:21:04 AM at Eleven10 Cooler - Left Eleve…" at bounding box center [214, 456] width 355 height 114
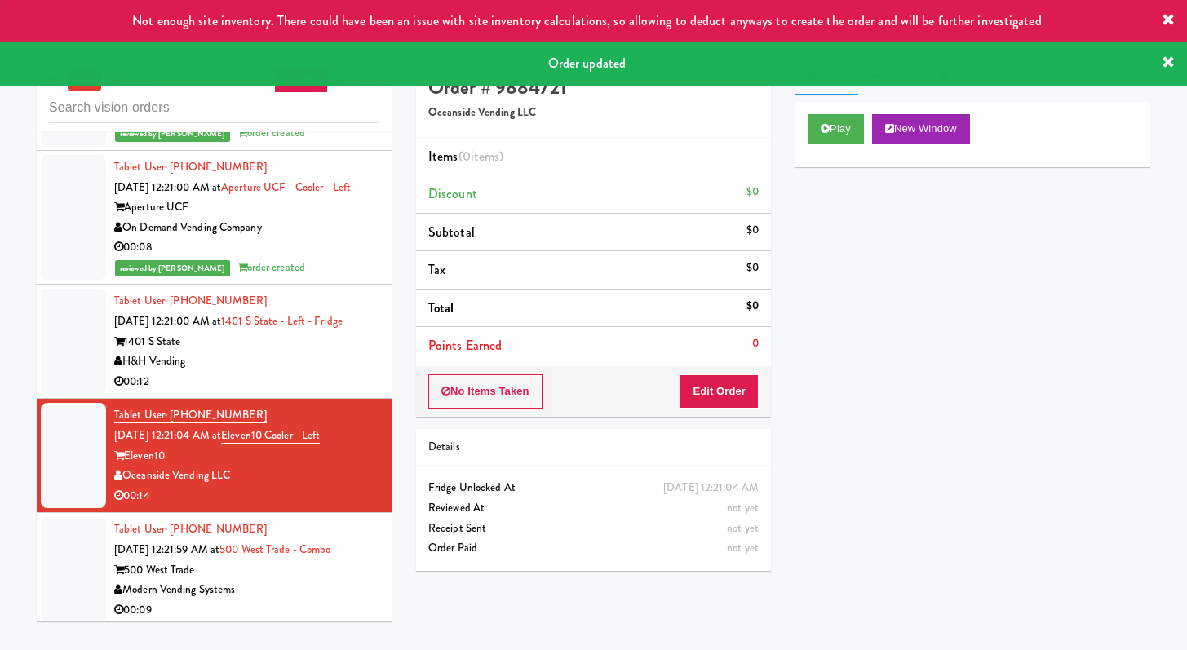
click at [302, 392] on div "00:12" at bounding box center [246, 382] width 265 height 20
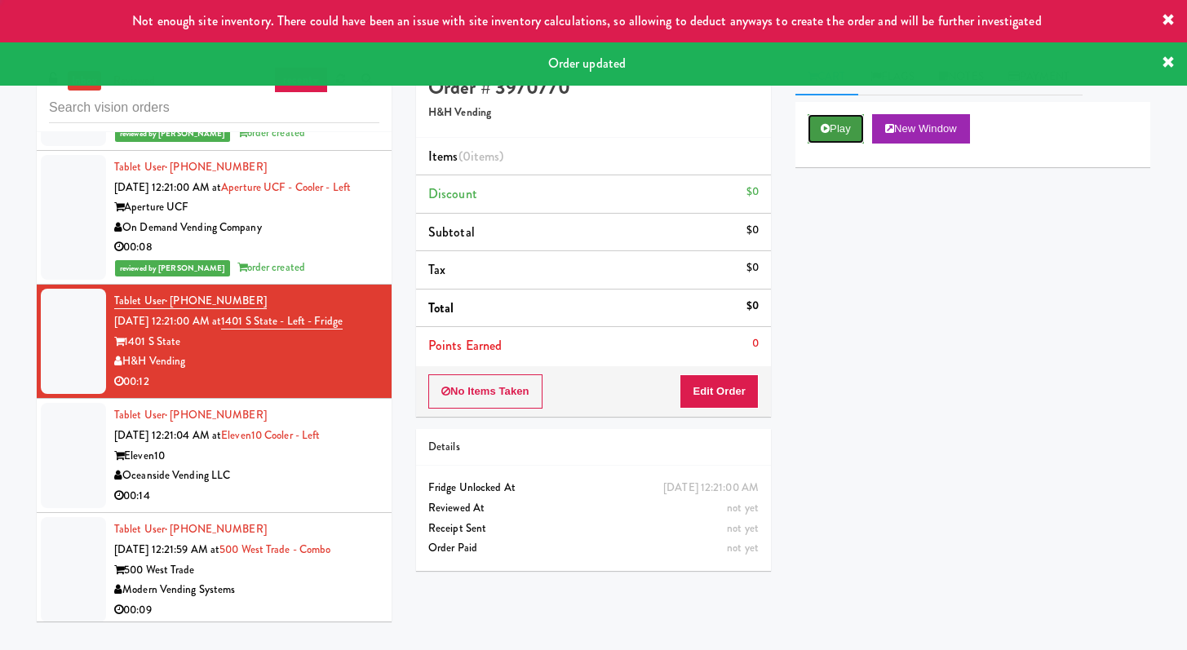
click at [809, 124] on button "Play" at bounding box center [836, 128] width 56 height 29
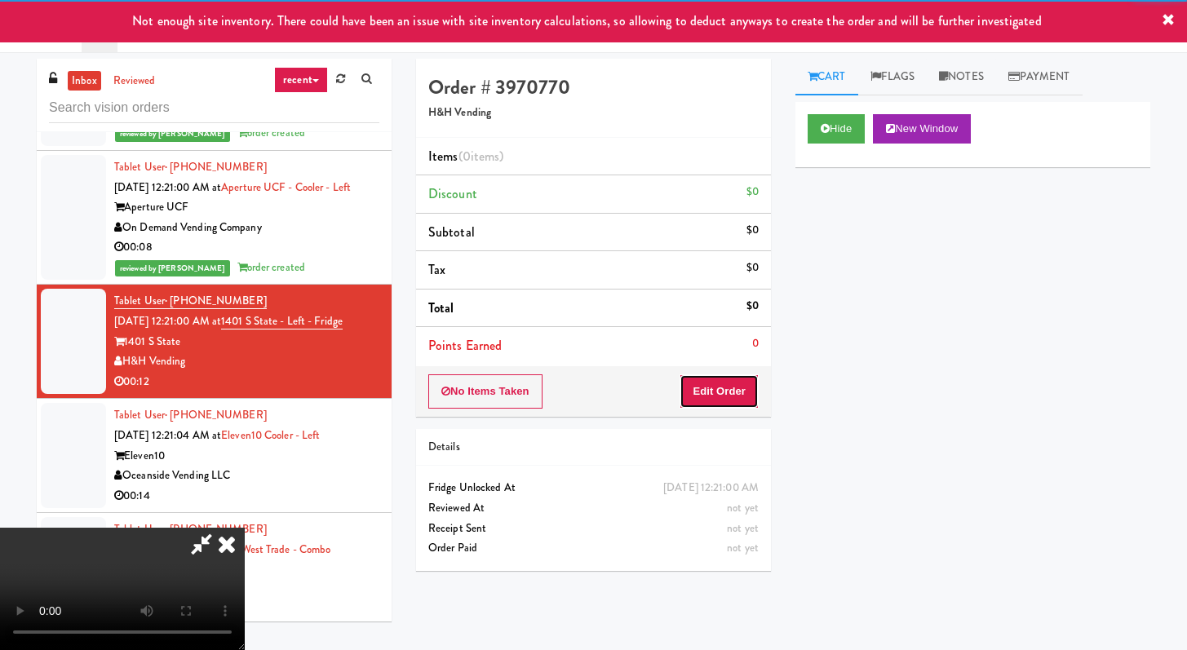
click at [729, 383] on button "Edit Order" at bounding box center [719, 392] width 79 height 34
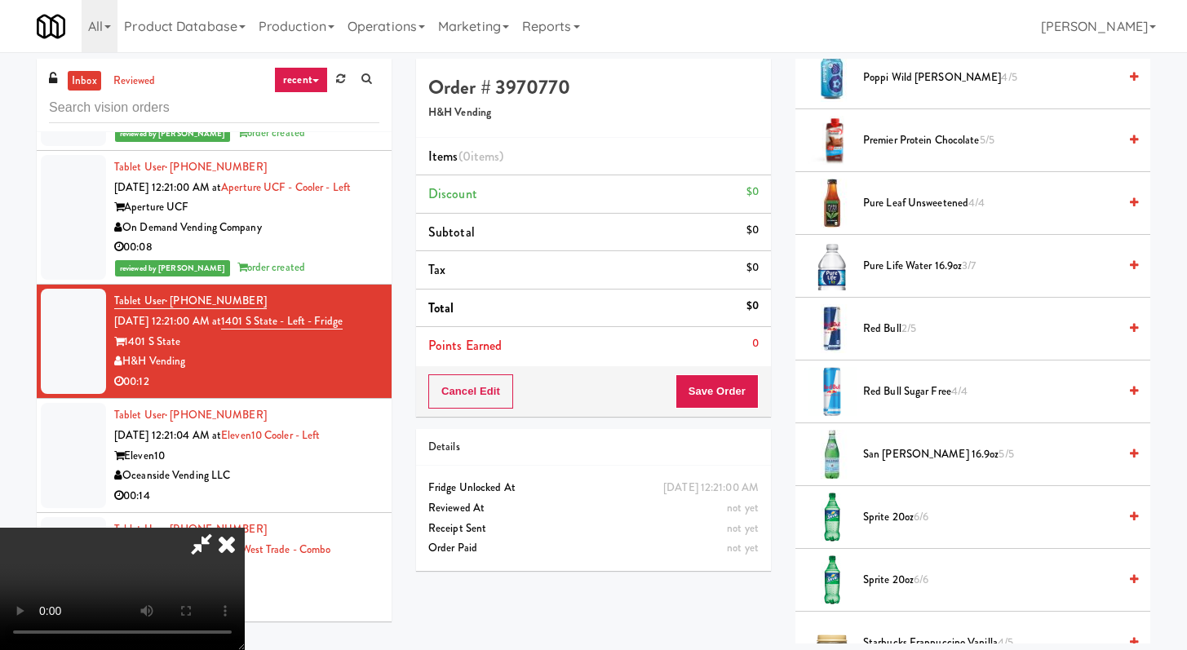
scroll to position [1917, 0]
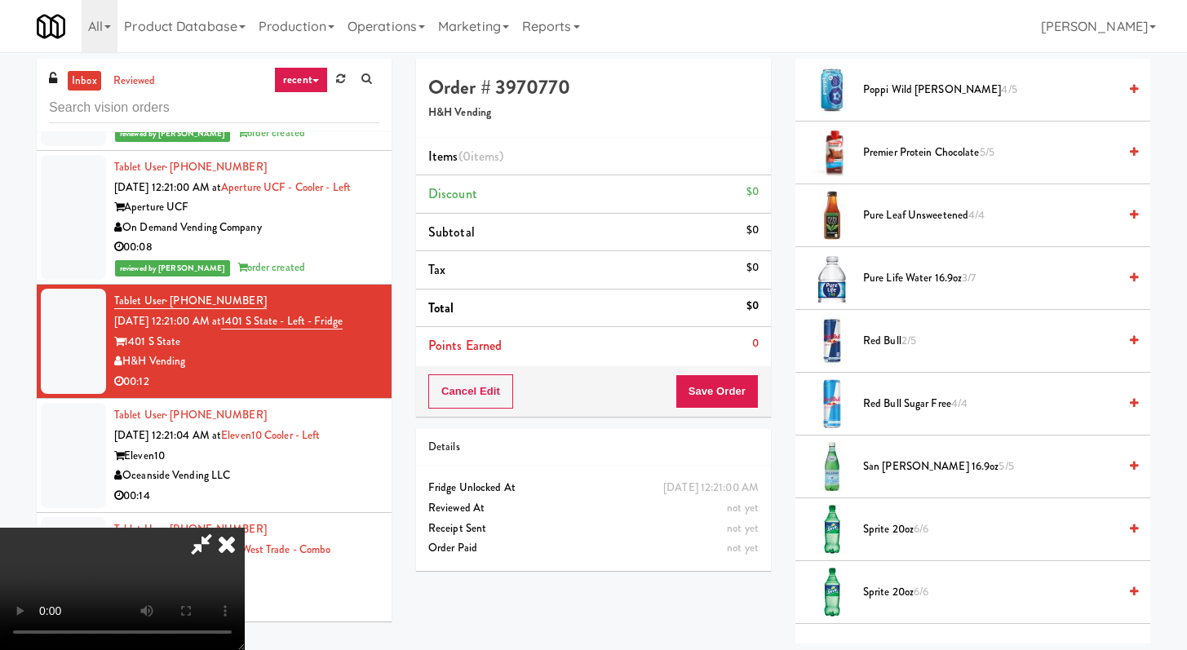
click at [894, 273] on span "Pure Life Water 16.9oz 3/7" at bounding box center [990, 278] width 255 height 20
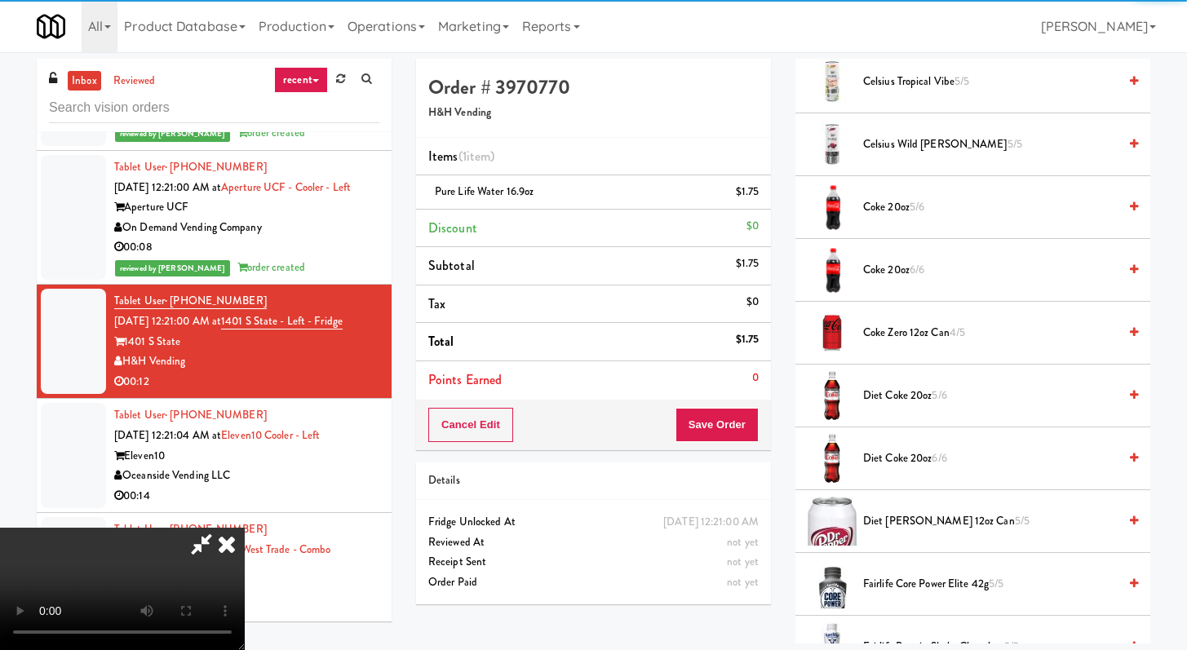
scroll to position [0, 0]
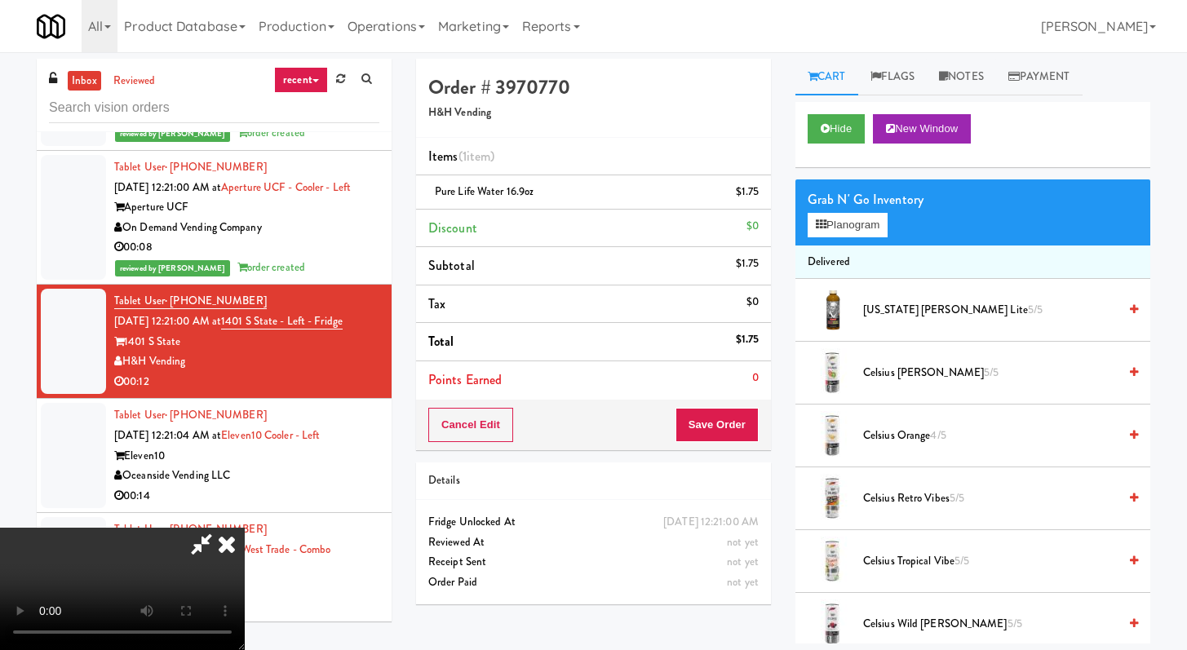
click at [862, 248] on li "Delivered" at bounding box center [973, 263] width 355 height 34
click at [860, 231] on button "Planogram" at bounding box center [848, 225] width 80 height 24
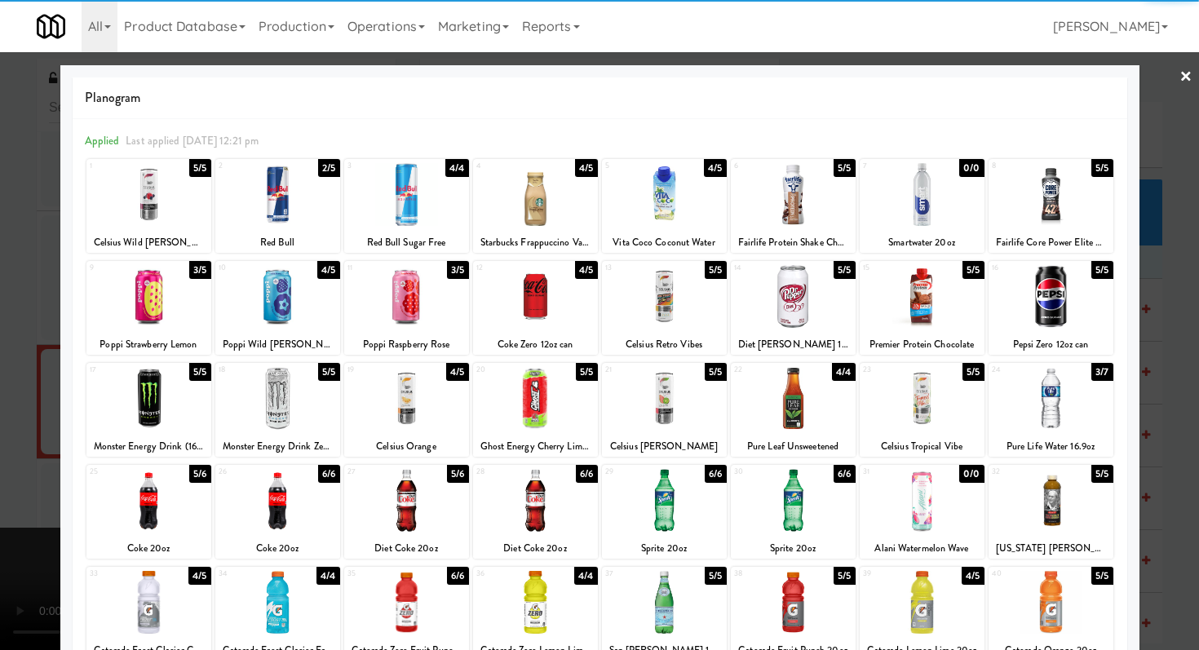
click at [906, 196] on div at bounding box center [922, 194] width 125 height 63
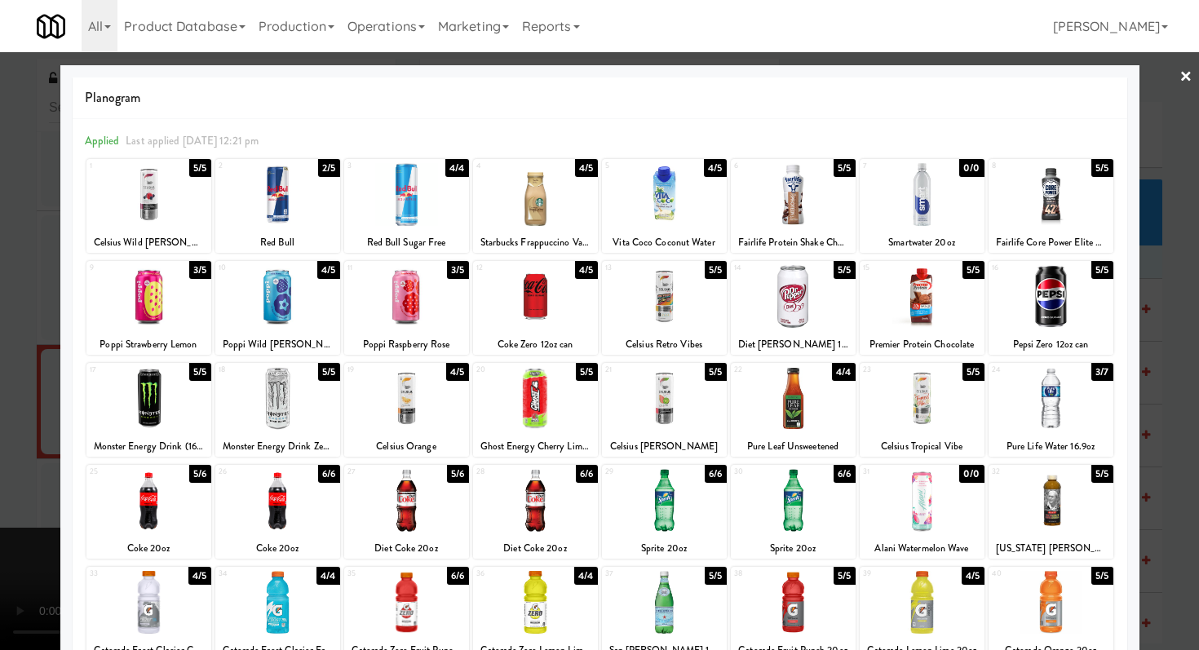
click at [1164, 284] on div at bounding box center [599, 325] width 1199 height 650
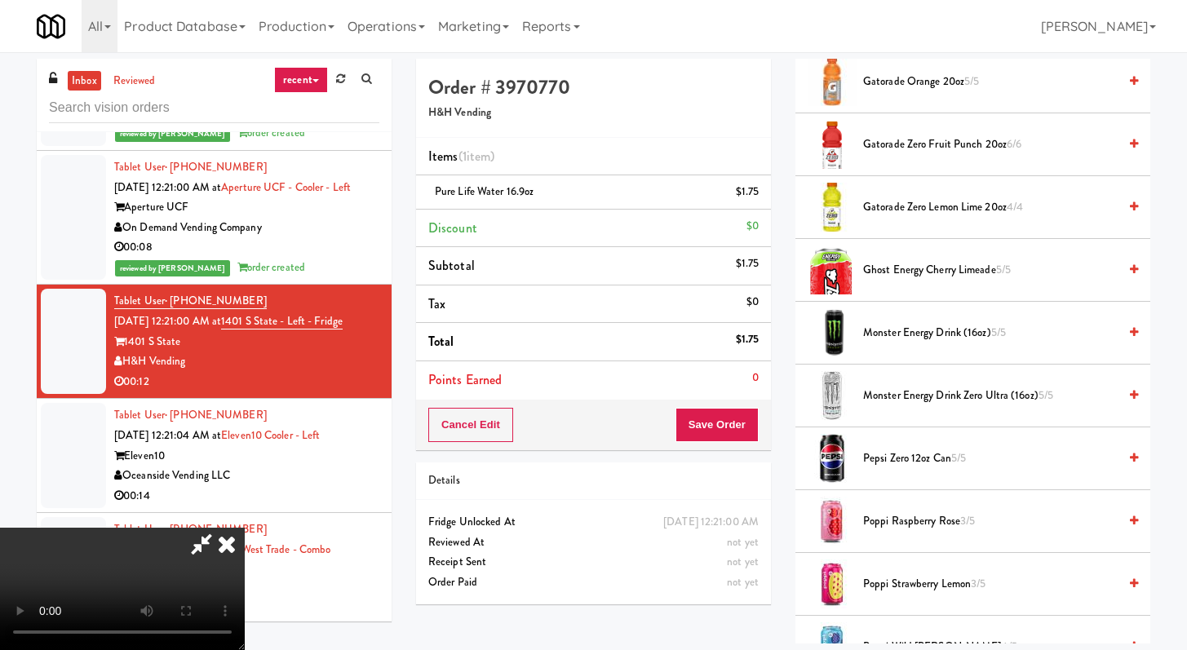
scroll to position [2212, 0]
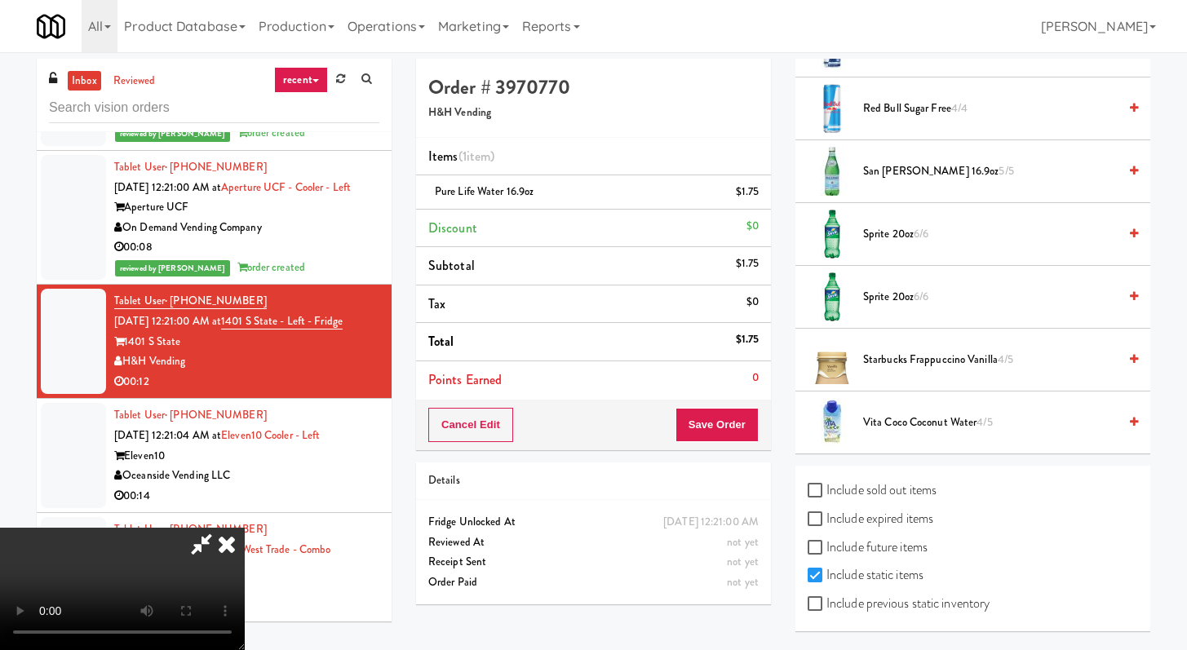
drag, startPoint x: 818, startPoint y: 621, endPoint x: 853, endPoint y: 546, distance: 82.5
click at [818, 621] on div "Include sold out items Include expired items Include future items Include stati…" at bounding box center [973, 549] width 355 height 166
click at [818, 600] on input "Include previous static inventory" at bounding box center [817, 604] width 19 height 13
checkbox input "true"
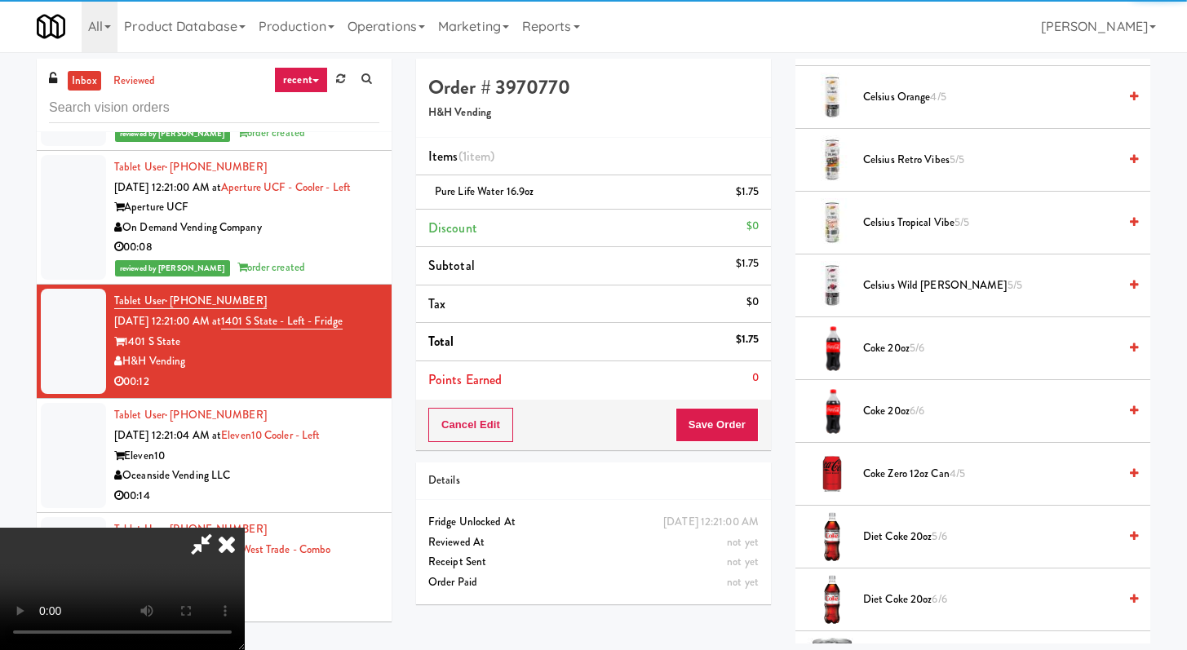
scroll to position [0, 0]
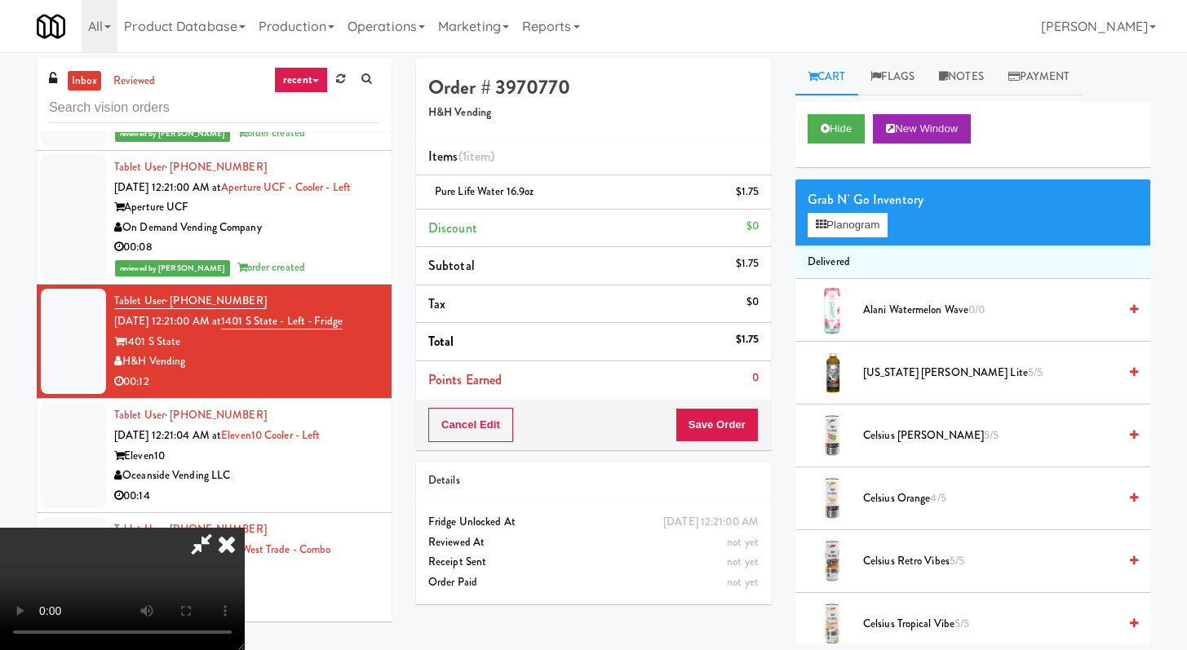
click at [840, 241] on div "Grab N' Go Inventory Planogram" at bounding box center [973, 213] width 355 height 66
click at [851, 226] on button "Planogram" at bounding box center [848, 225] width 80 height 24
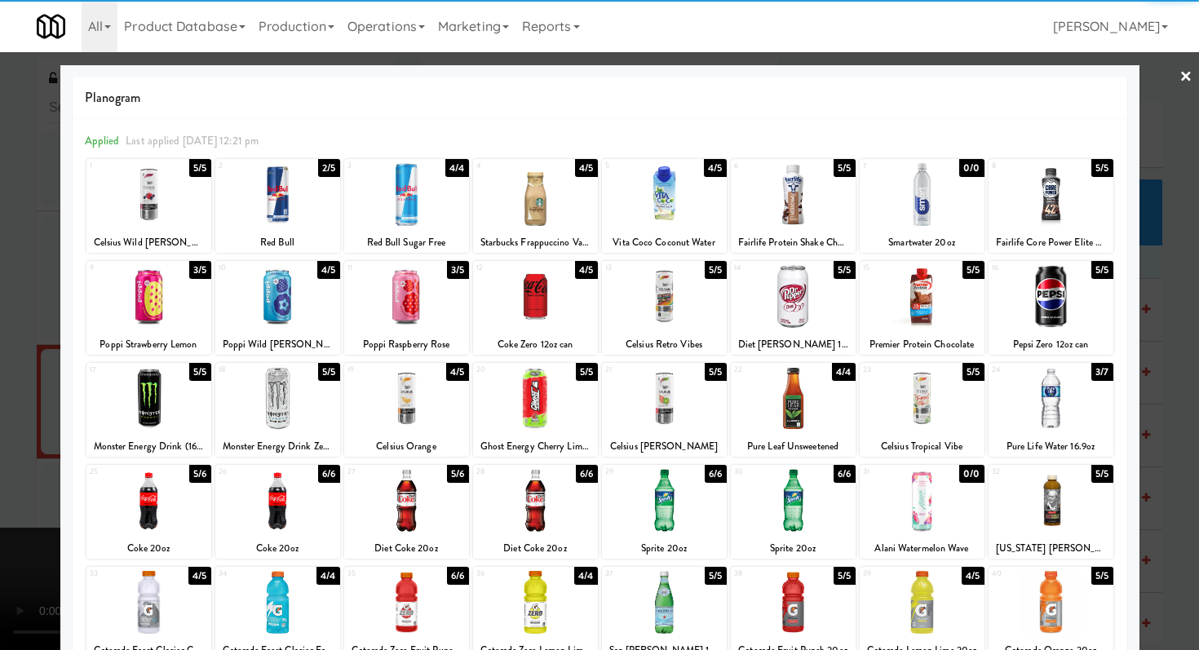
drag, startPoint x: 910, startPoint y: 192, endPoint x: 491, endPoint y: 203, distance: 418.8
click at [910, 192] on div at bounding box center [922, 194] width 125 height 63
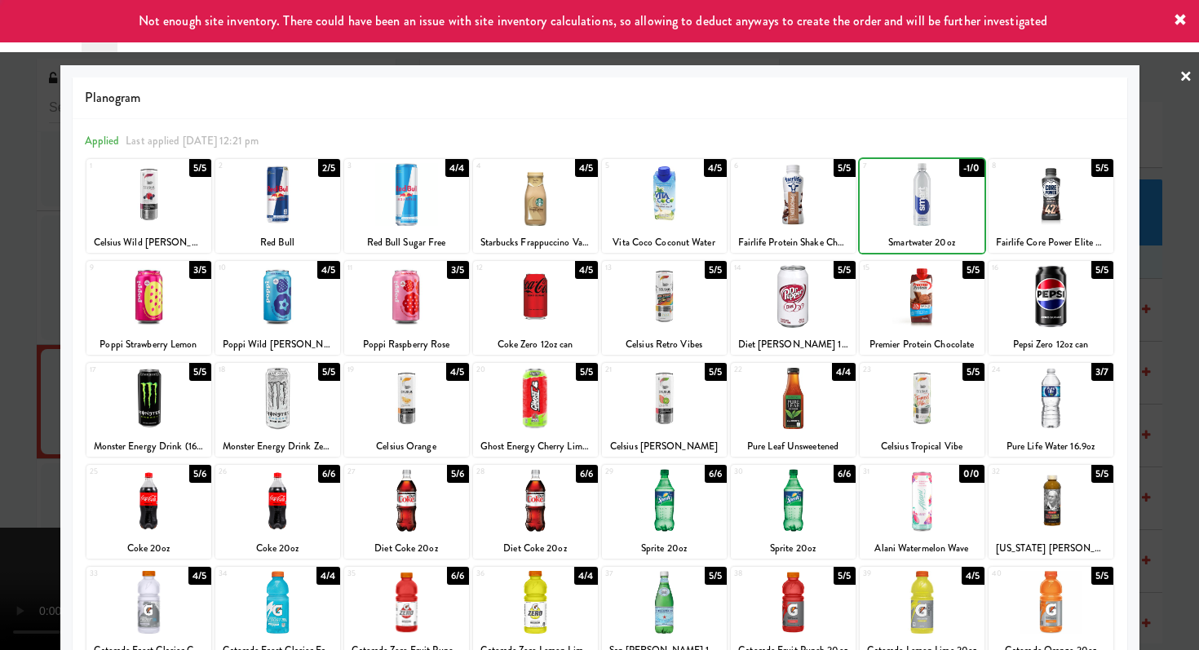
click at [0, 231] on div at bounding box center [599, 325] width 1199 height 650
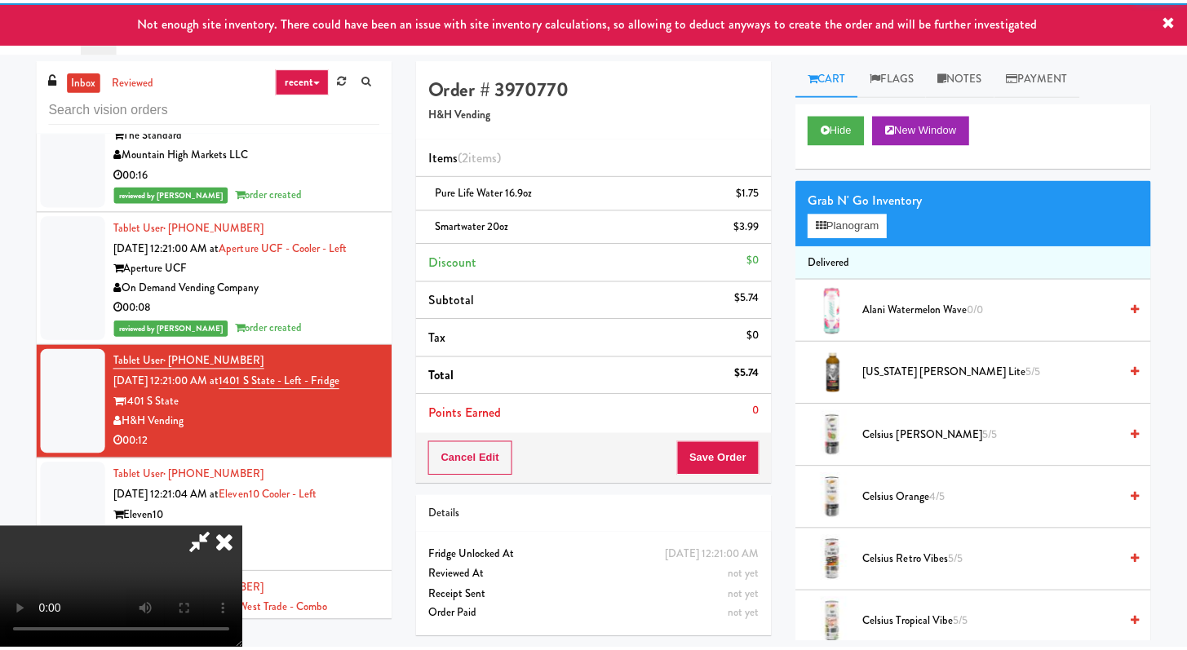
scroll to position [5274, 0]
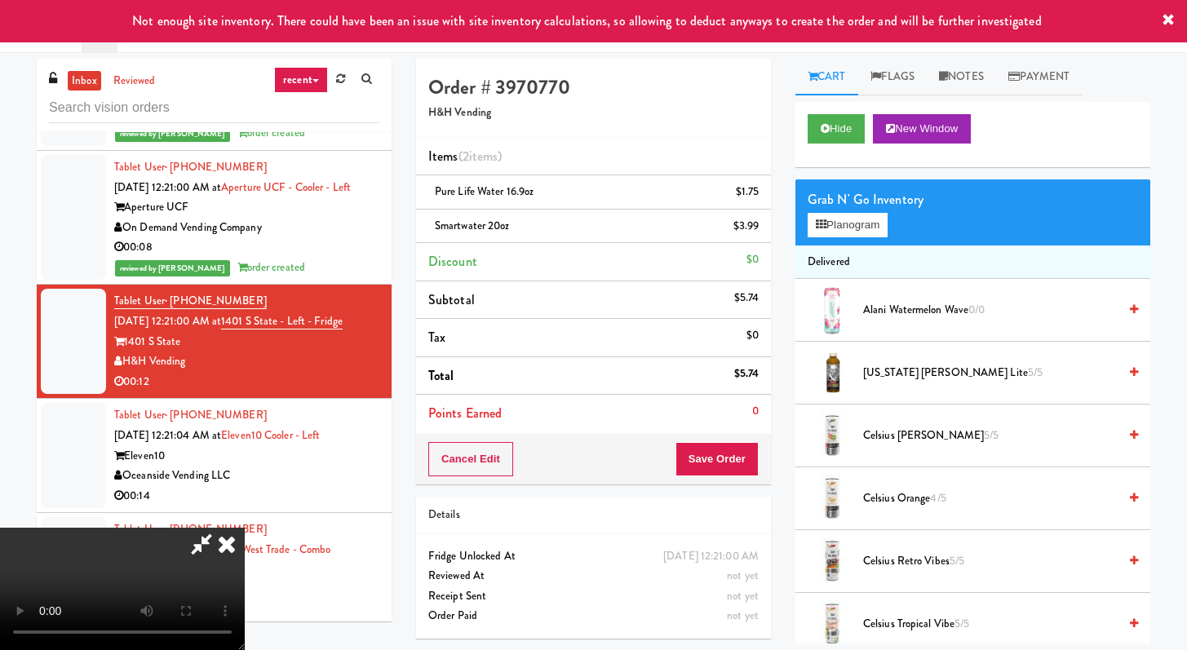
click at [245, 528] on icon at bounding box center [227, 544] width 36 height 33
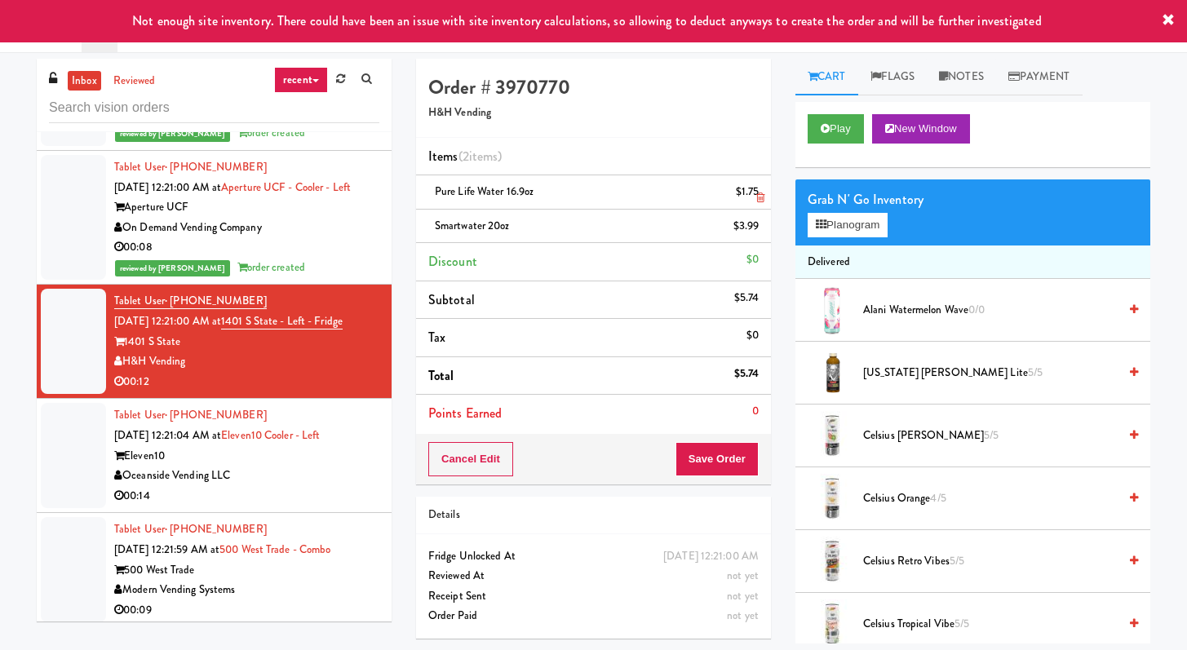
click at [756, 198] on icon at bounding box center [760, 198] width 8 height 11
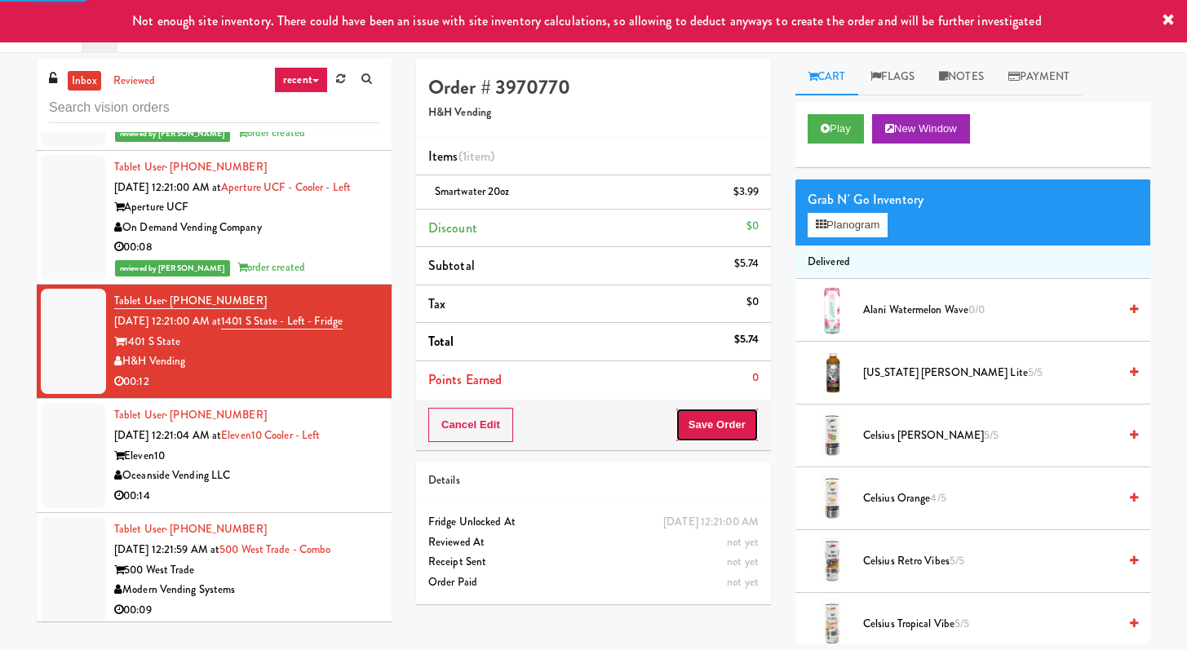
click at [731, 441] on button "Save Order" at bounding box center [717, 425] width 83 height 34
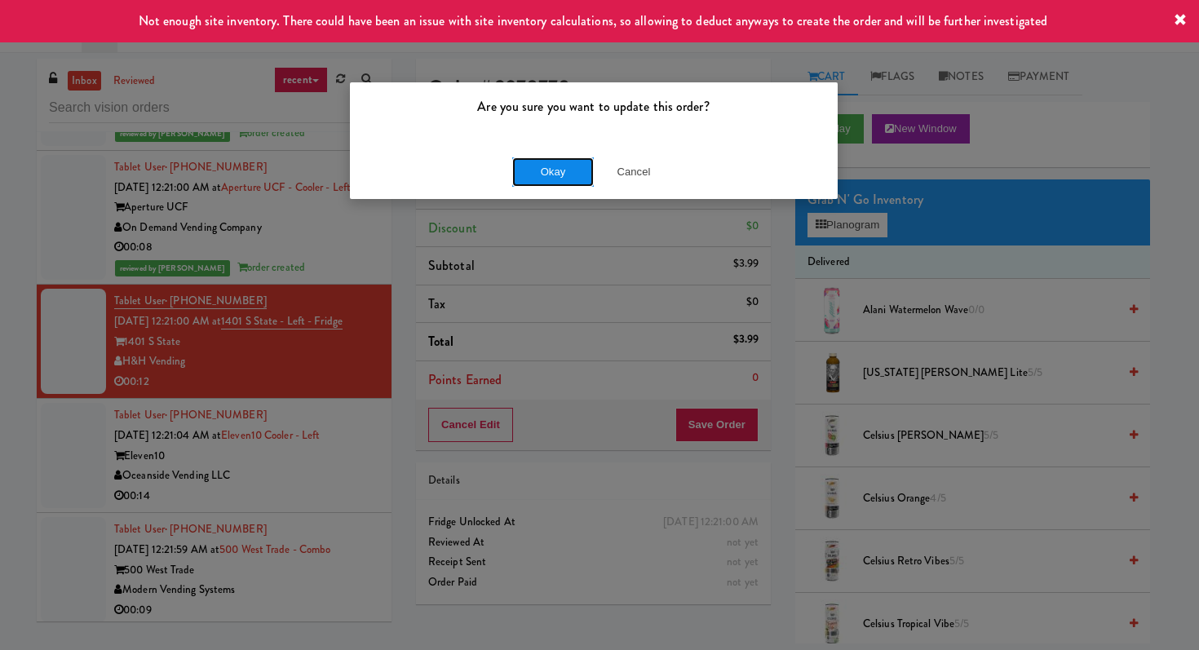
click at [561, 166] on button "Okay" at bounding box center [553, 171] width 82 height 29
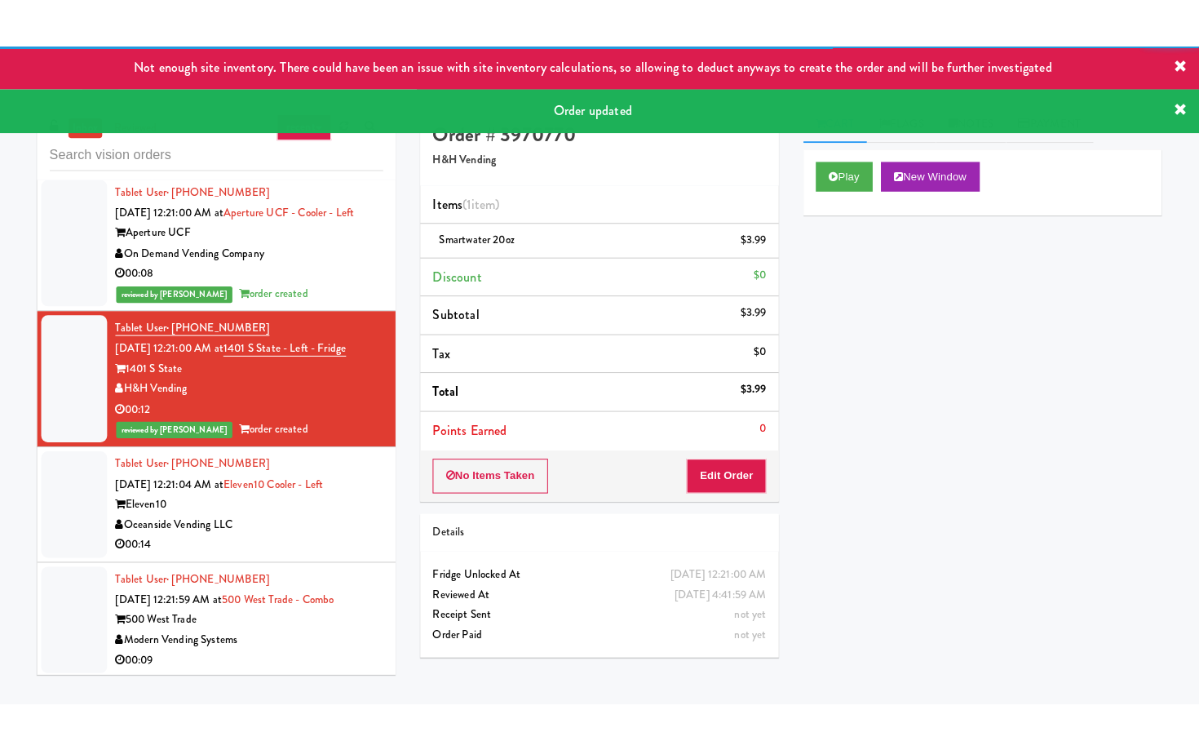
scroll to position [5323, 0]
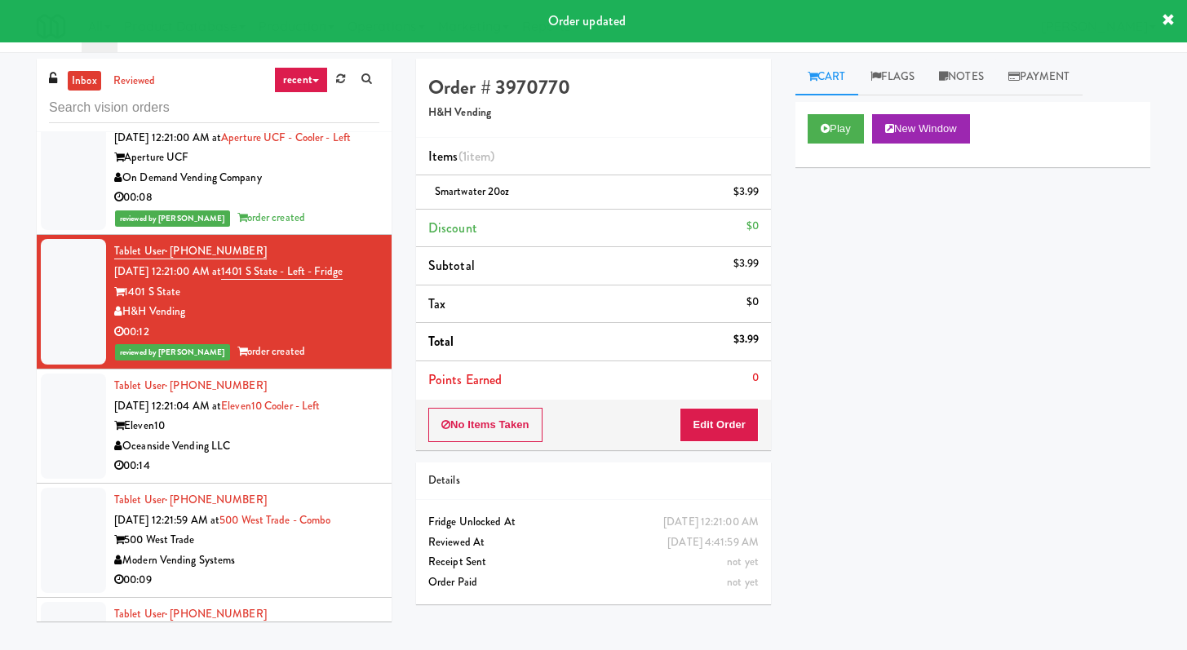
click at [324, 484] on li "Tablet User · (657) 505-5886 [DATE] 12:21:04 AM at Eleven10 Cooler - Left Eleve…" at bounding box center [214, 427] width 355 height 114
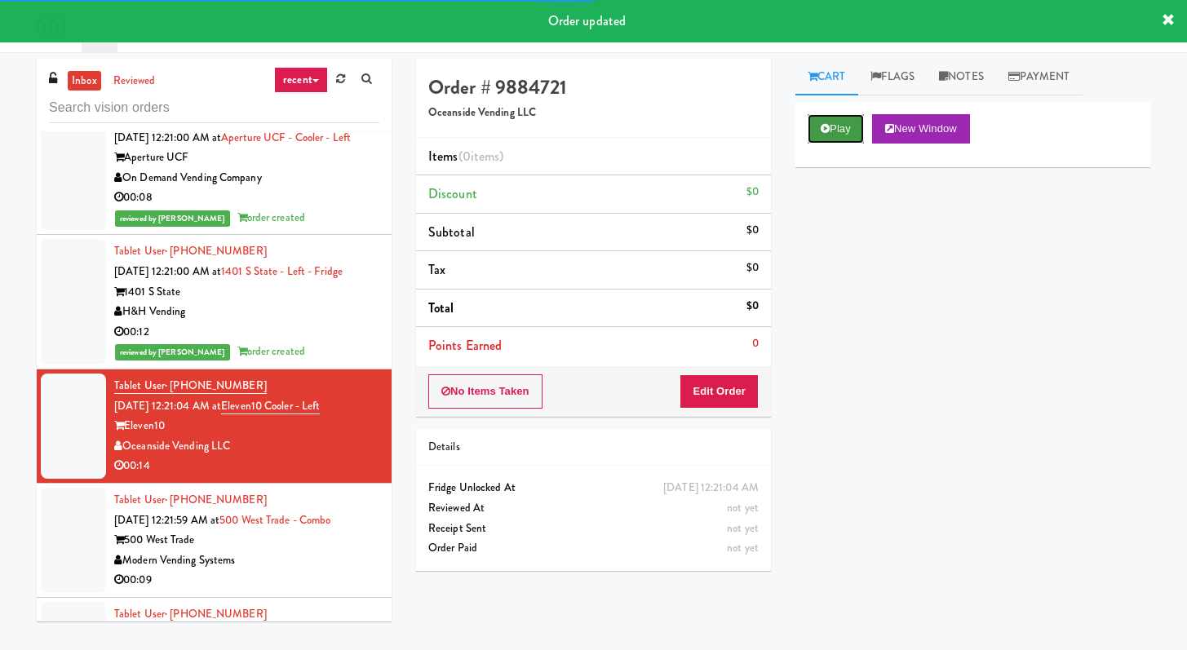
click at [858, 140] on button "Play" at bounding box center [836, 128] width 56 height 29
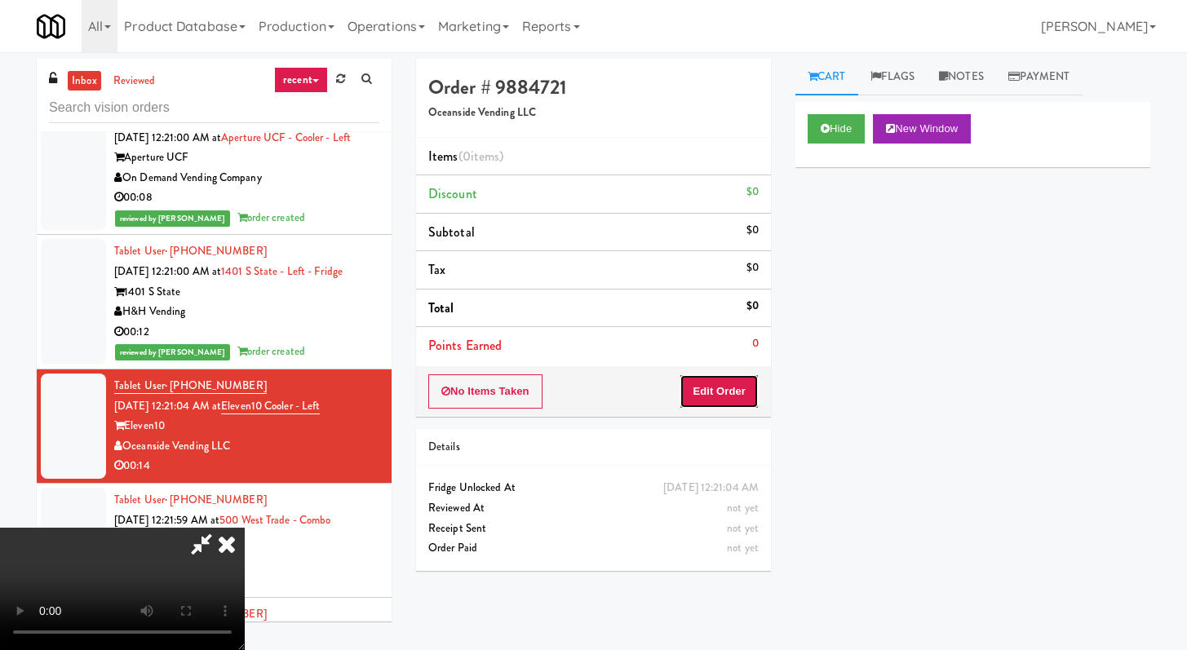
click at [746, 388] on button "Edit Order" at bounding box center [719, 392] width 79 height 34
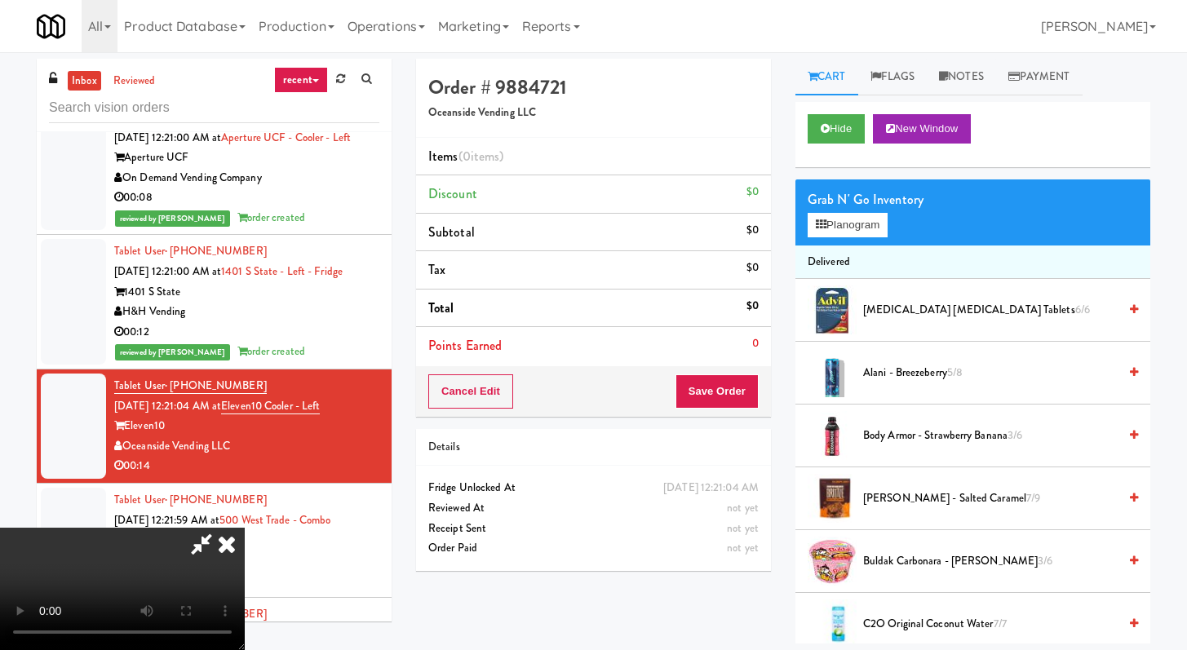
scroll to position [5263, 0]
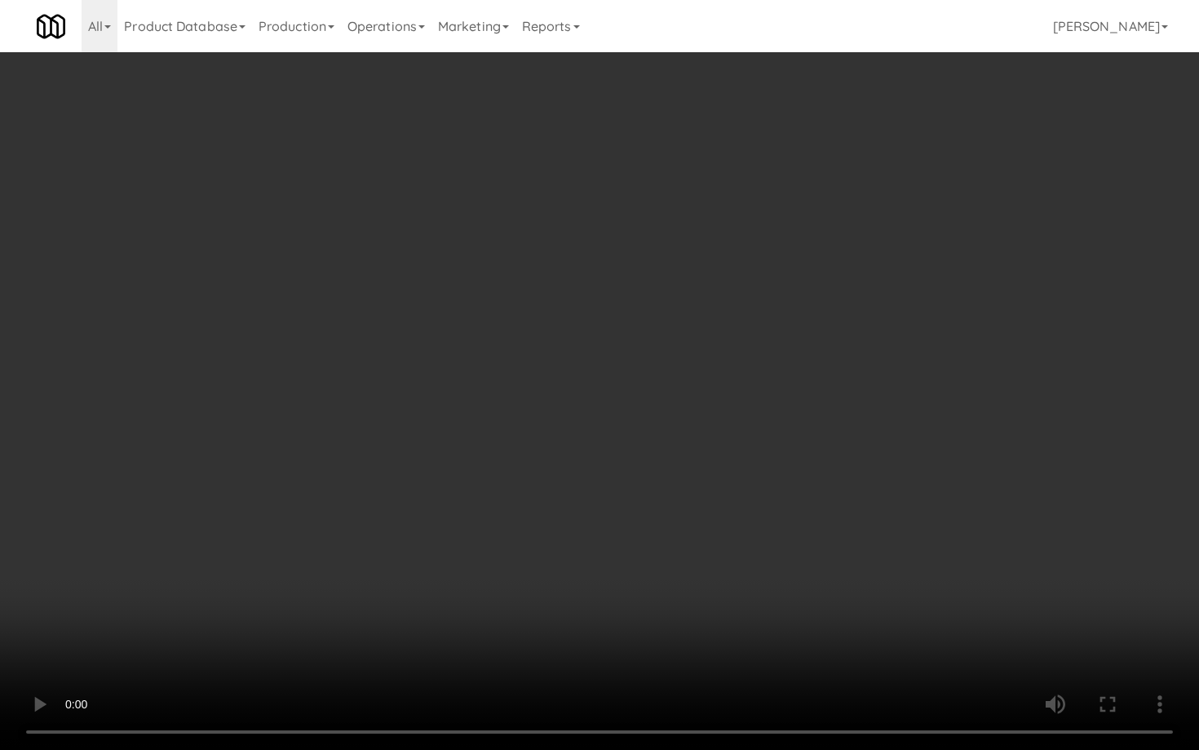
click at [807, 563] on video at bounding box center [599, 375] width 1199 height 750
click at [807, 562] on video at bounding box center [599, 375] width 1199 height 750
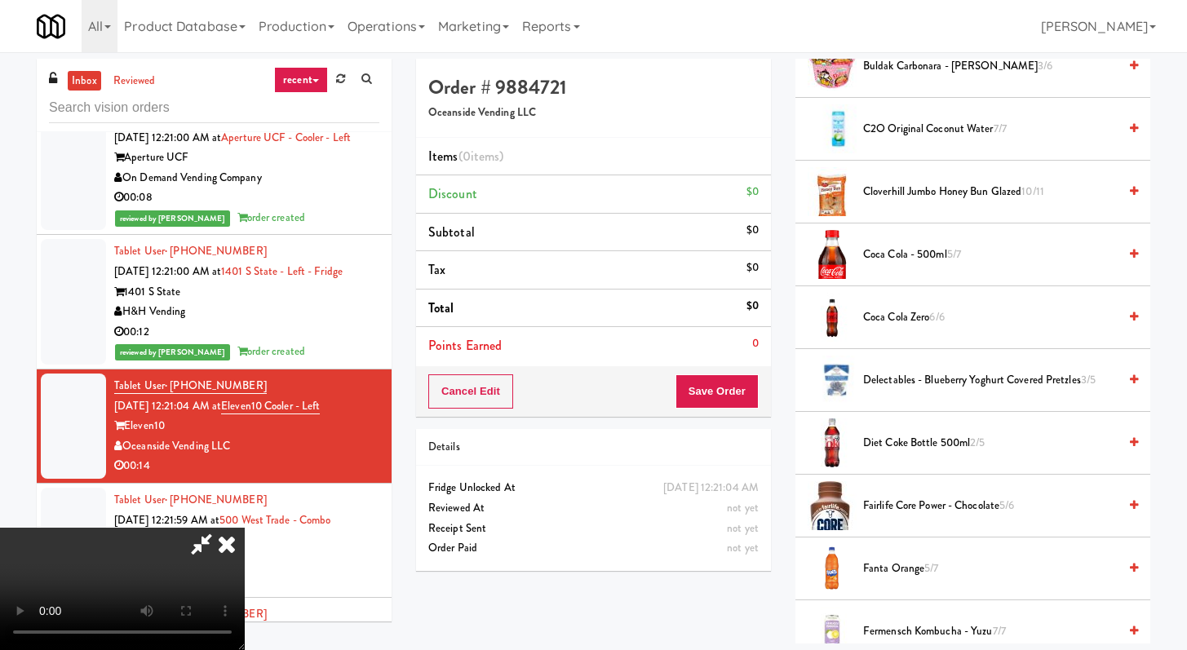
scroll to position [671, 0]
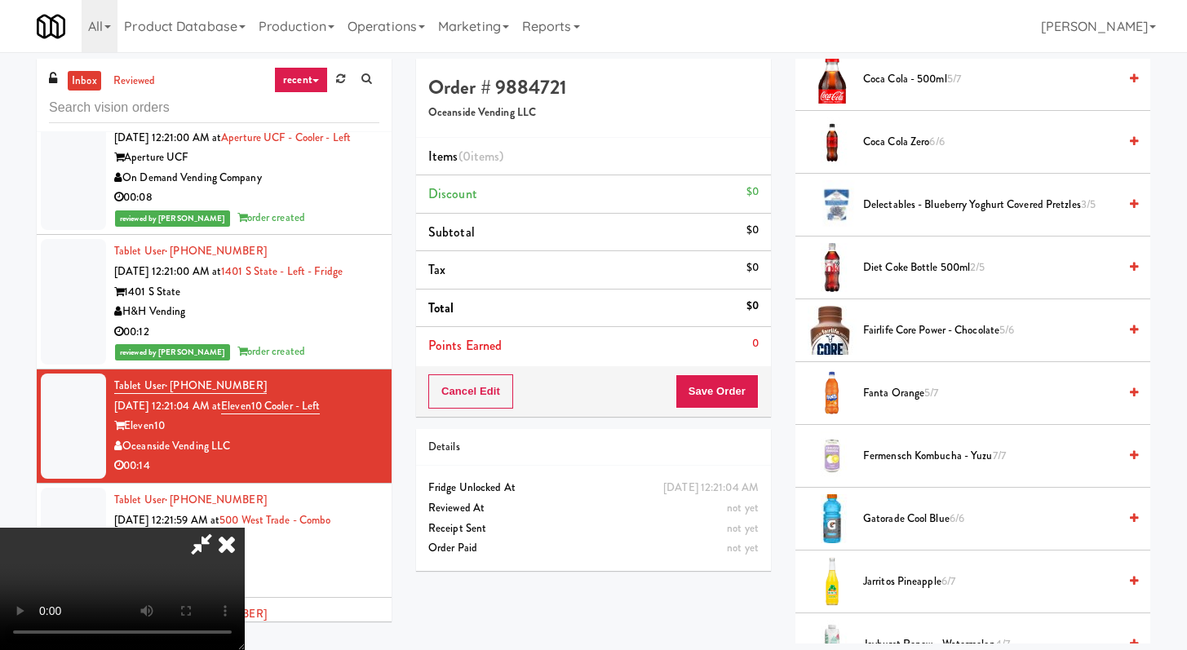
click at [921, 526] on span "Gatorade Cool Blue 6/6" at bounding box center [990, 519] width 255 height 20
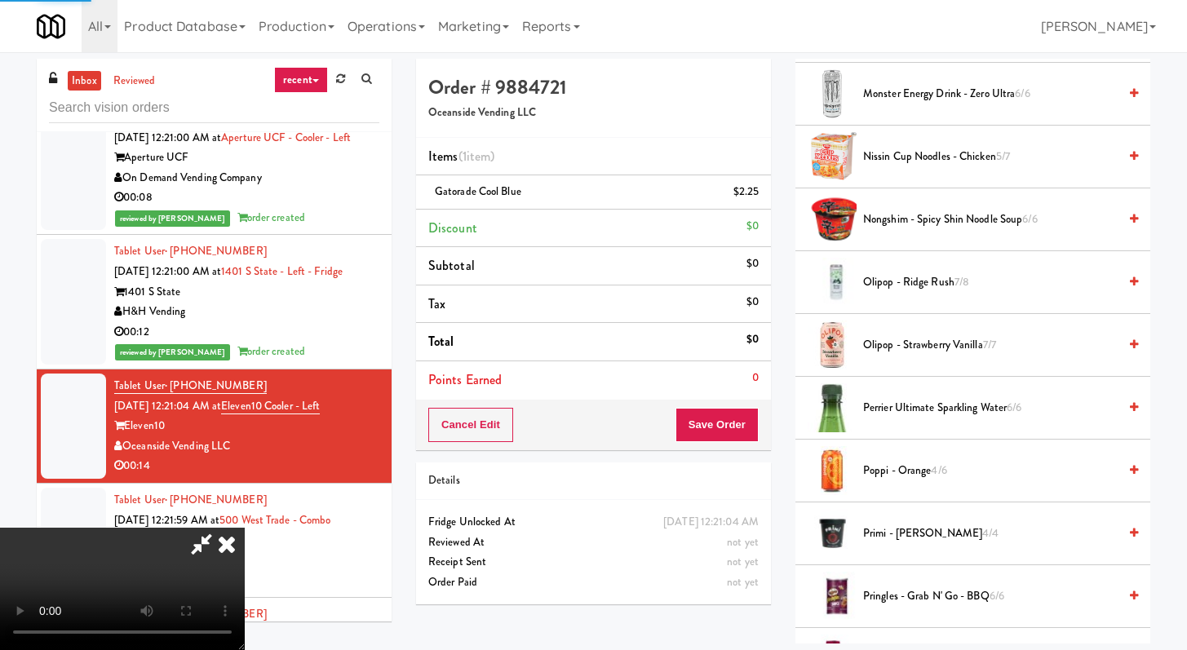
scroll to position [1790, 0]
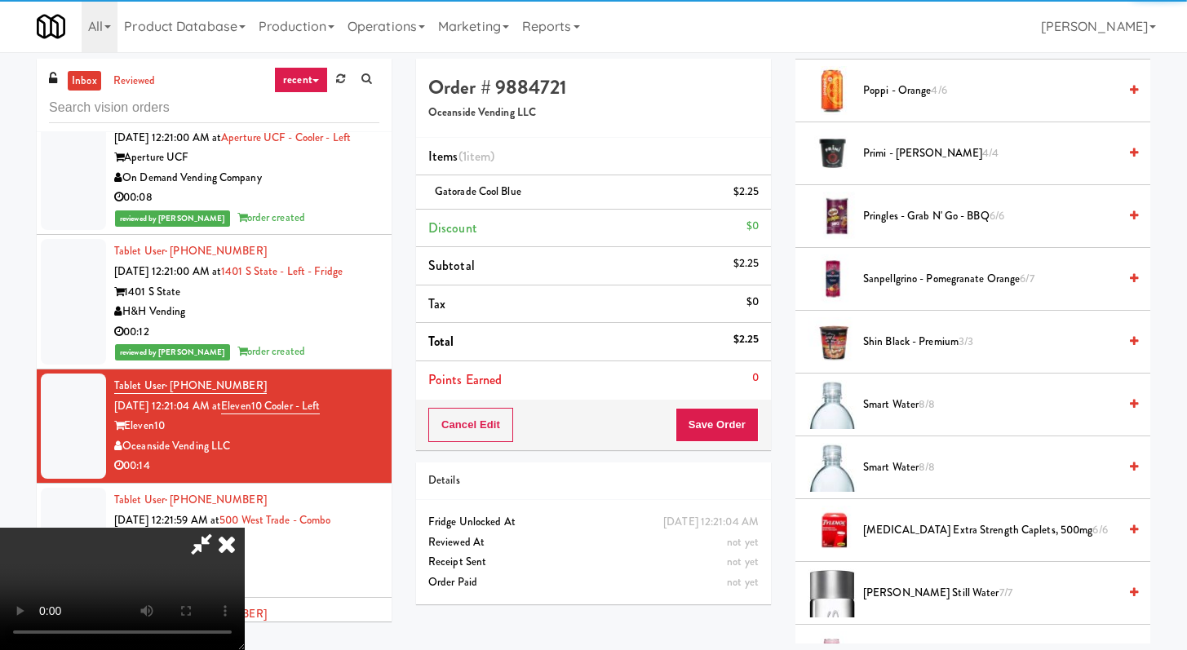
click at [907, 408] on span "Smart Water 8/8" at bounding box center [990, 405] width 255 height 20
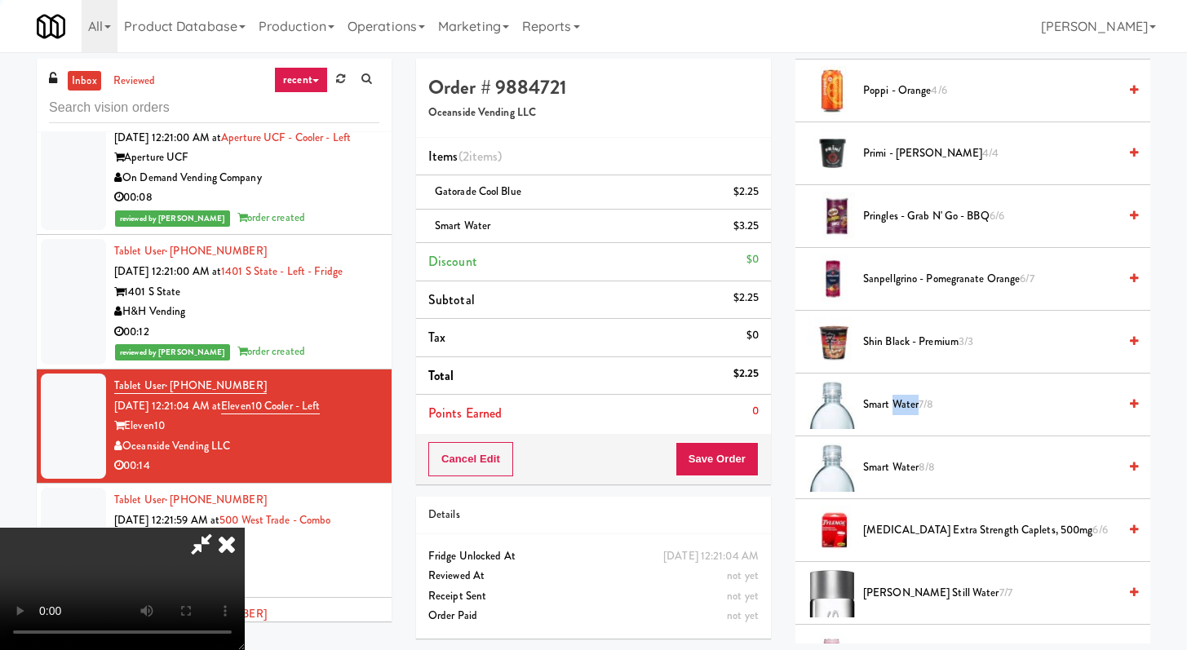
click at [907, 408] on span "Smart Water 7/8" at bounding box center [990, 405] width 255 height 20
click at [906, 408] on span "Smart Water 5/8" at bounding box center [990, 405] width 255 height 20
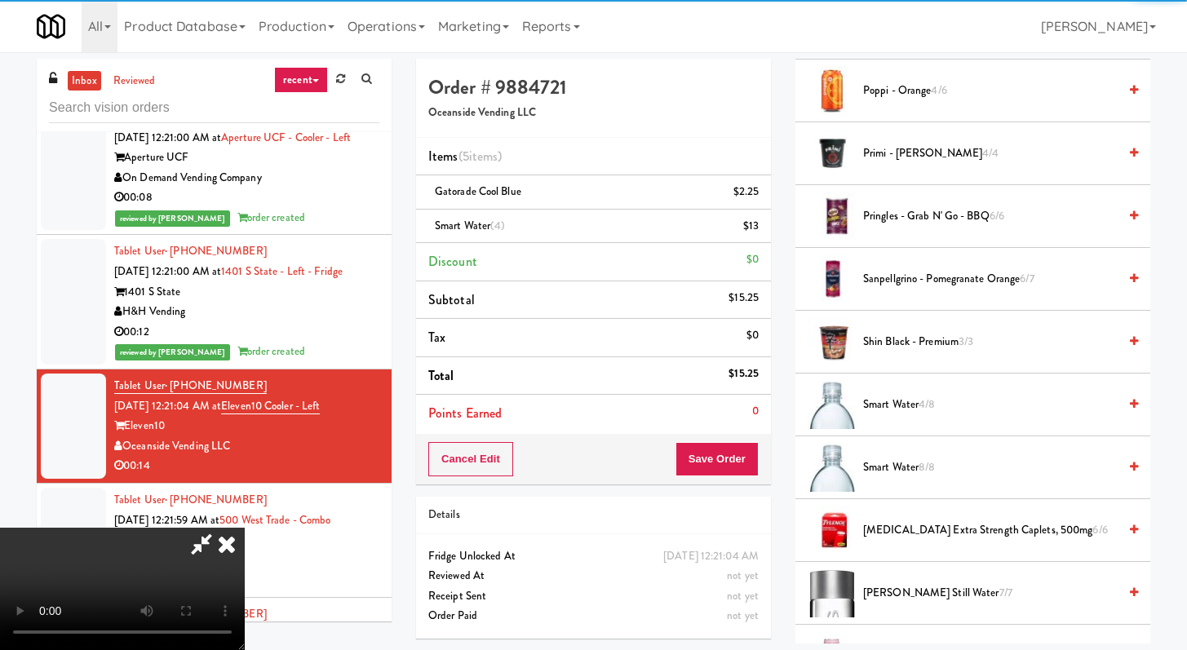
click at [759, 451] on div "Cancel Edit Save Order" at bounding box center [593, 459] width 355 height 51
click at [744, 453] on button "Save Order" at bounding box center [717, 459] width 83 height 34
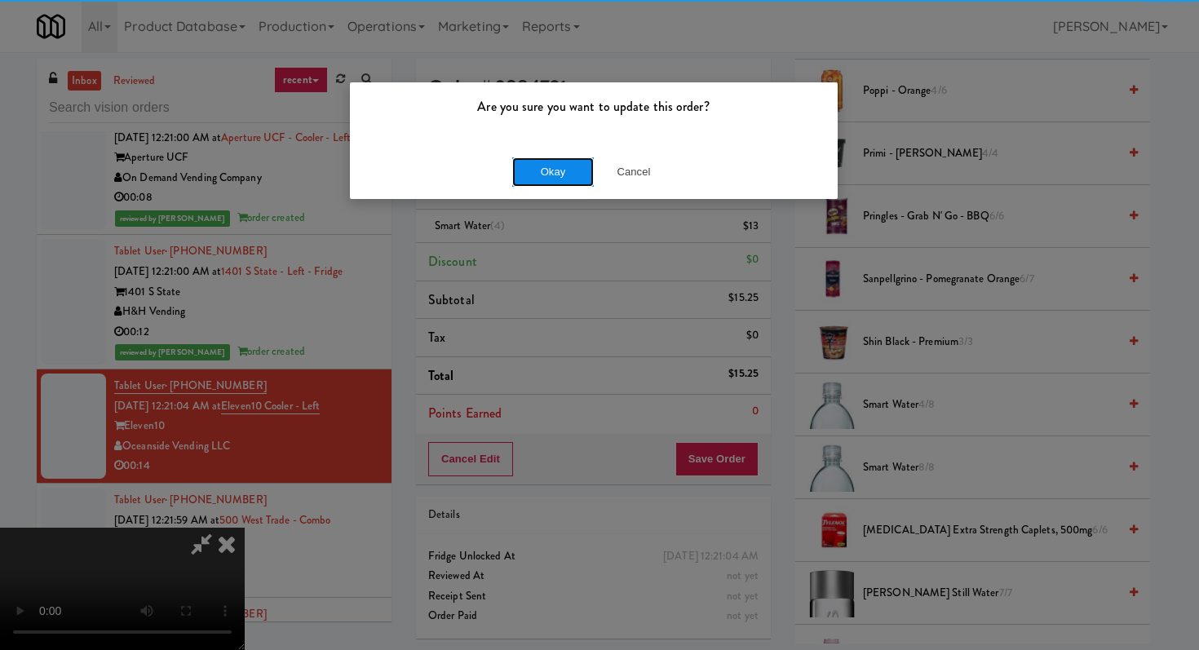
click at [523, 174] on button "Okay" at bounding box center [553, 171] width 82 height 29
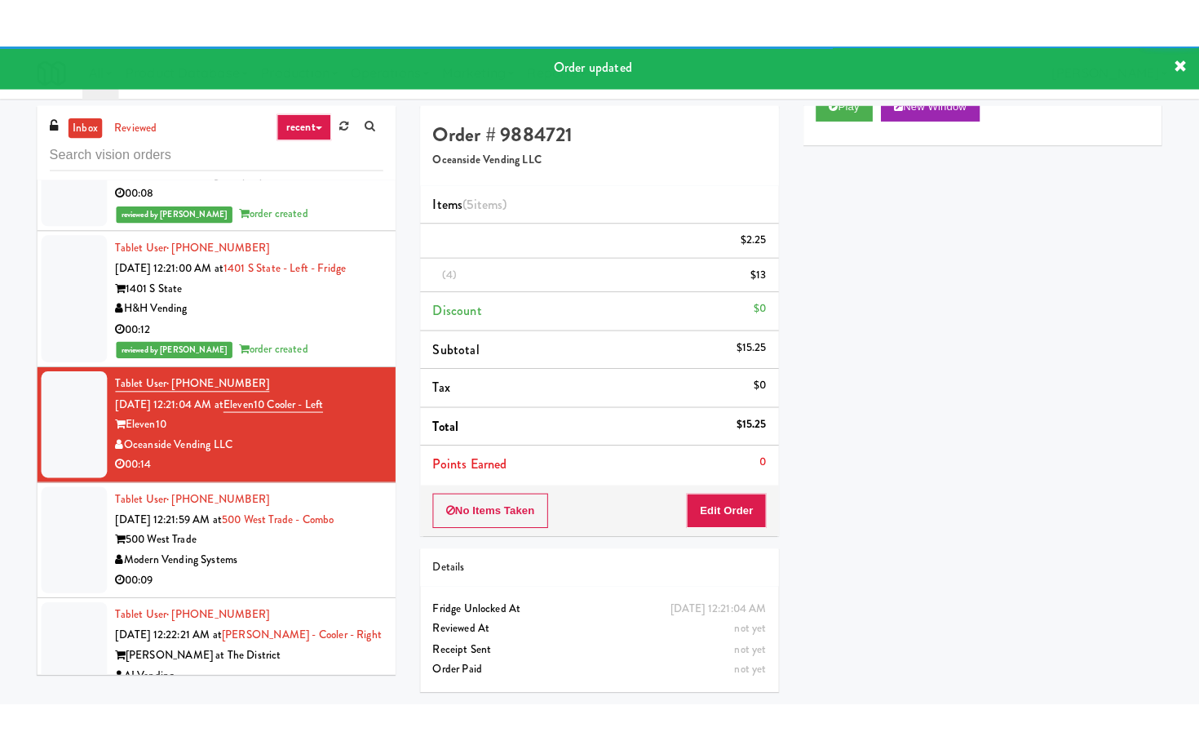
scroll to position [5644, 0]
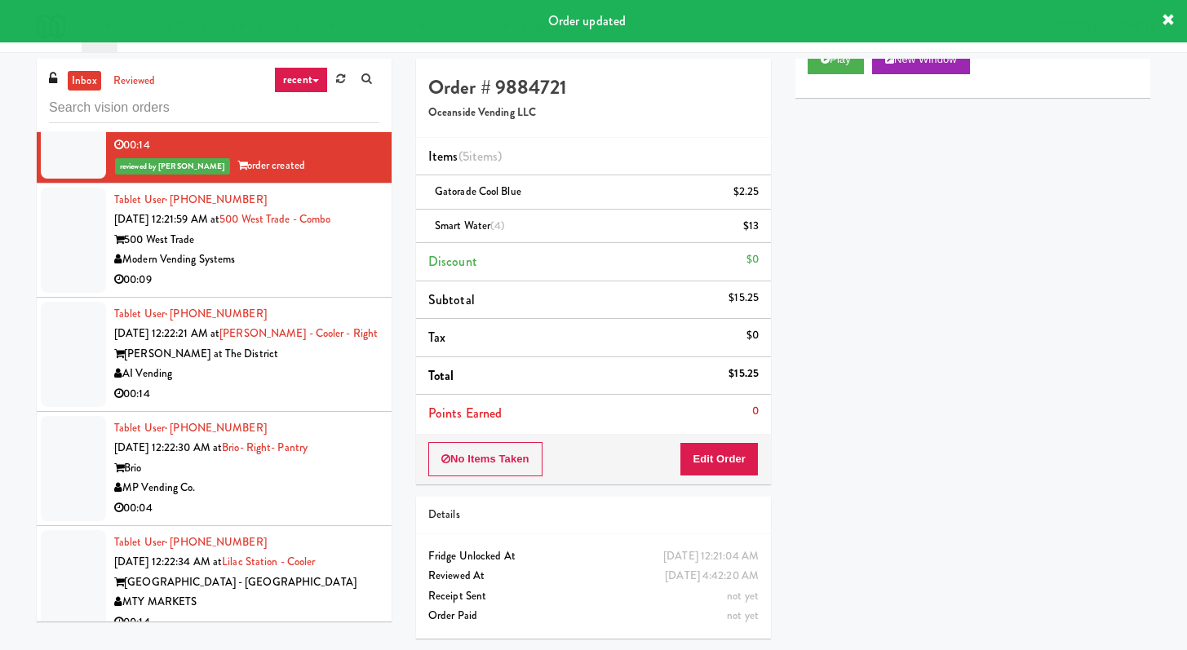
click at [335, 290] on div "00:09" at bounding box center [246, 280] width 265 height 20
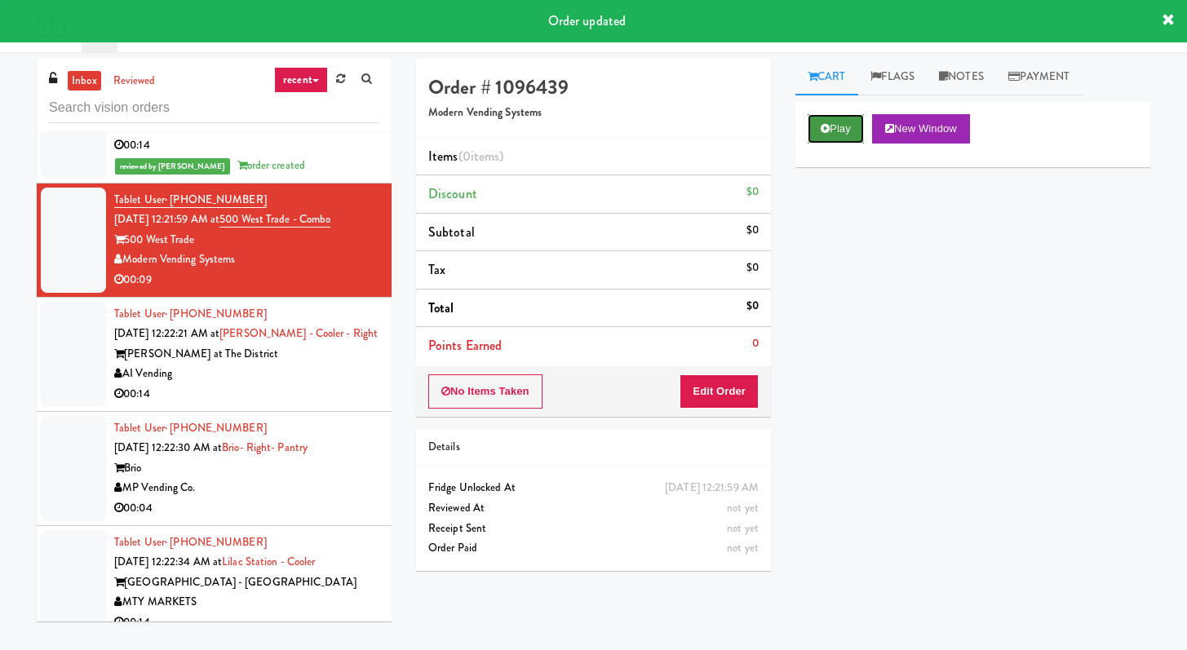
click at [831, 123] on button "Play" at bounding box center [836, 128] width 56 height 29
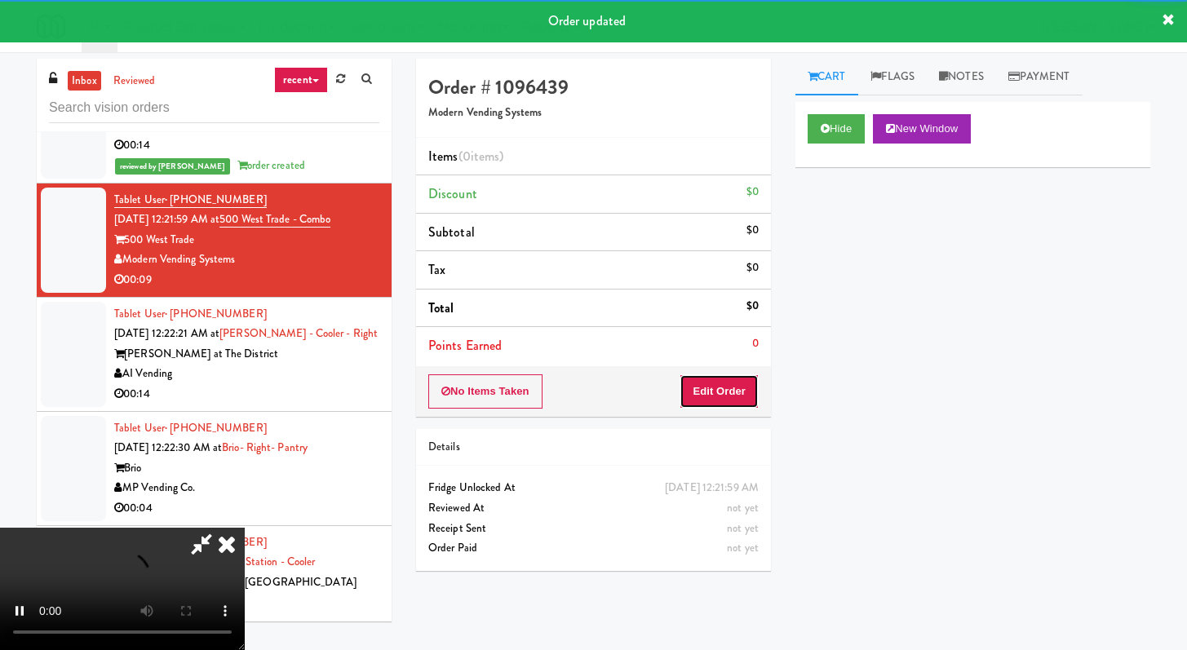
click at [696, 388] on button "Edit Order" at bounding box center [719, 392] width 79 height 34
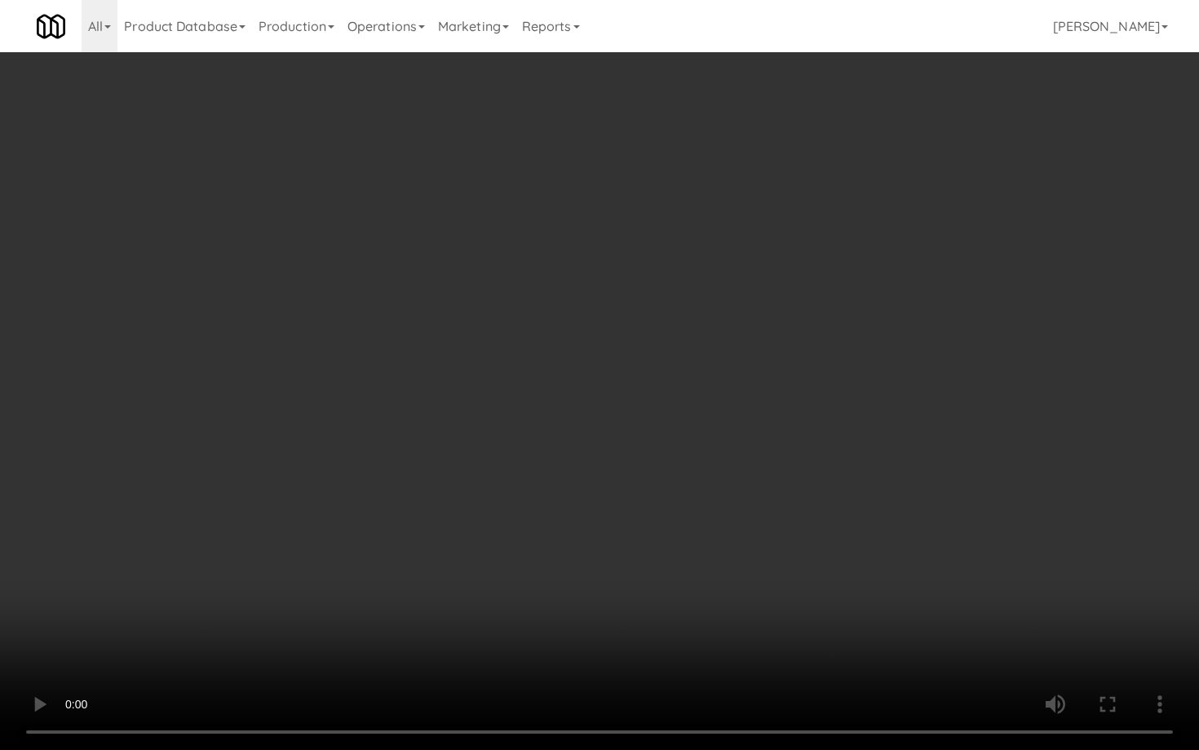
scroll to position [5644, 0]
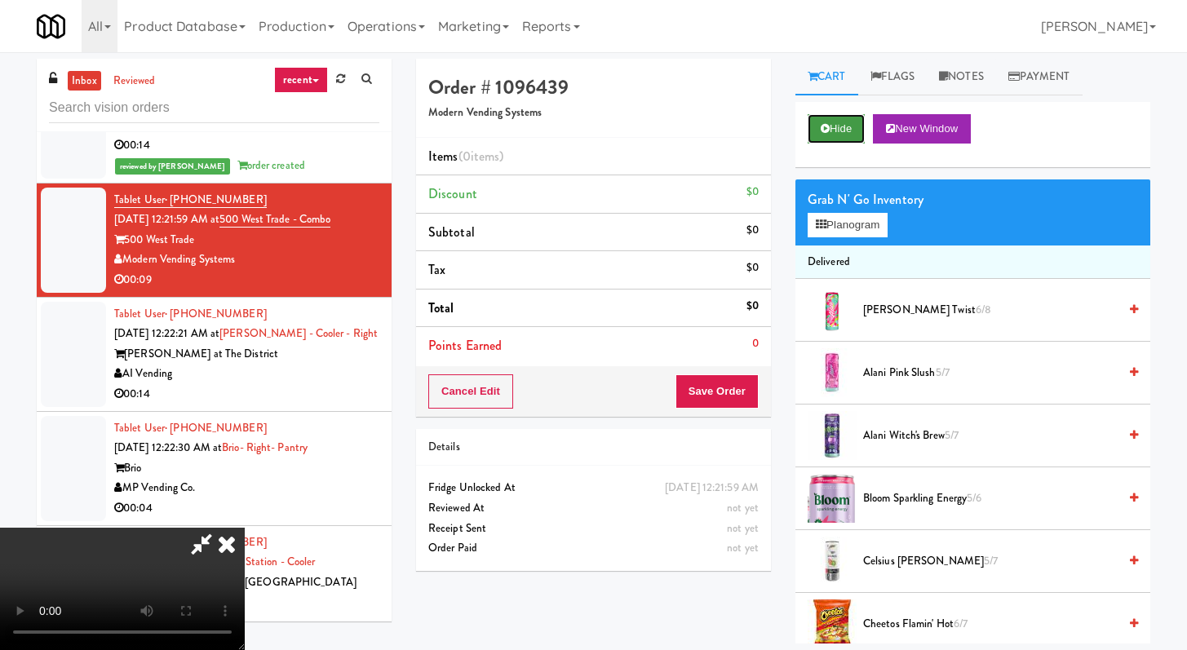
click at [836, 126] on button "Hide" at bounding box center [836, 128] width 57 height 29
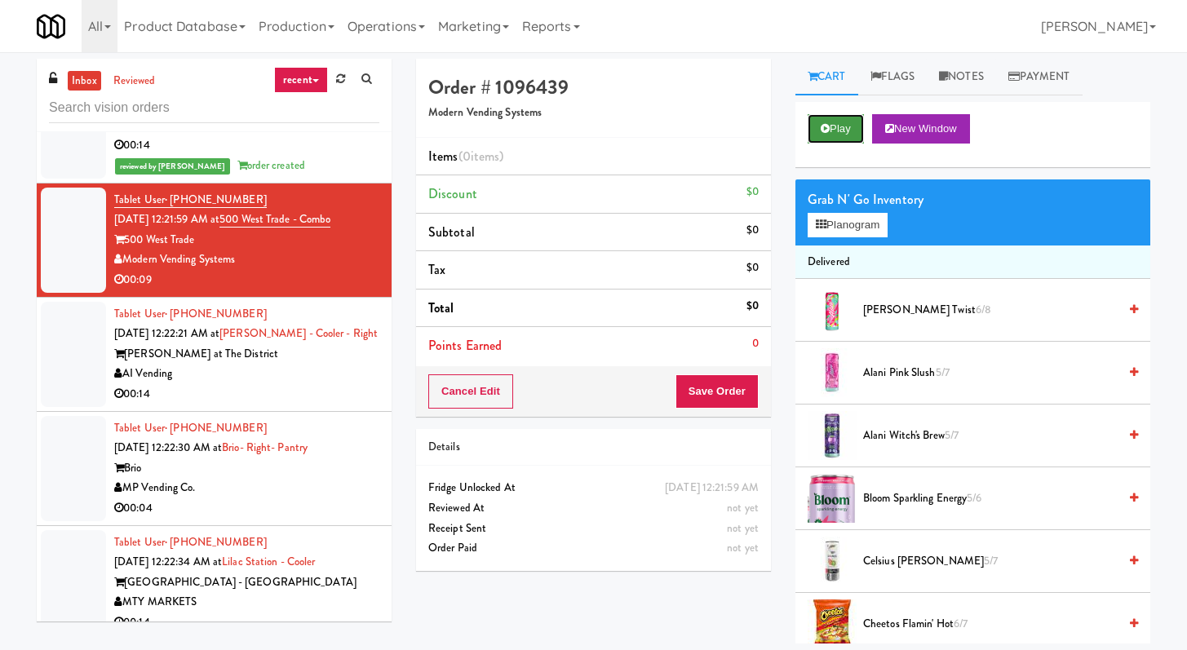
click at [836, 133] on button "Play" at bounding box center [836, 128] width 56 height 29
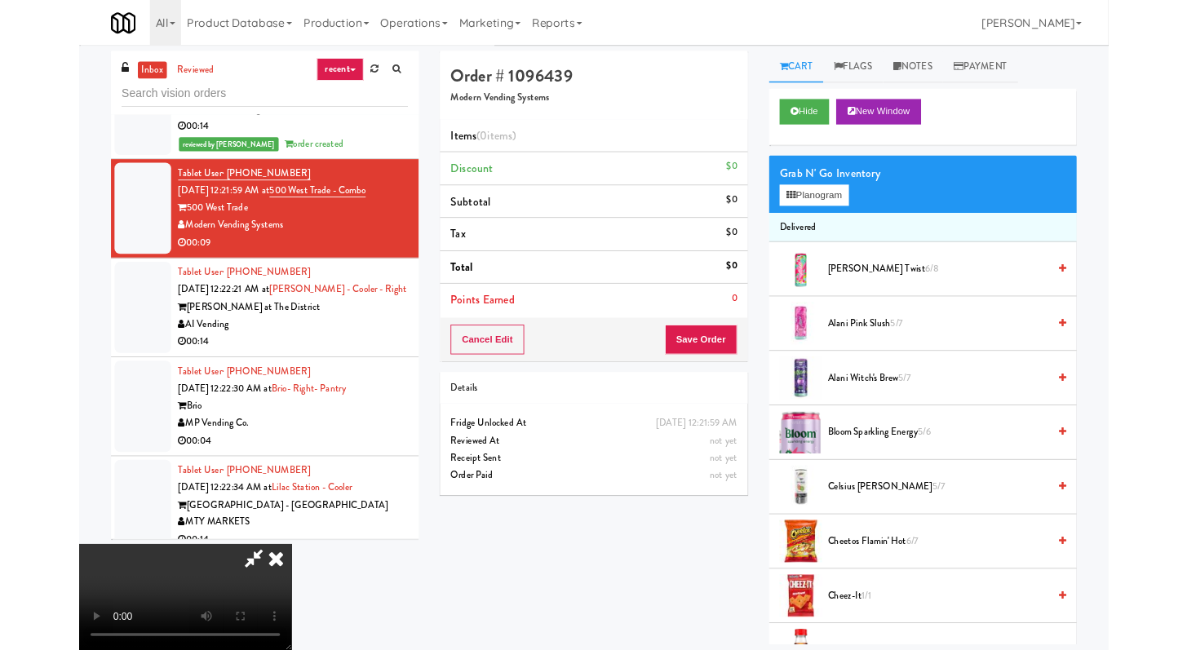
scroll to position [5584, 0]
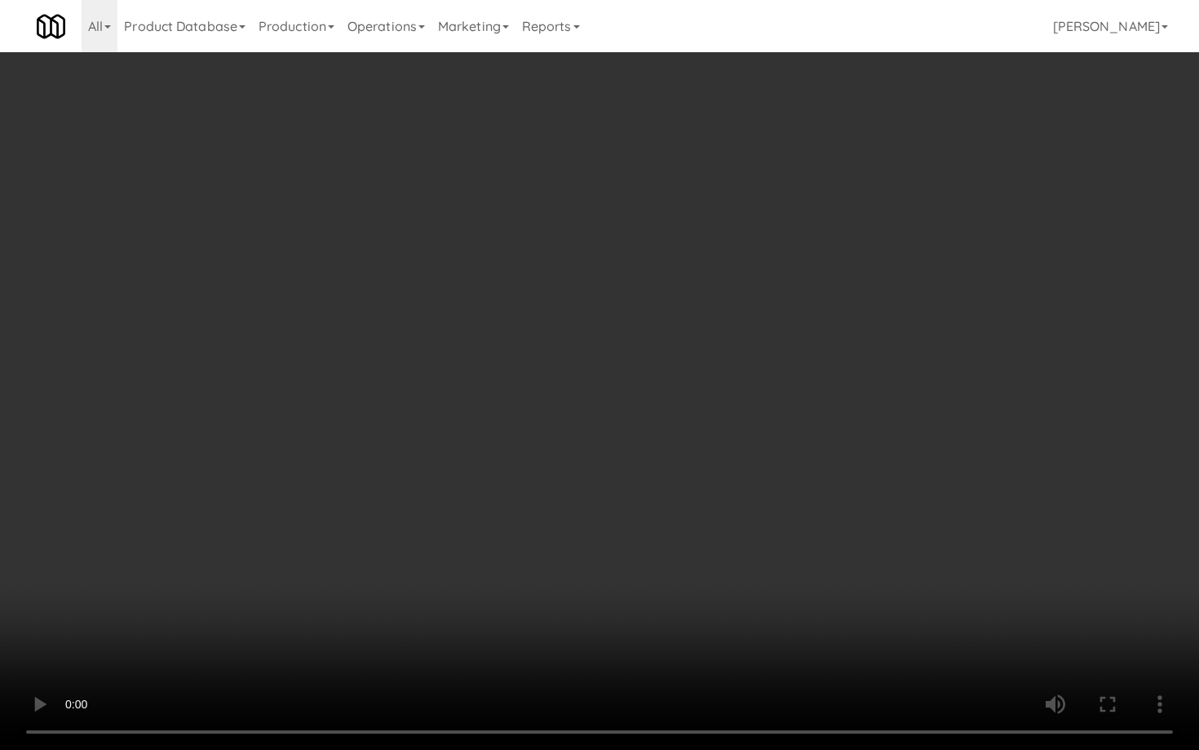
click at [646, 423] on video at bounding box center [599, 375] width 1199 height 750
click at [644, 423] on video at bounding box center [599, 375] width 1199 height 750
click at [641, 420] on video at bounding box center [599, 375] width 1199 height 750
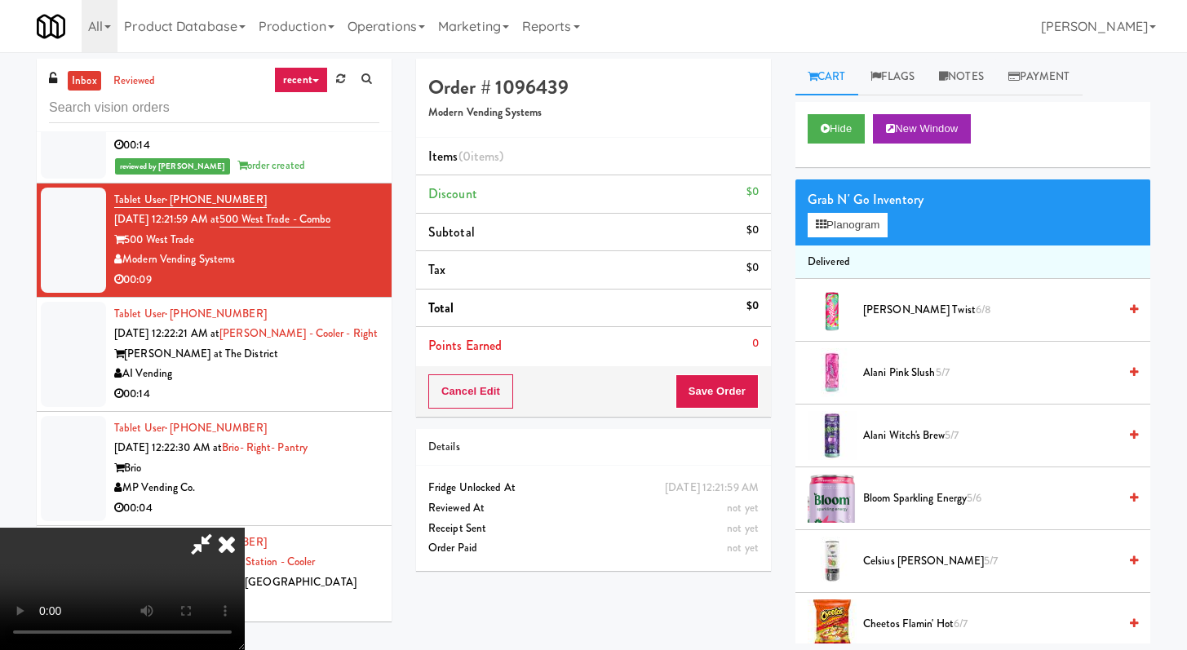
scroll to position [295, 0]
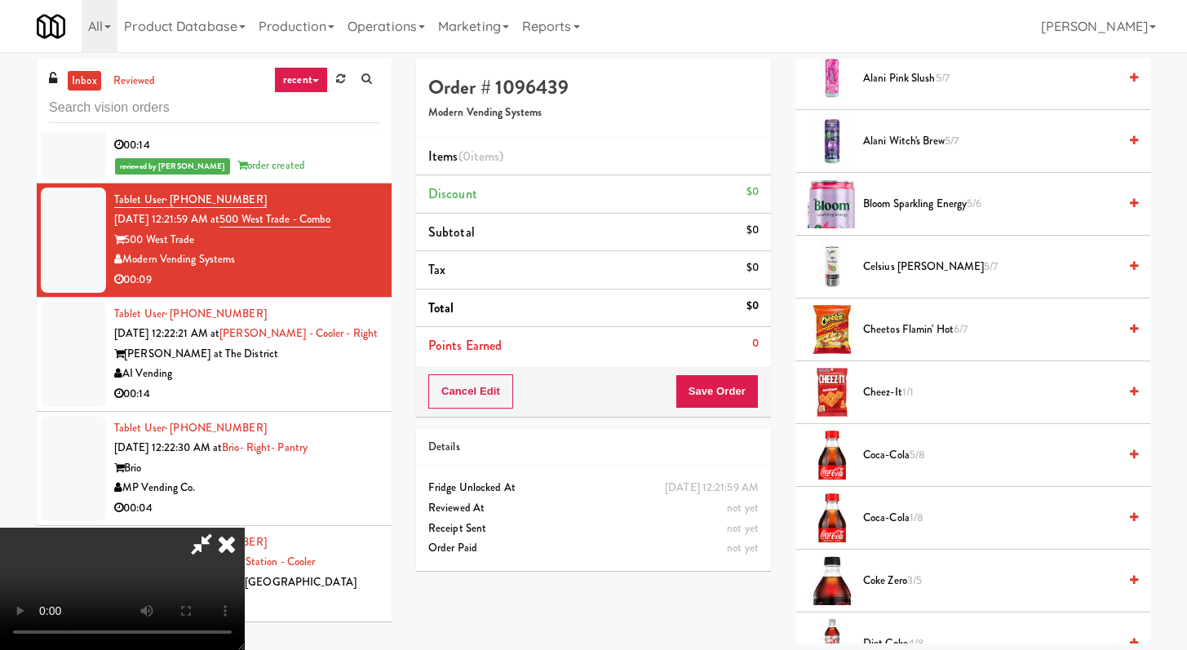
click at [905, 454] on span "Coca-Cola 5/8" at bounding box center [990, 456] width 255 height 20
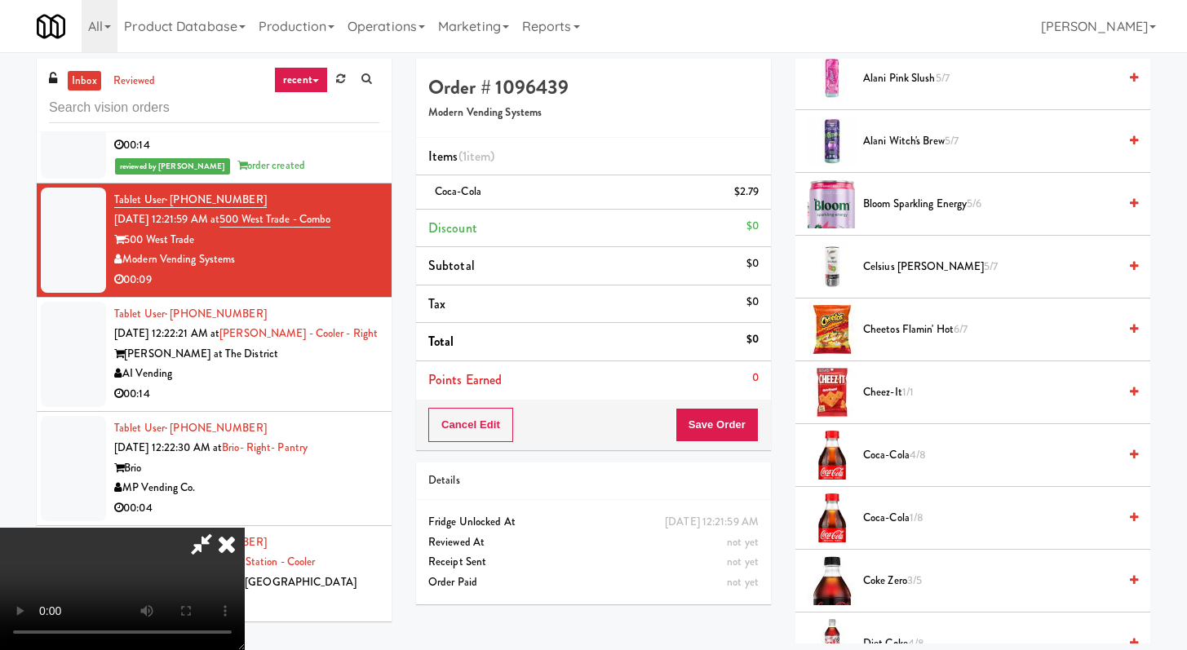
click at [905, 454] on span "Coca-Cola 4/8" at bounding box center [990, 456] width 255 height 20
click at [245, 528] on video at bounding box center [122, 589] width 245 height 122
click at [733, 428] on button "Save Order" at bounding box center [717, 425] width 83 height 34
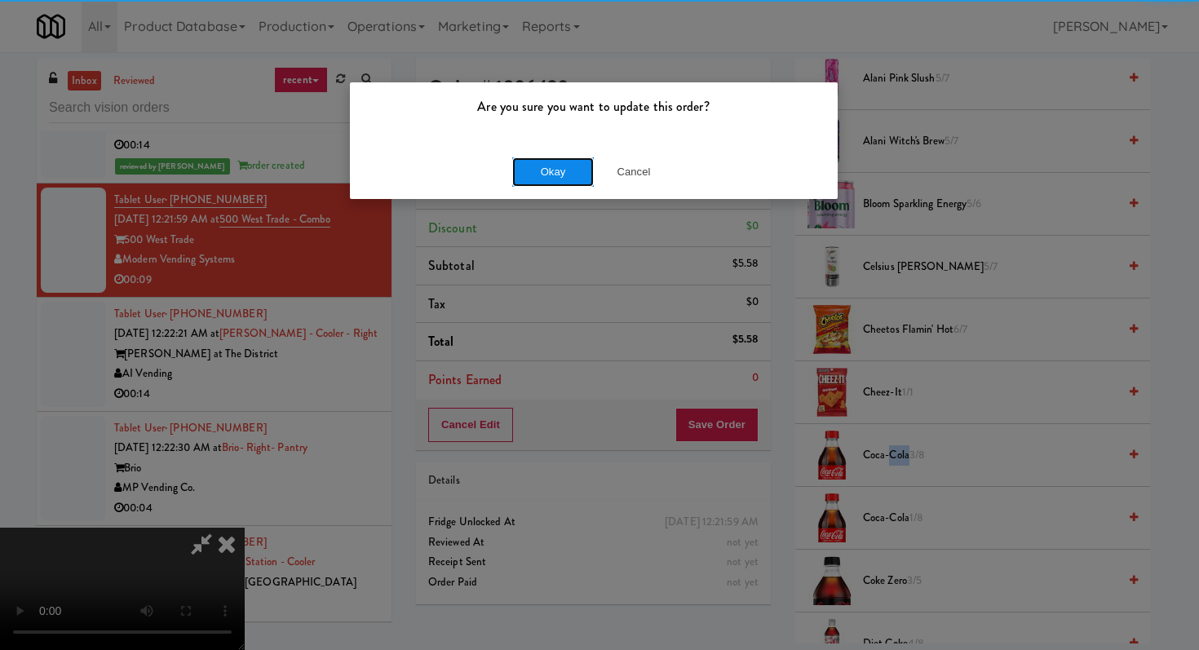
click at [512, 169] on button "Okay" at bounding box center [553, 171] width 82 height 29
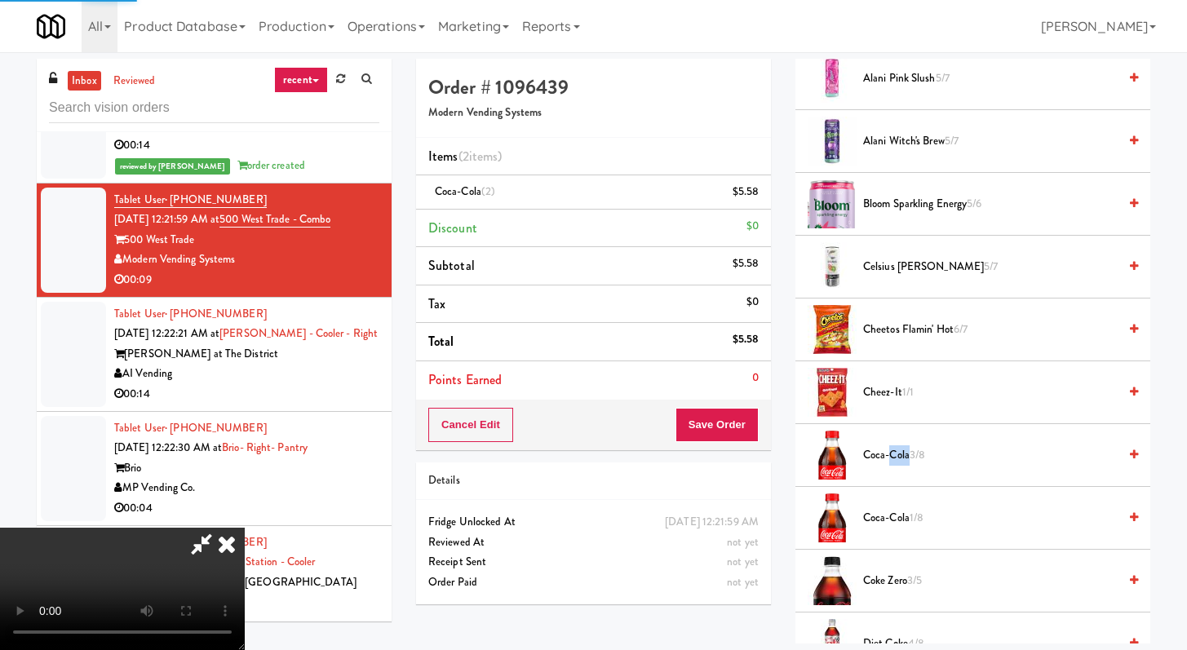
scroll to position [69, 0]
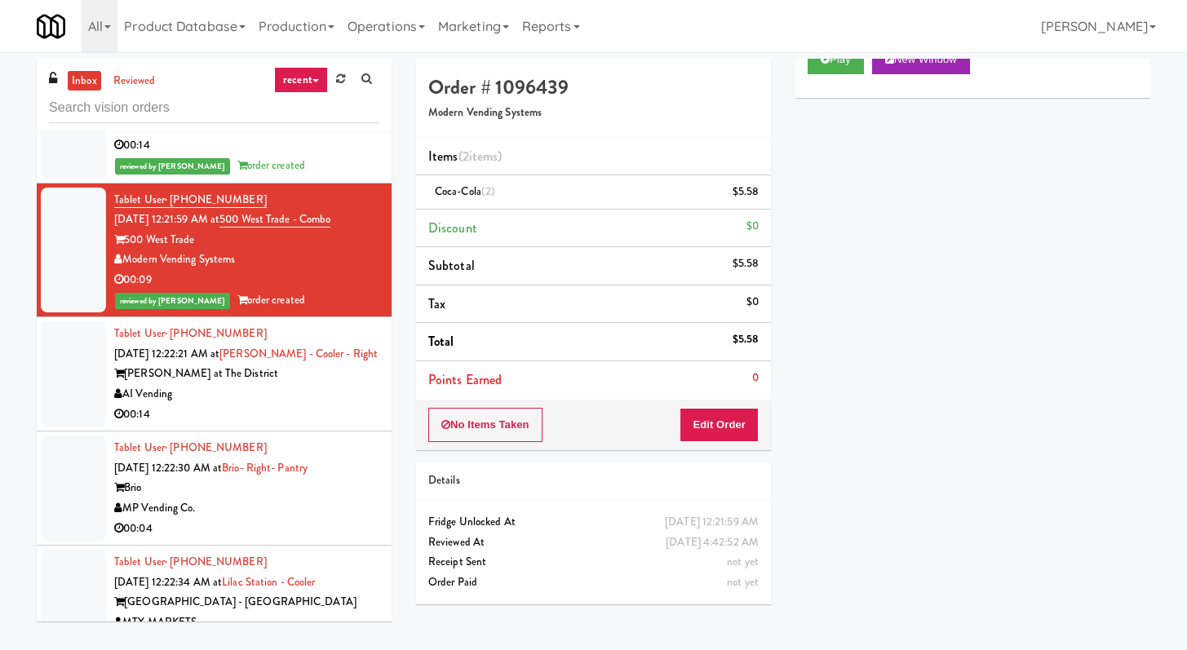
click at [317, 405] on div "AI Vending" at bounding box center [246, 394] width 265 height 20
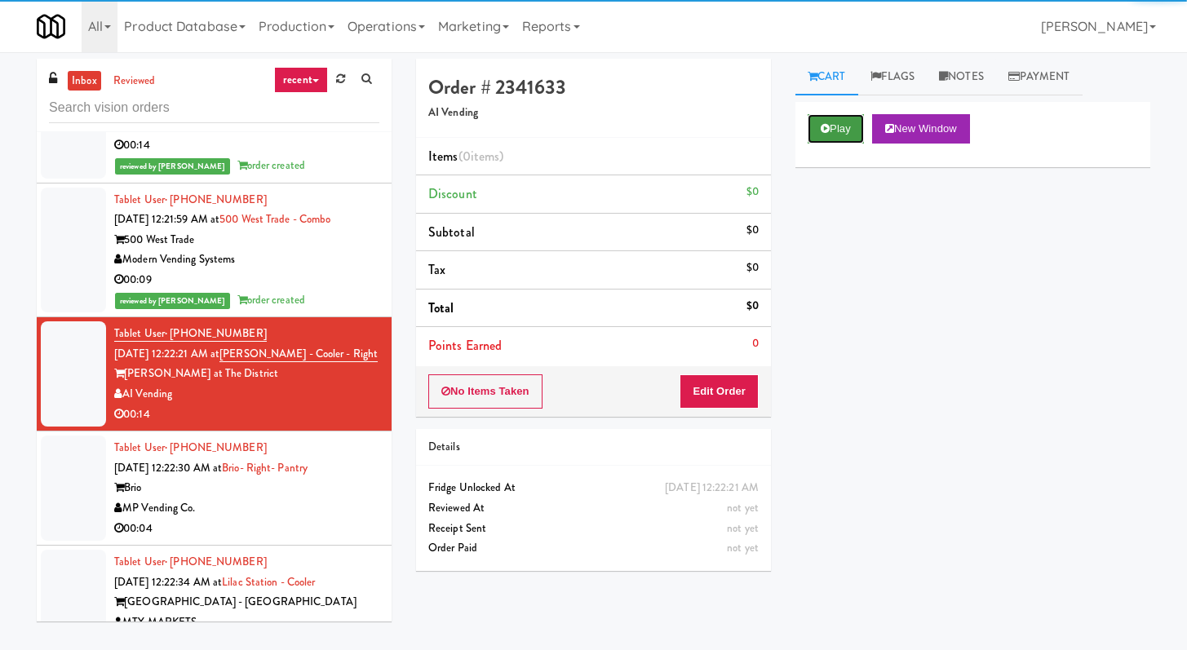
click at [814, 118] on button "Play" at bounding box center [836, 128] width 56 height 29
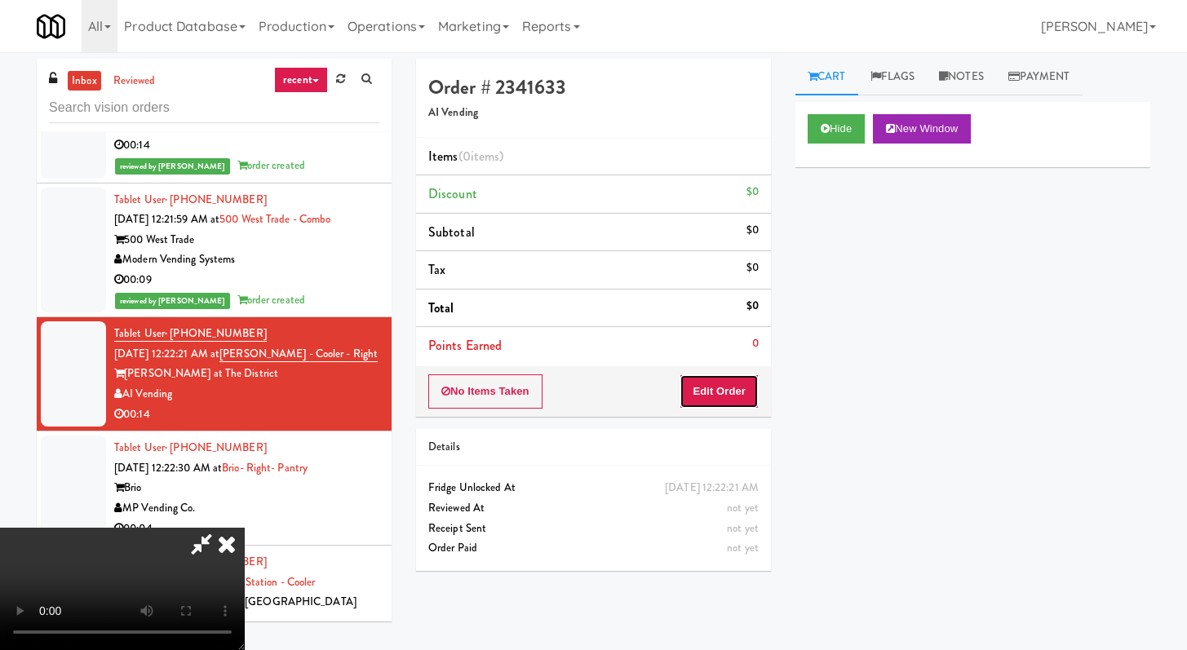
click at [721, 375] on button "Edit Order" at bounding box center [719, 392] width 79 height 34
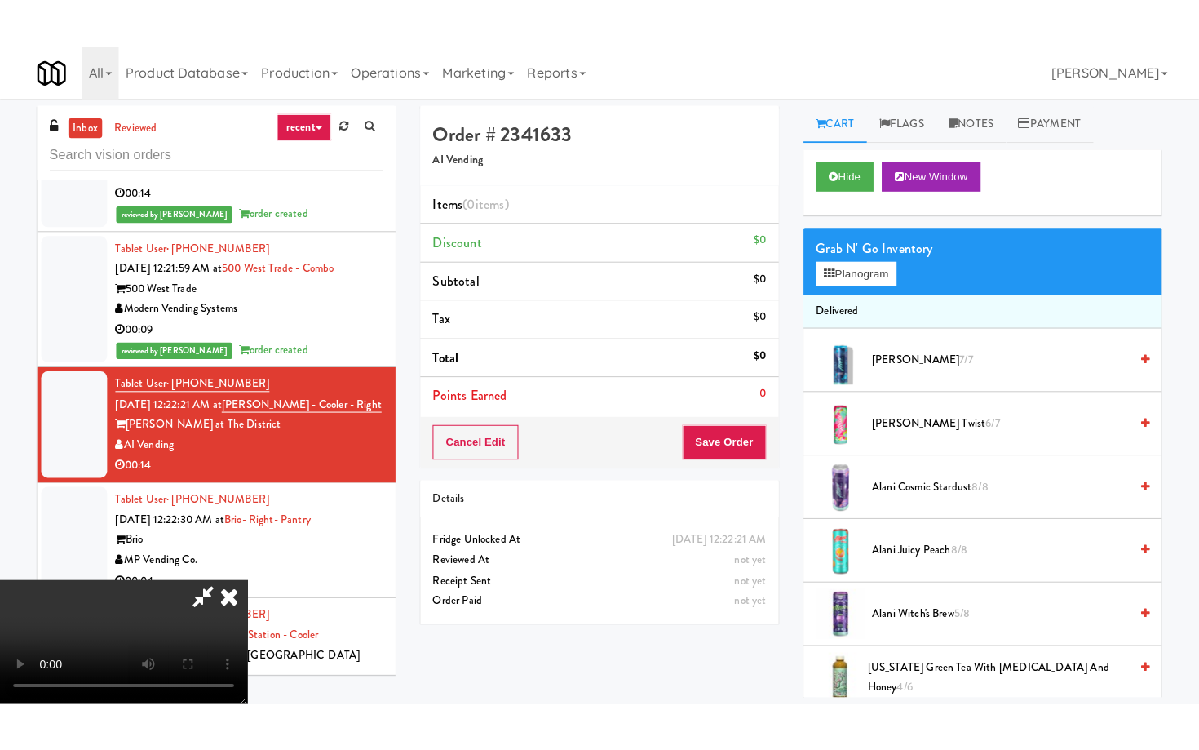
scroll to position [140, 0]
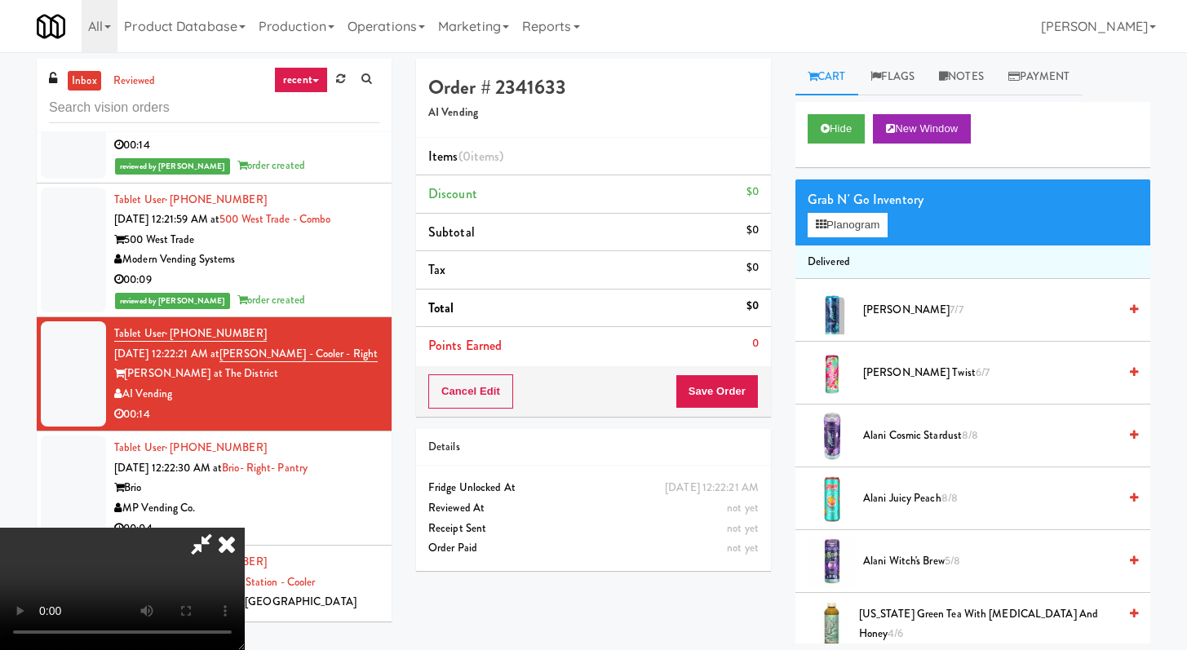
click at [245, 536] on video at bounding box center [122, 589] width 245 height 122
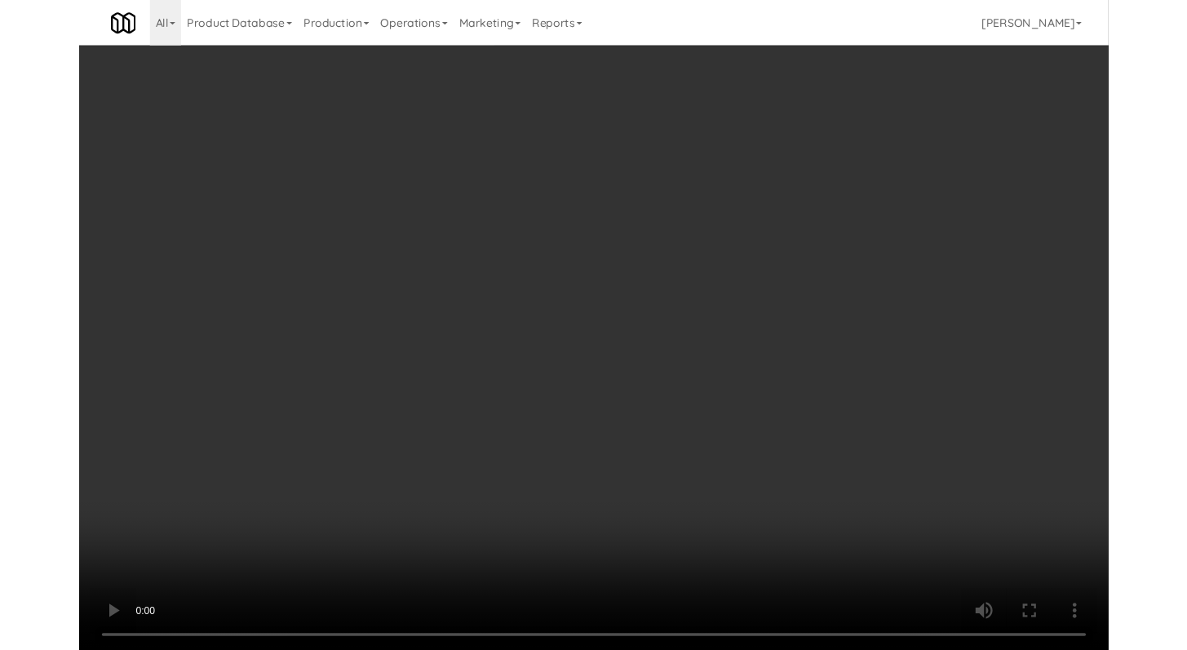
scroll to position [5584, 0]
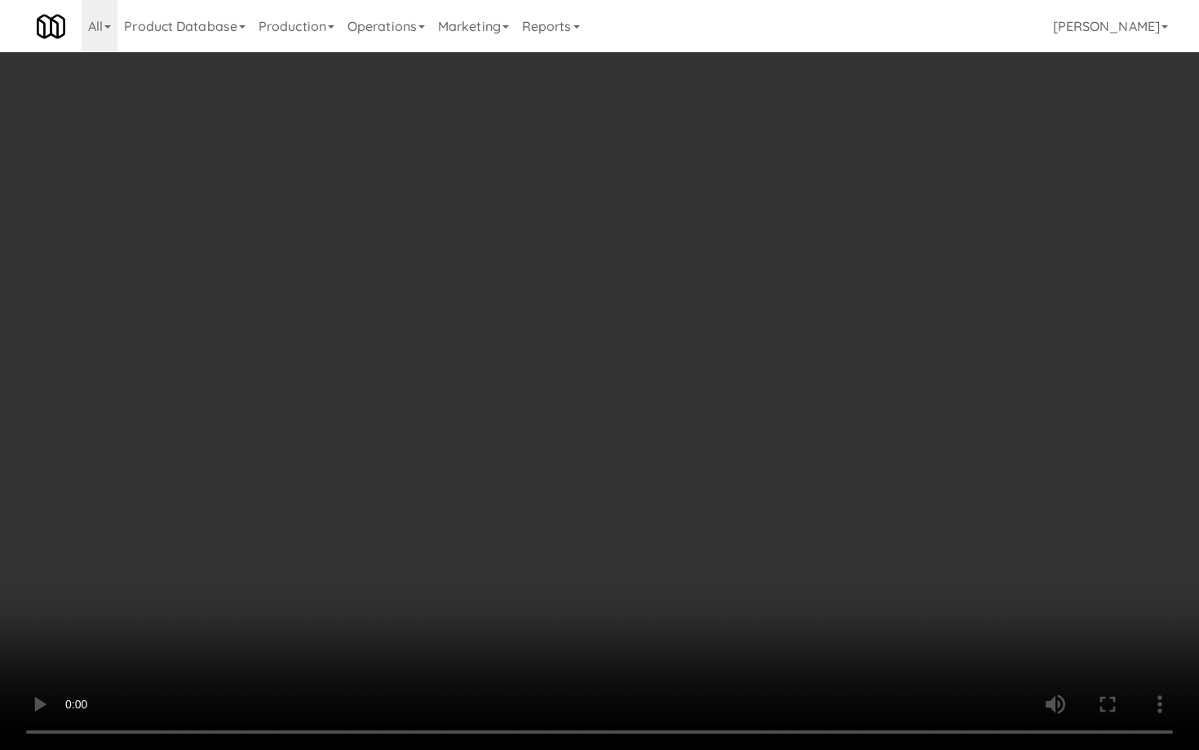
click at [644, 503] on video at bounding box center [599, 375] width 1199 height 750
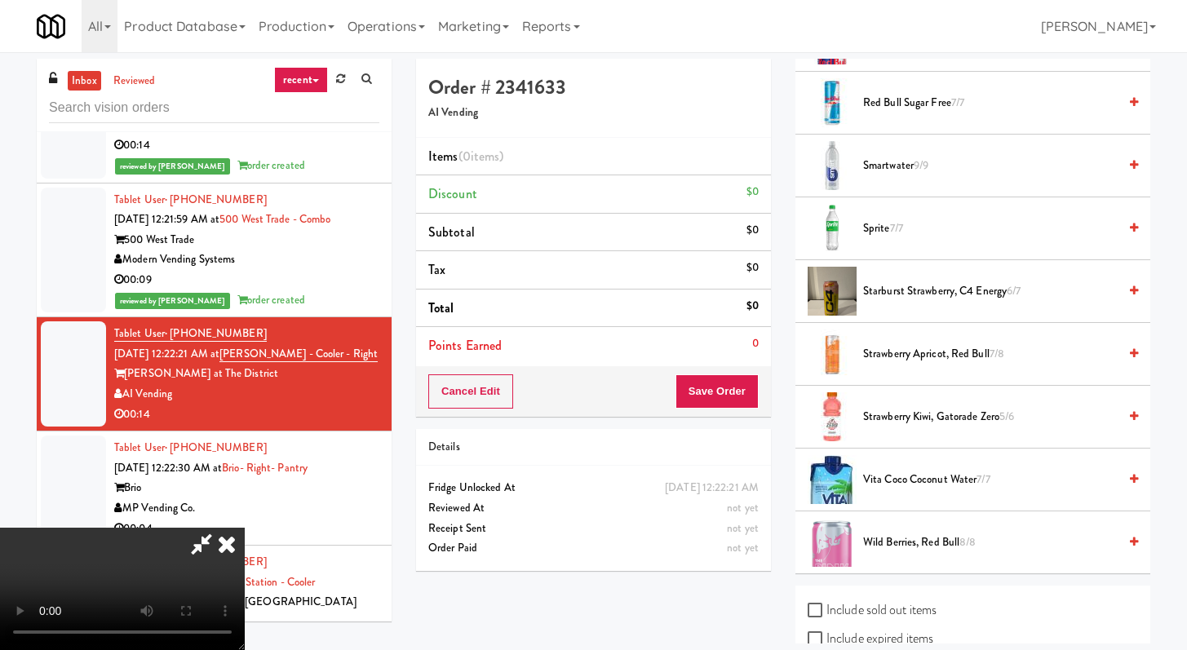
scroll to position [2338, 0]
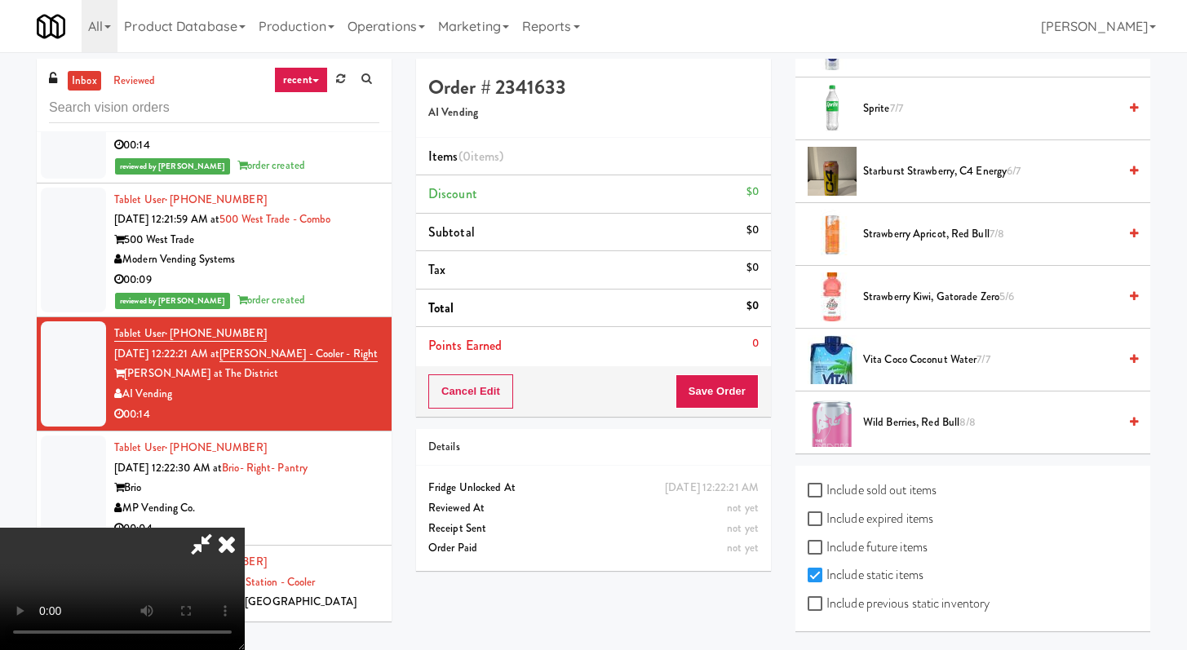
click at [908, 353] on span "Vita Coco Coconut Water 7/7" at bounding box center [990, 360] width 255 height 20
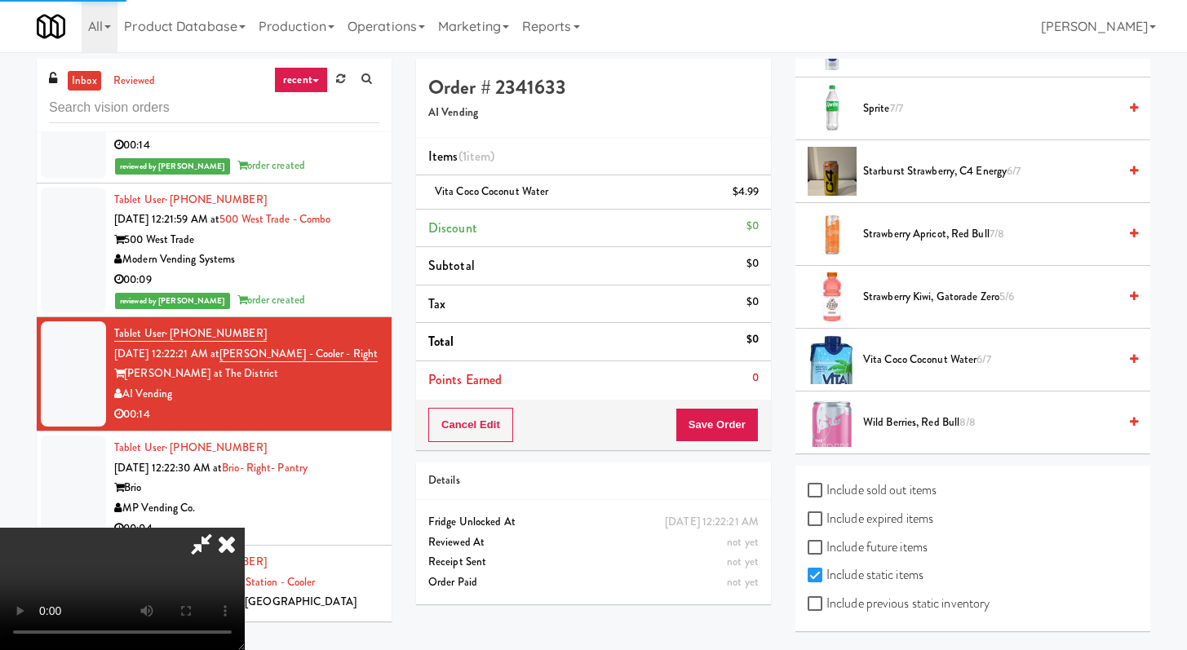
scroll to position [0, 0]
click at [739, 430] on button "Save Order" at bounding box center [717, 425] width 83 height 34
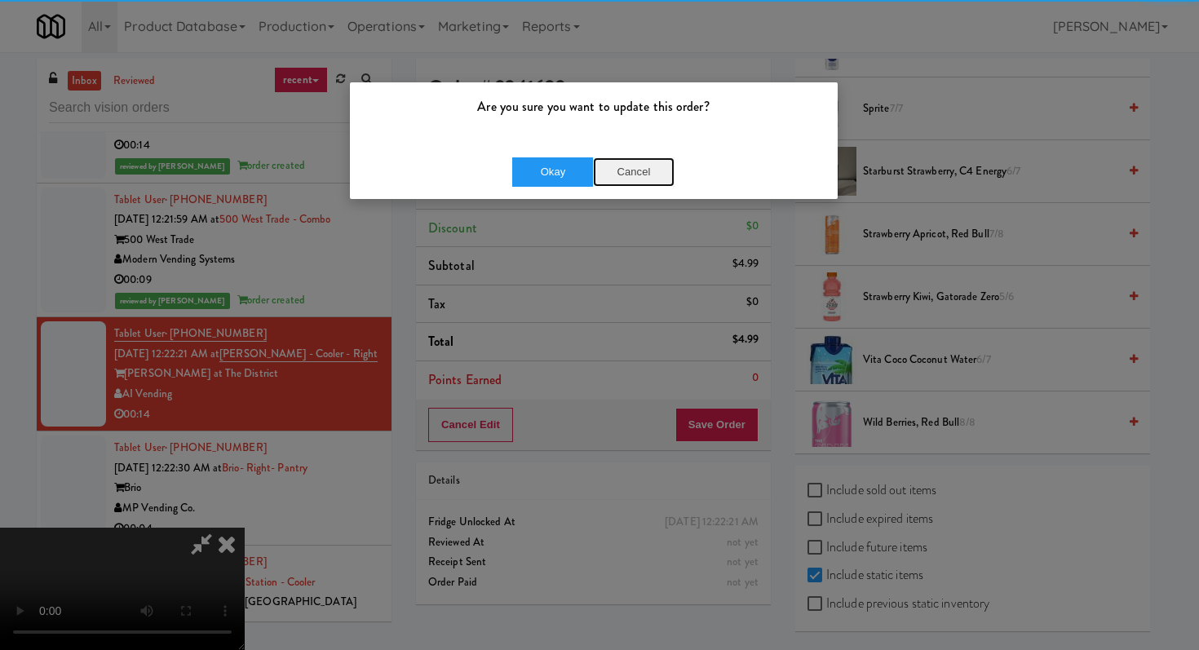
click at [593, 175] on button "Cancel" at bounding box center [634, 171] width 82 height 29
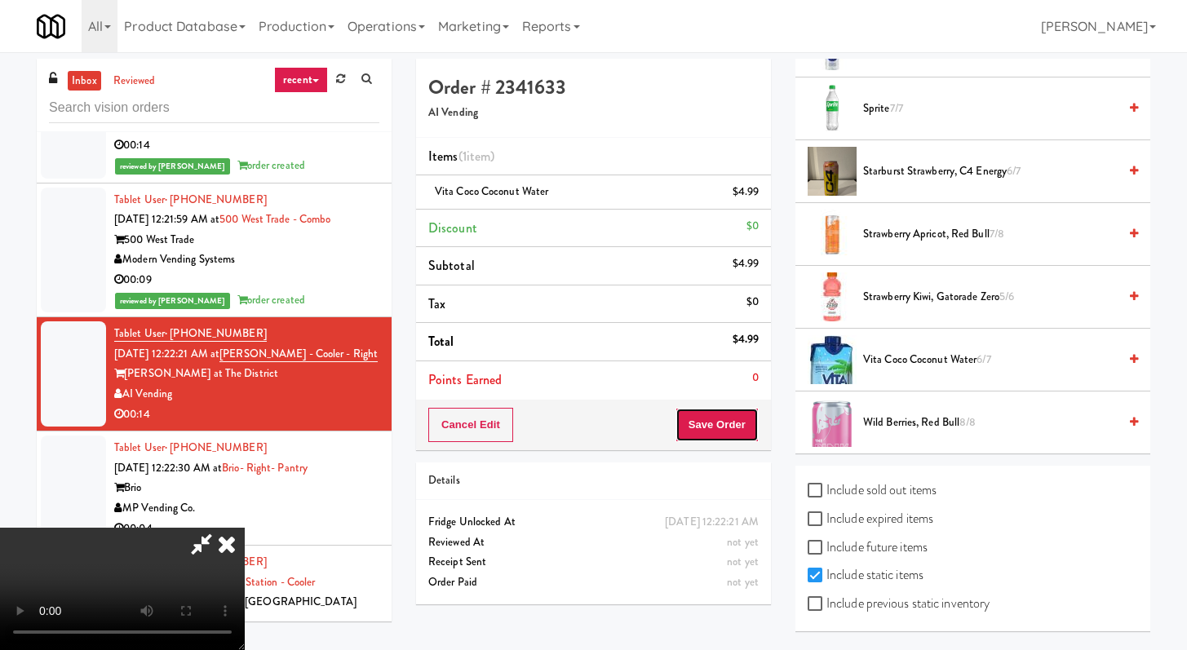
drag, startPoint x: 751, startPoint y: 425, endPoint x: 700, endPoint y: 373, distance: 72.7
click at [751, 424] on button "Save Order" at bounding box center [717, 425] width 83 height 34
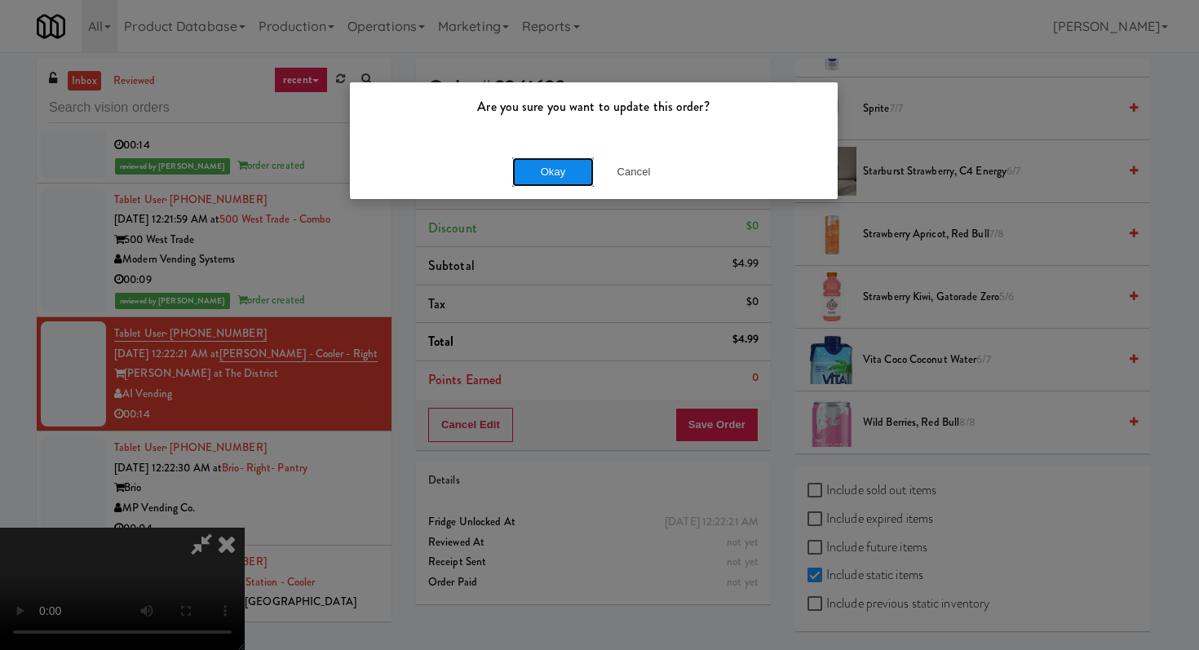
click at [561, 170] on button "Okay" at bounding box center [553, 171] width 82 height 29
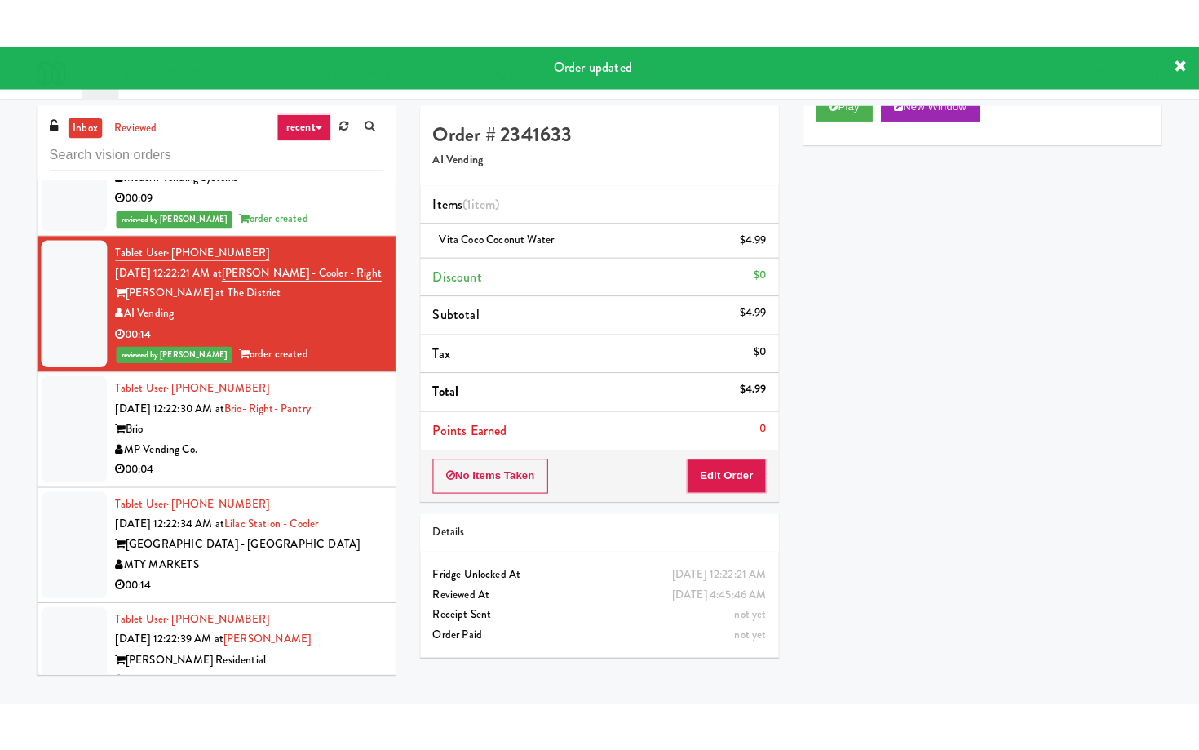
scroll to position [5789, 0]
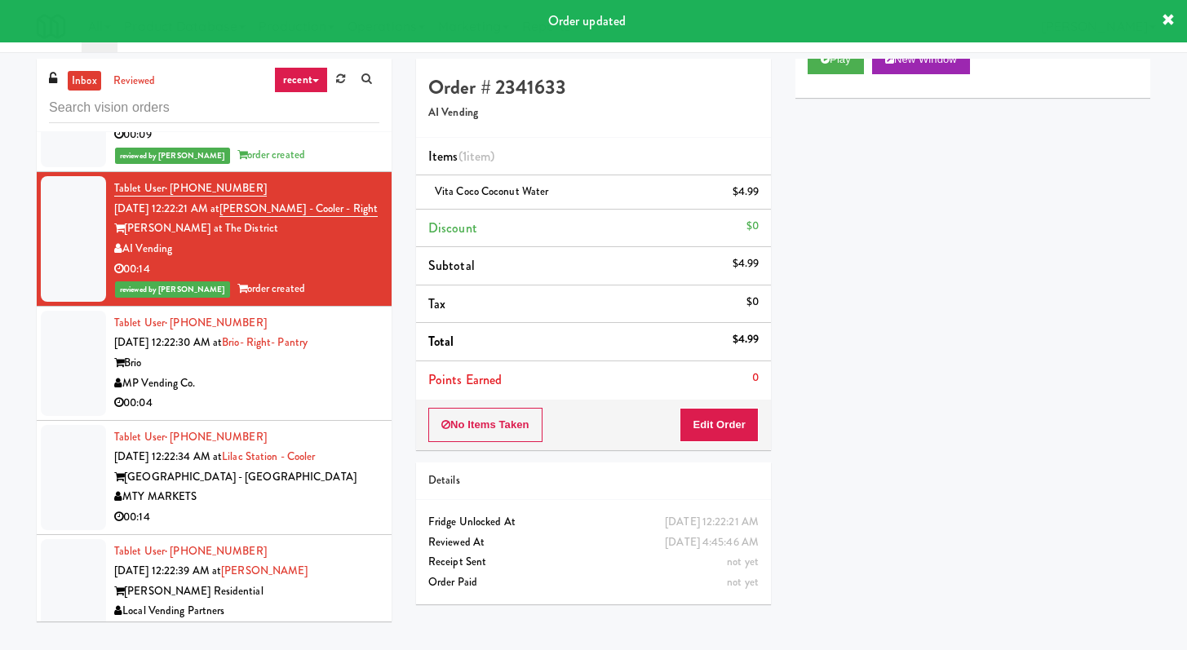
click at [282, 414] on div "00:04" at bounding box center [246, 403] width 265 height 20
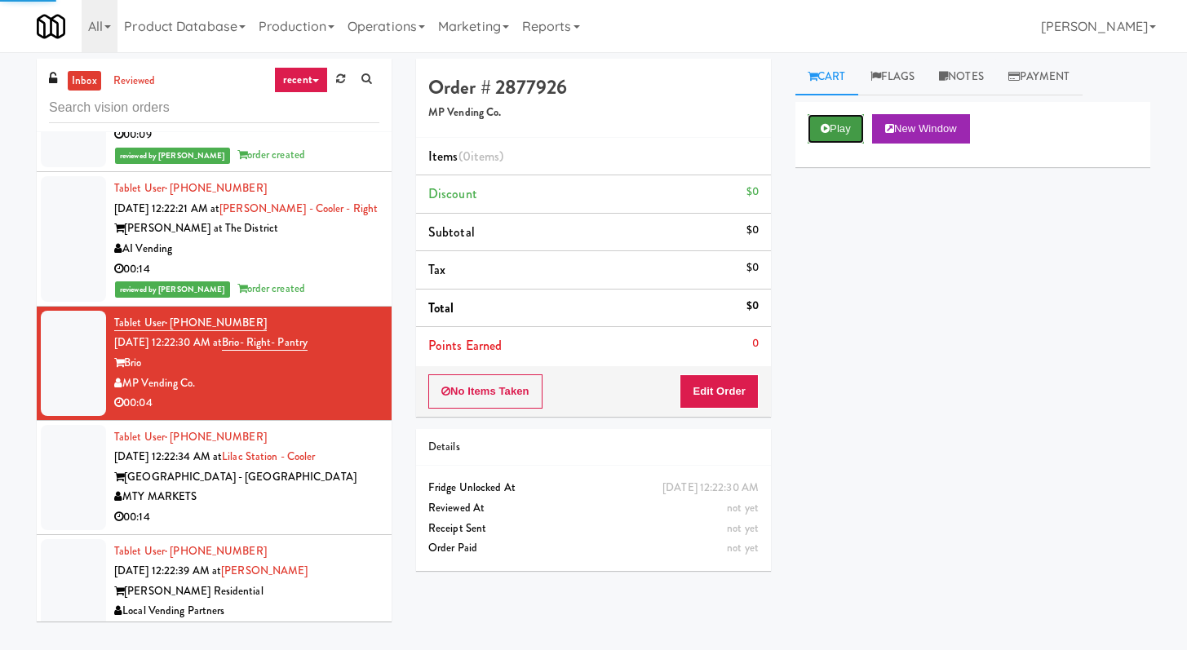
click at [820, 125] on button "Play" at bounding box center [836, 128] width 56 height 29
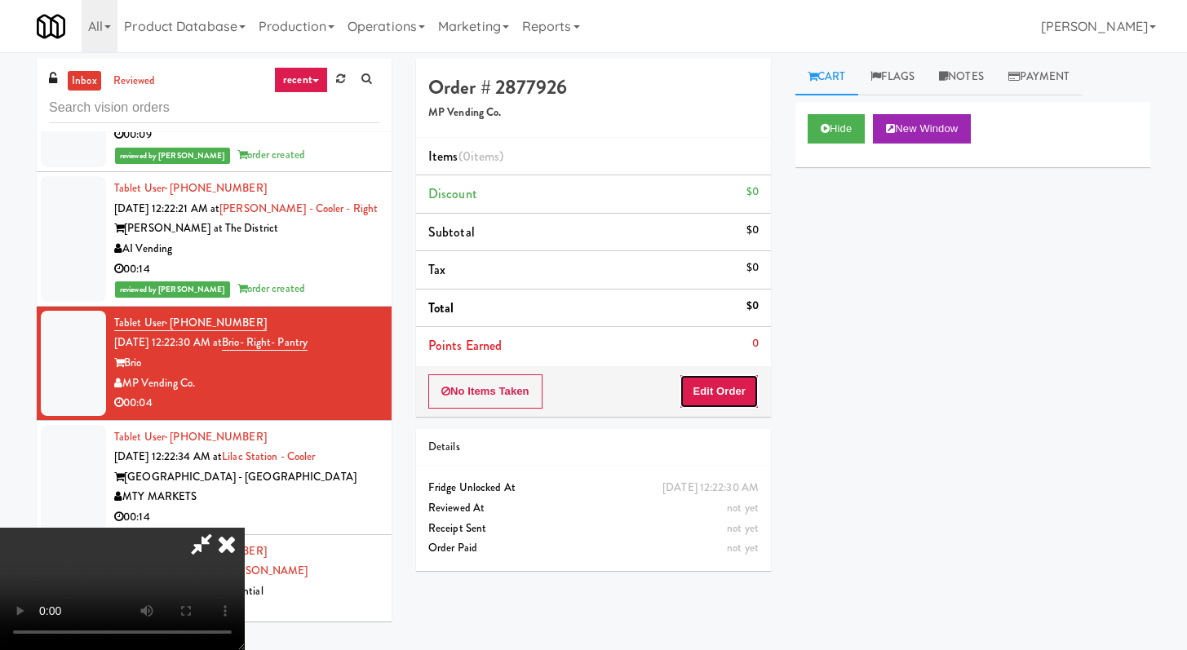
click at [733, 375] on button "Edit Order" at bounding box center [719, 392] width 79 height 34
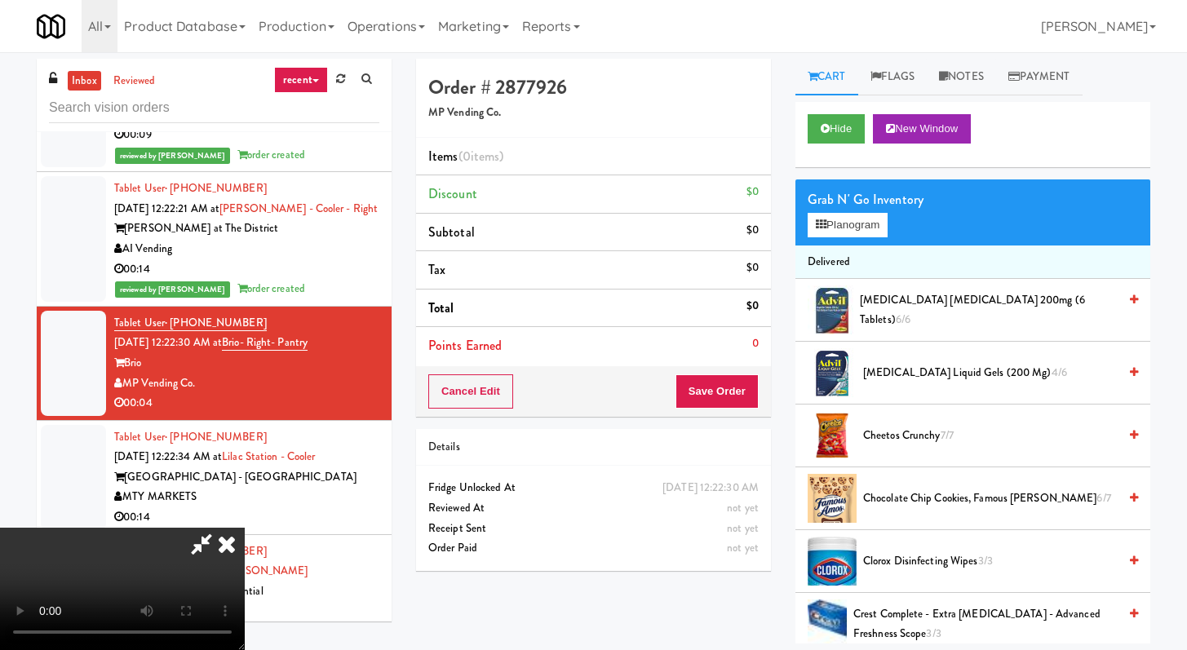
scroll to position [5729, 0]
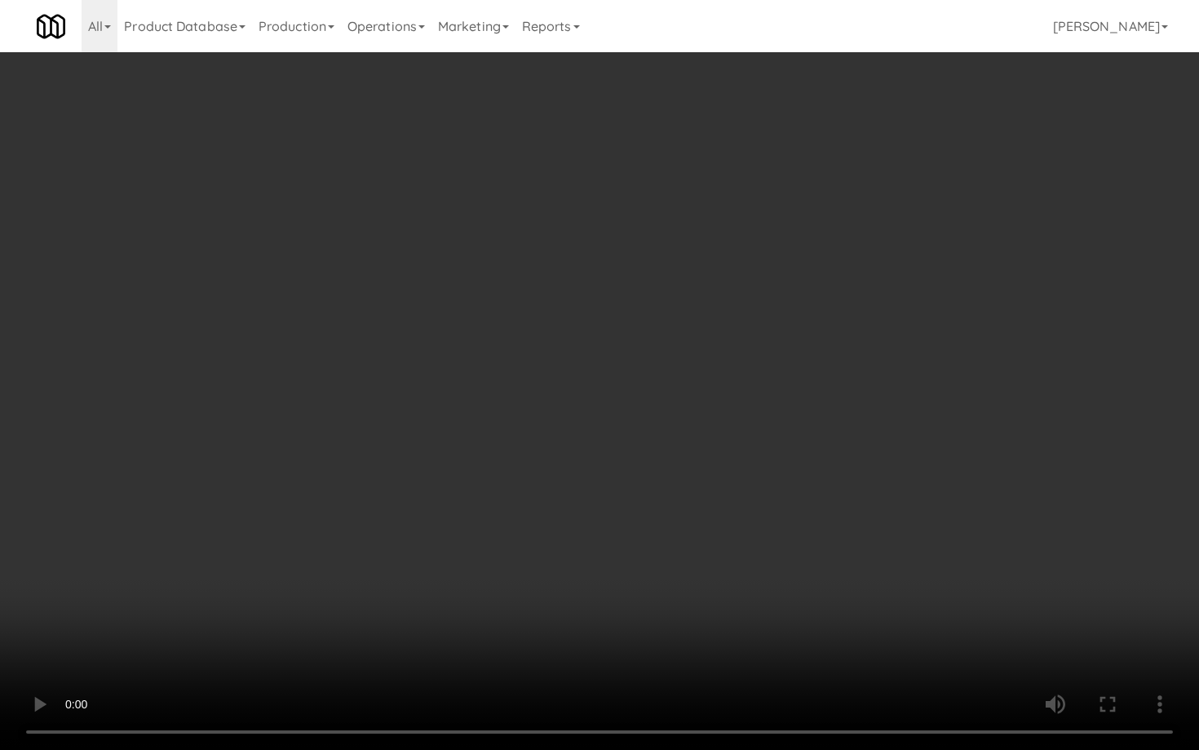
click at [721, 571] on video at bounding box center [599, 375] width 1199 height 750
click at [761, 572] on video at bounding box center [599, 375] width 1199 height 750
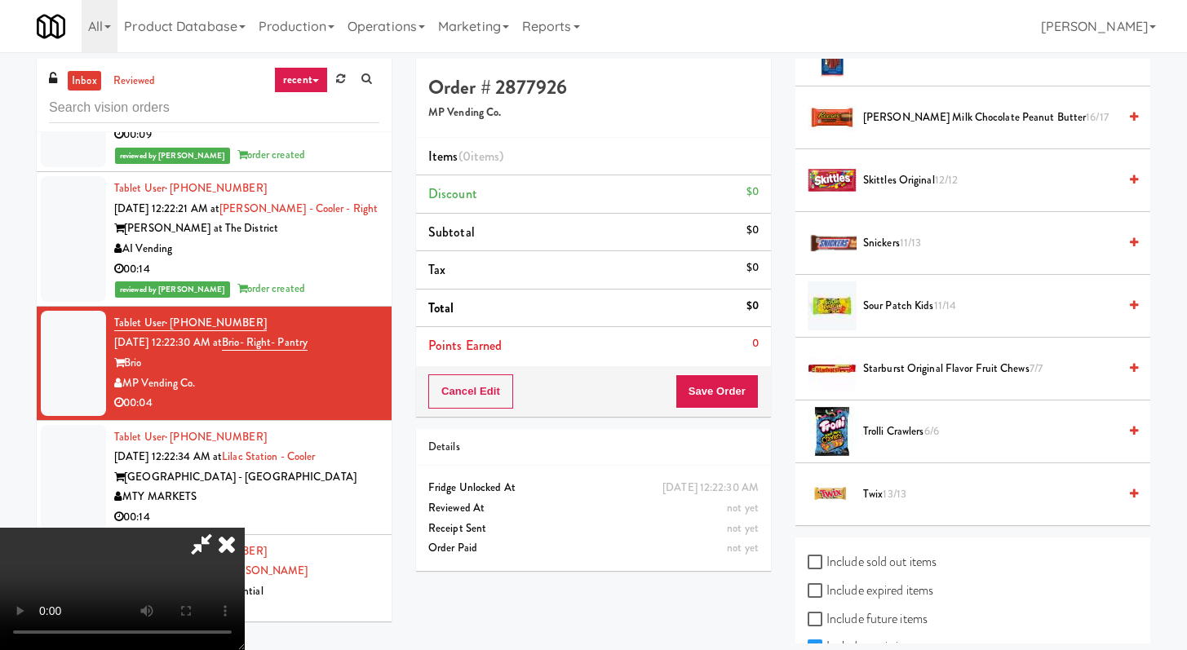
scroll to position [1647, 0]
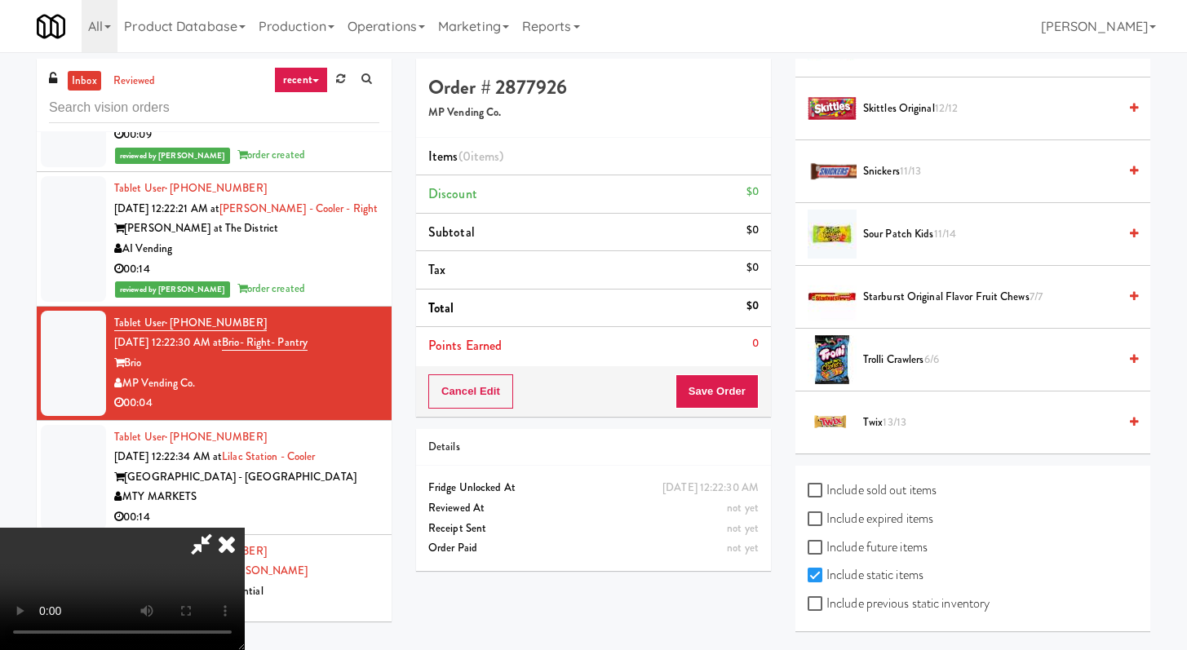
click at [895, 233] on span "Sour Patch Kids 11/14" at bounding box center [990, 234] width 255 height 20
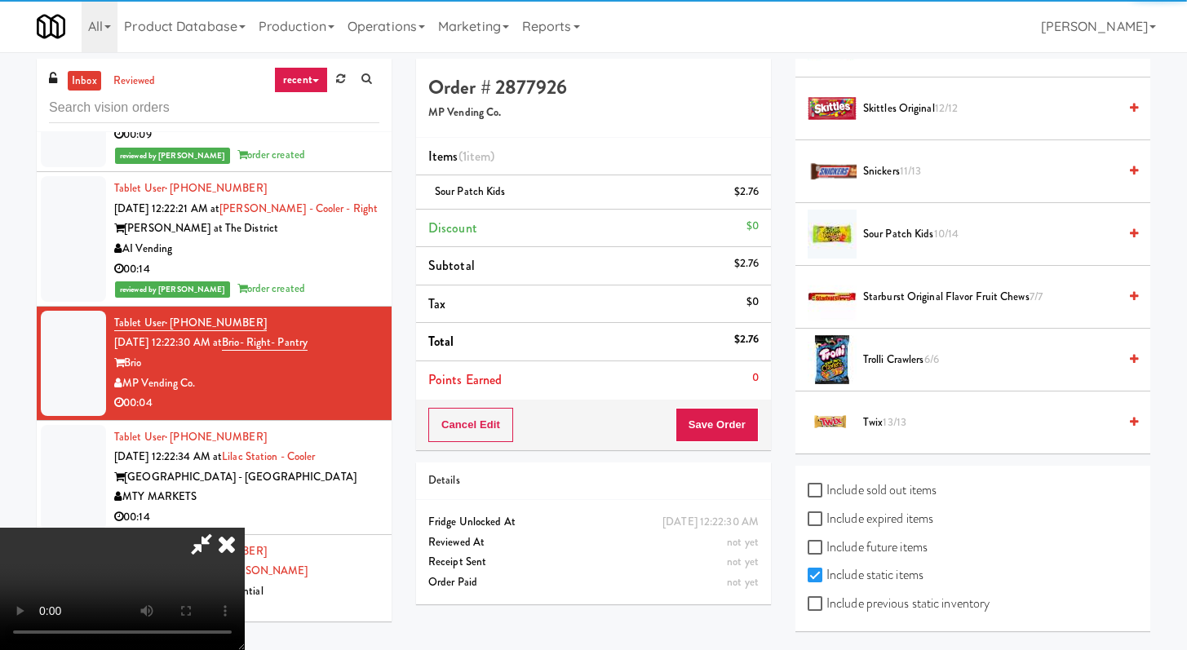
click at [769, 434] on div "Cancel Edit Save Order" at bounding box center [593, 425] width 355 height 51
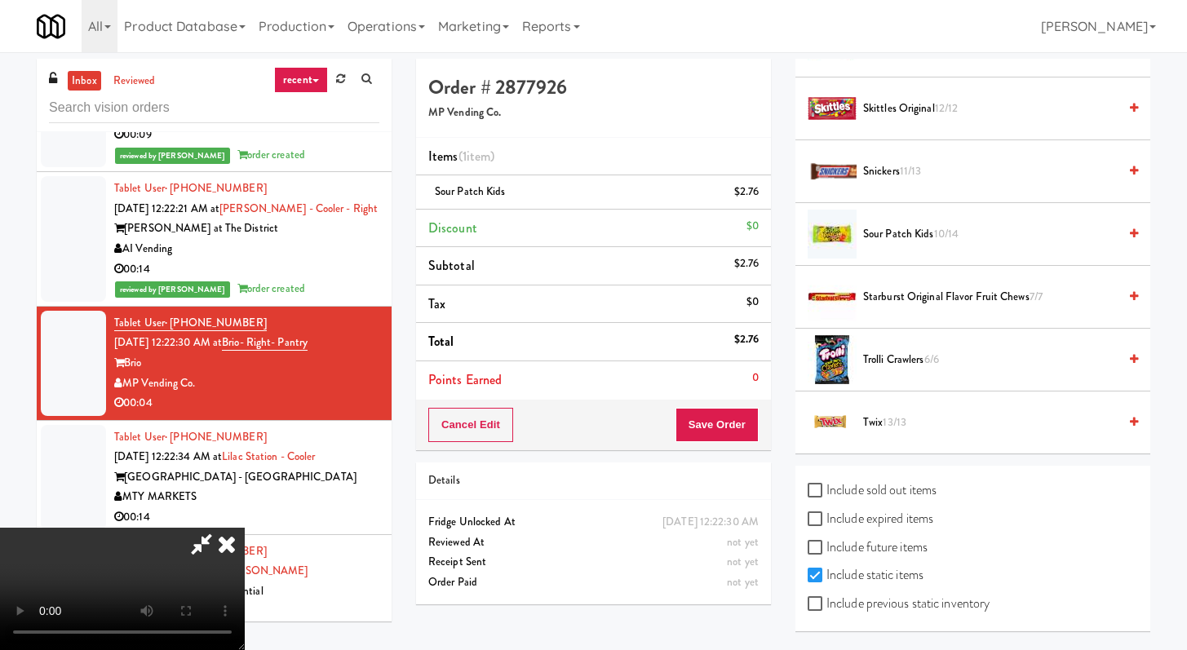
click at [758, 425] on div "Cancel Edit Save Order" at bounding box center [593, 425] width 355 height 51
click at [724, 419] on button "Save Order" at bounding box center [717, 425] width 83 height 34
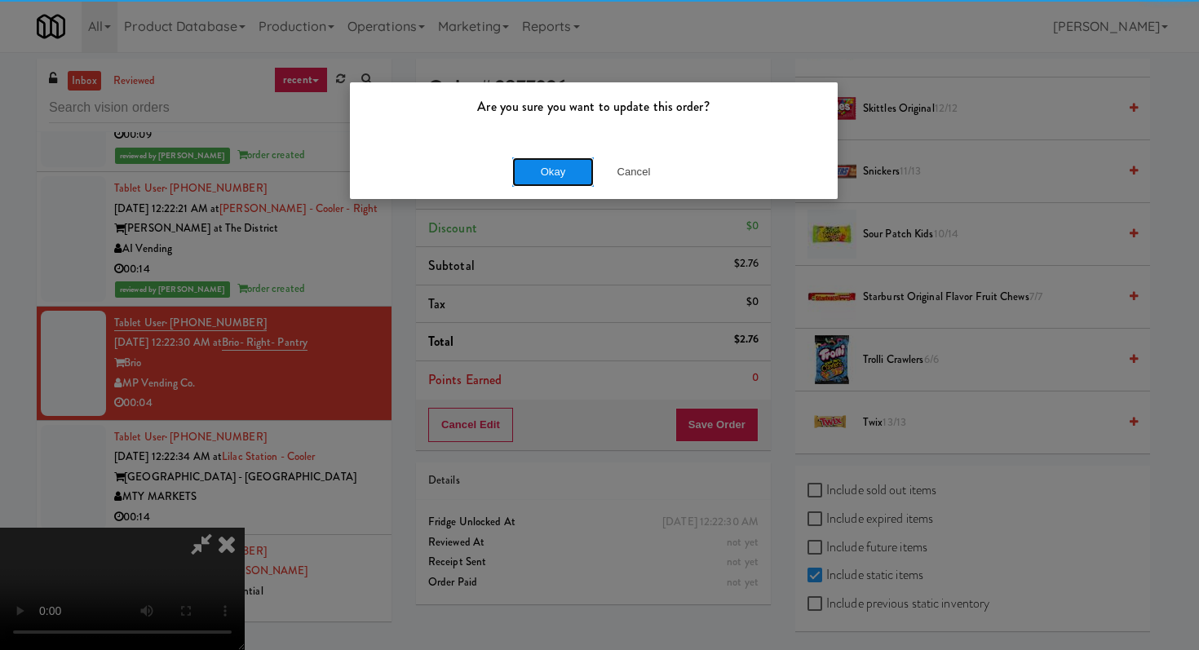
click at [557, 164] on button "Okay" at bounding box center [553, 171] width 82 height 29
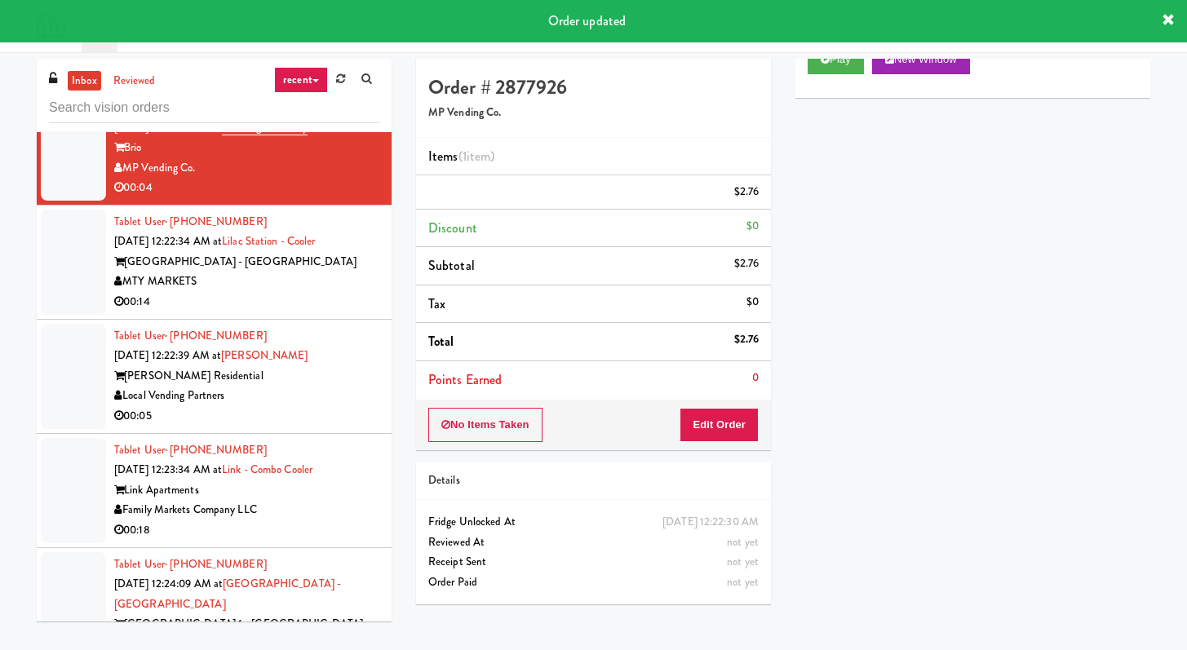
scroll to position [6098, 0]
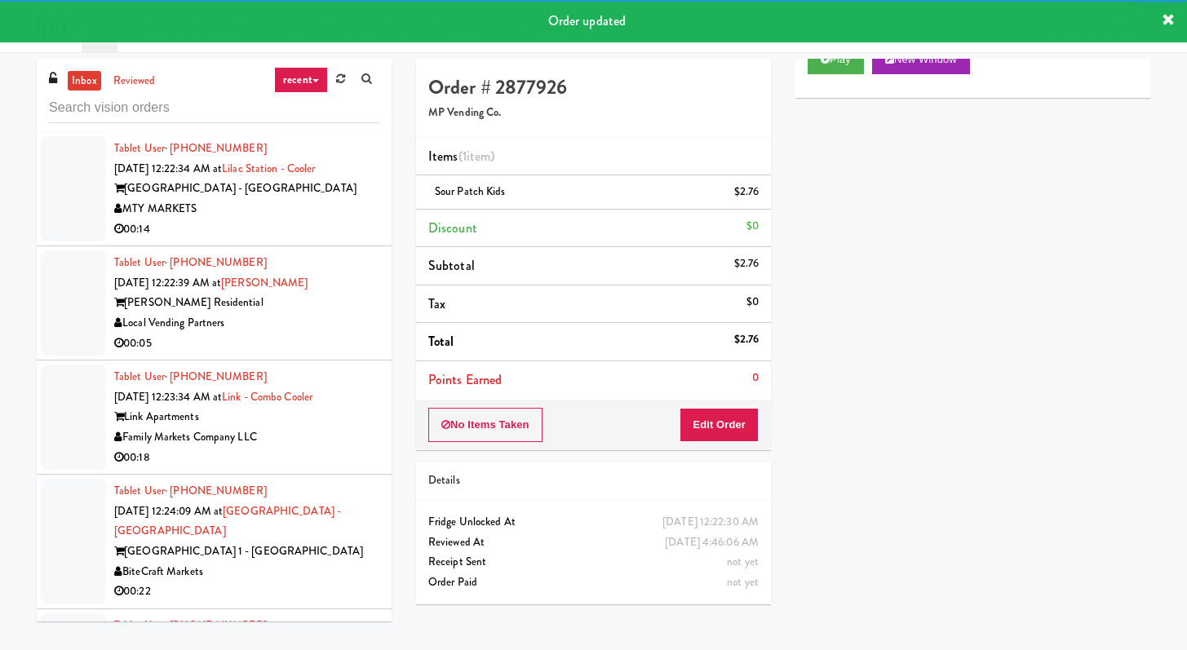
click at [348, 219] on div "MTY MARKETS" at bounding box center [246, 209] width 265 height 20
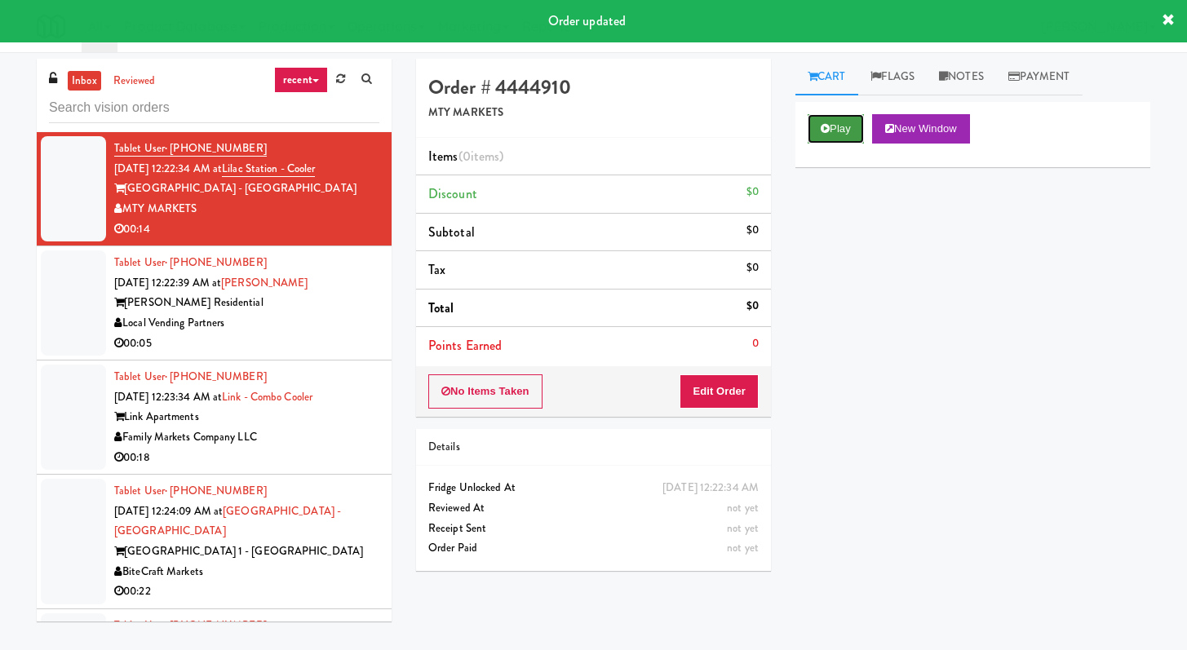
click at [832, 125] on button "Play" at bounding box center [836, 128] width 56 height 29
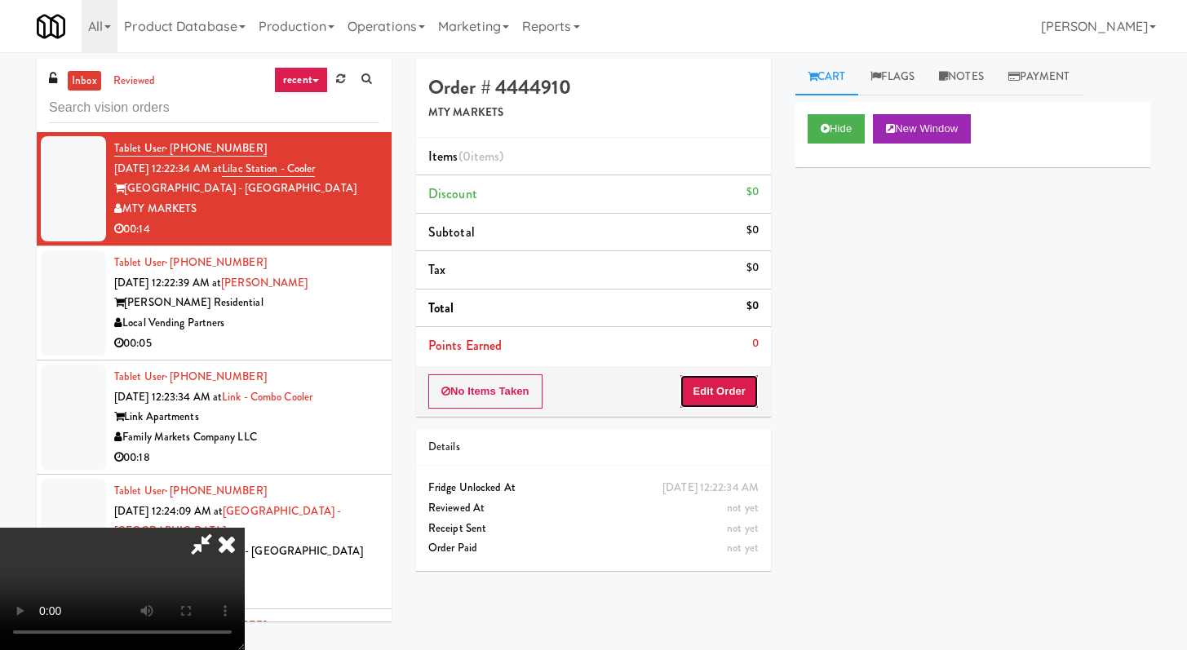
click at [723, 401] on button "Edit Order" at bounding box center [719, 392] width 79 height 34
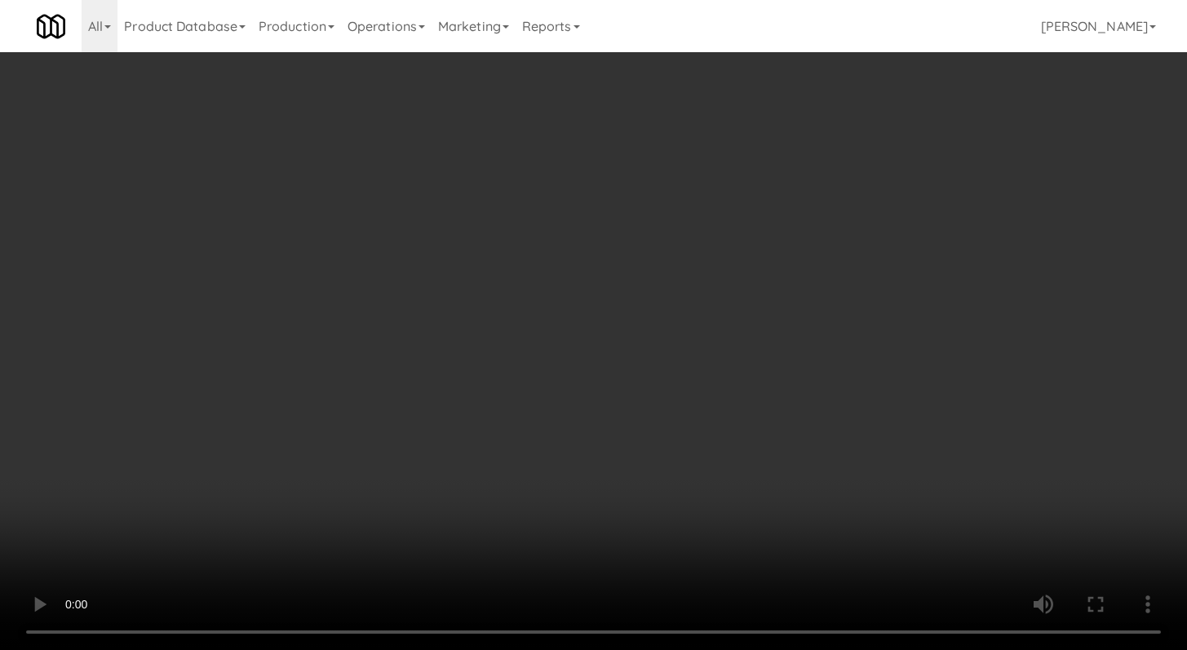
scroll to position [6037, 0]
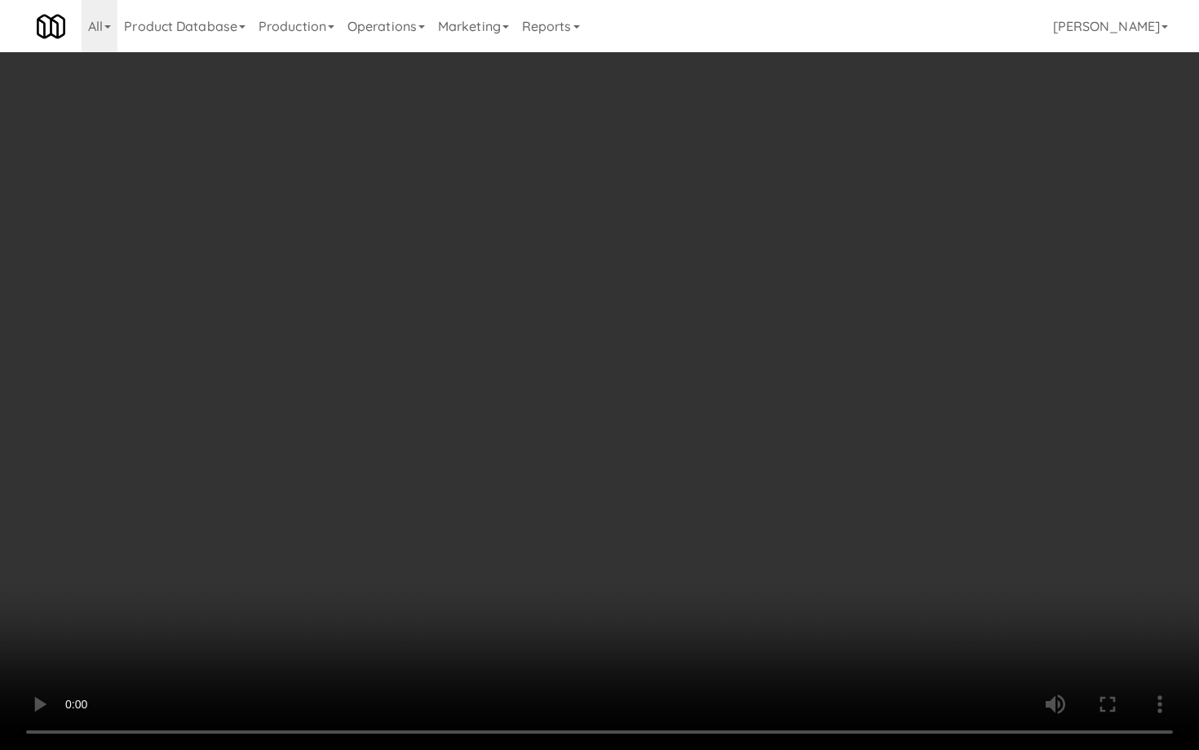
click at [601, 548] on video at bounding box center [599, 375] width 1199 height 750
click at [602, 543] on video at bounding box center [599, 375] width 1199 height 750
click at [603, 543] on video at bounding box center [599, 375] width 1199 height 750
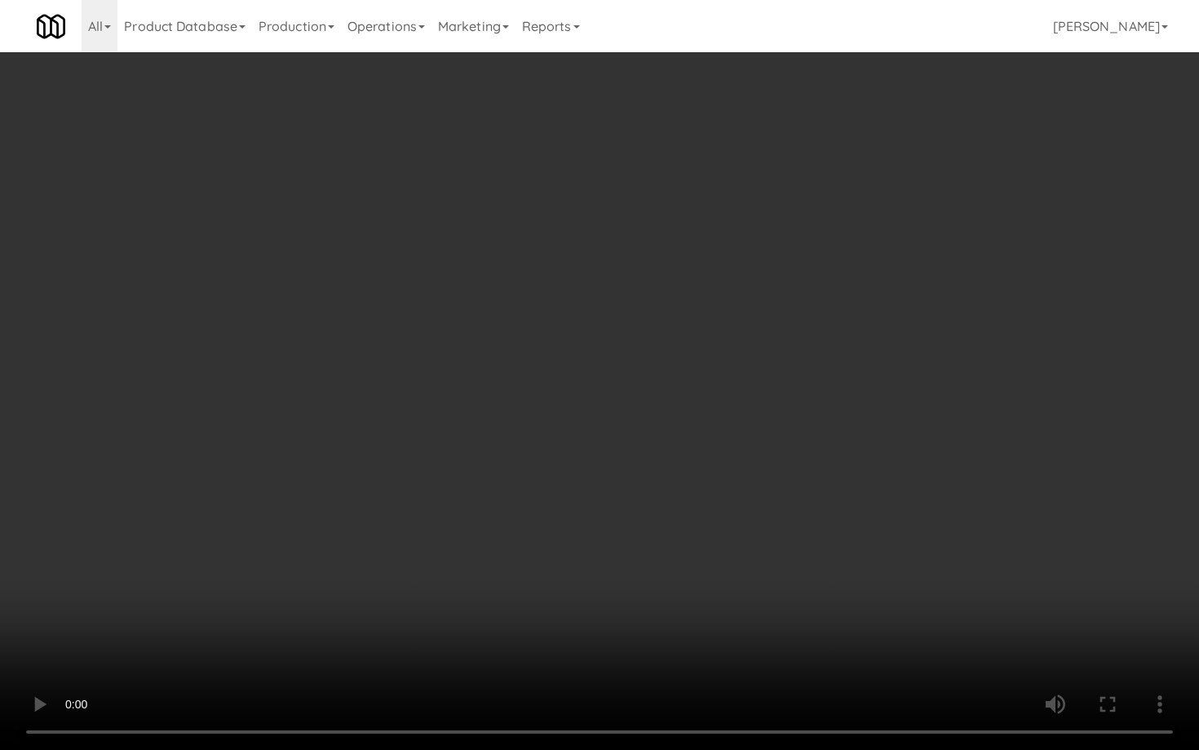
click at [603, 543] on video at bounding box center [599, 375] width 1199 height 750
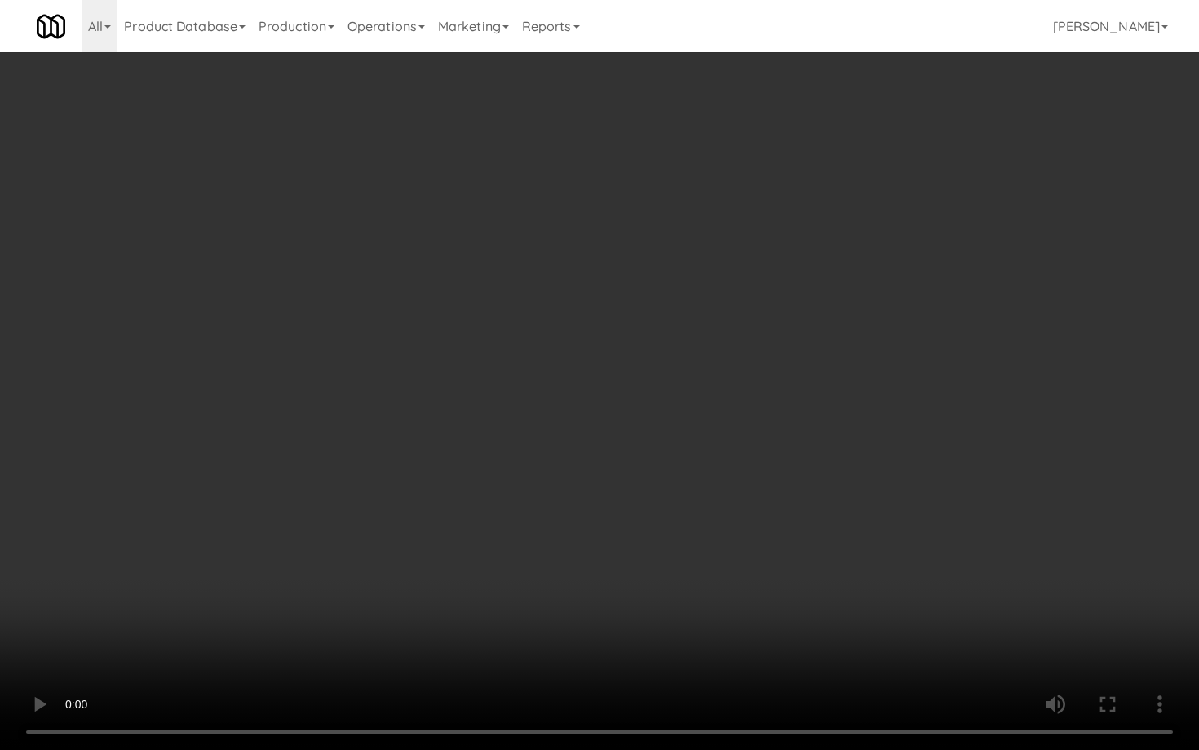
click at [603, 543] on video at bounding box center [599, 375] width 1199 height 750
click at [701, 523] on video at bounding box center [599, 375] width 1199 height 750
click at [699, 517] on video at bounding box center [599, 375] width 1199 height 750
click at [698, 514] on video at bounding box center [599, 375] width 1199 height 750
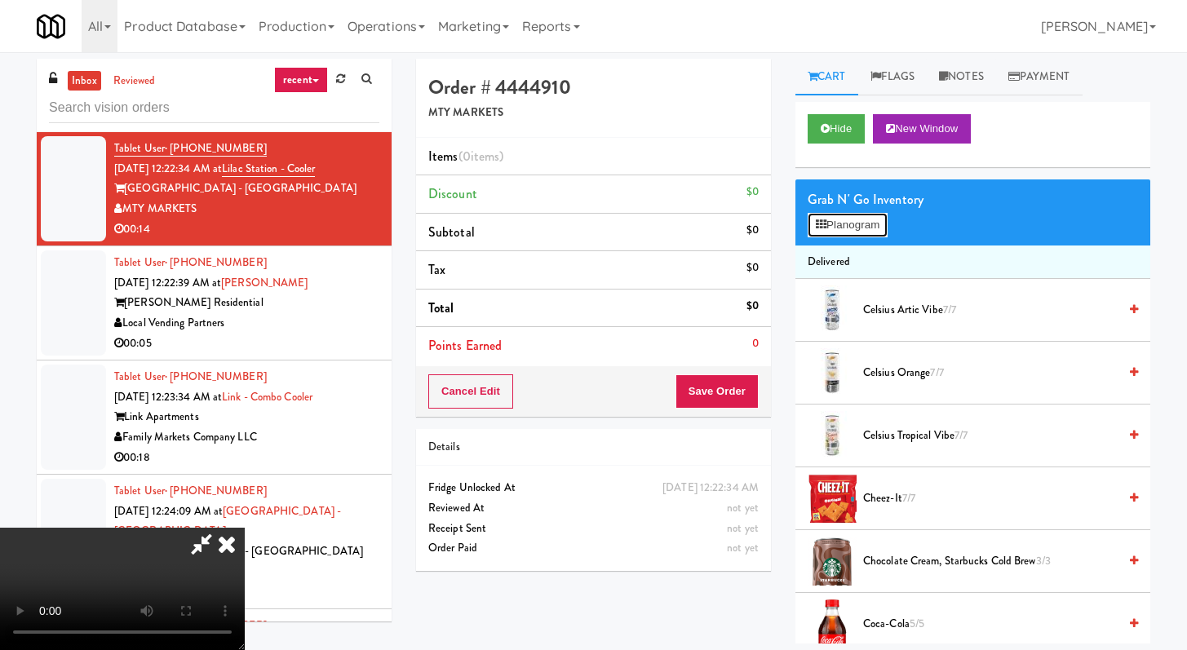
click at [864, 224] on button "Planogram" at bounding box center [848, 225] width 80 height 24
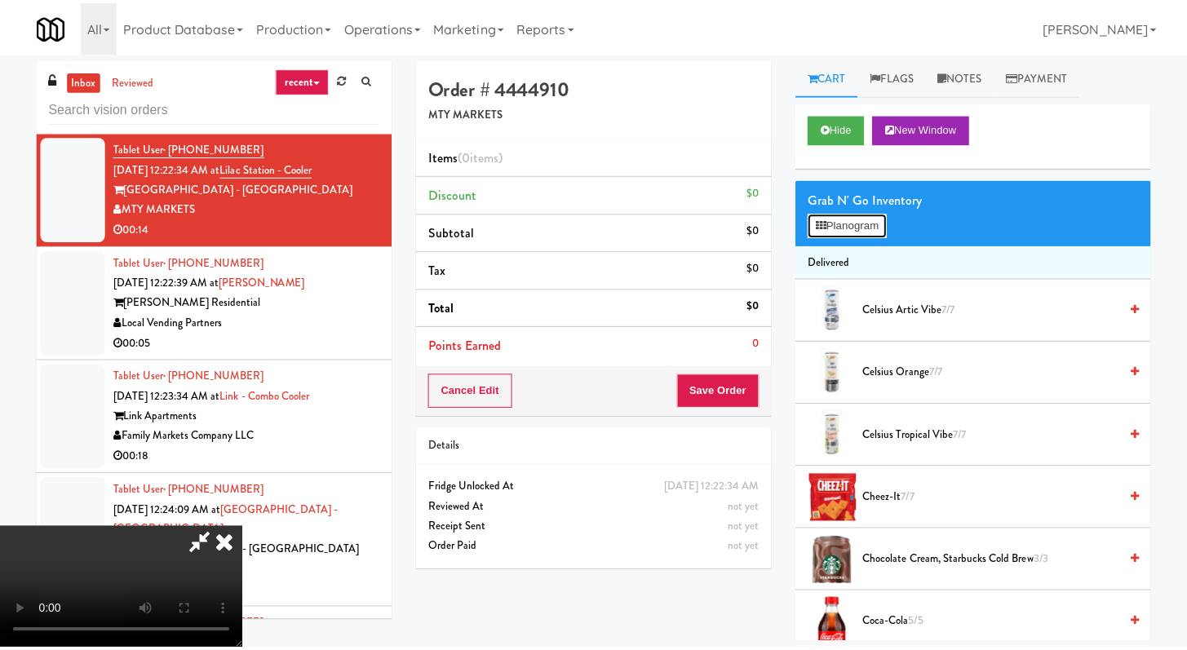
scroll to position [6037, 0]
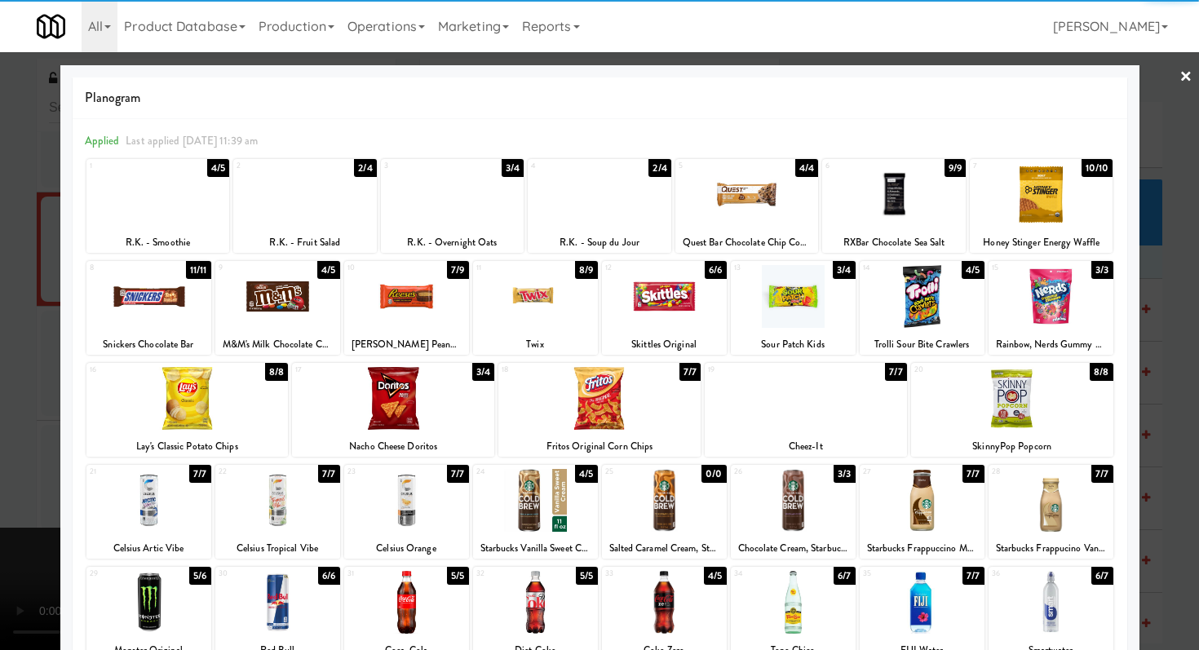
click at [302, 186] on div at bounding box center [305, 194] width 144 height 63
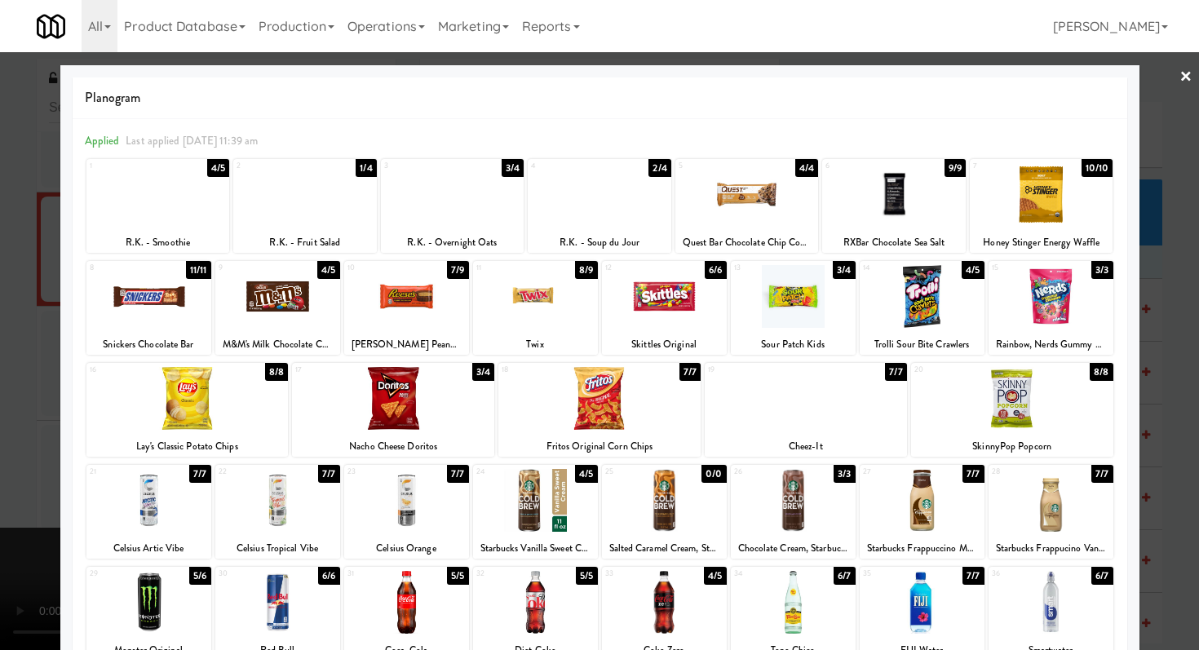
drag, startPoint x: 776, startPoint y: 605, endPoint x: 759, endPoint y: 603, distance: 17.2
click at [777, 604] on div at bounding box center [793, 602] width 125 height 63
click at [496, 306] on div at bounding box center [535, 296] width 125 height 63
click at [0, 438] on div at bounding box center [599, 325] width 1199 height 650
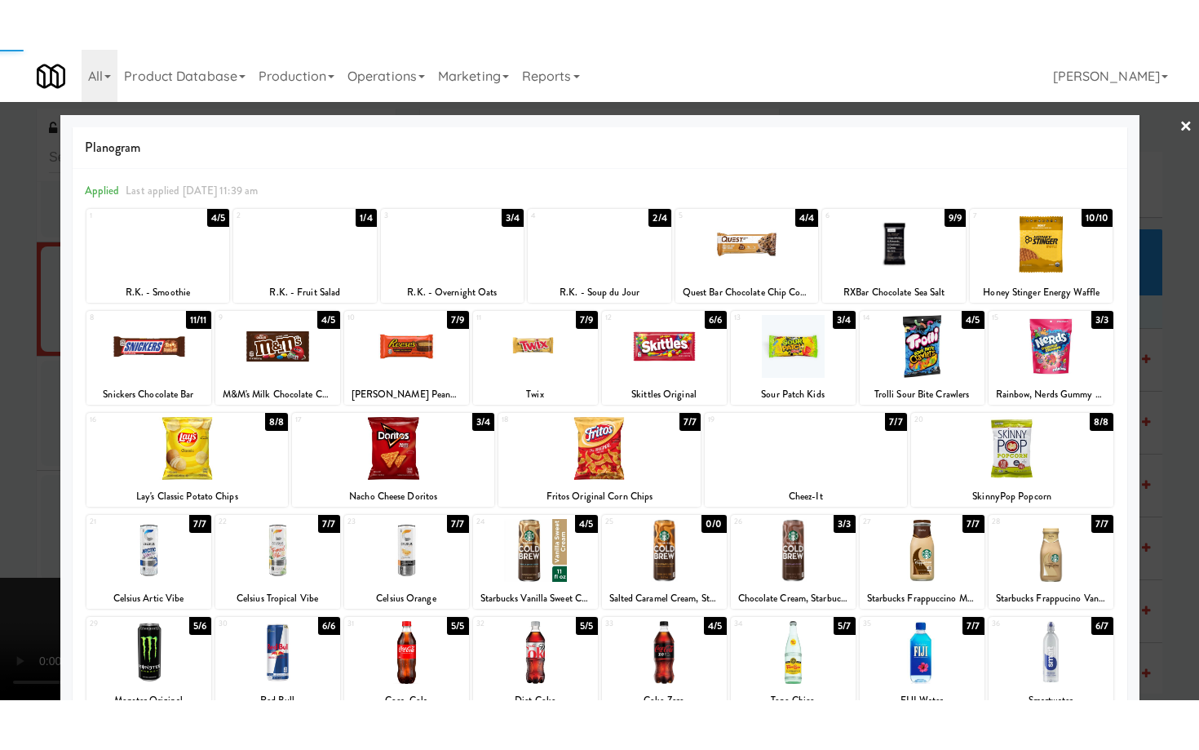
scroll to position [6098, 0]
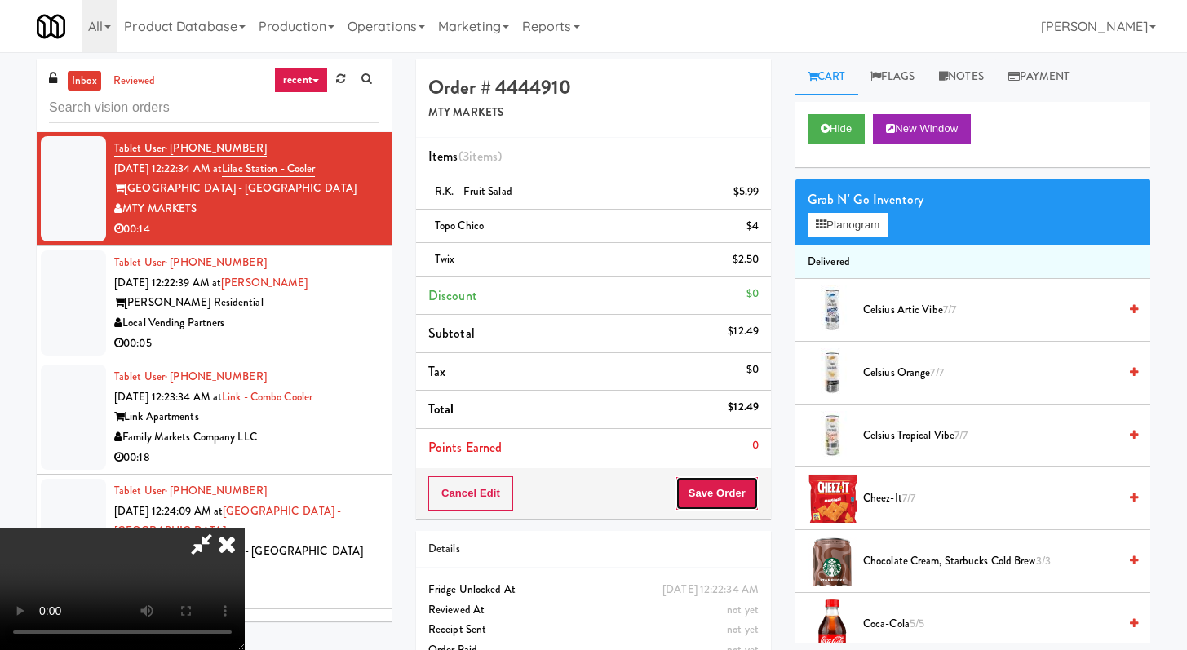
click at [752, 486] on button "Save Order" at bounding box center [717, 494] width 83 height 34
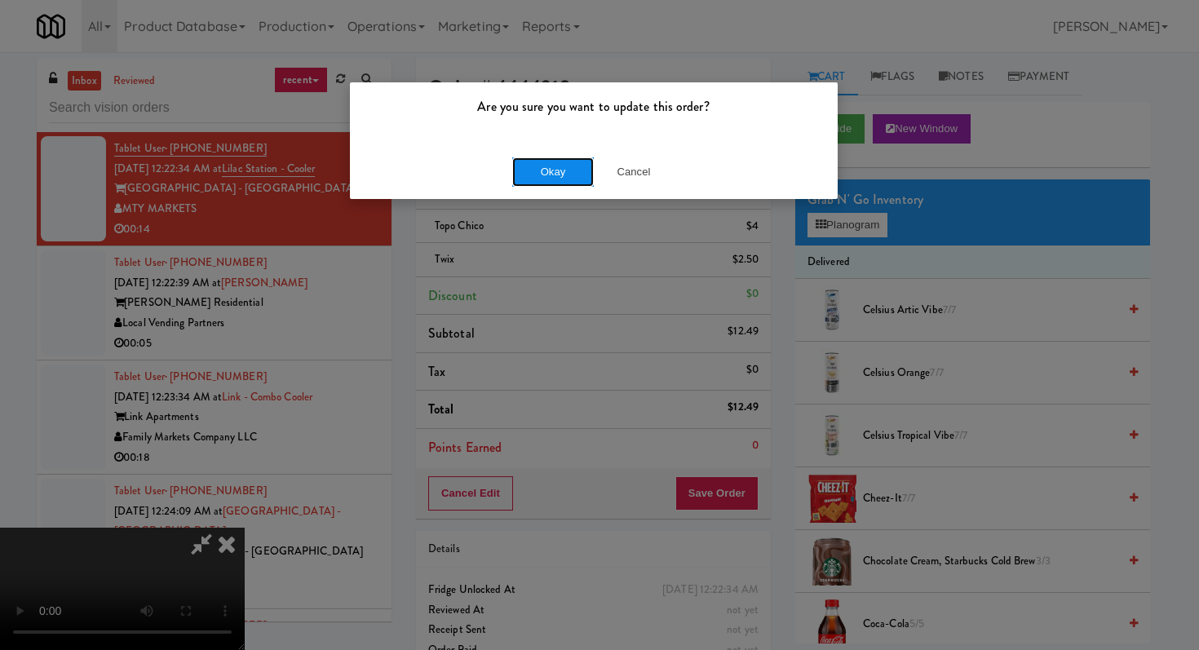
click at [560, 180] on button "Okay" at bounding box center [553, 171] width 82 height 29
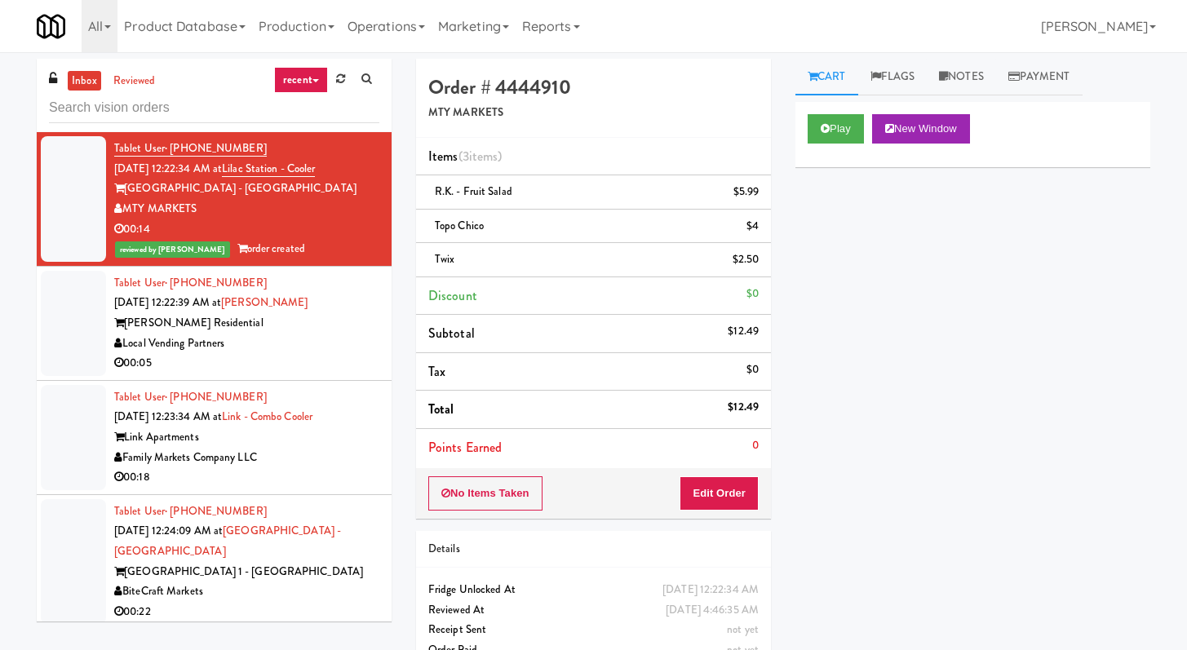
click at [283, 374] on div "00:05" at bounding box center [246, 363] width 265 height 20
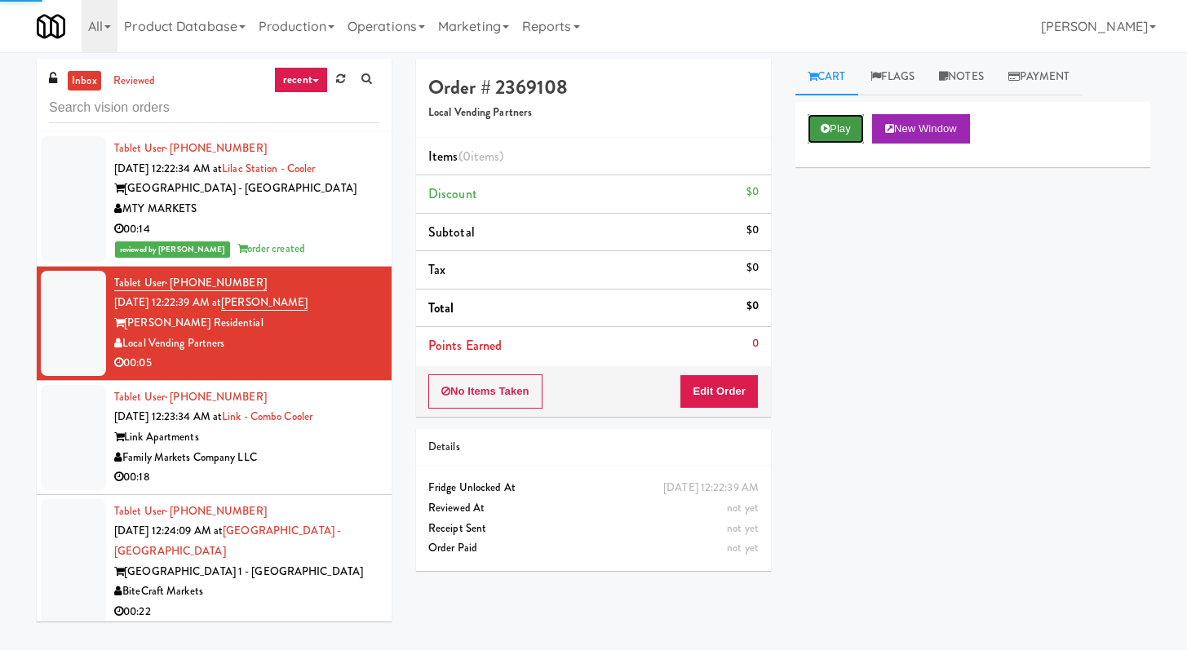
click at [836, 129] on button "Play" at bounding box center [836, 128] width 56 height 29
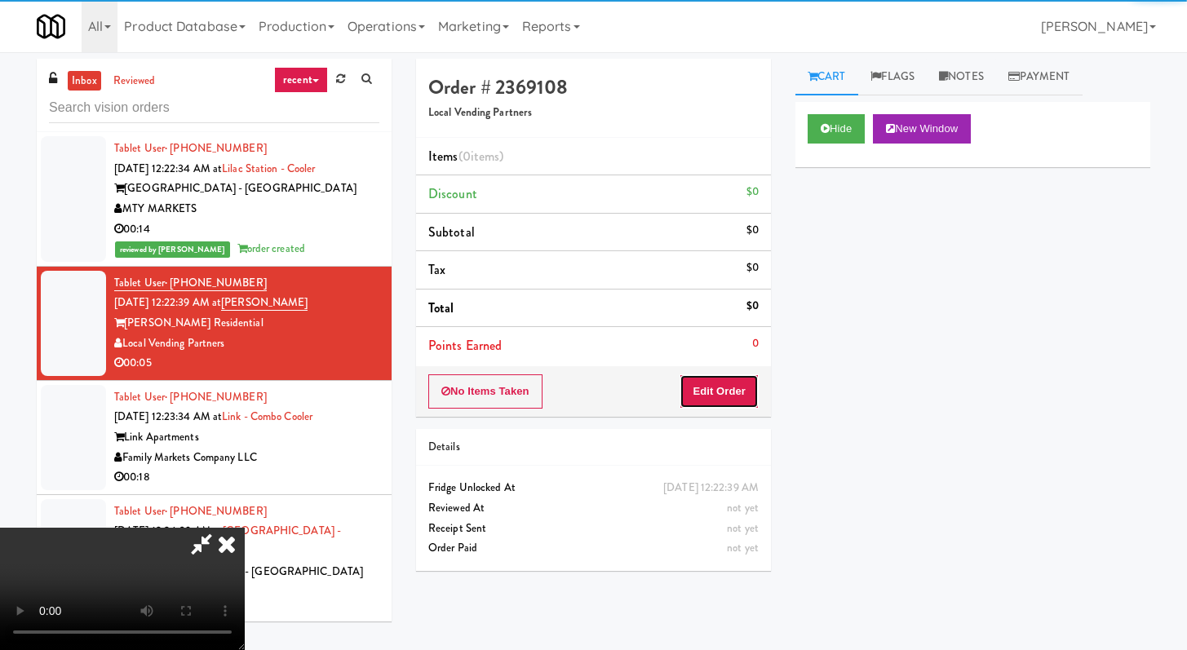
click at [713, 404] on button "Edit Order" at bounding box center [719, 392] width 79 height 34
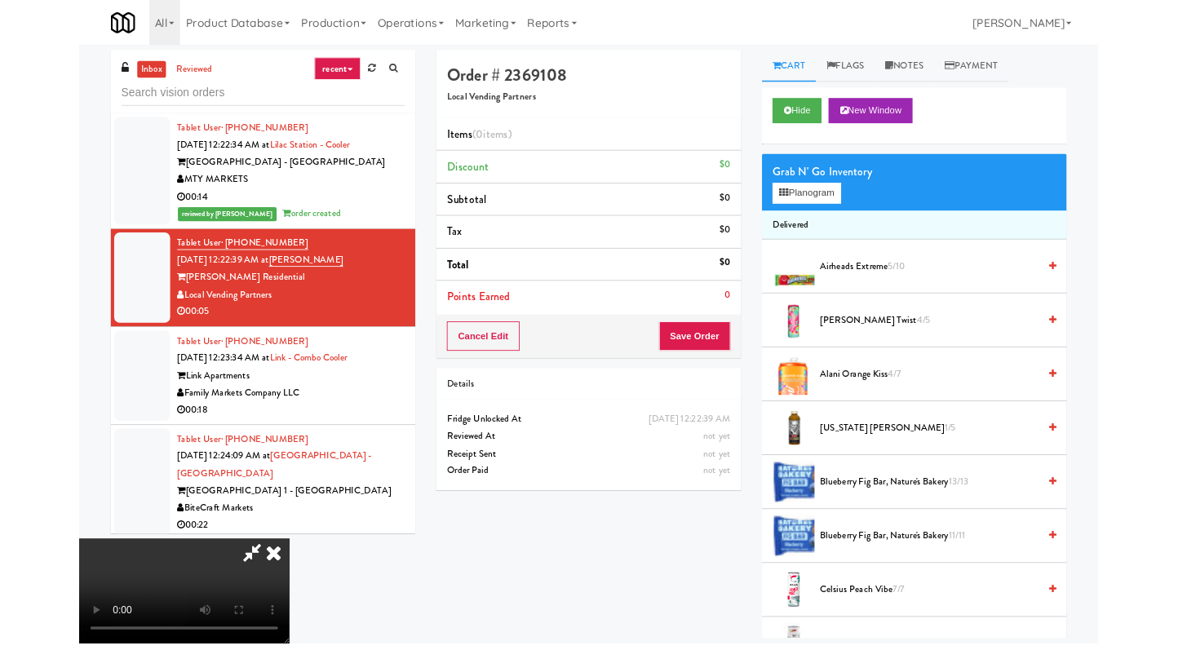
scroll to position [6037, 0]
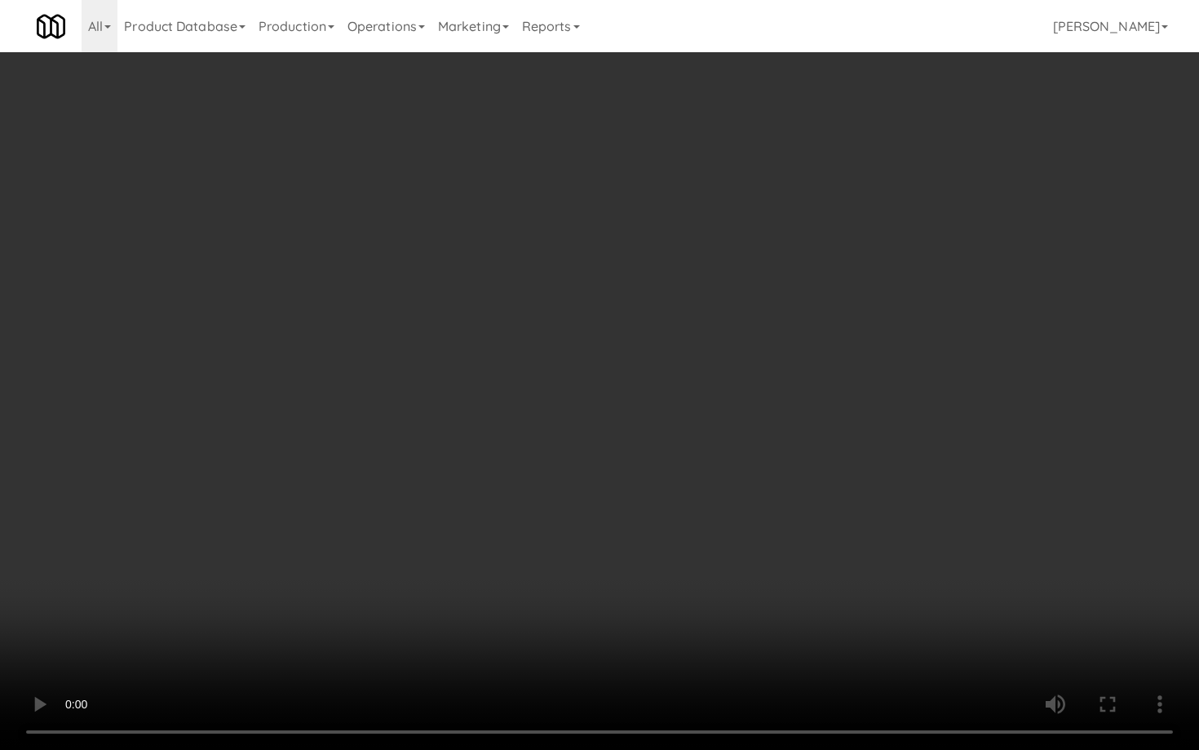
click at [773, 438] on video at bounding box center [599, 375] width 1199 height 750
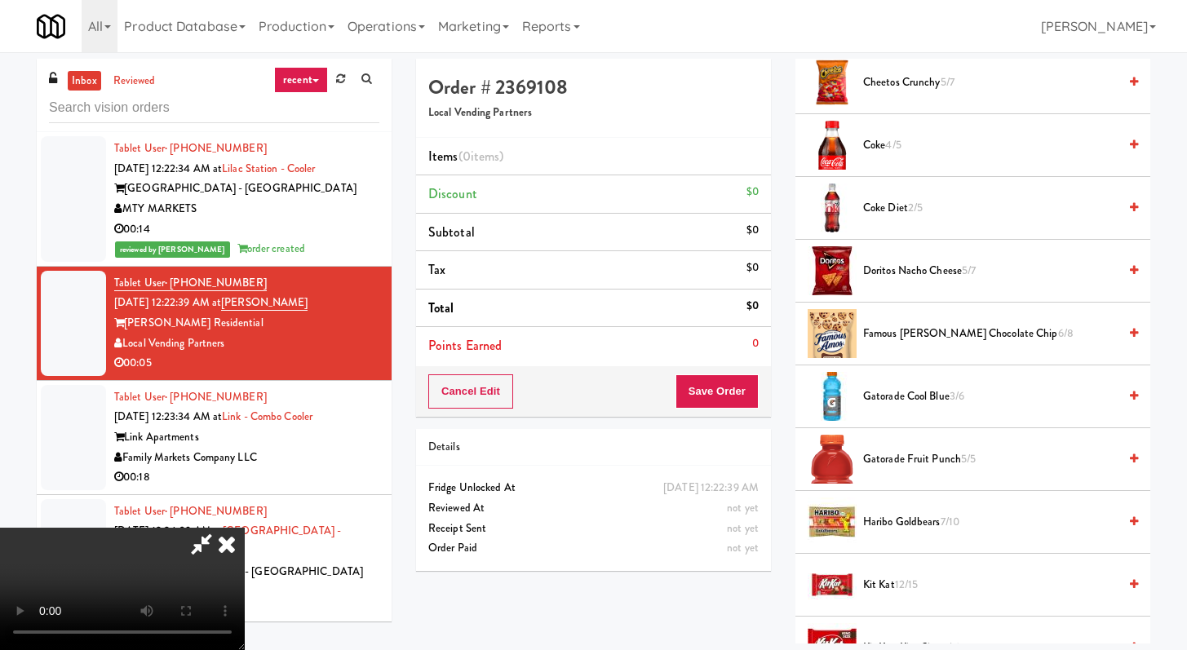
scroll to position [902, 0]
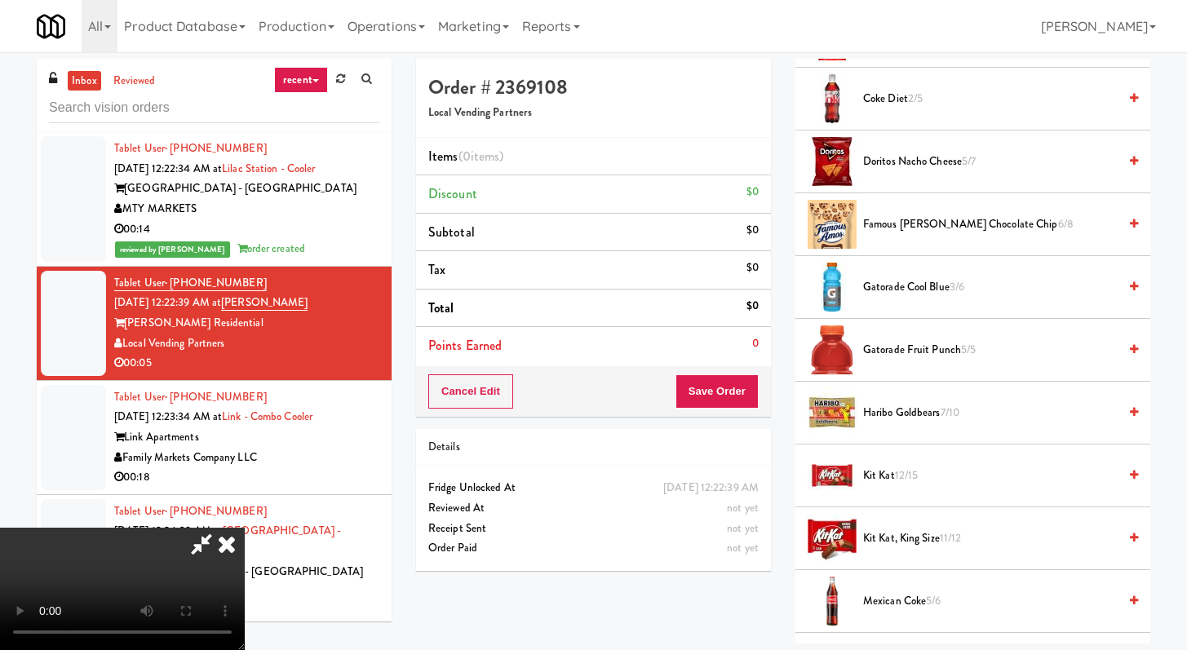
click at [940, 169] on span "Doritos Nacho Cheese 5/7" at bounding box center [990, 162] width 255 height 20
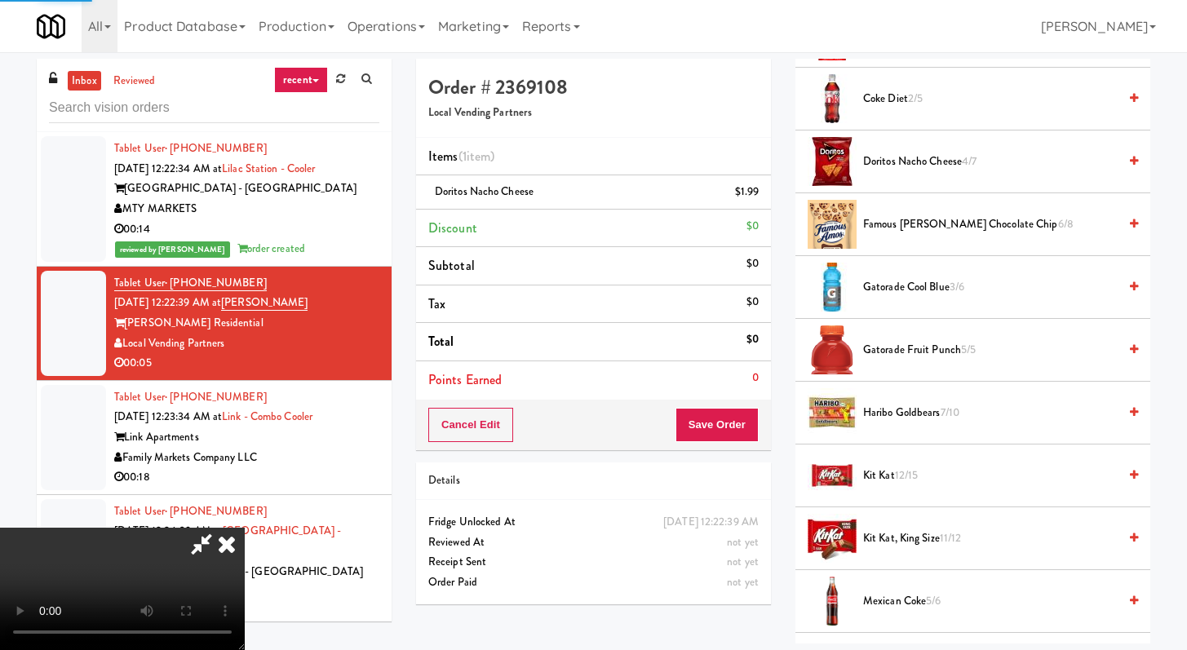
click at [756, 401] on div "Cancel Edit Save Order" at bounding box center [593, 425] width 355 height 51
click at [753, 415] on button "Save Order" at bounding box center [717, 425] width 83 height 34
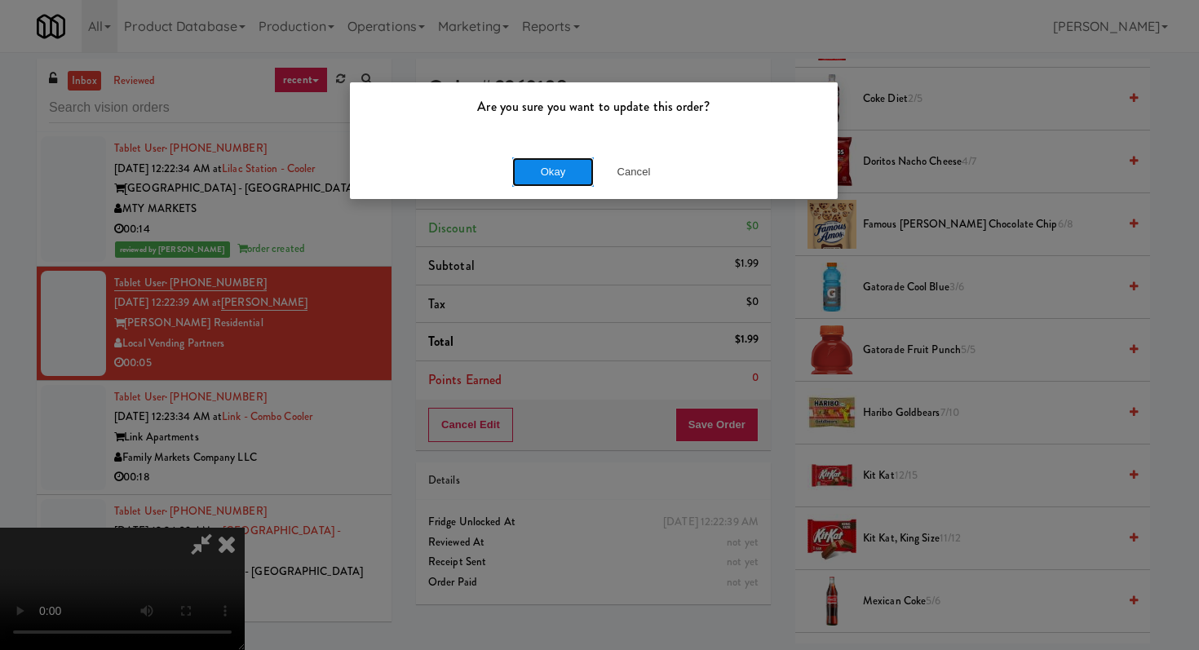
click at [579, 165] on button "Okay" at bounding box center [553, 171] width 82 height 29
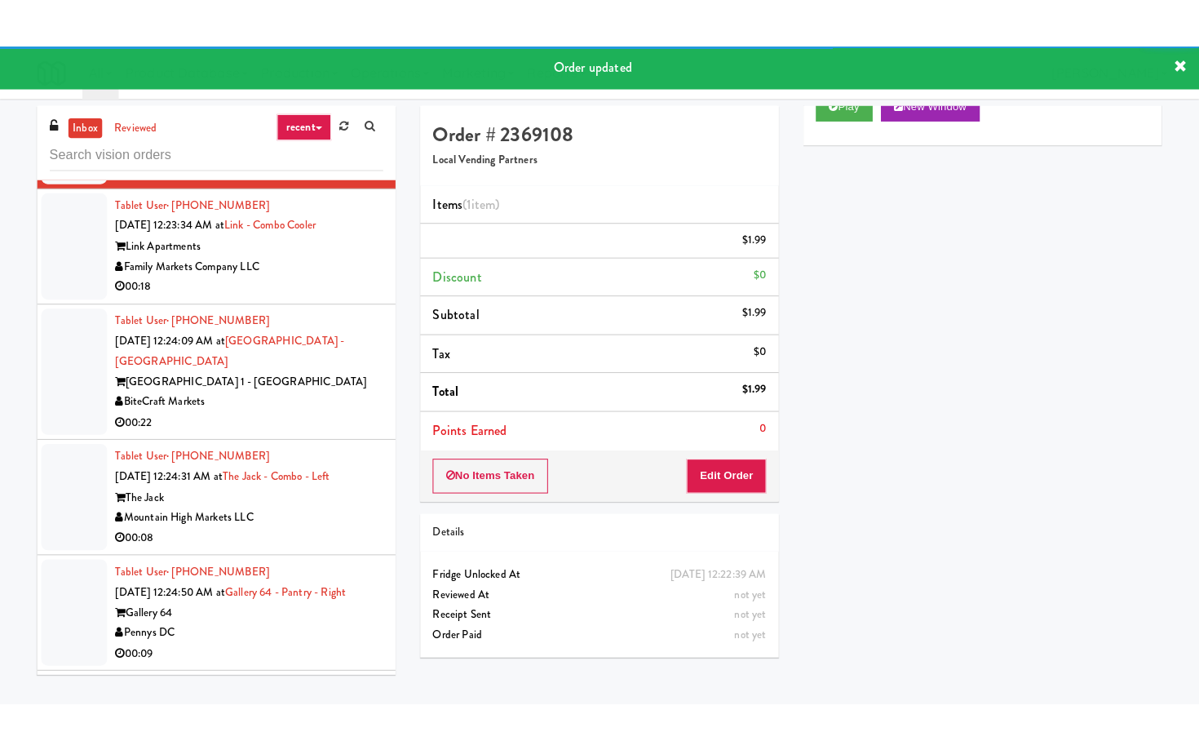
scroll to position [6366, 0]
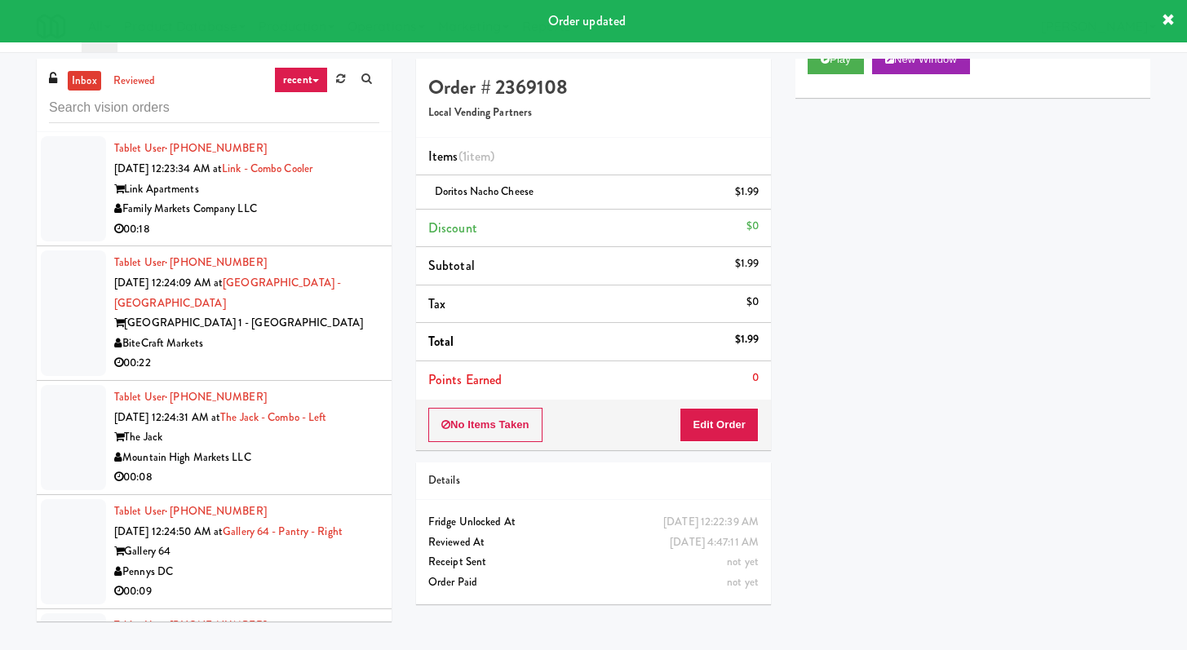
click at [311, 240] on div "00:18" at bounding box center [246, 229] width 265 height 20
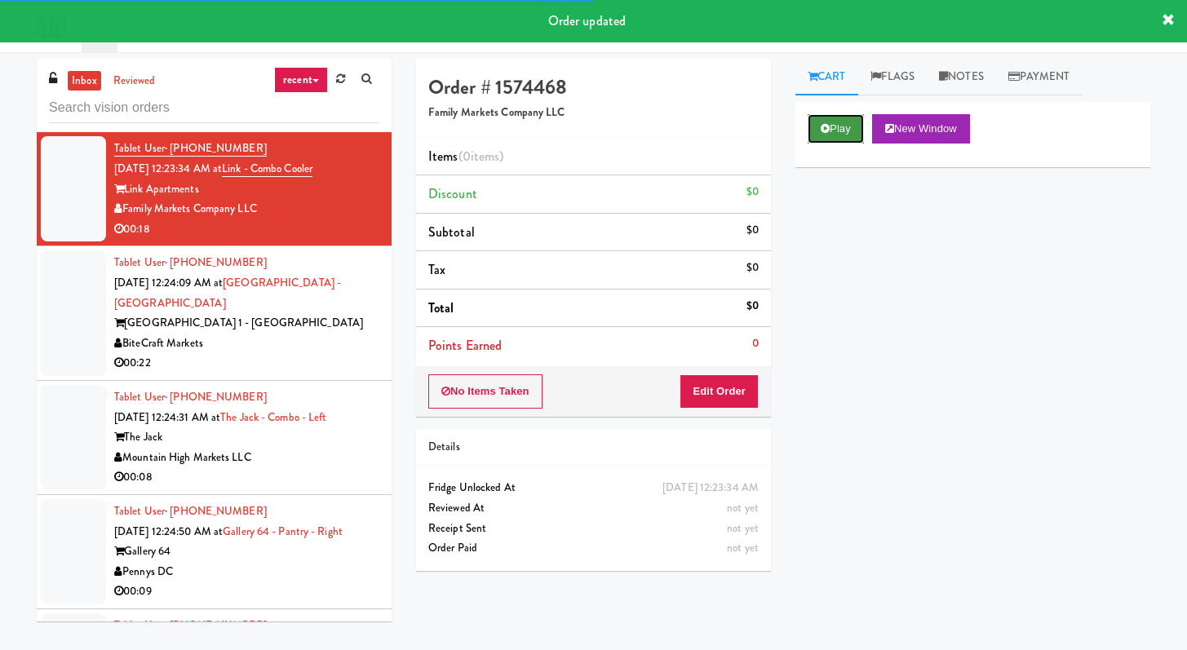
click at [840, 139] on button "Play" at bounding box center [836, 128] width 56 height 29
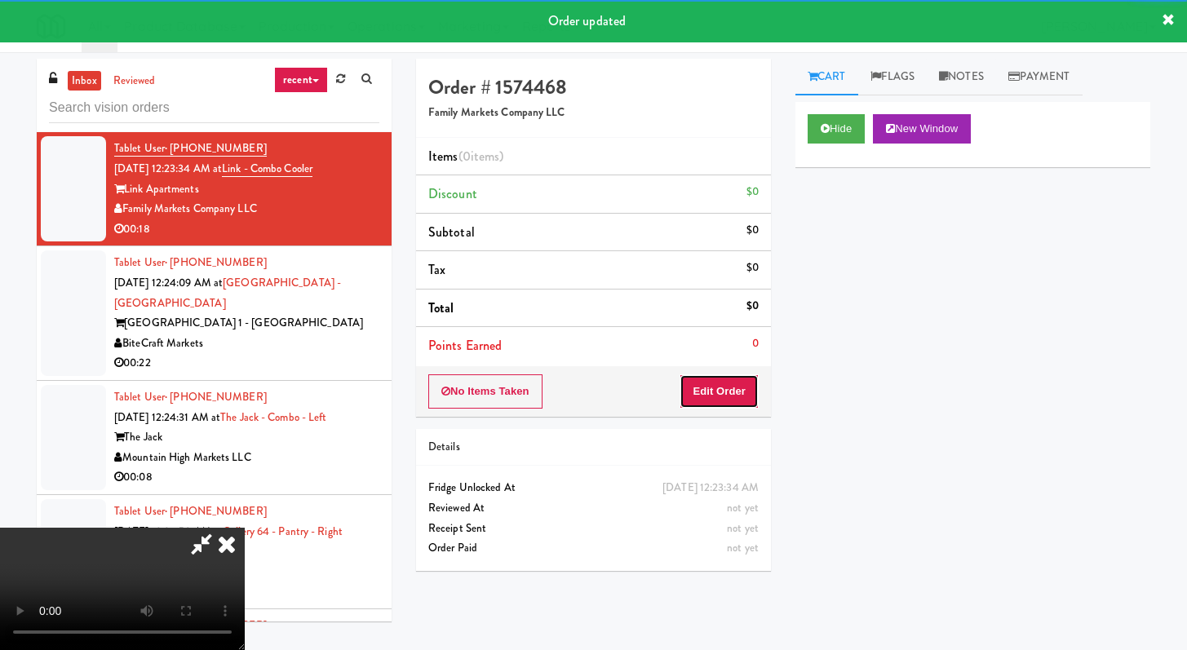
click at [720, 397] on button "Edit Order" at bounding box center [719, 392] width 79 height 34
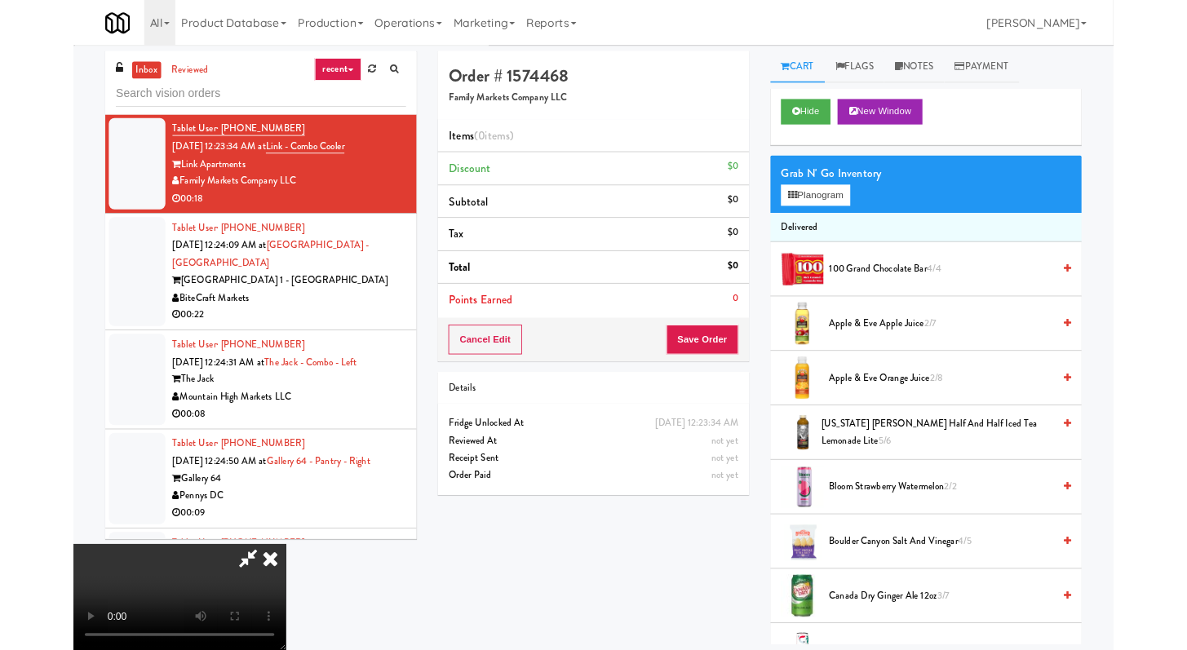
scroll to position [6306, 0]
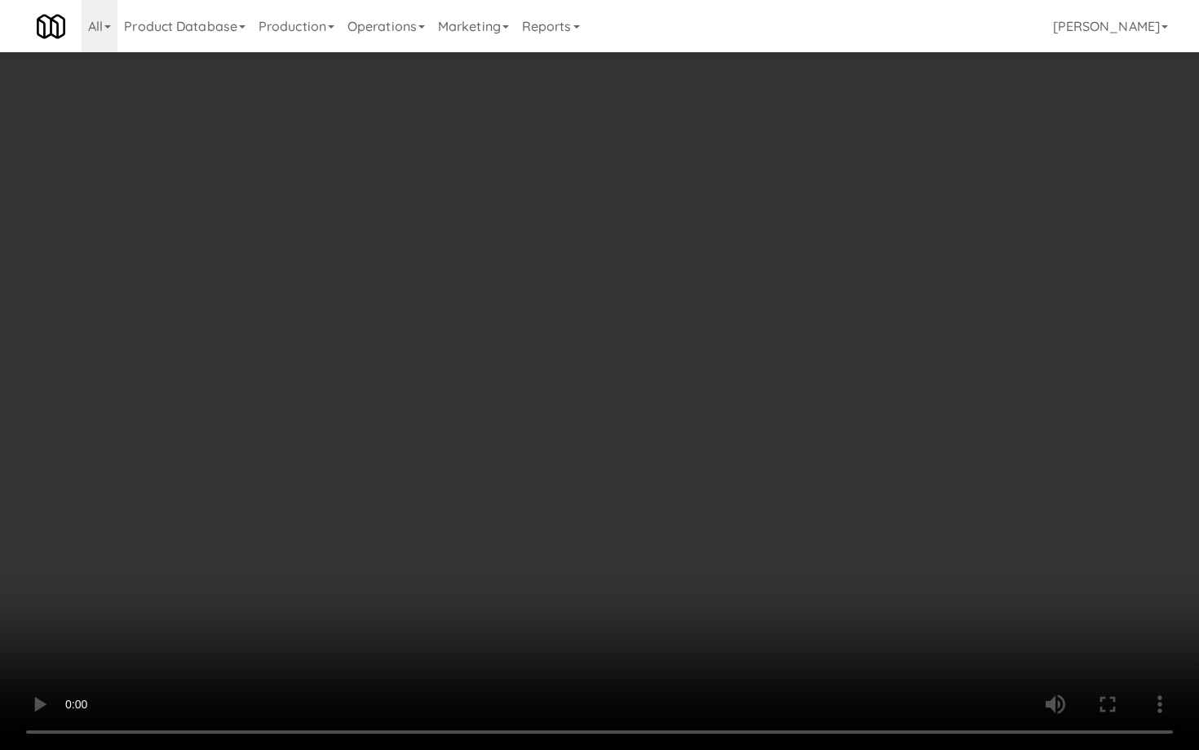
click at [653, 523] on video at bounding box center [599, 375] width 1199 height 750
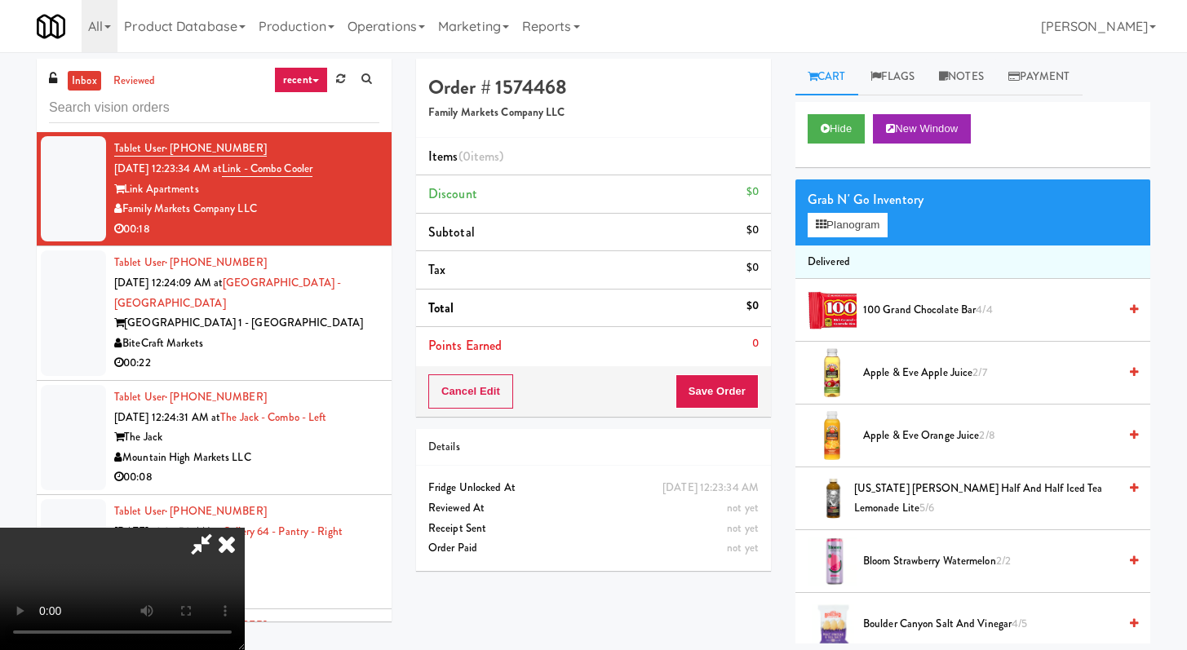
click at [245, 528] on icon at bounding box center [227, 544] width 36 height 33
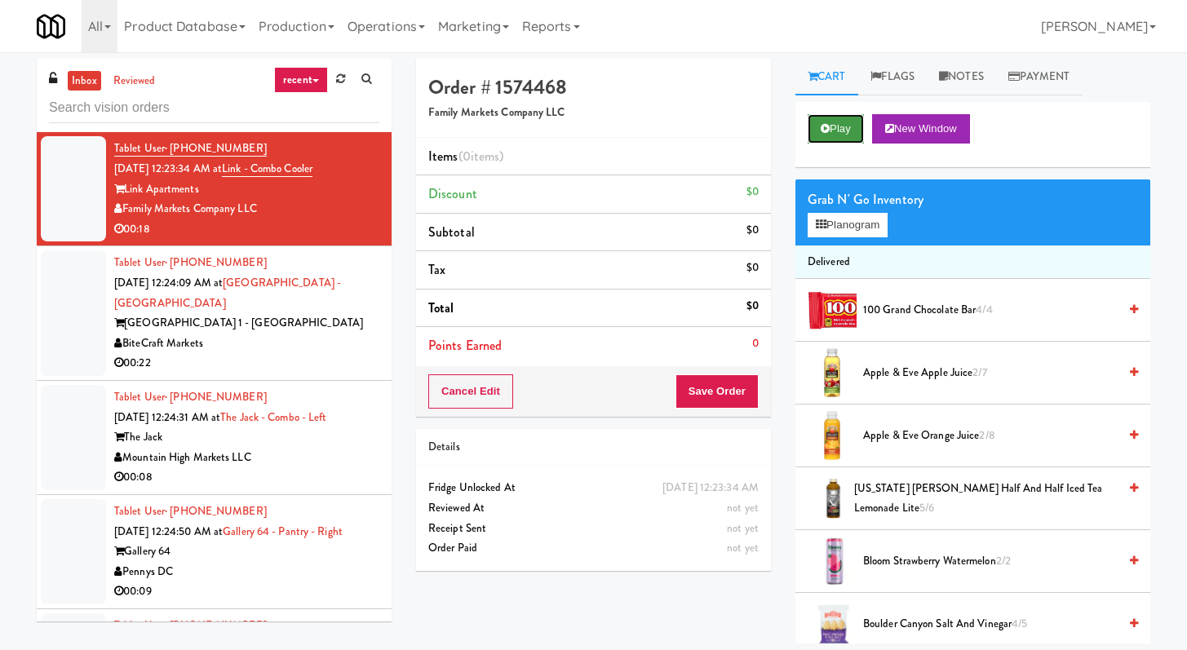
click at [846, 132] on button "Play" at bounding box center [836, 128] width 56 height 29
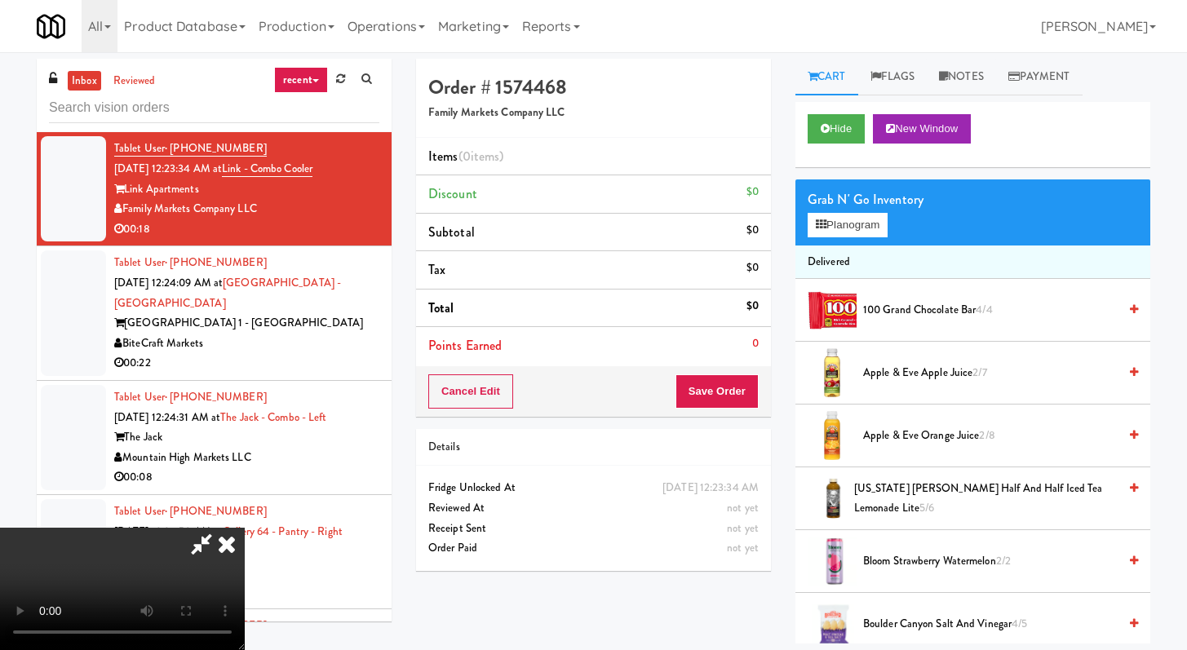
drag, startPoint x: 501, startPoint y: 441, endPoint x: 517, endPoint y: 423, distance: 24.3
click at [245, 528] on video at bounding box center [122, 589] width 245 height 122
click at [245, 528] on icon at bounding box center [227, 544] width 36 height 33
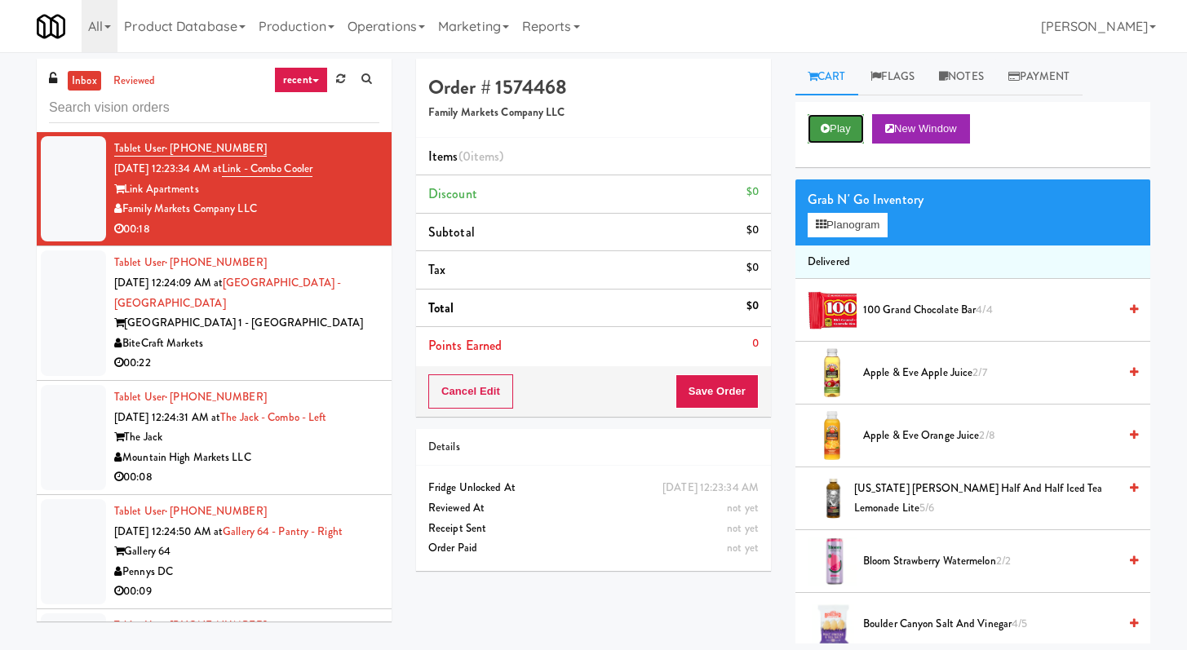
click at [845, 122] on button "Play" at bounding box center [836, 128] width 56 height 29
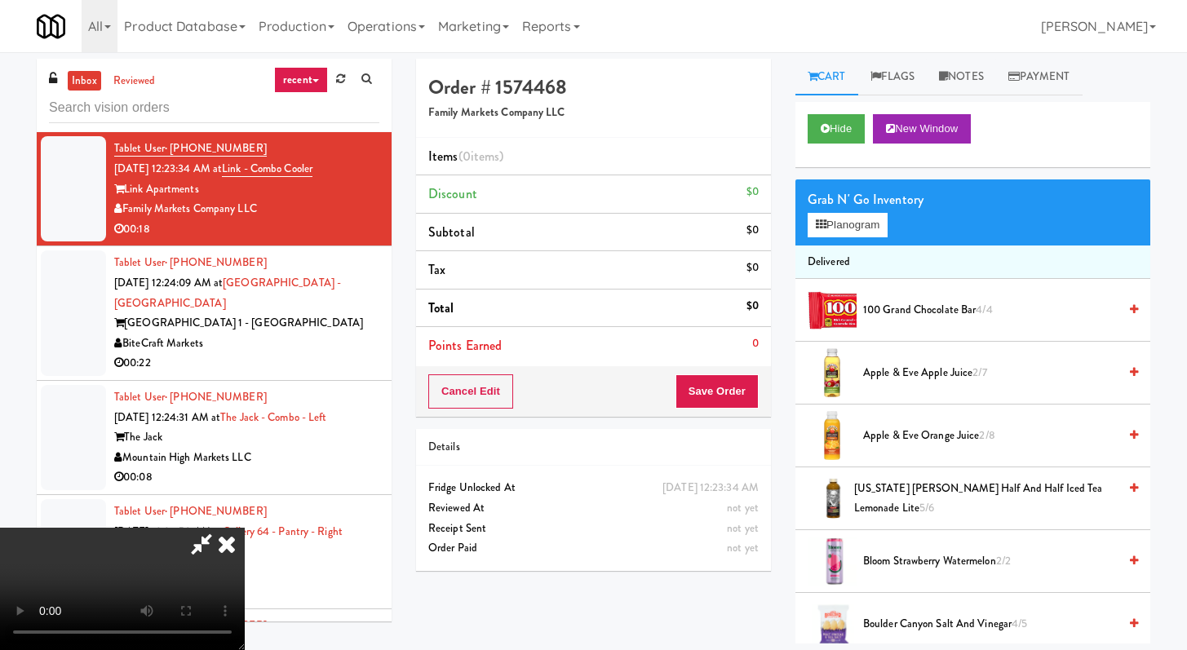
scroll to position [6306, 0]
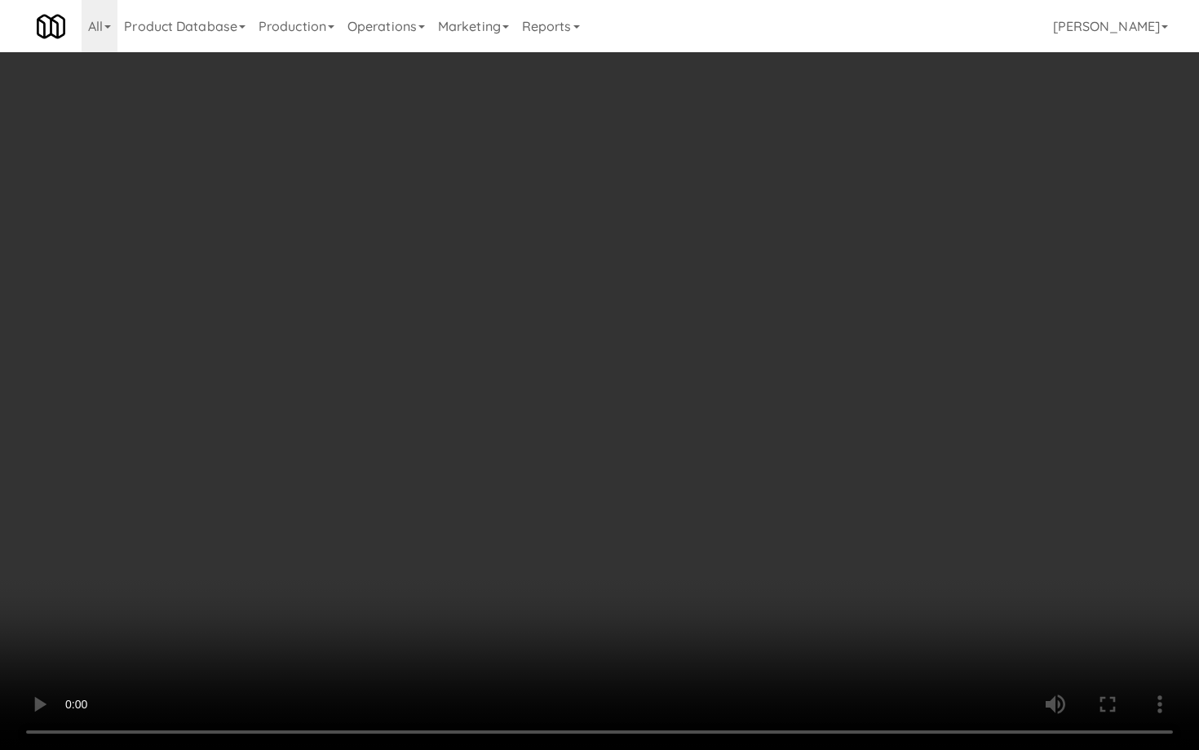
click at [847, 567] on video at bounding box center [599, 375] width 1199 height 750
click at [490, 550] on video at bounding box center [599, 375] width 1199 height 750
click at [493, 544] on video at bounding box center [599, 375] width 1199 height 750
click at [509, 533] on video at bounding box center [599, 375] width 1199 height 750
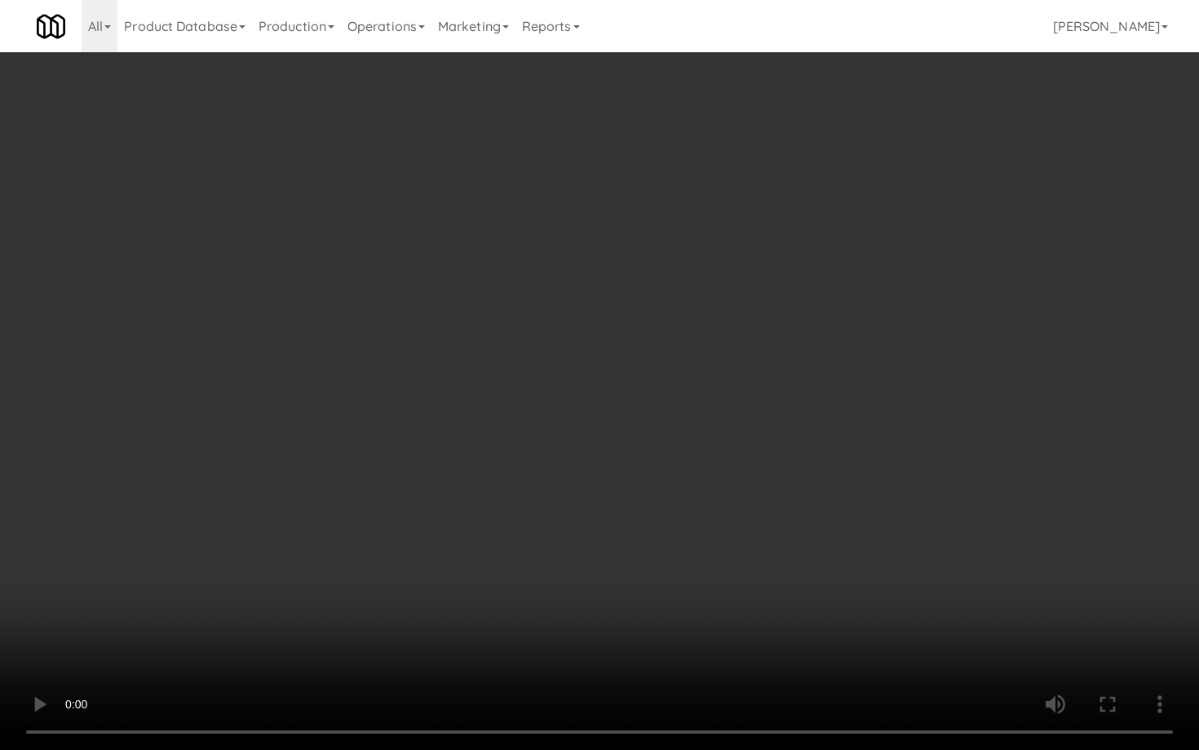
click at [509, 534] on video at bounding box center [599, 375] width 1199 height 750
click at [803, 586] on video at bounding box center [599, 375] width 1199 height 750
click at [866, 566] on video at bounding box center [599, 375] width 1199 height 750
click at [866, 561] on video at bounding box center [599, 375] width 1199 height 750
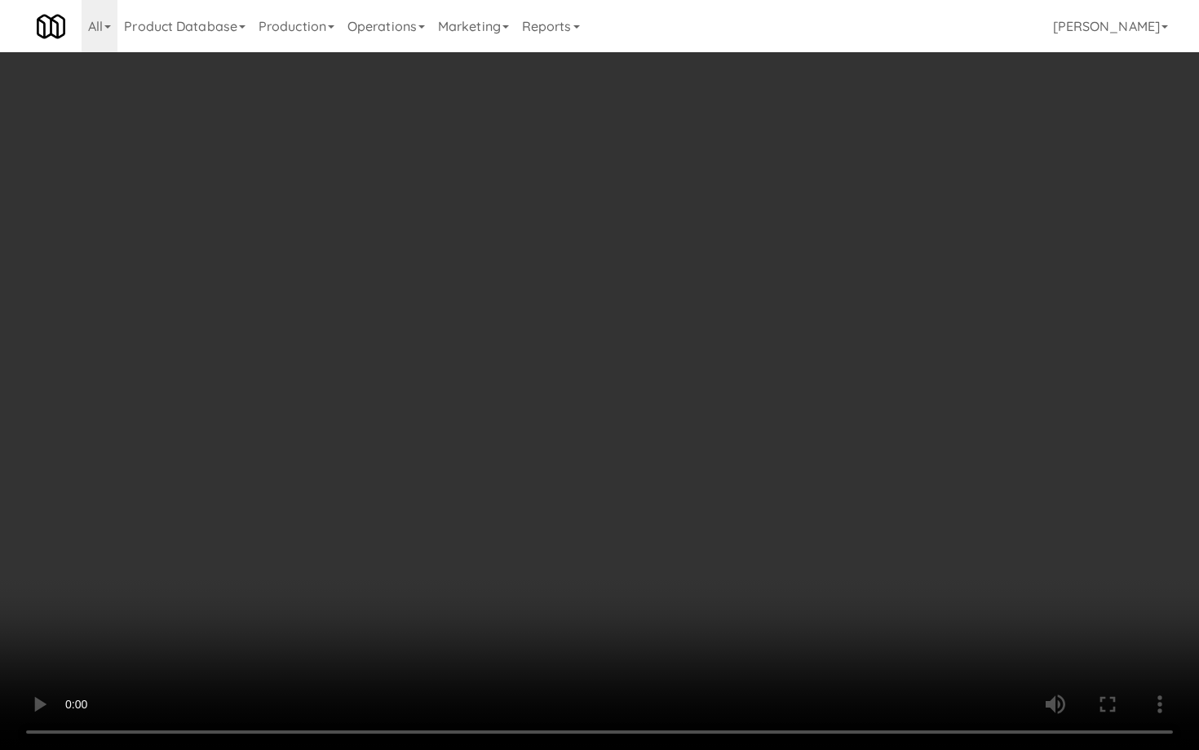
click at [867, 561] on video at bounding box center [599, 375] width 1199 height 750
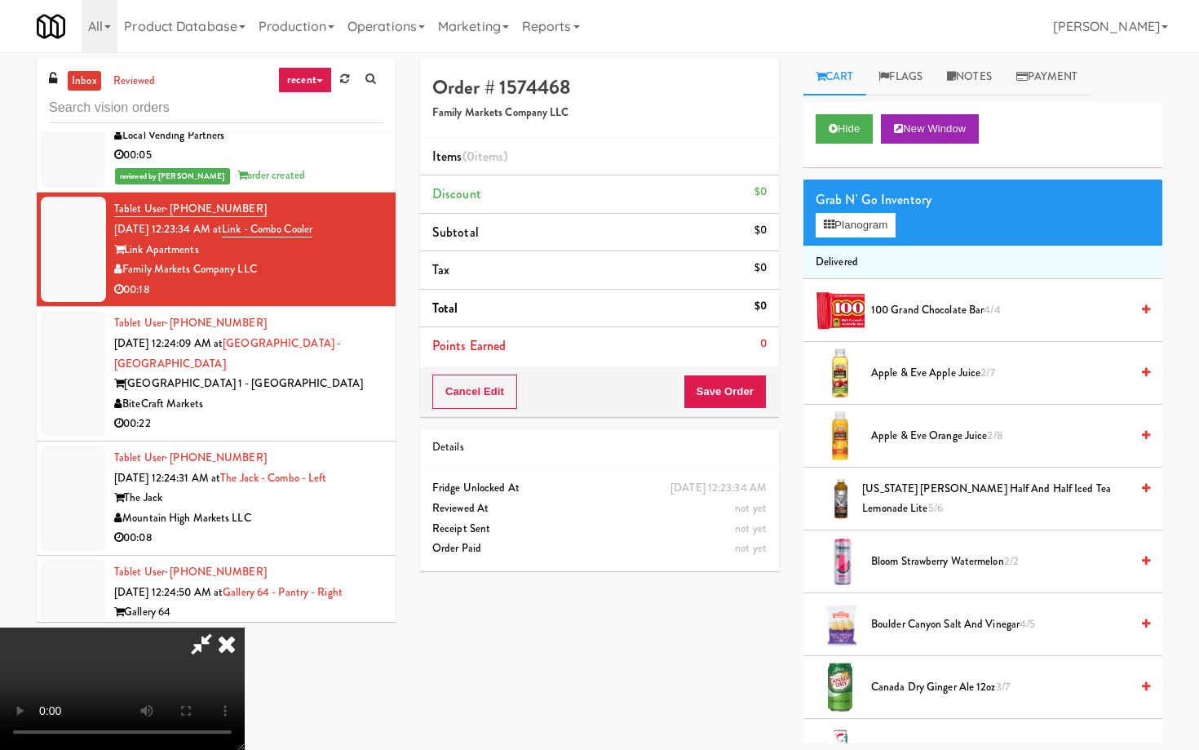
click at [245, 627] on video at bounding box center [122, 688] width 245 height 122
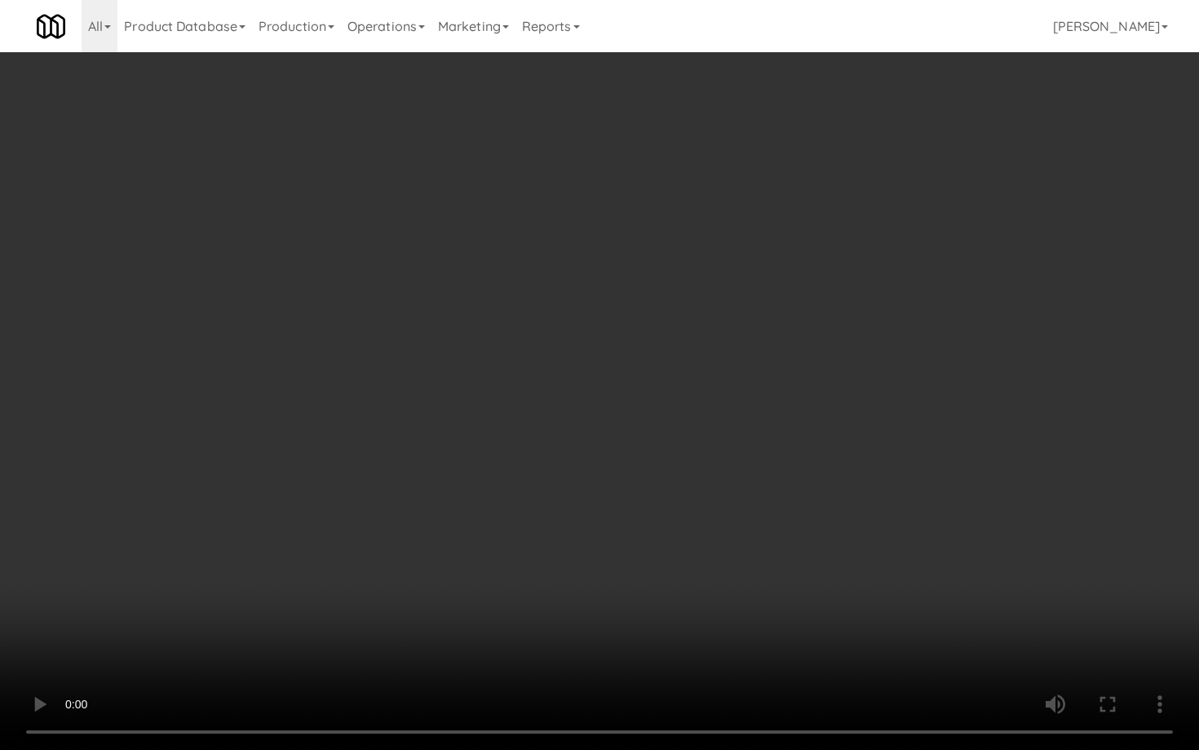
click at [694, 483] on video at bounding box center [599, 375] width 1199 height 750
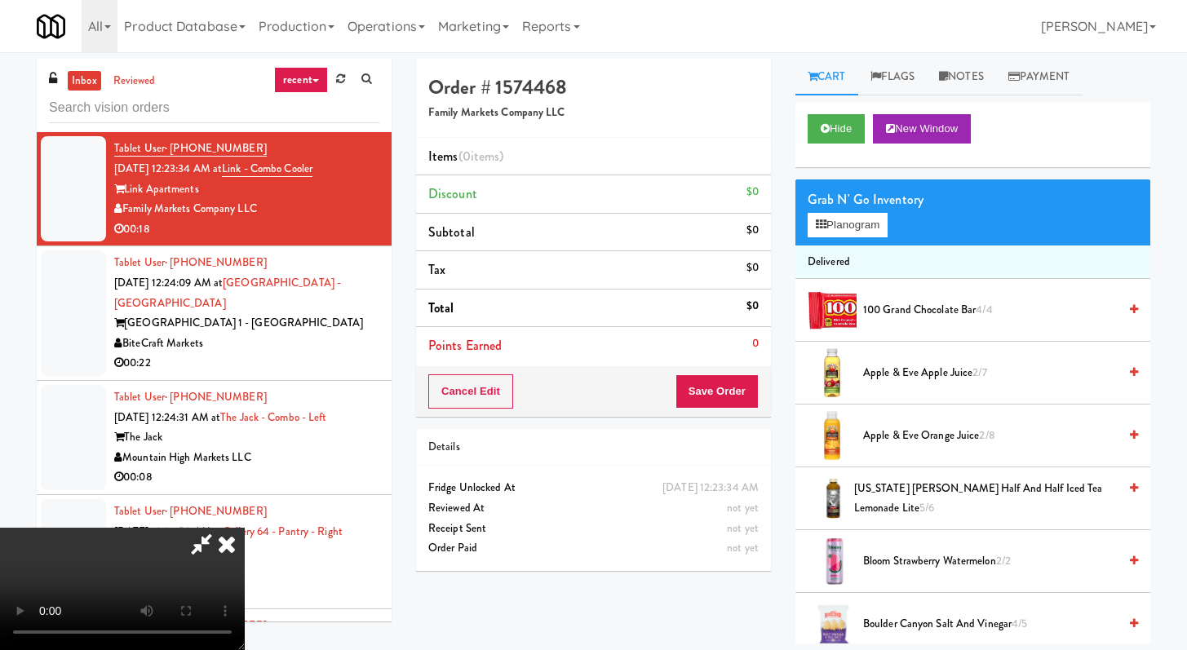
click at [245, 528] on video at bounding box center [122, 589] width 245 height 122
click at [845, 209] on div "Grab N' Go Inventory" at bounding box center [973, 200] width 330 height 24
click at [843, 223] on button "Planogram" at bounding box center [848, 225] width 80 height 24
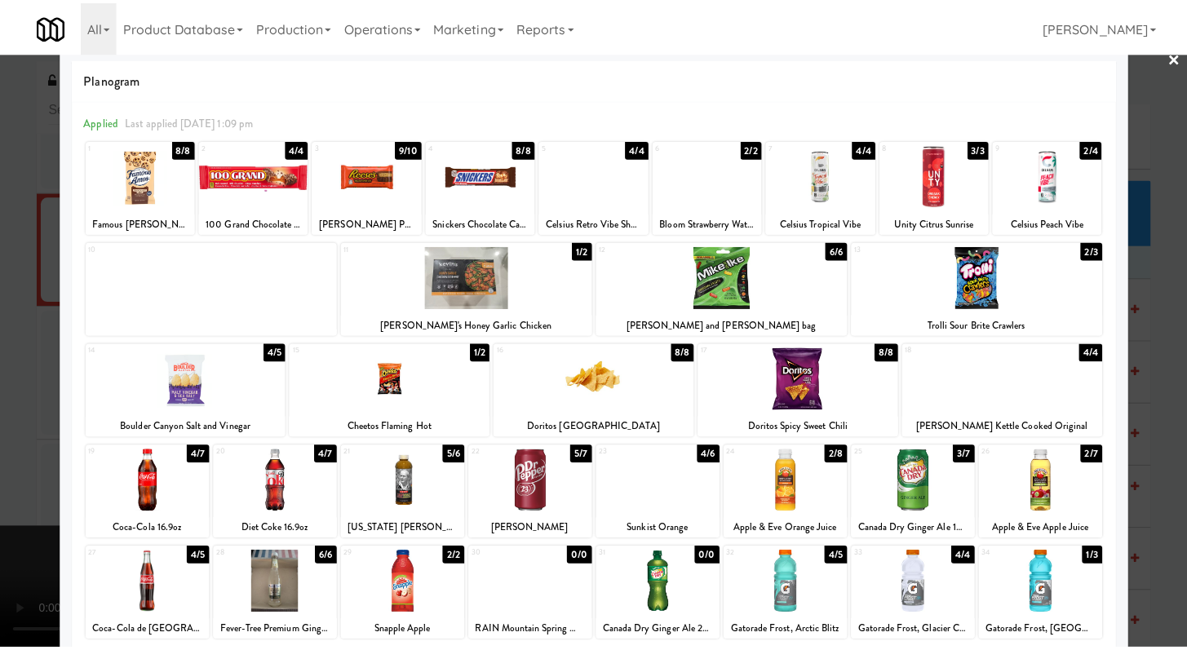
scroll to position [44, 0]
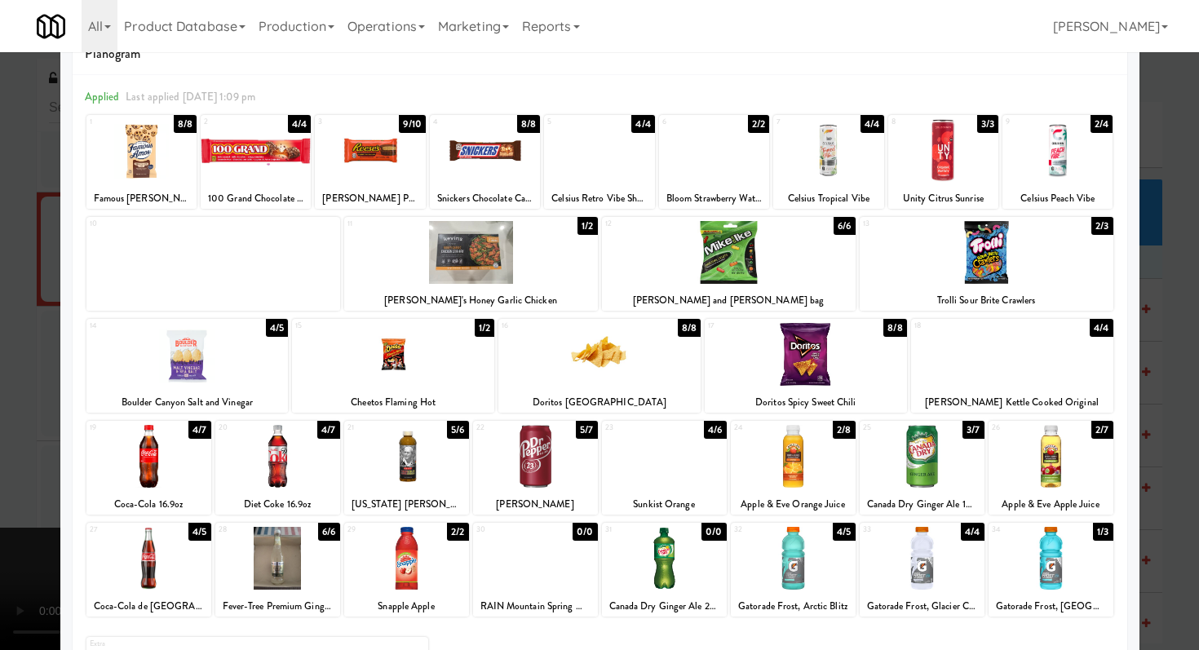
click at [930, 450] on div at bounding box center [922, 456] width 125 height 63
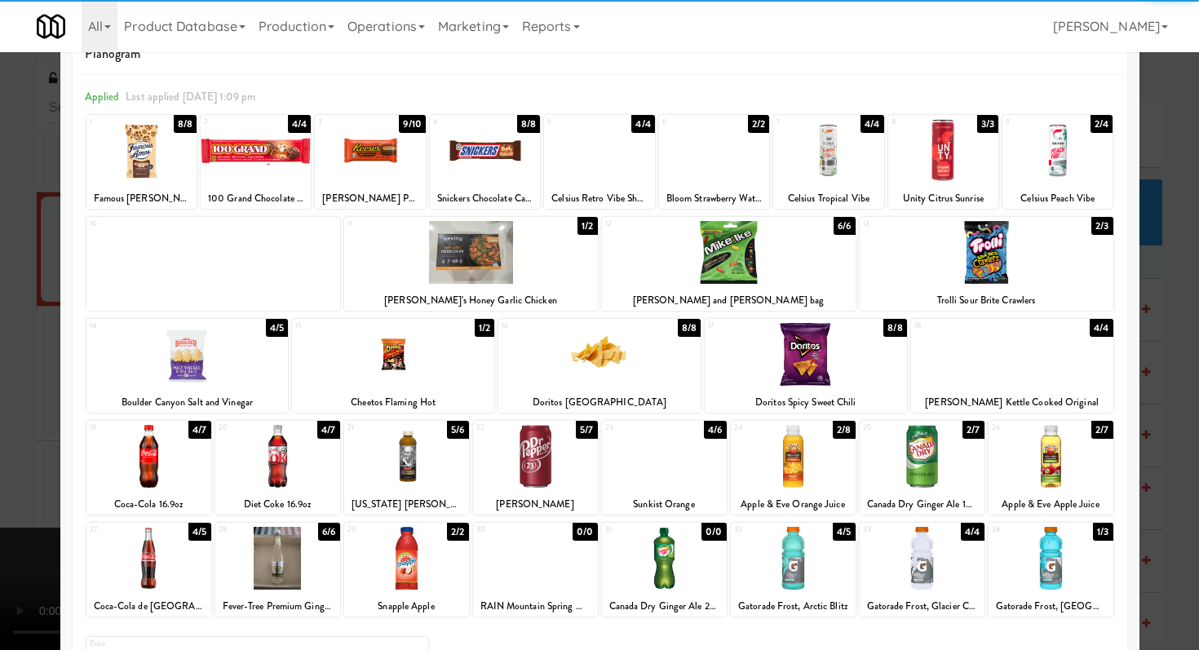
click at [974, 276] on div at bounding box center [987, 252] width 254 height 63
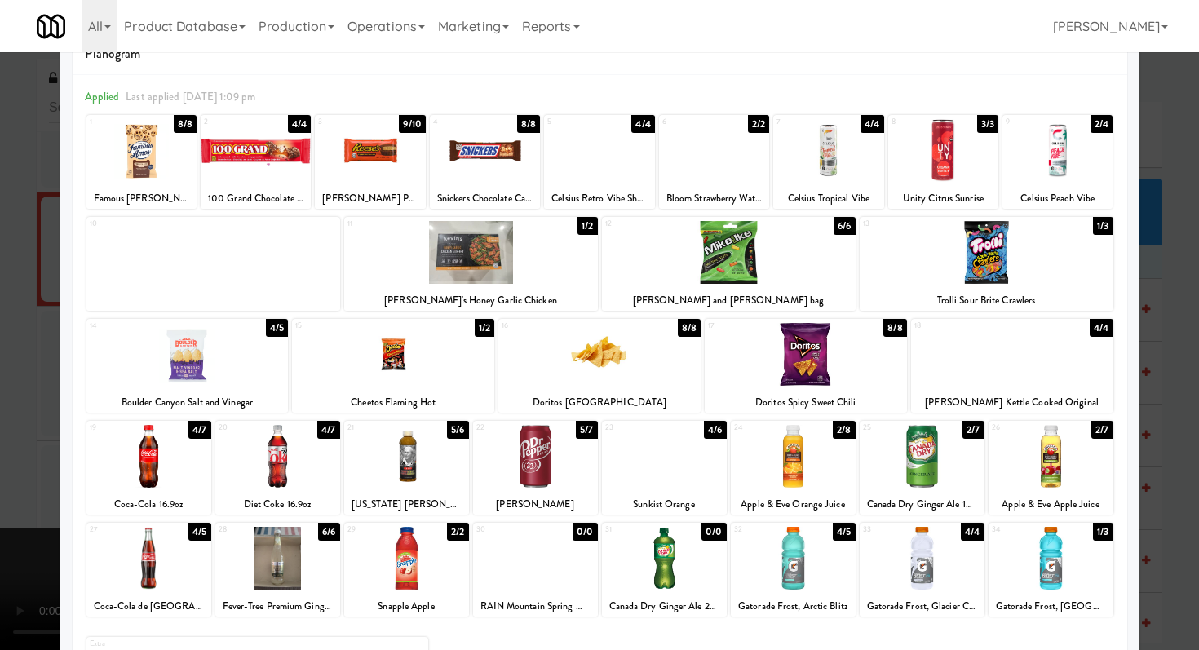
click at [230, 372] on div at bounding box center [187, 354] width 202 height 63
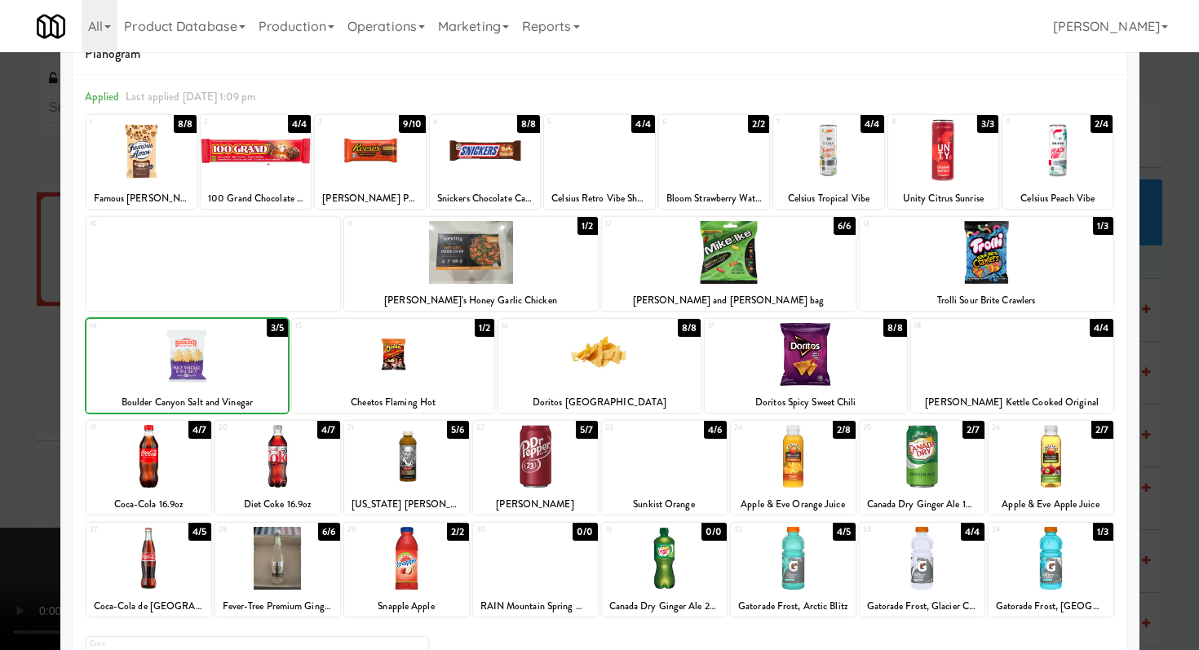
click at [0, 391] on div at bounding box center [599, 325] width 1199 height 650
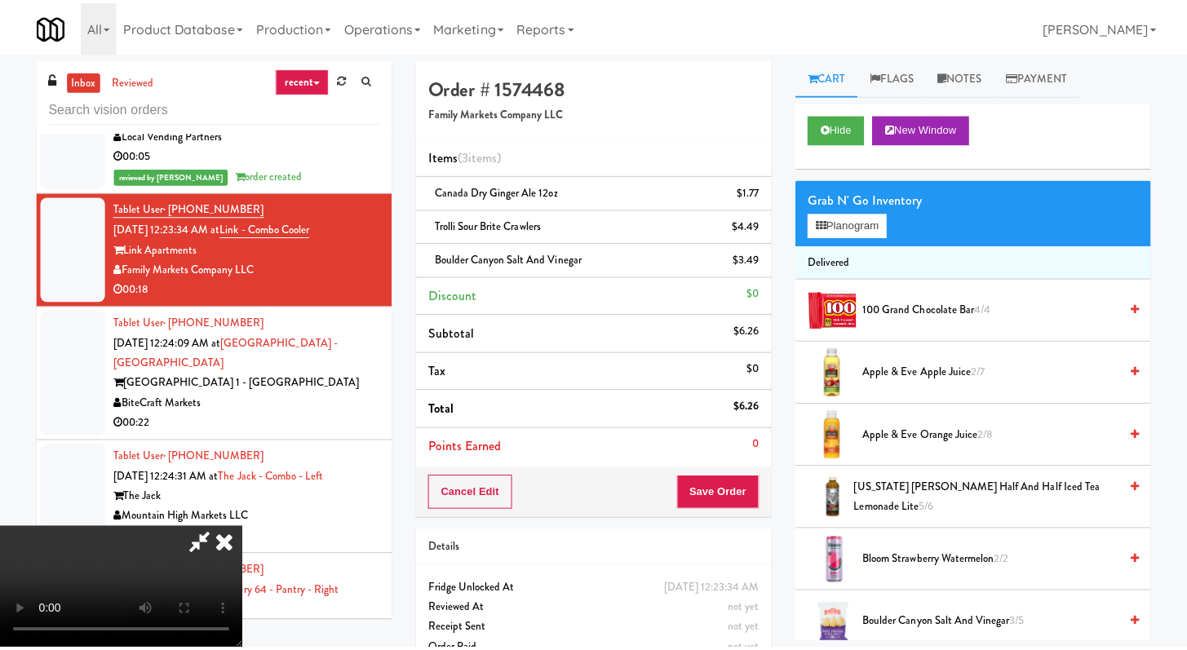
scroll to position [6366, 0]
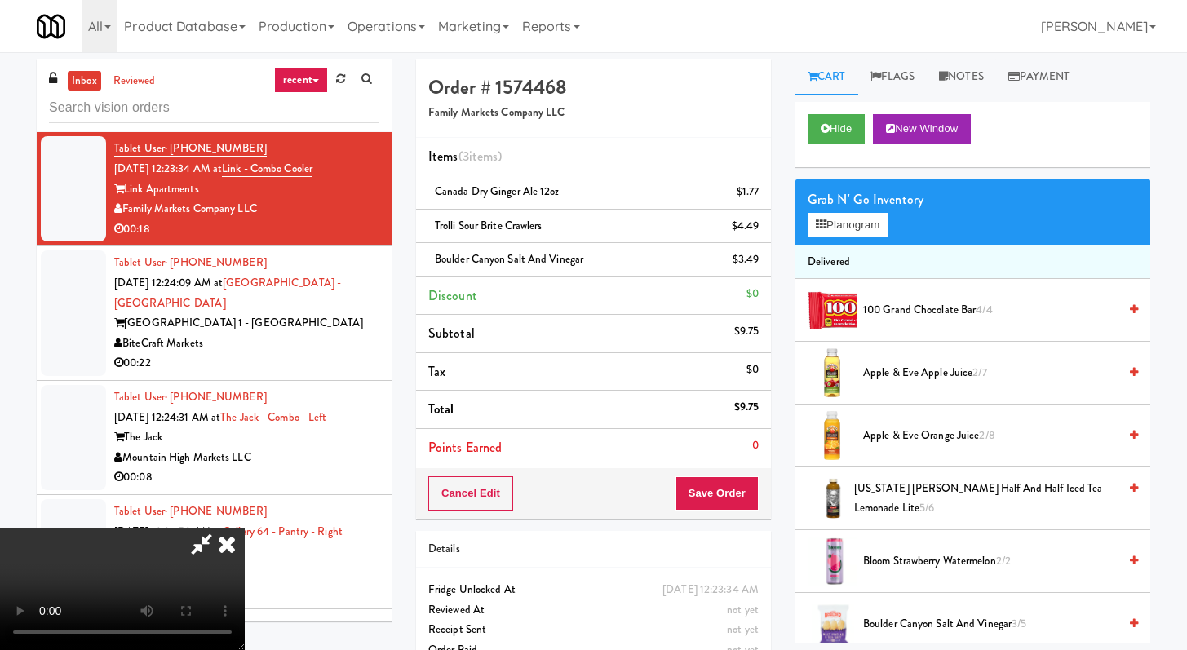
click at [760, 490] on div "Cancel Edit Save Order" at bounding box center [593, 493] width 355 height 51
click at [754, 490] on button "Save Order" at bounding box center [717, 494] width 83 height 34
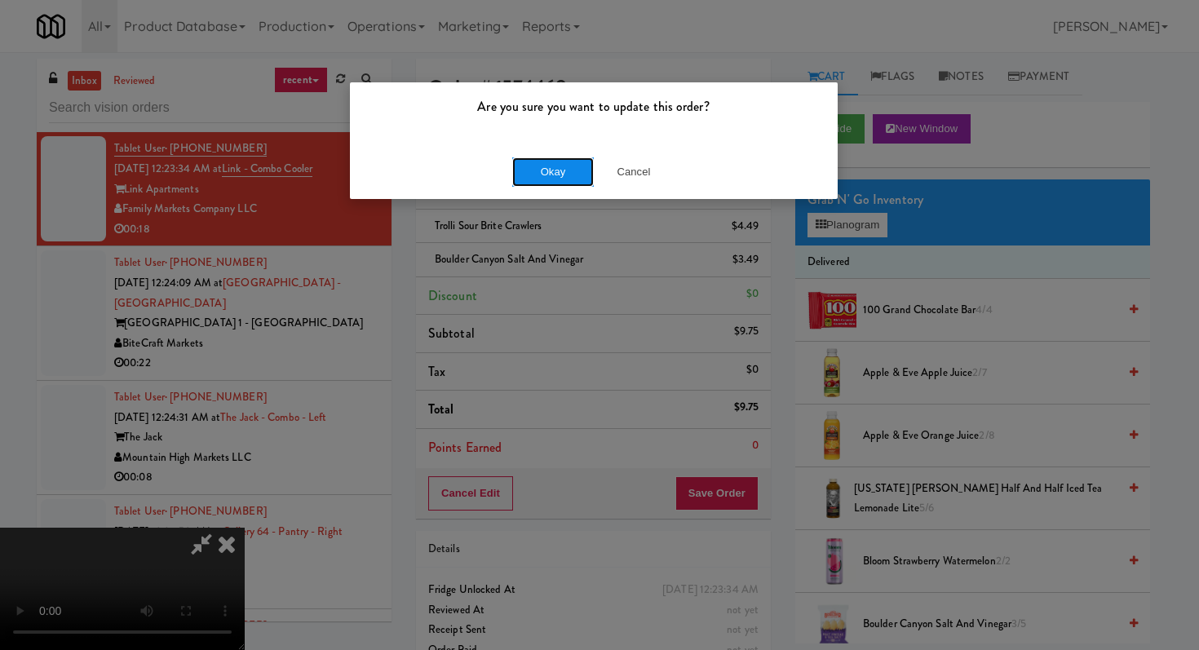
click at [569, 179] on button "Okay" at bounding box center [553, 171] width 82 height 29
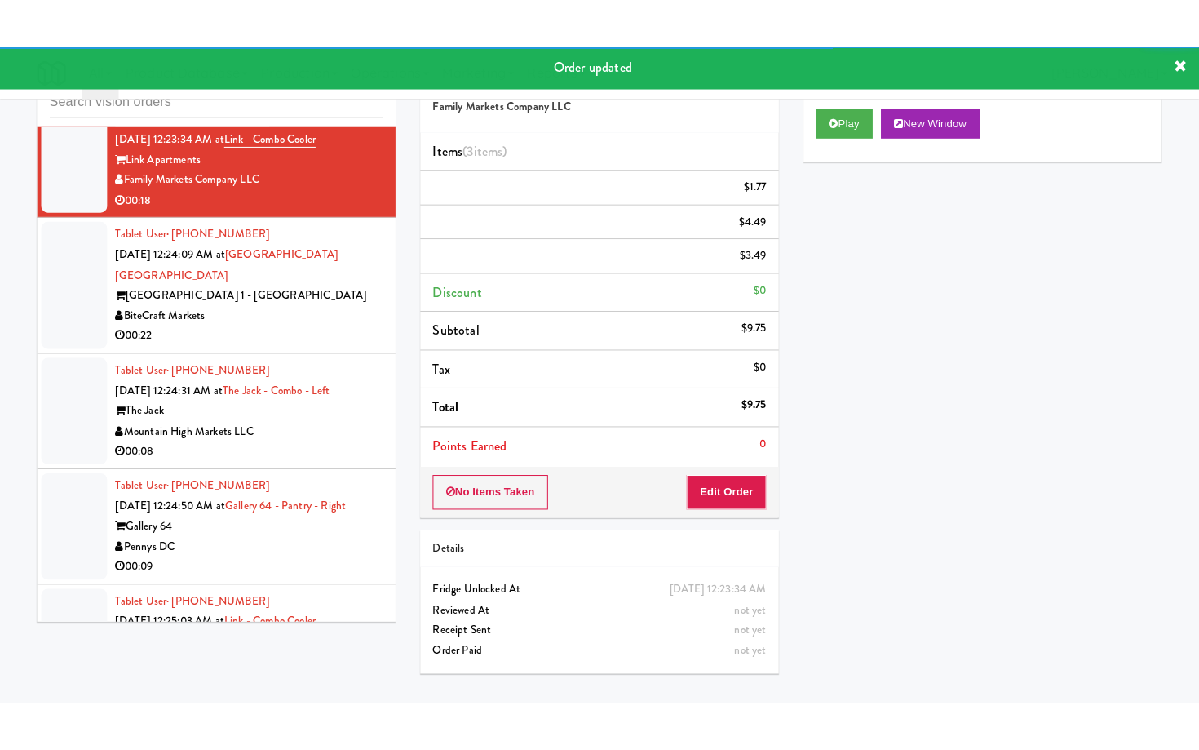
scroll to position [6420, 0]
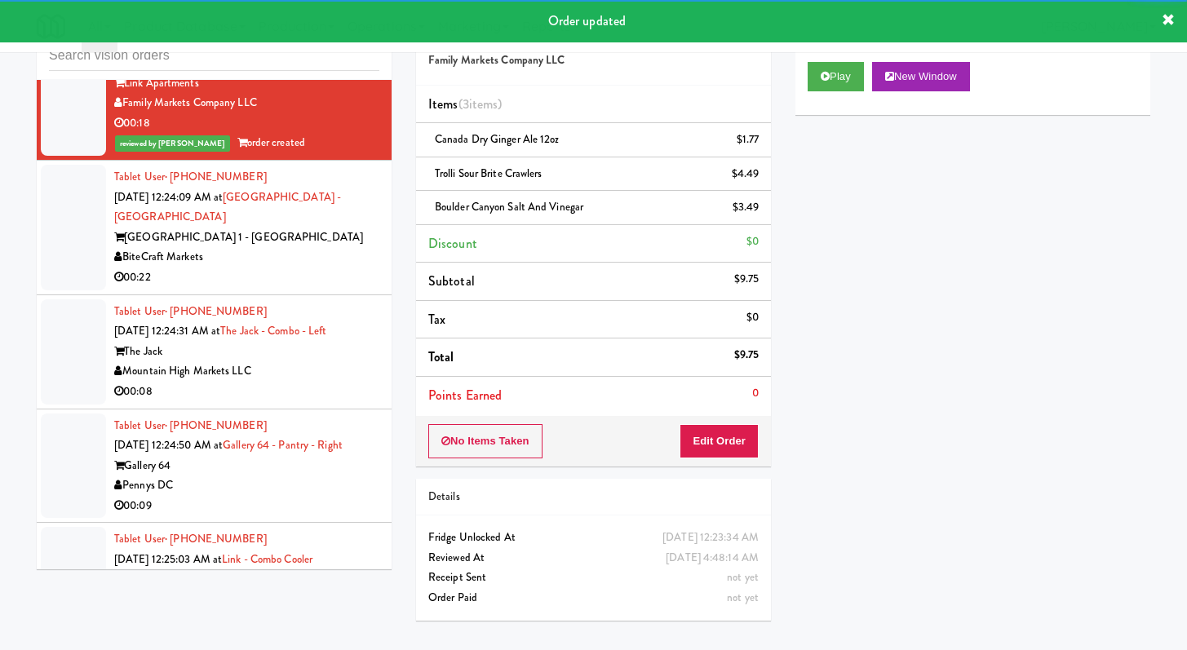
click at [335, 288] on div "00:22" at bounding box center [246, 278] width 265 height 20
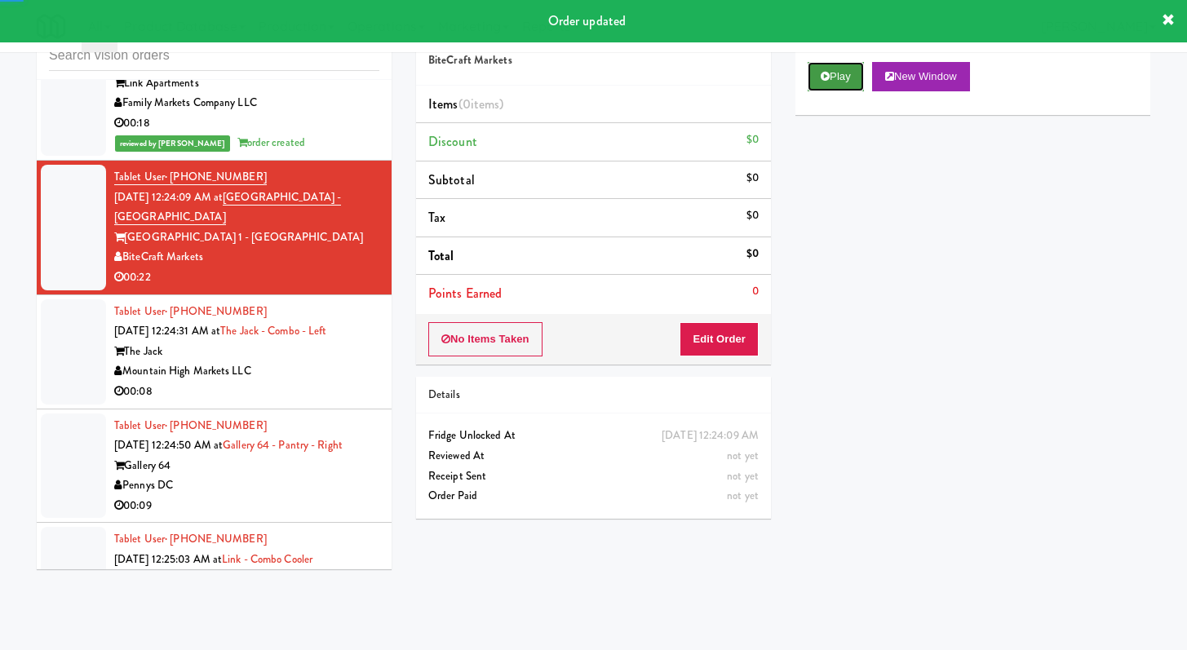
click at [825, 66] on button "Play" at bounding box center [836, 76] width 56 height 29
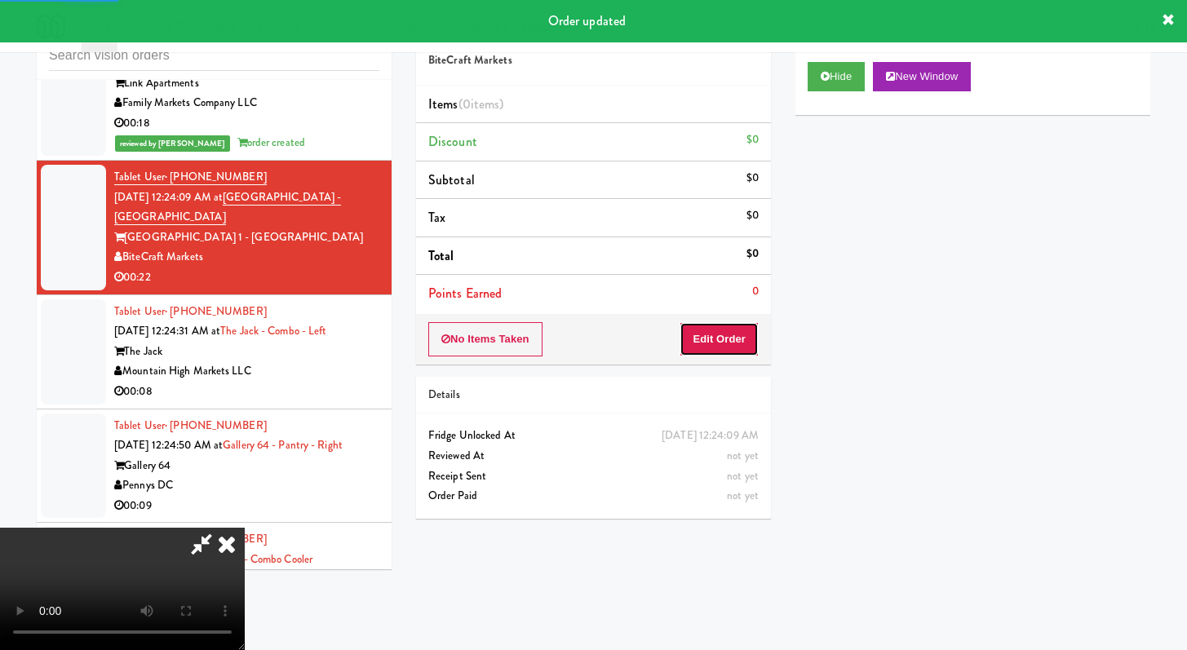
click at [730, 342] on button "Edit Order" at bounding box center [719, 339] width 79 height 34
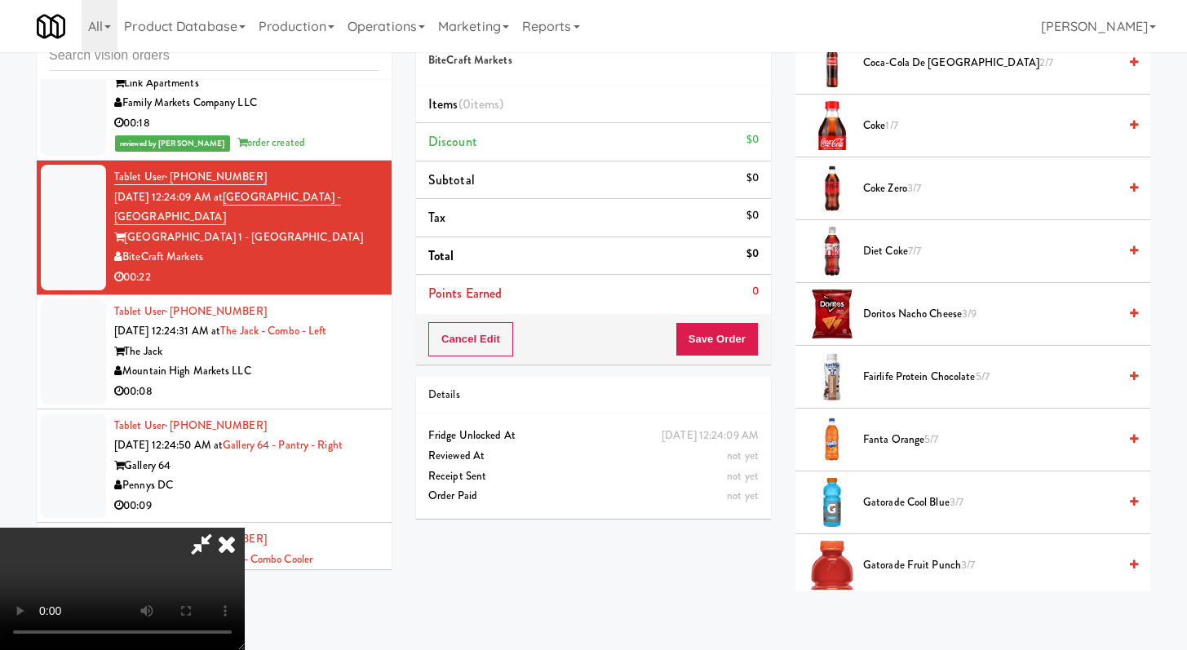
scroll to position [546, 0]
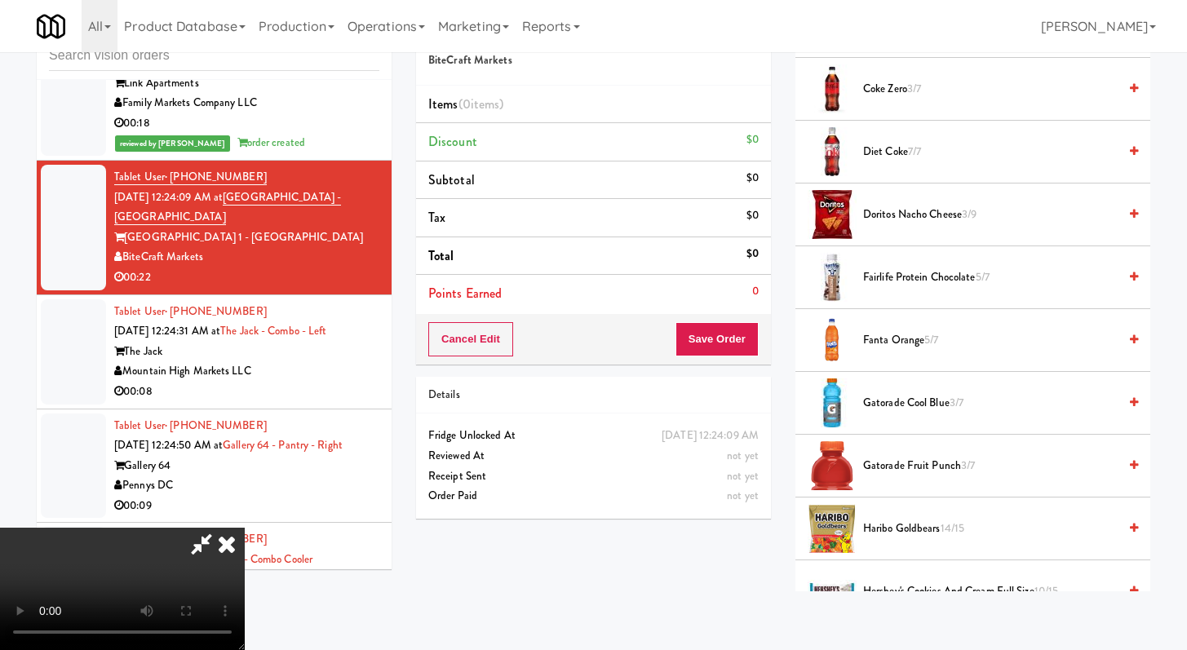
click at [889, 459] on span "Gatorade Fruit Punch 3/7" at bounding box center [990, 466] width 255 height 20
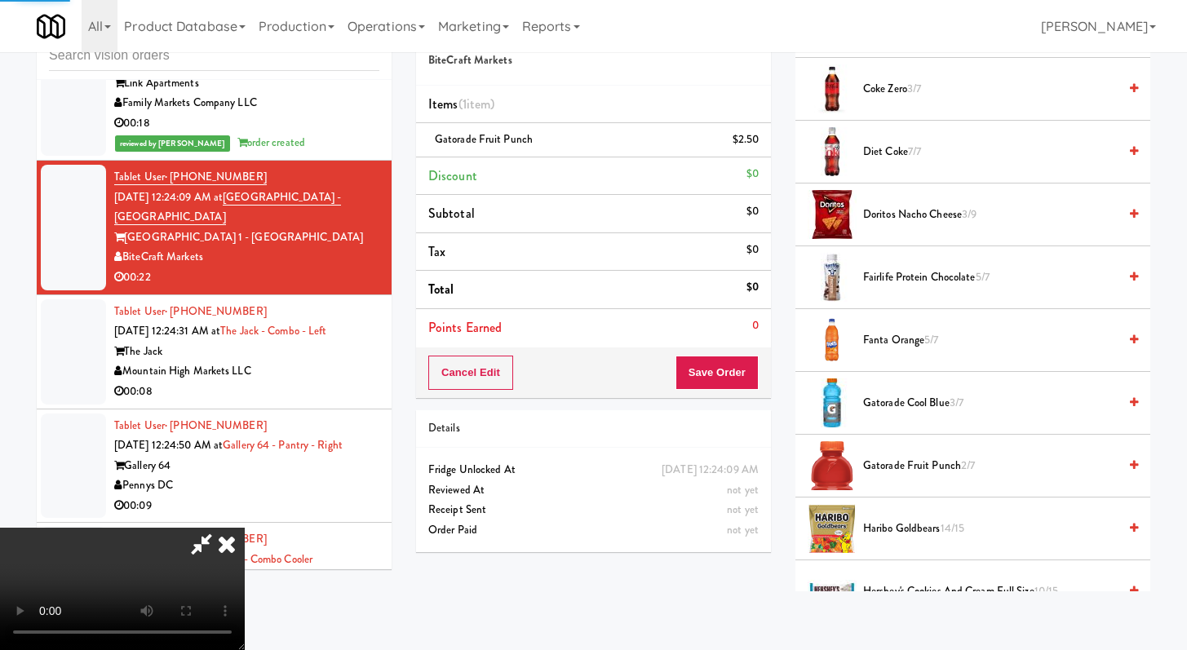
click at [760, 383] on div "Cancel Edit Save Order" at bounding box center [593, 373] width 355 height 51
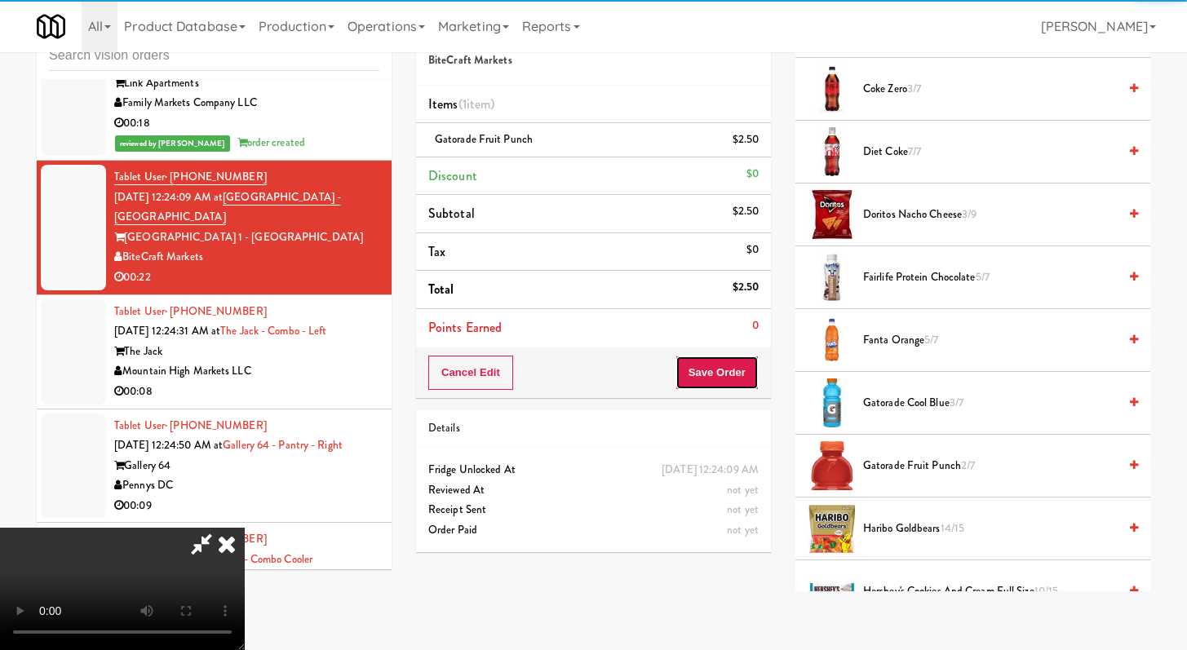
click at [721, 381] on button "Save Order" at bounding box center [717, 373] width 83 height 34
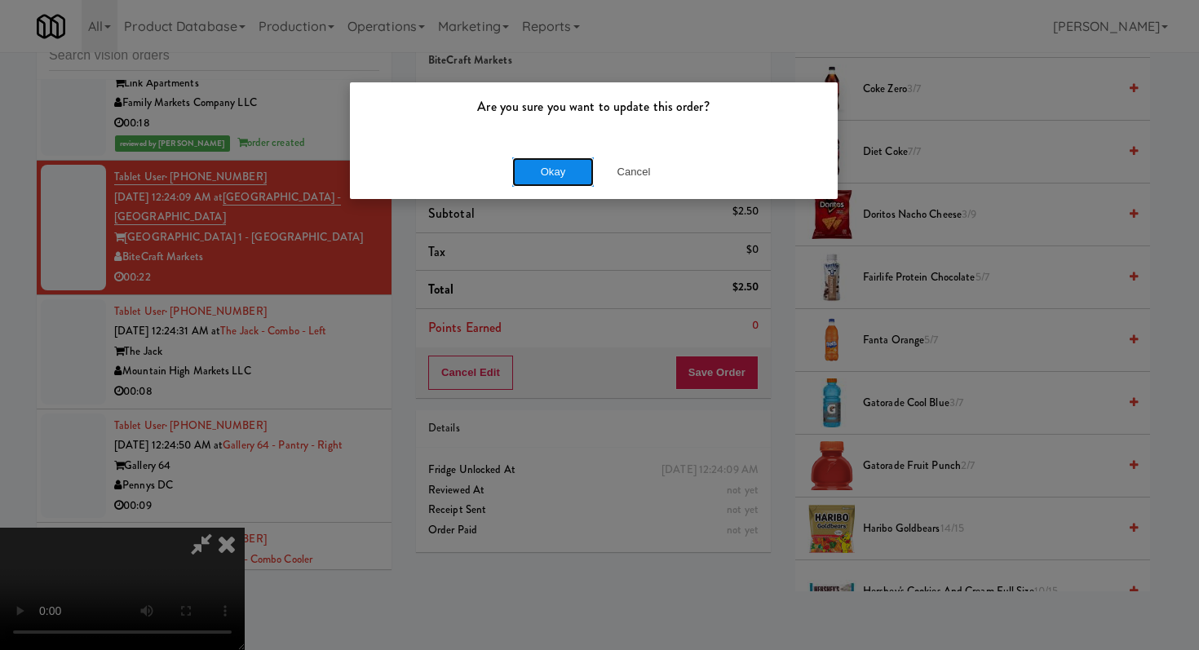
click at [543, 175] on button "Okay" at bounding box center [553, 171] width 82 height 29
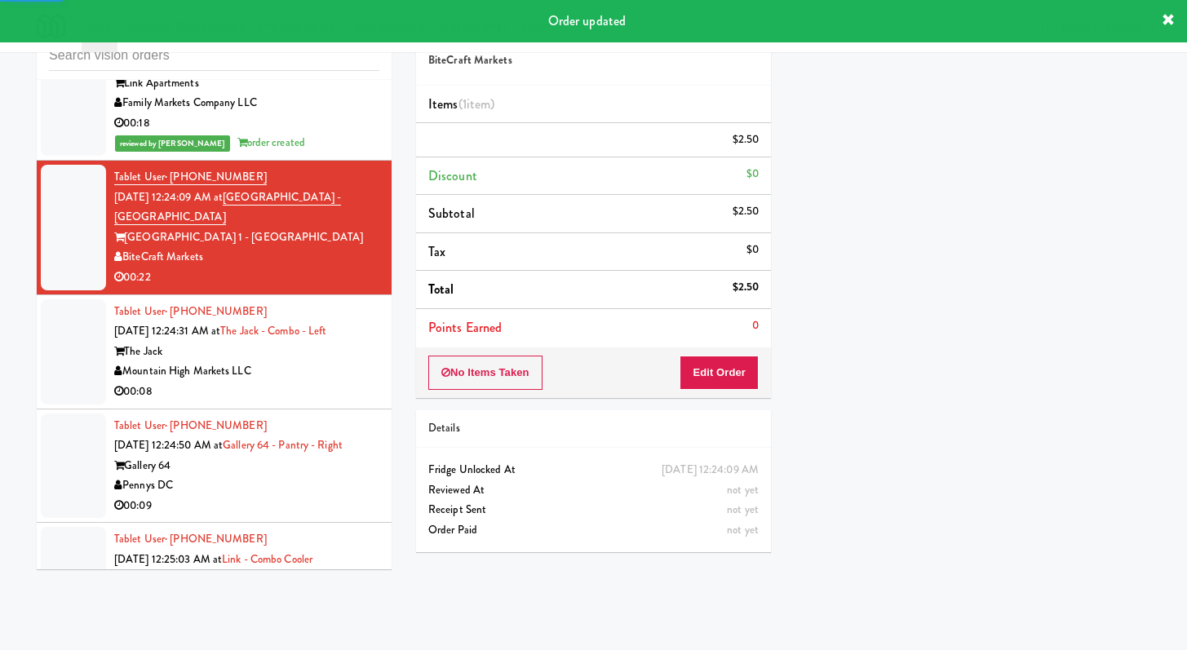
scroll to position [6481, 0]
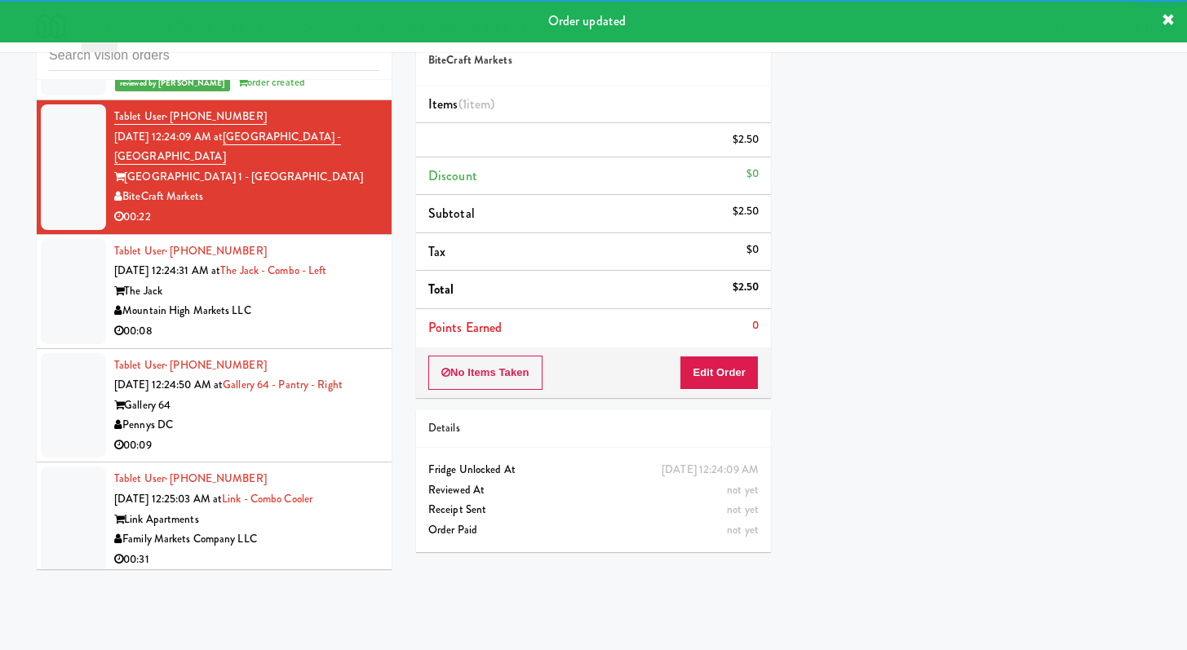
click at [335, 321] on div "Mountain High Markets LLC" at bounding box center [246, 311] width 265 height 20
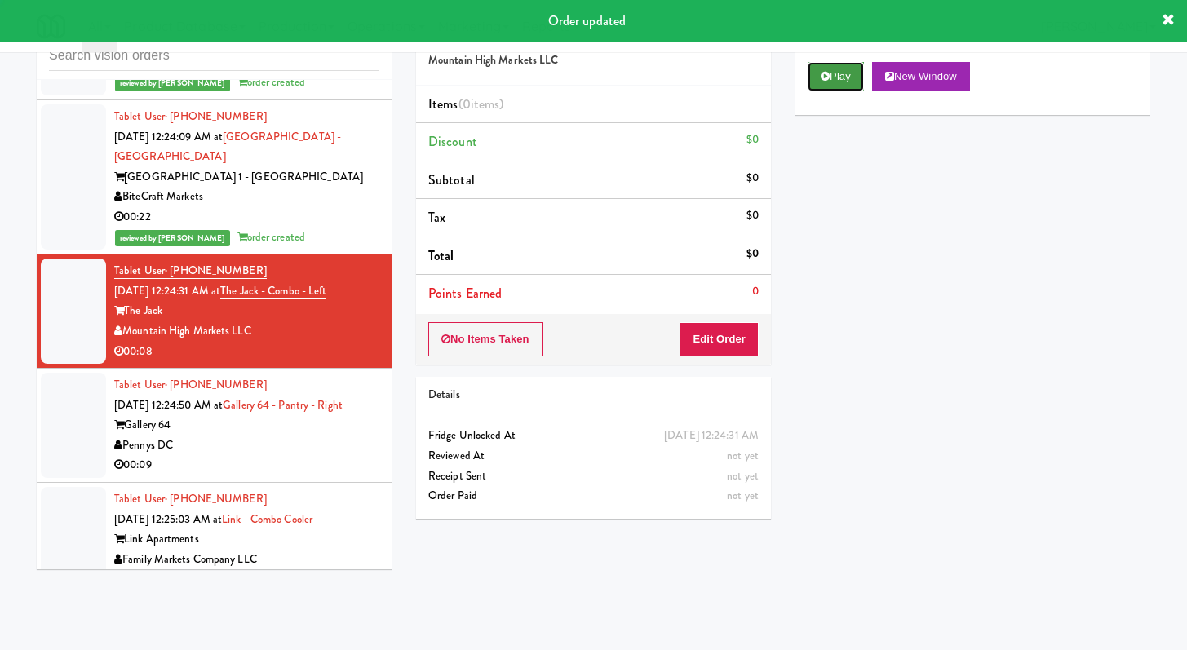
click at [840, 68] on button "Play" at bounding box center [836, 76] width 56 height 29
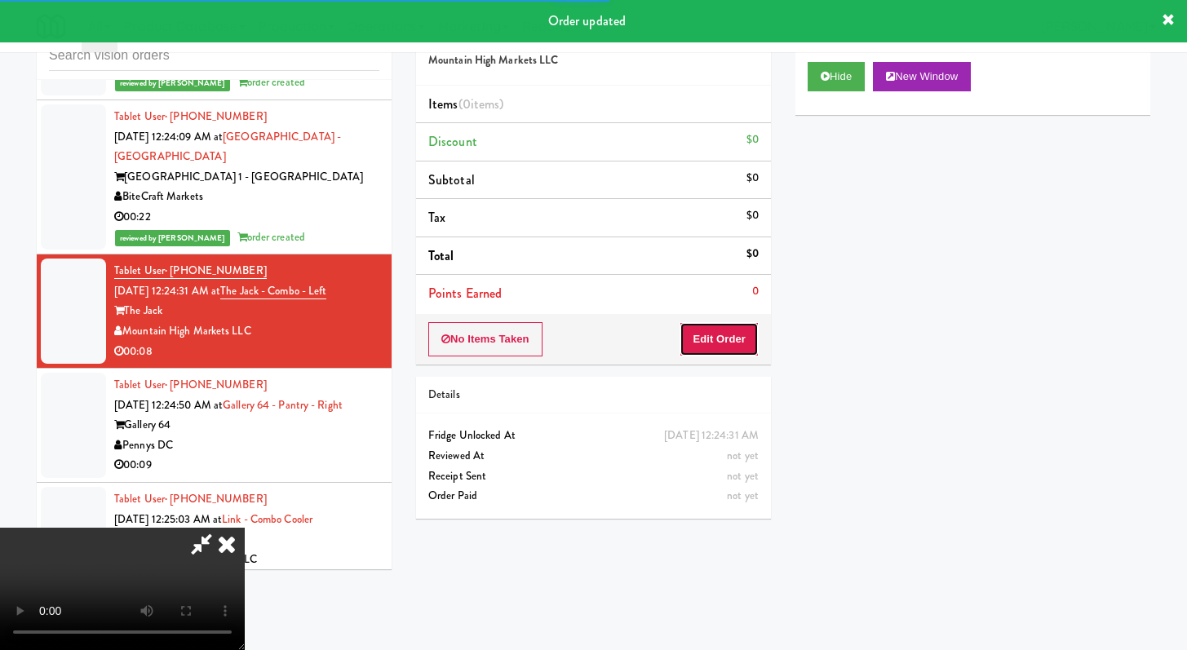
click at [709, 336] on button "Edit Order" at bounding box center [719, 339] width 79 height 34
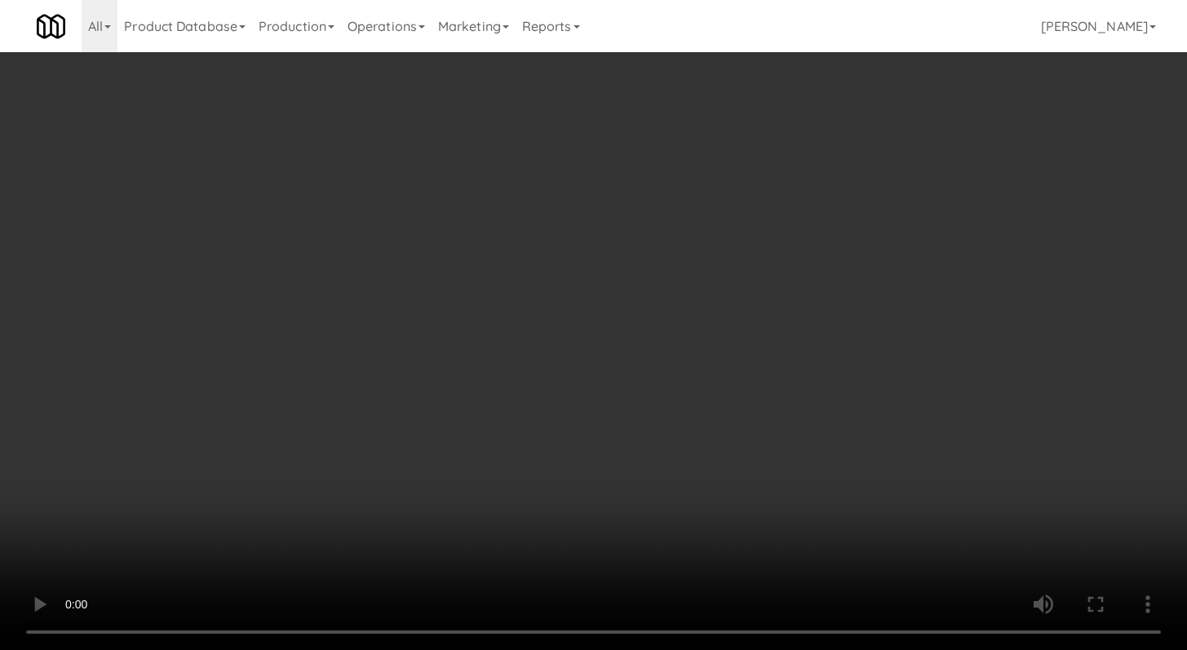
scroll to position [6421, 0]
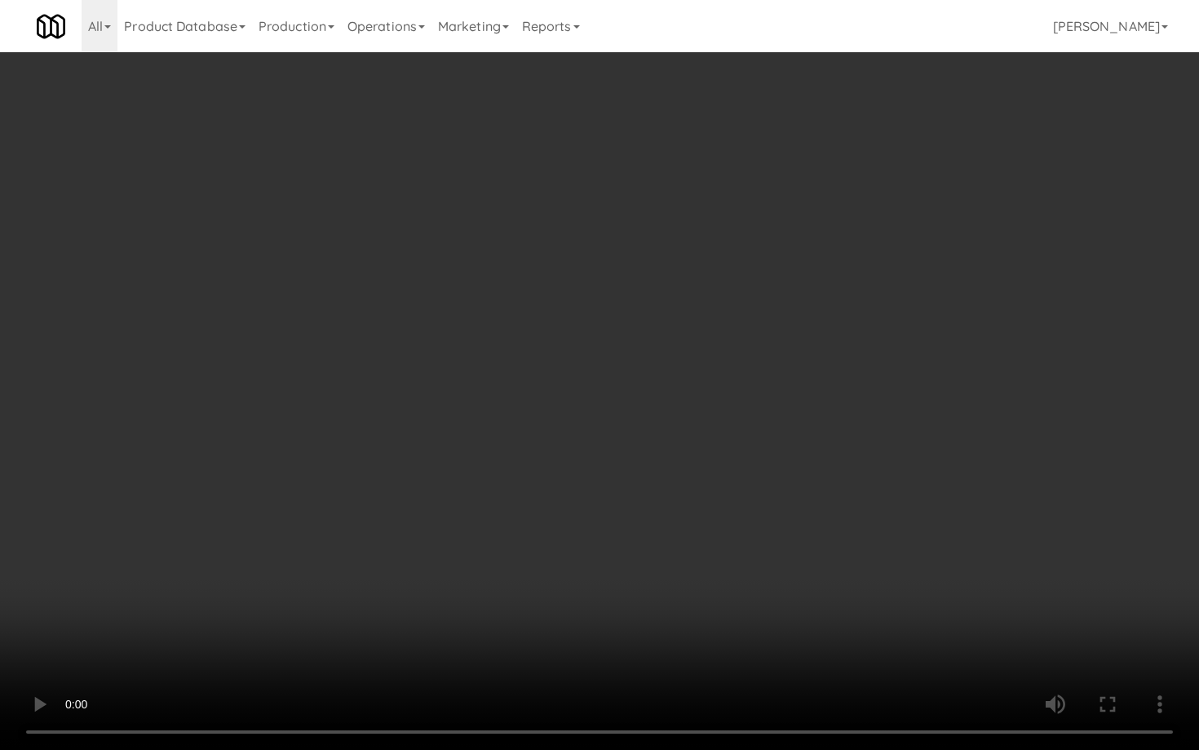
click at [645, 569] on video at bounding box center [599, 375] width 1199 height 750
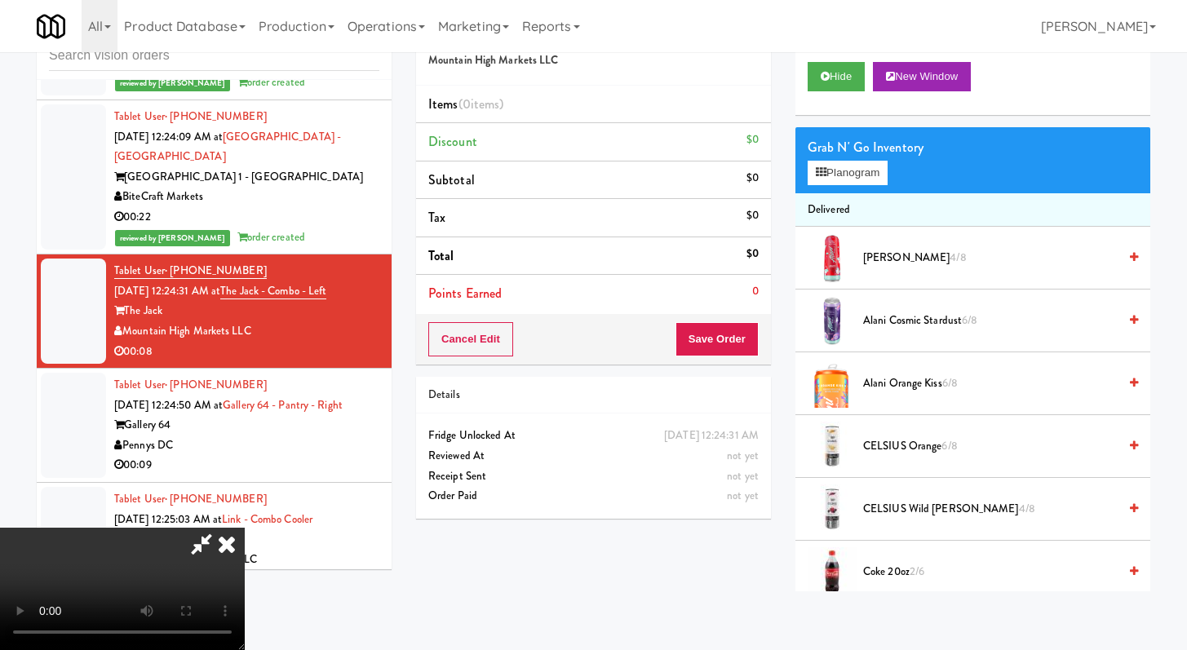
scroll to position [1189, 0]
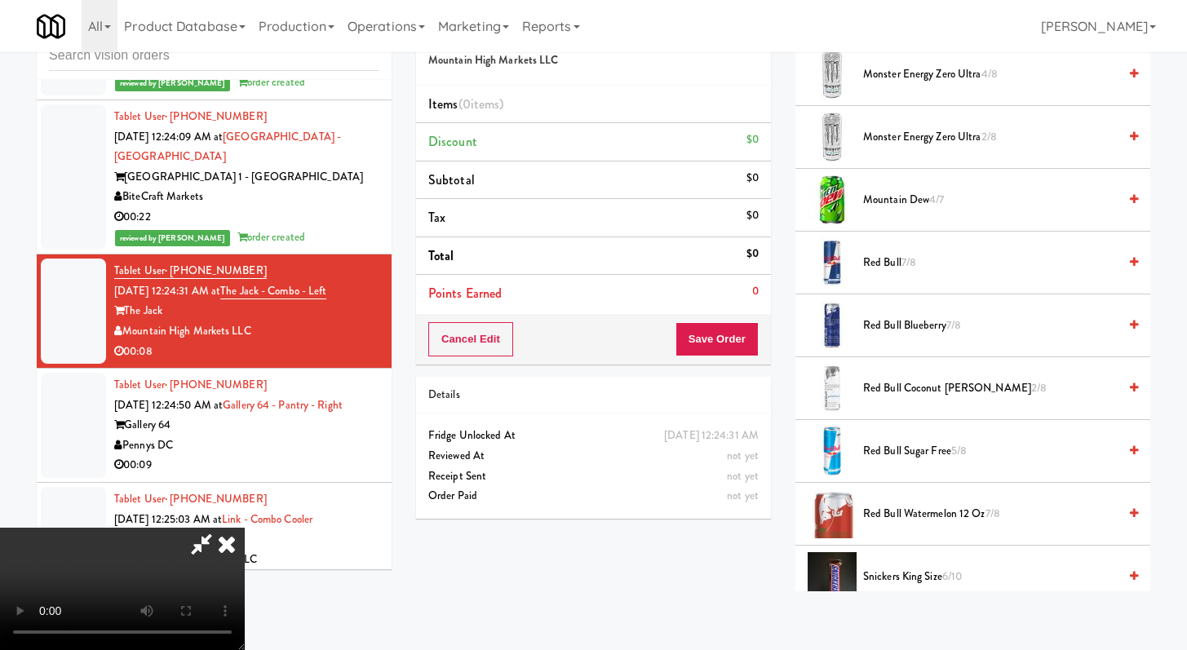
click at [245, 528] on video at bounding box center [122, 589] width 245 height 122
click at [920, 211] on li "Mountain Dew 4/7" at bounding box center [973, 200] width 355 height 63
click at [919, 194] on span "Mountain Dew 4/7" at bounding box center [990, 200] width 255 height 20
click at [919, 195] on span "Mountain Dew 4/7" at bounding box center [990, 200] width 255 height 20
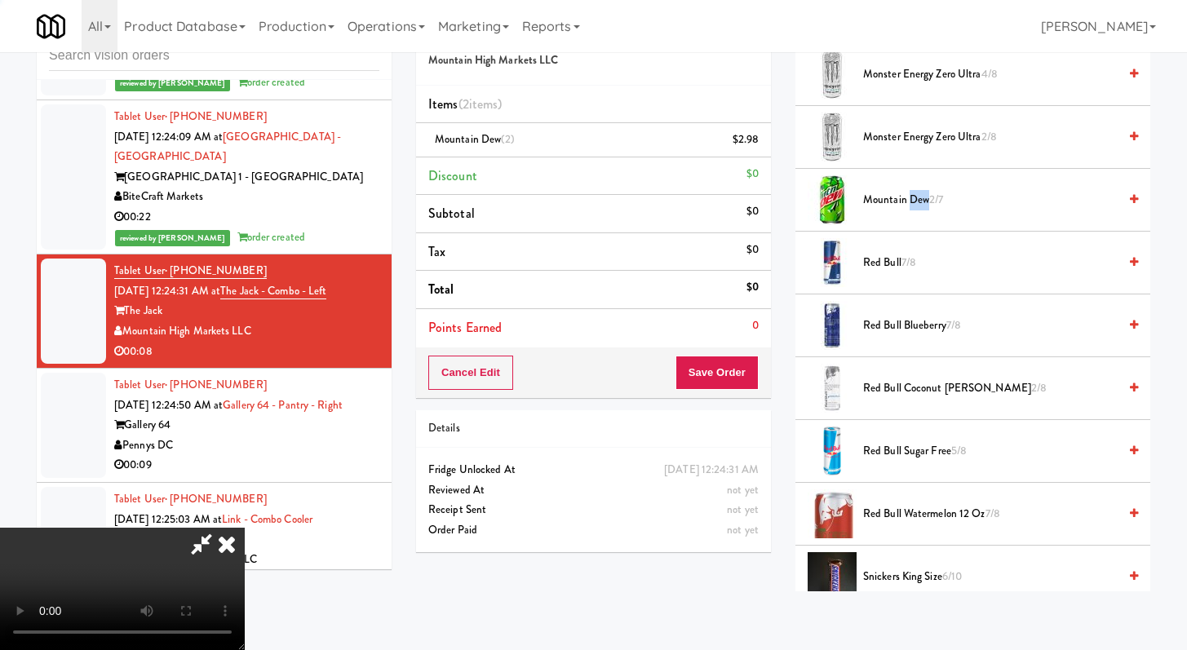
click at [245, 528] on video at bounding box center [122, 589] width 245 height 122
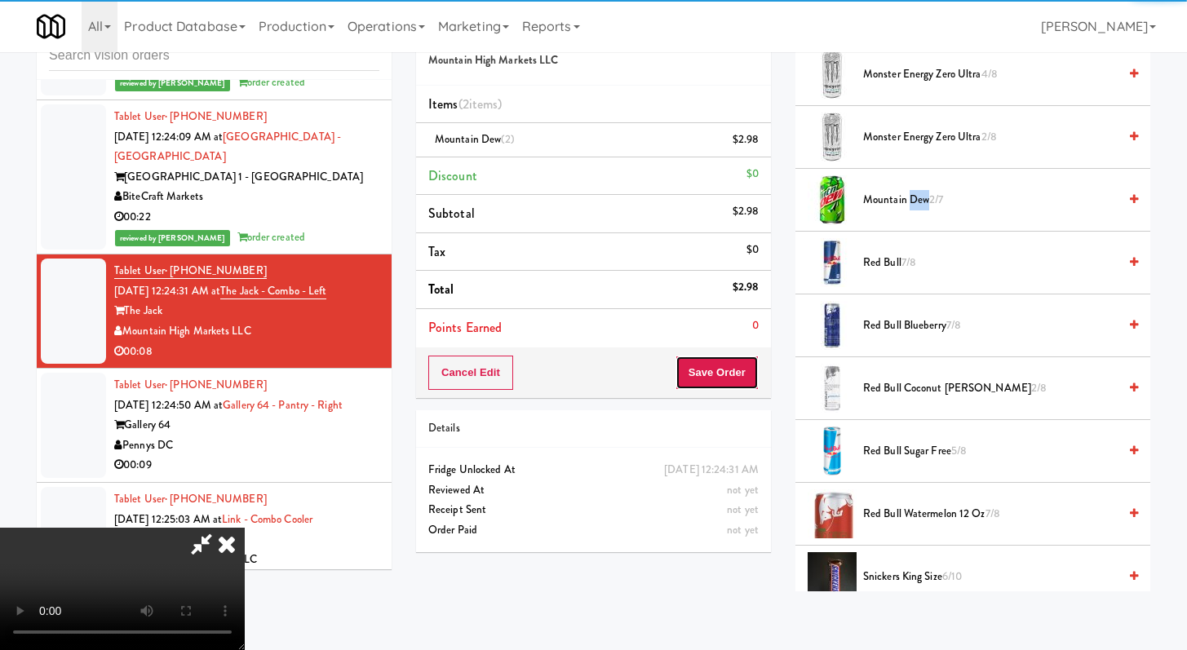
click at [747, 388] on button "Save Order" at bounding box center [717, 373] width 83 height 34
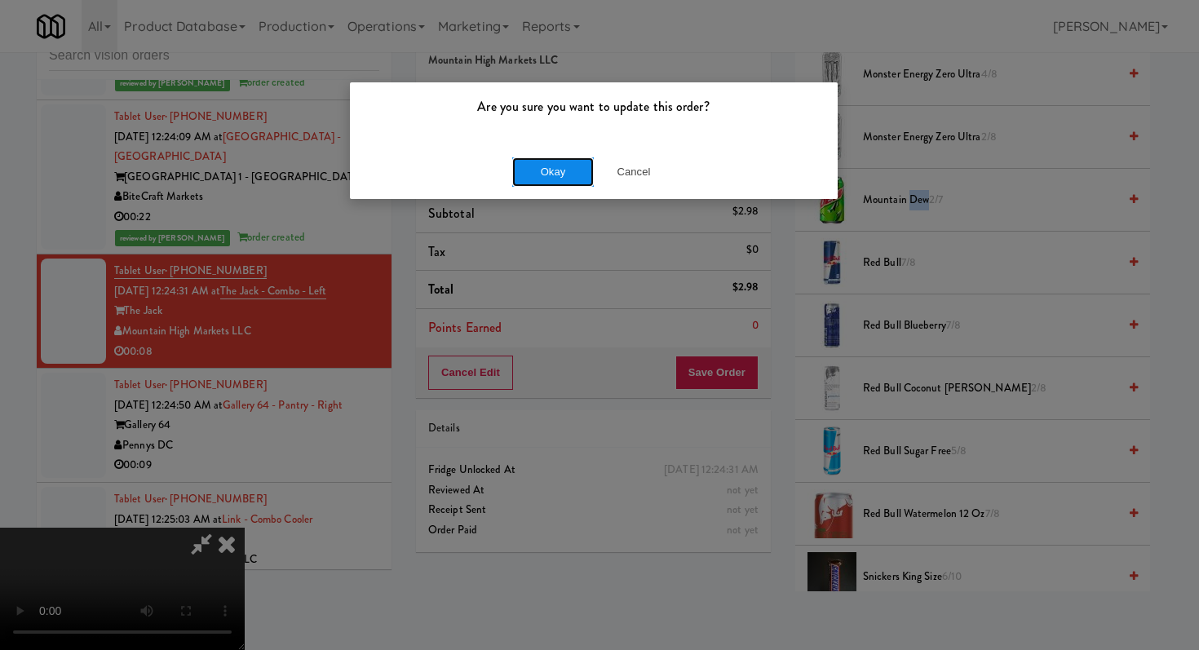
click at [566, 175] on button "Okay" at bounding box center [553, 171] width 82 height 29
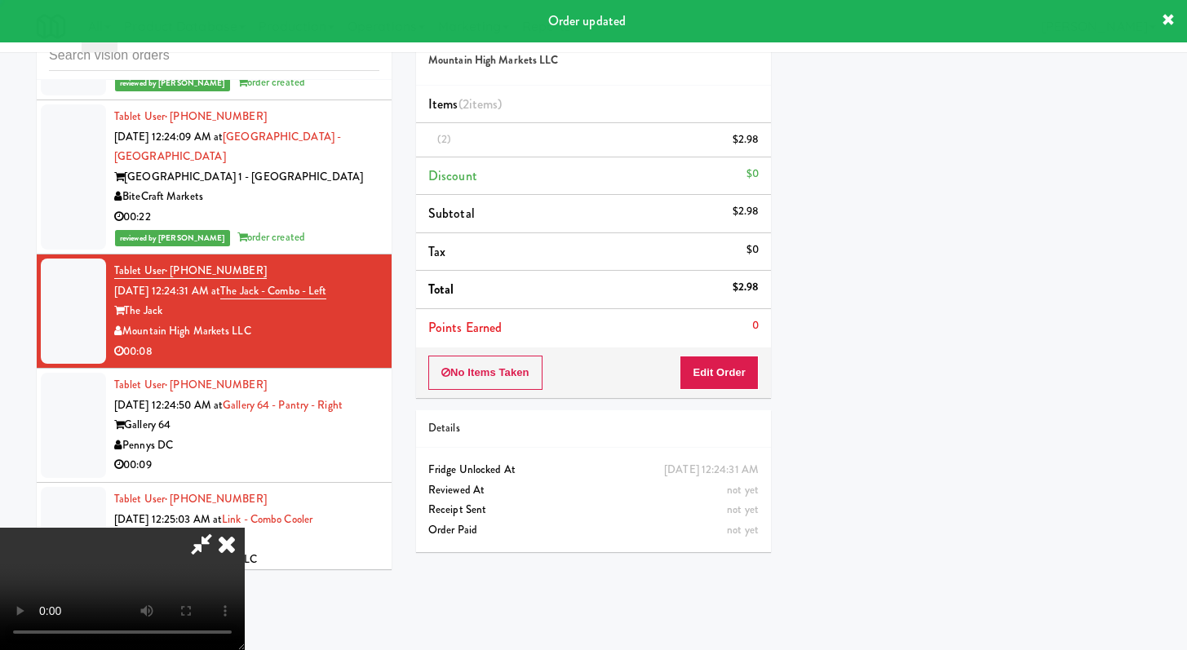
scroll to position [69, 0]
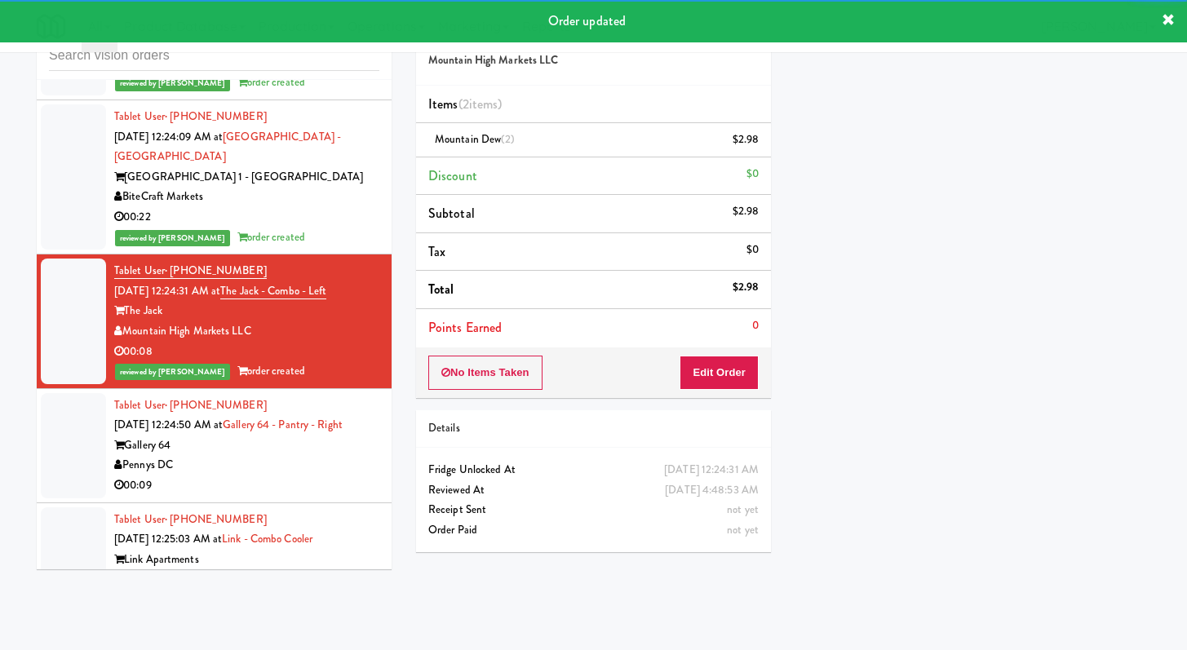
click at [328, 496] on div "00:09" at bounding box center [246, 486] width 265 height 20
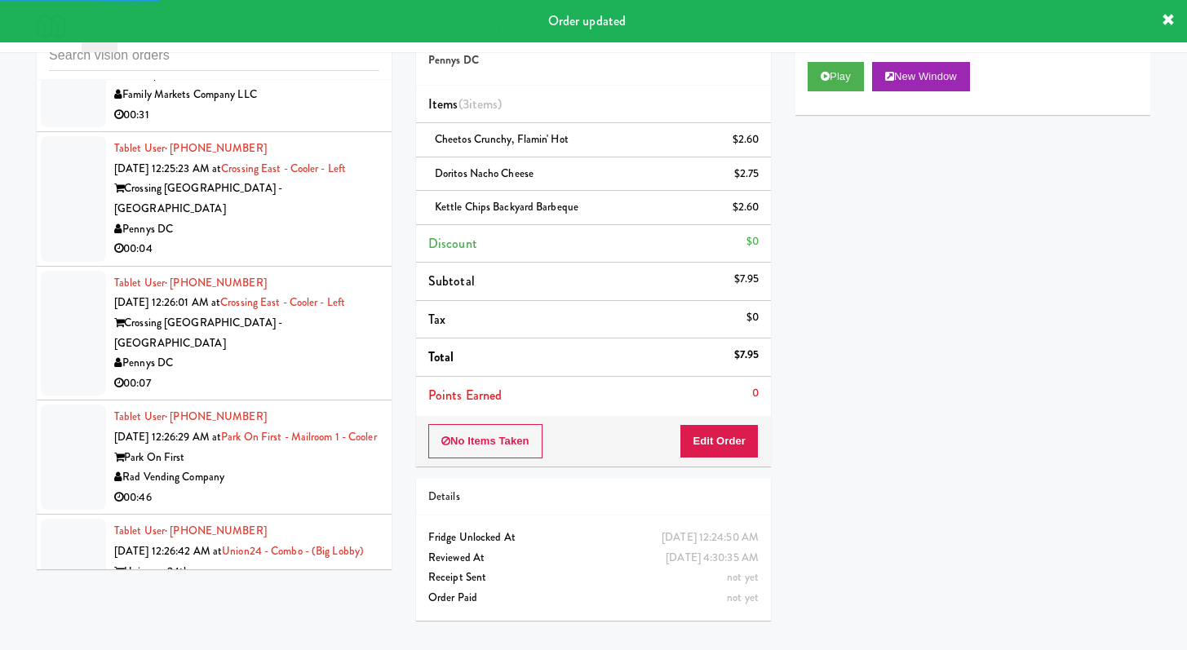
scroll to position [7160, 0]
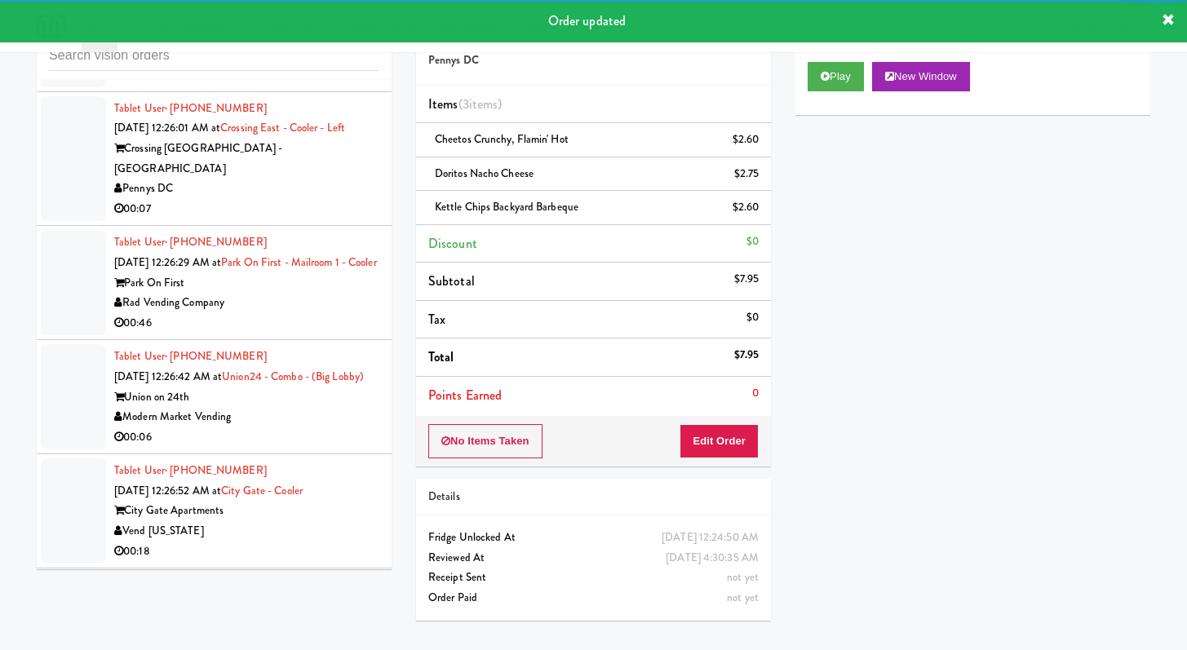
click at [338, 85] on div "00:04" at bounding box center [246, 74] width 265 height 20
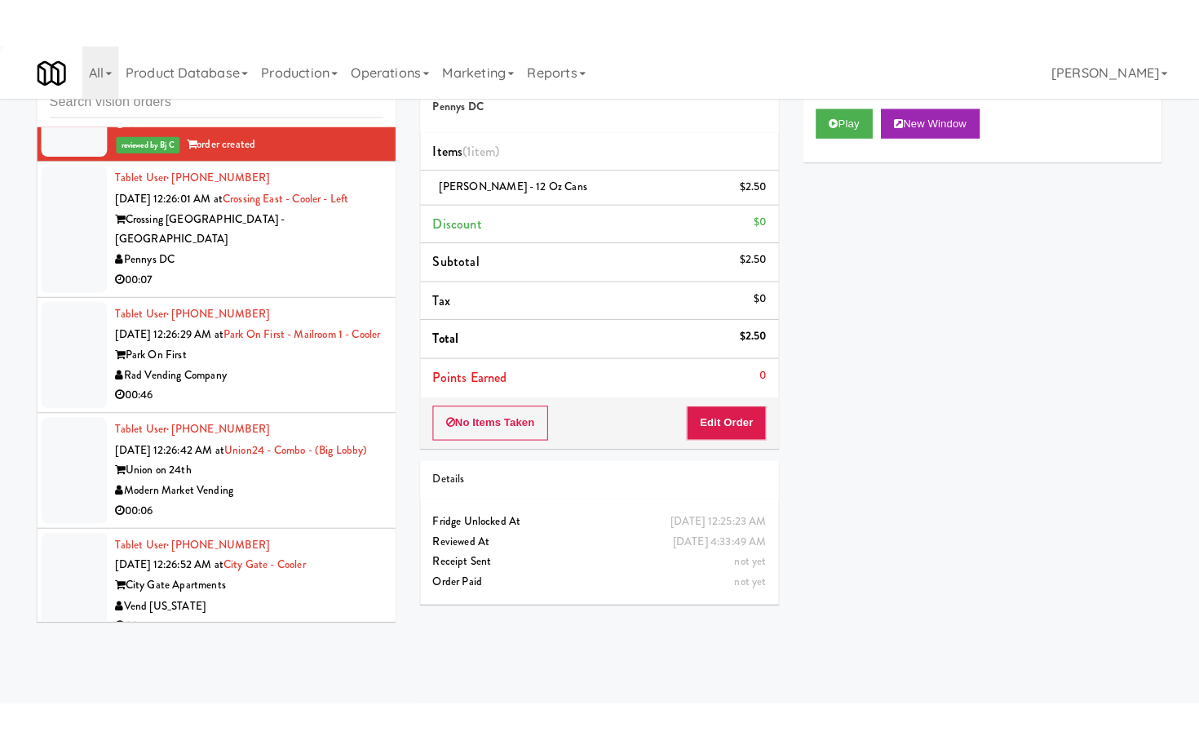
scroll to position [7157, 0]
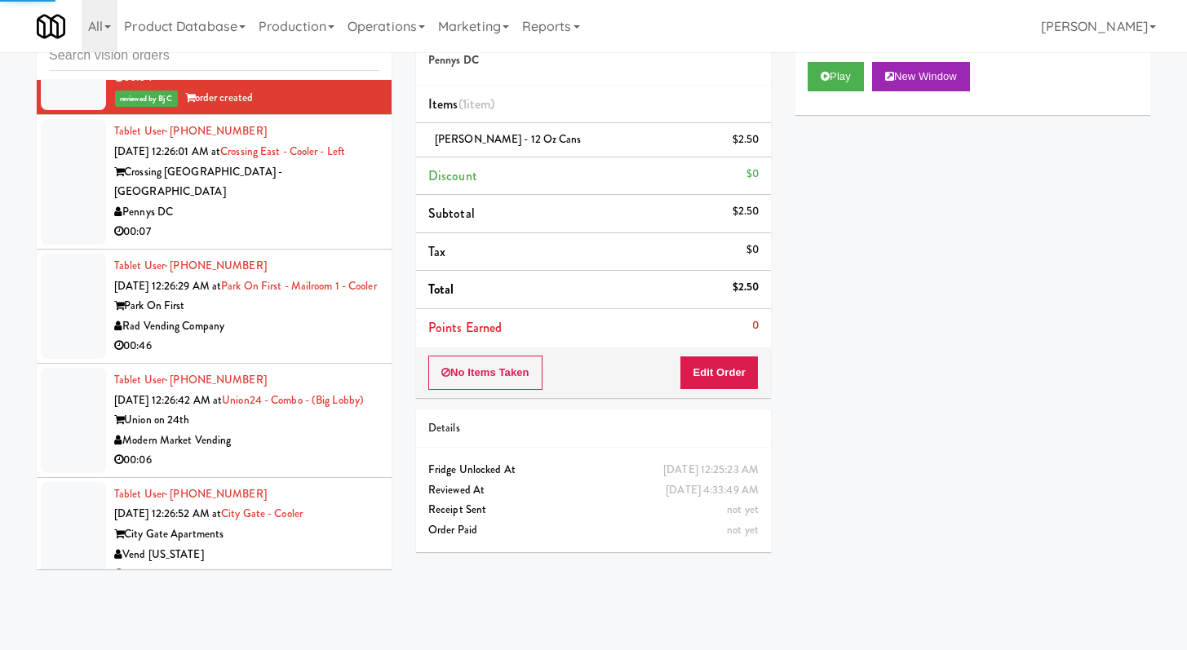
click at [319, 223] on div "Pennys DC" at bounding box center [246, 212] width 265 height 20
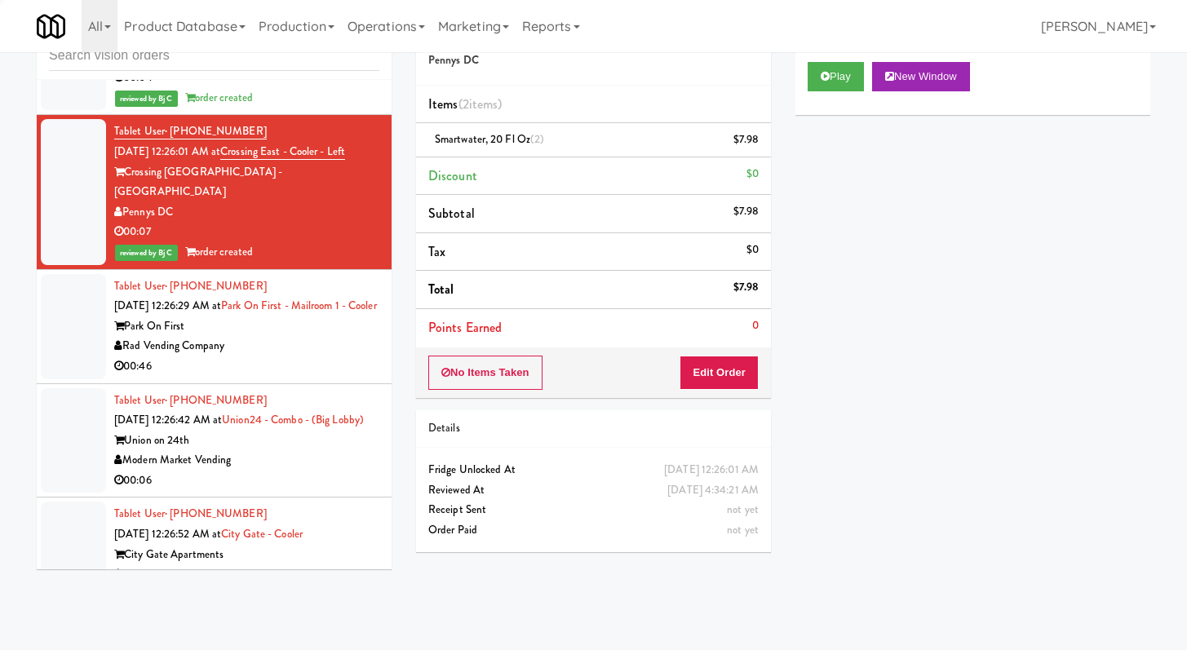
click at [310, 357] on div "Rad Vending Company" at bounding box center [246, 346] width 265 height 20
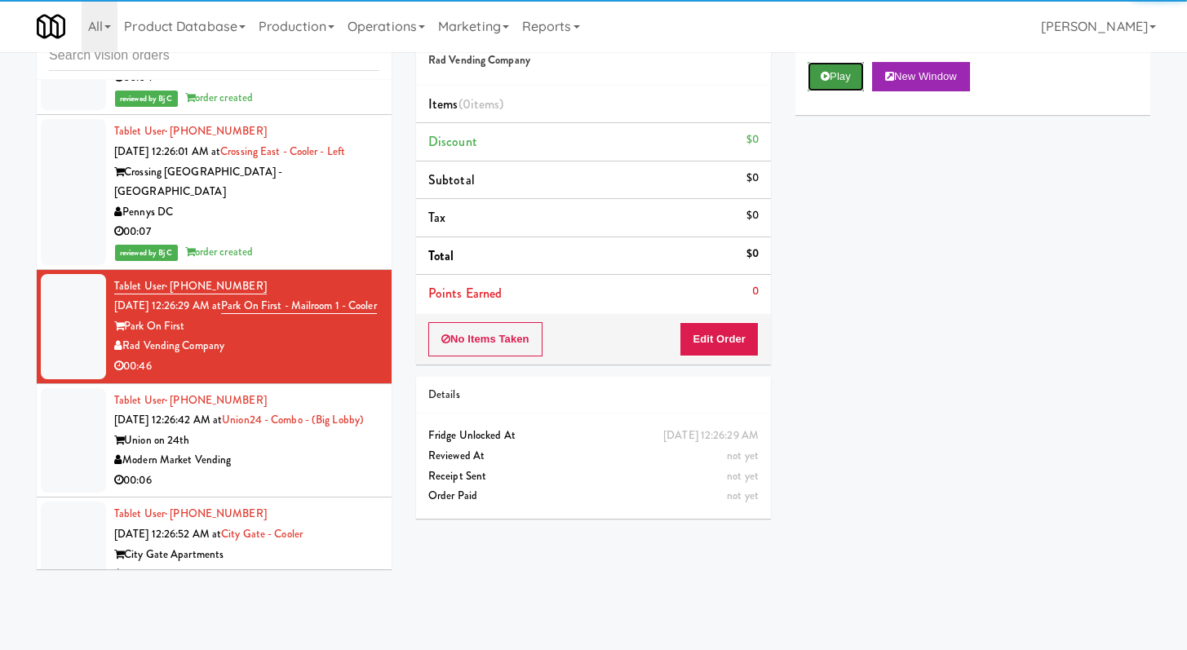
click at [849, 90] on button "Play" at bounding box center [836, 76] width 56 height 29
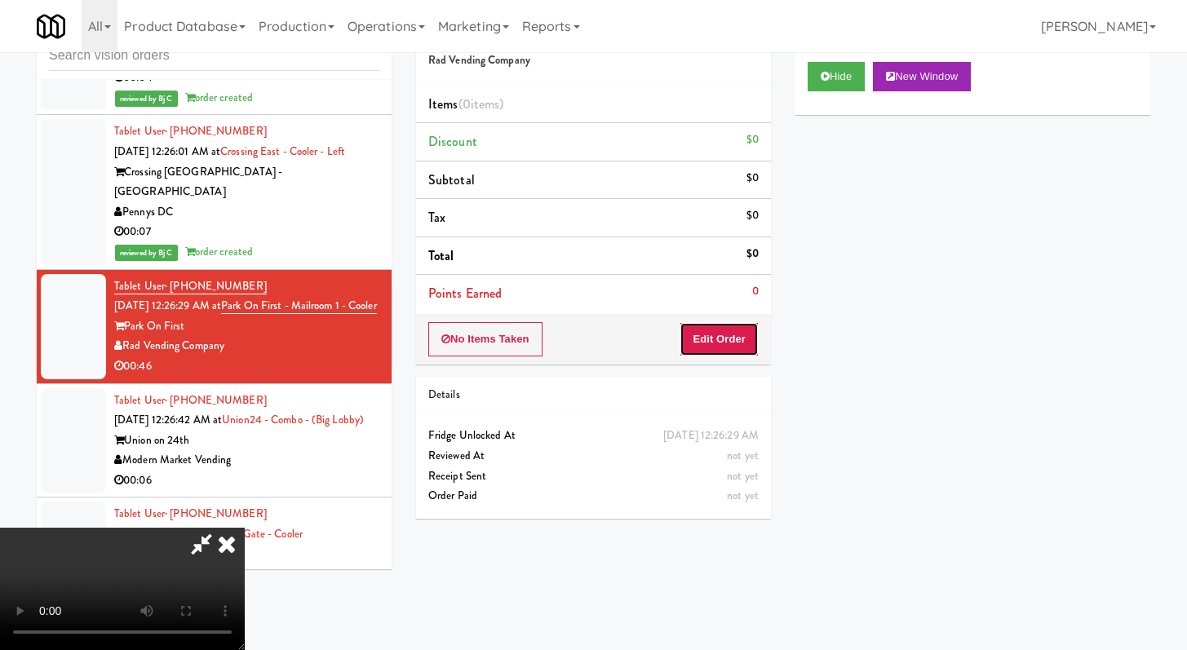
click at [730, 342] on button "Edit Order" at bounding box center [719, 339] width 79 height 34
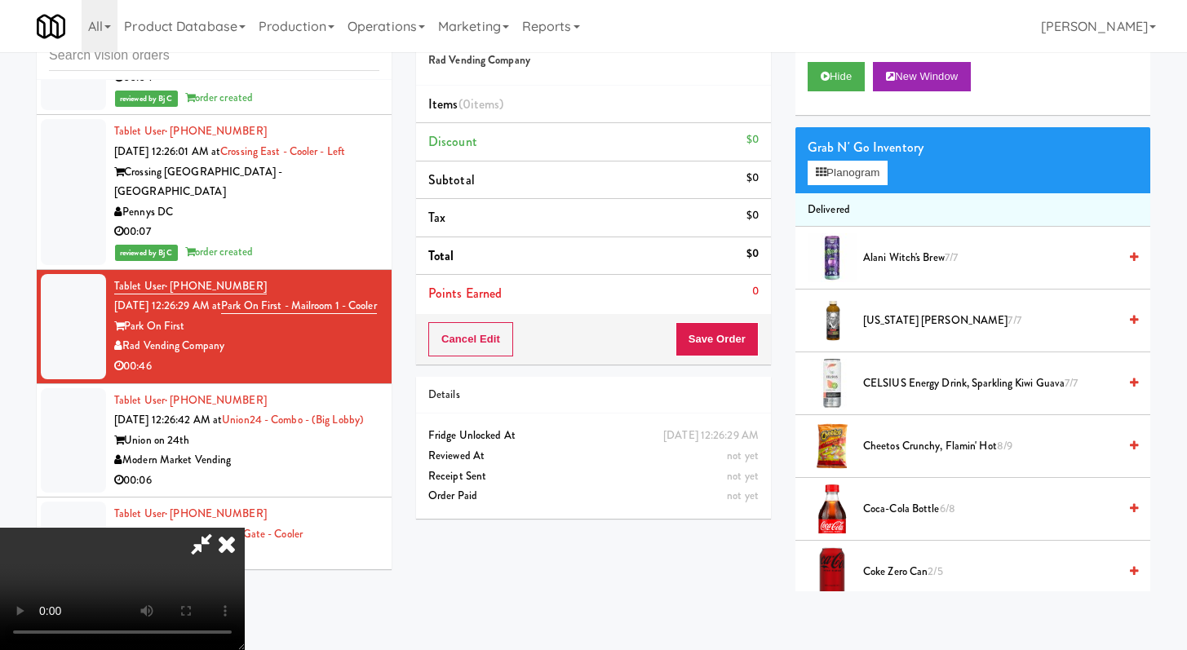
scroll to position [7077, 0]
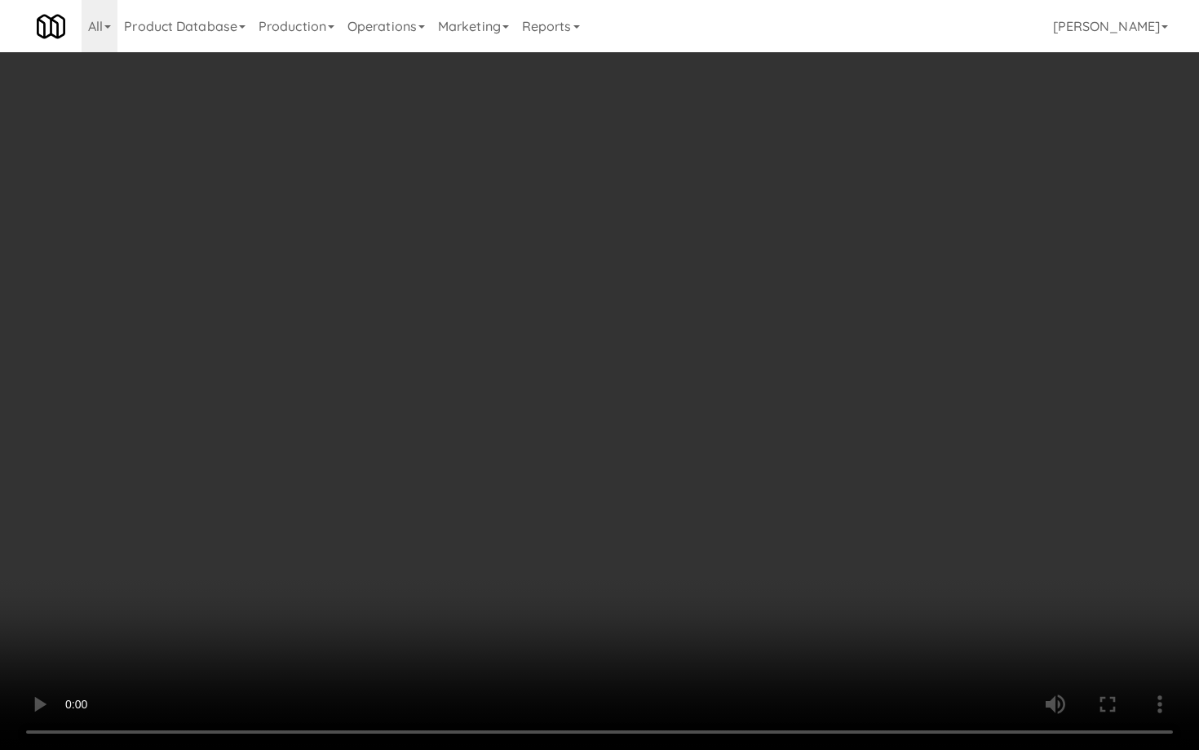
click at [487, 370] on video at bounding box center [599, 375] width 1199 height 750
click at [694, 550] on video at bounding box center [599, 375] width 1199 height 750
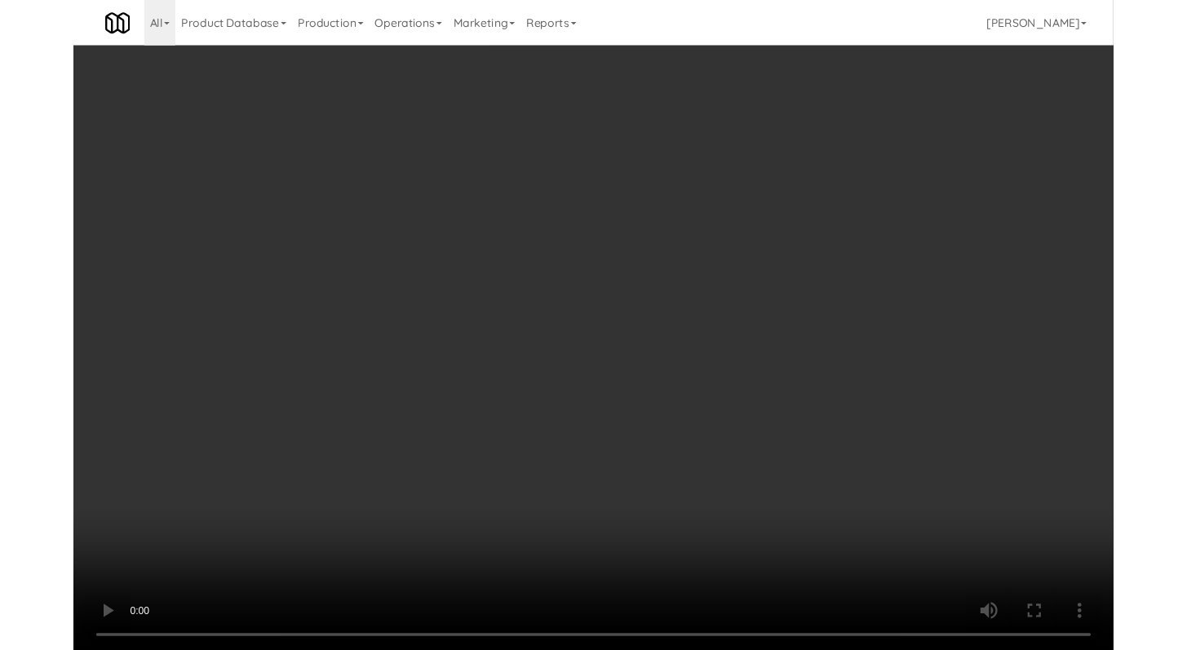
scroll to position [7157, 0]
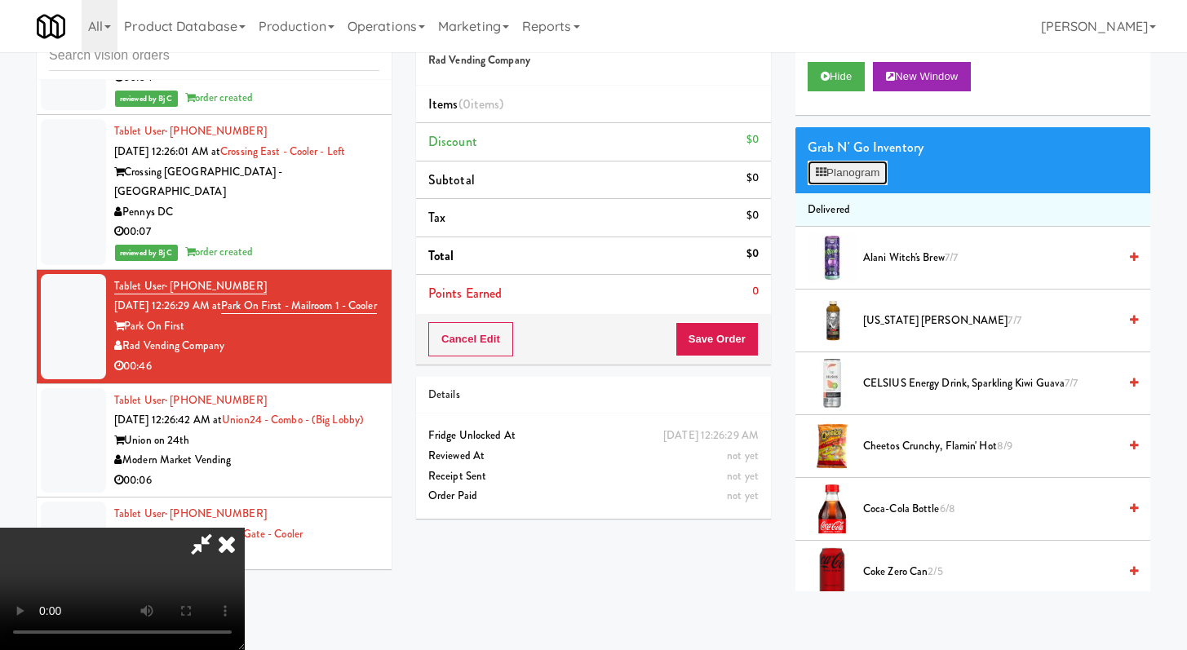
click at [854, 176] on button "Planogram" at bounding box center [848, 173] width 80 height 24
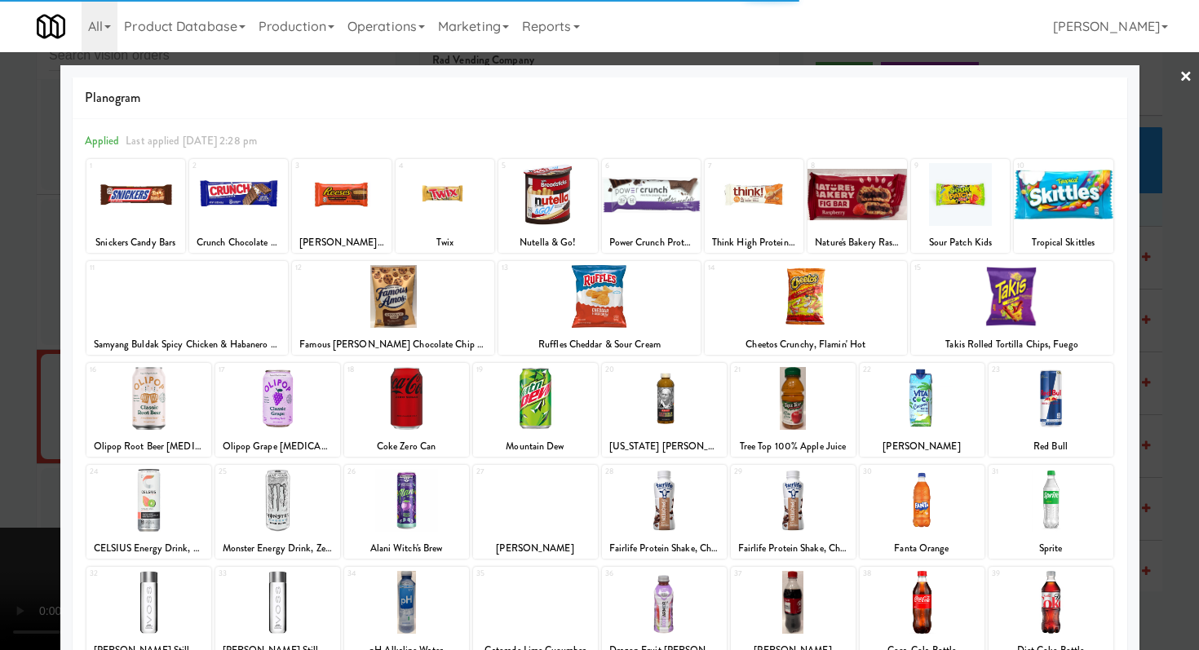
click at [430, 298] on div at bounding box center [393, 296] width 202 height 63
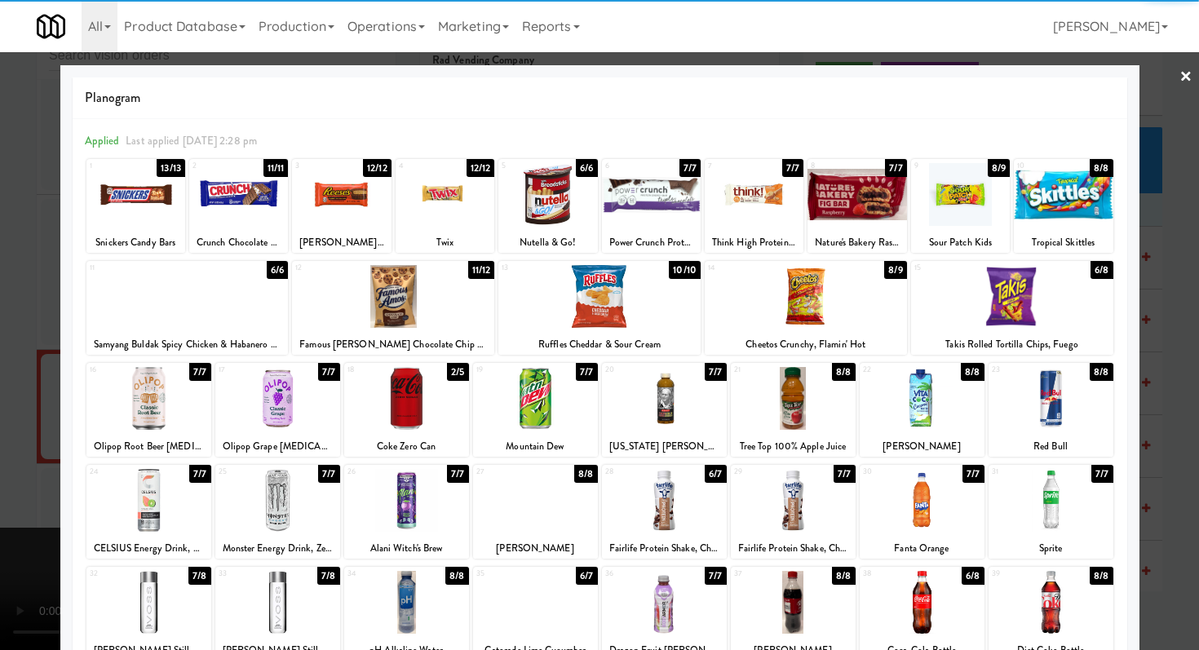
click at [546, 525] on div at bounding box center [535, 500] width 125 height 63
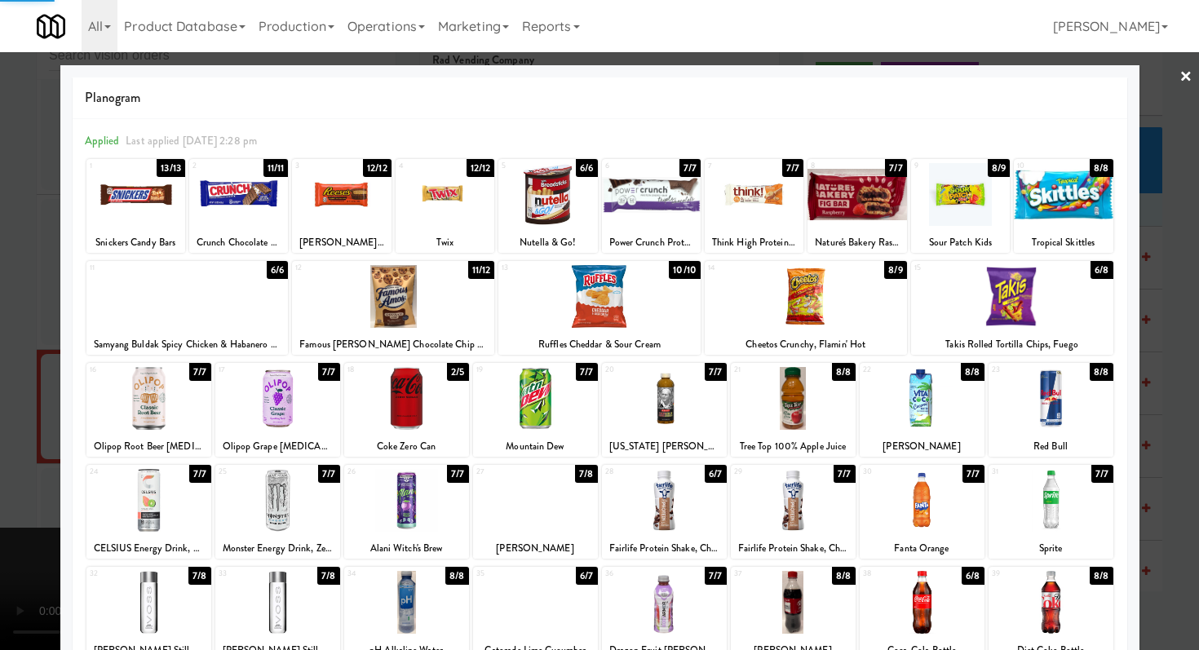
click at [0, 508] on div at bounding box center [599, 325] width 1199 height 650
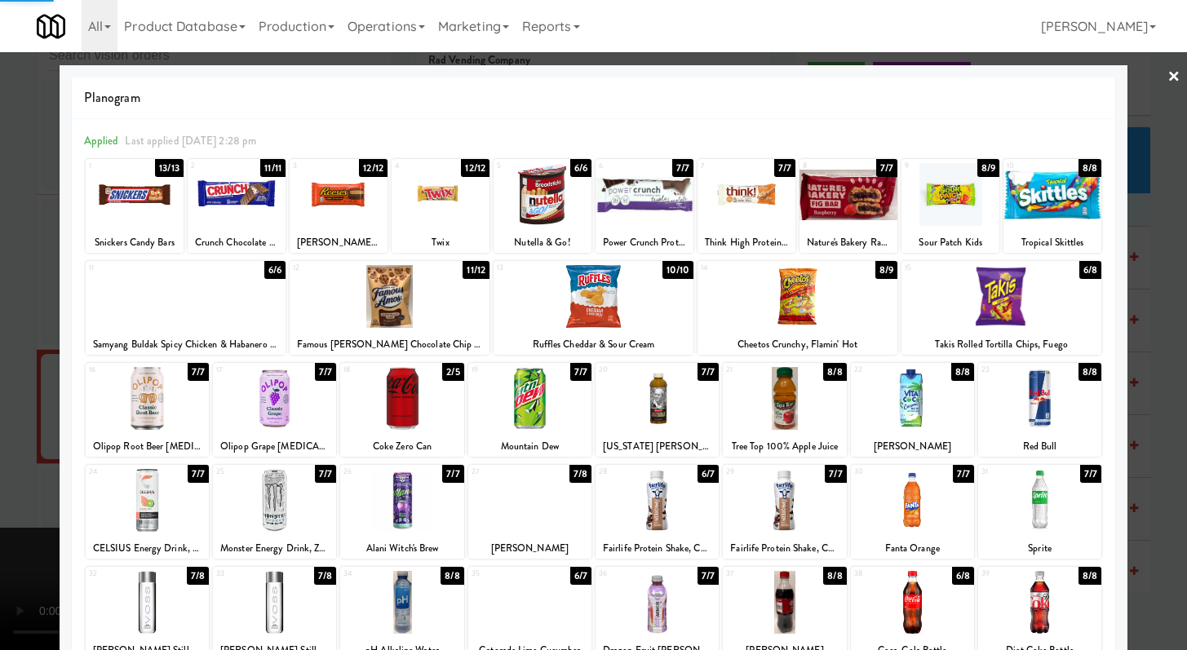
scroll to position [7157, 0]
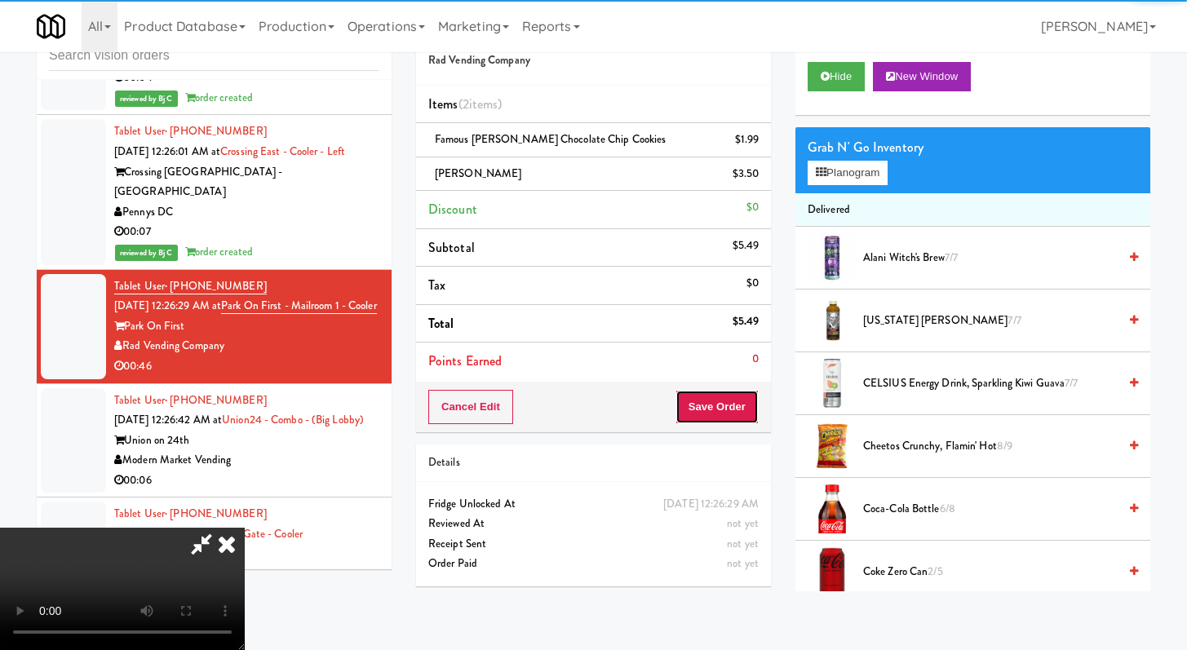
click at [744, 394] on button "Save Order" at bounding box center [717, 407] width 83 height 34
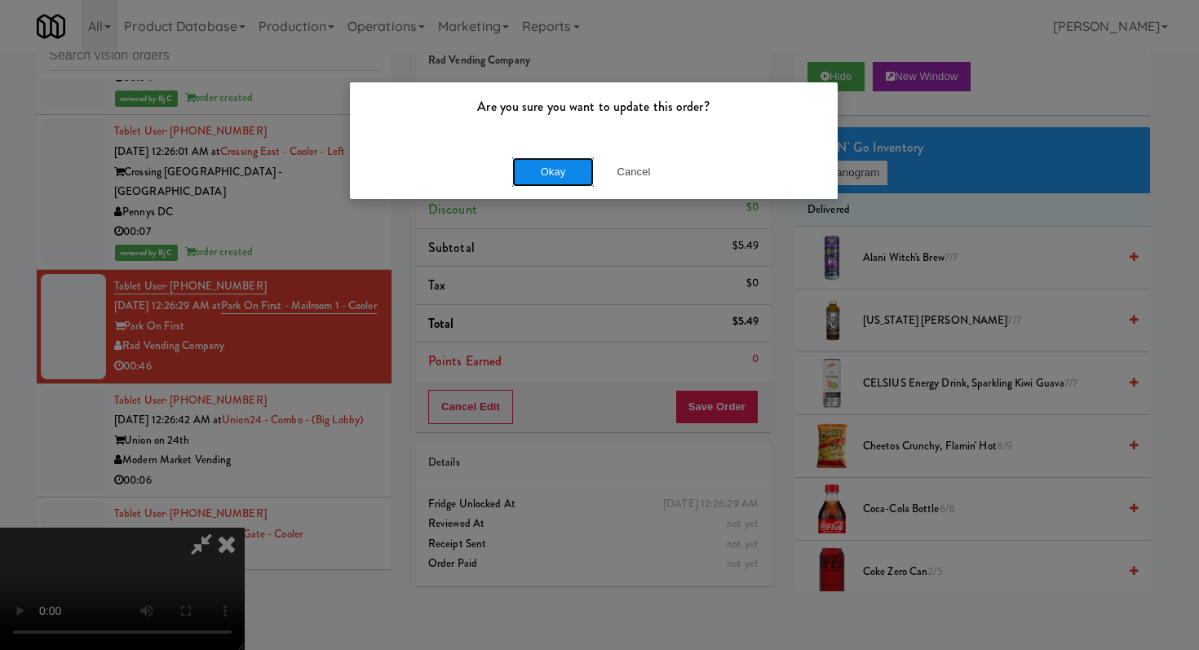
click at [558, 166] on button "Okay" at bounding box center [553, 171] width 82 height 29
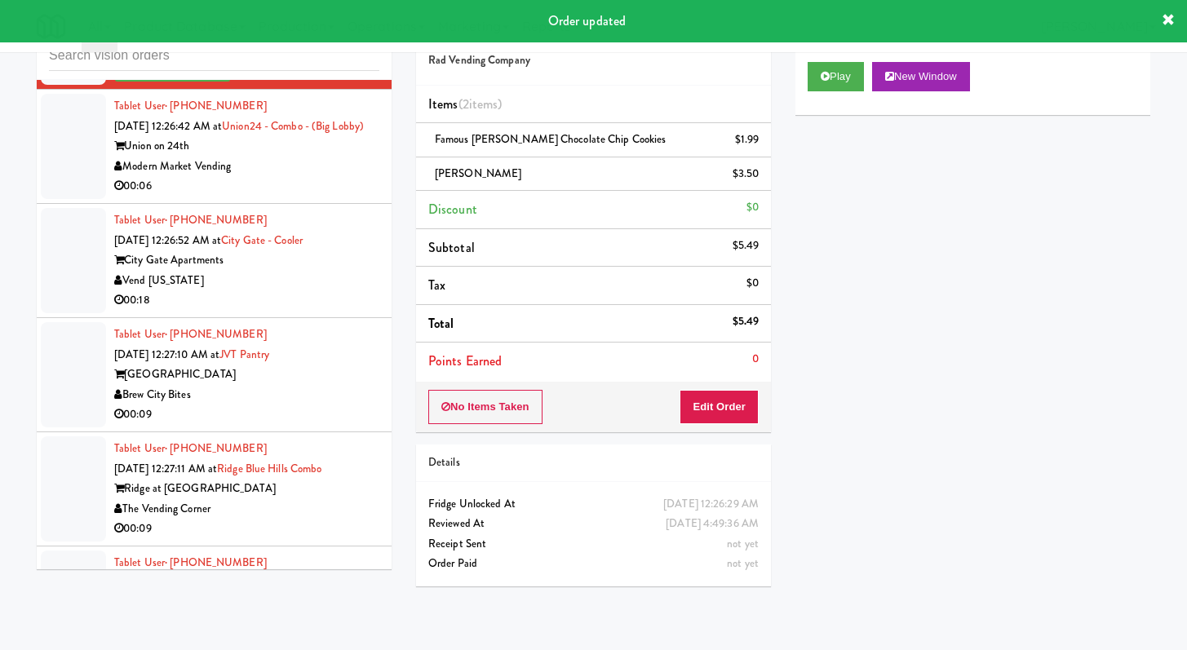
scroll to position [7484, 0]
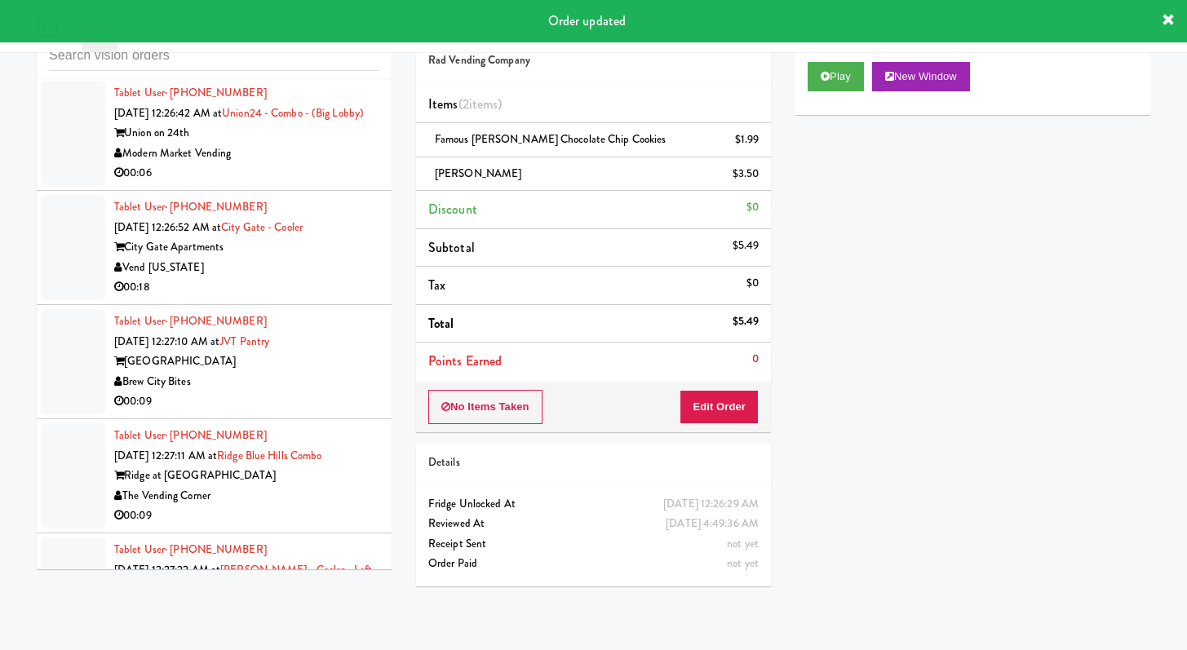
click at [342, 184] on div "00:06" at bounding box center [246, 173] width 265 height 20
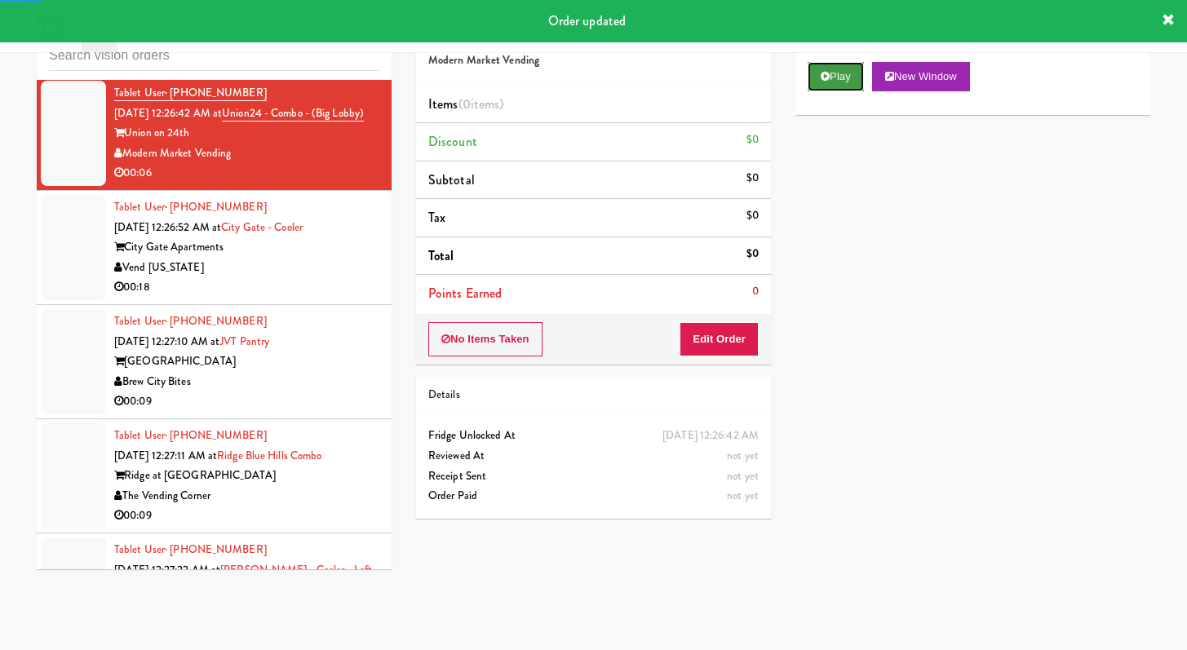
click at [860, 79] on button "Play" at bounding box center [836, 76] width 56 height 29
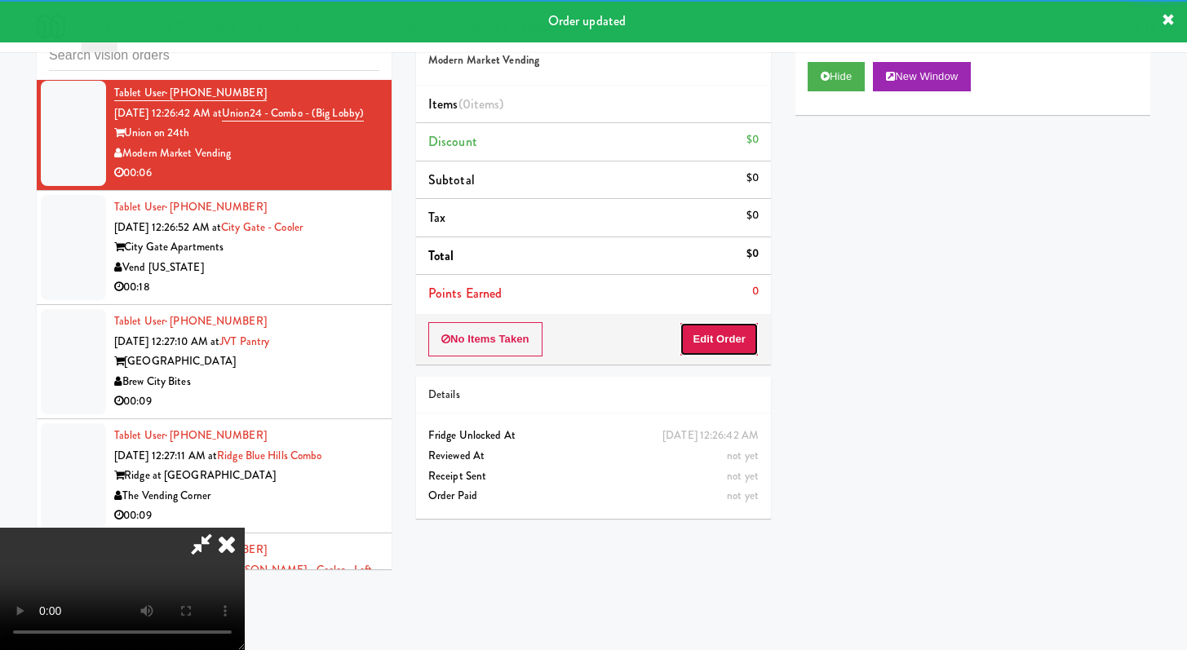
click at [746, 342] on button "Edit Order" at bounding box center [719, 339] width 79 height 34
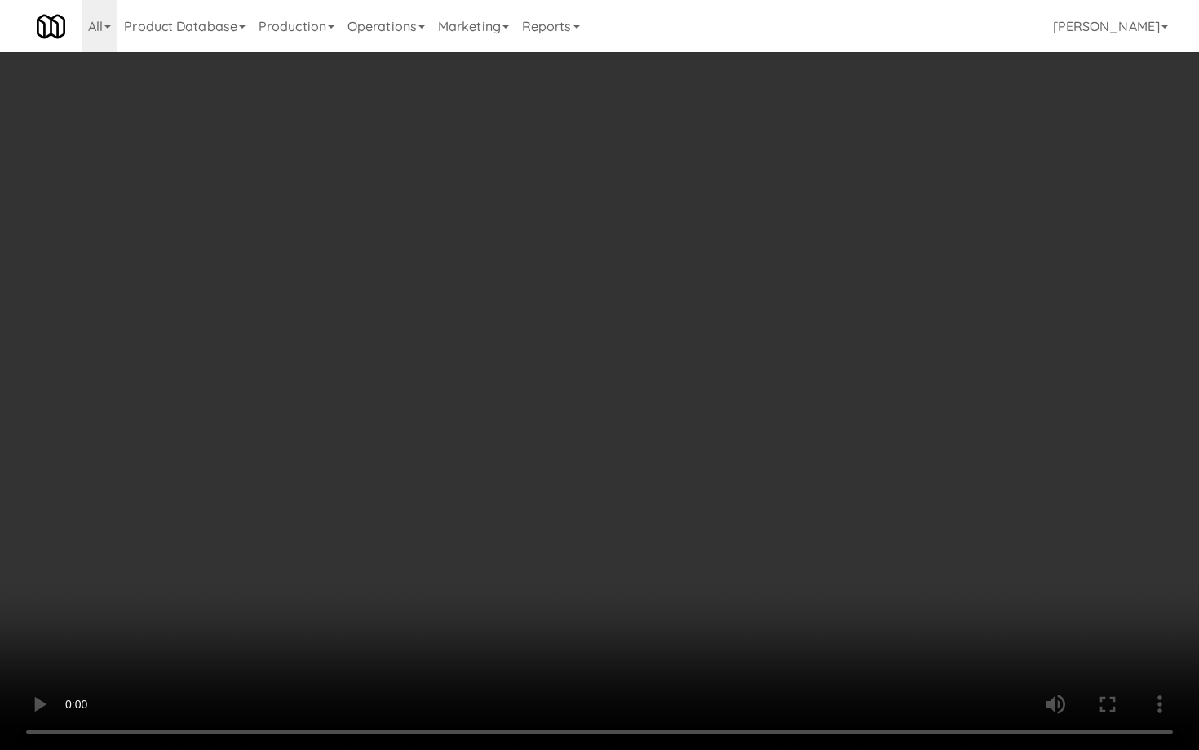
click at [639, 567] on video at bounding box center [599, 375] width 1199 height 750
click at [639, 563] on video at bounding box center [599, 375] width 1199 height 750
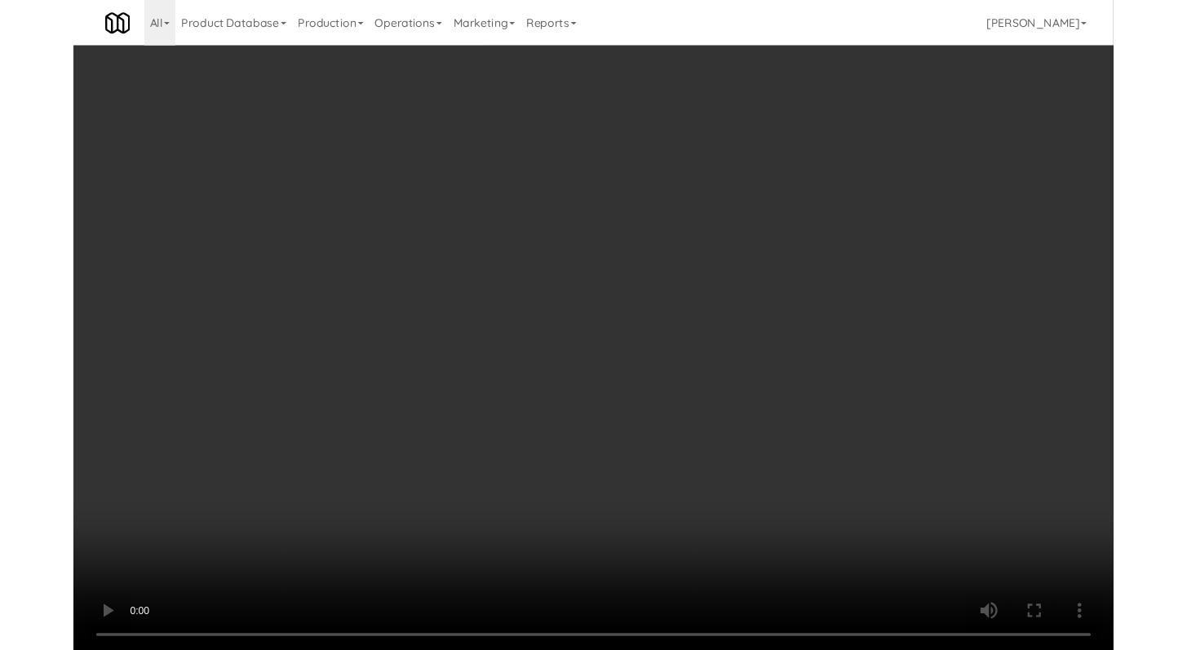
scroll to position [7484, 0]
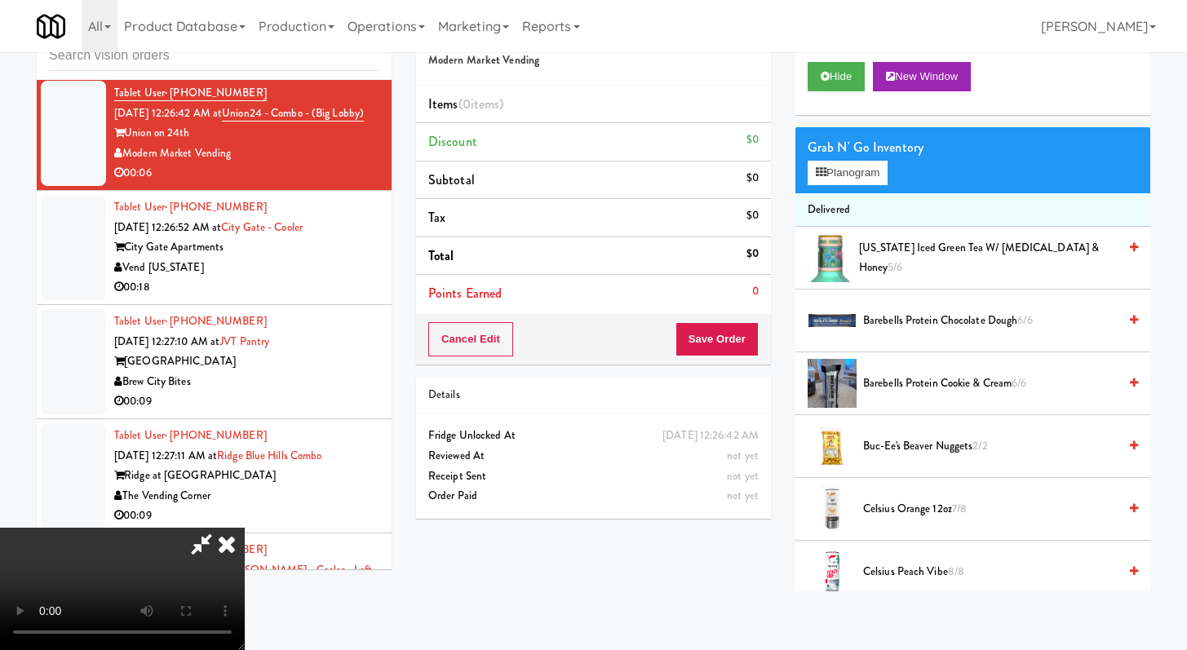
click at [245, 528] on video at bounding box center [122, 589] width 245 height 122
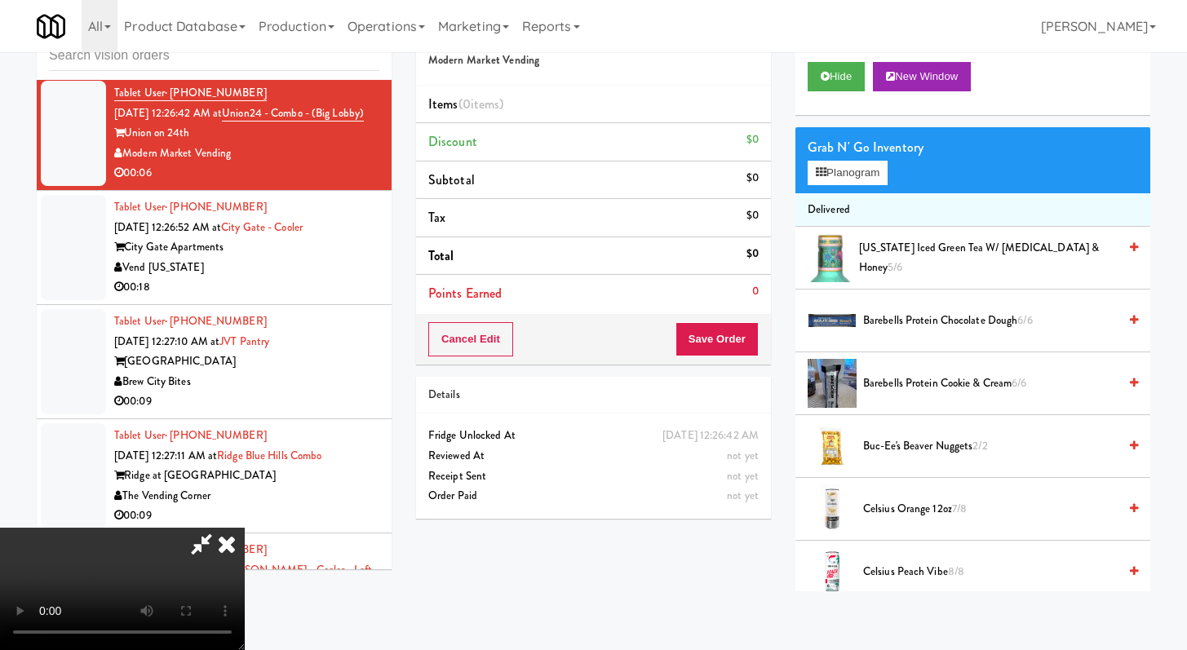
scroll to position [140, 0]
click at [245, 528] on video at bounding box center [122, 589] width 245 height 122
click at [846, 164] on button "Planogram" at bounding box center [848, 173] width 80 height 24
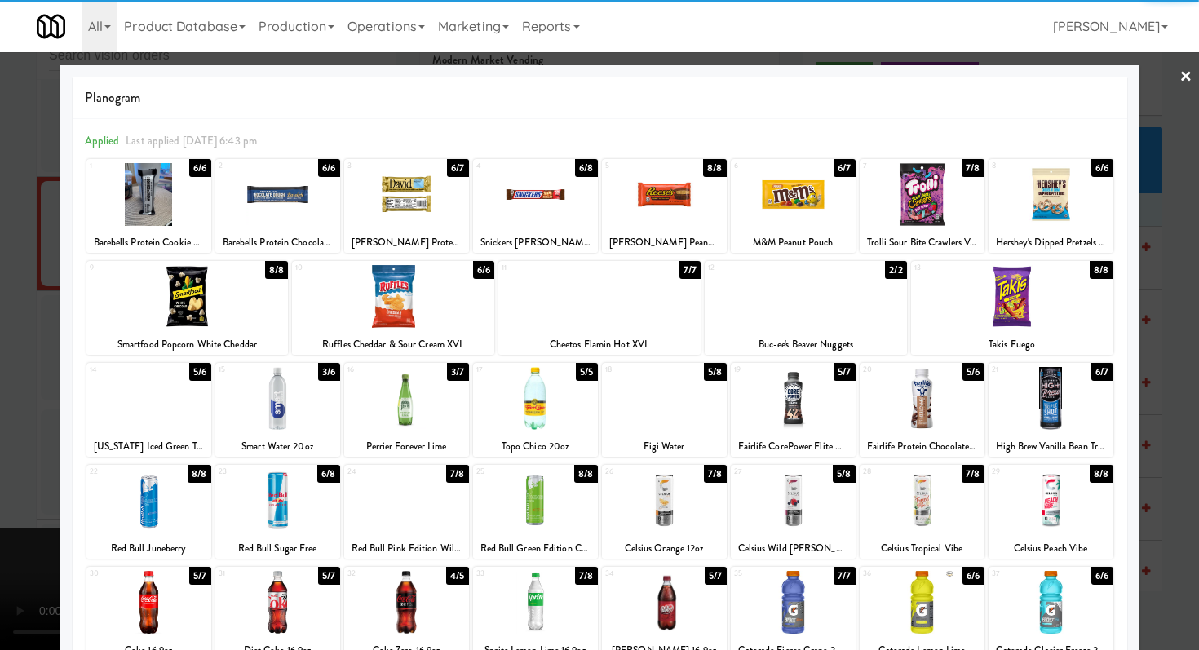
drag, startPoint x: 287, startPoint y: 493, endPoint x: 0, endPoint y: 492, distance: 287.2
click at [286, 493] on div at bounding box center [277, 500] width 125 height 63
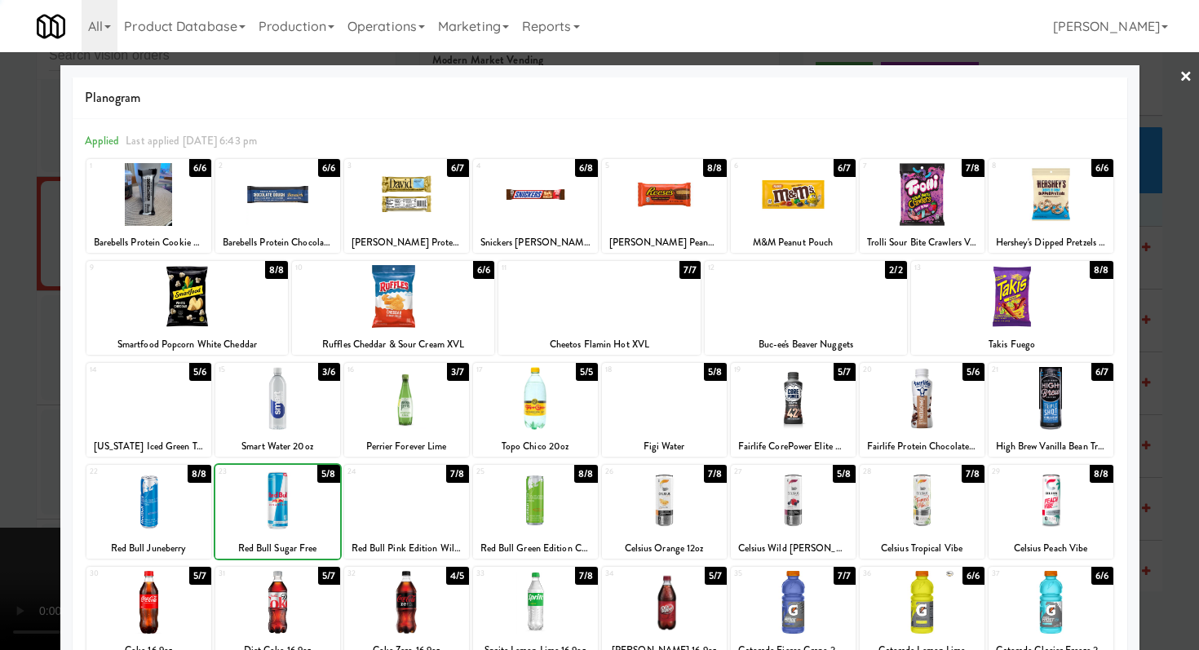
click at [0, 490] on div at bounding box center [599, 325] width 1199 height 650
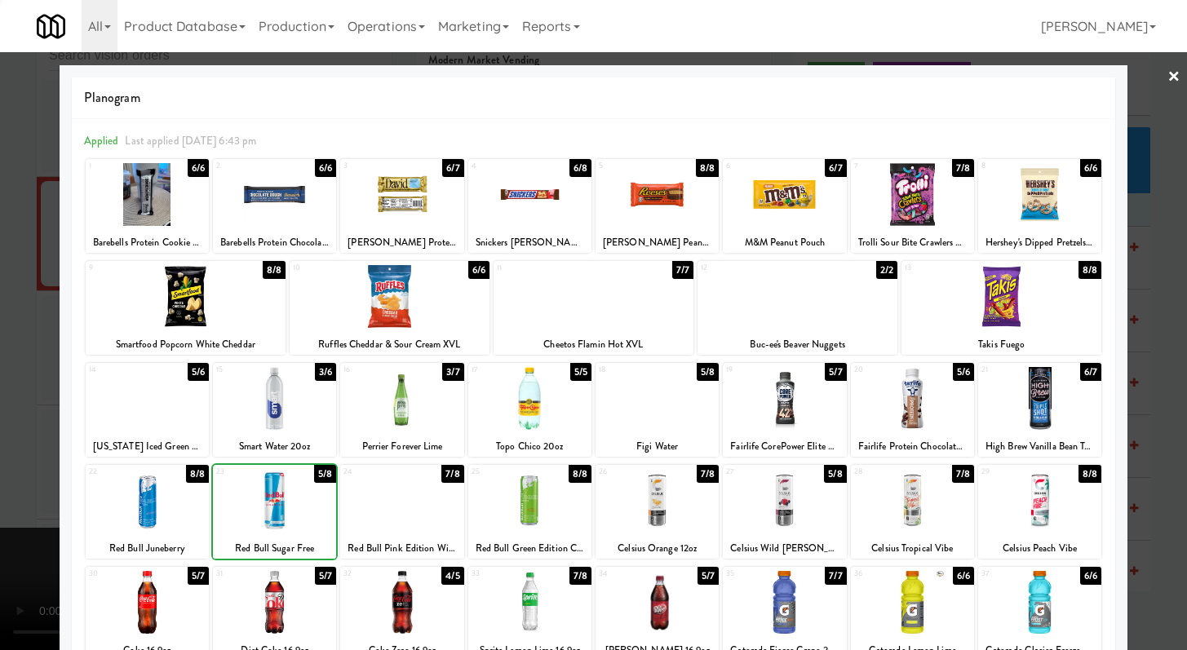
scroll to position [7484, 0]
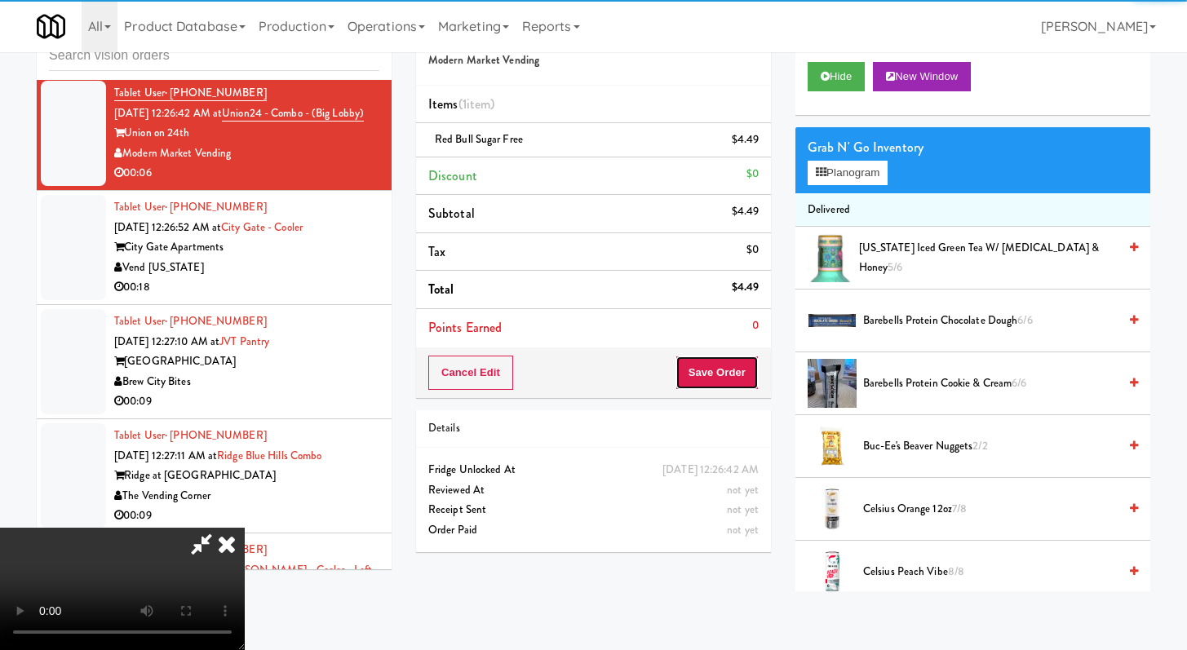
click at [712, 382] on button "Save Order" at bounding box center [717, 373] width 83 height 34
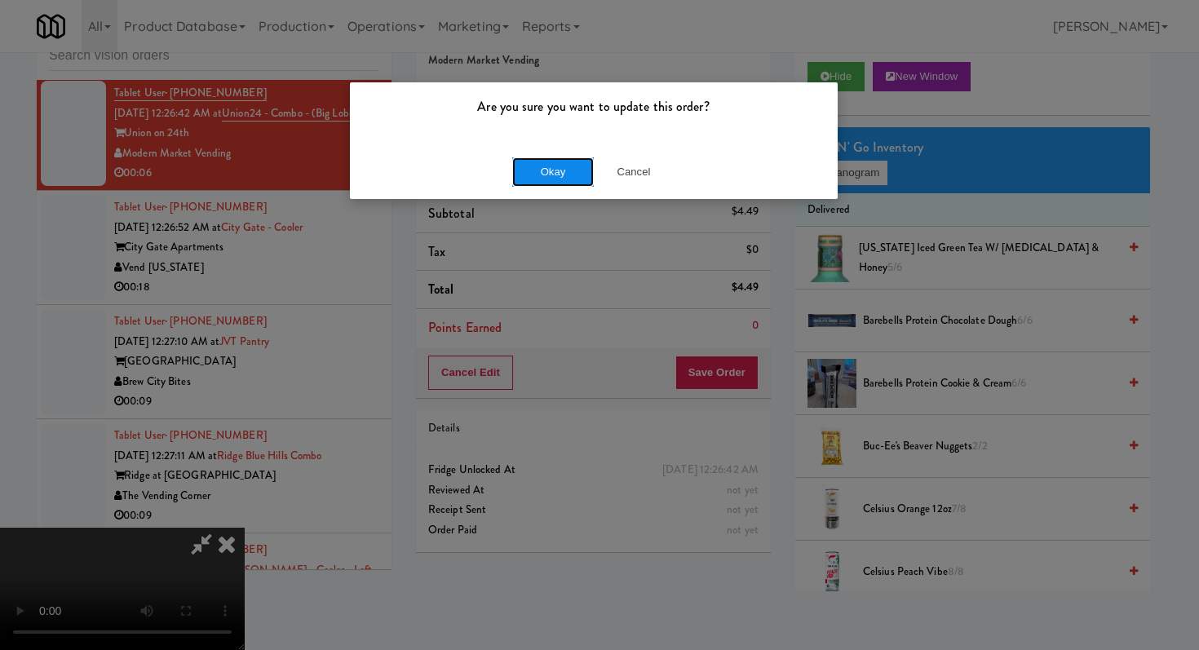
click at [567, 167] on button "Okay" at bounding box center [553, 171] width 82 height 29
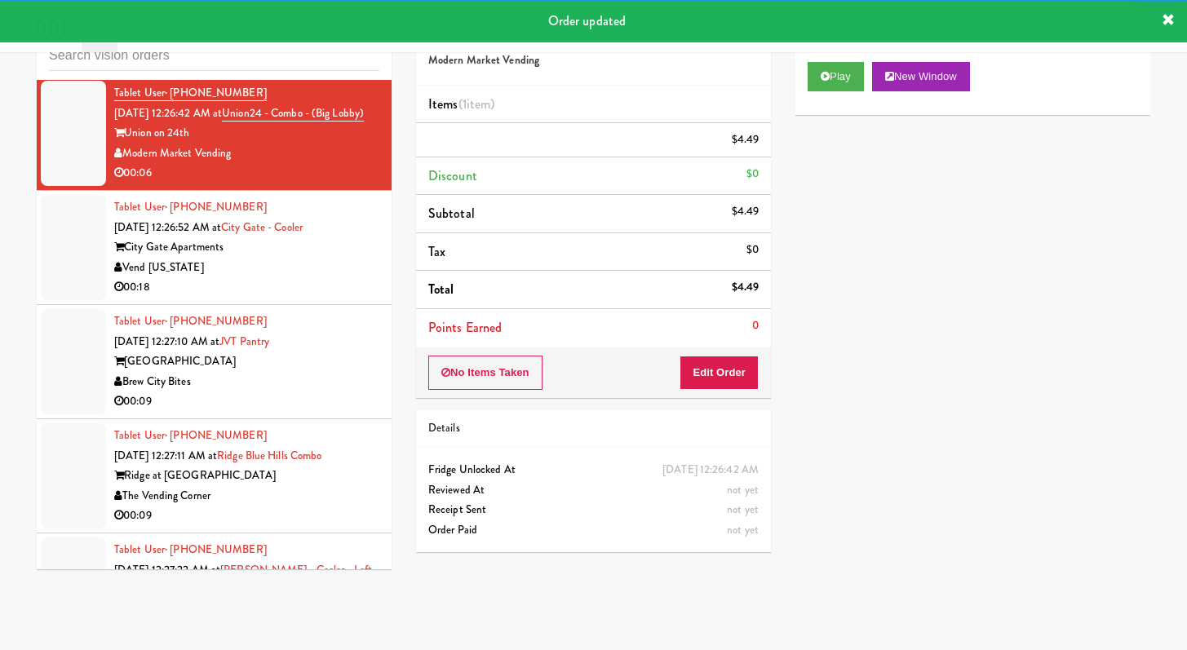
scroll to position [7540, 0]
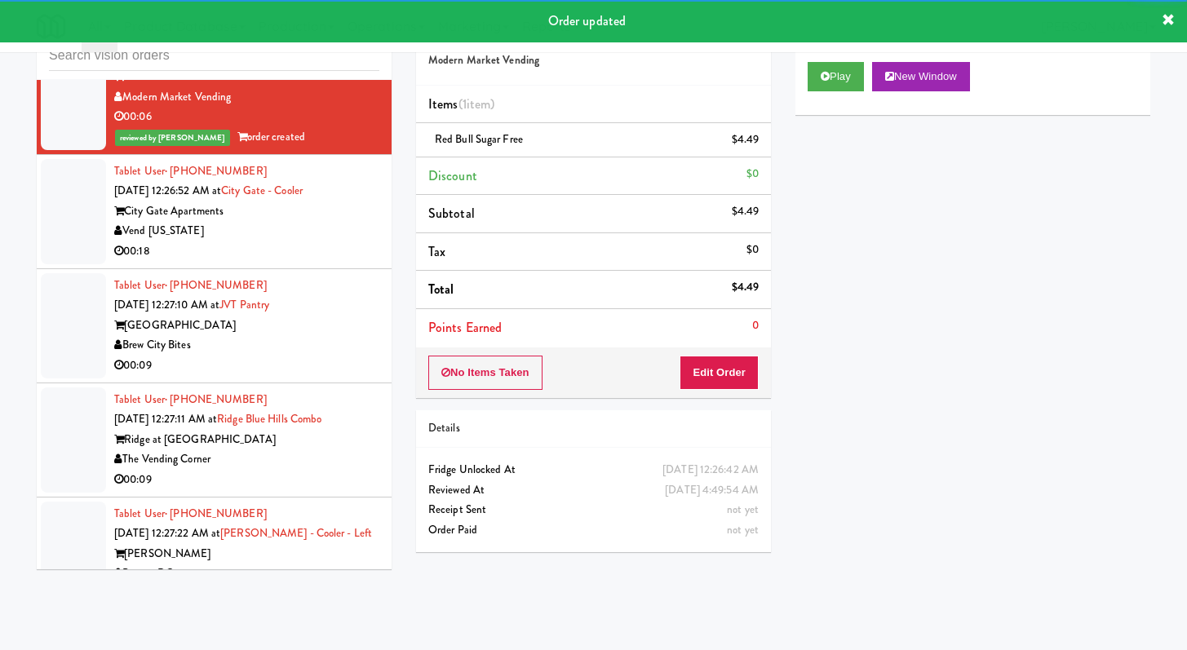
click at [326, 242] on div "Vend [US_STATE]" at bounding box center [246, 231] width 265 height 20
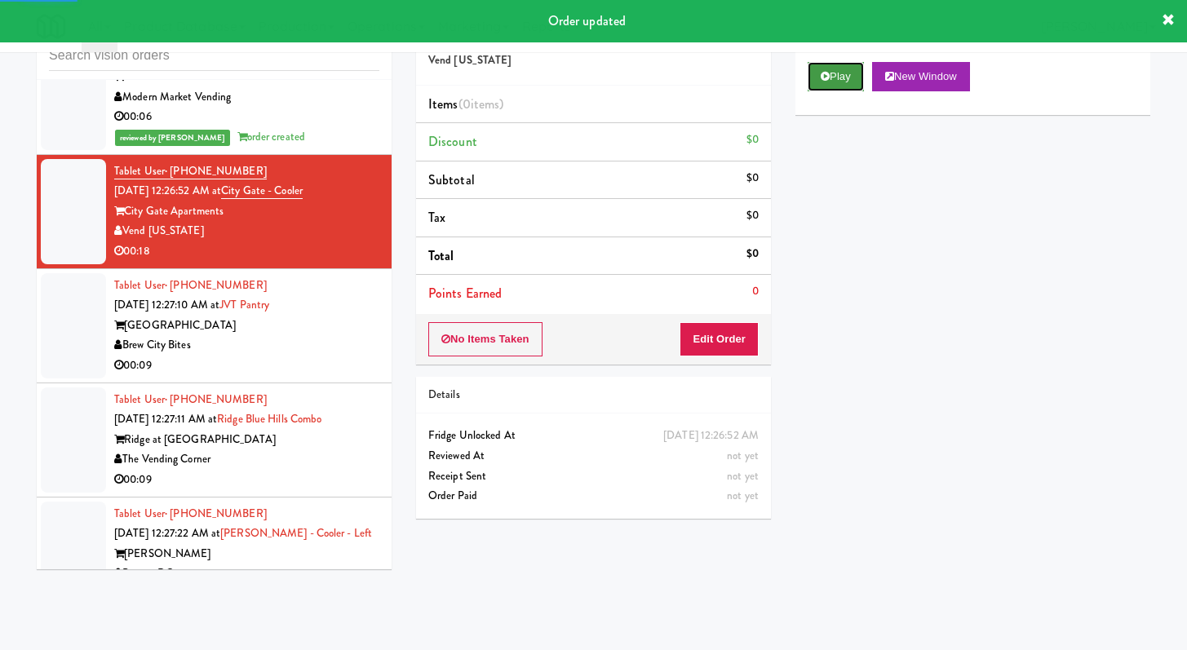
click at [833, 78] on button "Play" at bounding box center [836, 76] width 56 height 29
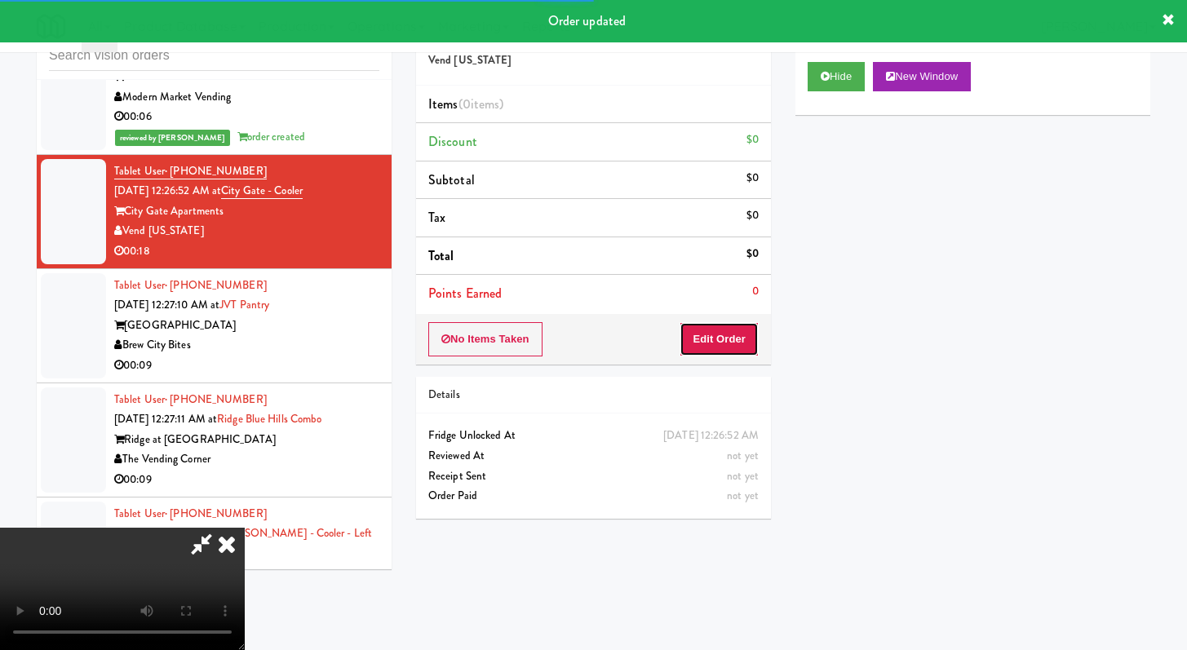
click at [712, 343] on button "Edit Order" at bounding box center [719, 339] width 79 height 34
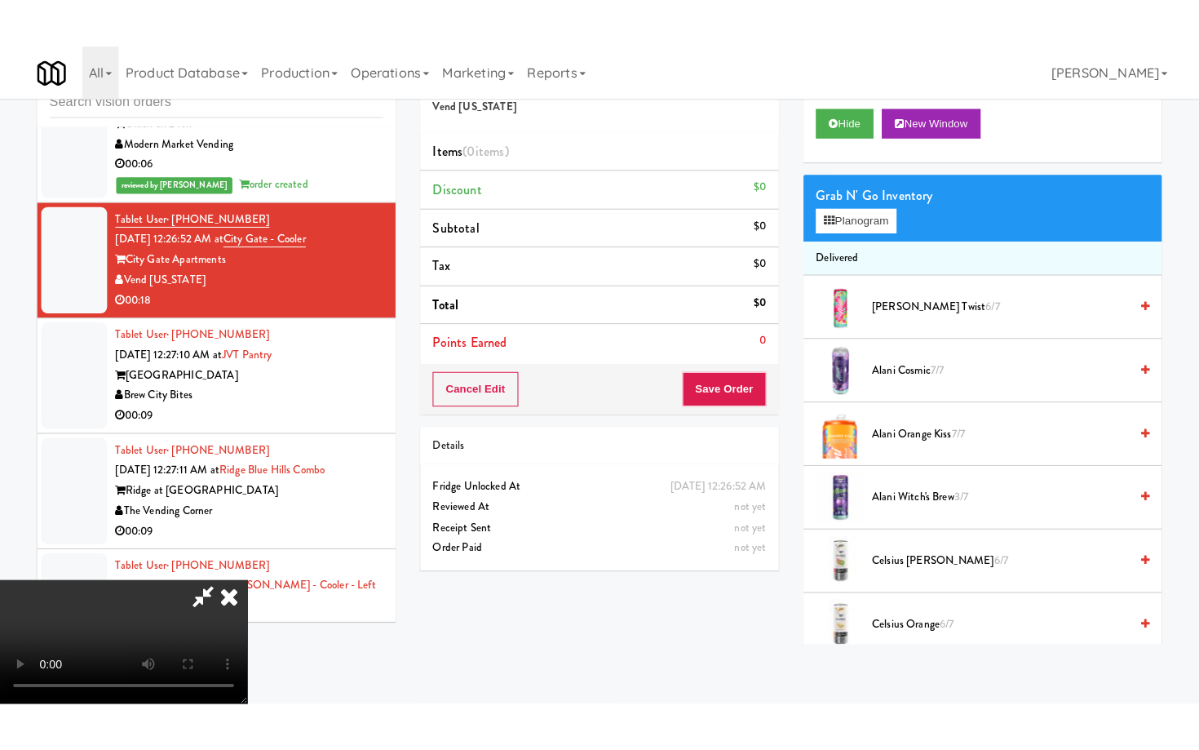
scroll to position [140, 0]
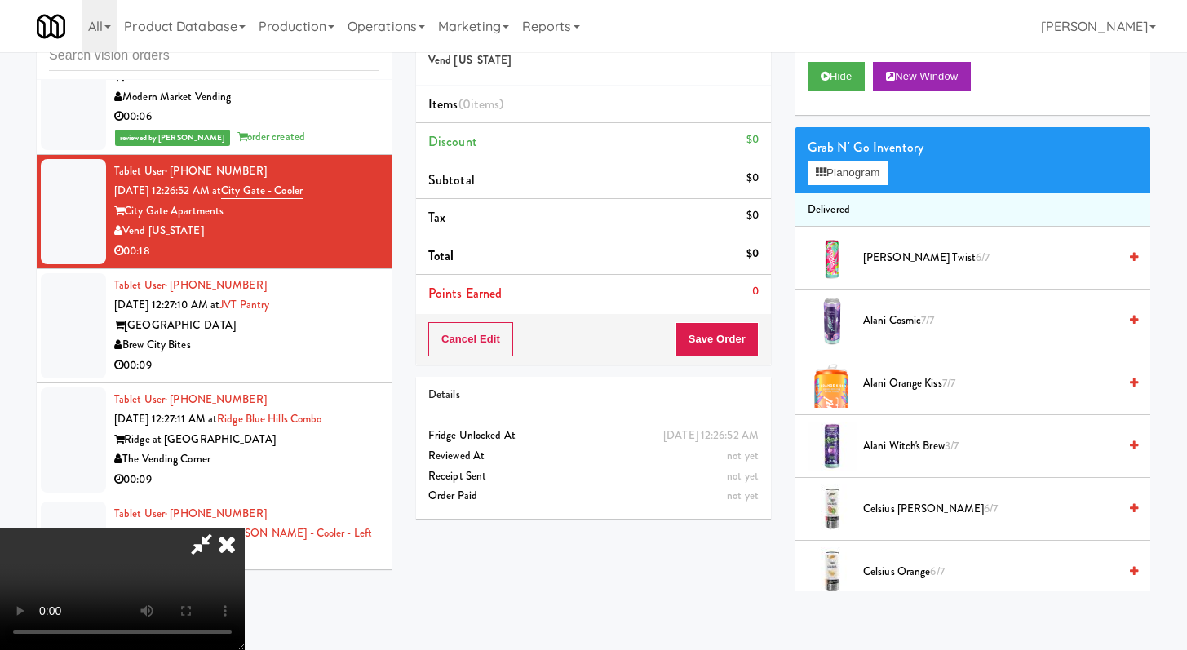
click at [245, 528] on video at bounding box center [122, 589] width 245 height 122
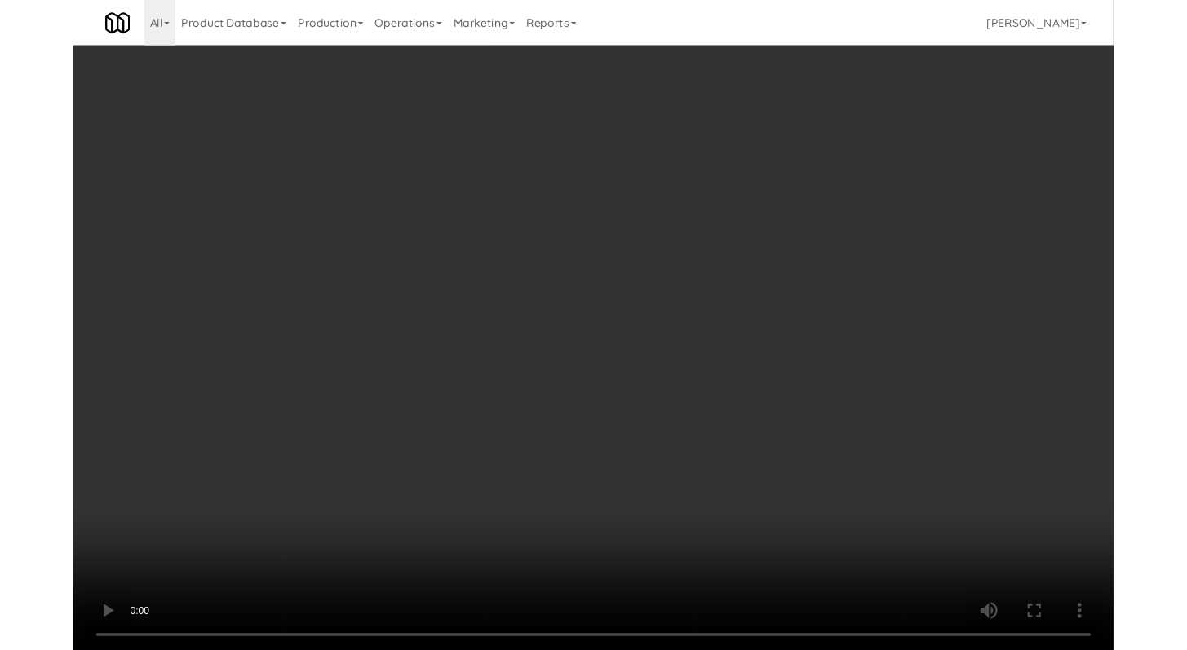
scroll to position [7440, 0]
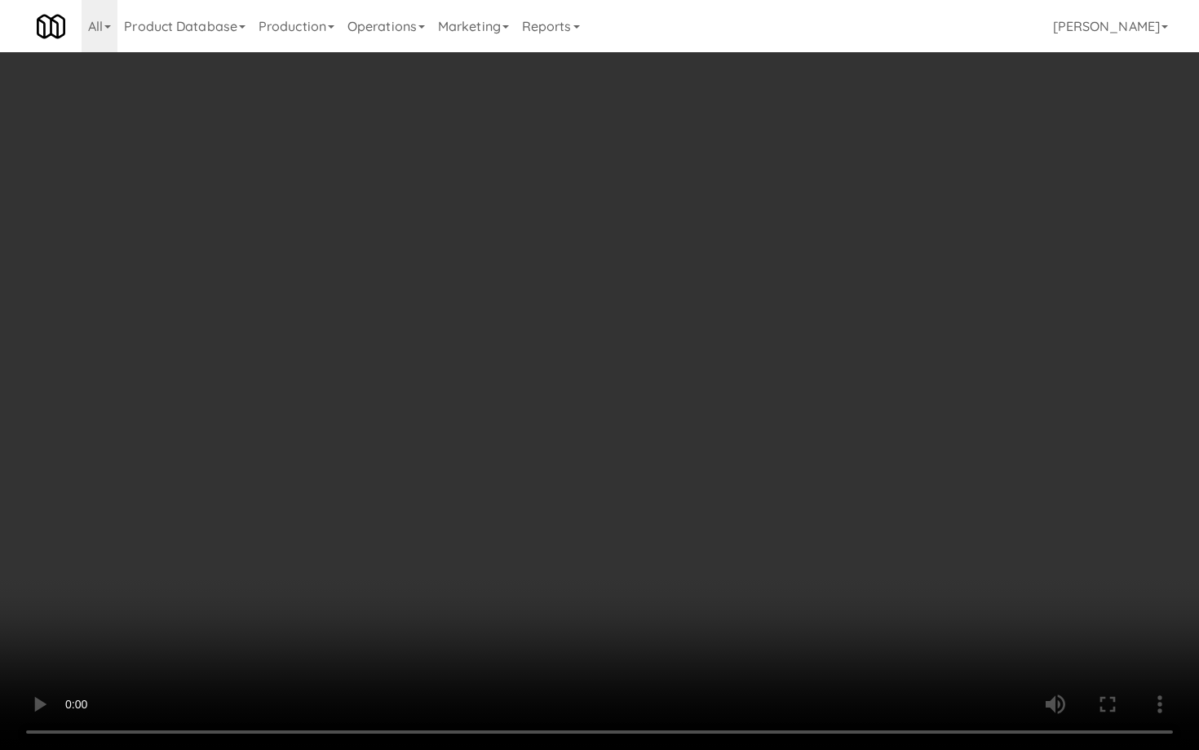
click at [634, 507] on video at bounding box center [599, 375] width 1199 height 750
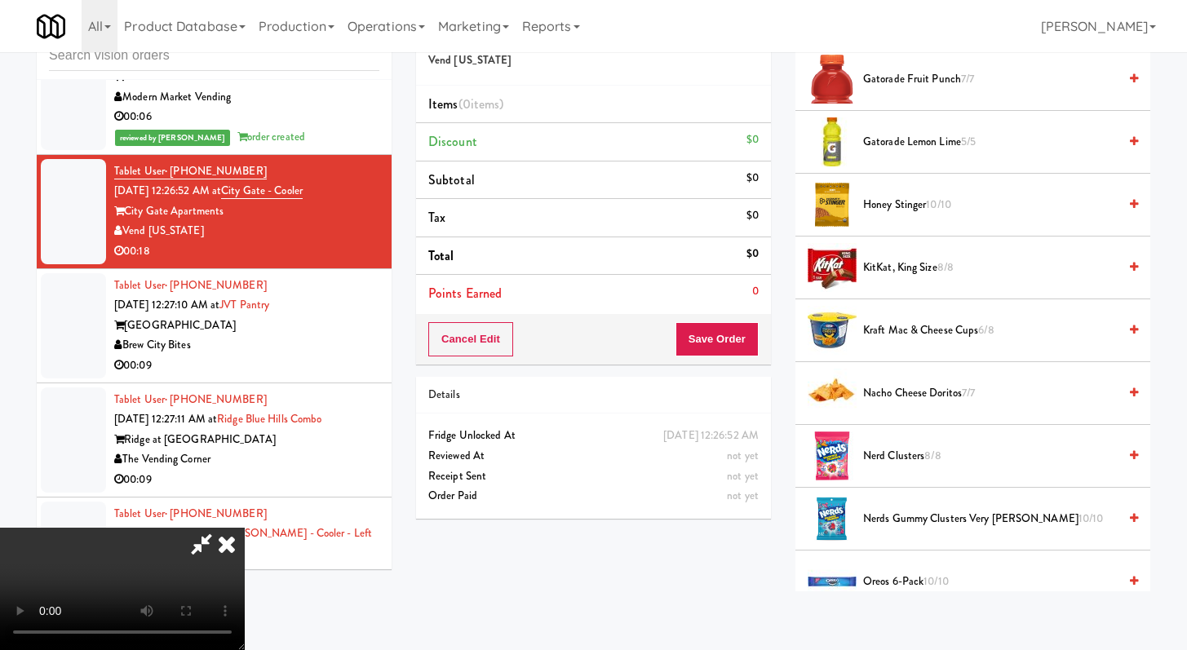
scroll to position [1116, 0]
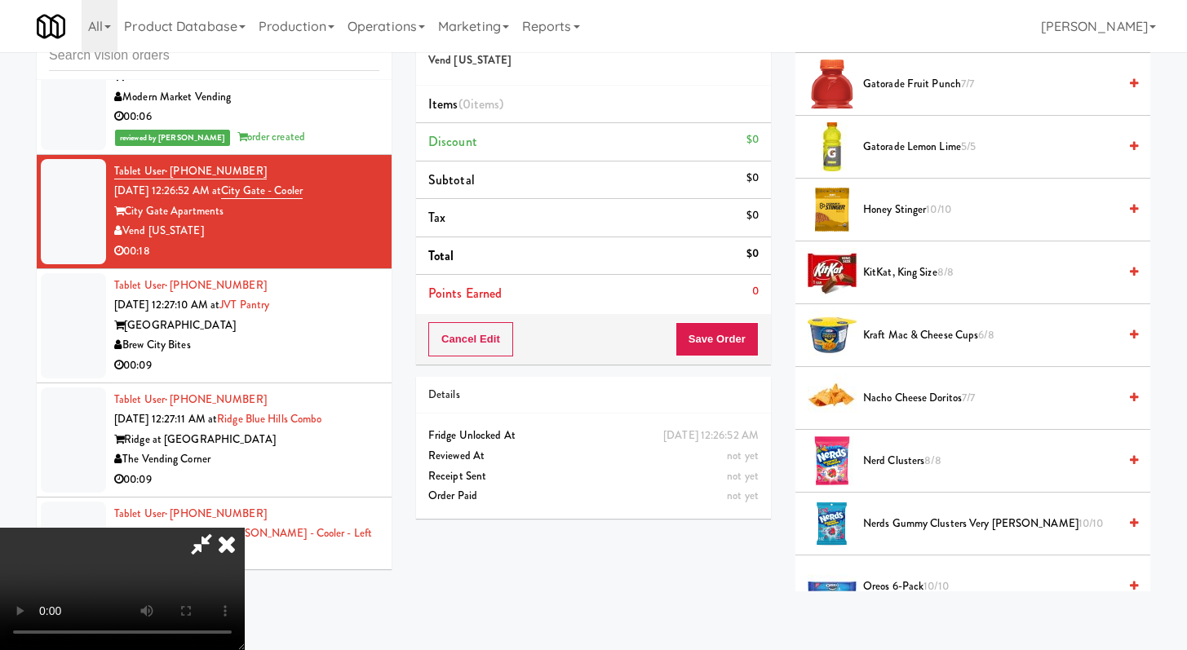
click at [921, 393] on span "Nacho Cheese Doritos 7/7" at bounding box center [990, 398] width 255 height 20
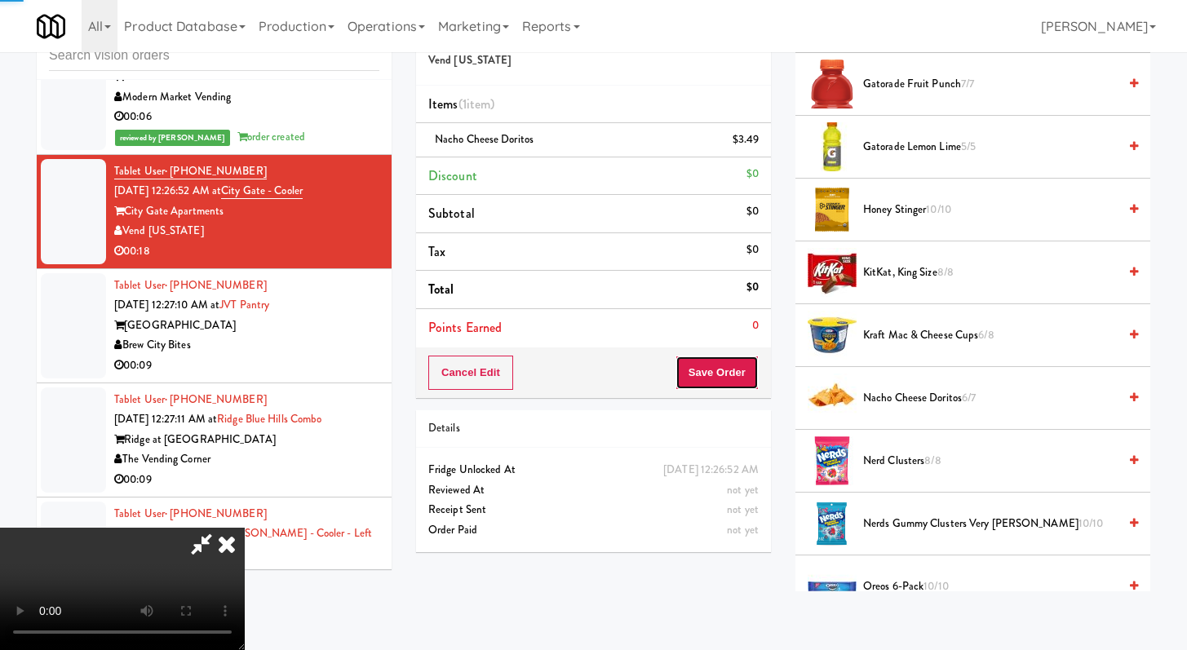
click at [757, 375] on button "Save Order" at bounding box center [717, 373] width 83 height 34
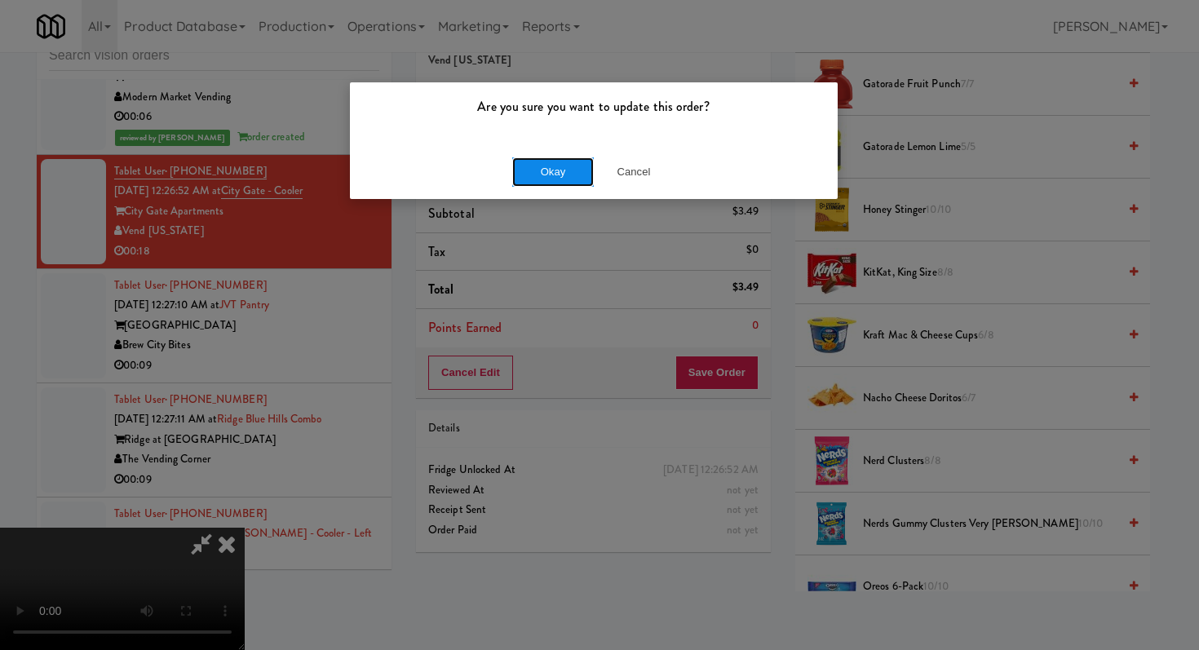
click at [580, 184] on button "Okay" at bounding box center [553, 171] width 82 height 29
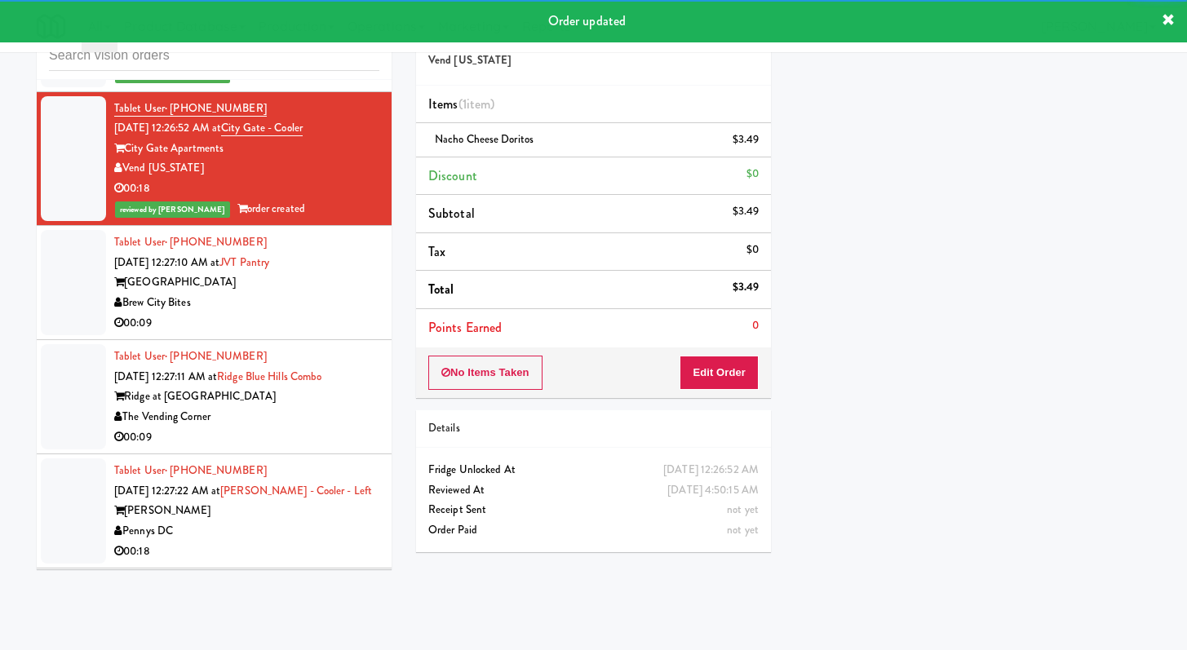
scroll to position [7603, 0]
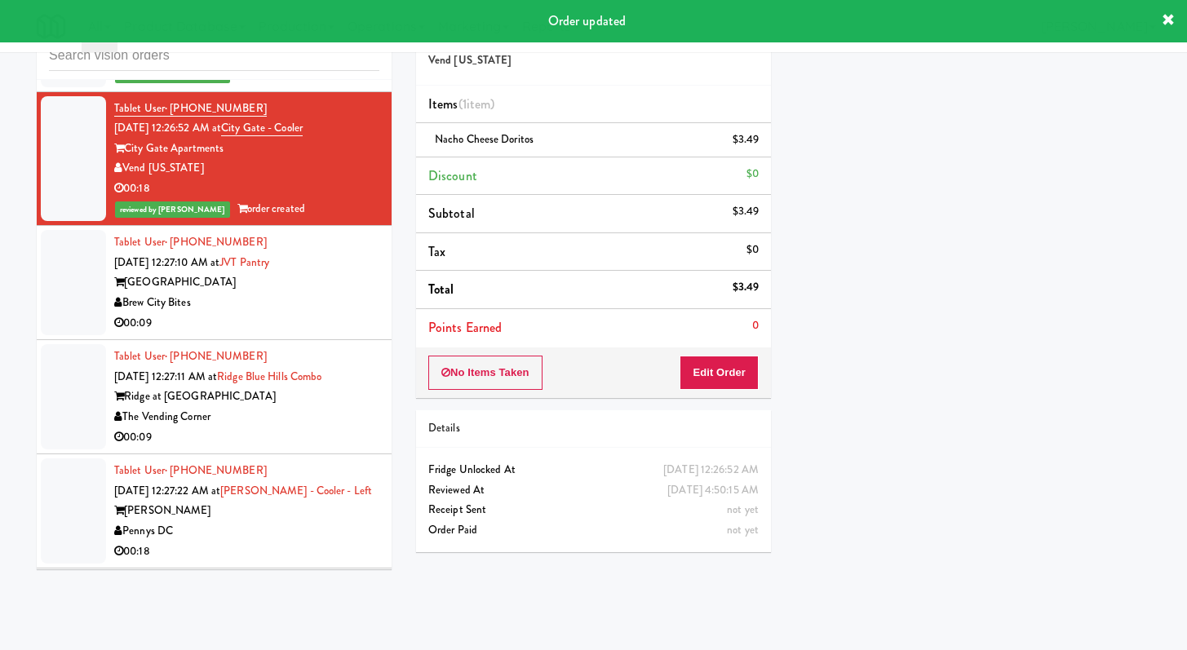
click at [359, 313] on div "Brew City Bites" at bounding box center [246, 303] width 265 height 20
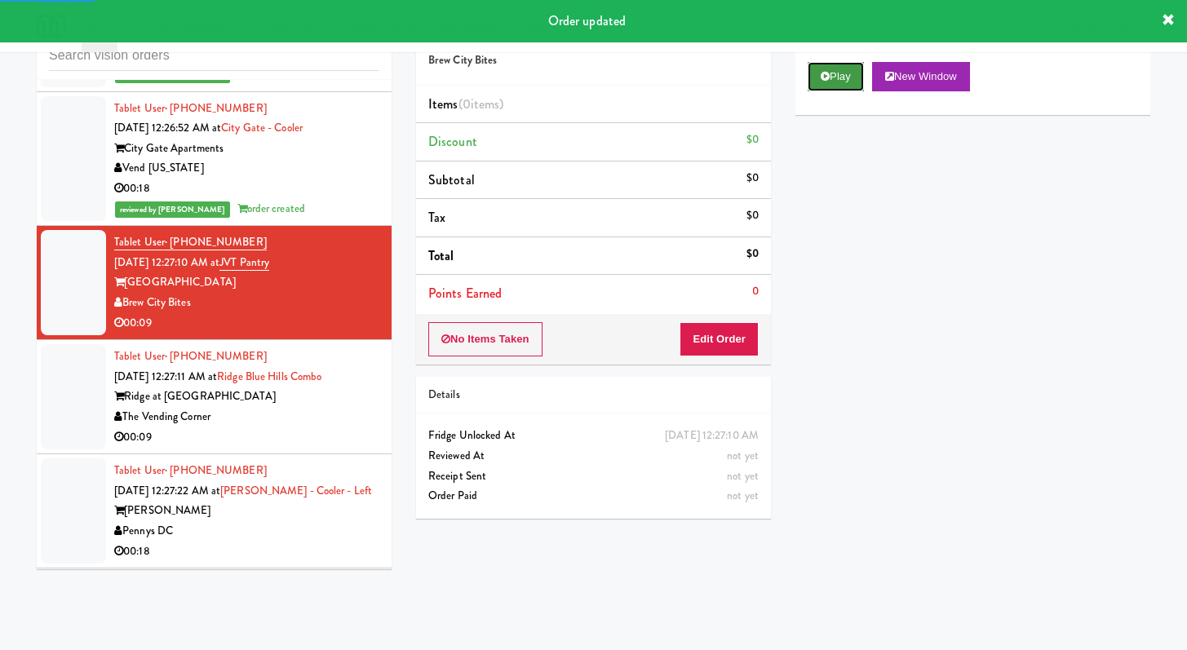
click at [849, 69] on button "Play" at bounding box center [836, 76] width 56 height 29
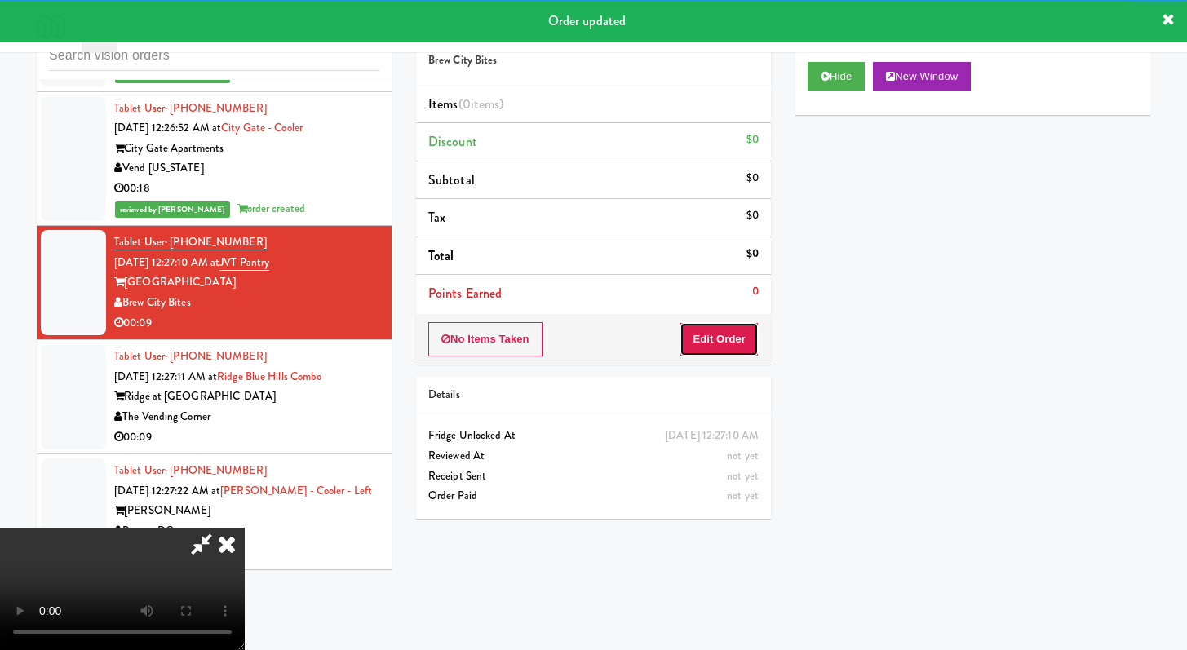
click at [716, 340] on button "Edit Order" at bounding box center [719, 339] width 79 height 34
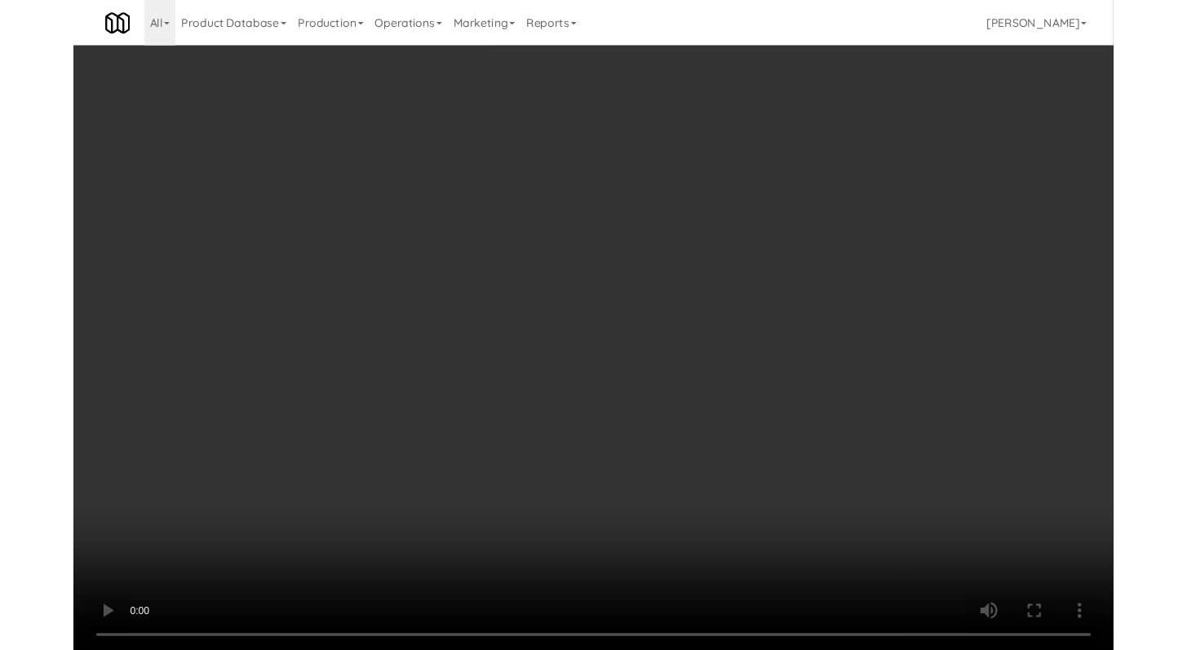
scroll to position [7503, 0]
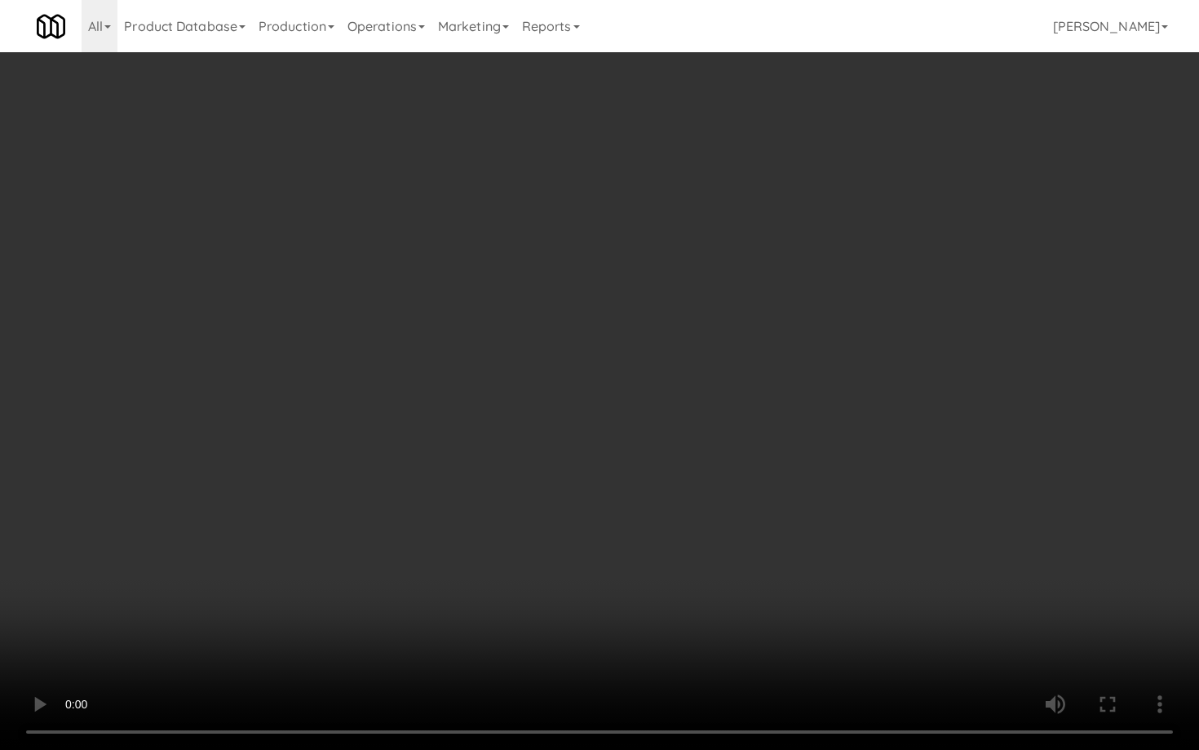
click at [628, 476] on video at bounding box center [599, 375] width 1199 height 750
click at [690, 484] on video at bounding box center [599, 375] width 1199 height 750
click at [703, 460] on video at bounding box center [599, 375] width 1199 height 750
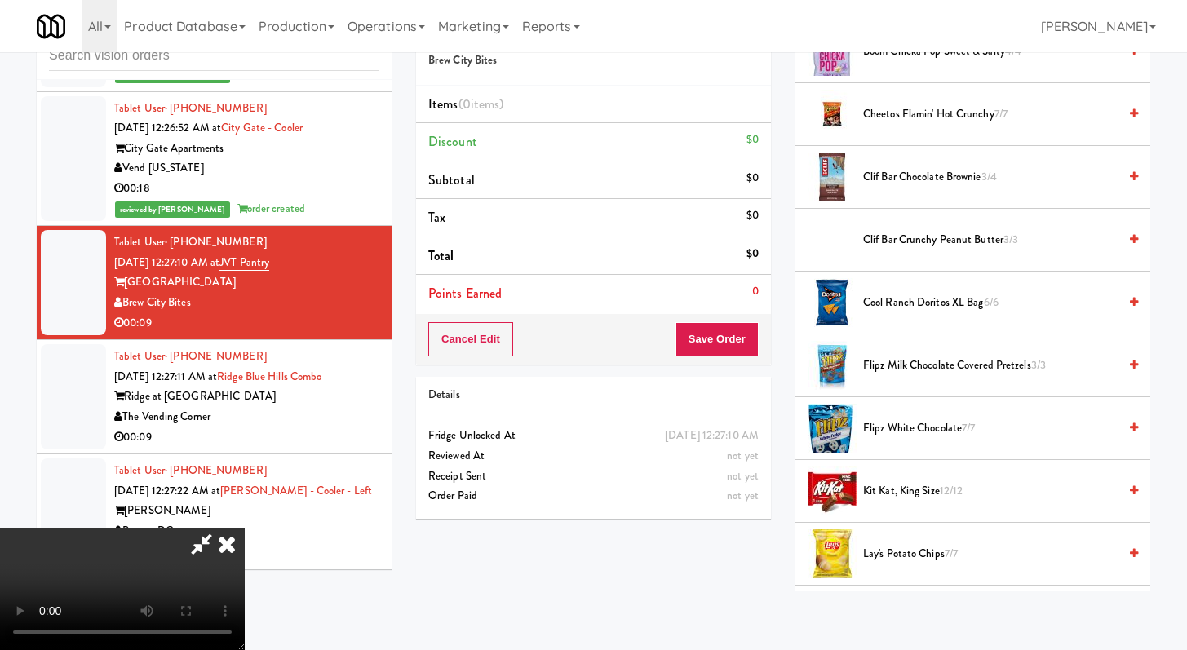
scroll to position [524, 0]
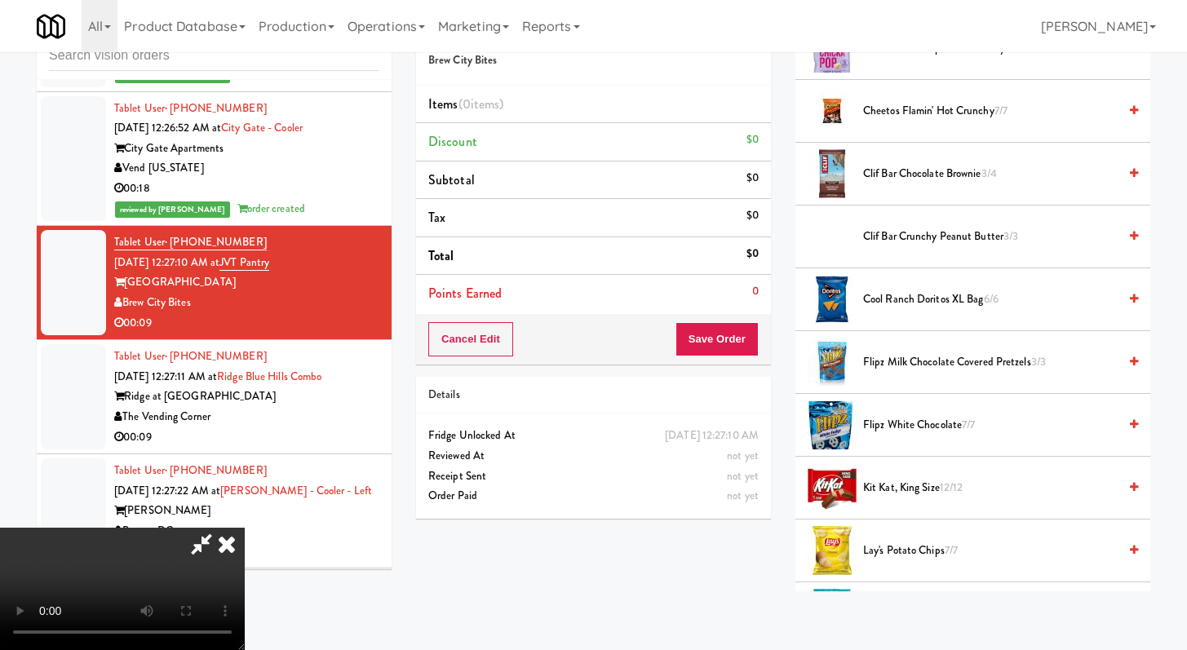
click at [920, 103] on span "Cheetos Flamin' Hot Crunchy 7/7" at bounding box center [990, 111] width 255 height 20
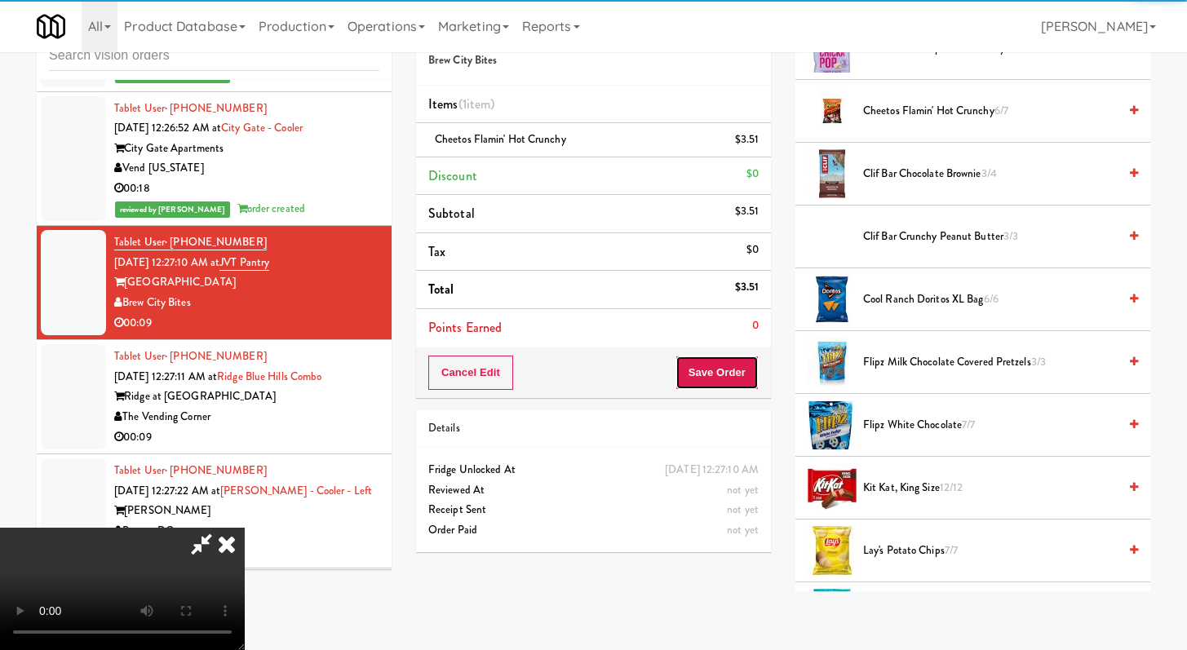
click at [737, 375] on button "Save Order" at bounding box center [717, 373] width 83 height 34
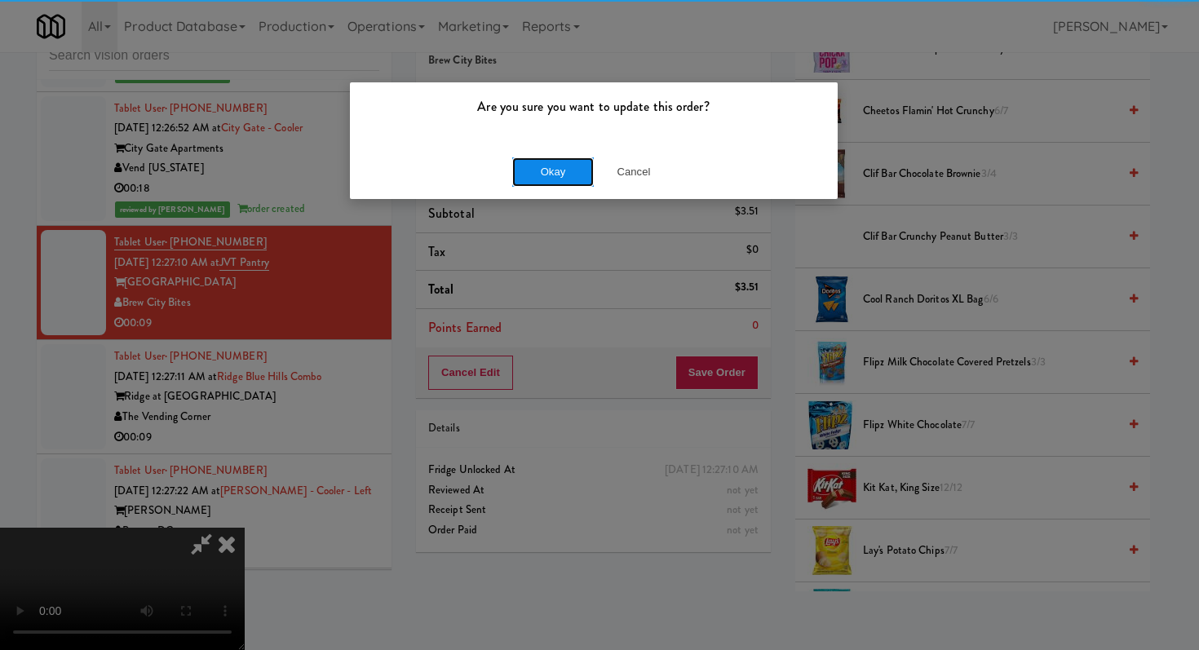
click at [578, 160] on button "Okay" at bounding box center [553, 171] width 82 height 29
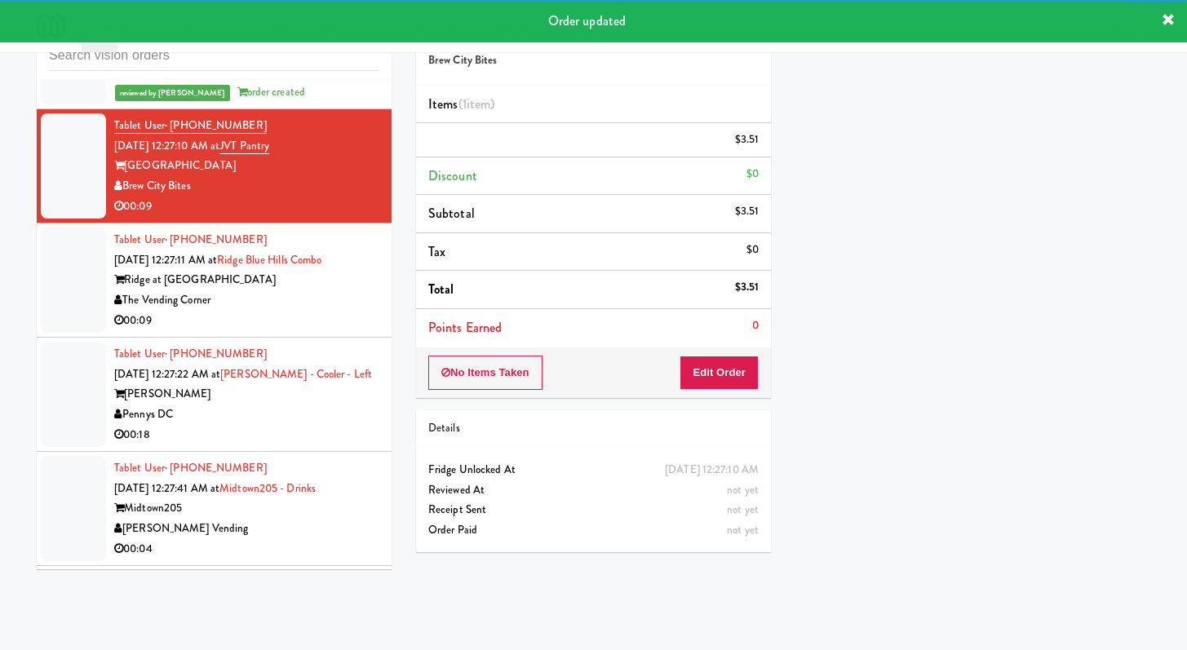
scroll to position [7820, 0]
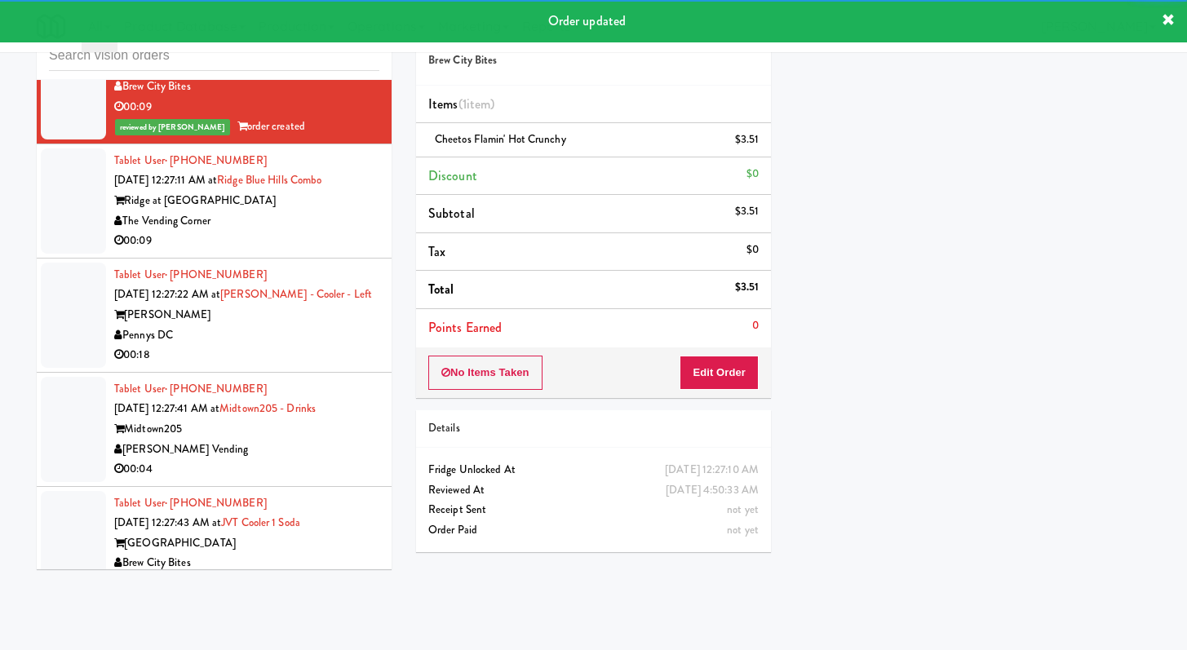
click at [346, 251] on div "00:09" at bounding box center [246, 241] width 265 height 20
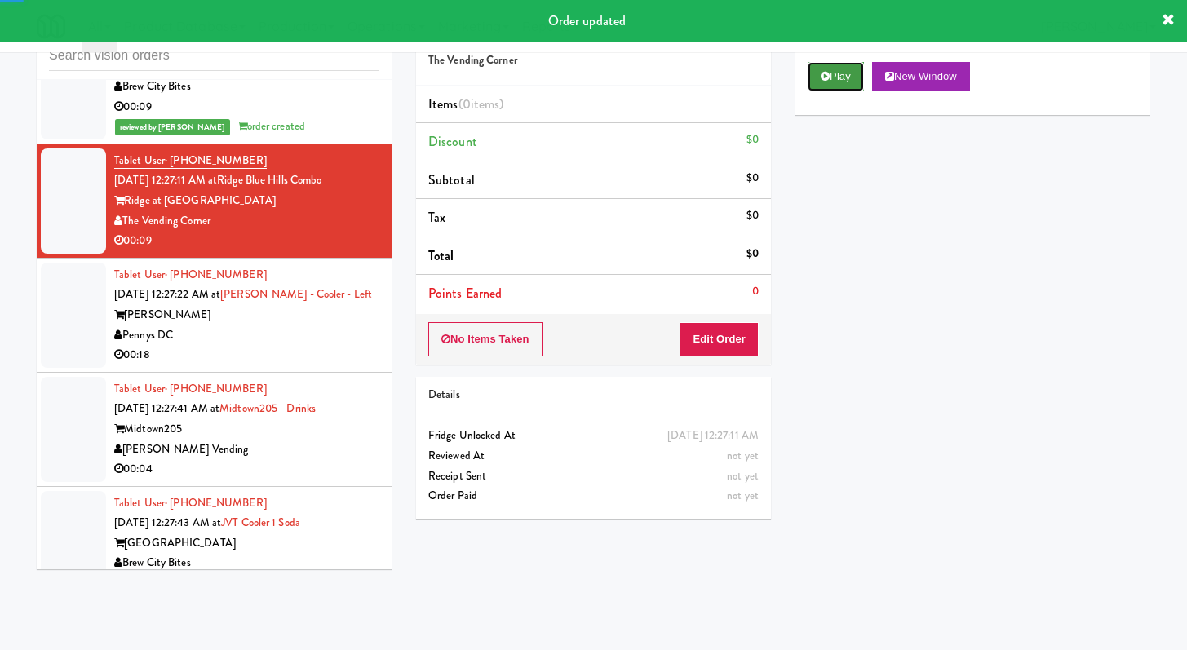
click at [825, 86] on button "Play" at bounding box center [836, 76] width 56 height 29
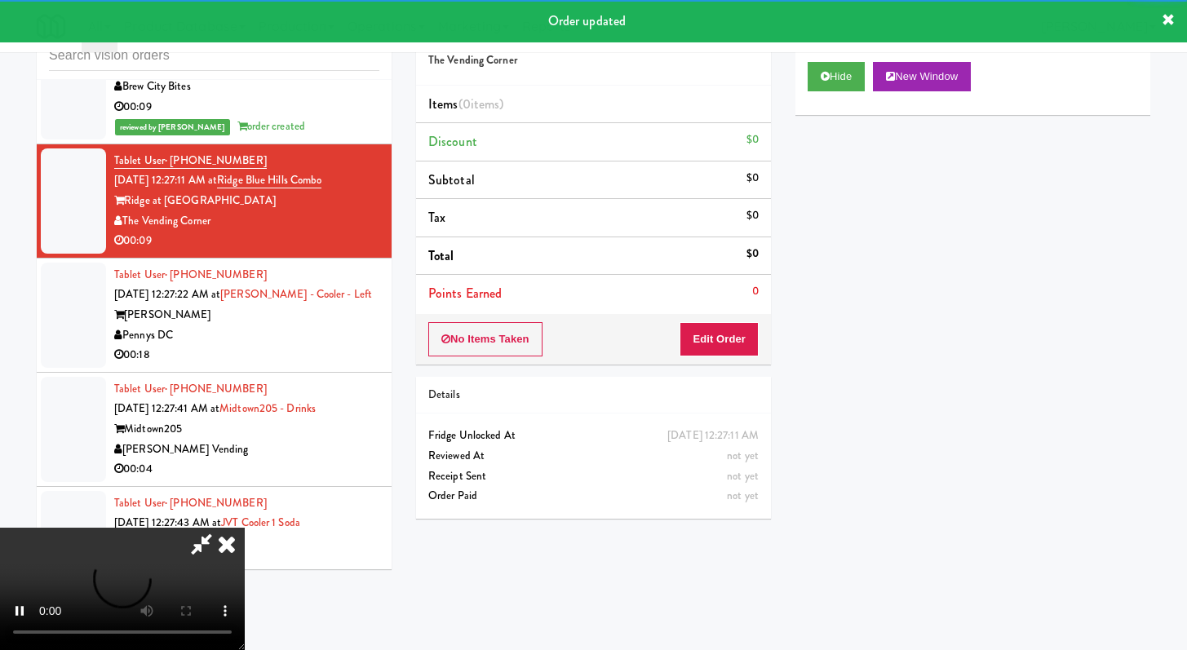
click at [712, 314] on div "No Items Taken Edit Order" at bounding box center [593, 339] width 355 height 51
click at [715, 335] on button "Edit Order" at bounding box center [719, 339] width 79 height 34
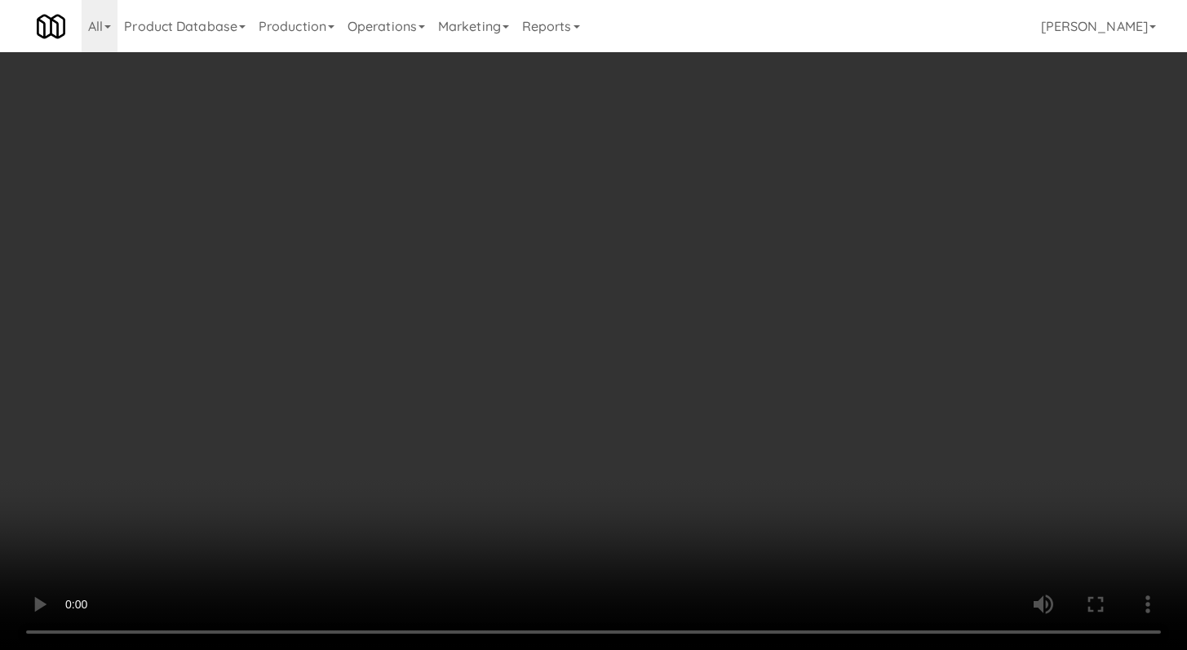
scroll to position [7719, 0]
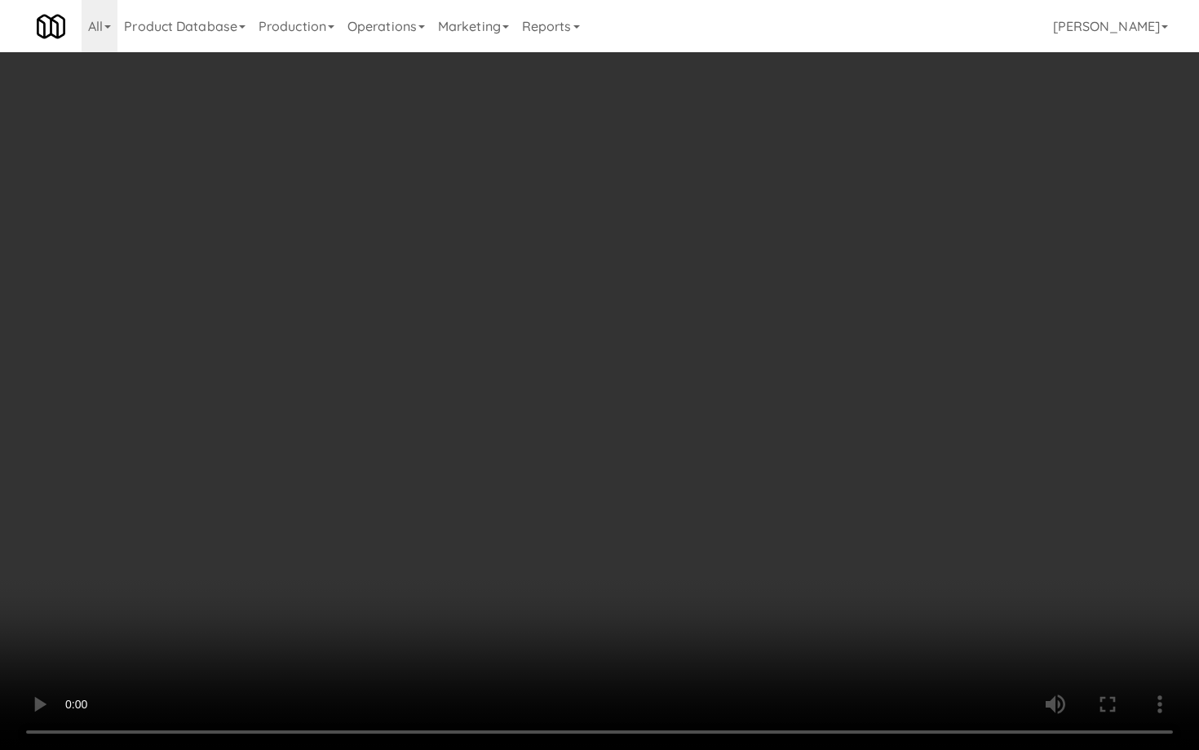
click at [613, 486] on video at bounding box center [599, 375] width 1199 height 750
click at [614, 483] on video at bounding box center [599, 375] width 1199 height 750
click at [659, 494] on video at bounding box center [599, 375] width 1199 height 750
click at [664, 487] on video at bounding box center [599, 375] width 1199 height 750
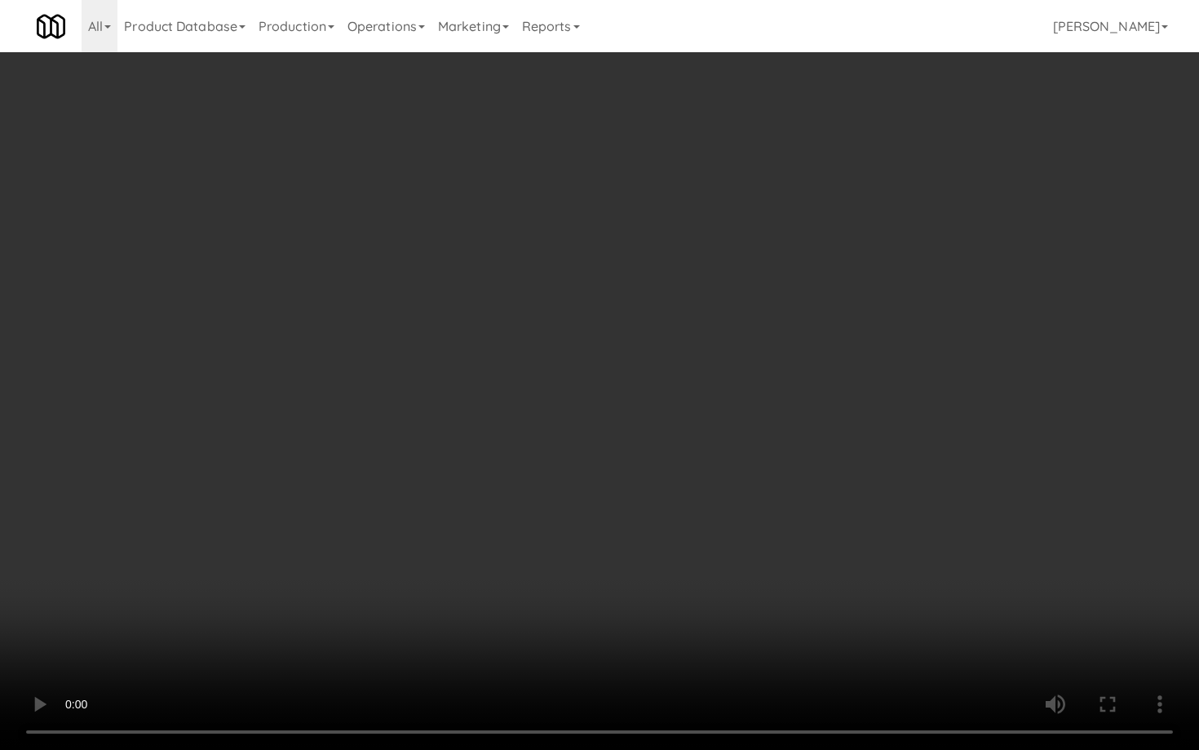
click at [664, 487] on video at bounding box center [599, 375] width 1199 height 750
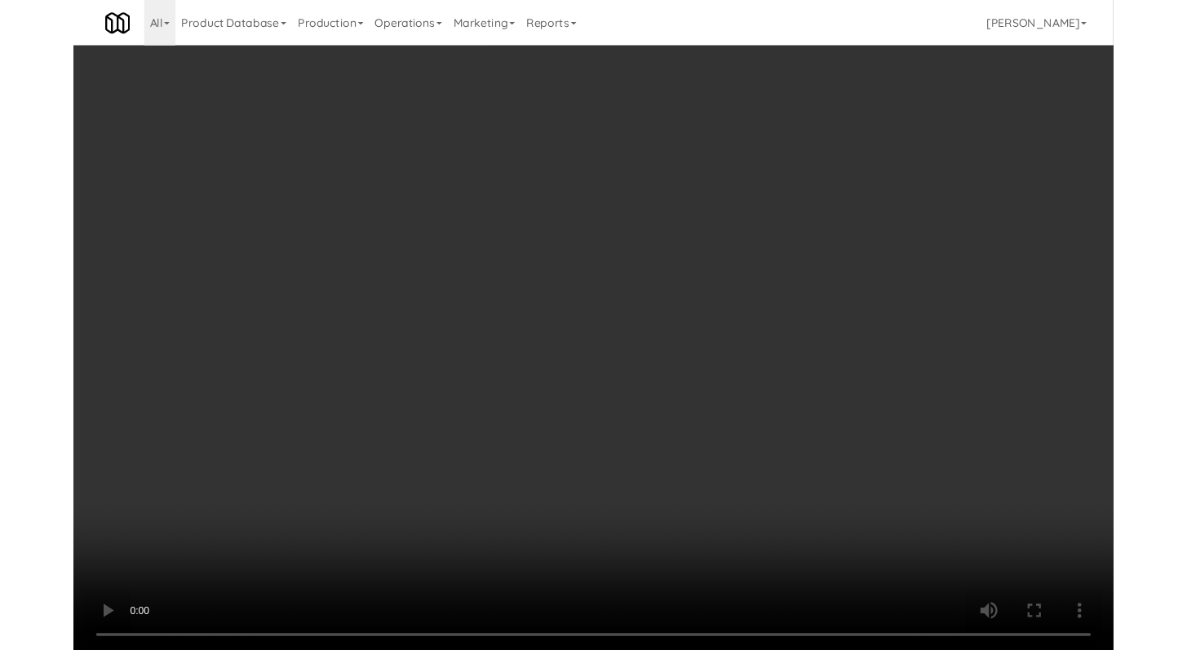
scroll to position [7820, 0]
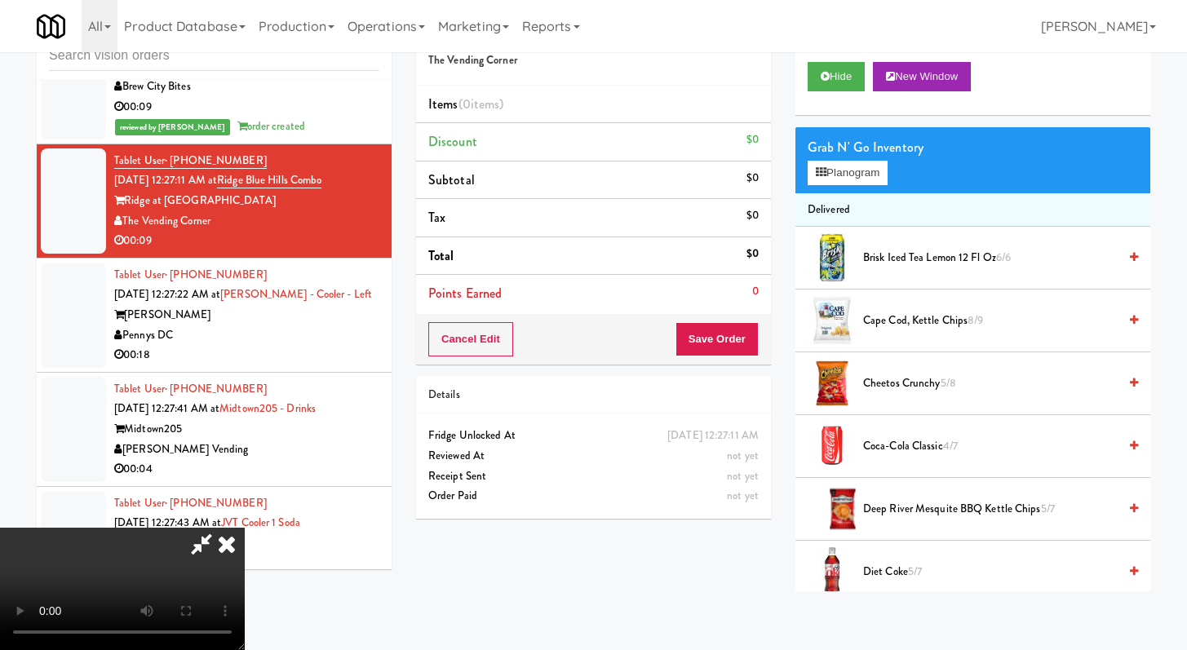
click at [245, 528] on video at bounding box center [122, 589] width 245 height 122
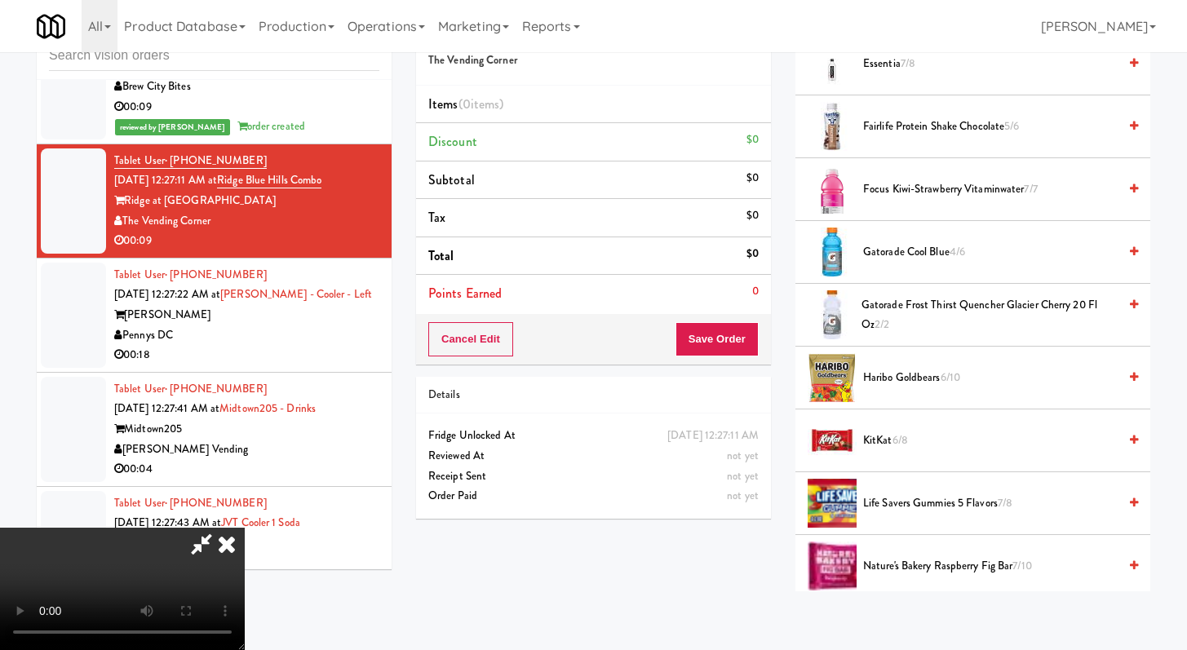
scroll to position [1133, 0]
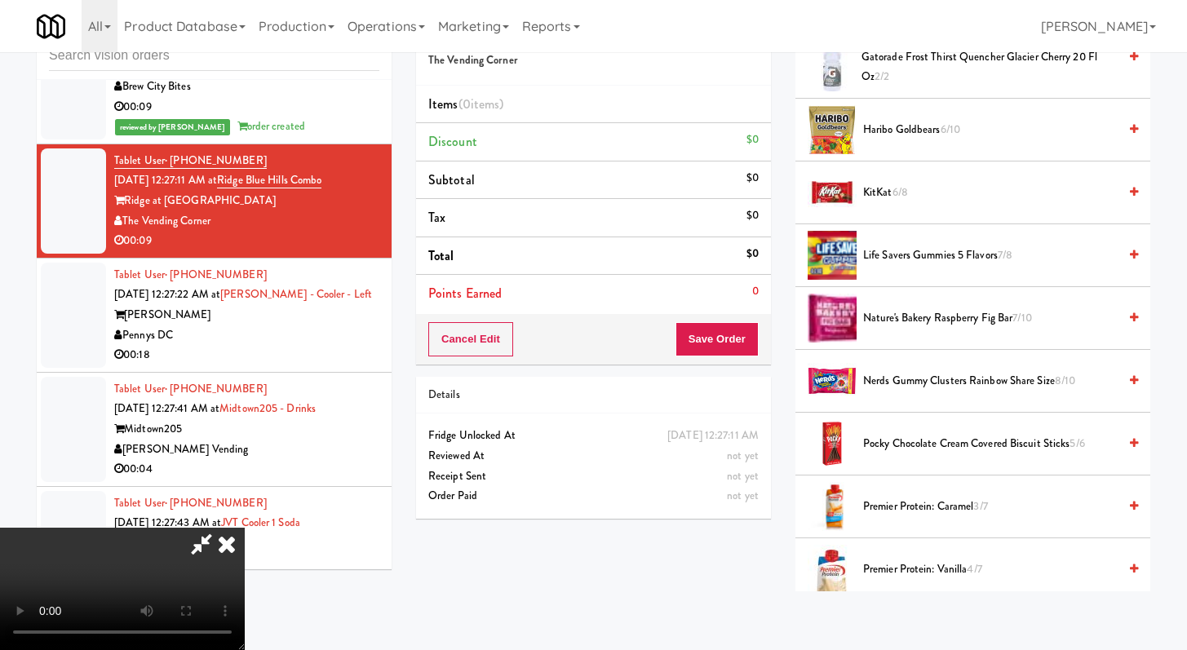
click at [914, 124] on span "Haribo Goldbears 6/10" at bounding box center [990, 130] width 255 height 20
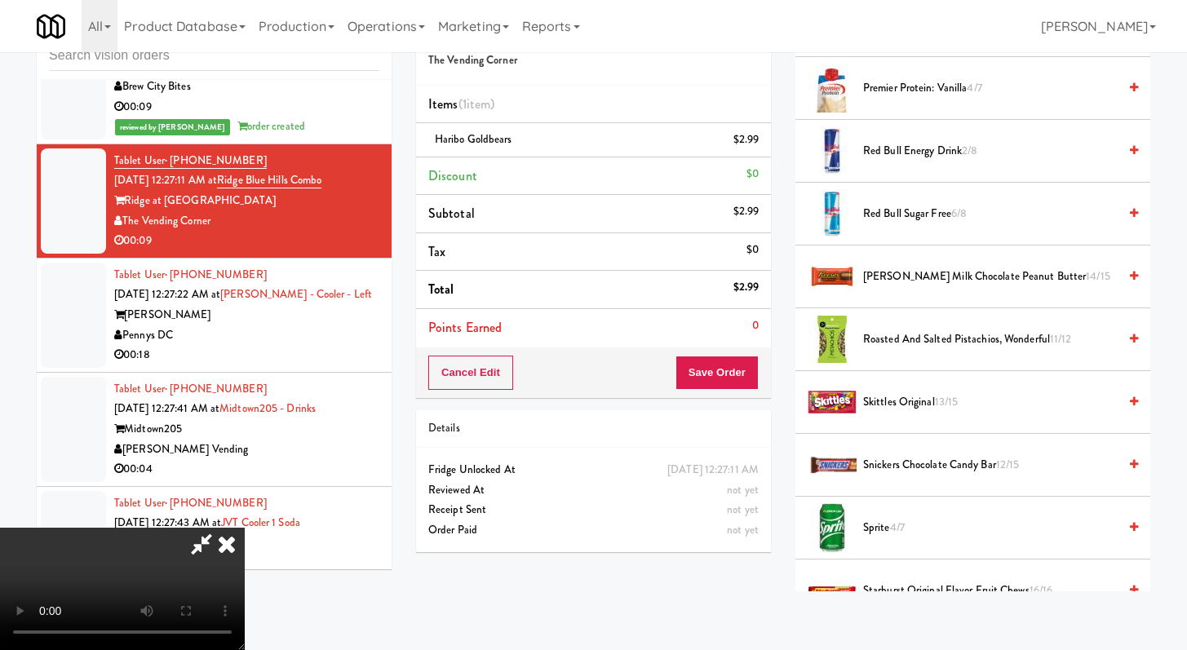
scroll to position [1656, 0]
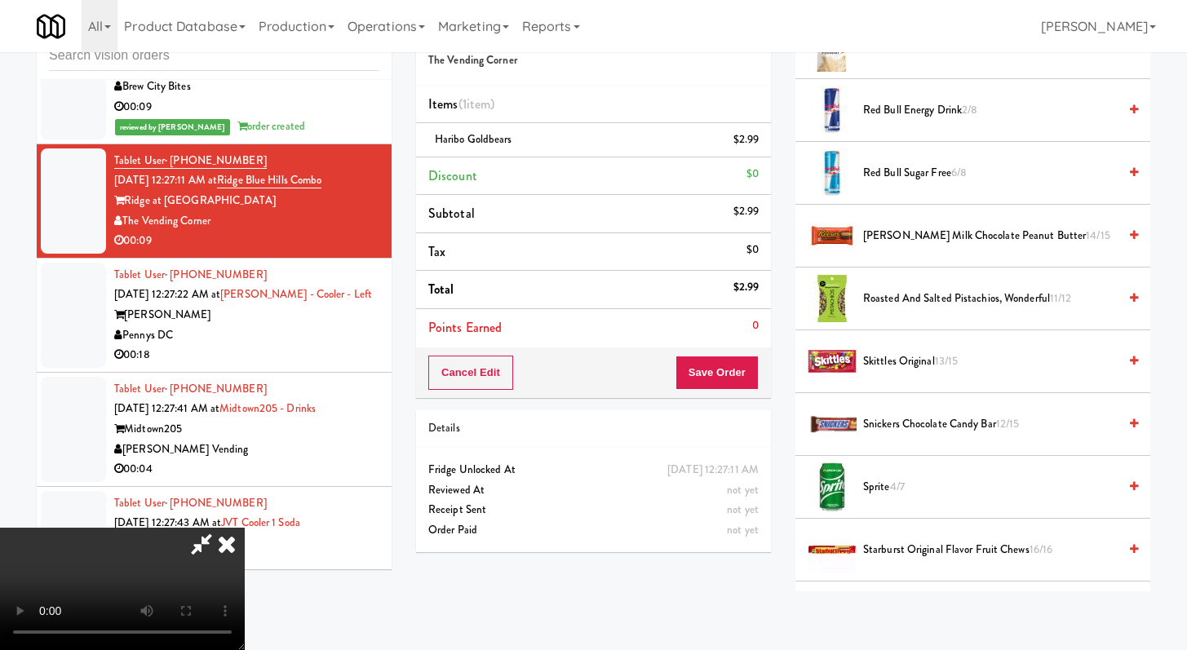
click at [916, 369] on span "Skittles Original 13/15" at bounding box center [990, 362] width 255 height 20
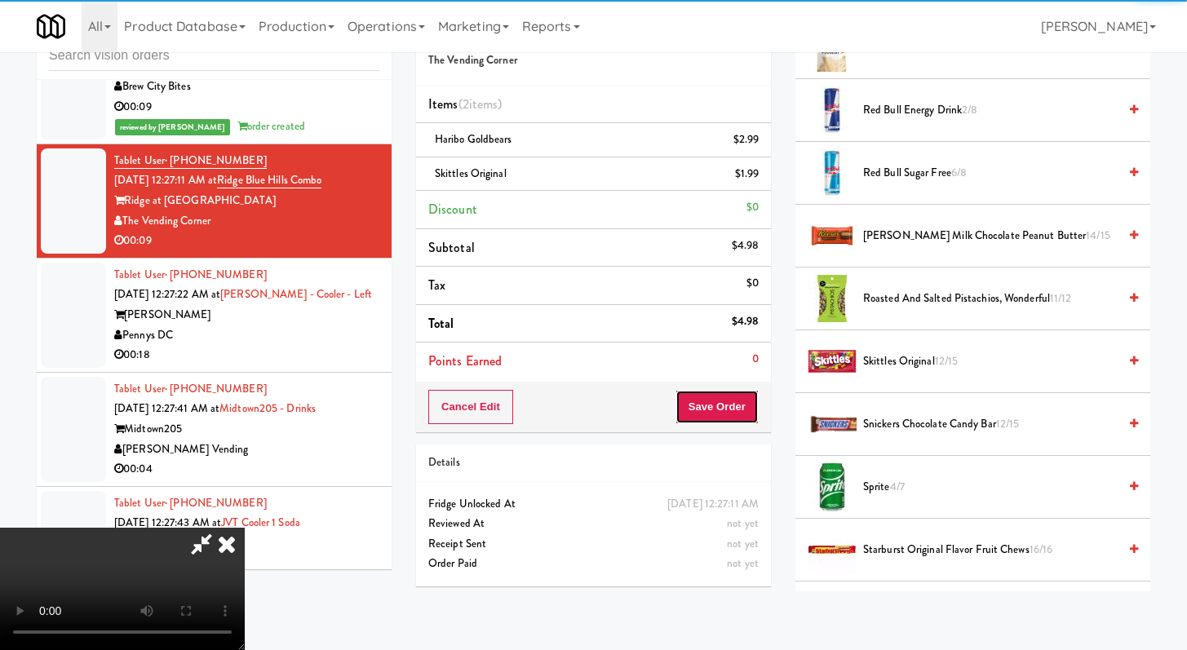
click at [732, 408] on button "Save Order" at bounding box center [717, 407] width 83 height 34
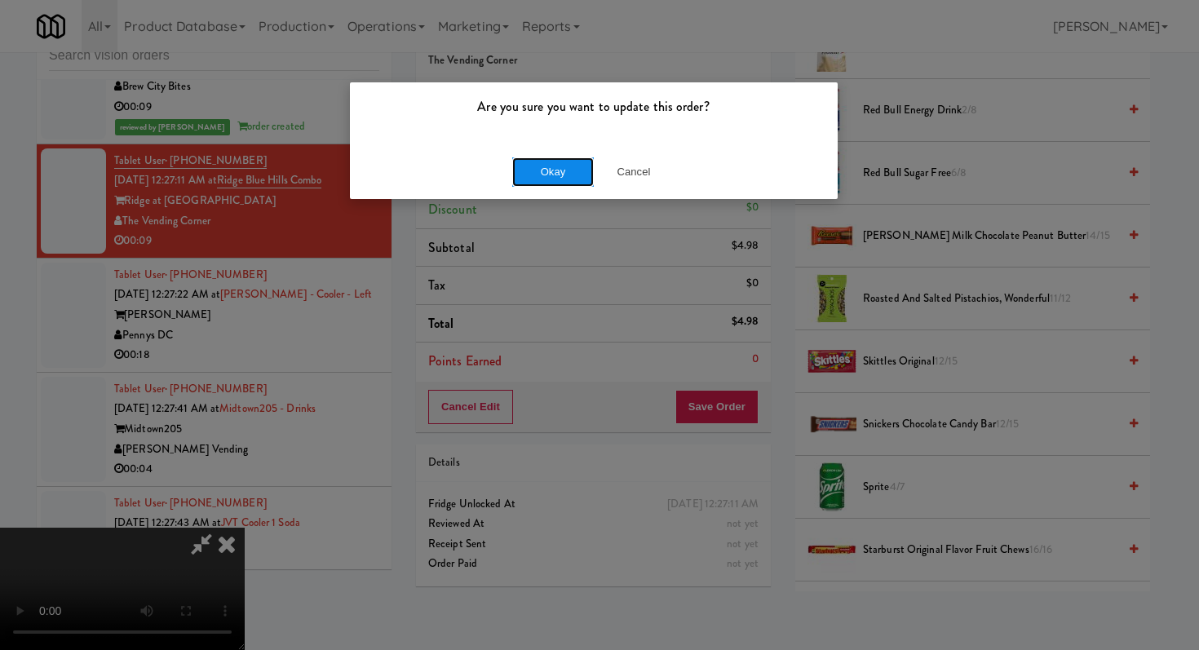
click at [548, 175] on button "Okay" at bounding box center [553, 171] width 82 height 29
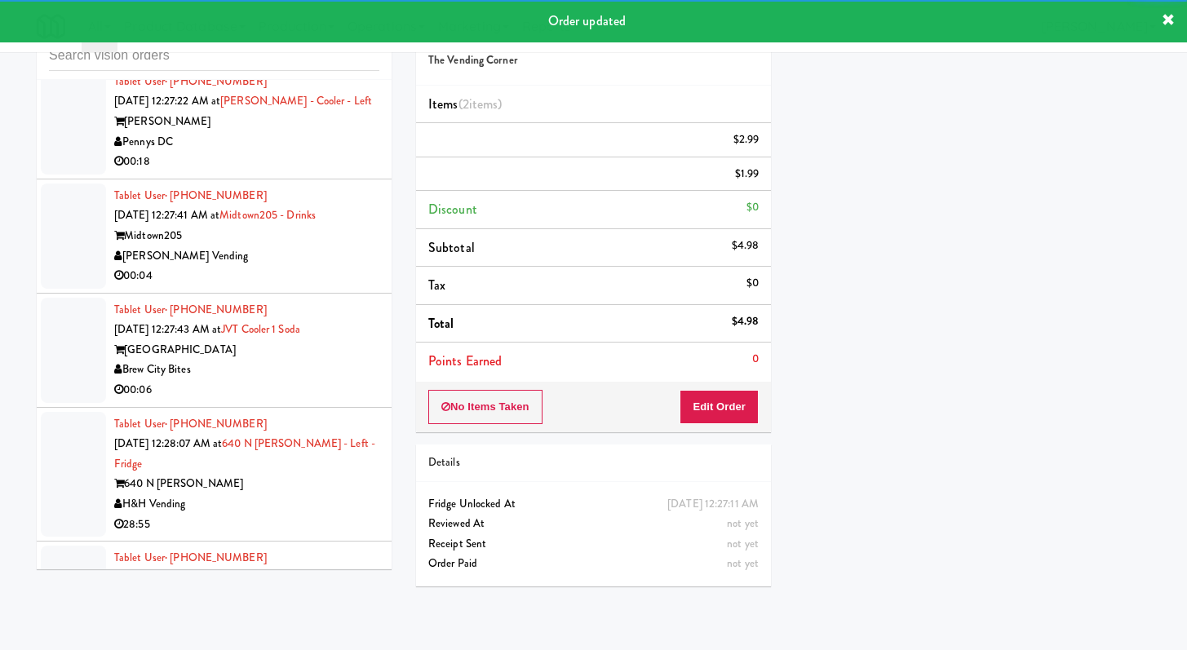
scroll to position [8060, 0]
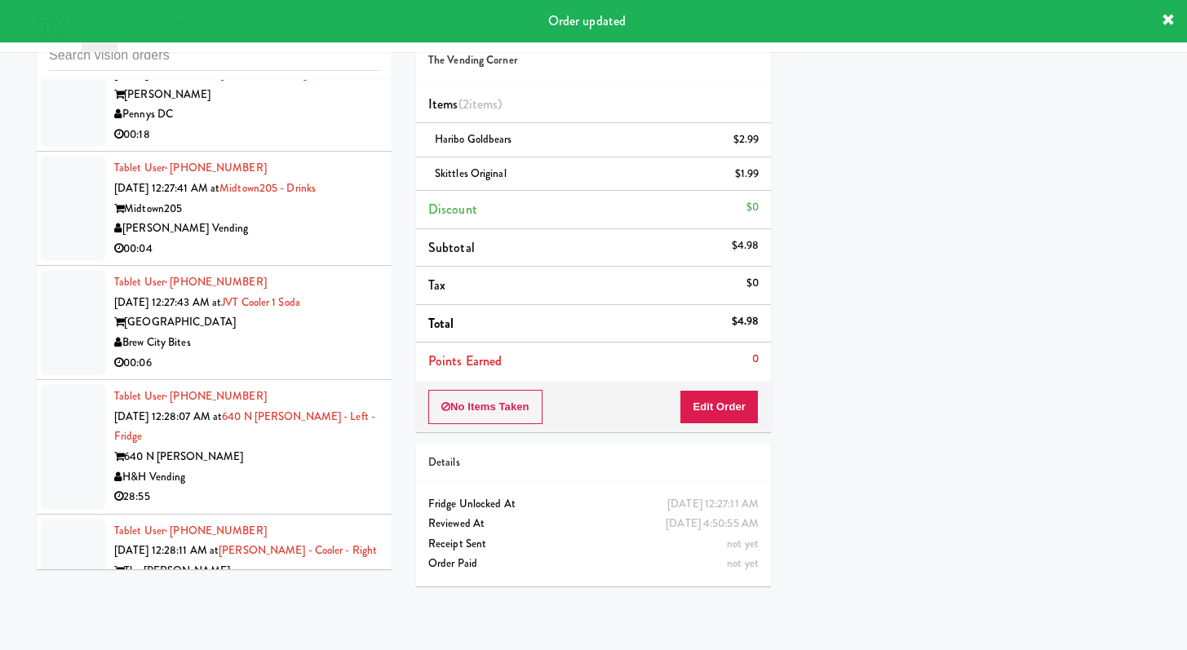
click at [353, 125] on div "Pennys DC" at bounding box center [246, 114] width 265 height 20
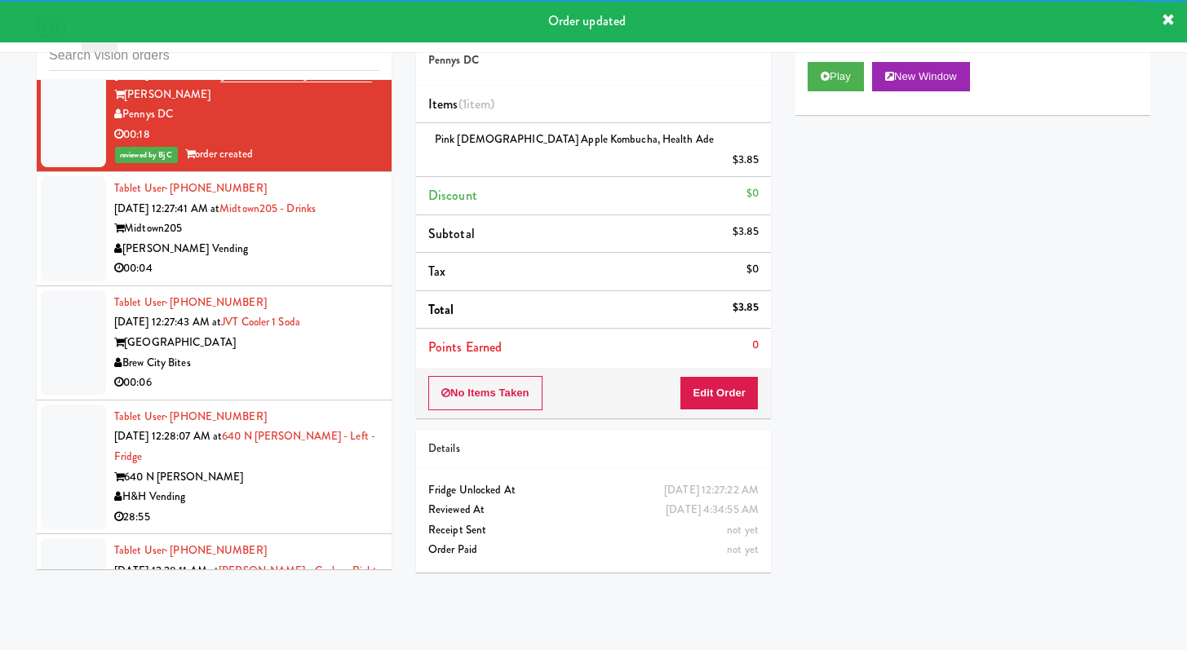
click at [353, 378] on li "Tablet User · (414) 397-8988 [DATE] 12:27:43 AM at JVT Cooler 1 Soda [GEOGRAPHI…" at bounding box center [214, 343] width 355 height 114
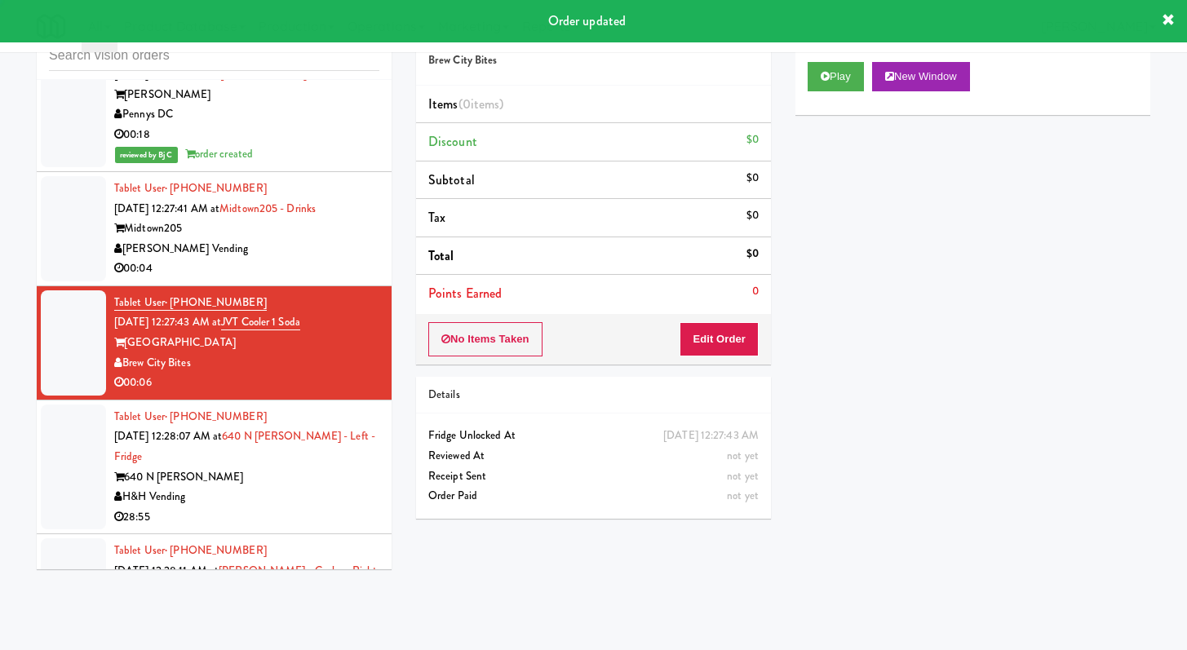
click at [352, 279] on div "00:04" at bounding box center [246, 269] width 265 height 20
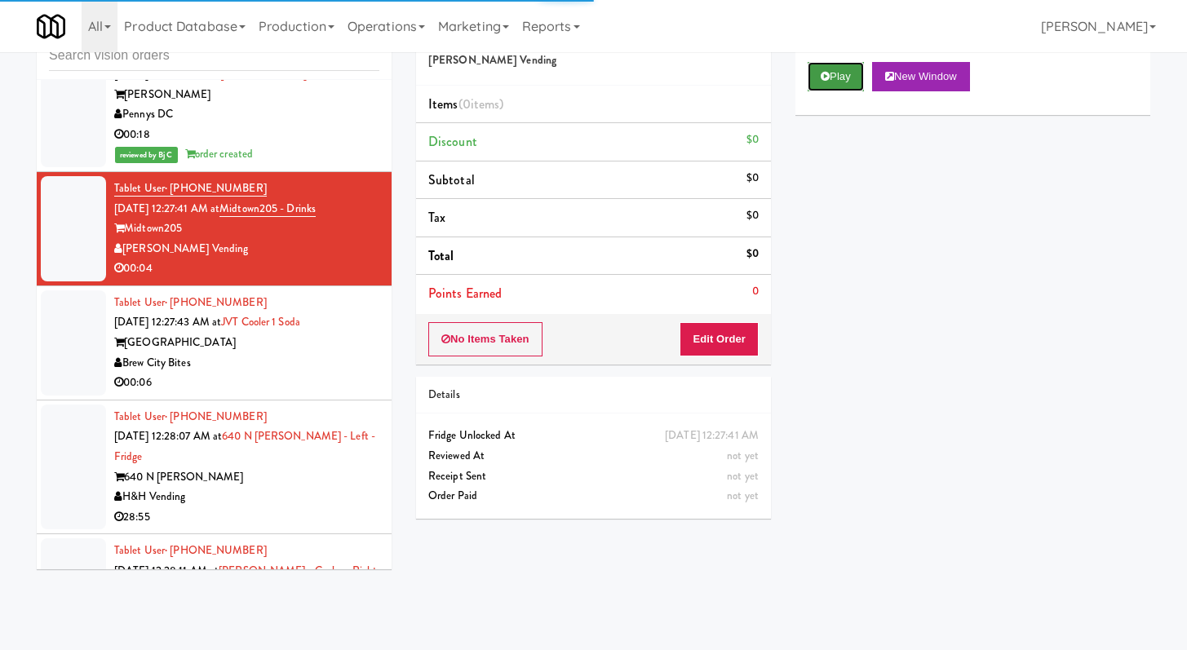
click at [851, 62] on button "Play" at bounding box center [836, 76] width 56 height 29
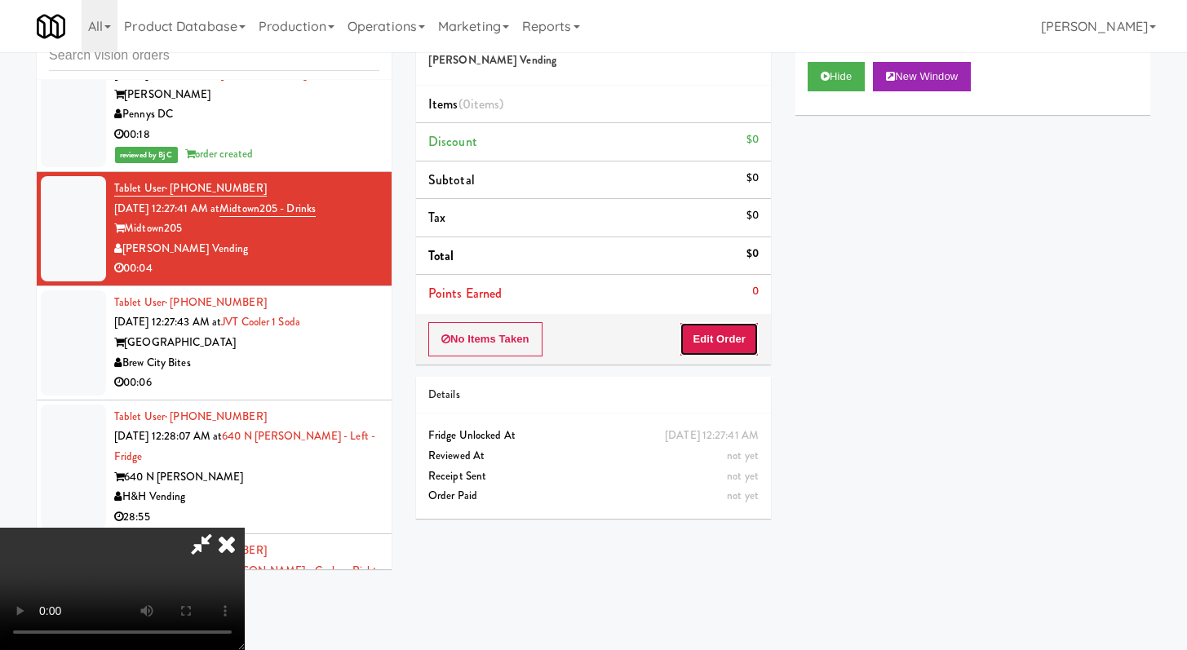
click at [734, 339] on button "Edit Order" at bounding box center [719, 339] width 79 height 34
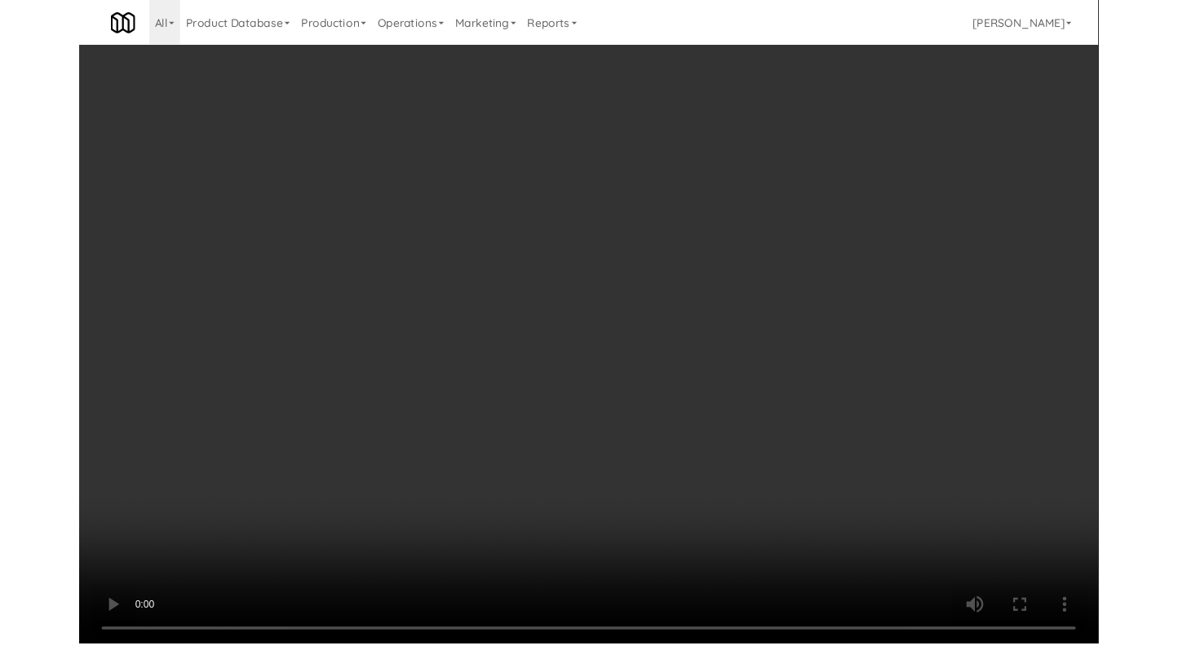
scroll to position [7960, 0]
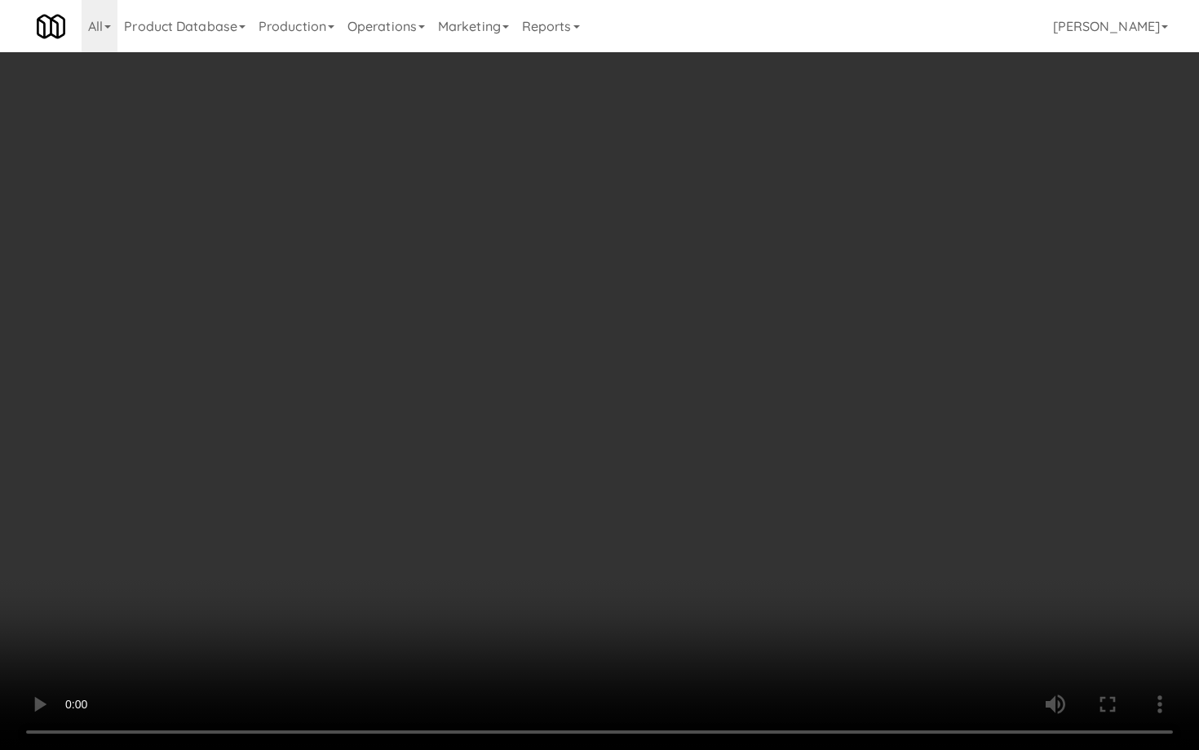
click at [642, 470] on video at bounding box center [599, 375] width 1199 height 750
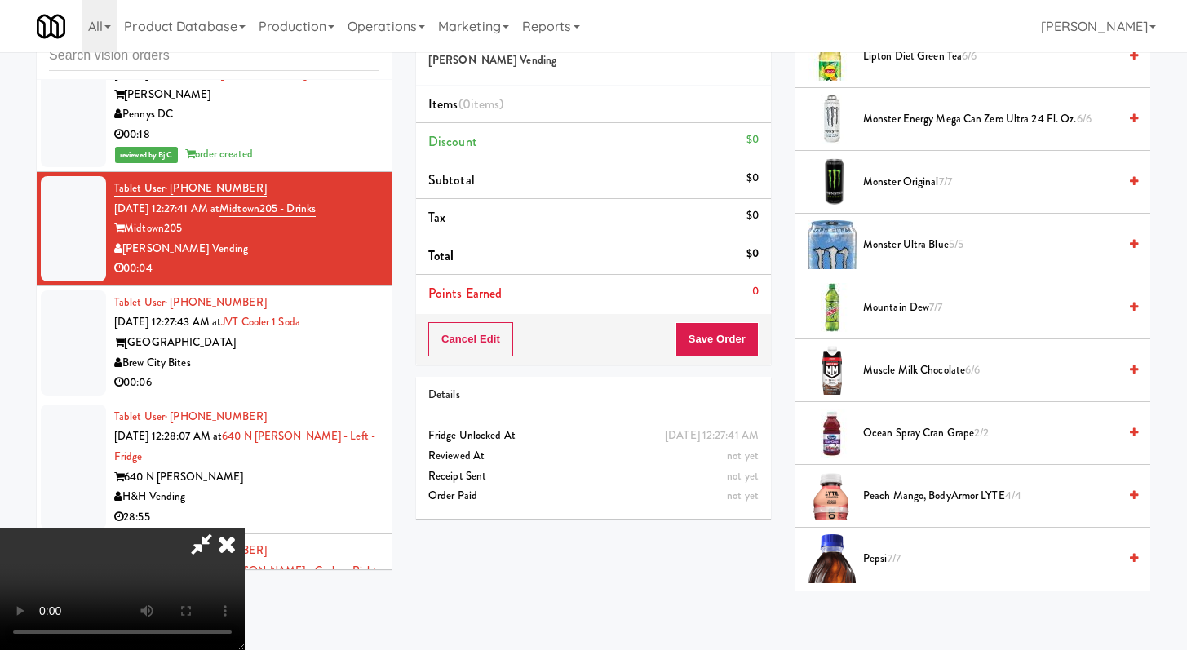
scroll to position [1949, 0]
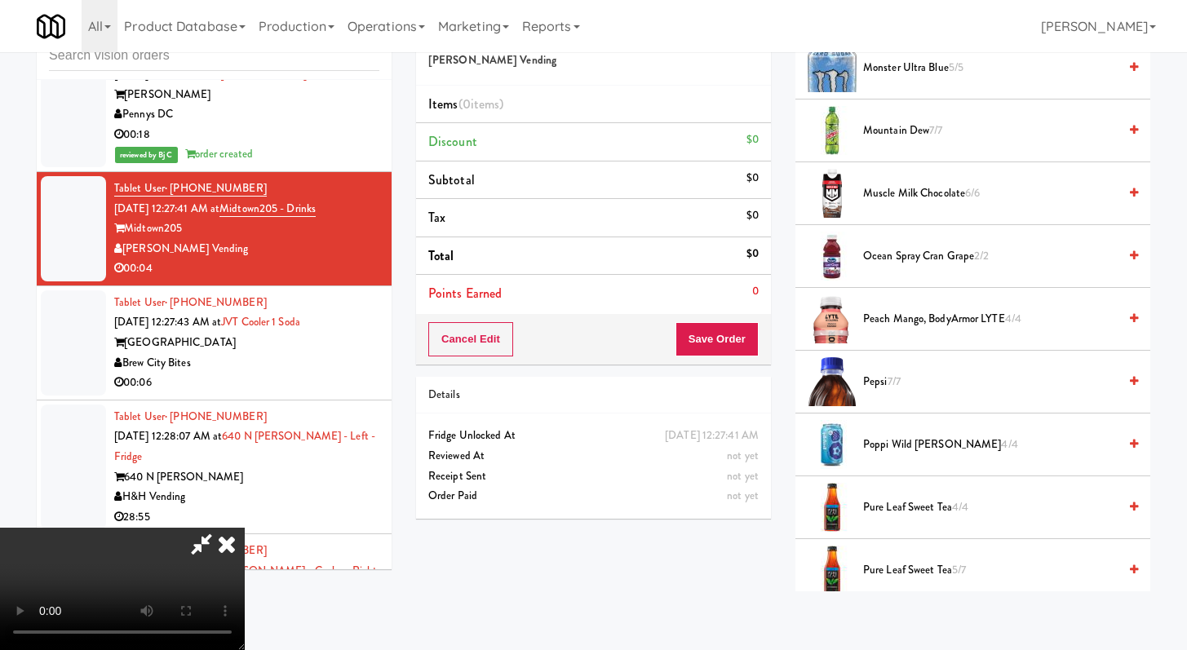
click at [942, 326] on span "Peach Mango, BodyArmor LYTE 4/4" at bounding box center [990, 319] width 255 height 20
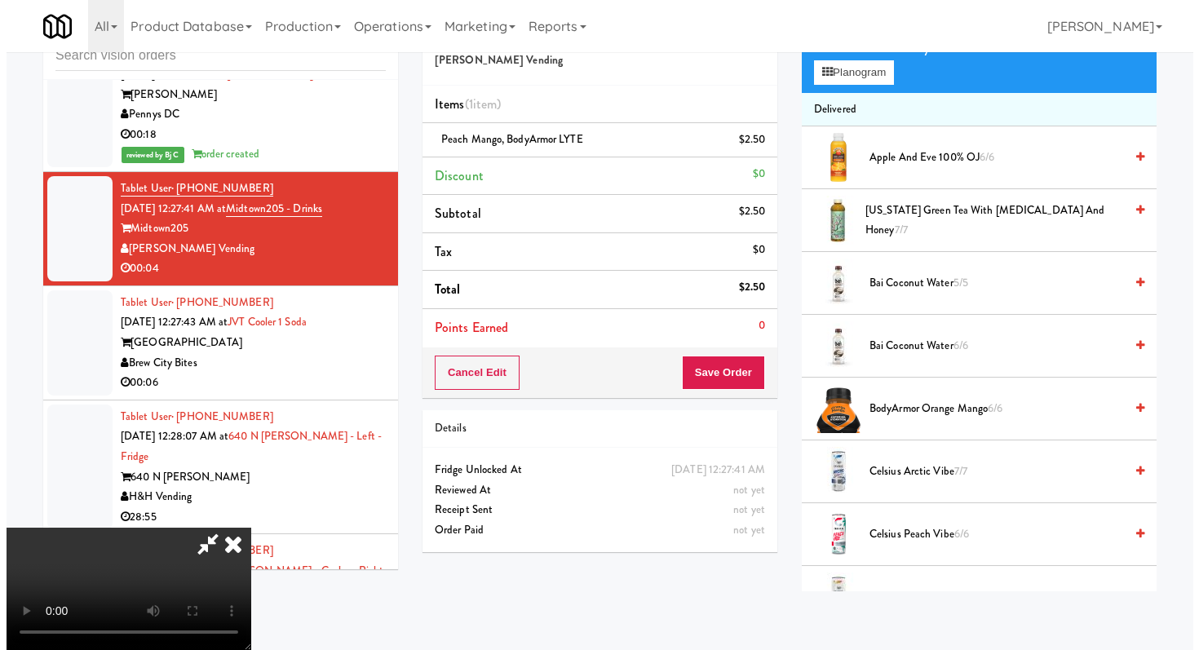
scroll to position [0, 0]
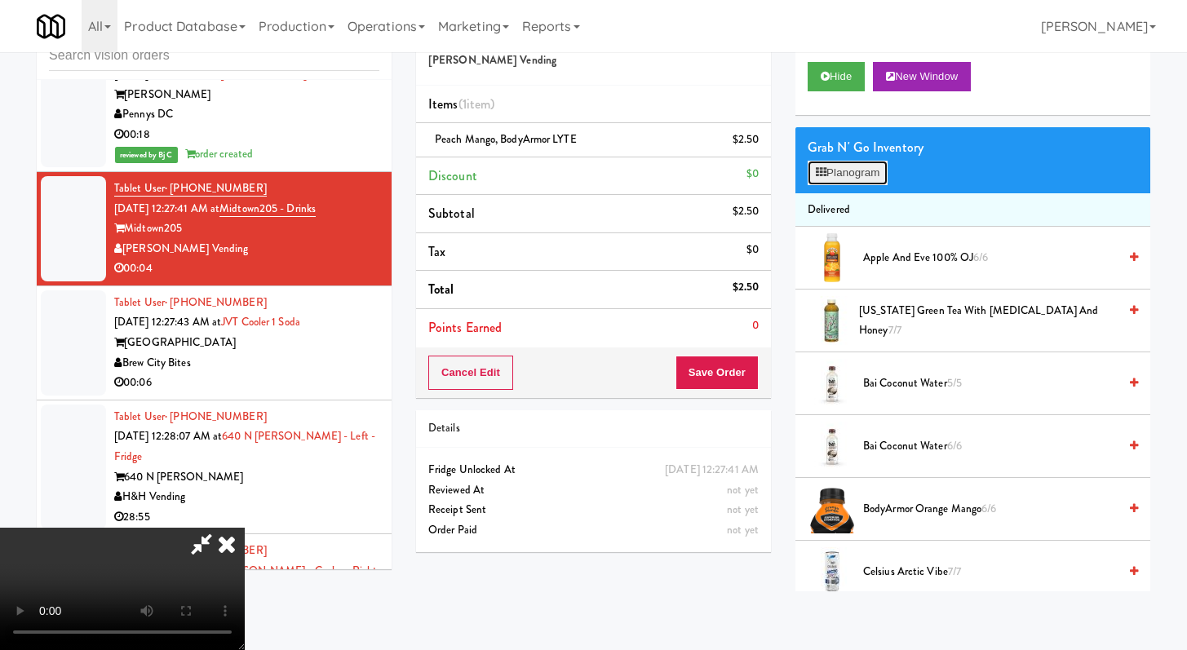
click at [874, 171] on button "Planogram" at bounding box center [848, 173] width 80 height 24
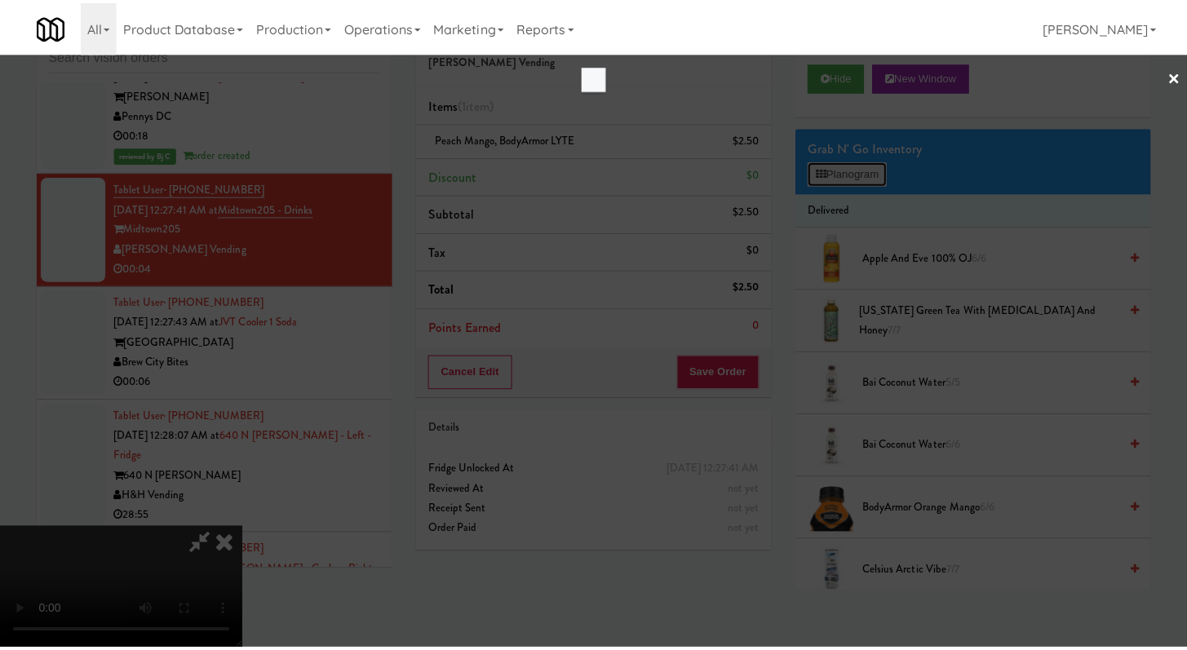
scroll to position [7960, 0]
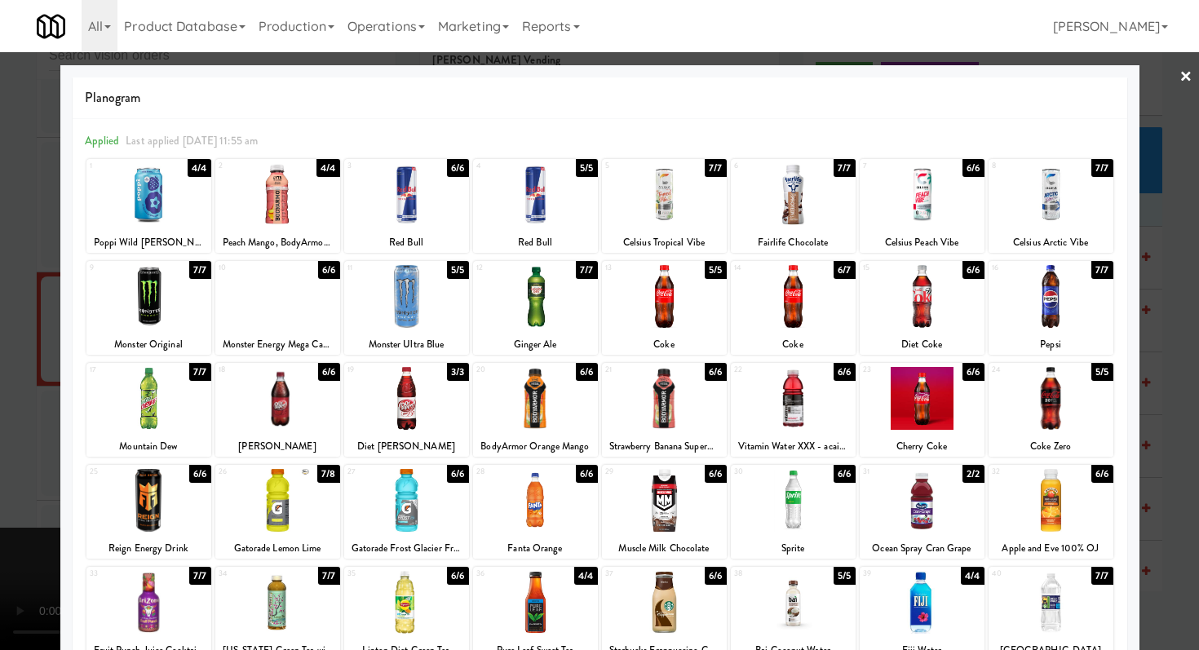
click at [658, 411] on div at bounding box center [664, 398] width 125 height 63
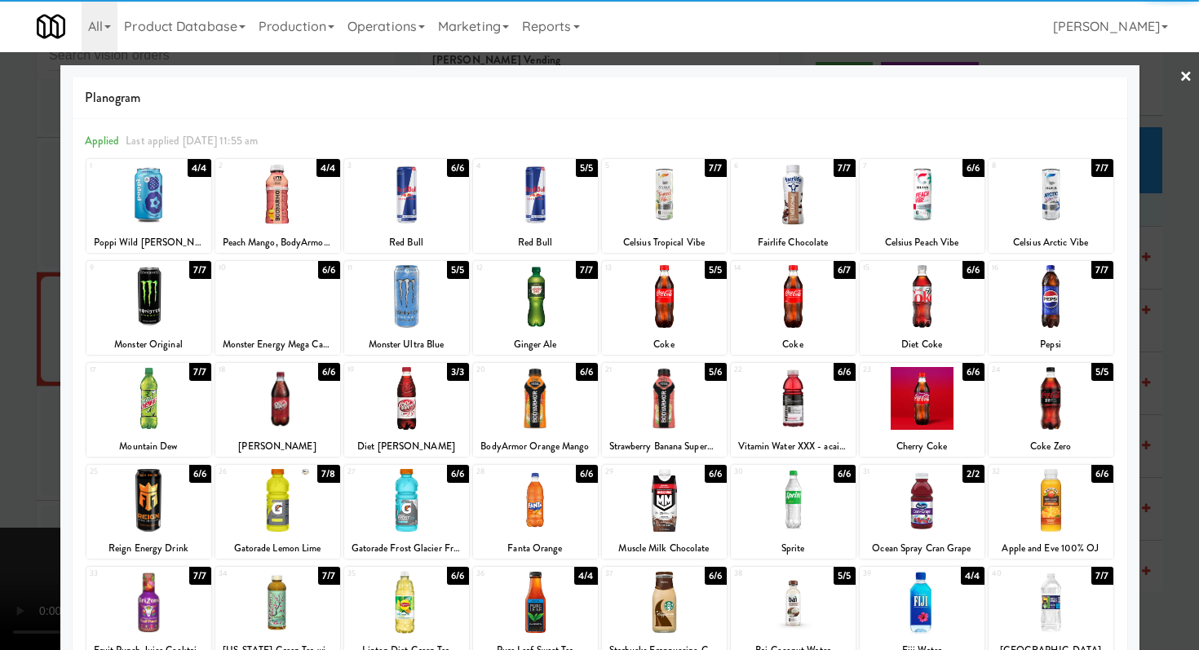
drag, startPoint x: 0, startPoint y: 379, endPoint x: 403, endPoint y: 235, distance: 427.9
click at [0, 379] on div at bounding box center [599, 325] width 1199 height 650
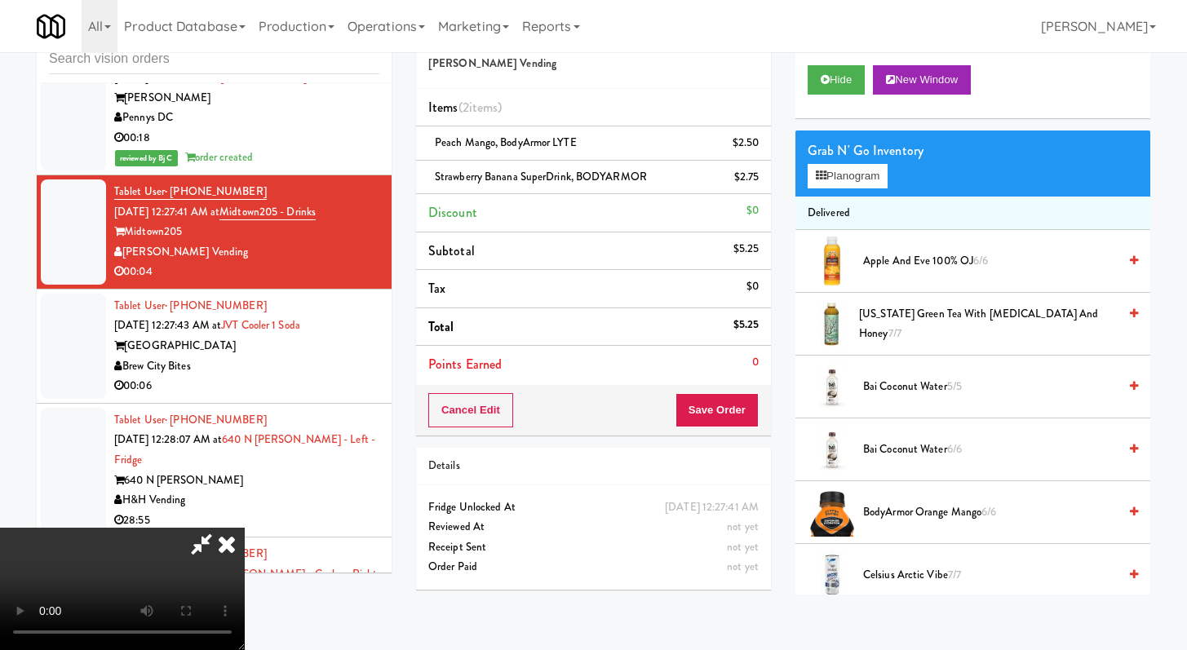
scroll to position [49, 0]
click at [245, 528] on icon at bounding box center [227, 544] width 36 height 33
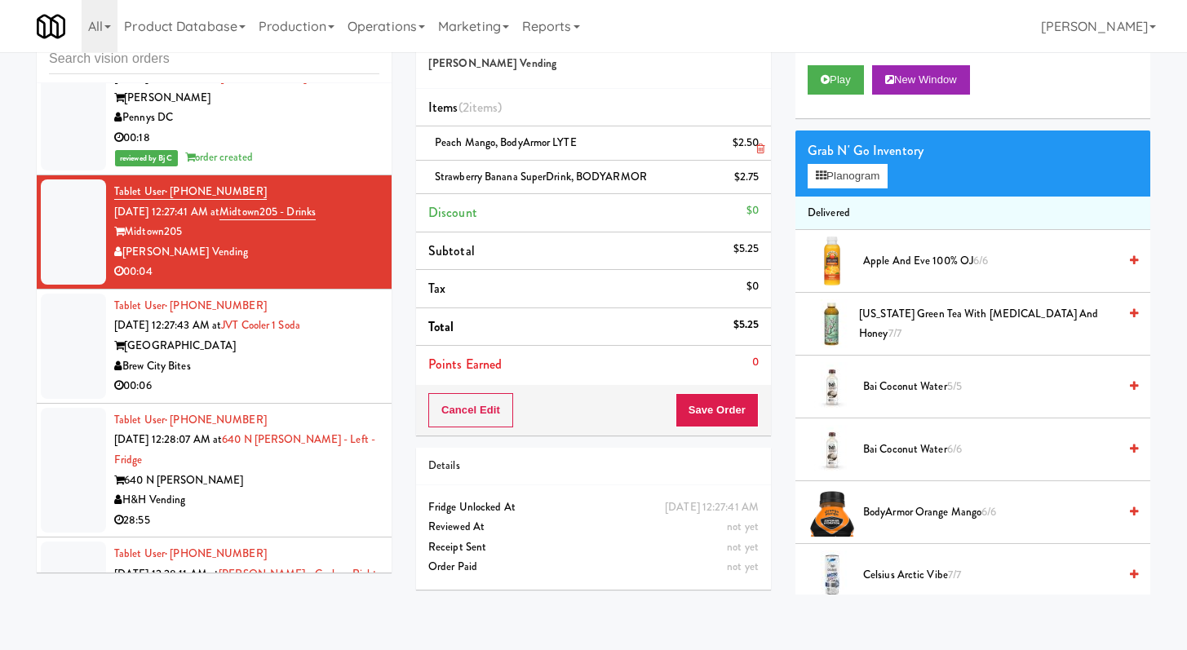
click at [752, 151] on link at bounding box center [757, 150] width 15 height 20
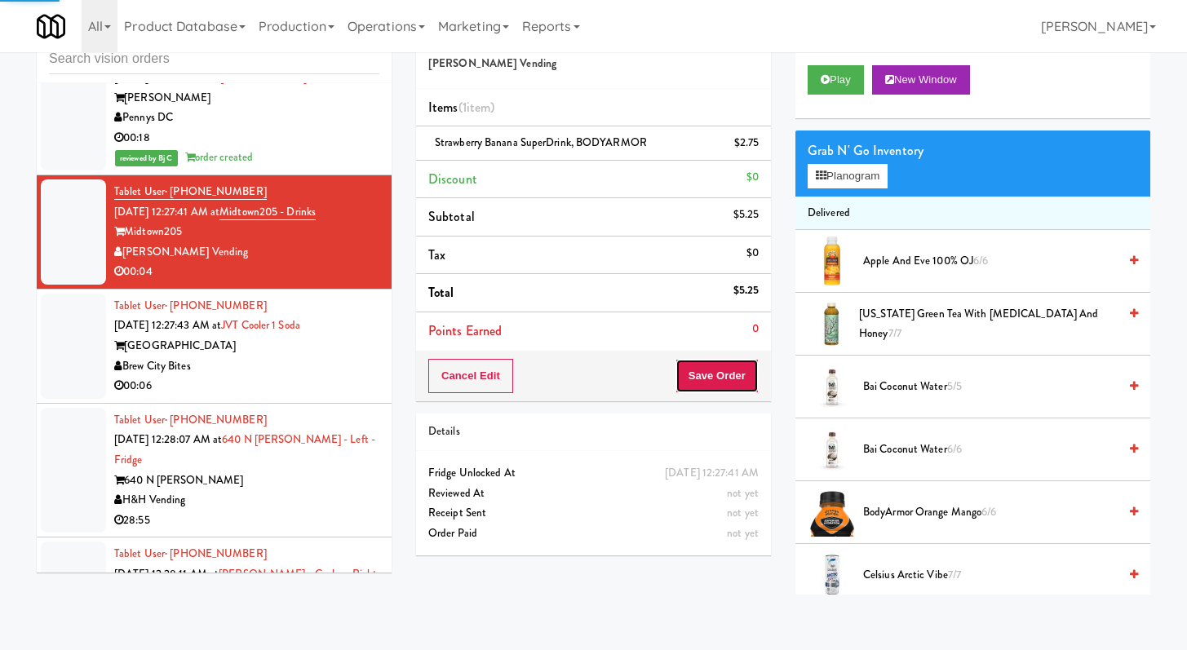
click at [703, 381] on button "Save Order" at bounding box center [717, 376] width 83 height 34
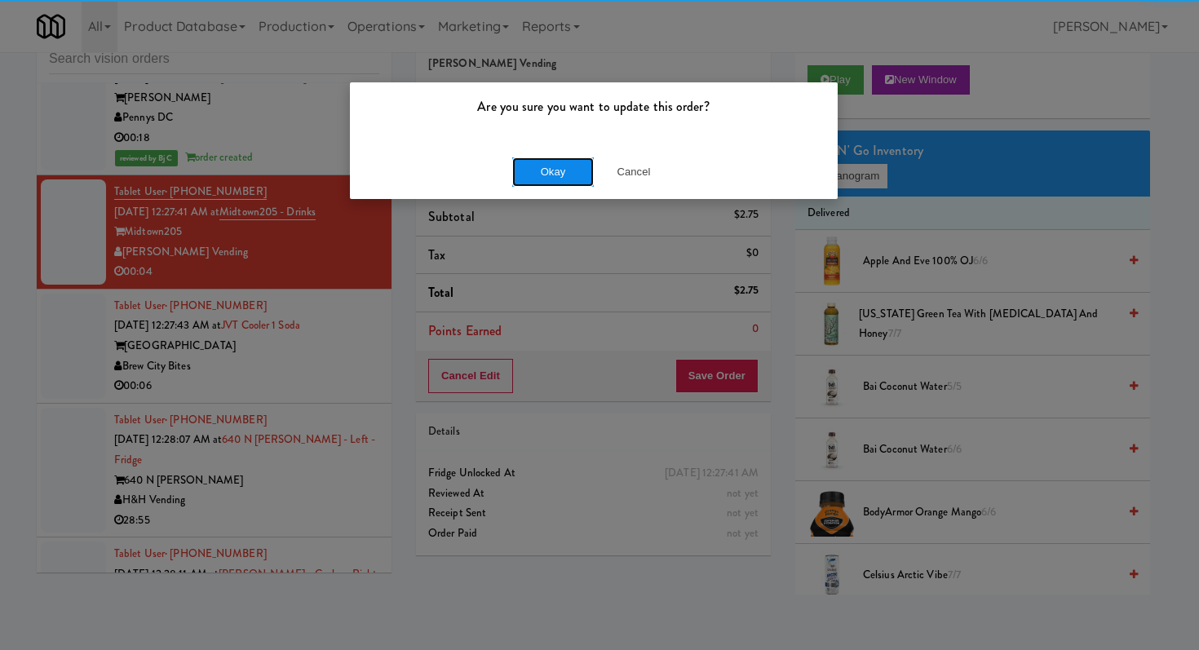
click at [554, 167] on button "Okay" at bounding box center [553, 171] width 82 height 29
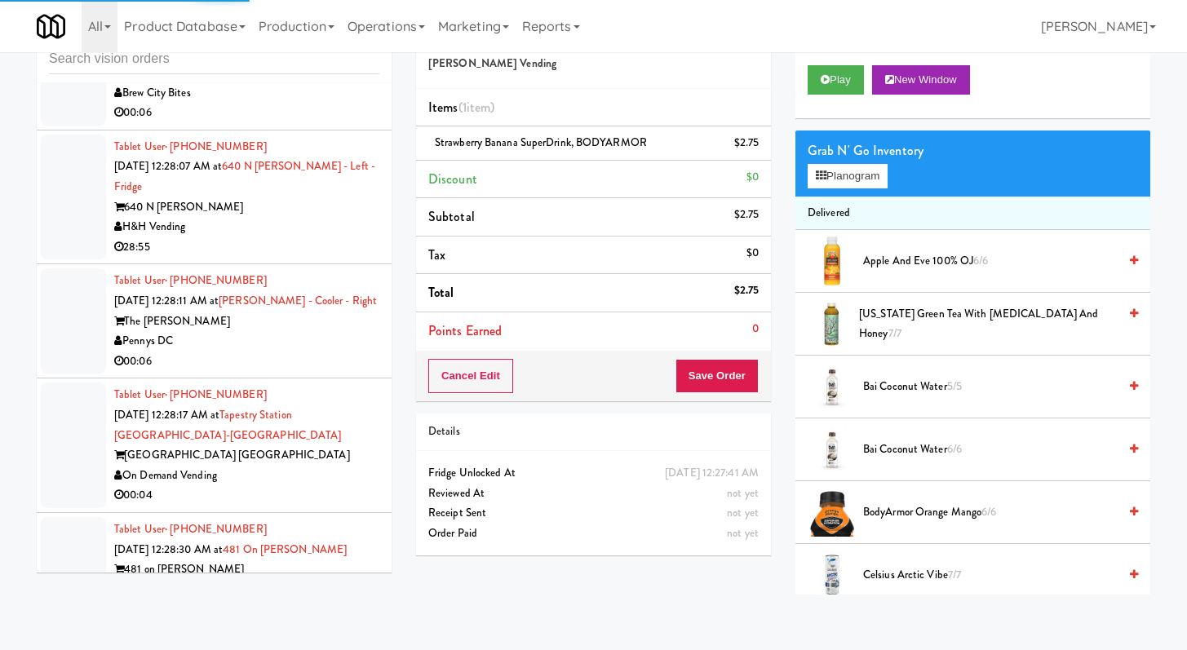
scroll to position [8307, 0]
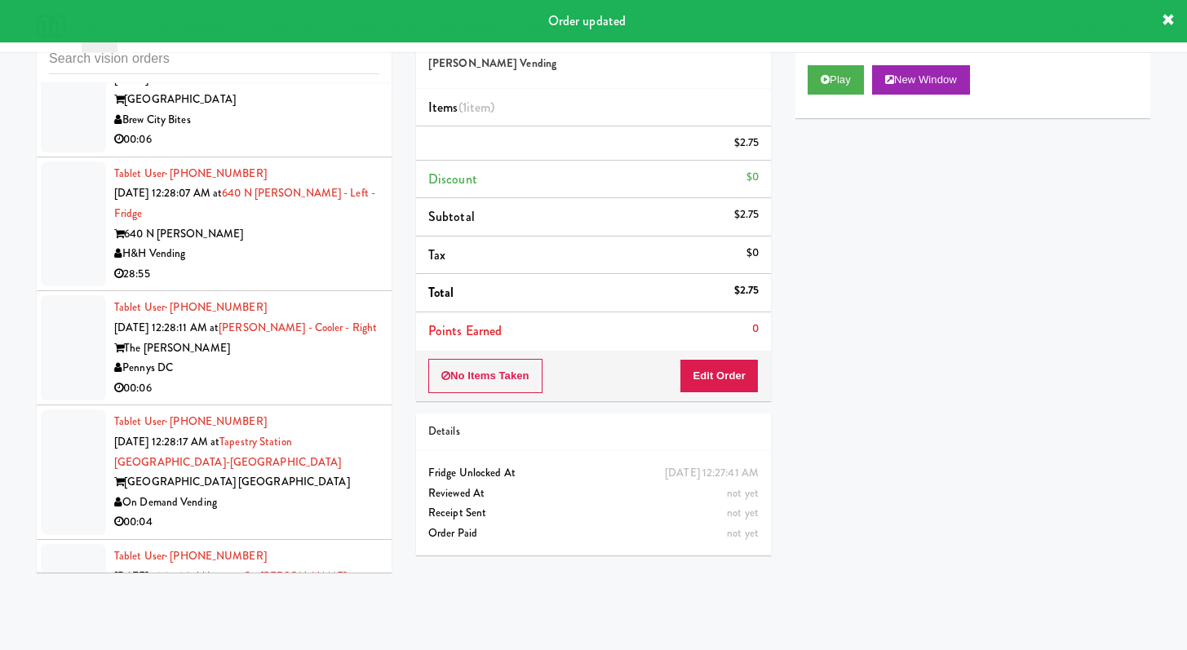
click at [342, 150] on div "00:06" at bounding box center [246, 140] width 265 height 20
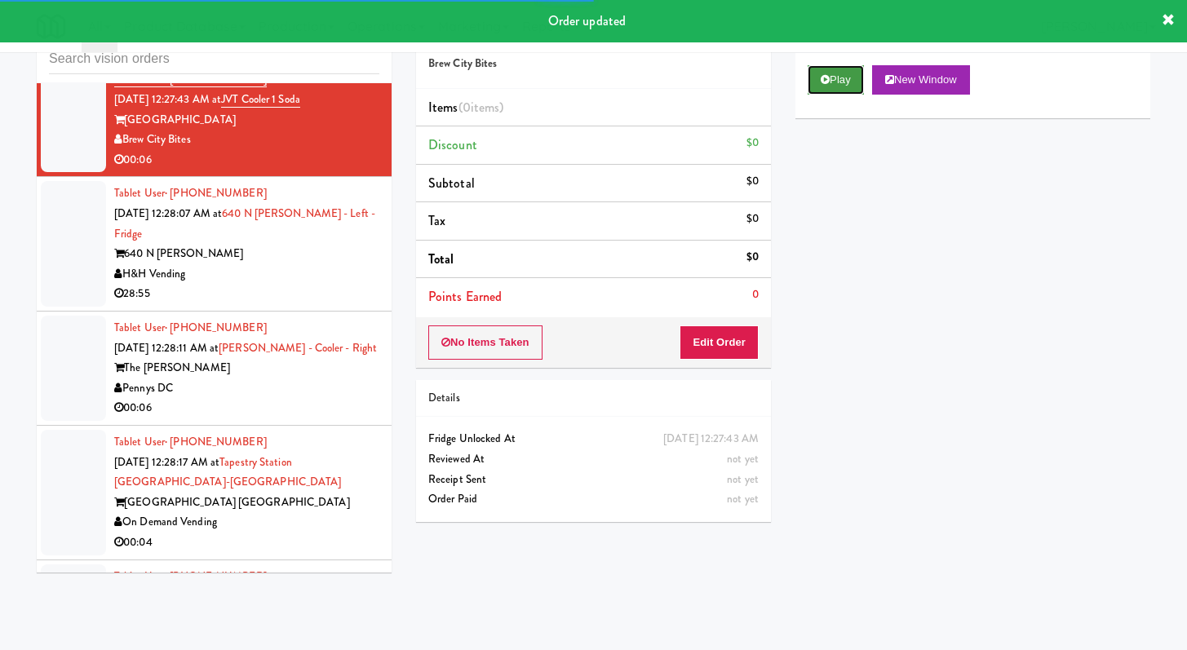
click at [818, 71] on button "Play" at bounding box center [836, 79] width 56 height 29
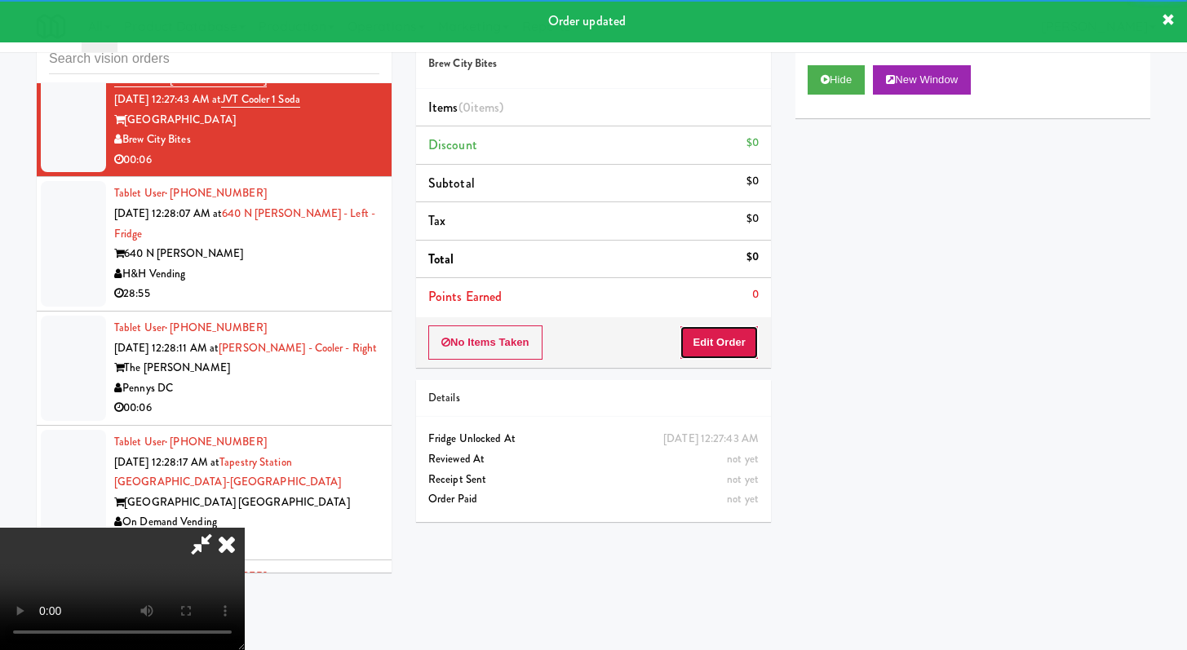
click at [698, 330] on button "Edit Order" at bounding box center [719, 343] width 79 height 34
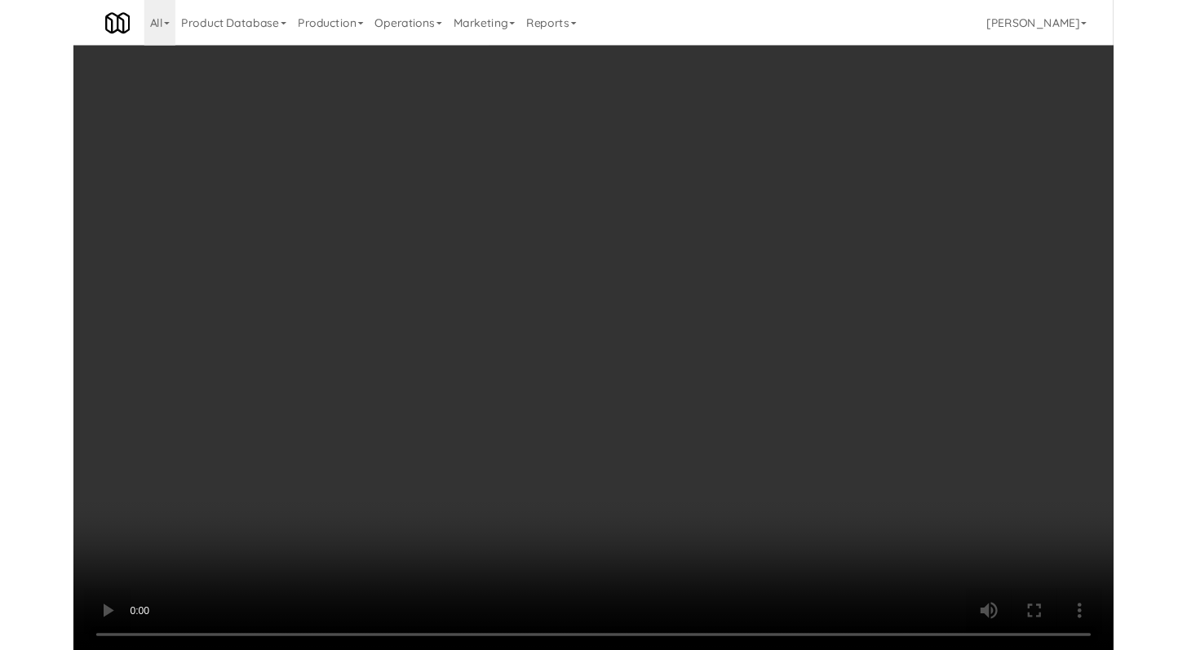
scroll to position [8206, 0]
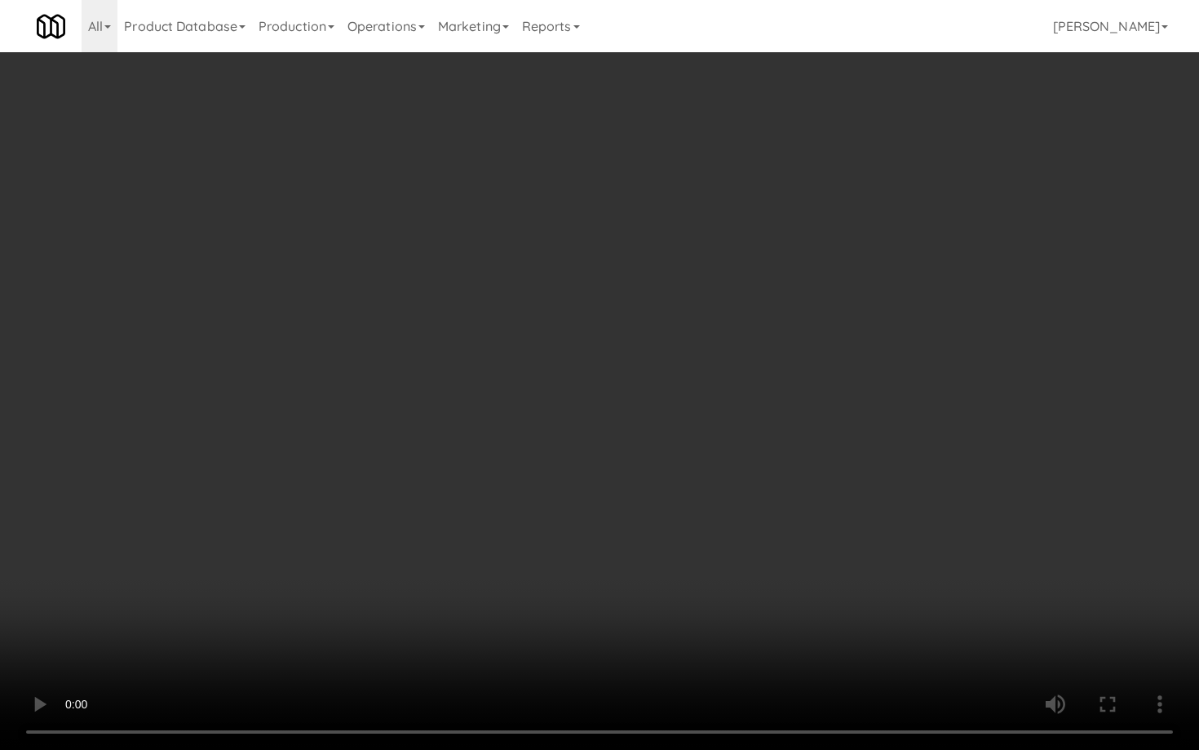
click at [634, 547] on video at bounding box center [599, 375] width 1199 height 750
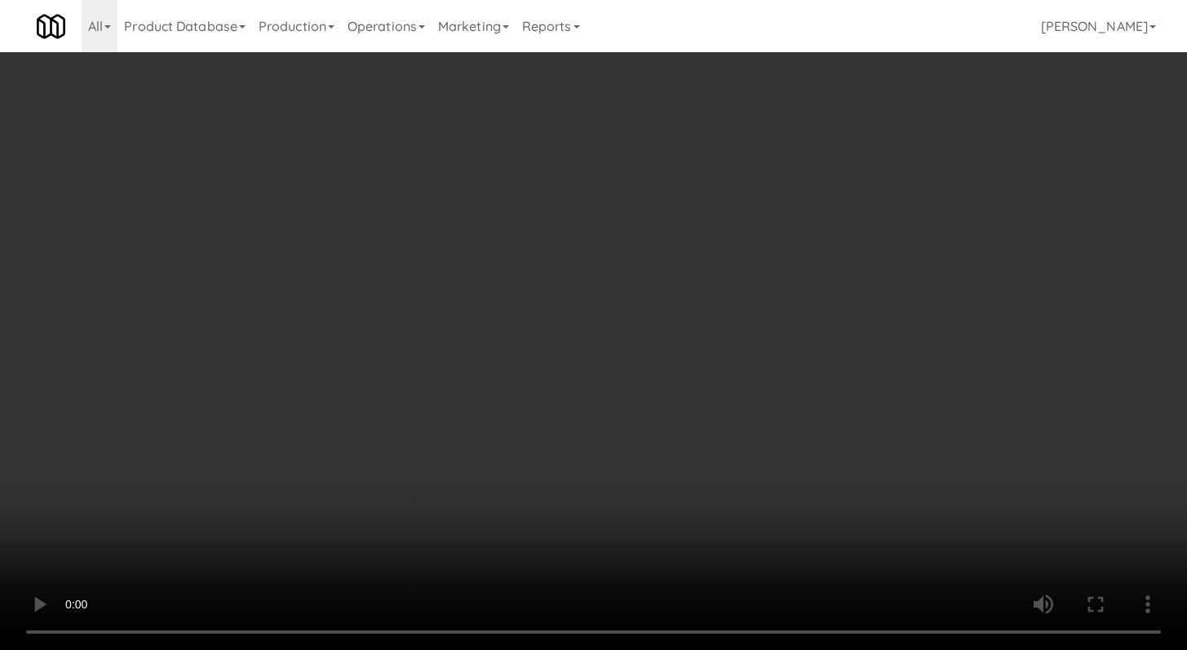
scroll to position [8307, 0]
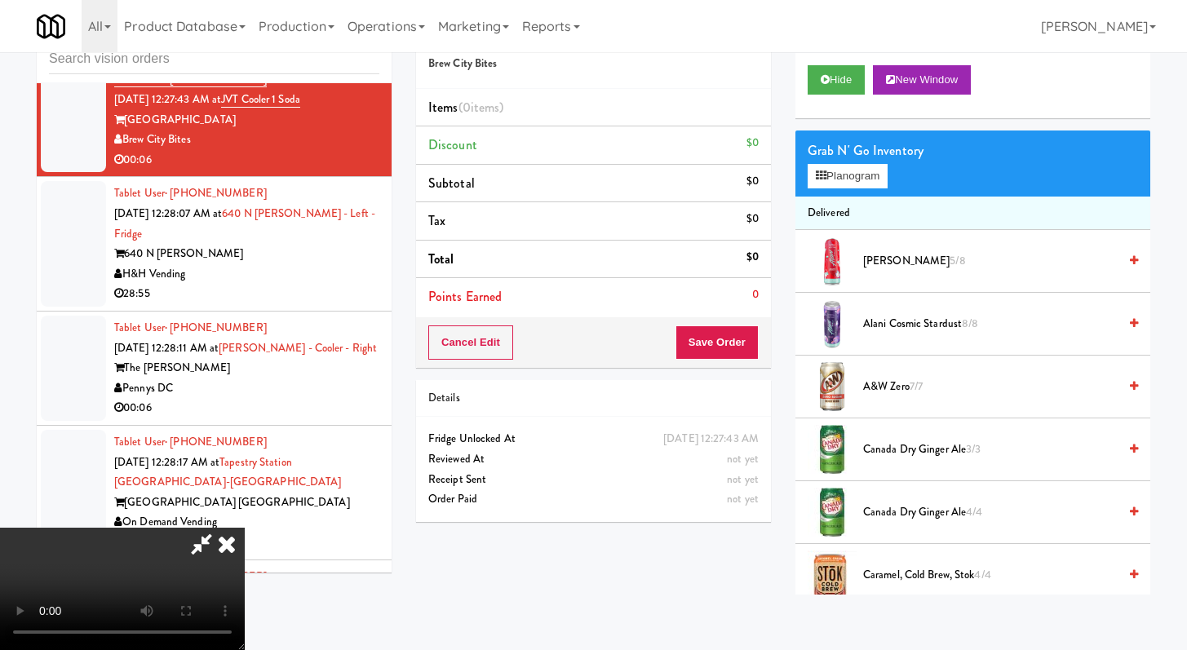
click at [921, 450] on span "Canada Dry Ginger Ale 3/3" at bounding box center [990, 450] width 255 height 20
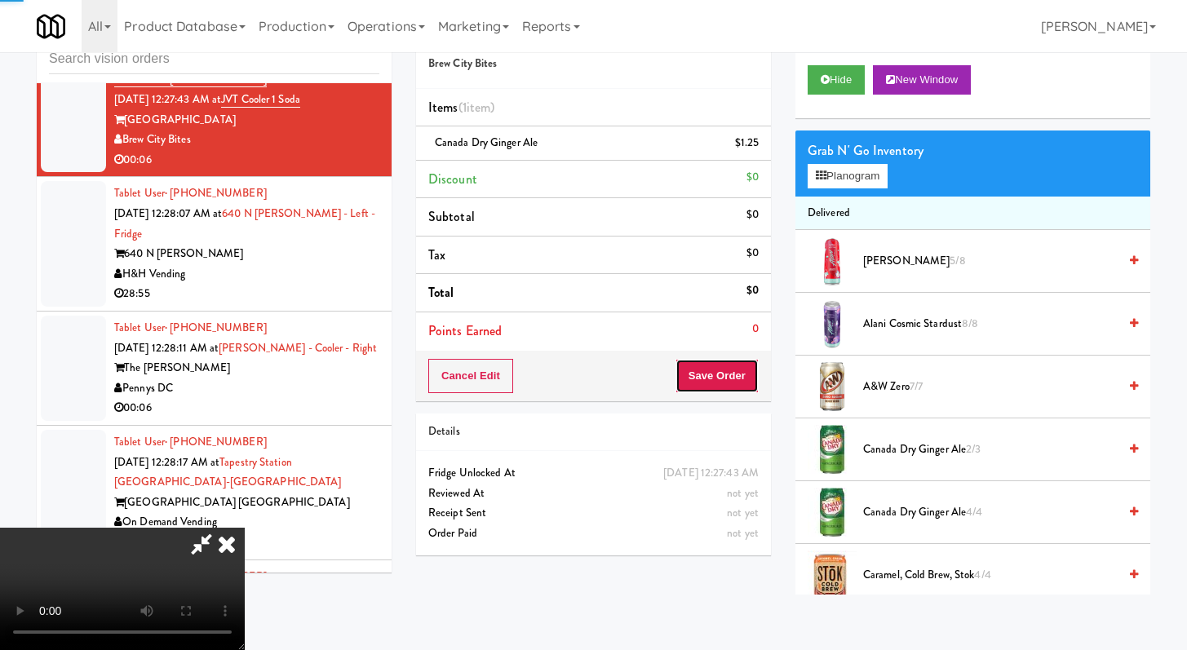
click at [722, 370] on button "Save Order" at bounding box center [717, 376] width 83 height 34
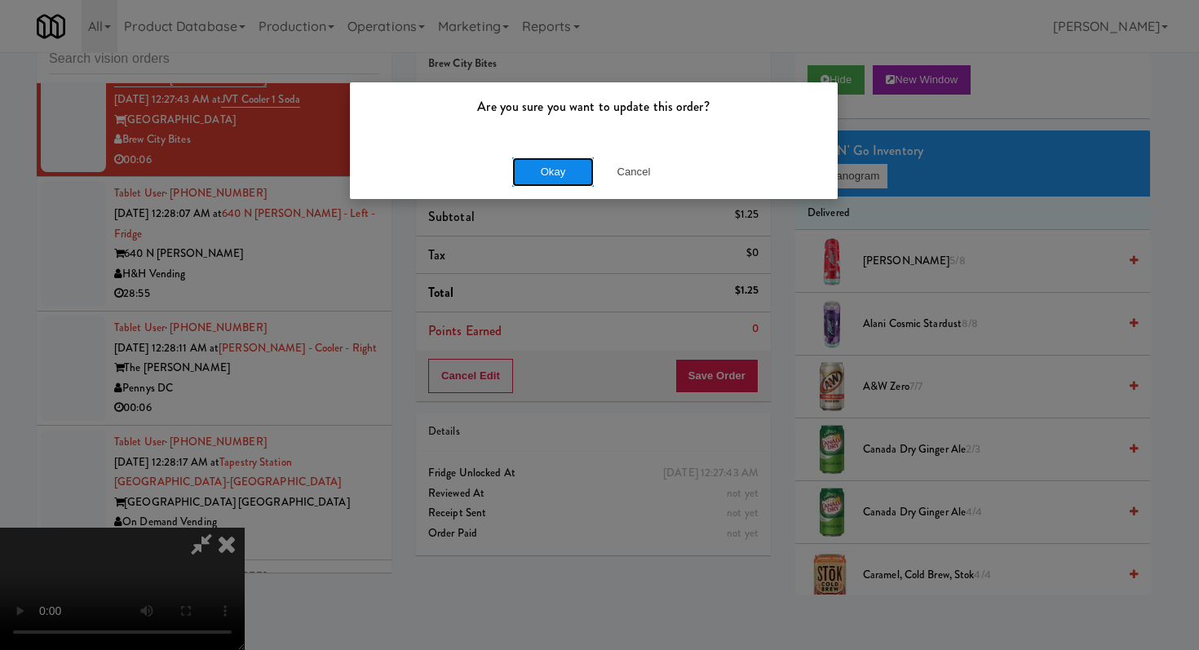
click at [585, 171] on button "Okay" at bounding box center [553, 171] width 82 height 29
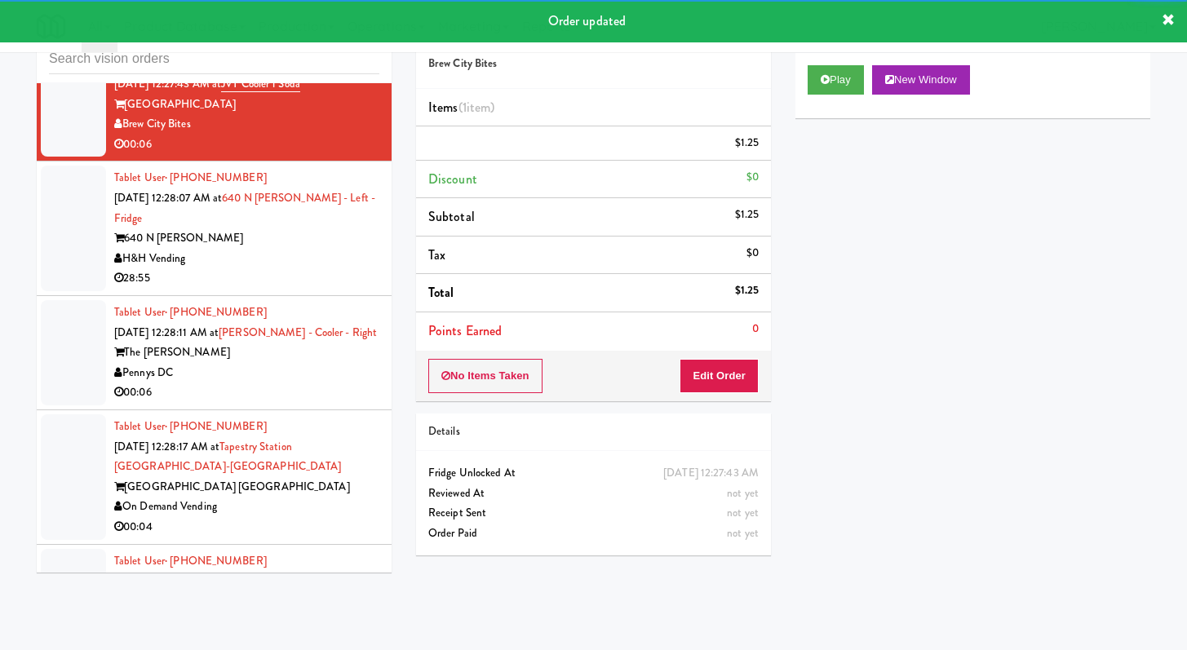
scroll to position [8347, 0]
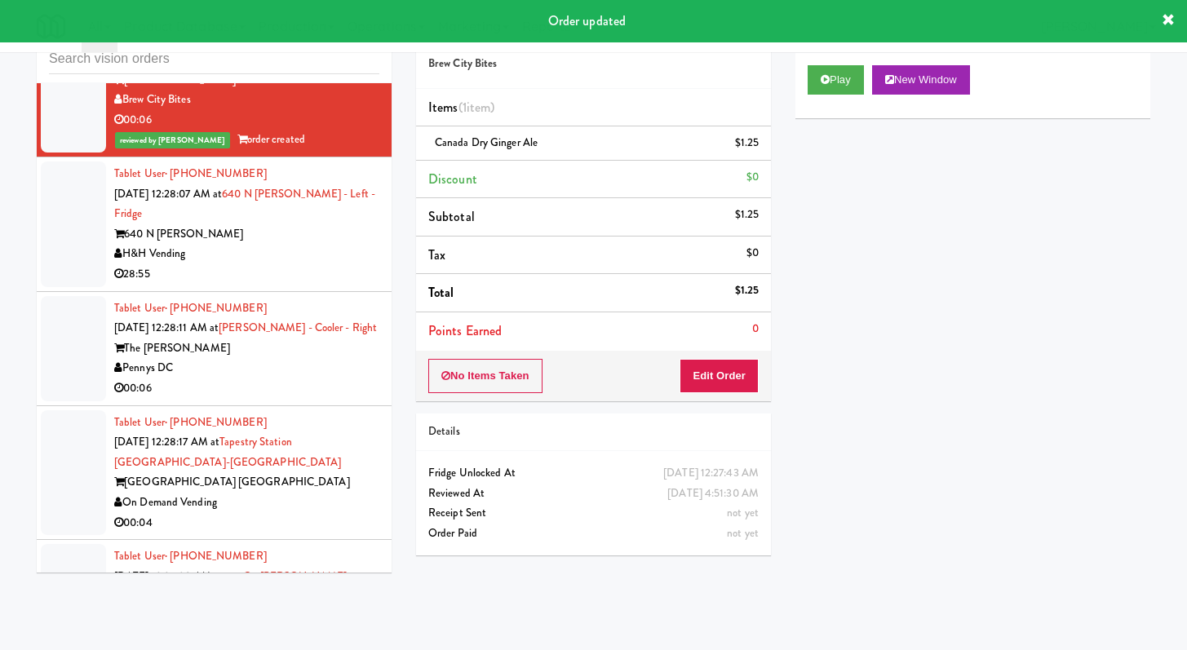
click at [321, 264] on div "H&H Vending" at bounding box center [246, 254] width 265 height 20
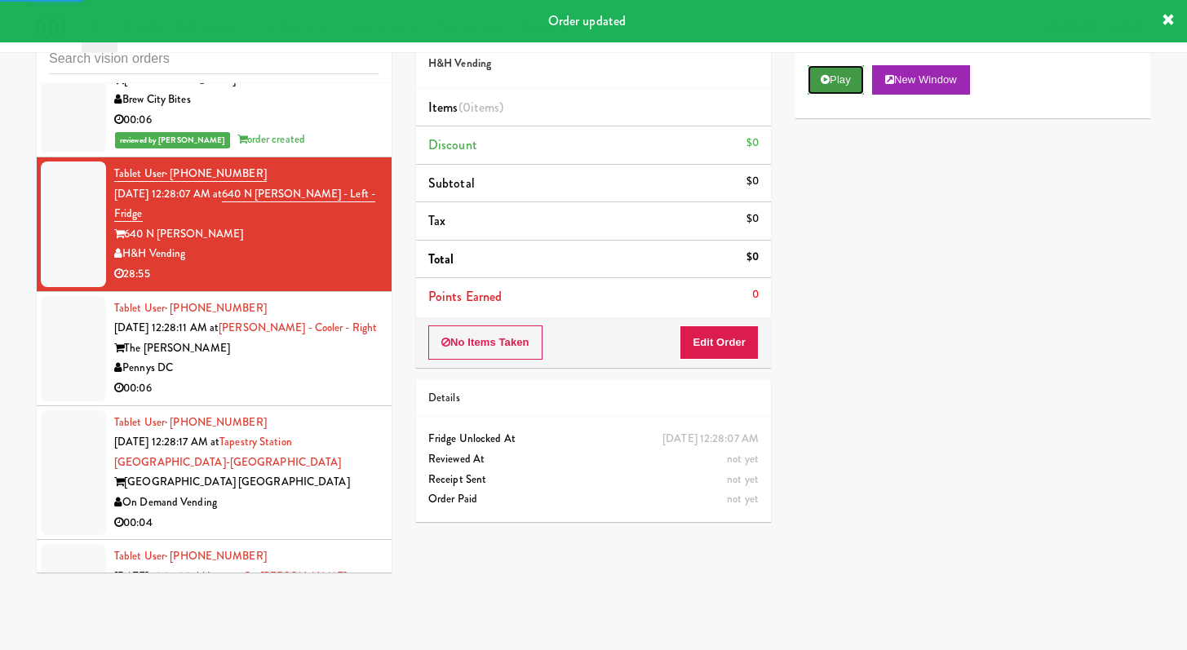
click at [852, 89] on button "Play" at bounding box center [836, 79] width 56 height 29
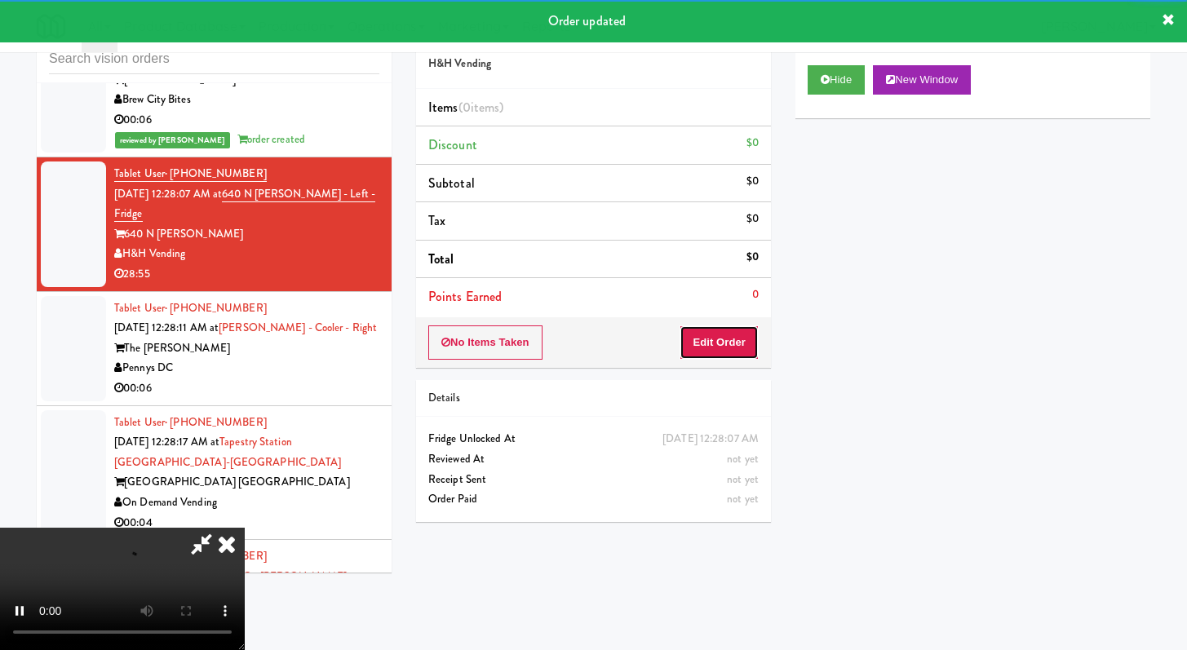
click at [709, 346] on button "Edit Order" at bounding box center [719, 343] width 79 height 34
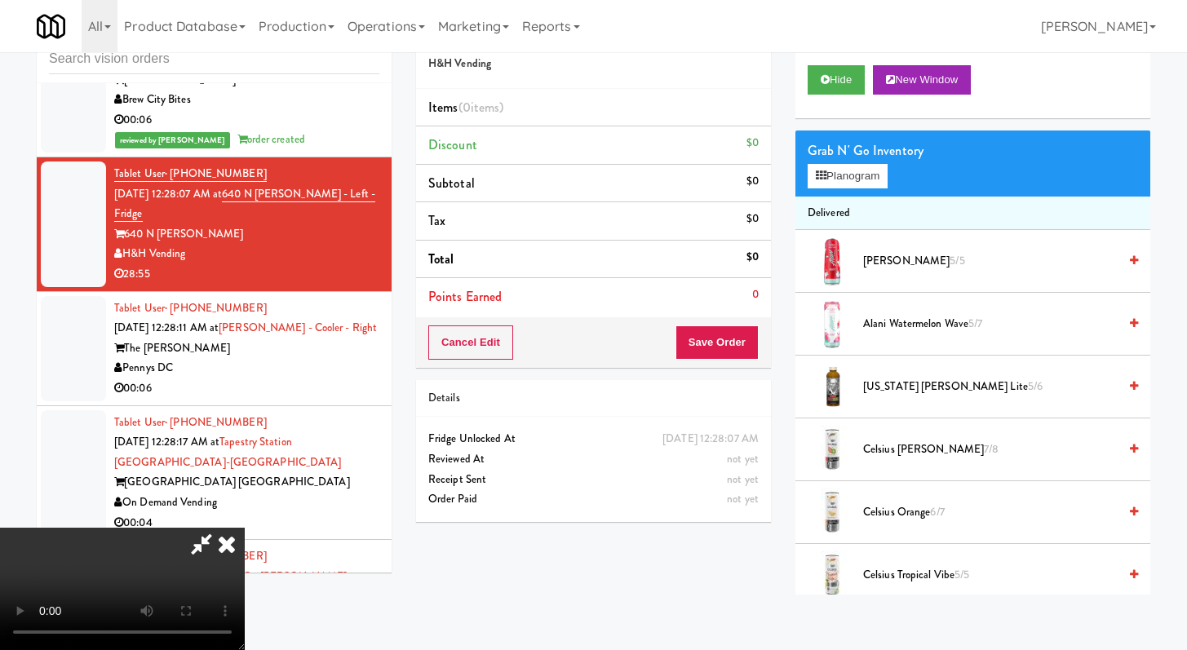
scroll to position [140, 0]
click at [245, 528] on video at bounding box center [122, 589] width 245 height 122
click at [245, 550] on video at bounding box center [122, 589] width 245 height 122
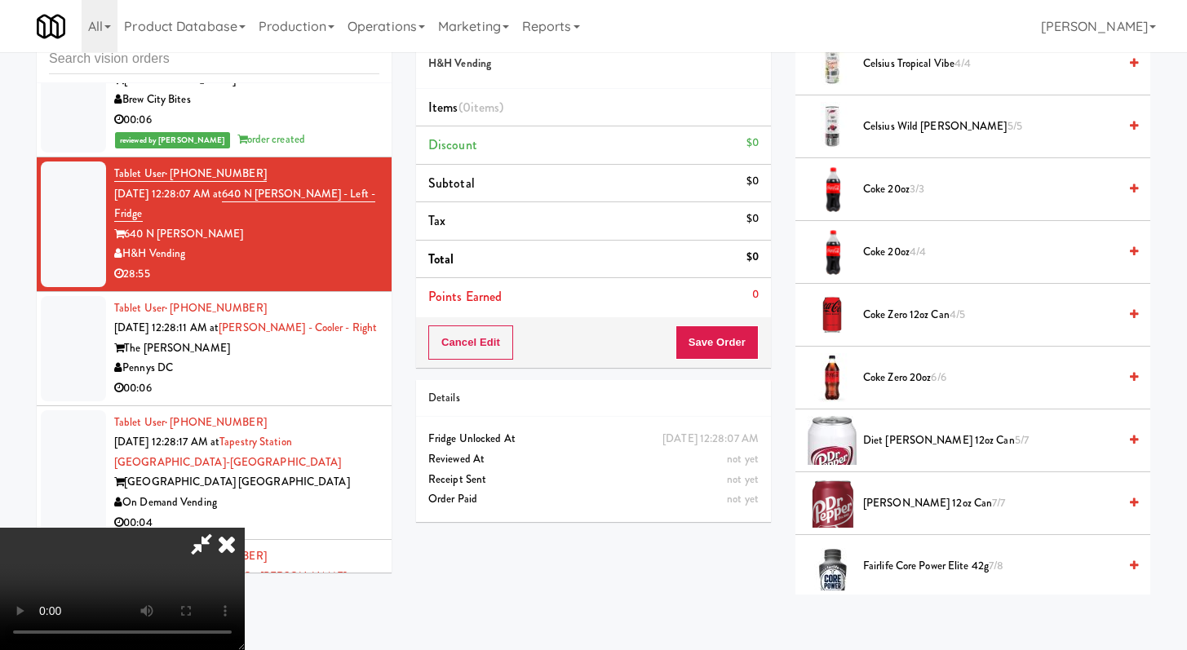
click at [904, 307] on span "Coke Zero 12oz can 4/5" at bounding box center [990, 315] width 255 height 20
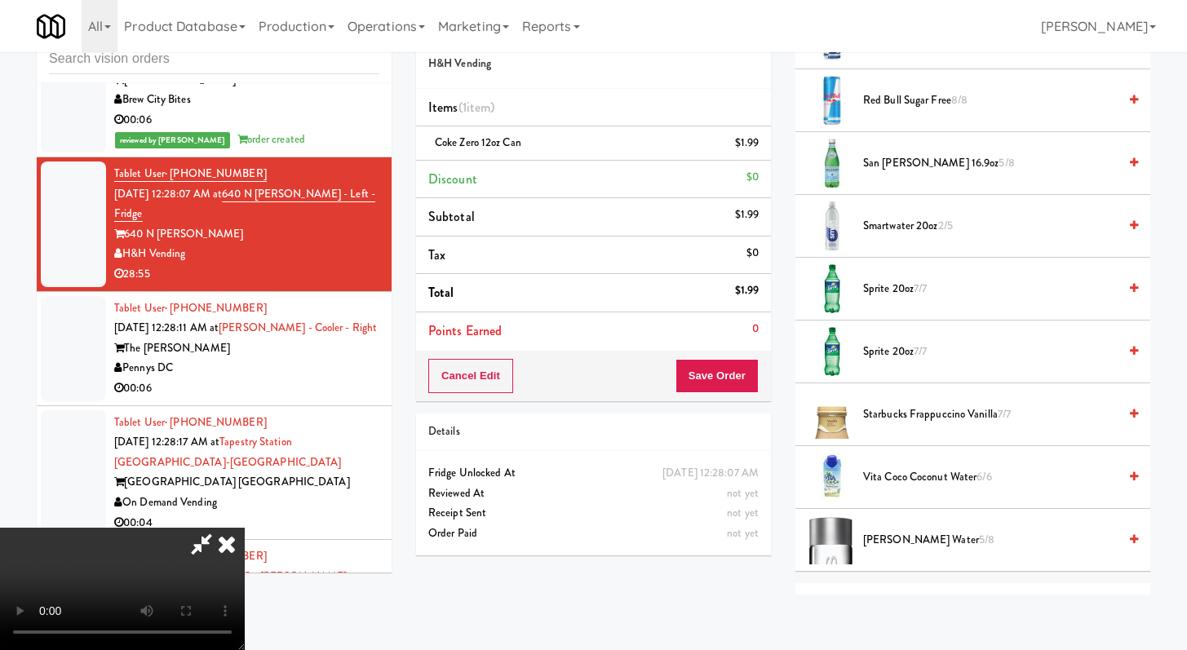
scroll to position [2101, 0]
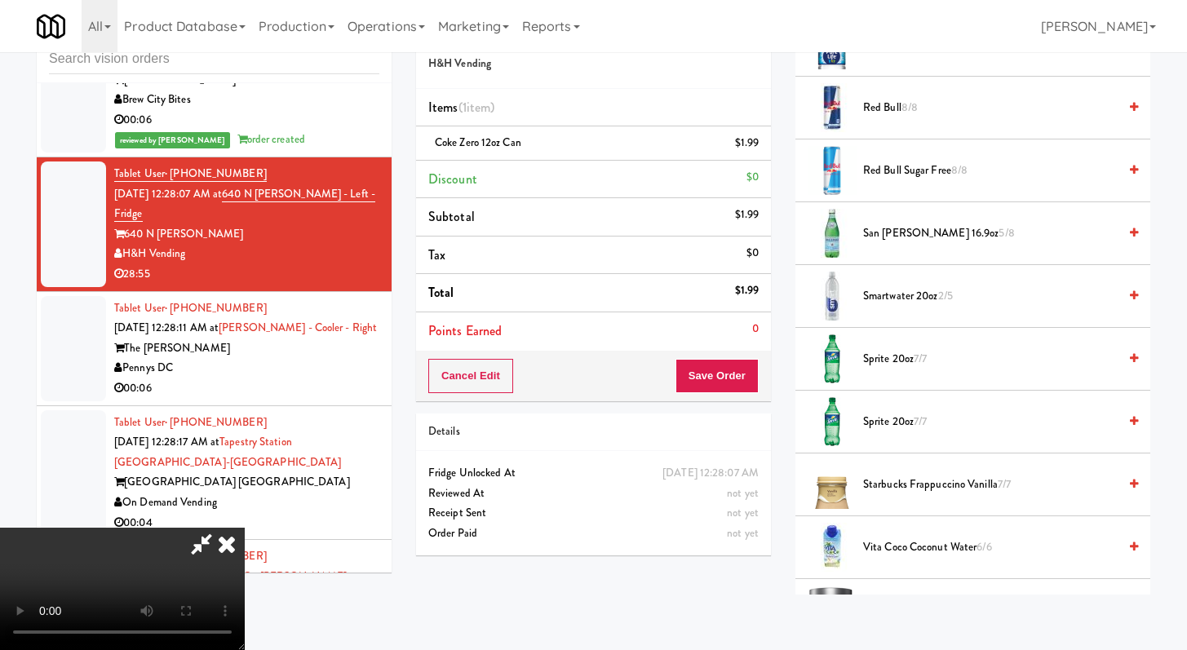
click at [907, 228] on span "San [PERSON_NAME] 16.9oz 5/8" at bounding box center [990, 234] width 255 height 20
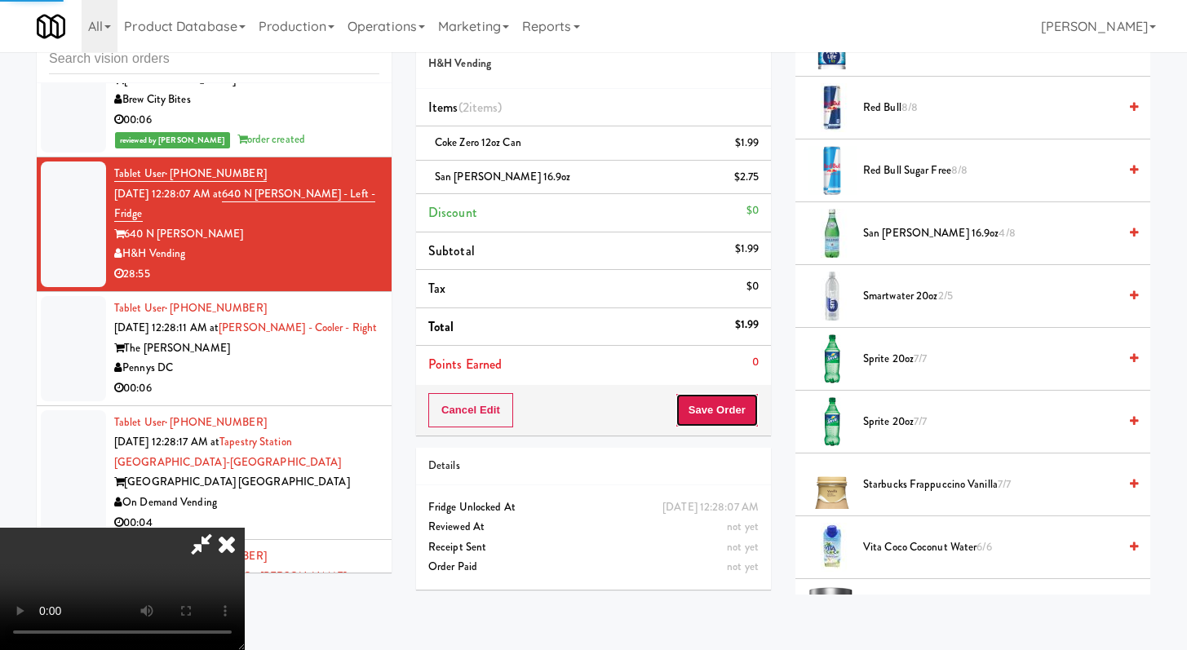
click at [748, 422] on button "Save Order" at bounding box center [717, 410] width 83 height 34
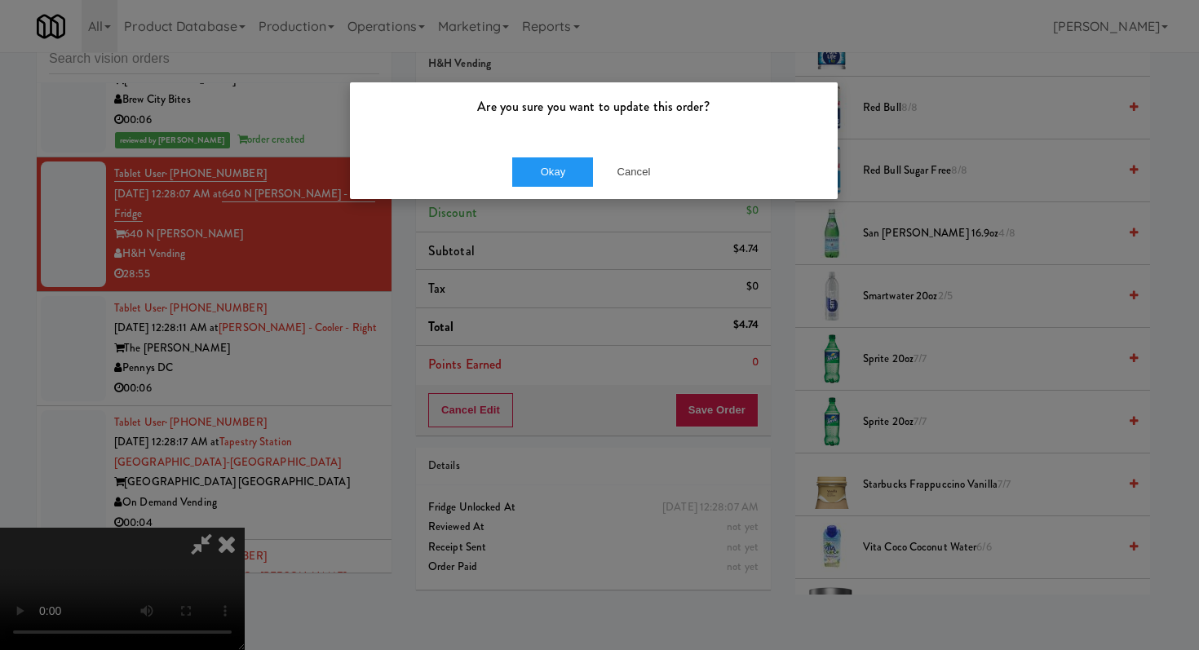
click at [541, 156] on div "Okay Cancel" at bounding box center [594, 171] width 488 height 55
click at [543, 176] on button "Okay" at bounding box center [553, 171] width 82 height 29
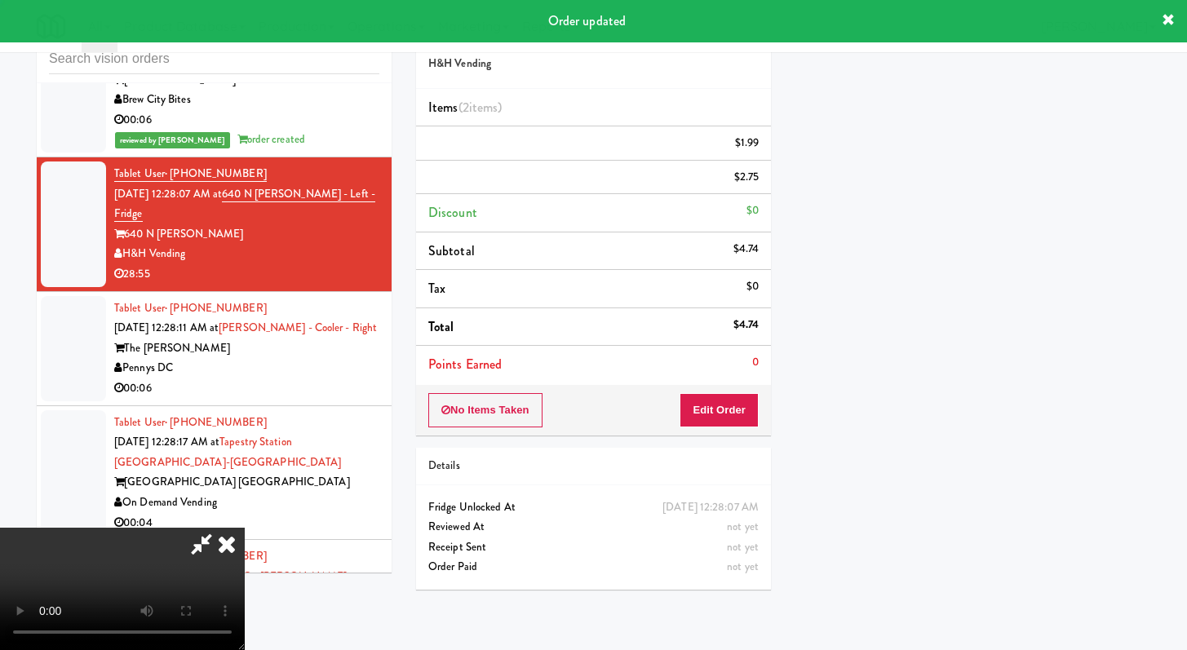
scroll to position [0, 0]
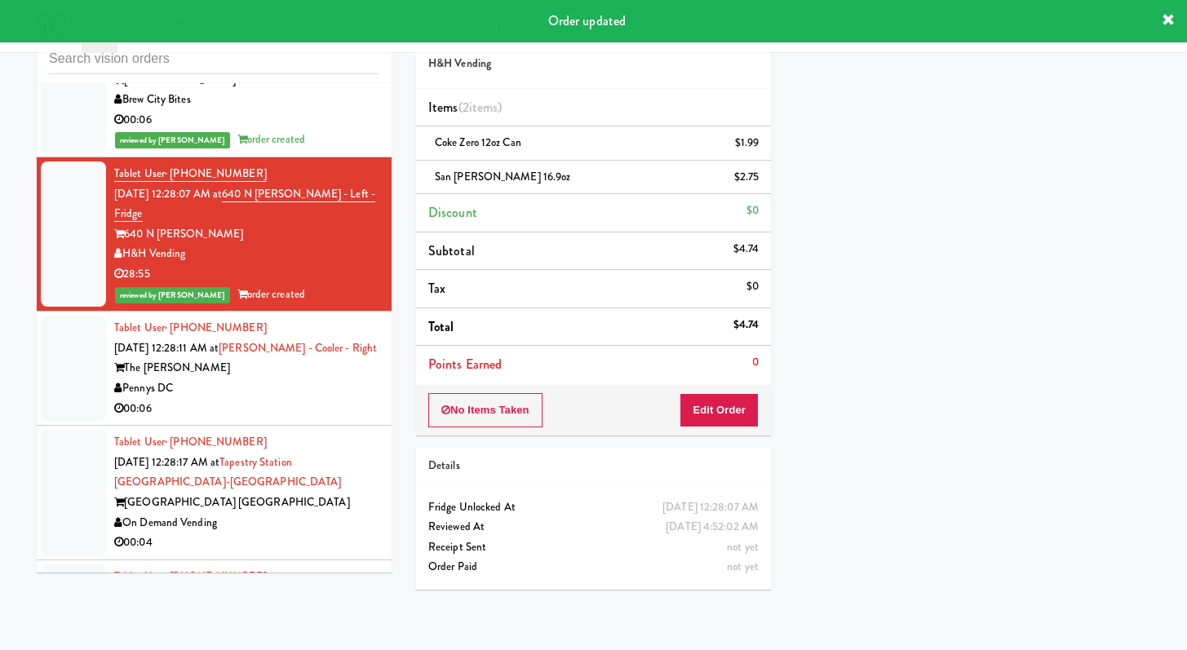
click at [343, 399] on div "Pennys DC" at bounding box center [246, 389] width 265 height 20
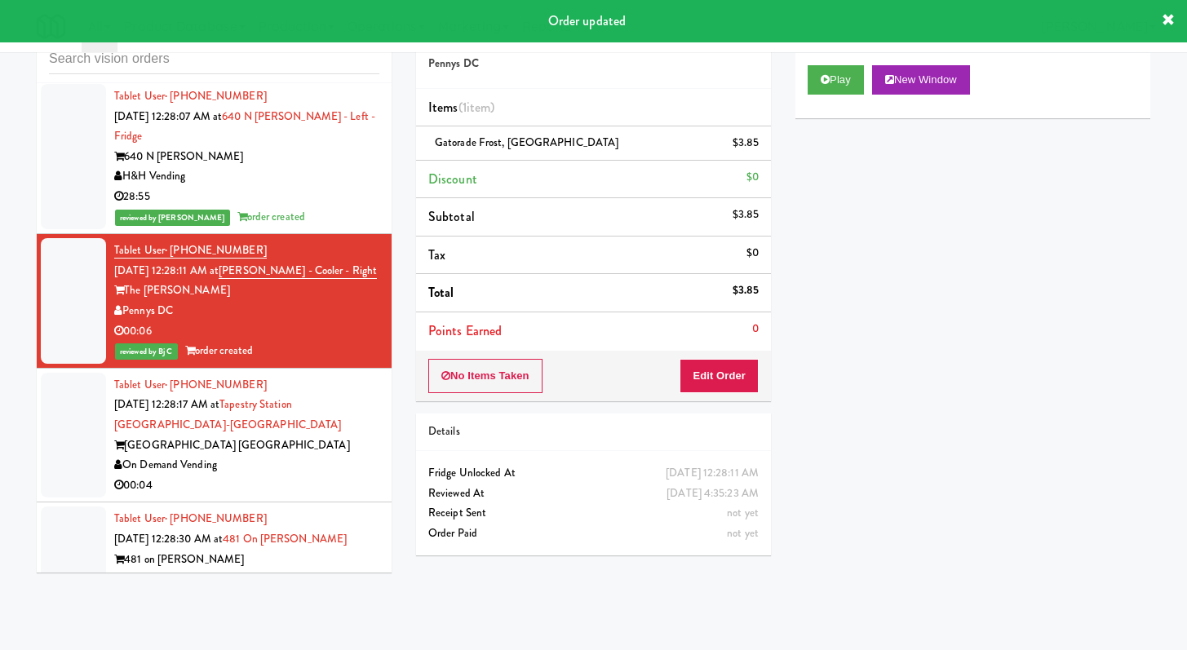
scroll to position [8556, 0]
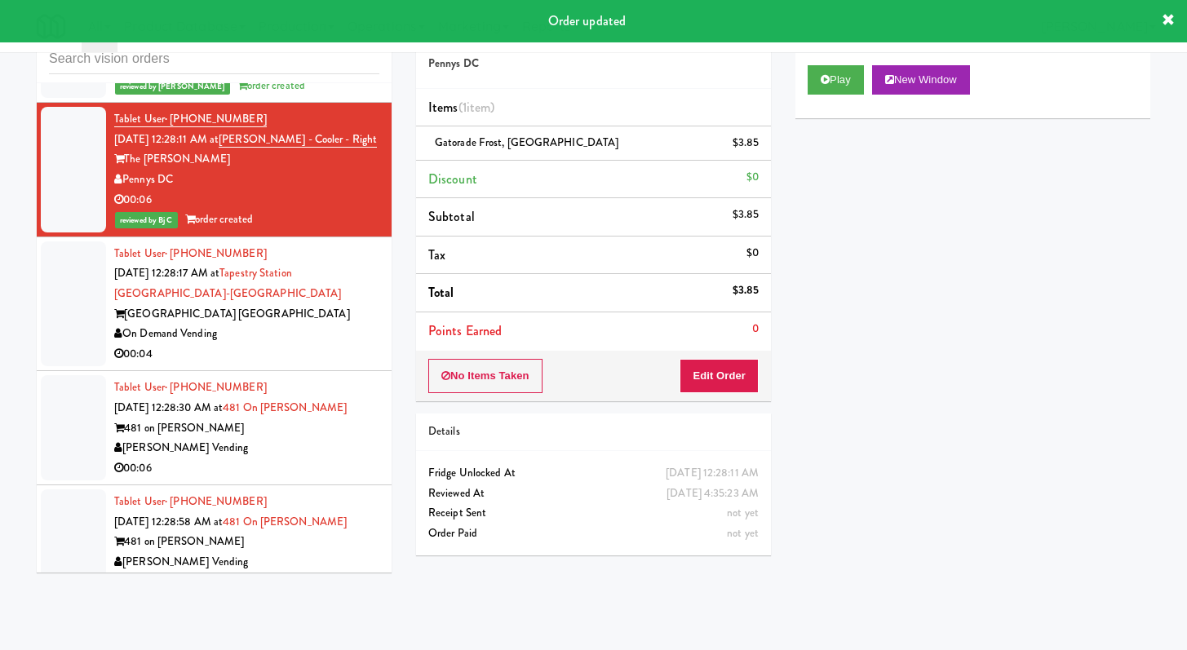
click at [324, 344] on div "On Demand Vending" at bounding box center [246, 334] width 265 height 20
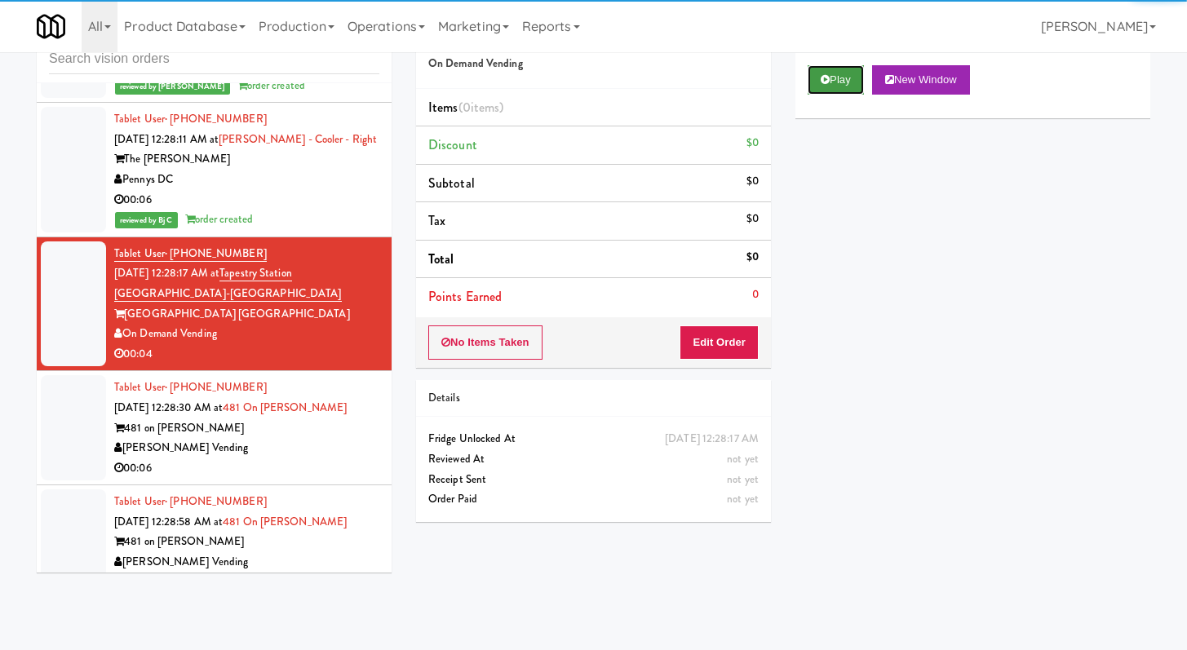
click at [825, 91] on button "Play" at bounding box center [836, 79] width 56 height 29
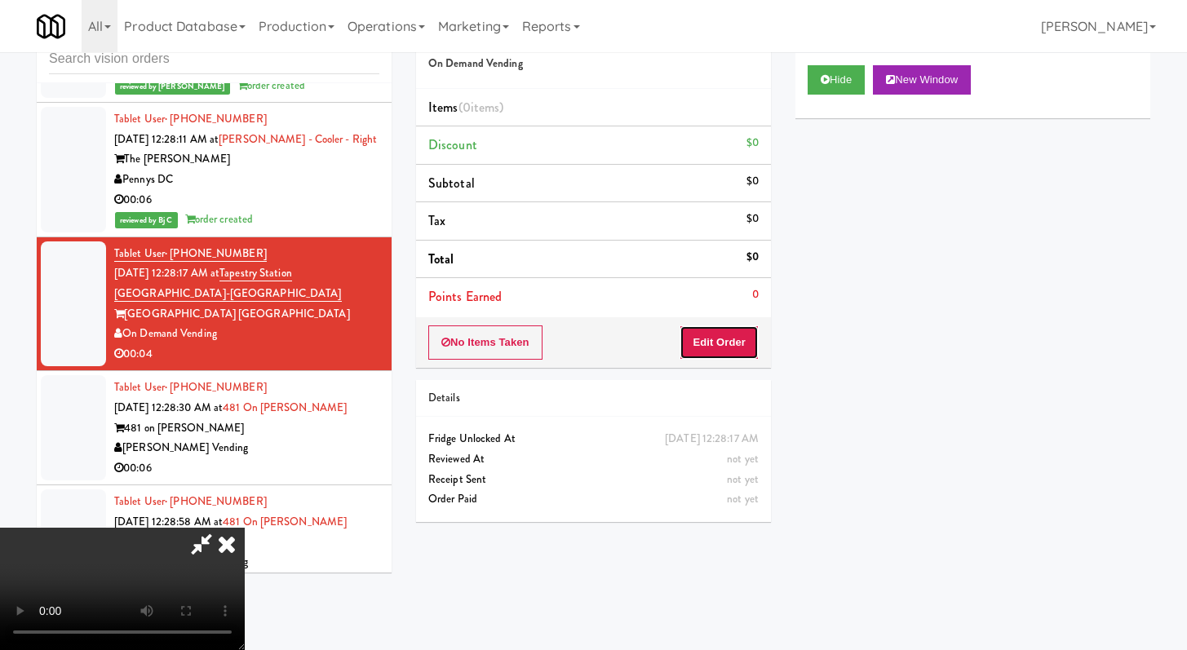
click at [696, 343] on button "Edit Order" at bounding box center [719, 343] width 79 height 34
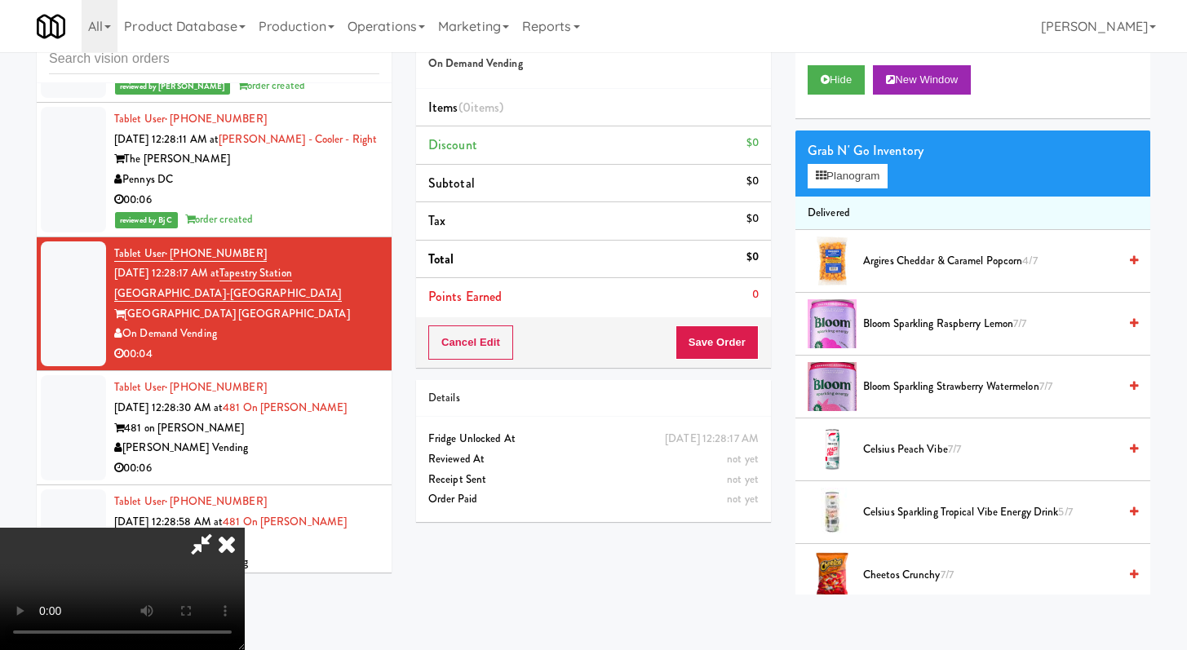
scroll to position [140, 0]
click at [245, 528] on video at bounding box center [122, 589] width 245 height 122
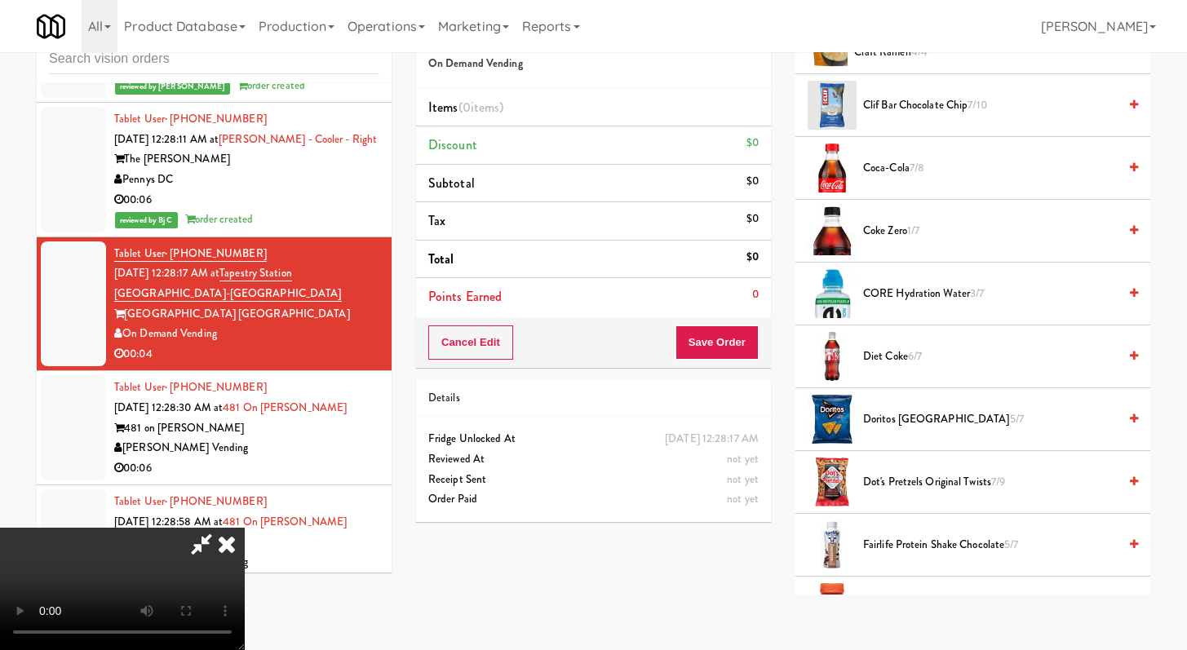
click at [905, 174] on span "Coca-Cola 7/8" at bounding box center [990, 168] width 255 height 20
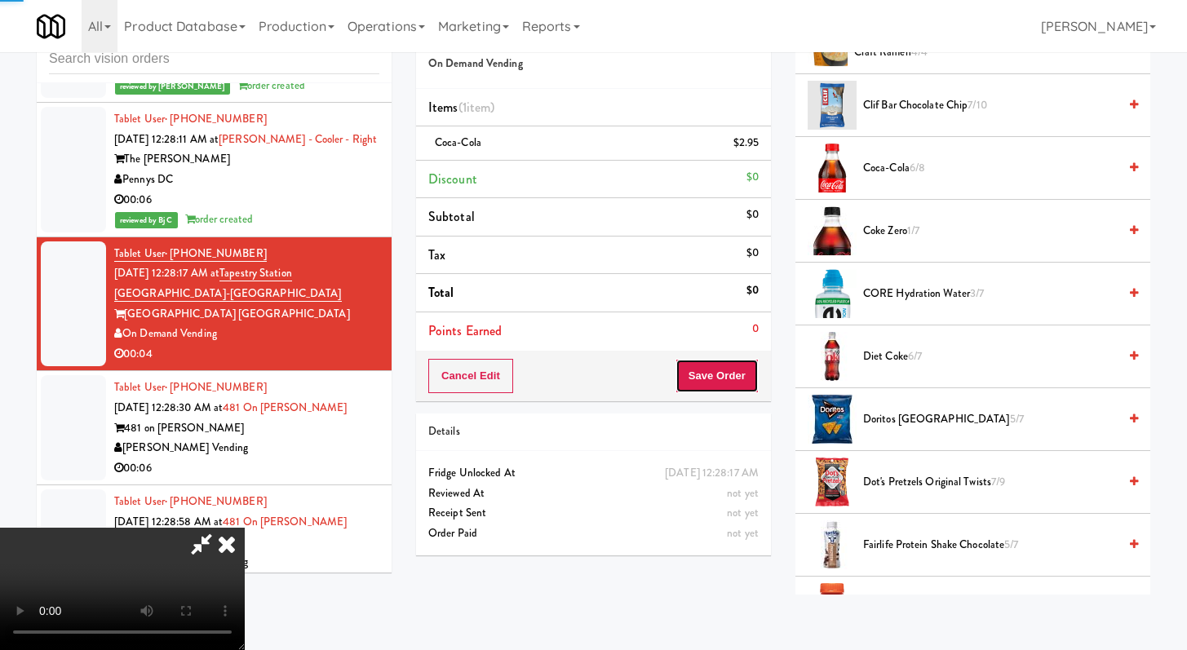
click at [717, 376] on button "Save Order" at bounding box center [717, 376] width 83 height 34
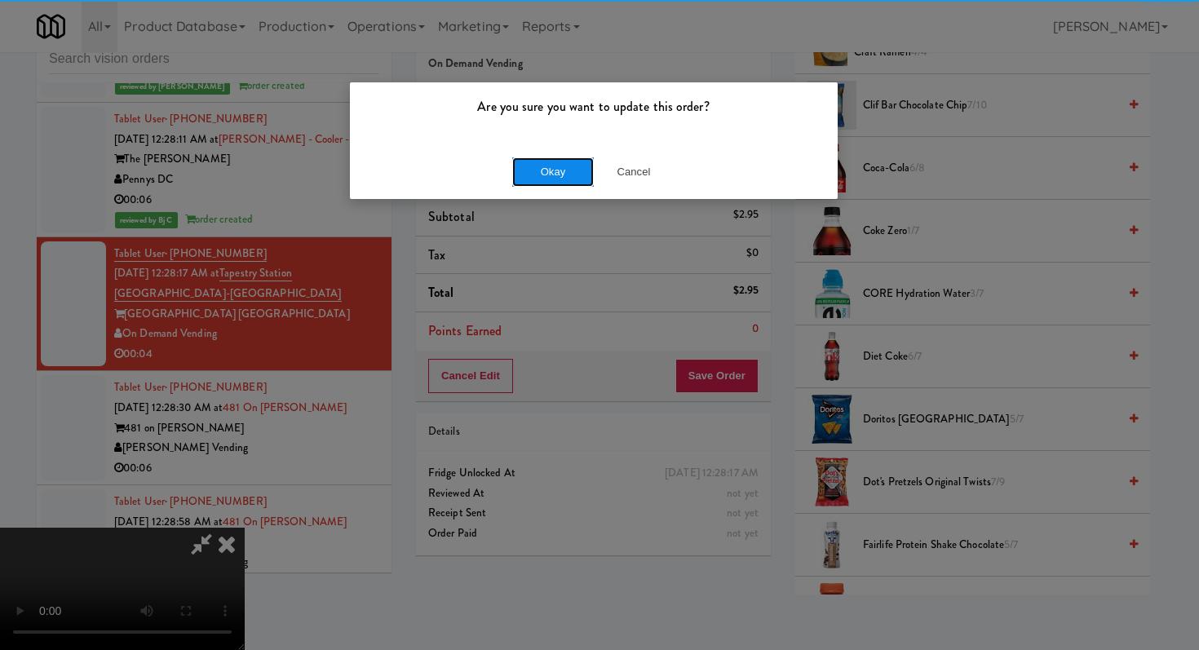
click at [519, 167] on button "Okay" at bounding box center [553, 171] width 82 height 29
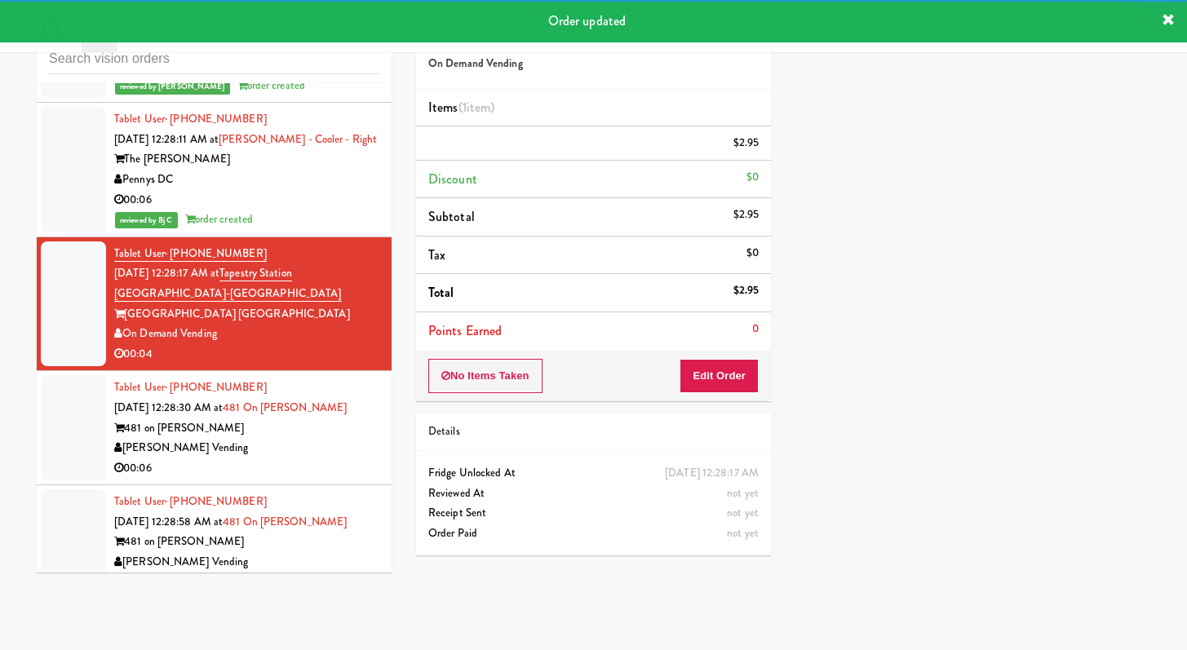
scroll to position [8785, 0]
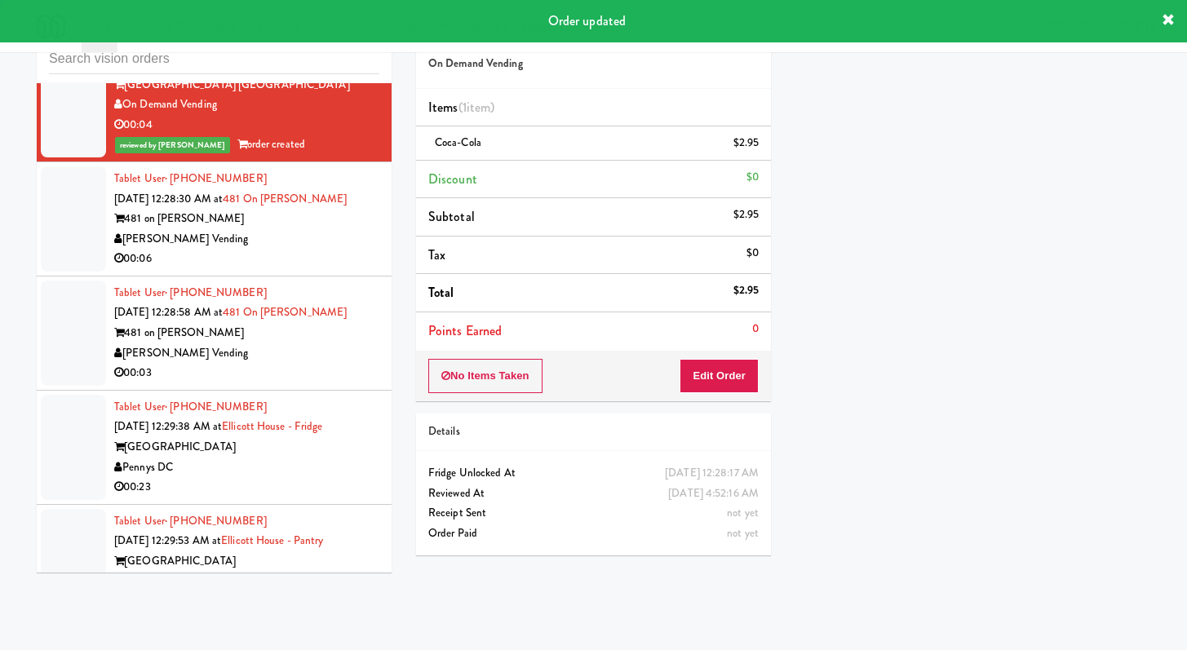
click at [350, 269] on div "00:06" at bounding box center [246, 259] width 265 height 20
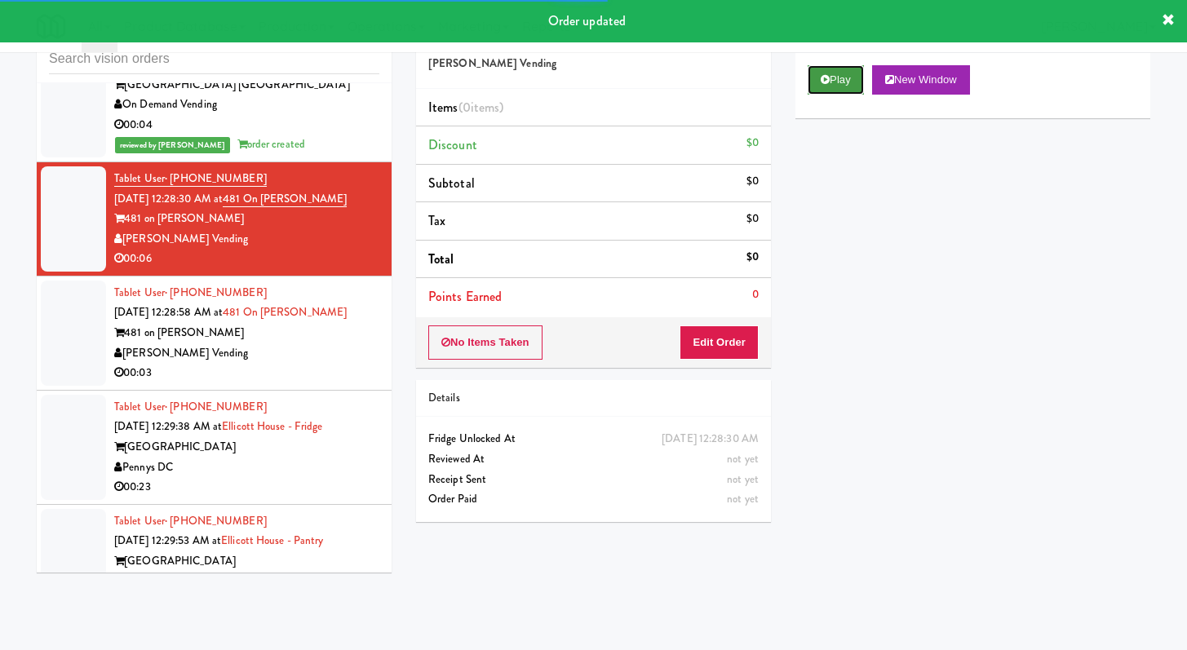
click at [824, 80] on icon at bounding box center [825, 79] width 9 height 11
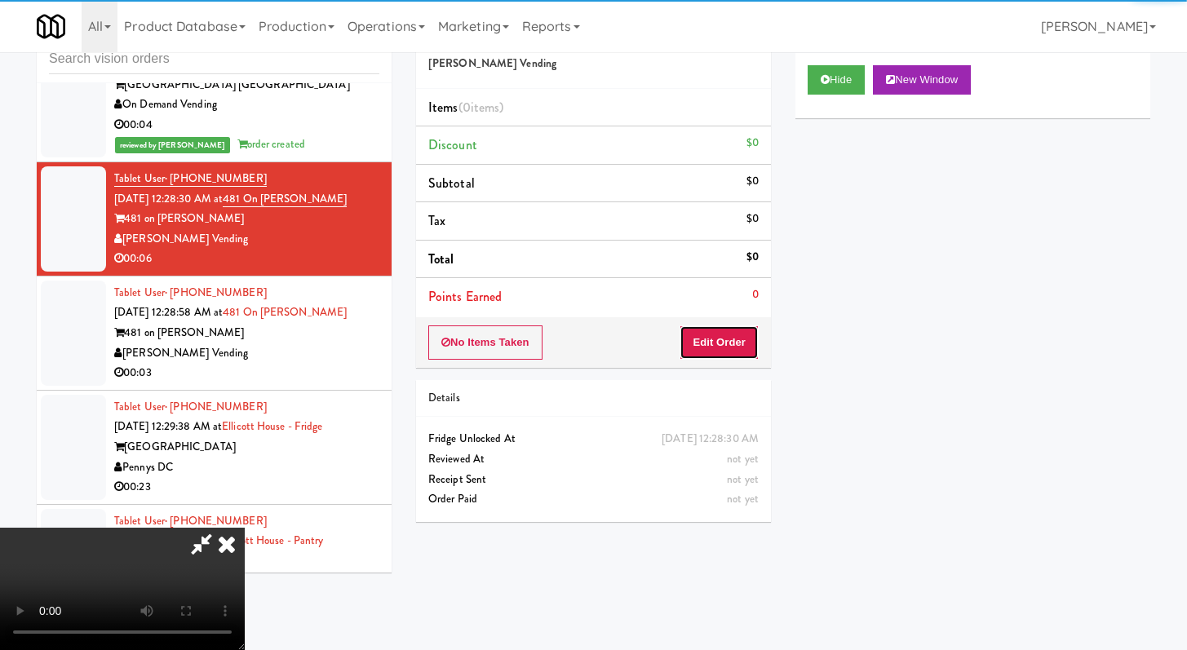
click at [706, 343] on button "Edit Order" at bounding box center [719, 343] width 79 height 34
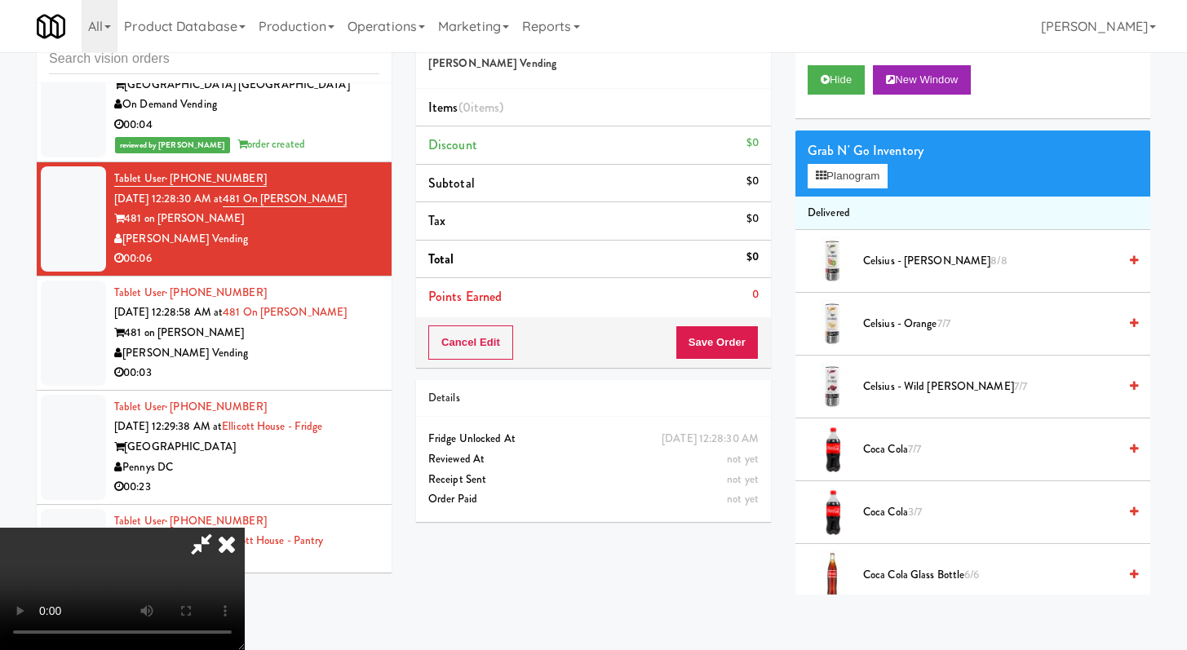
scroll to position [140, 0]
click at [906, 449] on span "Coca Cola 7/7" at bounding box center [990, 450] width 255 height 20
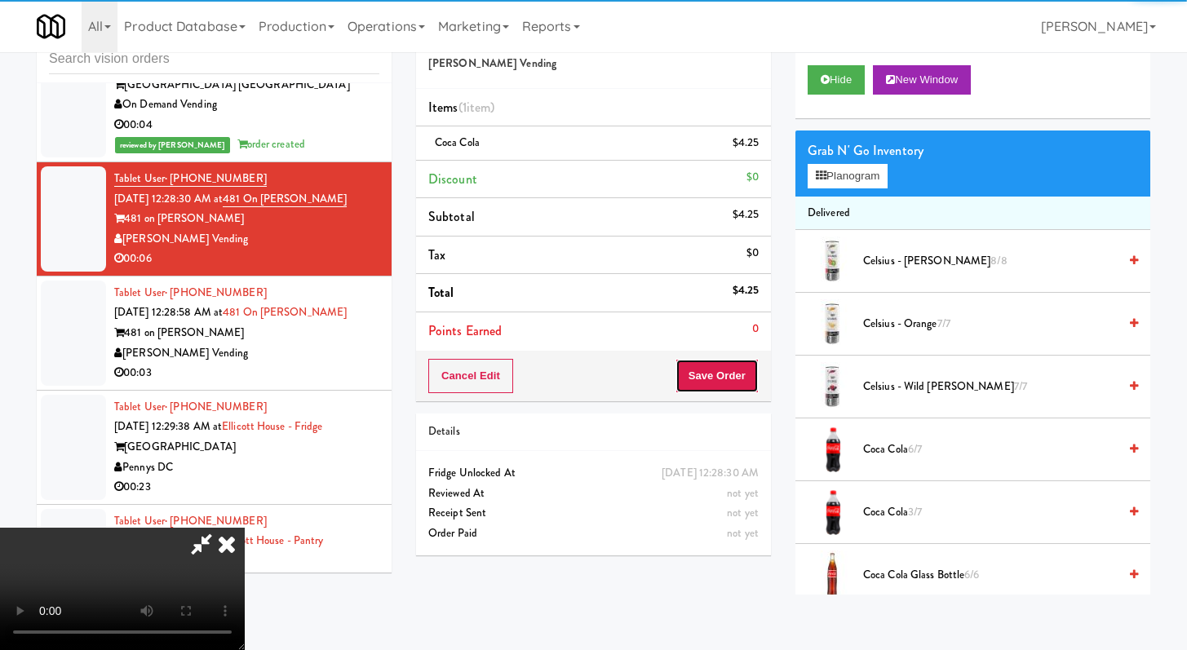
click at [732, 368] on button "Save Order" at bounding box center [717, 376] width 83 height 34
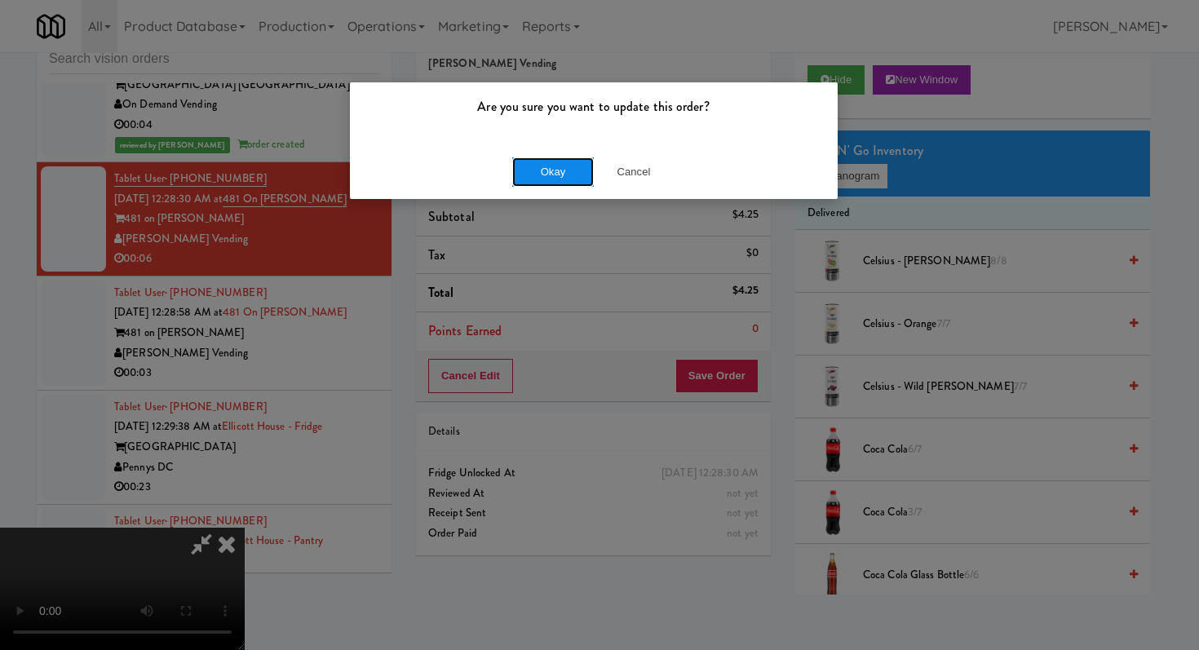
click at [580, 166] on button "Okay" at bounding box center [553, 171] width 82 height 29
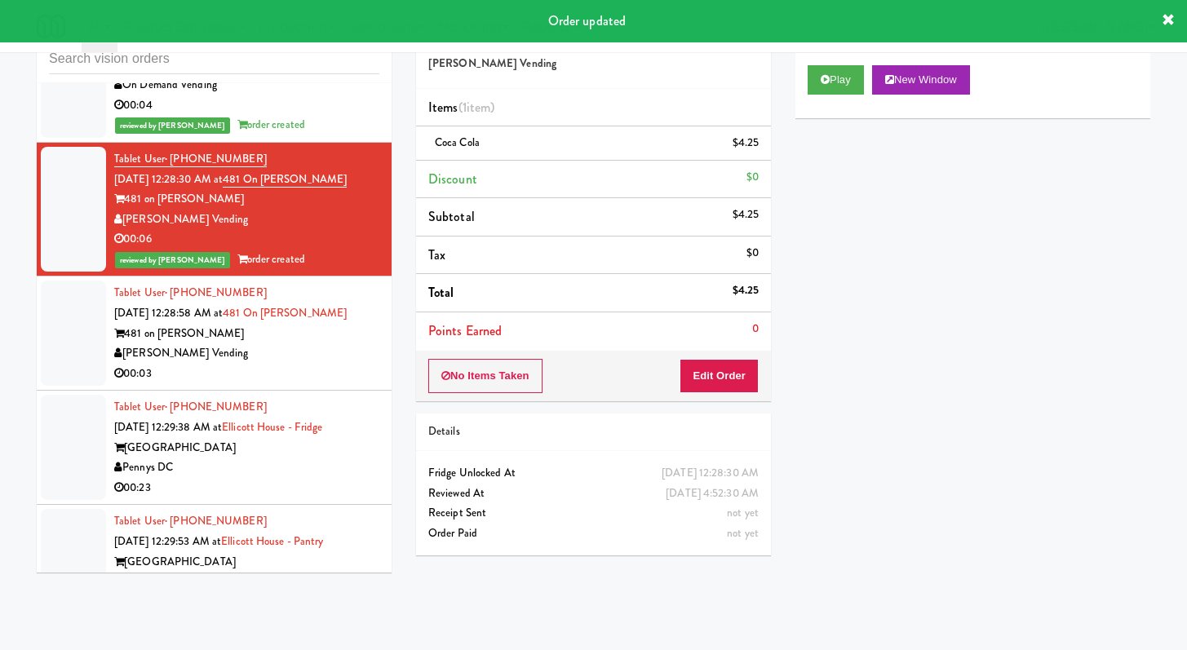
scroll to position [8832, 0]
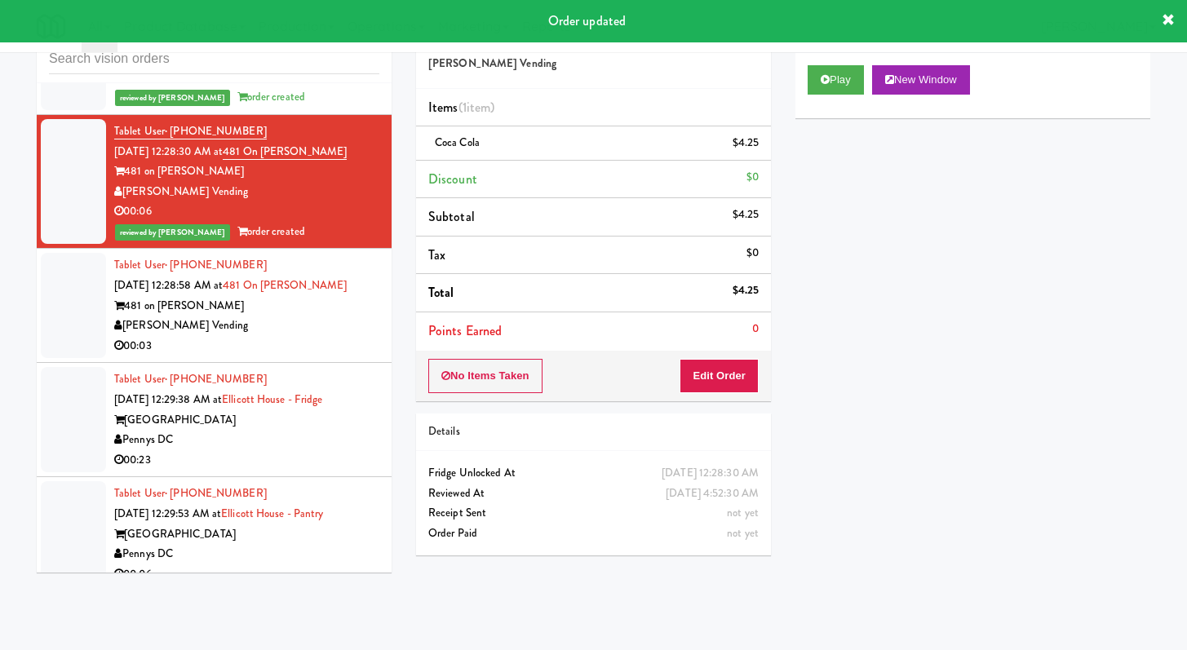
click at [285, 357] on div "00:03" at bounding box center [246, 346] width 265 height 20
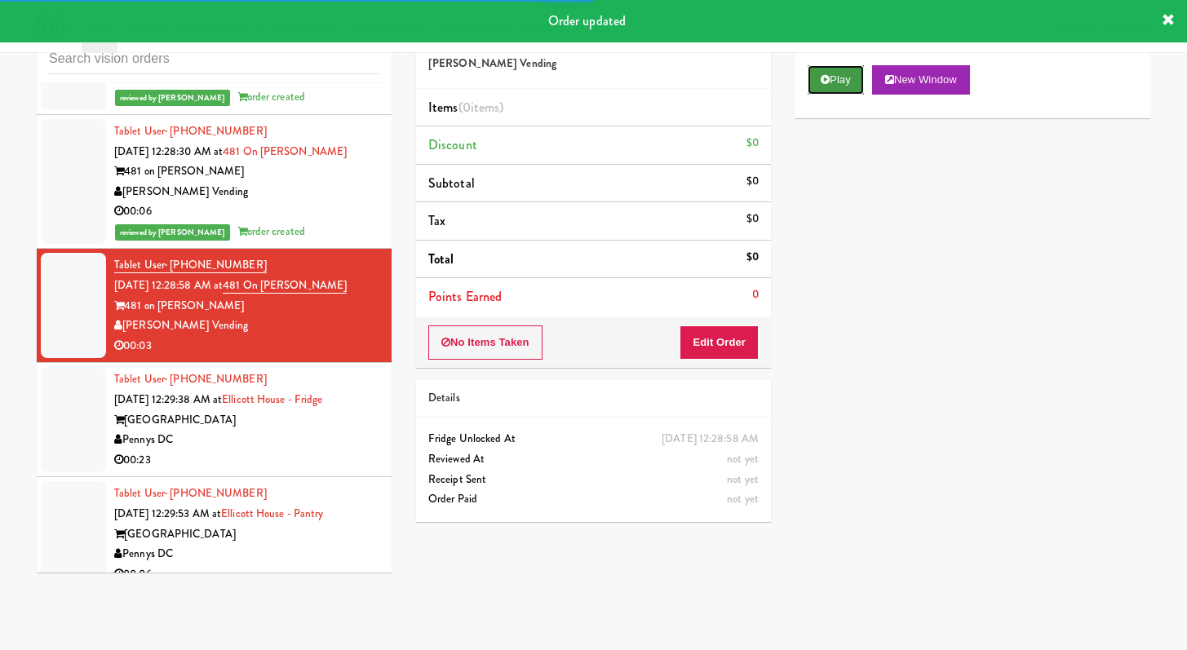
click at [825, 82] on icon at bounding box center [825, 79] width 9 height 11
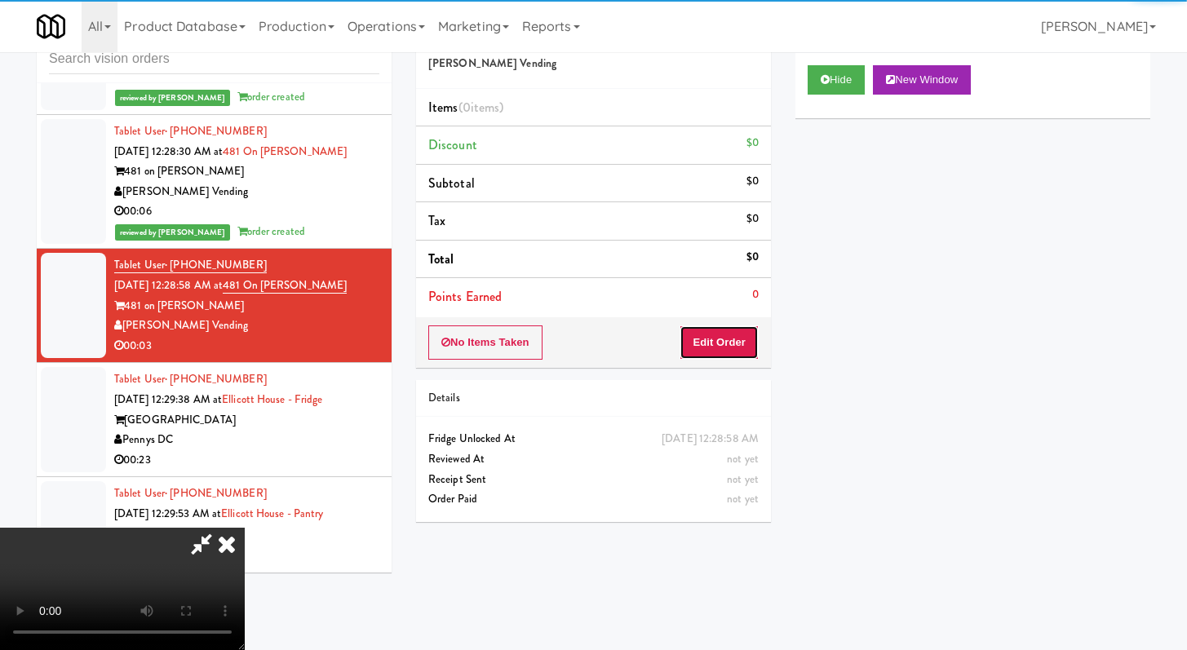
click at [740, 351] on button "Edit Order" at bounding box center [719, 343] width 79 height 34
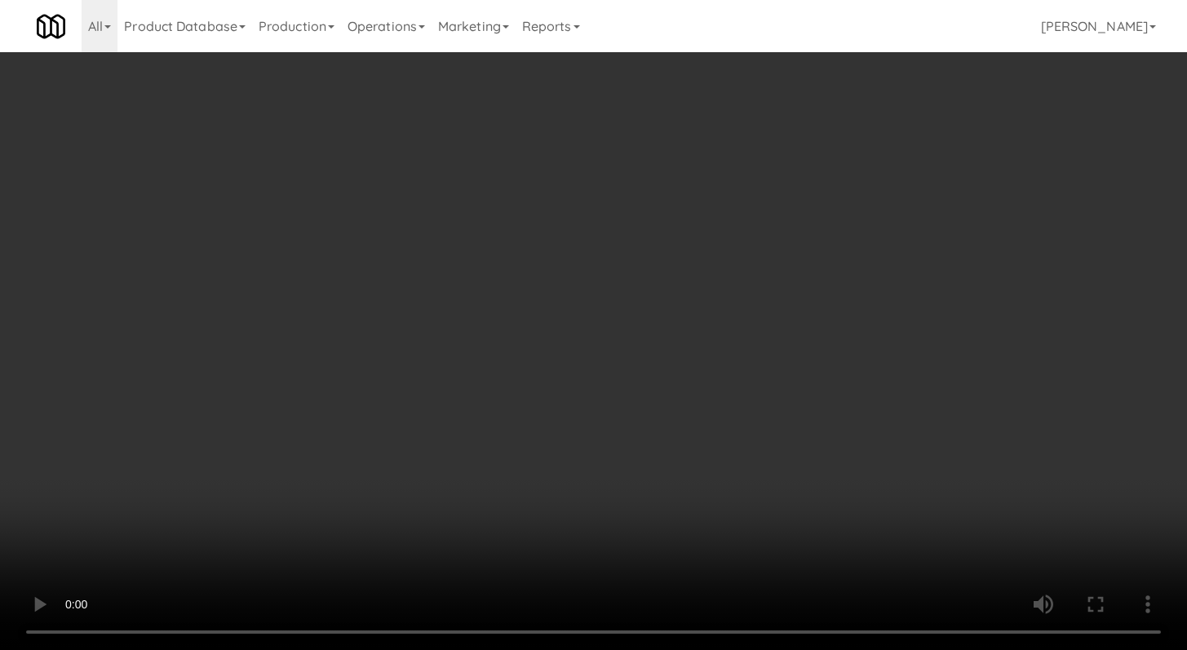
scroll to position [8711, 0]
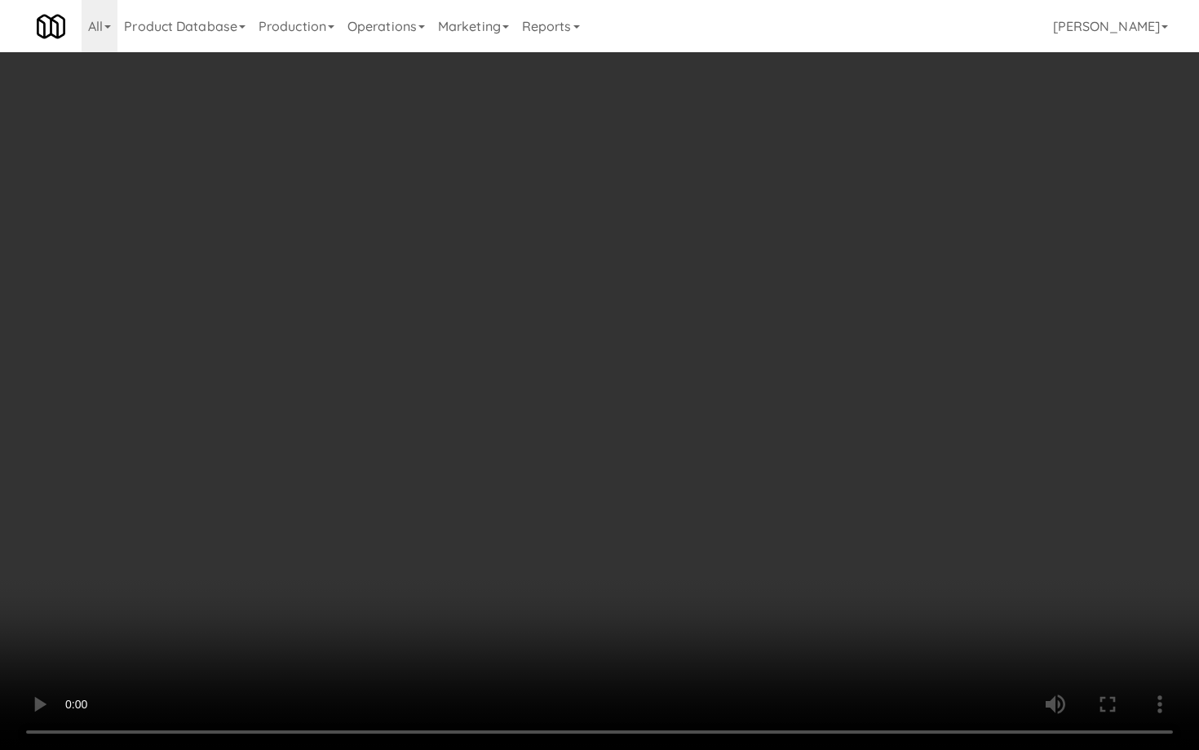
click at [573, 526] on video at bounding box center [599, 375] width 1199 height 750
click at [670, 513] on video at bounding box center [599, 375] width 1199 height 750
click at [684, 492] on video at bounding box center [599, 375] width 1199 height 750
click at [685, 490] on video at bounding box center [599, 375] width 1199 height 750
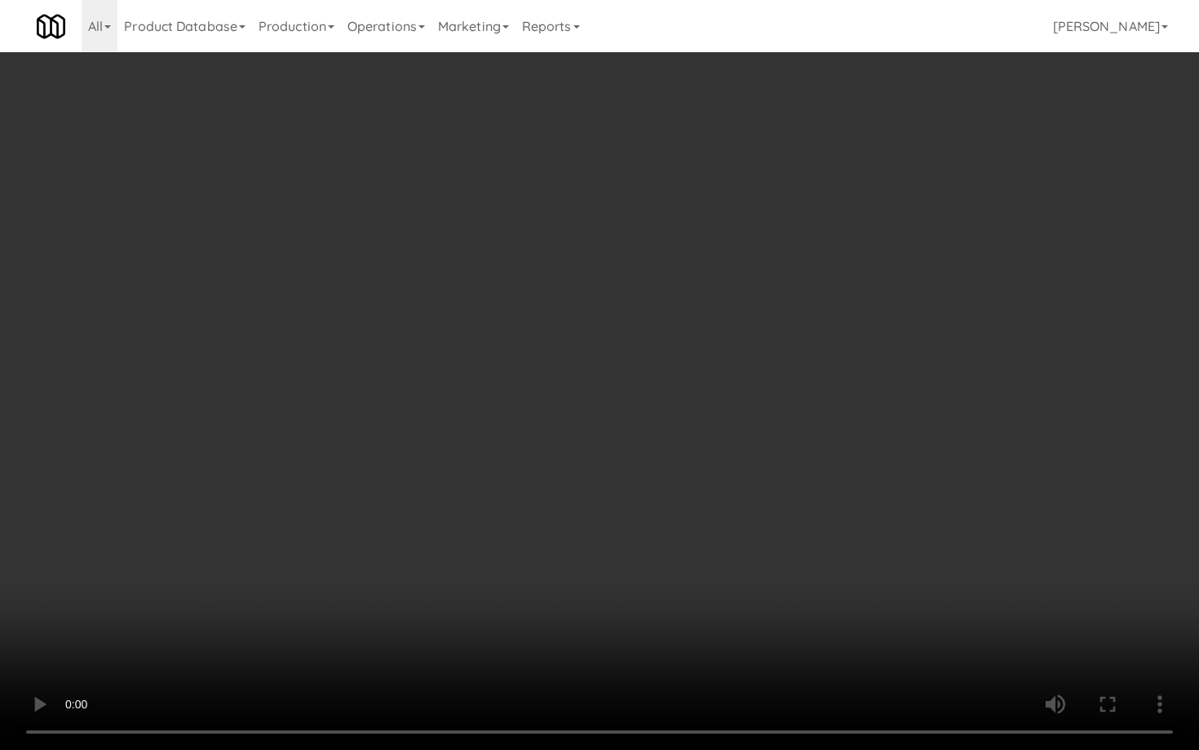
click at [687, 488] on video at bounding box center [599, 375] width 1199 height 750
click at [712, 448] on video at bounding box center [599, 375] width 1199 height 750
click at [593, 419] on video at bounding box center [599, 375] width 1199 height 750
click at [605, 410] on video at bounding box center [599, 375] width 1199 height 750
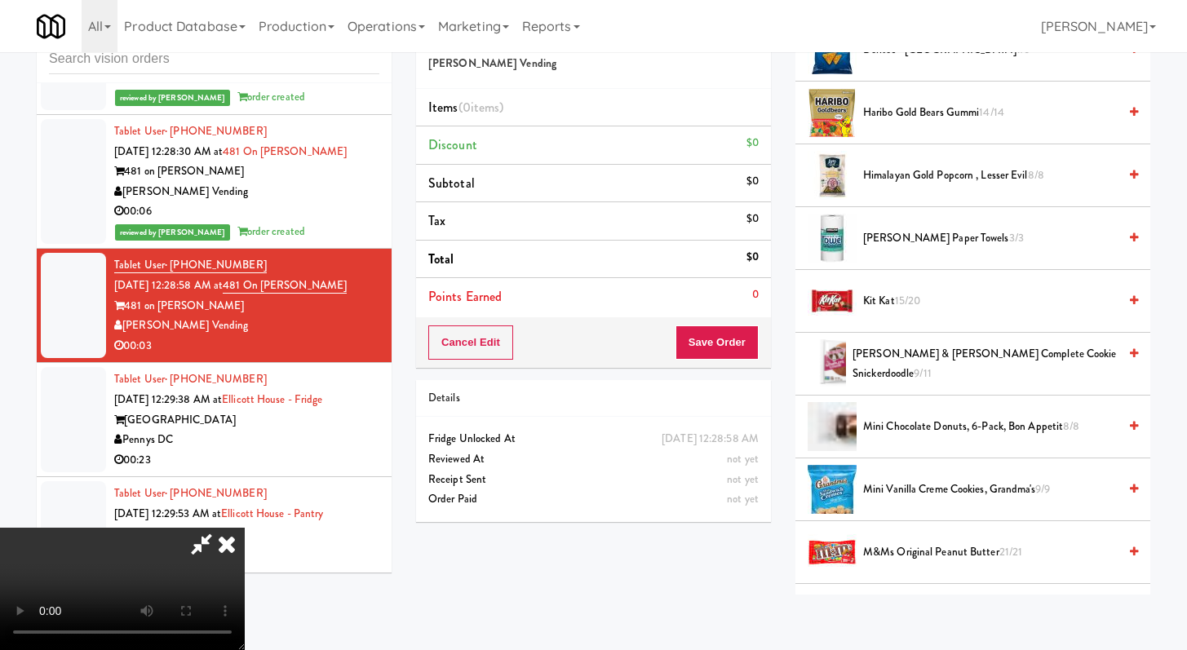
scroll to position [277, 0]
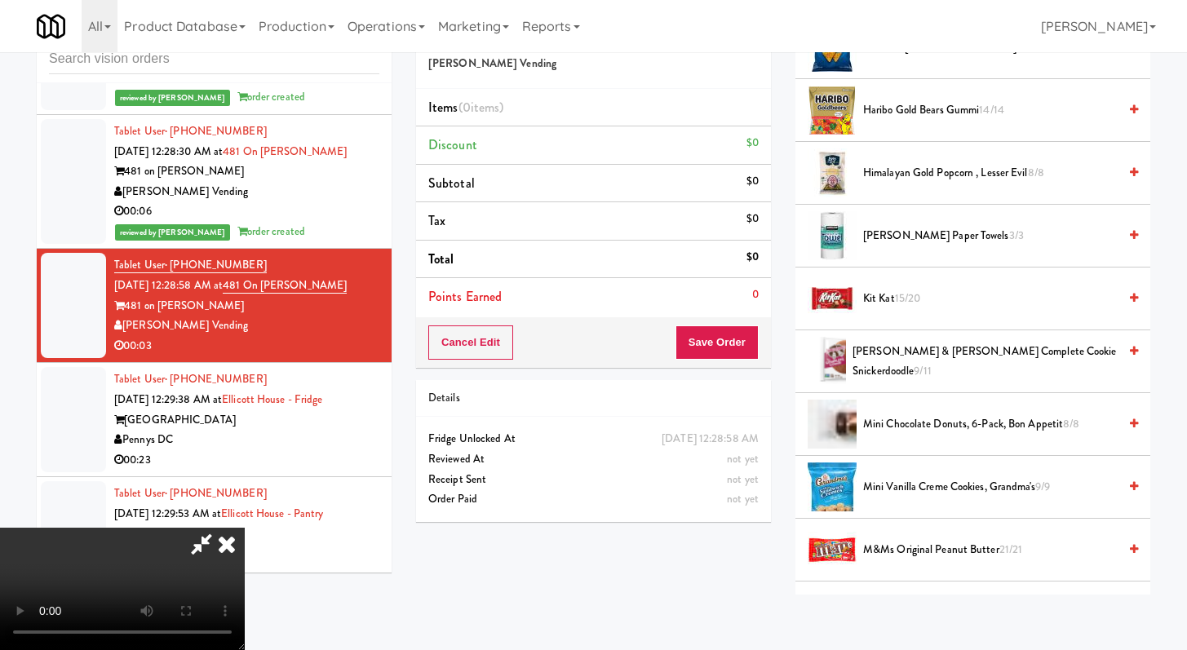
click at [923, 308] on li "Kit Kat 15/20" at bounding box center [973, 299] width 355 height 63
click at [898, 304] on span "15/20" at bounding box center [908, 298] width 26 height 16
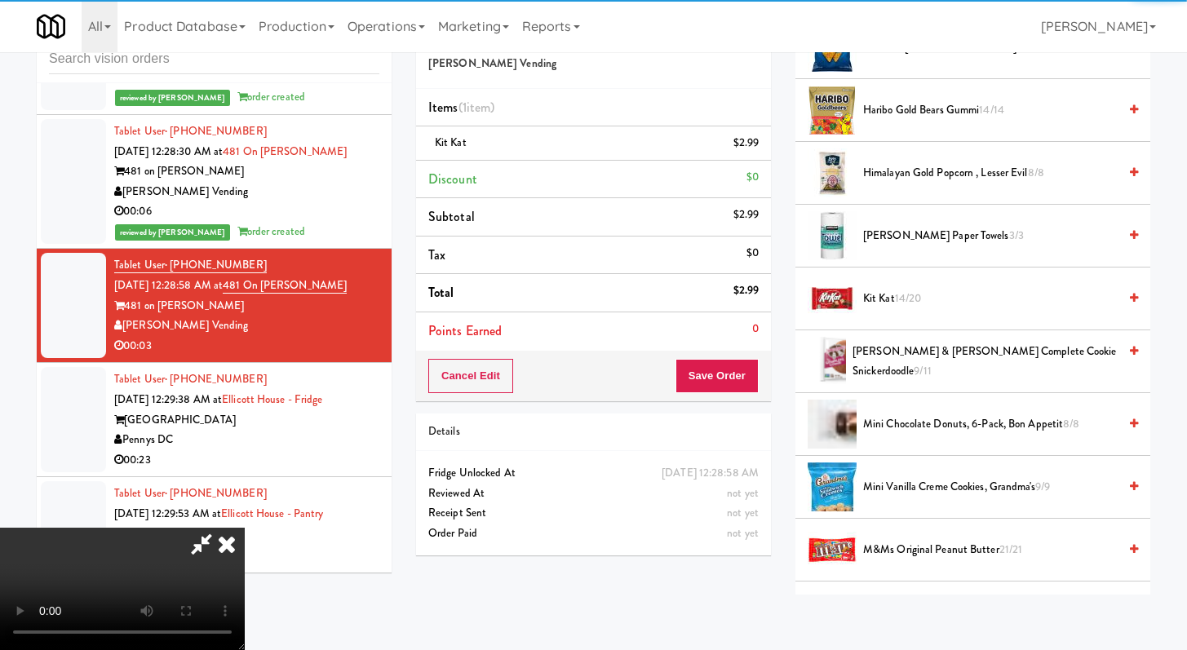
click at [770, 374] on div "Order # 3710019 [PERSON_NAME] Vending Items (1 item ) Kit Kat $2.99 Discount $0…" at bounding box center [593, 289] width 379 height 558
click at [752, 373] on button "Save Order" at bounding box center [717, 376] width 83 height 34
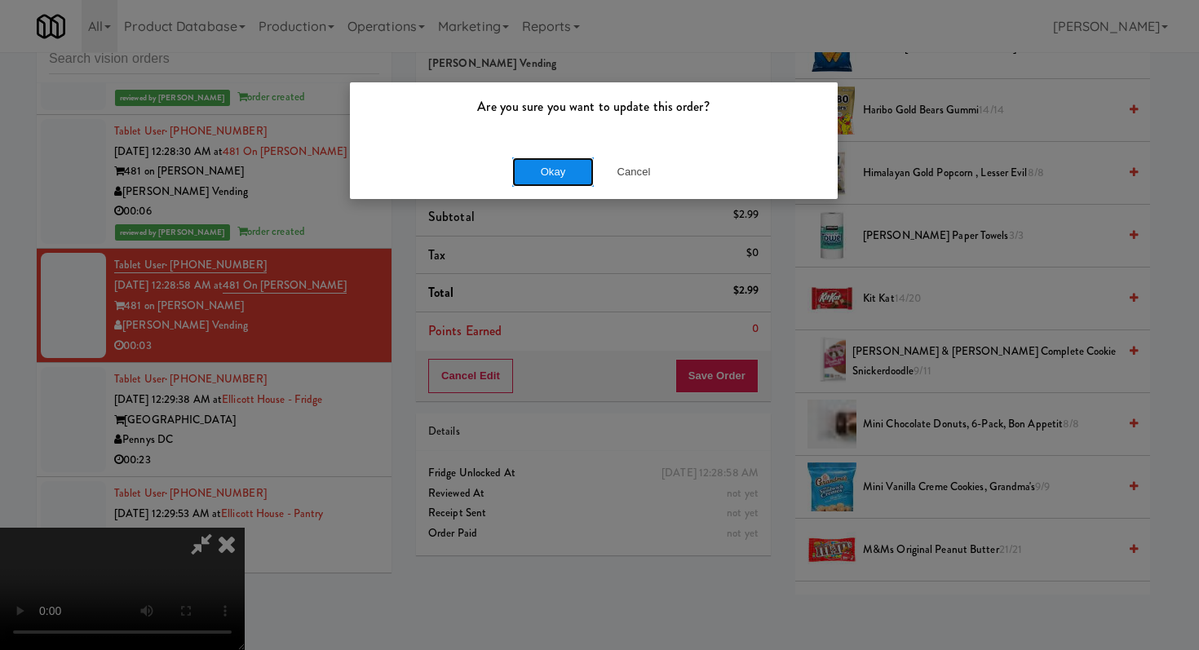
click at [578, 166] on button "Okay" at bounding box center [553, 171] width 82 height 29
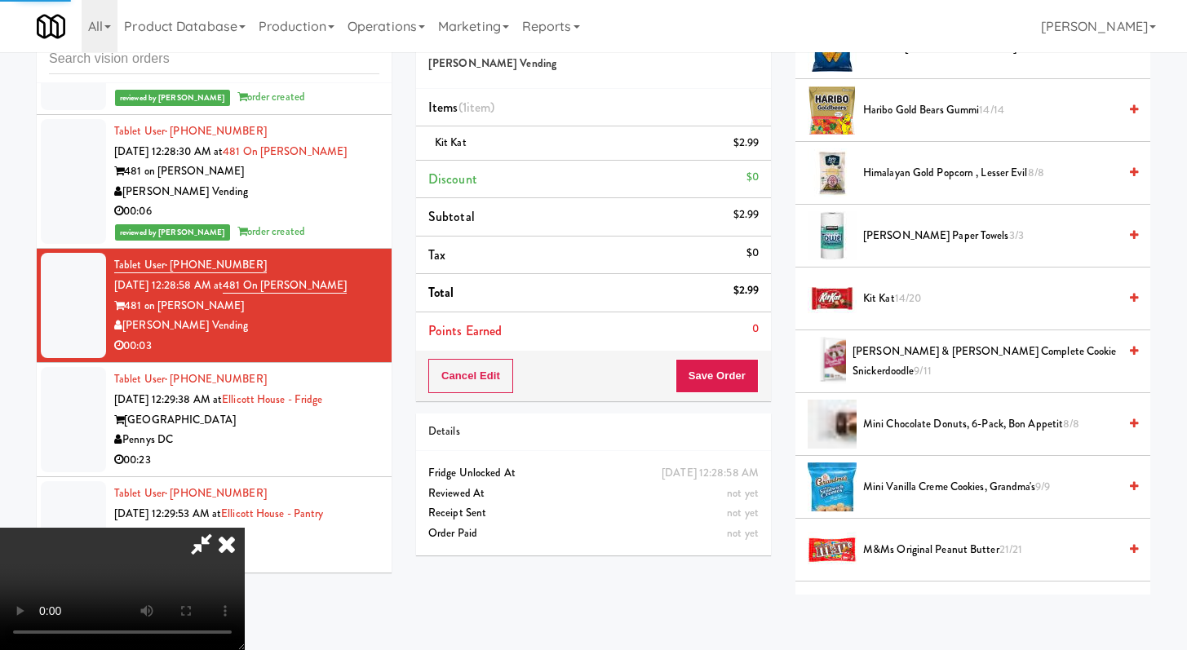
scroll to position [69, 0]
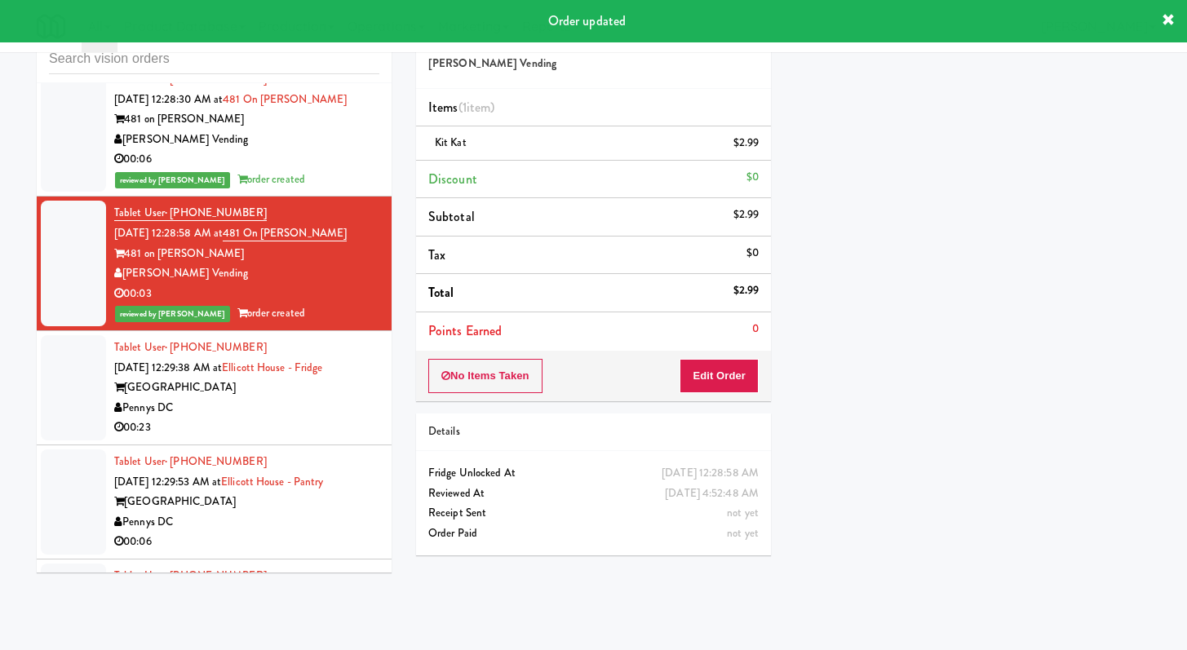
click at [309, 419] on div "Pennys DC" at bounding box center [246, 408] width 265 height 20
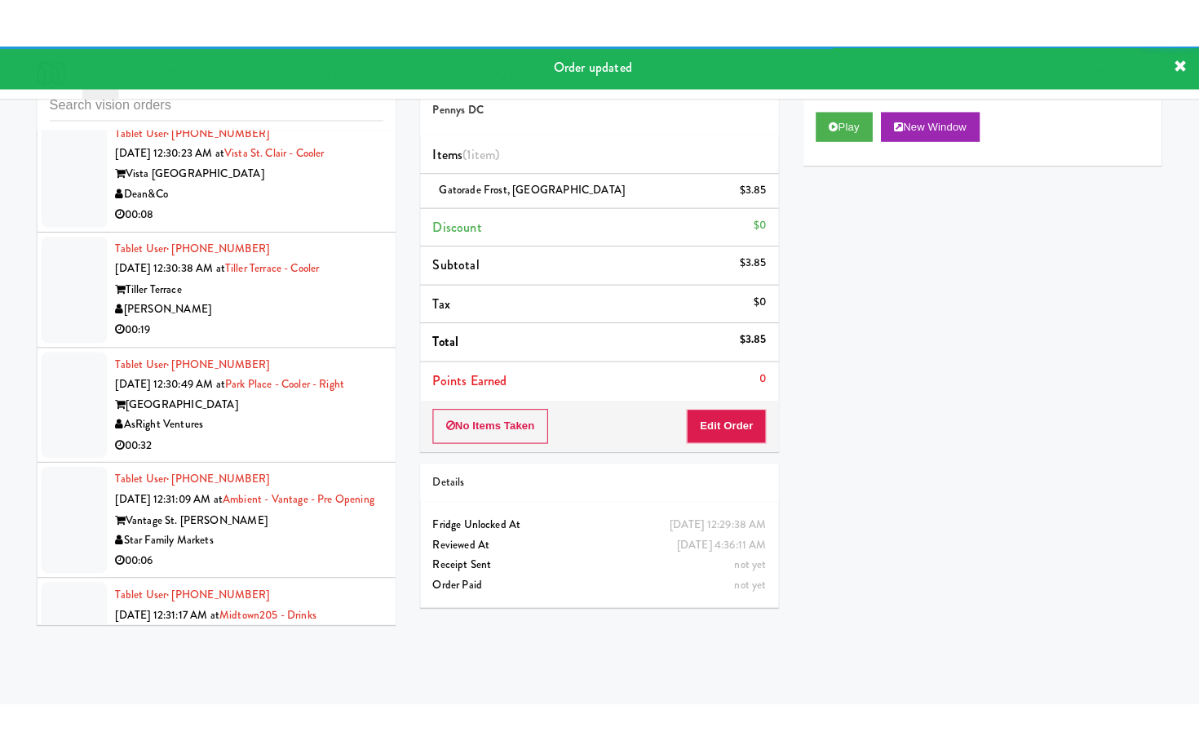
scroll to position [9341, 0]
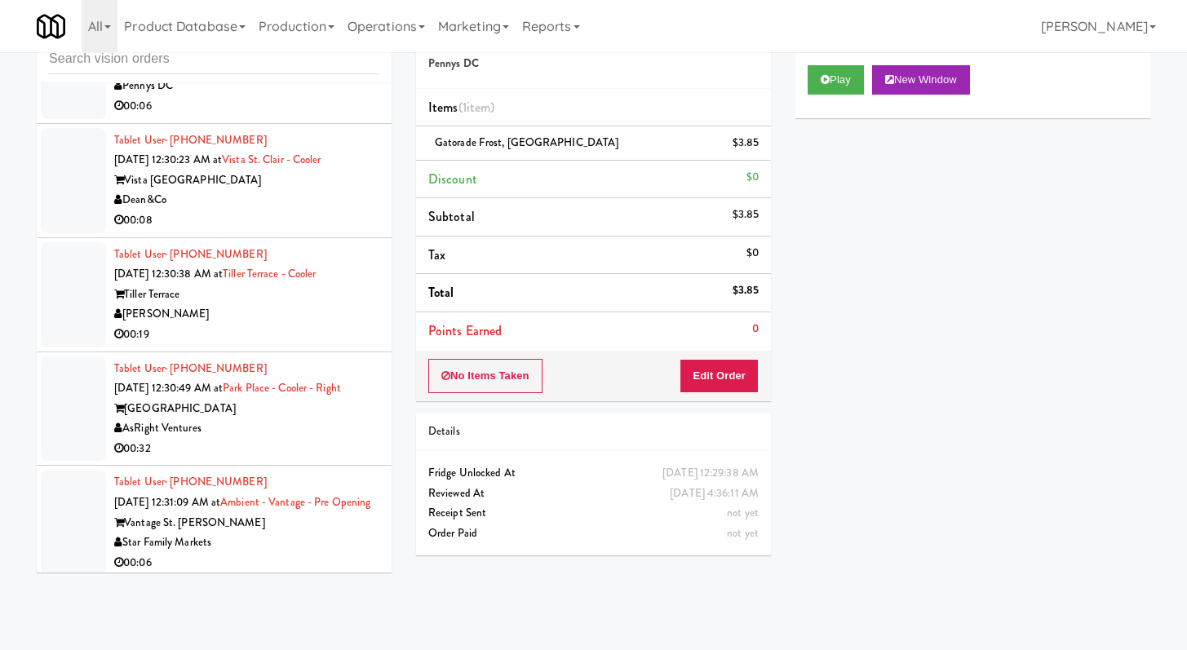
click at [309, 117] on div "00:06" at bounding box center [246, 106] width 265 height 20
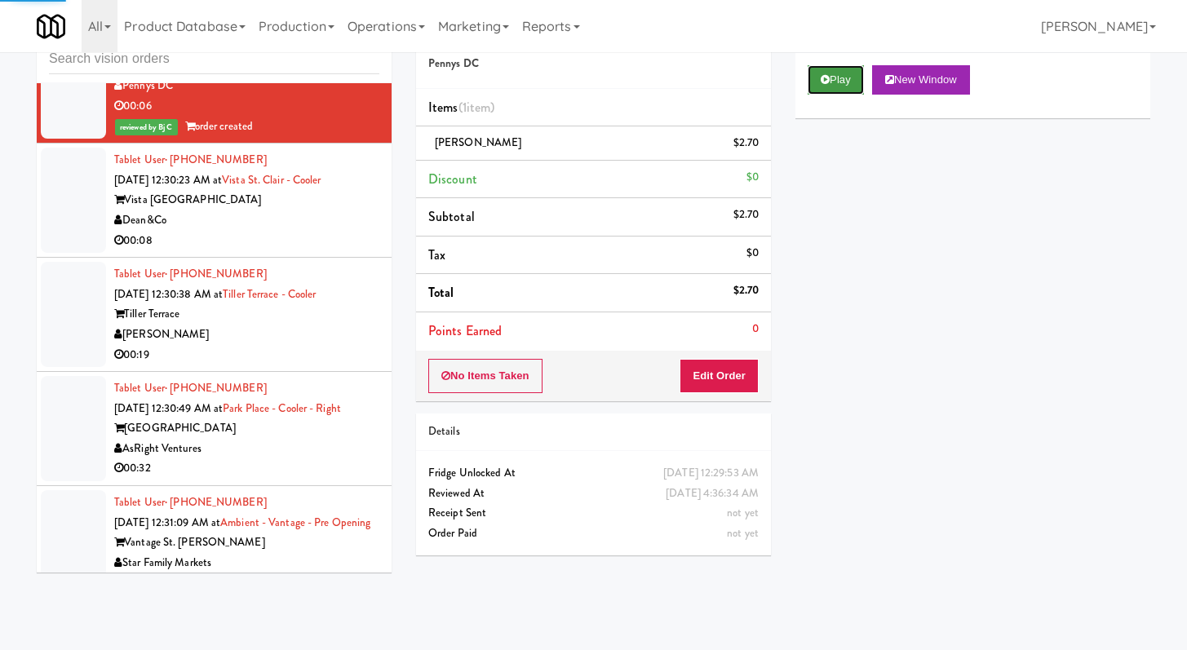
click at [842, 82] on button "Play" at bounding box center [836, 79] width 56 height 29
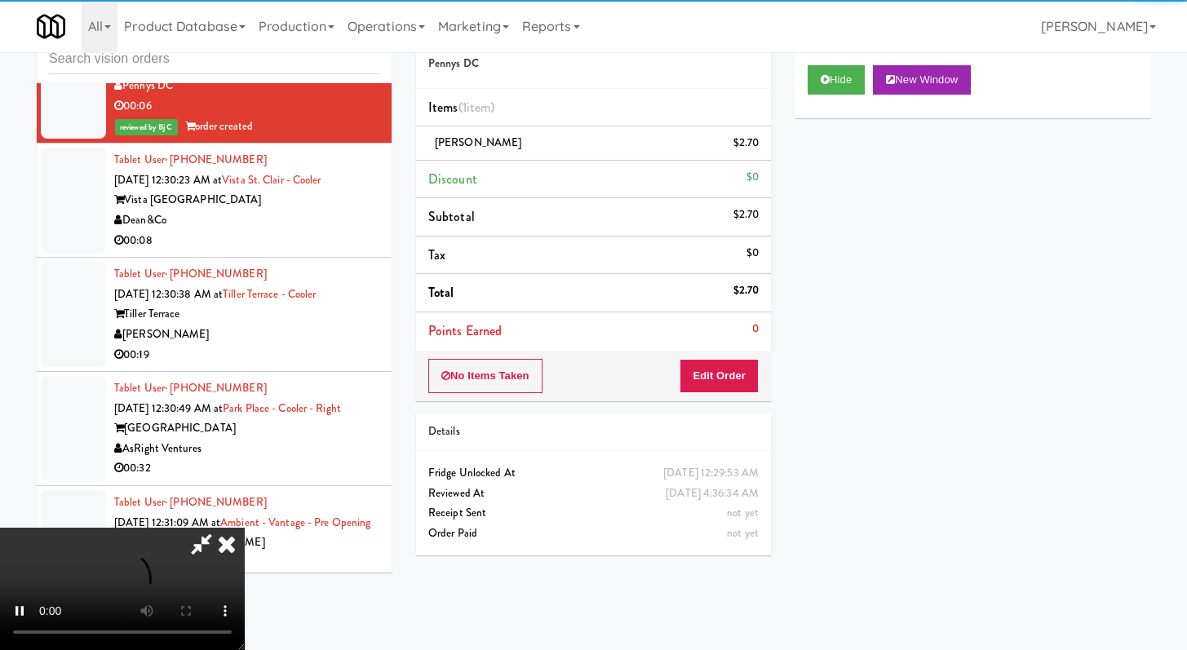
click at [322, 251] on div "00:08" at bounding box center [246, 241] width 265 height 20
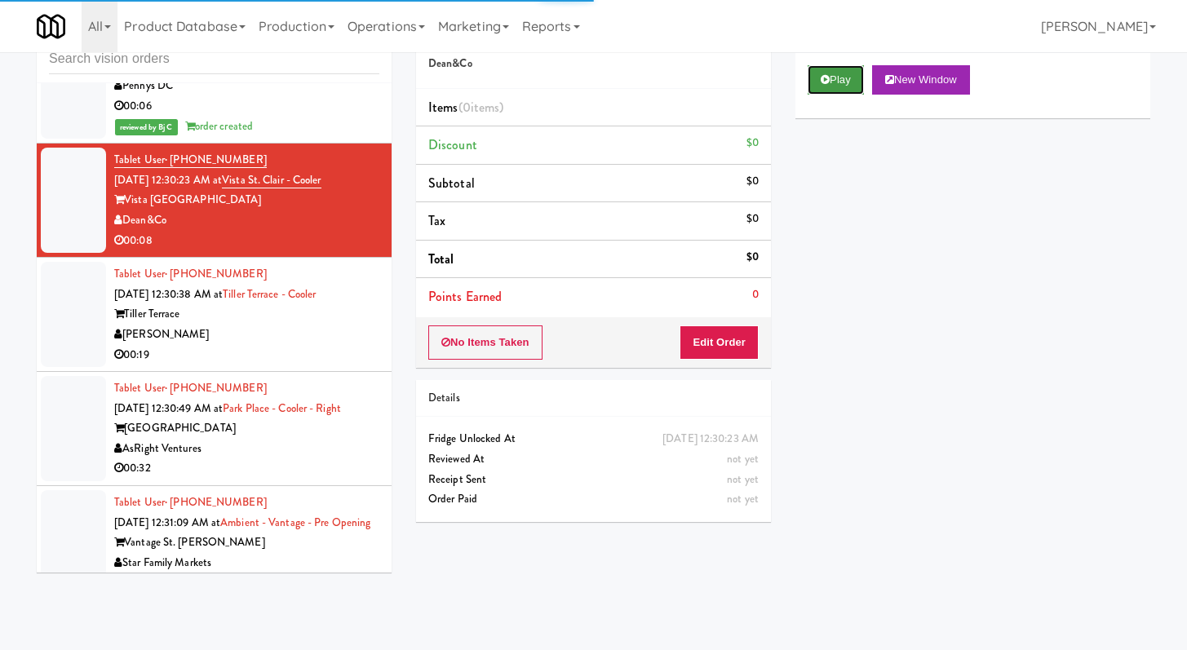
click at [827, 86] on button "Play" at bounding box center [836, 79] width 56 height 29
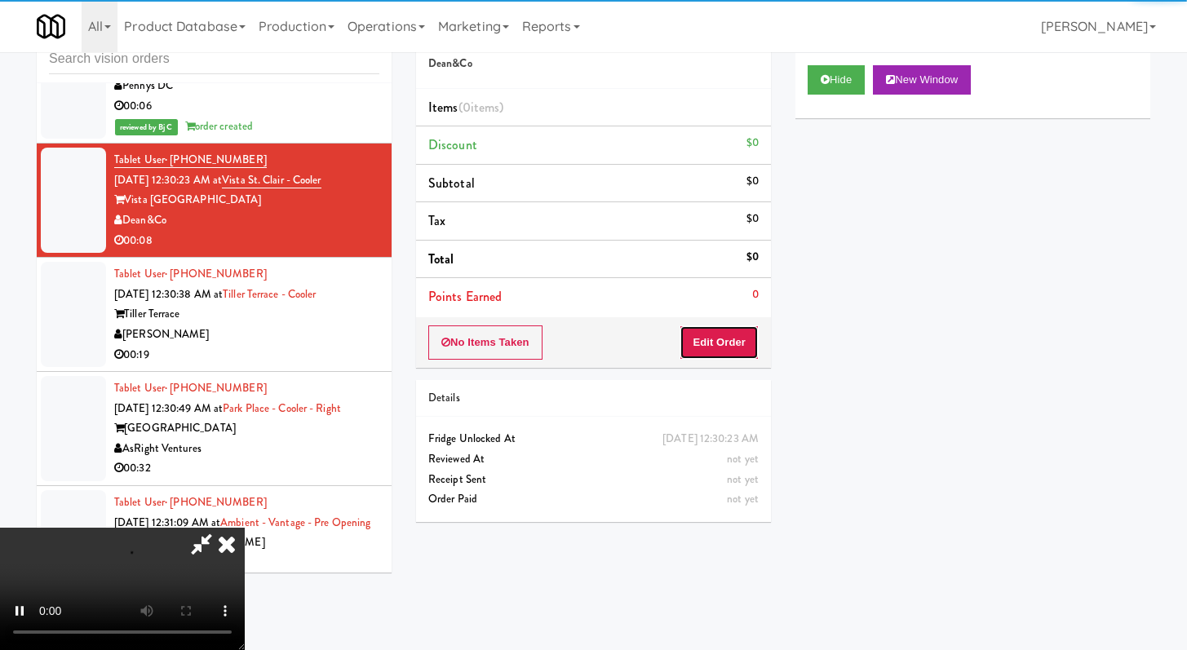
click at [698, 335] on button "Edit Order" at bounding box center [719, 343] width 79 height 34
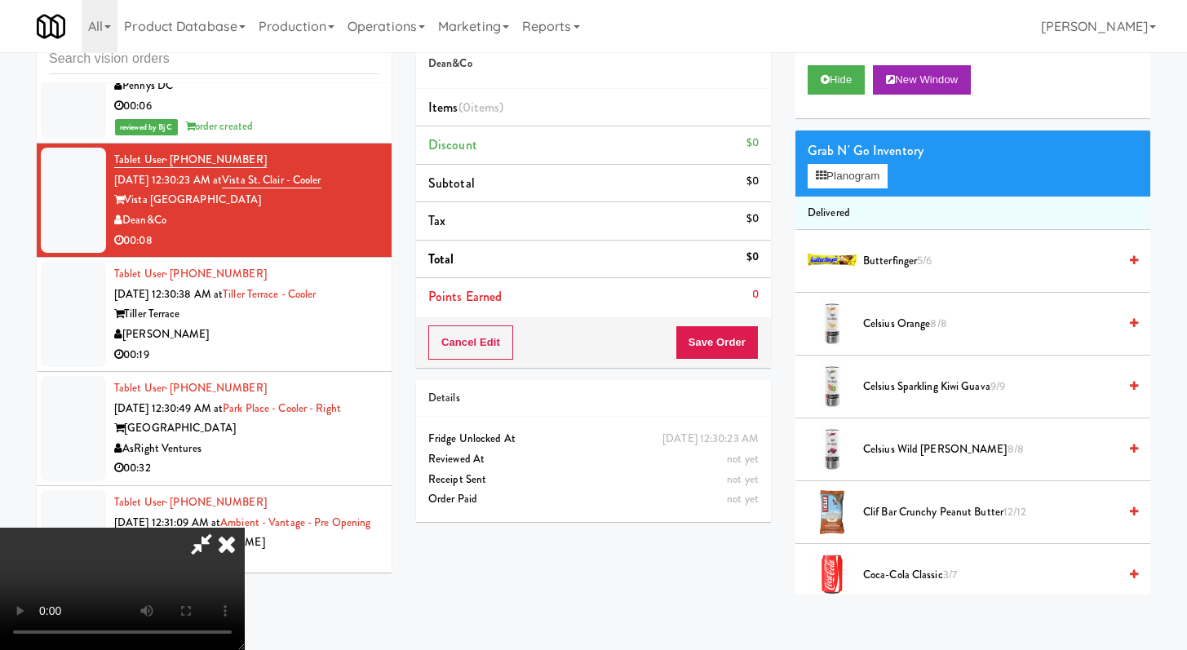
scroll to position [9220, 0]
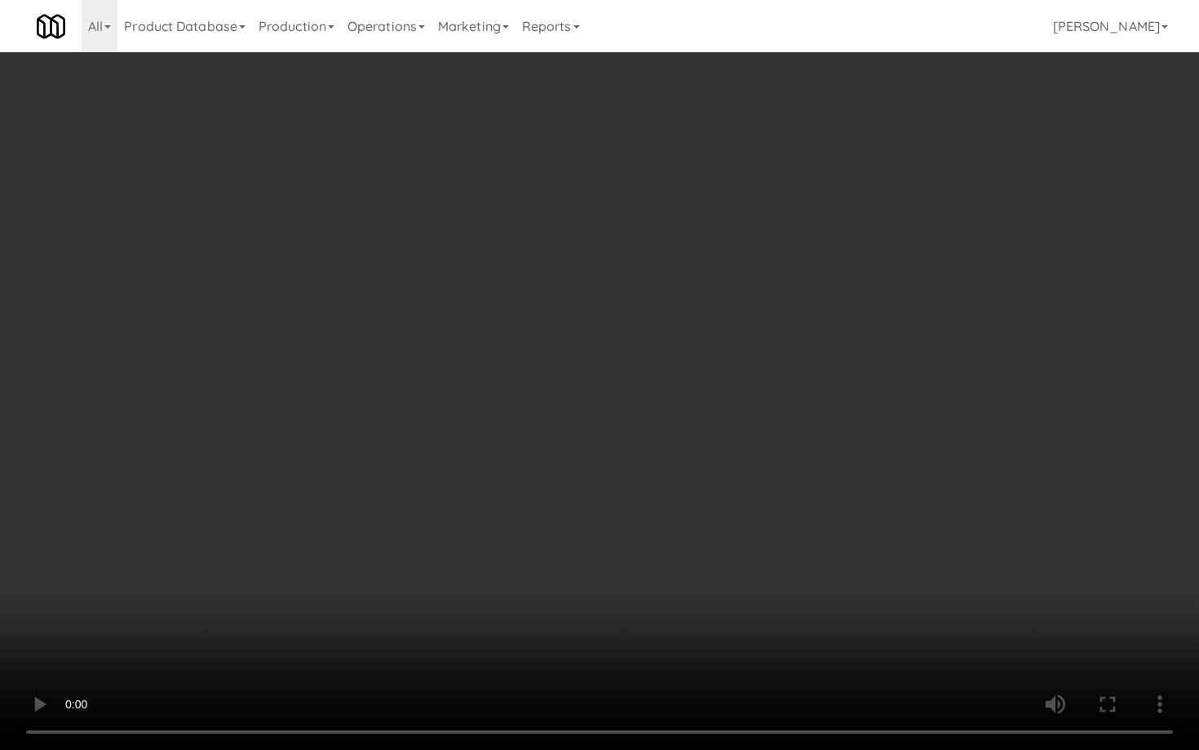
click at [317, 305] on video at bounding box center [599, 375] width 1199 height 750
click at [322, 302] on video at bounding box center [599, 375] width 1199 height 750
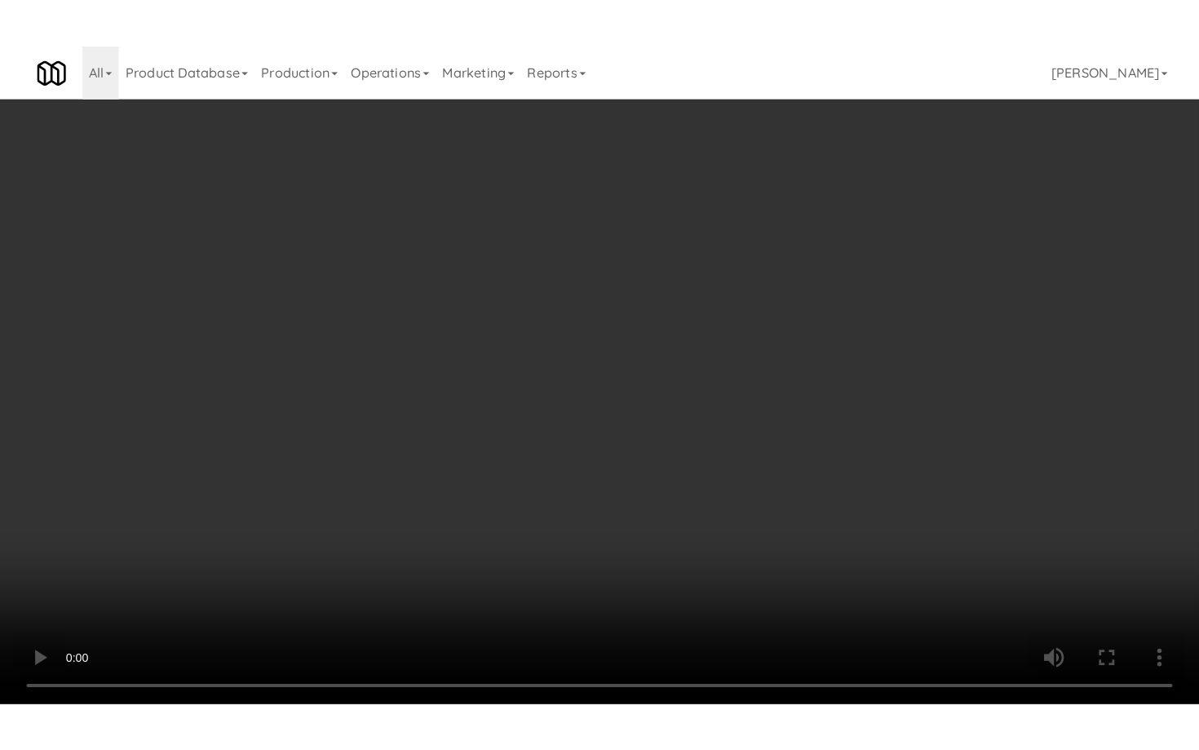
scroll to position [9341, 0]
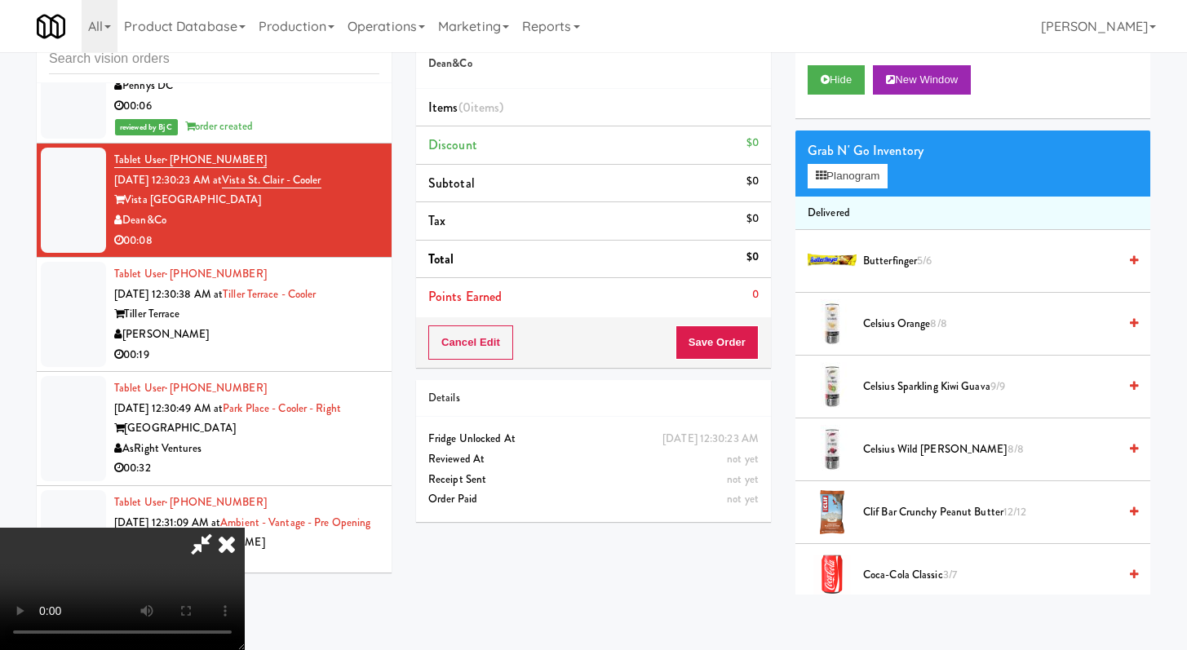
click at [245, 528] on video at bounding box center [122, 589] width 245 height 122
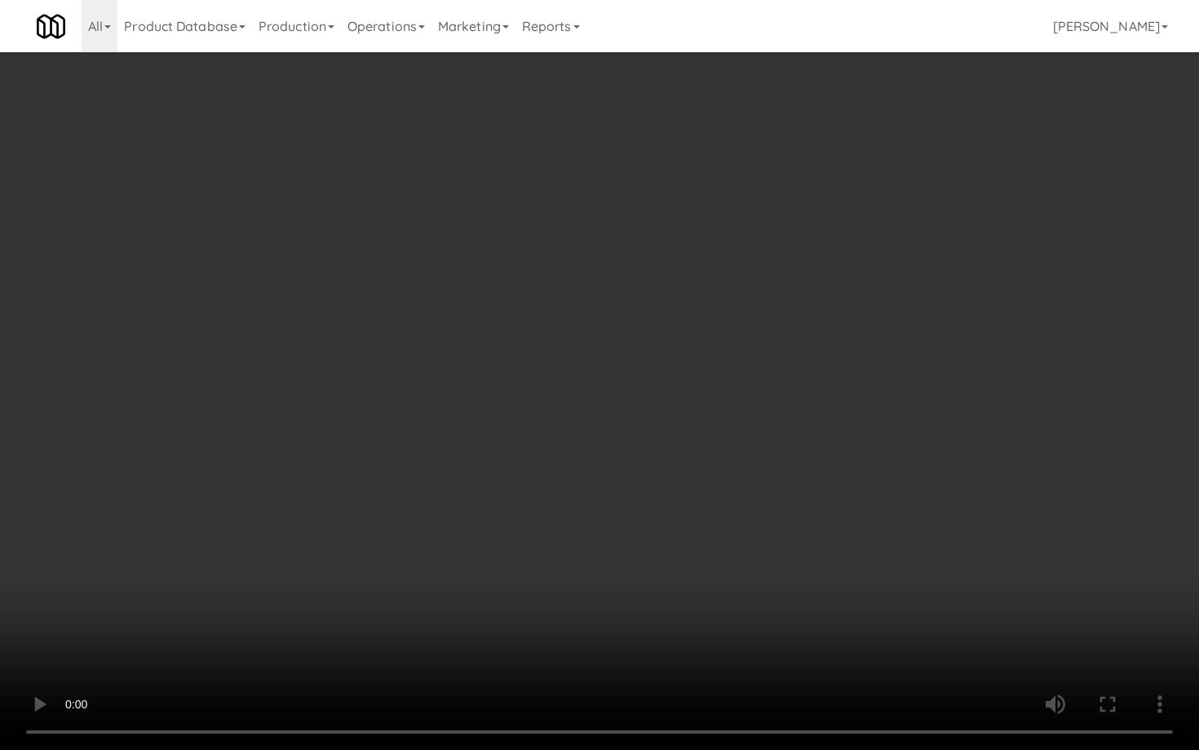
click at [540, 613] on video at bounding box center [599, 375] width 1199 height 750
click at [538, 604] on video at bounding box center [599, 375] width 1199 height 750
click at [539, 603] on video at bounding box center [599, 375] width 1199 height 750
click at [539, 602] on video at bounding box center [599, 375] width 1199 height 750
click at [539, 601] on video at bounding box center [599, 375] width 1199 height 750
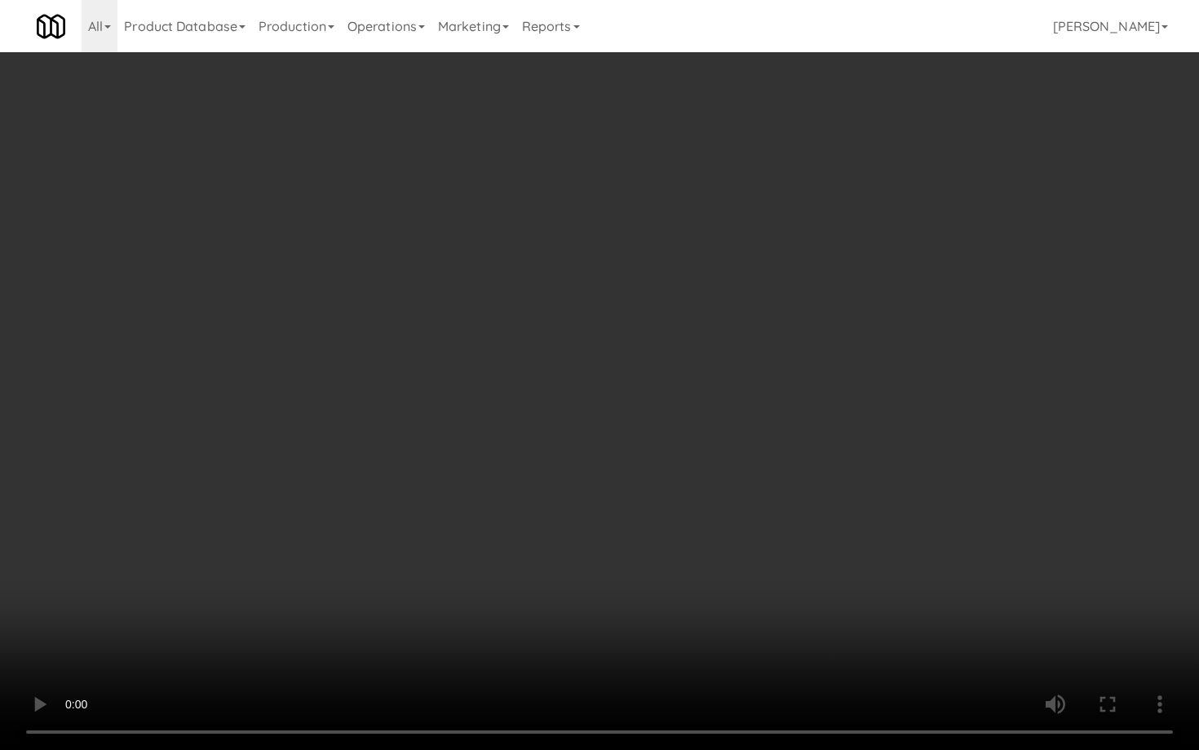
click at [547, 590] on video at bounding box center [599, 375] width 1199 height 750
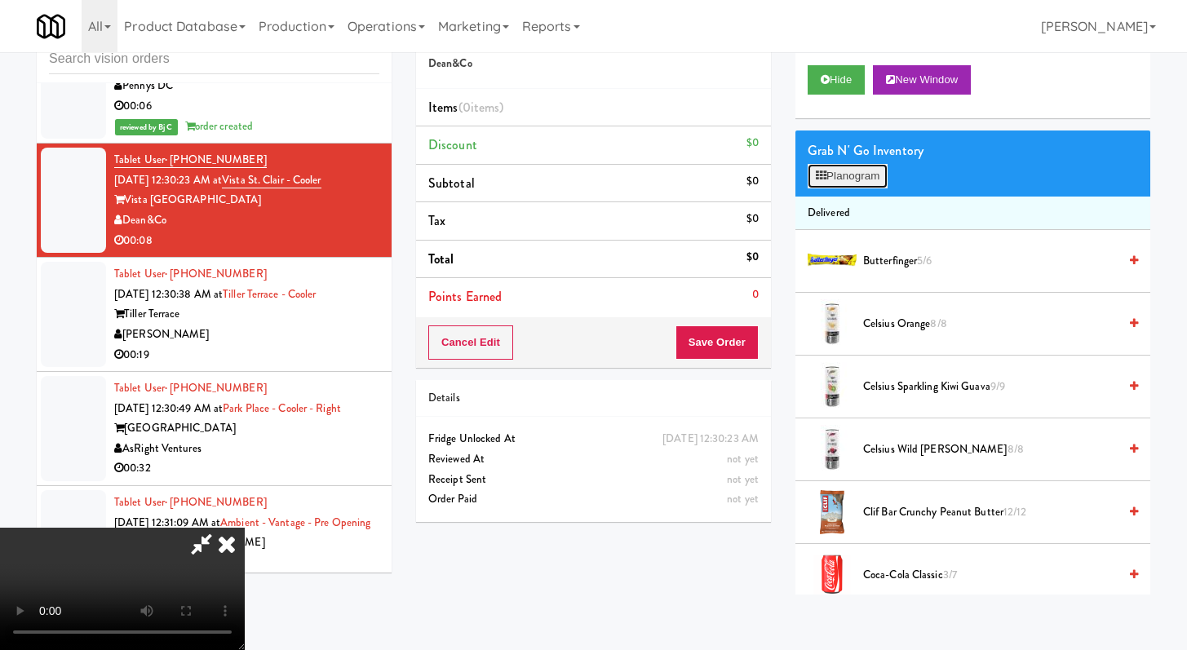
click at [849, 175] on button "Planogram" at bounding box center [848, 176] width 80 height 24
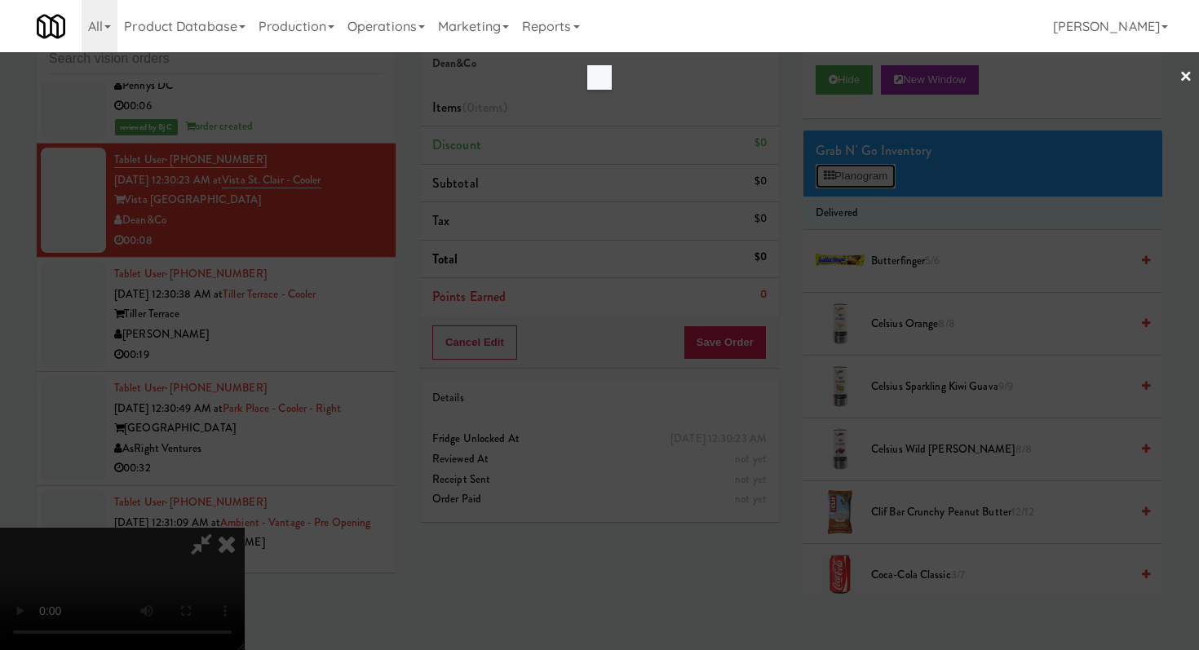
scroll to position [9220, 0]
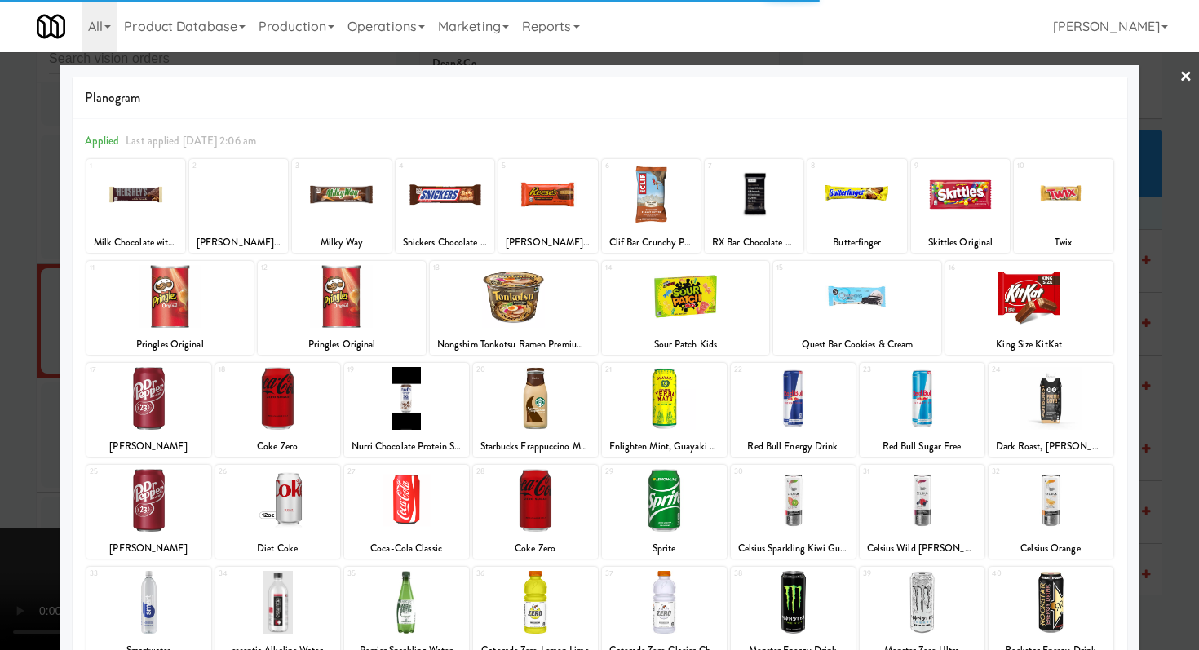
click at [278, 395] on div at bounding box center [277, 398] width 125 height 63
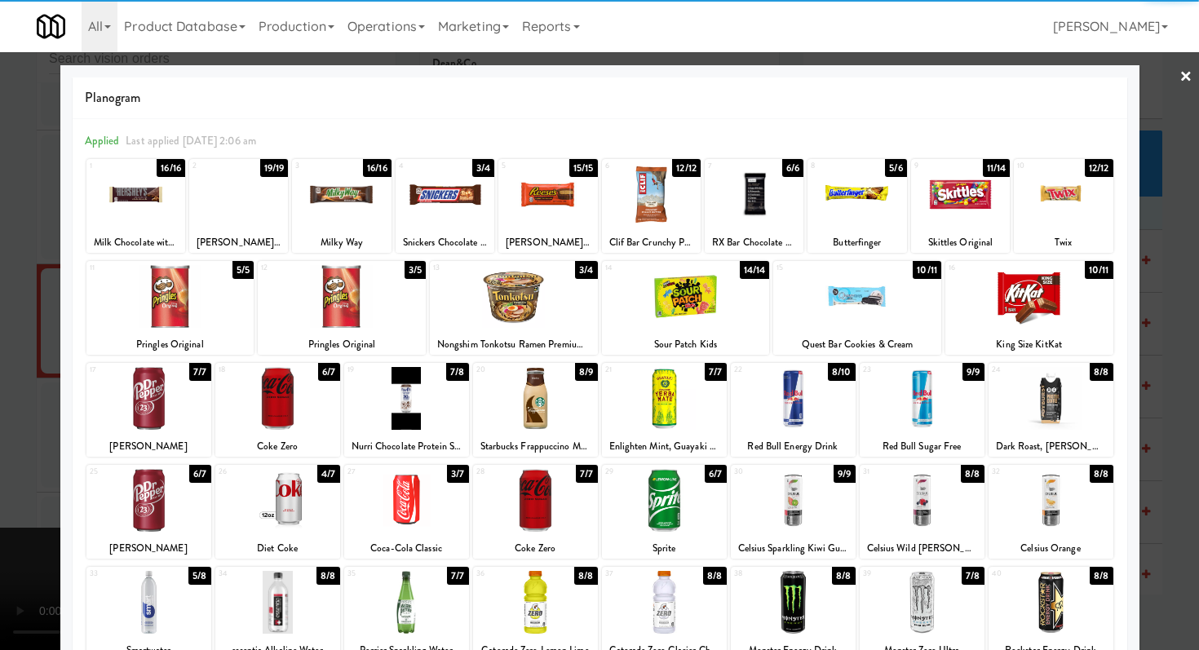
click at [287, 403] on div at bounding box center [277, 398] width 125 height 63
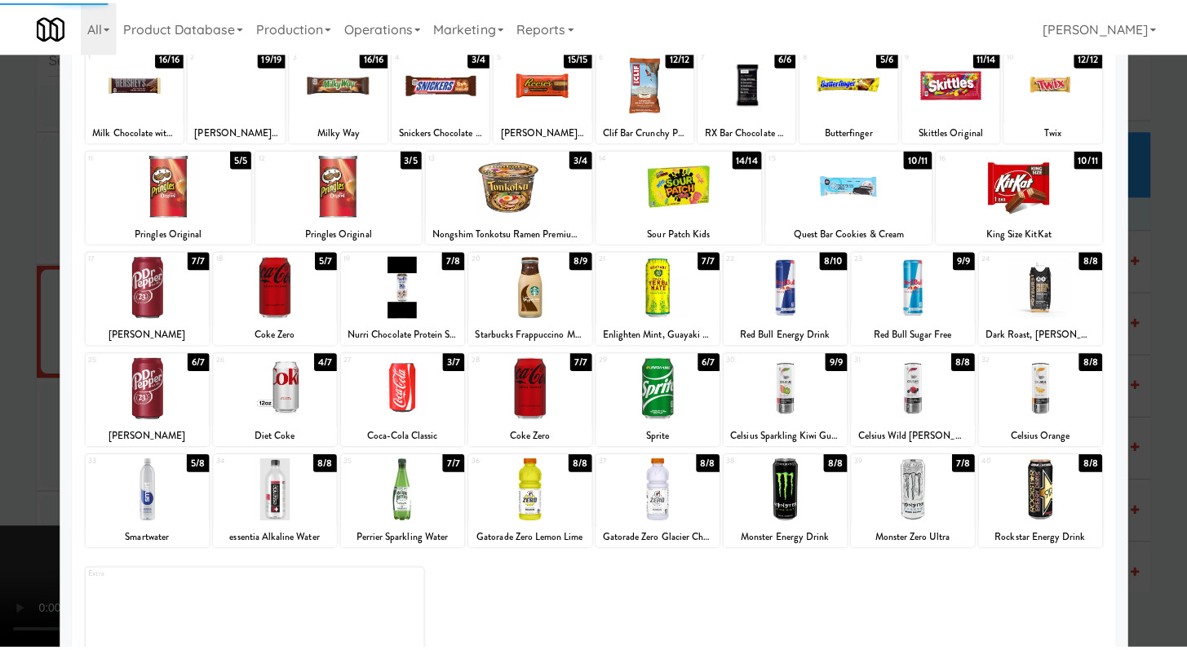
scroll to position [151, 0]
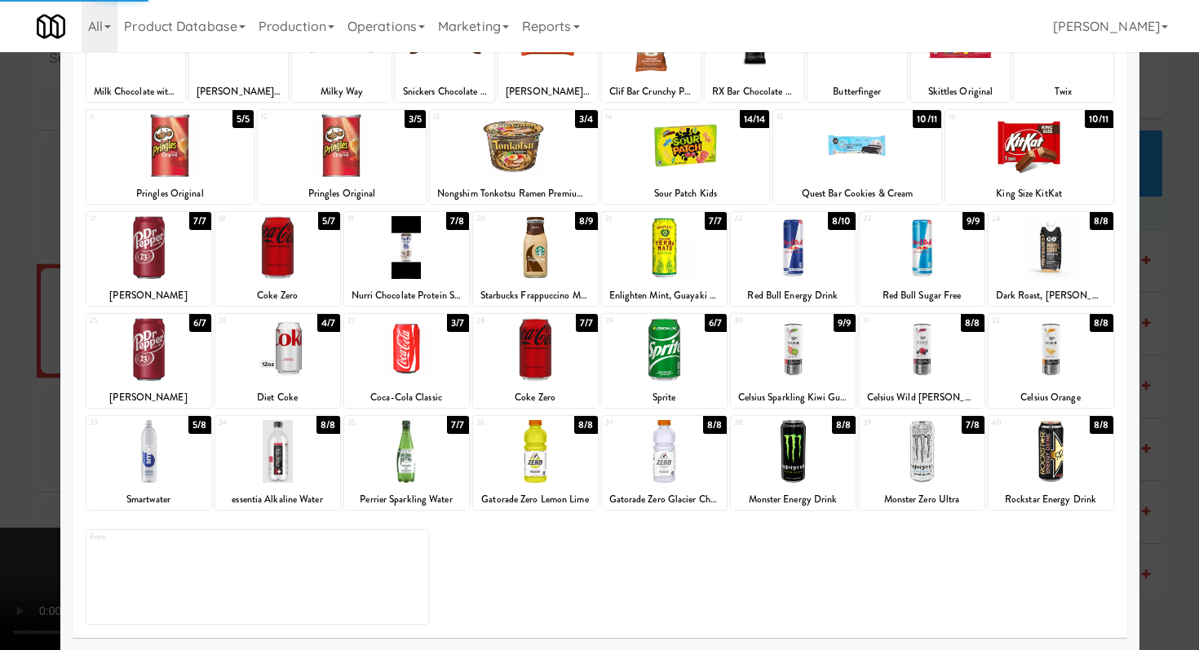
click at [685, 436] on div at bounding box center [664, 451] width 125 height 63
drag, startPoint x: 0, startPoint y: 455, endPoint x: 626, endPoint y: 406, distance: 627.7
click at [0, 455] on div at bounding box center [599, 325] width 1199 height 650
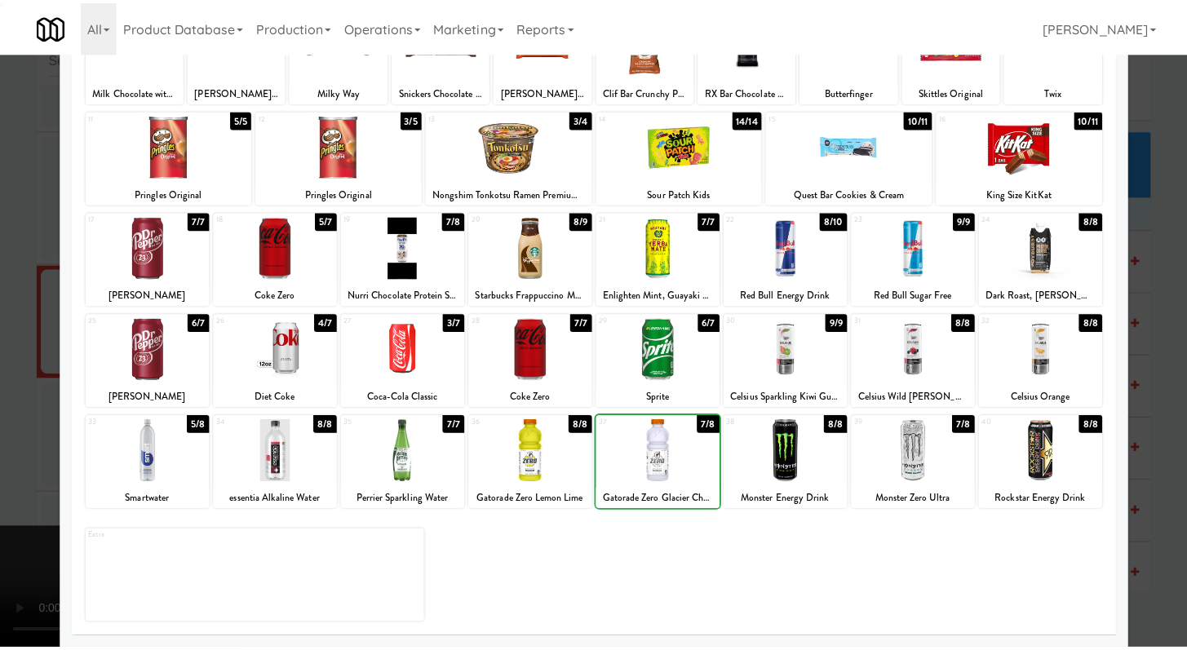
scroll to position [9341, 0]
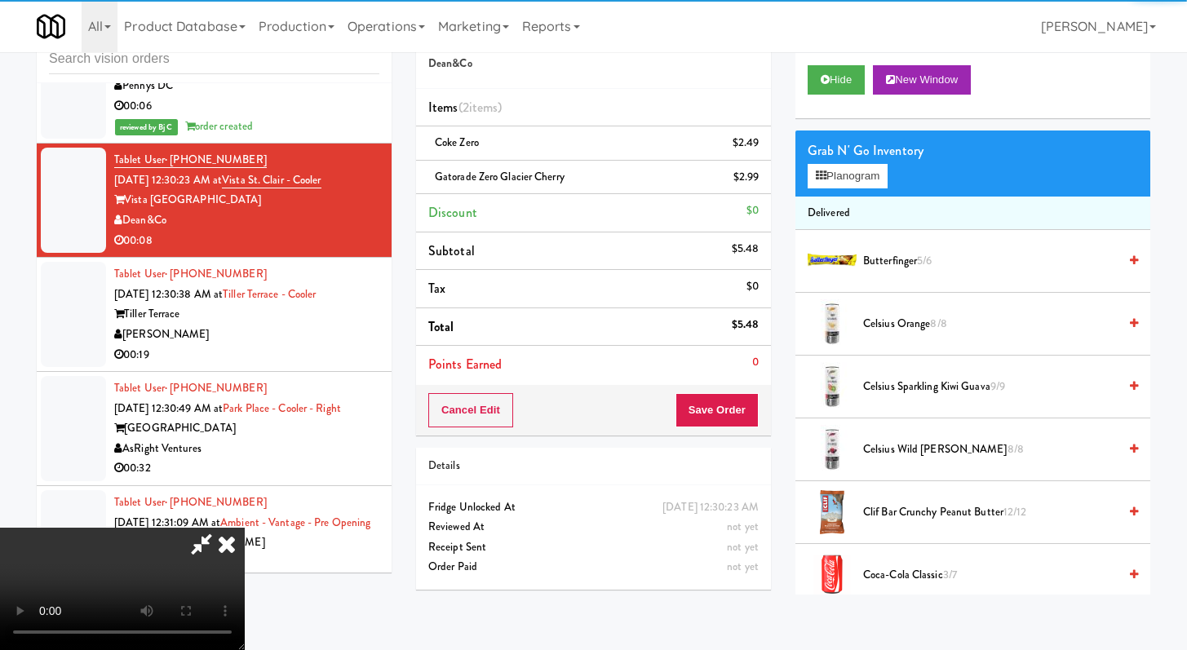
drag, startPoint x: 768, startPoint y: 397, endPoint x: 747, endPoint y: 410, distance: 24.9
click at [765, 398] on div "Cancel Edit Save Order" at bounding box center [593, 410] width 355 height 51
click at [738, 415] on button "Save Order" at bounding box center [717, 410] width 83 height 34
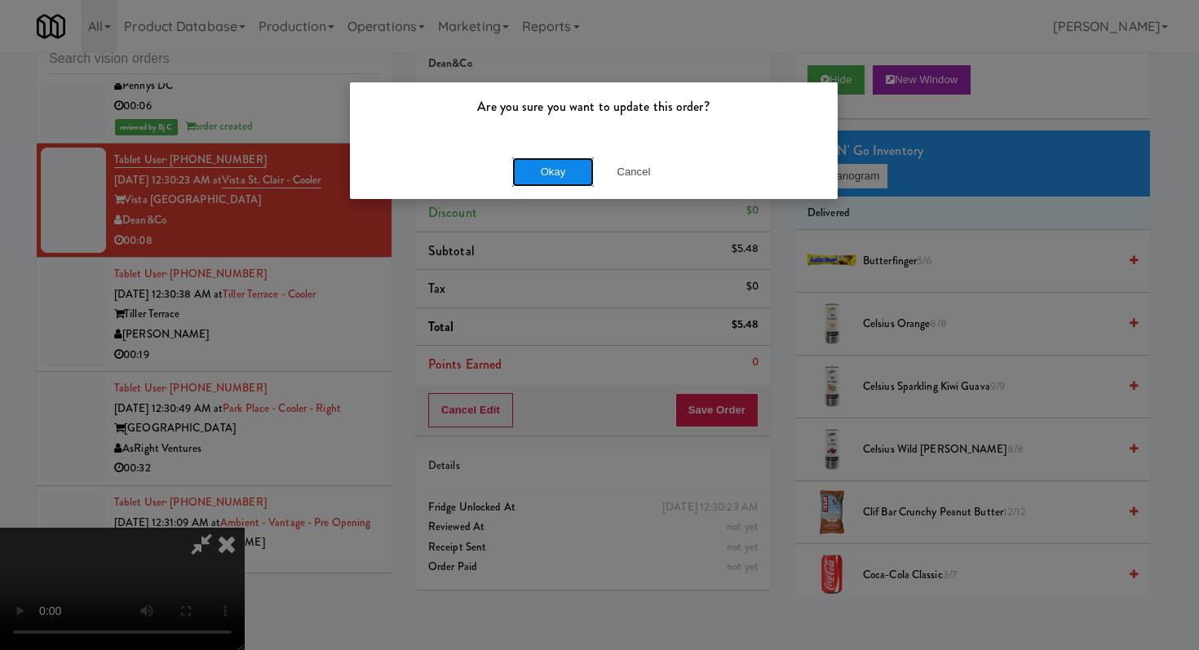
click at [530, 161] on button "Okay" at bounding box center [553, 171] width 82 height 29
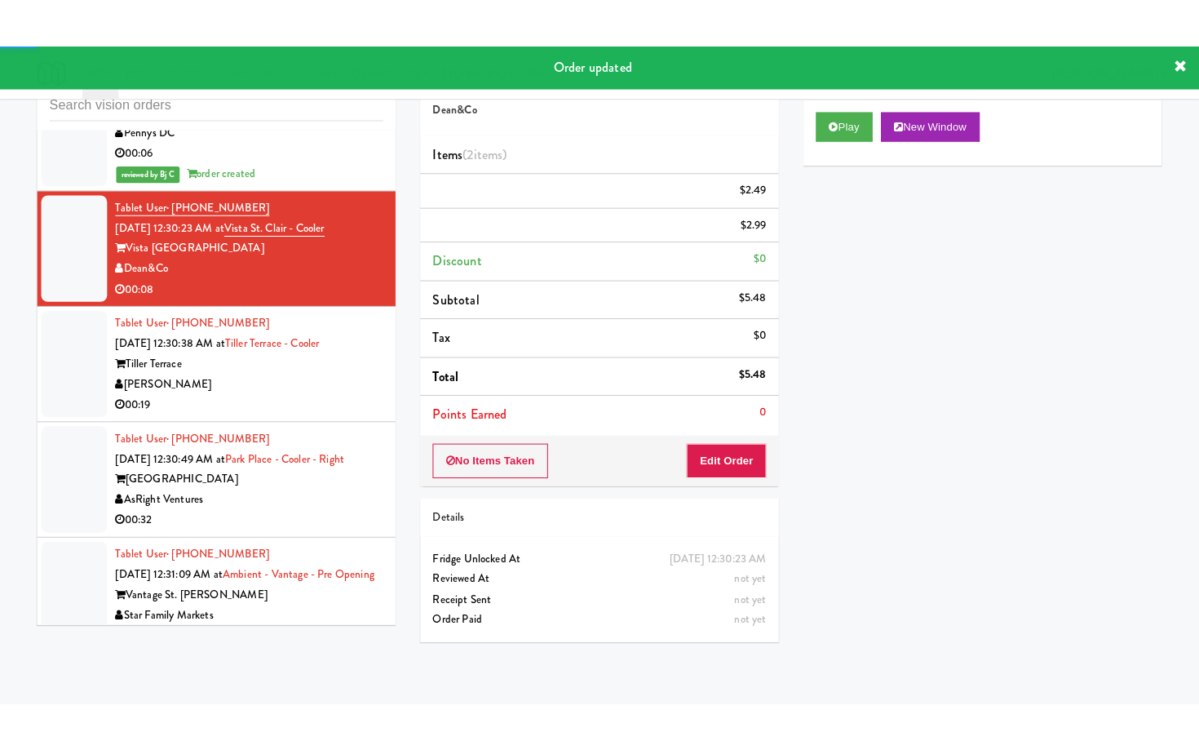
scroll to position [9524, 0]
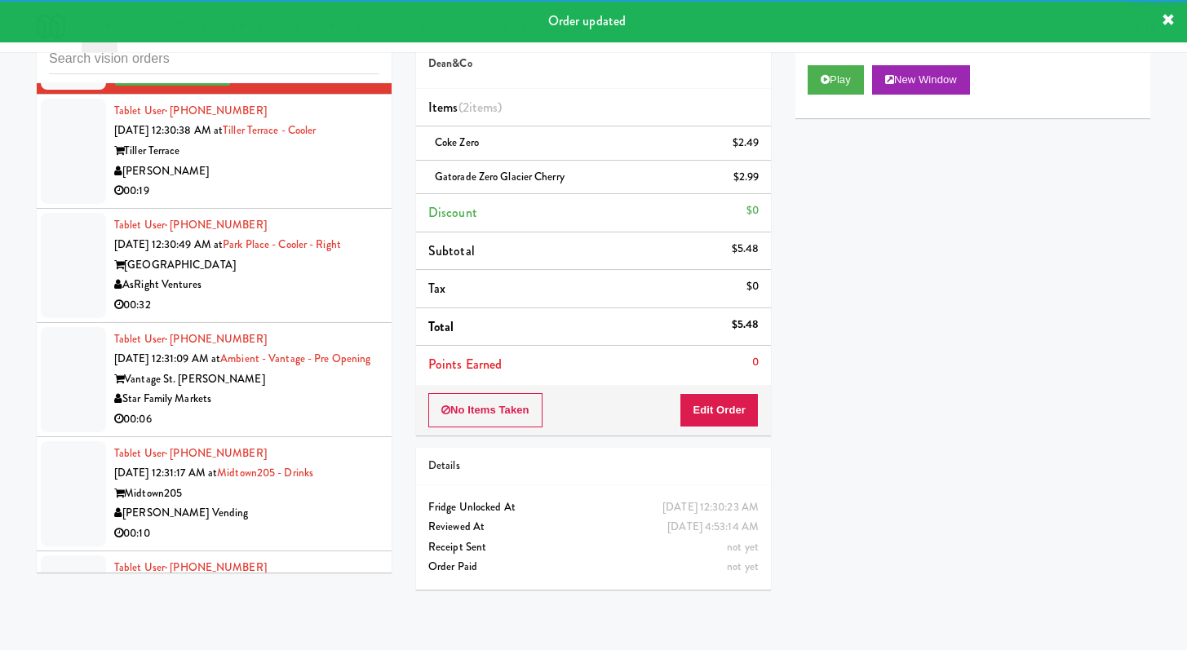
click at [348, 202] on div "00:19" at bounding box center [246, 191] width 265 height 20
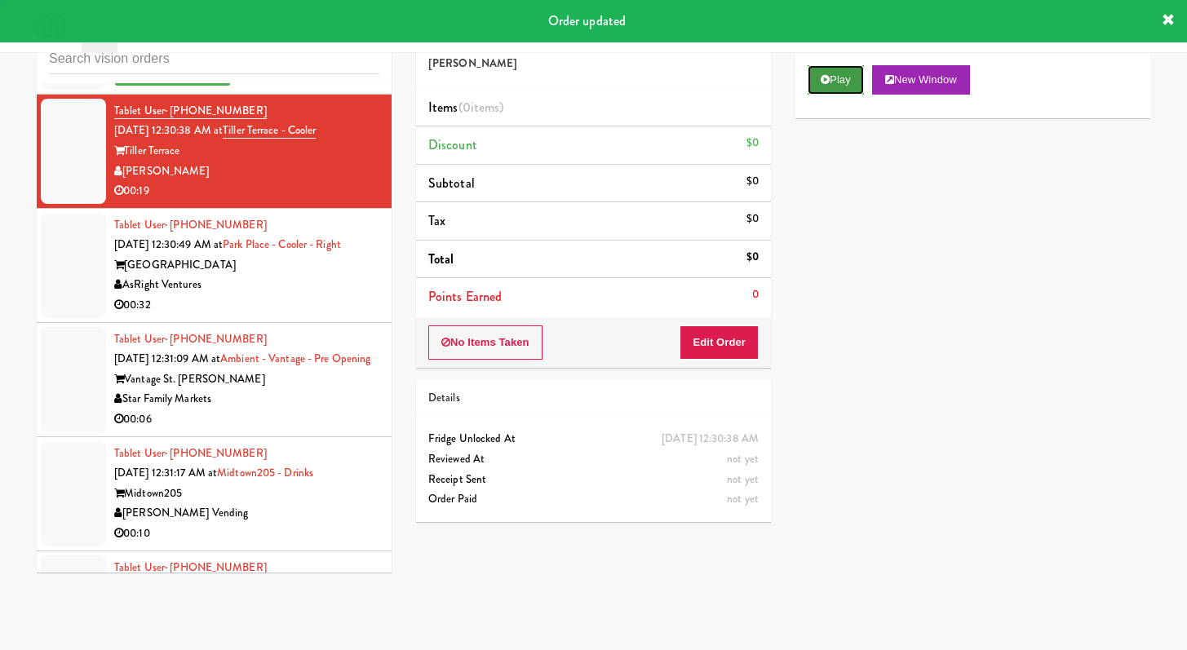
click at [828, 88] on button "Play" at bounding box center [836, 79] width 56 height 29
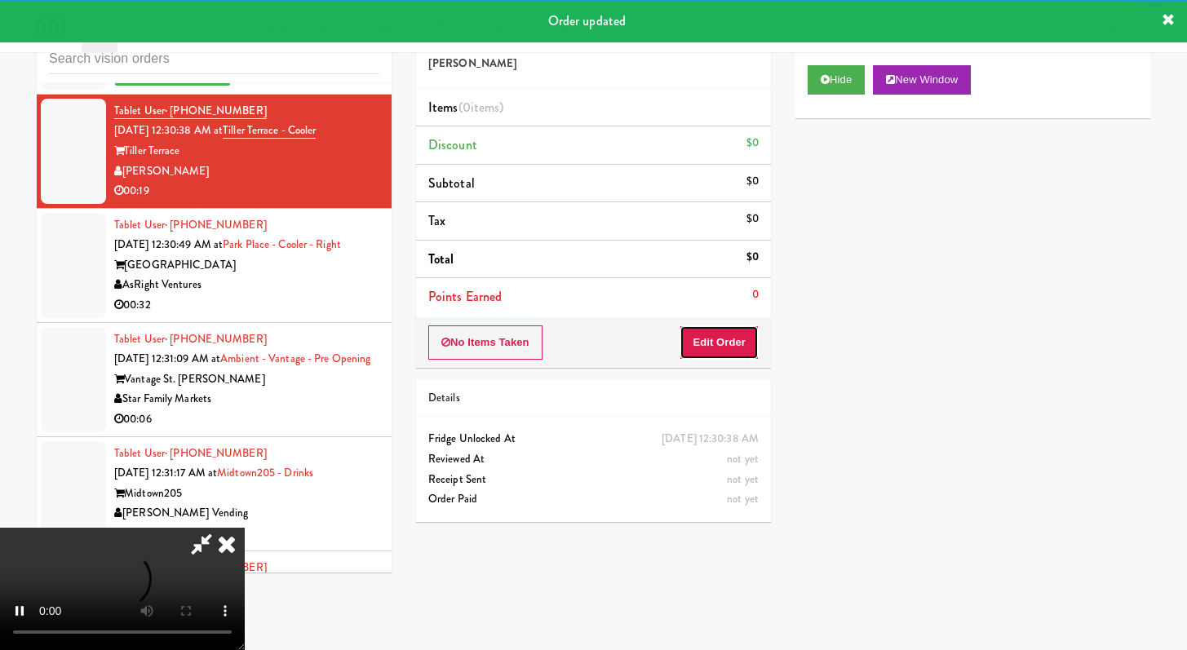
click at [700, 335] on button "Edit Order" at bounding box center [719, 343] width 79 height 34
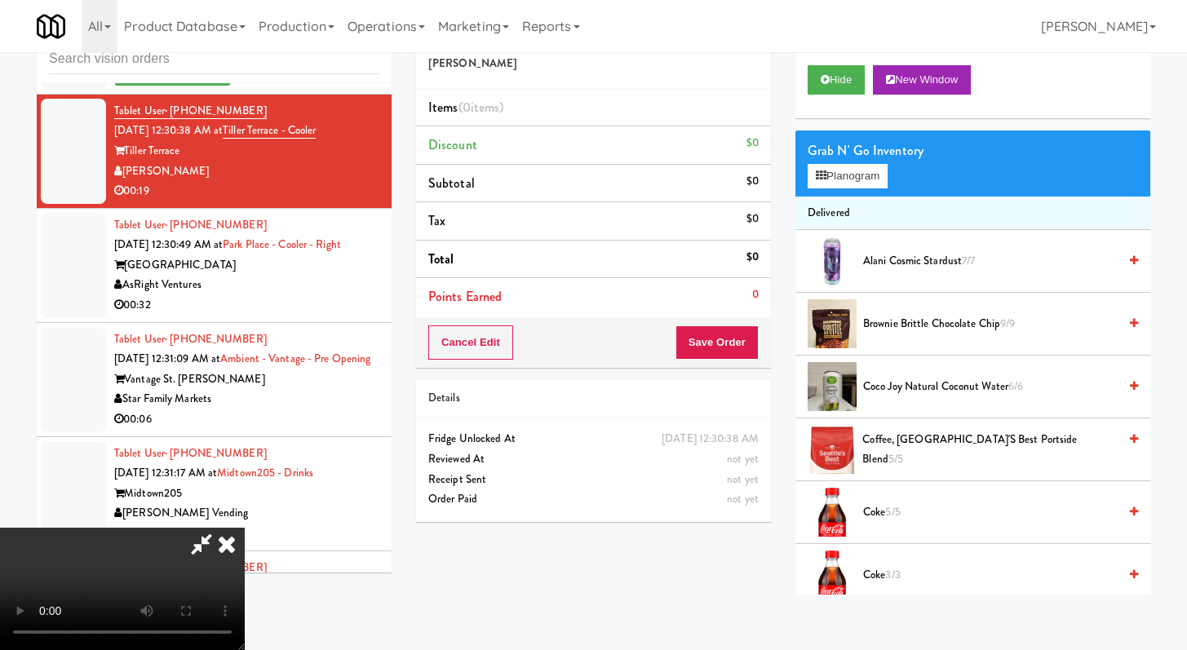
click at [245, 528] on icon at bounding box center [227, 544] width 36 height 33
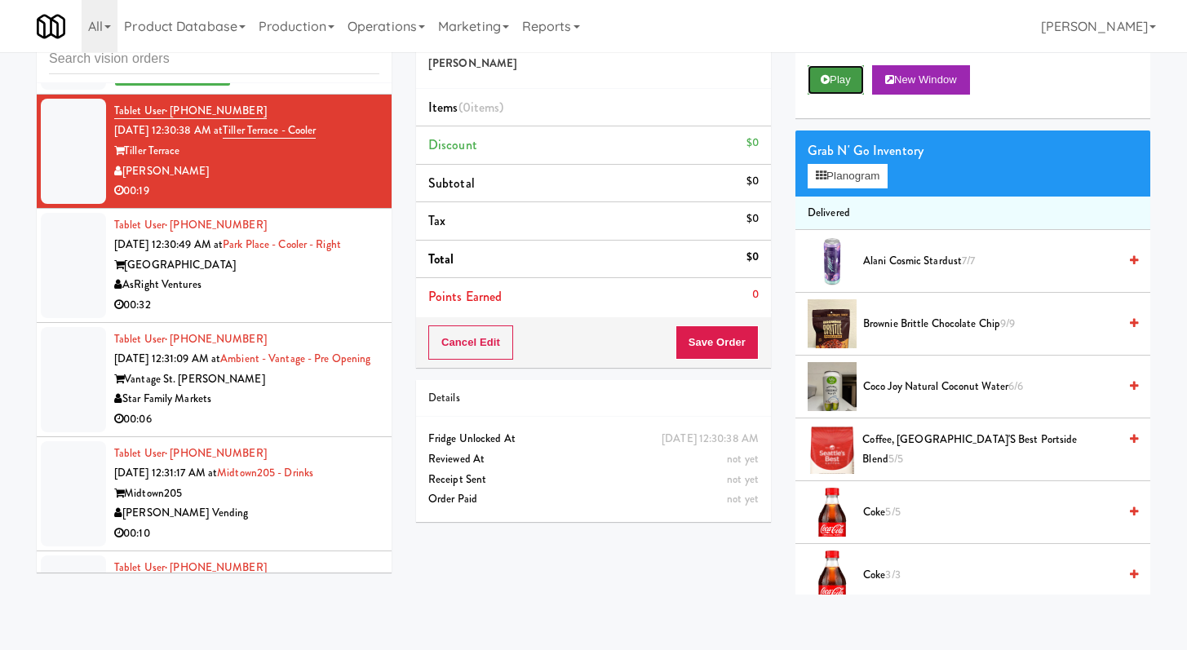
click at [819, 85] on button "Play" at bounding box center [836, 79] width 56 height 29
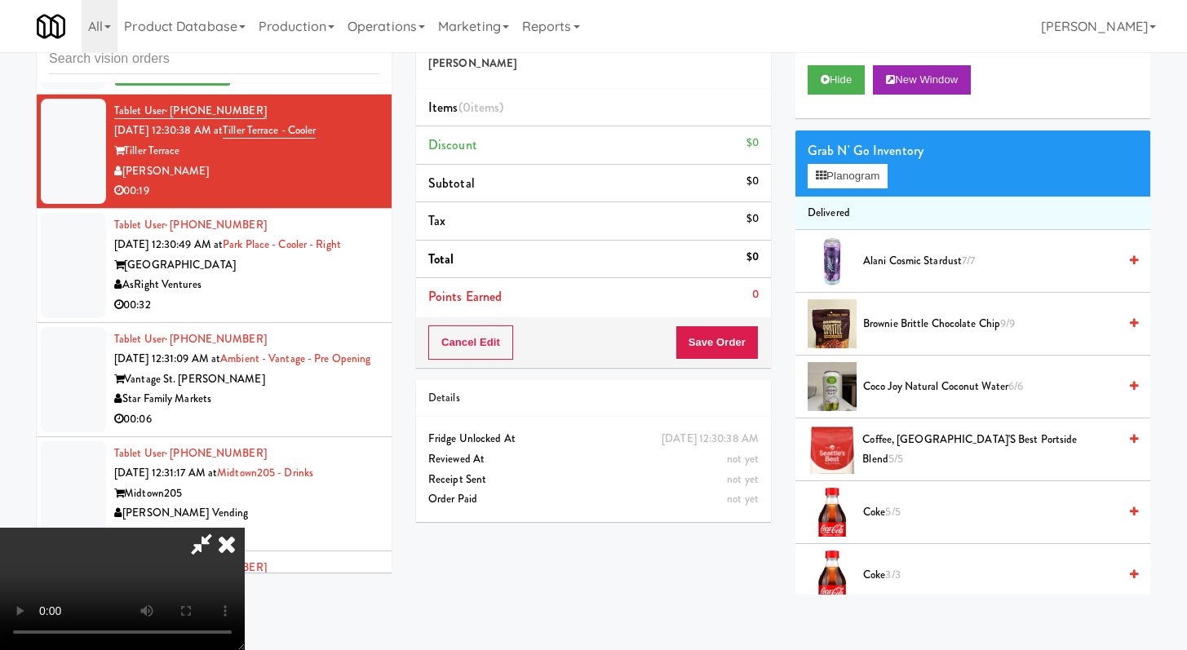
scroll to position [9403, 0]
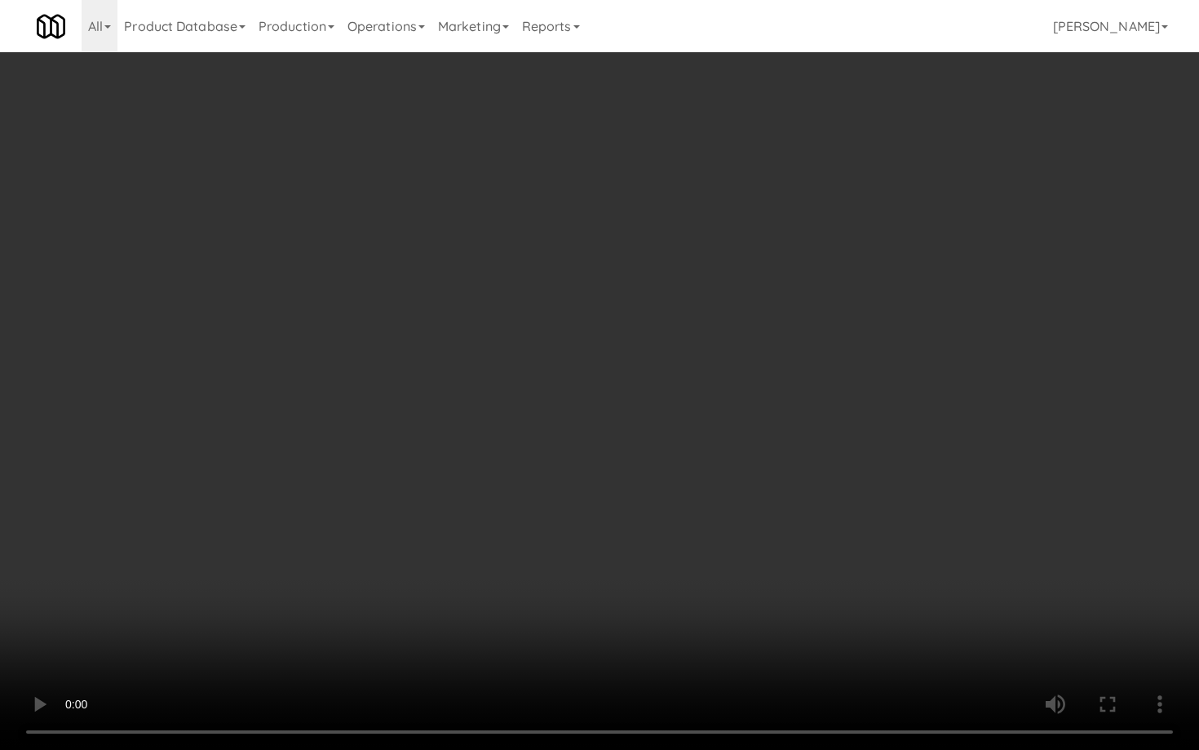
click at [778, 478] on video at bounding box center [599, 375] width 1199 height 750
click at [779, 480] on video at bounding box center [599, 375] width 1199 height 750
click at [938, 640] on video at bounding box center [599, 375] width 1199 height 750
click at [938, 637] on video at bounding box center [599, 375] width 1199 height 750
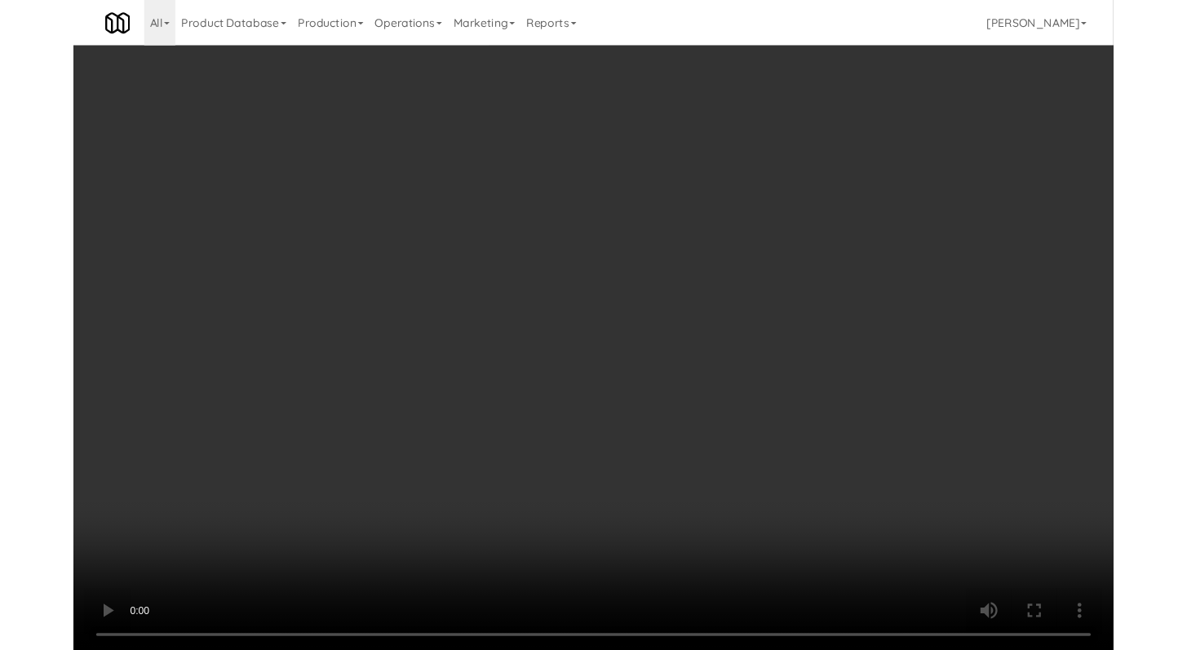
scroll to position [9524, 0]
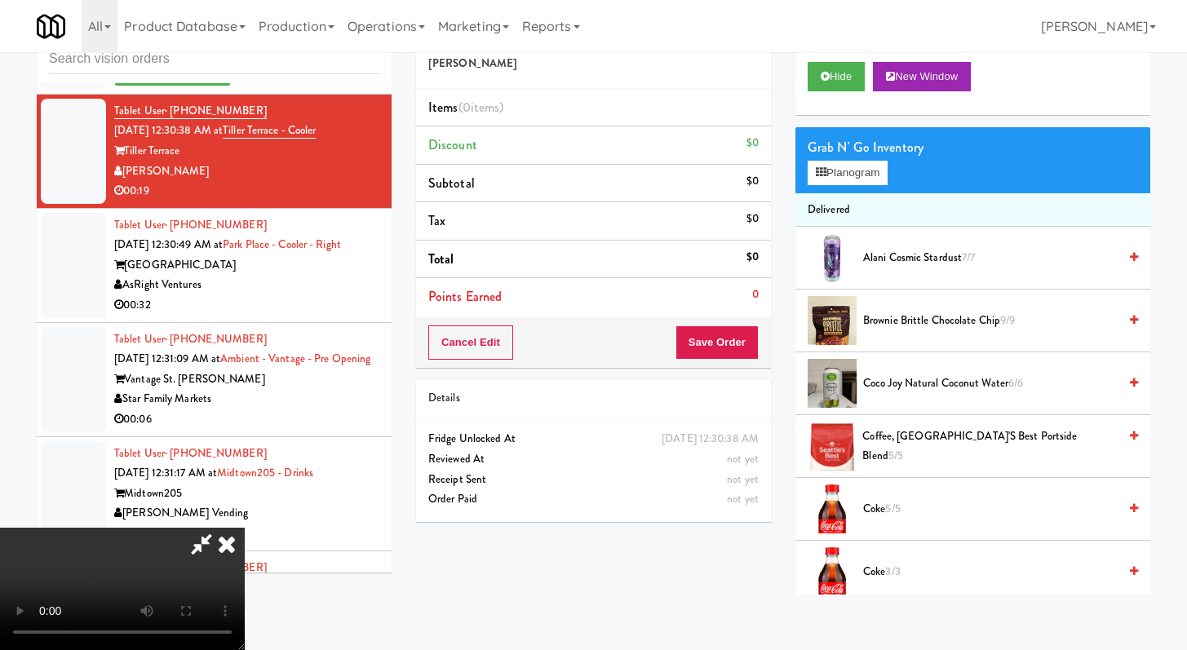
click at [891, 509] on span "5/5" at bounding box center [892, 509] width 15 height 16
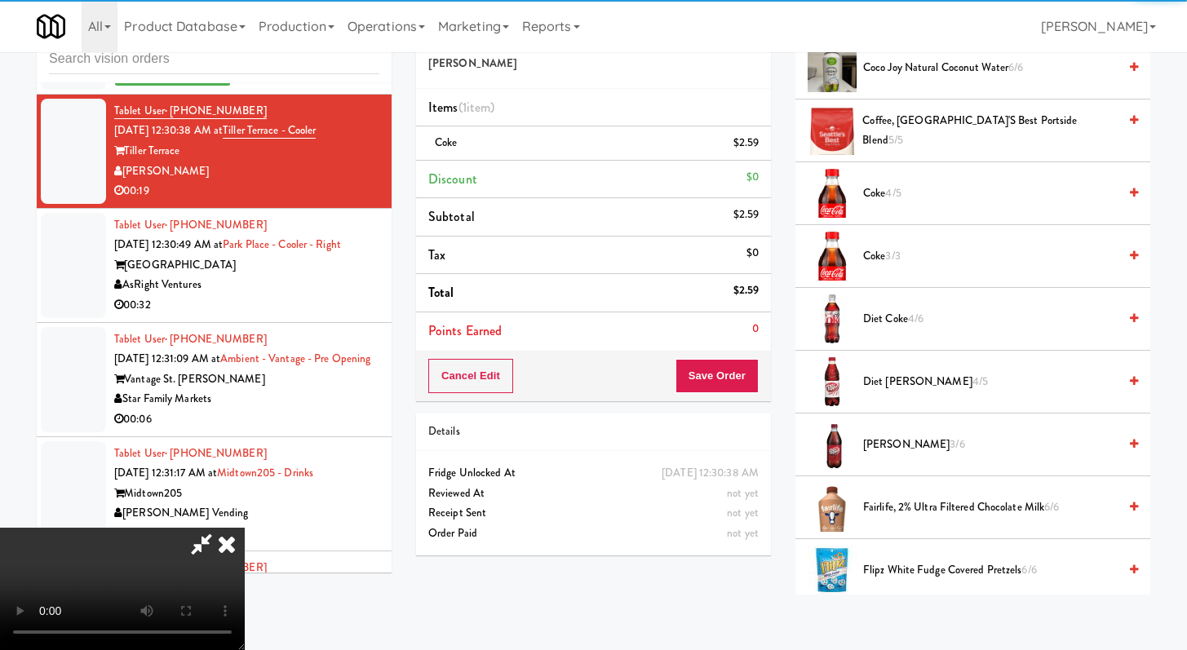
scroll to position [325, 0]
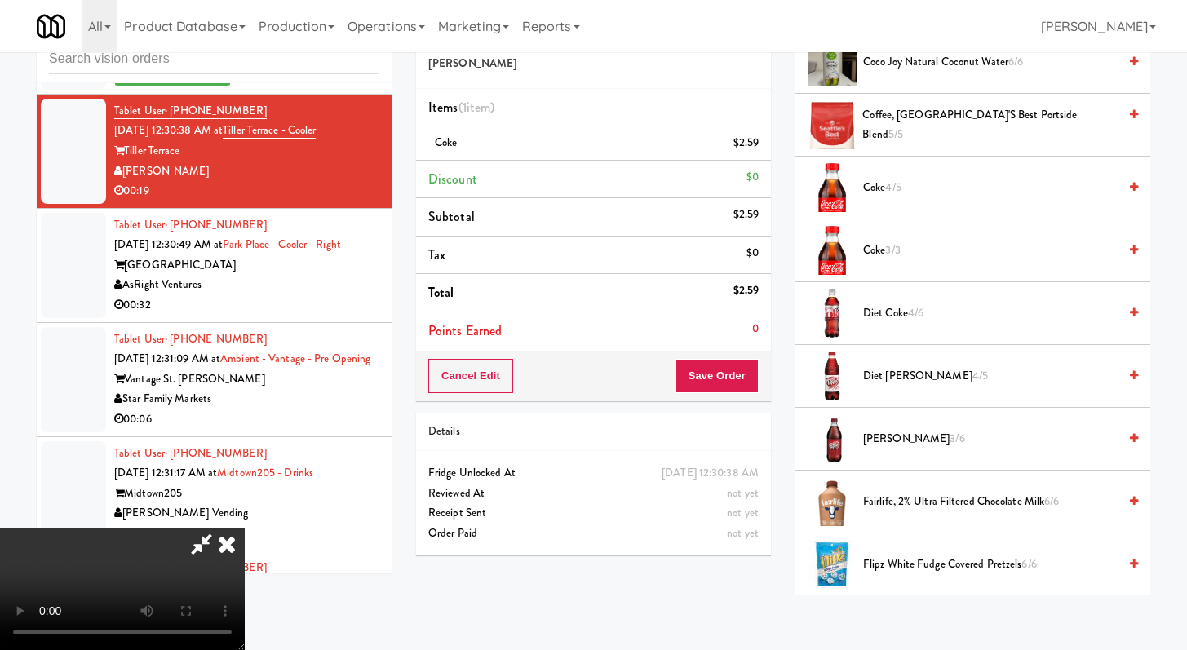
click at [910, 435] on span "[PERSON_NAME] 3/6" at bounding box center [990, 439] width 255 height 20
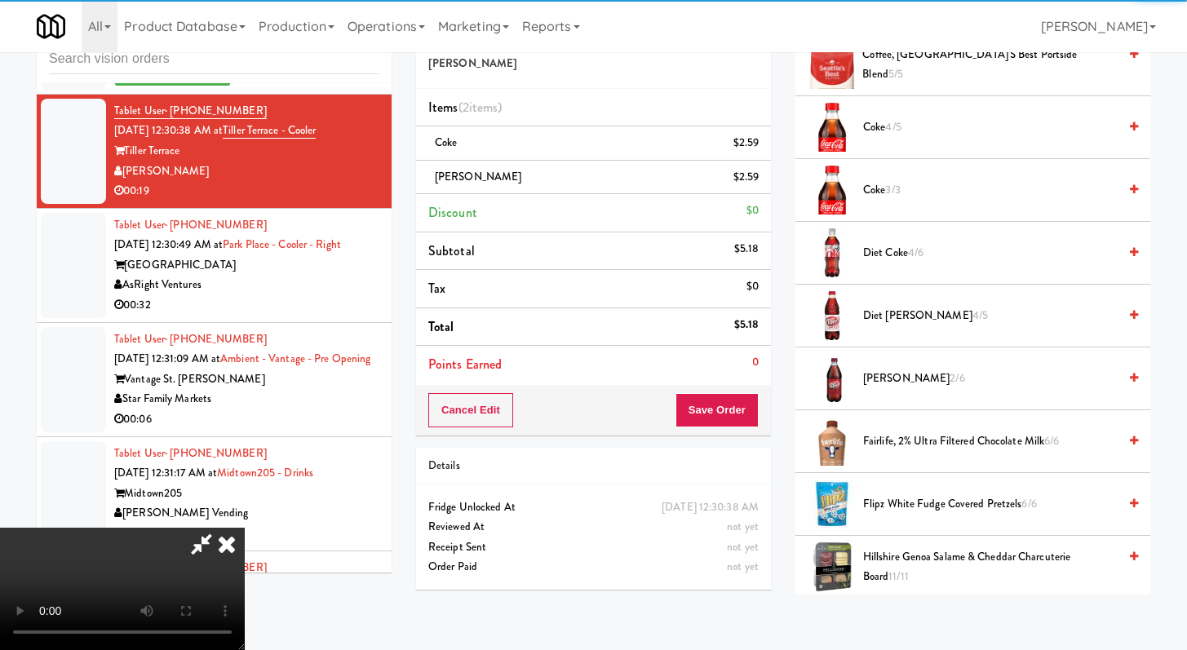
click at [916, 501] on span "Flipz White Fudge Covered Pretzels 6/6" at bounding box center [990, 504] width 255 height 20
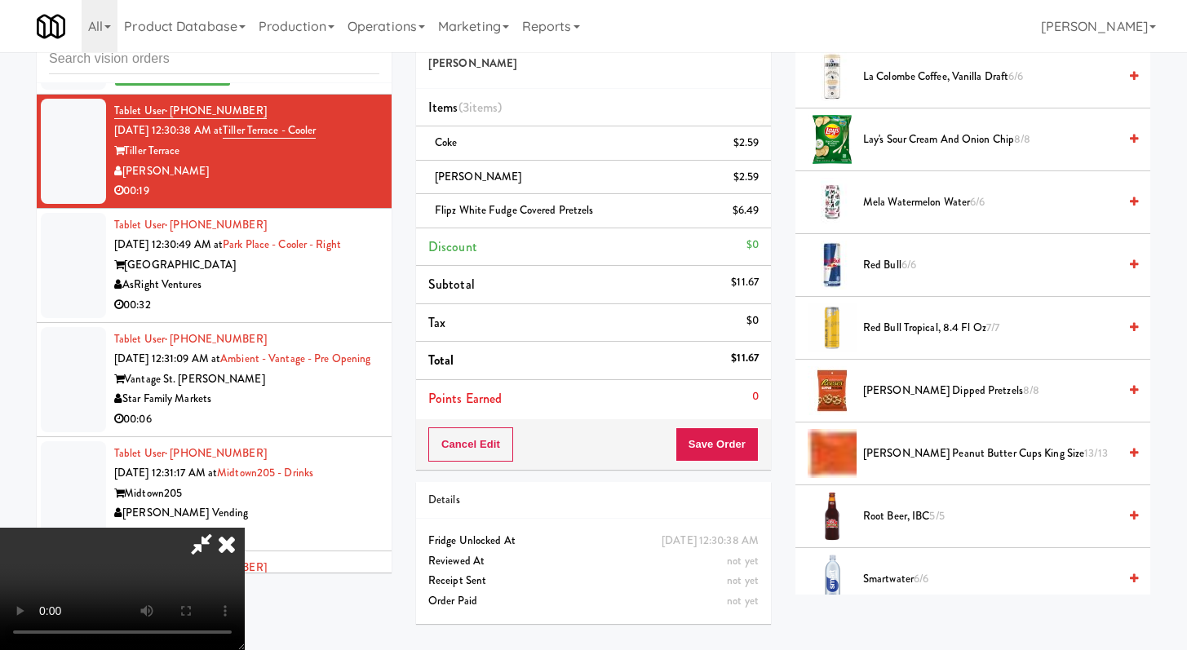
scroll to position [1244, 0]
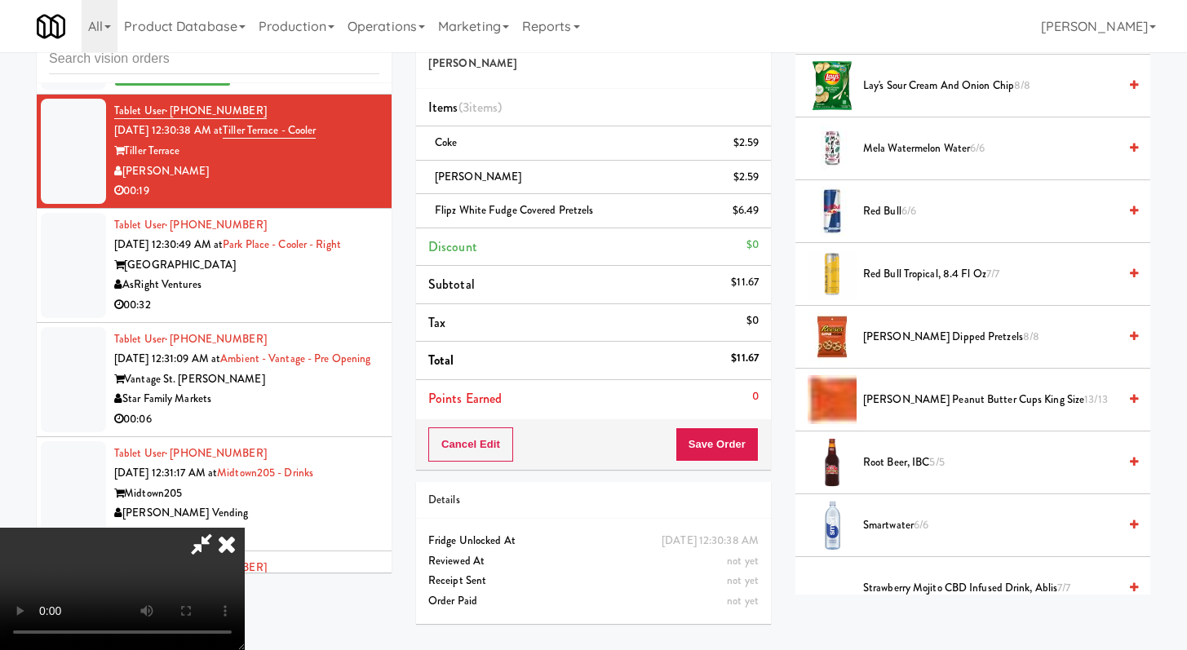
click at [922, 402] on span "[PERSON_NAME] Peanut Butter Cups King Size 13/13" at bounding box center [990, 400] width 255 height 20
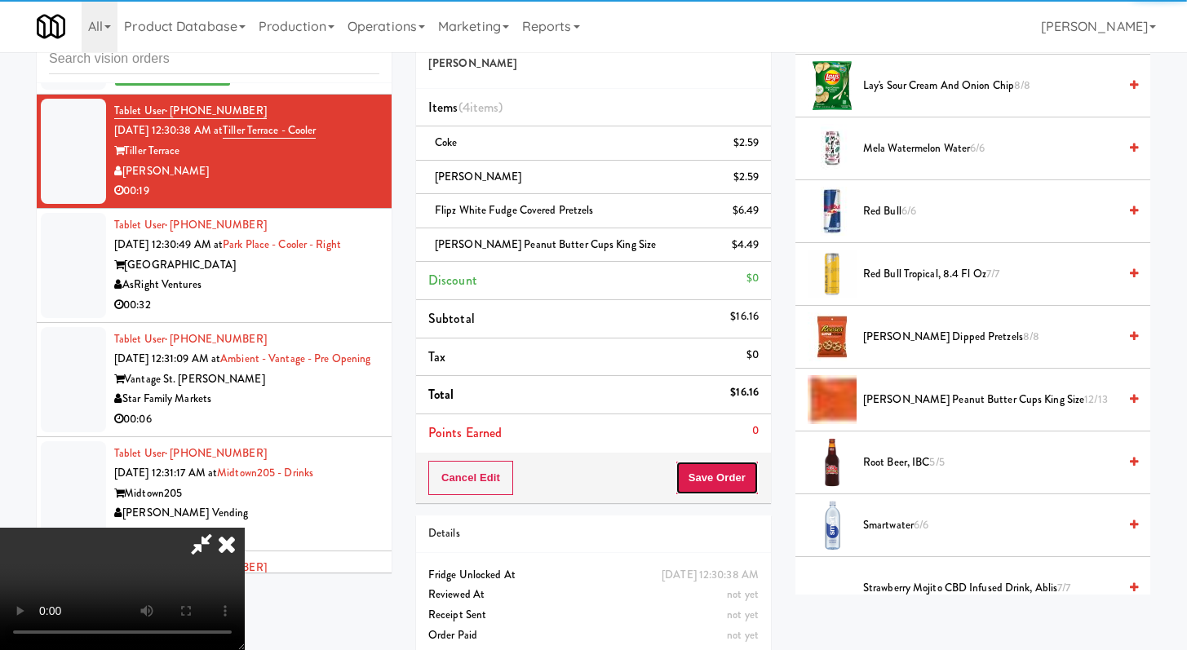
click at [752, 494] on button "Save Order" at bounding box center [717, 478] width 83 height 34
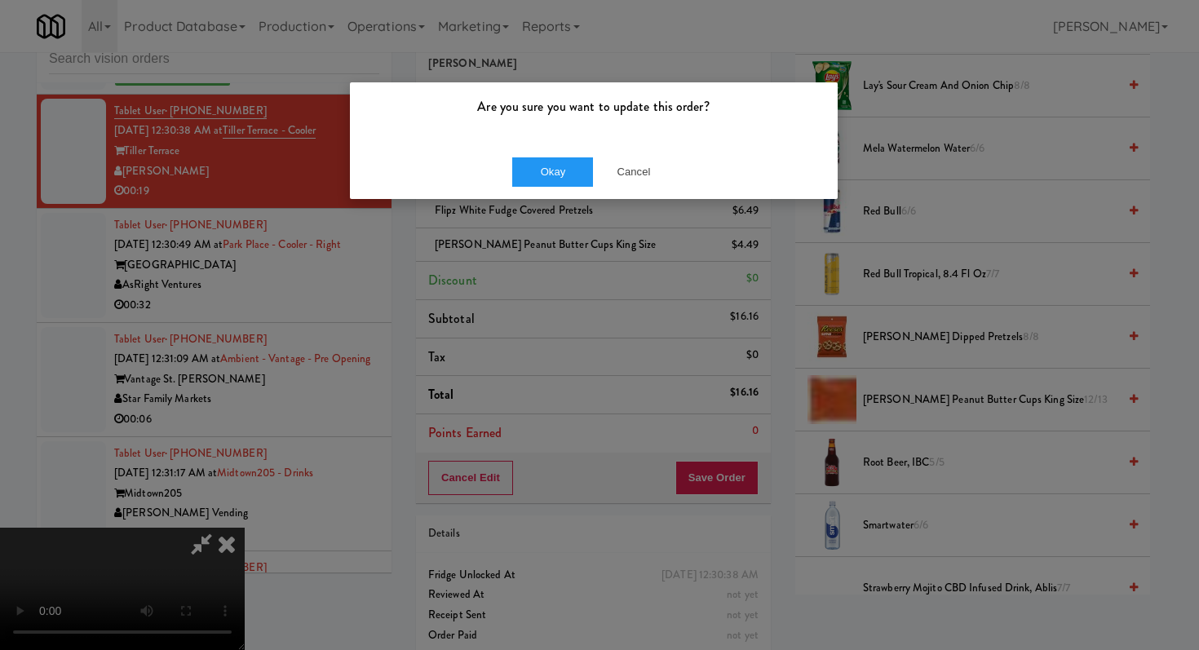
click at [600, 354] on div "Are you sure you want to update this order? Okay Cancel" at bounding box center [599, 325] width 1199 height 650
click at [614, 162] on button "Cancel" at bounding box center [634, 171] width 82 height 29
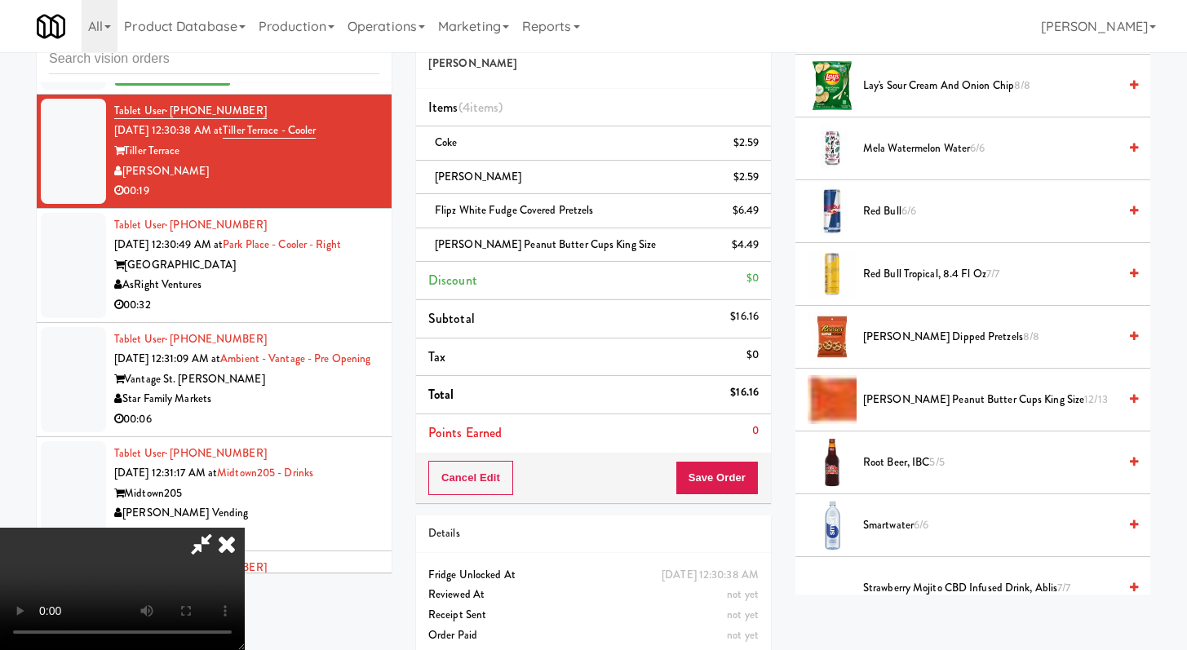
click at [245, 528] on video at bounding box center [122, 589] width 245 height 122
click at [734, 478] on button "Save Order" at bounding box center [717, 478] width 83 height 34
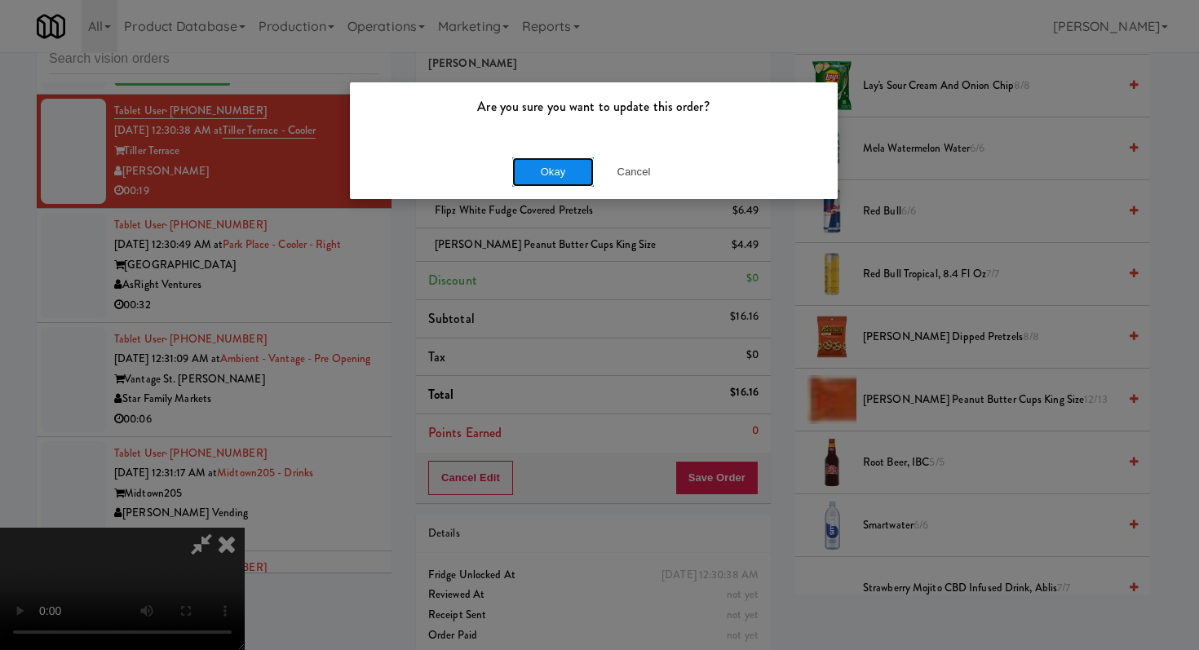
click at [565, 169] on button "Okay" at bounding box center [553, 171] width 82 height 29
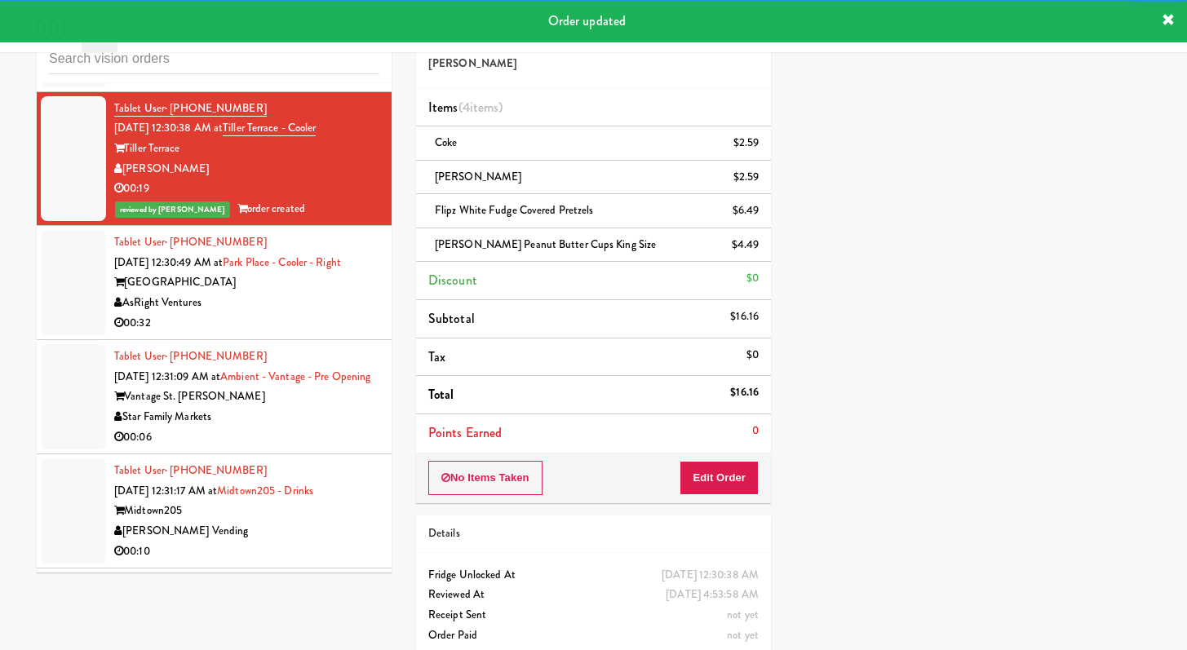
scroll to position [9527, 0]
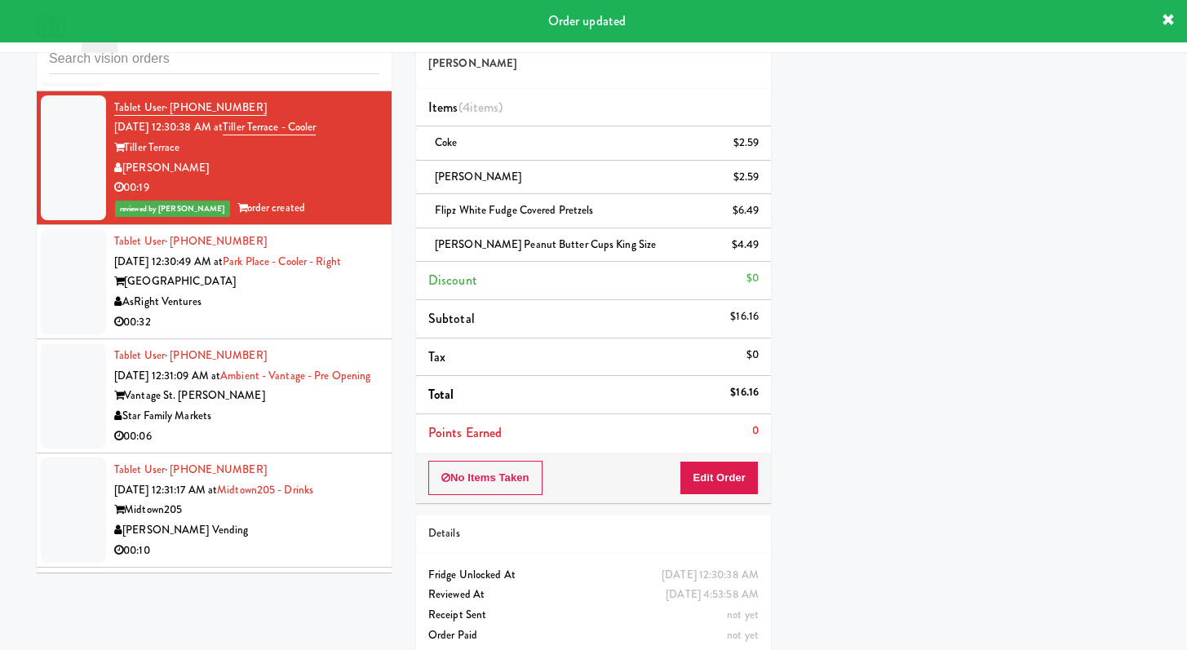
click at [318, 313] on div "AsRight Ventures" at bounding box center [246, 302] width 265 height 20
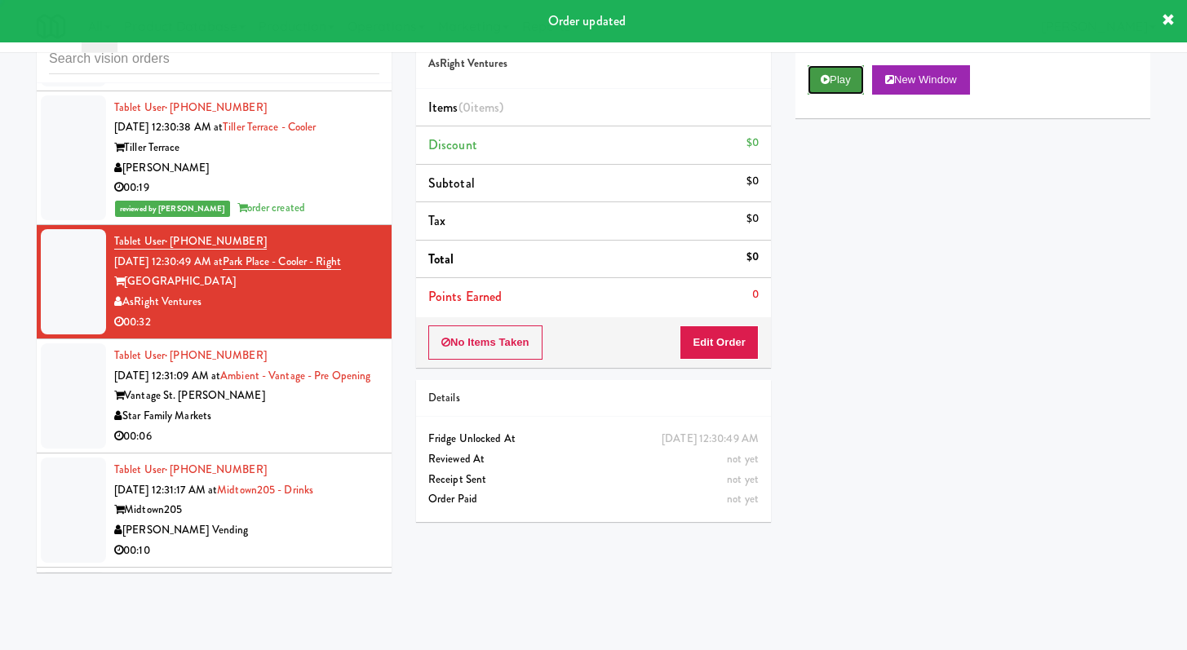
click at [836, 82] on button "Play" at bounding box center [836, 79] width 56 height 29
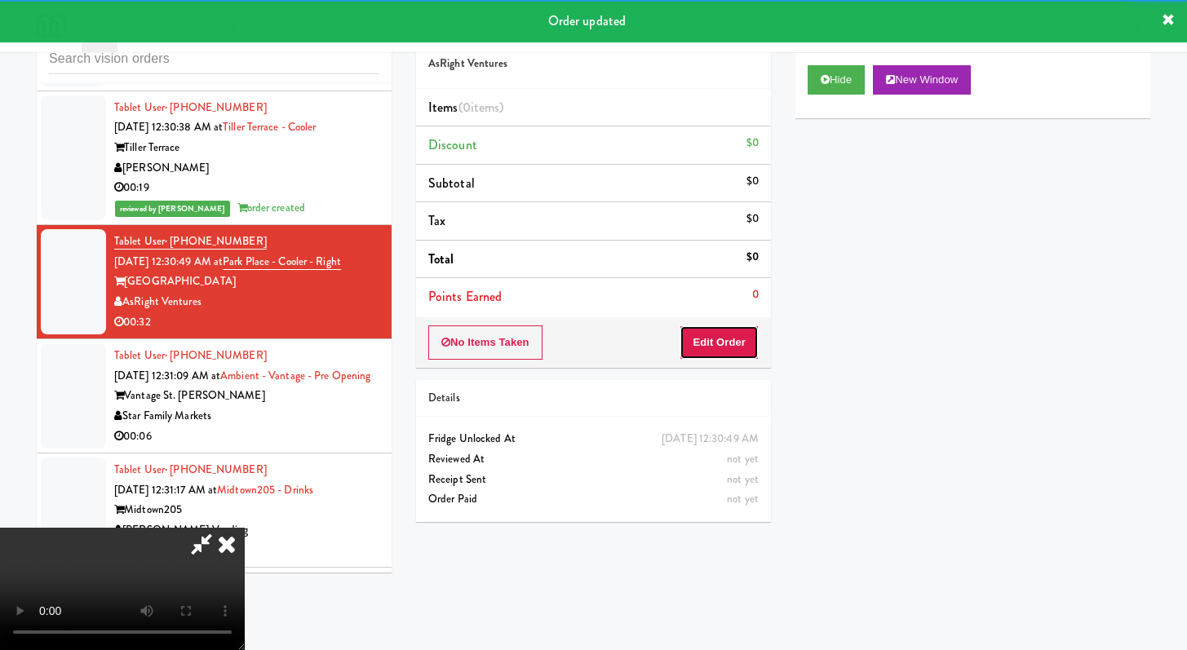
click at [732, 344] on button "Edit Order" at bounding box center [719, 343] width 79 height 34
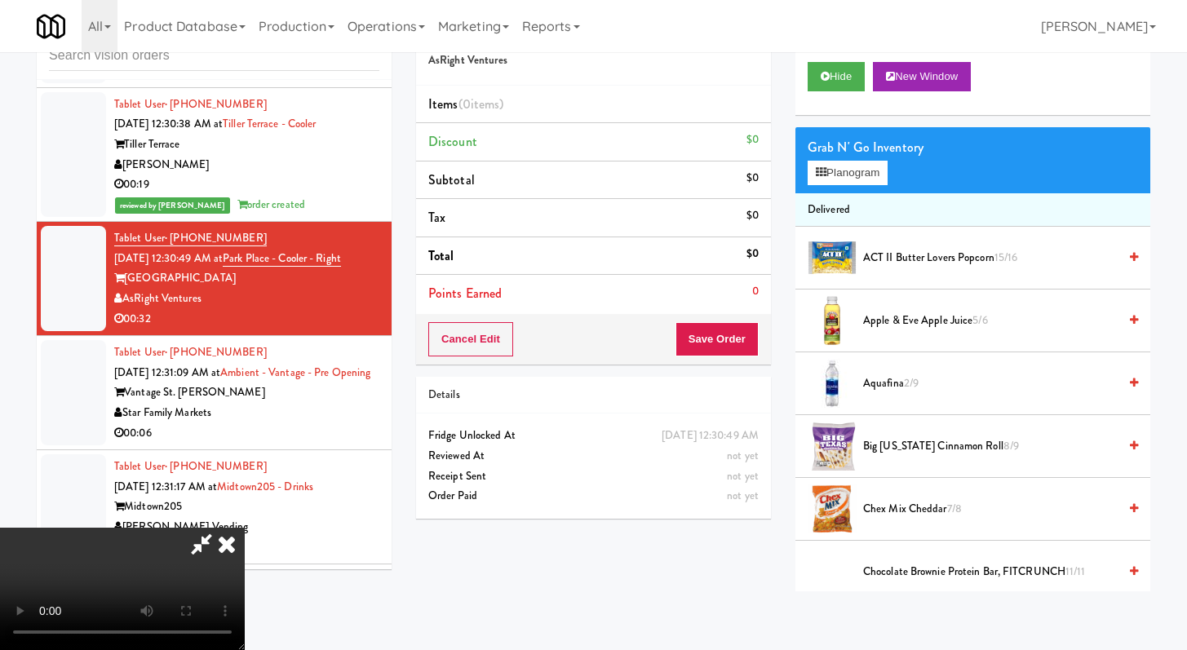
scroll to position [9407, 0]
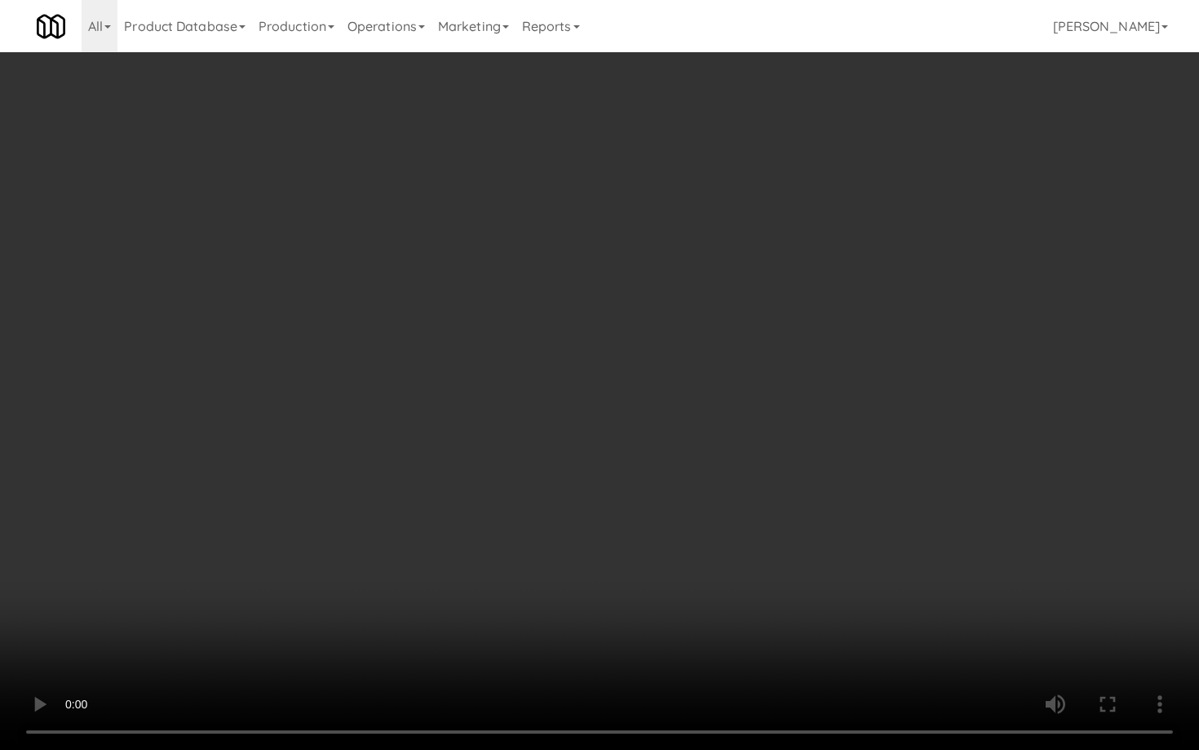
click at [1071, 540] on video at bounding box center [599, 375] width 1199 height 750
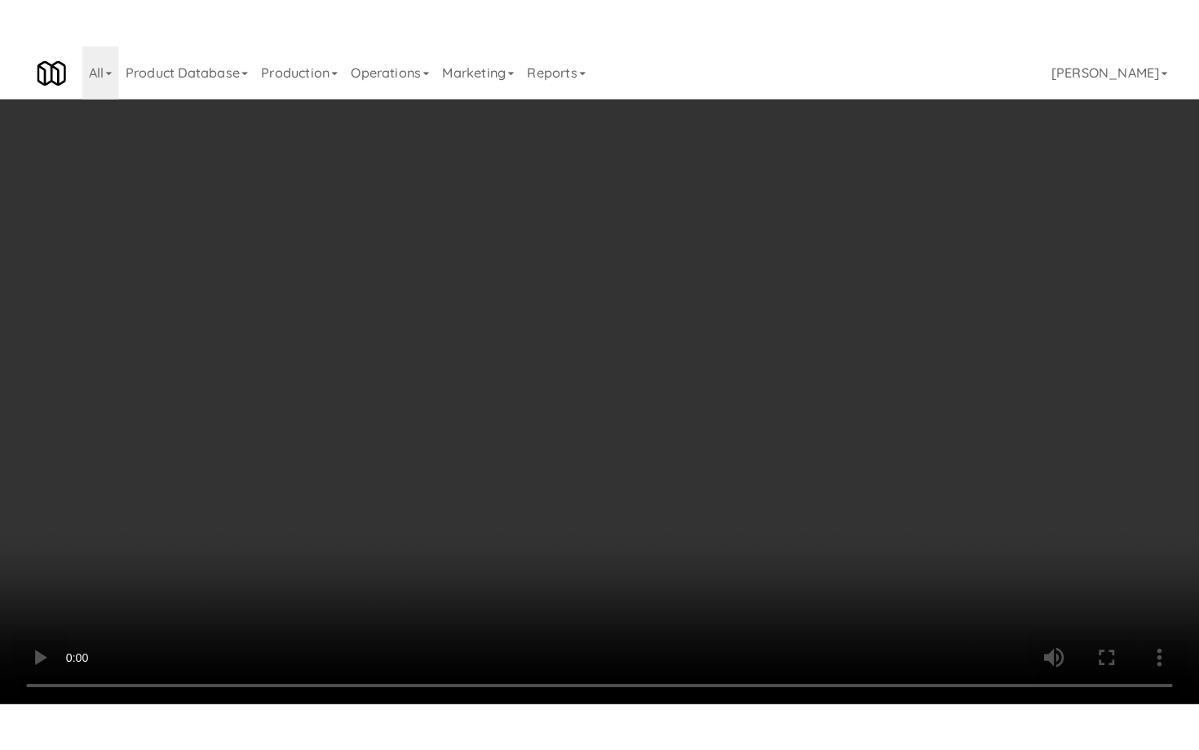
scroll to position [9527, 0]
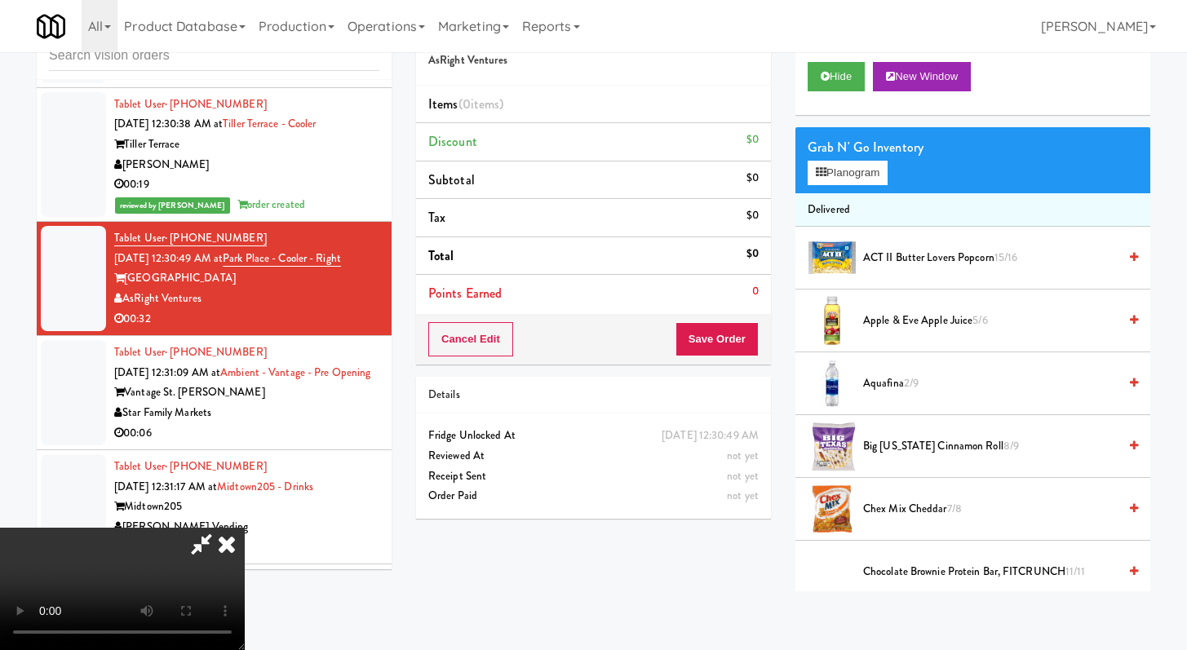
click at [245, 528] on icon at bounding box center [227, 544] width 36 height 33
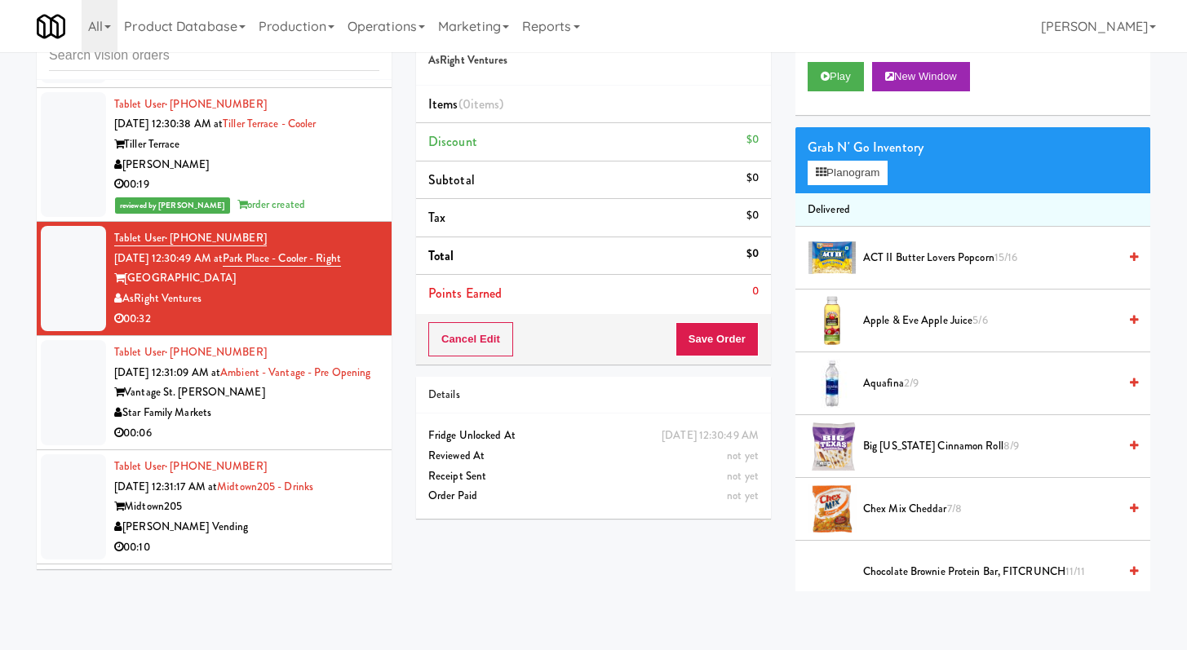
click at [830, 46] on div "All 325 Vending [URL][DOMAIN_NAME] 901 Smrt Mrkt [URL][DOMAIN_NAME] 9518002 [GE…" at bounding box center [594, 26] width 1114 height 52
click at [828, 68] on button "Play" at bounding box center [836, 76] width 56 height 29
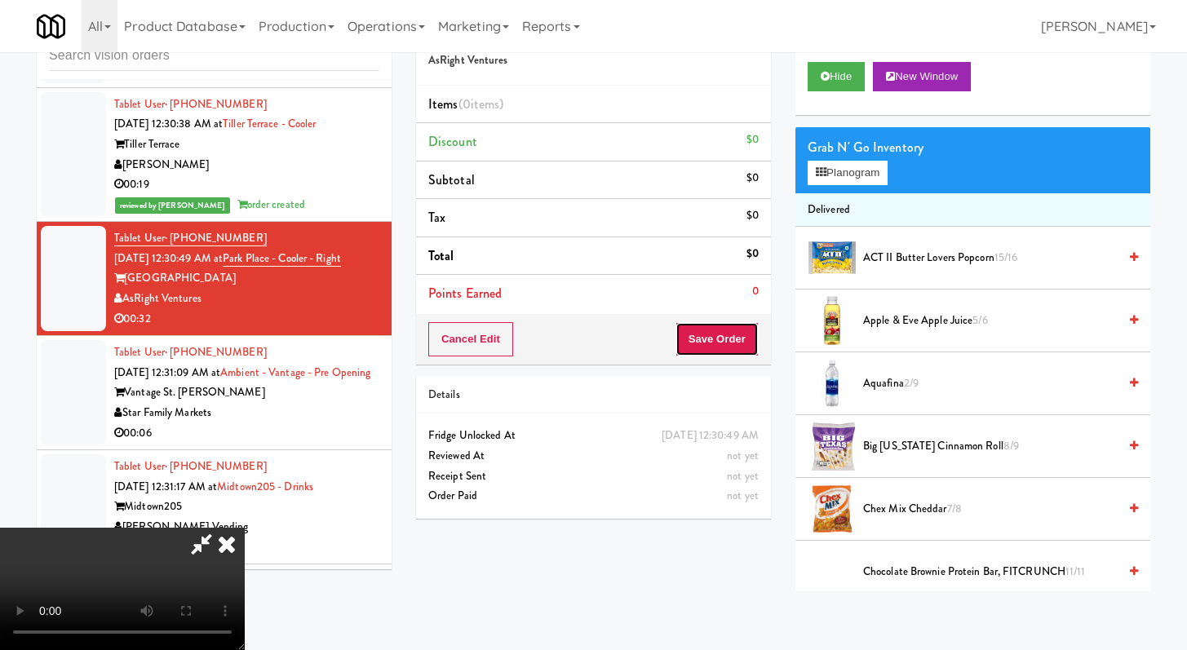
click at [734, 348] on button "Save Order" at bounding box center [717, 339] width 83 height 34
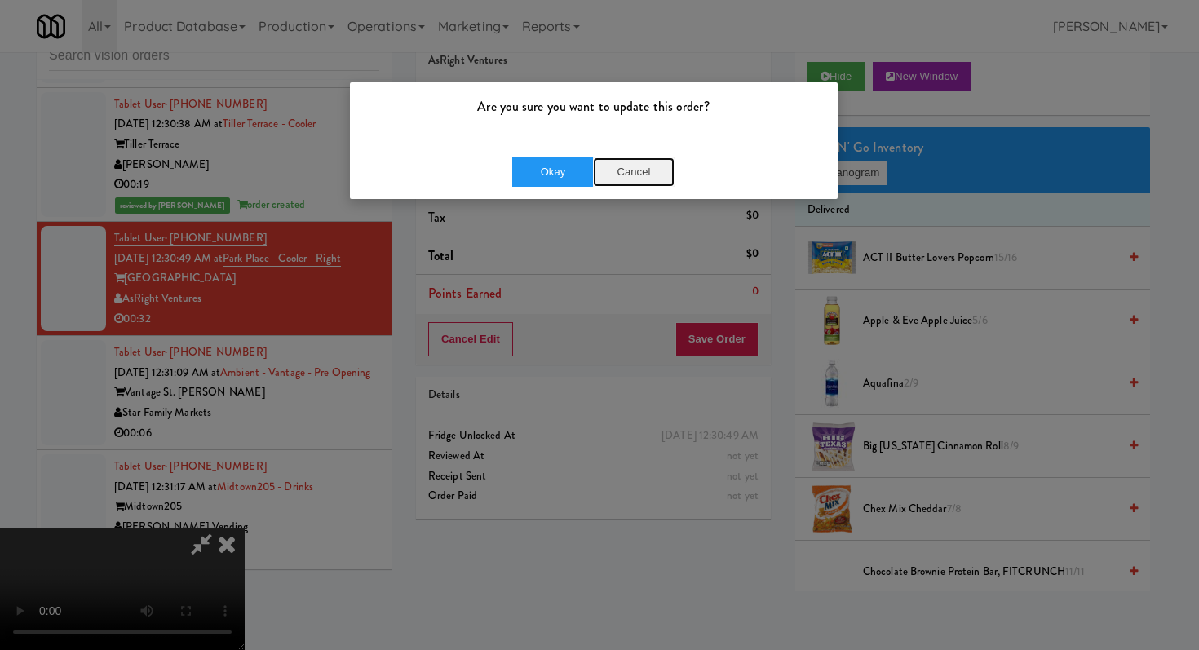
click at [632, 172] on button "Cancel" at bounding box center [634, 171] width 82 height 29
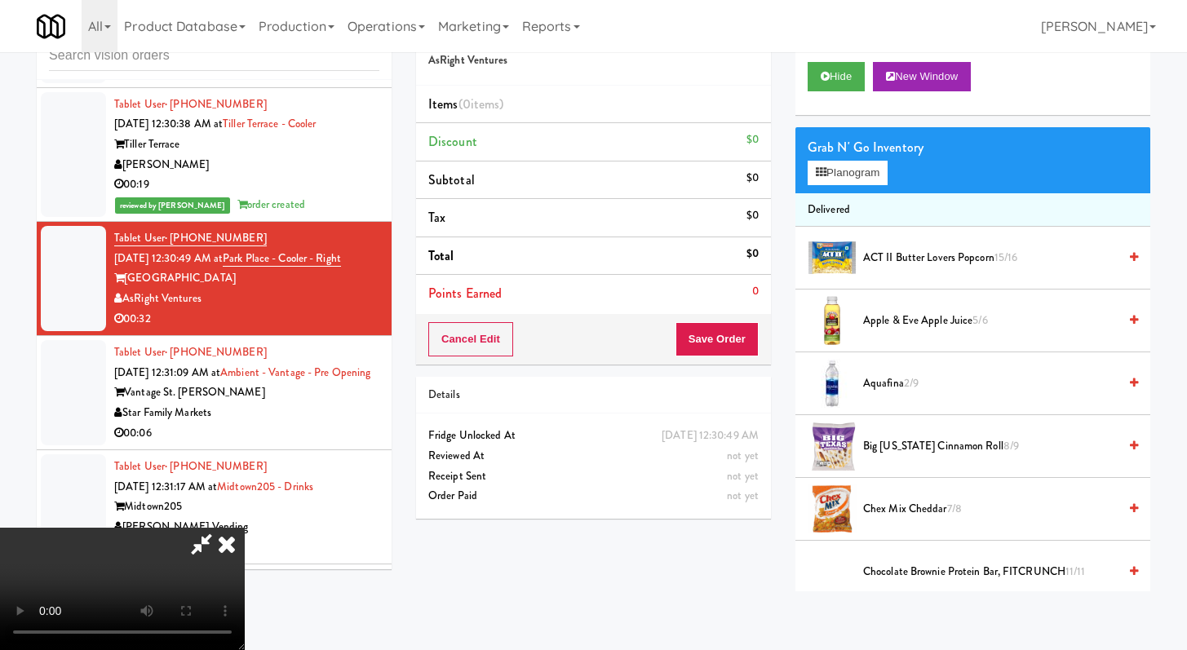
scroll to position [9407, 0]
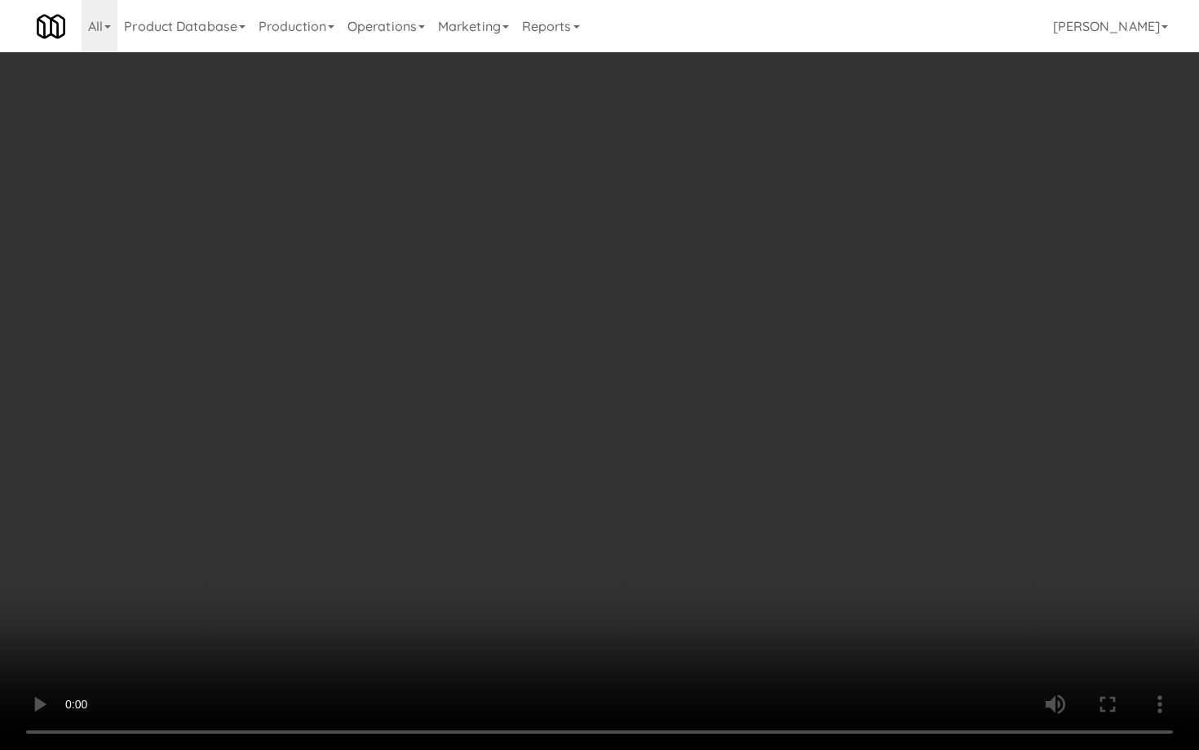
click at [696, 490] on video at bounding box center [599, 375] width 1199 height 750
click at [731, 470] on video at bounding box center [599, 375] width 1199 height 750
click at [737, 467] on video at bounding box center [599, 375] width 1199 height 750
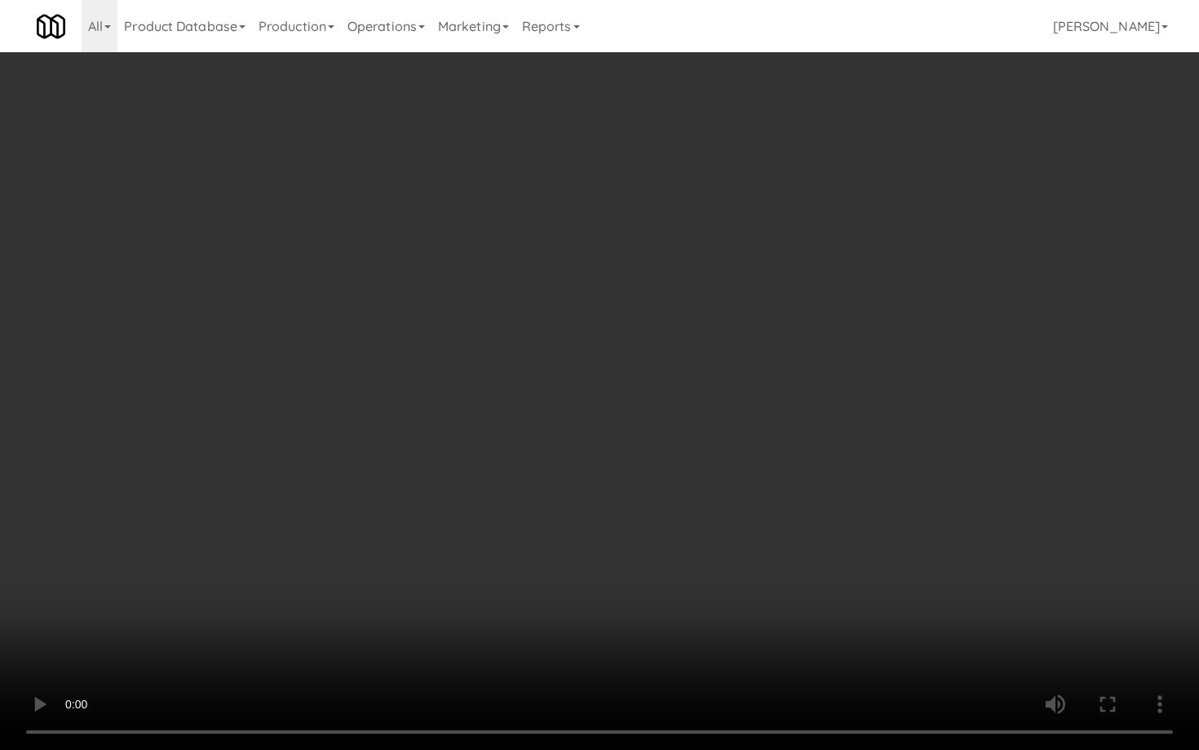
click at [737, 467] on video at bounding box center [599, 375] width 1199 height 750
click at [747, 462] on video at bounding box center [599, 375] width 1199 height 750
click at [747, 463] on video at bounding box center [599, 375] width 1199 height 750
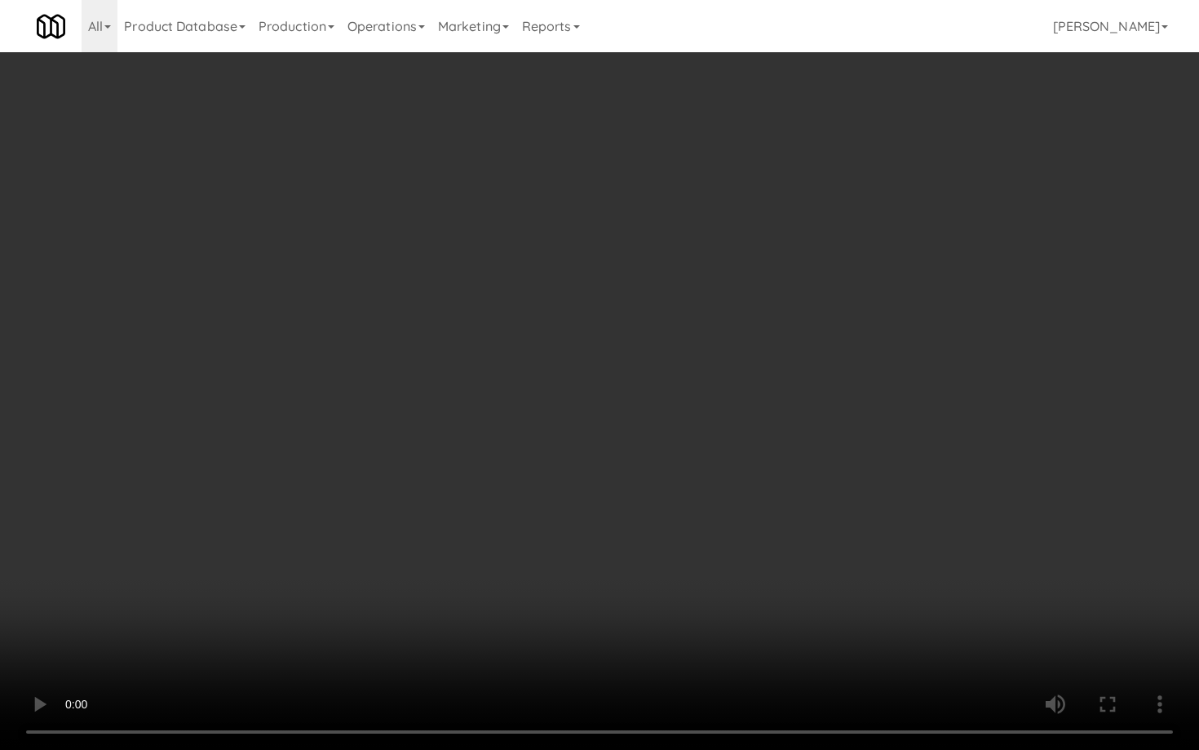
click at [797, 502] on video at bounding box center [599, 375] width 1199 height 750
click at [799, 492] on video at bounding box center [599, 375] width 1199 height 750
click at [902, 556] on video at bounding box center [599, 375] width 1199 height 750
click at [907, 548] on video at bounding box center [599, 375] width 1199 height 750
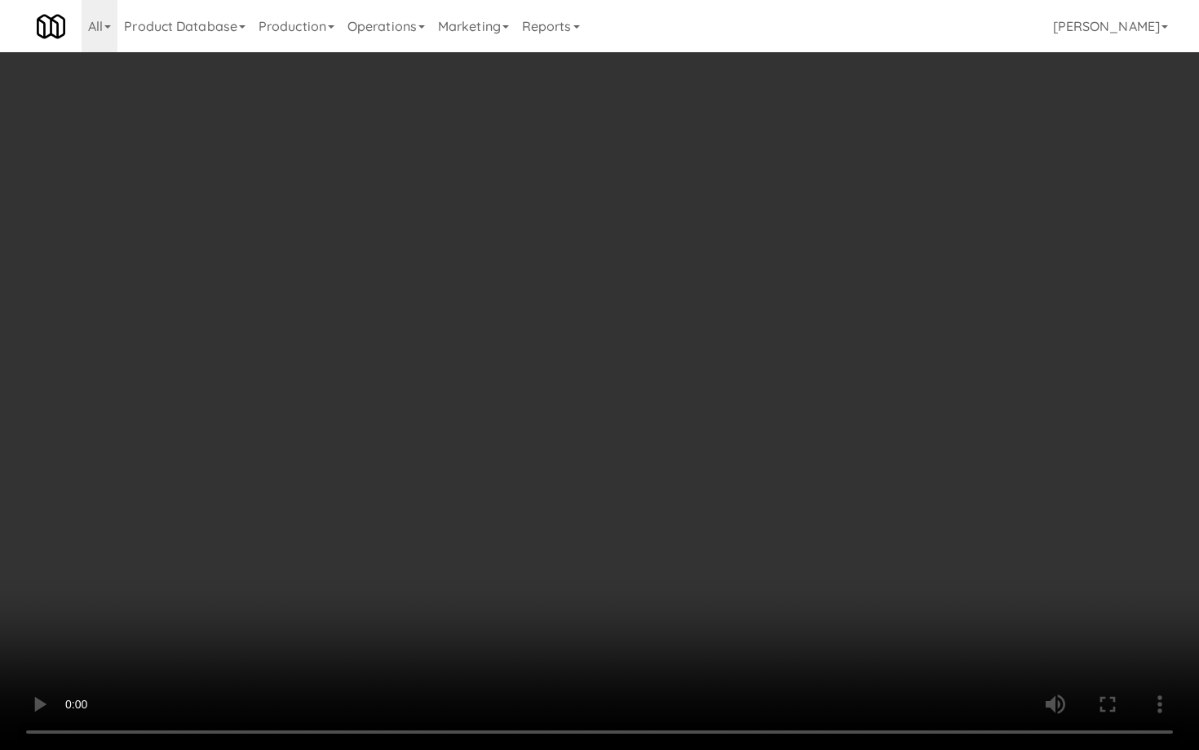
click at [907, 548] on video at bounding box center [599, 375] width 1199 height 750
click at [918, 521] on video at bounding box center [599, 375] width 1199 height 750
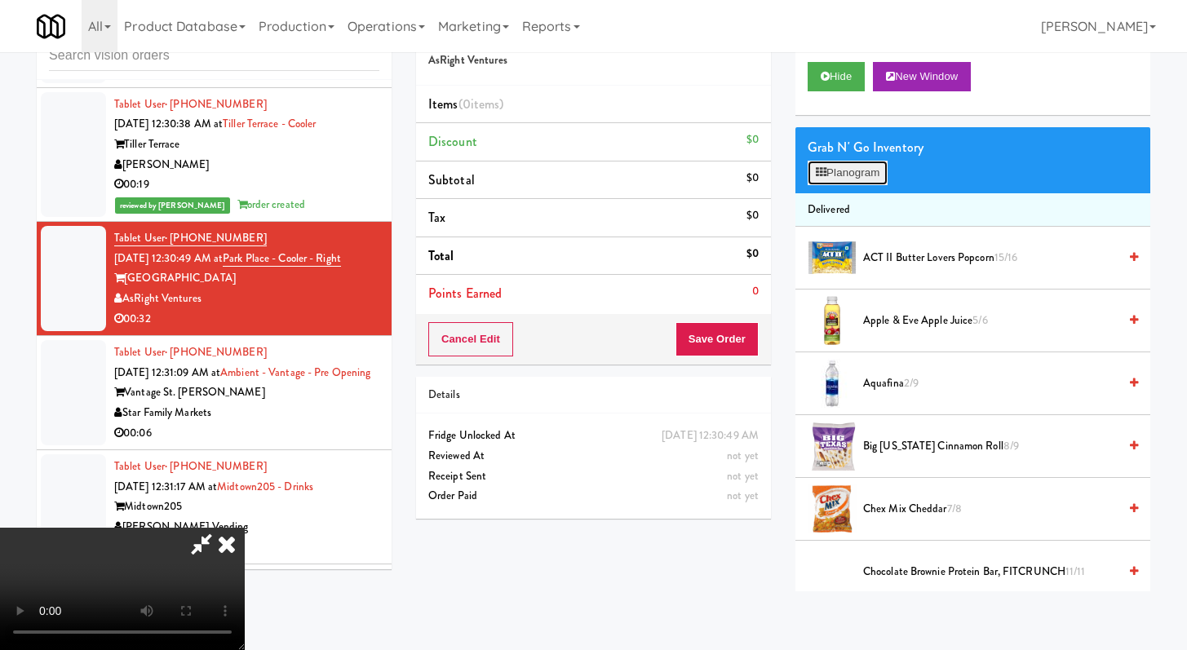
click at [867, 171] on button "Planogram" at bounding box center [848, 173] width 80 height 24
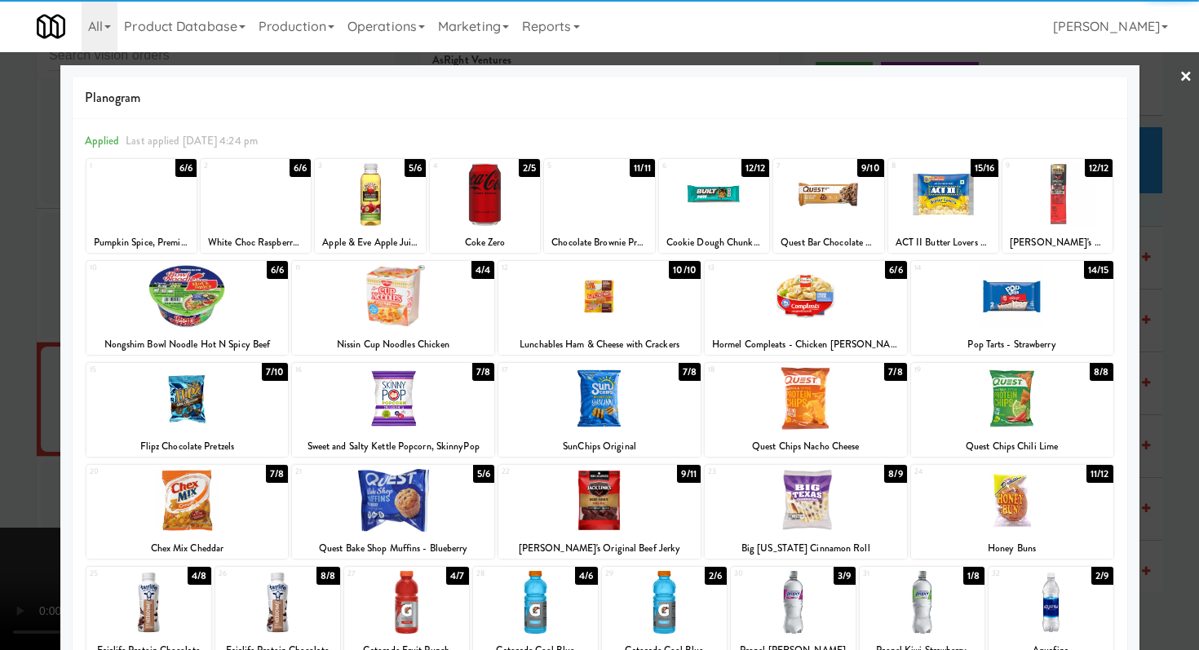
click at [1054, 179] on div at bounding box center [1058, 194] width 110 height 63
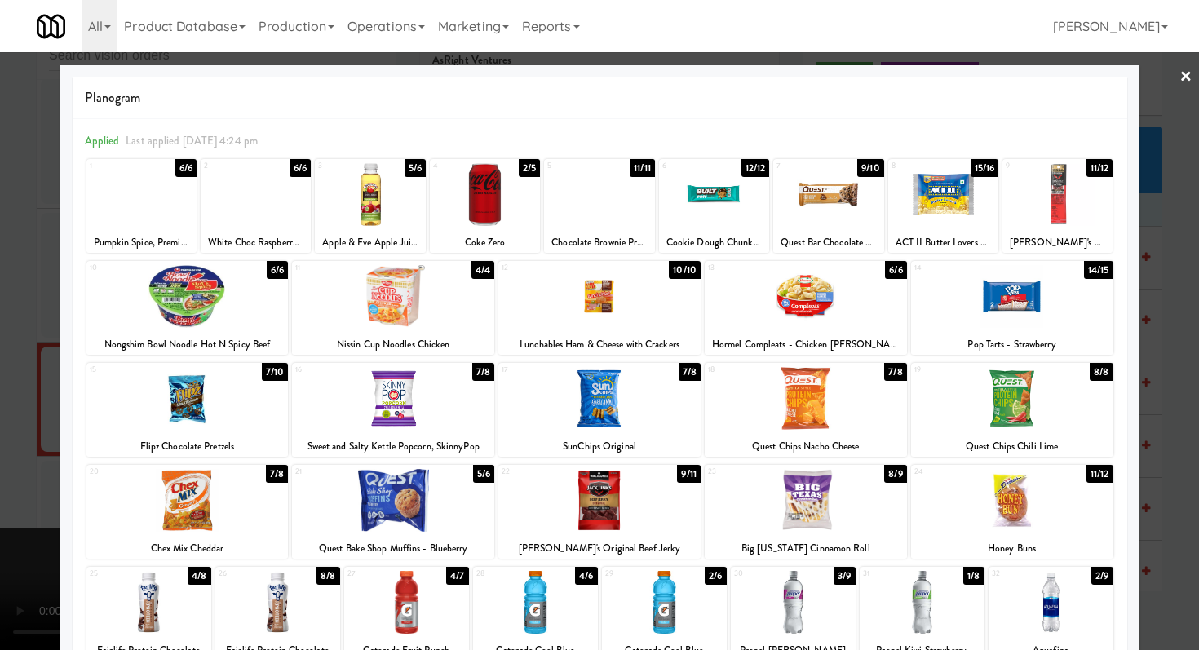
click at [955, 217] on div at bounding box center [944, 194] width 110 height 63
click at [388, 208] on div at bounding box center [370, 194] width 110 height 63
click at [0, 275] on div at bounding box center [599, 325] width 1199 height 650
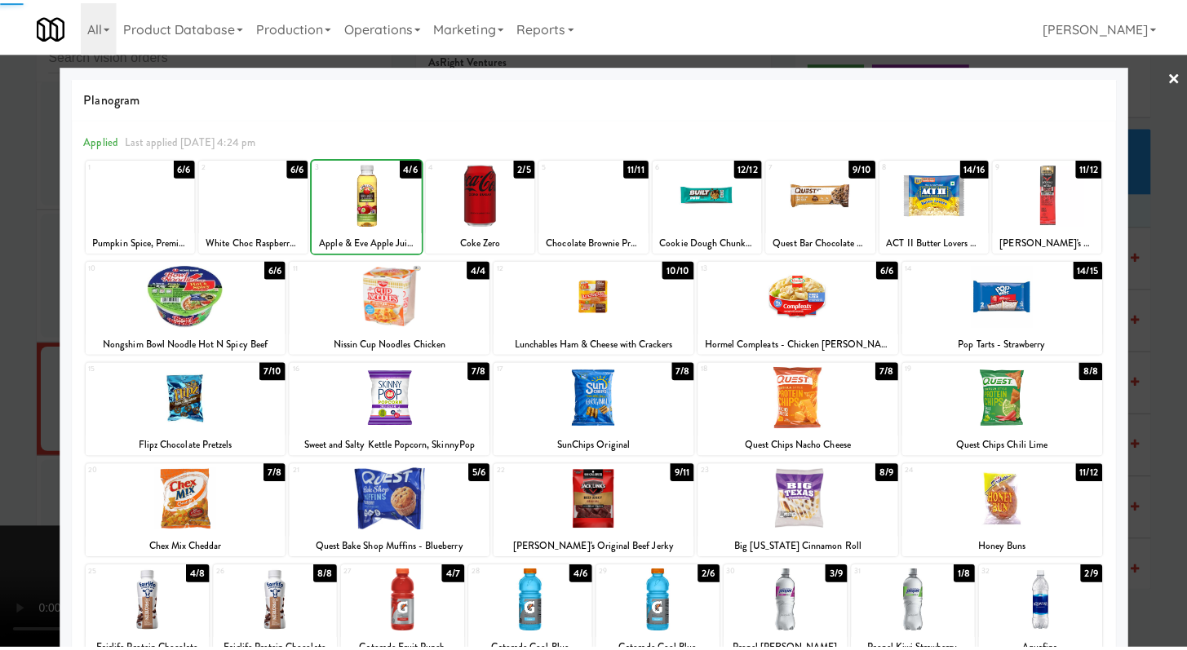
scroll to position [9527, 0]
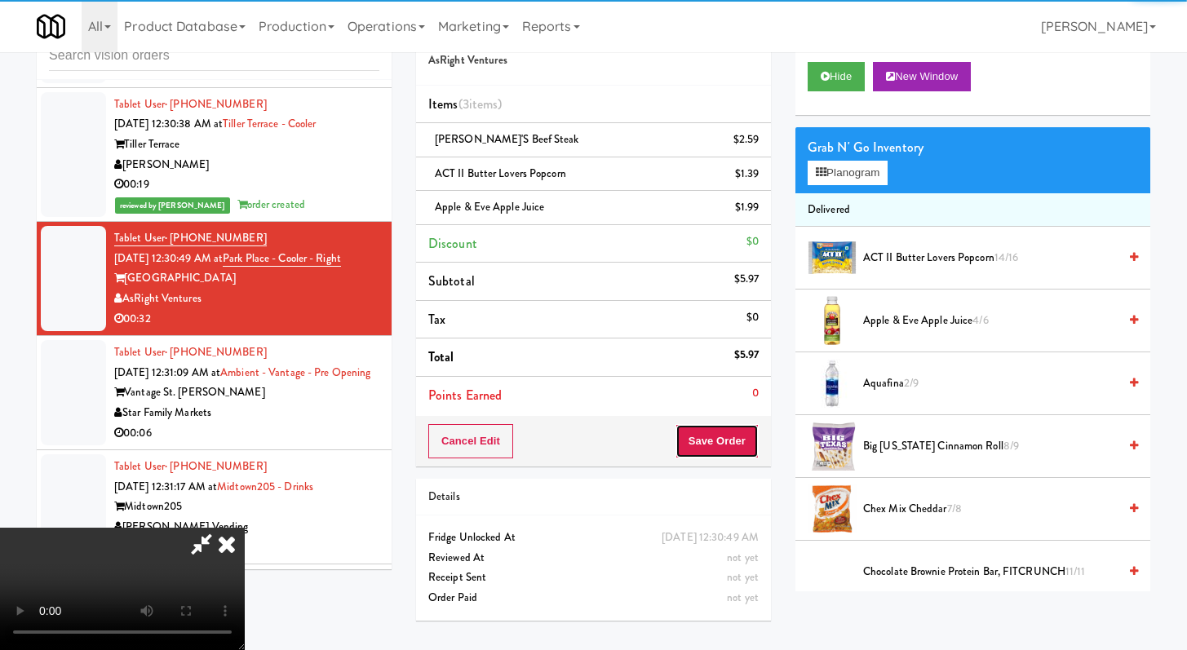
click at [725, 425] on button "Save Order" at bounding box center [717, 441] width 83 height 34
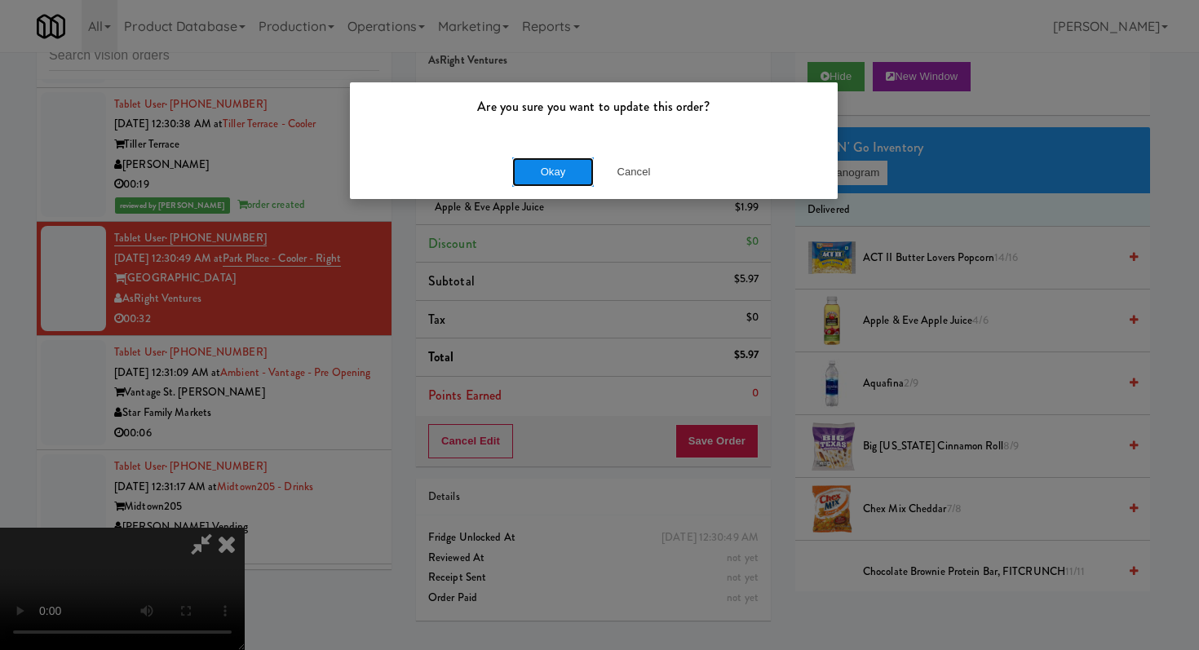
click at [556, 157] on button "Okay" at bounding box center [553, 171] width 82 height 29
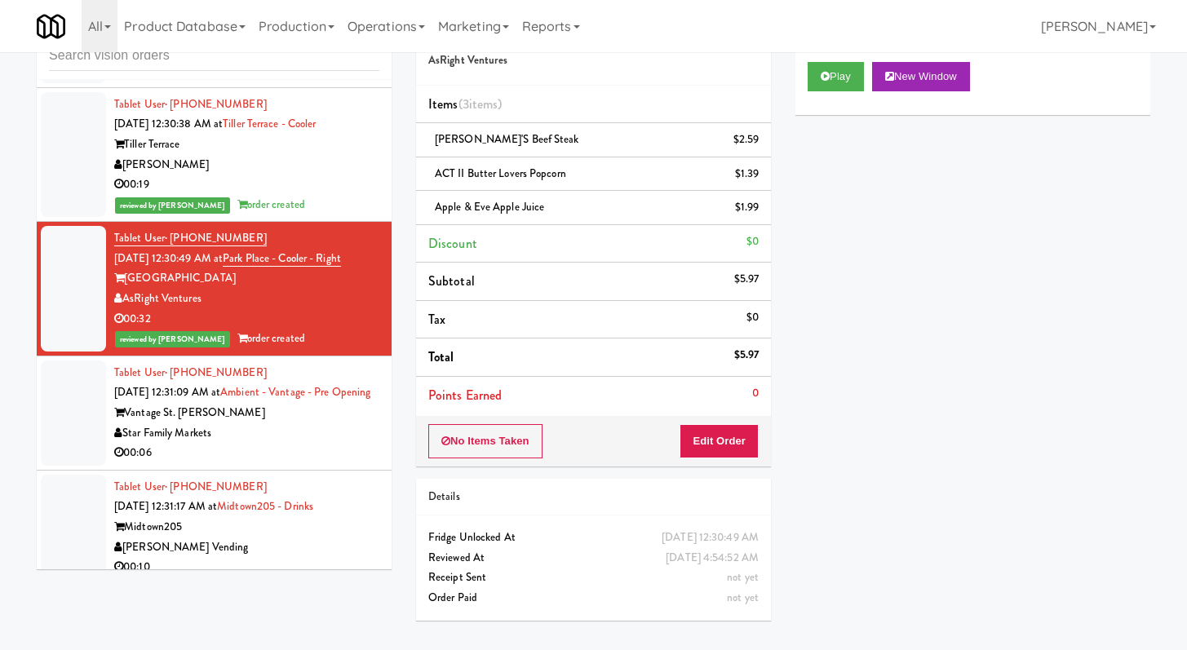
click at [346, 423] on div "Vantage St. [PERSON_NAME]" at bounding box center [246, 413] width 265 height 20
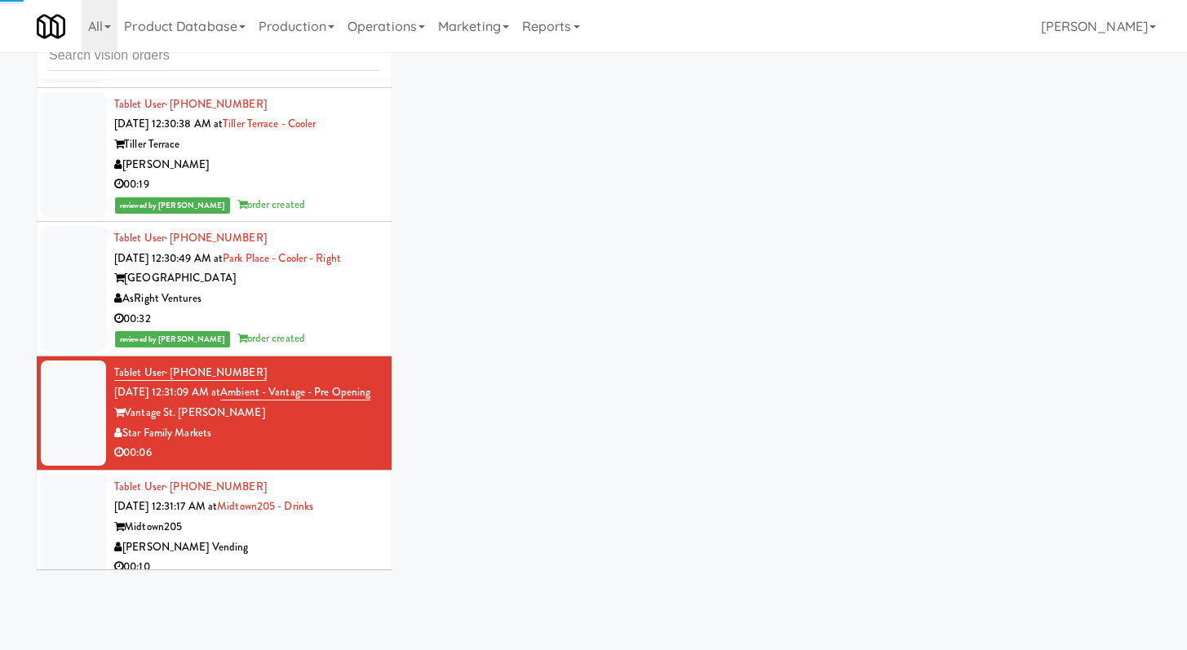
scroll to position [9816, 0]
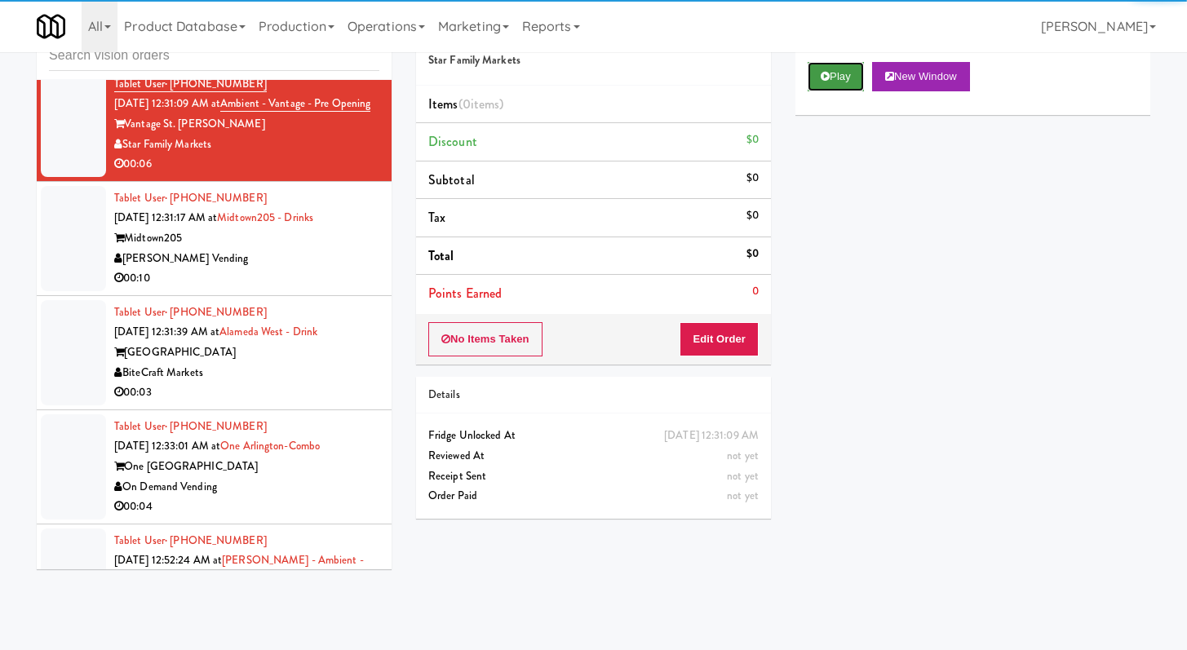
click at [830, 75] on button "Play" at bounding box center [836, 76] width 56 height 29
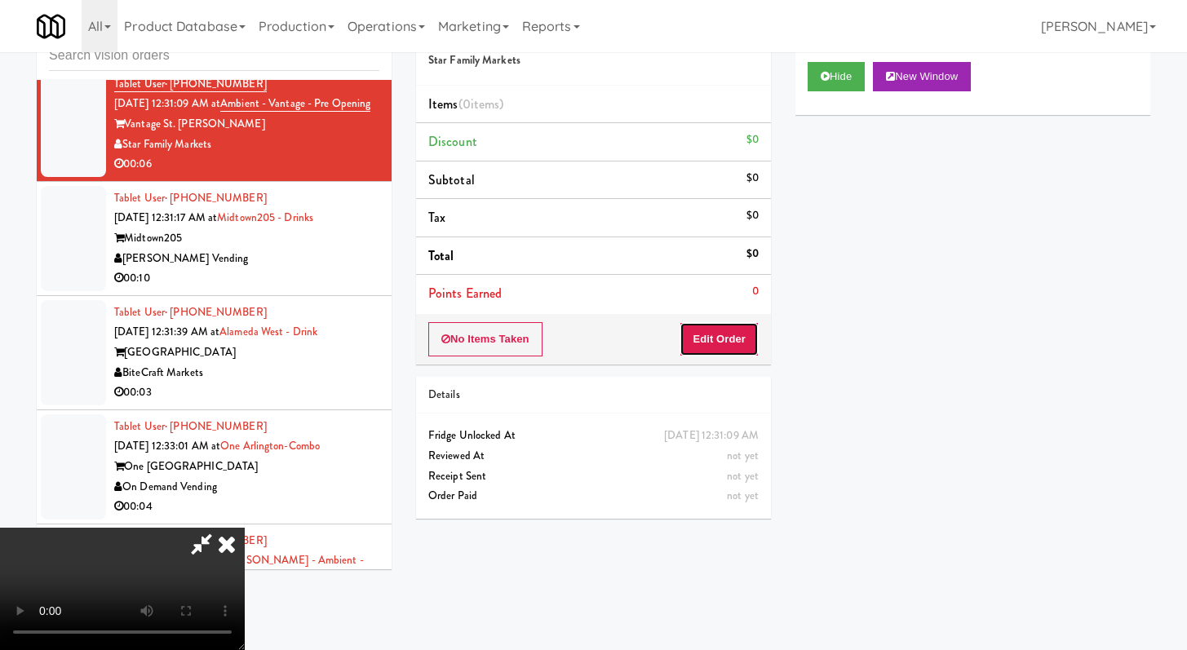
click at [691, 327] on button "Edit Order" at bounding box center [719, 339] width 79 height 34
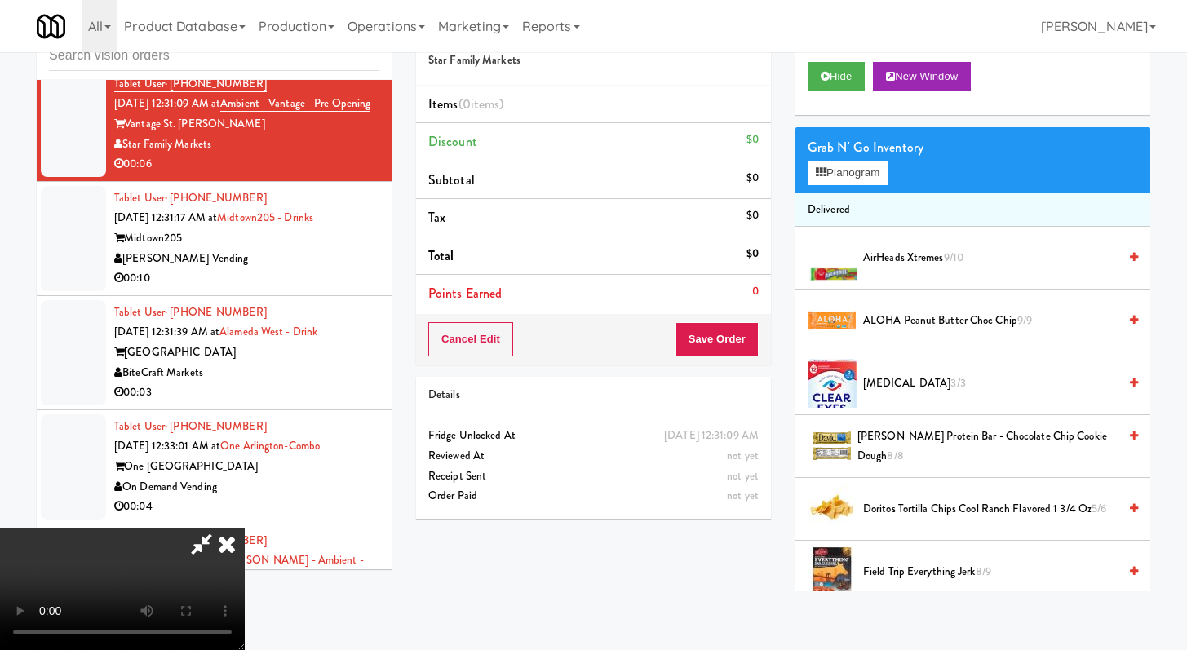
scroll to position [140, 0]
click at [824, 78] on icon at bounding box center [825, 76] width 9 height 11
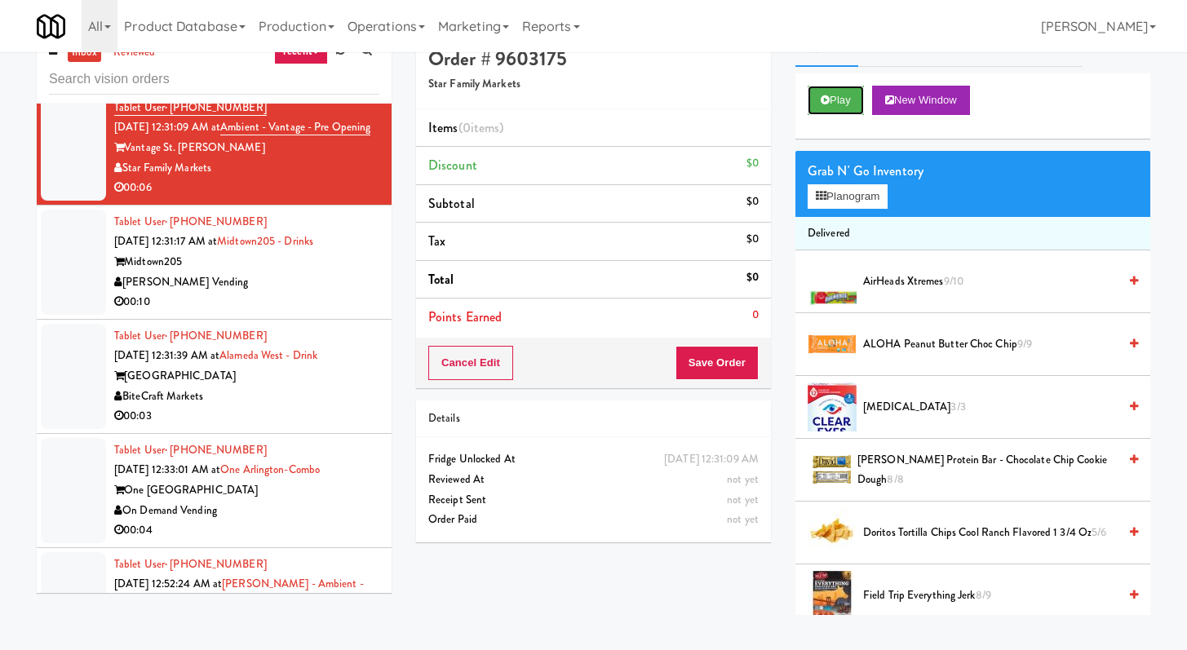
scroll to position [0, 0]
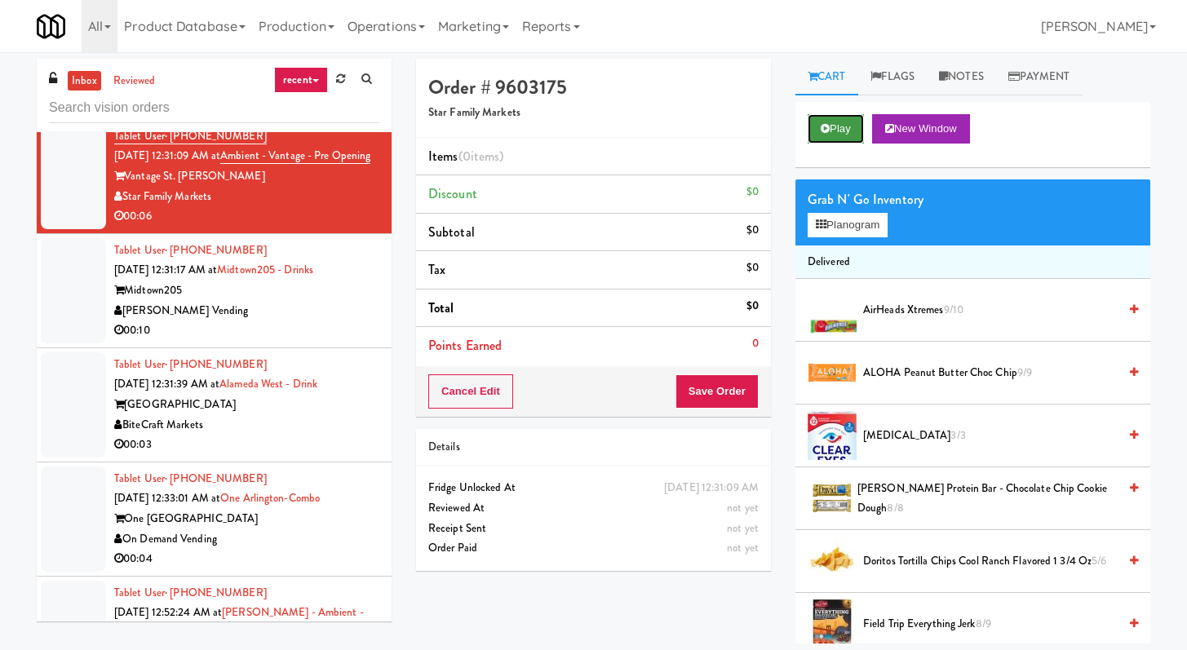
click at [846, 129] on button "Play" at bounding box center [836, 128] width 56 height 29
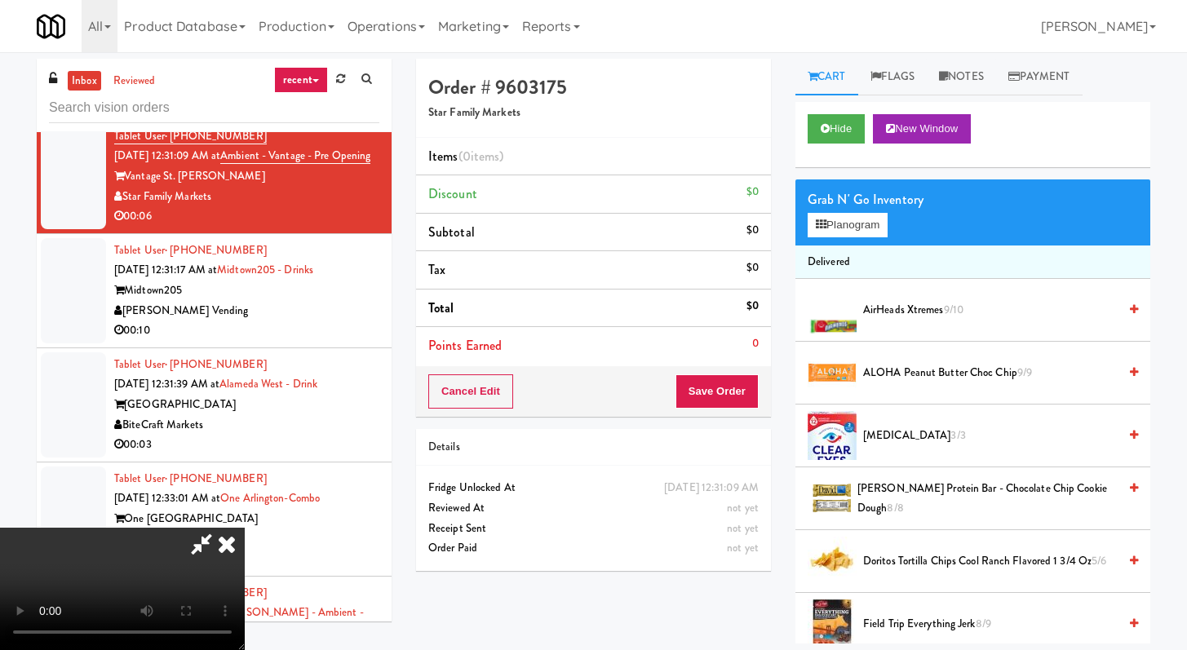
scroll to position [92, 0]
click at [245, 528] on video at bounding box center [122, 589] width 245 height 122
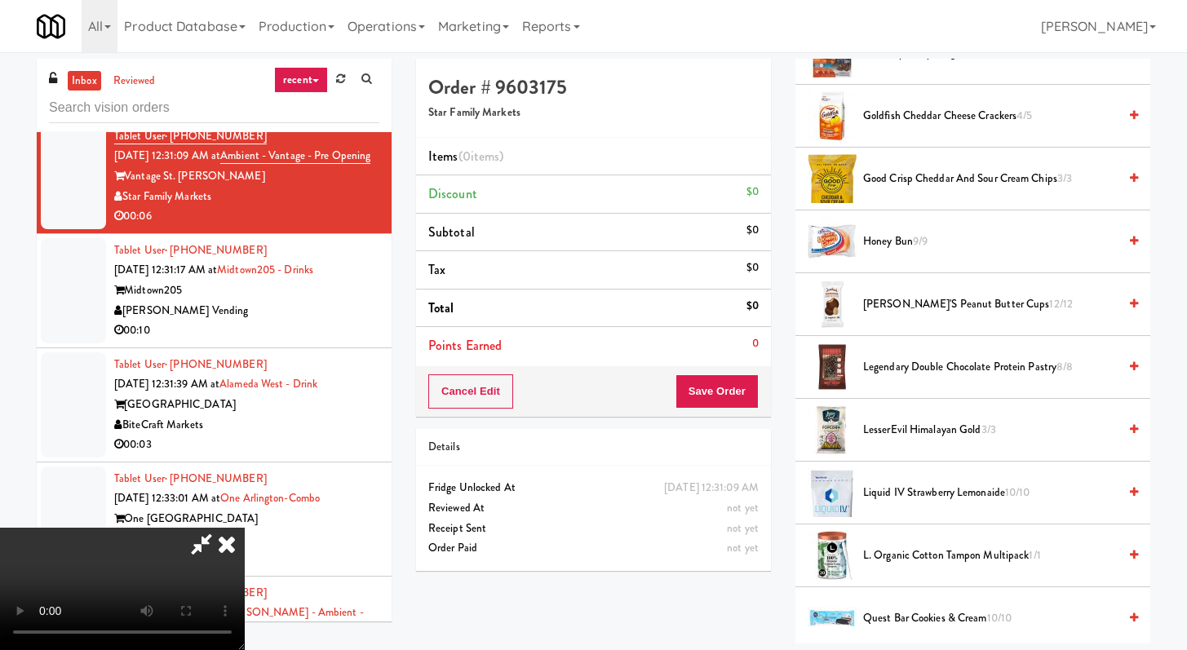
scroll to position [574, 0]
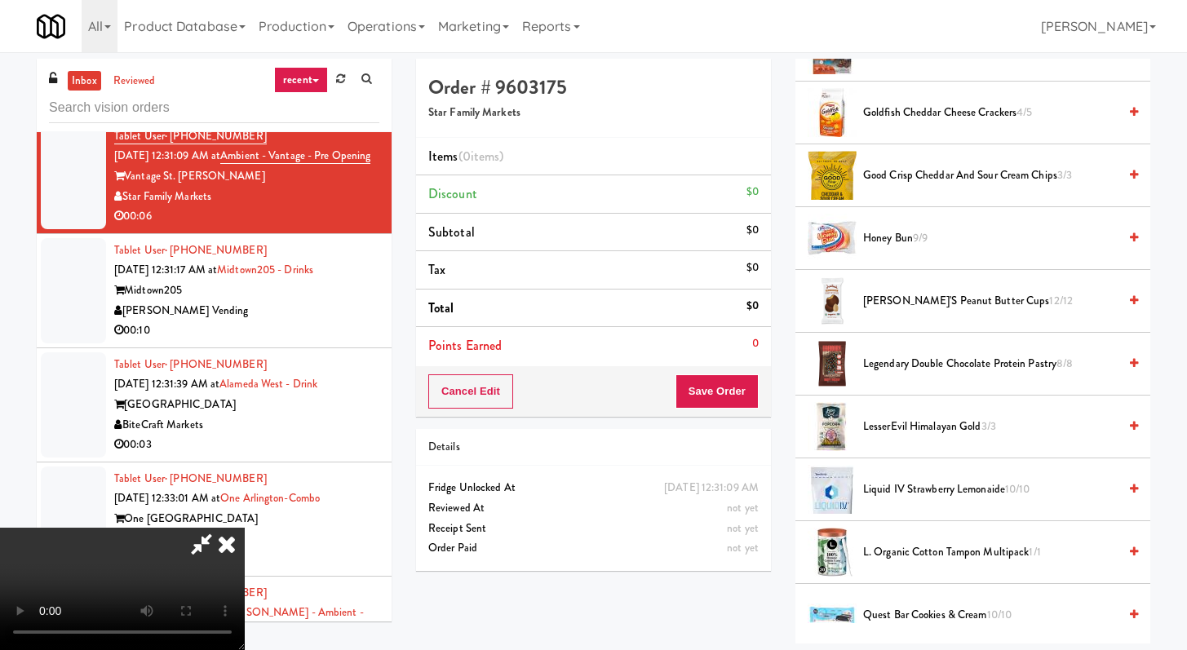
click at [953, 178] on span "Good Crisp Cheddar and Sour Cream Chips 3/3" at bounding box center [990, 176] width 255 height 20
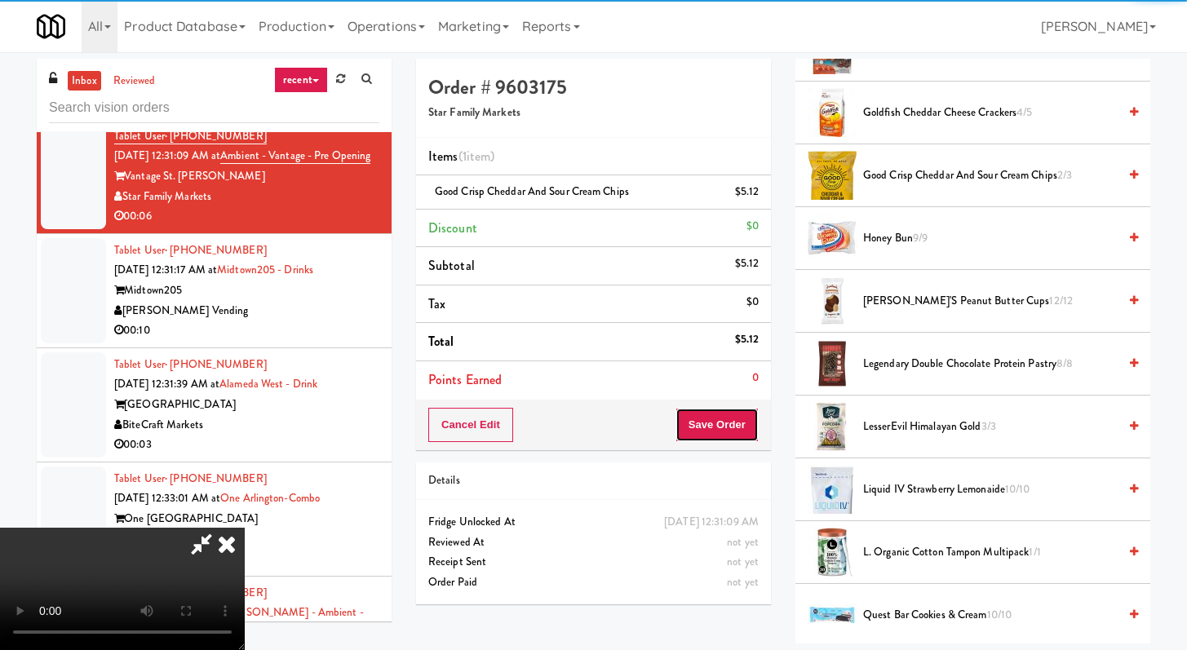
click at [744, 423] on button "Save Order" at bounding box center [717, 425] width 83 height 34
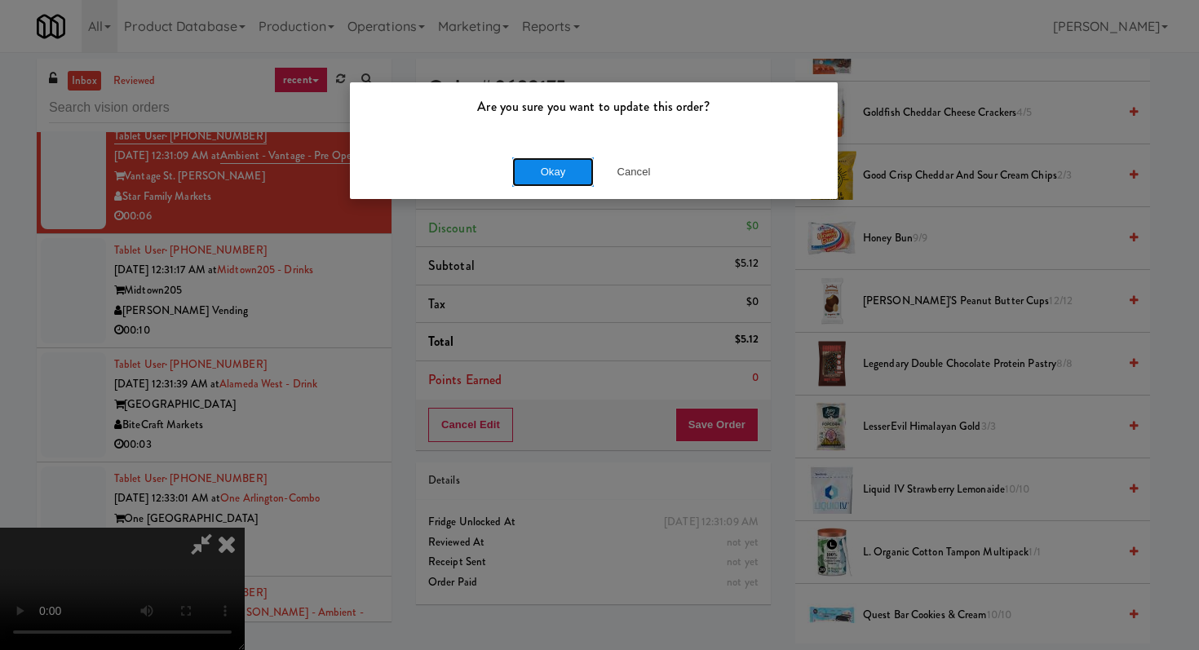
click at [550, 171] on button "Okay" at bounding box center [553, 171] width 82 height 29
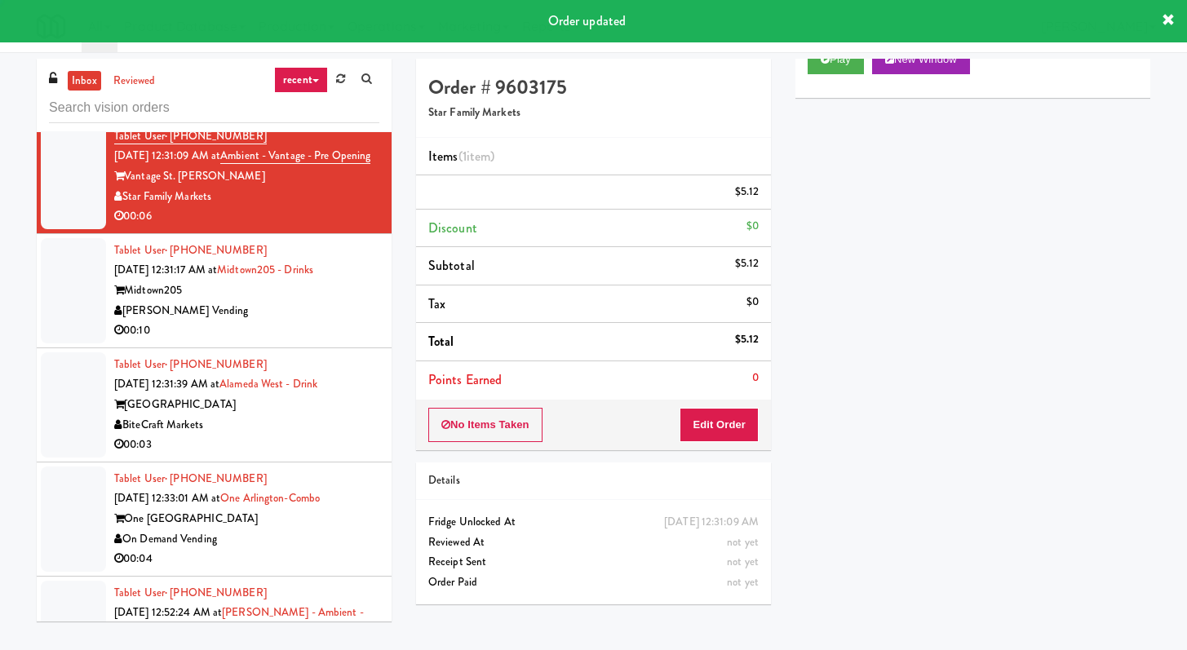
scroll to position [0, 0]
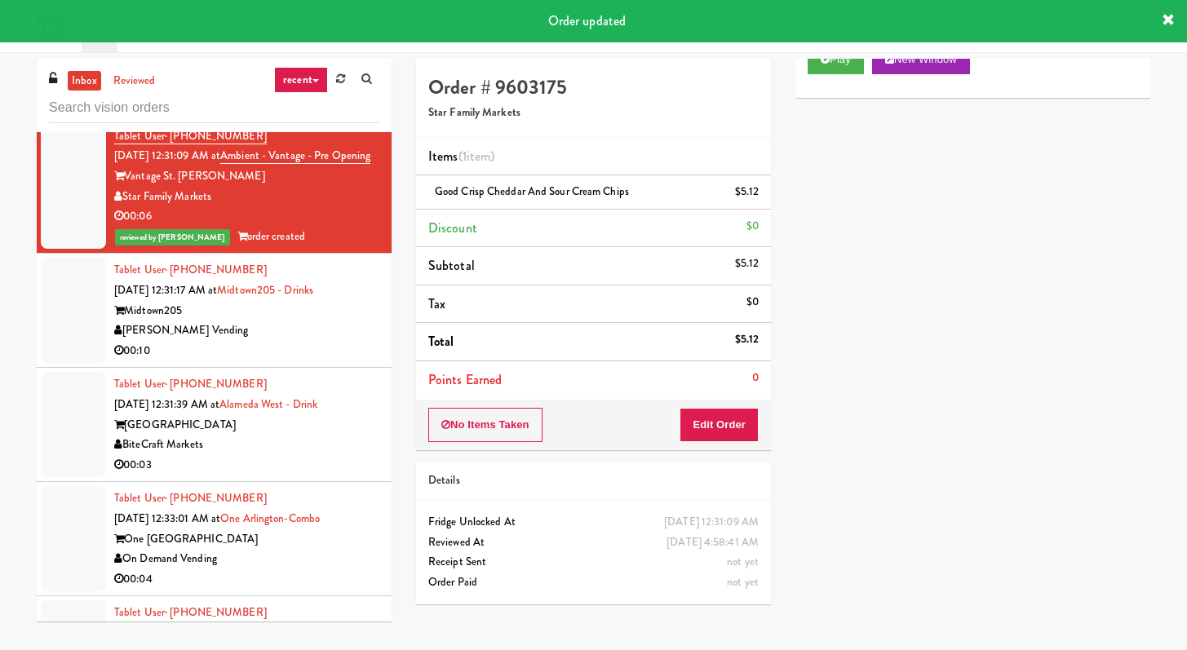
click at [279, 361] on div "00:10" at bounding box center [246, 351] width 265 height 20
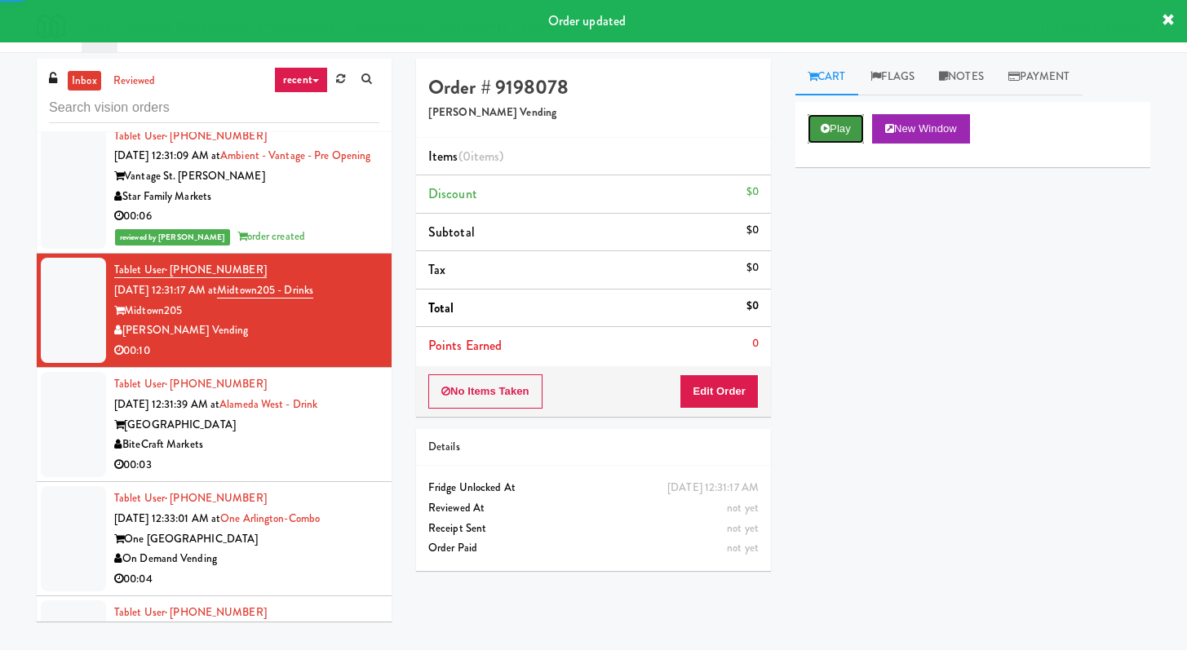
click at [844, 130] on button "Play" at bounding box center [836, 128] width 56 height 29
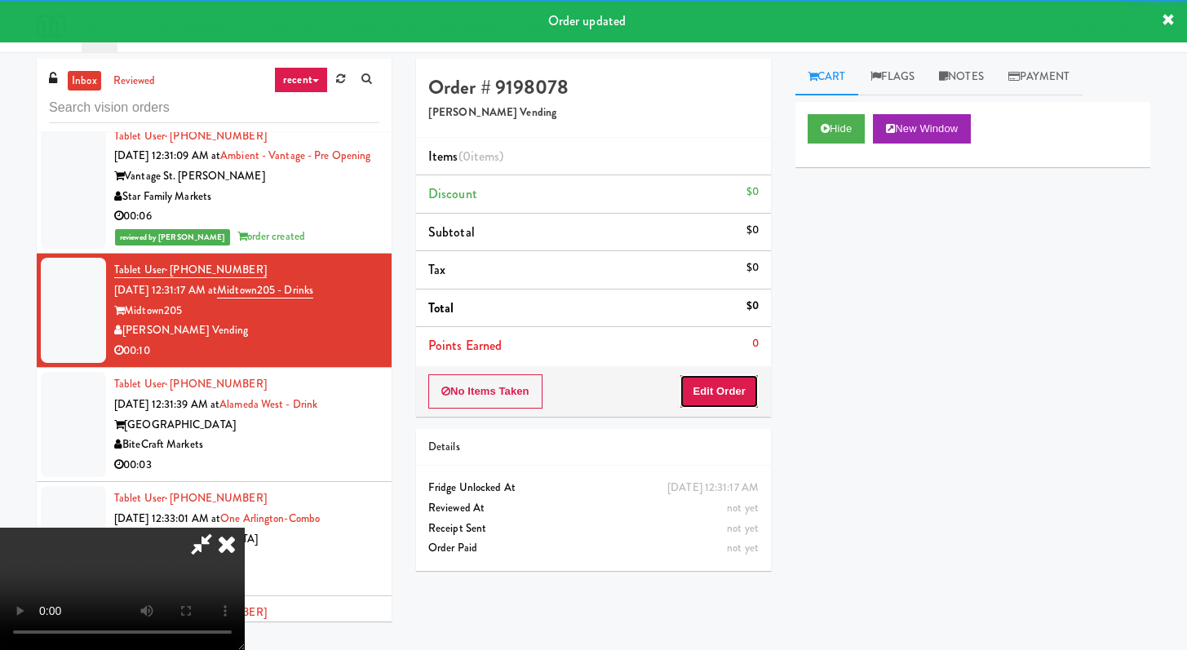
click at [738, 376] on button "Edit Order" at bounding box center [719, 392] width 79 height 34
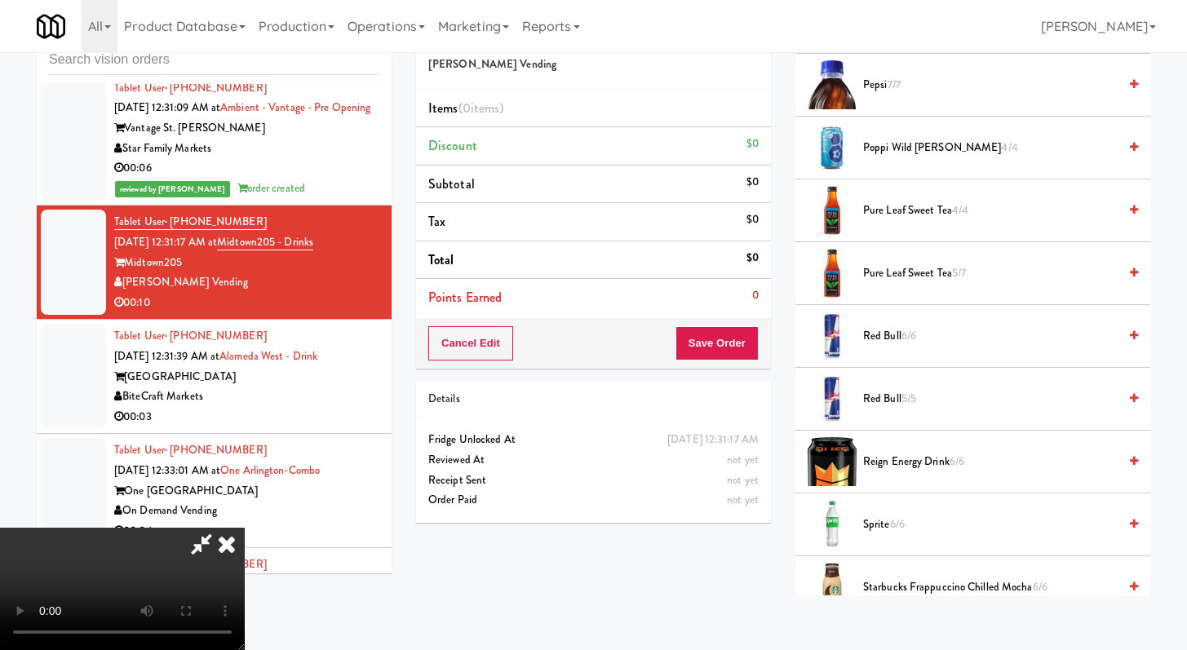
scroll to position [2468, 0]
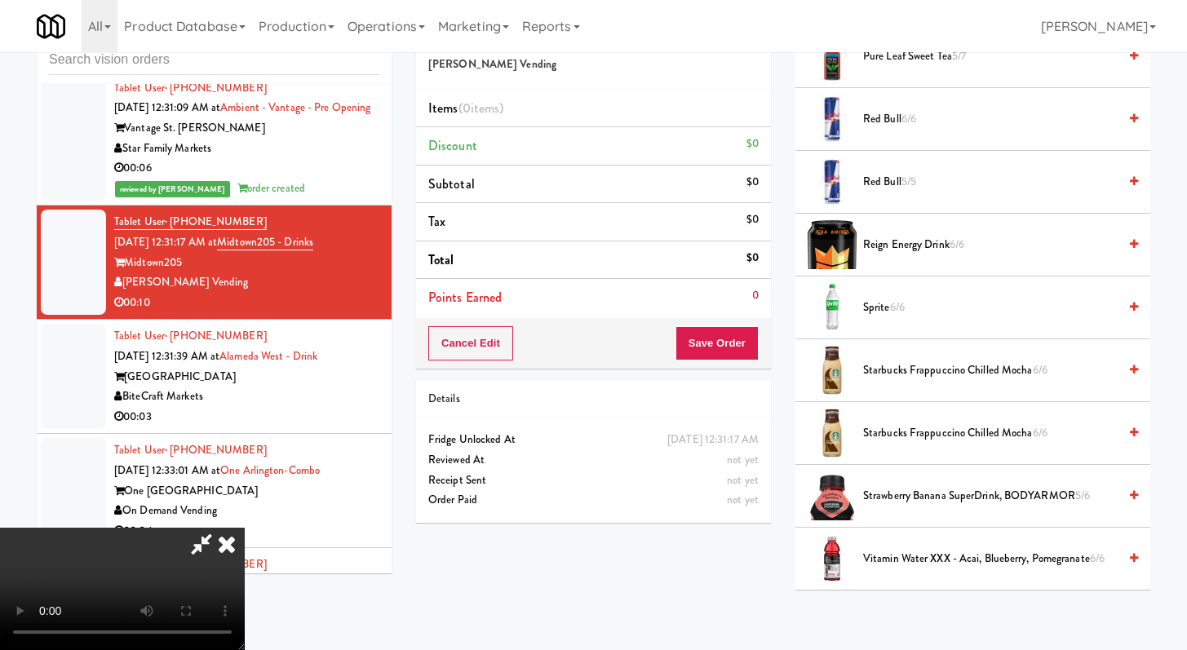
click at [892, 317] on span "Sprite 6/6" at bounding box center [990, 308] width 255 height 20
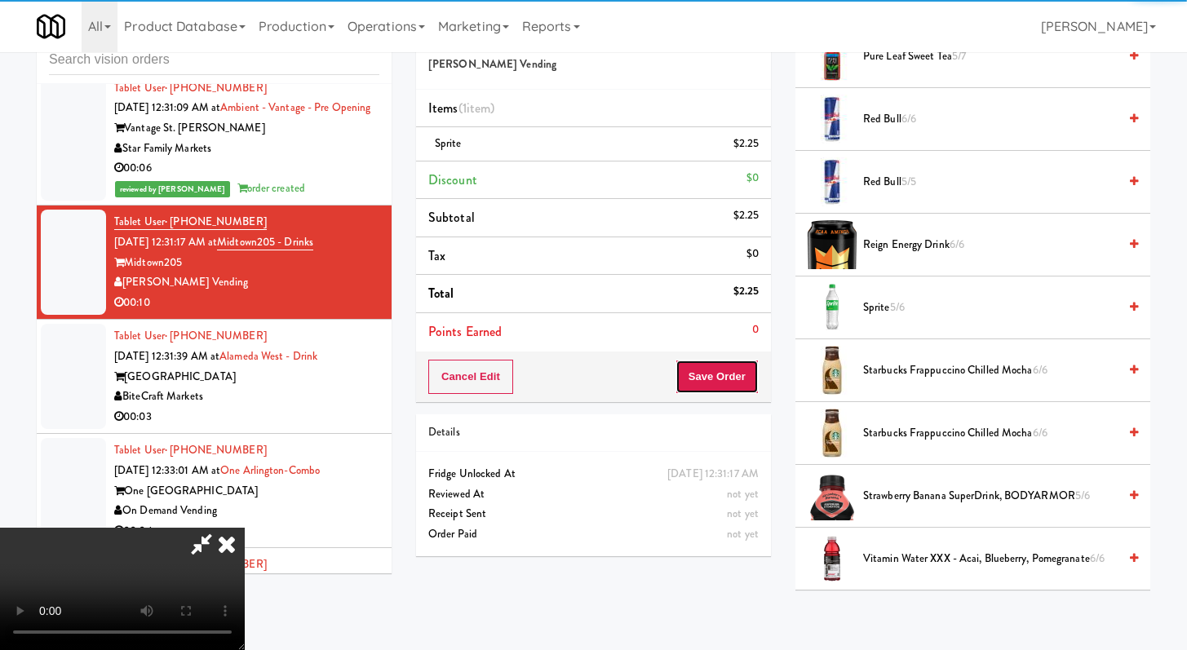
click at [738, 377] on button "Save Order" at bounding box center [717, 377] width 83 height 34
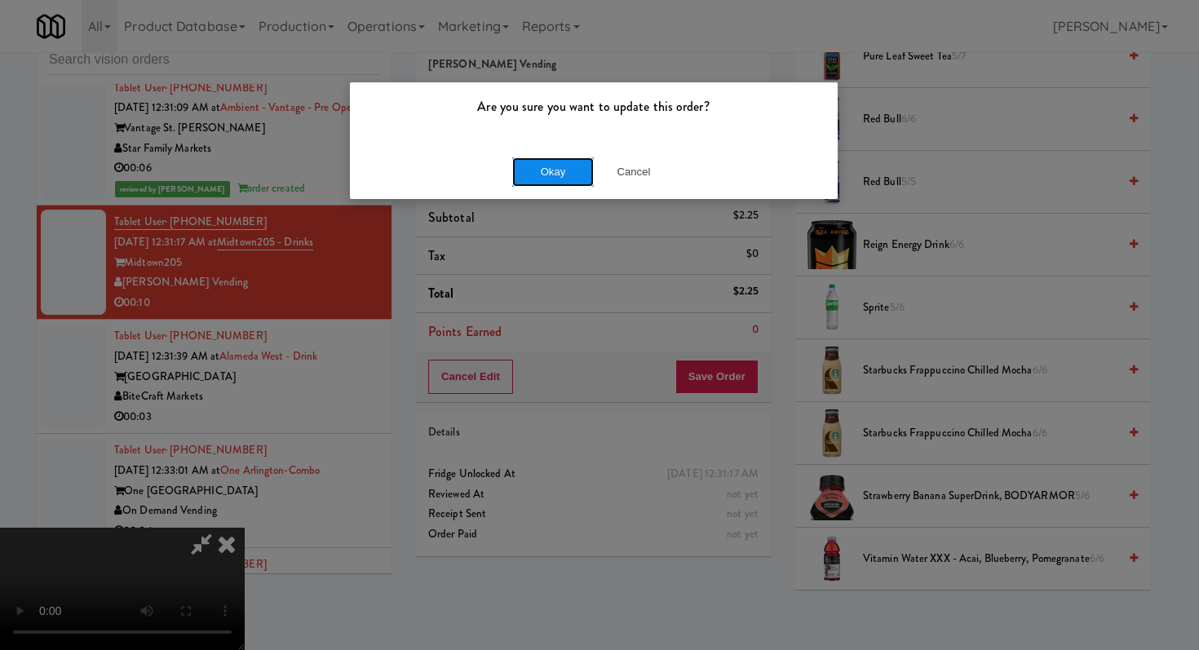
click at [560, 180] on button "Okay" at bounding box center [553, 171] width 82 height 29
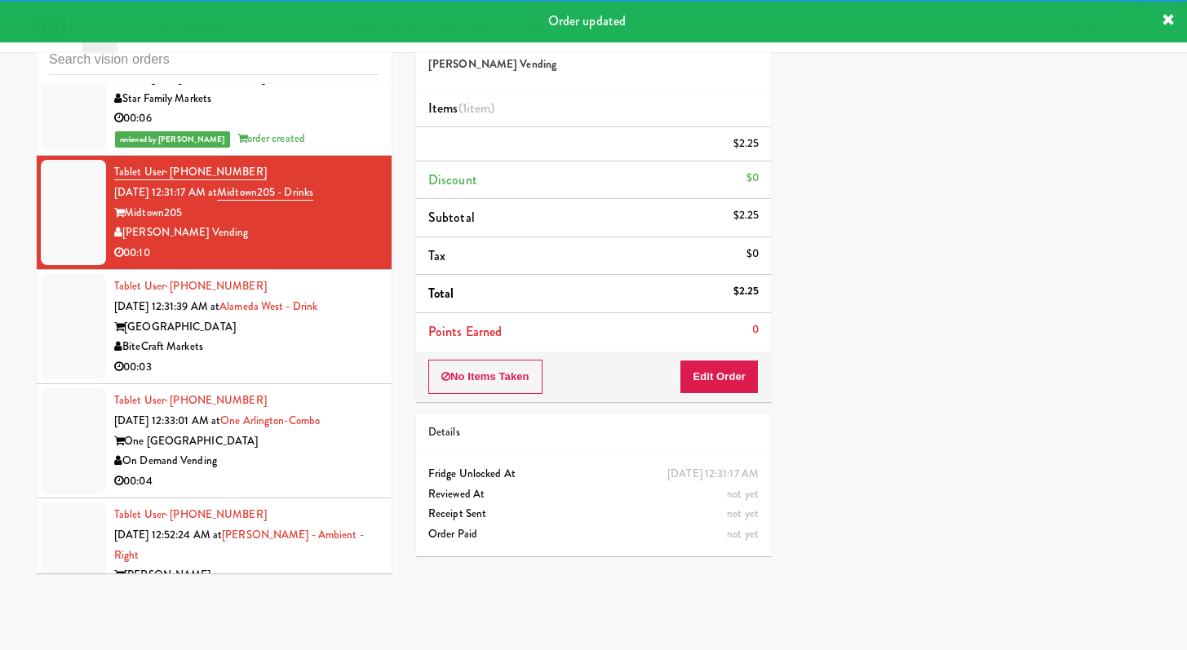
scroll to position [9868, 0]
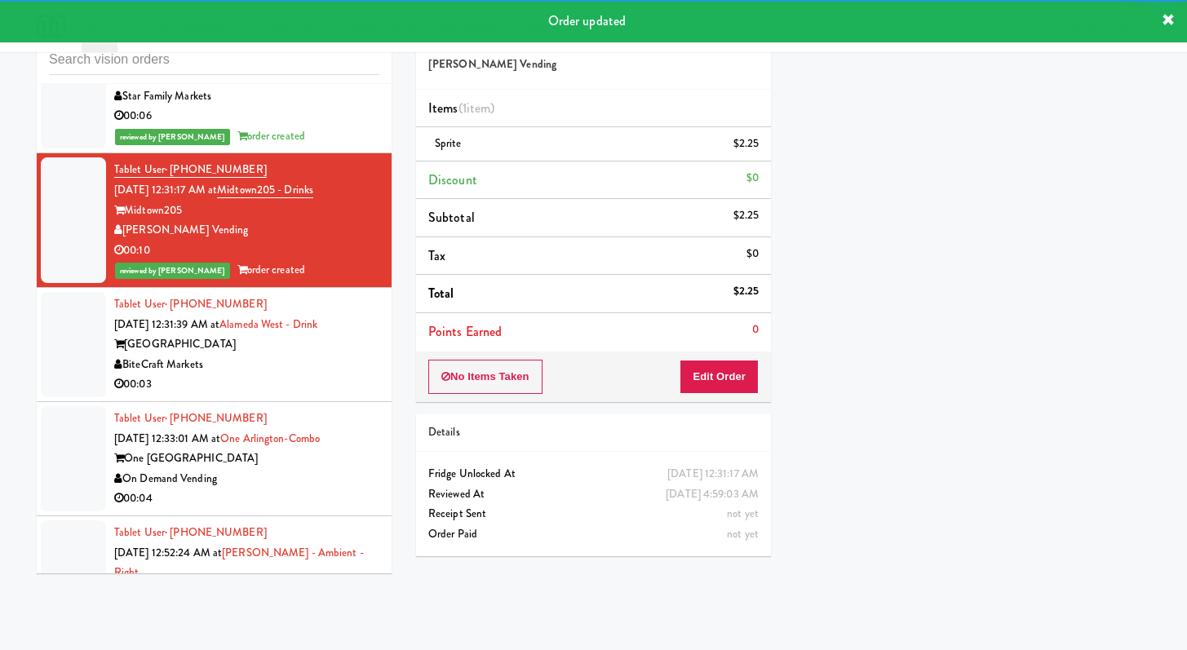
click at [317, 375] on div "BiteCraft Markets" at bounding box center [246, 365] width 265 height 20
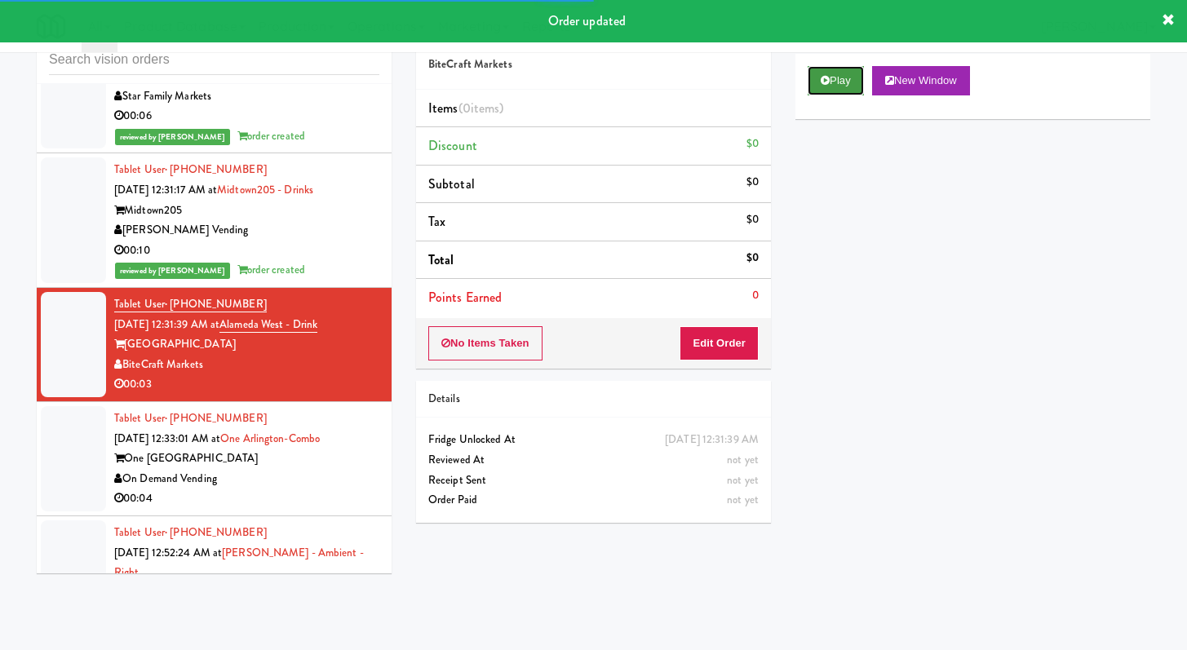
click at [834, 70] on button "Play" at bounding box center [836, 80] width 56 height 29
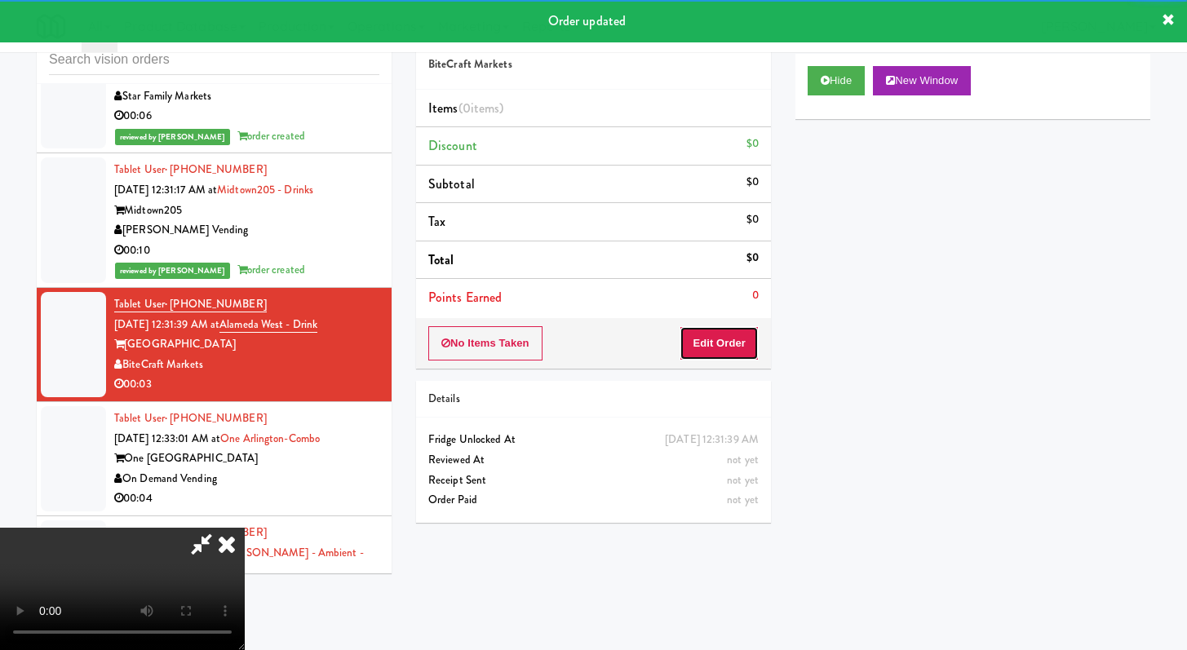
click at [732, 339] on button "Edit Order" at bounding box center [719, 343] width 79 height 34
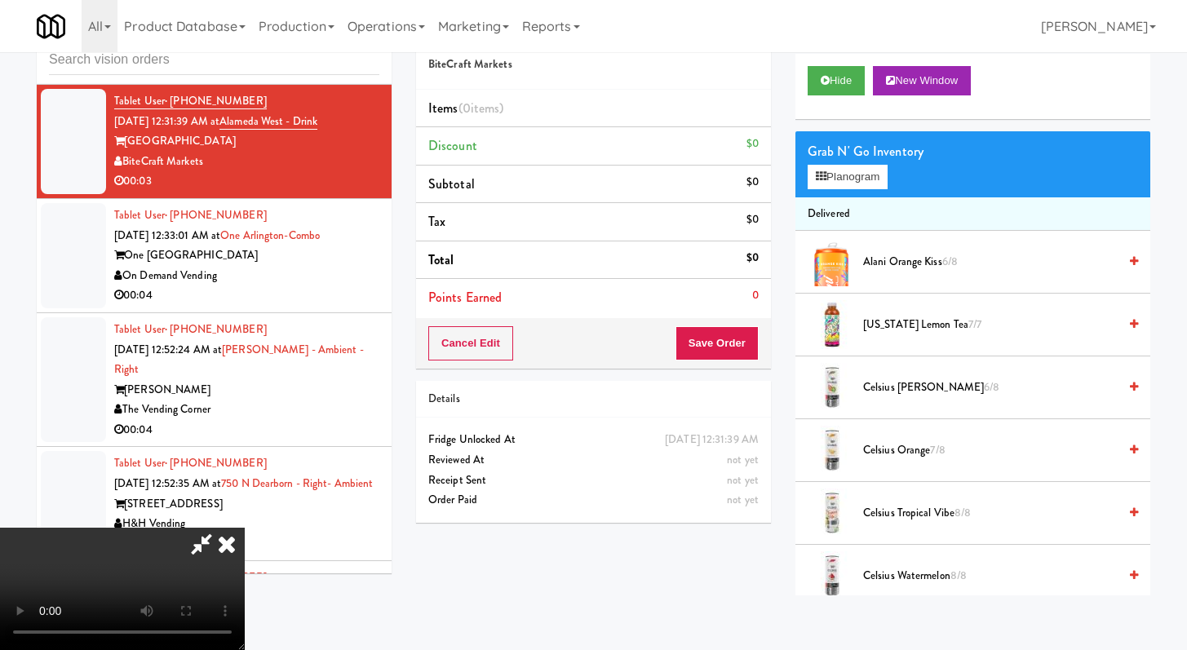
click at [245, 528] on video at bounding box center [122, 589] width 245 height 122
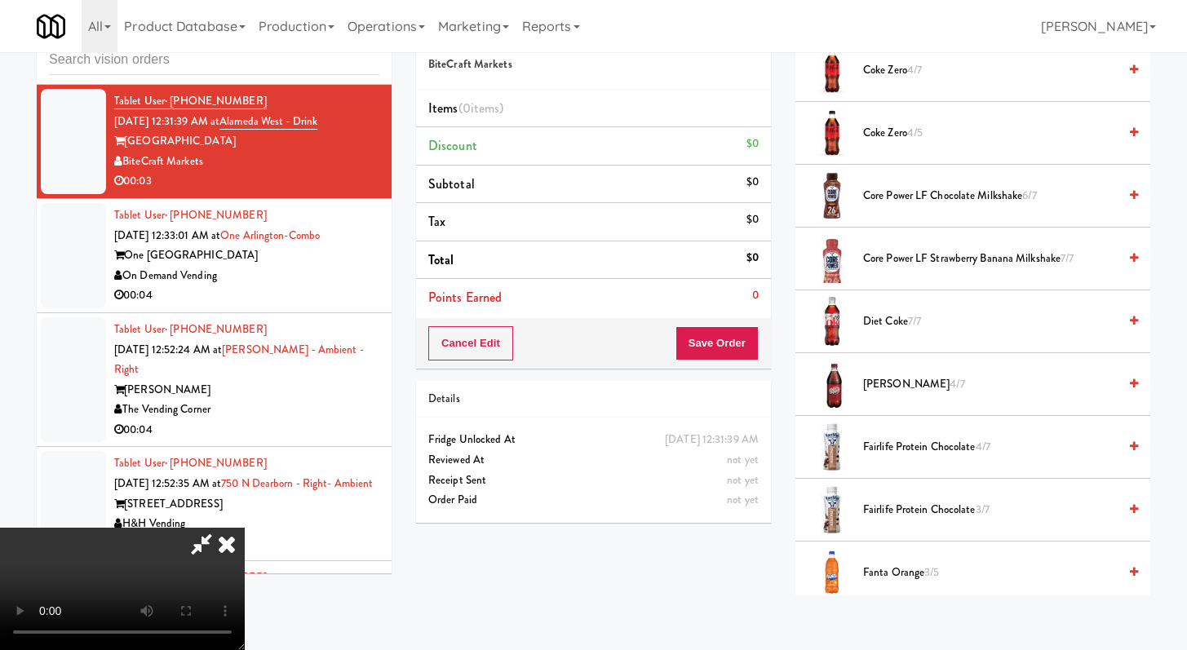
scroll to position [928, 0]
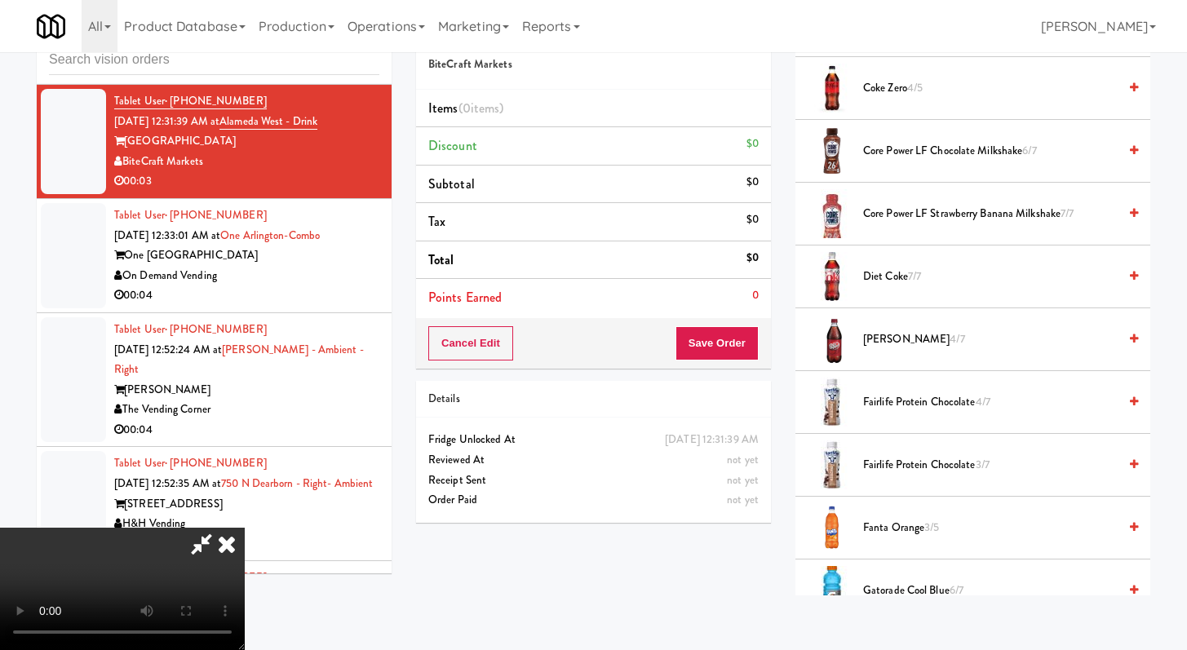
click at [905, 406] on span "Fairlife protein chocolate 4/7" at bounding box center [990, 402] width 255 height 20
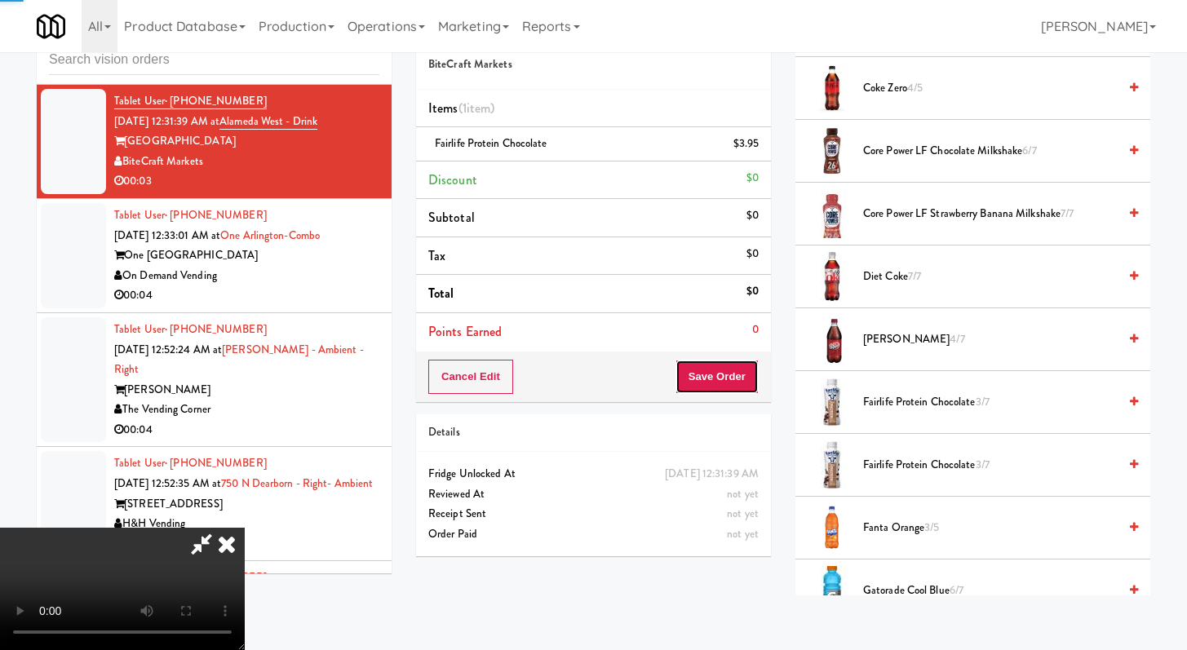
click at [756, 378] on button "Save Order" at bounding box center [717, 377] width 83 height 34
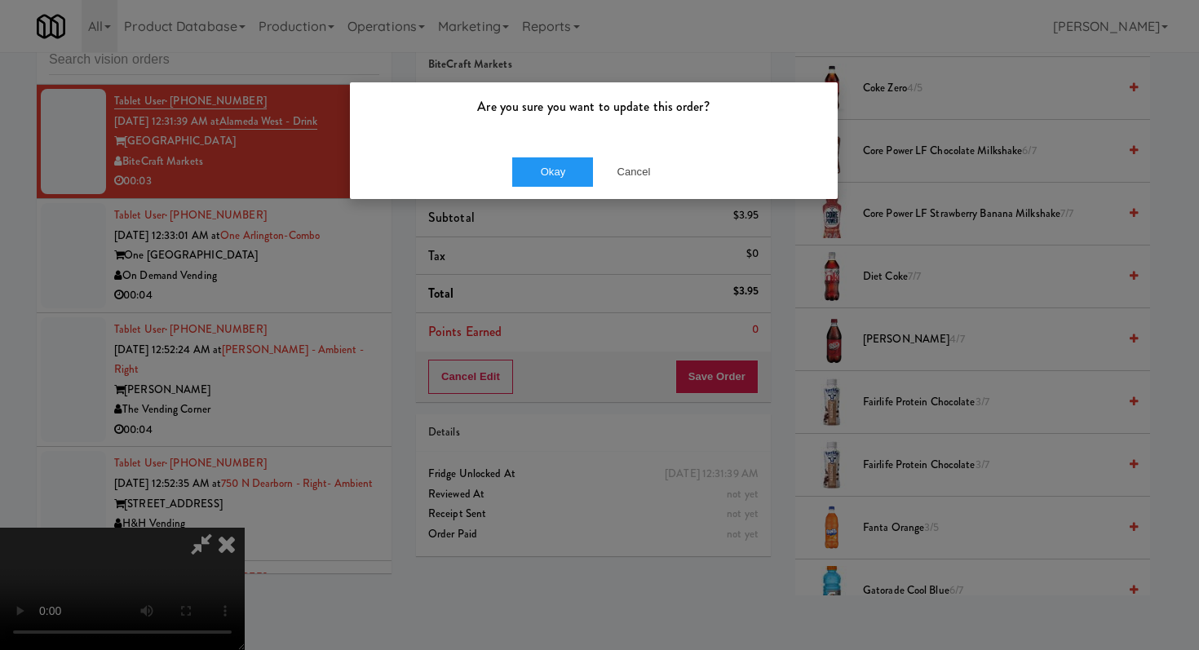
click at [561, 188] on div "Okay Cancel" at bounding box center [594, 171] width 488 height 55
click at [558, 178] on button "Okay" at bounding box center [553, 171] width 82 height 29
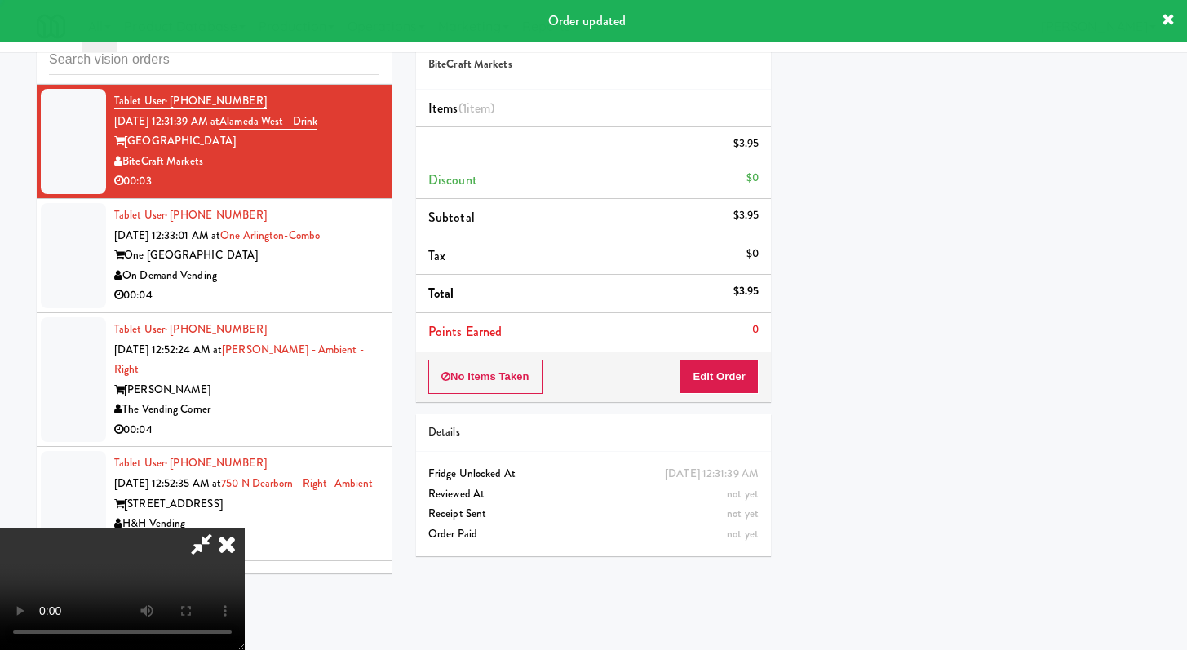
scroll to position [69, 0]
